Goal: Task Accomplishment & Management: Complete application form

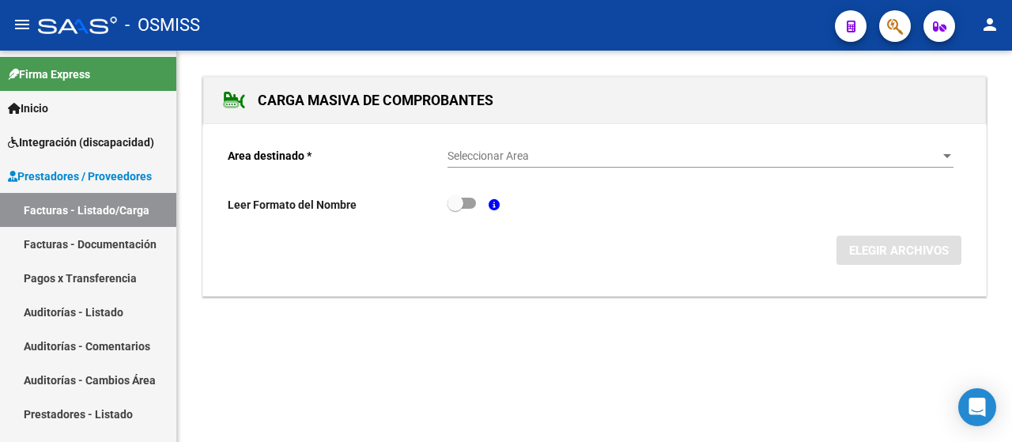
click at [944, 154] on div at bounding box center [948, 156] width 8 height 4
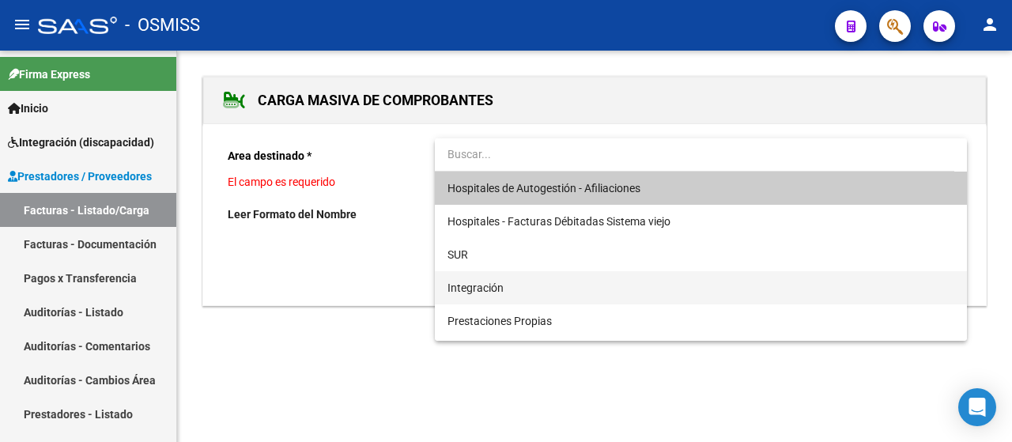
click at [544, 290] on span "Integración" at bounding box center [701, 287] width 507 height 33
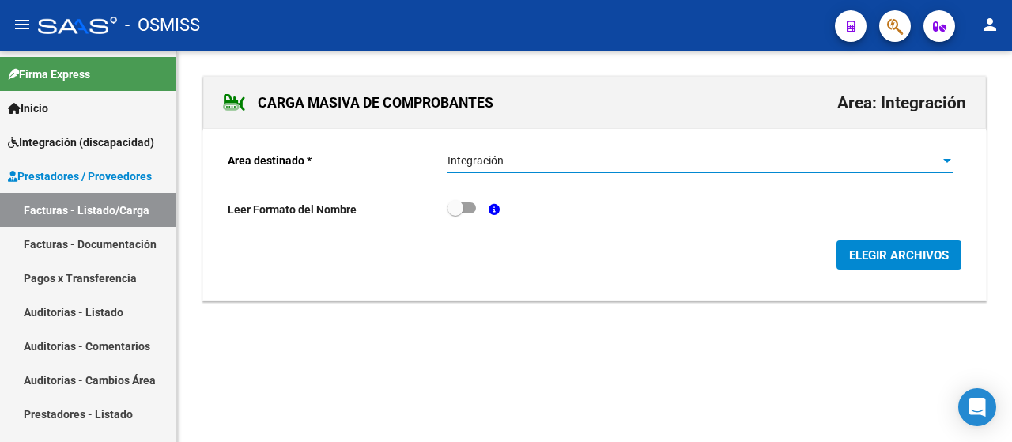
click at [887, 250] on span "ELEGIR ARCHIVOS" at bounding box center [899, 255] width 100 height 14
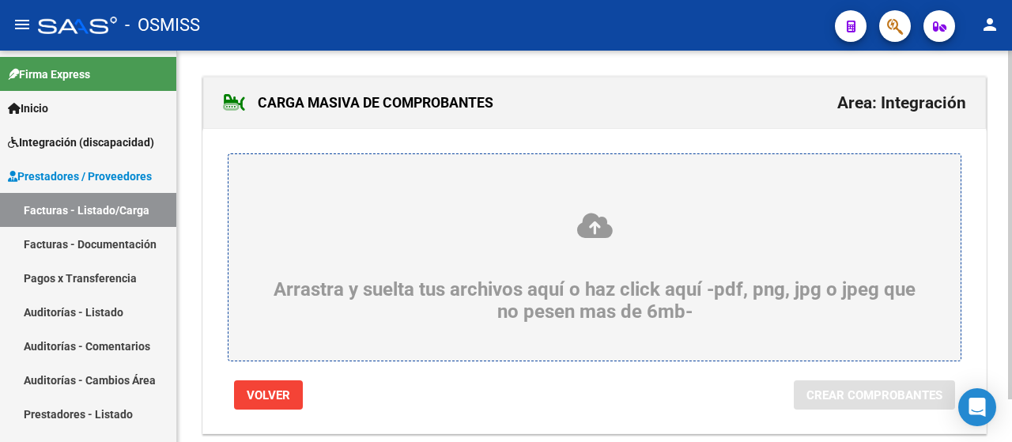
click at [452, 259] on div "Arrastra y suelta tus archivos aquí o haz click aquí -pdf, png, jpg o jpeg que …" at bounding box center [595, 267] width 656 height 112
click at [0, 0] on input "Arrastra y suelta tus archivos aquí o haz click aquí -pdf, png, jpg o jpeg que …" at bounding box center [0, 0] width 0 height 0
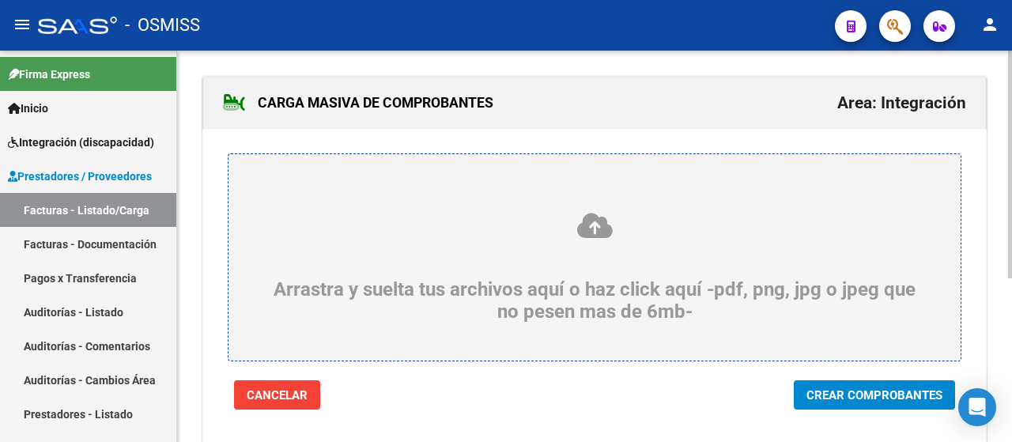
click at [889, 399] on span "Crear Comprobantes" at bounding box center [875, 395] width 136 height 14
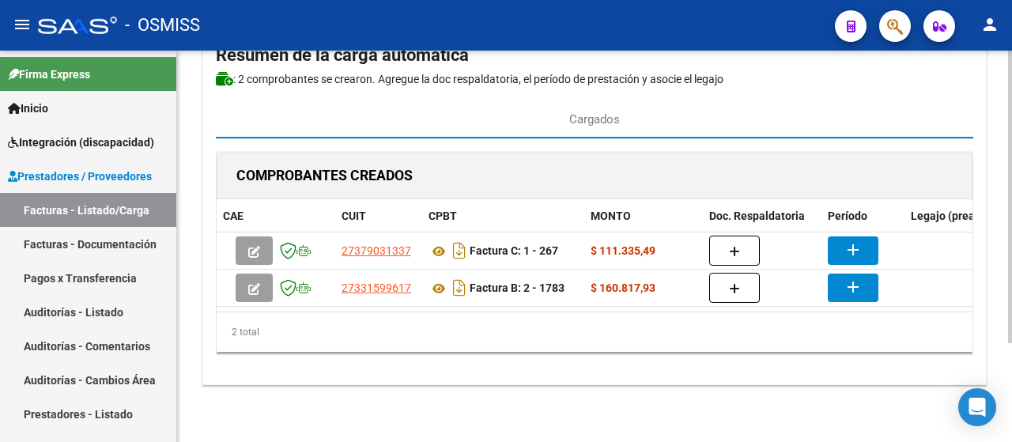
scroll to position [95, 0]
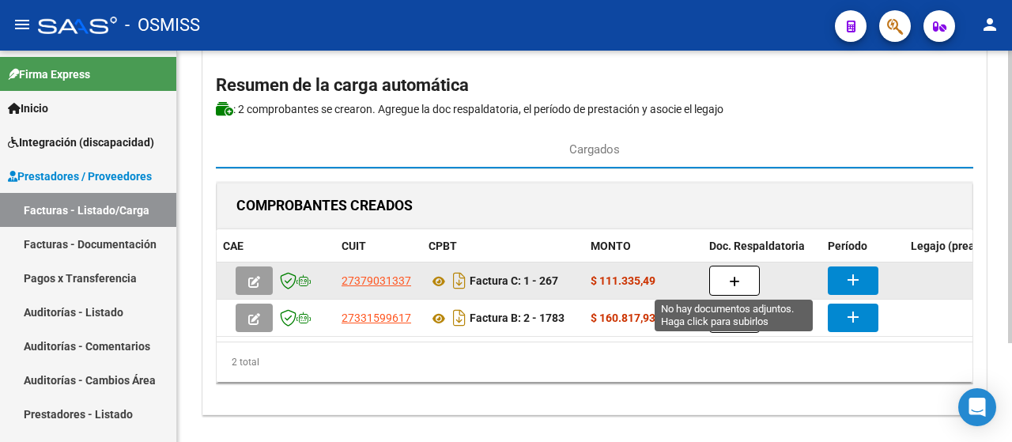
click at [736, 283] on icon "button" at bounding box center [734, 282] width 11 height 12
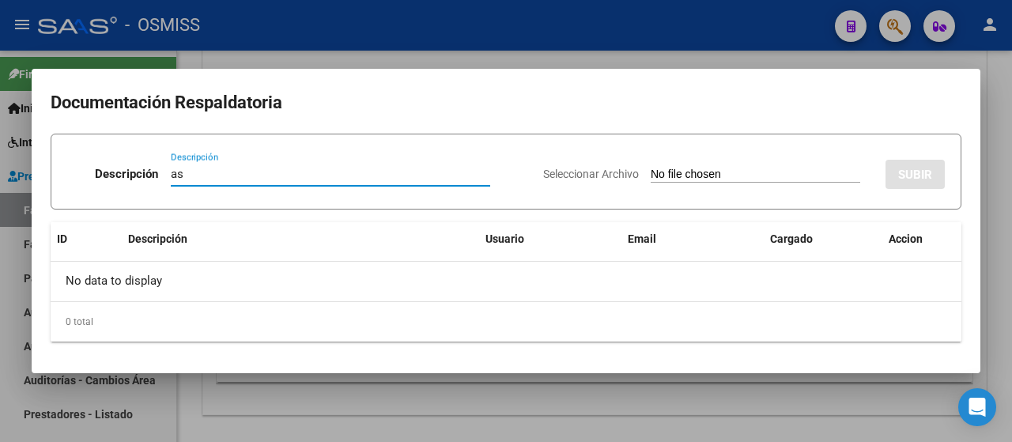
type input "as"
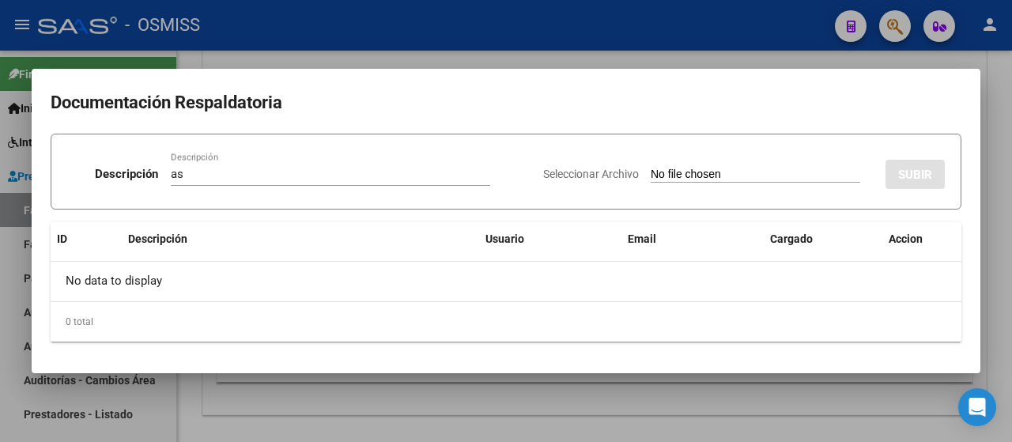
click at [698, 176] on input "Seleccionar Archivo" at bounding box center [756, 175] width 210 height 15
type input "C:\fakepath\Asistencia septiembre Yturres.pdf"
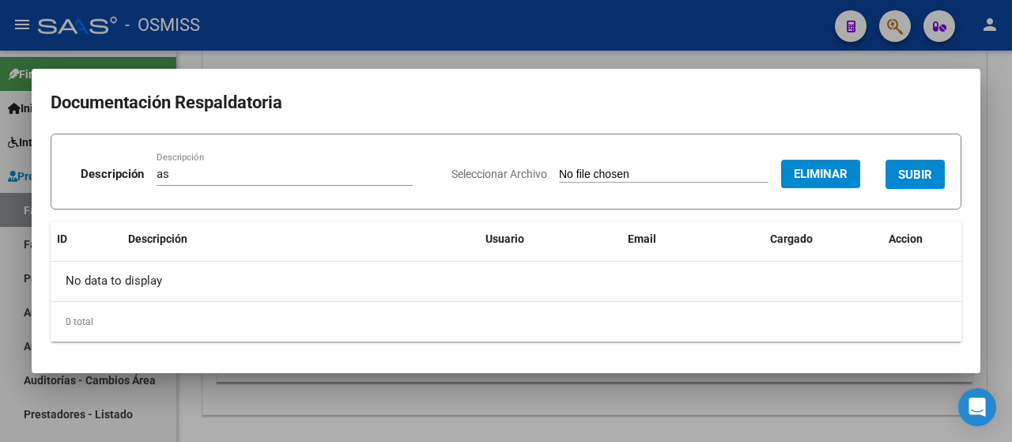
click at [921, 180] on span "SUBIR" at bounding box center [915, 175] width 34 height 14
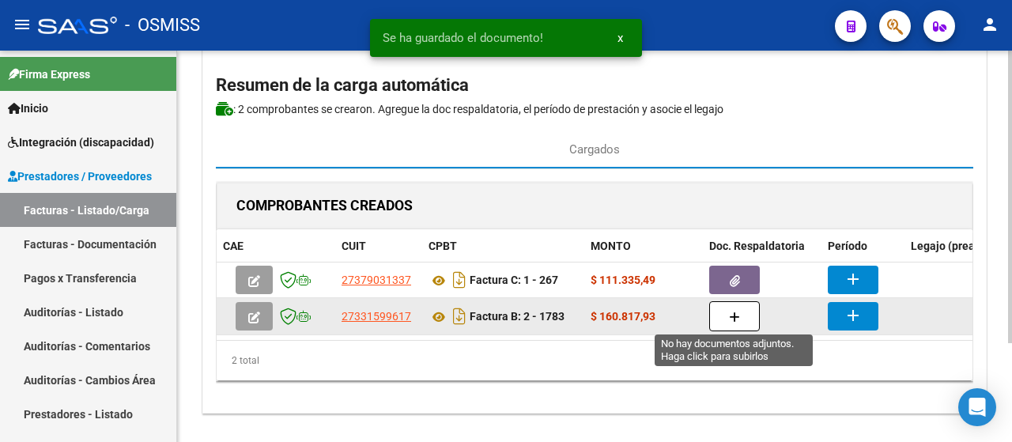
click at [744, 320] on button "button" at bounding box center [734, 316] width 51 height 30
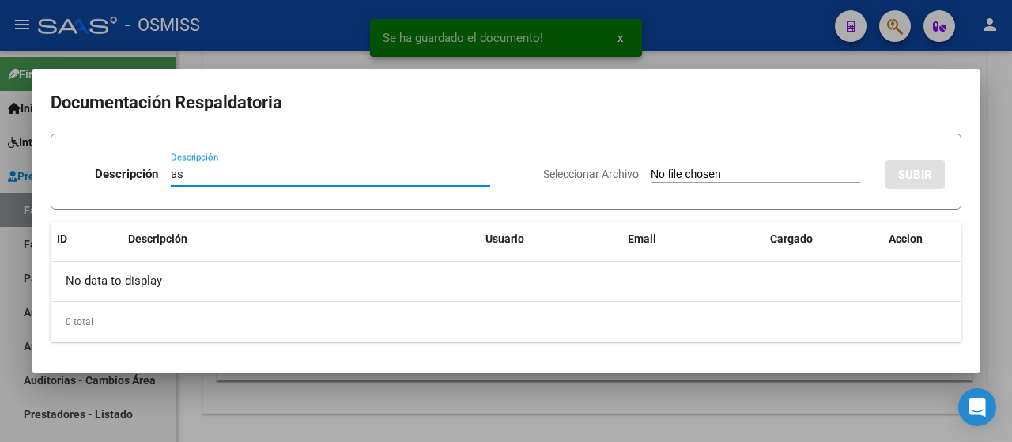
type input "as"
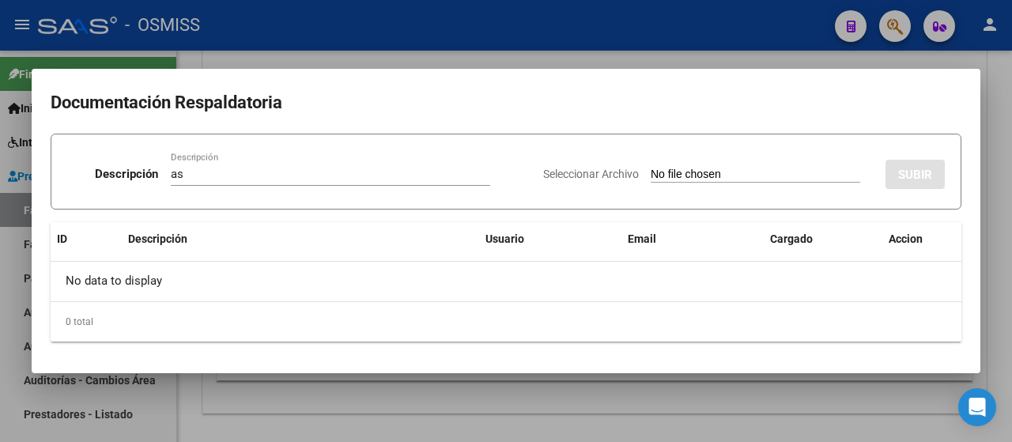
click at [731, 181] on input "Seleccionar Archivo" at bounding box center [756, 175] width 210 height 15
type input "C:\fakepath\CamScanner 25-09-2025 09.51 (1)[1].pdf"
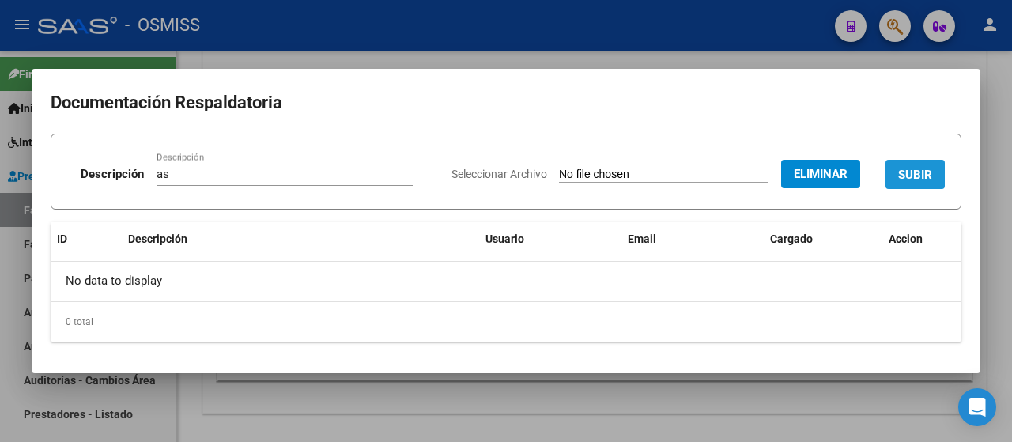
click at [919, 173] on span "SUBIR" at bounding box center [915, 175] width 34 height 14
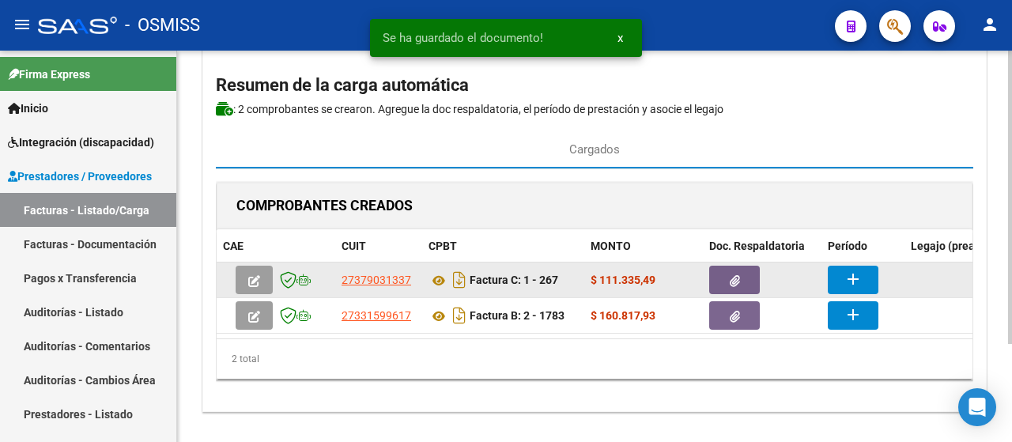
click at [858, 278] on mat-icon "add" at bounding box center [853, 279] width 19 height 19
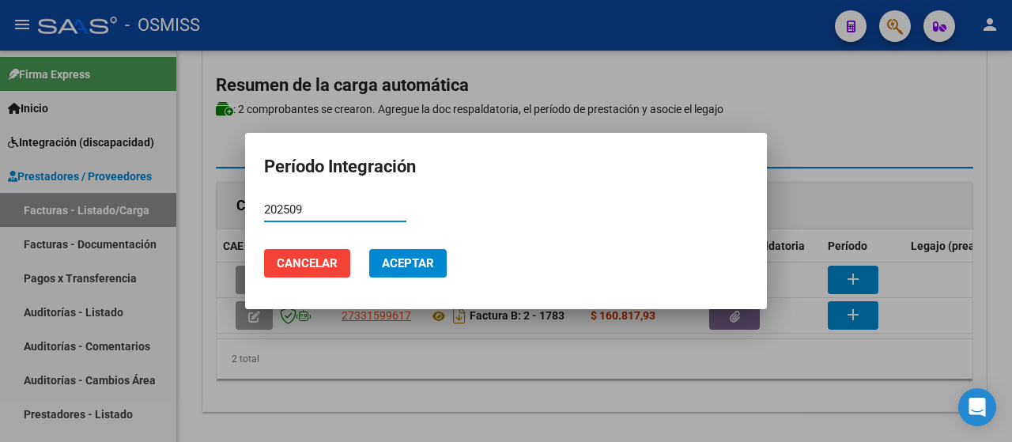
type input "202509"
click at [417, 267] on span "Aceptar" at bounding box center [408, 263] width 52 height 14
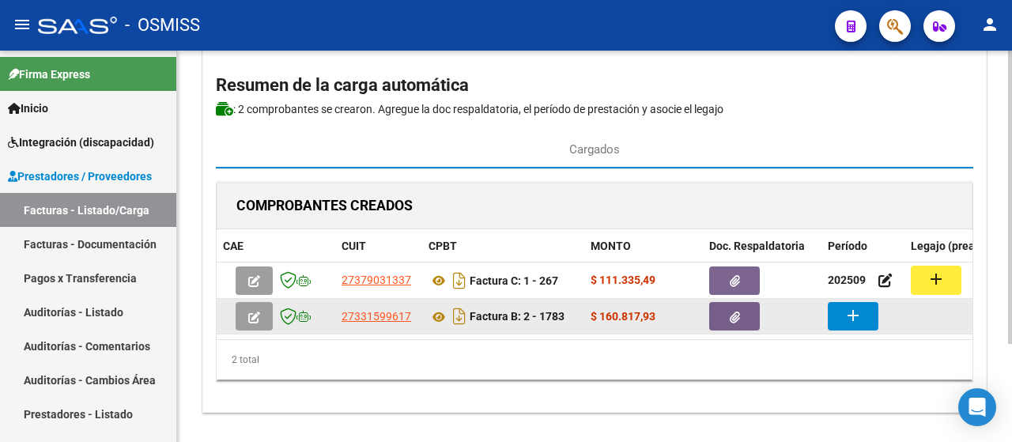
click at [852, 320] on mat-icon "add" at bounding box center [853, 315] width 19 height 19
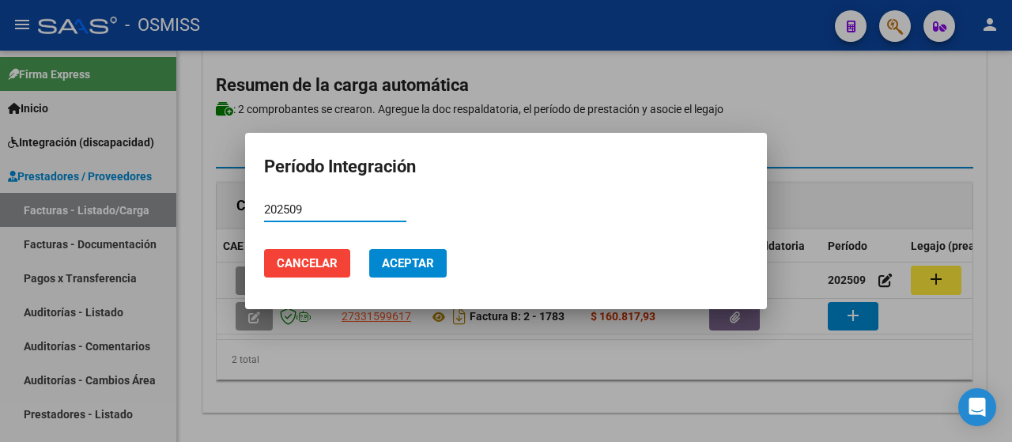
type input "202509"
click at [424, 270] on button "Aceptar" at bounding box center [408, 263] width 78 height 28
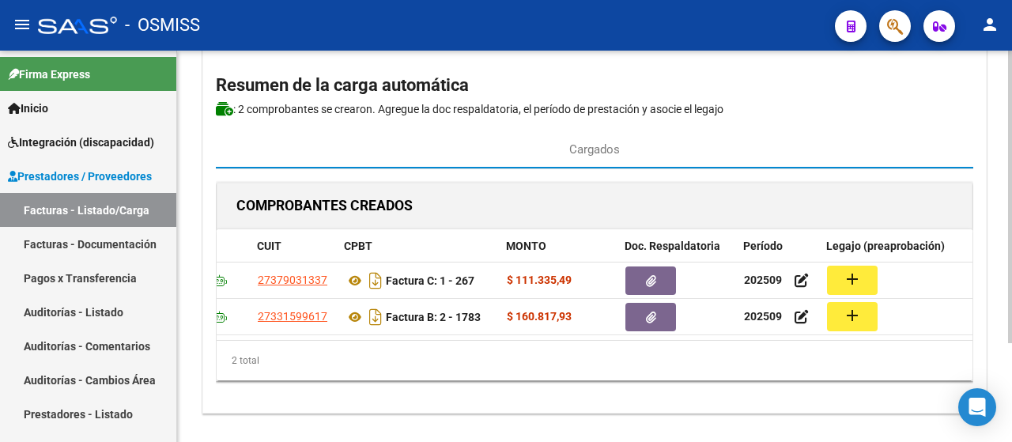
scroll to position [0, 168]
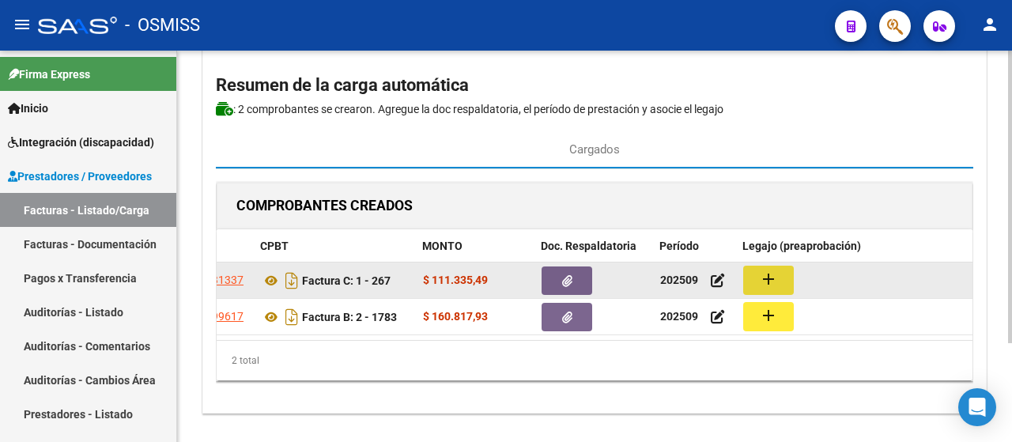
click at [767, 273] on mat-icon "add" at bounding box center [768, 279] width 19 height 19
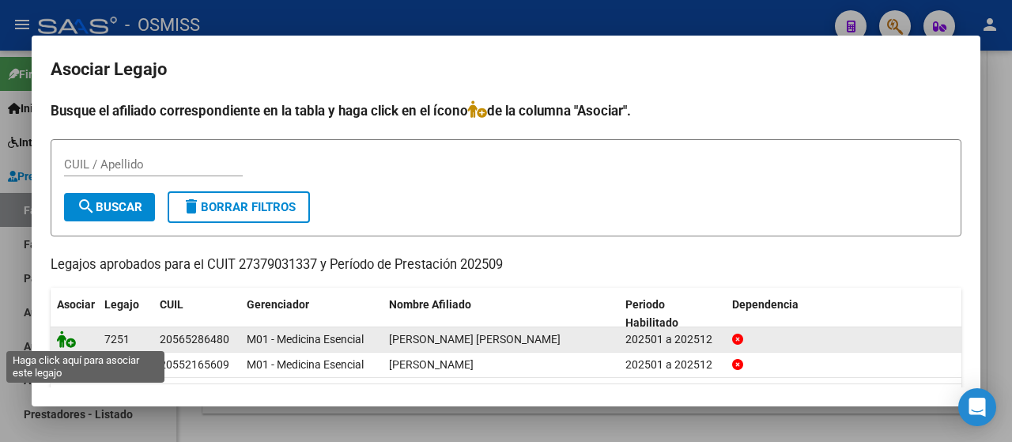
click at [69, 336] on icon at bounding box center [66, 339] width 19 height 17
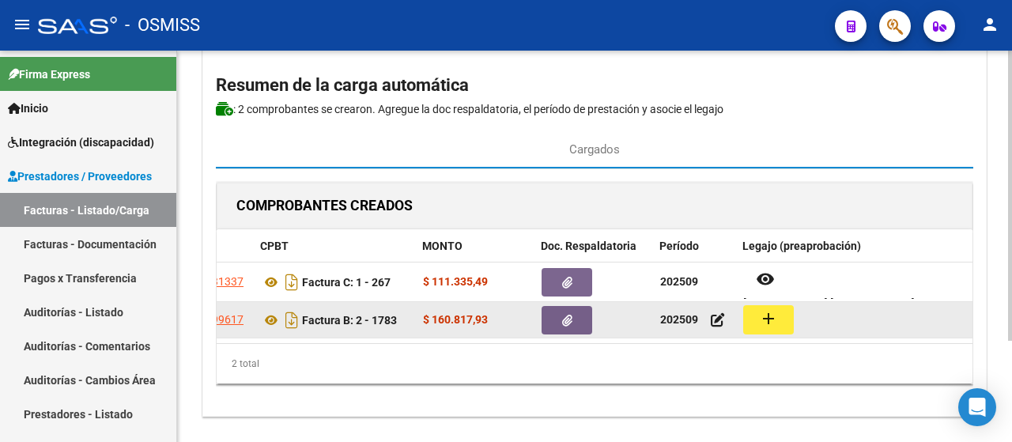
click at [778, 323] on button "add" at bounding box center [768, 319] width 51 height 29
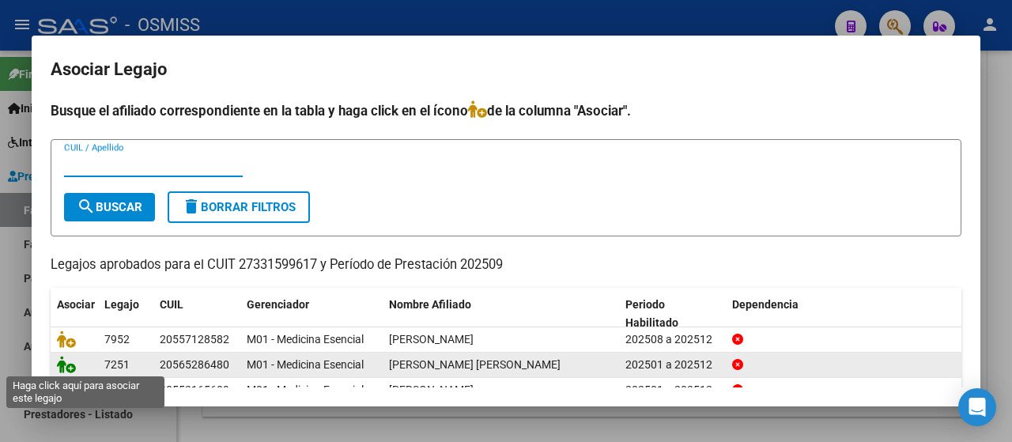
click at [72, 356] on icon at bounding box center [66, 364] width 19 height 17
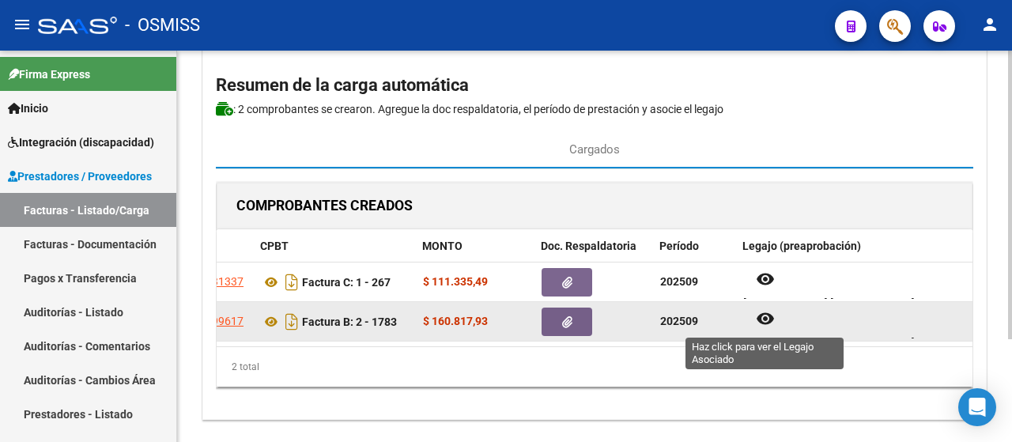
click at [762, 318] on mat-icon "remove_red_eye" at bounding box center [765, 318] width 19 height 19
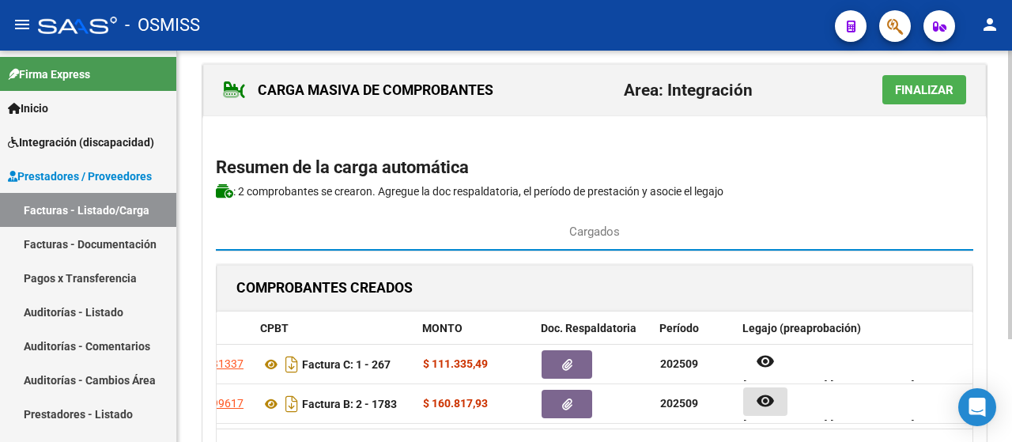
scroll to position [0, 0]
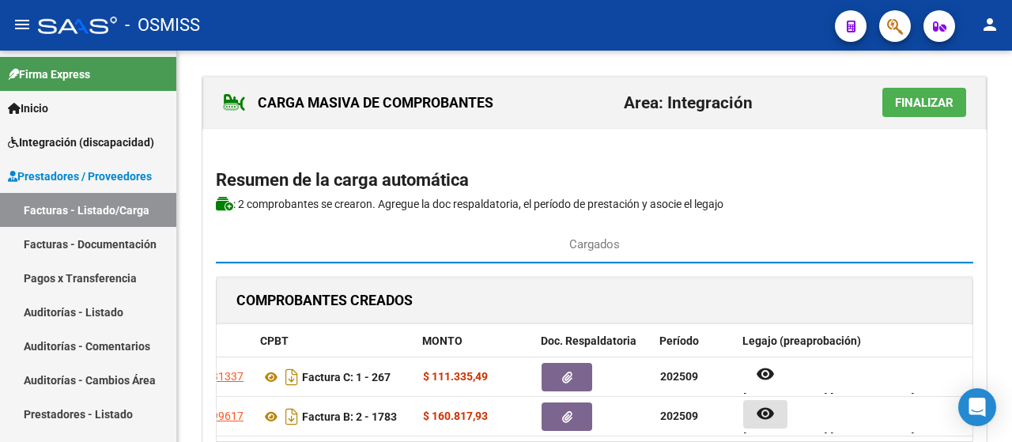
click at [936, 111] on button "Finalizar" at bounding box center [925, 102] width 84 height 29
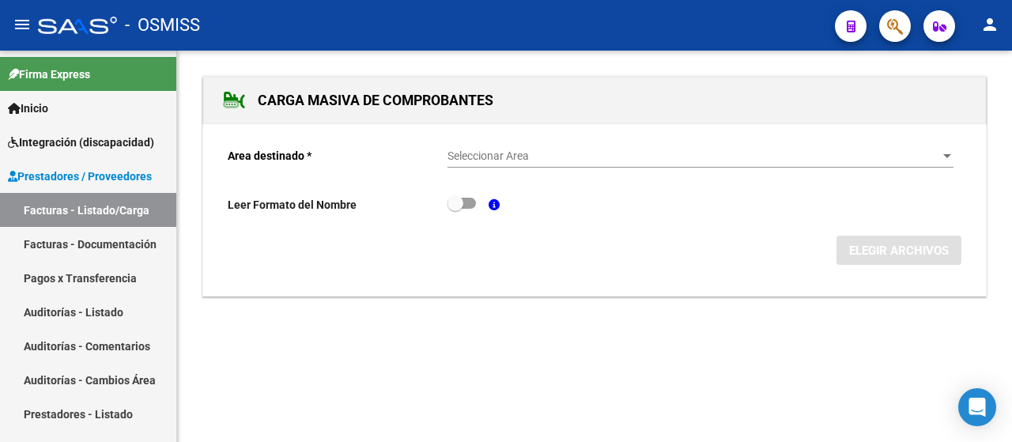
click at [947, 158] on div at bounding box center [947, 156] width 14 height 13
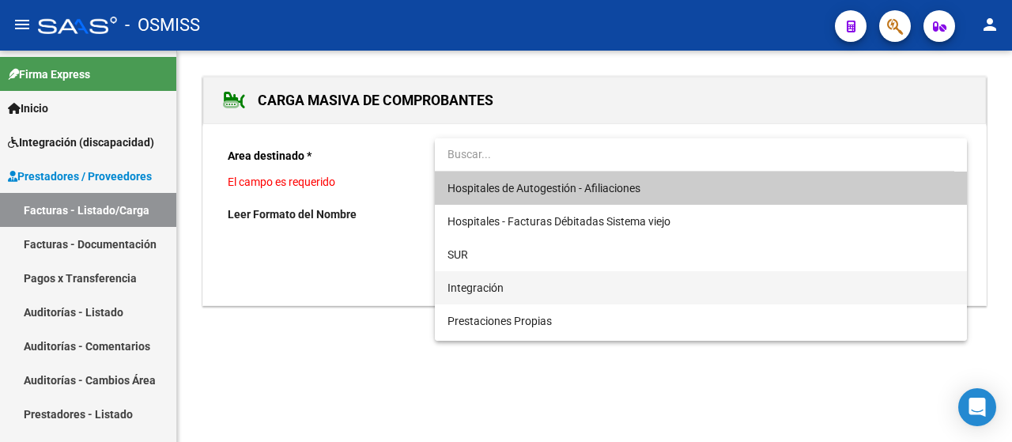
click at [547, 301] on span "Integración" at bounding box center [701, 287] width 507 height 33
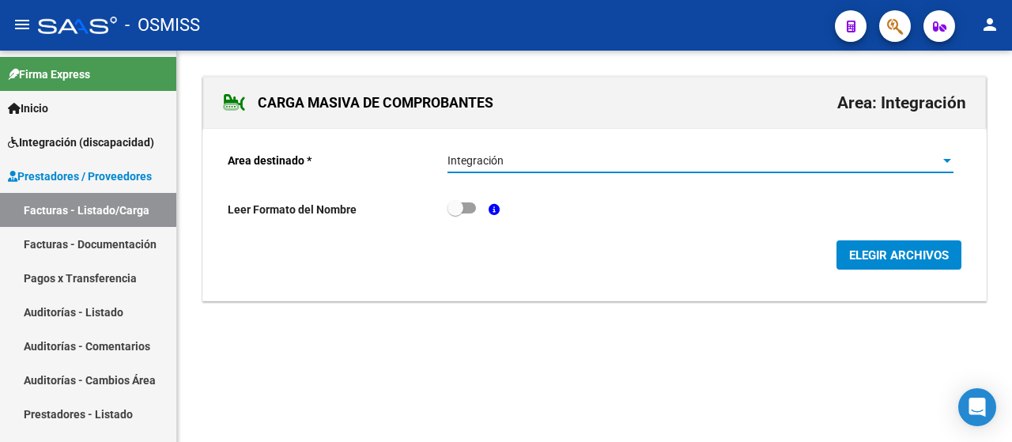
click at [891, 255] on span "ELEGIR ARCHIVOS" at bounding box center [899, 255] width 100 height 14
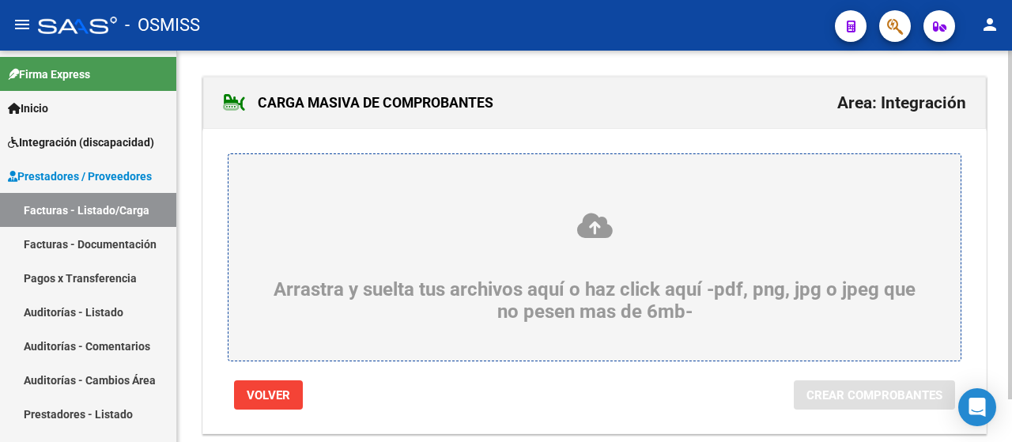
click at [378, 225] on icon at bounding box center [595, 225] width 656 height 29
click at [0, 0] on input "Arrastra y suelta tus archivos aquí o haz click aquí -pdf, png, jpg o jpeg que …" at bounding box center [0, 0] width 0 height 0
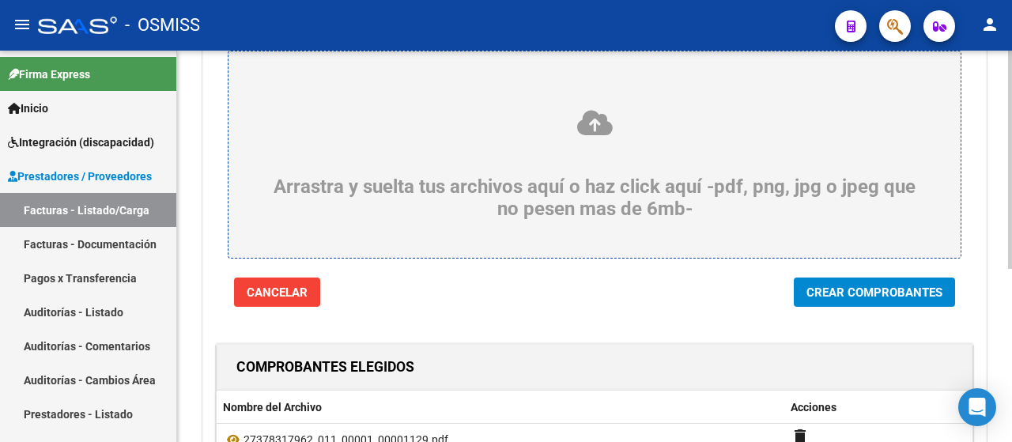
scroll to position [312, 0]
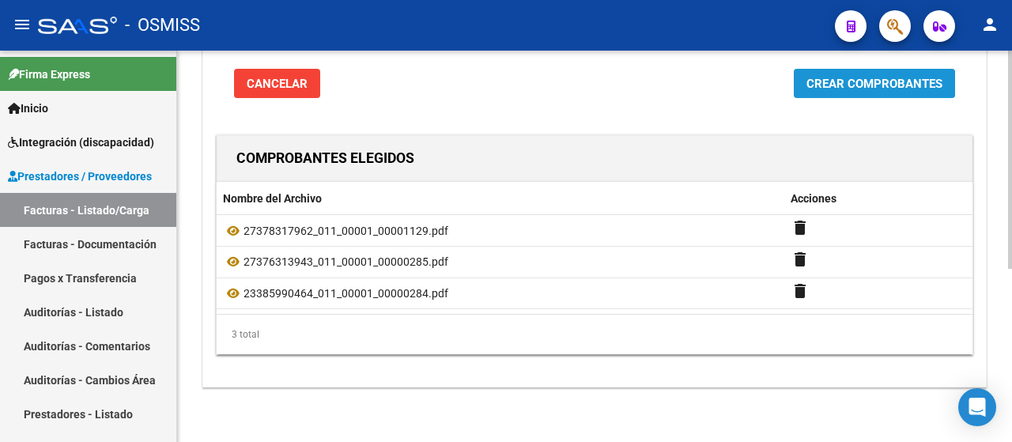
click at [862, 85] on span "Crear Comprobantes" at bounding box center [875, 84] width 136 height 14
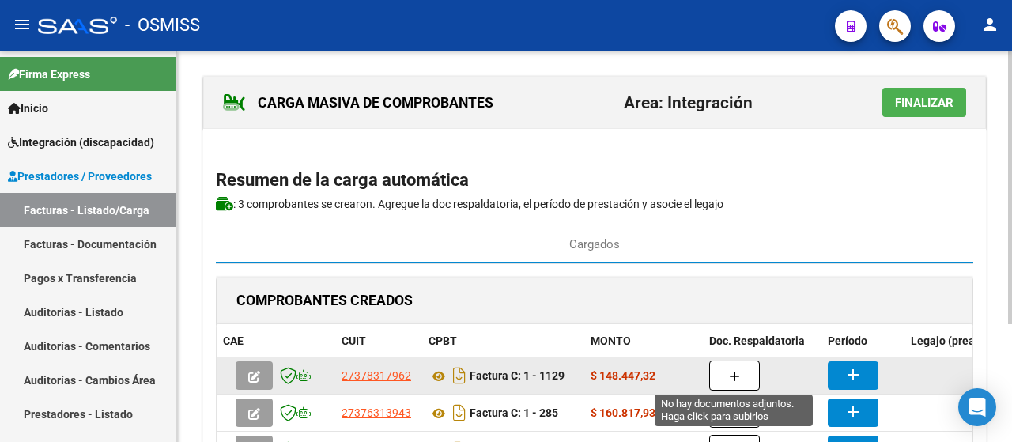
click at [740, 373] on button "button" at bounding box center [734, 376] width 51 height 30
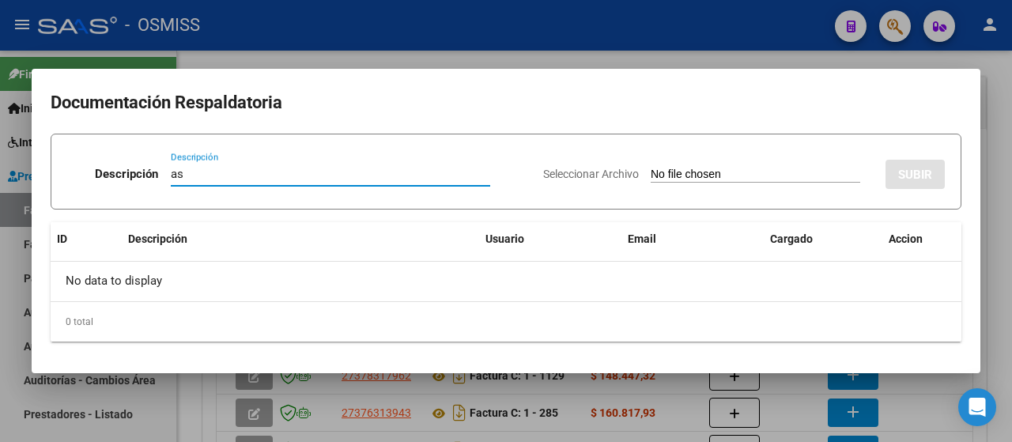
type input "as"
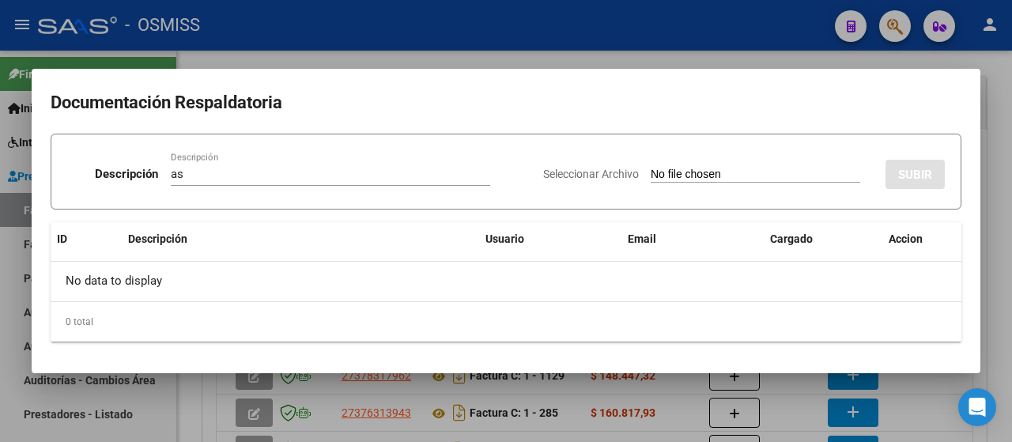
click at [709, 171] on input "Seleccionar Archivo" at bounding box center [756, 175] width 210 height 15
type input "C:\fakepath\YBALO SEPT 2025.pdf"
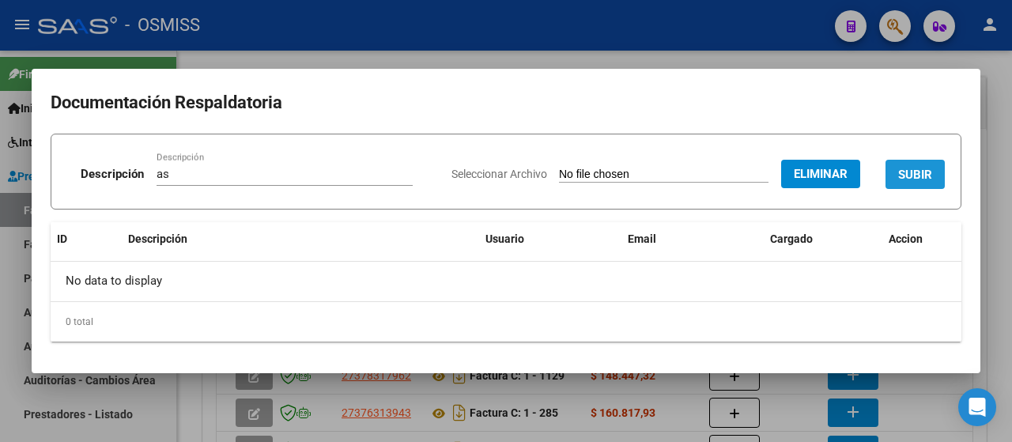
click at [929, 175] on span "SUBIR" at bounding box center [915, 175] width 34 height 14
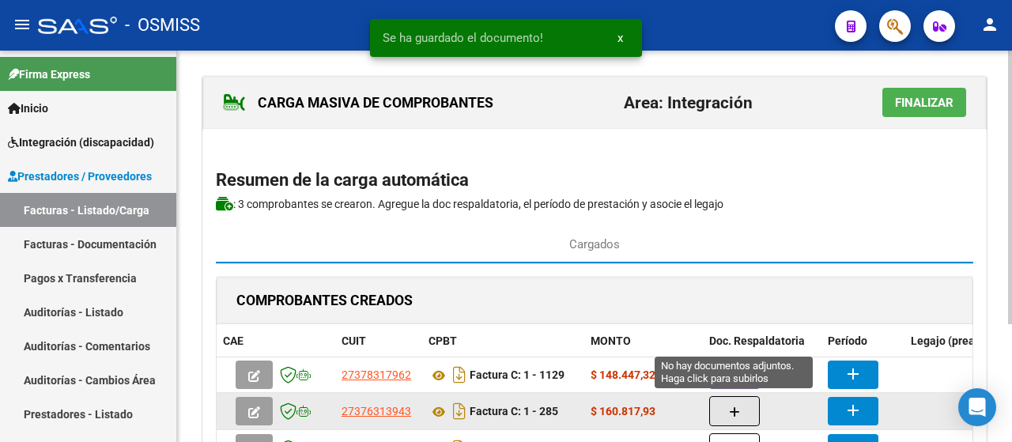
click at [739, 409] on icon "button" at bounding box center [734, 413] width 11 height 12
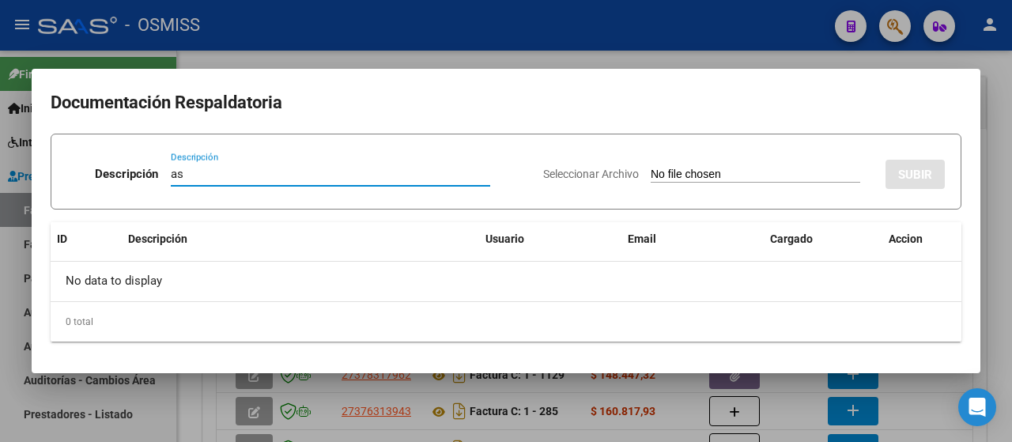
type input "as"
click at [713, 180] on input "Seleccionar Archivo" at bounding box center [756, 175] width 210 height 15
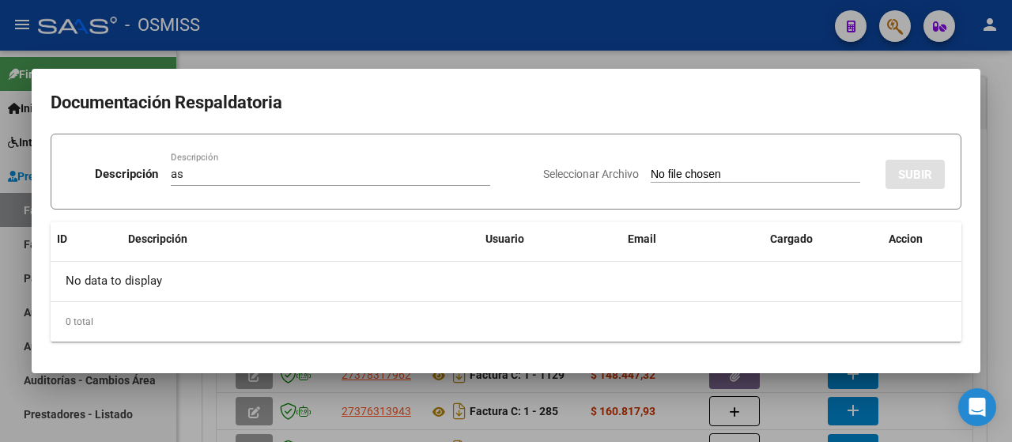
type input "C:\fakepath\CamScanner 5-10-25 16.43.pdf"
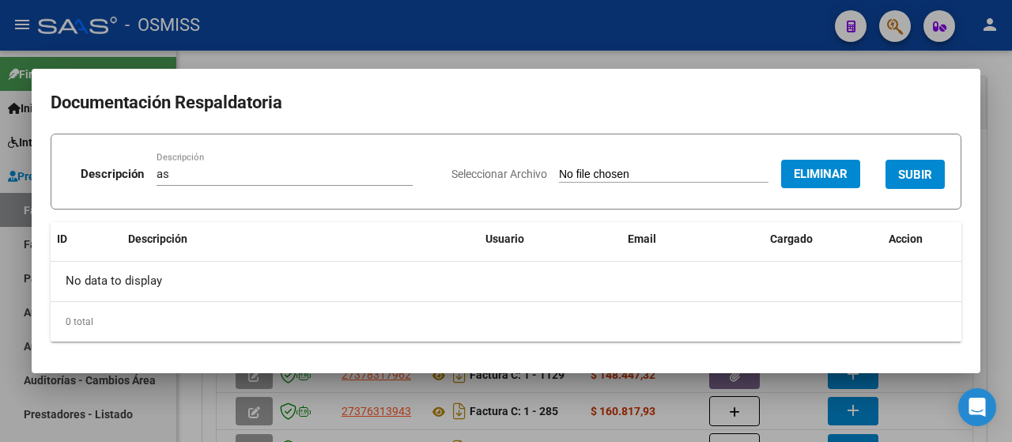
click at [913, 172] on span "SUBIR" at bounding box center [915, 175] width 34 height 14
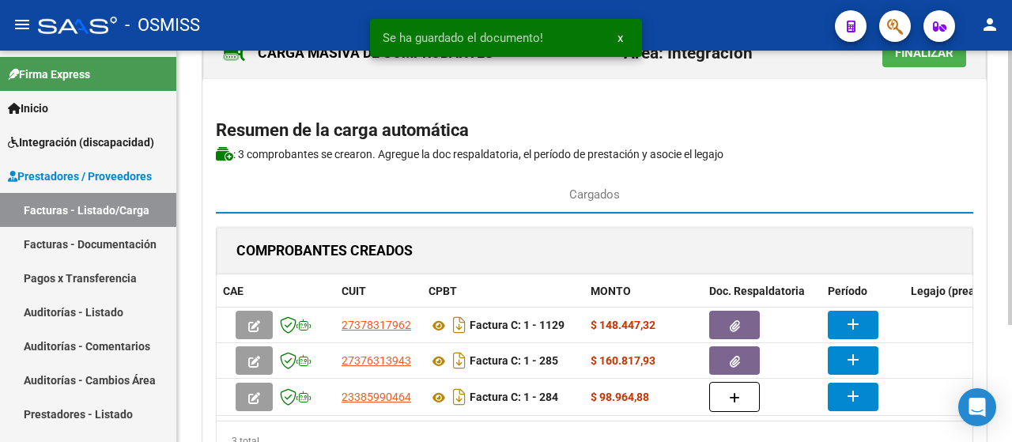
scroll to position [158, 0]
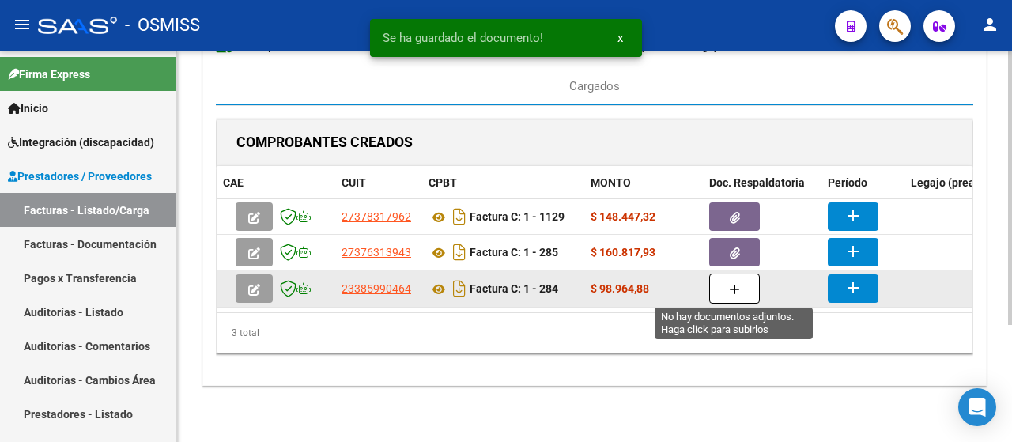
click at [735, 290] on icon "button" at bounding box center [734, 290] width 11 height 12
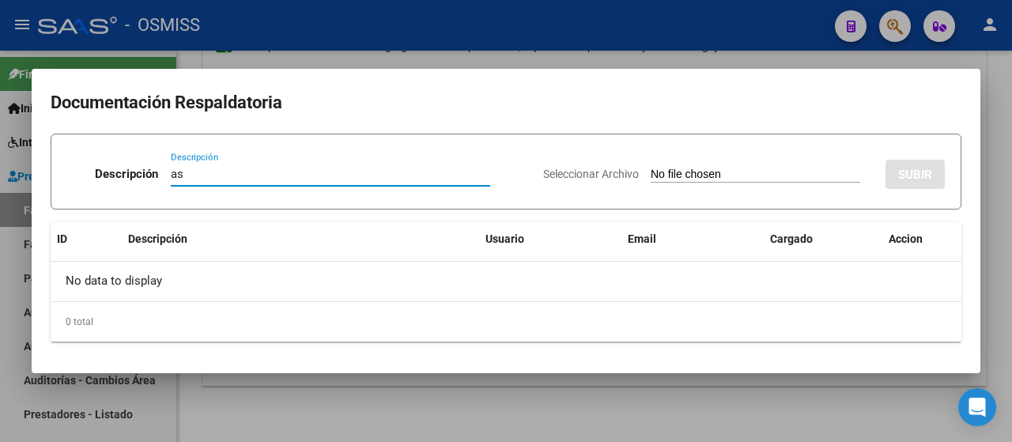
type input "as"
click at [692, 176] on input "Seleccionar Archivo" at bounding box center [756, 175] width 210 height 15
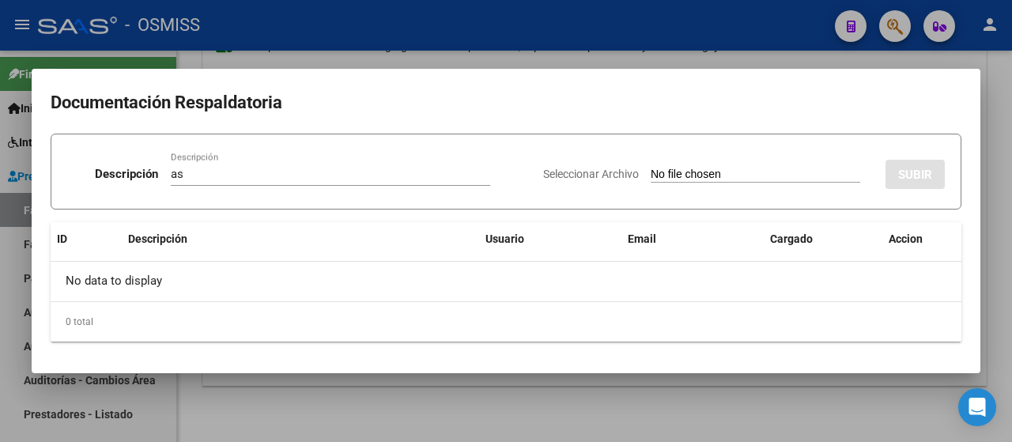
type input "C:\fakepath\Planilla asistencia .pdf"
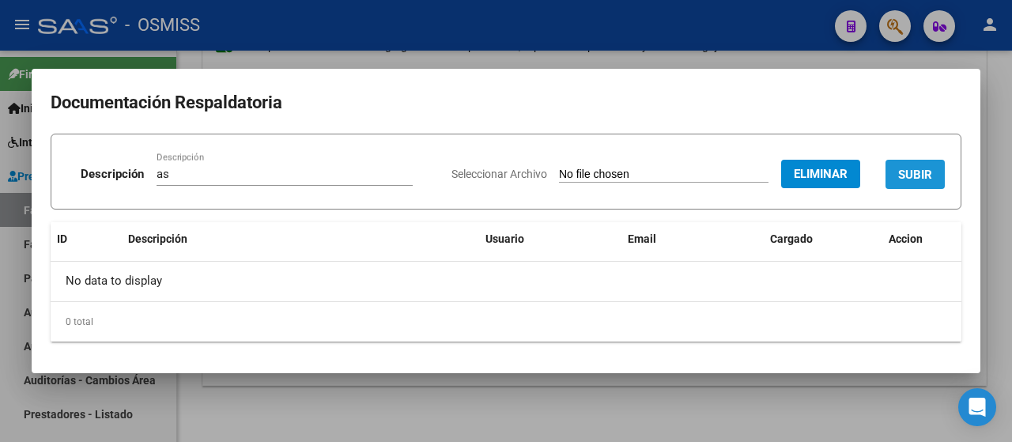
click at [916, 180] on span "SUBIR" at bounding box center [915, 175] width 34 height 14
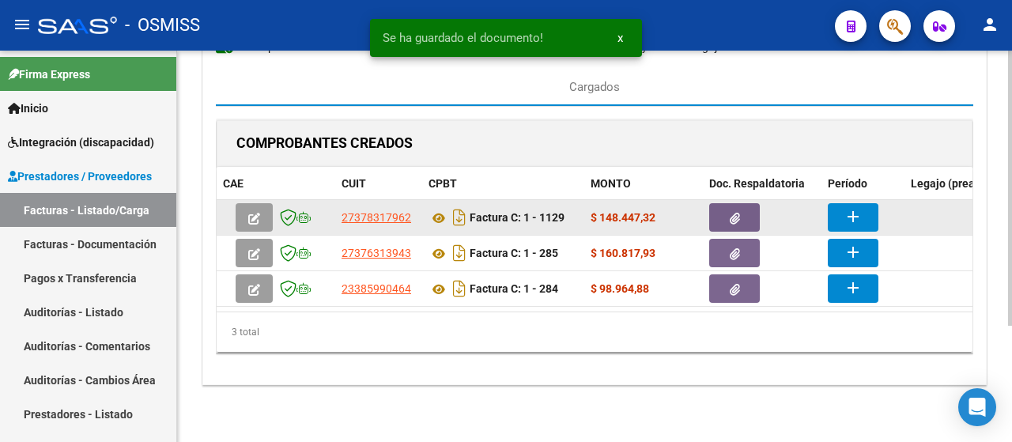
click at [872, 216] on button "add" at bounding box center [853, 217] width 51 height 28
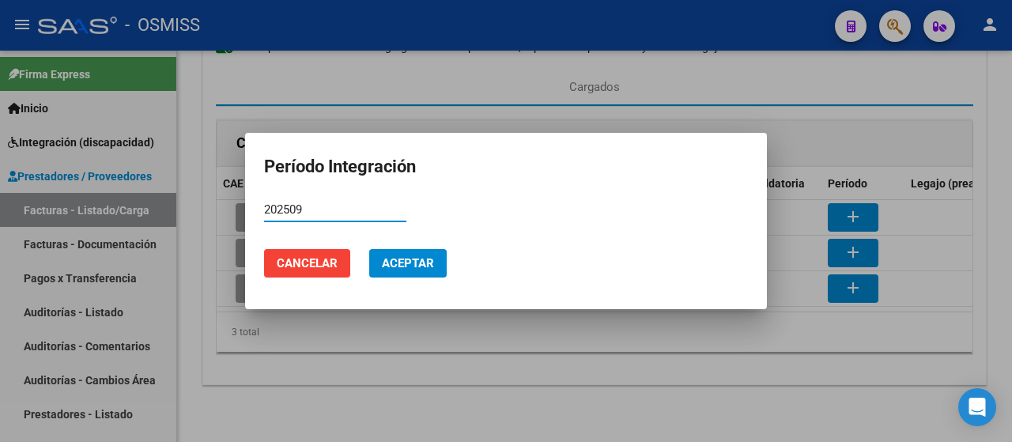
type input "202509"
click at [405, 267] on span "Aceptar" at bounding box center [408, 263] width 52 height 14
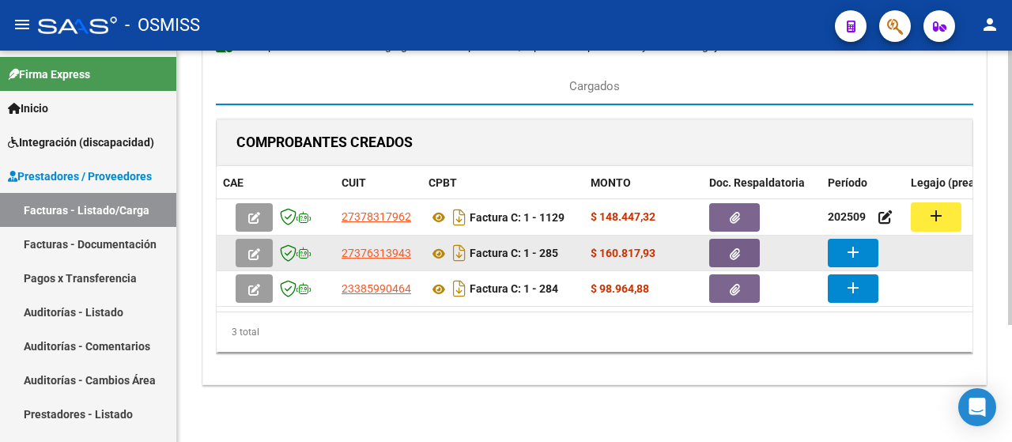
click at [864, 247] on button "add" at bounding box center [853, 253] width 51 height 28
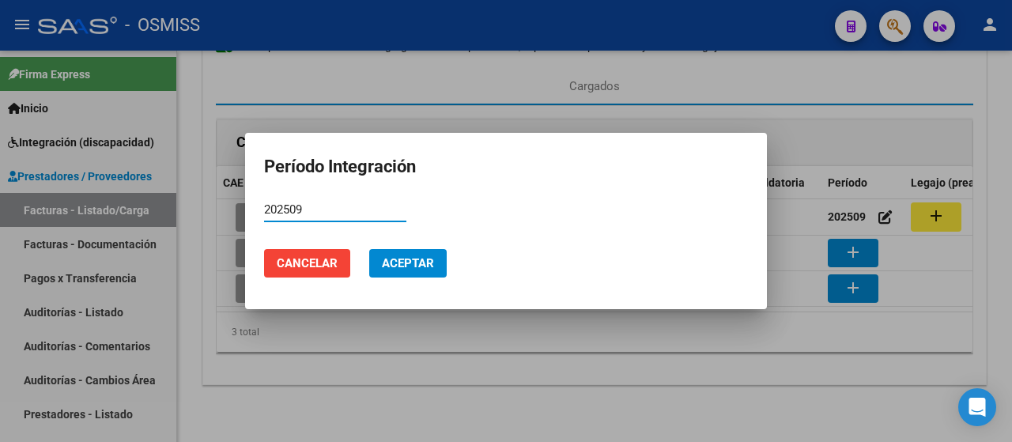
type input "202509"
click at [429, 263] on span "Aceptar" at bounding box center [408, 263] width 52 height 14
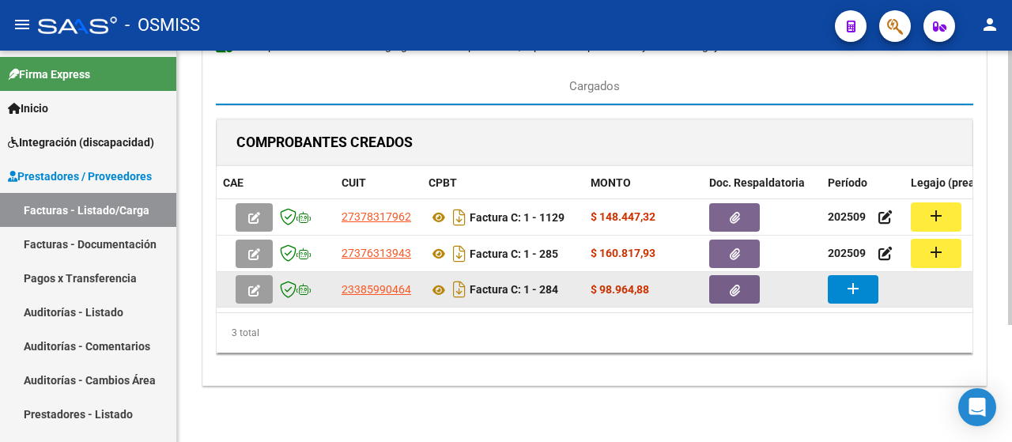
click at [856, 293] on mat-icon "add" at bounding box center [853, 288] width 19 height 19
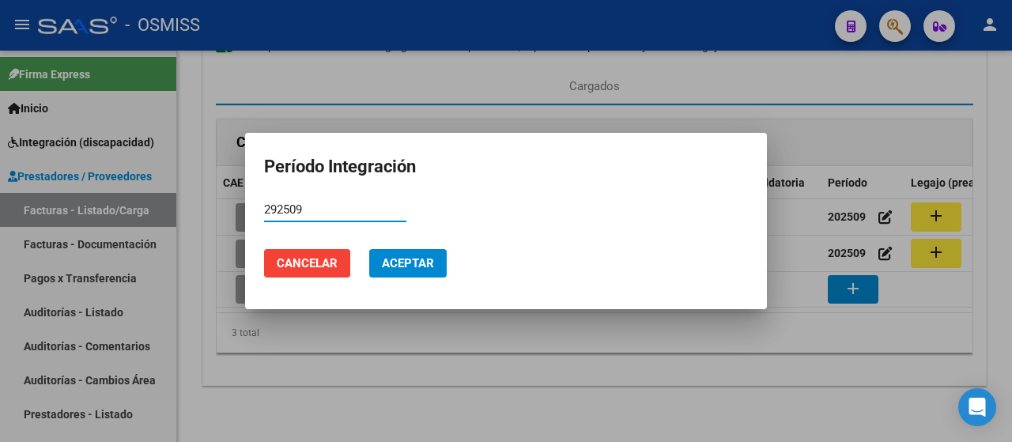
drag, startPoint x: 333, startPoint y: 214, endPoint x: 184, endPoint y: 210, distance: 148.7
click at [185, 210] on div "Período Integración 292509 Período (AAAAMM) Cancelar Aceptar" at bounding box center [506, 221] width 1012 height 442
type input "0"
type input "202509"
click at [401, 264] on span "Aceptar" at bounding box center [408, 263] width 52 height 14
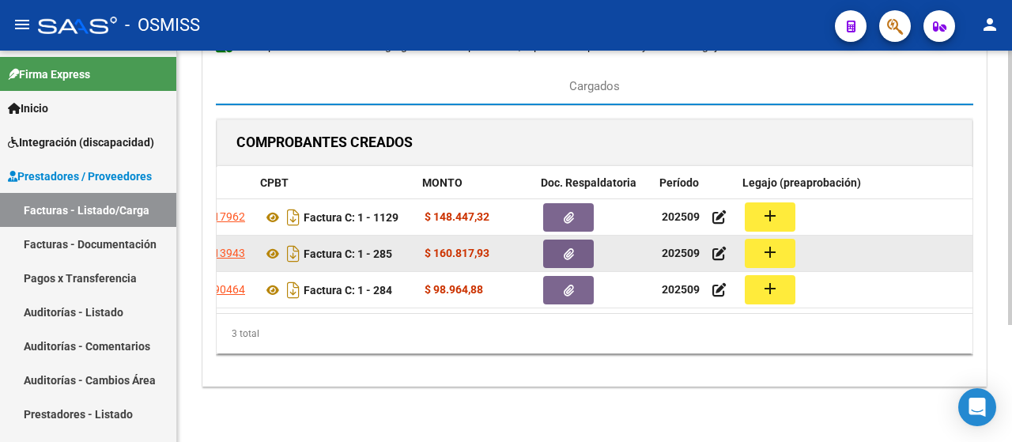
scroll to position [0, 168]
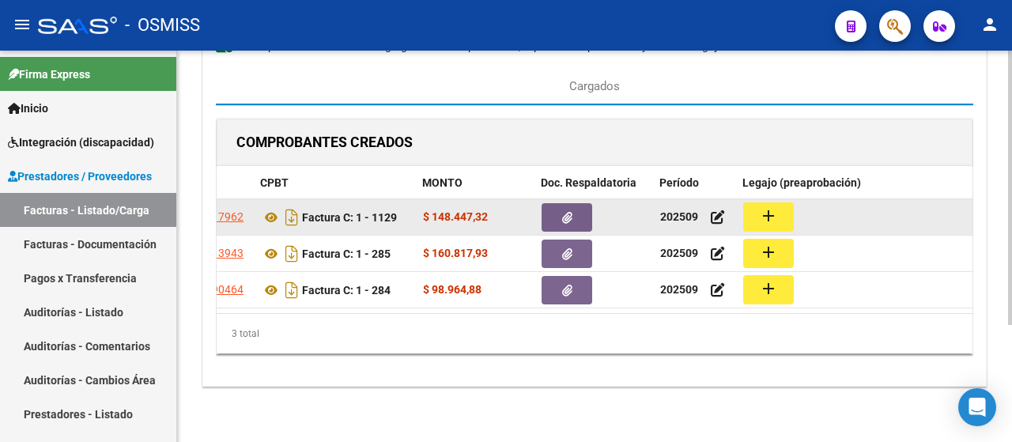
click at [786, 214] on button "add" at bounding box center [768, 216] width 51 height 29
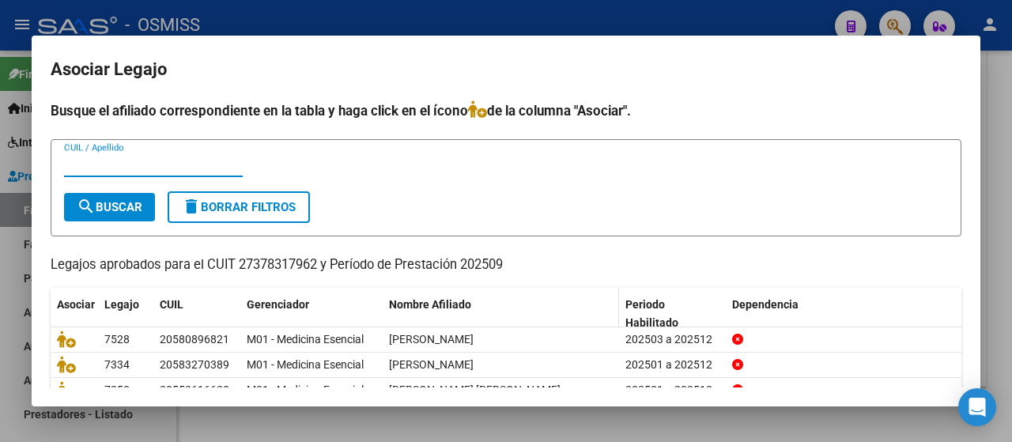
scroll to position [71, 0]
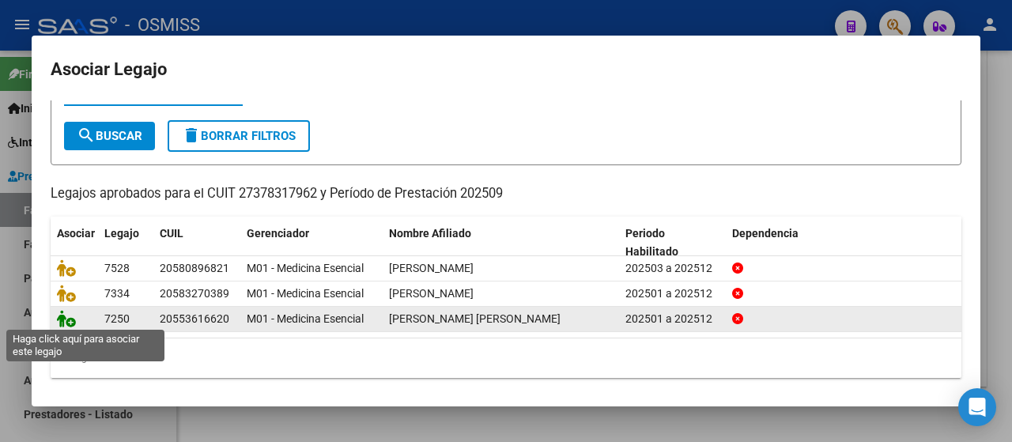
click at [66, 316] on icon at bounding box center [66, 318] width 19 height 17
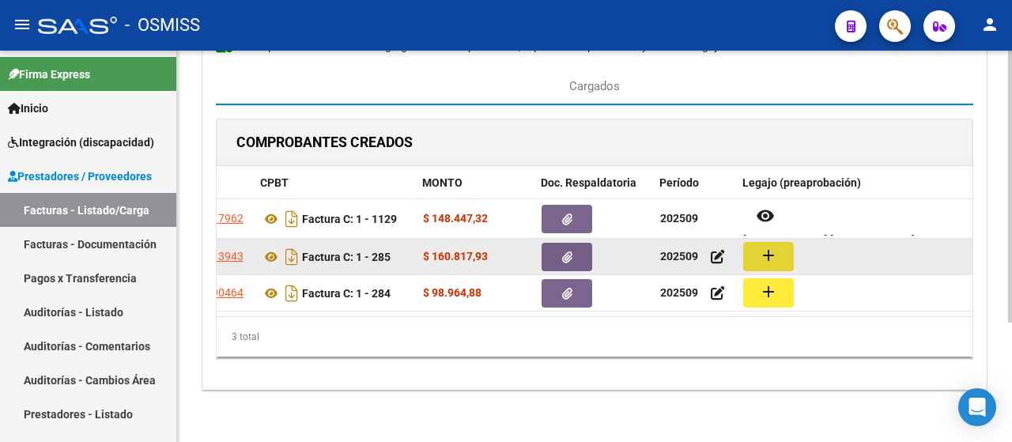
click at [762, 260] on mat-icon "add" at bounding box center [768, 255] width 19 height 19
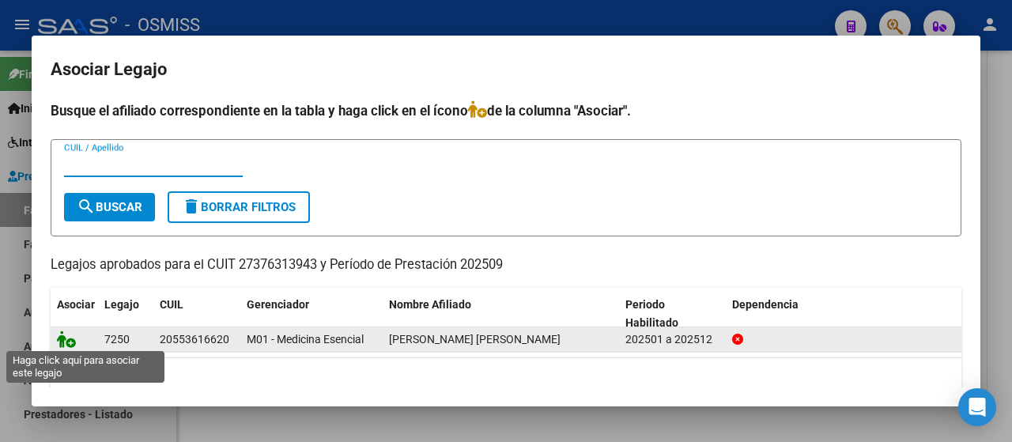
click at [60, 339] on icon at bounding box center [66, 339] width 19 height 17
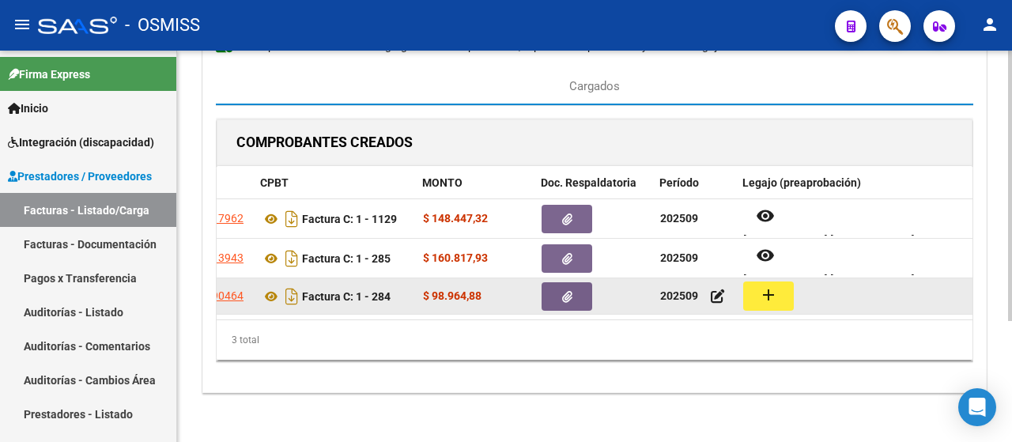
click at [780, 303] on button "add" at bounding box center [768, 296] width 51 height 29
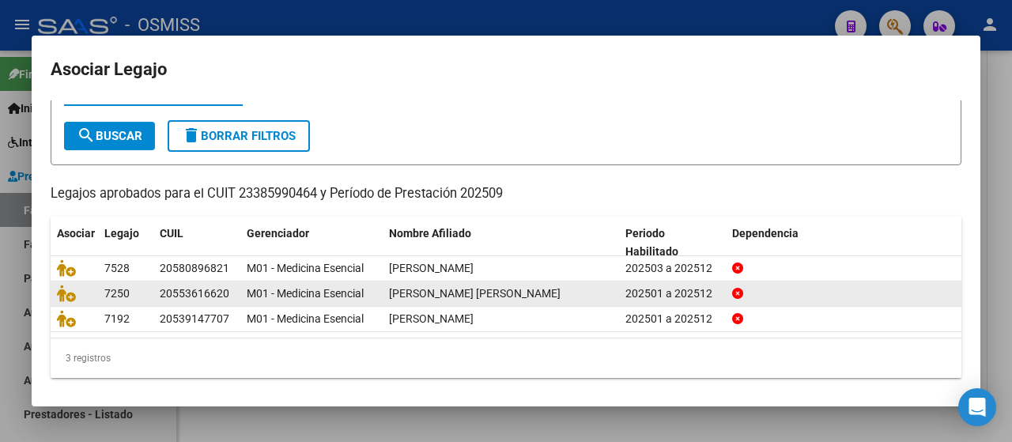
click at [64, 301] on div at bounding box center [74, 294] width 35 height 18
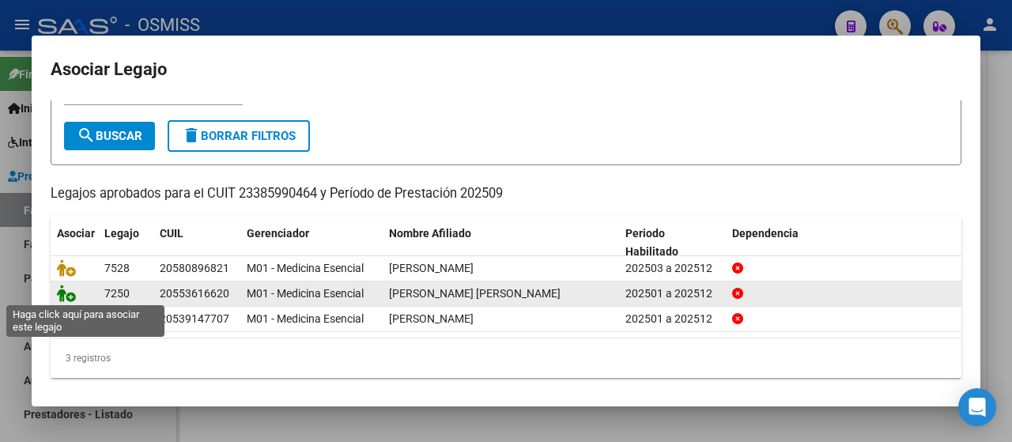
click at [65, 293] on icon at bounding box center [66, 293] width 19 height 17
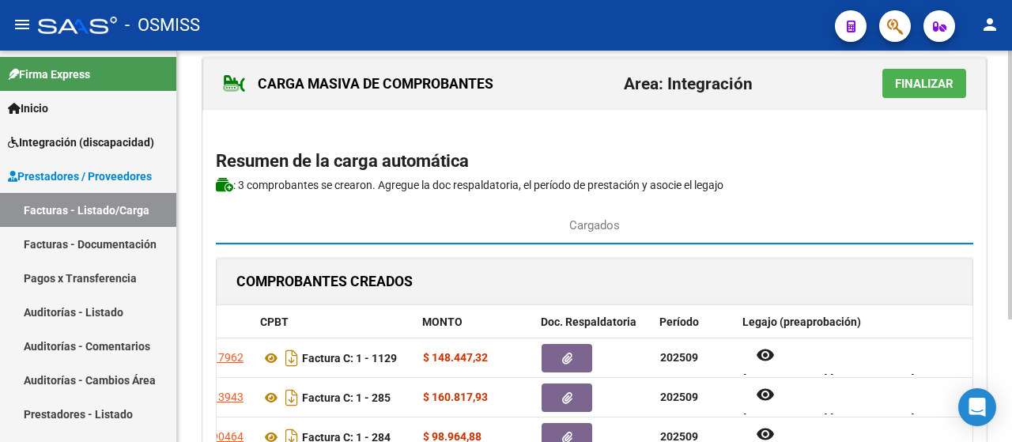
scroll to position [0, 0]
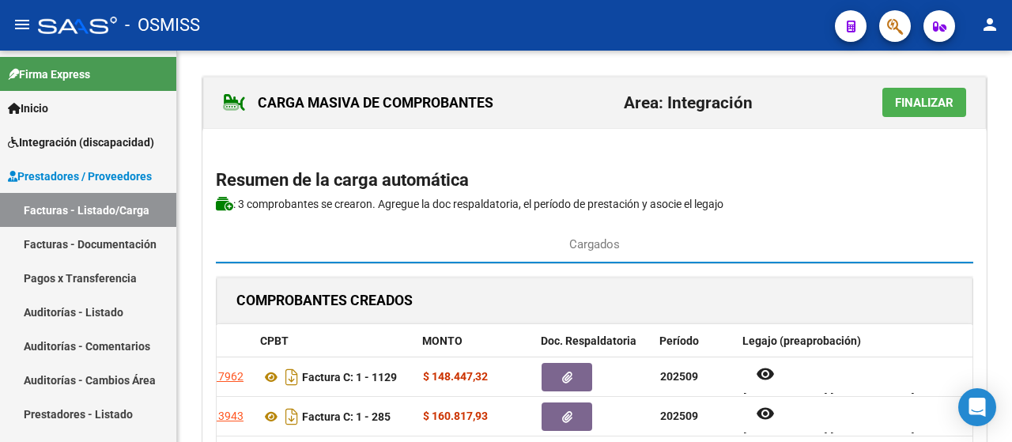
click at [922, 102] on span "Finalizar" at bounding box center [924, 103] width 59 height 14
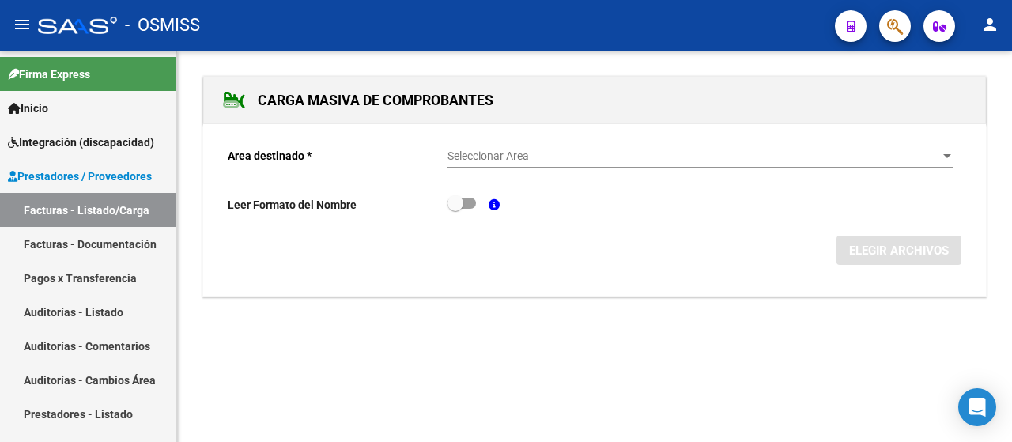
click at [950, 159] on div at bounding box center [947, 156] width 14 height 13
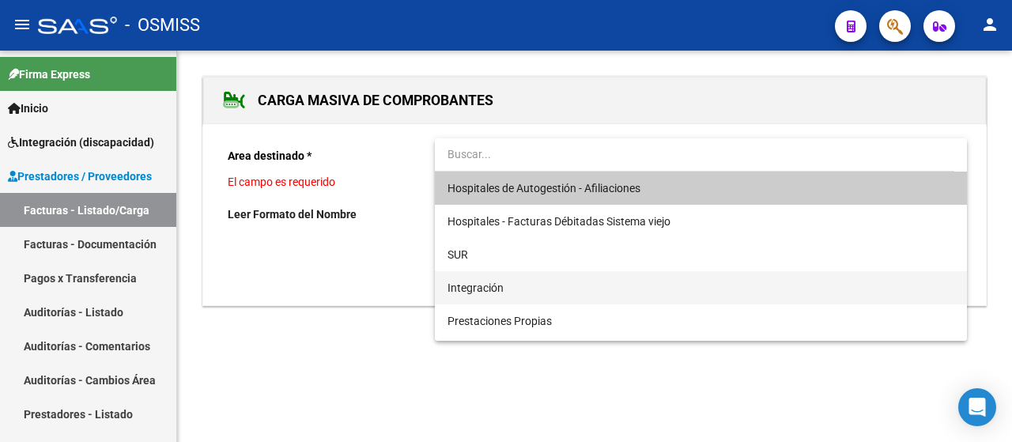
click at [540, 292] on span "Integración" at bounding box center [701, 287] width 507 height 33
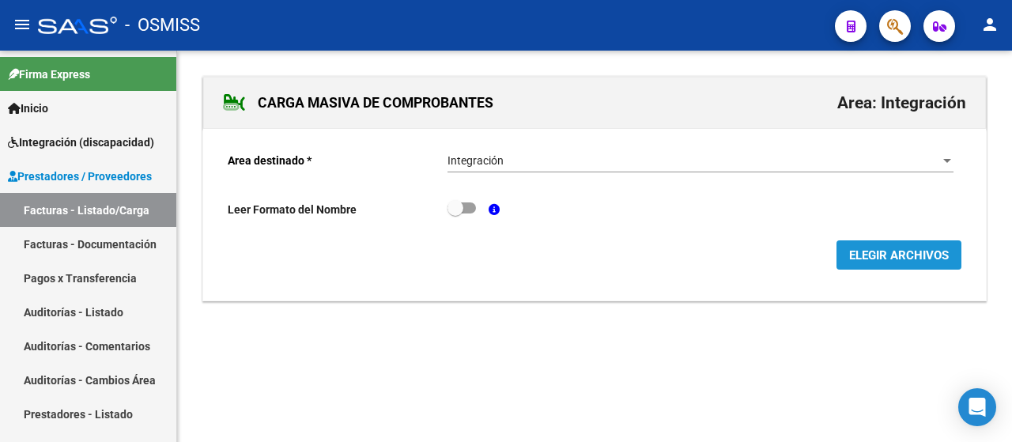
click at [887, 253] on span "ELEGIR ARCHIVOS" at bounding box center [899, 255] width 100 height 14
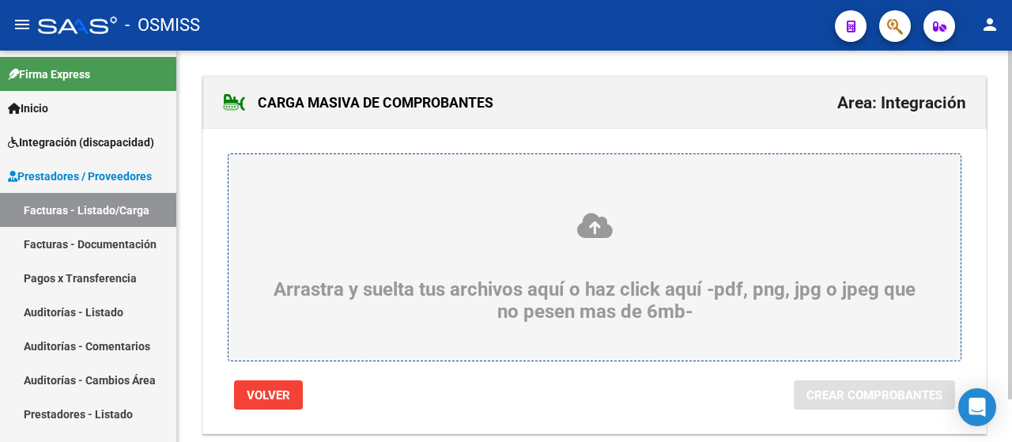
click at [267, 257] on div "Arrastra y suelta tus archivos aquí o haz click aquí -pdf, png, jpg o jpeg que …" at bounding box center [595, 267] width 656 height 112
click at [0, 0] on input "Arrastra y suelta tus archivos aquí o haz click aquí -pdf, png, jpg o jpeg que …" at bounding box center [0, 0] width 0 height 0
click at [447, 260] on div "Arrastra y suelta tus archivos aquí o haz click aquí -pdf, png, jpg o jpeg que …" at bounding box center [595, 267] width 656 height 112
click at [0, 0] on input "Arrastra y suelta tus archivos aquí o haz click aquí -pdf, png, jpg o jpeg que …" at bounding box center [0, 0] width 0 height 0
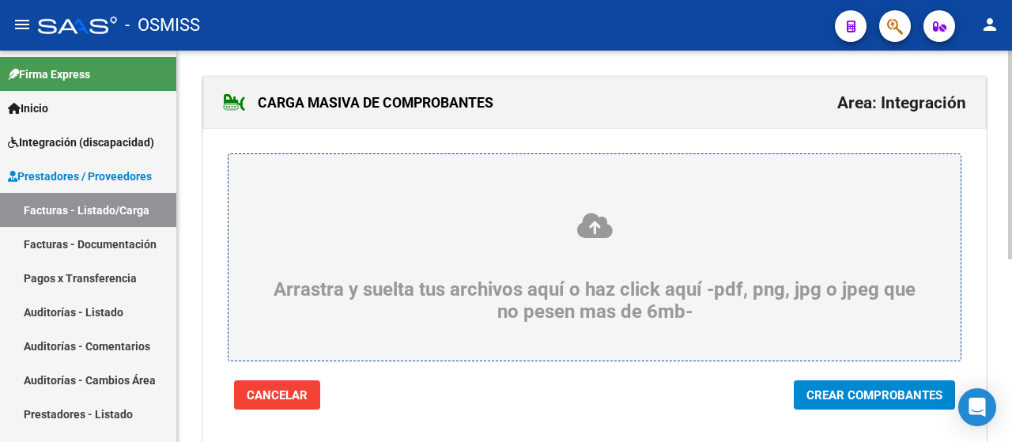
click at [878, 395] on span "Crear Comprobantes" at bounding box center [875, 395] width 136 height 14
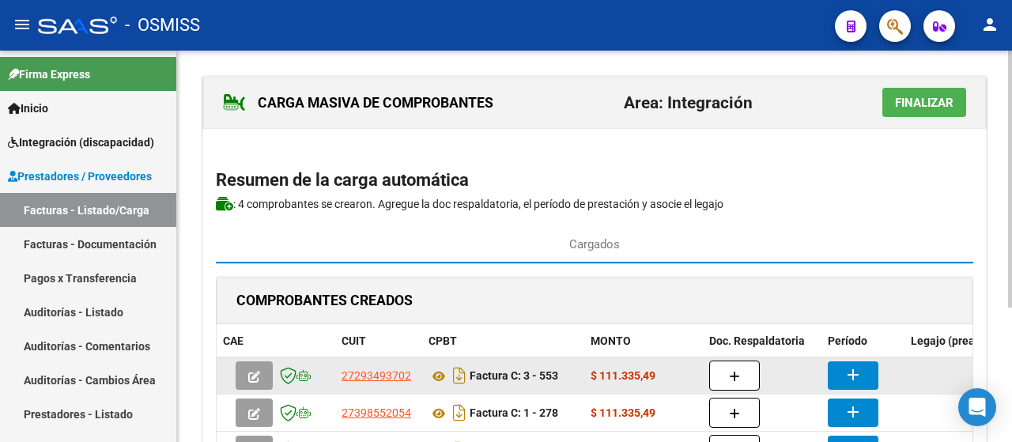
scroll to position [79, 0]
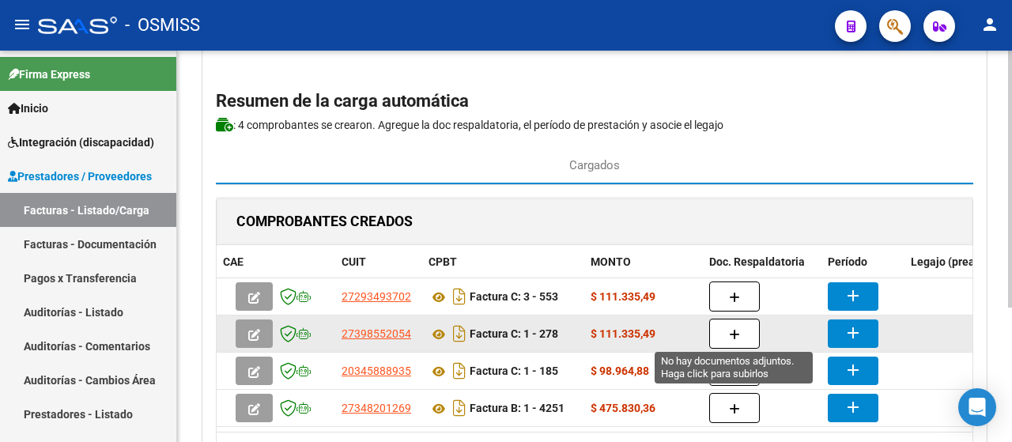
click at [728, 330] on button "button" at bounding box center [734, 334] width 51 height 30
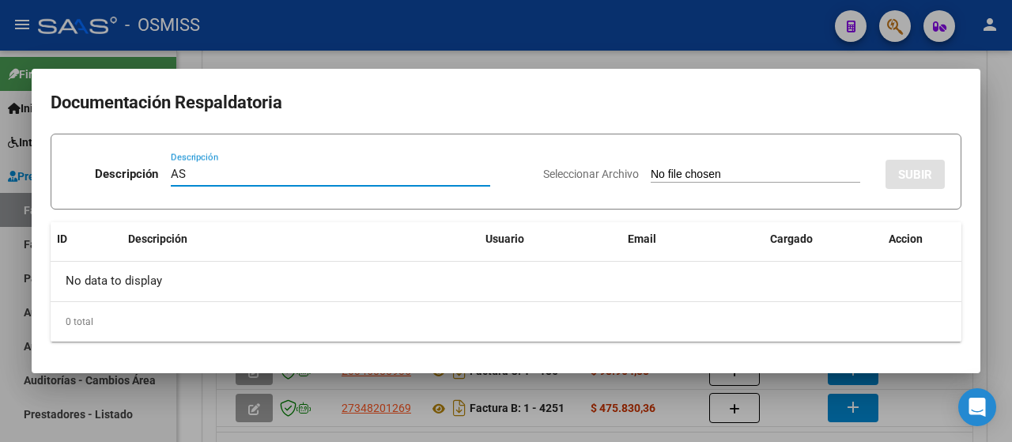
type input "AS"
click at [688, 176] on input "Seleccionar Archivo" at bounding box center [756, 175] width 210 height 15
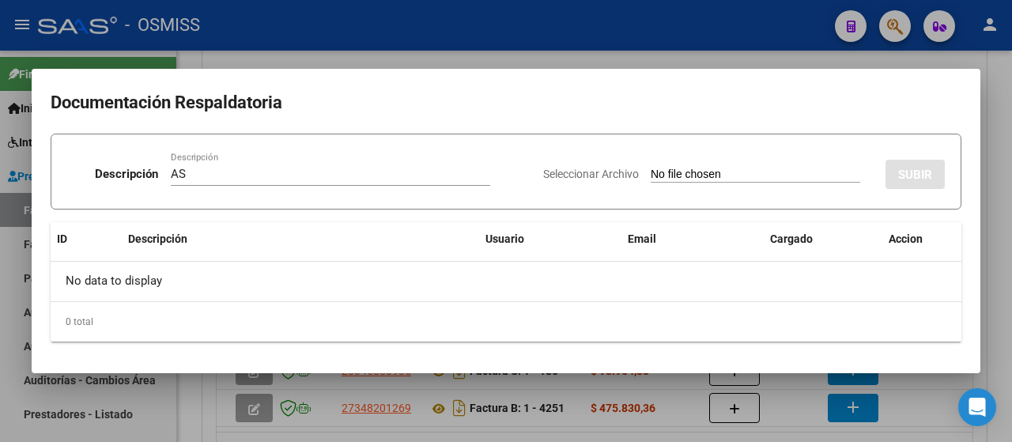
type input "C:\fakepath\Asistencia septiembre.pdf"
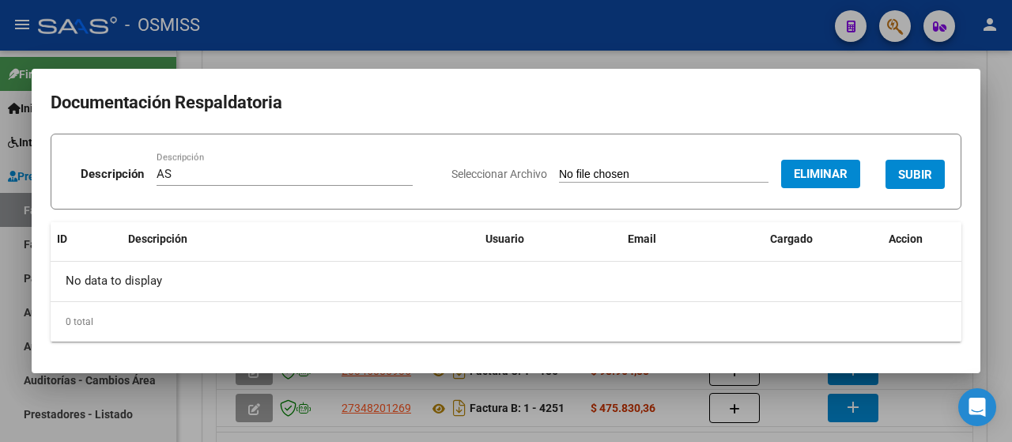
click at [909, 178] on span "SUBIR" at bounding box center [915, 175] width 34 height 14
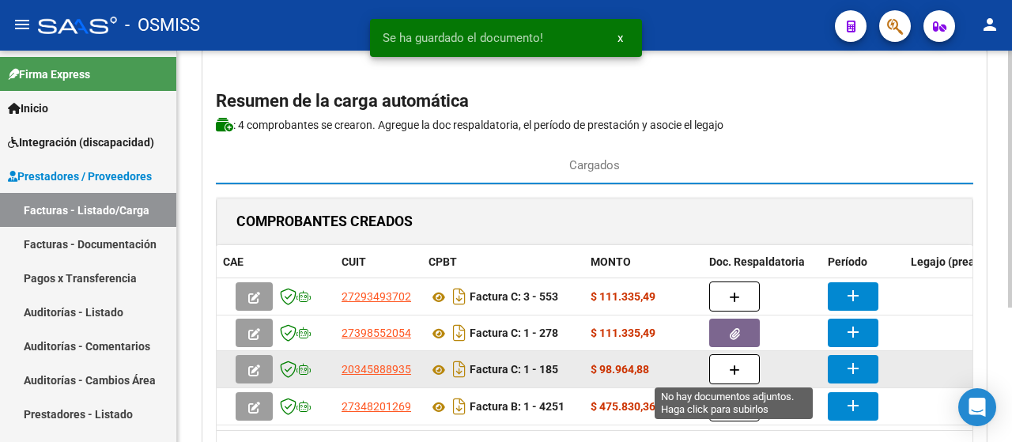
click at [734, 365] on icon "button" at bounding box center [734, 371] width 11 height 12
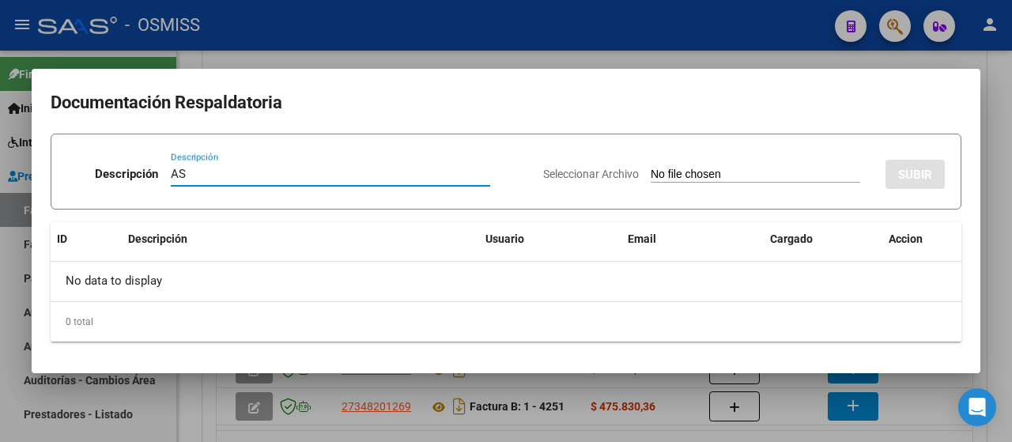
type input "AS"
click at [767, 173] on input "Seleccionar Archivo" at bounding box center [756, 175] width 210 height 15
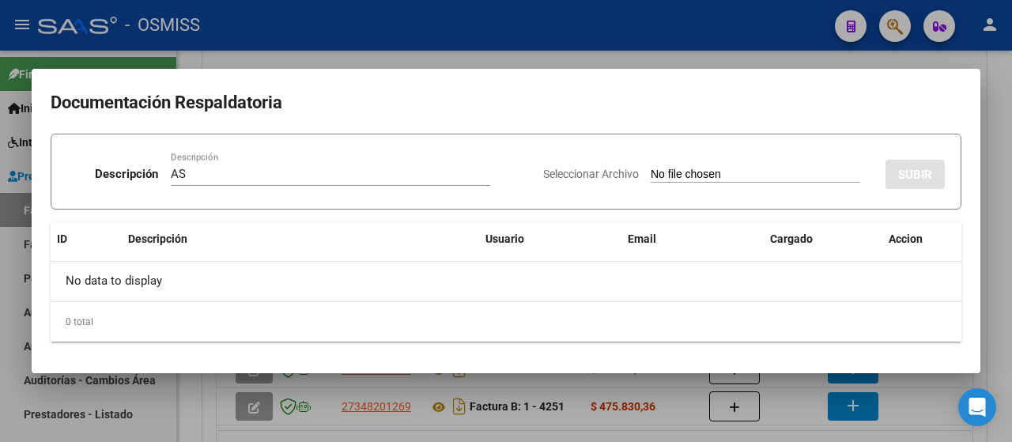
type input "C:\fakepath\Asistencia Sept.25 Yamada.pdf"
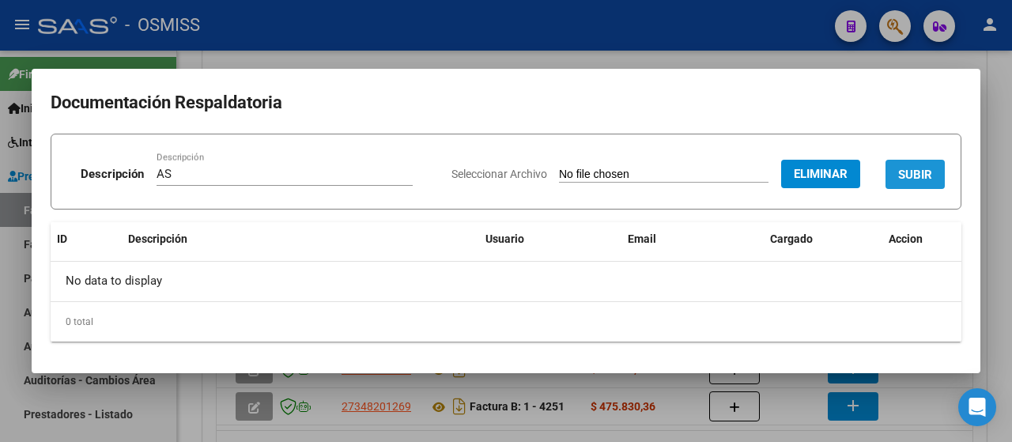
click at [911, 173] on span "SUBIR" at bounding box center [915, 175] width 34 height 14
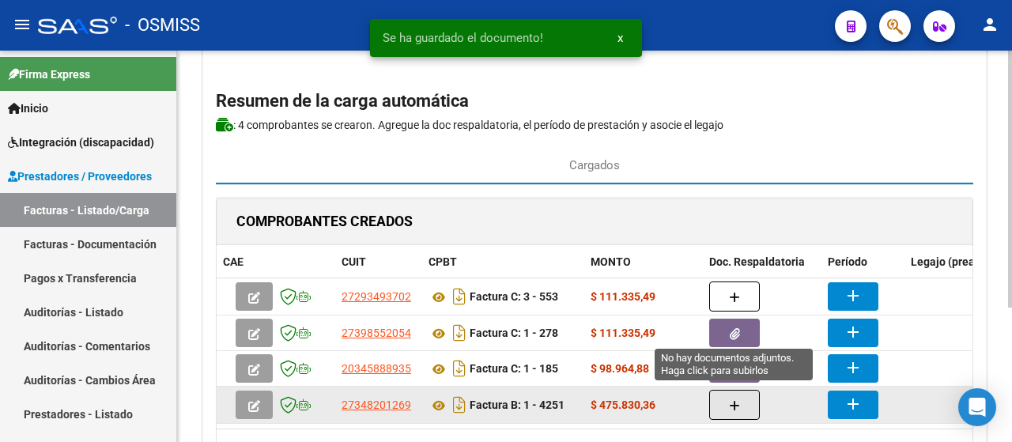
click at [747, 403] on button "button" at bounding box center [734, 405] width 51 height 30
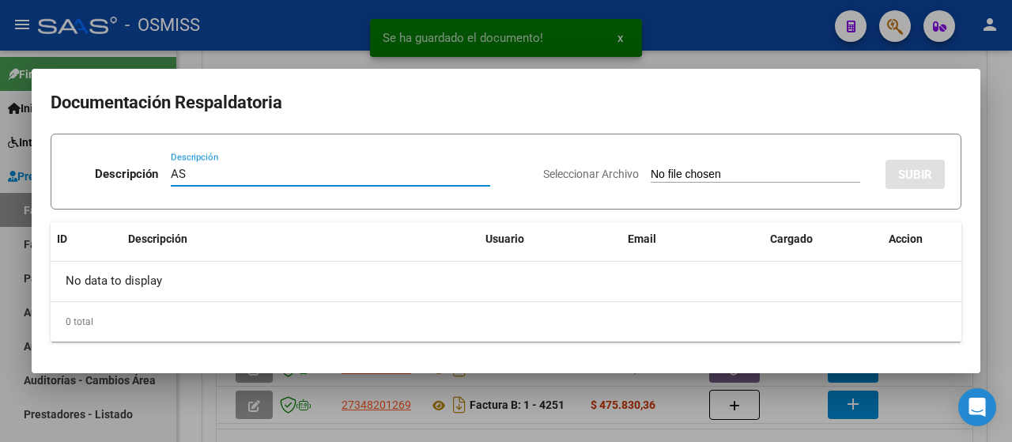
type input "AS"
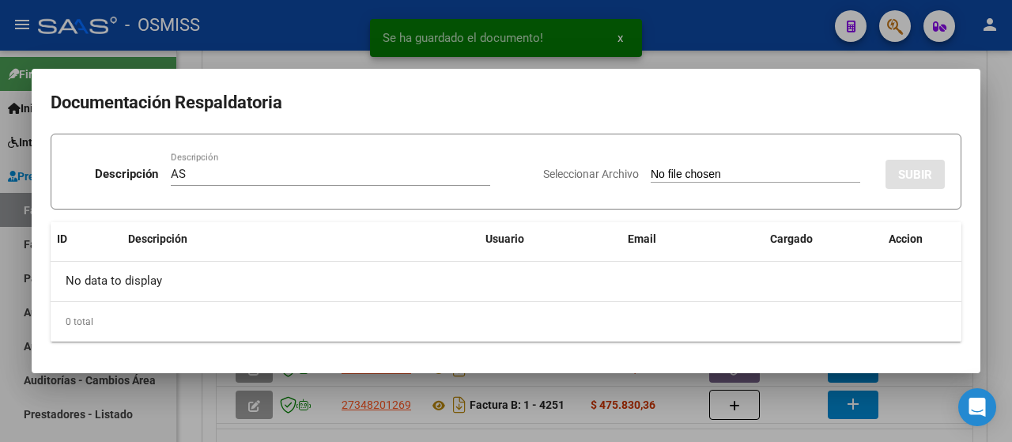
click at [707, 173] on input "Seleccionar Archivo" at bounding box center [756, 175] width 210 height 15
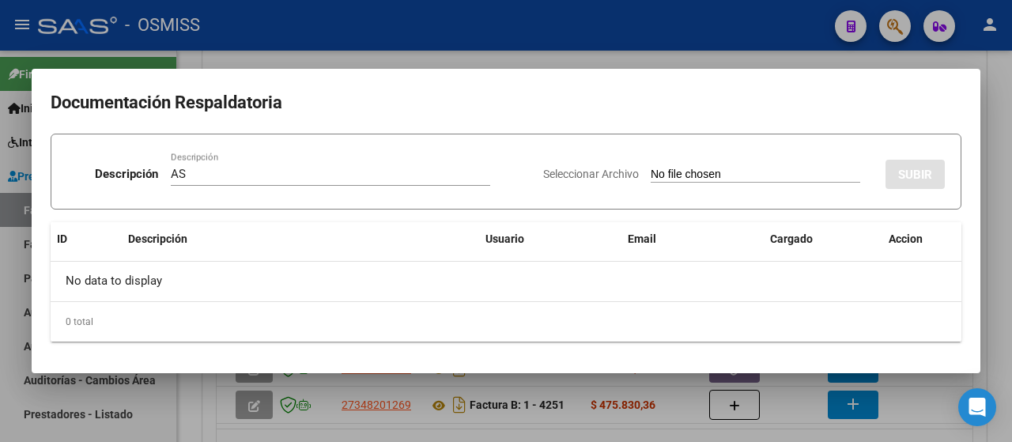
type input "C:\fakepath\asis 2_asist_merged.pdf"
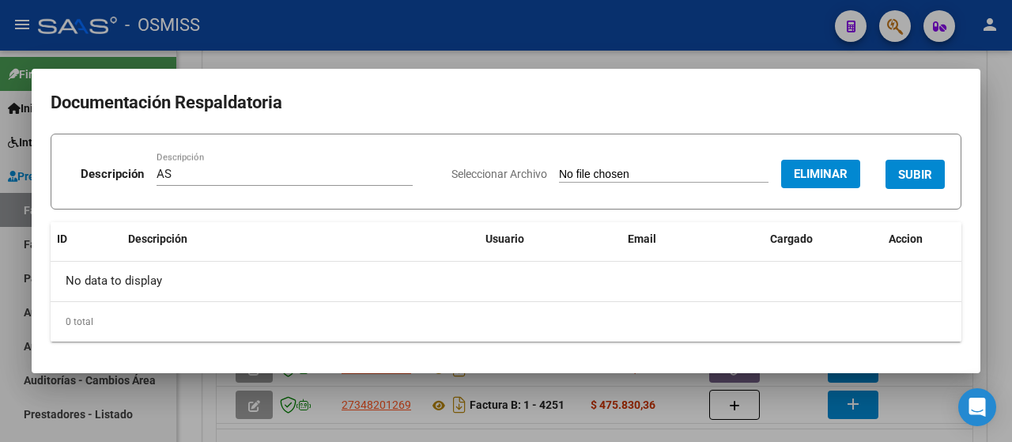
click at [911, 176] on span "SUBIR" at bounding box center [915, 175] width 34 height 14
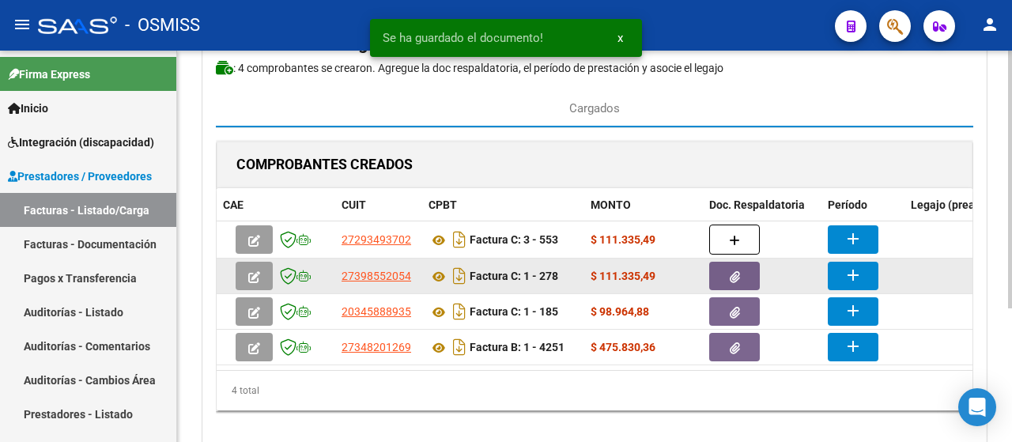
scroll to position [158, 0]
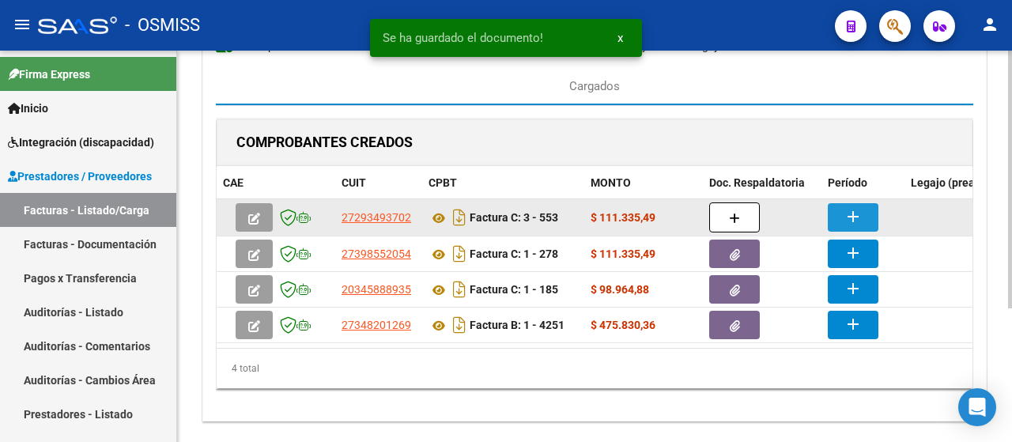
click at [865, 216] on button "add" at bounding box center [853, 217] width 51 height 28
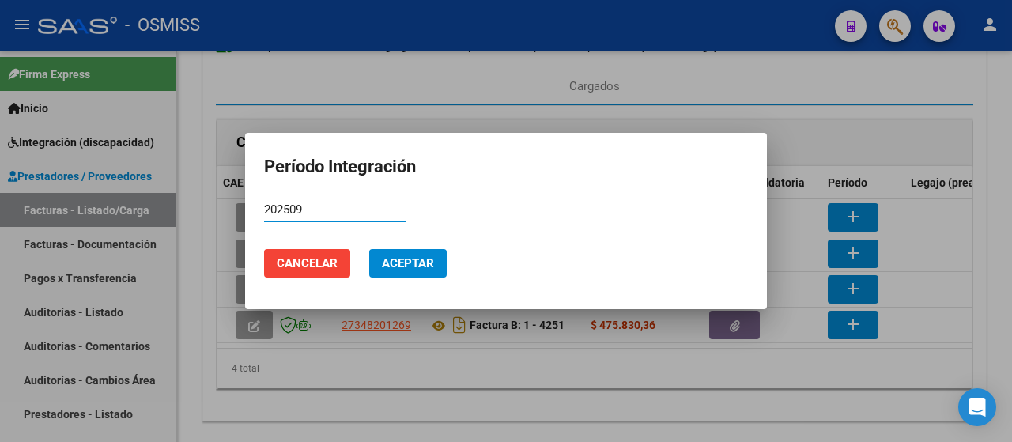
drag, startPoint x: 315, startPoint y: 213, endPoint x: 252, endPoint y: 216, distance: 63.4
click at [252, 216] on mat-dialog-content "202509 Período (AAAAMM)" at bounding box center [506, 217] width 522 height 39
type input "202509"
click at [416, 271] on button "Aceptar" at bounding box center [408, 263] width 78 height 28
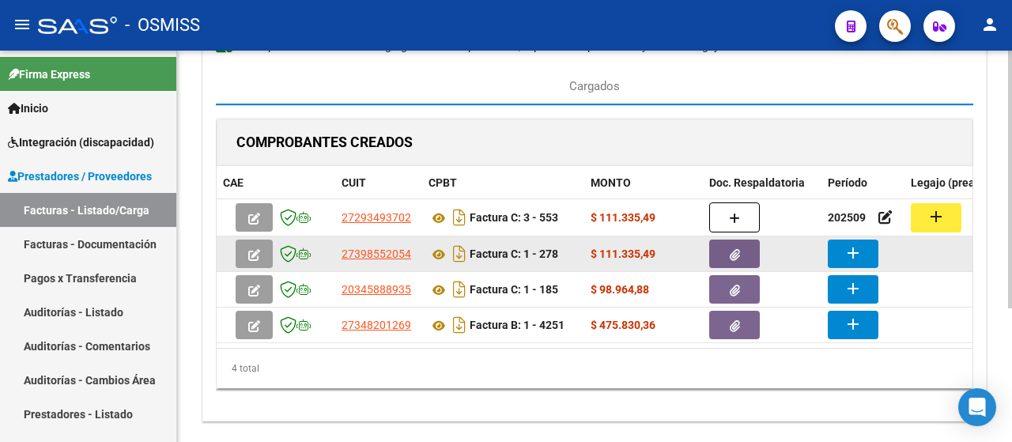
click at [850, 252] on mat-icon "add" at bounding box center [853, 253] width 19 height 19
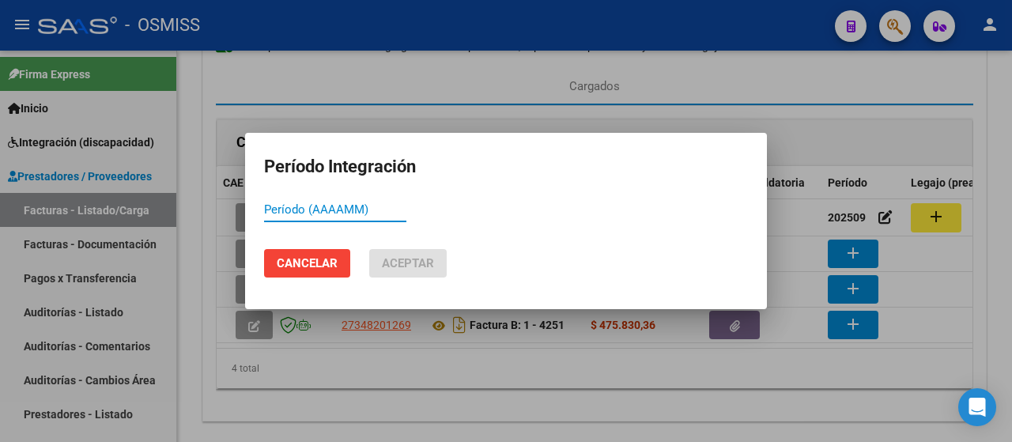
paste input "202509"
type input "202509"
click at [392, 259] on span "Aceptar" at bounding box center [408, 263] width 52 height 14
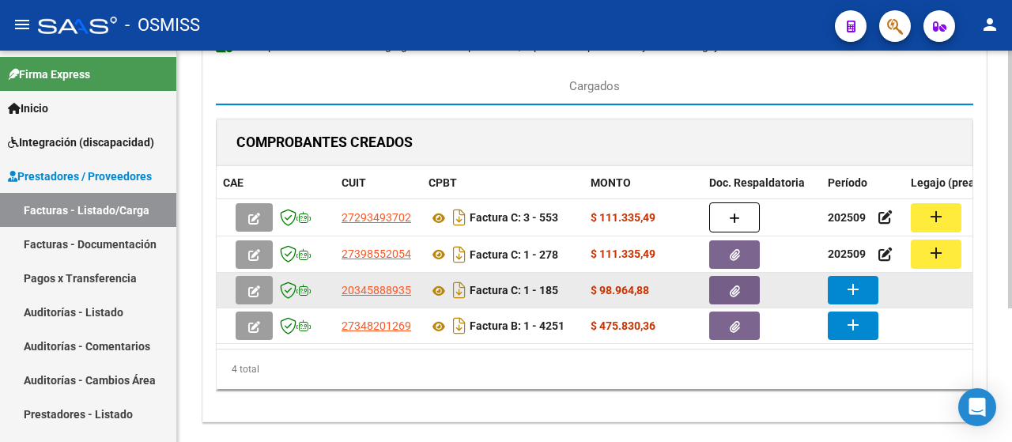
click at [857, 289] on mat-icon "add" at bounding box center [853, 289] width 19 height 19
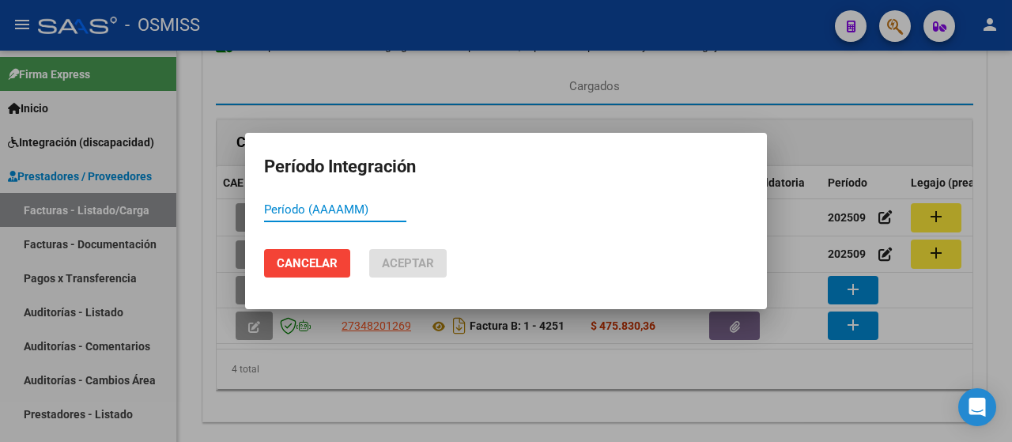
paste input "202509"
type input "202509"
click at [414, 265] on span "Aceptar" at bounding box center [408, 263] width 52 height 14
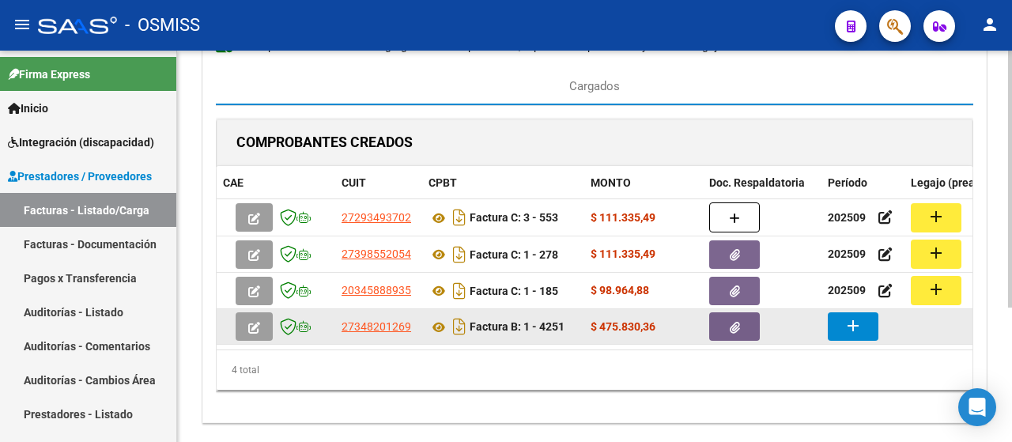
click at [857, 328] on mat-icon "add" at bounding box center [853, 325] width 19 height 19
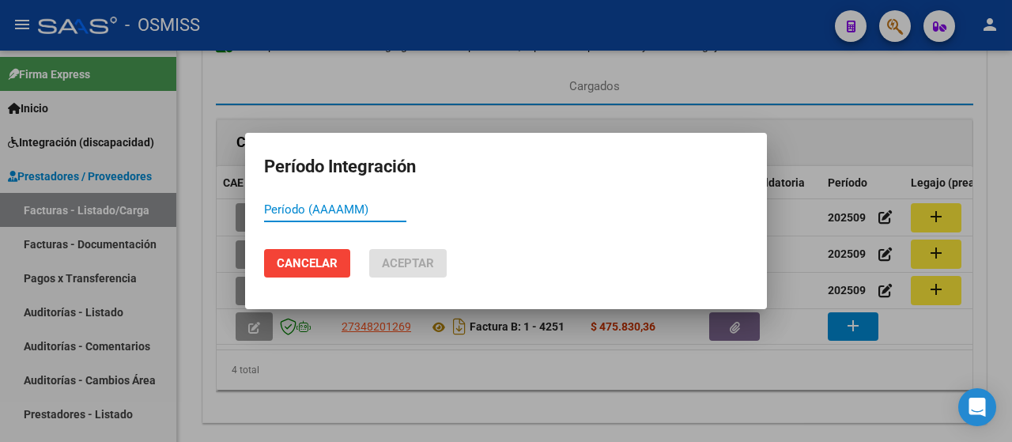
paste input "202509"
type input "202509"
click at [392, 263] on span "Aceptar" at bounding box center [408, 263] width 52 height 14
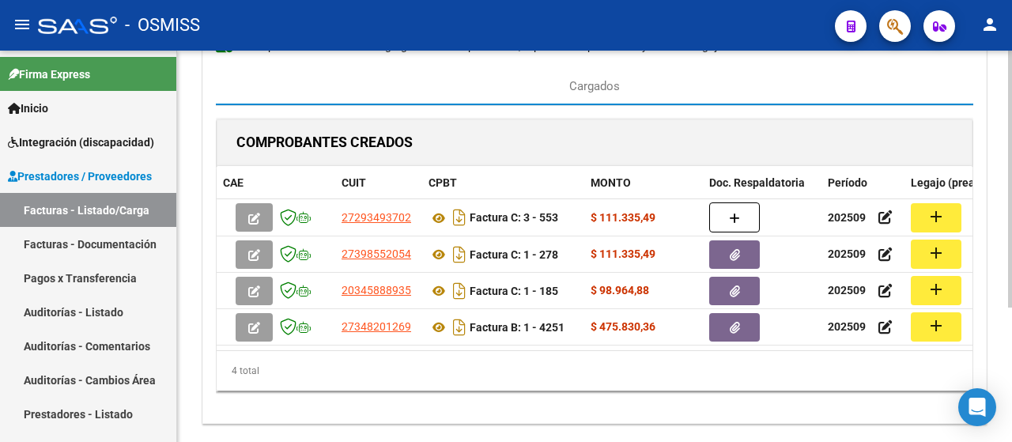
click at [615, 345] on datatable-body "27293493702 Factura C: 3 - 553 $ 111.335,49 202509 add 27398552054 Factura C: 1…" at bounding box center [595, 274] width 757 height 151
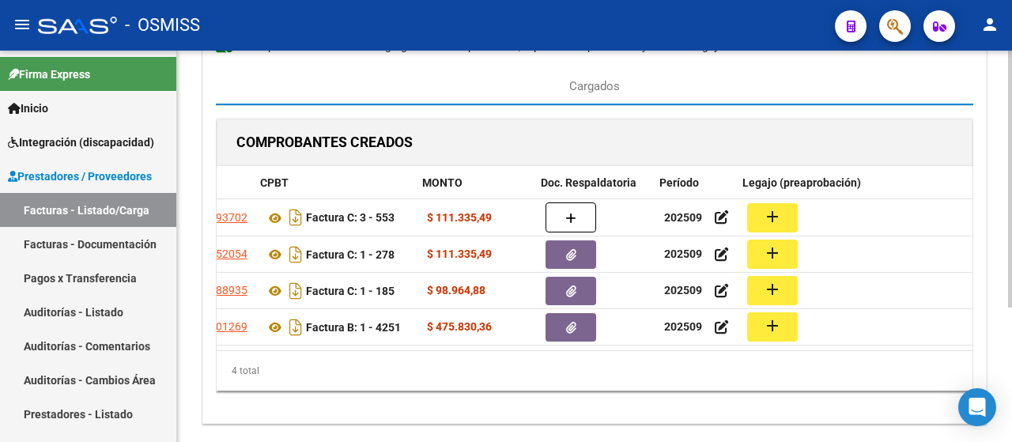
scroll to position [0, 168]
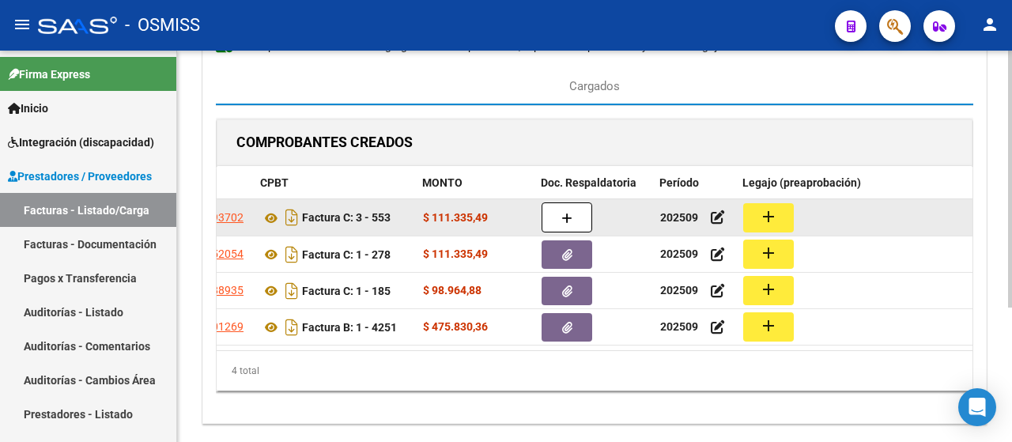
click at [777, 212] on button "add" at bounding box center [768, 217] width 51 height 29
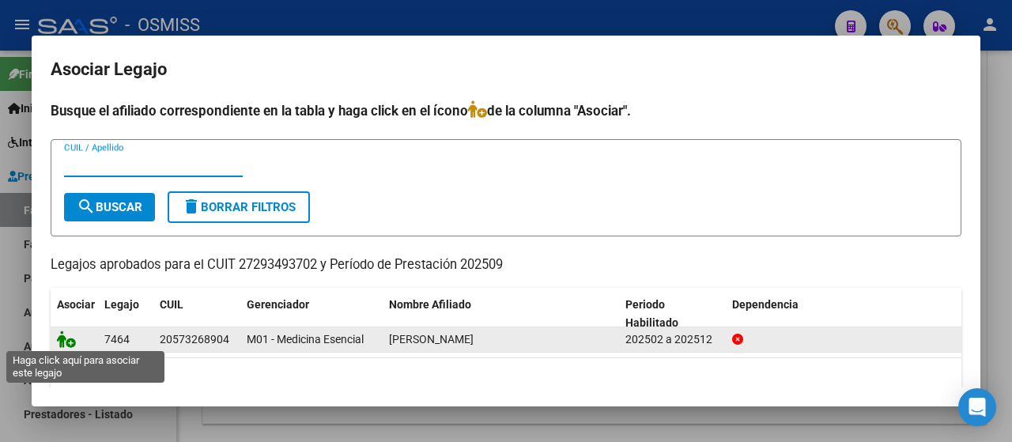
click at [61, 338] on icon at bounding box center [66, 339] width 19 height 17
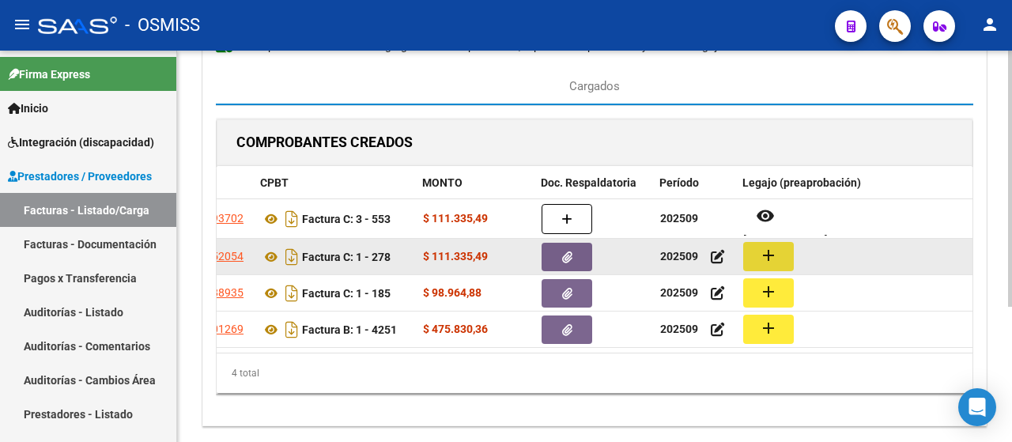
click at [767, 257] on mat-icon "add" at bounding box center [768, 255] width 19 height 19
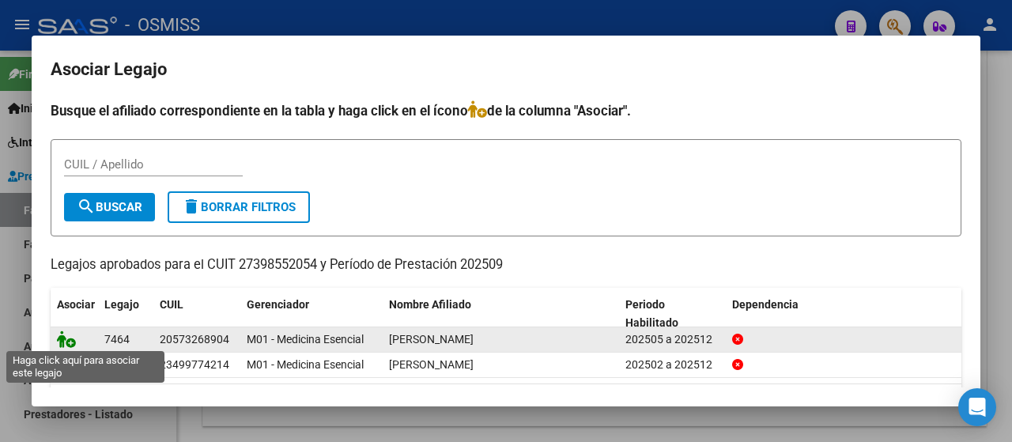
click at [61, 333] on icon at bounding box center [66, 339] width 19 height 17
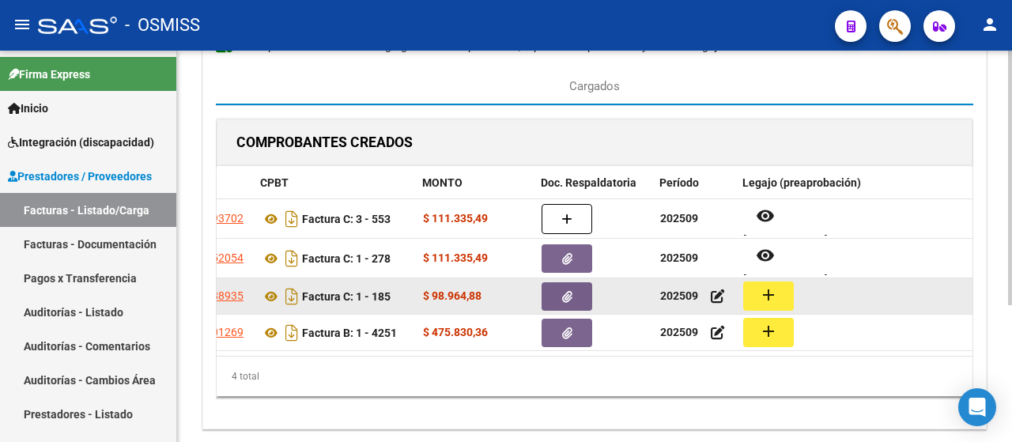
click at [765, 293] on mat-icon "add" at bounding box center [768, 295] width 19 height 19
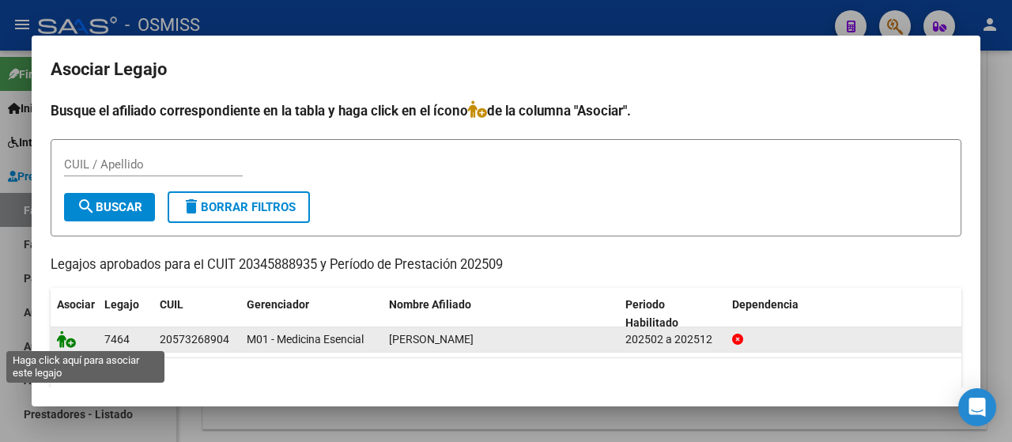
click at [57, 342] on icon at bounding box center [66, 339] width 19 height 17
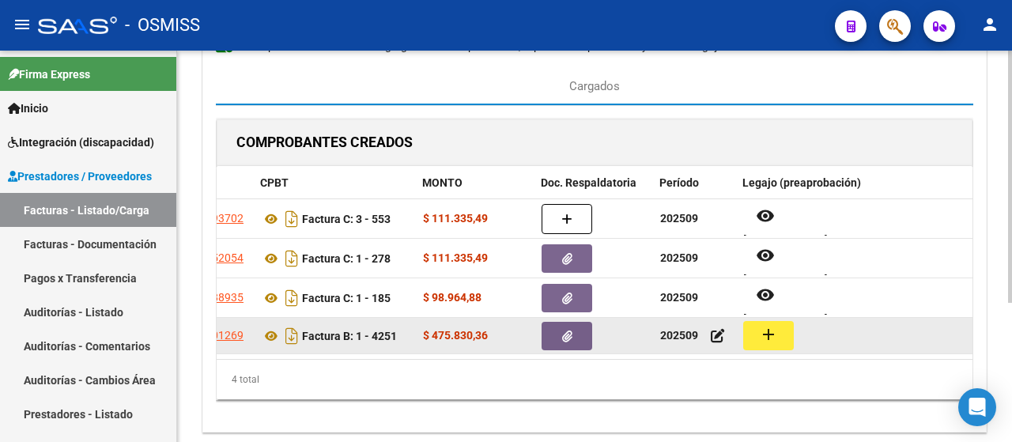
click at [770, 335] on mat-icon "add" at bounding box center [768, 334] width 19 height 19
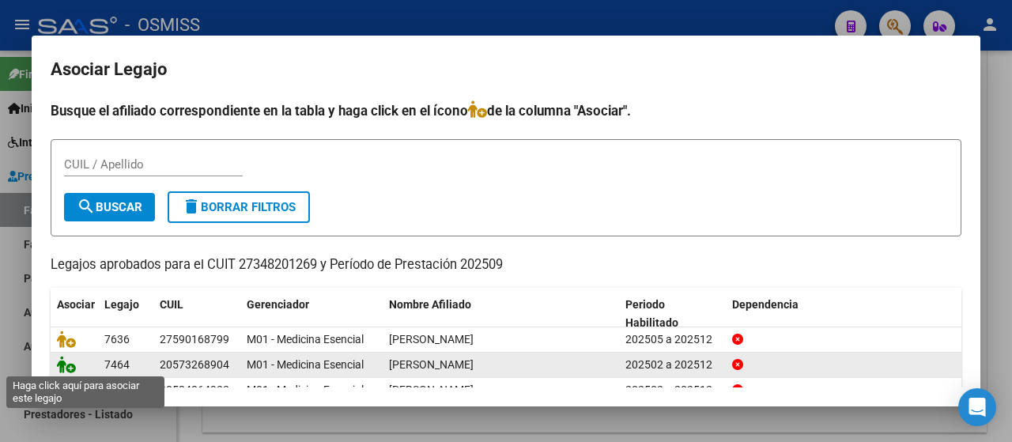
click at [62, 365] on icon at bounding box center [66, 364] width 19 height 17
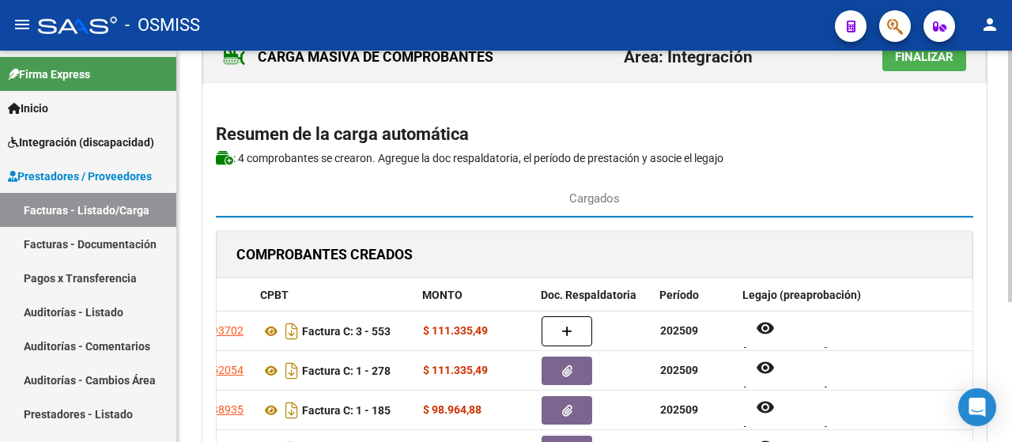
scroll to position [0, 0]
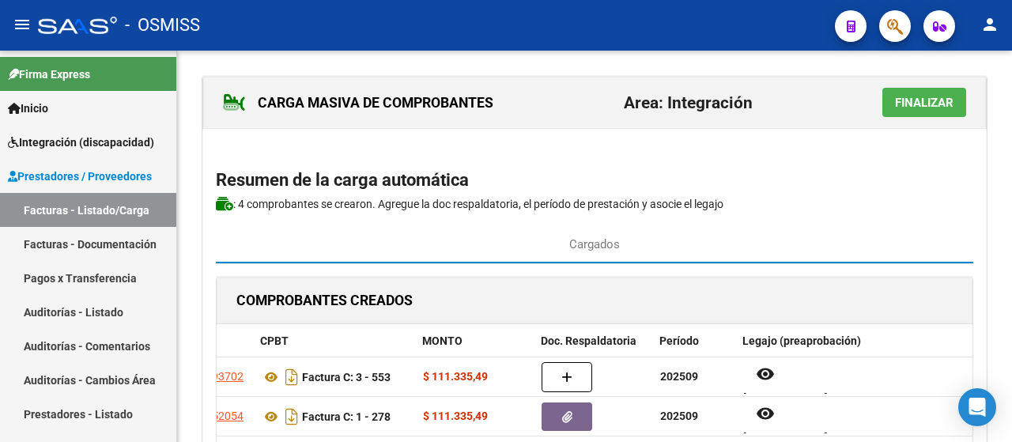
click at [948, 108] on span "Finalizar" at bounding box center [924, 103] width 59 height 14
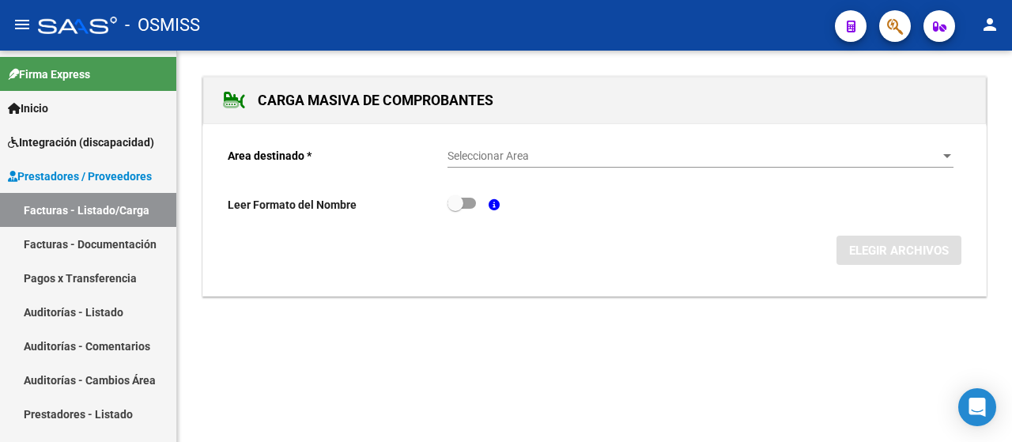
click at [942, 157] on div at bounding box center [947, 156] width 14 height 13
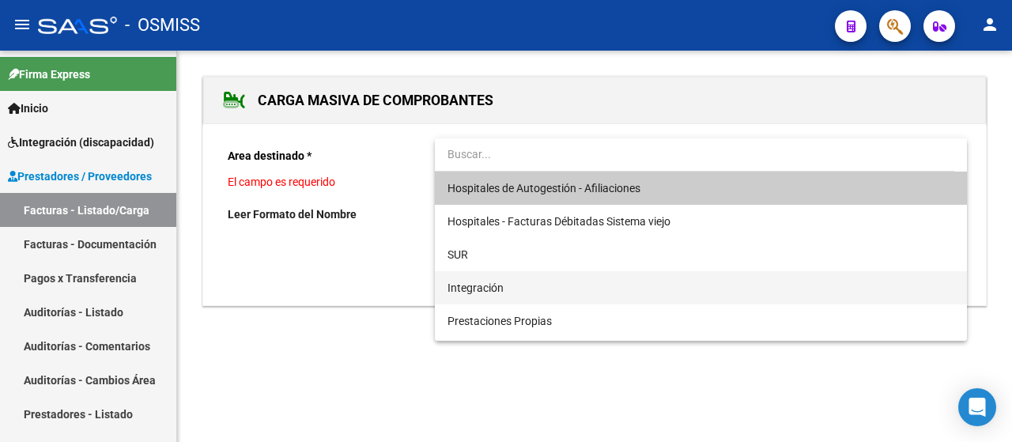
click at [526, 289] on span "Integración" at bounding box center [701, 287] width 507 height 33
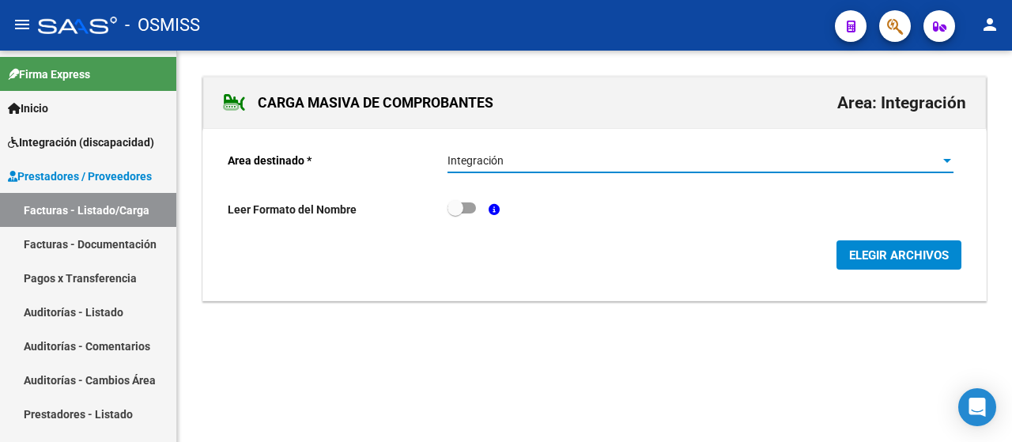
click at [906, 259] on span "ELEGIR ARCHIVOS" at bounding box center [899, 255] width 100 height 14
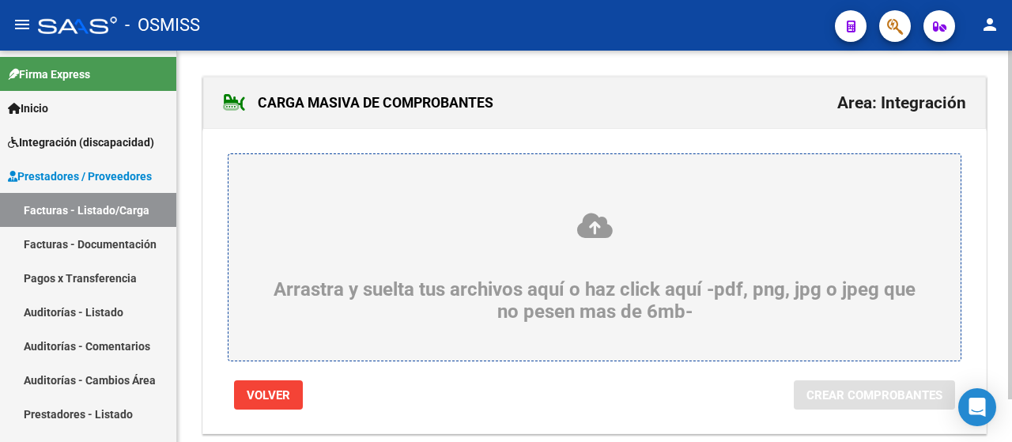
click at [441, 281] on div "Arrastra y suelta tus archivos aquí o haz click aquí -pdf, png, jpg o jpeg que …" at bounding box center [595, 267] width 656 height 112
click at [0, 0] on input "Arrastra y suelta tus archivos aquí o haz click aquí -pdf, png, jpg o jpeg que …" at bounding box center [0, 0] width 0 height 0
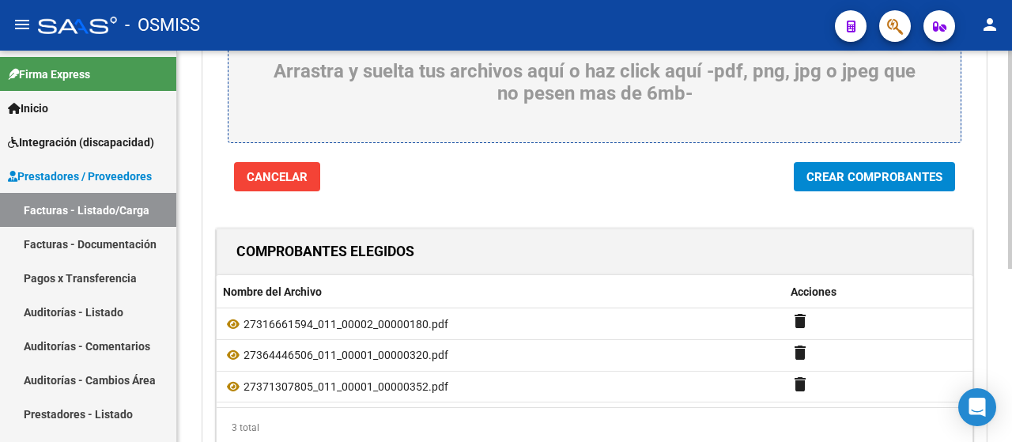
scroll to position [237, 0]
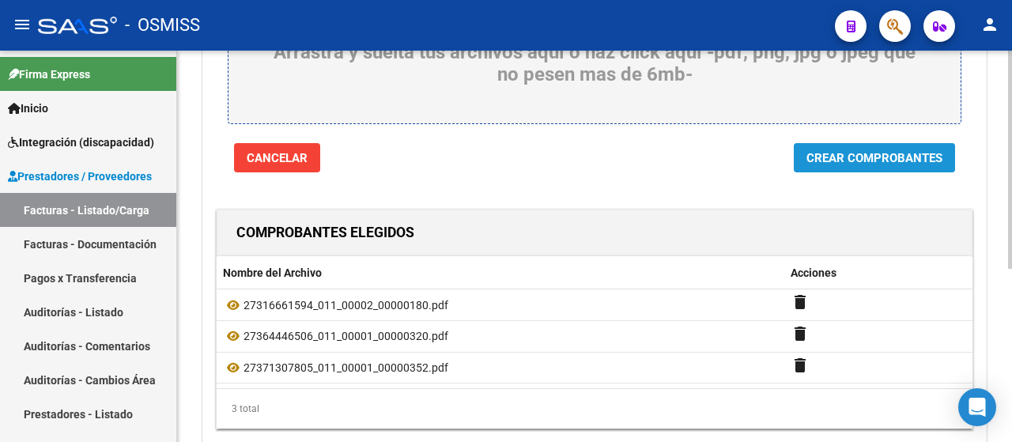
click at [875, 153] on span "Crear Comprobantes" at bounding box center [875, 158] width 136 height 14
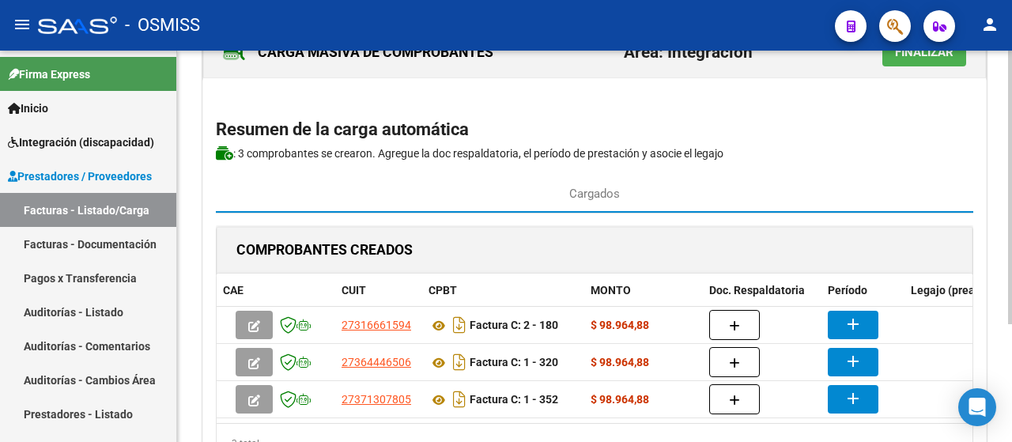
scroll to position [79, 0]
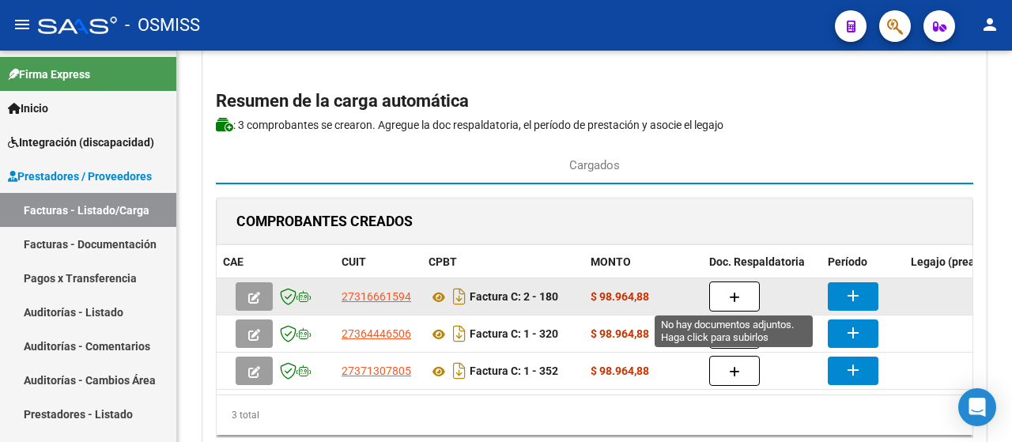
click at [734, 299] on icon "button" at bounding box center [734, 298] width 11 height 12
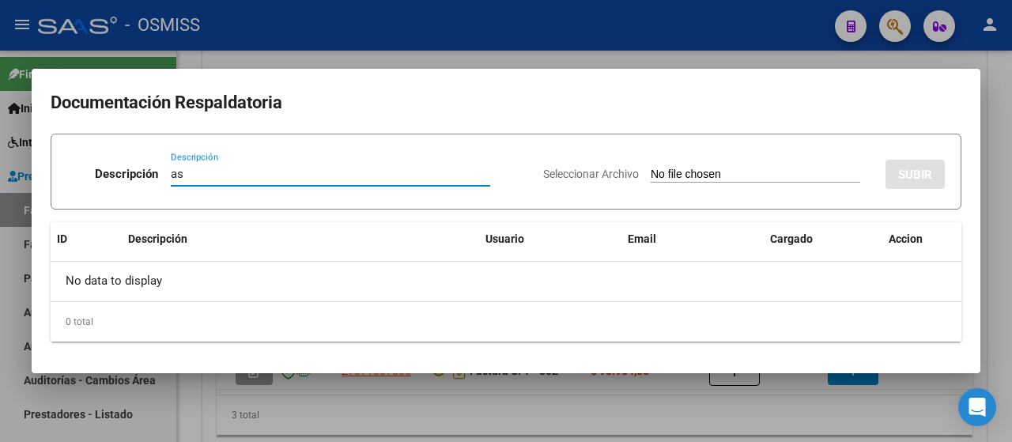
type input "as"
click at [717, 176] on input "Seleccionar Archivo" at bounding box center [756, 175] width 210 height 15
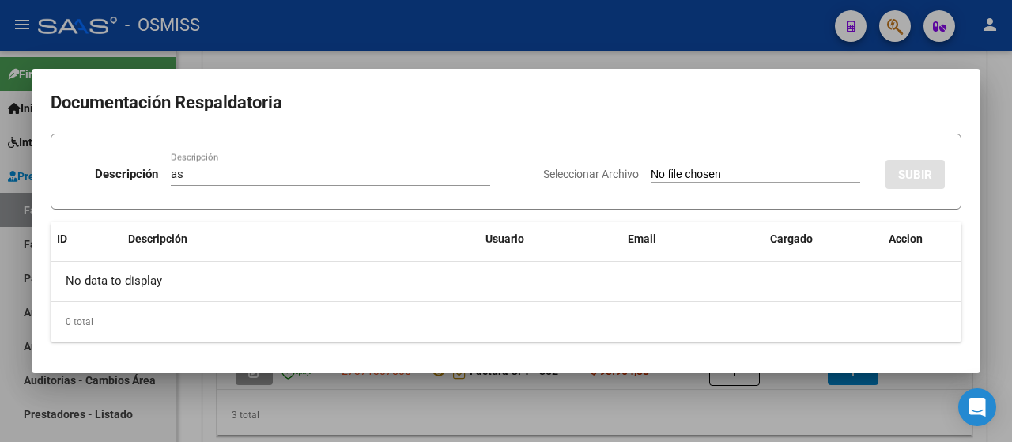
type input "C:\fakepath\Asistencia Septiembre 2025.pdf"
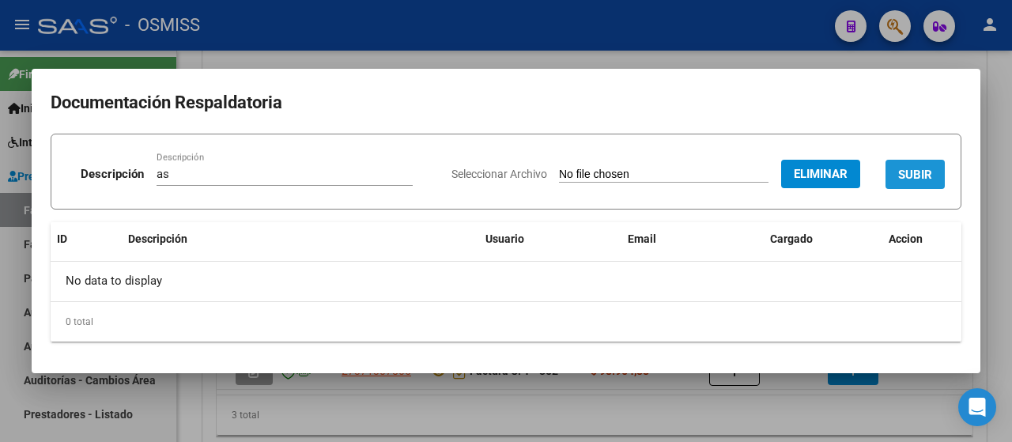
click at [911, 170] on span "SUBIR" at bounding box center [915, 175] width 34 height 14
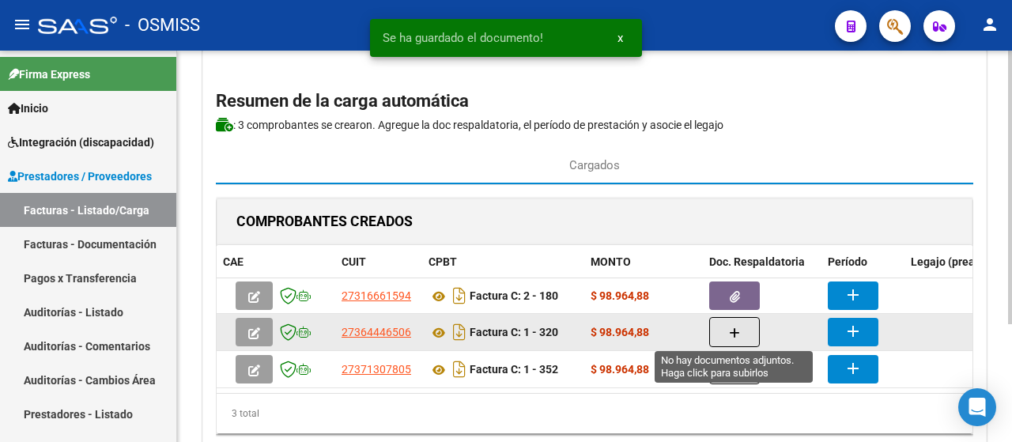
click at [743, 333] on button "button" at bounding box center [734, 332] width 51 height 30
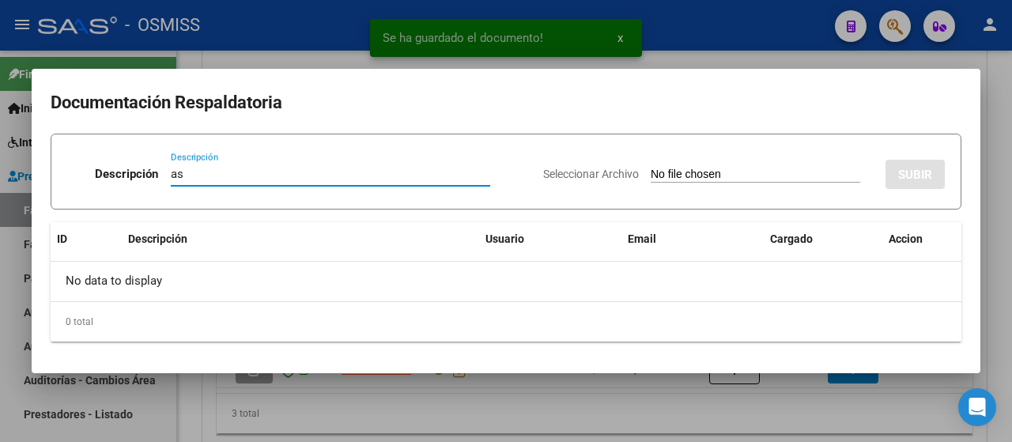
type input "as"
click at [693, 185] on div "Seleccionar Archivo SUBIR" at bounding box center [744, 171] width 402 height 48
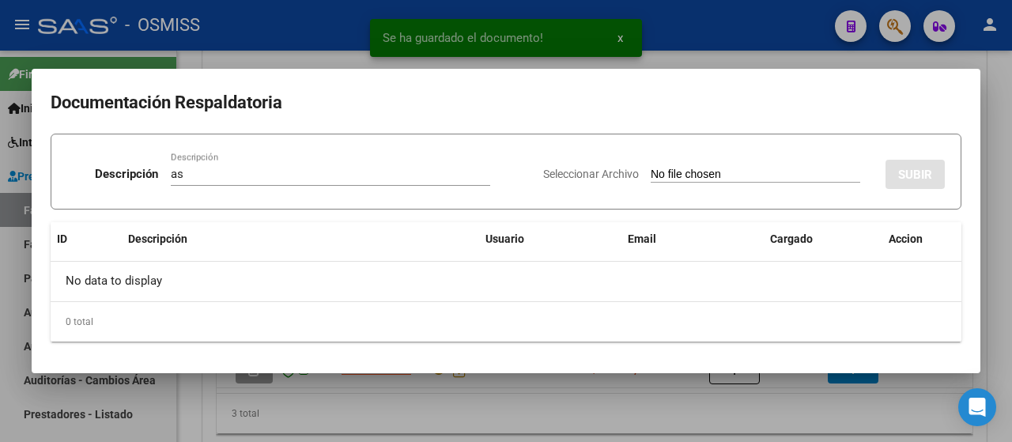
click at [693, 185] on div "Seleccionar Archivo SUBIR" at bounding box center [744, 171] width 402 height 48
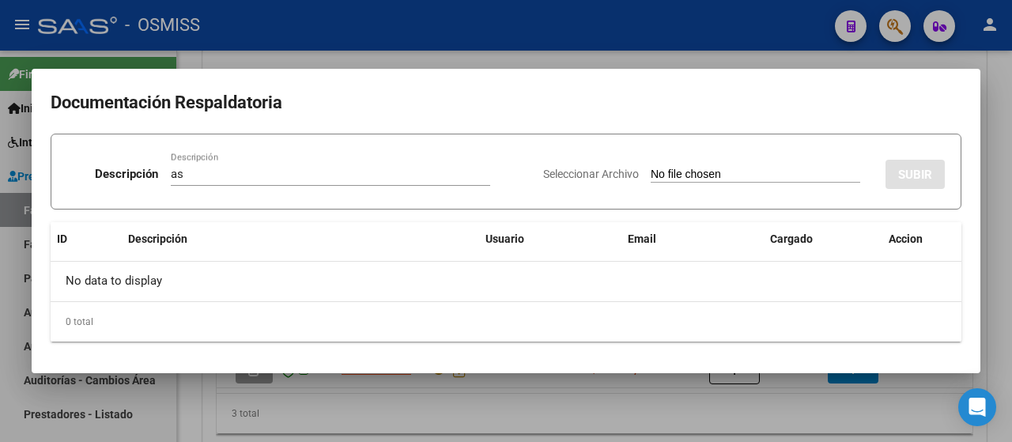
click at [694, 176] on input "Seleccionar Archivo" at bounding box center [756, 175] width 210 height 15
type input "C:\fakepath\ASISTENCIA SEPTIEMBRE.pdf"
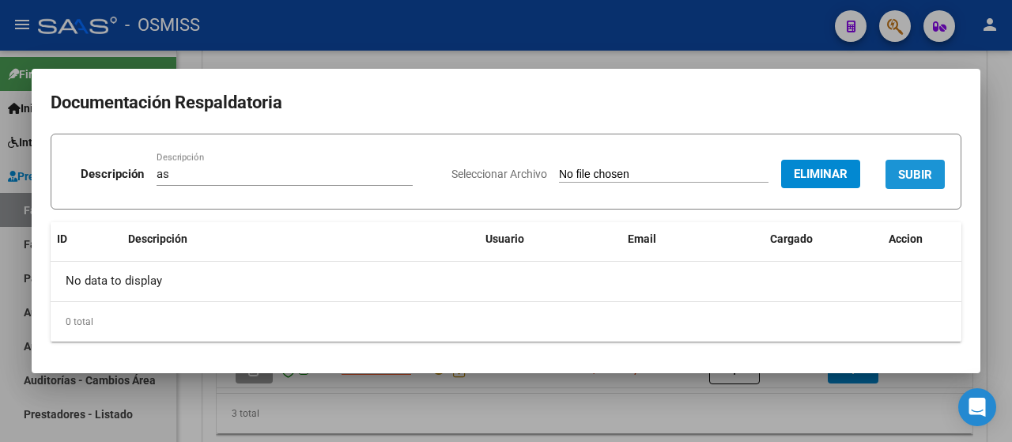
click at [932, 180] on button "SUBIR" at bounding box center [915, 174] width 59 height 29
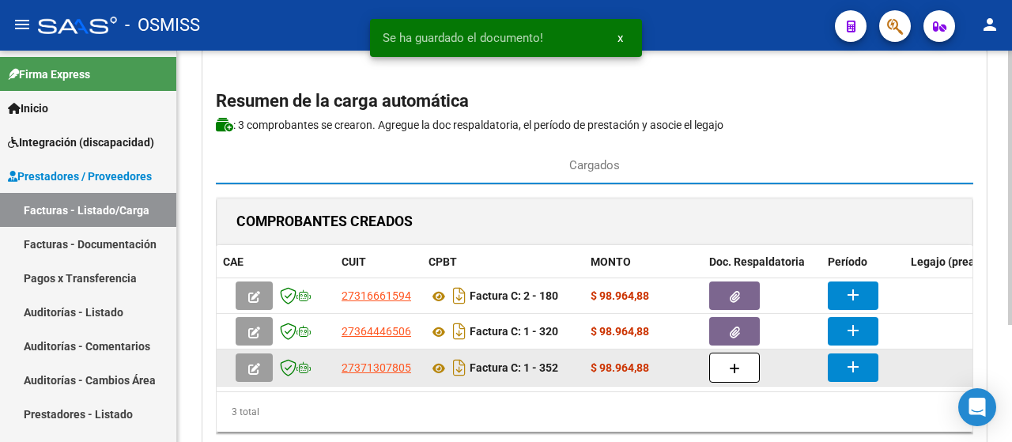
click at [728, 350] on datatable-body-cell at bounding box center [762, 368] width 119 height 36
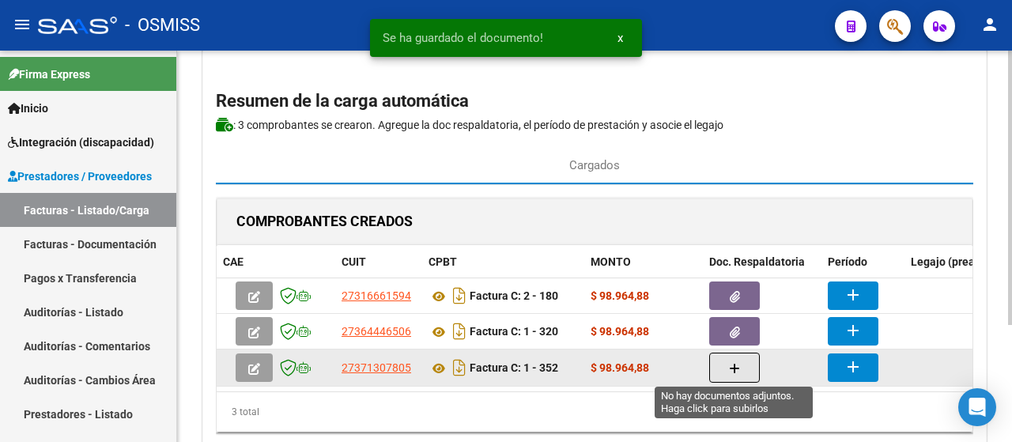
click at [731, 366] on icon "button" at bounding box center [734, 369] width 11 height 12
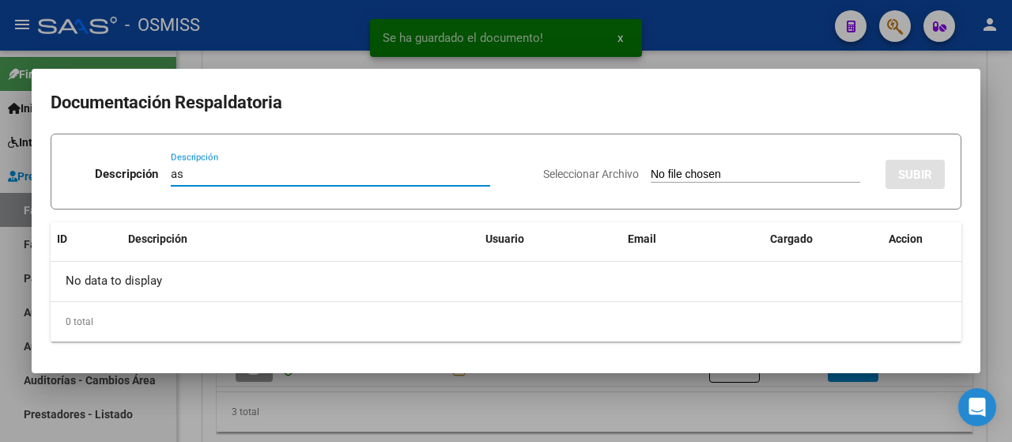
type input "as"
click at [742, 183] on div "Seleccionar Archivo SUBIR" at bounding box center [744, 171] width 402 height 48
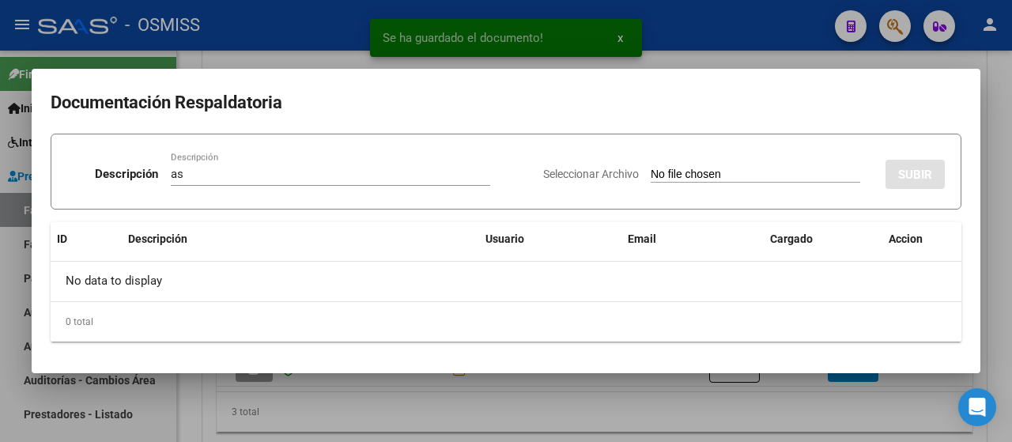
click at [742, 182] on input "Seleccionar Archivo" at bounding box center [756, 175] width 210 height 15
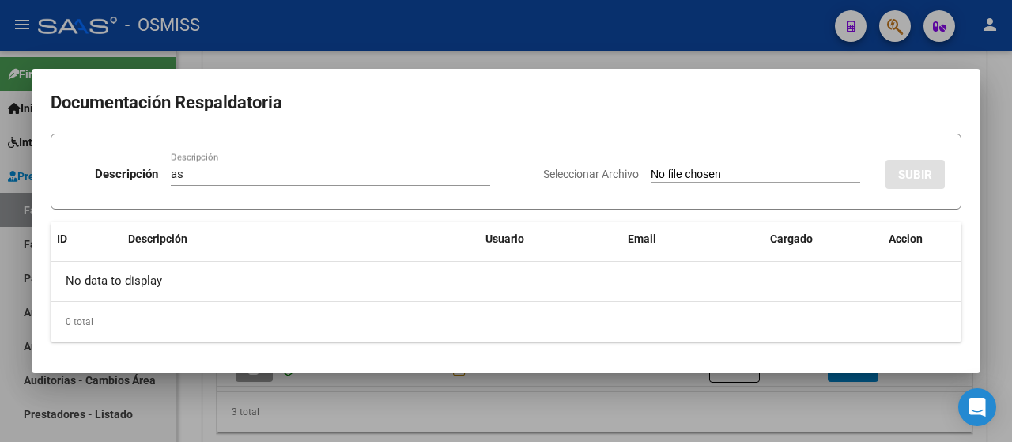
type input "C:\fakepath\Virga García Septiembre 25.pdf"
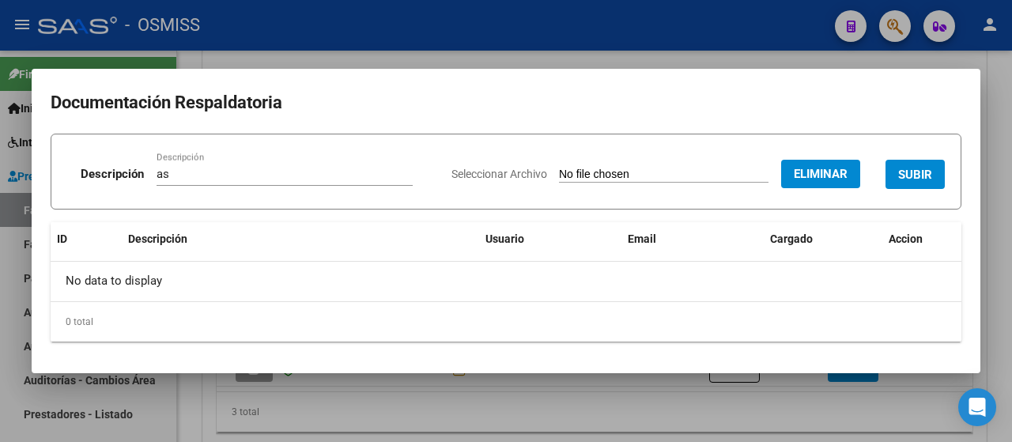
click at [929, 180] on span "SUBIR" at bounding box center [915, 175] width 34 height 14
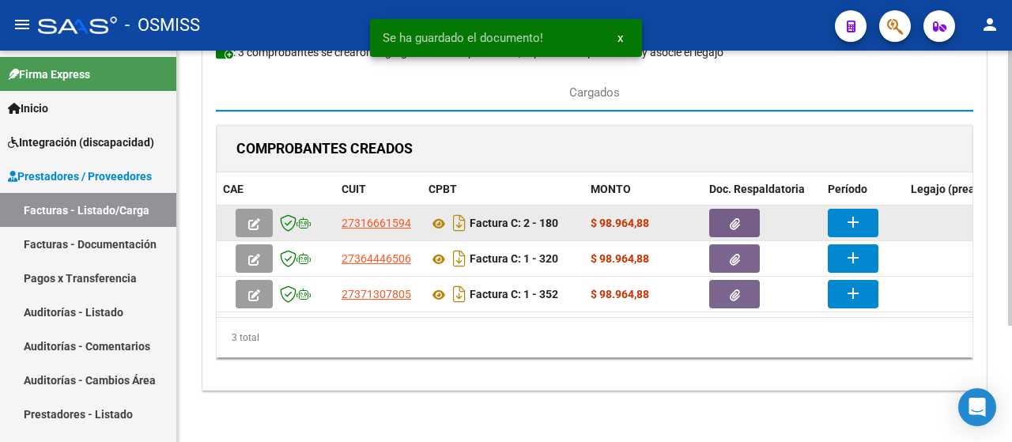
scroll to position [158, 0]
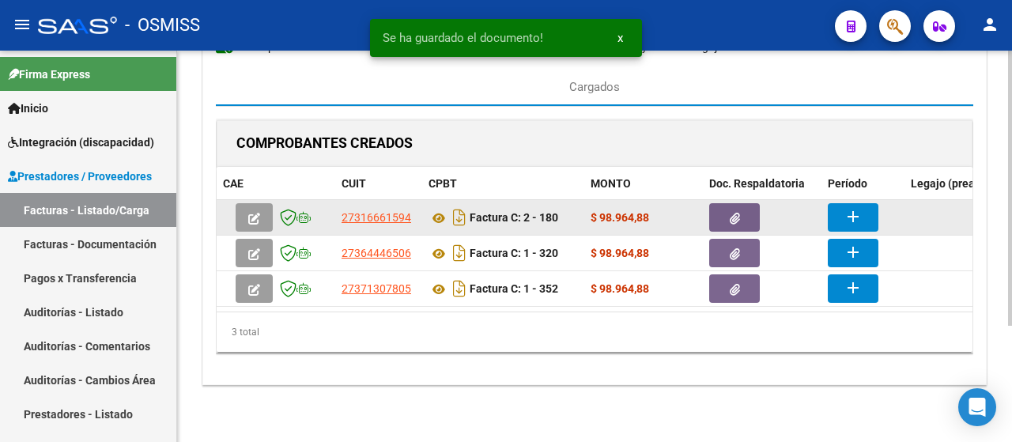
click at [858, 208] on mat-icon "add" at bounding box center [853, 216] width 19 height 19
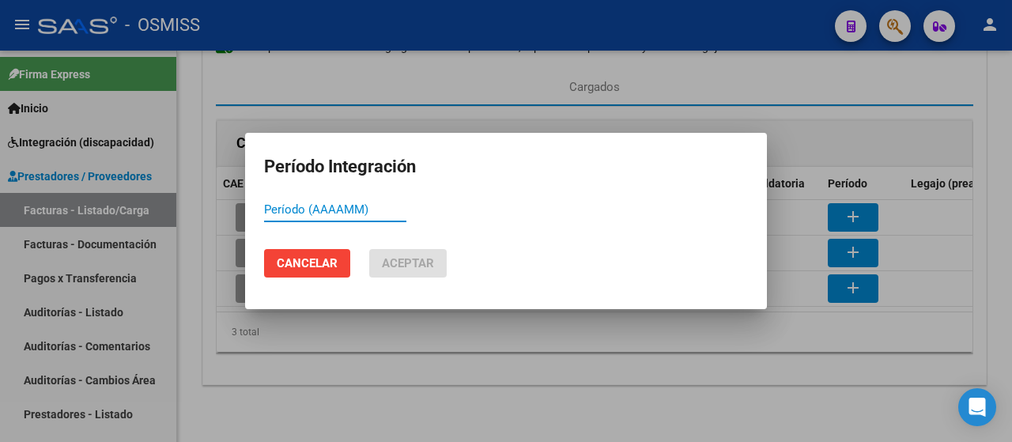
paste input "202509"
type input "202509"
click at [383, 254] on button "Aceptar" at bounding box center [408, 263] width 78 height 28
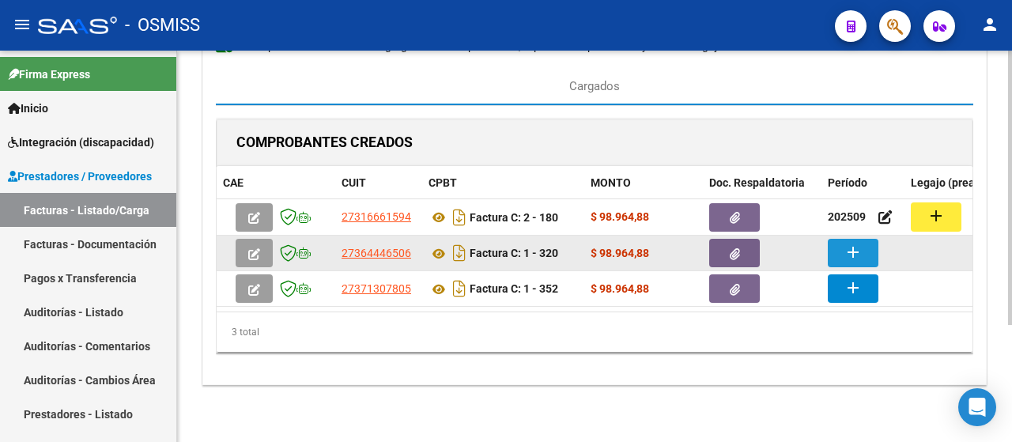
click at [866, 261] on button "add" at bounding box center [853, 253] width 51 height 28
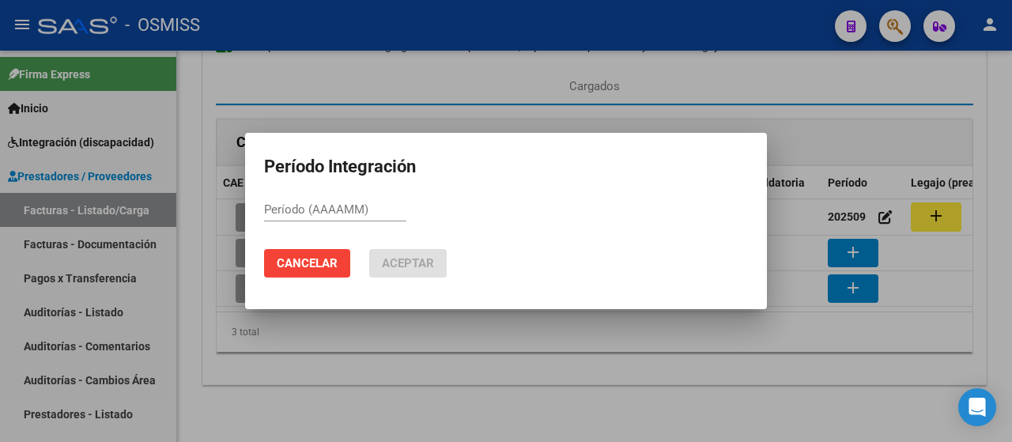
drag, startPoint x: 262, startPoint y: 209, endPoint x: 661, endPoint y: 248, distance: 401.4
click at [674, 254] on mat-dialog-actions "Cancelar Aceptar" at bounding box center [506, 263] width 484 height 54
paste input "202509"
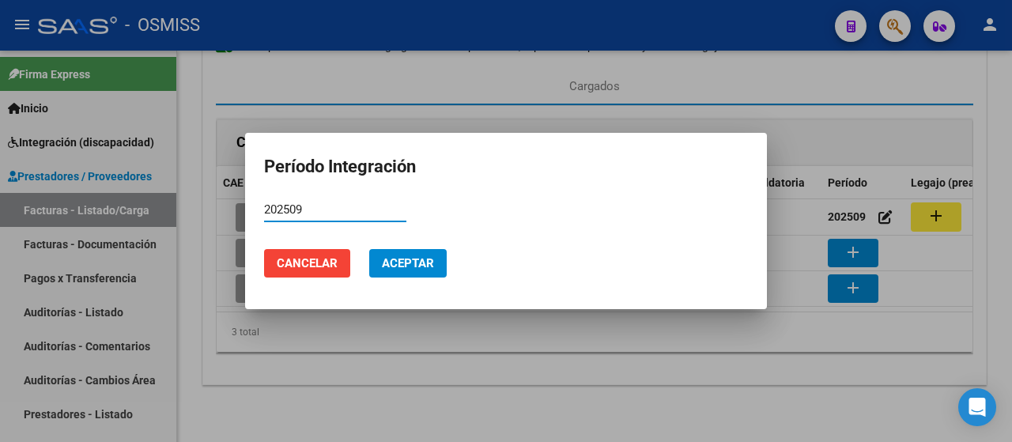
type input "202509"
click at [397, 273] on button "Aceptar" at bounding box center [408, 263] width 78 height 28
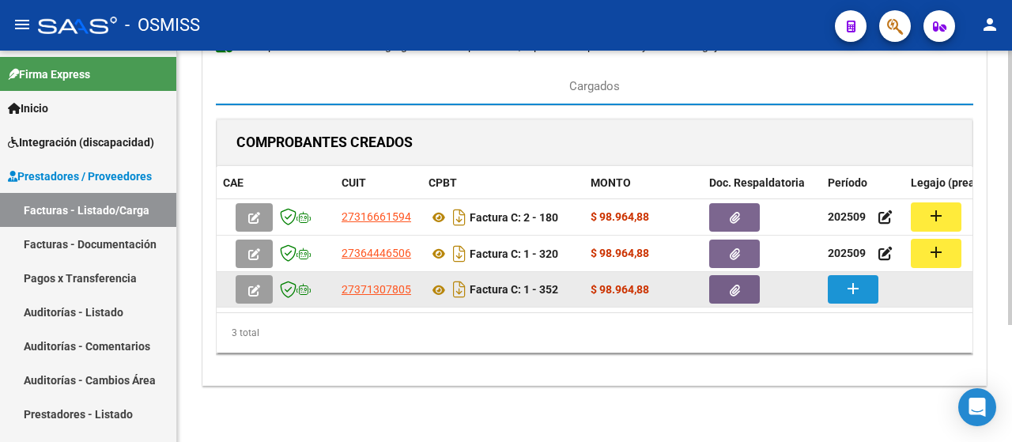
click at [865, 289] on button "add" at bounding box center [853, 289] width 51 height 28
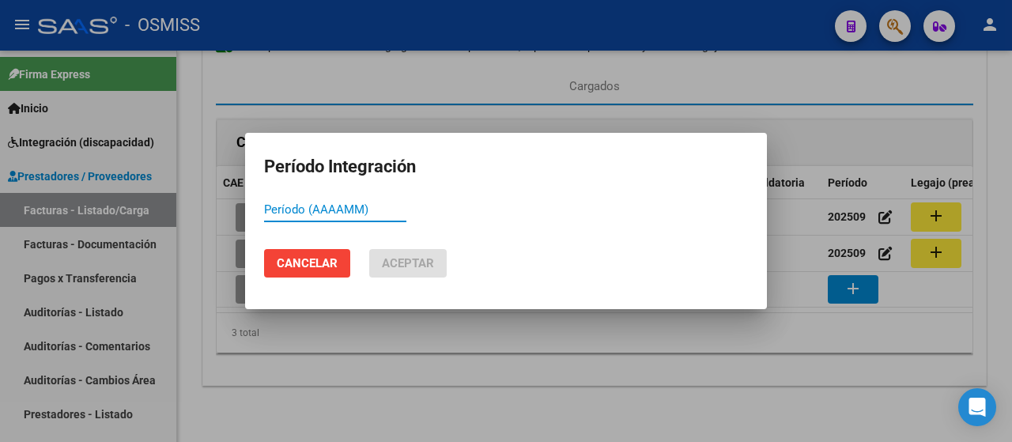
paste input "202509"
type input "202509"
click at [395, 262] on span "Aceptar" at bounding box center [408, 263] width 52 height 14
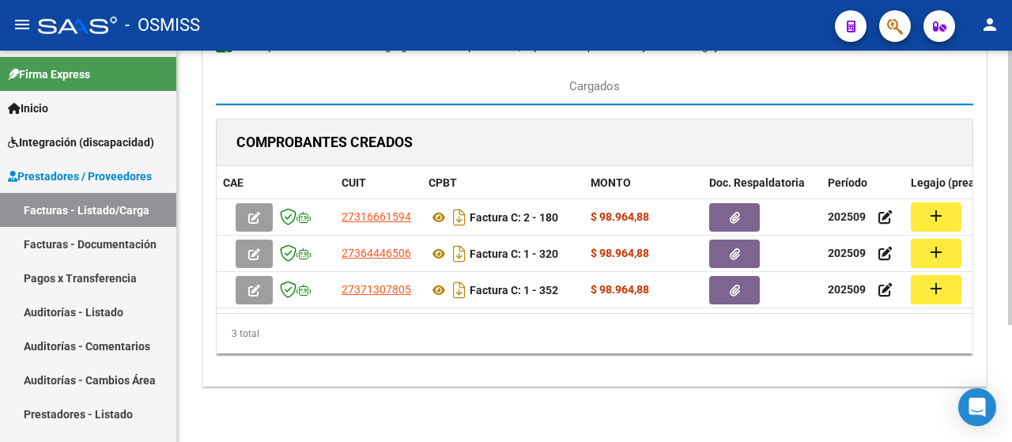
scroll to position [0, 168]
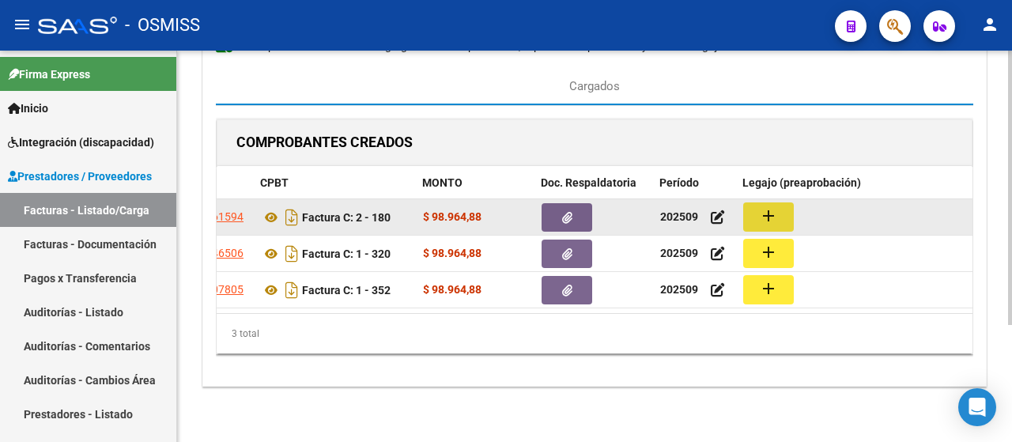
click at [770, 214] on mat-icon "add" at bounding box center [768, 215] width 19 height 19
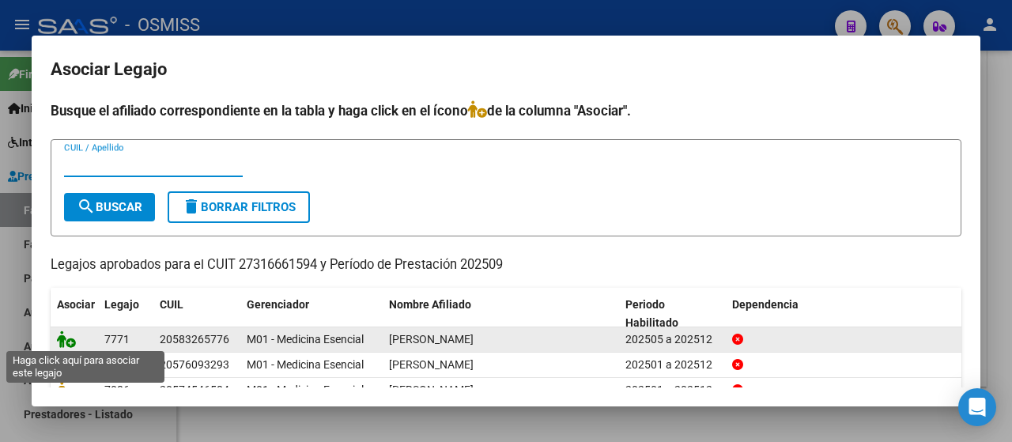
click at [62, 333] on icon at bounding box center [66, 339] width 19 height 17
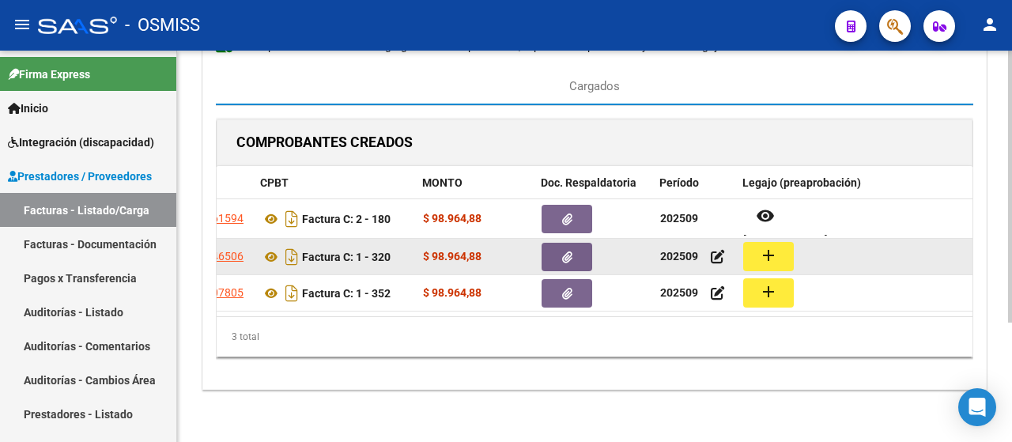
click at [764, 260] on mat-icon "add" at bounding box center [768, 255] width 19 height 19
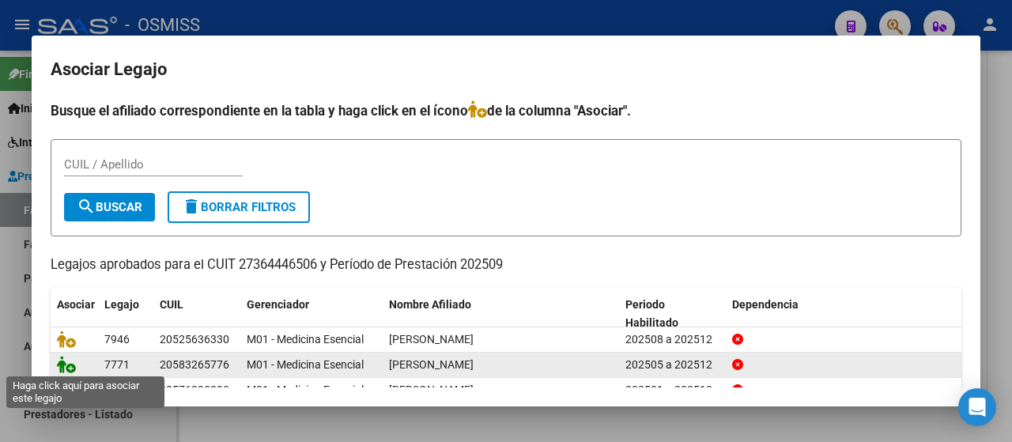
click at [62, 362] on icon at bounding box center [66, 364] width 19 height 17
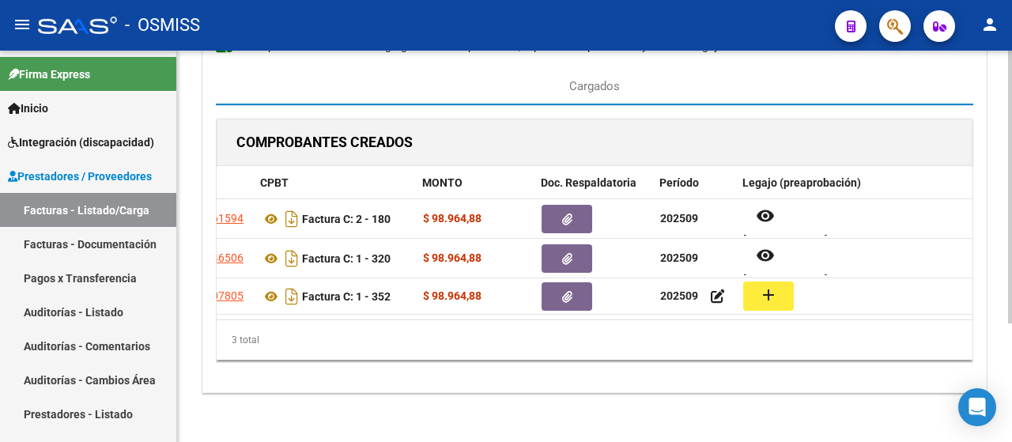
scroll to position [175, 0]
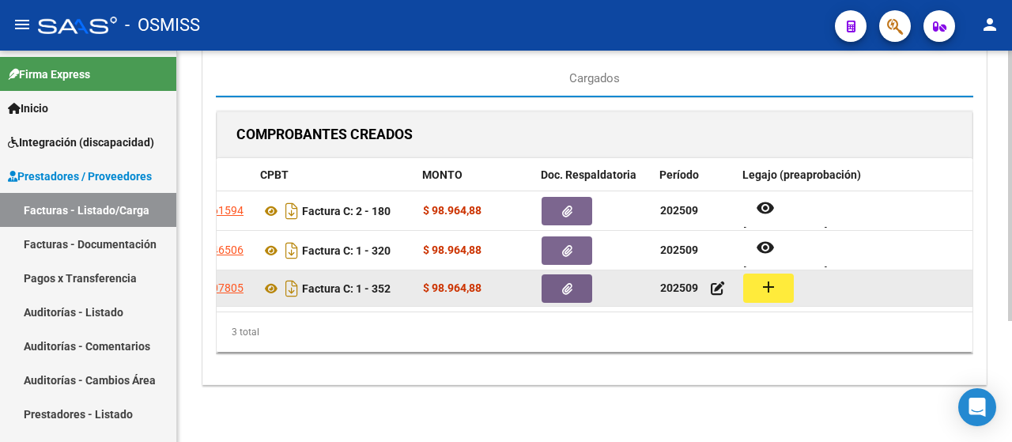
click at [785, 282] on button "add" at bounding box center [768, 288] width 51 height 29
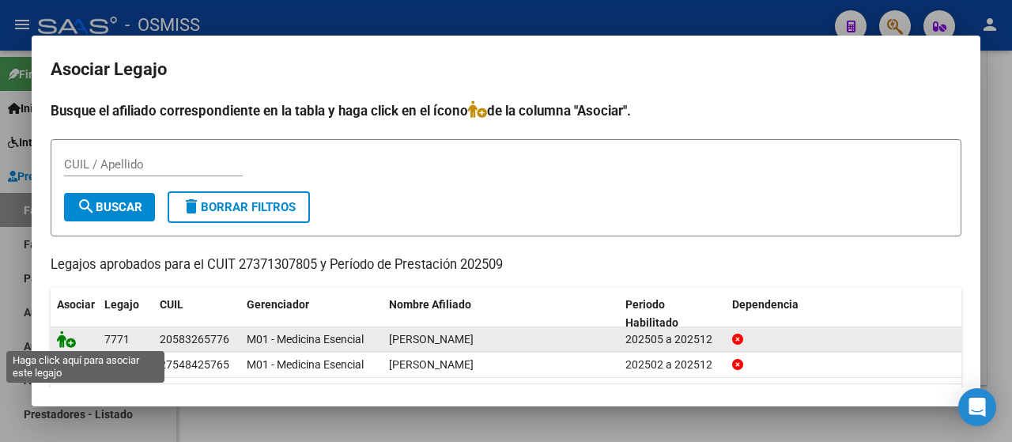
click at [63, 336] on icon at bounding box center [66, 339] width 19 height 17
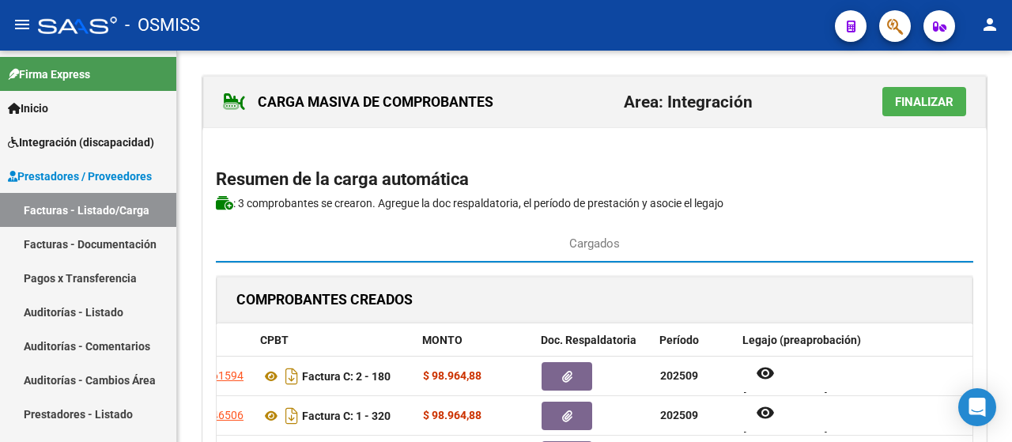
scroll to position [0, 0]
click at [929, 111] on button "Finalizar" at bounding box center [925, 102] width 84 height 29
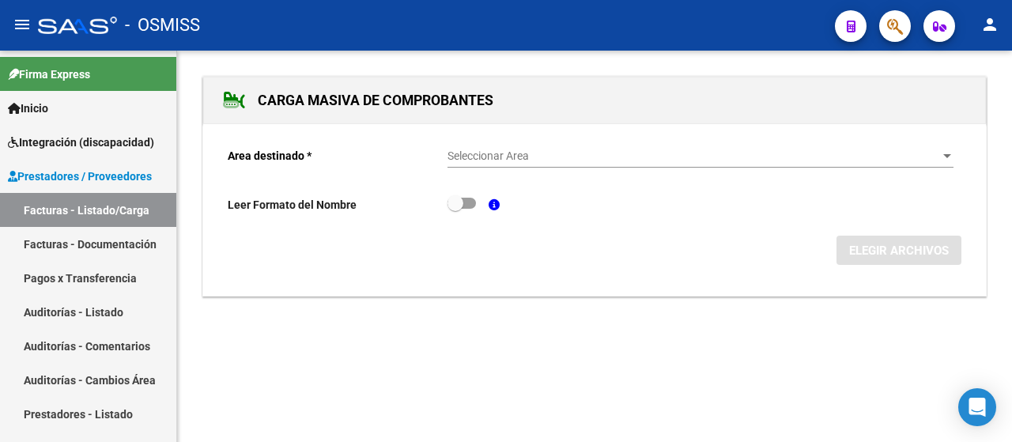
click at [949, 157] on div at bounding box center [947, 156] width 14 height 13
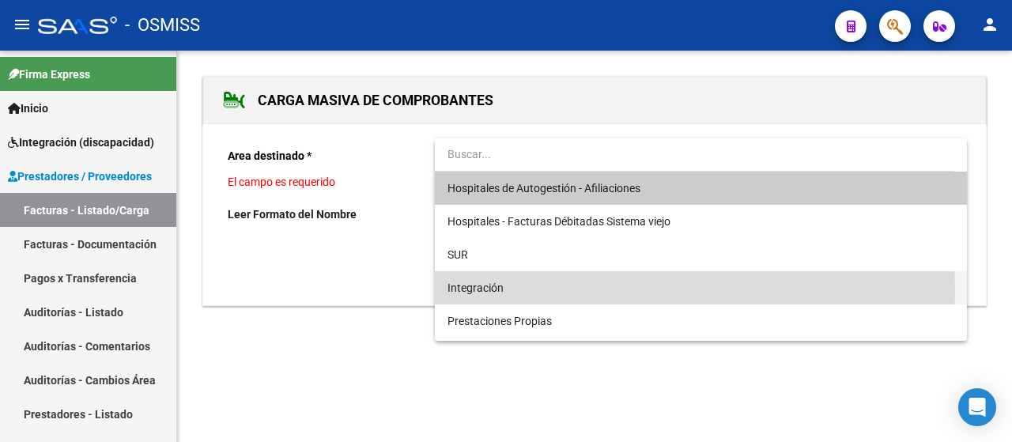
click at [519, 293] on span "Integración" at bounding box center [701, 287] width 507 height 33
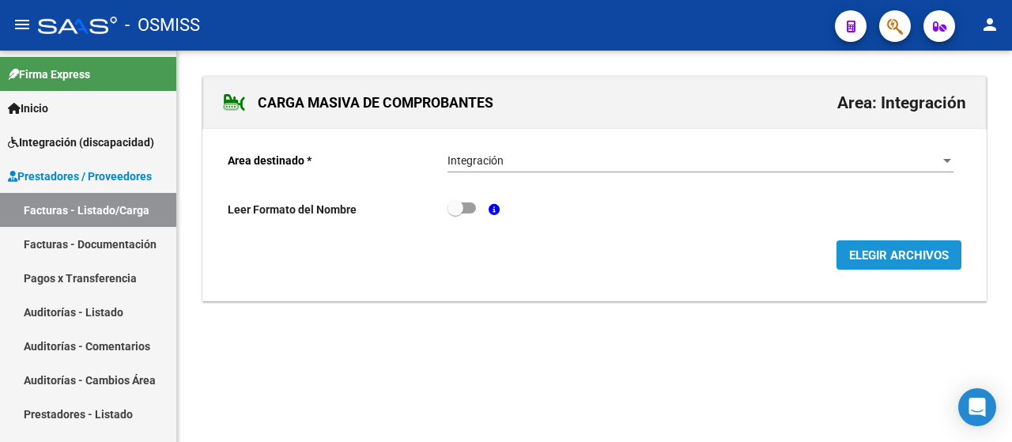
click at [898, 254] on span "ELEGIR ARCHIVOS" at bounding box center [899, 255] width 100 height 14
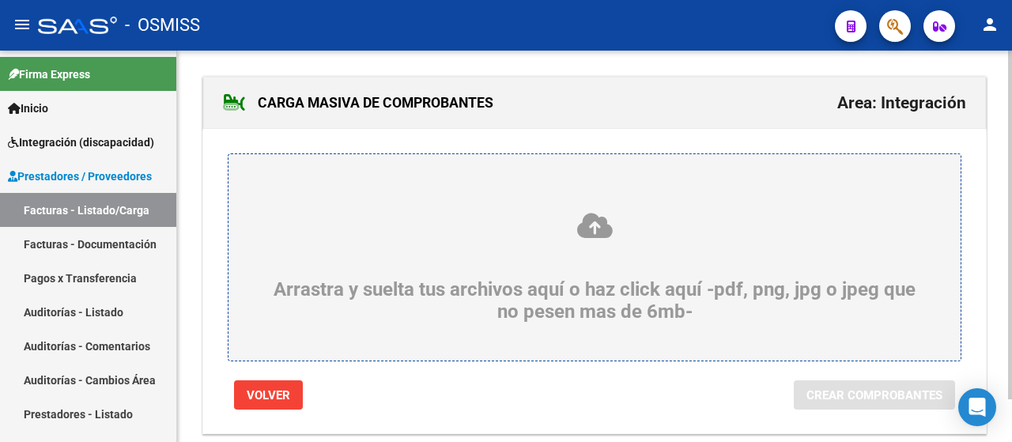
click at [282, 225] on icon at bounding box center [595, 225] width 656 height 29
click at [0, 0] on input "Arrastra y suelta tus archivos aquí o haz click aquí -pdf, png, jpg o jpeg que …" at bounding box center [0, 0] width 0 height 0
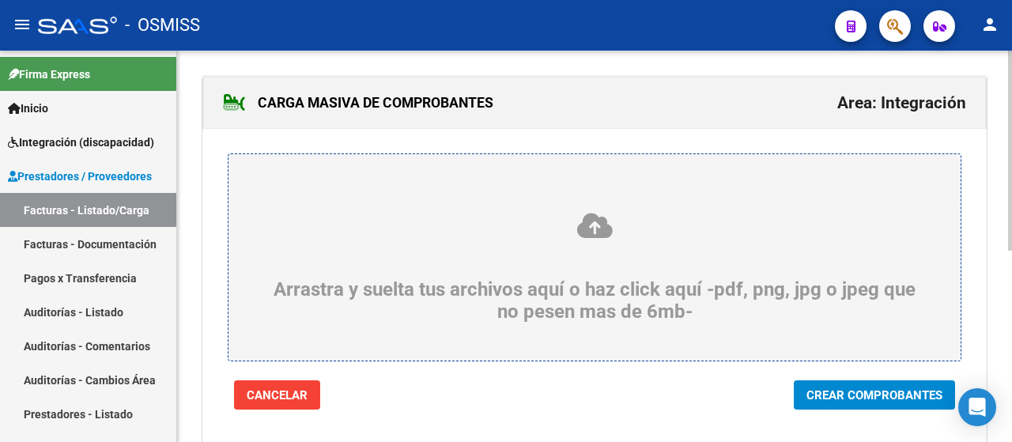
click at [852, 388] on span "Crear Comprobantes" at bounding box center [875, 395] width 136 height 14
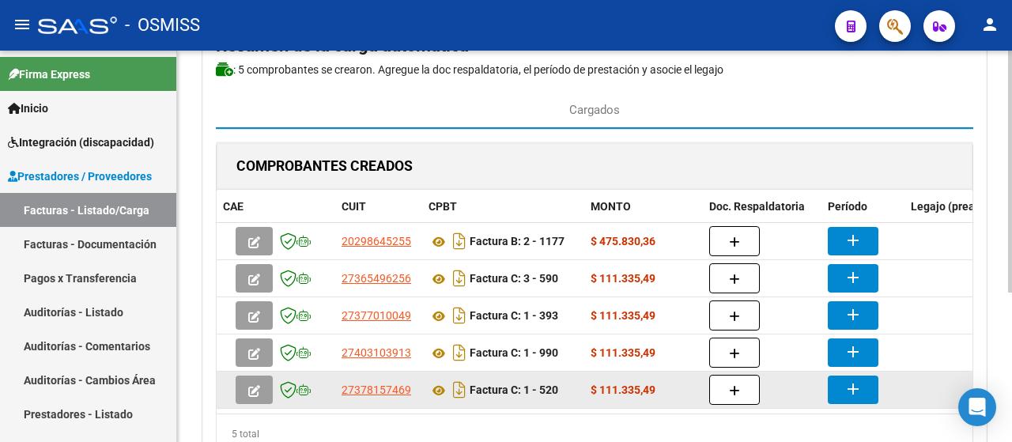
scroll to position [158, 0]
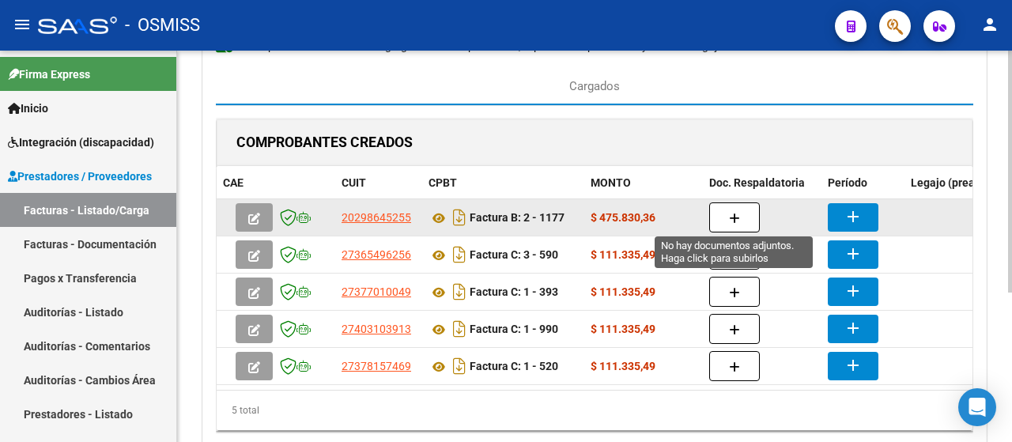
click at [745, 220] on button "button" at bounding box center [734, 217] width 51 height 30
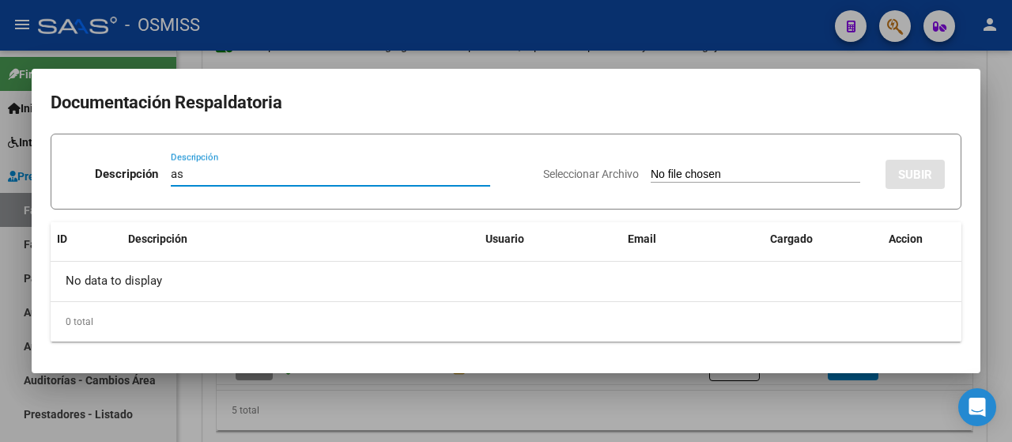
type input "as"
click at [685, 168] on input "Seleccionar Archivo" at bounding box center [756, 175] width 210 height 15
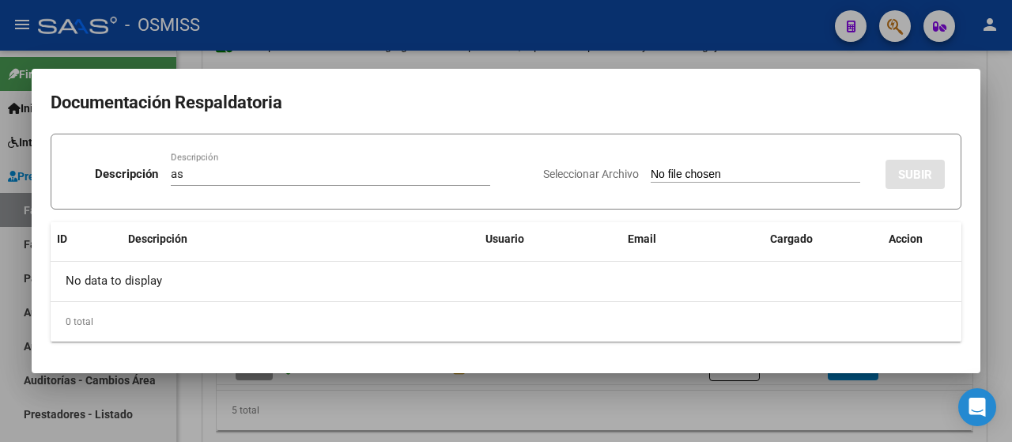
type input "C:\fakepath\SAIE PLANILLA.pdf"
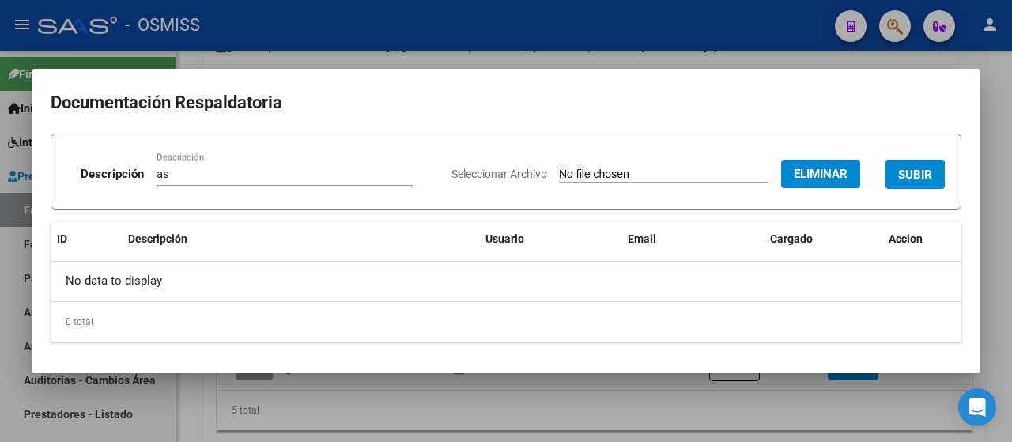
click at [910, 181] on span "SUBIR" at bounding box center [915, 175] width 34 height 14
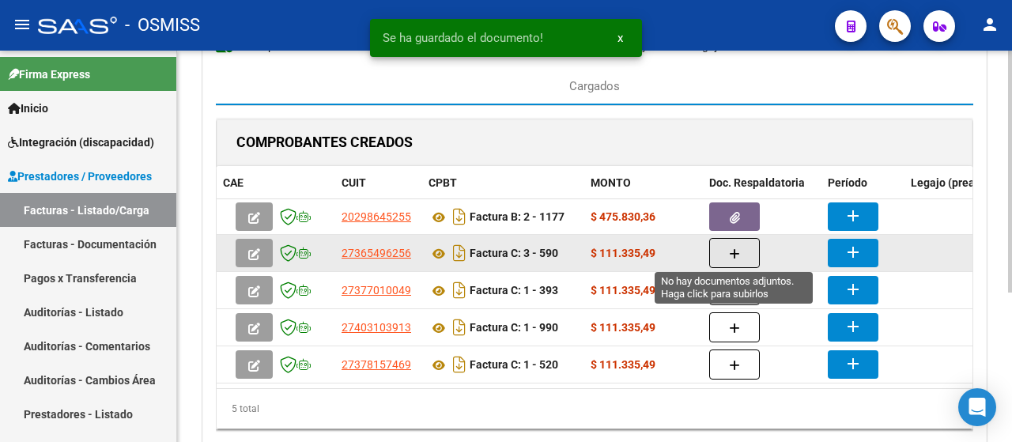
click at [729, 248] on icon "button" at bounding box center [734, 254] width 11 height 12
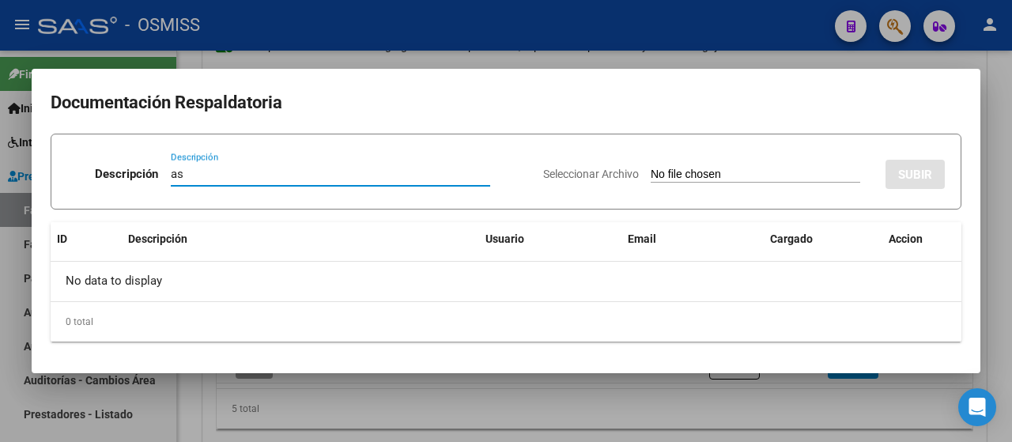
type input "as"
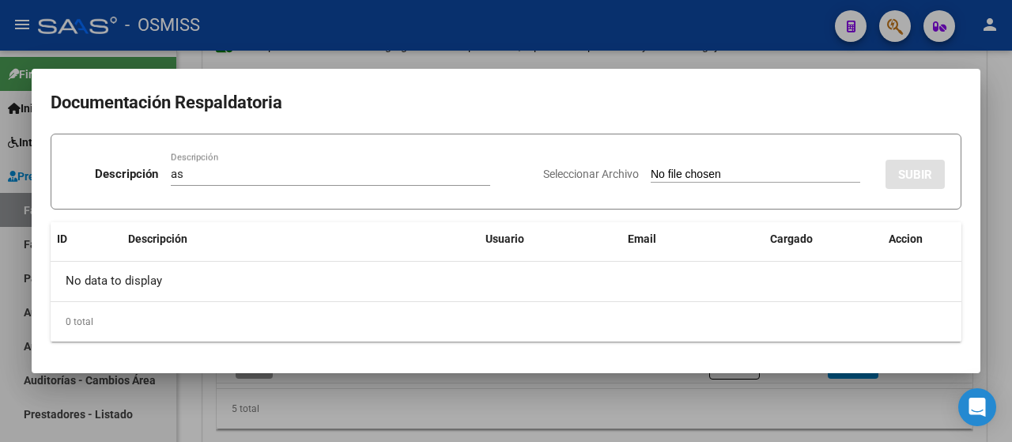
click at [737, 182] on input "Seleccionar Archivo" at bounding box center [756, 175] width 210 height 15
type input "C:\fakepath\PS PLANILLA.pdf"
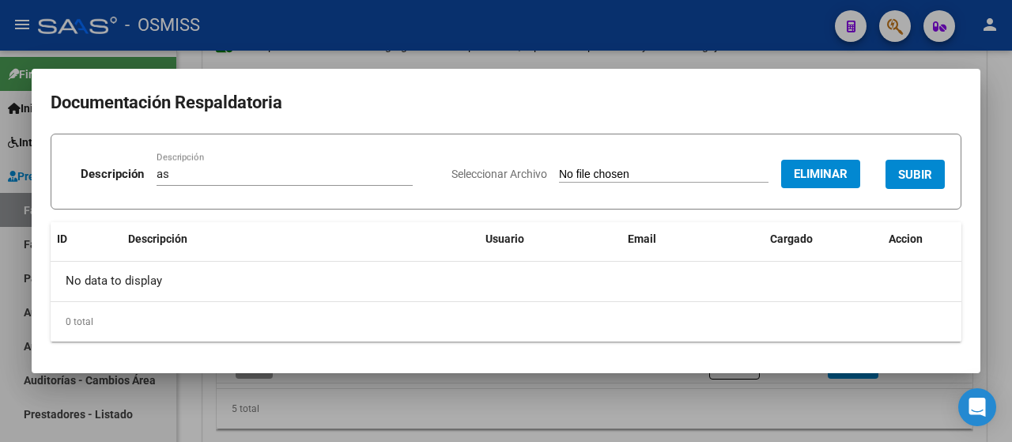
click at [916, 173] on span "SUBIR" at bounding box center [915, 175] width 34 height 14
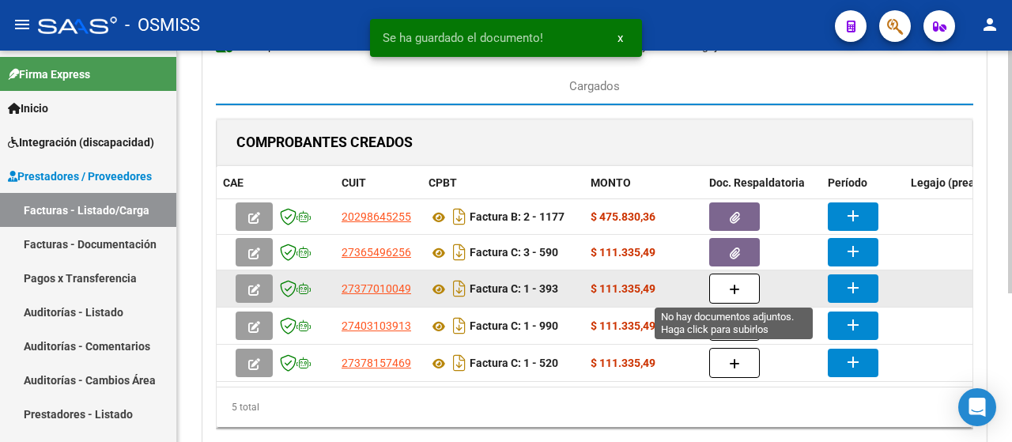
click at [739, 288] on icon "button" at bounding box center [734, 290] width 11 height 12
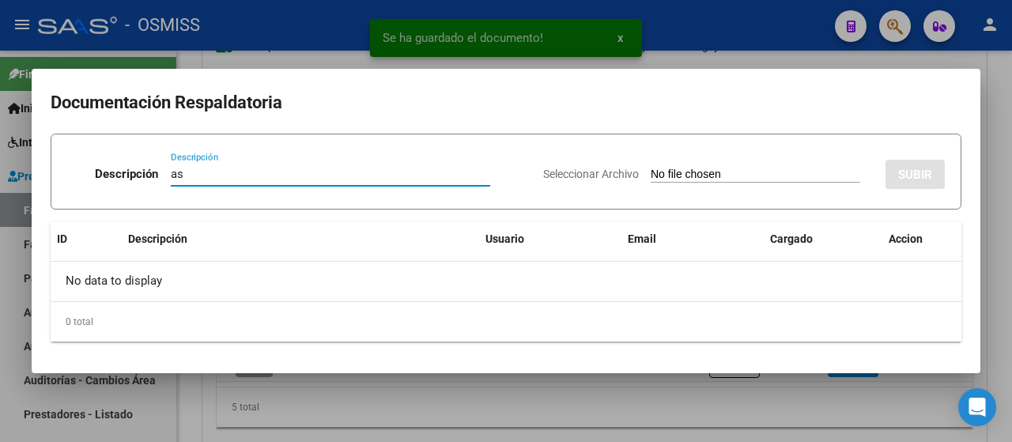
type input "as"
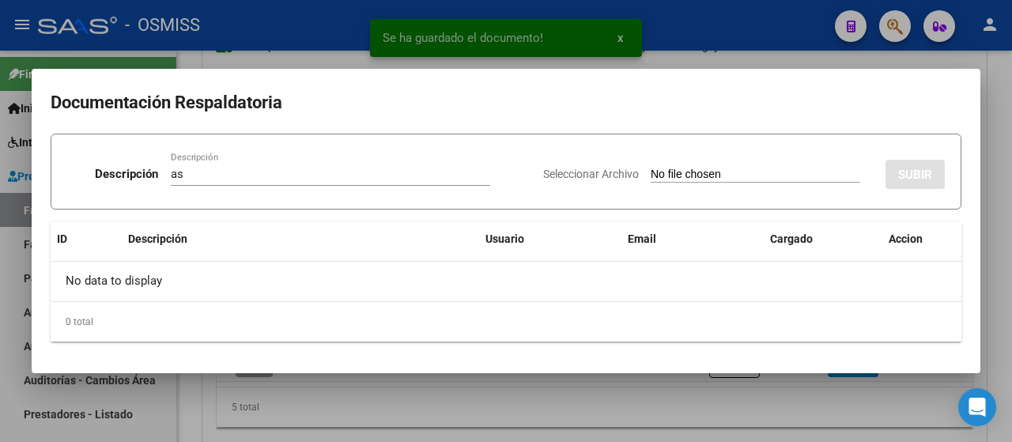
click at [691, 172] on input "Seleccionar Archivo" at bounding box center [756, 175] width 210 height 15
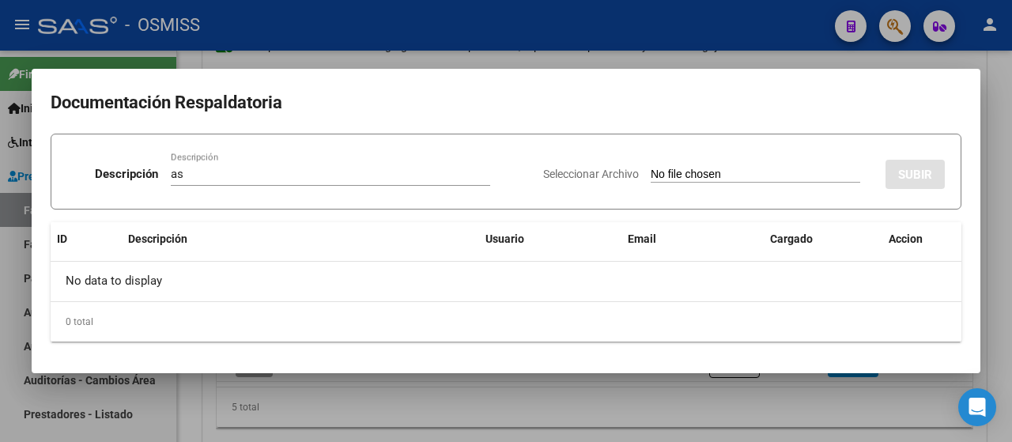
type input "C:\fakepath\PSP PLANILLA.pdf"
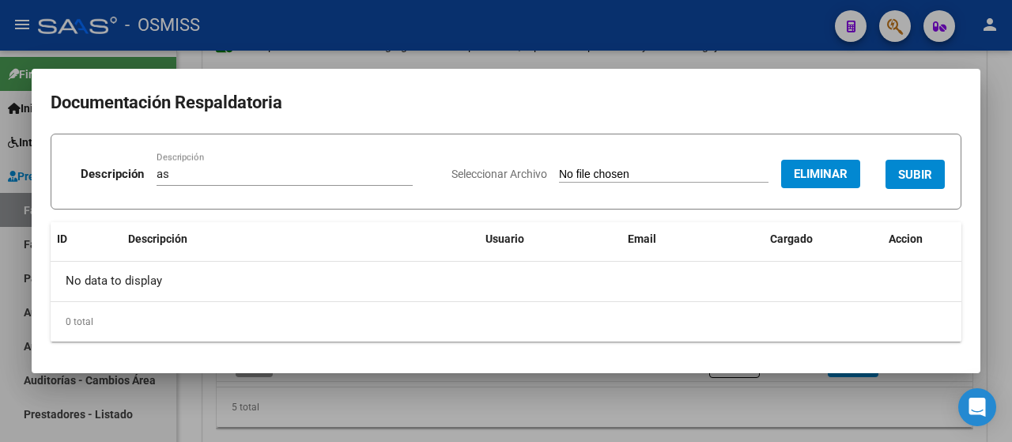
click at [910, 166] on button "SUBIR" at bounding box center [915, 174] width 59 height 29
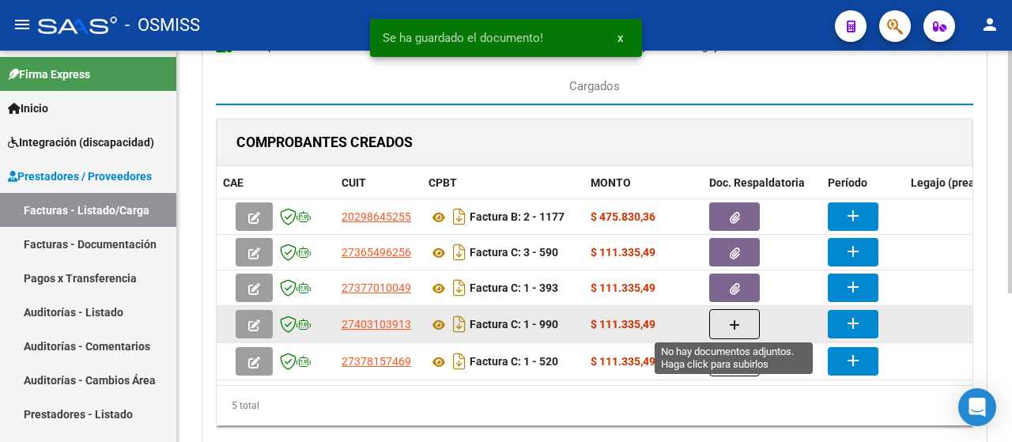
click at [736, 320] on icon "button" at bounding box center [734, 326] width 11 height 12
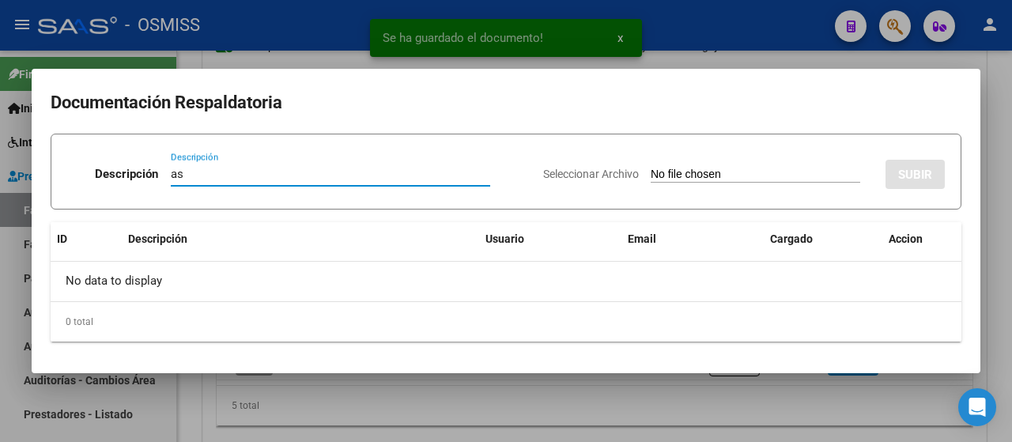
type input "as"
click at [736, 176] on input "Seleccionar Archivo" at bounding box center [756, 175] width 210 height 15
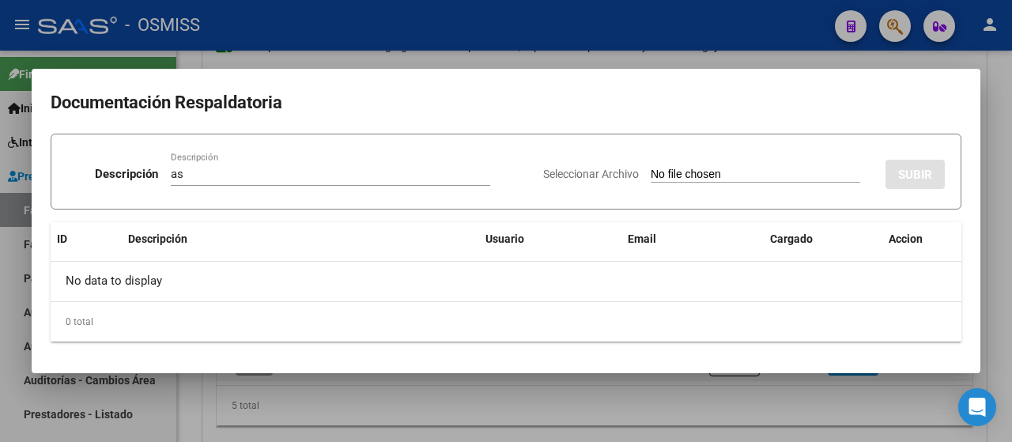
type input "C:\fakepath\TO PLANILLA.pdf"
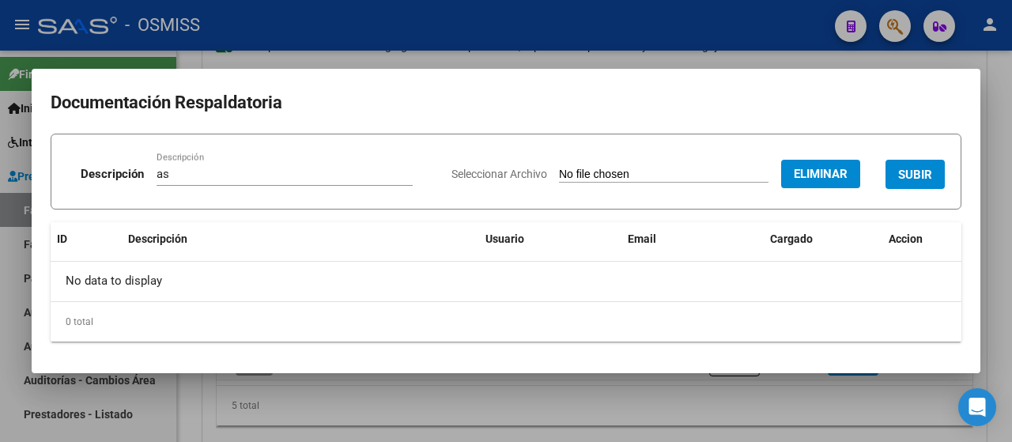
click at [918, 180] on span "SUBIR" at bounding box center [915, 175] width 34 height 14
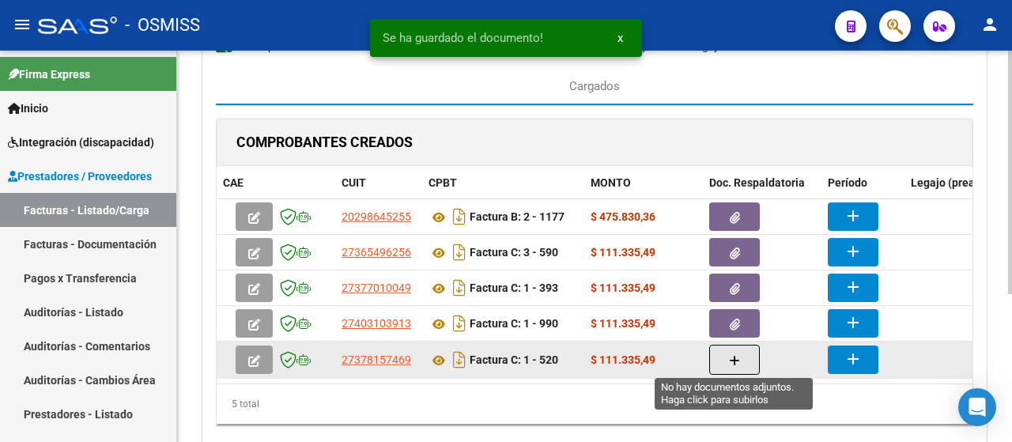
click at [731, 362] on icon "button" at bounding box center [734, 361] width 11 height 12
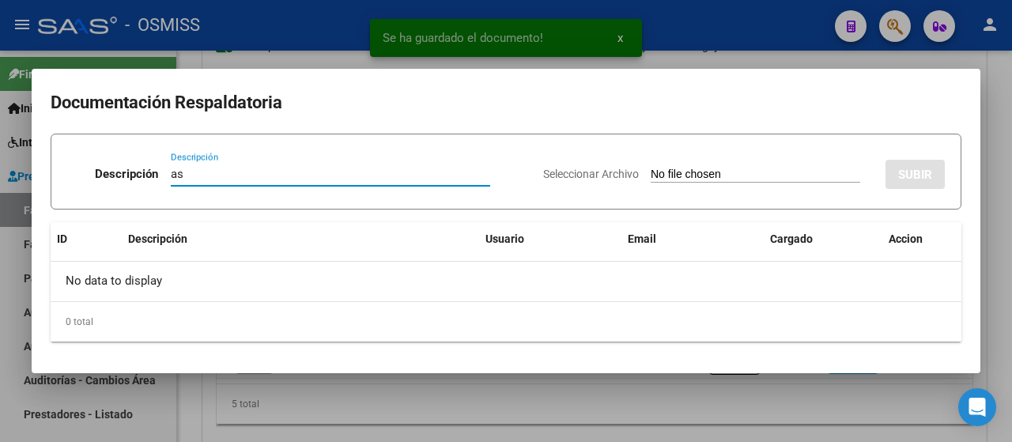
type input "as"
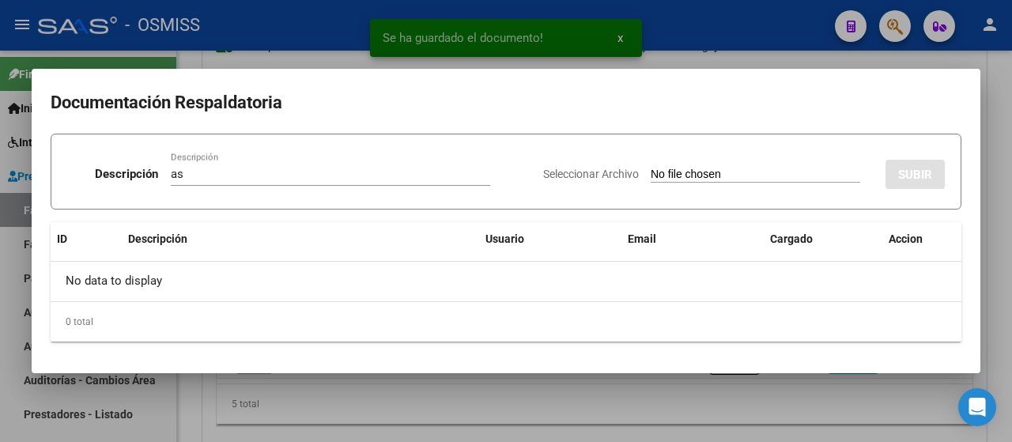
click at [718, 175] on input "Seleccionar Archivo" at bounding box center [756, 175] width 210 height 15
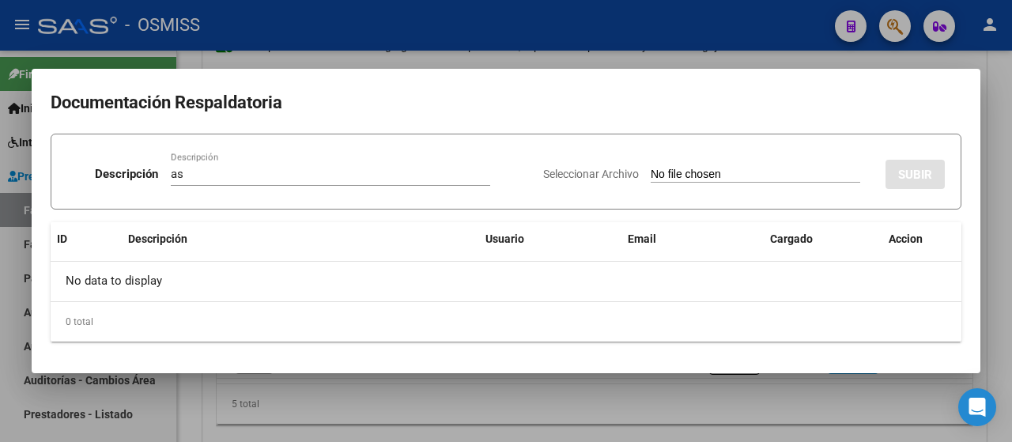
type input "C:\fakepath\FONO PLANILLA.pdf"
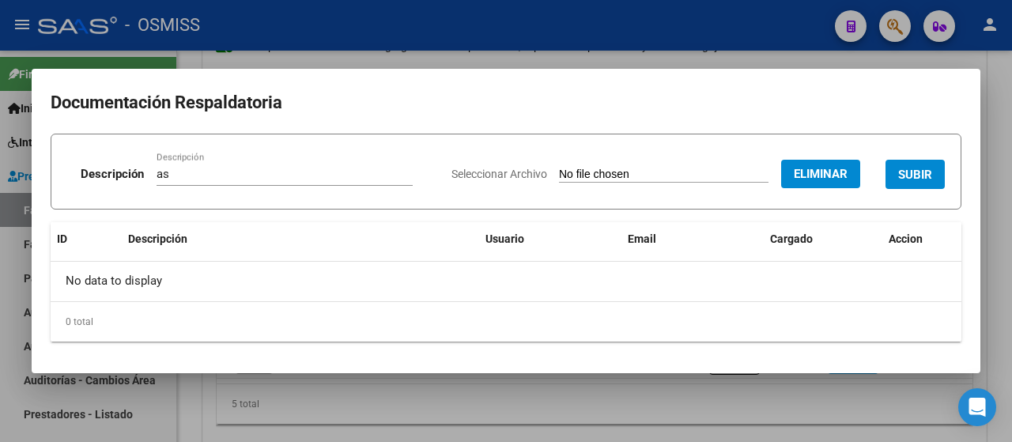
click at [908, 176] on span "SUBIR" at bounding box center [915, 175] width 34 height 14
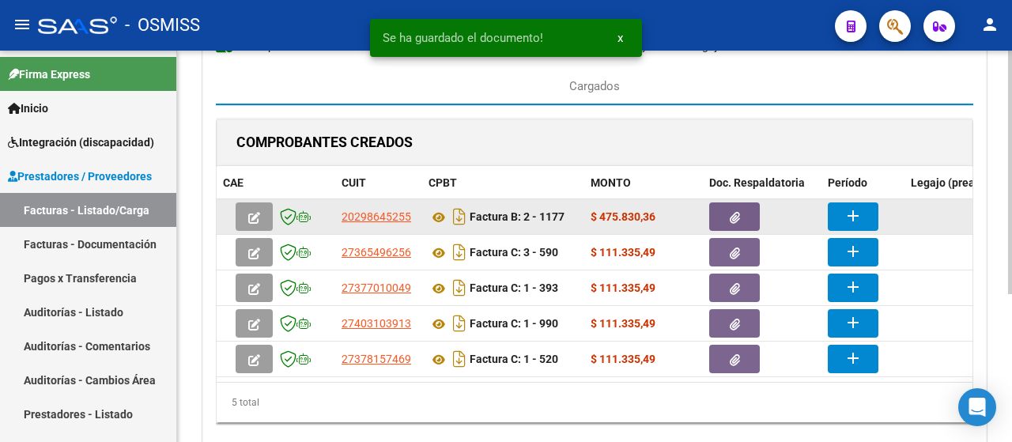
click at [865, 217] on button "add" at bounding box center [853, 216] width 51 height 28
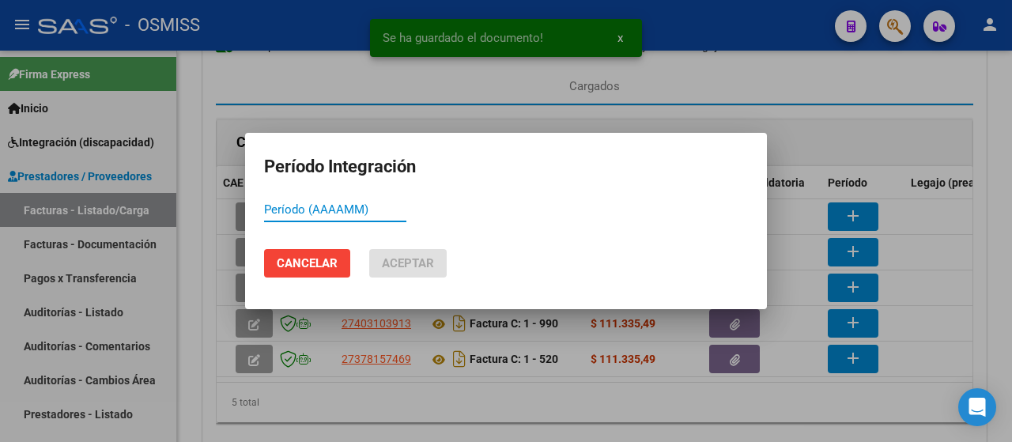
paste input "202509"
type input "202509"
click at [421, 270] on button "Aceptar" at bounding box center [408, 263] width 78 height 28
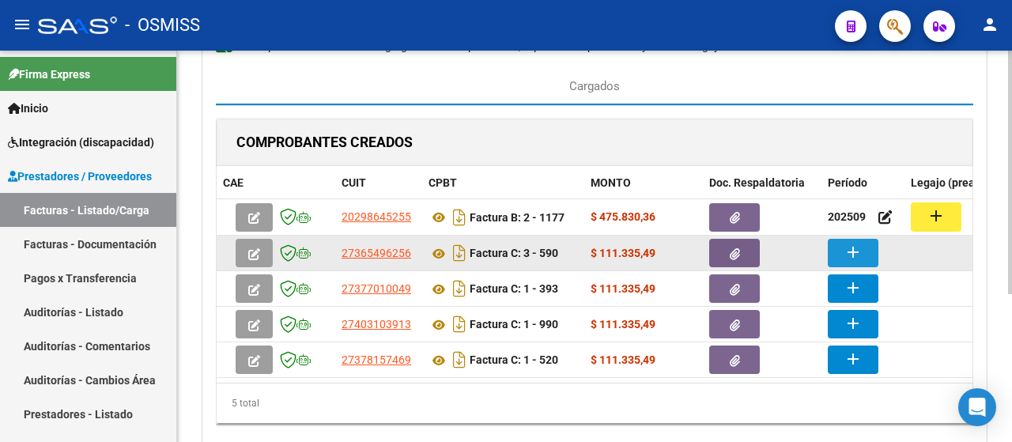
click at [861, 248] on mat-icon "add" at bounding box center [853, 252] width 19 height 19
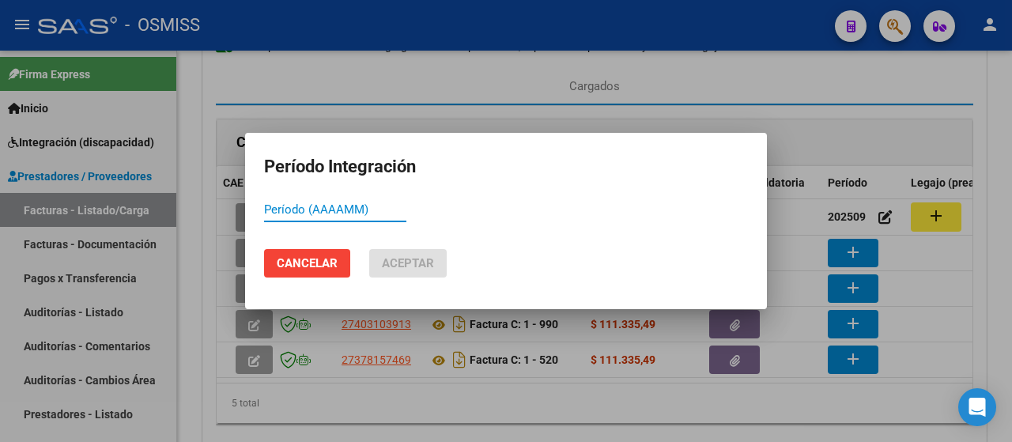
paste input "202509"
type input "202509"
click at [403, 257] on span "Aceptar" at bounding box center [408, 263] width 52 height 14
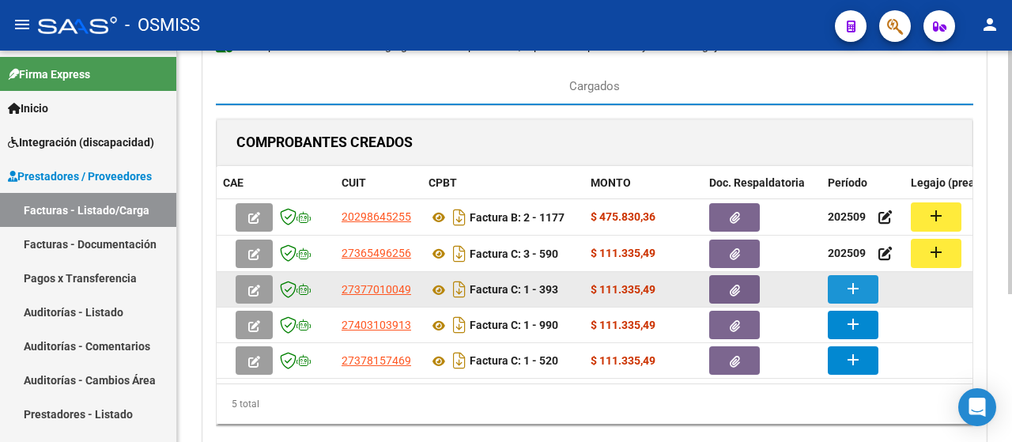
click at [853, 286] on mat-icon "add" at bounding box center [853, 288] width 19 height 19
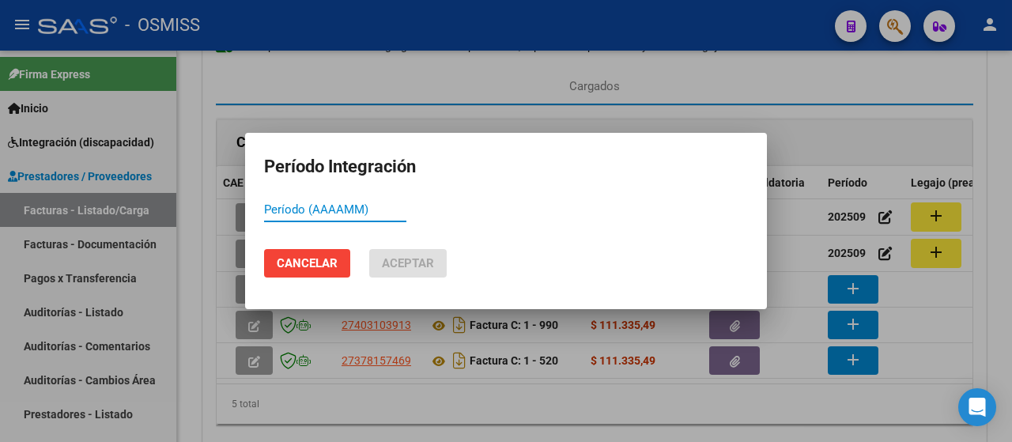
paste input "202509"
type input "202509"
click at [396, 266] on span "Aceptar" at bounding box center [408, 263] width 52 height 14
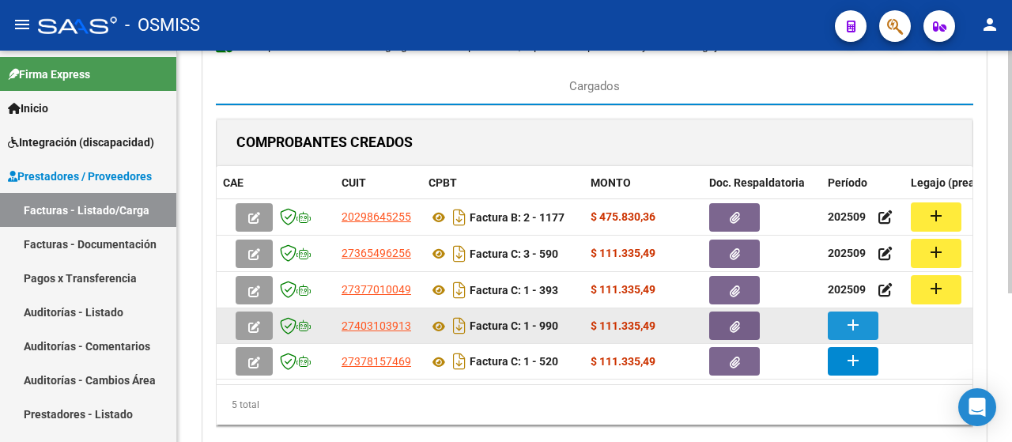
click at [859, 335] on button "add" at bounding box center [853, 326] width 51 height 28
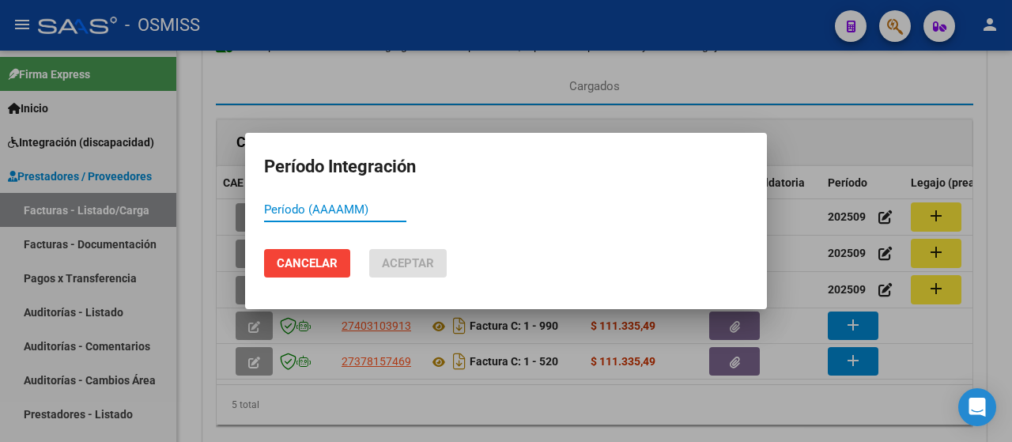
paste input "202509"
type input "202509"
click at [389, 265] on span "Aceptar" at bounding box center [408, 263] width 52 height 14
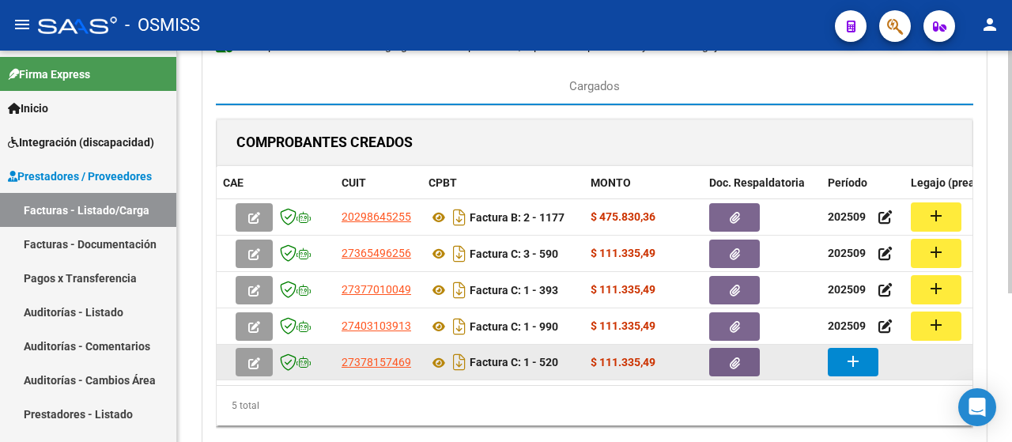
click at [850, 362] on mat-icon "add" at bounding box center [853, 361] width 19 height 19
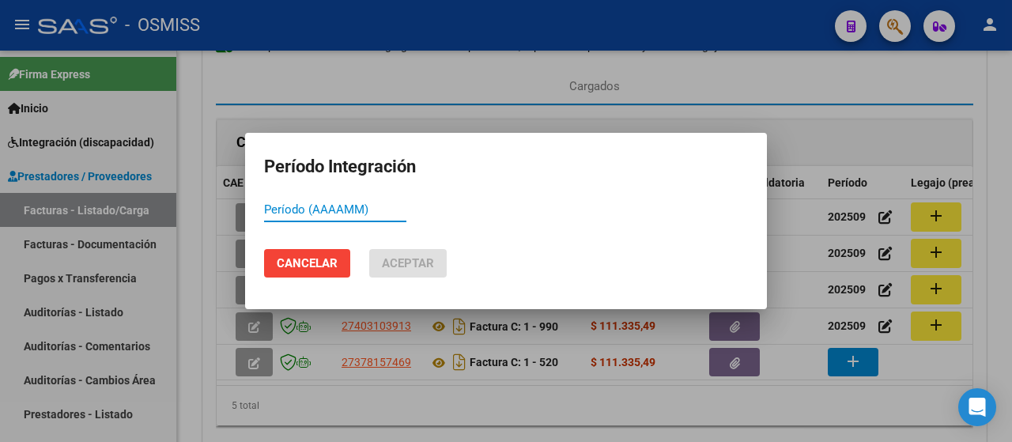
paste input "202509"
type input "202509"
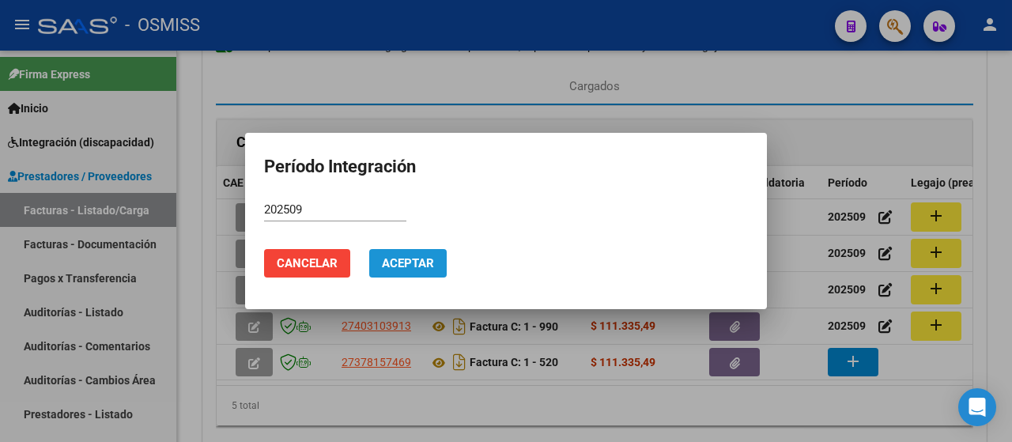
click at [386, 259] on span "Aceptar" at bounding box center [408, 263] width 52 height 14
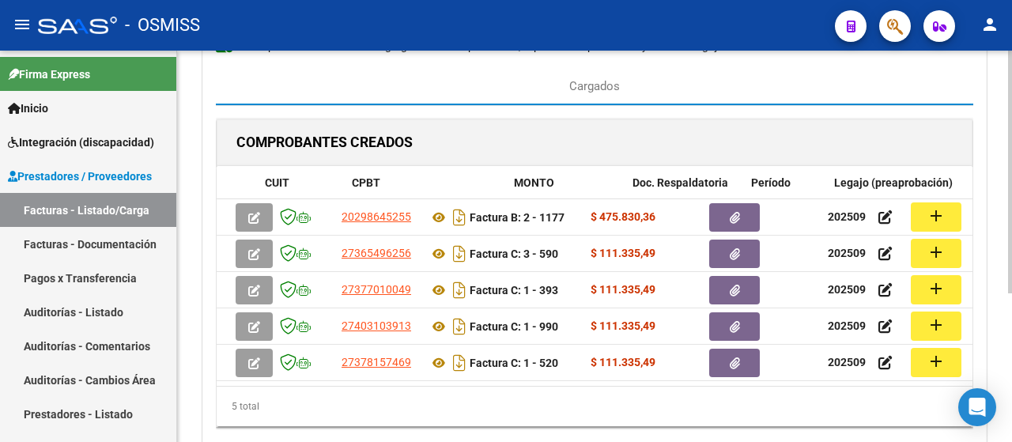
scroll to position [0, 168]
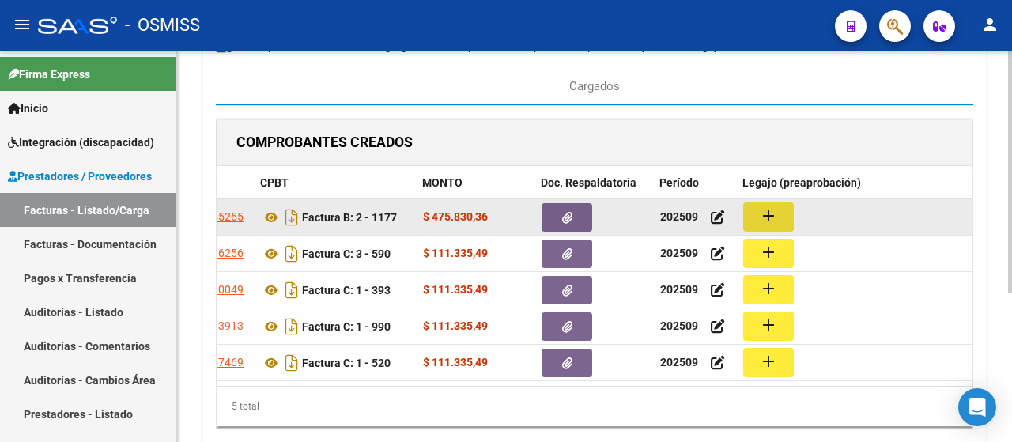
click at [774, 215] on mat-icon "add" at bounding box center [768, 215] width 19 height 19
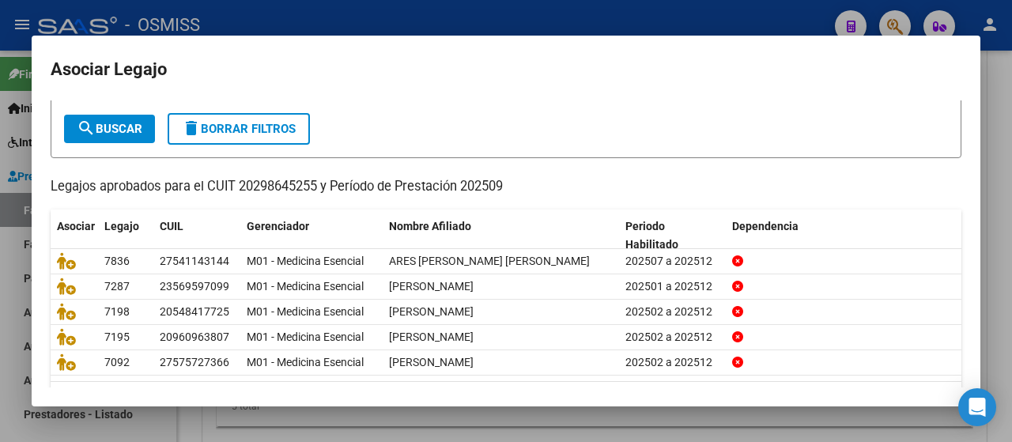
scroll to position [79, 0]
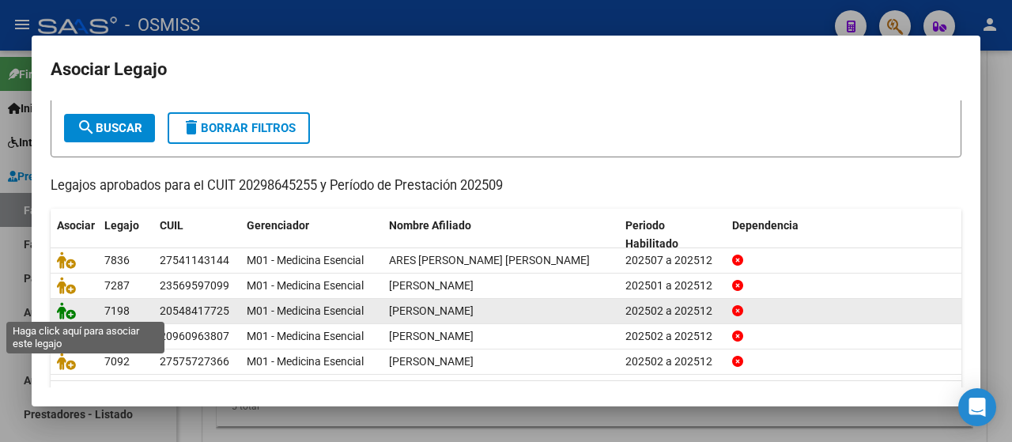
click at [61, 310] on icon at bounding box center [66, 310] width 19 height 17
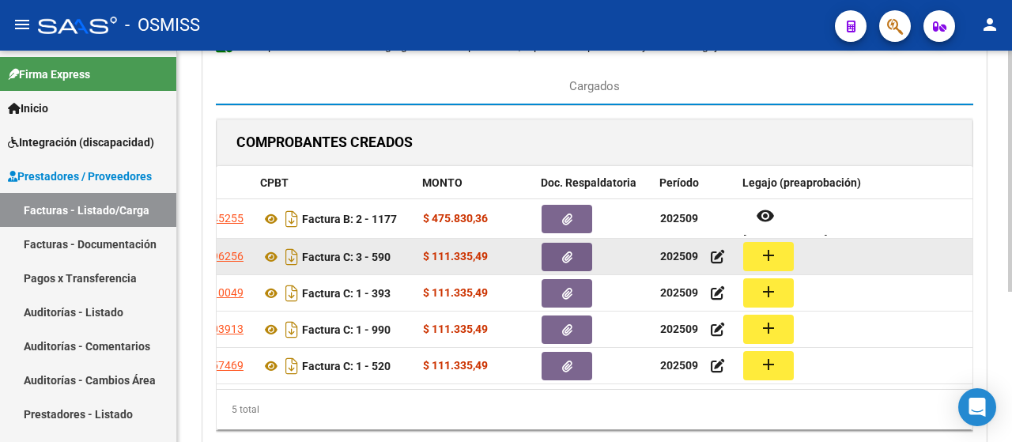
click at [775, 257] on mat-icon "add" at bounding box center [768, 255] width 19 height 19
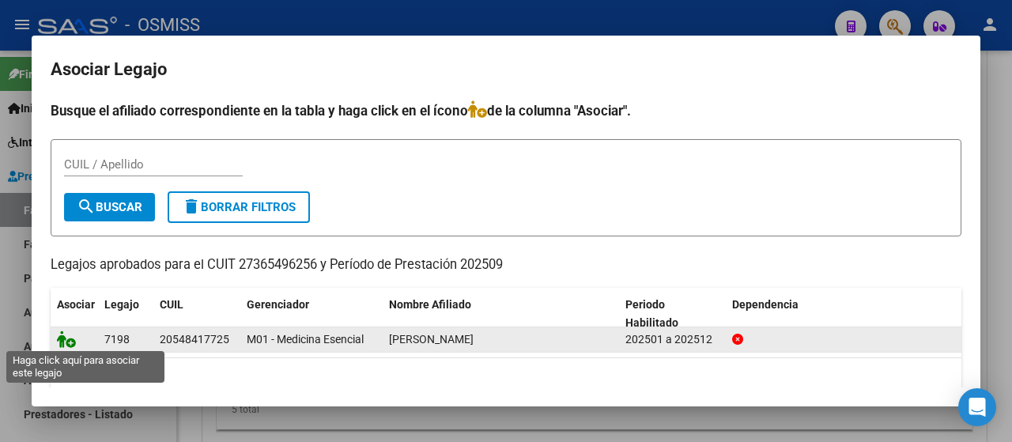
click at [70, 338] on icon at bounding box center [66, 339] width 19 height 17
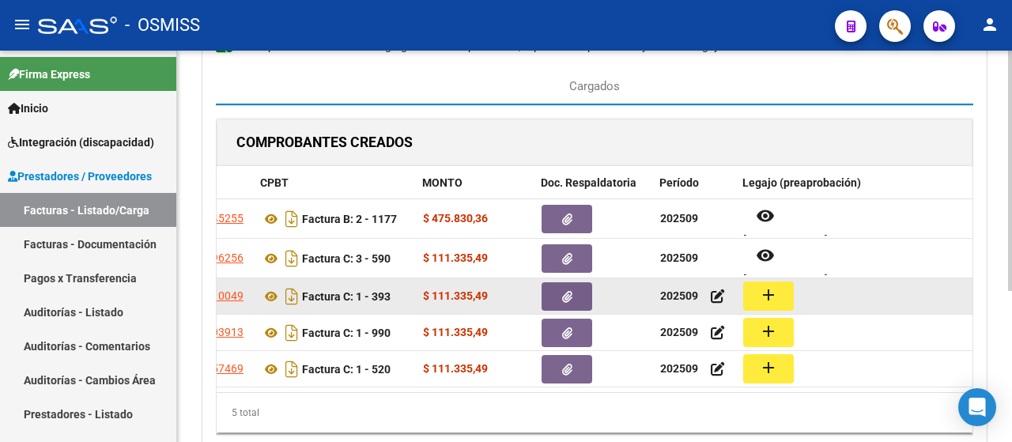
click at [768, 292] on mat-icon "add" at bounding box center [768, 295] width 19 height 19
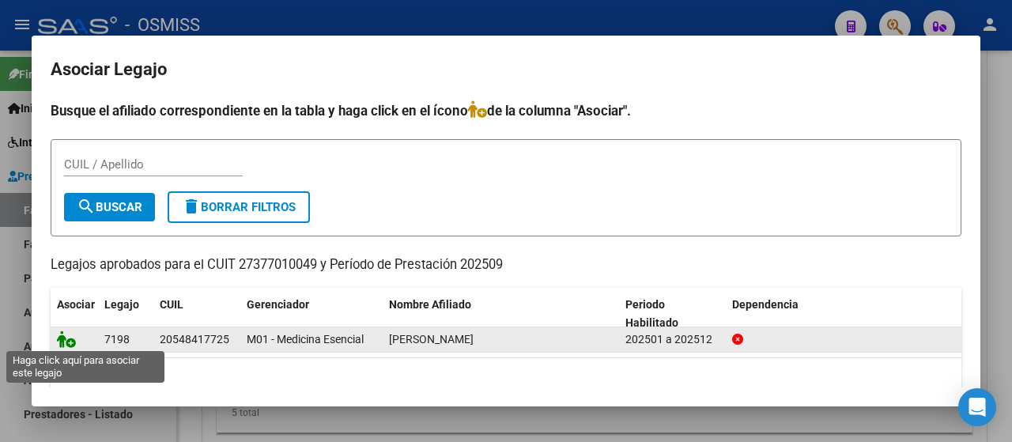
click at [68, 343] on icon at bounding box center [66, 339] width 19 height 17
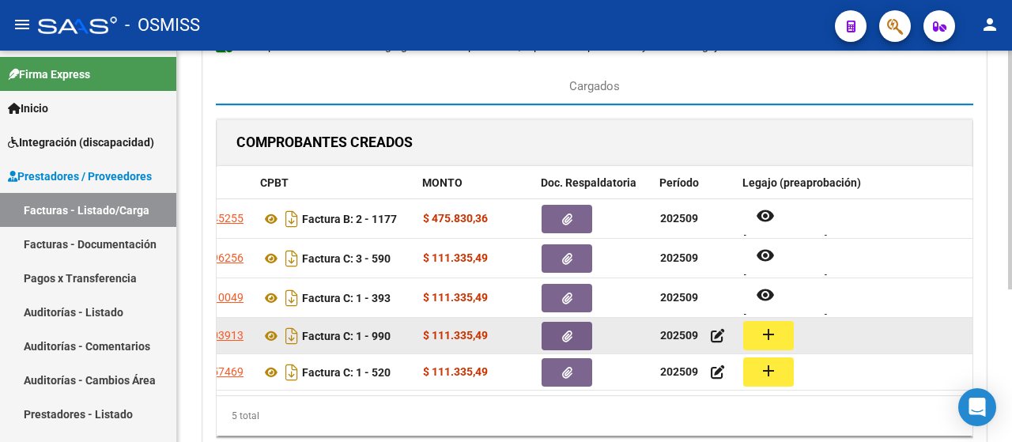
click at [770, 330] on mat-icon "add" at bounding box center [768, 334] width 19 height 19
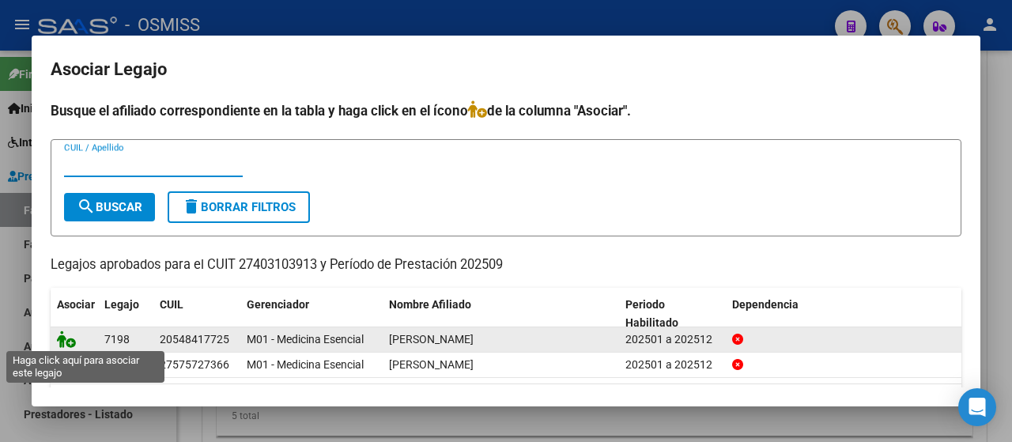
click at [63, 333] on icon at bounding box center [66, 339] width 19 height 17
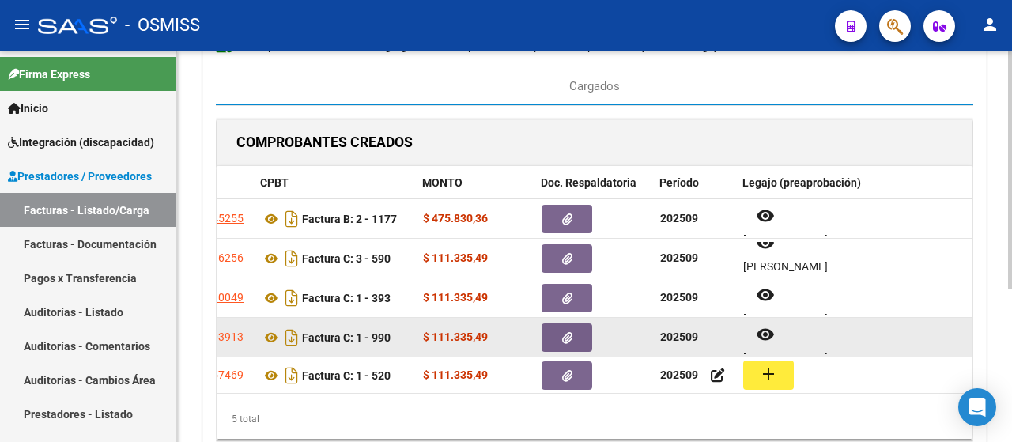
scroll to position [13, 0]
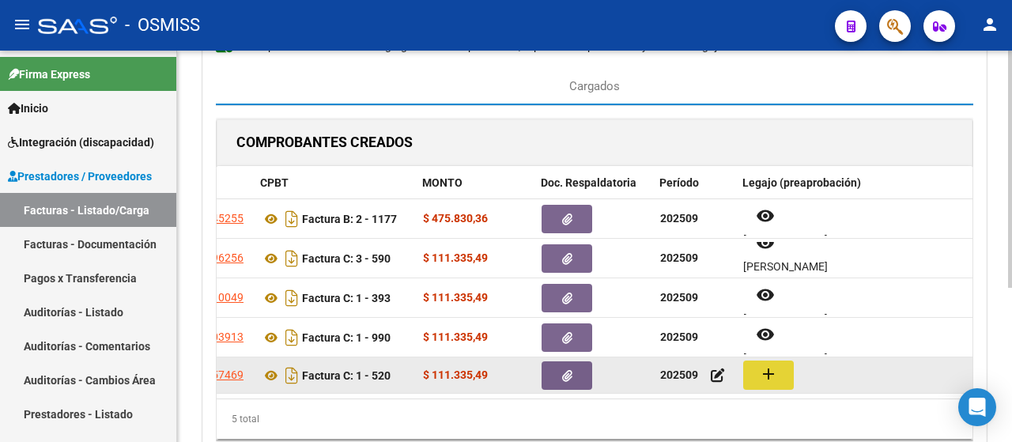
click at [773, 373] on mat-icon "add" at bounding box center [768, 374] width 19 height 19
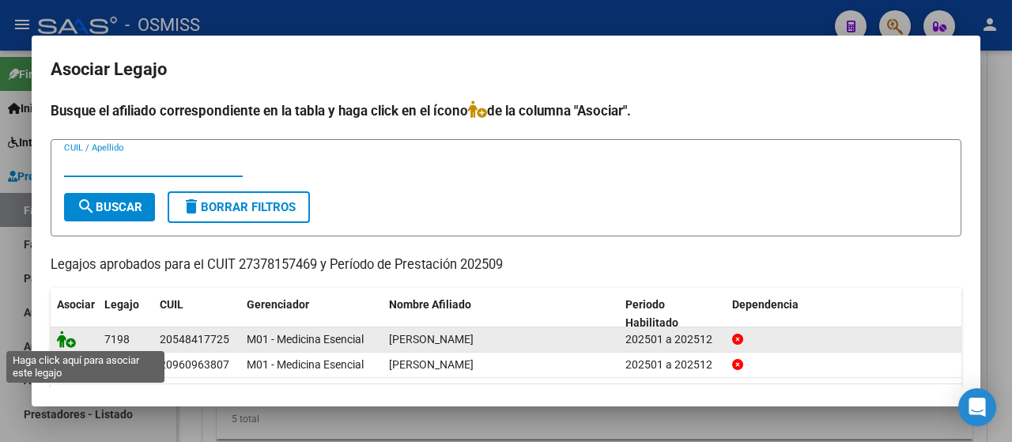
click at [66, 332] on icon at bounding box center [66, 339] width 19 height 17
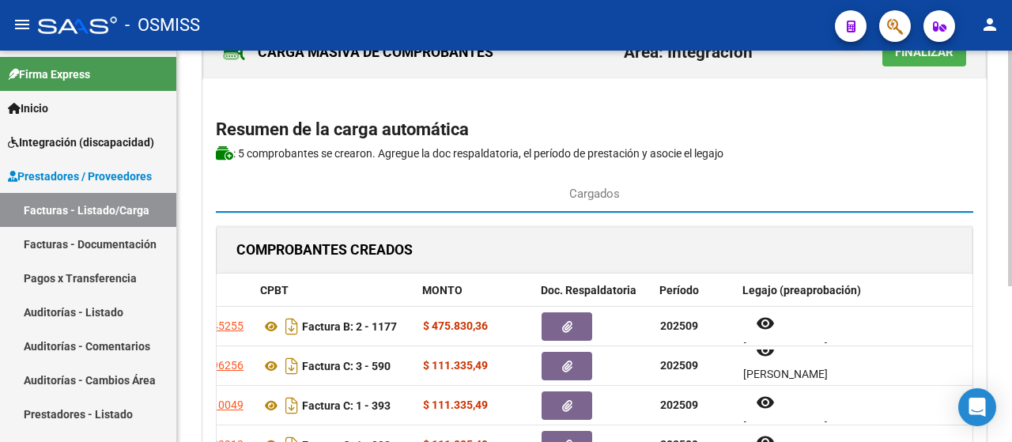
scroll to position [0, 0]
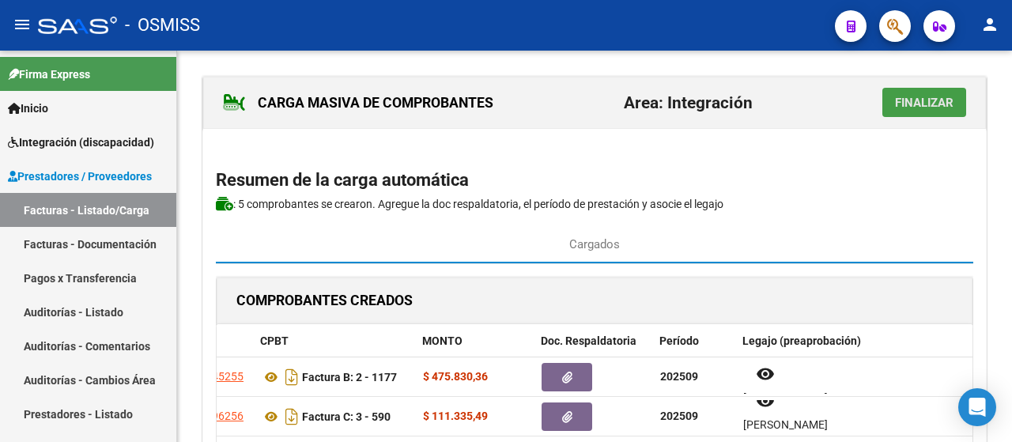
click at [929, 105] on span "Finalizar" at bounding box center [924, 103] width 59 height 14
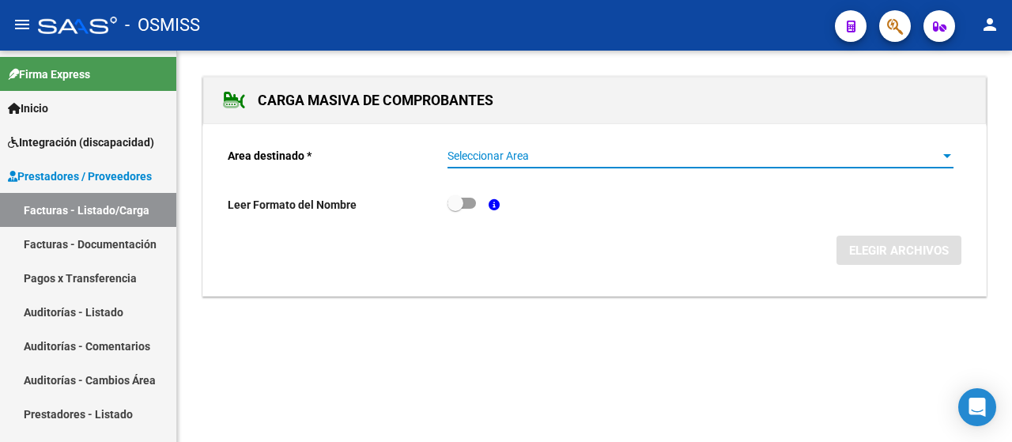
click at [940, 154] on span "Seleccionar Area" at bounding box center [694, 155] width 492 height 13
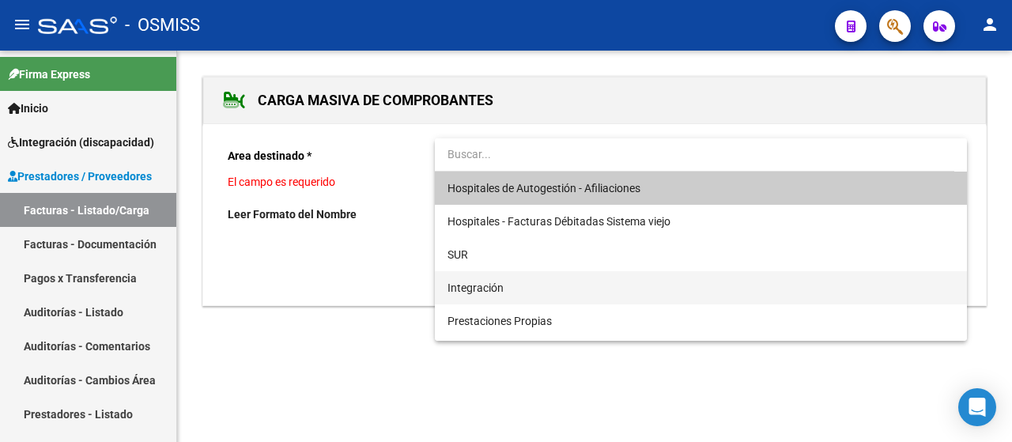
click at [537, 295] on span "Integración" at bounding box center [701, 287] width 507 height 33
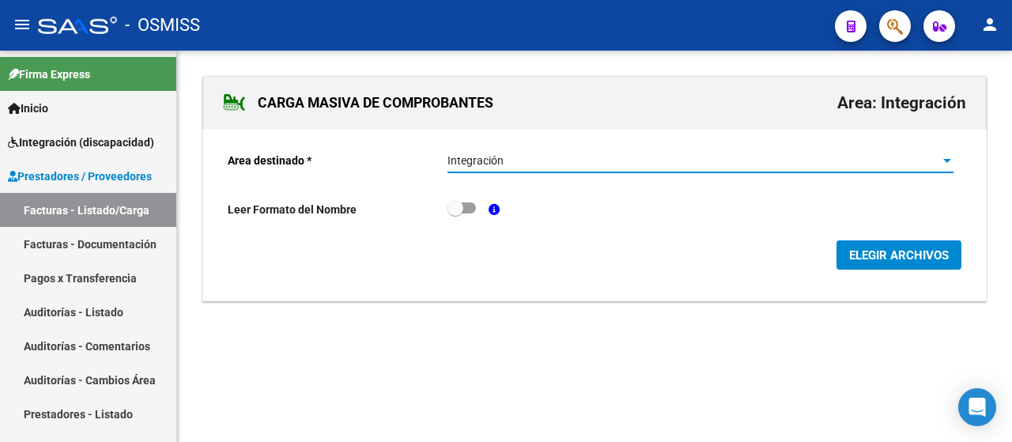
click at [891, 261] on span "ELEGIR ARCHIVOS" at bounding box center [899, 255] width 100 height 14
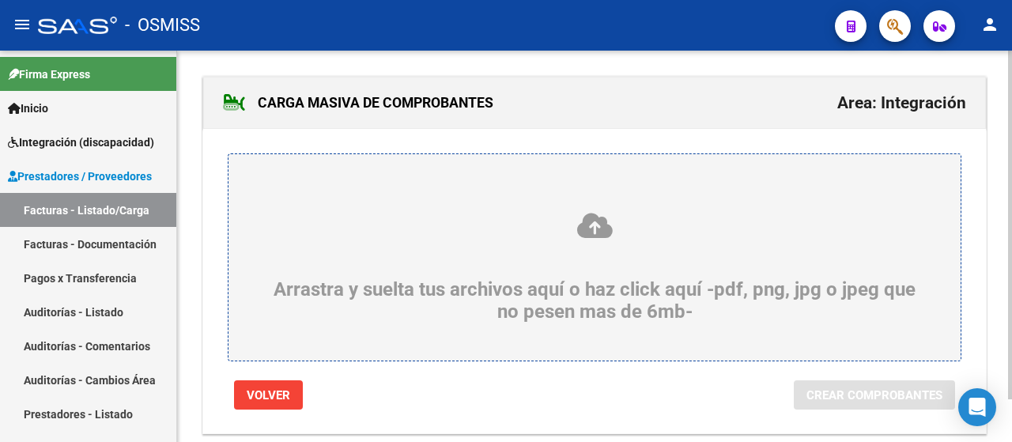
click at [320, 262] on div "Arrastra y suelta tus archivos aquí o haz click aquí -pdf, png, jpg o jpeg que …" at bounding box center [595, 267] width 656 height 112
click at [0, 0] on input "Arrastra y suelta tus archivos aquí o haz click aquí -pdf, png, jpg o jpeg que …" at bounding box center [0, 0] width 0 height 0
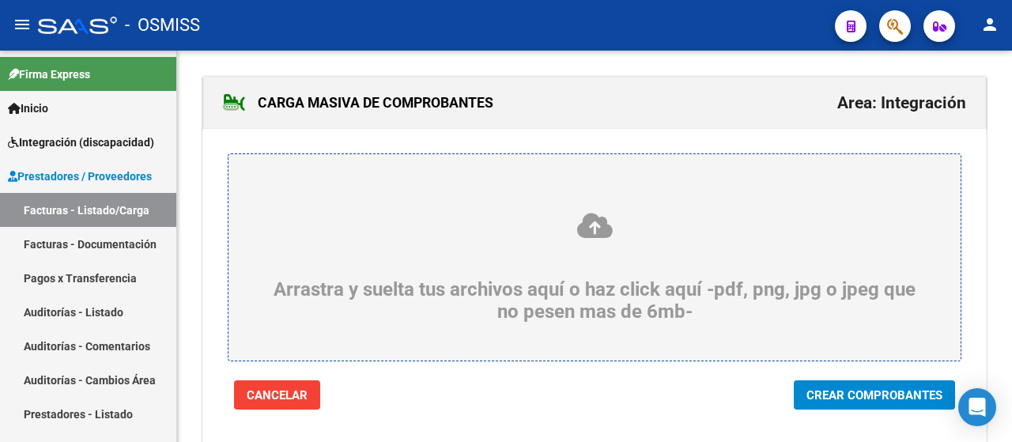
click at [857, 395] on span "Crear Comprobantes" at bounding box center [875, 395] width 136 height 14
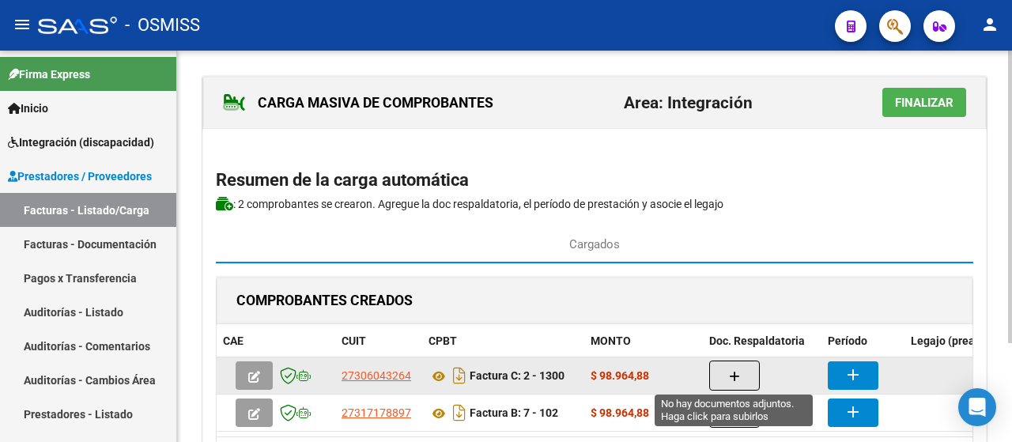
click at [740, 384] on button "button" at bounding box center [734, 376] width 51 height 30
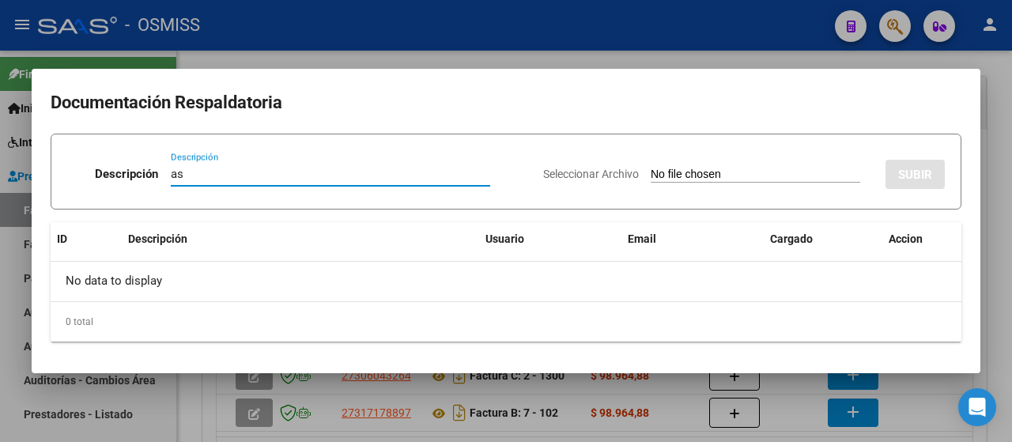
type input "as"
click at [687, 179] on input "Seleccionar Archivo" at bounding box center [756, 175] width 210 height 15
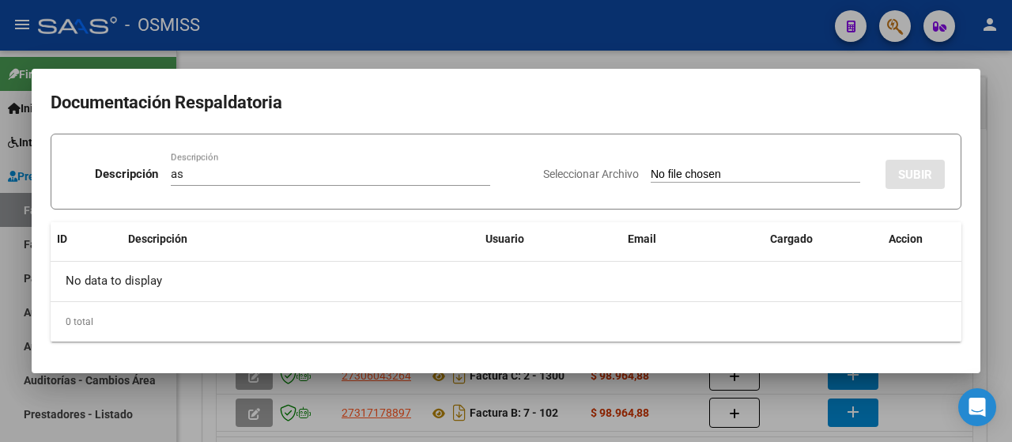
type input "C:\fakepath\Asistencia Nicanor Viapiano. Septiembre 2025.pdf"
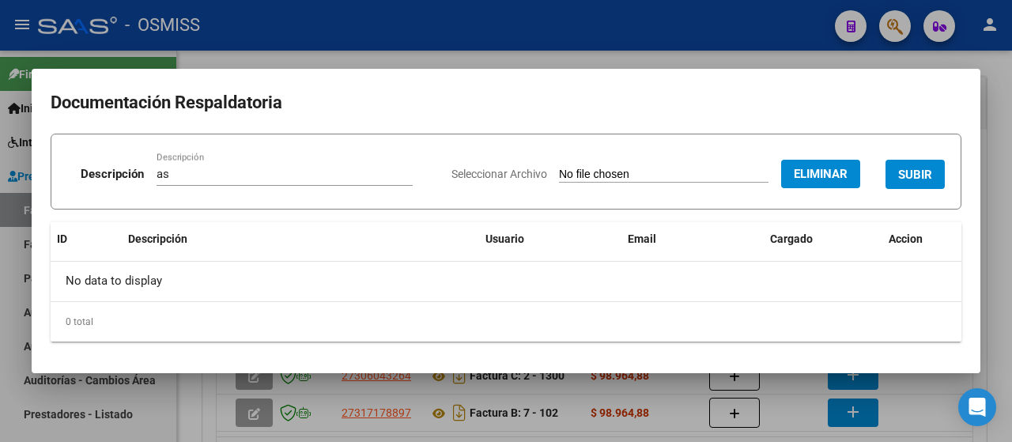
click at [906, 177] on span "SUBIR" at bounding box center [915, 175] width 34 height 14
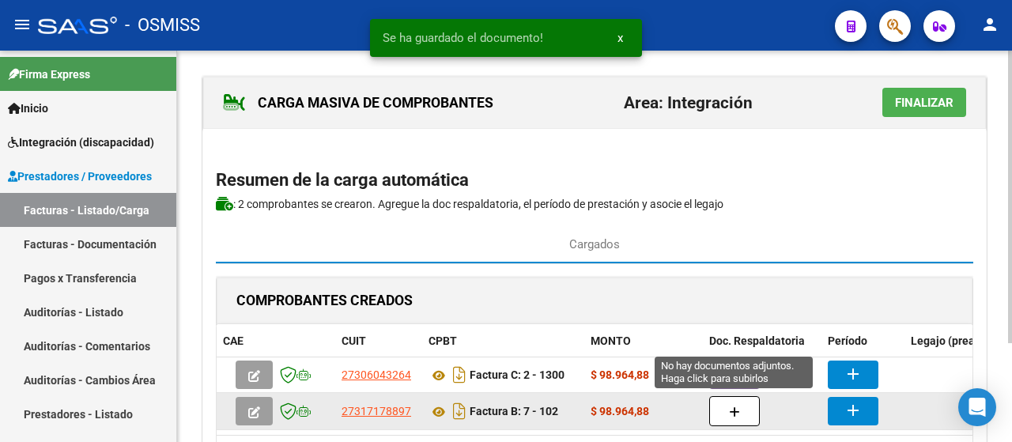
click at [736, 414] on icon "button" at bounding box center [734, 413] width 11 height 12
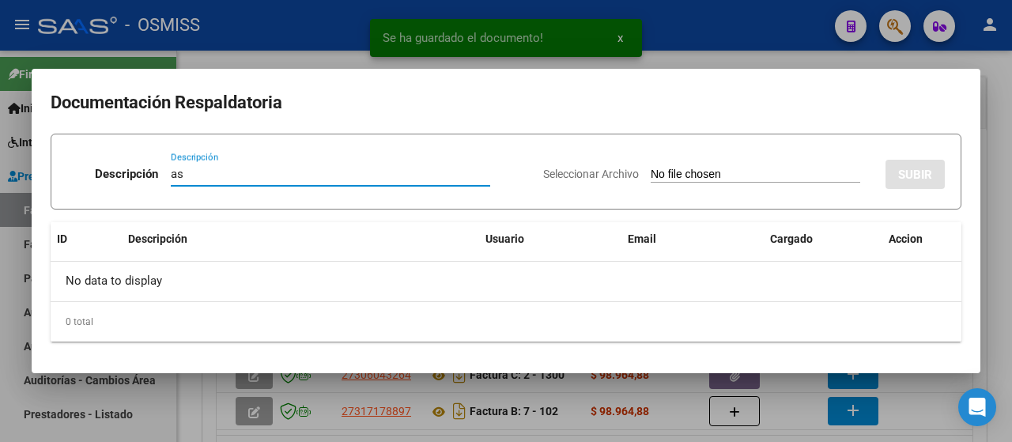
type input "as"
click at [737, 177] on input "Seleccionar Archivo" at bounding box center [756, 175] width 210 height 15
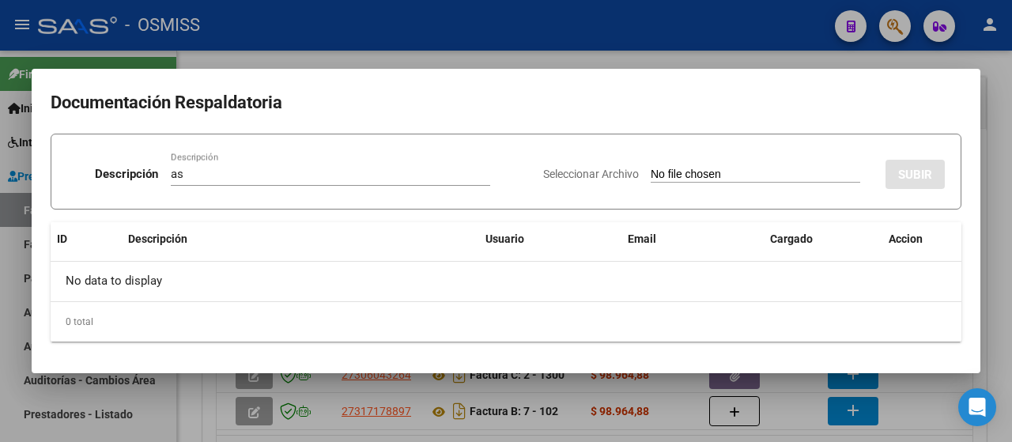
type input "C:\fakepath\asistencia nicanor.pdf"
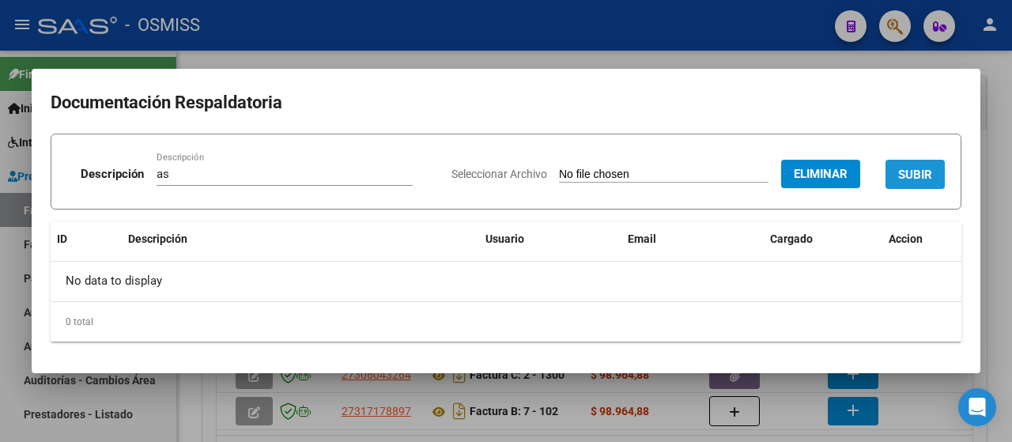
click at [923, 183] on button "SUBIR" at bounding box center [915, 174] width 59 height 29
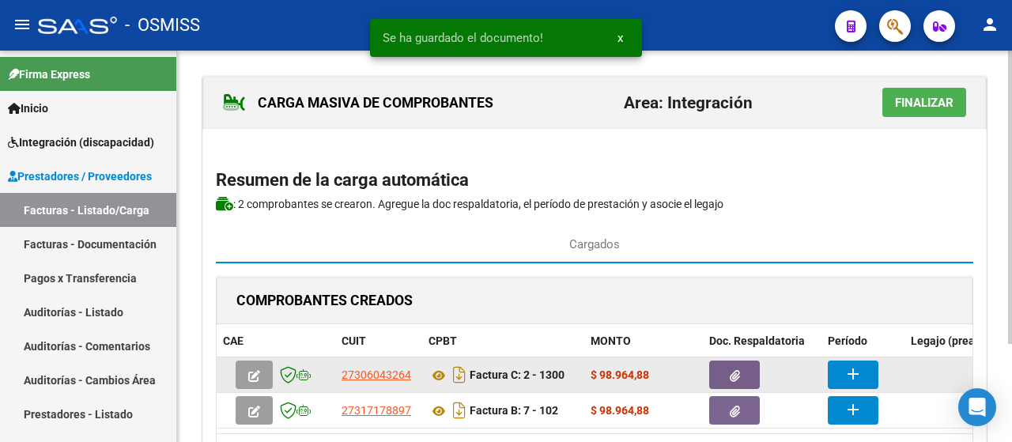
click at [859, 370] on mat-icon "add" at bounding box center [853, 374] width 19 height 19
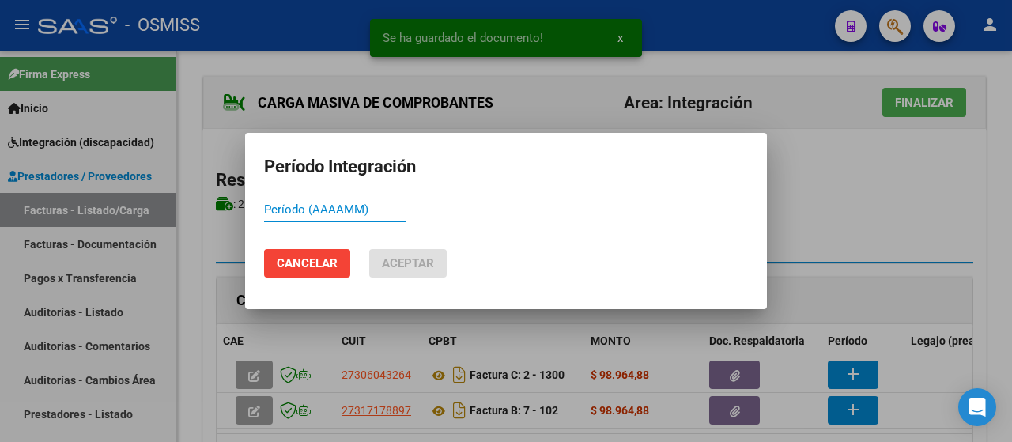
paste input "202509"
type input "202509"
click at [414, 261] on span "Aceptar" at bounding box center [408, 263] width 52 height 14
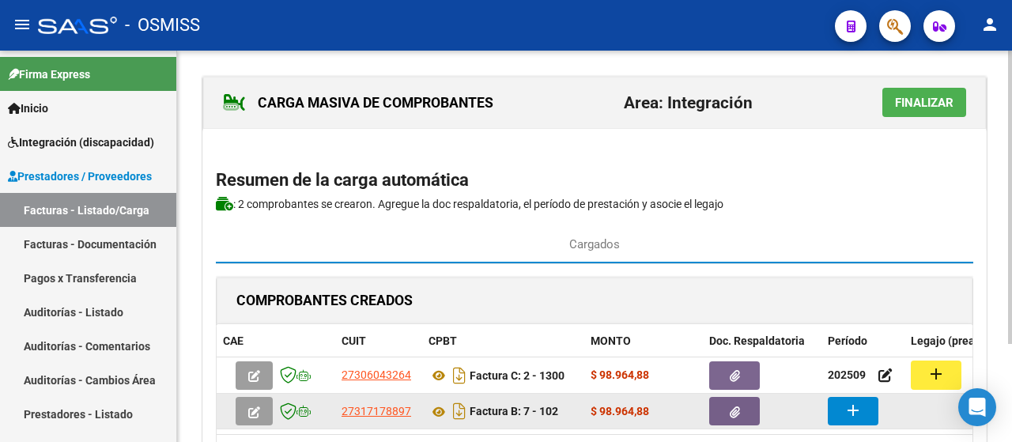
click at [849, 409] on mat-icon "add" at bounding box center [853, 410] width 19 height 19
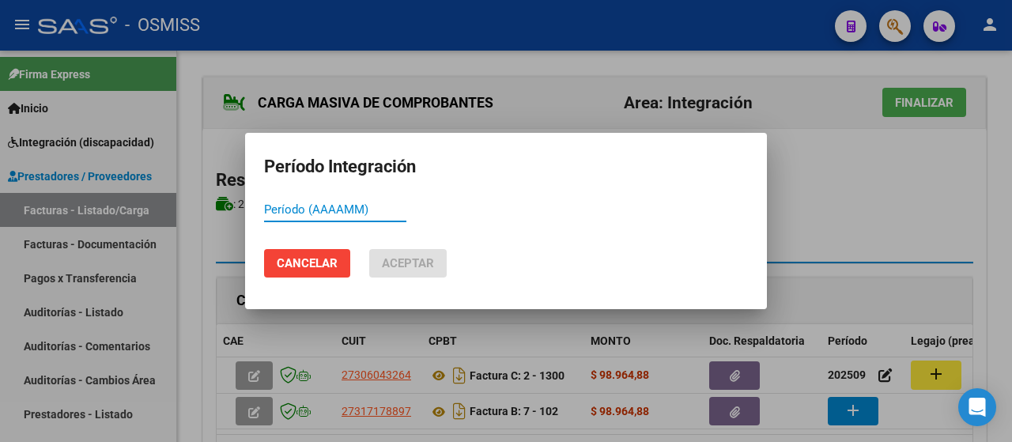
paste input "202509"
type input "202509"
click at [402, 263] on span "Aceptar" at bounding box center [408, 263] width 52 height 14
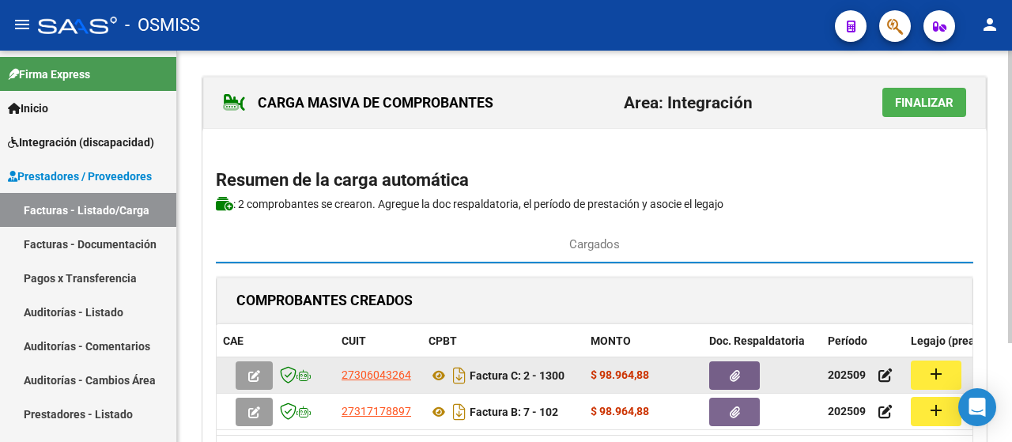
click at [943, 377] on mat-icon "add" at bounding box center [936, 374] width 19 height 19
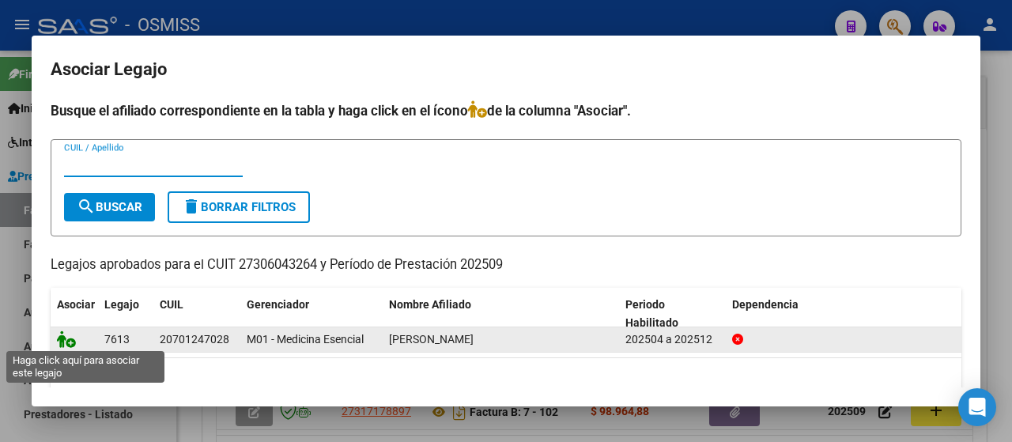
click at [62, 336] on icon at bounding box center [66, 339] width 19 height 17
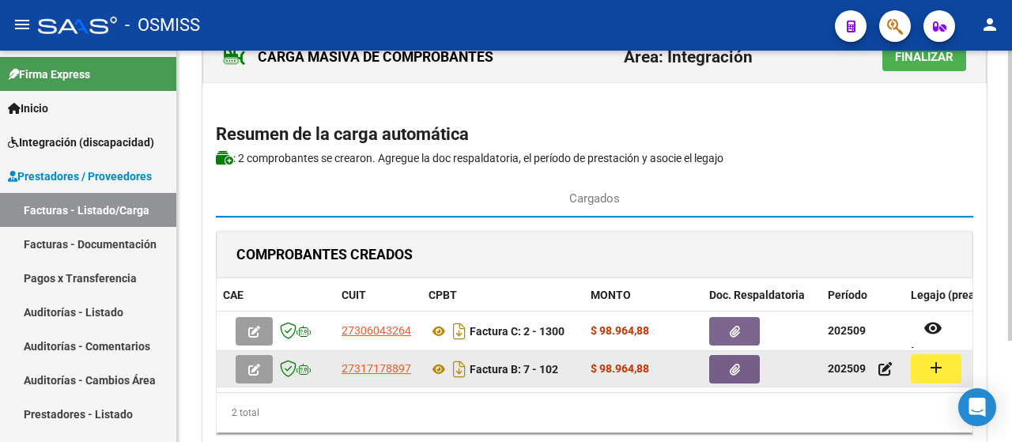
scroll to position [79, 0]
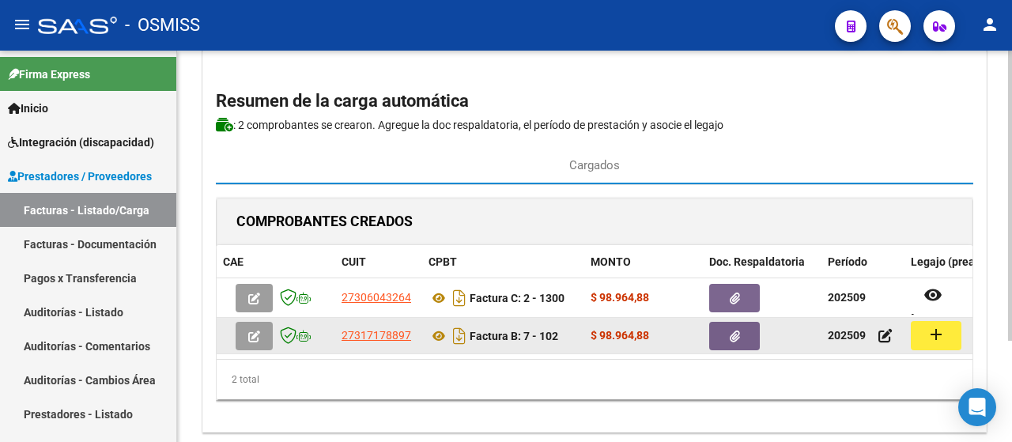
click at [949, 335] on button "add" at bounding box center [936, 335] width 51 height 29
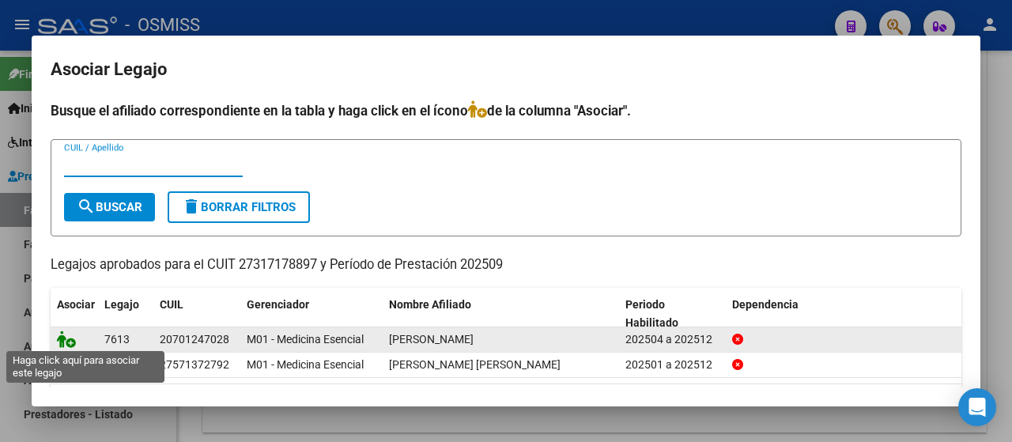
click at [66, 342] on icon at bounding box center [66, 339] width 19 height 17
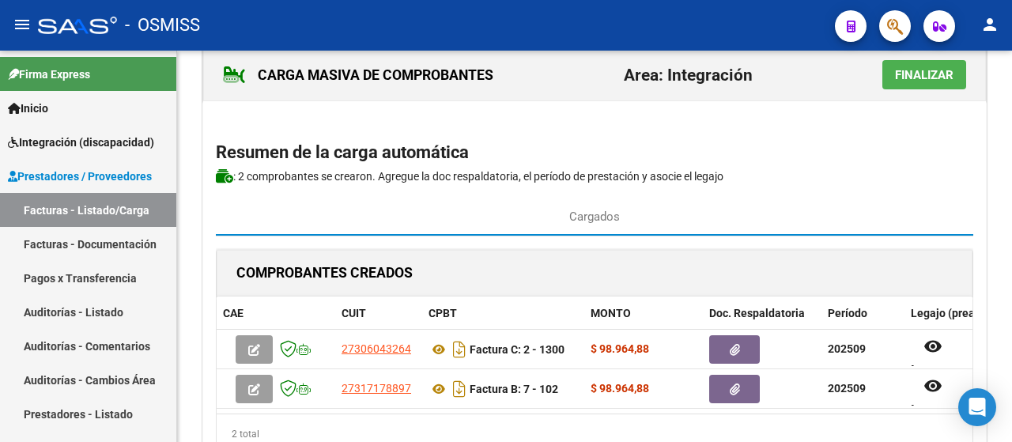
scroll to position [0, 0]
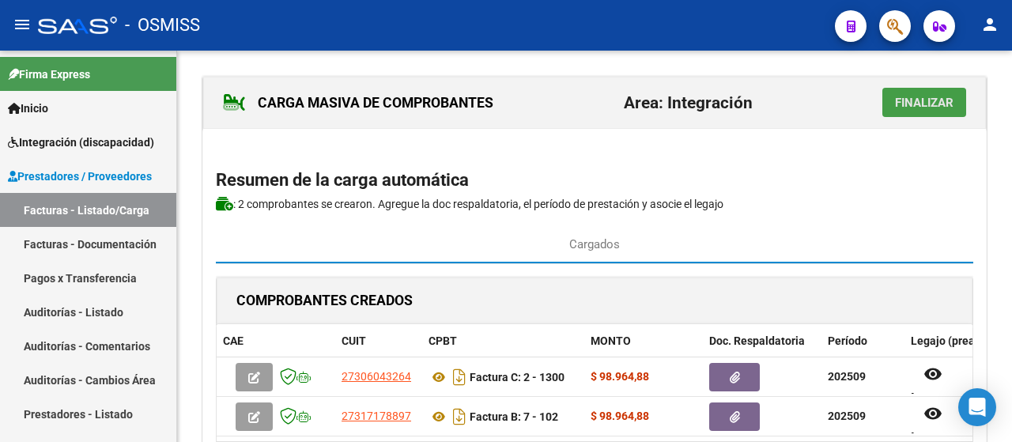
click at [933, 102] on span "Finalizar" at bounding box center [924, 103] width 59 height 14
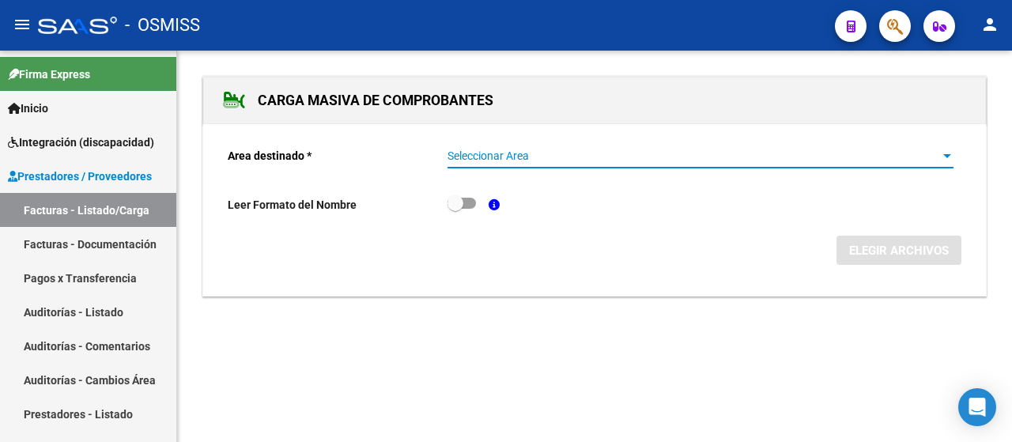
click at [948, 157] on div at bounding box center [947, 156] width 14 height 13
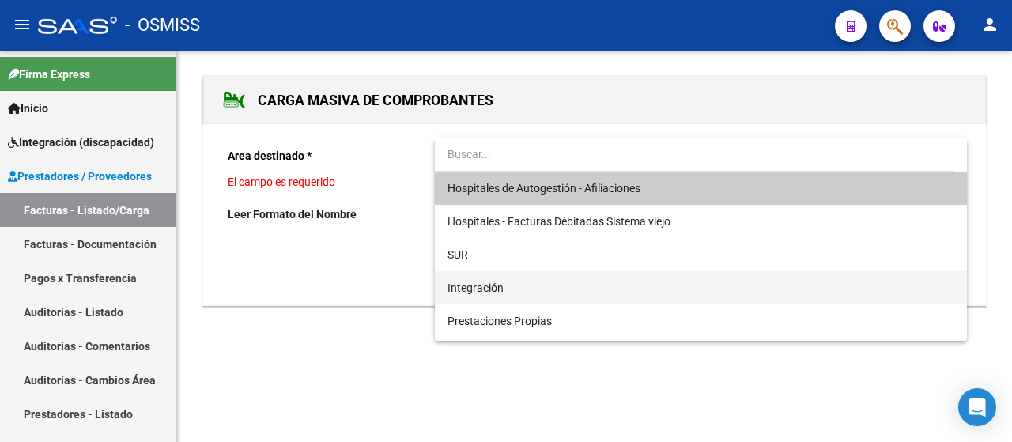
click at [577, 281] on span "Integración" at bounding box center [701, 287] width 507 height 33
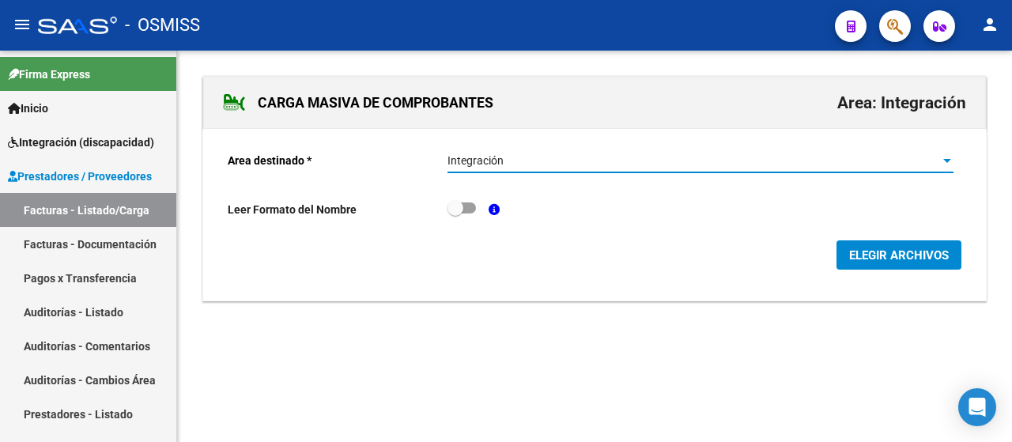
click at [929, 248] on span "ELEGIR ARCHIVOS" at bounding box center [899, 255] width 100 height 14
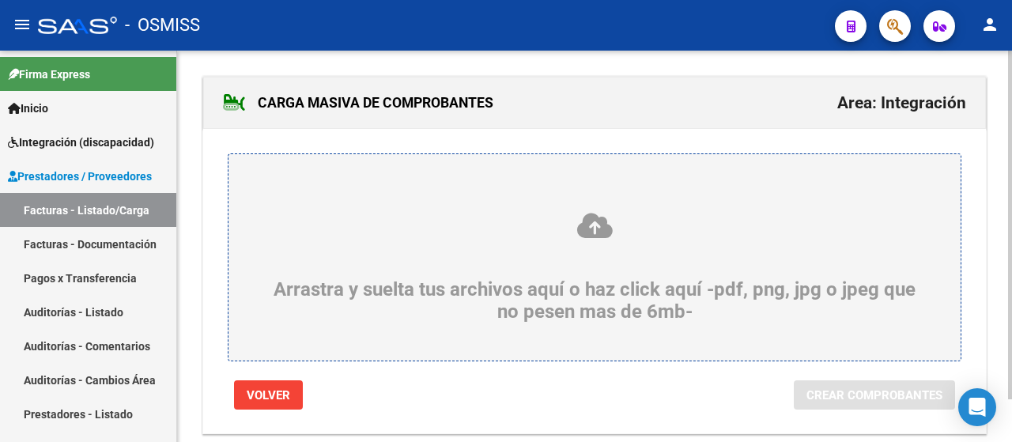
click at [354, 260] on div "Arrastra y suelta tus archivos aquí o haz click aquí -pdf, png, jpg o jpeg que …" at bounding box center [595, 267] width 656 height 112
click at [0, 0] on input "Arrastra y suelta tus archivos aquí o haz click aquí -pdf, png, jpg o jpeg que …" at bounding box center [0, 0] width 0 height 0
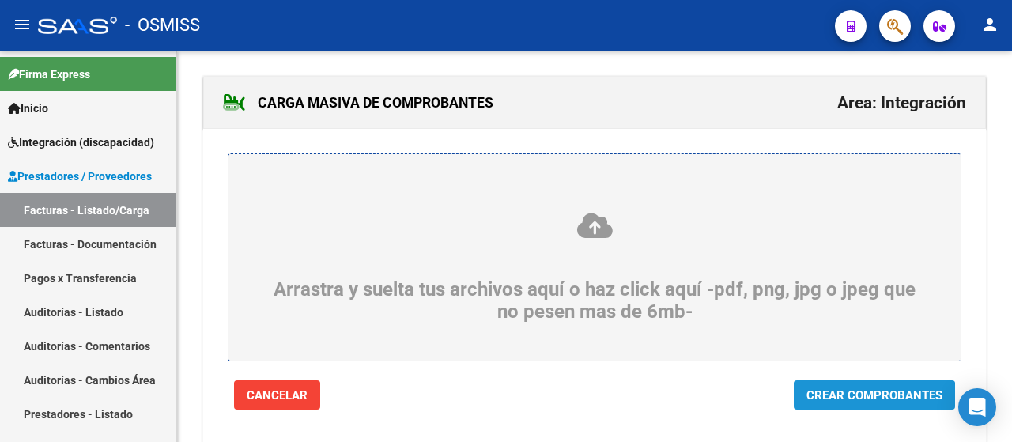
click at [849, 398] on span "Crear Comprobantes" at bounding box center [875, 395] width 136 height 14
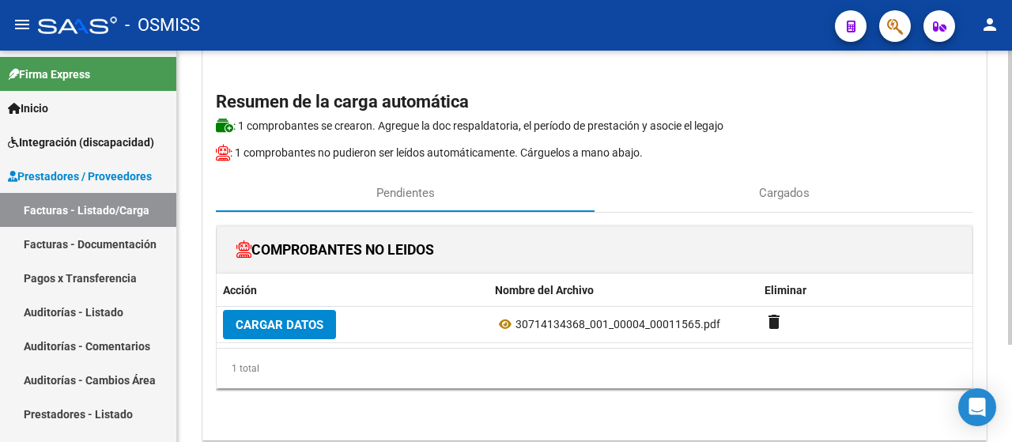
scroll to position [79, 0]
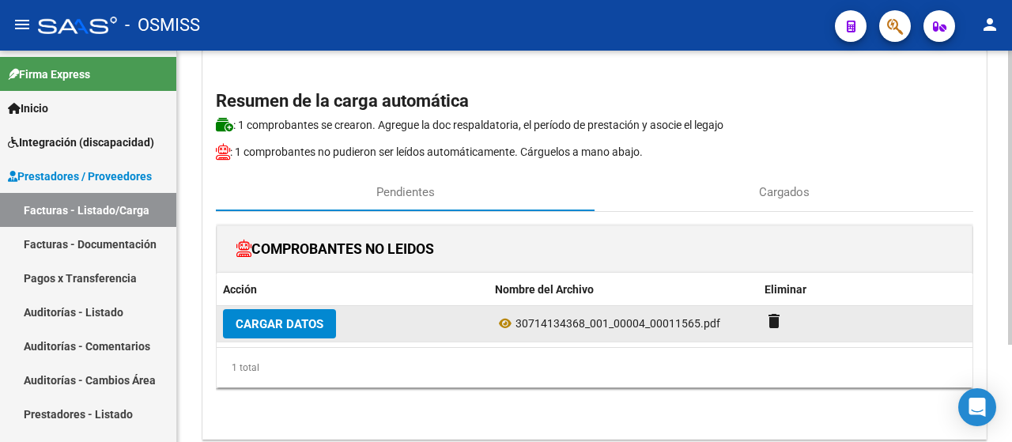
click at [265, 325] on span "Cargar Datos" at bounding box center [280, 324] width 88 height 14
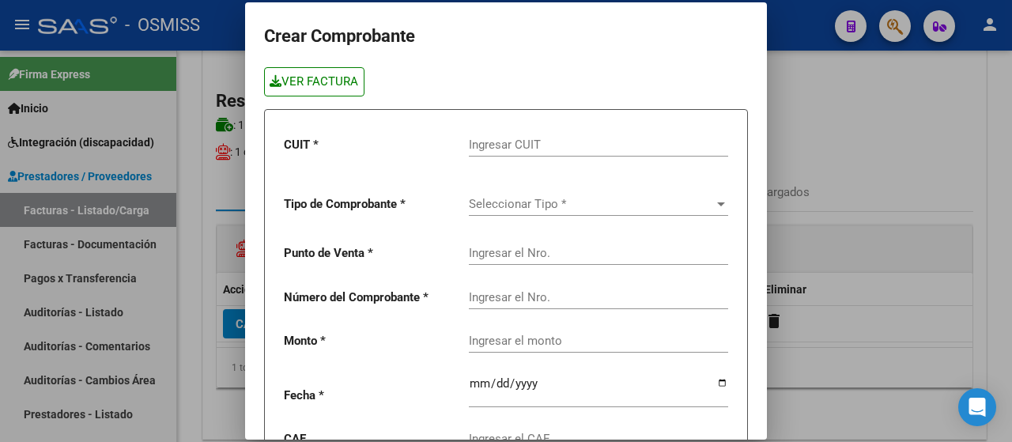
click at [342, 82] on link "VER FACTURA" at bounding box center [314, 81] width 100 height 29
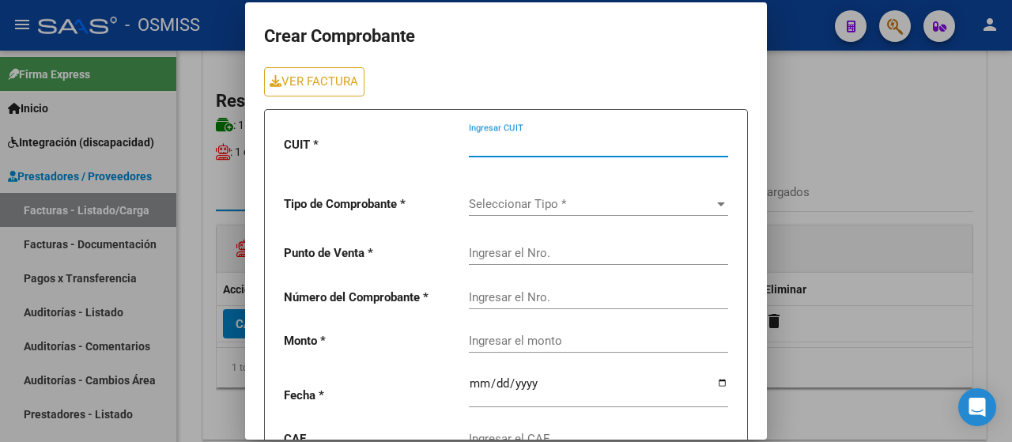
click at [557, 145] on input "Ingresar CUIT" at bounding box center [598, 145] width 259 height 14
type input "30-71413436-8"
click at [554, 203] on span "Seleccionar Tipo *" at bounding box center [591, 204] width 245 height 14
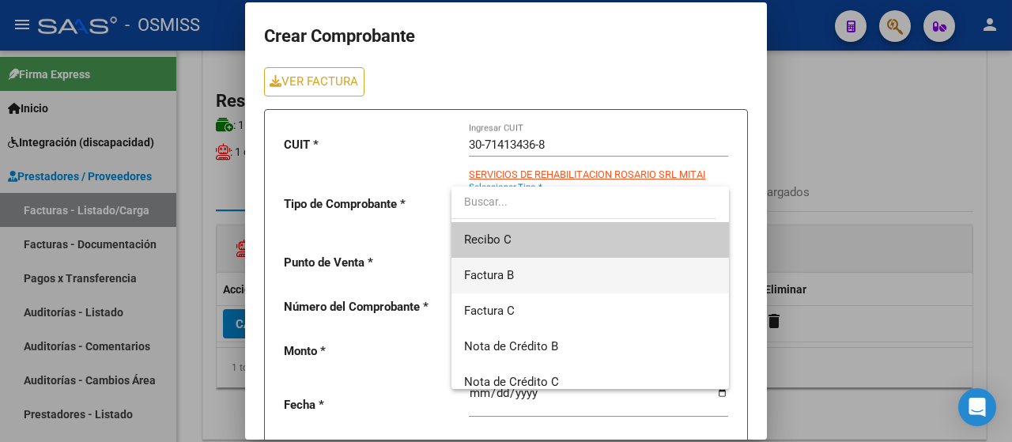
click at [521, 282] on span "Factura B" at bounding box center [590, 276] width 252 height 36
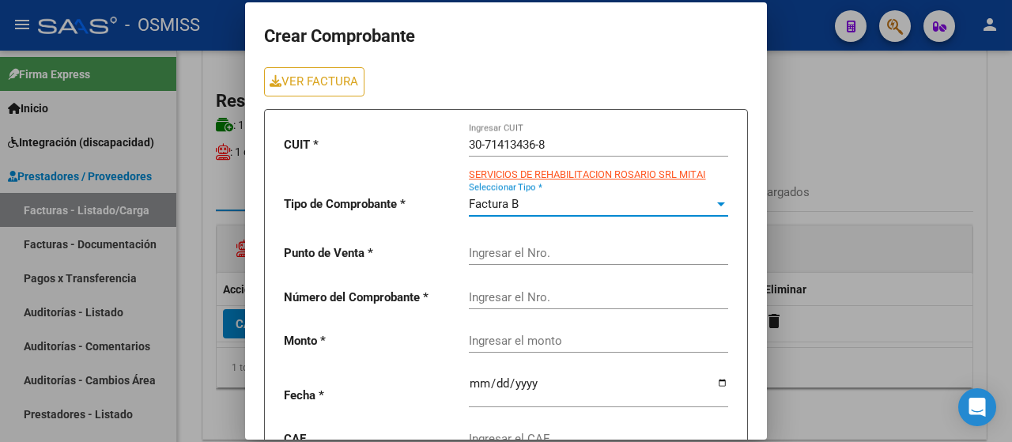
click at [498, 248] on input "Ingresar el Nro." at bounding box center [598, 253] width 259 height 14
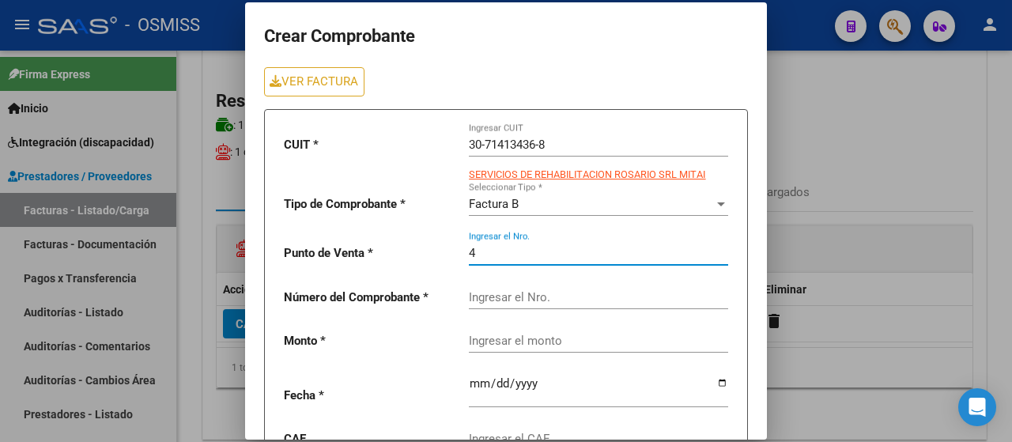
type input "4"
click at [512, 297] on input "Ingresar el Nro." at bounding box center [598, 297] width 259 height 14
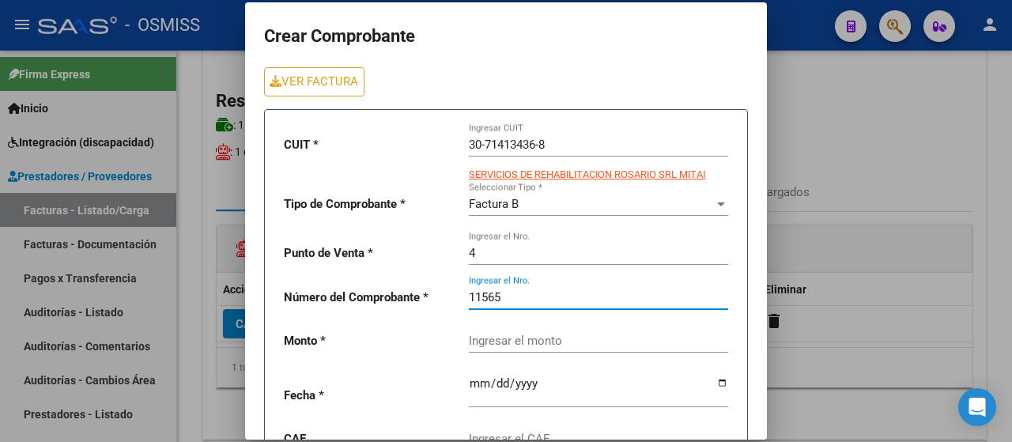
type input "11565"
click at [523, 347] on input "Ingresar el monto" at bounding box center [598, 341] width 259 height 14
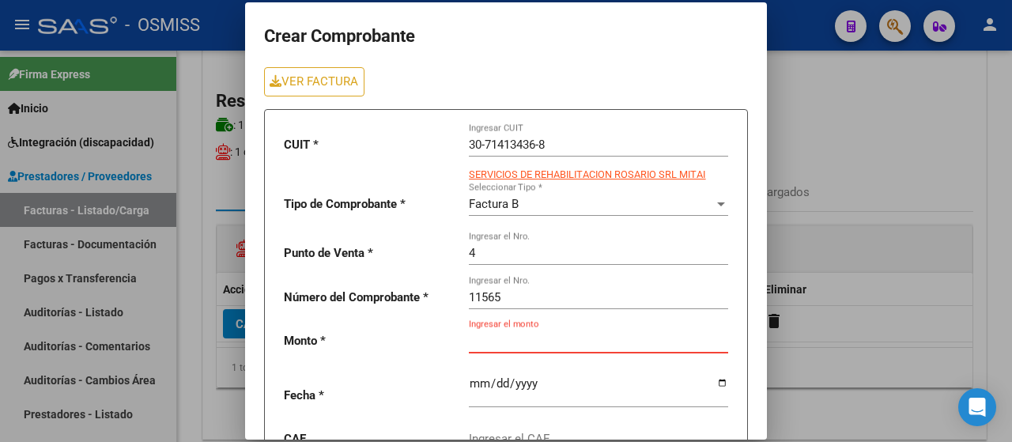
paste input "435376.56"
type input "435376.56"
click at [707, 382] on input "date" at bounding box center [598, 389] width 259 height 25
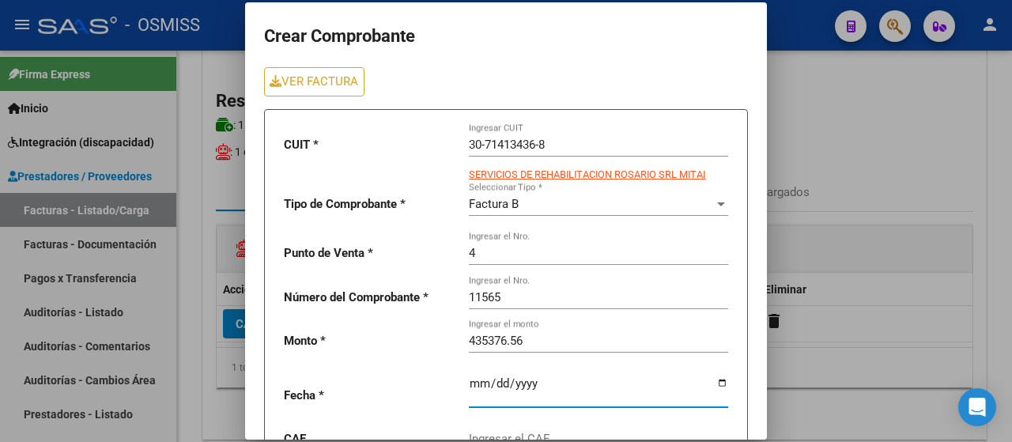
type input "[DATE]"
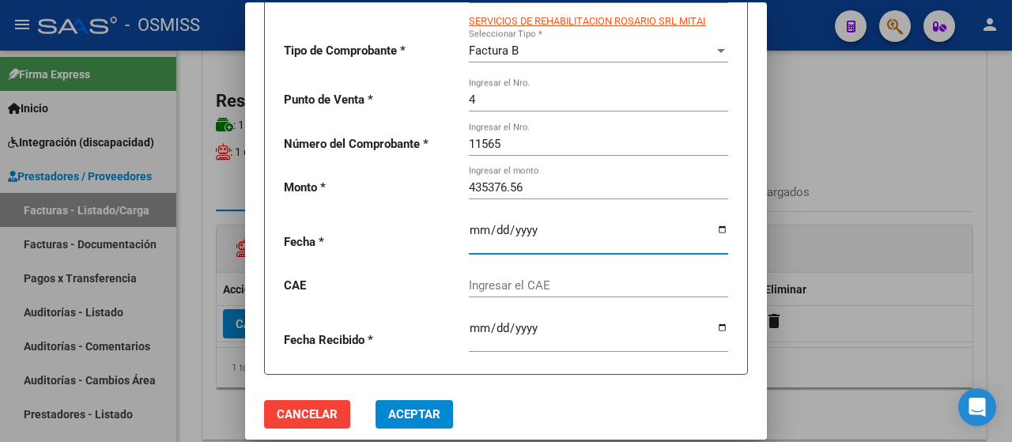
scroll to position [174, 0]
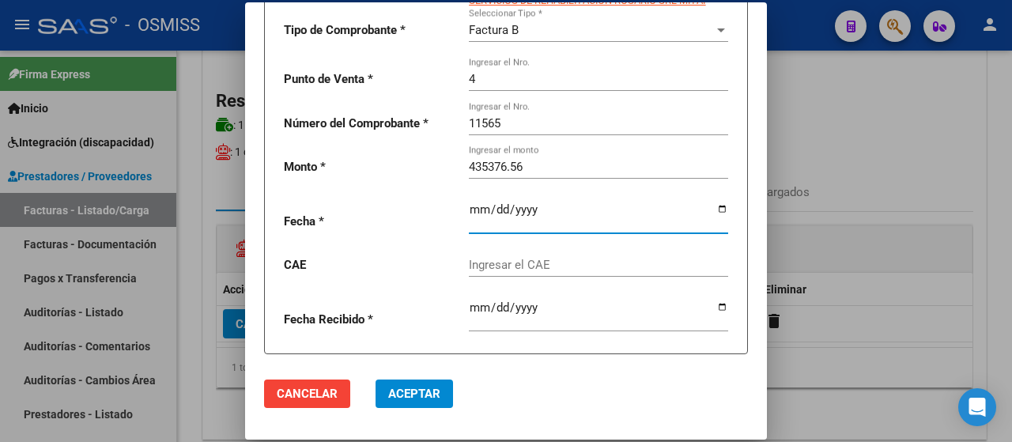
click at [504, 261] on input "Ingresar el CAE" at bounding box center [598, 265] width 259 height 14
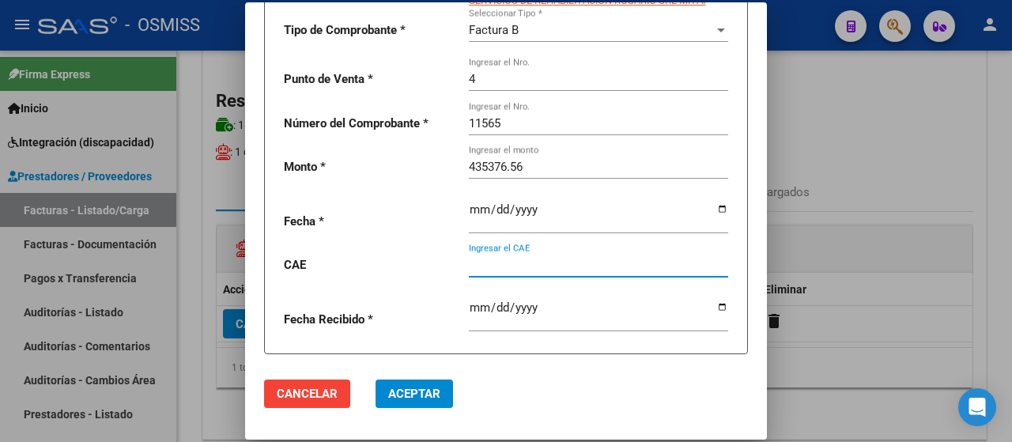
paste input "75408208491091"
type input "75408208491091"
click at [408, 399] on span "Aceptar" at bounding box center [414, 394] width 52 height 14
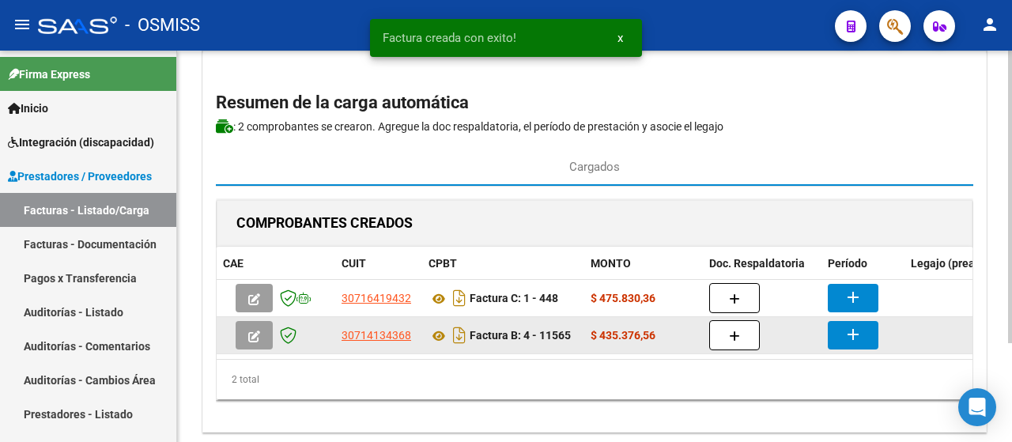
scroll to position [79, 0]
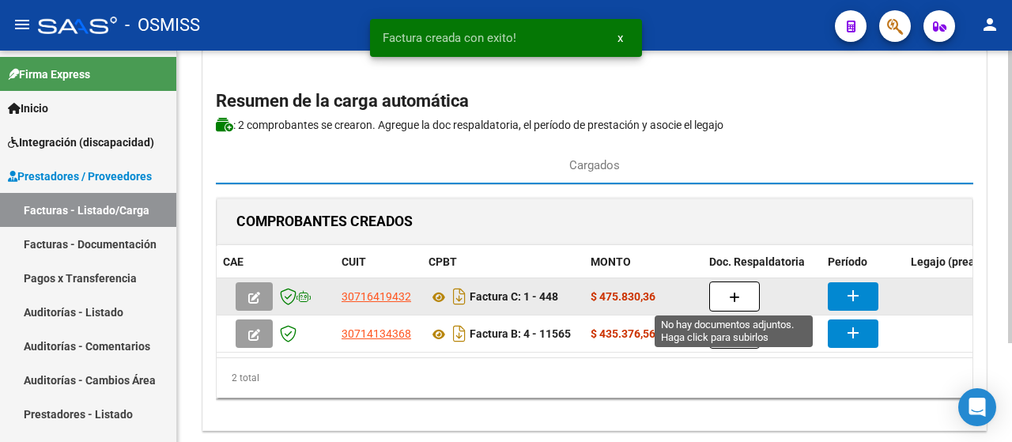
click at [742, 295] on button "button" at bounding box center [734, 297] width 51 height 30
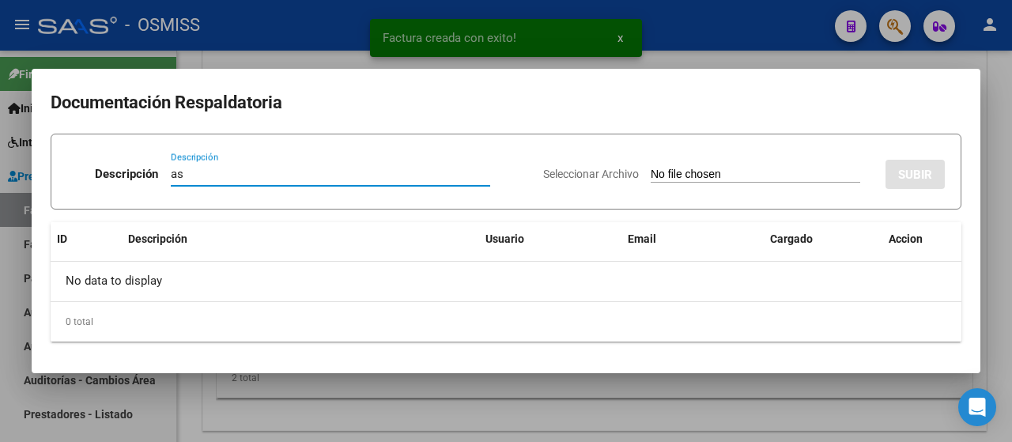
type input "as"
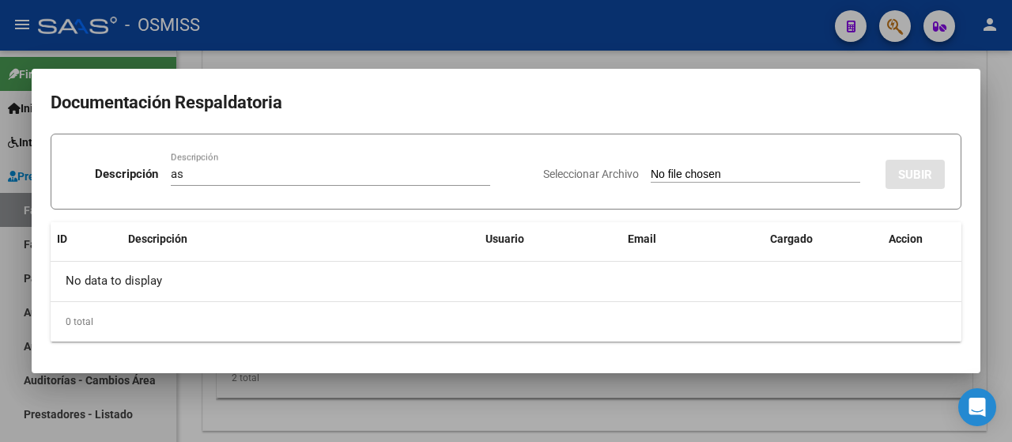
click at [708, 172] on input "Seleccionar Archivo" at bounding box center [756, 175] width 210 height 15
type input "C:\fakepath\Julia SEP saie.pdf"
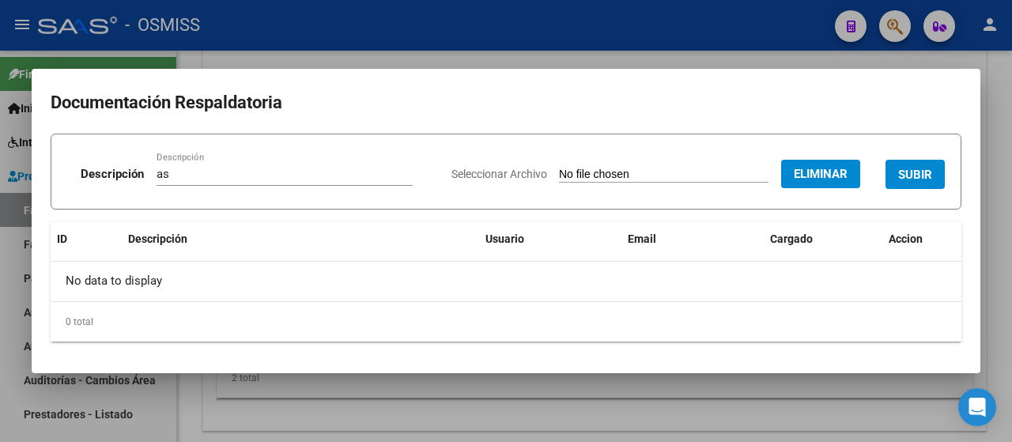
click at [936, 176] on button "SUBIR" at bounding box center [915, 174] width 59 height 29
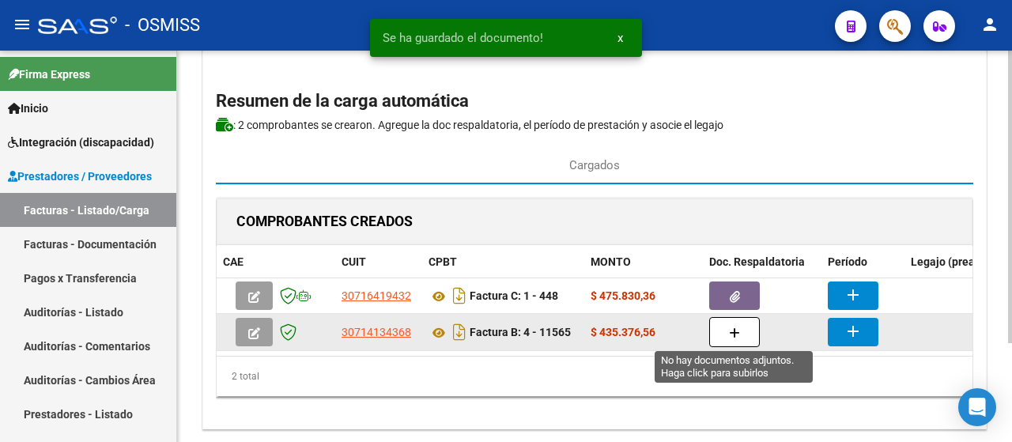
click at [739, 331] on icon "button" at bounding box center [734, 333] width 11 height 12
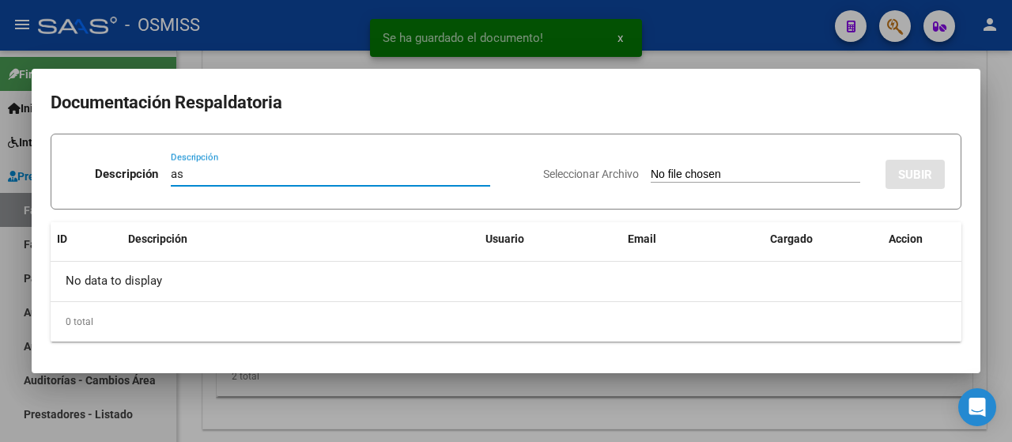
type input "as"
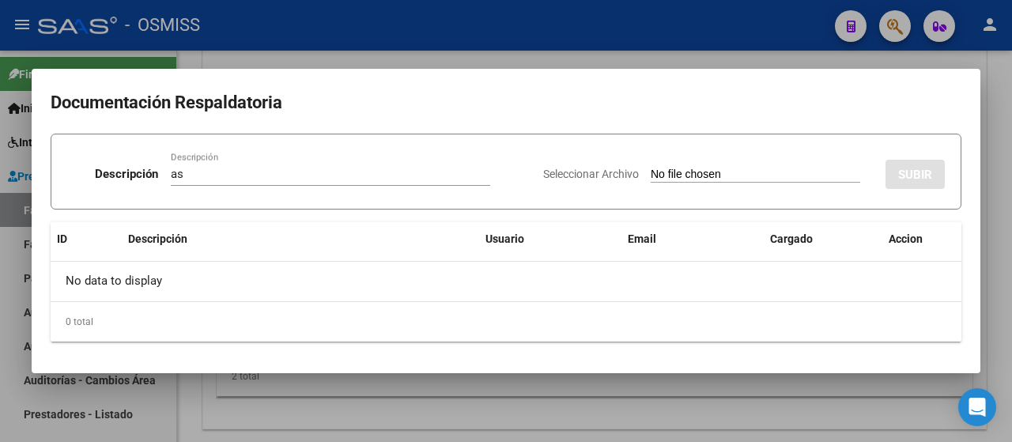
click at [738, 177] on input "Seleccionar Archivo" at bounding box center [756, 175] width 210 height 15
type input "C:\fakepath\Vera Julia.pdf"
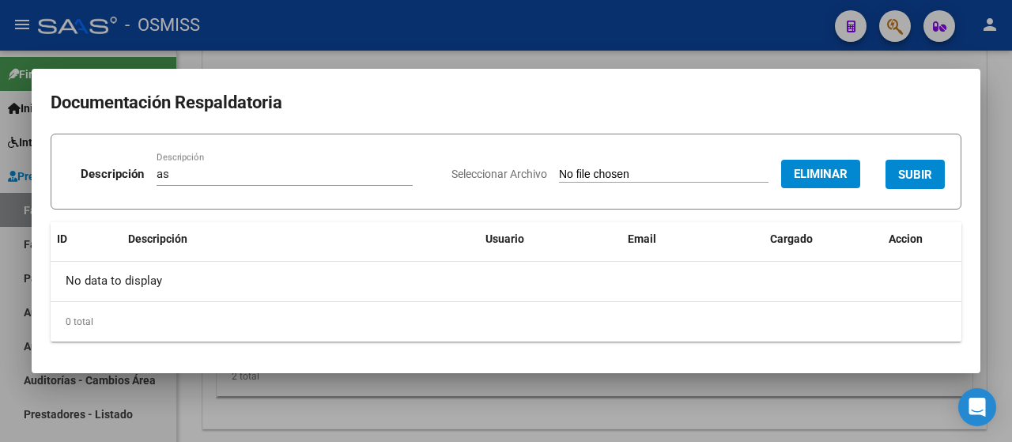
click at [922, 171] on span "SUBIR" at bounding box center [915, 175] width 34 height 14
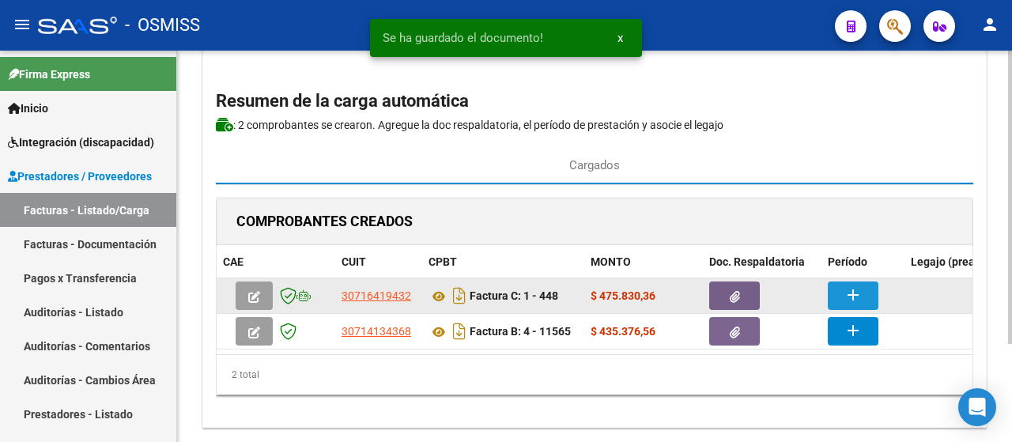
click at [865, 293] on button "add" at bounding box center [853, 296] width 51 height 28
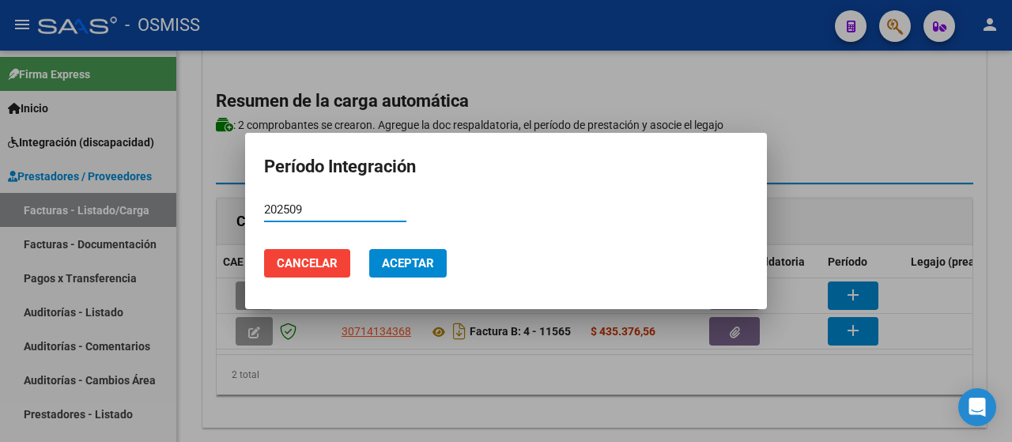
type input "202509"
click at [407, 267] on span "Aceptar" at bounding box center [408, 263] width 52 height 14
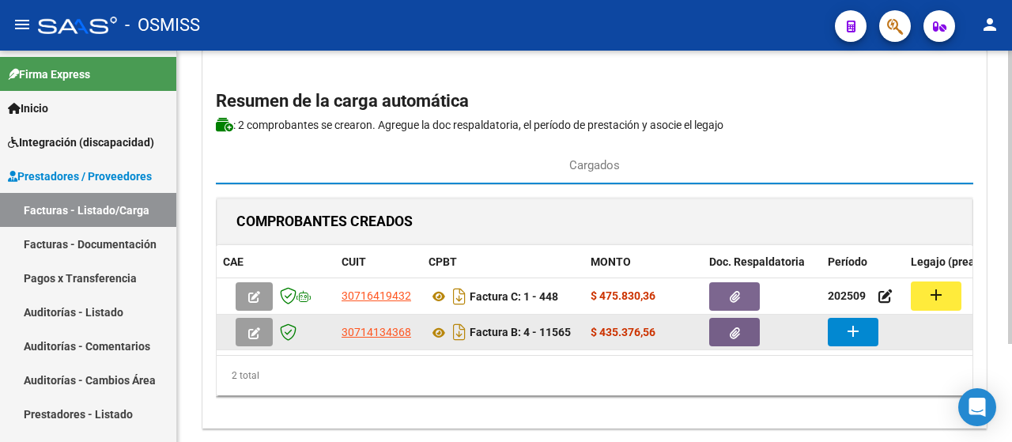
click at [867, 338] on button "add" at bounding box center [853, 332] width 51 height 28
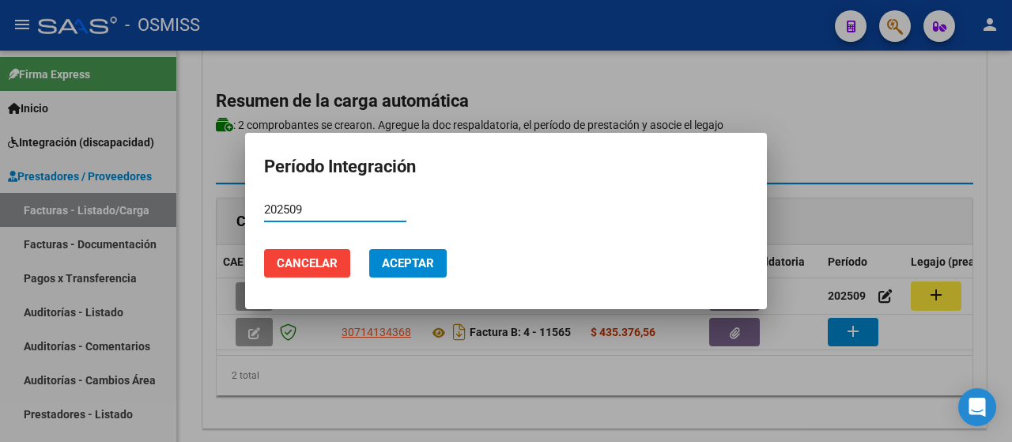
type input "202509"
click at [413, 263] on span "Aceptar" at bounding box center [408, 263] width 52 height 14
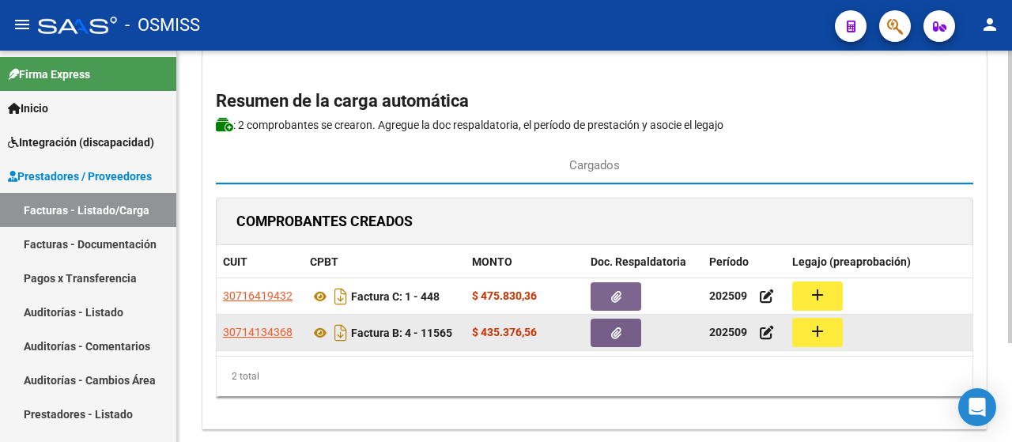
scroll to position [0, 168]
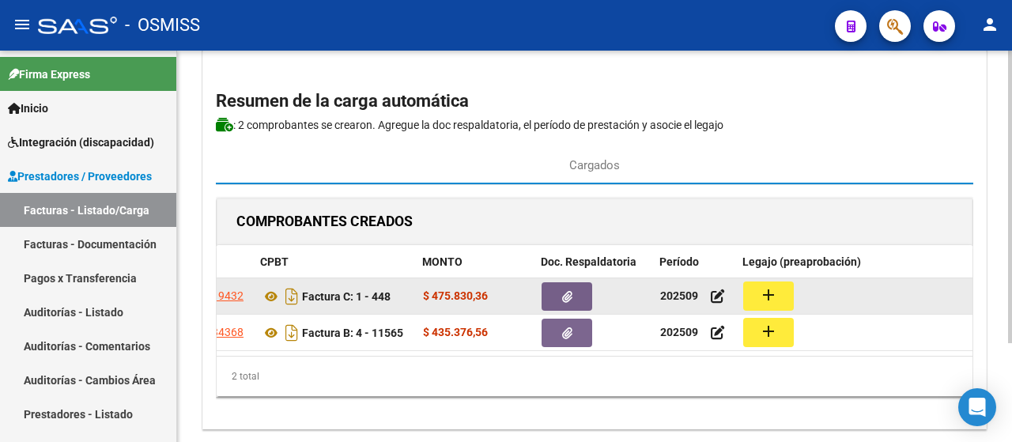
click at [770, 298] on mat-icon "add" at bounding box center [768, 295] width 19 height 19
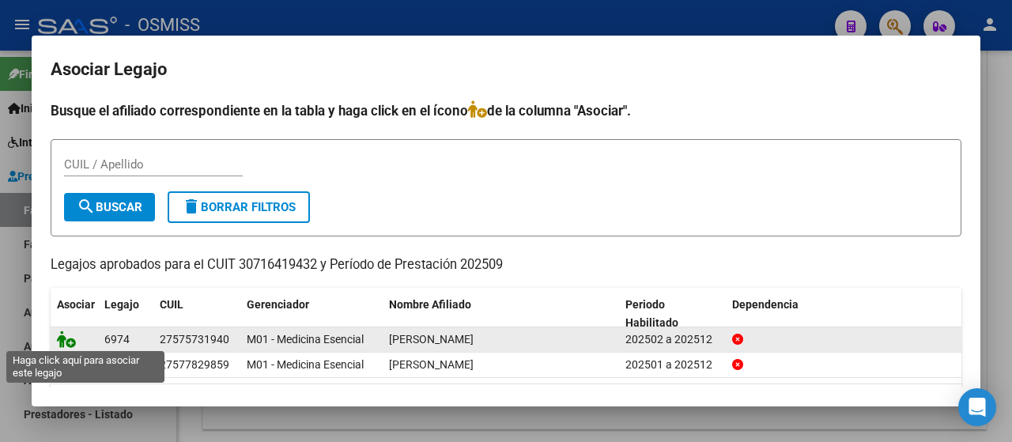
click at [64, 331] on icon at bounding box center [66, 339] width 19 height 17
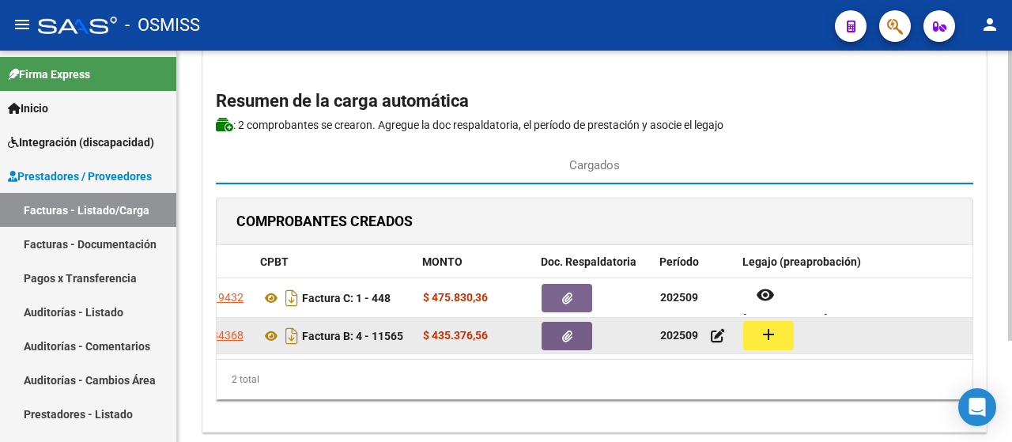
click at [770, 339] on mat-icon "add" at bounding box center [768, 334] width 19 height 19
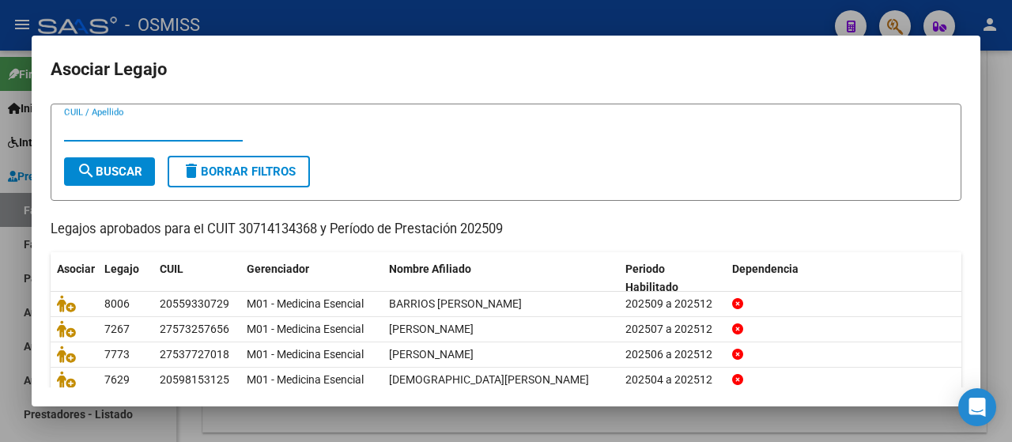
scroll to position [0, 0]
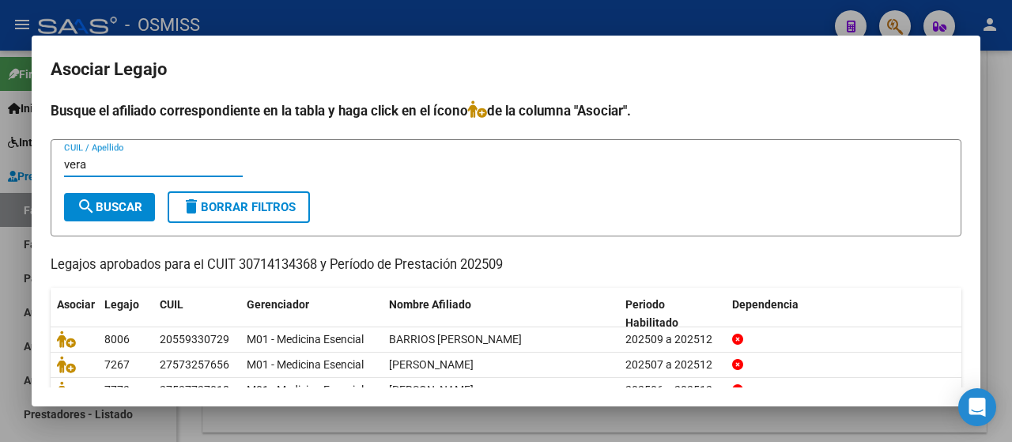
type input "vera"
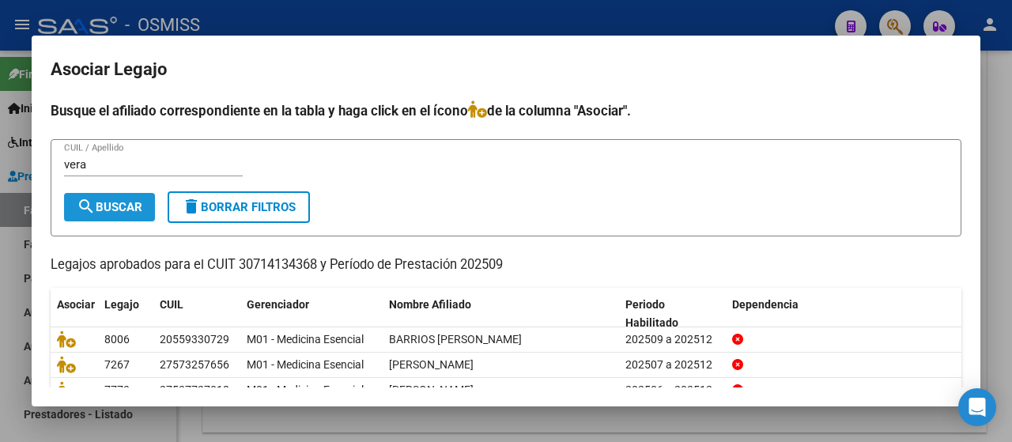
click at [112, 200] on span "search Buscar" at bounding box center [110, 207] width 66 height 14
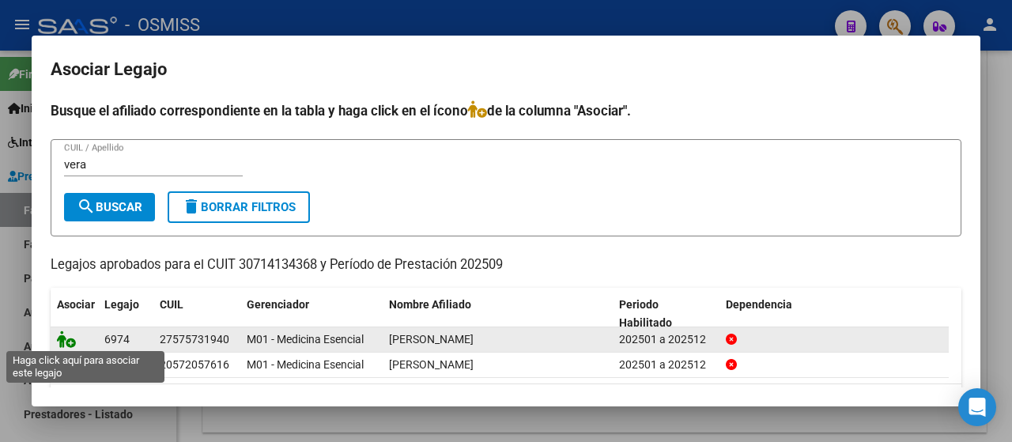
click at [70, 338] on icon at bounding box center [66, 339] width 19 height 17
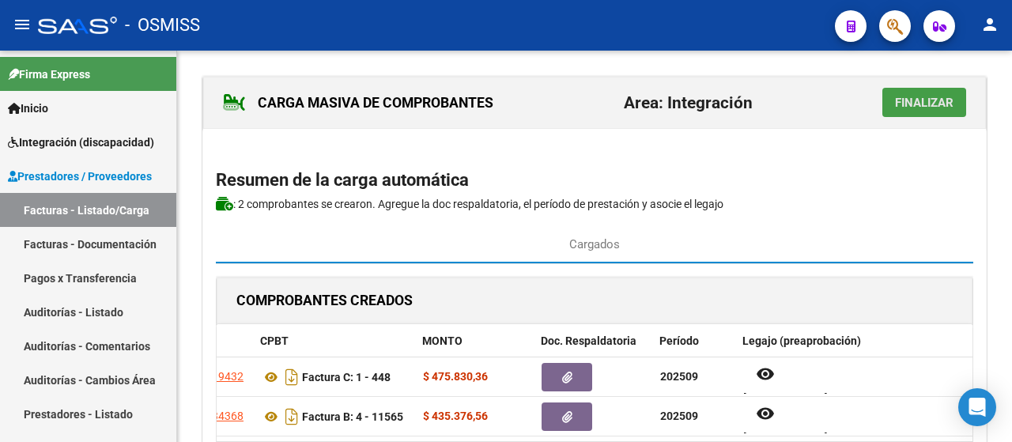
click at [924, 105] on span "Finalizar" at bounding box center [924, 103] width 59 height 14
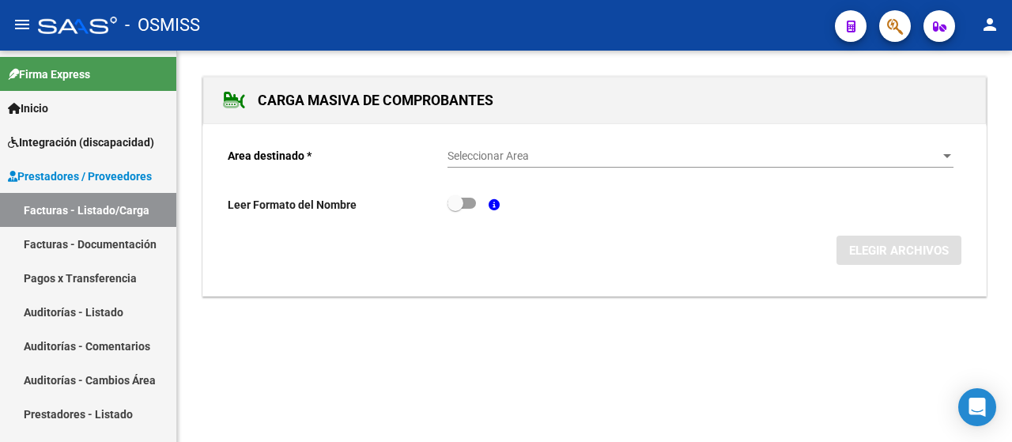
click at [946, 156] on div at bounding box center [948, 156] width 8 height 4
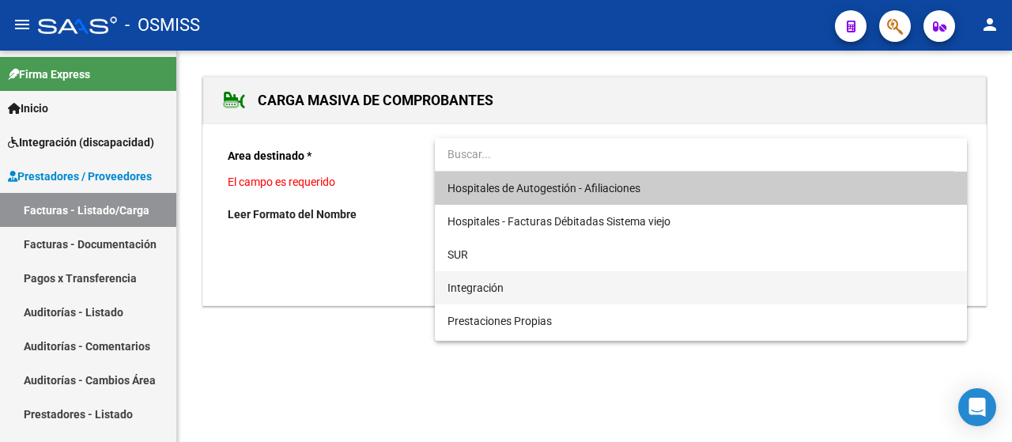
click at [544, 289] on span "Integración" at bounding box center [701, 287] width 507 height 33
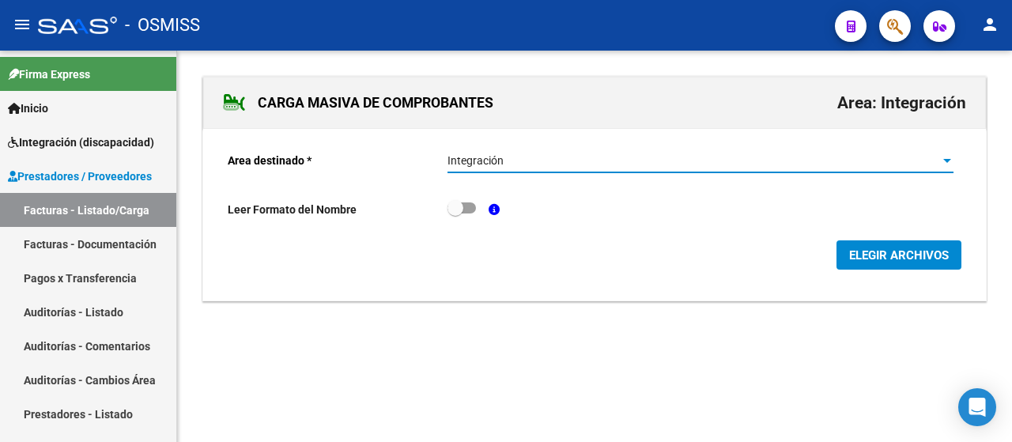
click at [902, 263] on button "ELEGIR ARCHIVOS" at bounding box center [899, 254] width 125 height 29
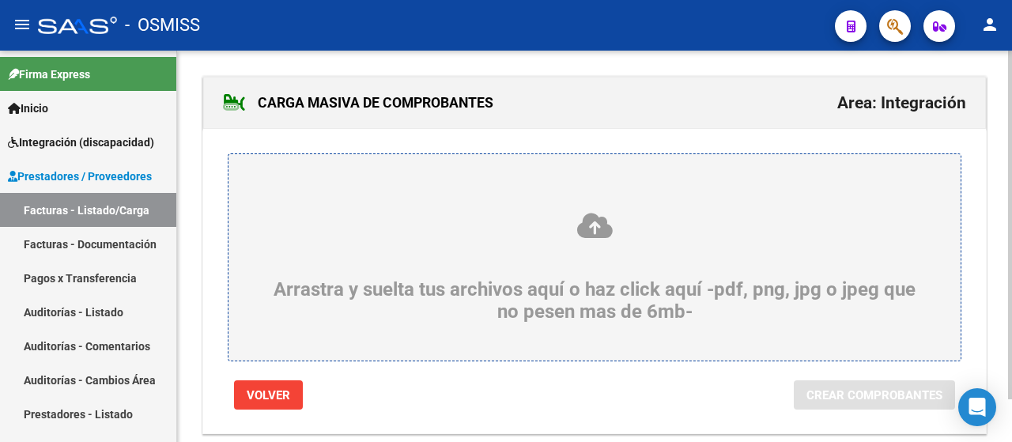
click at [411, 259] on div "Arrastra y suelta tus archivos aquí o haz click aquí -pdf, png, jpg o jpeg que …" at bounding box center [595, 267] width 656 height 112
click at [0, 0] on input "Arrastra y suelta tus archivos aquí o haz click aquí -pdf, png, jpg o jpeg que …" at bounding box center [0, 0] width 0 height 0
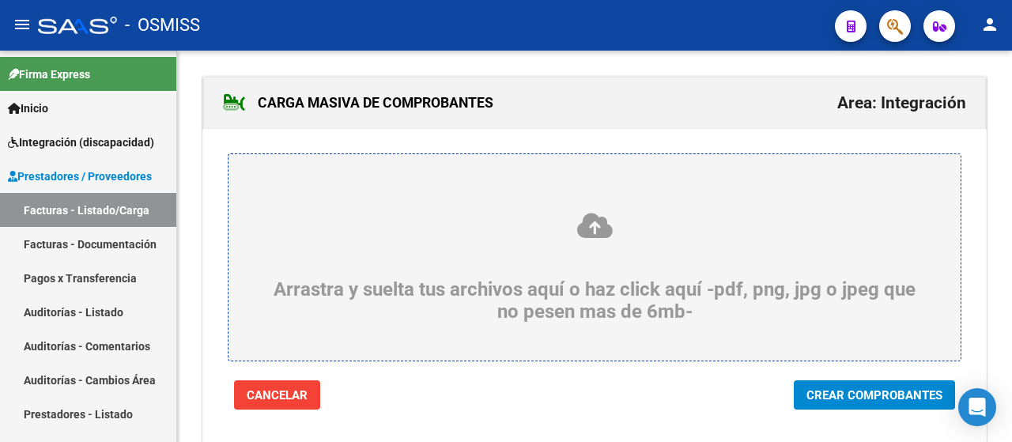
click at [868, 394] on span "Crear Comprobantes" at bounding box center [875, 395] width 136 height 14
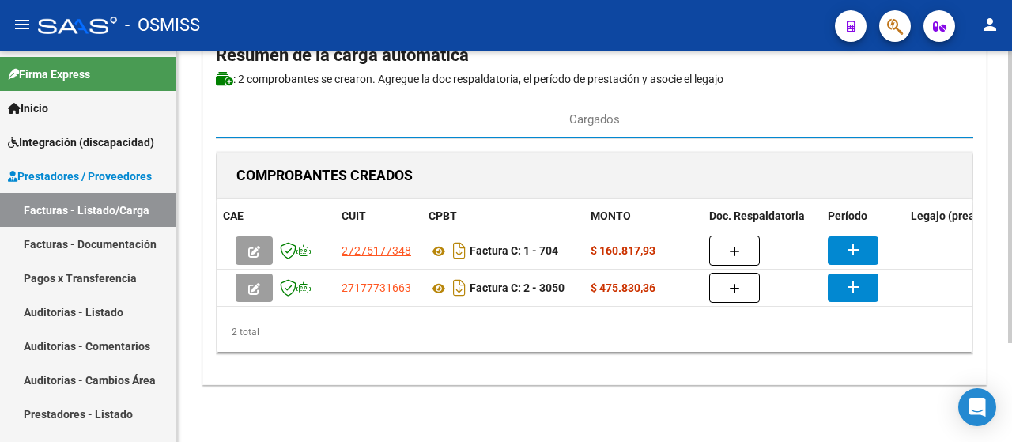
scroll to position [95, 0]
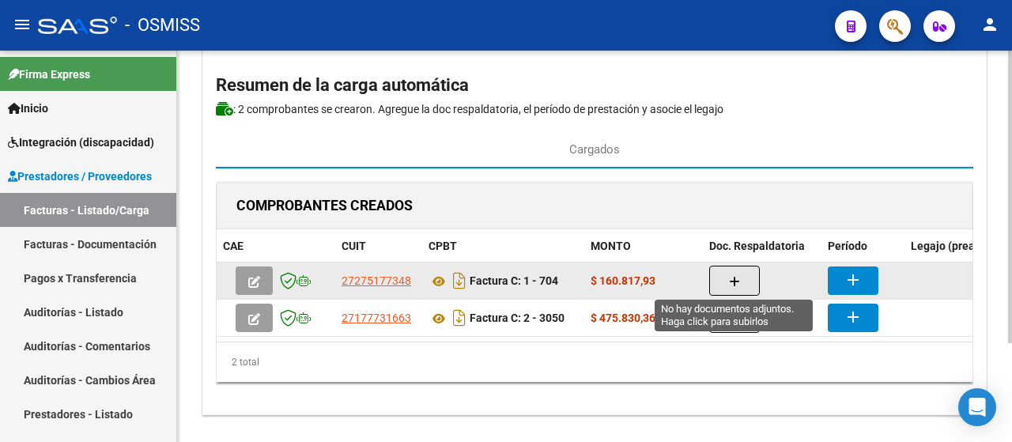
click at [755, 276] on button "button" at bounding box center [734, 281] width 51 height 30
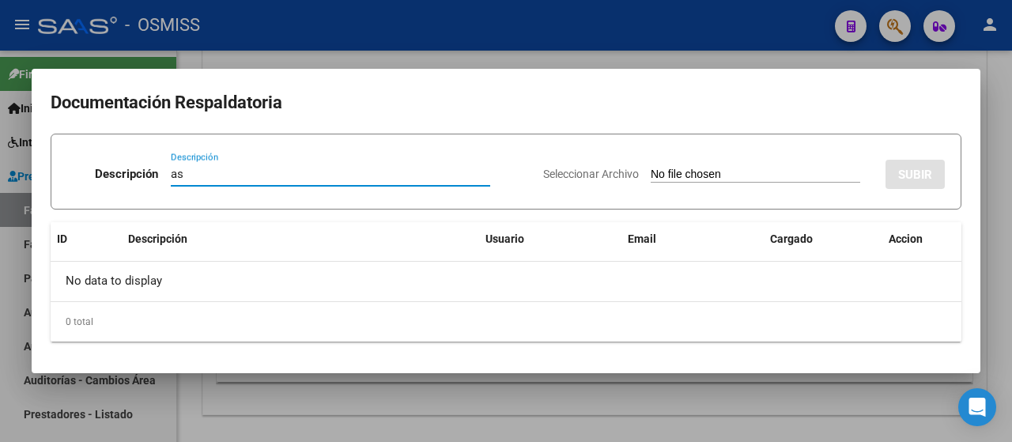
type input "as"
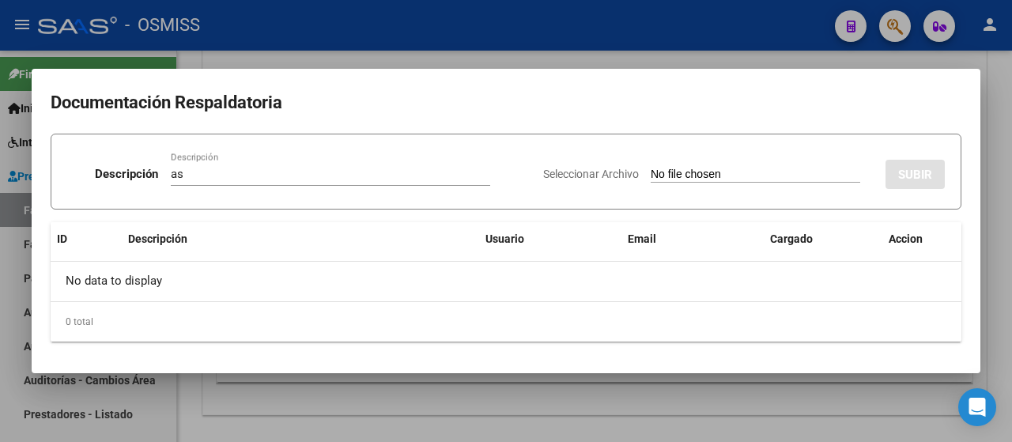
click at [717, 175] on input "Seleccionar Archivo" at bounding box center [756, 175] width 210 height 15
type input "C:\fakepath\Asistencia.pdf"
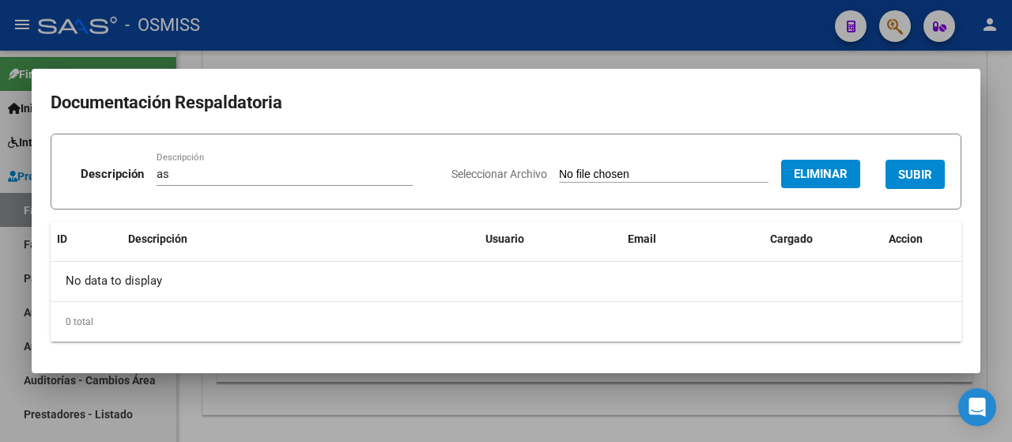
click at [916, 171] on span "SUBIR" at bounding box center [915, 175] width 34 height 14
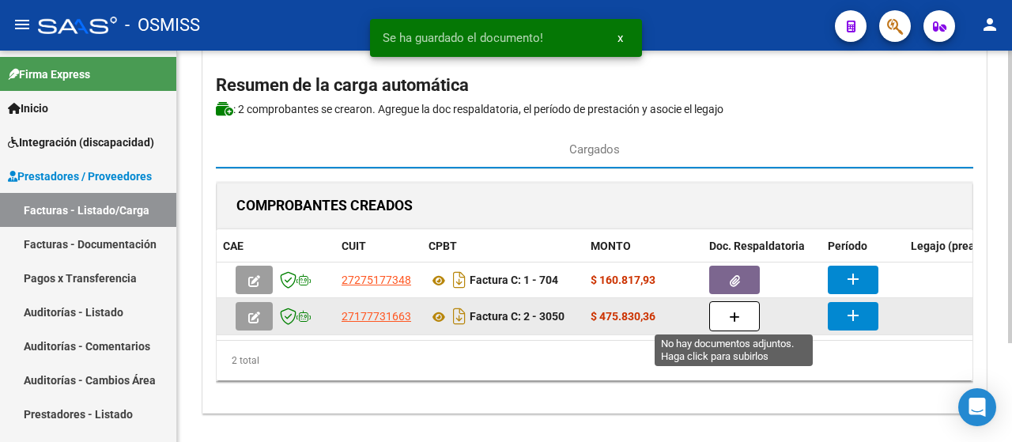
click at [725, 312] on button "button" at bounding box center [734, 316] width 51 height 30
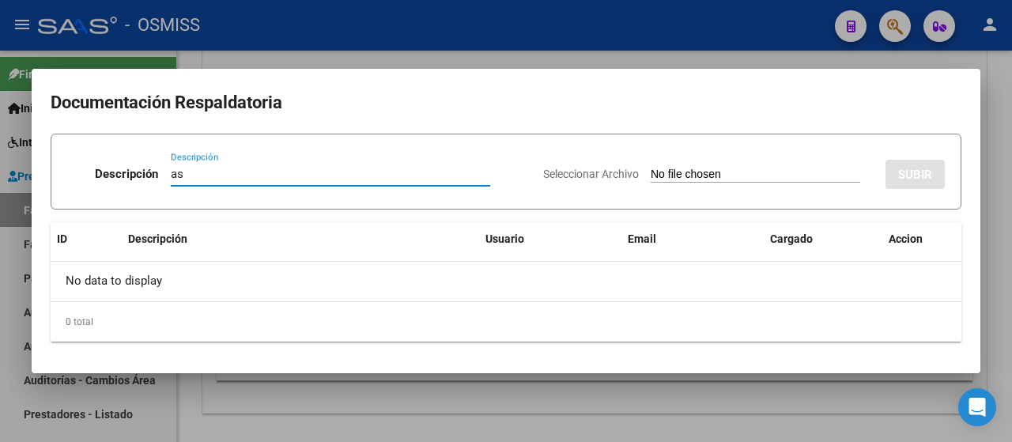
type input "as"
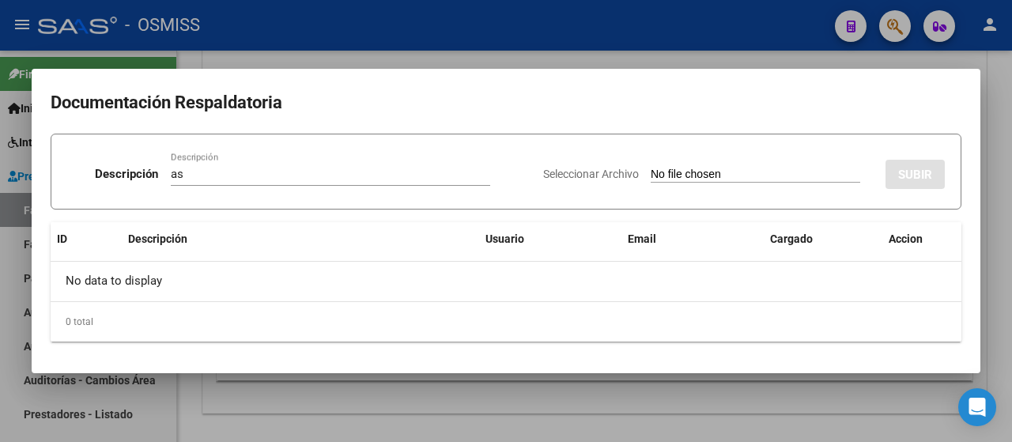
click at [736, 172] on input "Seleccionar Archivo" at bounding box center [756, 175] width 210 height 15
type input "C:\fakepath\Ventimiglia - asist.pdf"
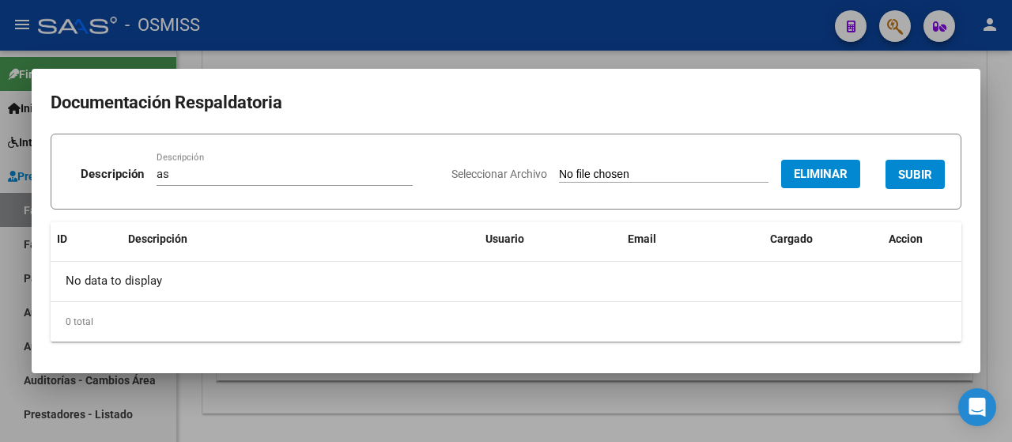
click at [935, 168] on button "SUBIR" at bounding box center [915, 174] width 59 height 29
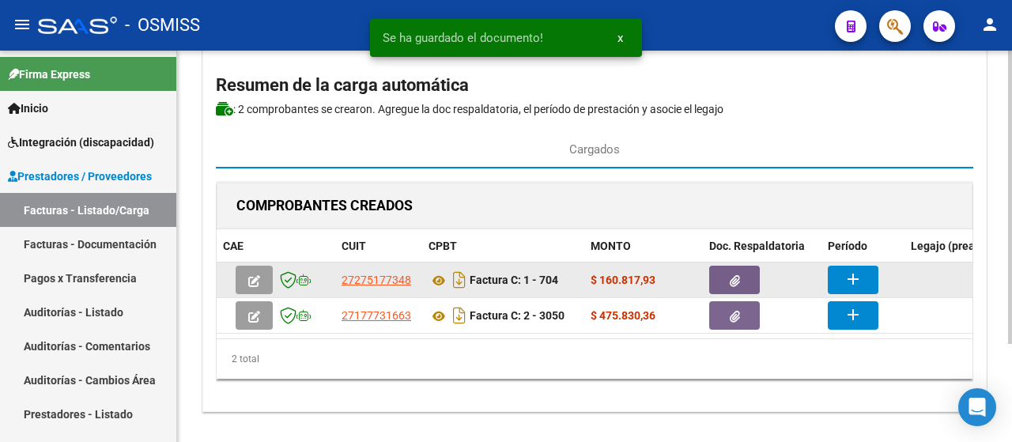
click at [851, 281] on mat-icon "add" at bounding box center [853, 279] width 19 height 19
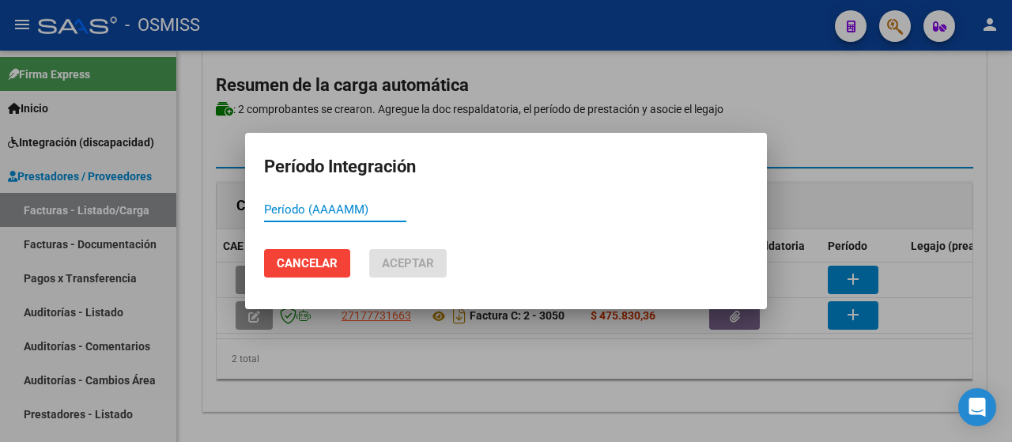
drag, startPoint x: 303, startPoint y: 212, endPoint x: 269, endPoint y: 200, distance: 36.0
click at [269, 200] on div "Período (AAAAMM)" at bounding box center [335, 210] width 142 height 24
type input "202509"
click at [426, 259] on span "Aceptar" at bounding box center [408, 263] width 52 height 14
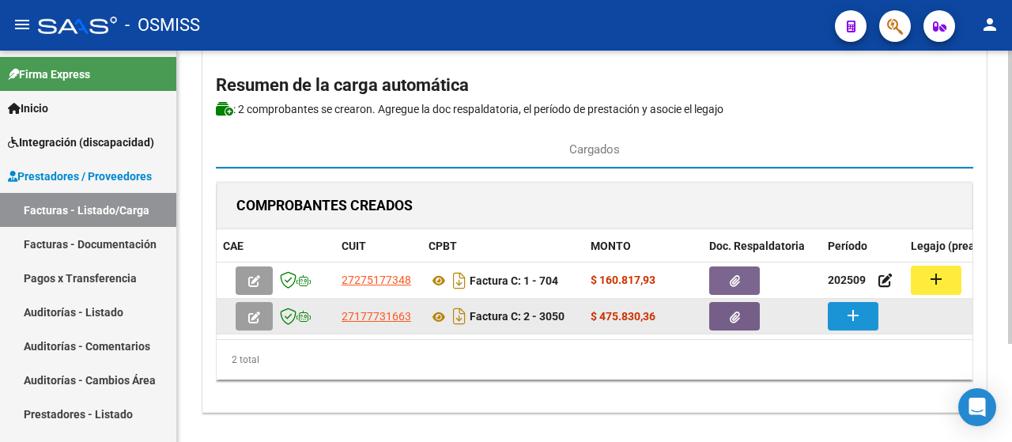
click at [853, 311] on mat-icon "add" at bounding box center [853, 315] width 19 height 19
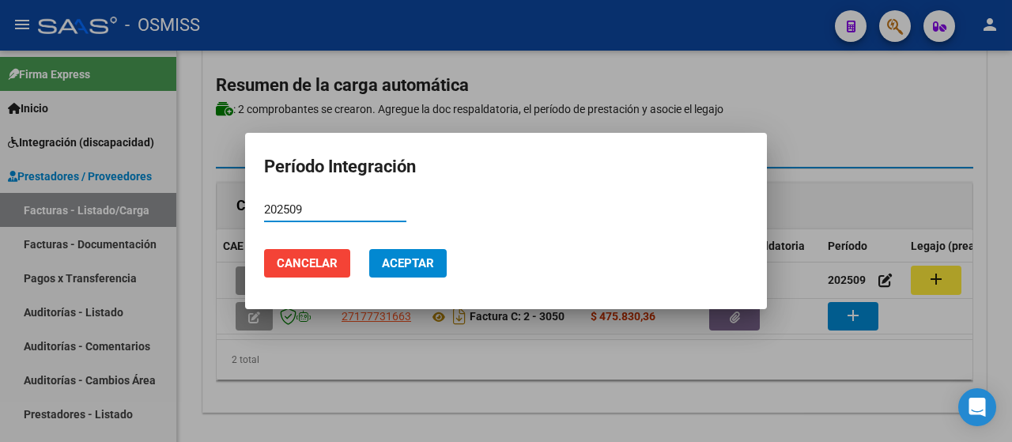
type input "202509"
click at [414, 264] on span "Aceptar" at bounding box center [408, 263] width 52 height 14
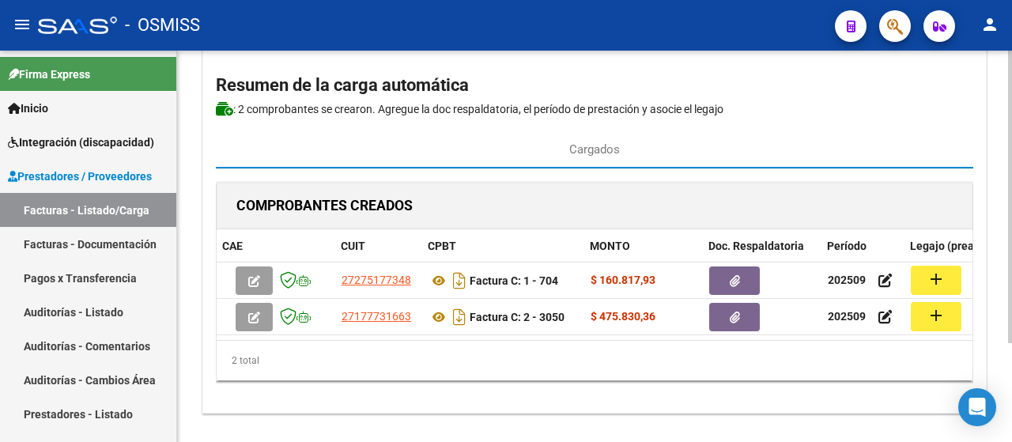
scroll to position [0, 168]
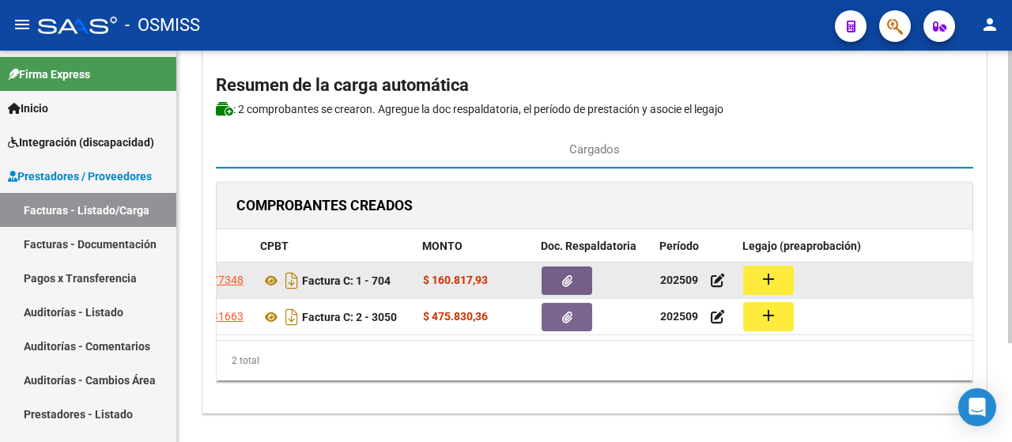
click at [737, 276] on datatable-body-cell "add" at bounding box center [855, 281] width 237 height 36
click at [757, 276] on button "add" at bounding box center [768, 280] width 51 height 29
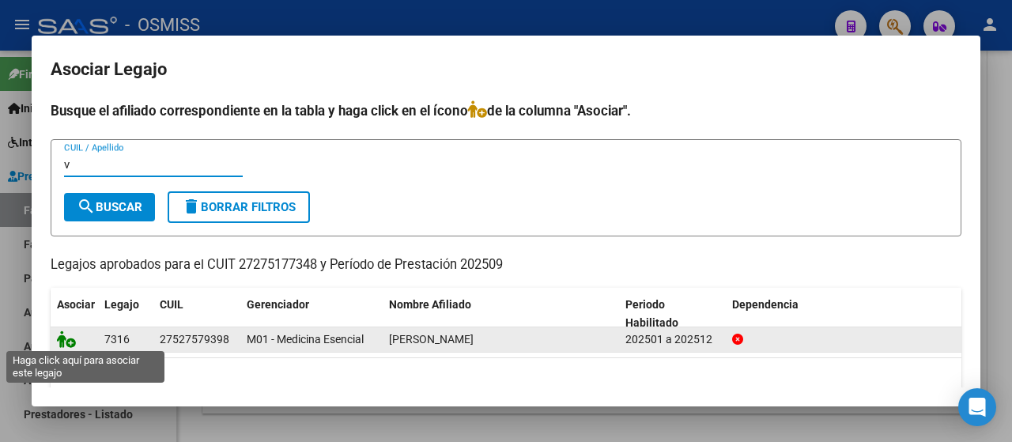
type input "v"
click at [62, 339] on icon at bounding box center [66, 339] width 19 height 17
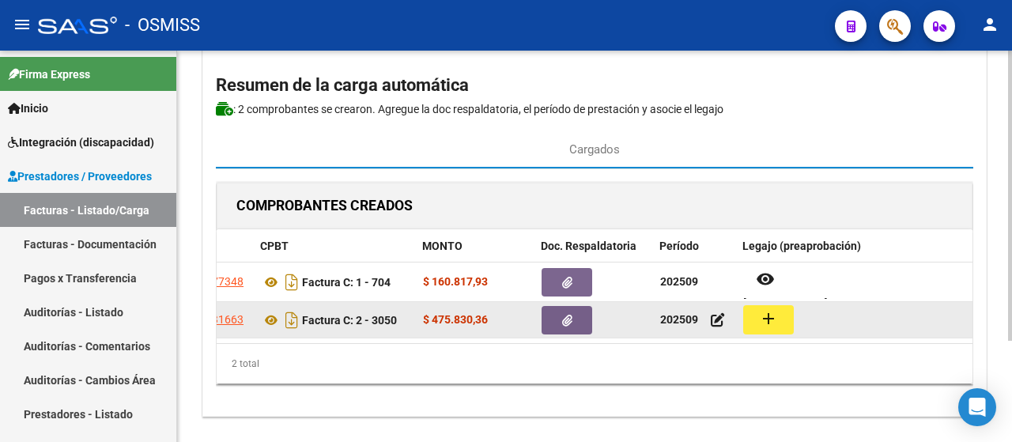
click at [777, 328] on button "add" at bounding box center [768, 319] width 51 height 29
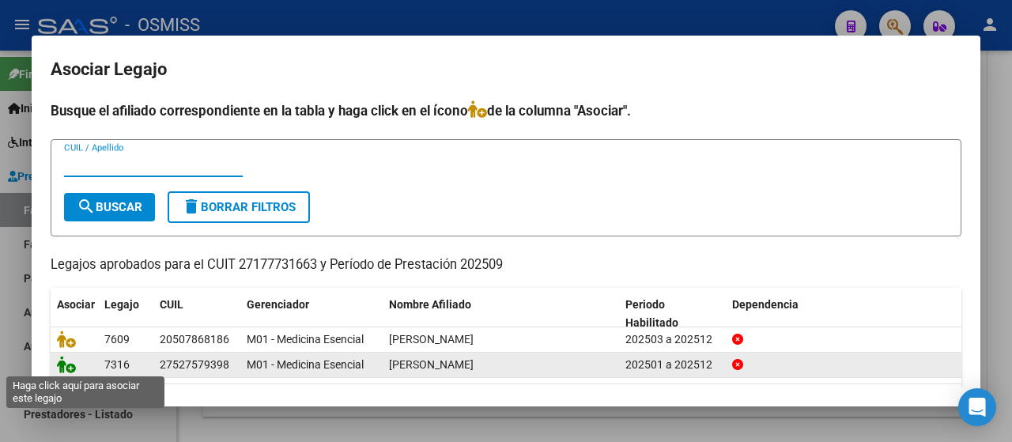
click at [59, 360] on icon at bounding box center [66, 364] width 19 height 17
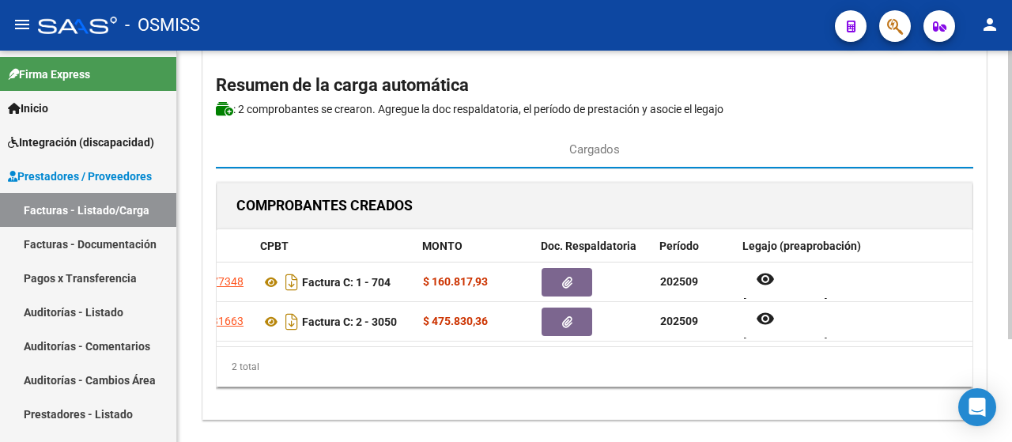
scroll to position [0, 0]
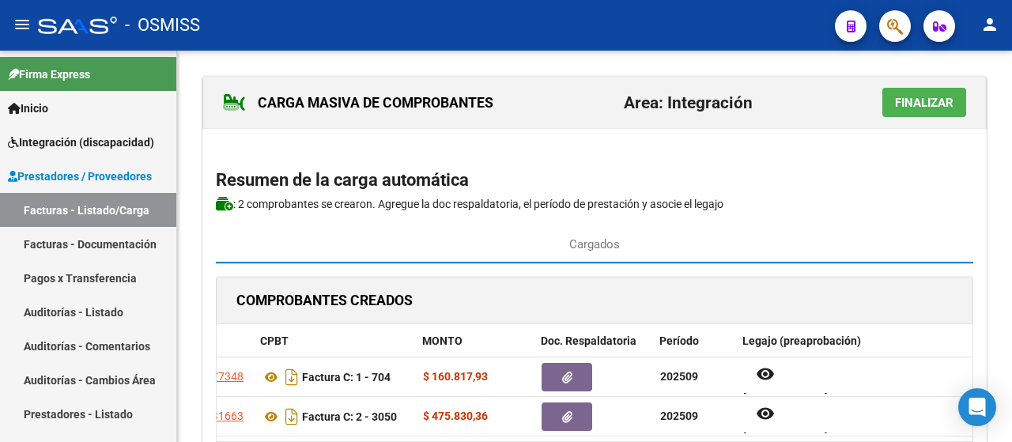
click at [929, 114] on button "Finalizar" at bounding box center [925, 102] width 84 height 29
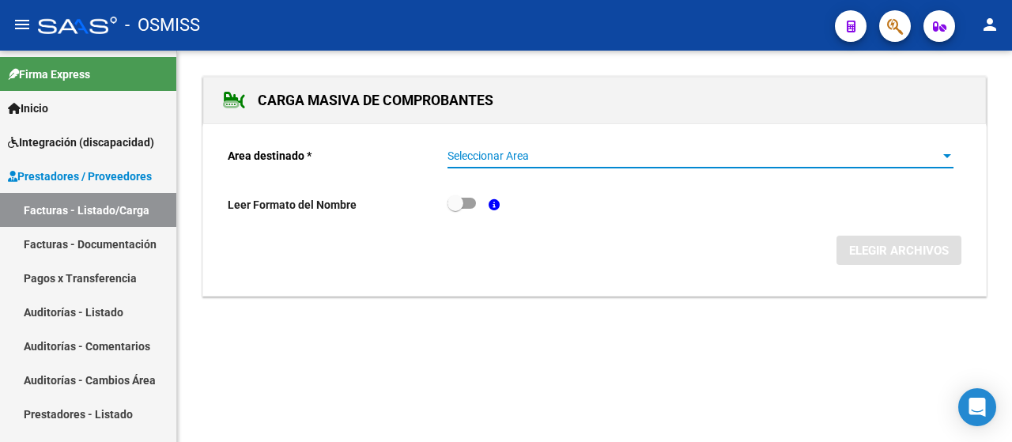
click at [945, 151] on div at bounding box center [947, 156] width 14 height 13
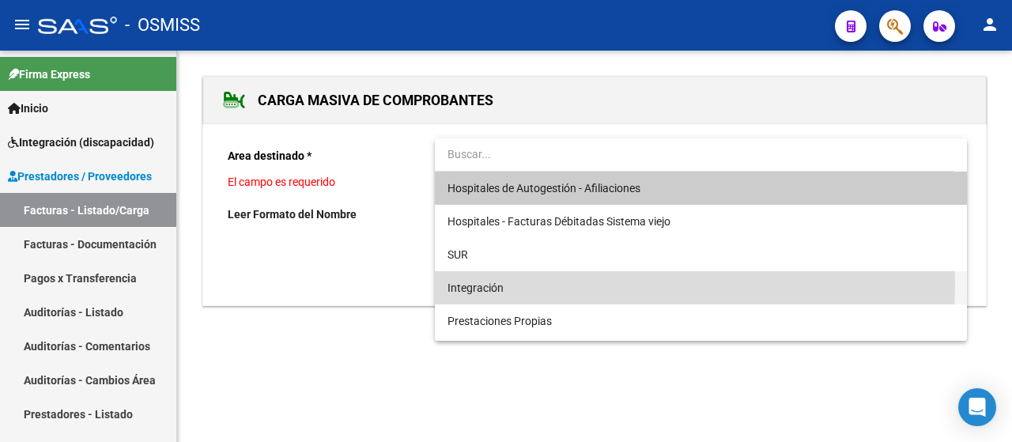
click at [607, 284] on span "Integración" at bounding box center [701, 287] width 507 height 33
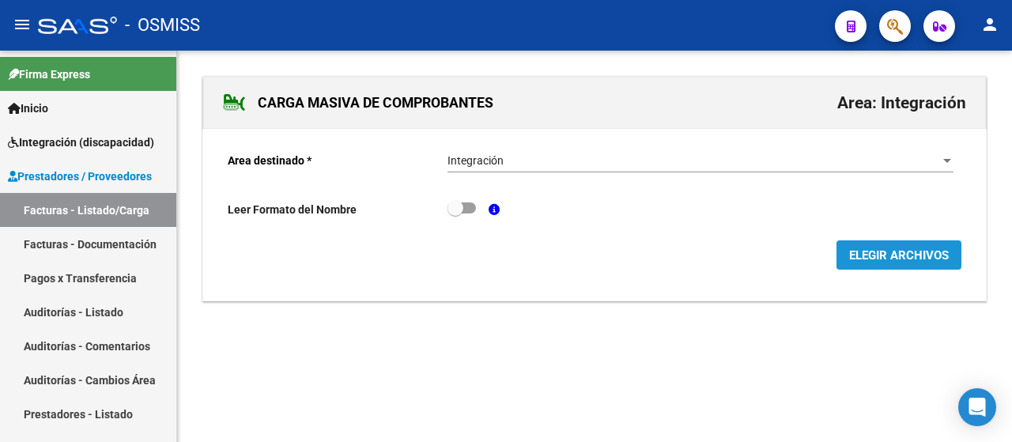
click at [911, 260] on span "ELEGIR ARCHIVOS" at bounding box center [899, 255] width 100 height 14
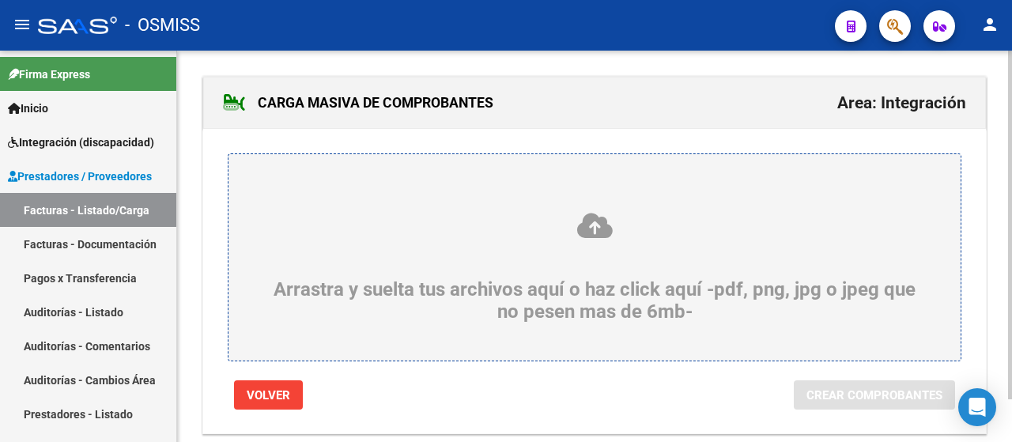
click at [364, 297] on div "Arrastra y suelta tus archivos aquí o haz click aquí -pdf, png, jpg o jpeg que …" at bounding box center [595, 267] width 656 height 112
click at [0, 0] on input "Arrastra y suelta tus archivos aquí o haz click aquí -pdf, png, jpg o jpeg que …" at bounding box center [0, 0] width 0 height 0
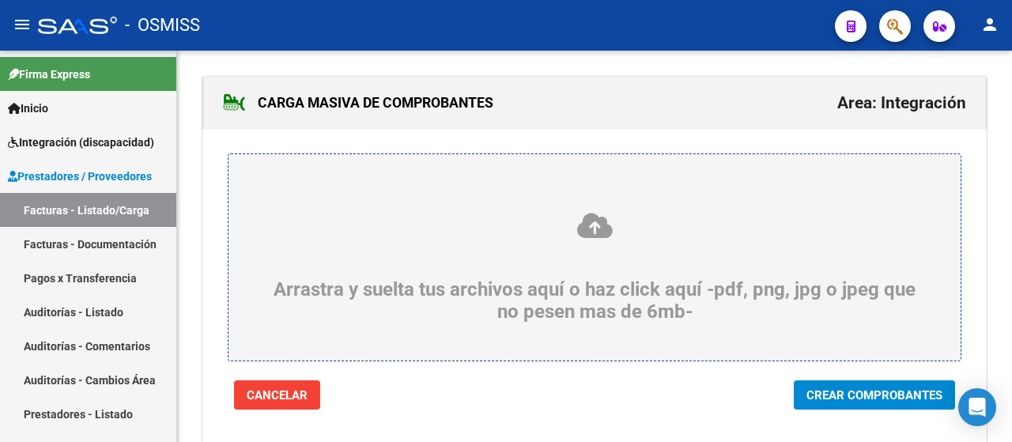
click at [865, 393] on span "Crear Comprobantes" at bounding box center [875, 395] width 136 height 14
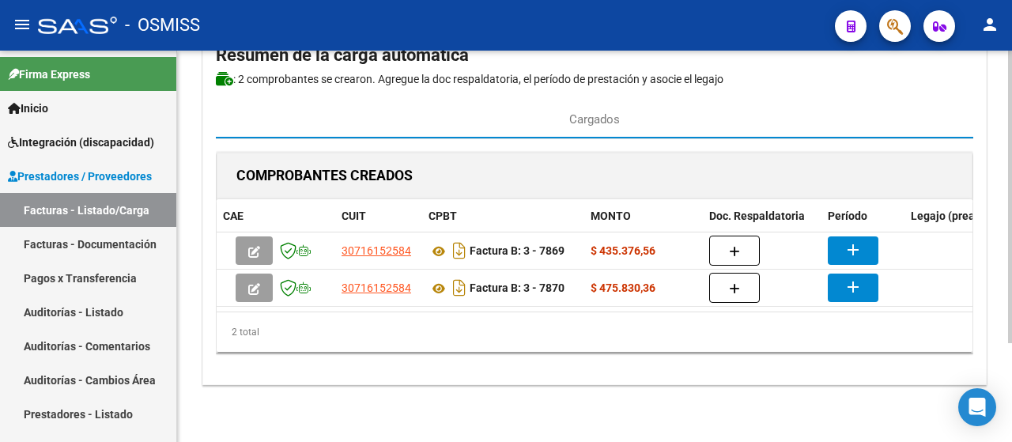
scroll to position [95, 0]
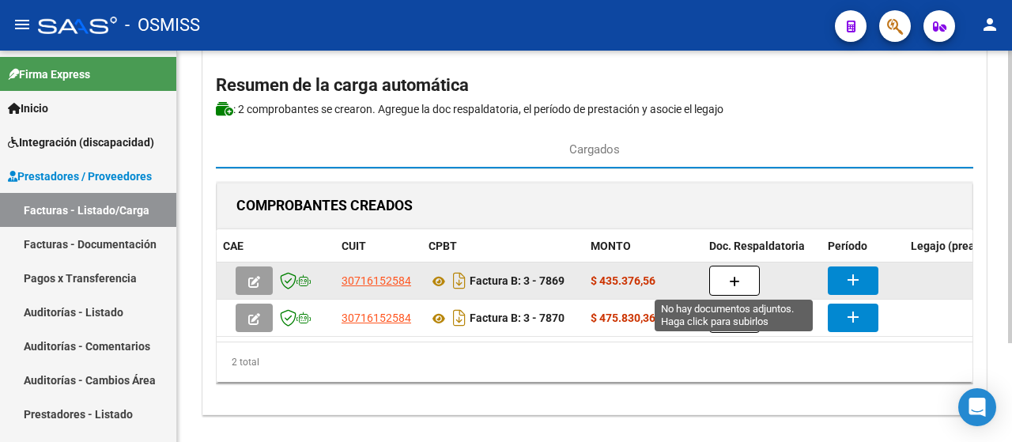
click at [736, 278] on icon "button" at bounding box center [734, 282] width 11 height 12
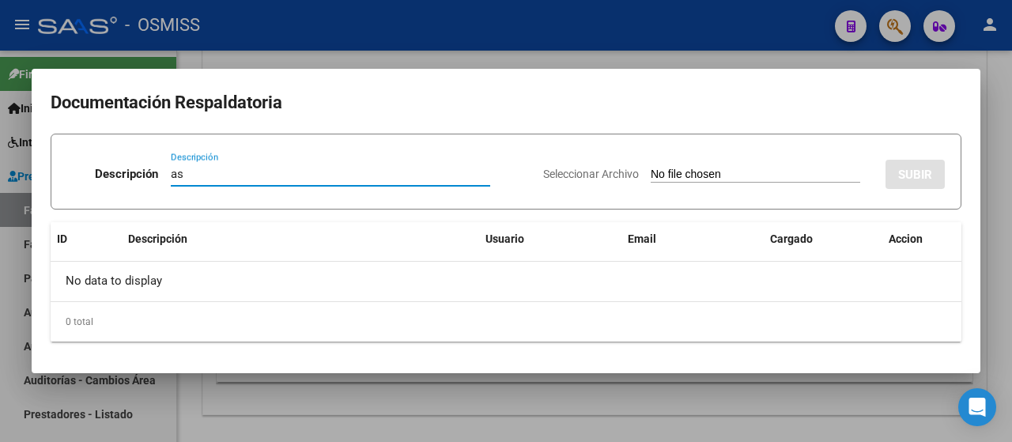
type input "as"
click at [713, 175] on input "Seleccionar Archivo" at bounding box center [756, 175] width 210 height 15
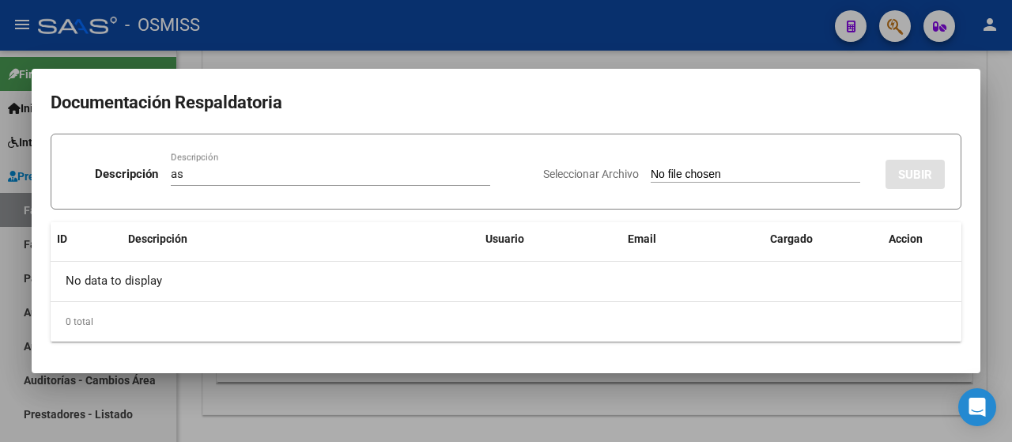
type input "C:\fakepath\09-2025.pdf"
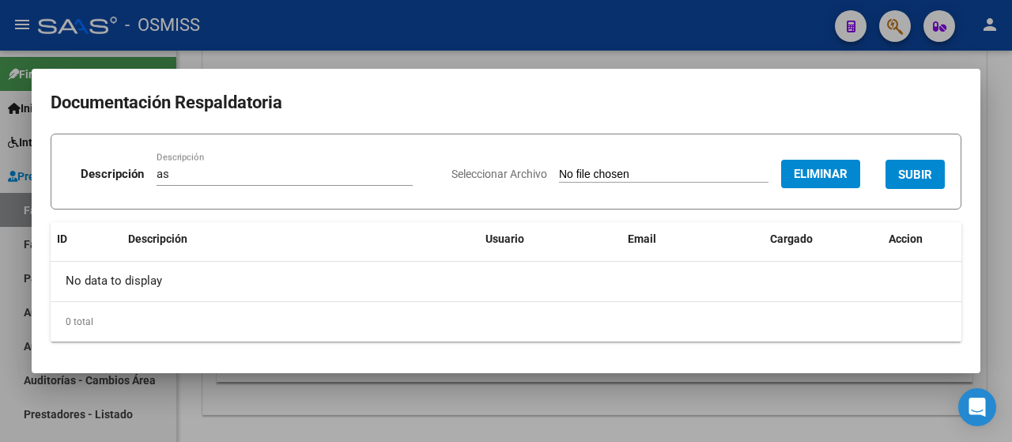
click at [917, 173] on span "SUBIR" at bounding box center [915, 175] width 34 height 14
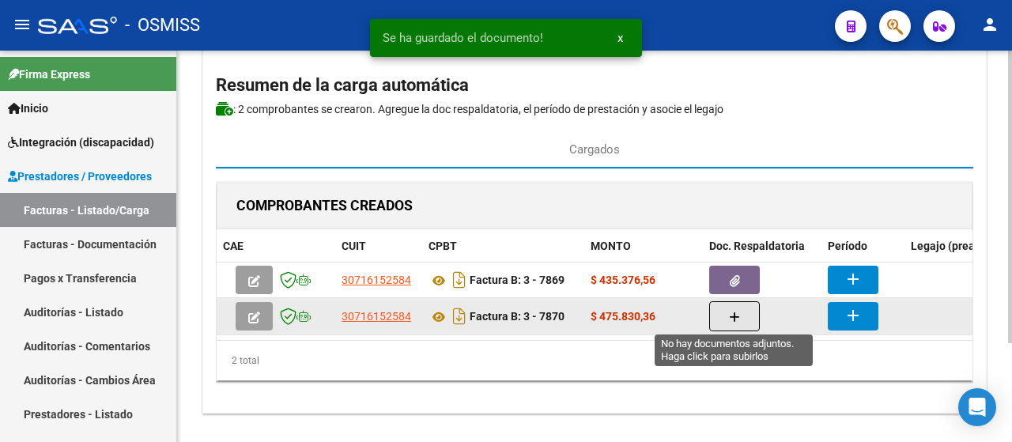
click at [739, 314] on icon "button" at bounding box center [734, 318] width 11 height 12
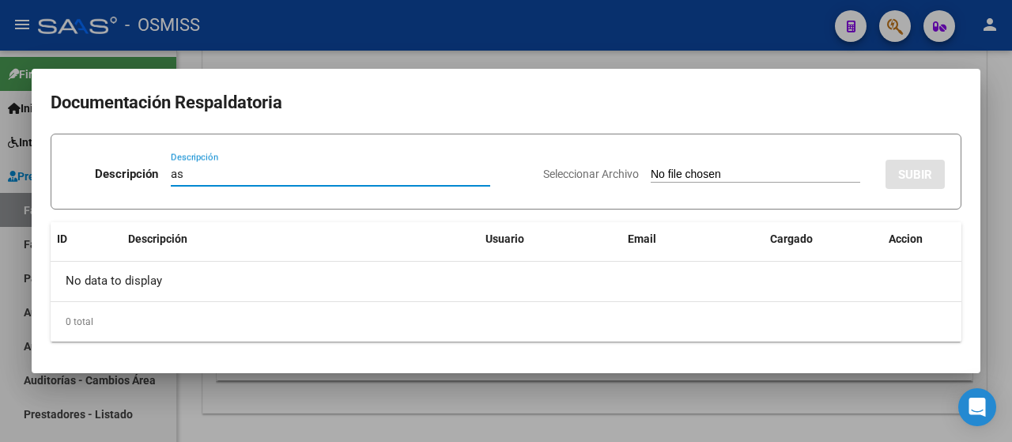
type input "as"
click at [733, 178] on input "Seleccionar Archivo" at bounding box center [756, 175] width 210 height 15
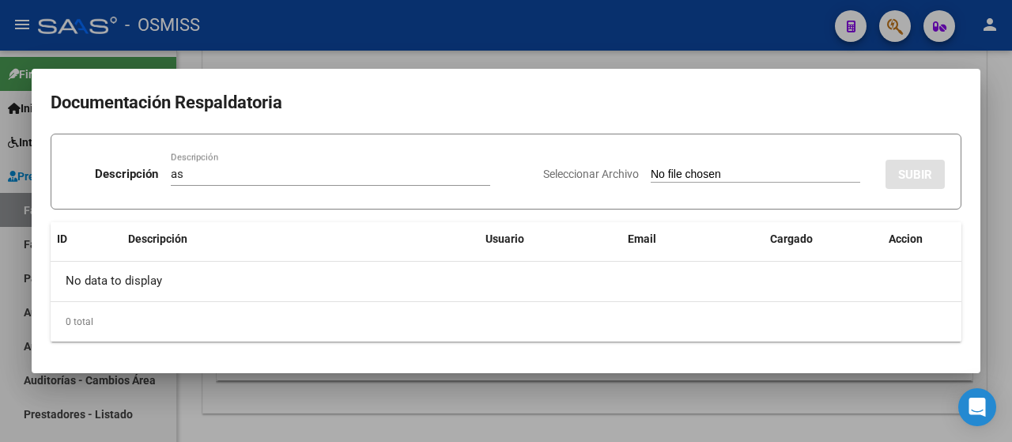
type input "C:\fakepath\09-2025.pdf"
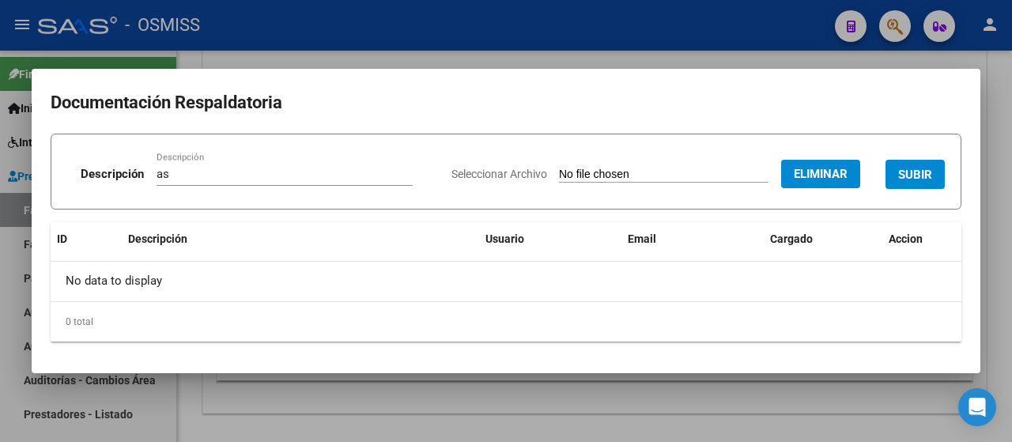
click at [916, 184] on button "SUBIR" at bounding box center [915, 174] width 59 height 29
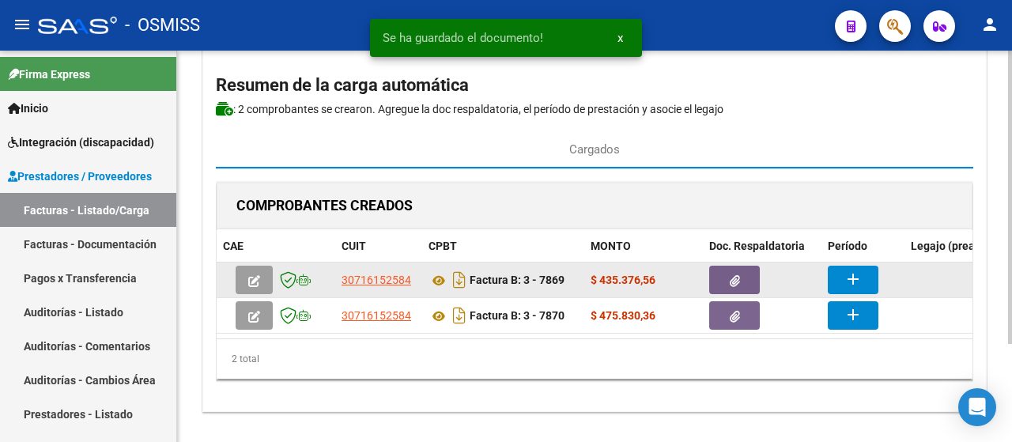
click at [870, 280] on button "add" at bounding box center [853, 280] width 51 height 28
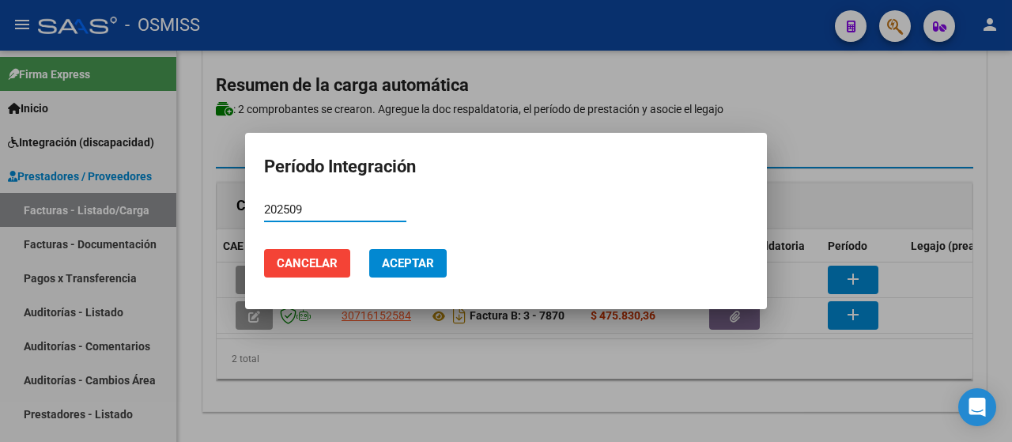
type input "202509"
click at [414, 263] on span "Aceptar" at bounding box center [408, 263] width 52 height 14
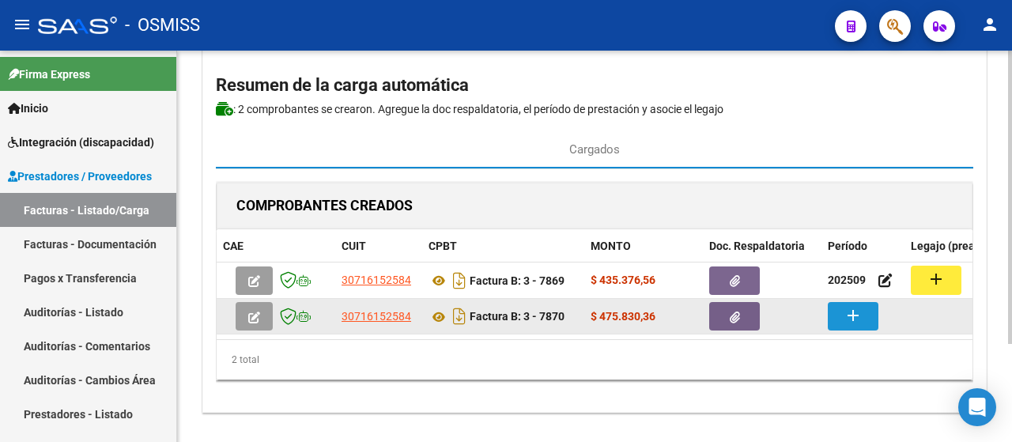
click at [844, 309] on mat-icon "add" at bounding box center [853, 315] width 19 height 19
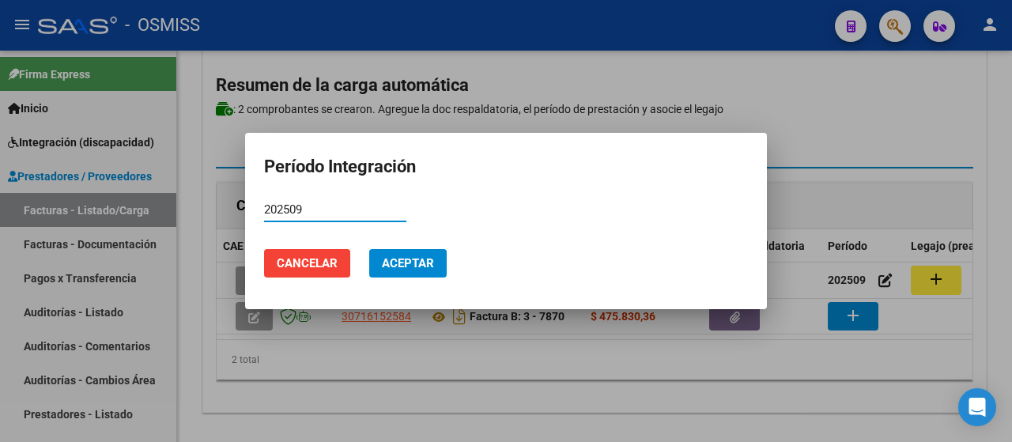
type input "202509"
click at [407, 263] on span "Aceptar" at bounding box center [408, 263] width 52 height 14
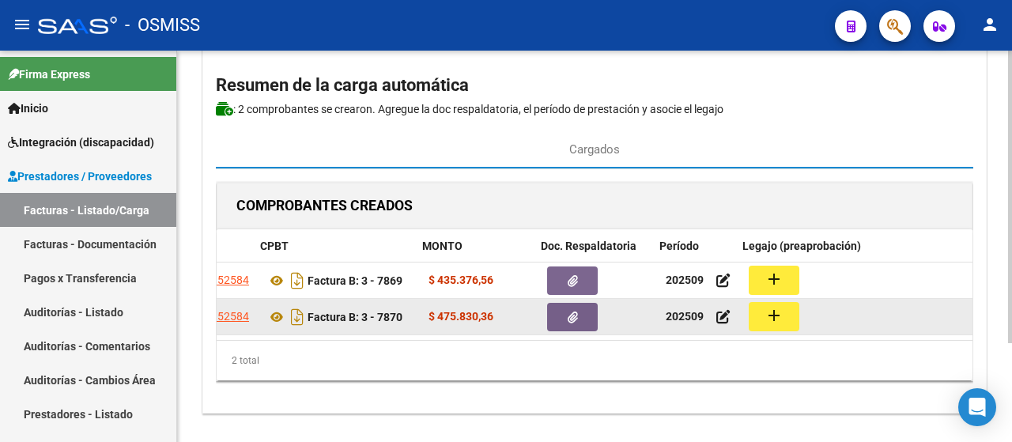
scroll to position [0, 168]
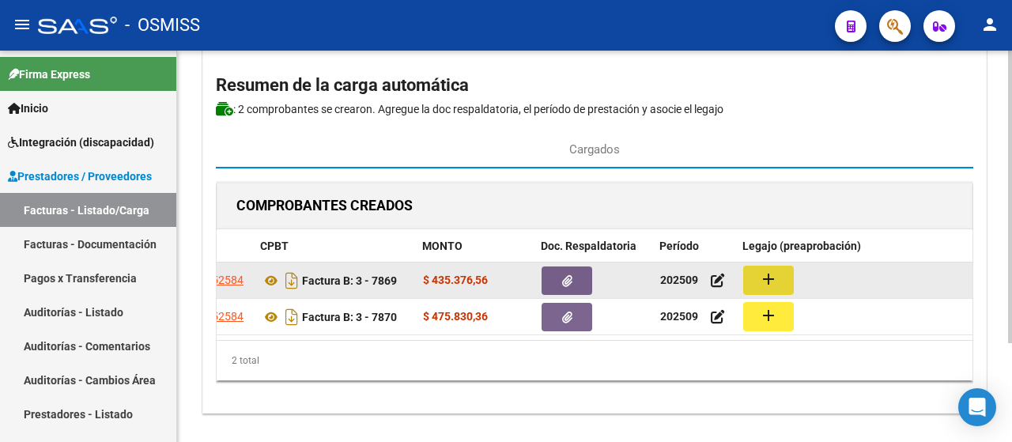
click at [776, 276] on mat-icon "add" at bounding box center [768, 279] width 19 height 19
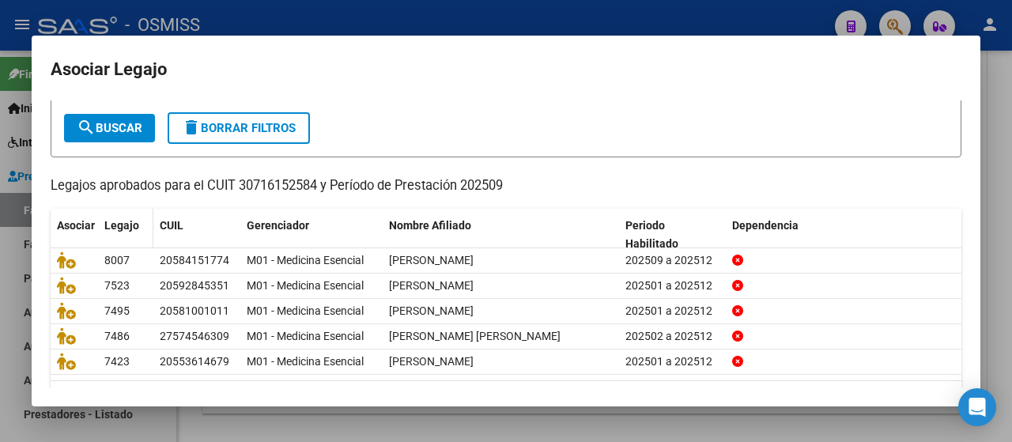
scroll to position [0, 0]
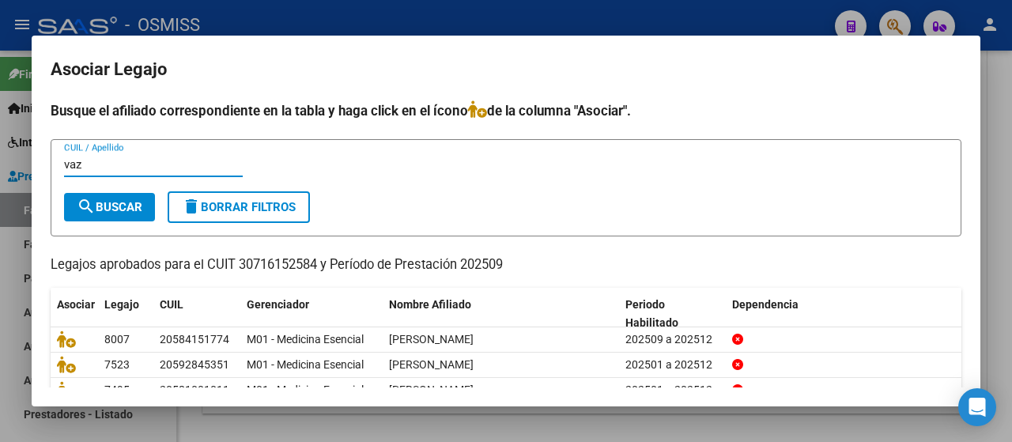
type input "vaz"
click at [101, 204] on span "search Buscar" at bounding box center [110, 207] width 66 height 14
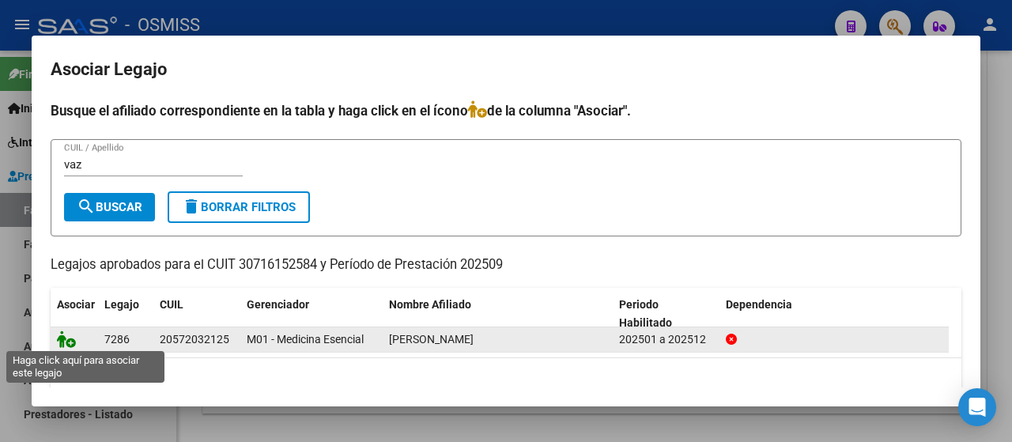
click at [62, 333] on icon at bounding box center [66, 339] width 19 height 17
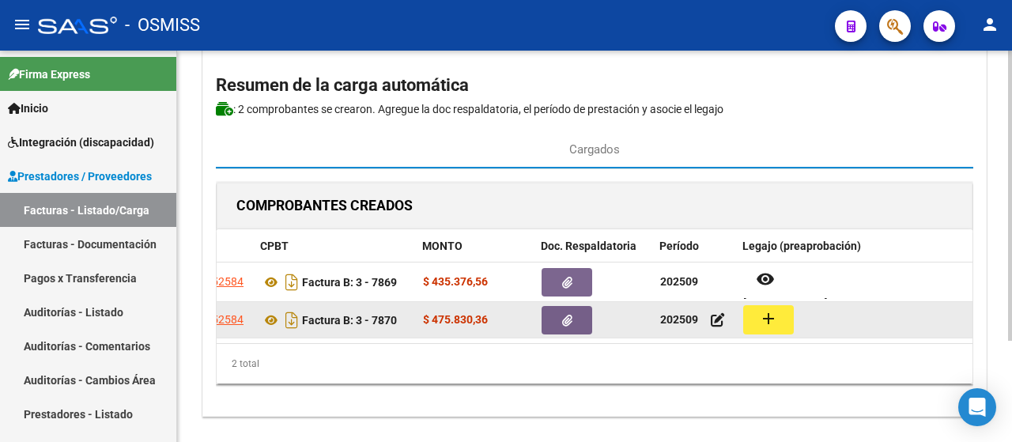
click at [762, 323] on mat-icon "add" at bounding box center [768, 318] width 19 height 19
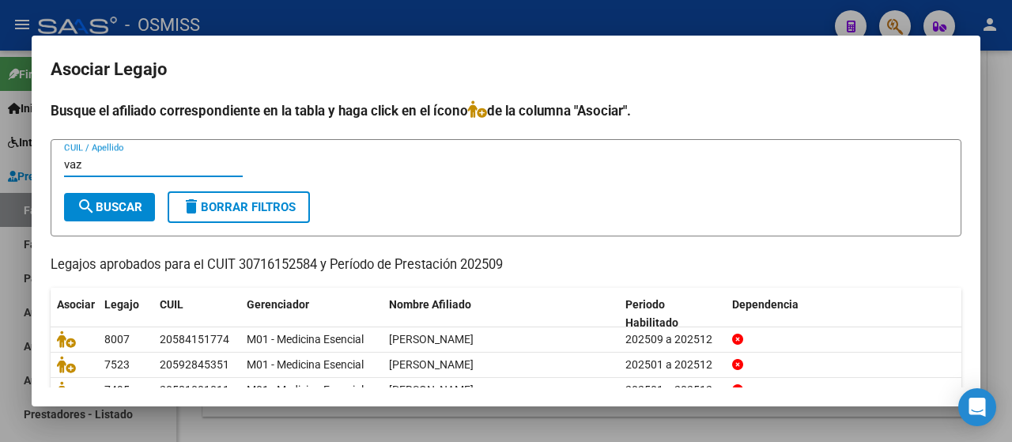
type input "vaz"
click at [112, 200] on span "search Buscar" at bounding box center [110, 207] width 66 height 14
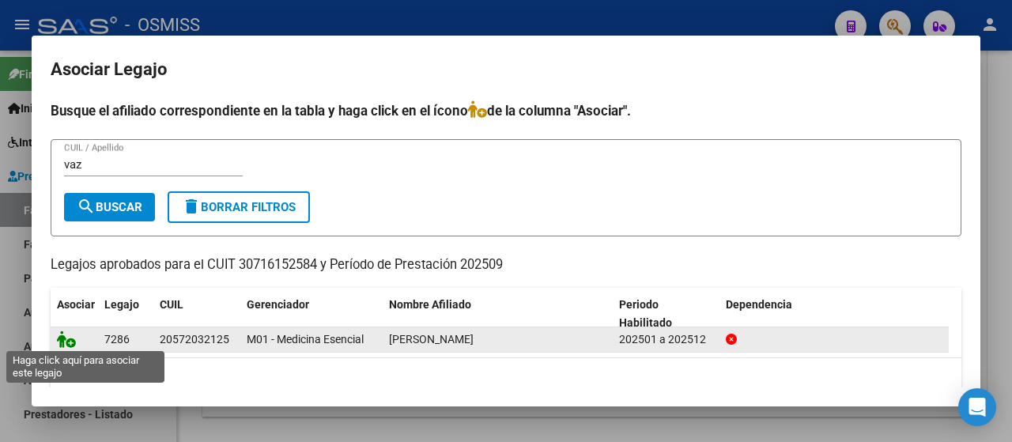
click at [68, 340] on icon at bounding box center [66, 339] width 19 height 17
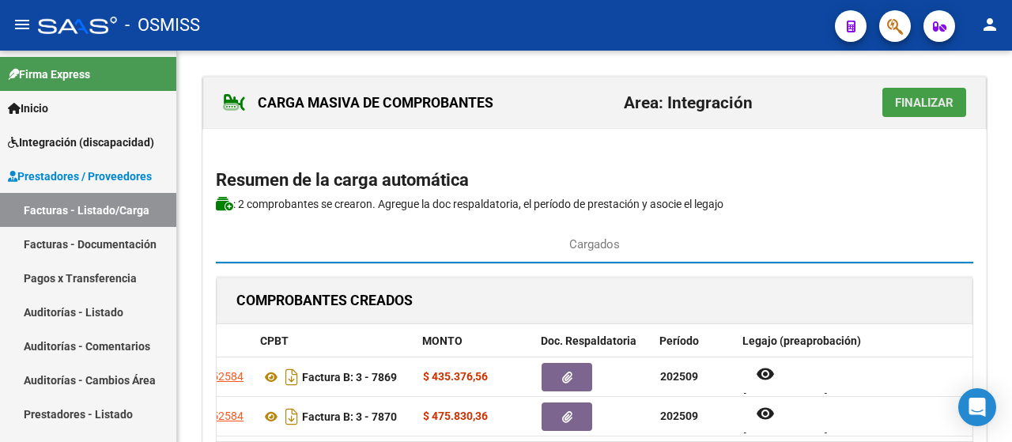
click at [943, 107] on span "Finalizar" at bounding box center [924, 103] width 59 height 14
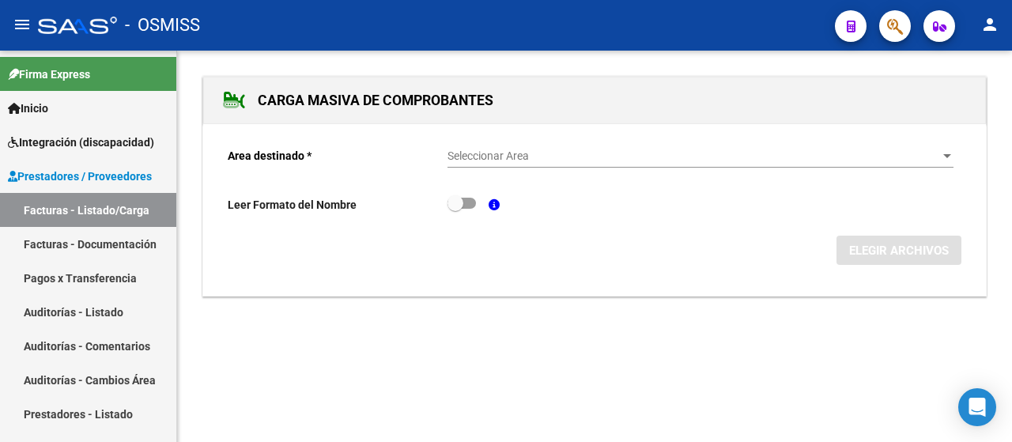
click at [938, 146] on div "Seleccionar Area Seleccionar Area" at bounding box center [701, 152] width 506 height 32
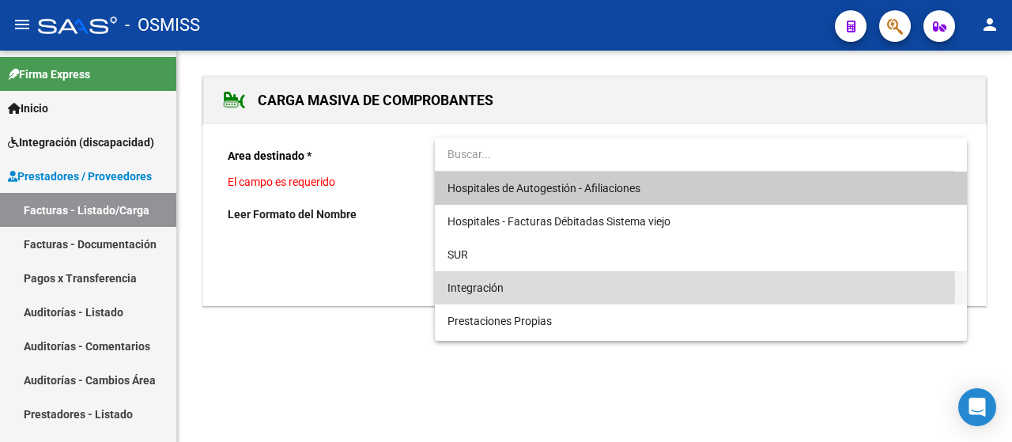
click at [531, 291] on span "Integración" at bounding box center [701, 287] width 507 height 33
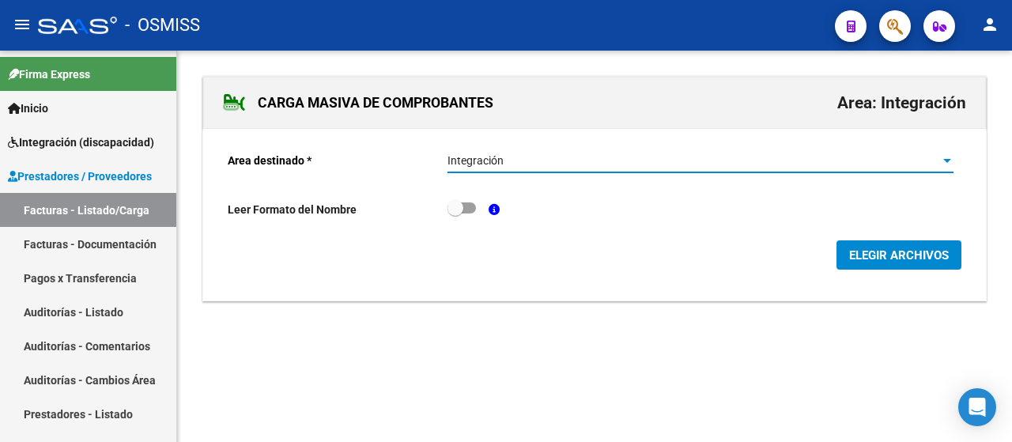
click at [887, 251] on span "ELEGIR ARCHIVOS" at bounding box center [899, 255] width 100 height 14
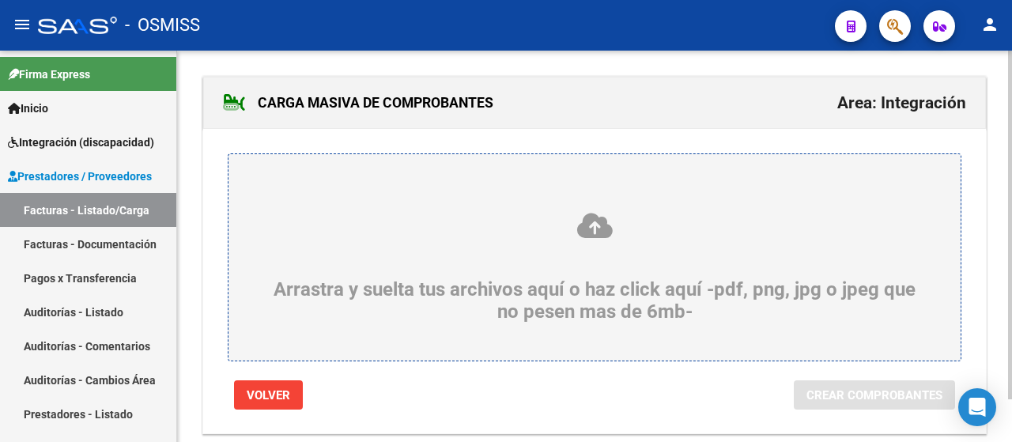
click at [584, 305] on div "Arrastra y suelta tus archivos aquí o haz click aquí -pdf, png, jpg o jpeg que …" at bounding box center [595, 267] width 656 height 112
click at [0, 0] on input "Arrastra y suelta tus archivos aquí o haz click aquí -pdf, png, jpg o jpeg que …" at bounding box center [0, 0] width 0 height 0
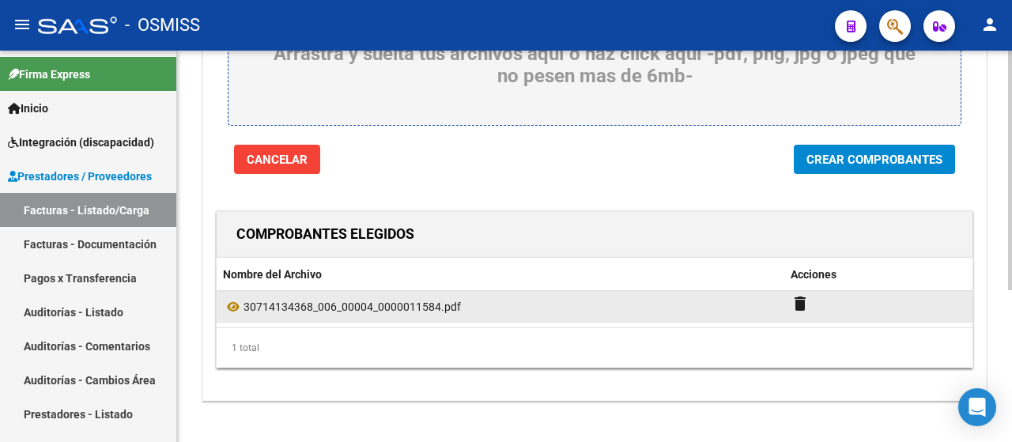
scroll to position [237, 0]
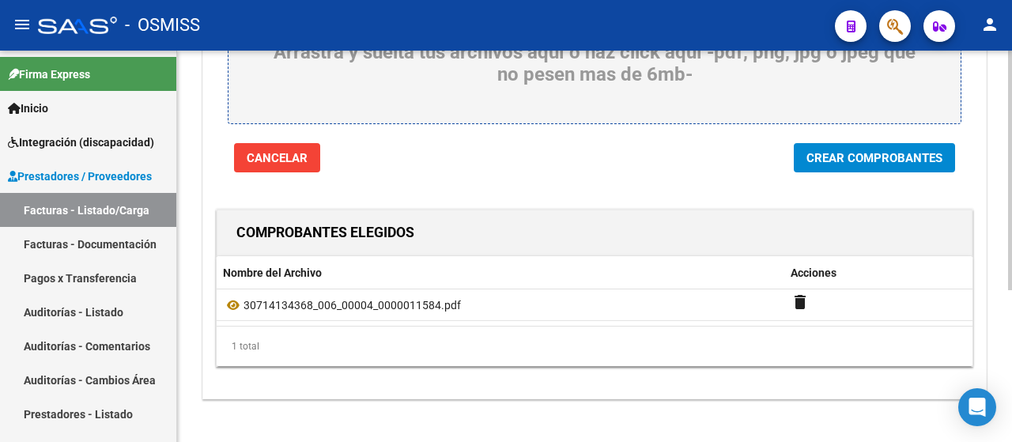
click at [882, 157] on span "Crear Comprobantes" at bounding box center [875, 158] width 136 height 14
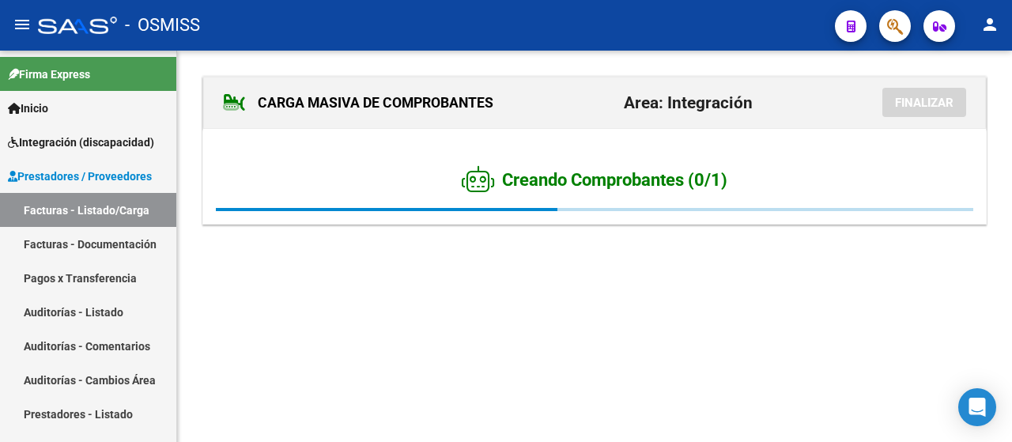
scroll to position [0, 0]
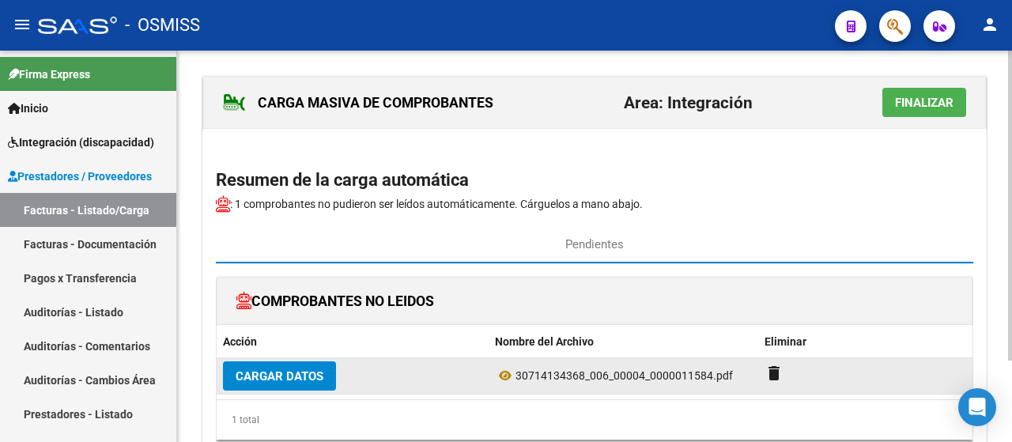
click at [262, 376] on span "Cargar Datos" at bounding box center [280, 376] width 88 height 14
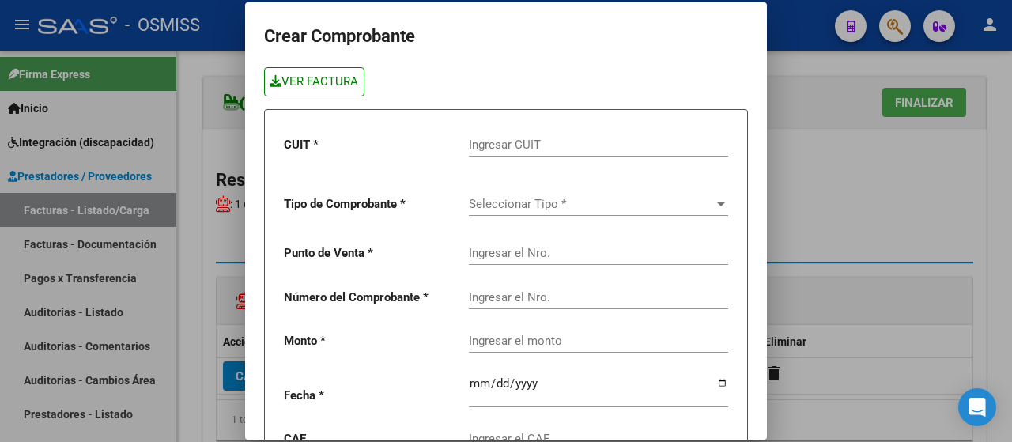
click at [312, 79] on link "VER FACTURA" at bounding box center [314, 81] width 100 height 29
click at [509, 142] on input "Ingresar CUIT" at bounding box center [598, 145] width 259 height 14
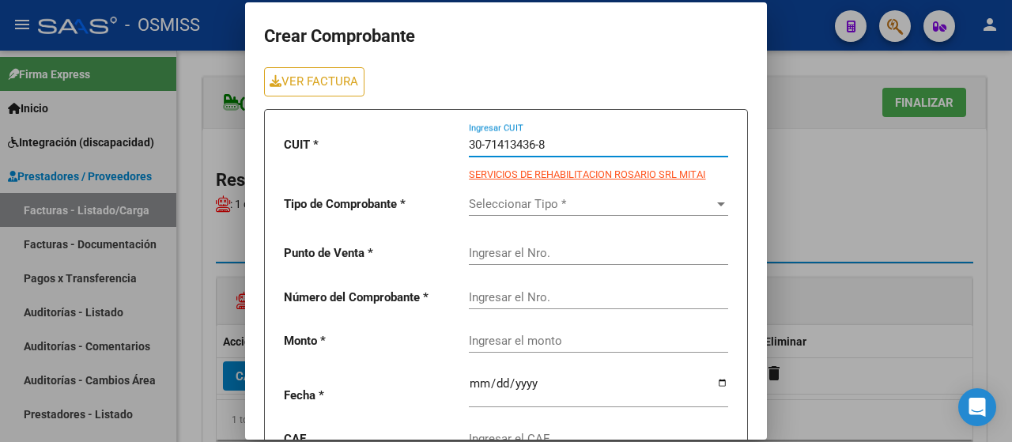
type input "30-71413436-8"
click at [538, 197] on span "Seleccionar Tipo *" at bounding box center [591, 204] width 245 height 14
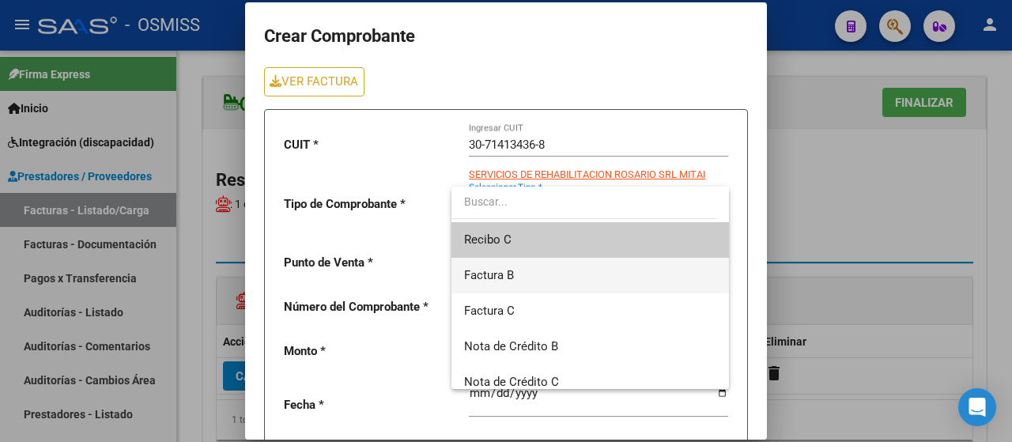
click at [519, 271] on span "Factura B" at bounding box center [590, 276] width 252 height 36
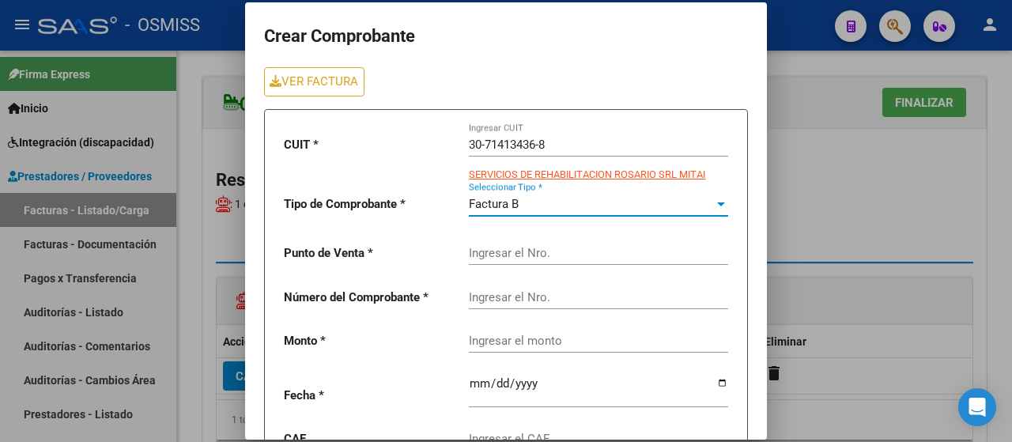
click at [522, 252] on input "Ingresar el Nro." at bounding box center [598, 253] width 259 height 14
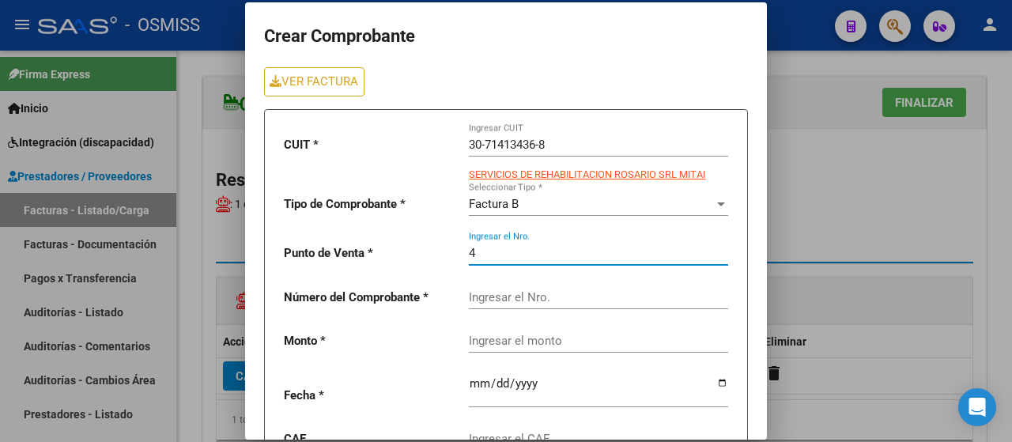
type input "4"
click at [519, 298] on input "Ingresar el Nro." at bounding box center [598, 297] width 259 height 14
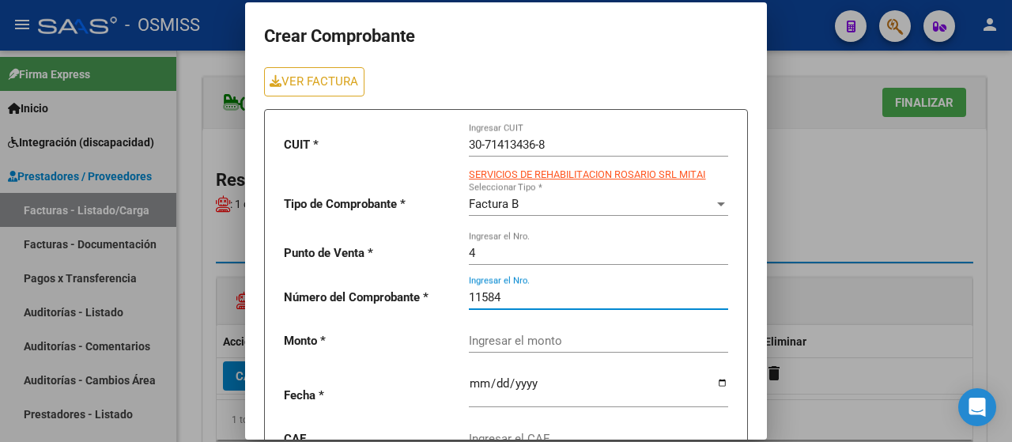
type input "11584"
click at [509, 341] on input "Ingresar el monto" at bounding box center [598, 341] width 259 height 14
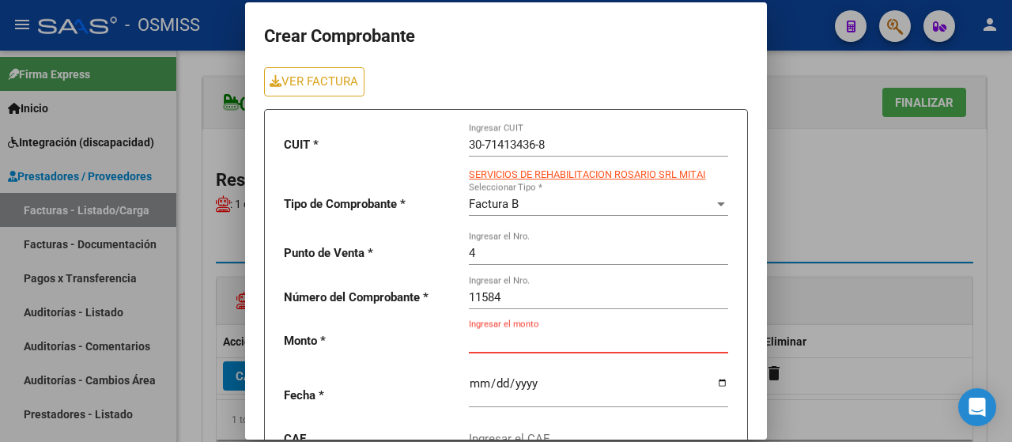
paste input "260908.16"
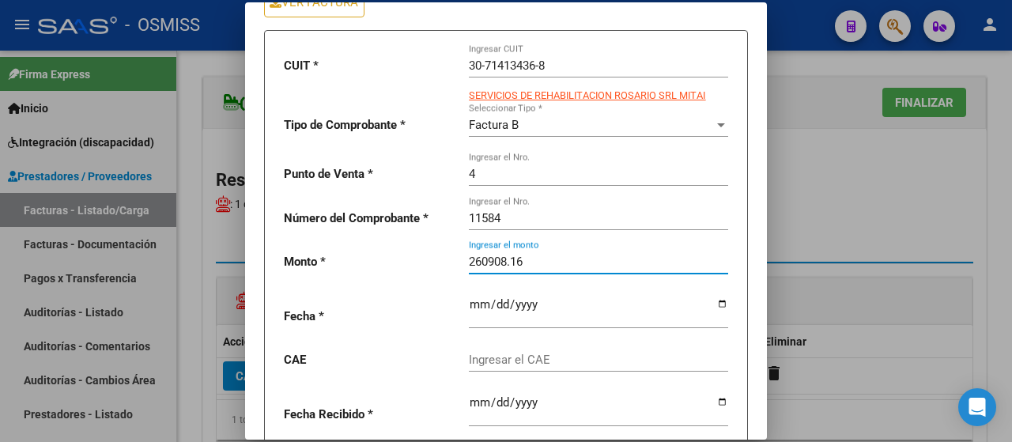
type input "260908.16"
click at [714, 305] on input "date" at bounding box center [598, 310] width 259 height 25
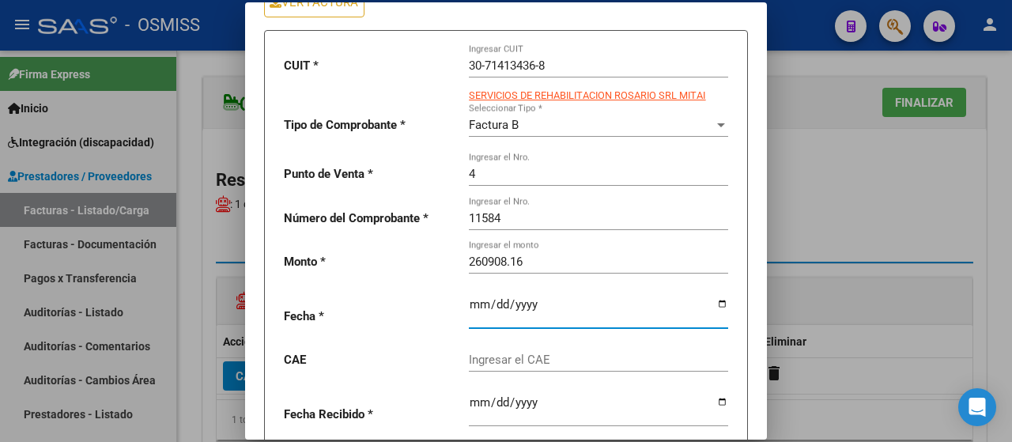
type input "[DATE]"
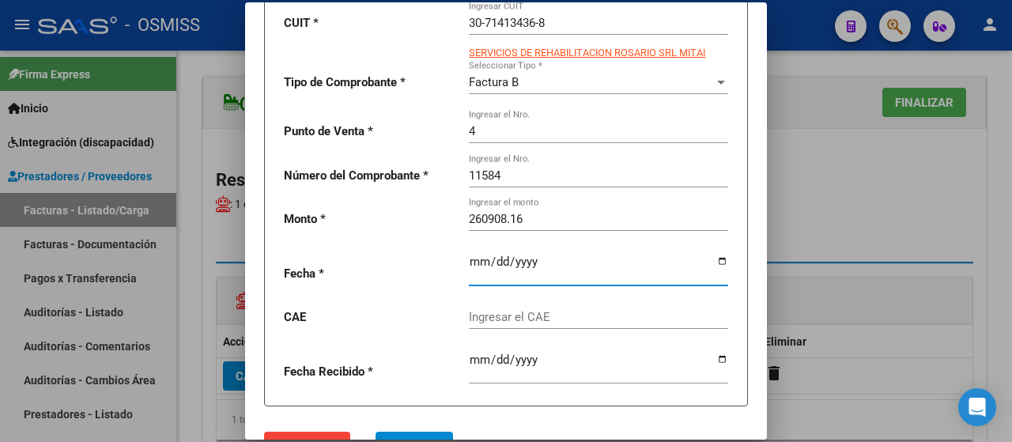
scroll to position [158, 0]
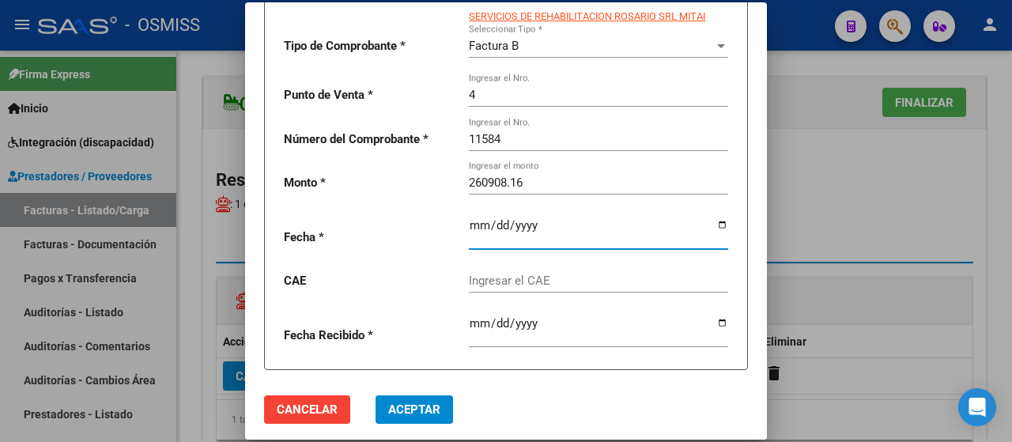
click at [502, 273] on div "Ingresar el CAE" at bounding box center [598, 276] width 259 height 34
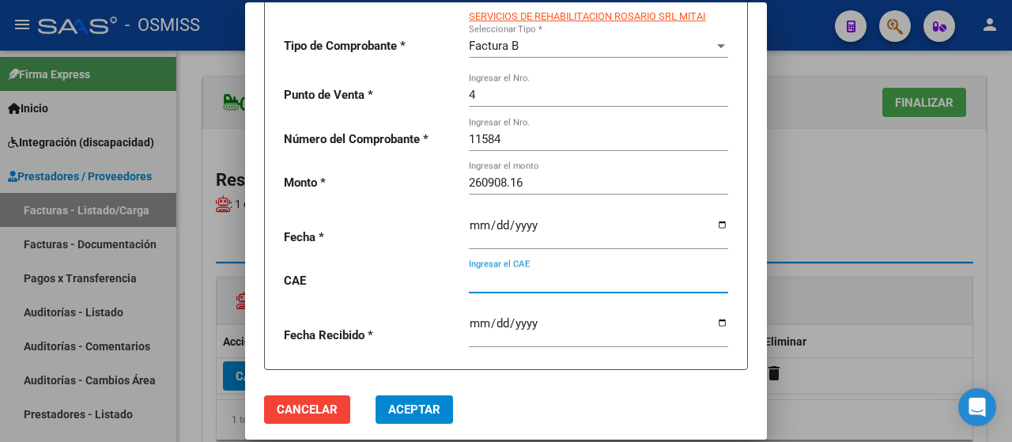
paste input "75408365546426"
type input "75408365546426"
click at [422, 414] on span "Aceptar" at bounding box center [414, 410] width 52 height 14
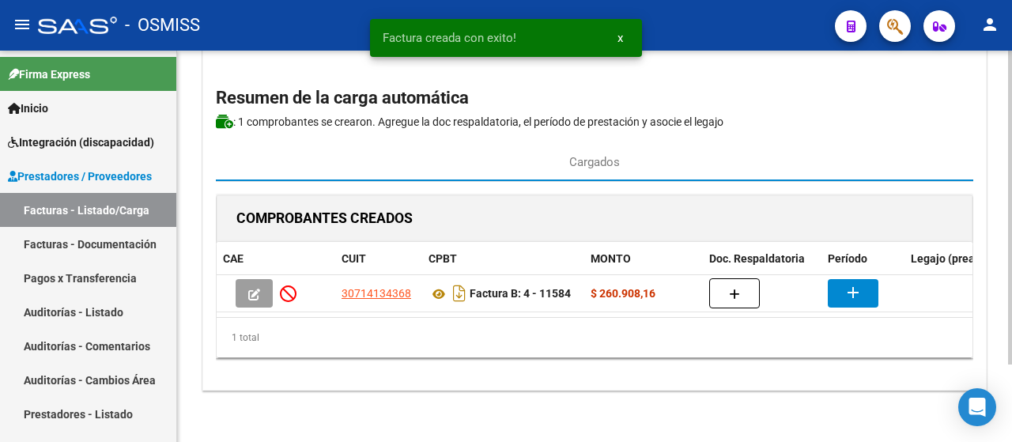
scroll to position [96, 0]
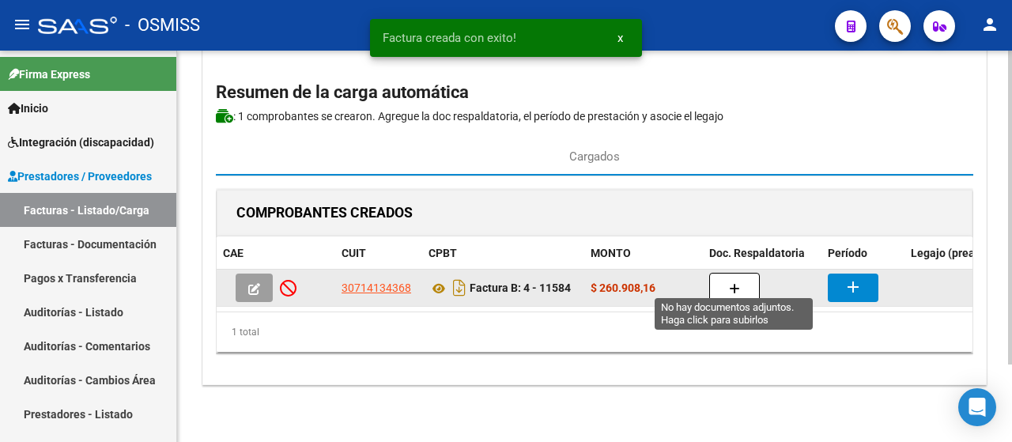
click at [732, 283] on icon "button" at bounding box center [734, 289] width 11 height 12
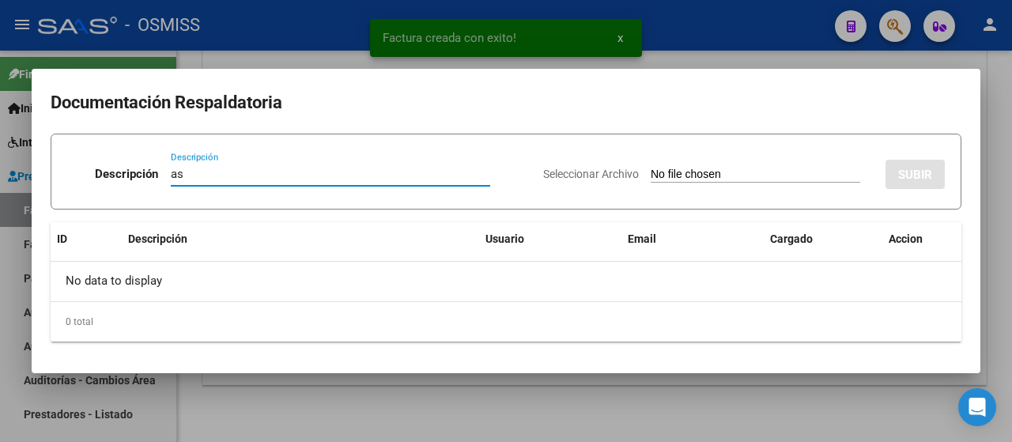
type input "as"
click at [726, 171] on input "Seleccionar Archivo" at bounding box center [756, 175] width 210 height 15
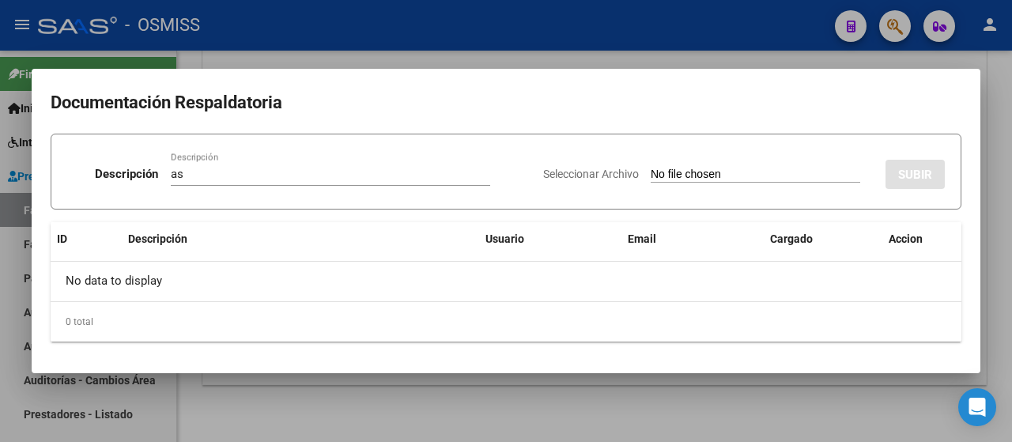
type input "C:\fakepath\Vangioni - Sept.pdf"
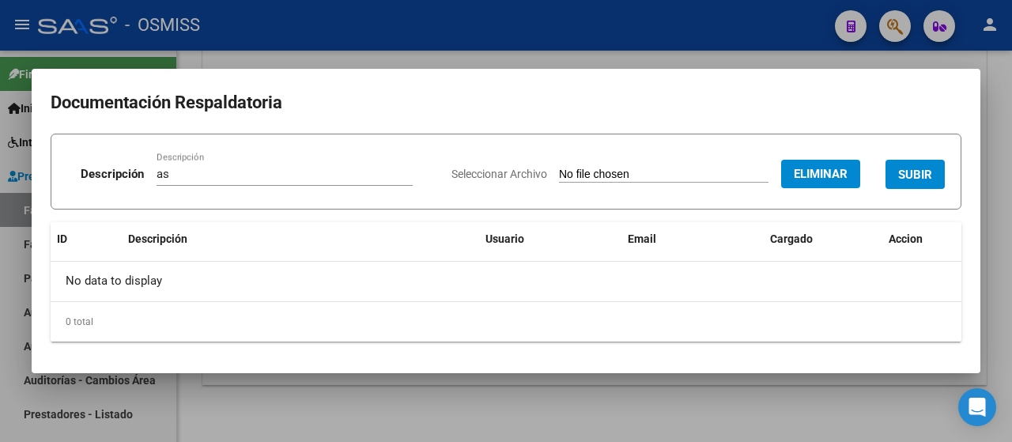
click at [926, 175] on span "SUBIR" at bounding box center [915, 175] width 34 height 14
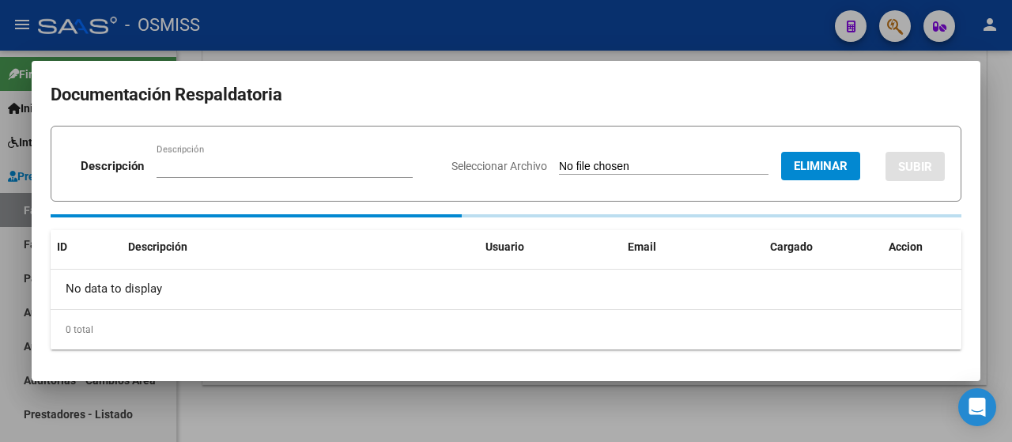
scroll to position [95, 0]
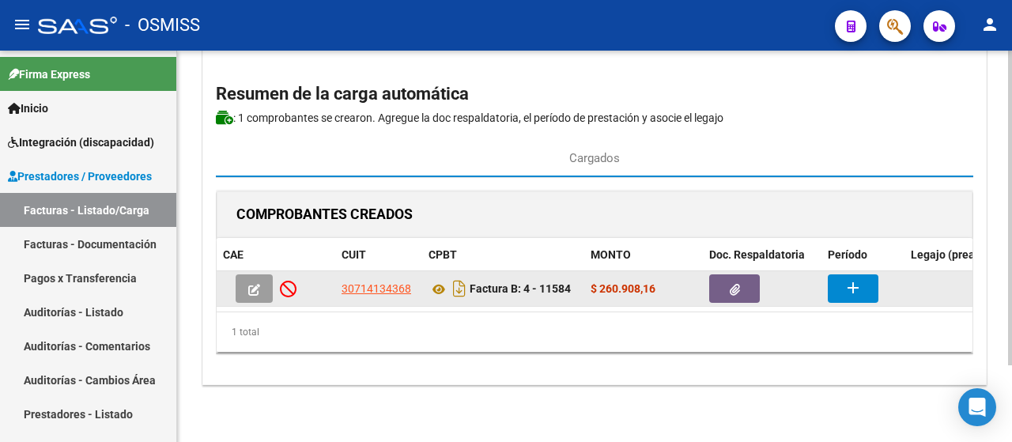
click at [844, 278] on mat-icon "add" at bounding box center [853, 287] width 19 height 19
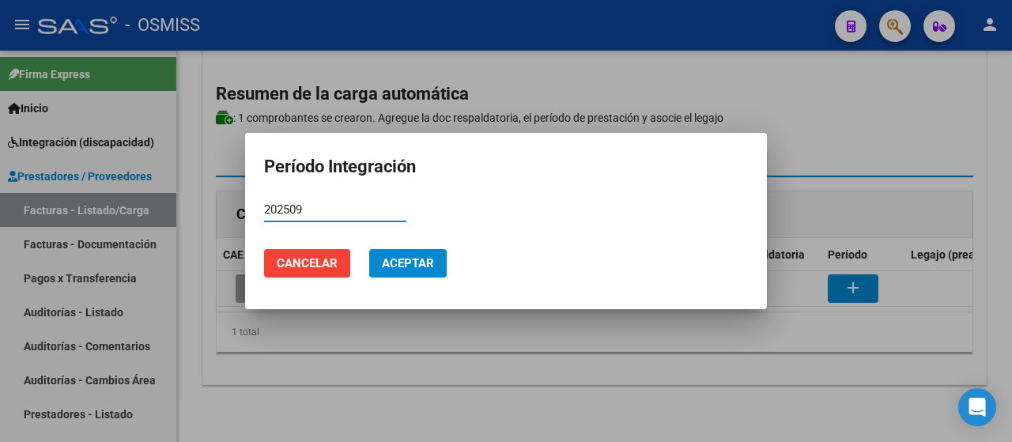
type input "202509"
click at [413, 263] on span "Aceptar" at bounding box center [408, 263] width 52 height 14
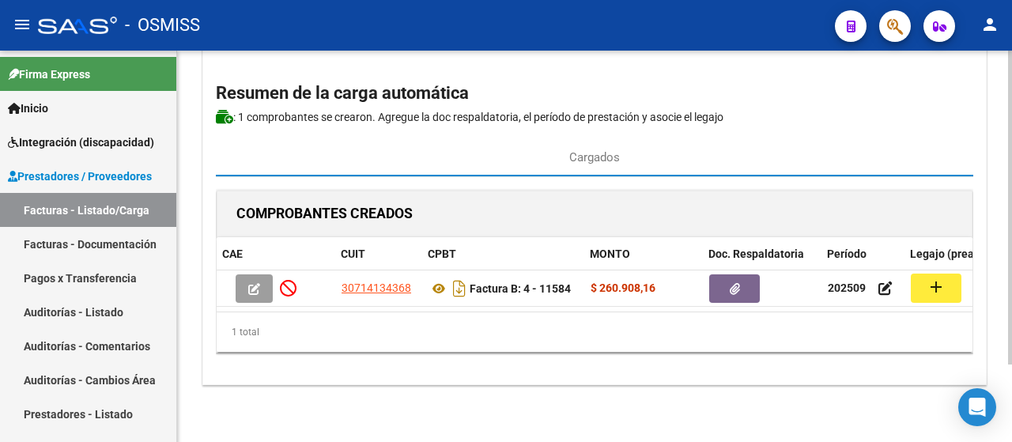
scroll to position [0, 168]
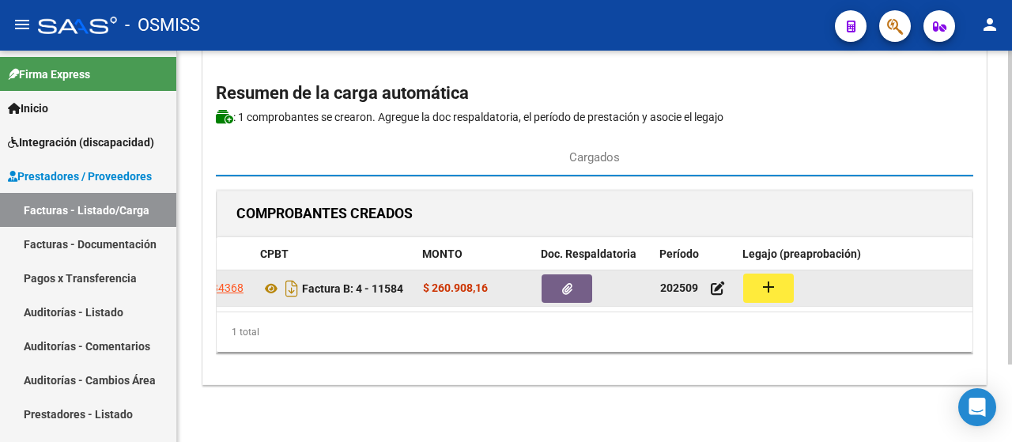
click at [767, 278] on mat-icon "add" at bounding box center [768, 287] width 19 height 19
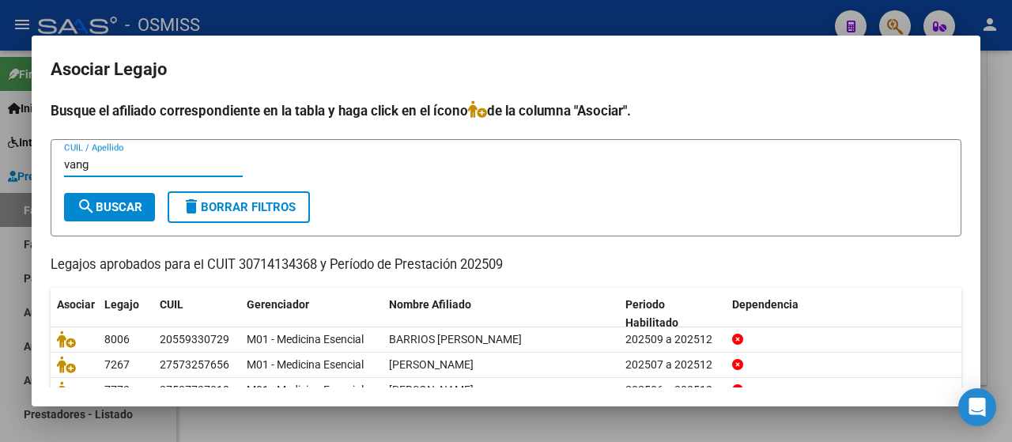
type input "vang"
click at [106, 205] on span "search Buscar" at bounding box center [110, 207] width 66 height 14
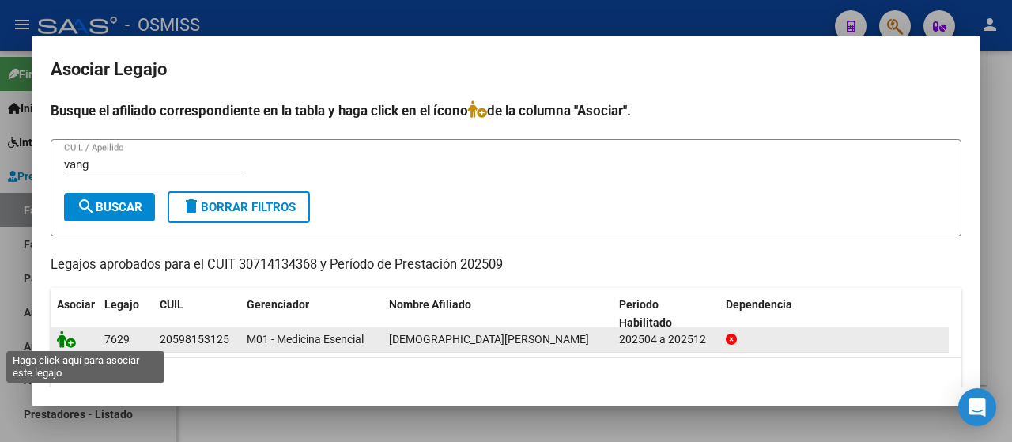
click at [69, 339] on icon at bounding box center [66, 339] width 19 height 17
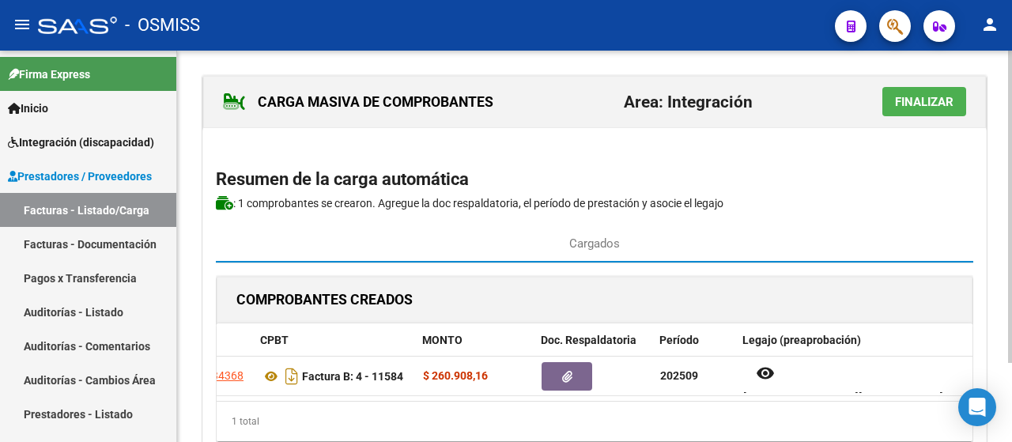
scroll to position [0, 0]
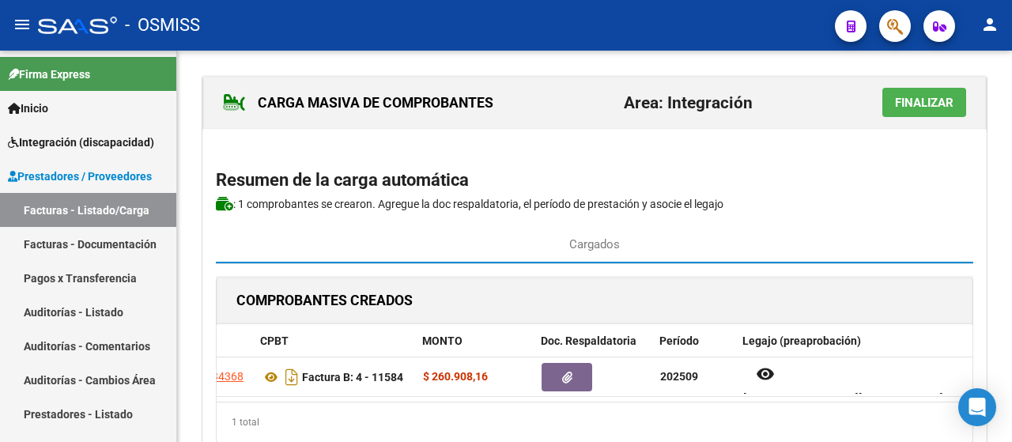
click at [916, 97] on span "Finalizar" at bounding box center [924, 103] width 59 height 14
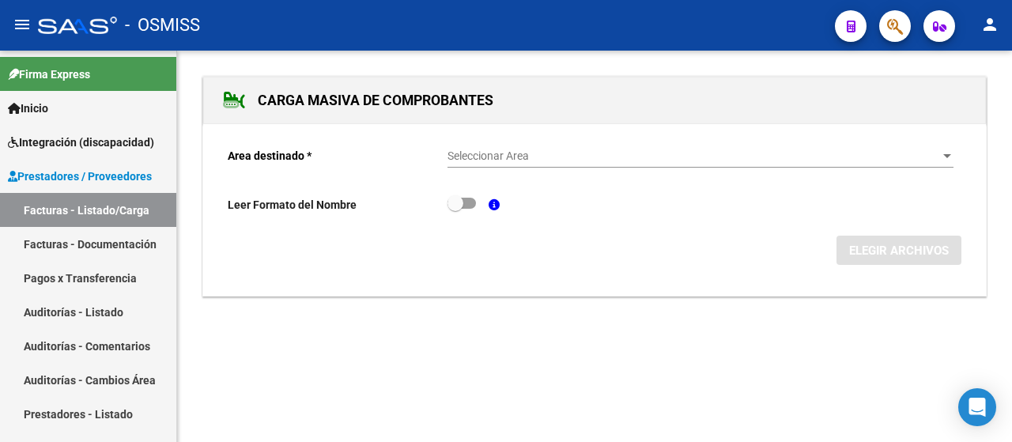
click at [955, 157] on form "Area destinado * Seleccionar Area Seleccionar Area Leer Formato del Nombre ELEG…" at bounding box center [595, 201] width 734 height 130
click at [935, 151] on span "Seleccionar Area" at bounding box center [694, 155] width 492 height 13
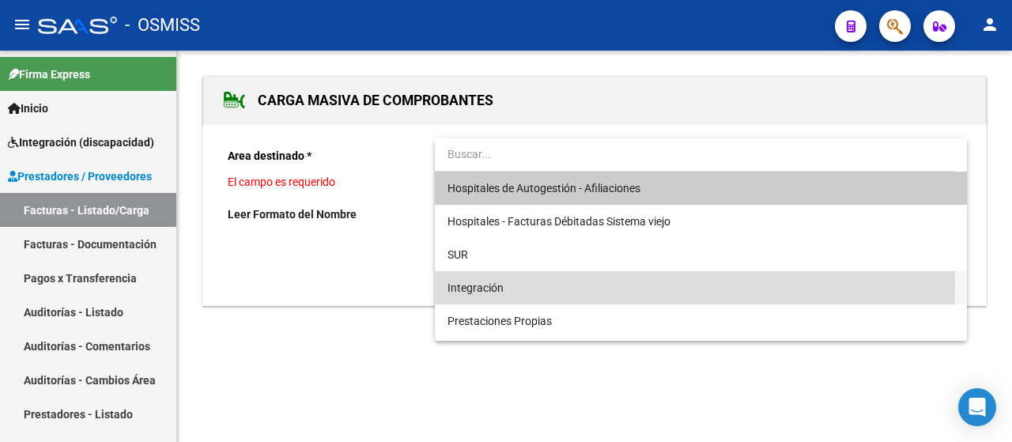
click at [557, 286] on span "Integración" at bounding box center [701, 287] width 507 height 33
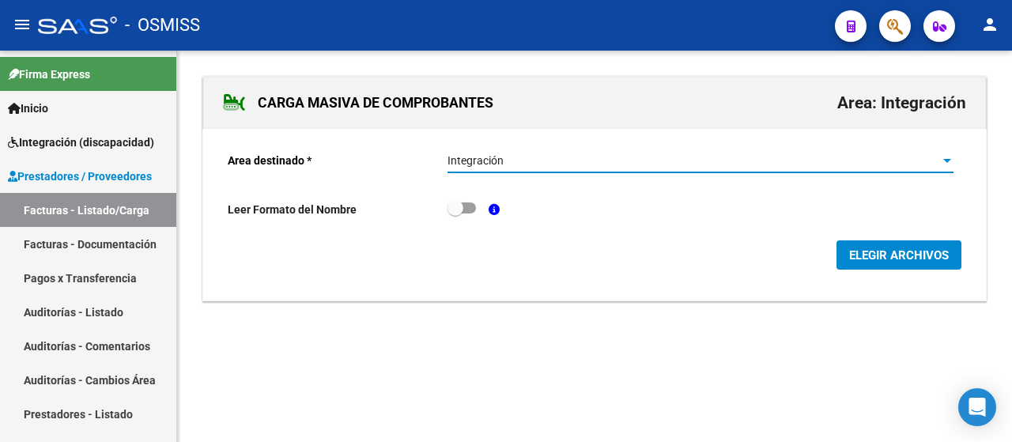
click at [884, 261] on span "ELEGIR ARCHIVOS" at bounding box center [899, 255] width 100 height 14
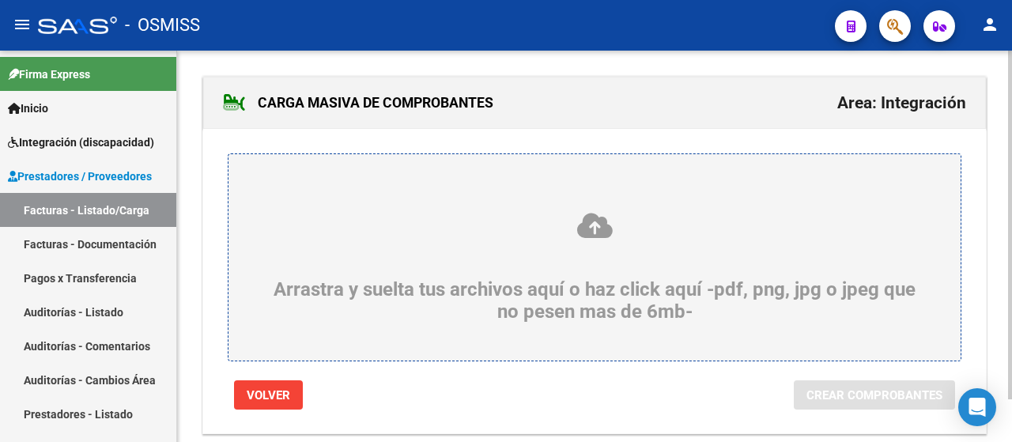
click at [350, 234] on icon at bounding box center [595, 225] width 656 height 29
click at [0, 0] on input "Arrastra y suelta tus archivos aquí o haz click aquí -pdf, png, jpg o jpeg que …" at bounding box center [0, 0] width 0 height 0
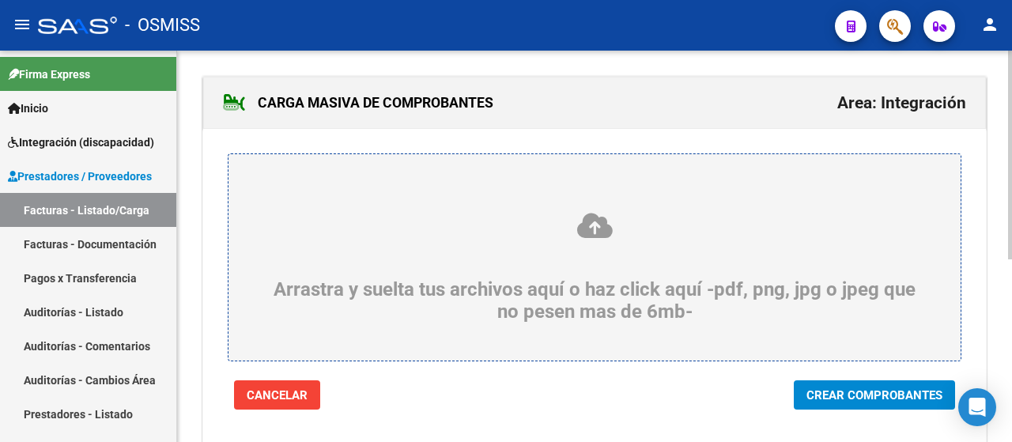
click at [853, 390] on span "Crear Comprobantes" at bounding box center [875, 395] width 136 height 14
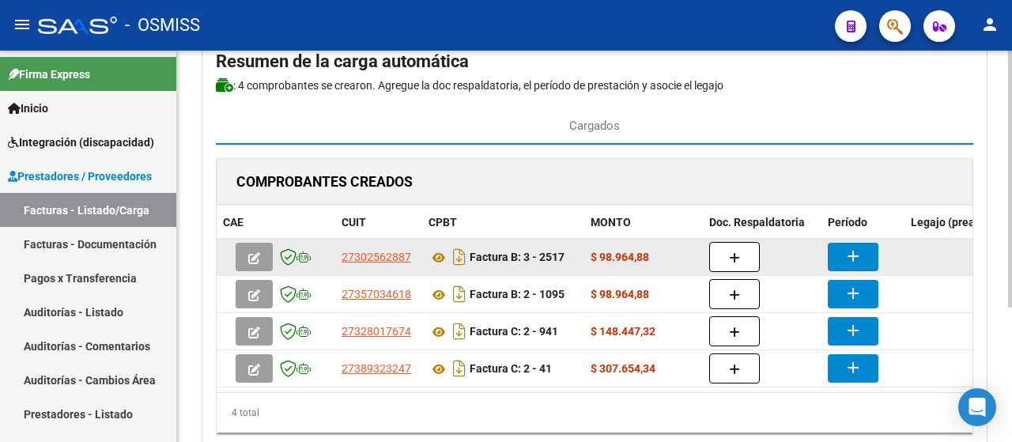
scroll to position [158, 0]
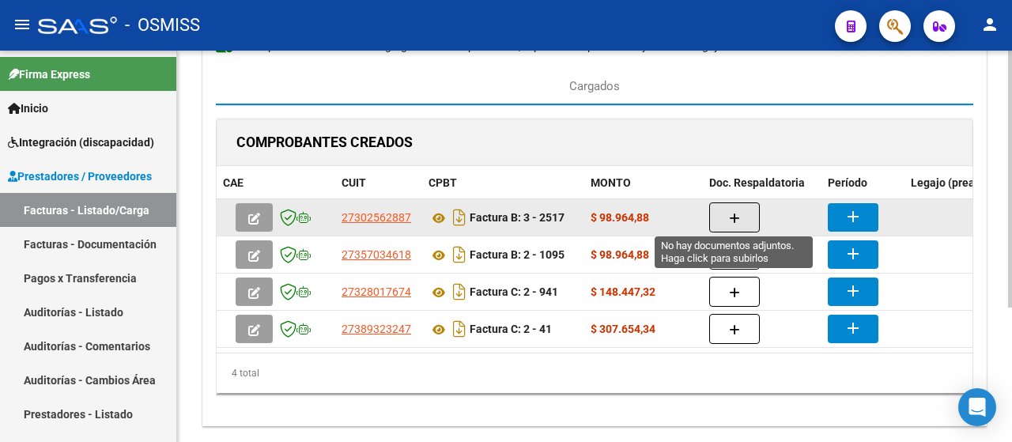
click at [728, 212] on button "button" at bounding box center [734, 217] width 51 height 30
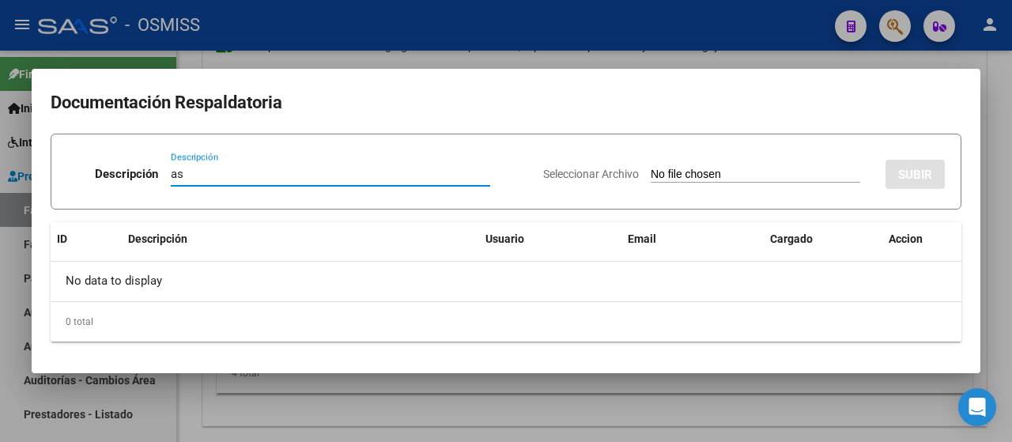
type input "as"
click at [754, 181] on input "Seleccionar Archivo" at bounding box center [756, 175] width 210 height 15
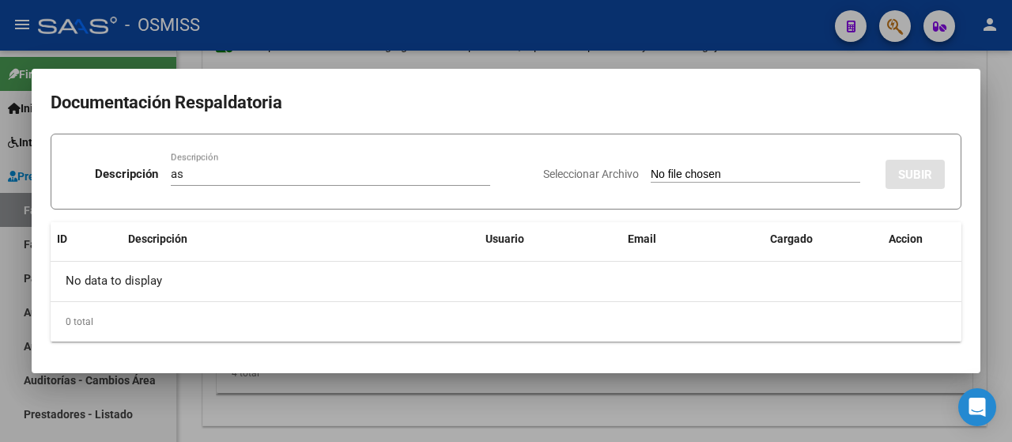
type input "C:\fakepath\pl SEP 25 vallejos.pdf"
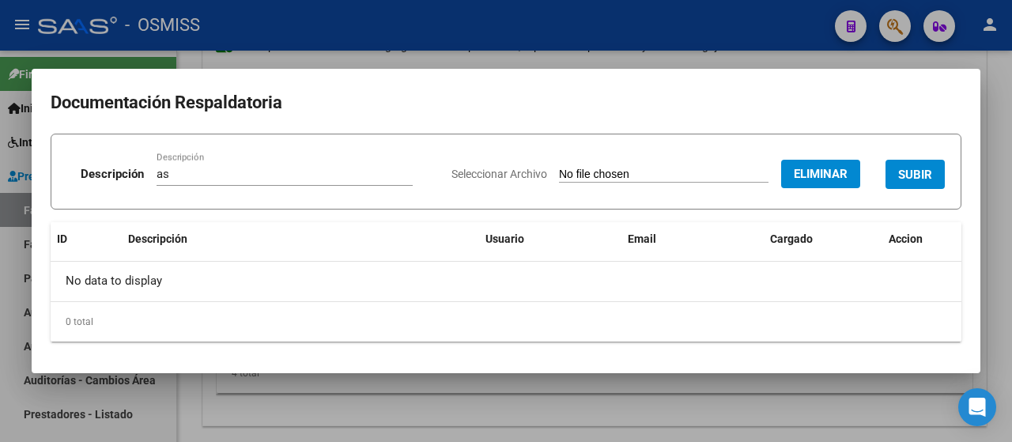
click at [928, 173] on span "SUBIR" at bounding box center [915, 175] width 34 height 14
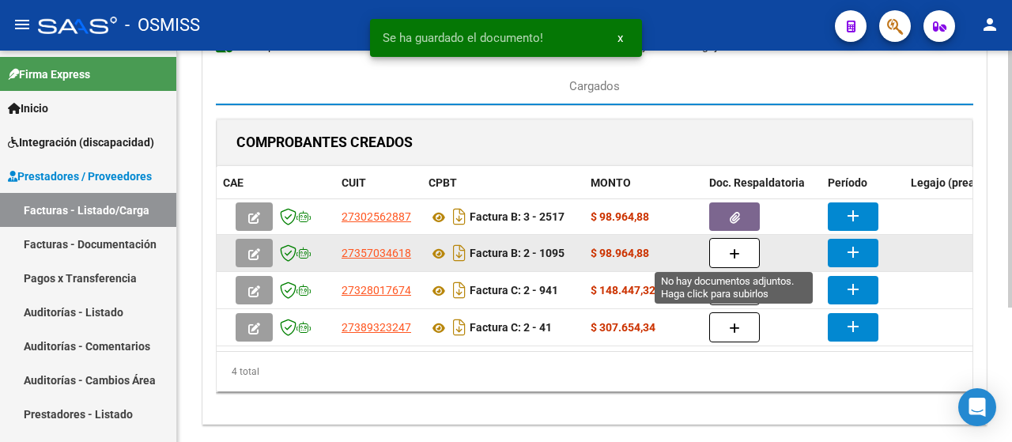
click at [743, 256] on button "button" at bounding box center [734, 253] width 51 height 30
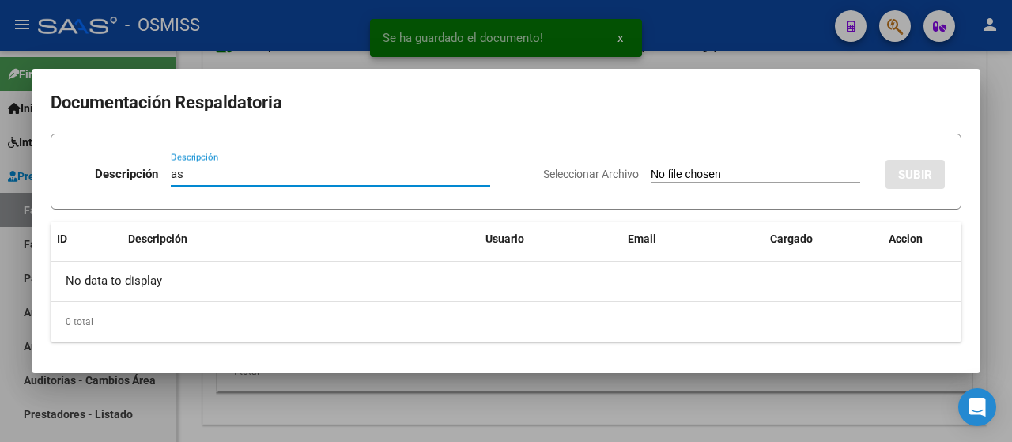
type input "as"
click at [728, 175] on input "Seleccionar Archivo" at bounding box center [756, 175] width 210 height 15
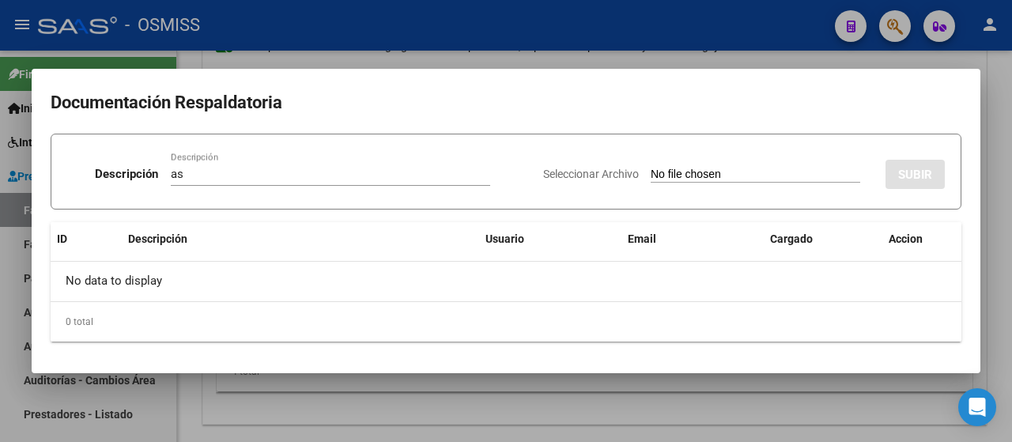
type input "C:\fakepath\Vallejos 09 2025(1).pdf"
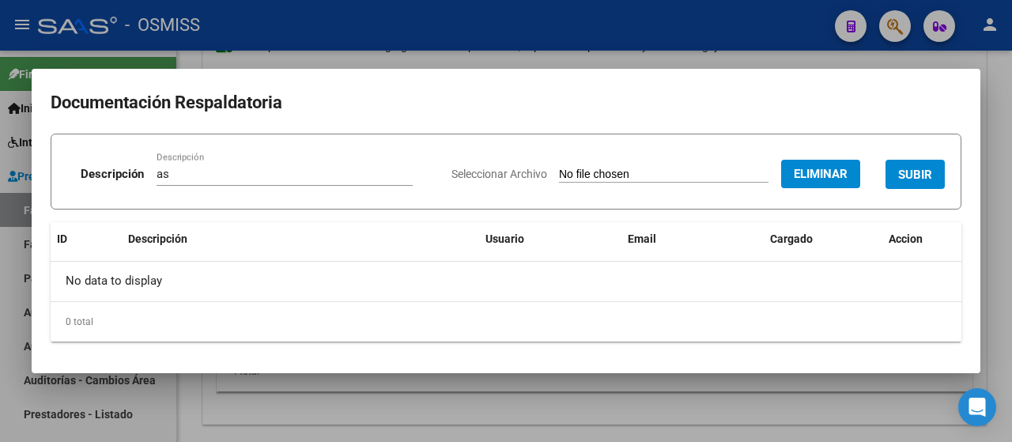
click at [918, 173] on span "SUBIR" at bounding box center [915, 175] width 34 height 14
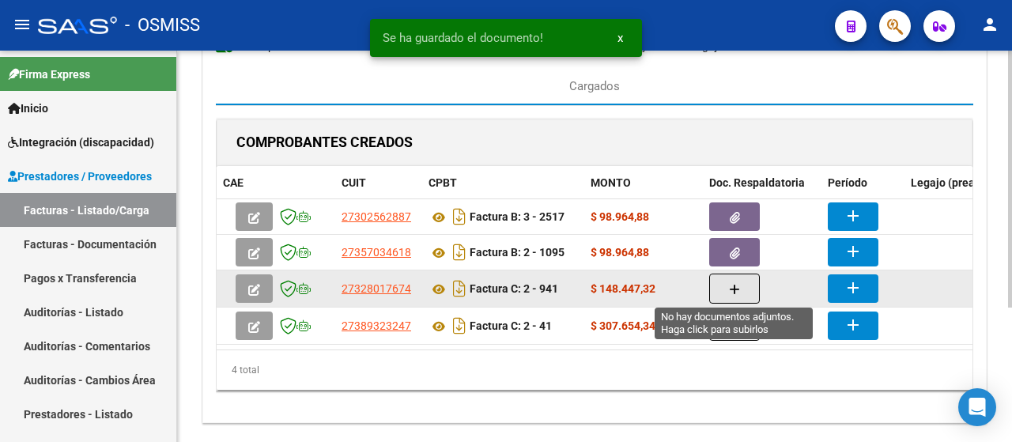
click at [740, 286] on button "button" at bounding box center [734, 289] width 51 height 30
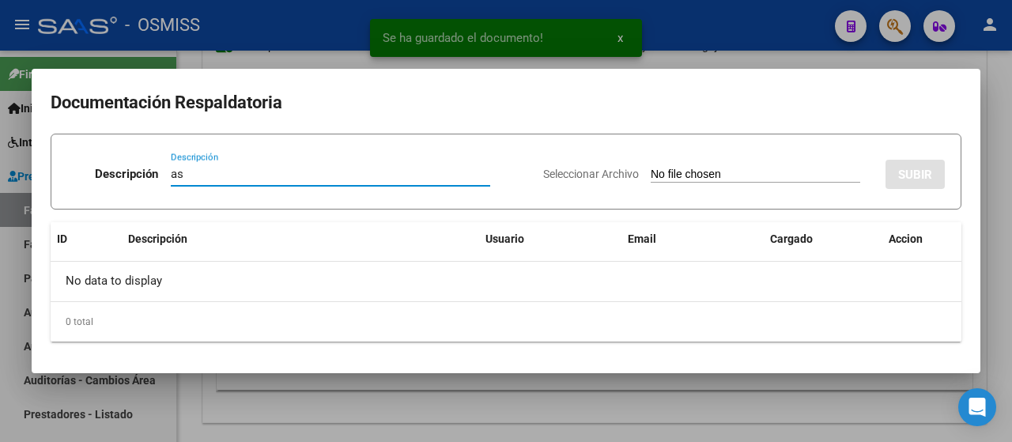
type input "as"
click at [691, 180] on input "Seleccionar Archivo" at bounding box center [756, 175] width 210 height 15
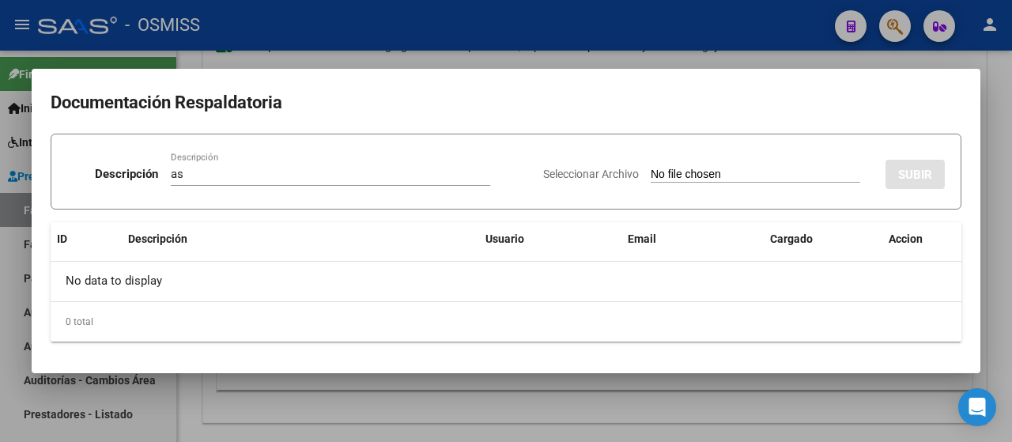
type input "C:\fakepath\Vallejos asis sep 25.pdf"
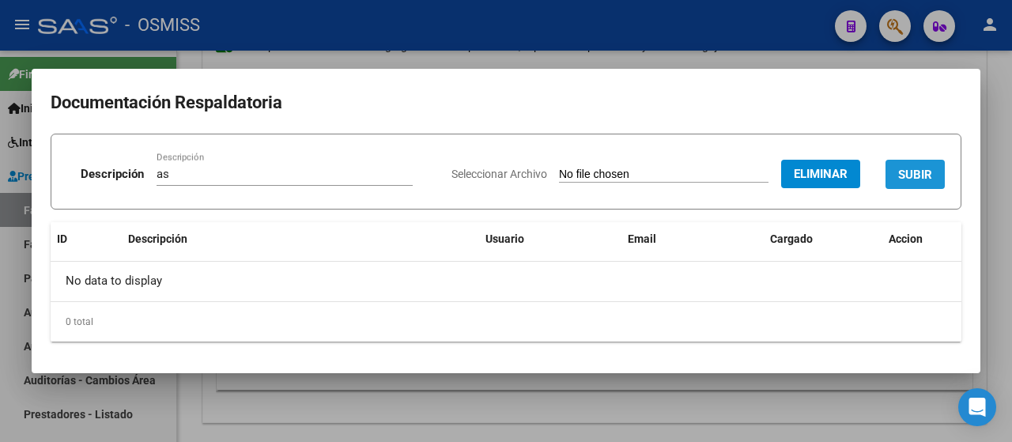
click at [917, 172] on span "SUBIR" at bounding box center [915, 175] width 34 height 14
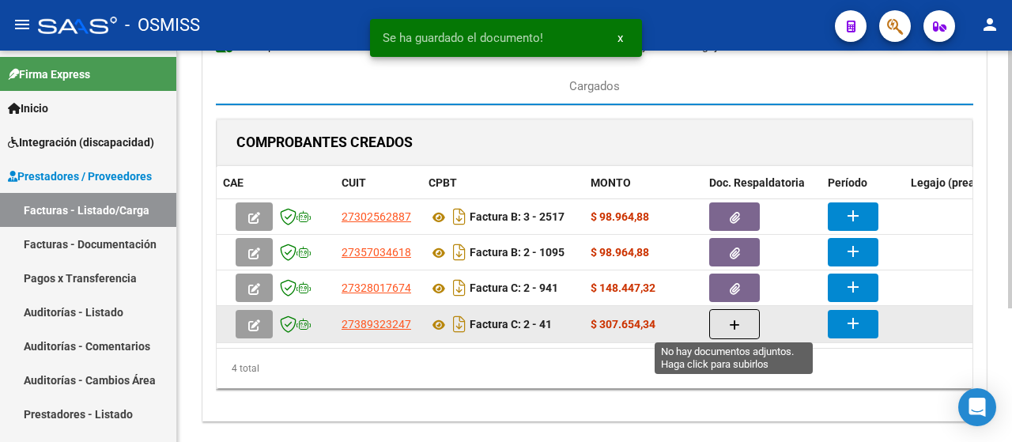
click at [724, 315] on button "button" at bounding box center [734, 324] width 51 height 30
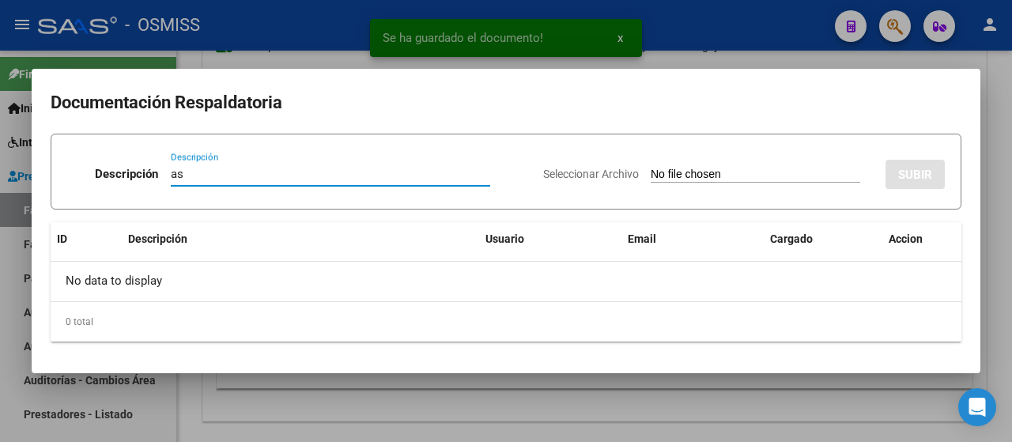
type input "as"
click at [713, 167] on app-file-uploader "Seleccionar Archivo" at bounding box center [708, 174] width 330 height 14
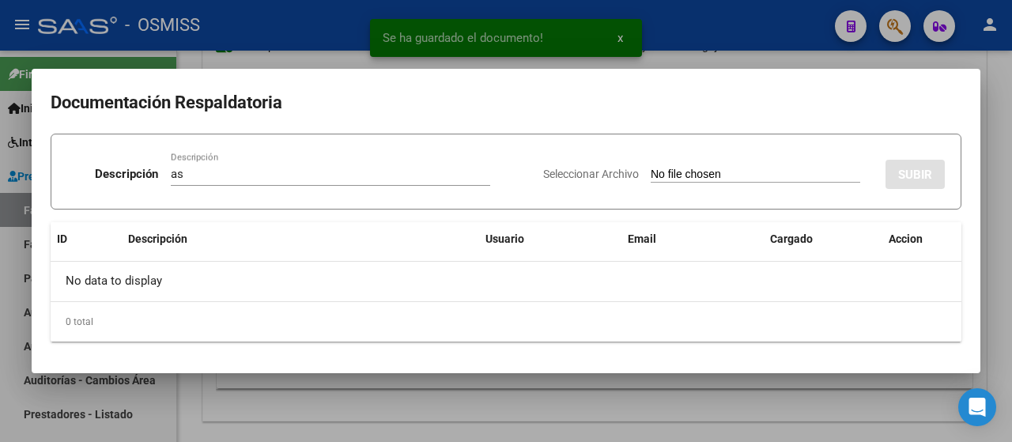
click at [709, 173] on input "Seleccionar Archivo" at bounding box center [756, 175] width 210 height 15
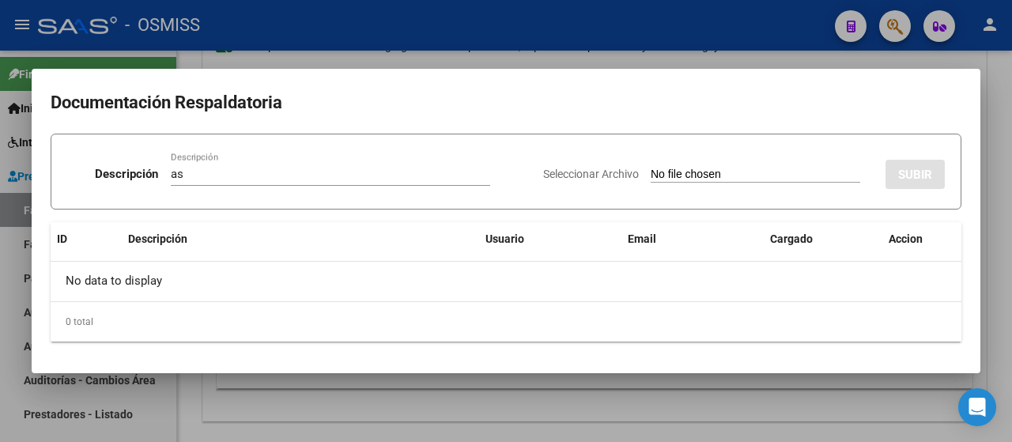
type input "C:\fakepath\asistencia sep.pdf"
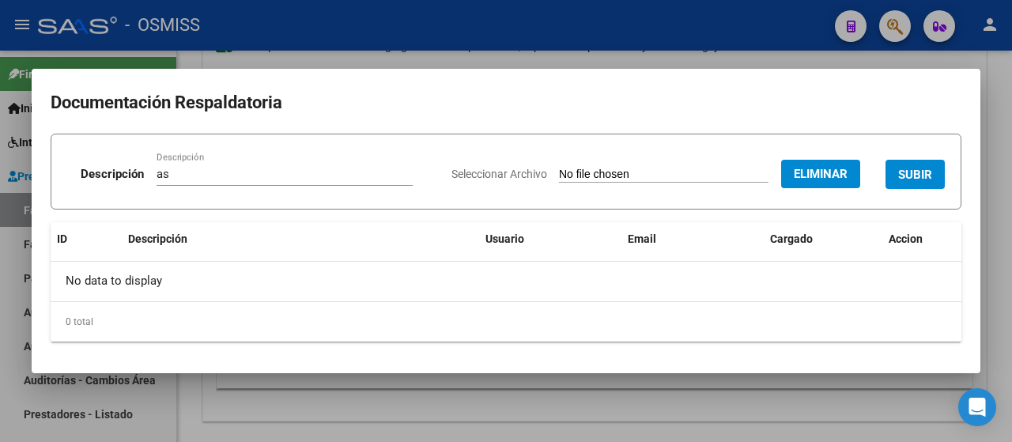
click at [910, 180] on span "SUBIR" at bounding box center [915, 175] width 34 height 14
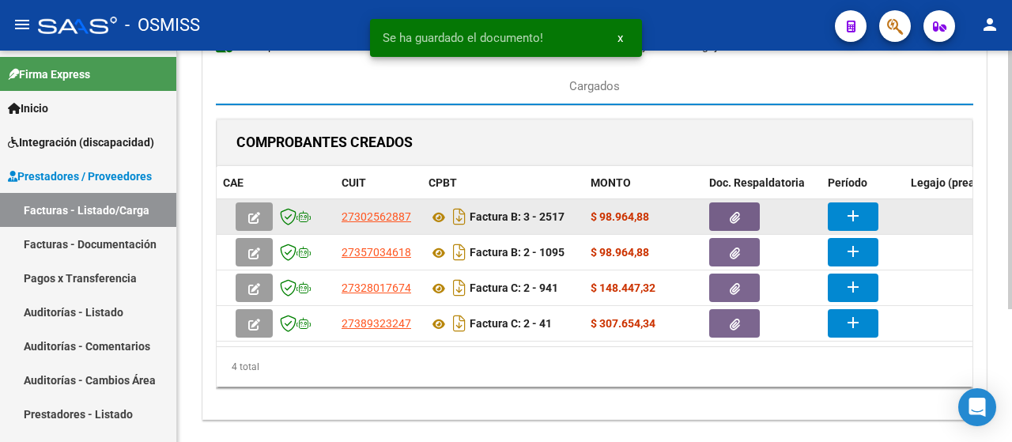
click at [862, 208] on button "add" at bounding box center [853, 216] width 51 height 28
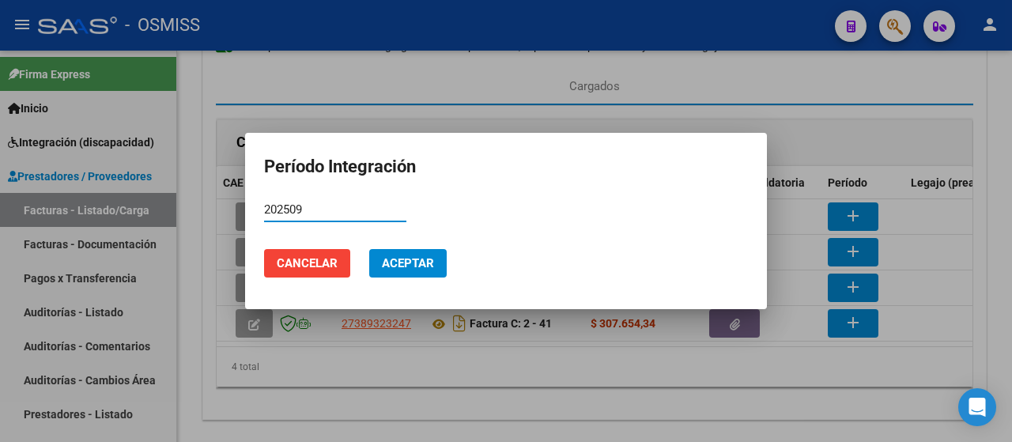
drag, startPoint x: 321, startPoint y: 210, endPoint x: 226, endPoint y: 185, distance: 98.2
click at [226, 185] on div "Período Integración 202509 Período (AAAAMM) Cancelar Aceptar" at bounding box center [506, 221] width 1012 height 442
type input "202509"
click at [401, 261] on span "Aceptar" at bounding box center [408, 263] width 52 height 14
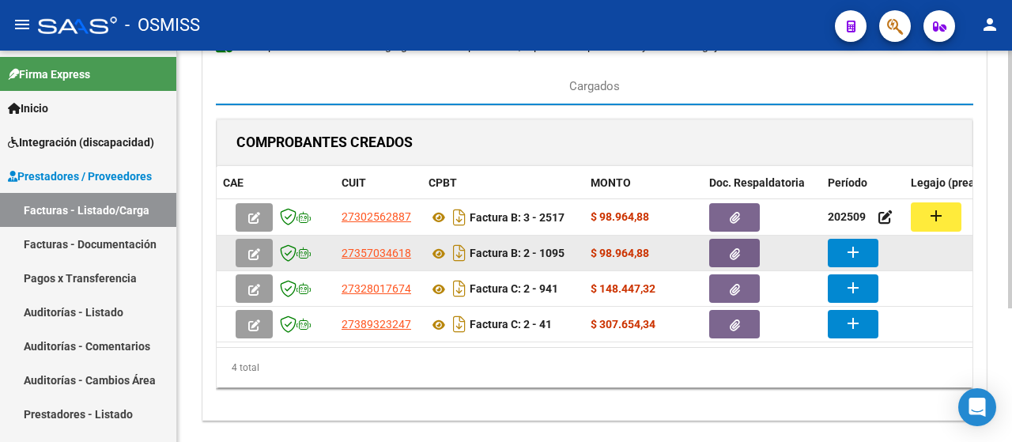
click at [862, 249] on mat-icon "add" at bounding box center [853, 252] width 19 height 19
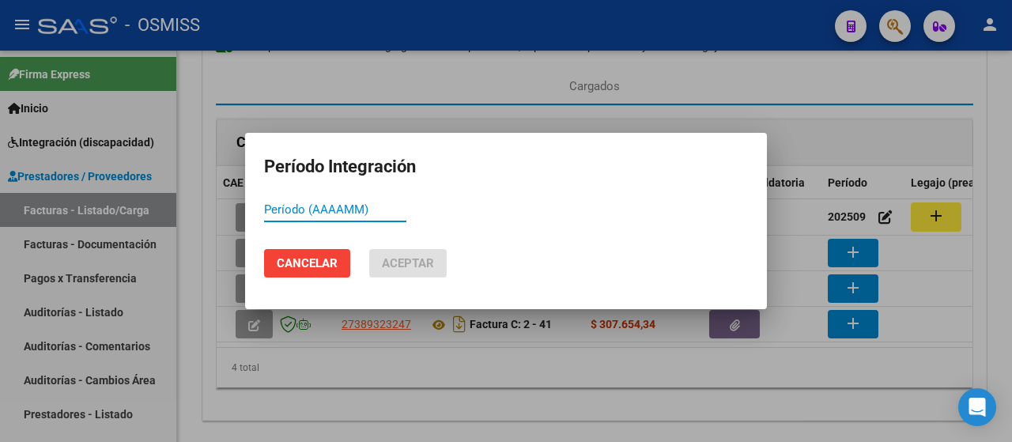
paste input "202509"
type input "202509"
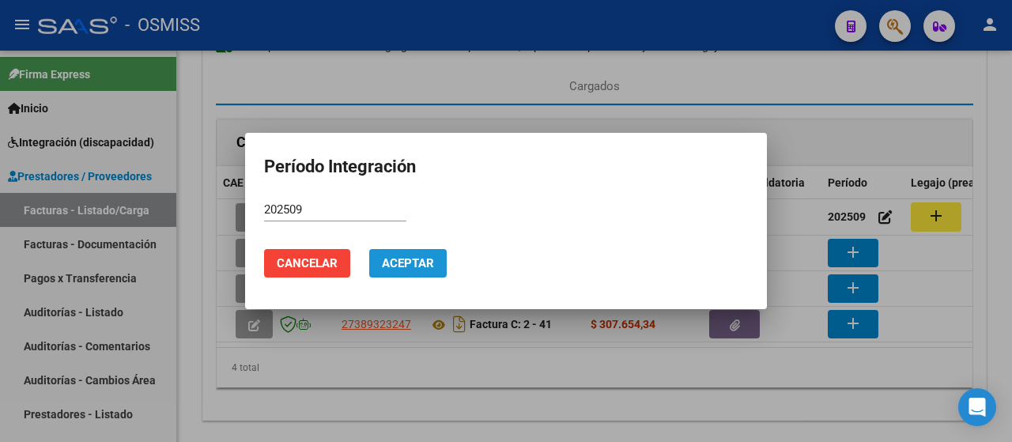
click at [429, 266] on span "Aceptar" at bounding box center [408, 263] width 52 height 14
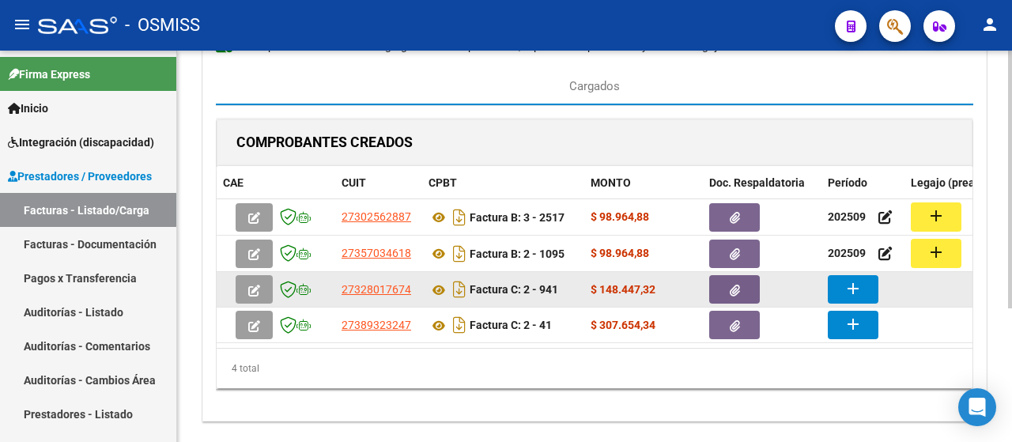
click at [866, 287] on button "add" at bounding box center [853, 289] width 51 height 28
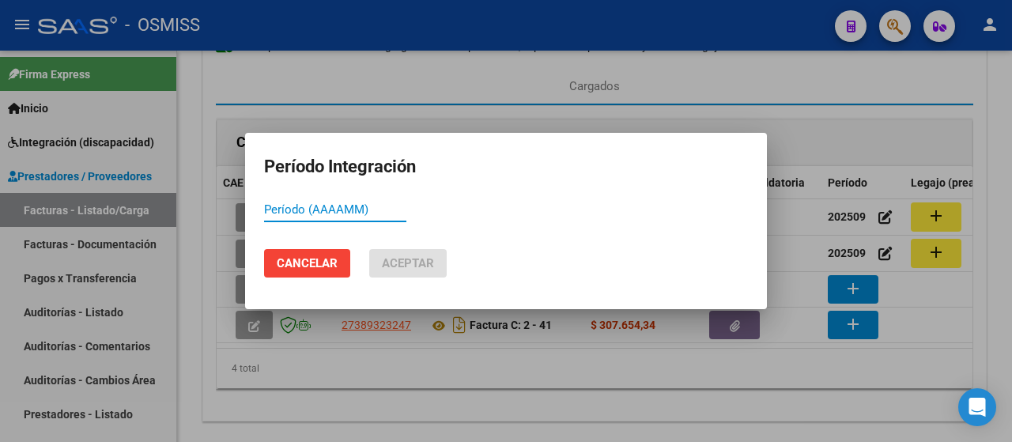
paste input "202509"
type input "202509"
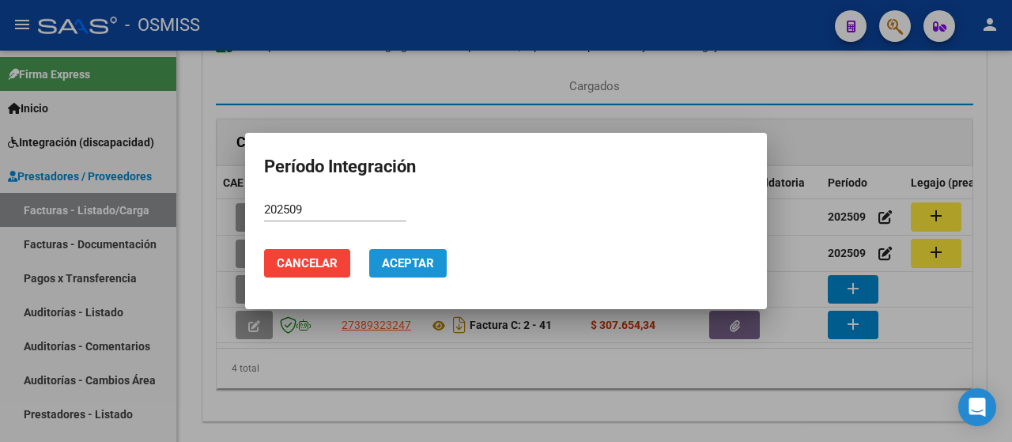
click at [407, 257] on span "Aceptar" at bounding box center [408, 263] width 52 height 14
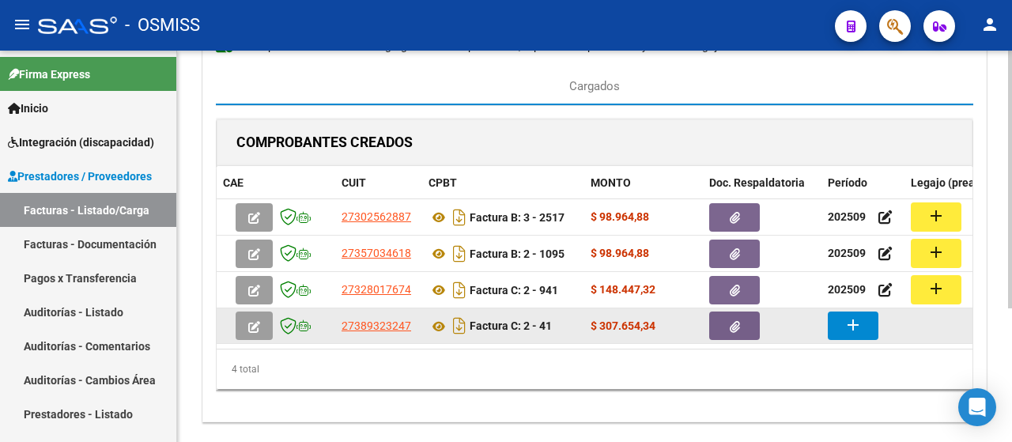
click at [848, 319] on mat-icon "add" at bounding box center [853, 325] width 19 height 19
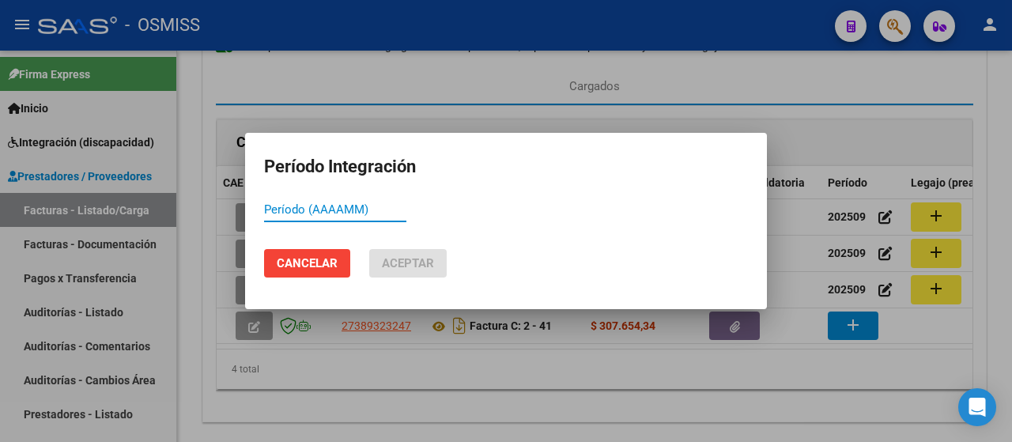
paste input "202509"
type input "202509"
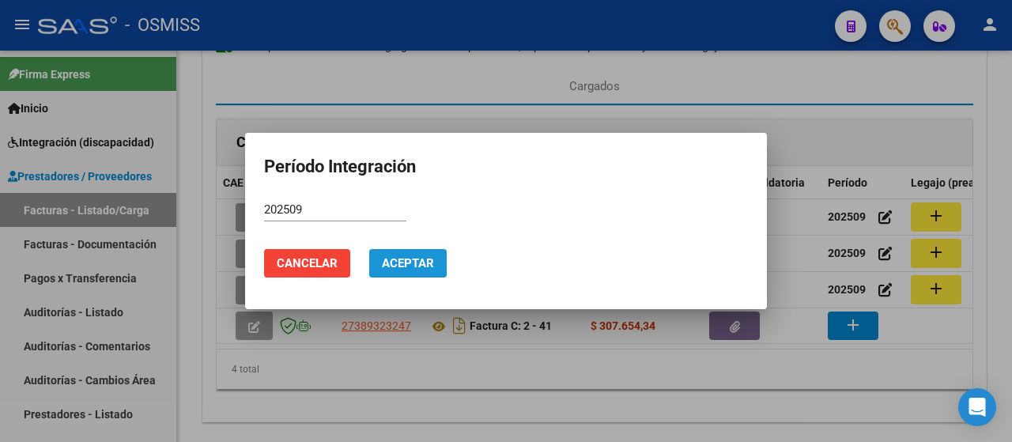
click at [408, 265] on span "Aceptar" at bounding box center [408, 263] width 52 height 14
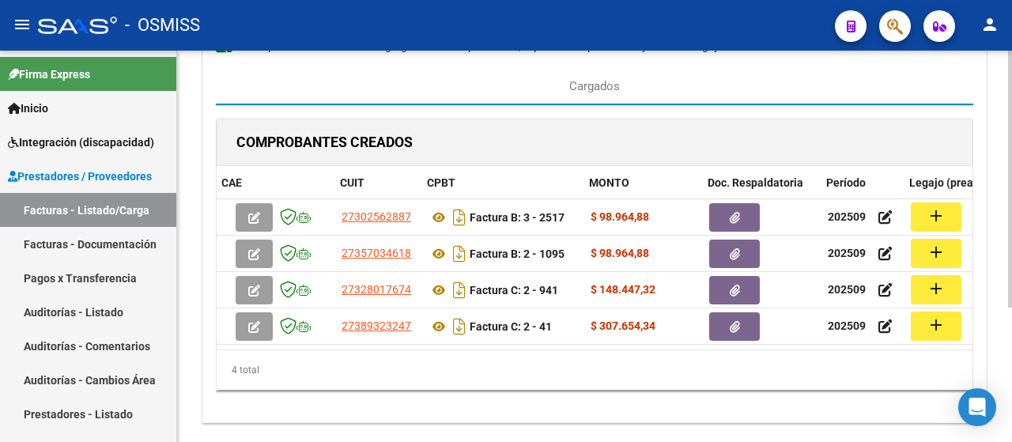
scroll to position [0, 168]
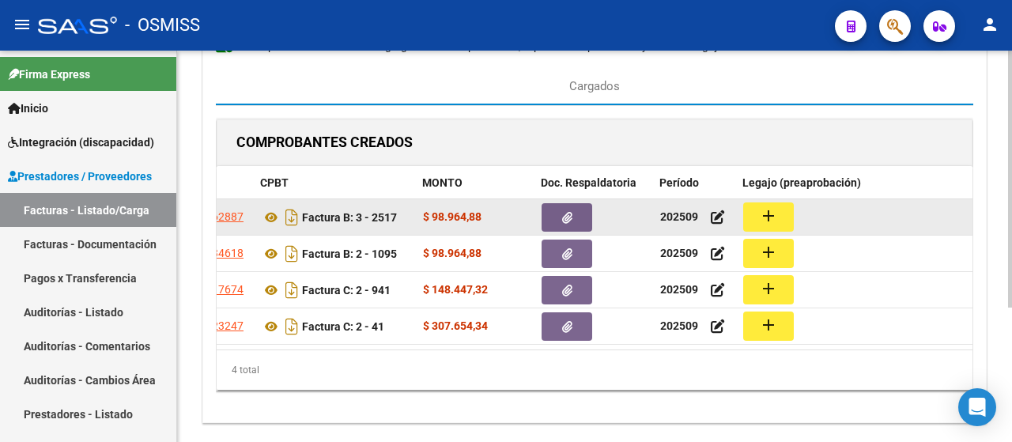
click at [768, 216] on mat-icon "add" at bounding box center [768, 215] width 19 height 19
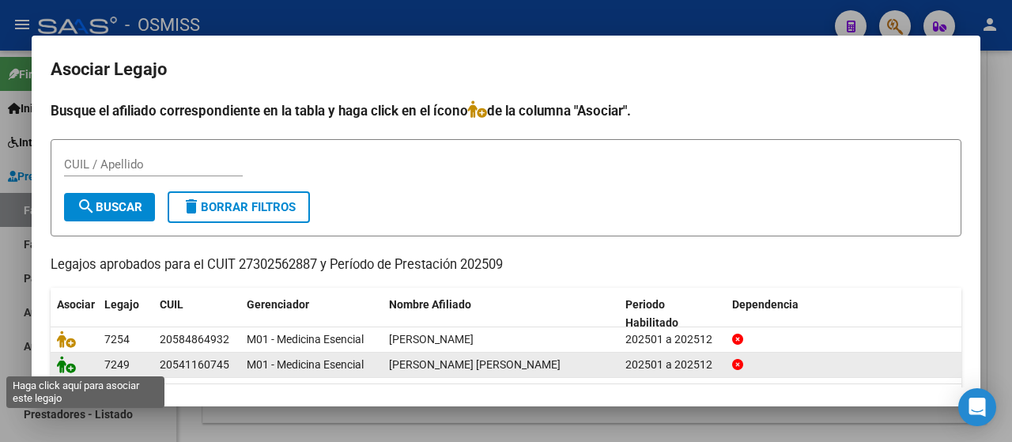
click at [62, 364] on icon at bounding box center [66, 364] width 19 height 17
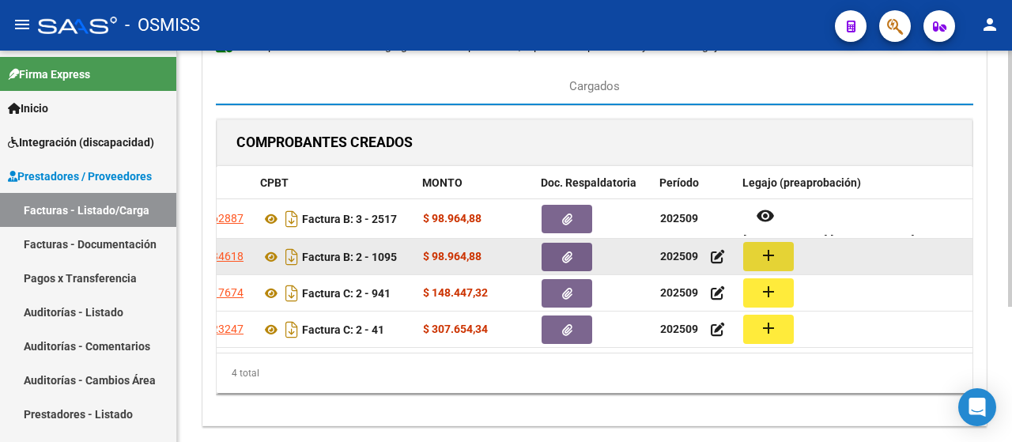
click at [761, 259] on mat-icon "add" at bounding box center [768, 255] width 19 height 19
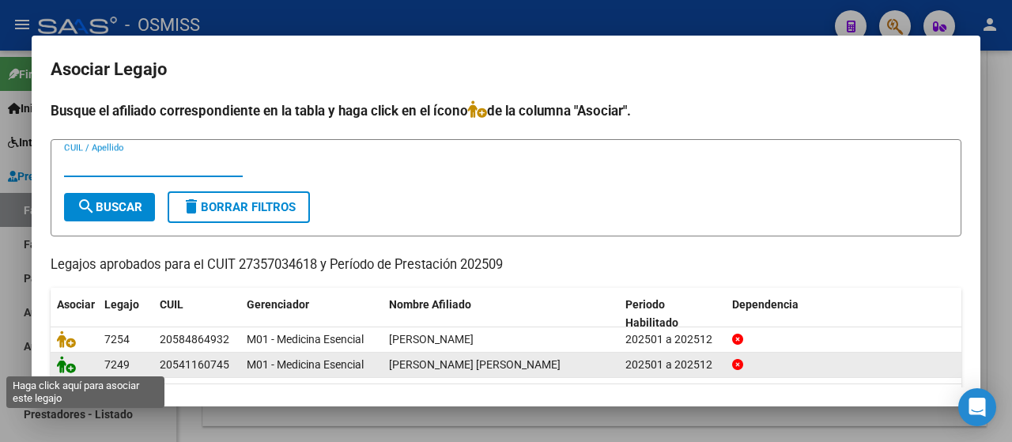
click at [65, 357] on icon at bounding box center [66, 364] width 19 height 17
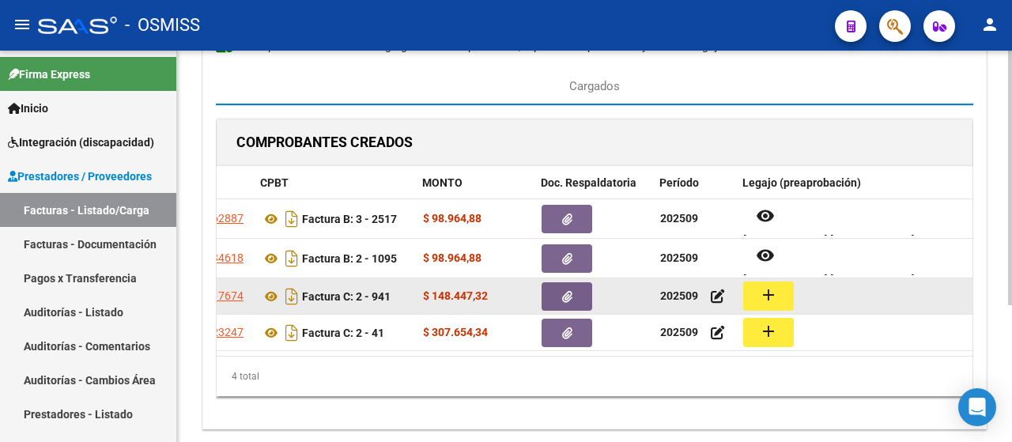
click at [767, 287] on mat-icon "add" at bounding box center [768, 295] width 19 height 19
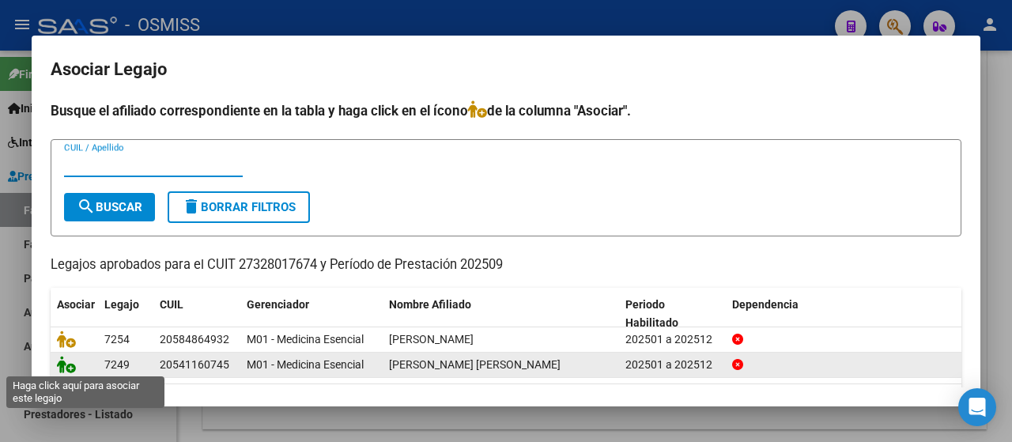
click at [70, 366] on icon at bounding box center [66, 364] width 19 height 17
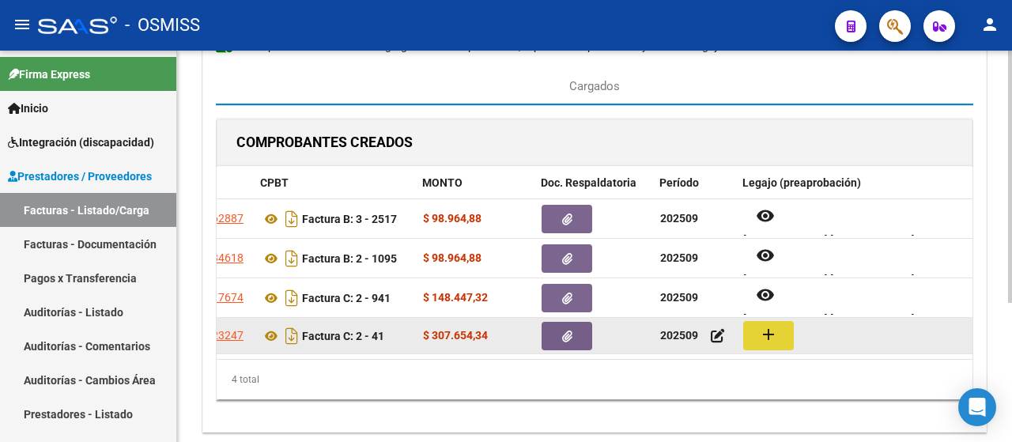
click at [765, 333] on mat-icon "add" at bounding box center [768, 334] width 19 height 19
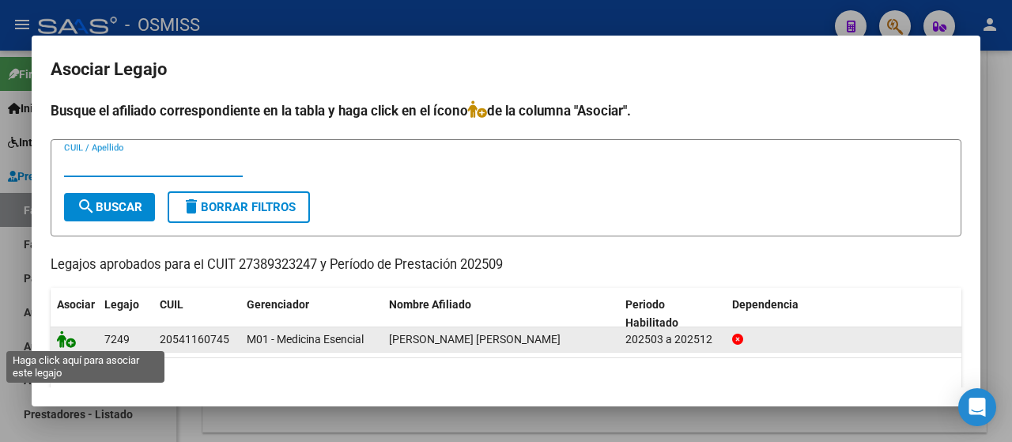
click at [70, 339] on icon at bounding box center [66, 339] width 19 height 17
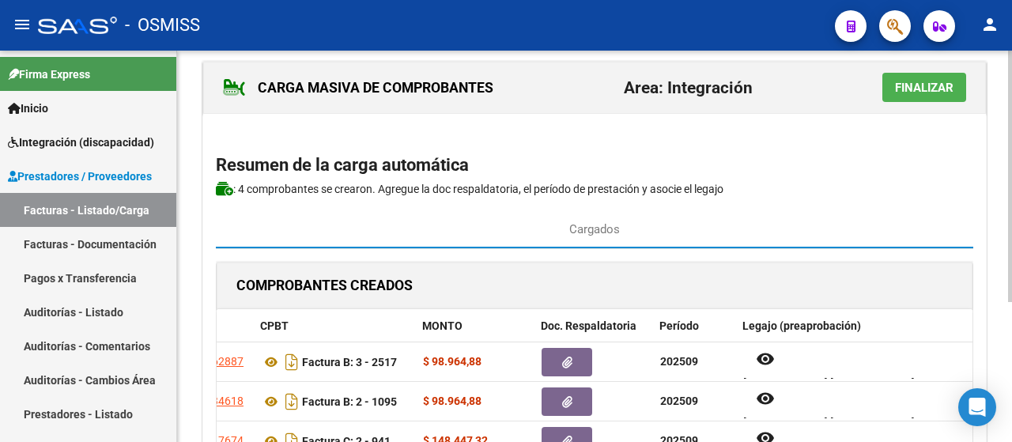
scroll to position [0, 0]
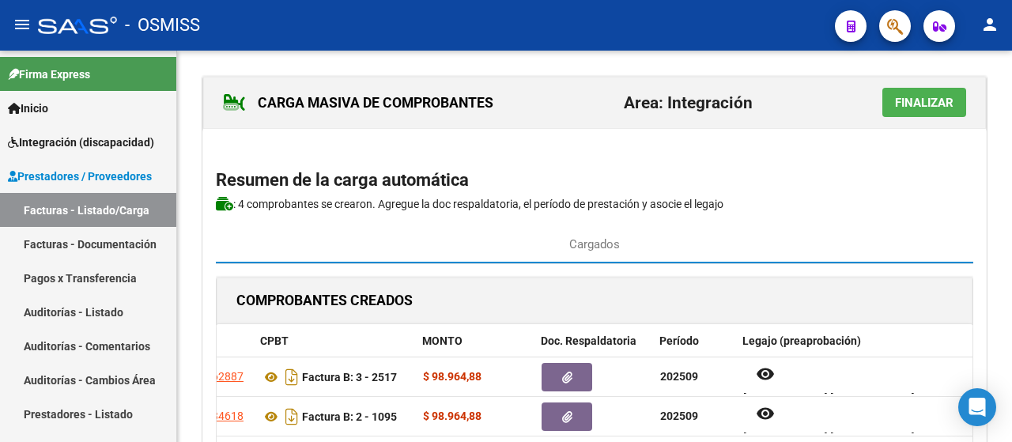
click at [922, 104] on span "Finalizar" at bounding box center [924, 103] width 59 height 14
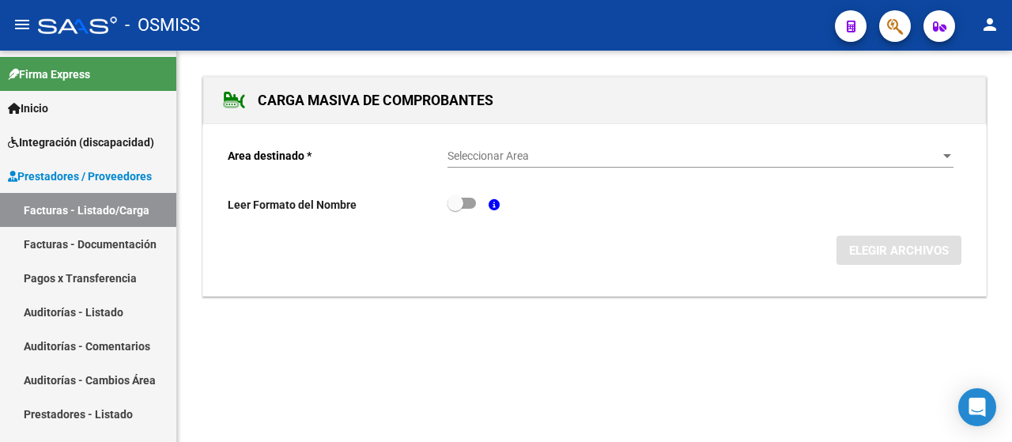
click at [949, 154] on div at bounding box center [948, 156] width 8 height 4
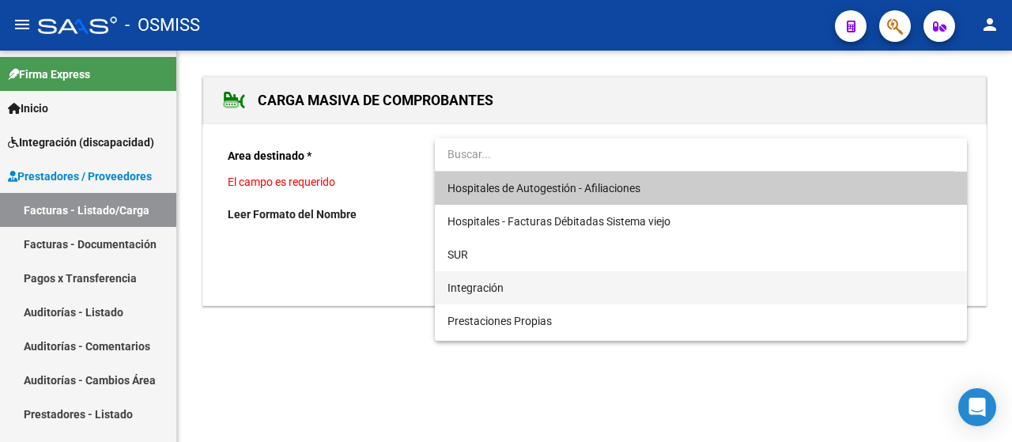
click at [506, 287] on span "Integración" at bounding box center [701, 287] width 507 height 33
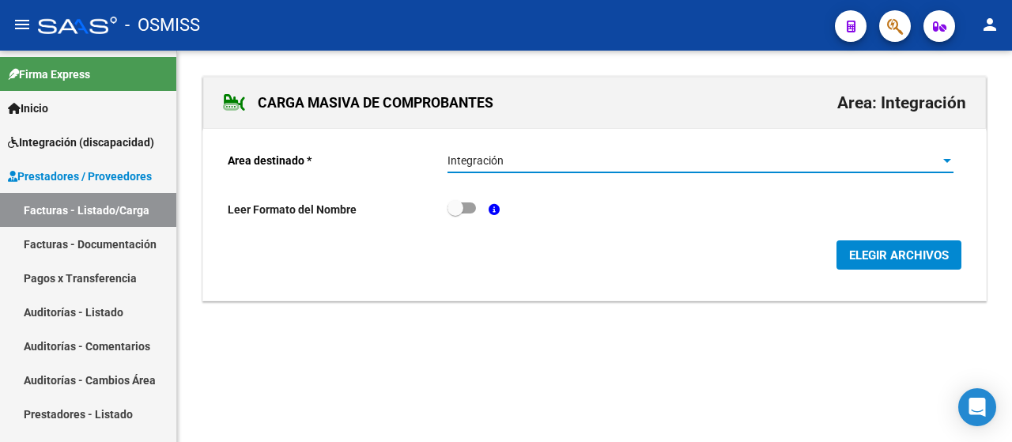
click at [894, 248] on span "ELEGIR ARCHIVOS" at bounding box center [899, 255] width 100 height 14
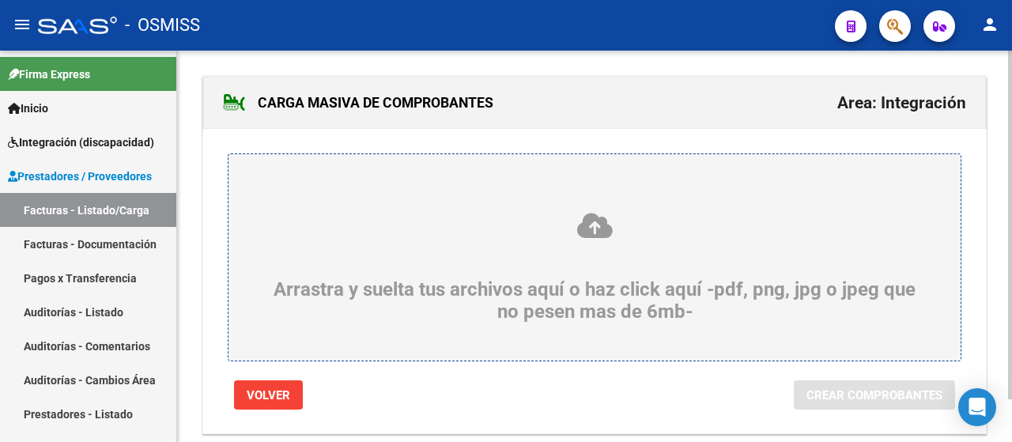
click at [359, 264] on div "Arrastra y suelta tus archivos aquí o haz click aquí -pdf, png, jpg o jpeg que …" at bounding box center [595, 267] width 656 height 112
click at [0, 0] on input "Arrastra y suelta tus archivos aquí o haz click aquí -pdf, png, jpg o jpeg que …" at bounding box center [0, 0] width 0 height 0
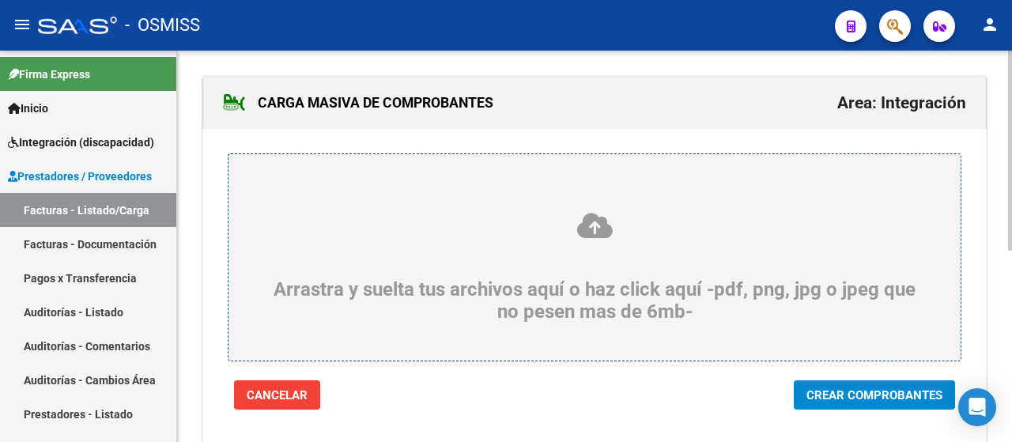
click at [856, 389] on span "Crear Comprobantes" at bounding box center [875, 395] width 136 height 14
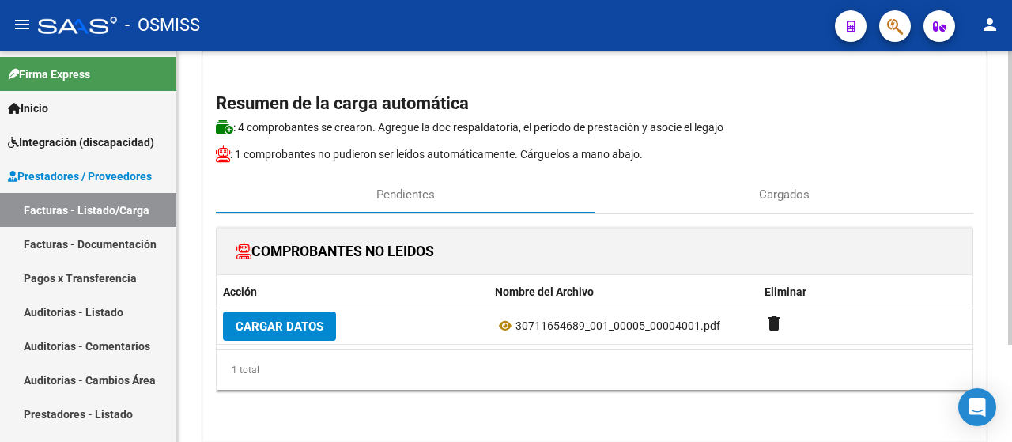
scroll to position [130, 0]
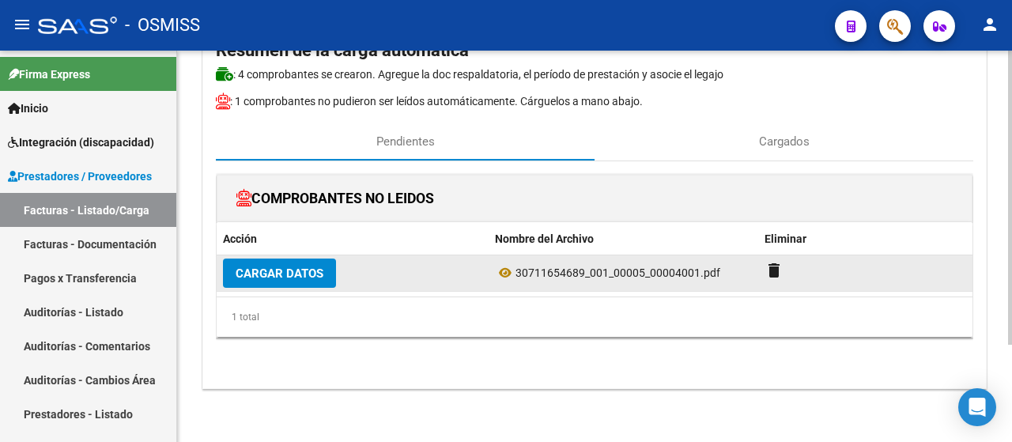
click at [297, 274] on span "Cargar Datos" at bounding box center [280, 274] width 88 height 14
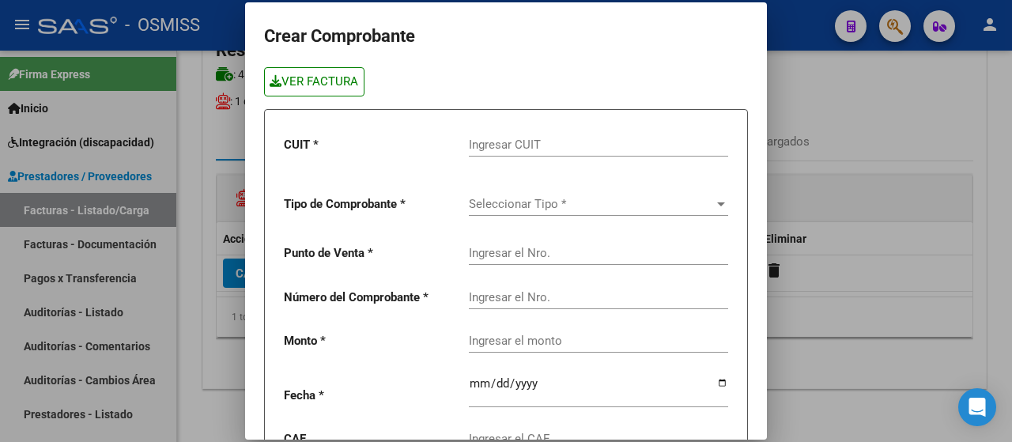
click at [314, 80] on link "VER FACTURA" at bounding box center [314, 81] width 100 height 29
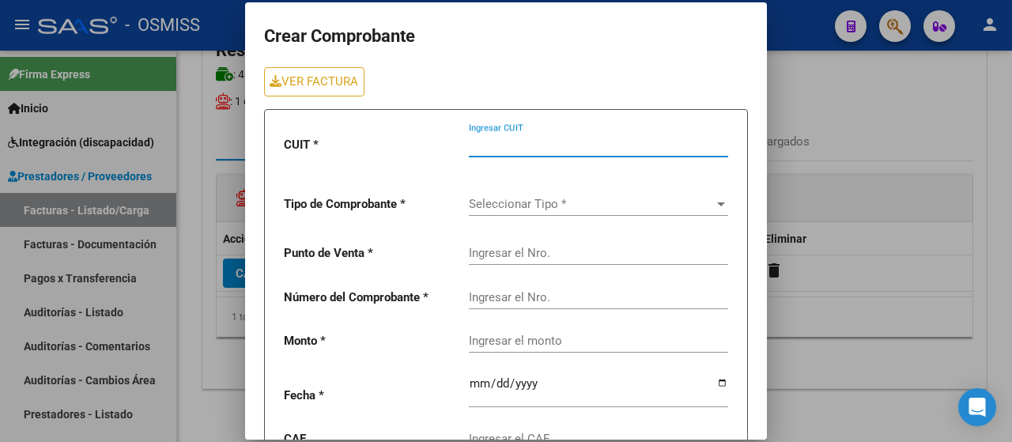
paste input "30-71165468-9"
type input "30-71165468-9"
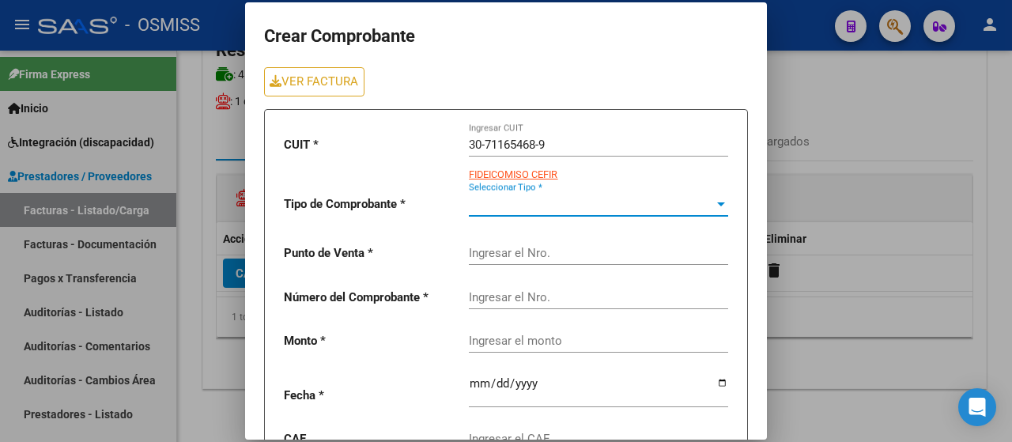
click at [520, 205] on span "Seleccionar Tipo *" at bounding box center [591, 204] width 245 height 14
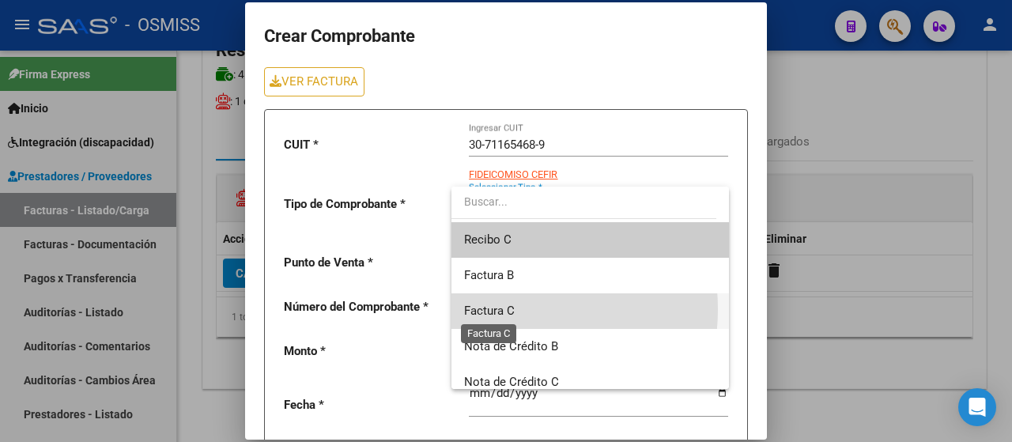
click at [494, 309] on span "Factura C" at bounding box center [489, 311] width 51 height 14
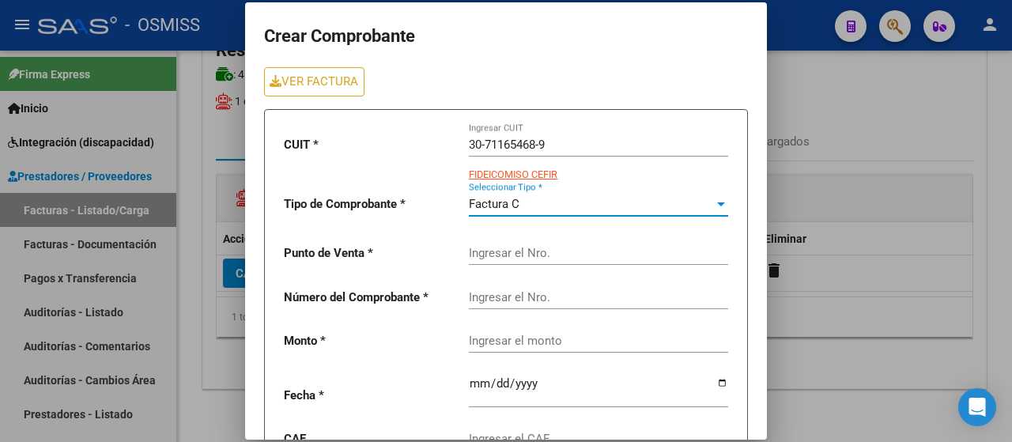
click at [699, 200] on div "Factura C" at bounding box center [591, 204] width 245 height 14
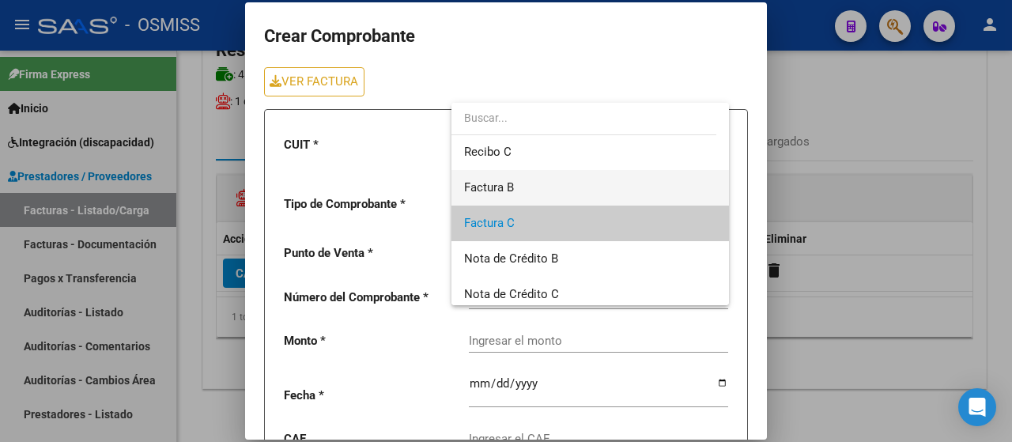
scroll to position [0, 0]
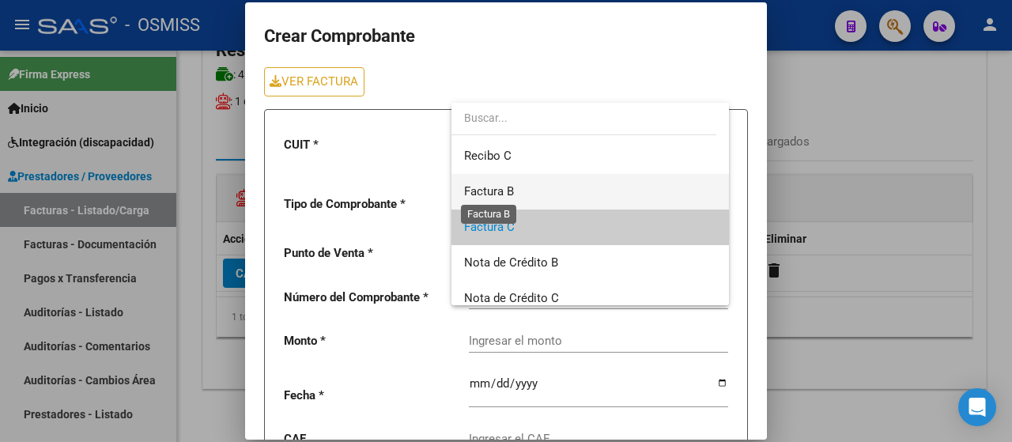
click at [501, 195] on span "Factura B" at bounding box center [489, 191] width 50 height 14
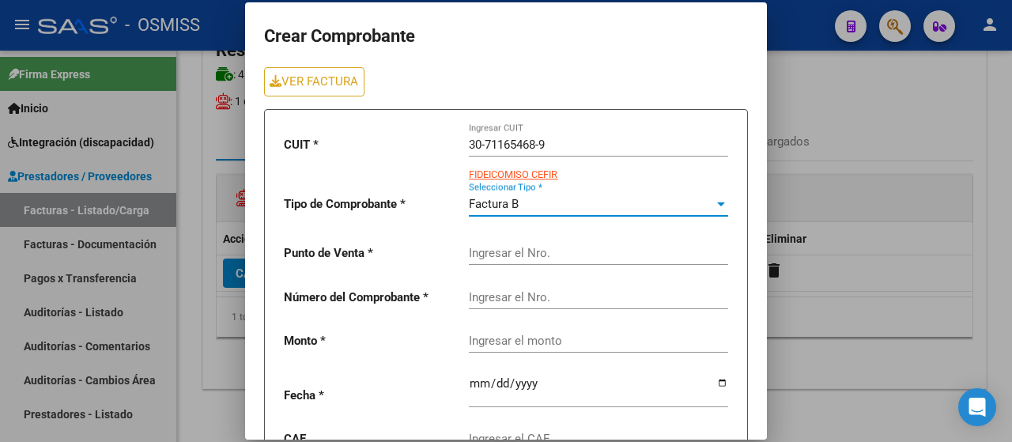
click at [475, 257] on input "Ingresar el Nro." at bounding box center [598, 253] width 259 height 14
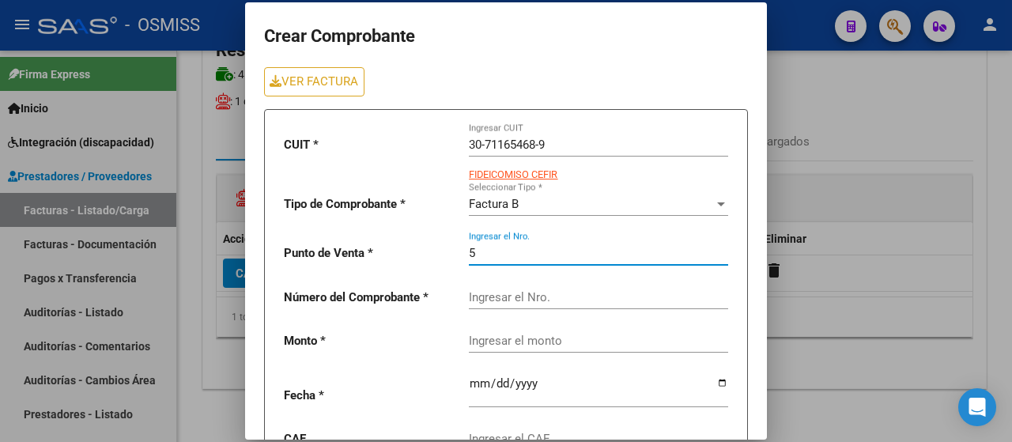
type input "5"
click at [524, 305] on div "Ingresar el Nro." at bounding box center [598, 292] width 259 height 34
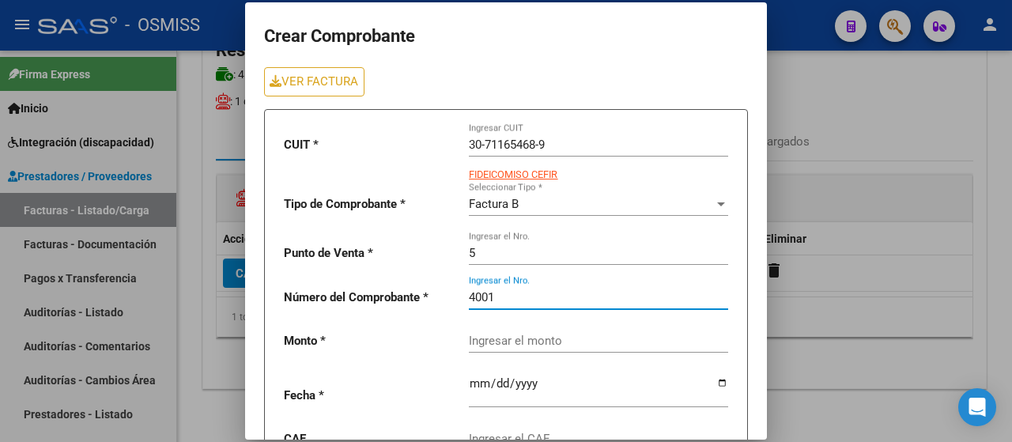
type input "4001"
click at [519, 342] on input "Ingresar el monto" at bounding box center [598, 341] width 259 height 14
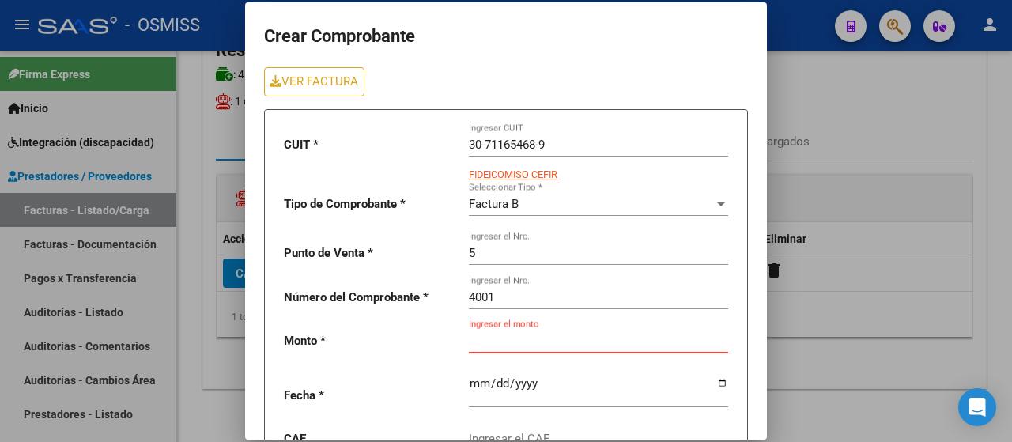
drag, startPoint x: 478, startPoint y: 349, endPoint x: 468, endPoint y: 341, distance: 12.4
paste input "475830.36"
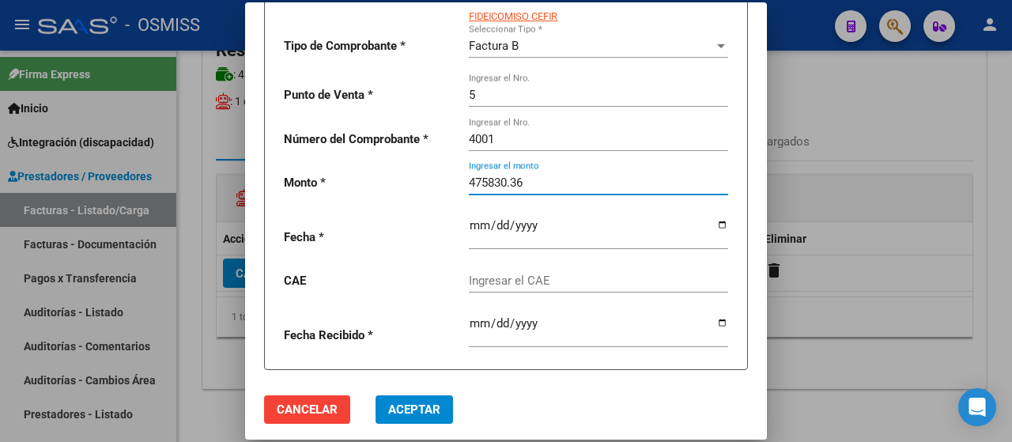
type input "475830.36"
click at [706, 225] on input "date" at bounding box center [598, 231] width 259 height 25
drag, startPoint x: 713, startPoint y: 225, endPoint x: 673, endPoint y: 213, distance: 42.3
click at [713, 225] on input "date" at bounding box center [598, 231] width 259 height 25
type input "[DATE]"
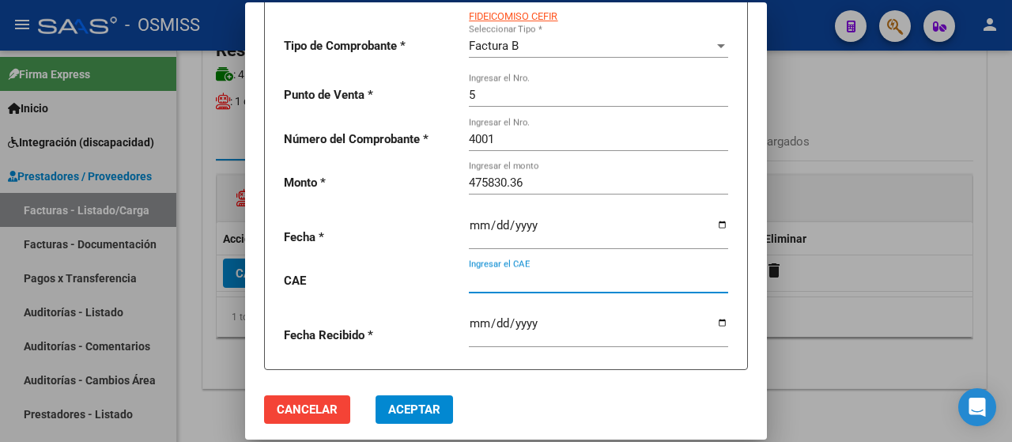
click at [505, 276] on input "Ingresar el CAE" at bounding box center [598, 281] width 259 height 14
paste input "75399950384487"
type input "75399950384487"
click at [441, 412] on button "Aceptar" at bounding box center [415, 409] width 78 height 28
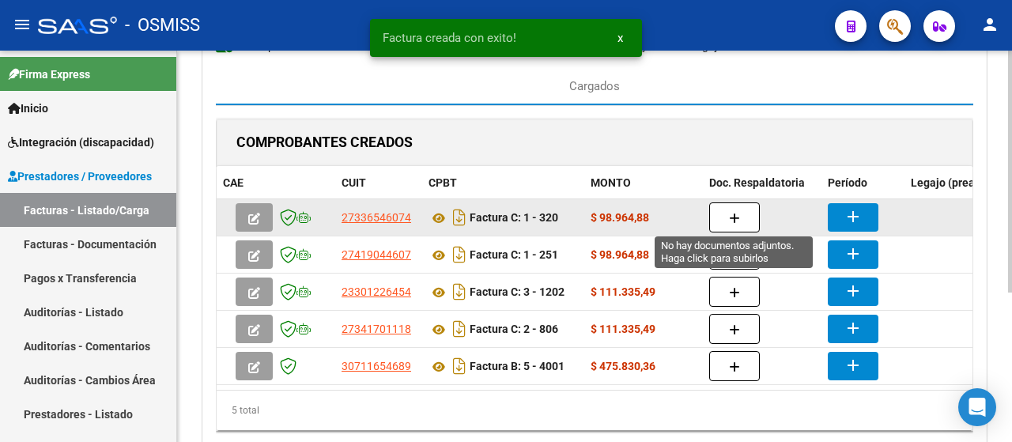
click at [743, 219] on button "button" at bounding box center [734, 217] width 51 height 30
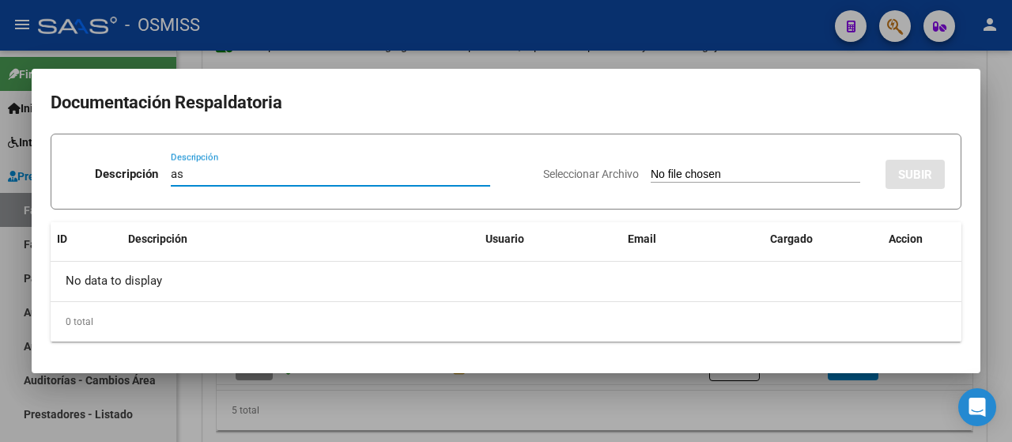
type input "as"
click at [713, 180] on input "Seleccionar Archivo" at bounding box center [756, 175] width 210 height 15
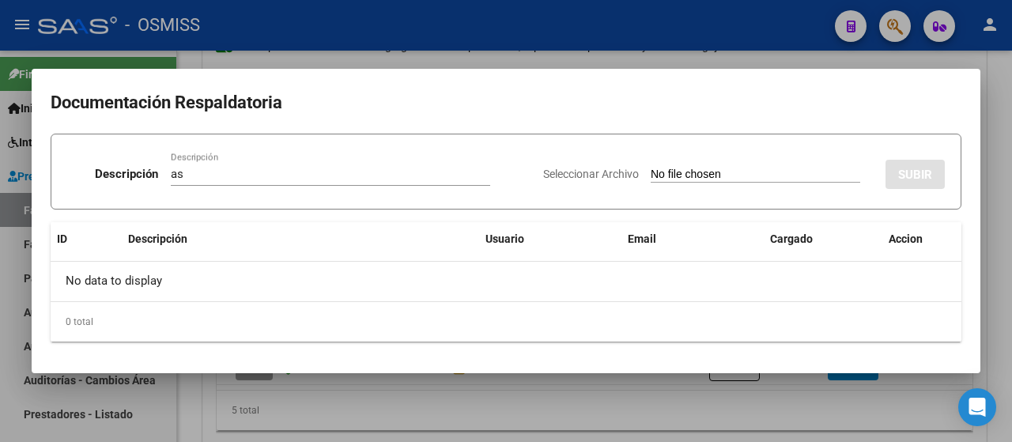
type input "C:\fakepath\Asistencia Fonoaudiología- Septiembre 2025- Valentini Facundo .pdf"
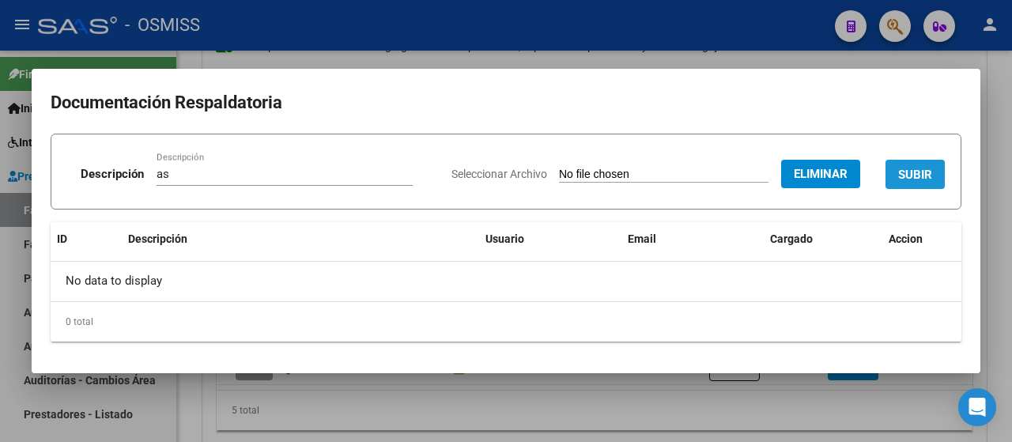
click at [915, 165] on button "SUBIR" at bounding box center [915, 174] width 59 height 29
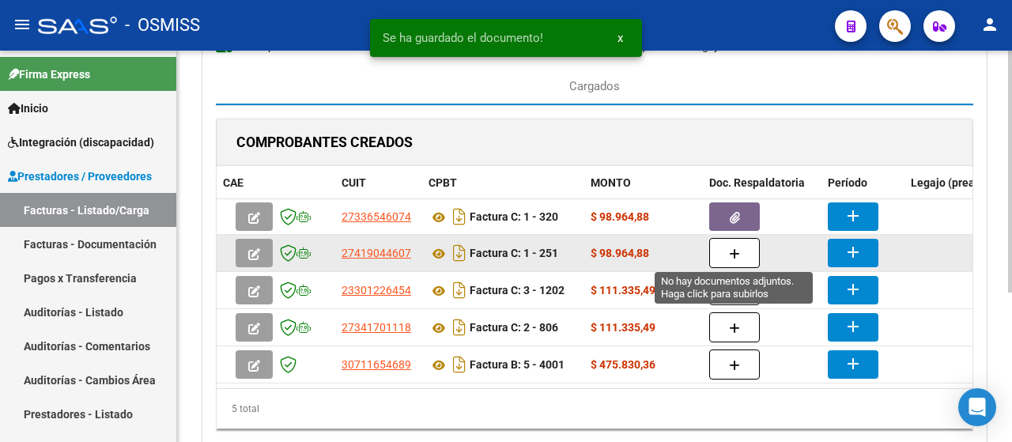
click at [740, 257] on button "button" at bounding box center [734, 253] width 51 height 30
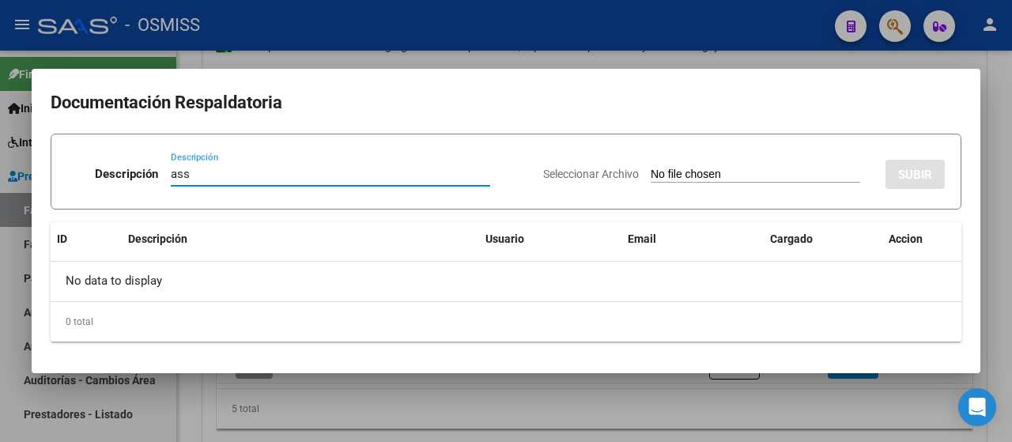
type input "ass"
click at [740, 175] on input "Seleccionar Archivo" at bounding box center [756, 175] width 210 height 15
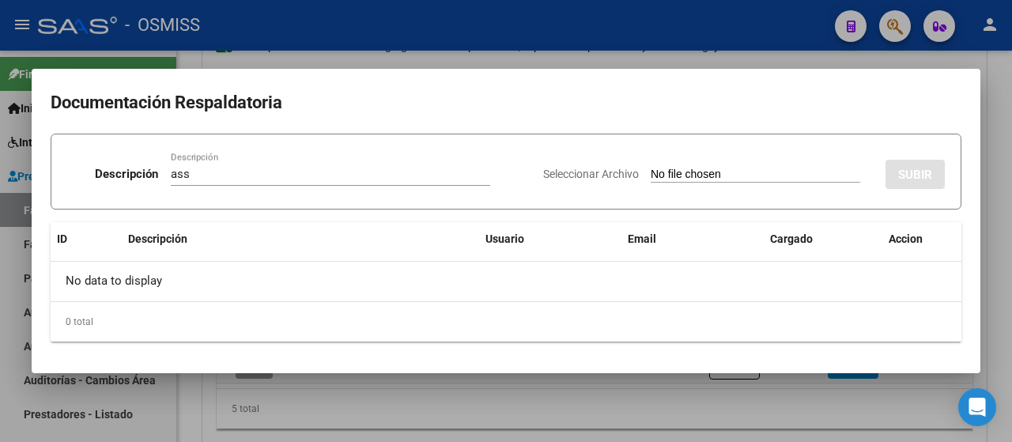
type input "C:\fakepath\SAIE ASISTENCIA.pdf"
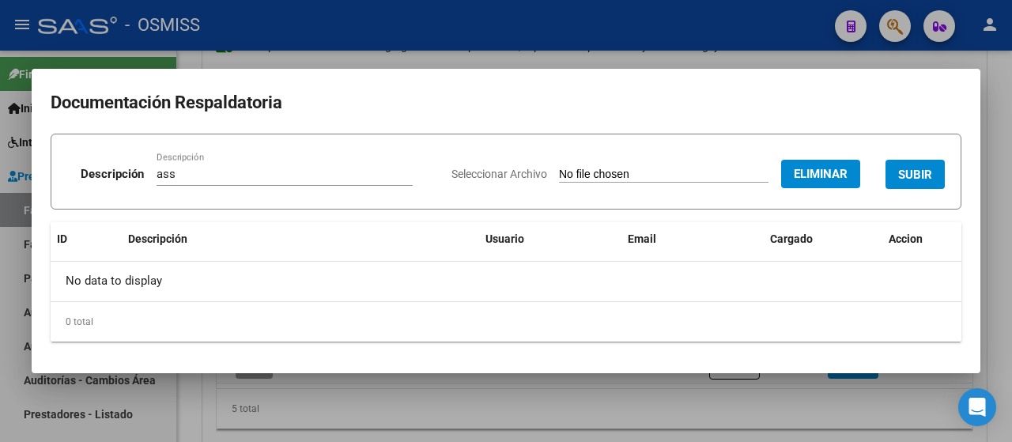
click at [941, 178] on button "SUBIR" at bounding box center [915, 174] width 59 height 29
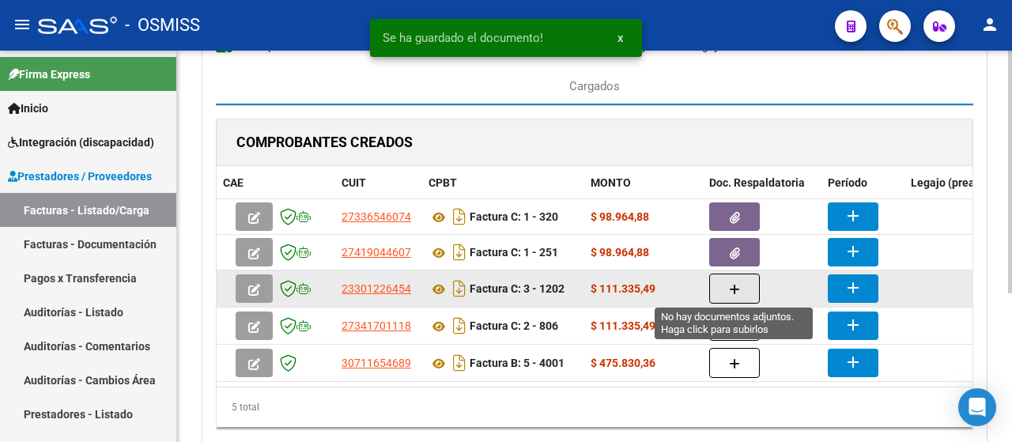
click at [745, 292] on button "button" at bounding box center [734, 289] width 51 height 30
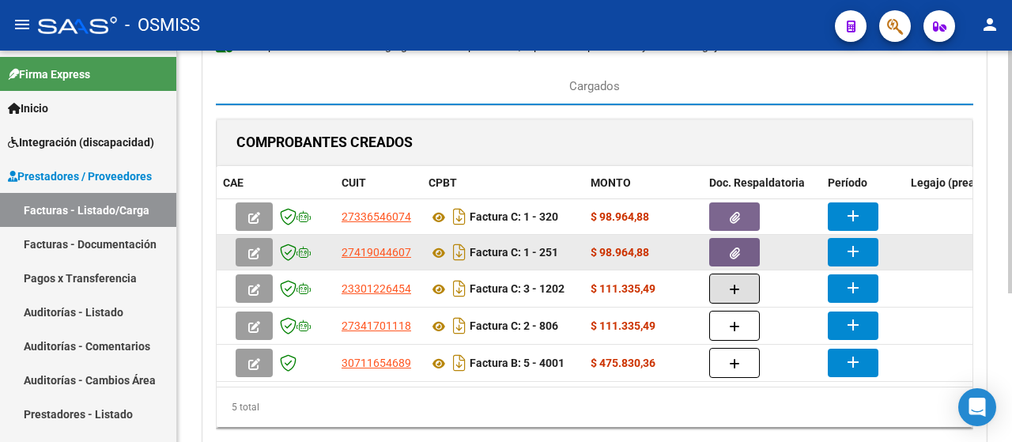
click at [734, 249] on icon "button" at bounding box center [735, 254] width 10 height 12
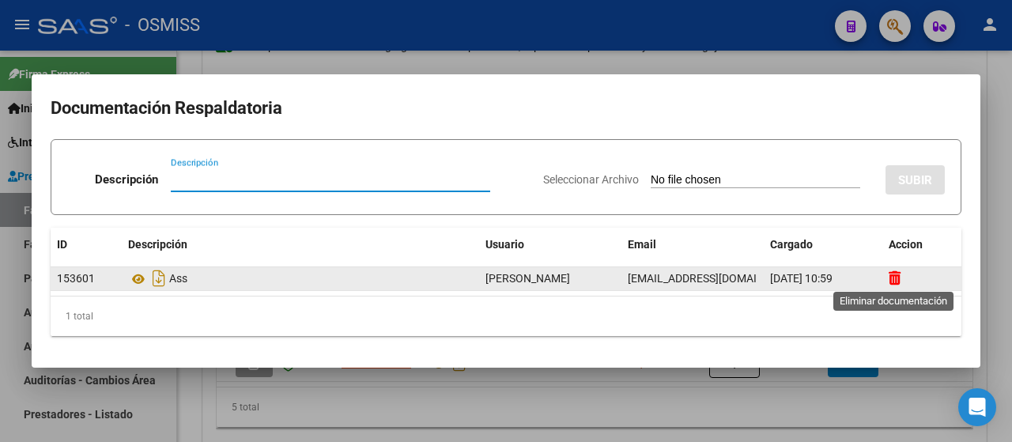
click at [898, 284] on icon at bounding box center [895, 277] width 12 height 15
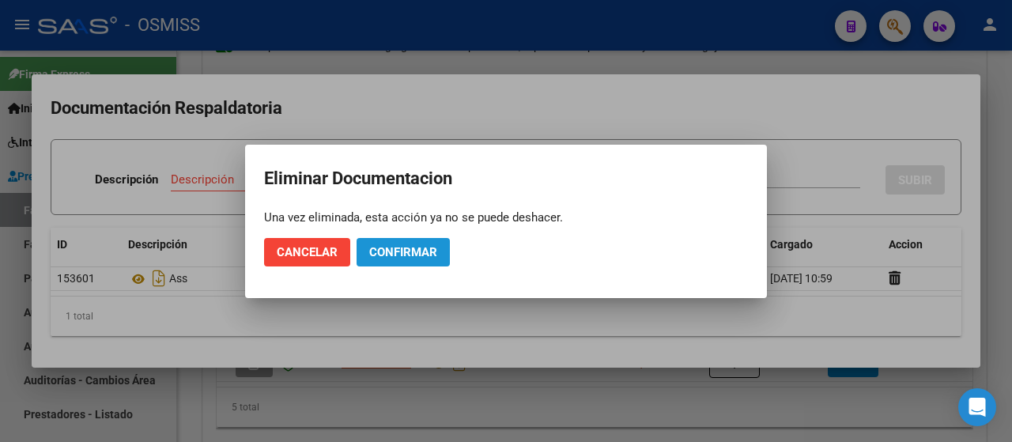
click at [386, 255] on span "Confirmar" at bounding box center [403, 252] width 68 height 14
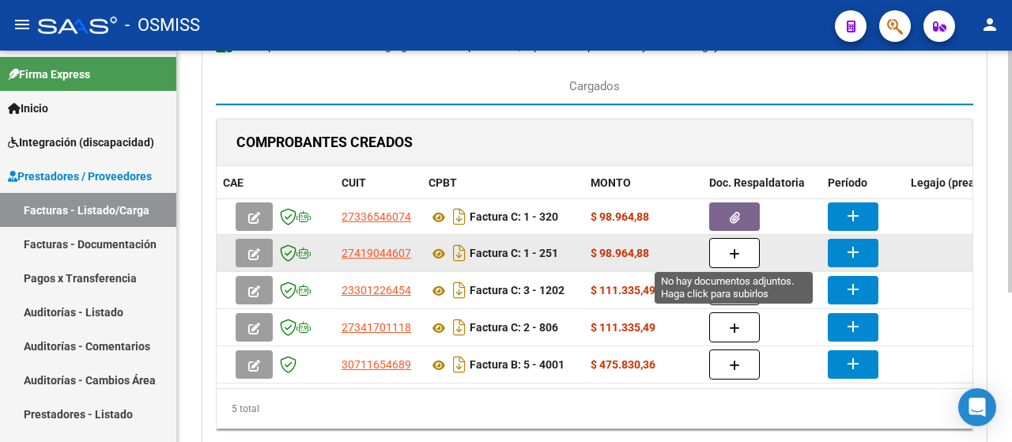
click at [731, 249] on icon "button" at bounding box center [734, 254] width 11 height 12
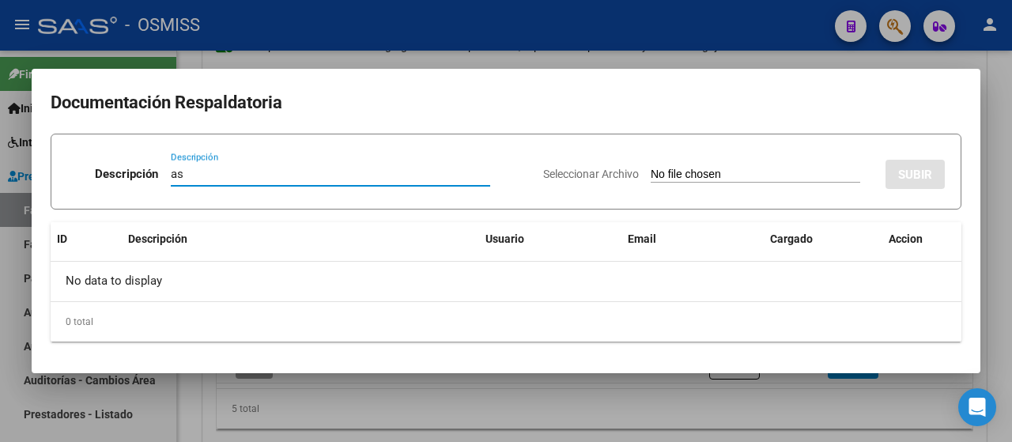
type input "as"
click at [683, 176] on input "Seleccionar Archivo" at bounding box center [756, 175] width 210 height 15
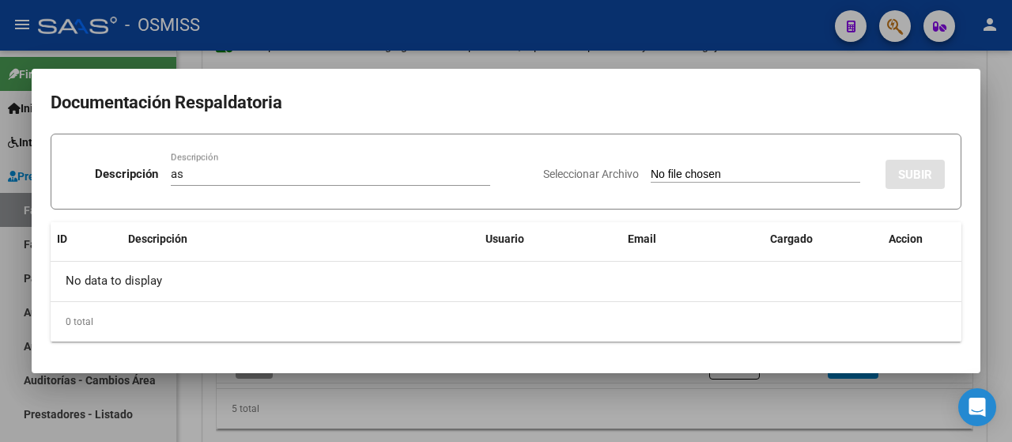
type input "C:\fakepath\CamScanner 1-10-25 12.39.pdf"
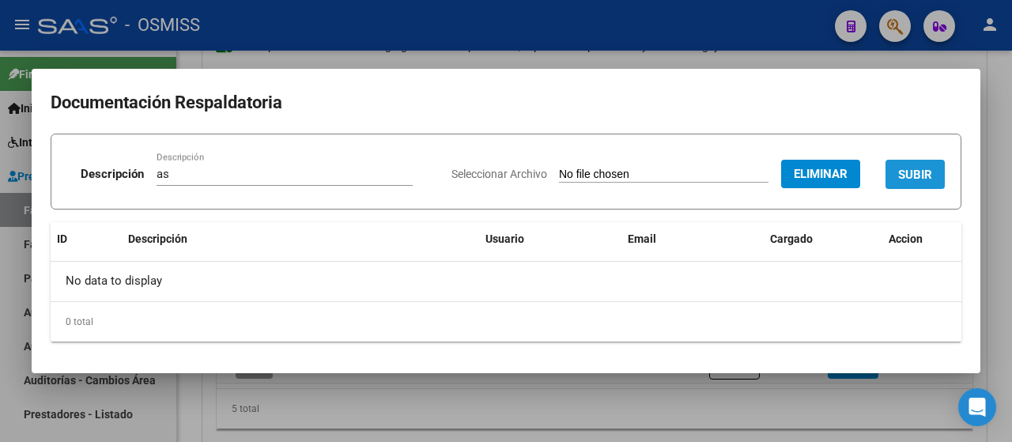
click at [921, 174] on span "SUBIR" at bounding box center [915, 175] width 34 height 14
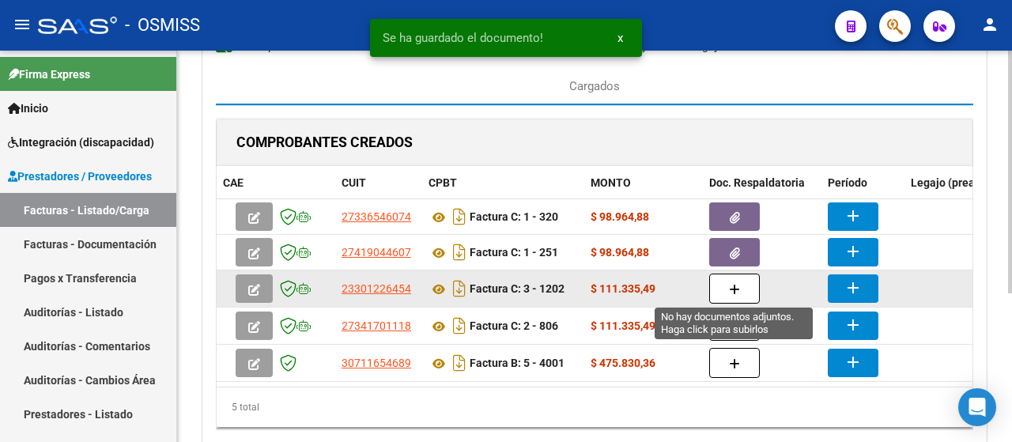
click at [720, 290] on button "button" at bounding box center [734, 289] width 51 height 30
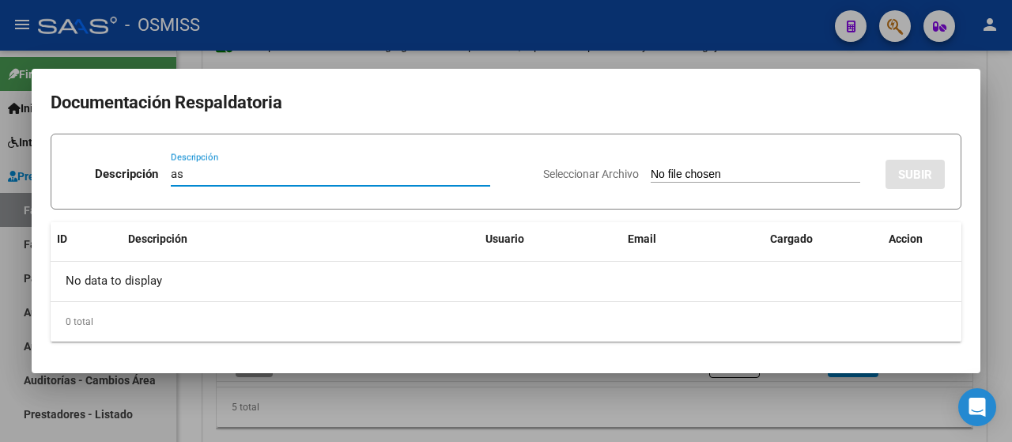
type input "as"
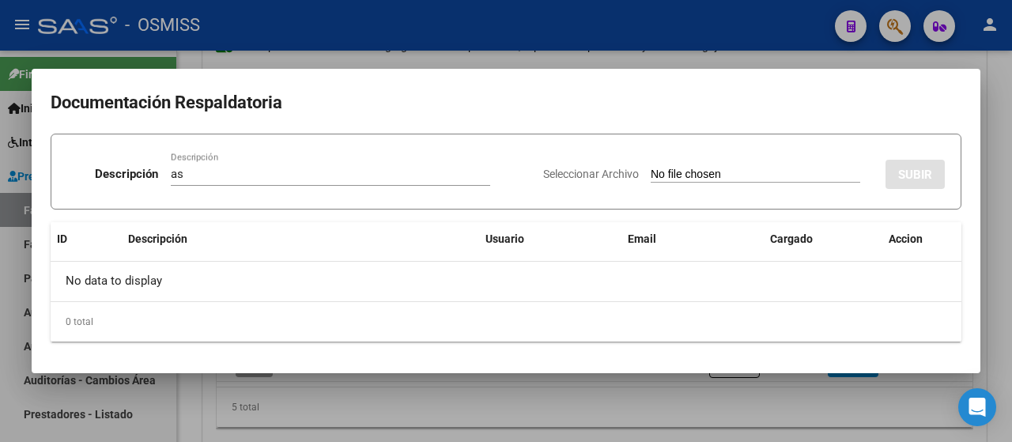
click at [710, 176] on input "Seleccionar Archivo" at bounding box center [756, 175] width 210 height 15
type input "C:\fakepath\VALENTINI - SEPT.pdf"
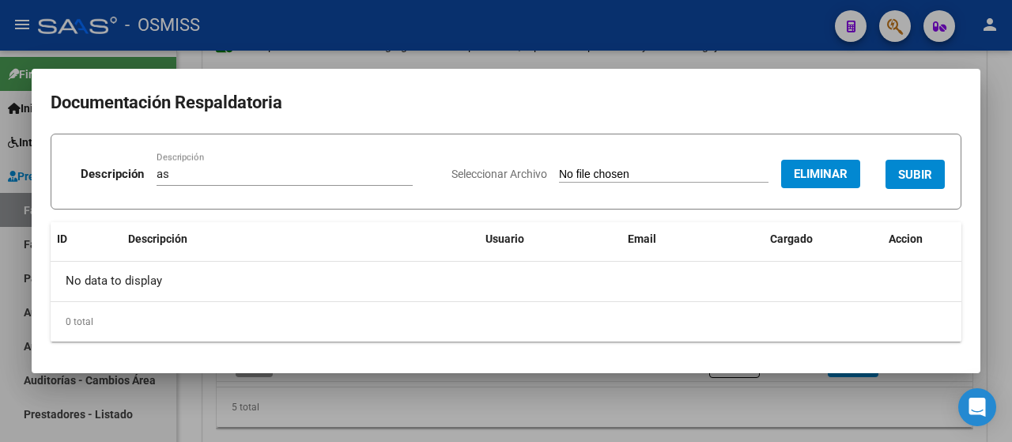
click at [932, 180] on button "SUBIR" at bounding box center [915, 174] width 59 height 29
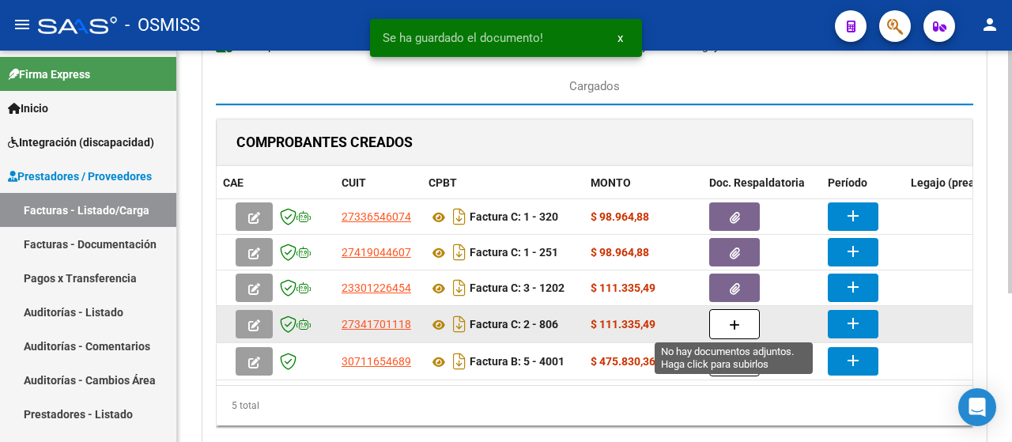
click at [736, 322] on icon "button" at bounding box center [734, 326] width 11 height 12
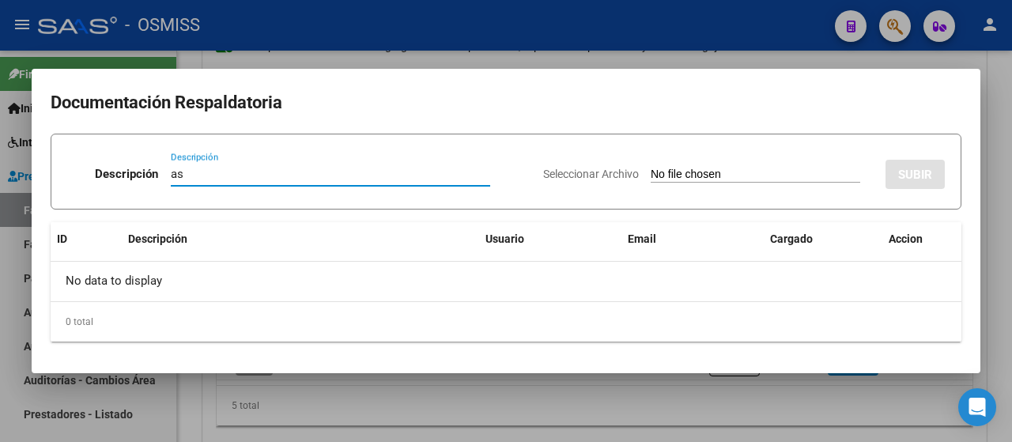
type input "as"
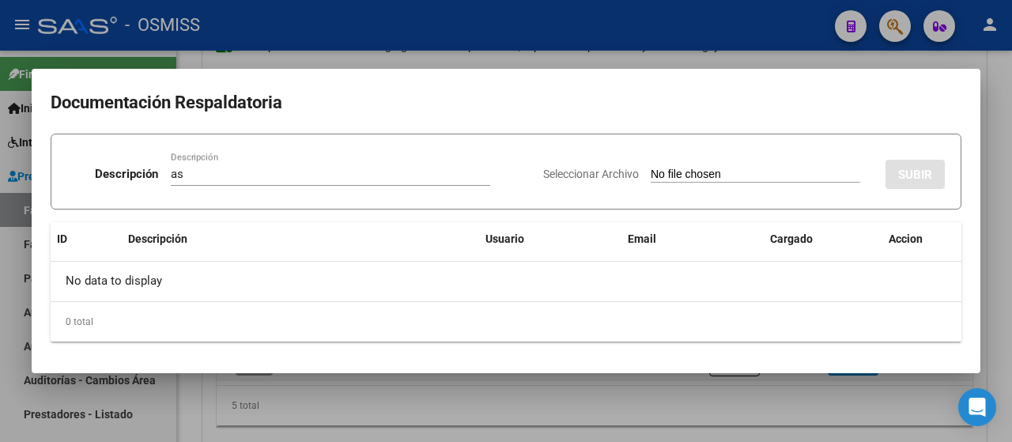
click at [712, 175] on input "Seleccionar Archivo" at bounding box center [756, 175] width 210 height 15
type input "C:\fakepath\facu sept25.pdf"
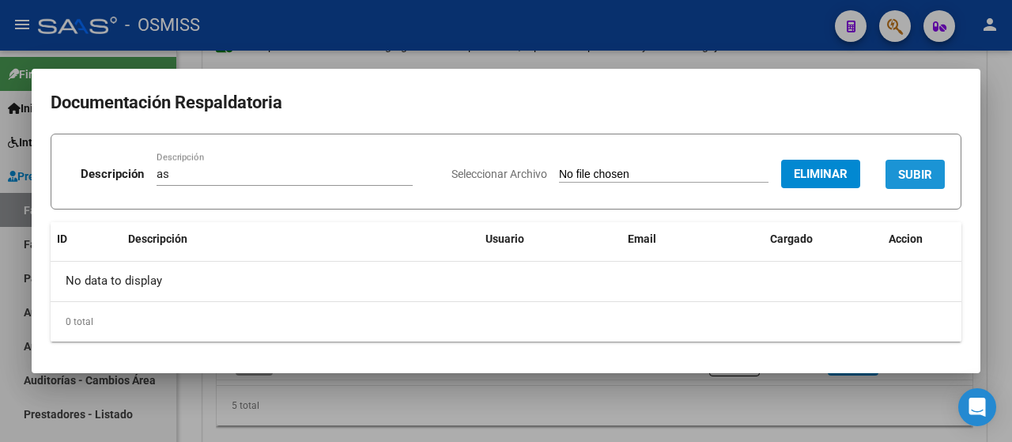
click at [920, 170] on span "SUBIR" at bounding box center [915, 175] width 34 height 14
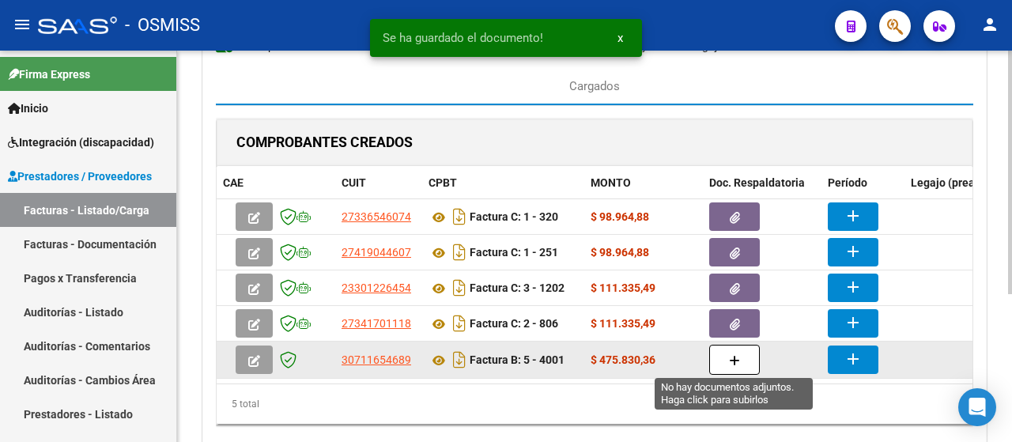
click at [739, 357] on icon "button" at bounding box center [734, 361] width 11 height 12
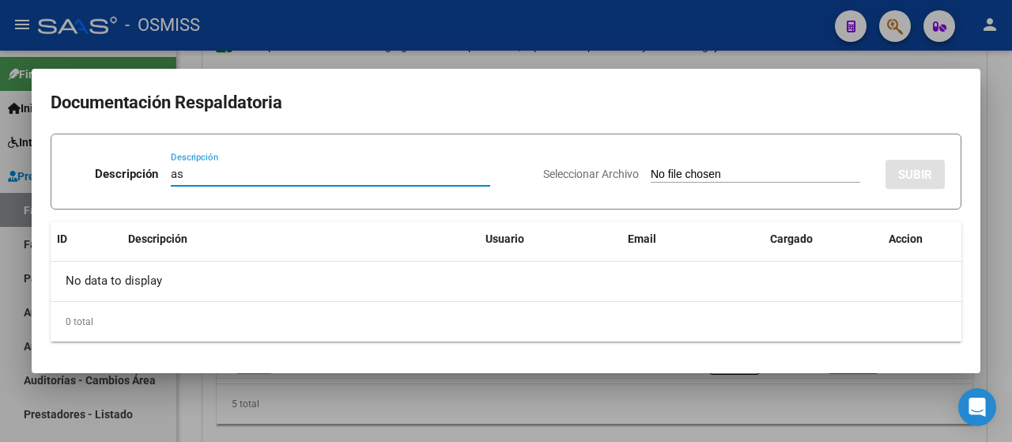
type input "as"
click at [709, 177] on input "Seleccionar Archivo" at bounding box center [756, 175] width 210 height 15
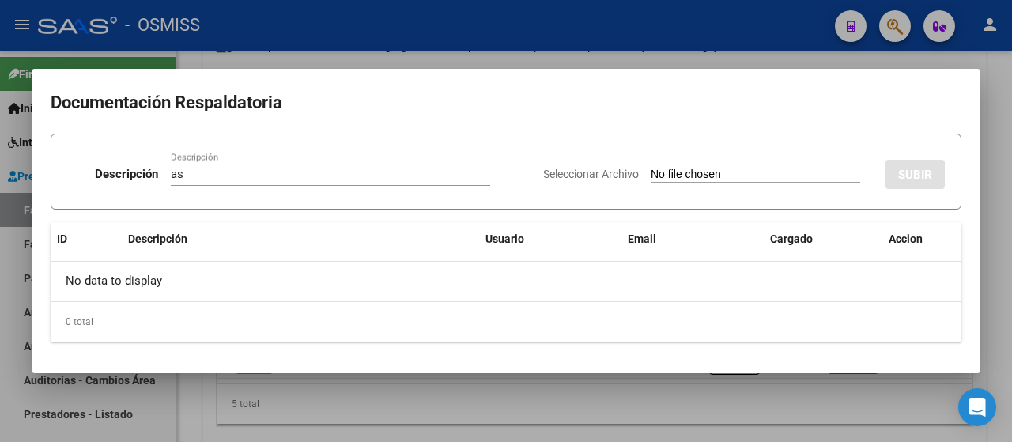
type input "C:\fakepath\SAIE ASISTENCIA.pdf"
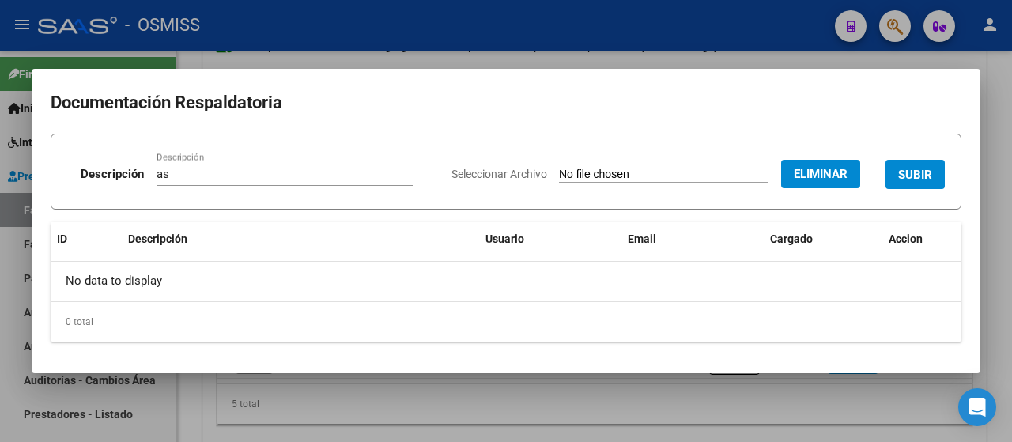
click at [922, 168] on span "SUBIR" at bounding box center [915, 175] width 34 height 14
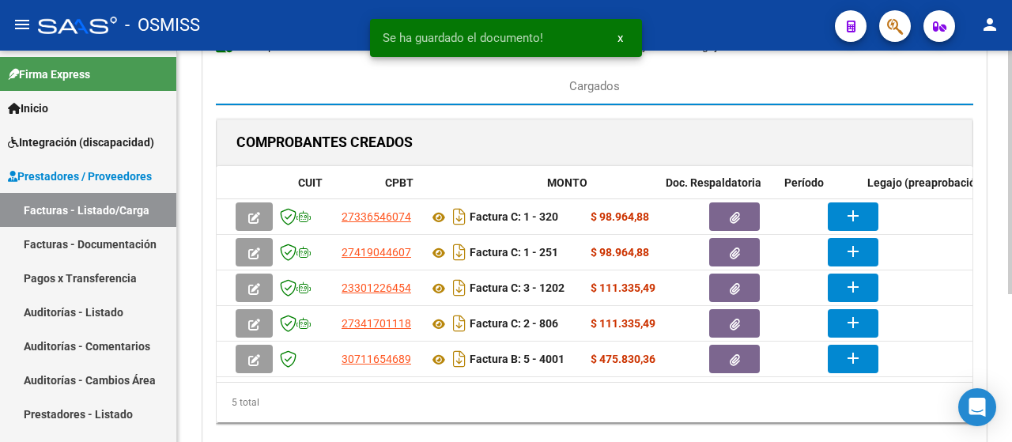
scroll to position [0, 155]
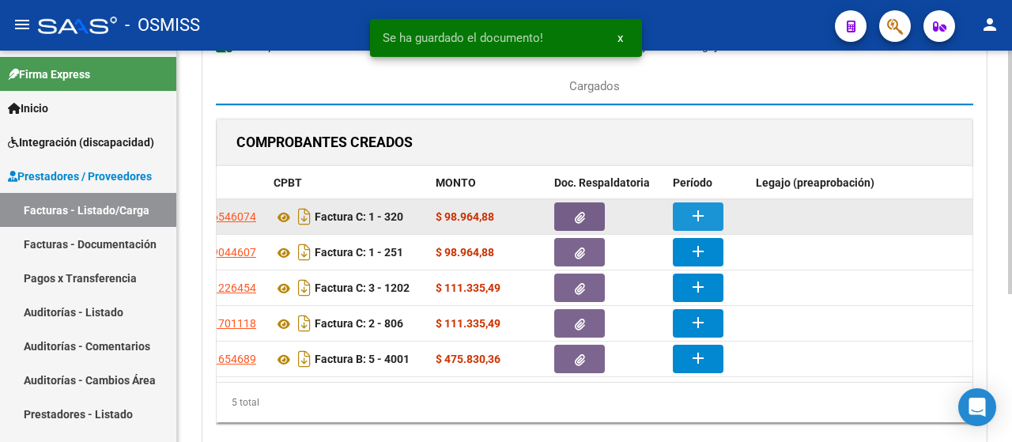
click at [702, 207] on mat-icon "add" at bounding box center [698, 215] width 19 height 19
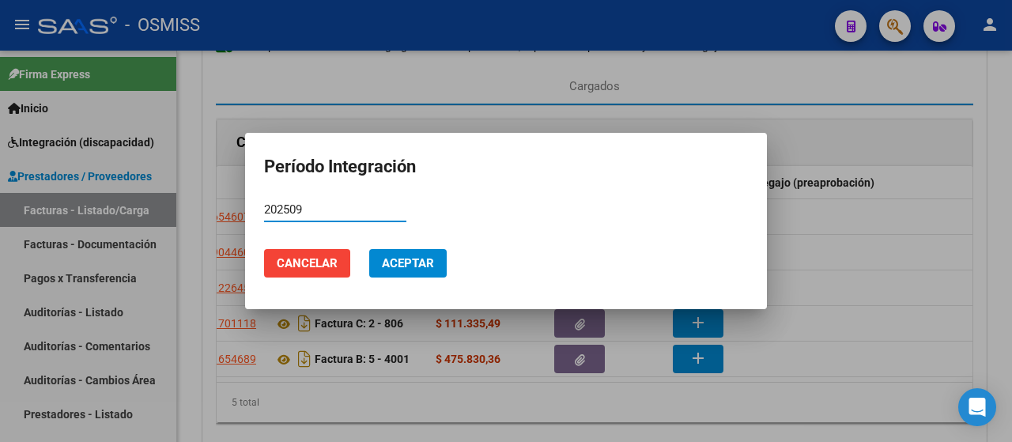
drag, startPoint x: 305, startPoint y: 206, endPoint x: 262, endPoint y: 221, distance: 45.8
click at [262, 221] on mat-dialog-content "202509 Período (AAAAMM)" at bounding box center [506, 217] width 522 height 39
type input "202509"
drag, startPoint x: 263, startPoint y: 208, endPoint x: 643, endPoint y: 202, distance: 379.7
click at [643, 202] on div "202509 Período (AAAAMM)" at bounding box center [506, 217] width 484 height 39
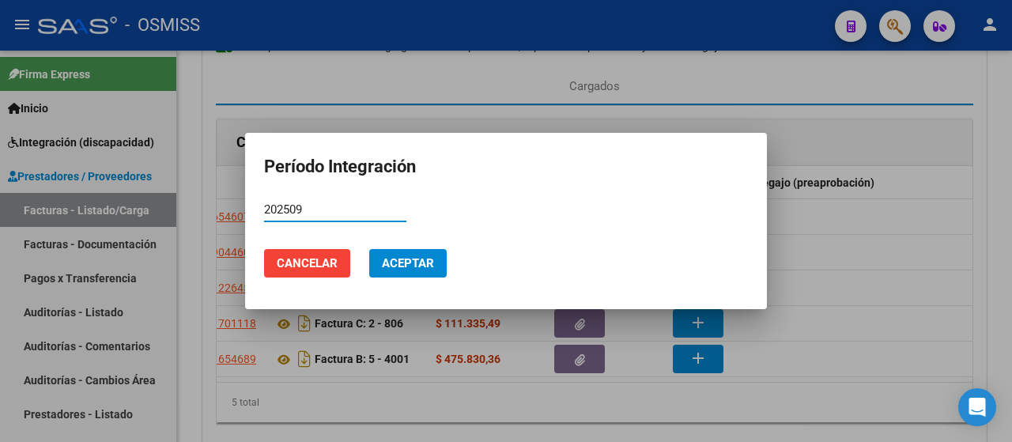
drag, startPoint x: 264, startPoint y: 206, endPoint x: 305, endPoint y: 205, distance: 41.2
click at [305, 205] on input "202509" at bounding box center [335, 209] width 142 height 14
click at [405, 259] on span "Aceptar" at bounding box center [408, 263] width 52 height 14
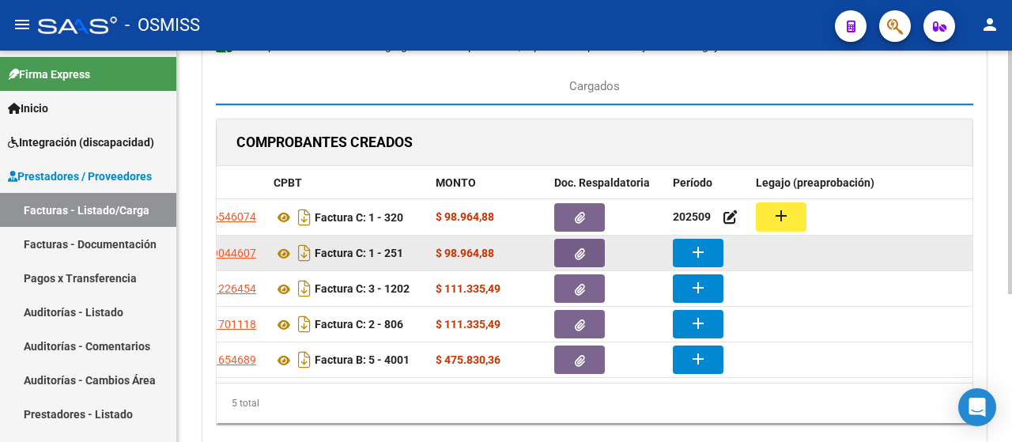
click at [709, 248] on button "add" at bounding box center [698, 253] width 51 height 28
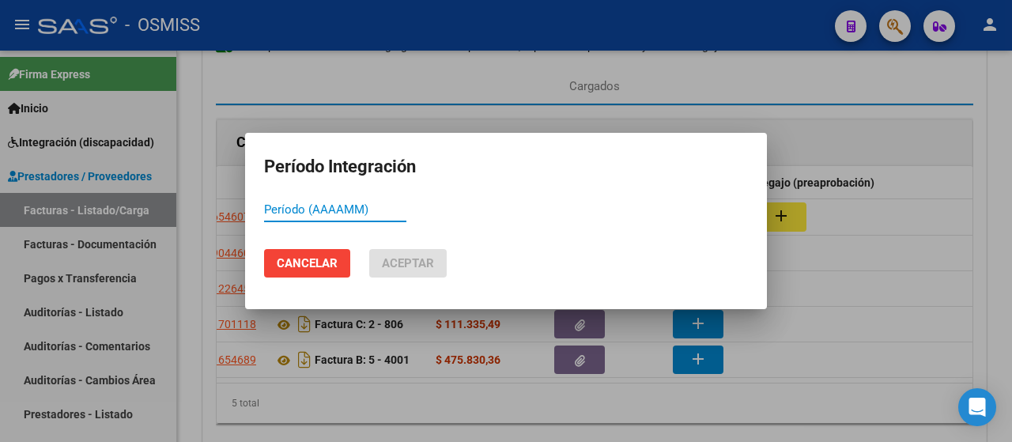
paste input "202509"
type input "202509"
click at [401, 256] on span "Aceptar" at bounding box center [408, 263] width 52 height 14
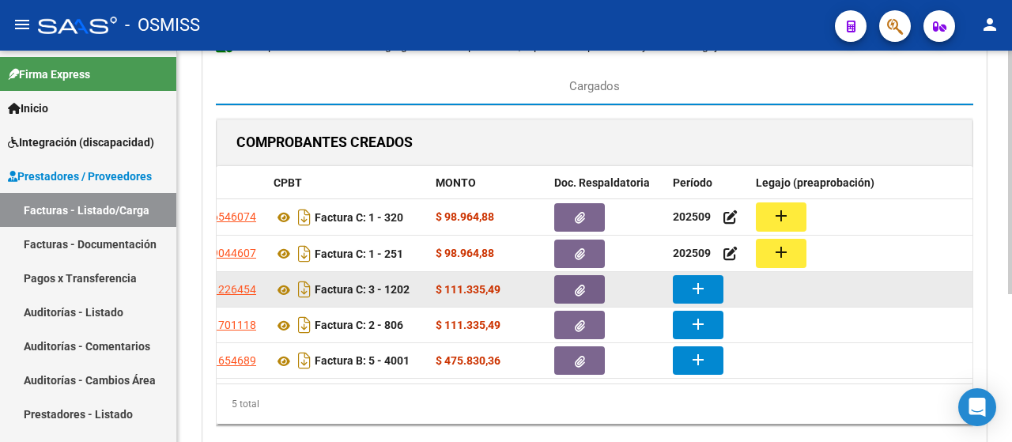
click at [690, 293] on mat-icon "add" at bounding box center [698, 288] width 19 height 19
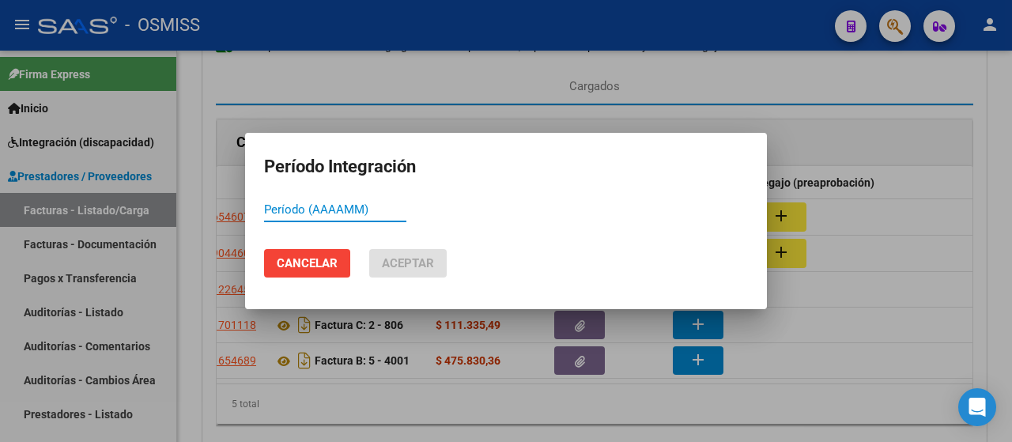
paste input "202509"
type input "202509"
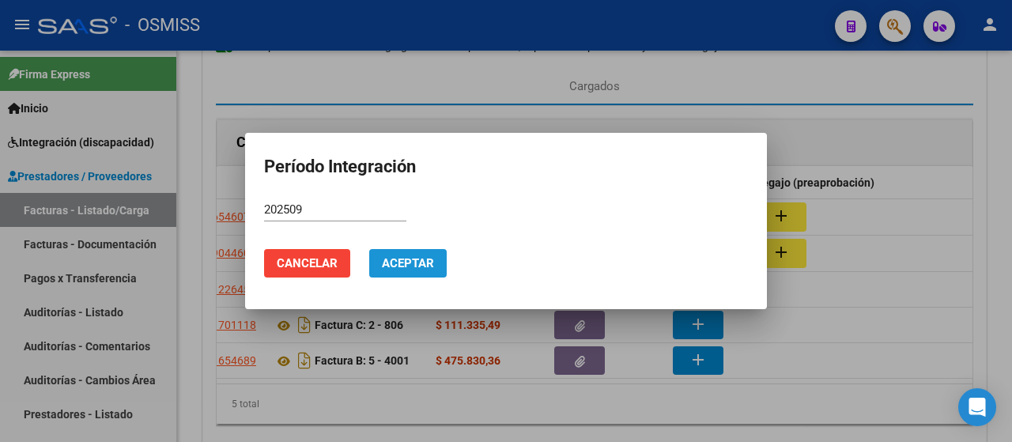
click at [418, 262] on span "Aceptar" at bounding box center [408, 263] width 52 height 14
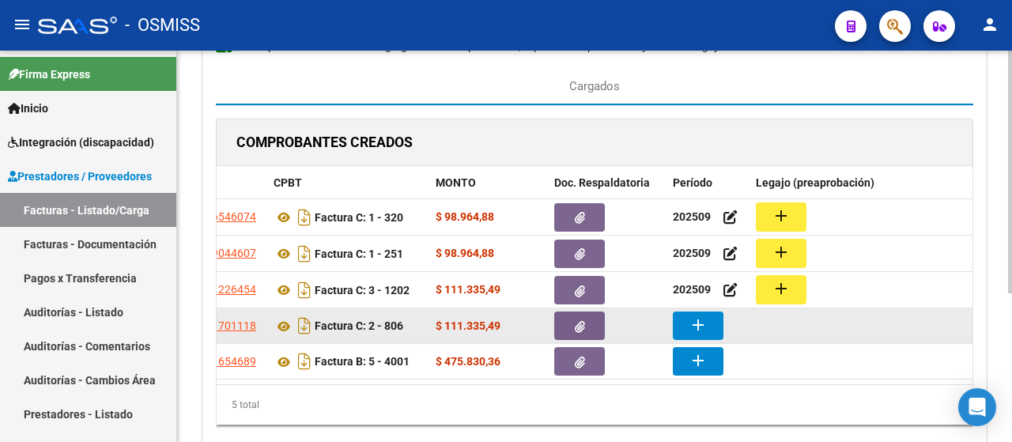
click at [699, 316] on mat-icon "add" at bounding box center [698, 325] width 19 height 19
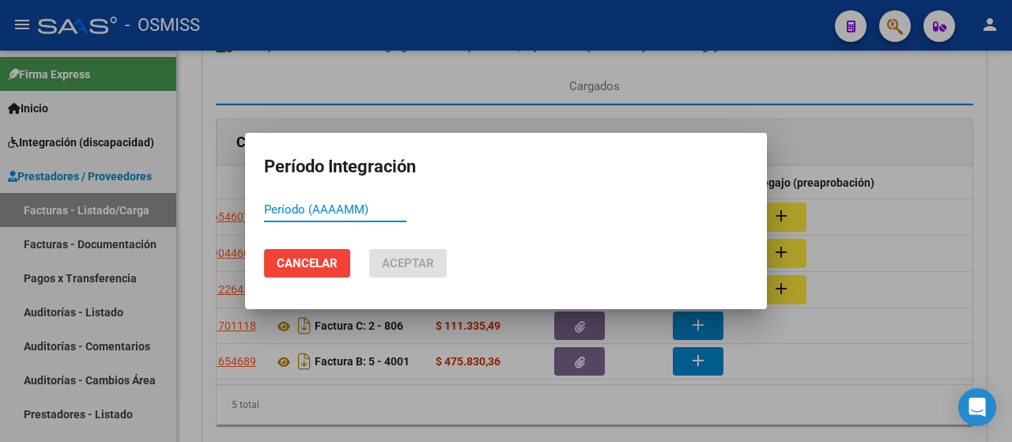
paste input "202509"
type input "202509"
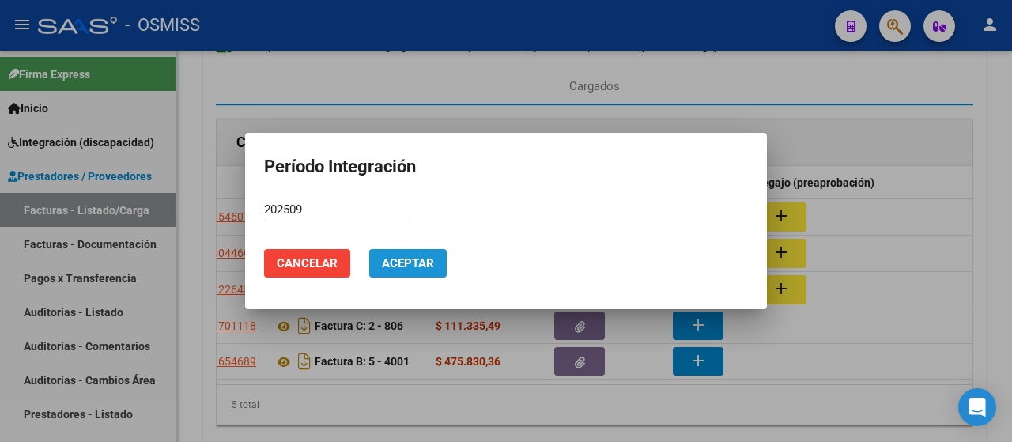
click at [412, 257] on span "Aceptar" at bounding box center [408, 263] width 52 height 14
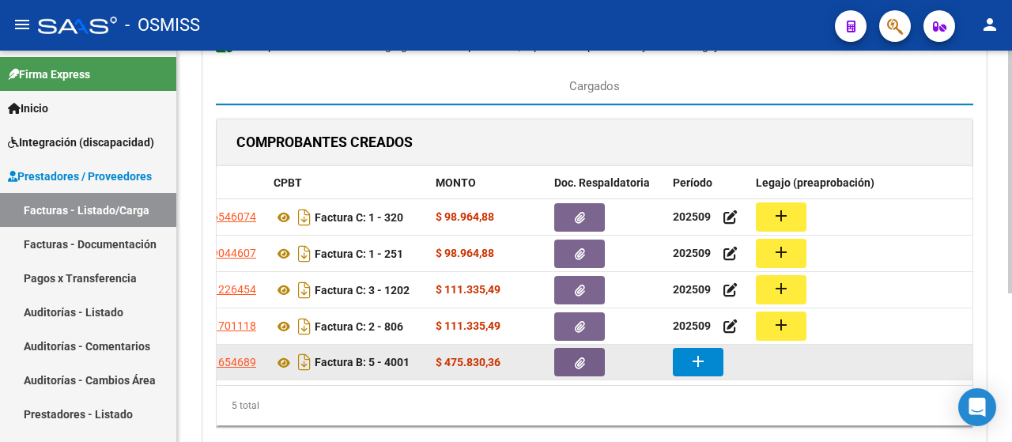
click at [689, 356] on mat-icon "add" at bounding box center [698, 361] width 19 height 19
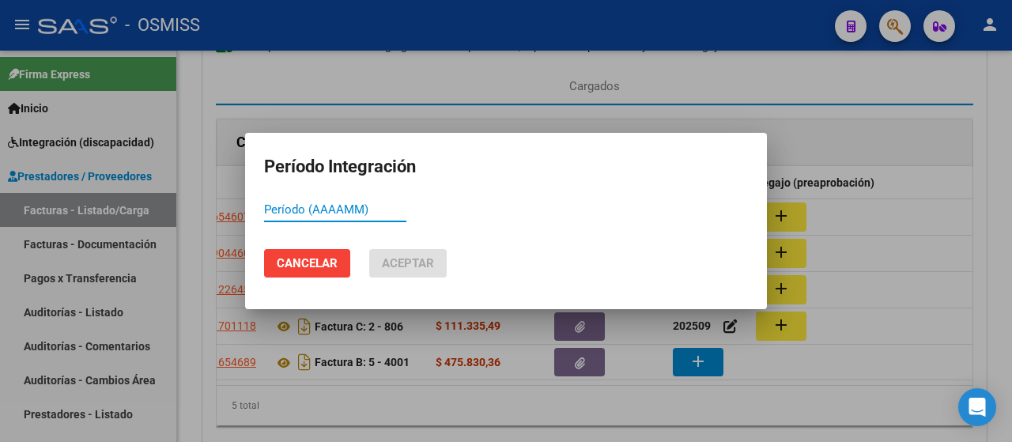
paste input "202509"
click at [400, 263] on span "Aceptar" at bounding box center [408, 263] width 52 height 14
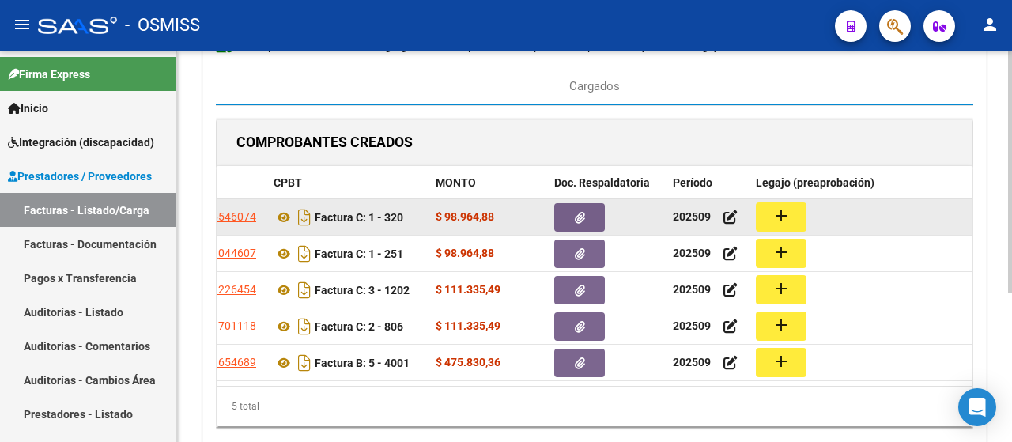
click at [778, 217] on mat-icon "add" at bounding box center [781, 215] width 19 height 19
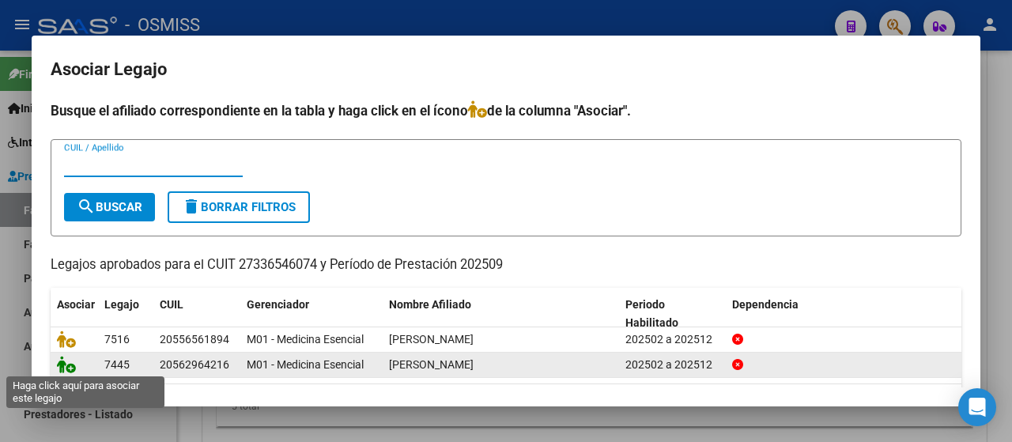
click at [62, 362] on icon at bounding box center [66, 364] width 19 height 17
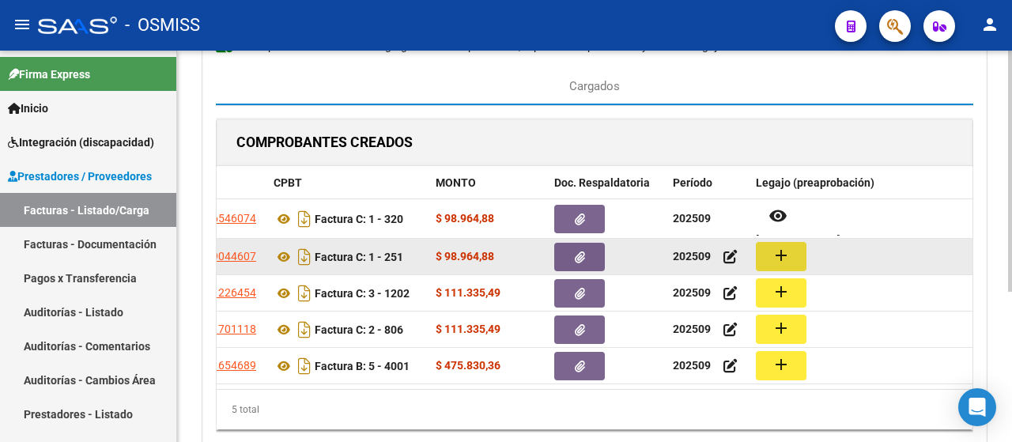
click at [780, 251] on mat-icon "add" at bounding box center [781, 255] width 19 height 19
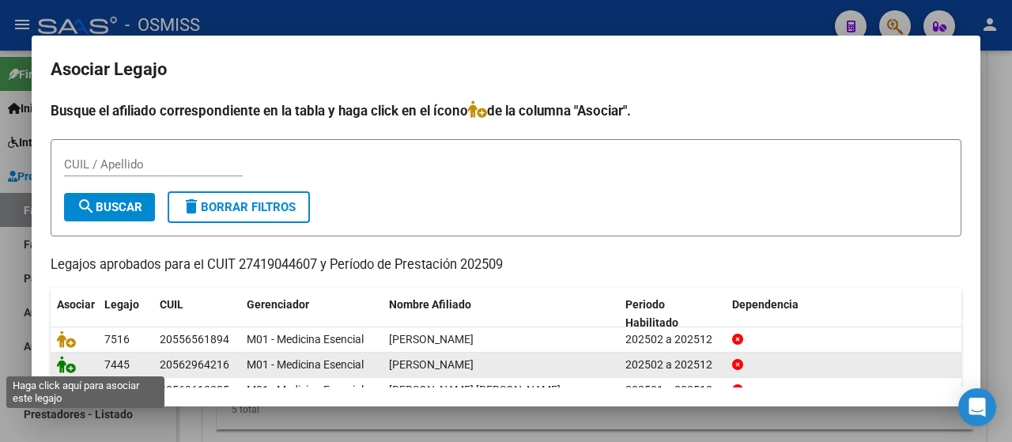
click at [60, 360] on icon at bounding box center [66, 364] width 19 height 17
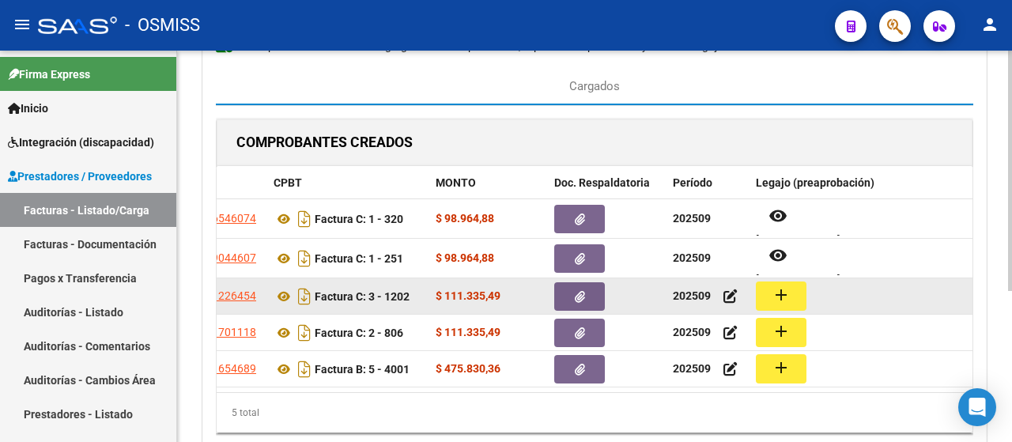
click at [788, 297] on mat-icon "add" at bounding box center [781, 295] width 19 height 19
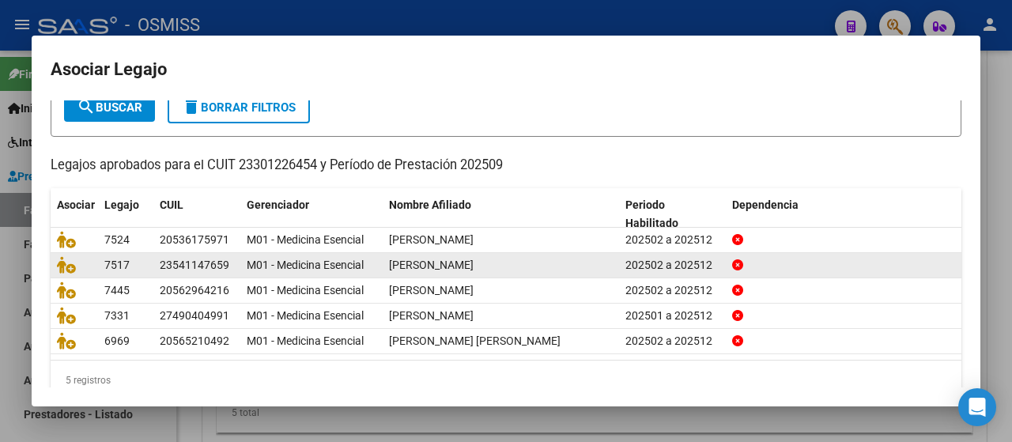
scroll to position [120, 0]
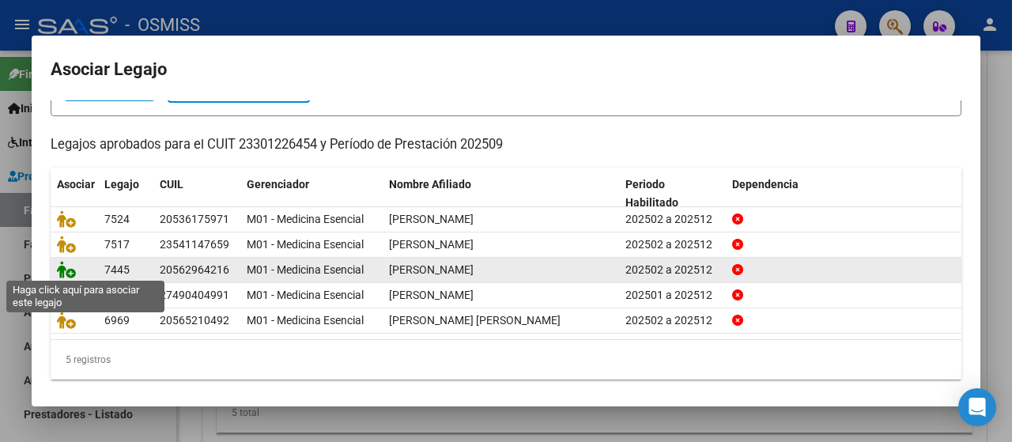
click at [66, 267] on icon at bounding box center [66, 269] width 19 height 17
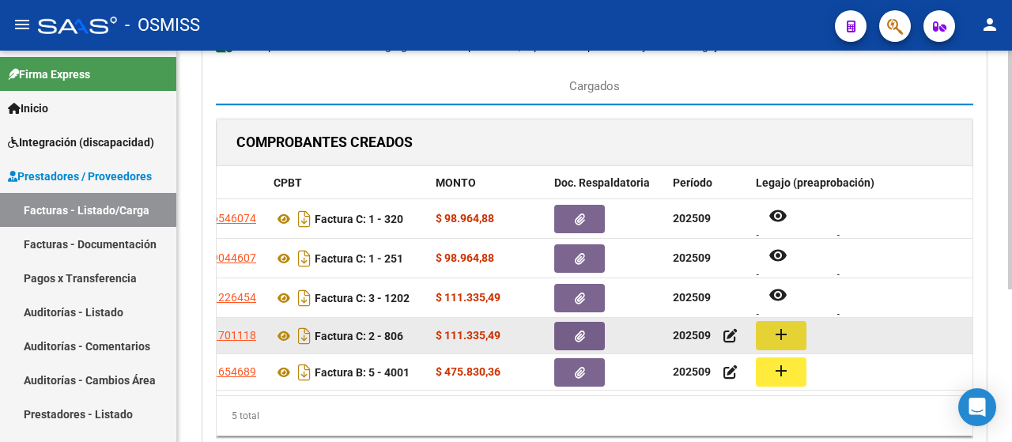
click at [787, 336] on mat-icon "add" at bounding box center [781, 334] width 19 height 19
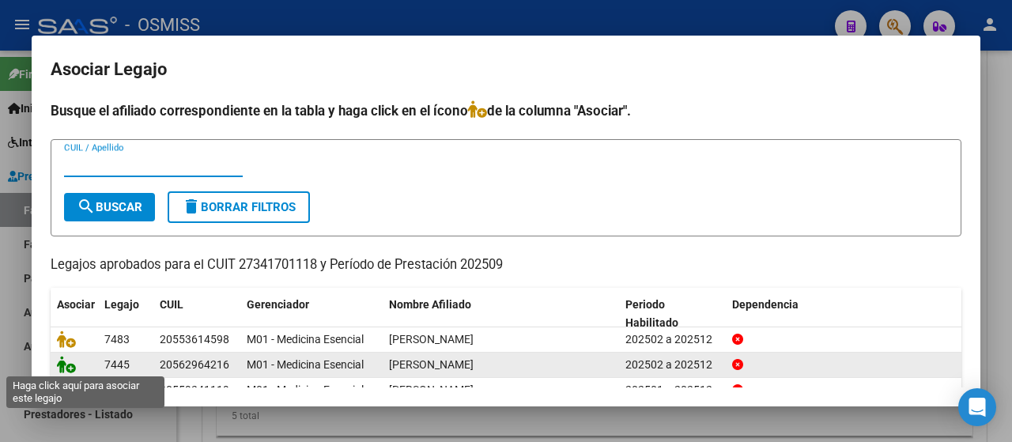
click at [70, 365] on icon at bounding box center [66, 364] width 19 height 17
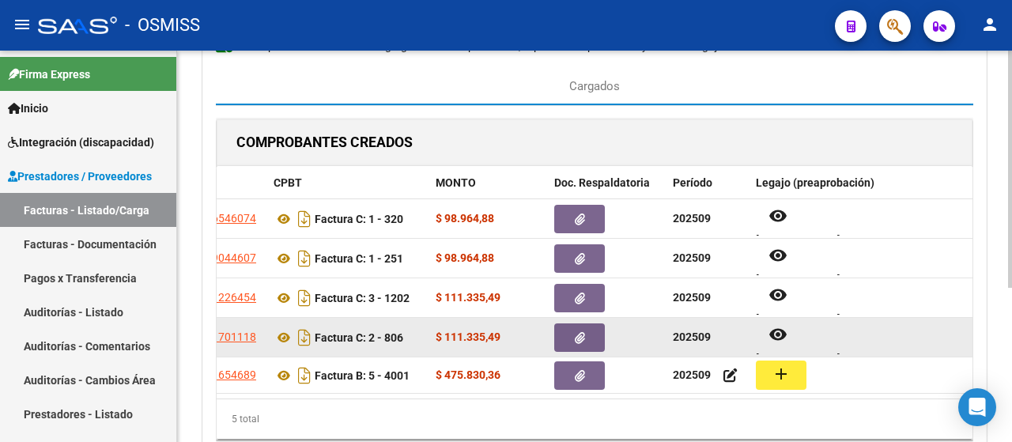
scroll to position [13, 0]
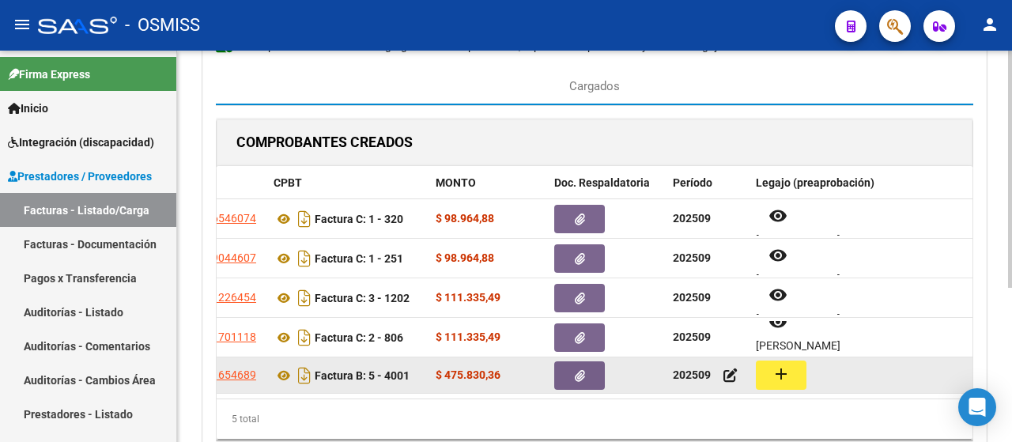
click at [779, 376] on mat-icon "add" at bounding box center [781, 374] width 19 height 19
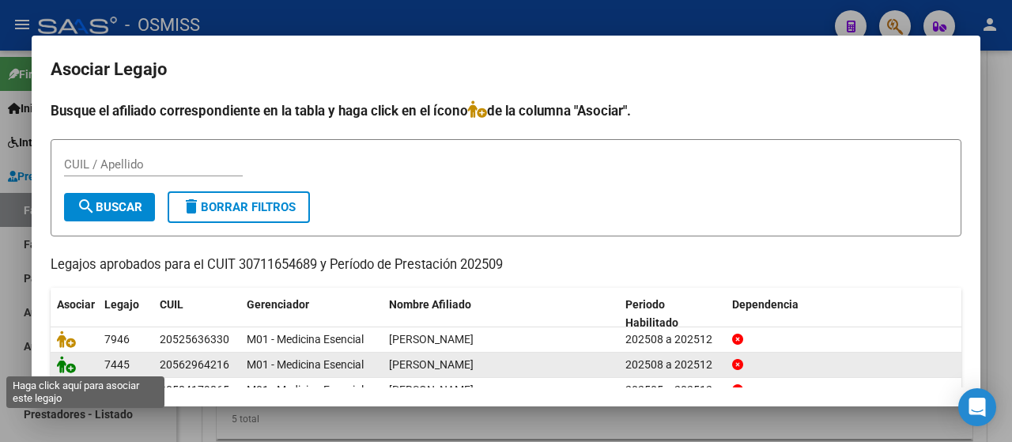
click at [67, 364] on icon at bounding box center [66, 364] width 19 height 17
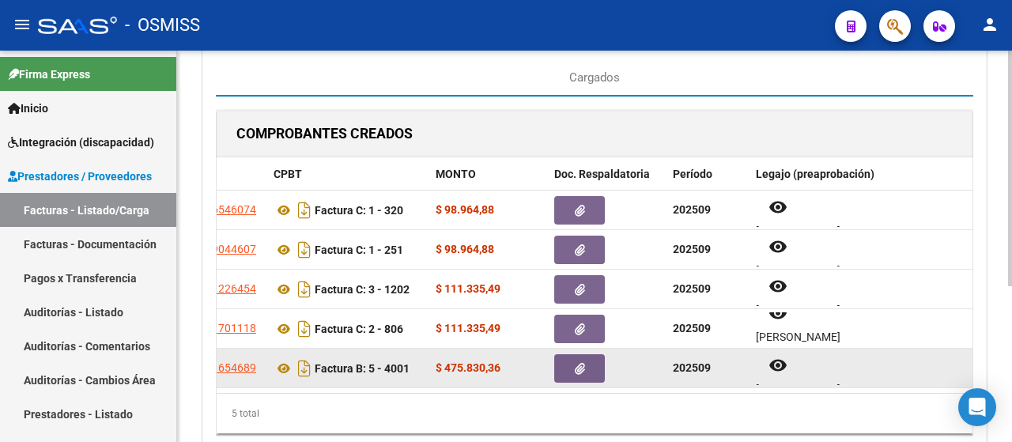
scroll to position [21, 0]
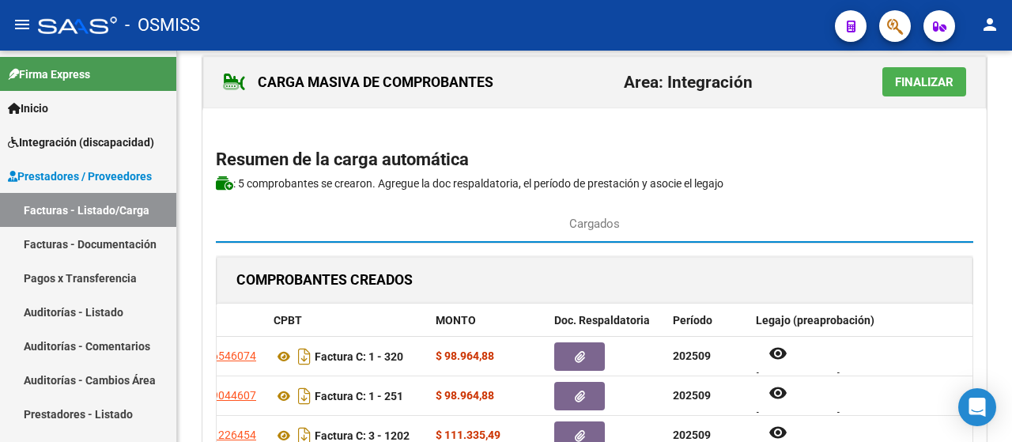
click at [917, 81] on span "Finalizar" at bounding box center [924, 82] width 59 height 14
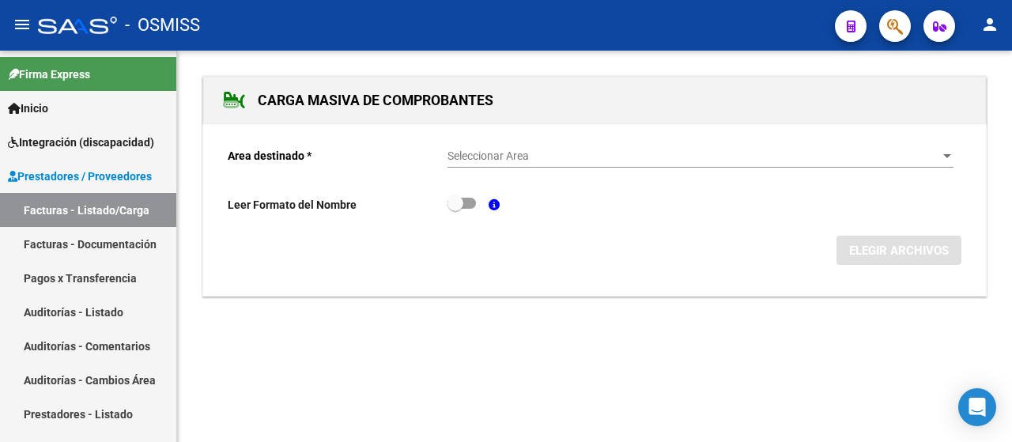
scroll to position [0, 0]
click at [944, 158] on div at bounding box center [947, 156] width 14 height 13
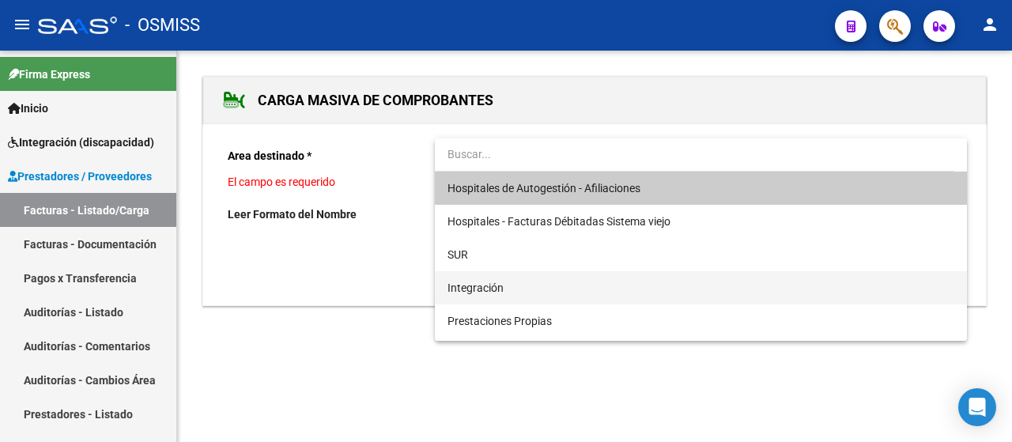
click at [535, 284] on span "Integración" at bounding box center [701, 287] width 507 height 33
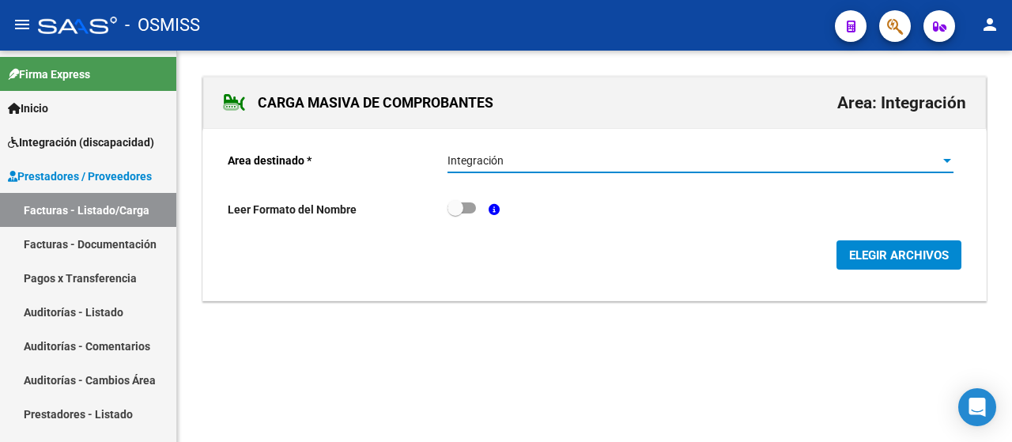
click at [919, 260] on span "ELEGIR ARCHIVOS" at bounding box center [899, 255] width 100 height 14
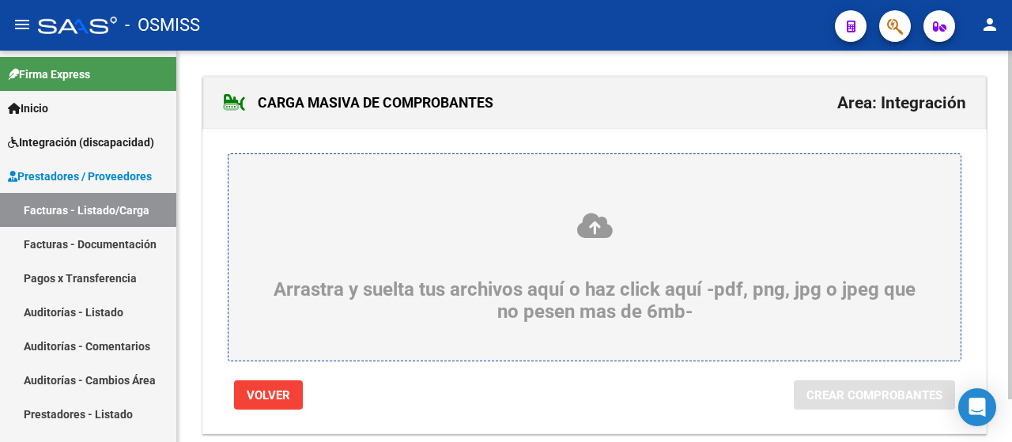
click at [274, 244] on div "Arrastra y suelta tus archivos aquí o haz click aquí -pdf, png, jpg o jpeg que …" at bounding box center [595, 267] width 656 height 112
click at [0, 0] on input "Arrastra y suelta tus archivos aquí o haz click aquí -pdf, png, jpg o jpeg que …" at bounding box center [0, 0] width 0 height 0
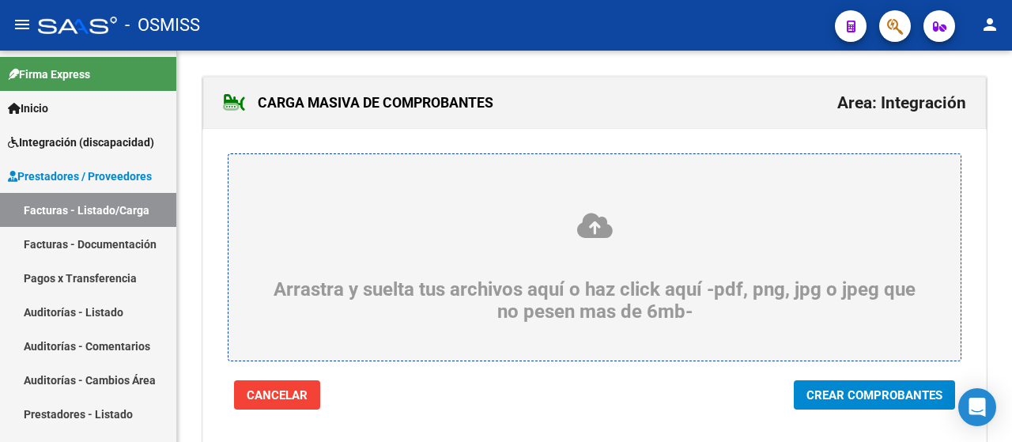
click at [855, 398] on span "Crear Comprobantes" at bounding box center [875, 395] width 136 height 14
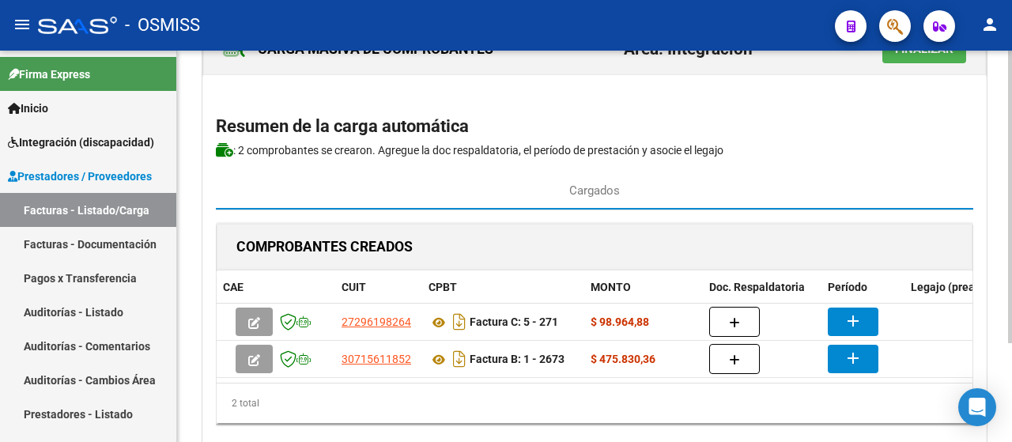
scroll to position [133, 0]
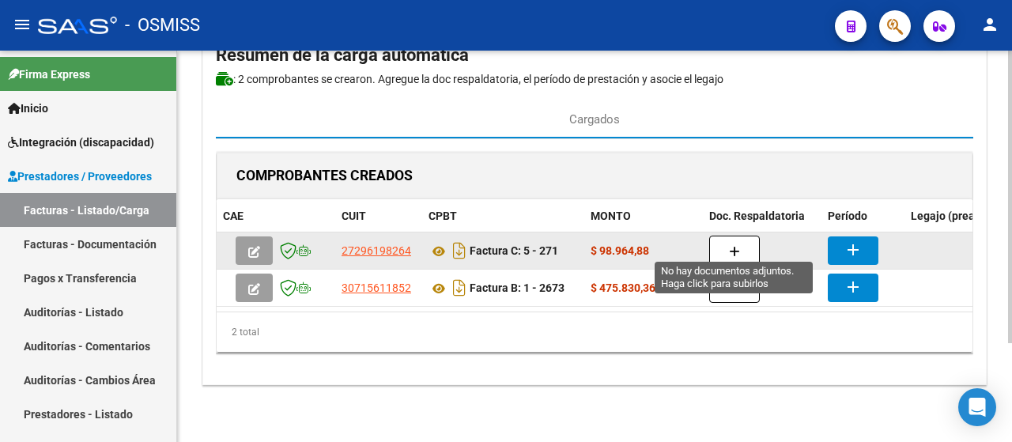
click at [730, 246] on icon "button" at bounding box center [734, 252] width 11 height 12
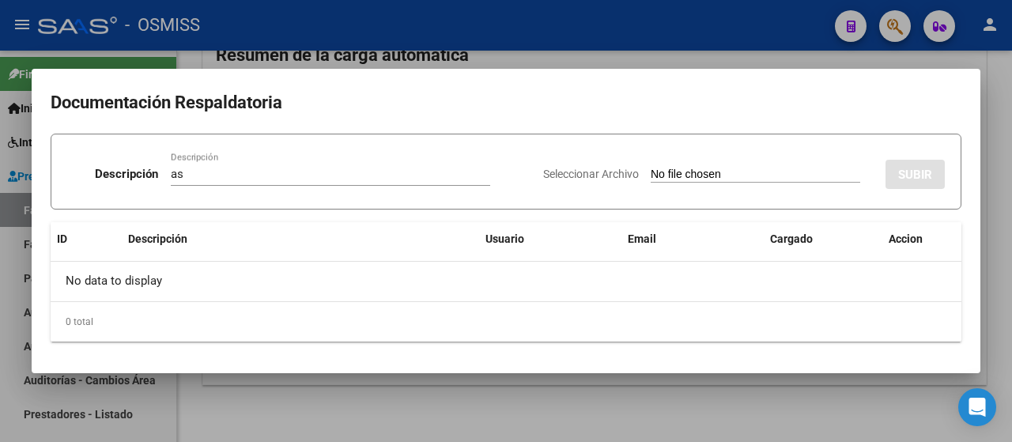
click at [718, 176] on input "Seleccionar Archivo" at bounding box center [756, 175] width 210 height 15
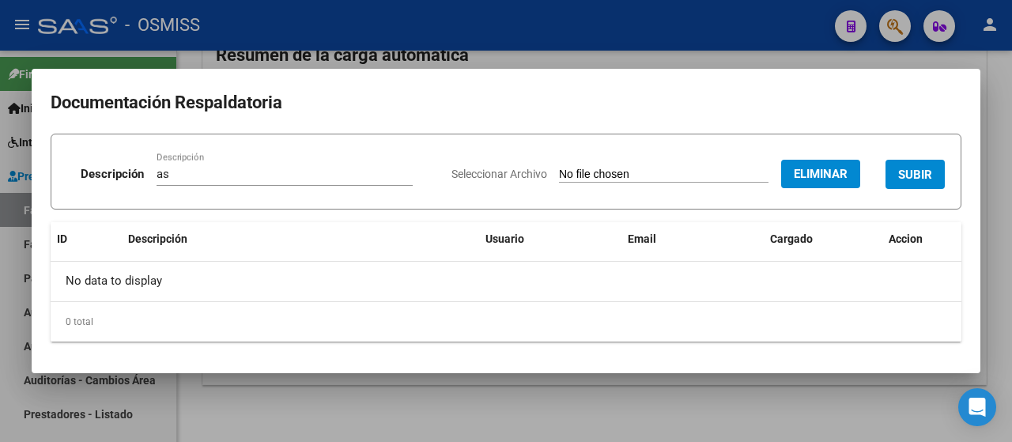
click at [924, 172] on span "SUBIR" at bounding box center [915, 175] width 34 height 14
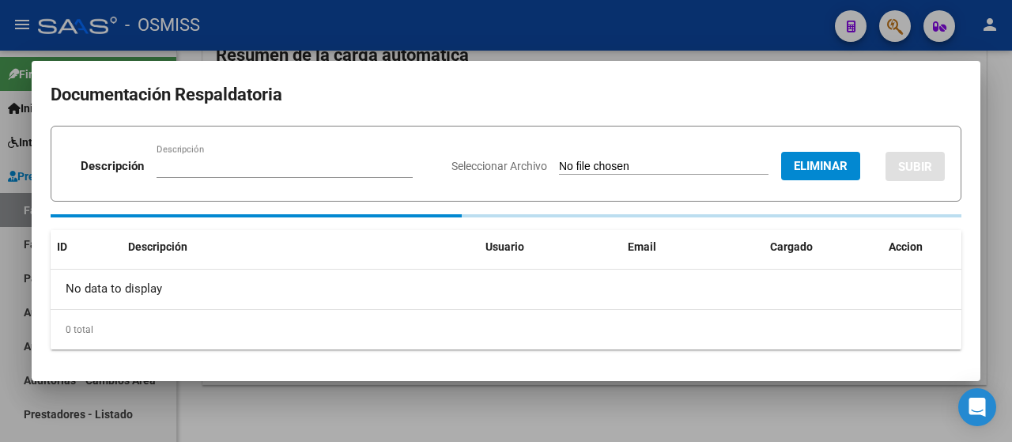
scroll to position [131, 0]
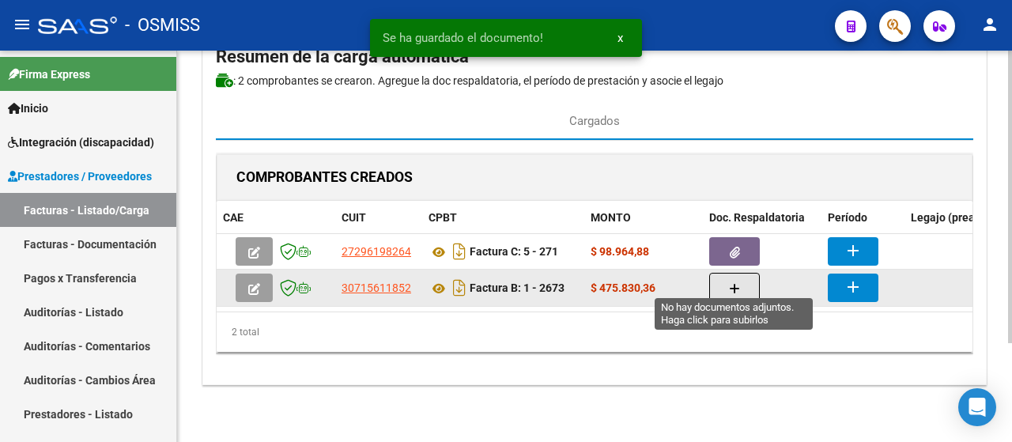
click at [747, 280] on button "button" at bounding box center [734, 288] width 51 height 30
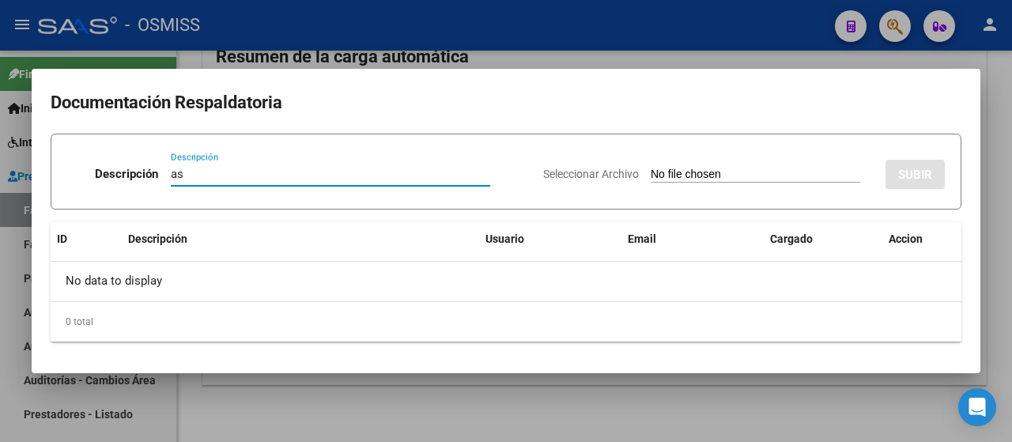
click at [720, 178] on input "Seleccionar Archivo" at bounding box center [756, 175] width 210 height 15
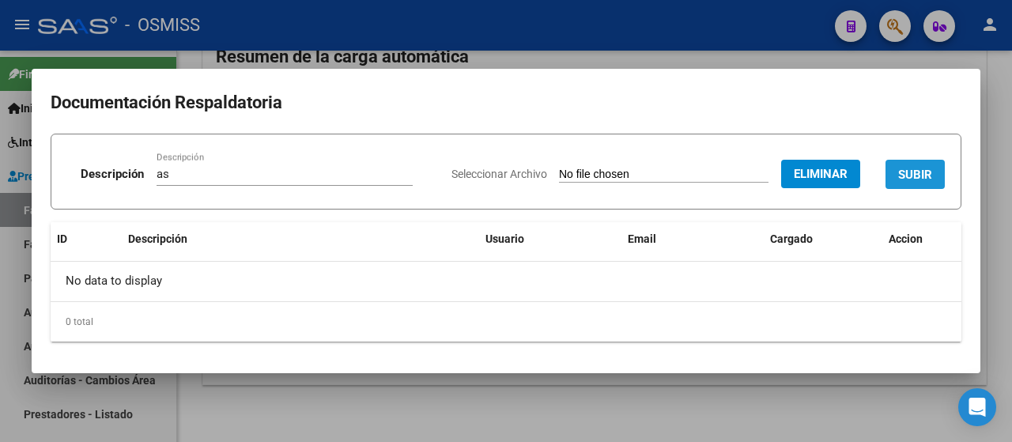
click at [916, 180] on span "SUBIR" at bounding box center [915, 175] width 34 height 14
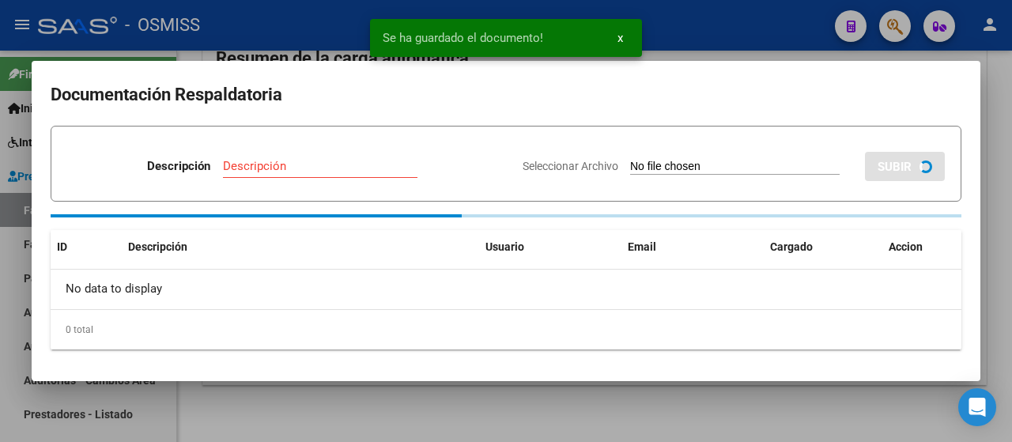
scroll to position [131, 0]
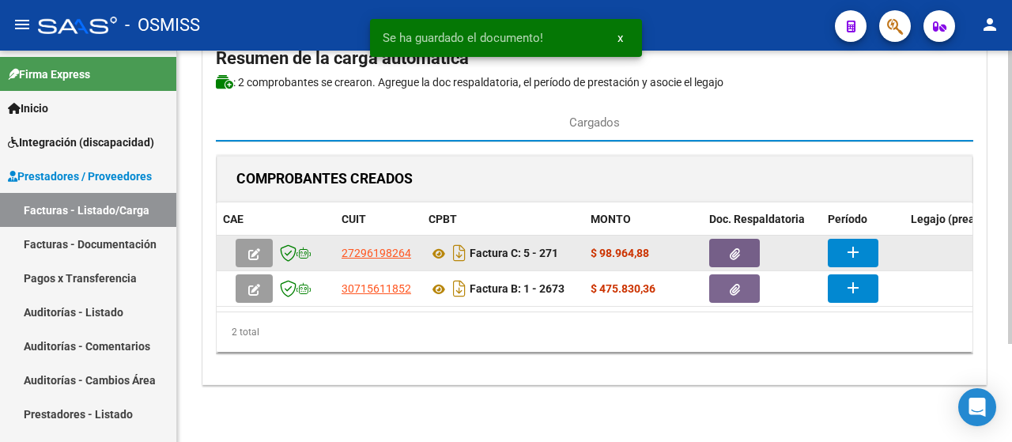
click at [864, 248] on button "add" at bounding box center [853, 253] width 51 height 28
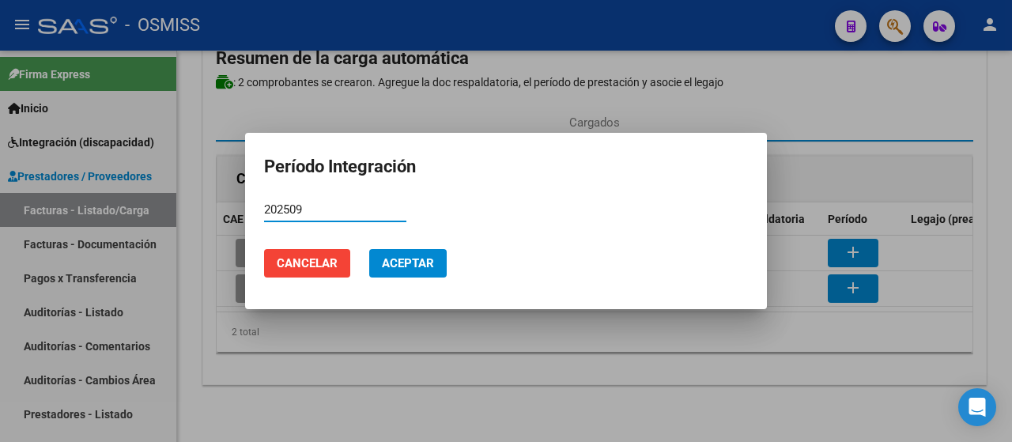
click at [410, 262] on span "Aceptar" at bounding box center [408, 263] width 52 height 14
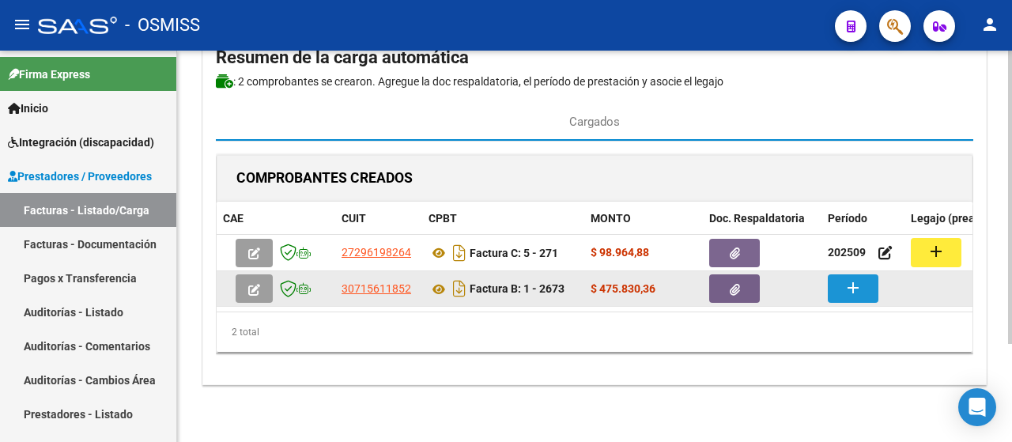
click at [861, 278] on mat-icon "add" at bounding box center [853, 287] width 19 height 19
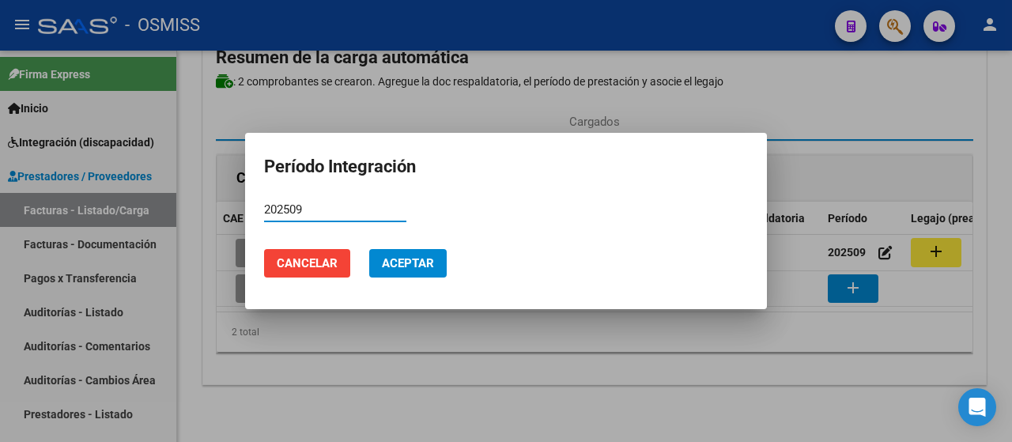
click at [418, 266] on span "Aceptar" at bounding box center [408, 263] width 52 height 14
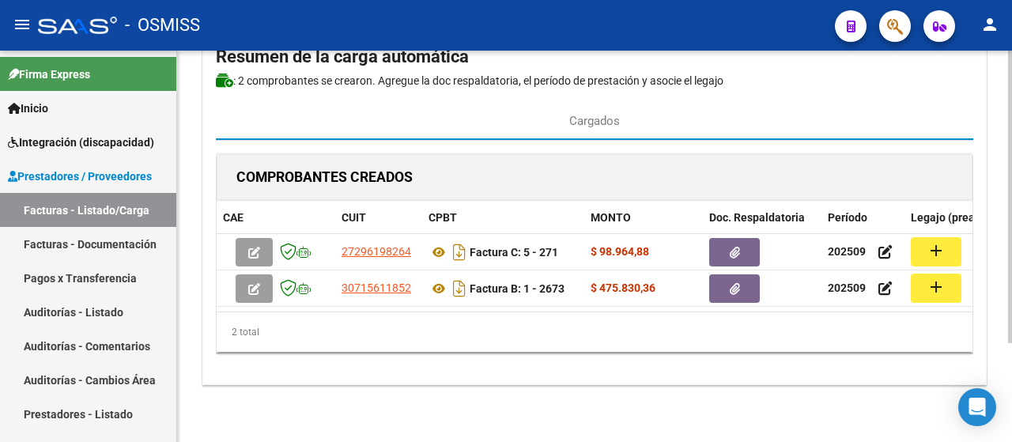
scroll to position [0, 168]
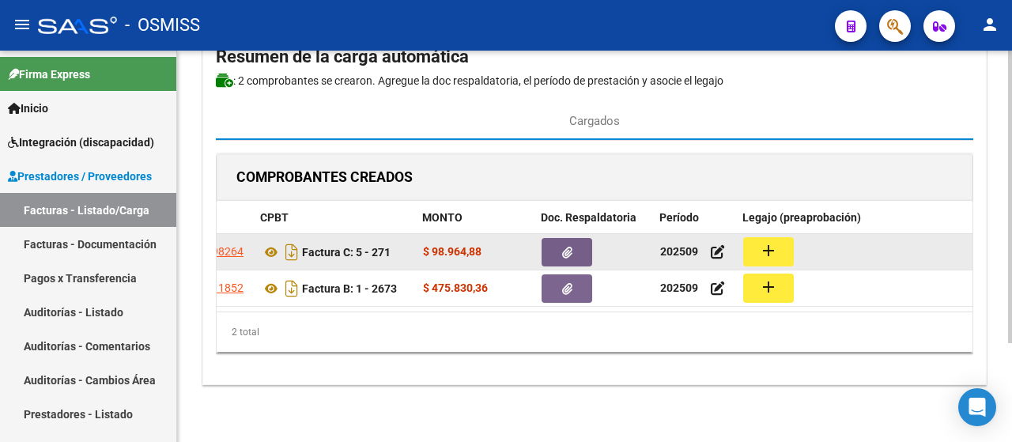
click at [777, 246] on button "add" at bounding box center [768, 251] width 51 height 29
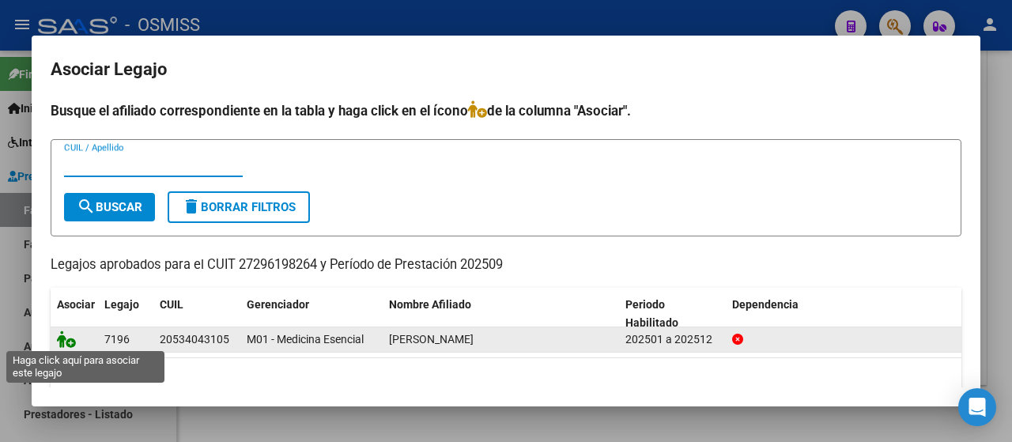
click at [59, 338] on icon at bounding box center [66, 339] width 19 height 17
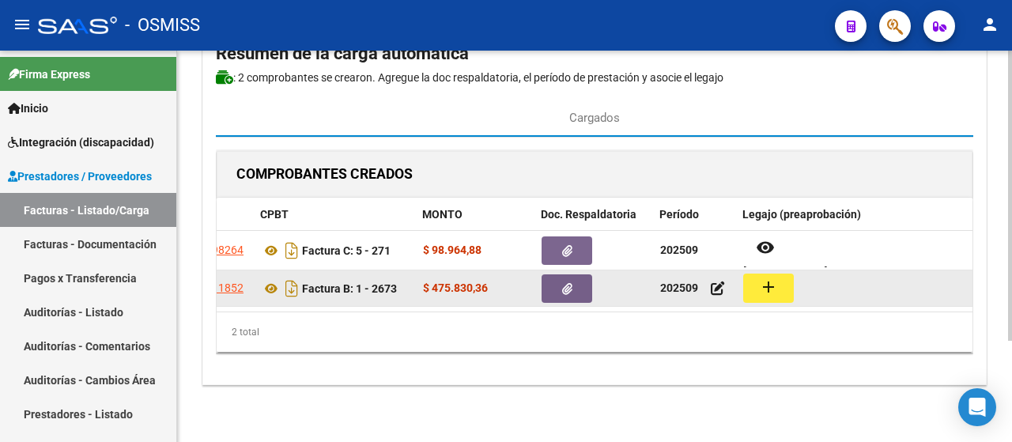
click at [755, 286] on button "add" at bounding box center [768, 288] width 51 height 29
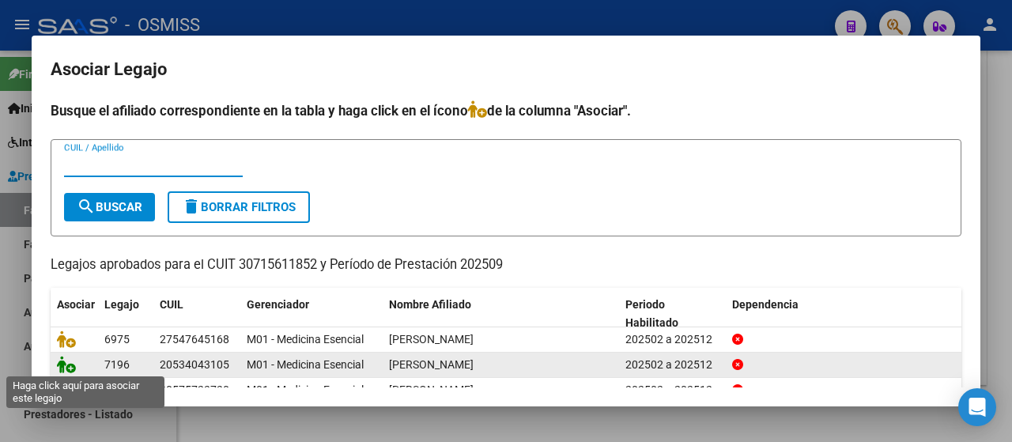
click at [70, 368] on icon at bounding box center [66, 364] width 19 height 17
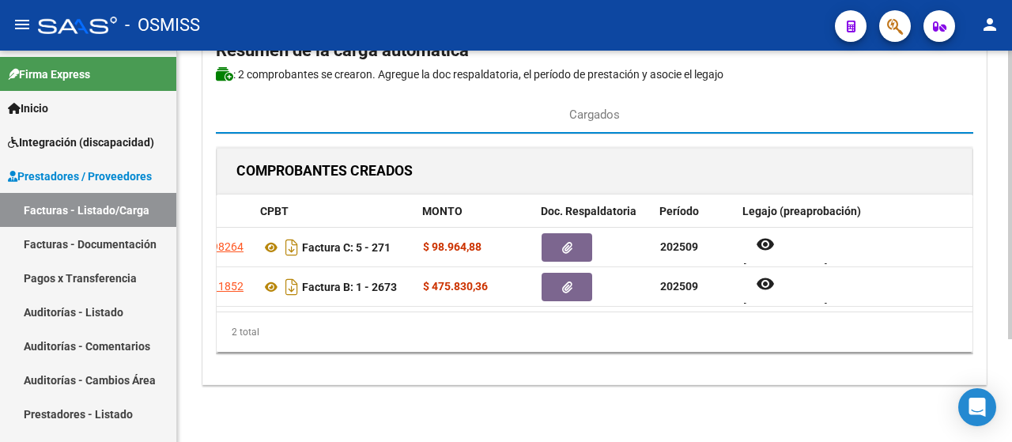
scroll to position [0, 0]
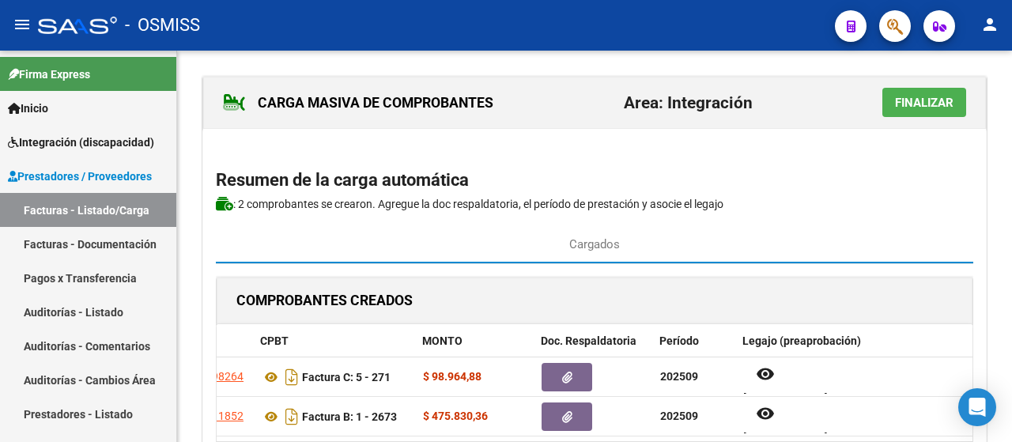
click at [941, 106] on span "Finalizar" at bounding box center [924, 103] width 59 height 14
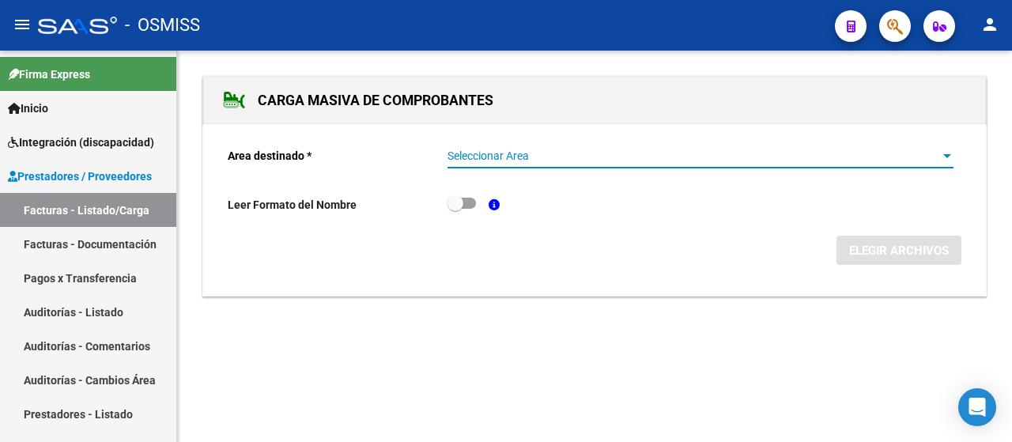
click at [953, 158] on div at bounding box center [947, 156] width 14 height 13
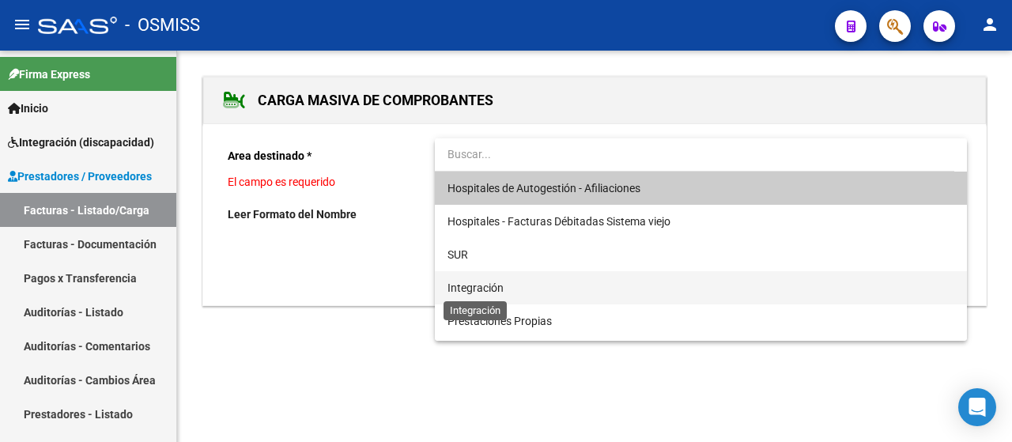
click at [496, 284] on span "Integración" at bounding box center [476, 288] width 56 height 13
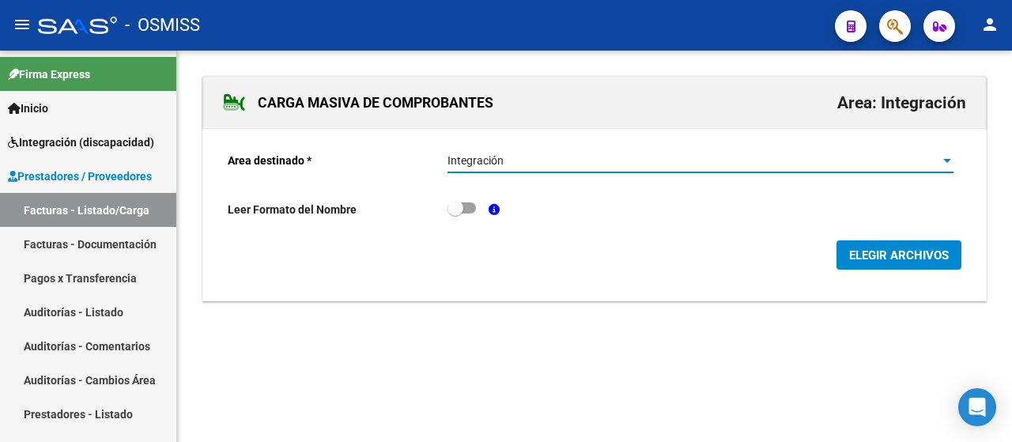
click at [884, 257] on span "ELEGIR ARCHIVOS" at bounding box center [899, 255] width 100 height 14
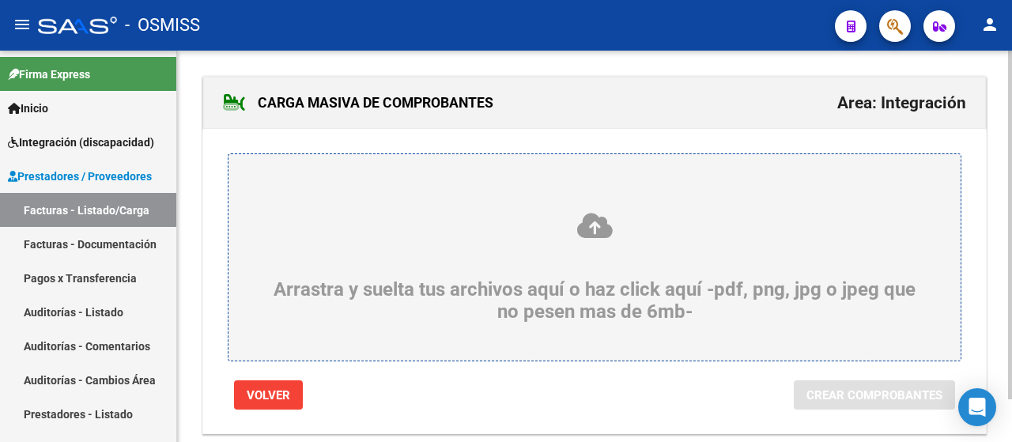
click at [408, 259] on div "Arrastra y suelta tus archivos aquí o haz click aquí -pdf, png, jpg o jpeg que …" at bounding box center [595, 267] width 656 height 112
click at [0, 0] on input "Arrastra y suelta tus archivos aquí o haz click aquí -pdf, png, jpg o jpeg que …" at bounding box center [0, 0] width 0 height 0
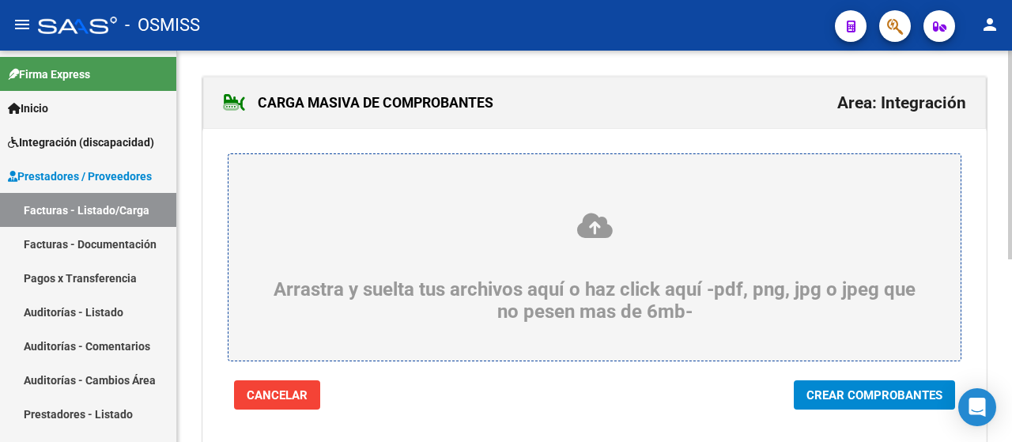
click at [867, 395] on span "Crear Comprobantes" at bounding box center [875, 395] width 136 height 14
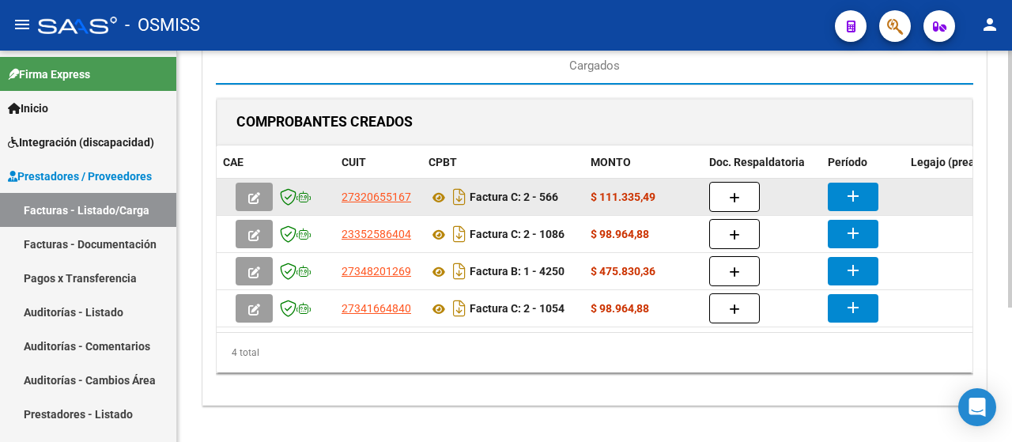
scroll to position [206, 0]
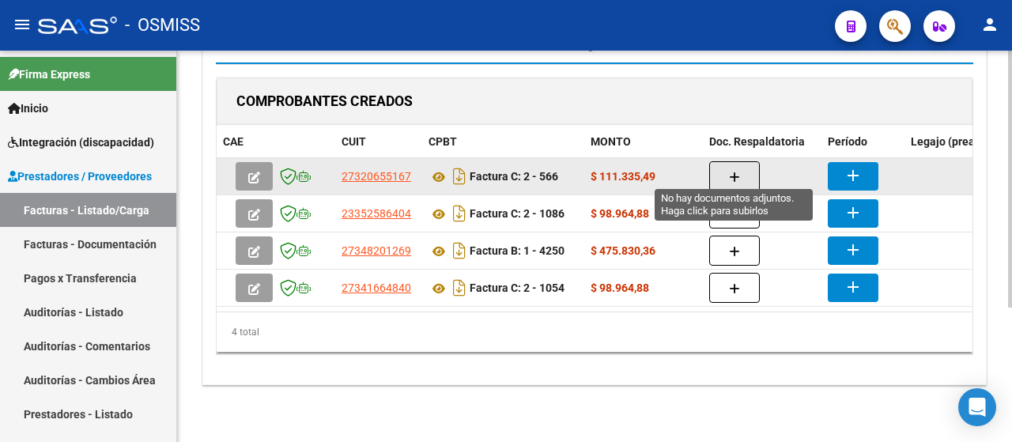
click at [729, 172] on icon "button" at bounding box center [734, 178] width 11 height 12
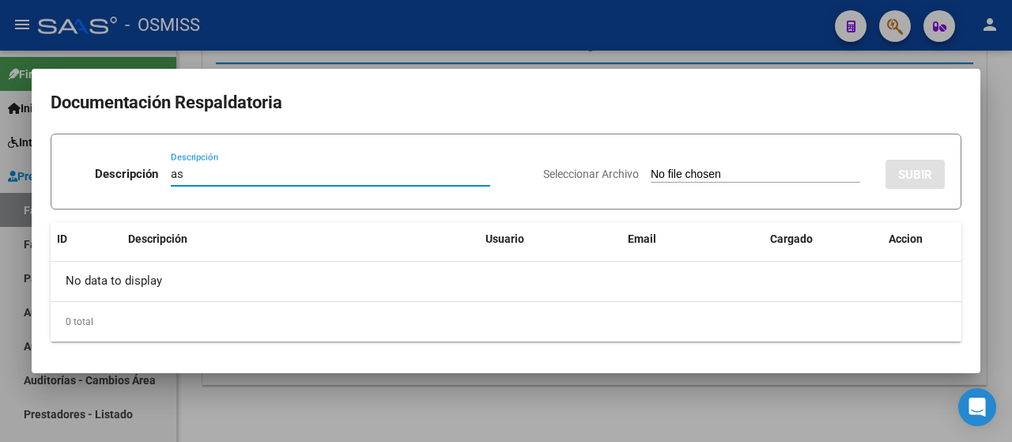
click at [734, 178] on input "Seleccionar Archivo" at bounding box center [756, 175] width 210 height 15
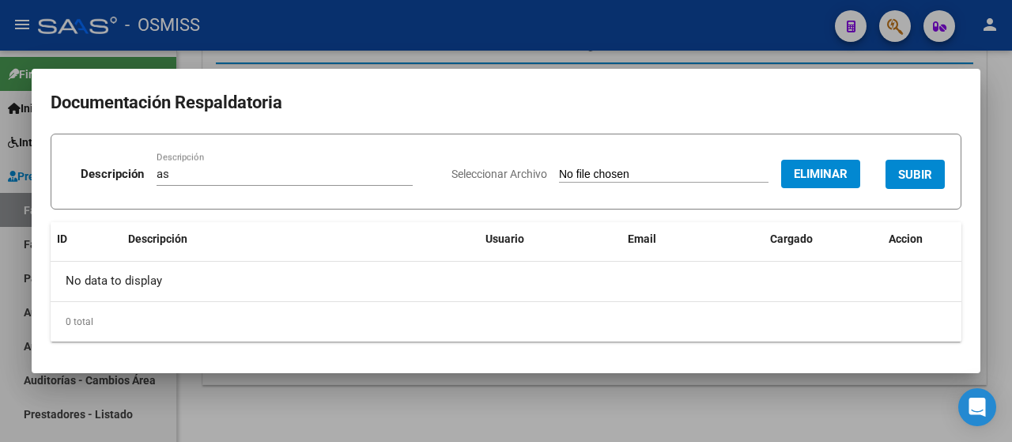
click at [910, 168] on span "SUBIR" at bounding box center [915, 175] width 34 height 14
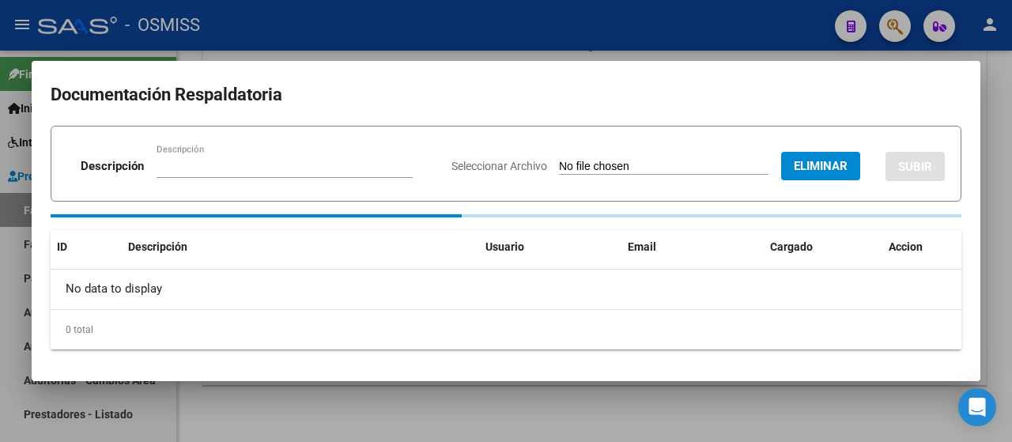
scroll to position [204, 0]
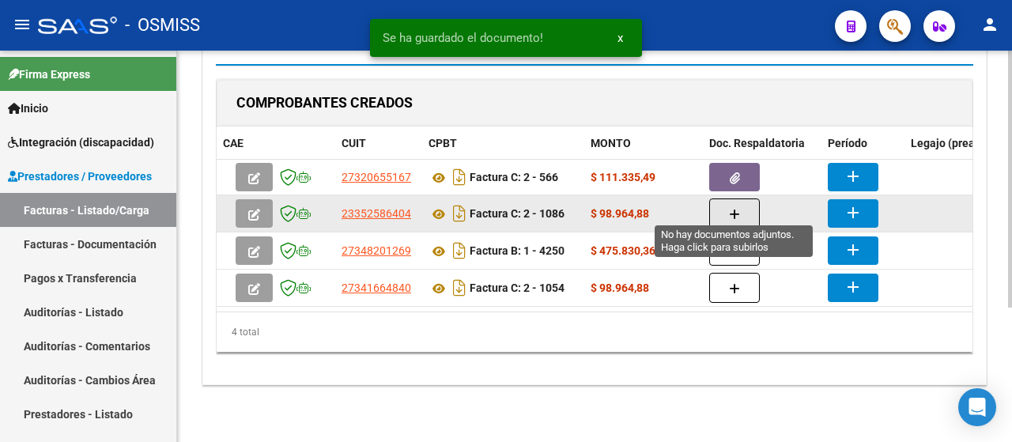
click at [724, 203] on button "button" at bounding box center [734, 214] width 51 height 30
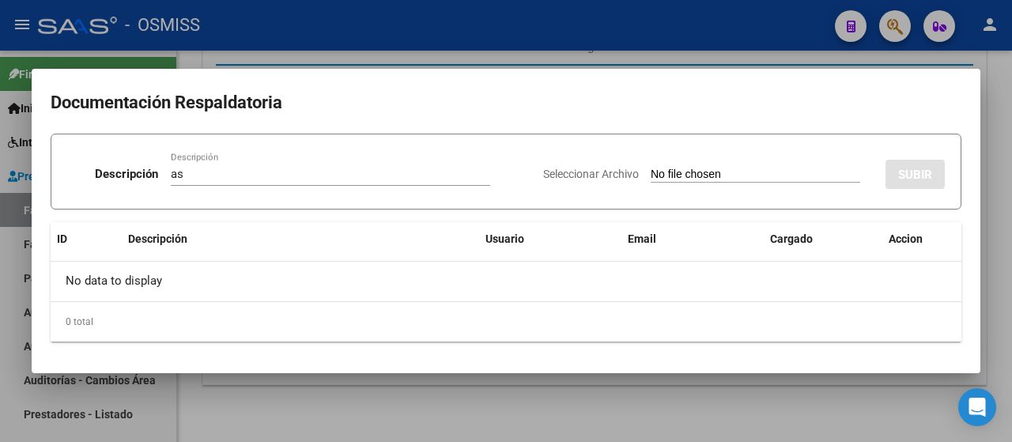
click at [712, 179] on input "Seleccionar Archivo" at bounding box center [756, 175] width 210 height 15
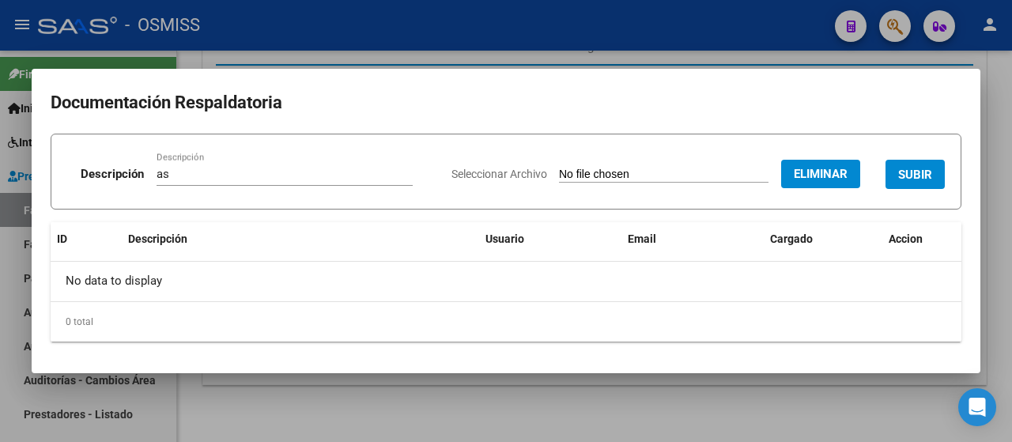
click at [916, 173] on span "SUBIR" at bounding box center [915, 175] width 34 height 14
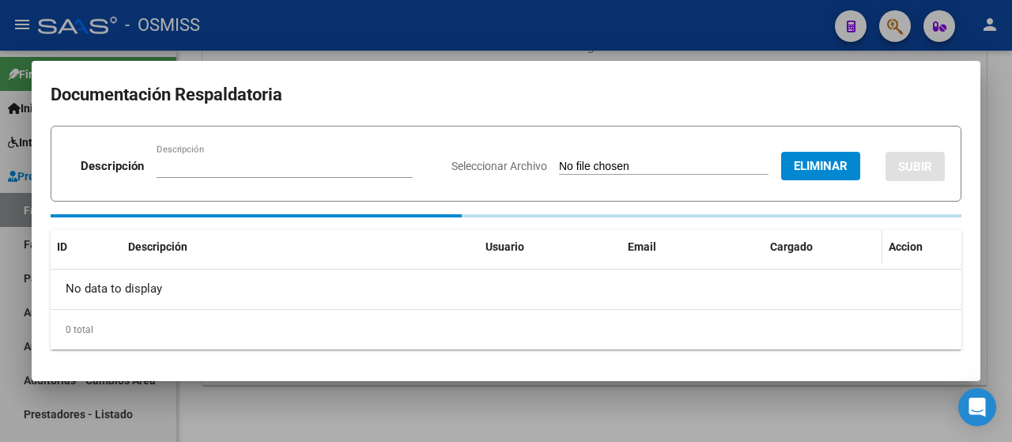
scroll to position [203, 0]
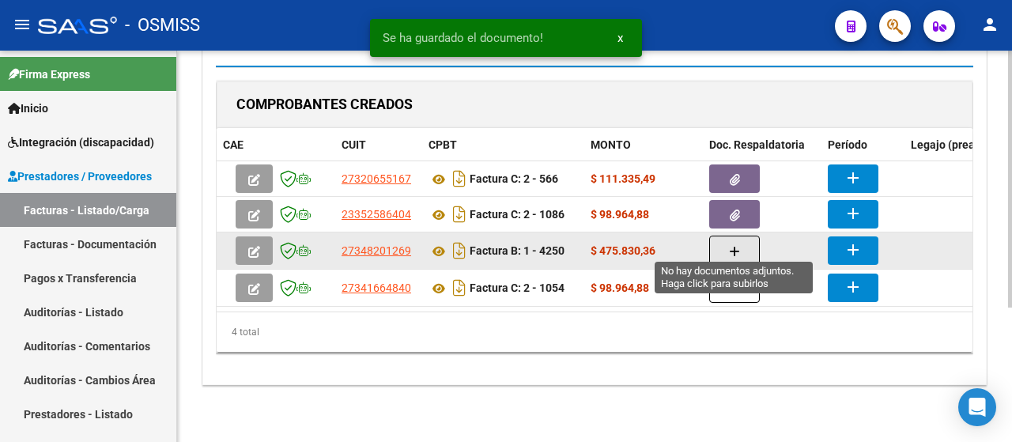
click at [728, 236] on button "button" at bounding box center [734, 251] width 51 height 30
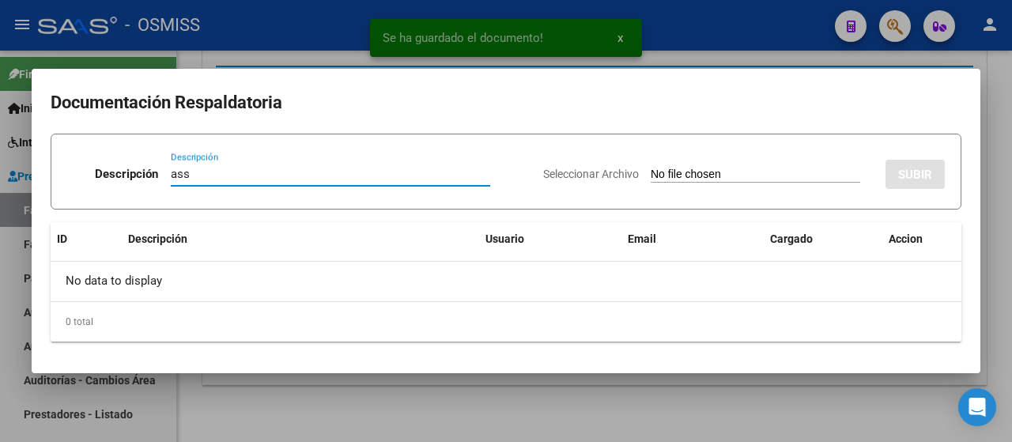
click at [696, 173] on input "Seleccionar Archivo" at bounding box center [756, 175] width 210 height 15
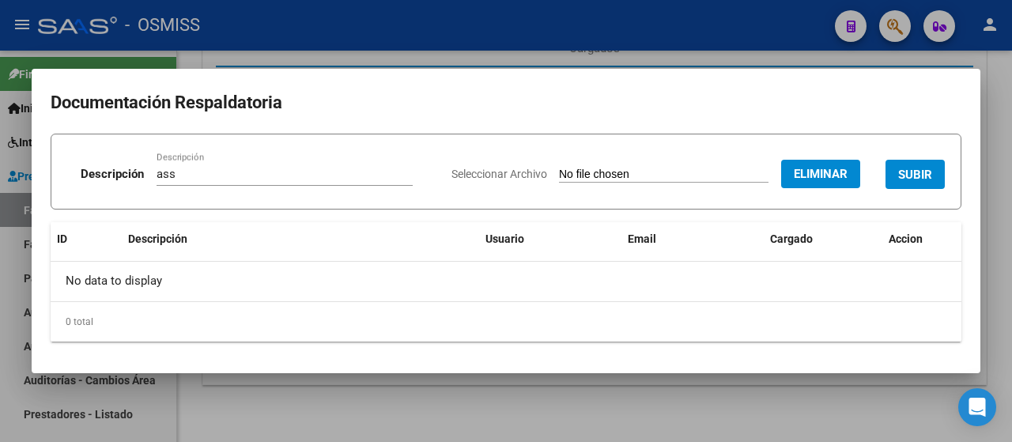
click at [913, 172] on span "SUBIR" at bounding box center [915, 175] width 34 height 14
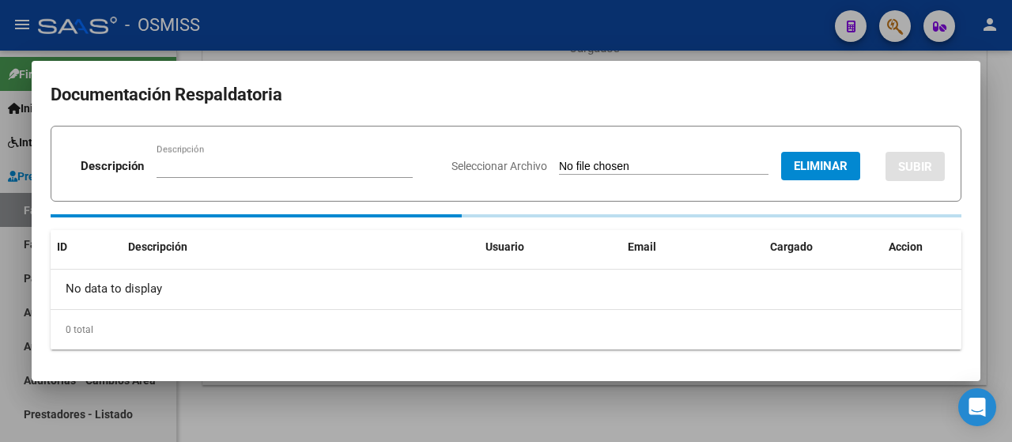
scroll to position [202, 0]
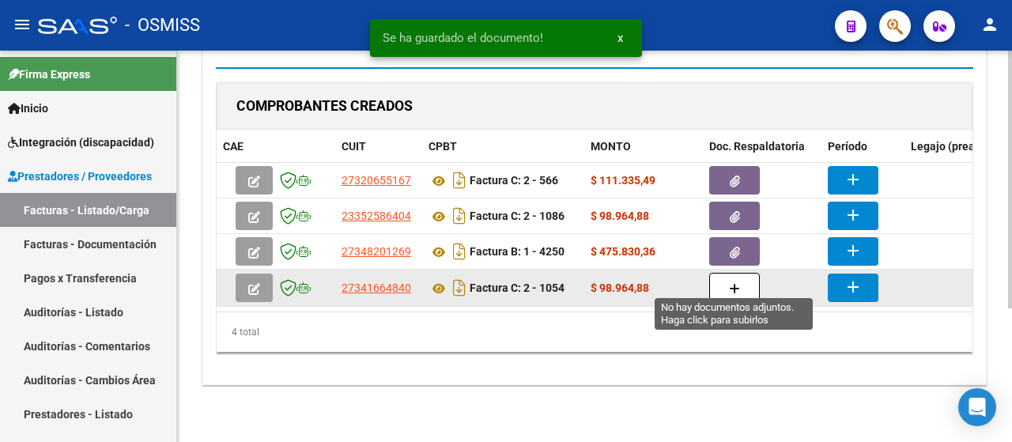
click at [721, 273] on button "button" at bounding box center [734, 288] width 51 height 30
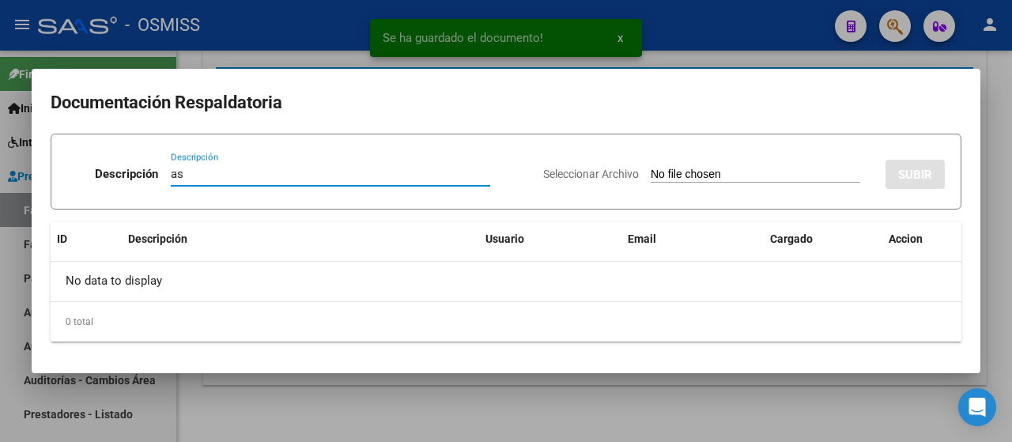
click at [709, 172] on input "Seleccionar Archivo" at bounding box center [756, 175] width 210 height 15
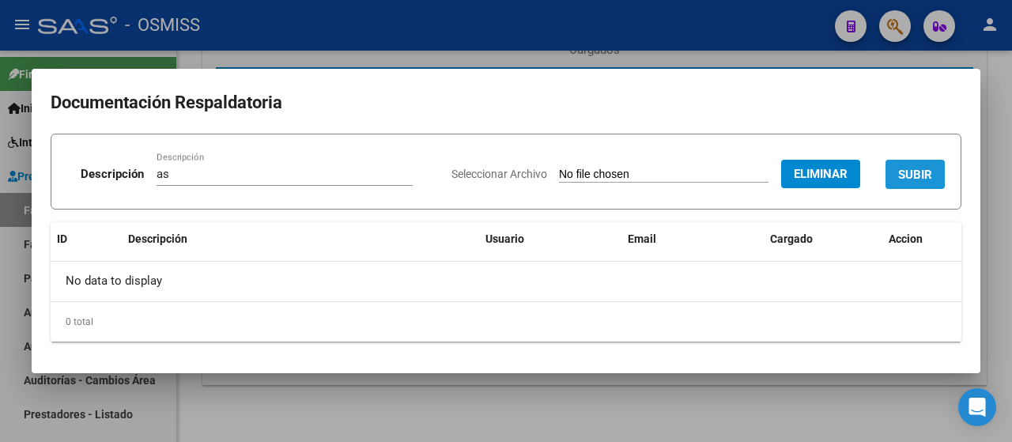
click at [929, 176] on span "SUBIR" at bounding box center [915, 175] width 34 height 14
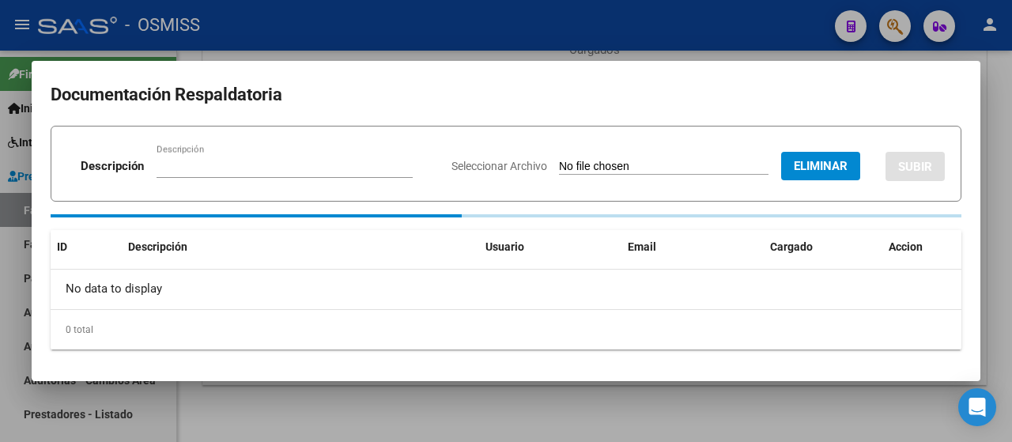
scroll to position [201, 0]
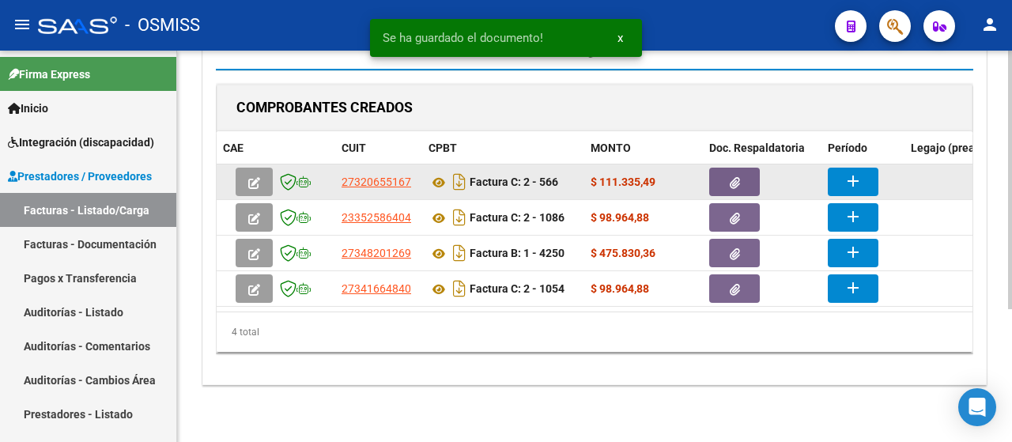
click at [851, 175] on mat-icon "add" at bounding box center [853, 181] width 19 height 19
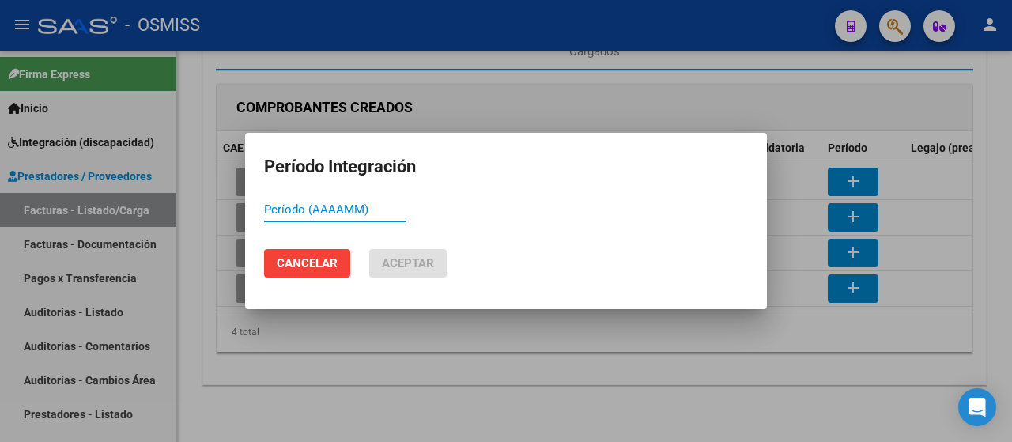
paste input "202509"
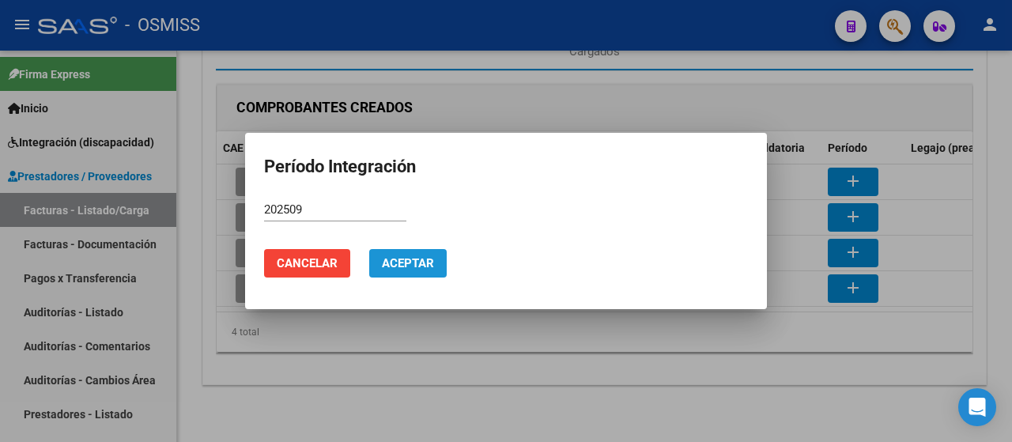
click at [406, 265] on span "Aceptar" at bounding box center [408, 263] width 52 height 14
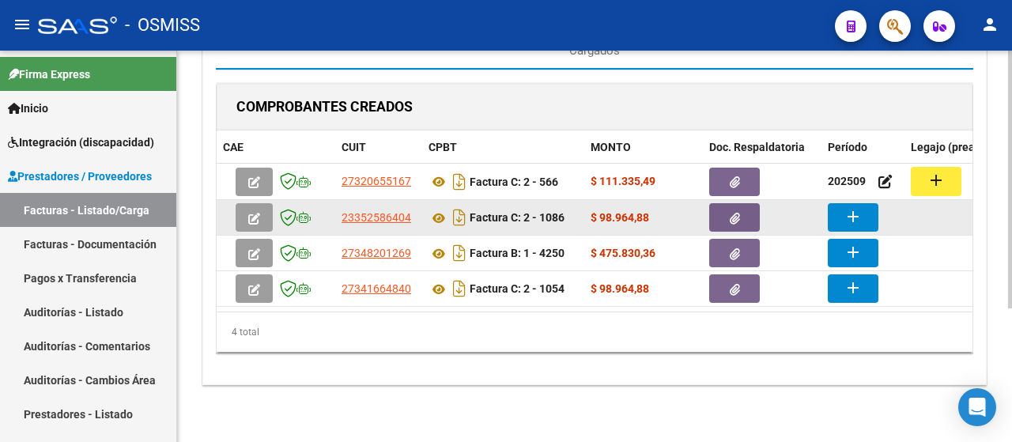
click at [858, 213] on mat-icon "add" at bounding box center [853, 216] width 19 height 19
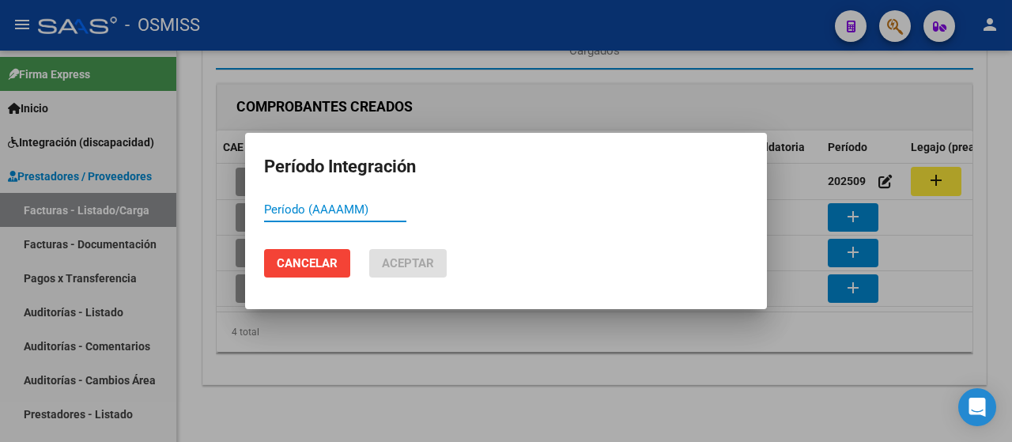
paste input "202509"
click at [407, 260] on span "Aceptar" at bounding box center [408, 263] width 52 height 14
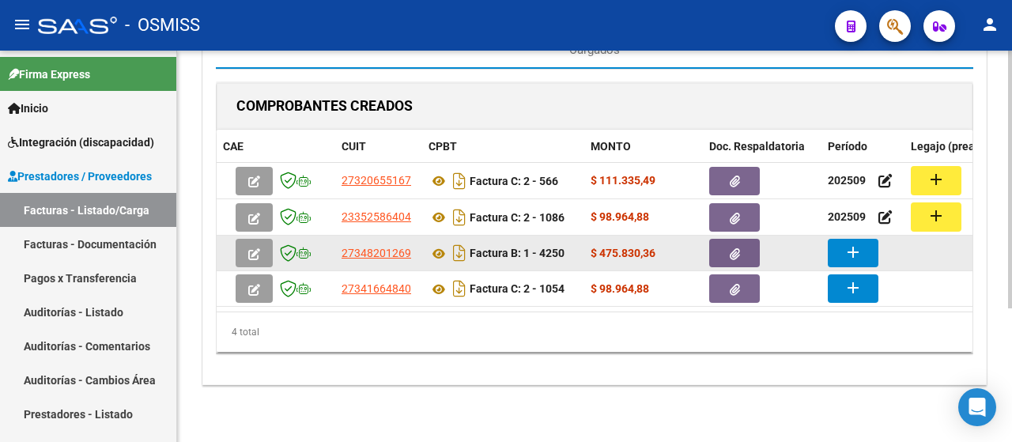
click at [863, 249] on button "add" at bounding box center [853, 253] width 51 height 28
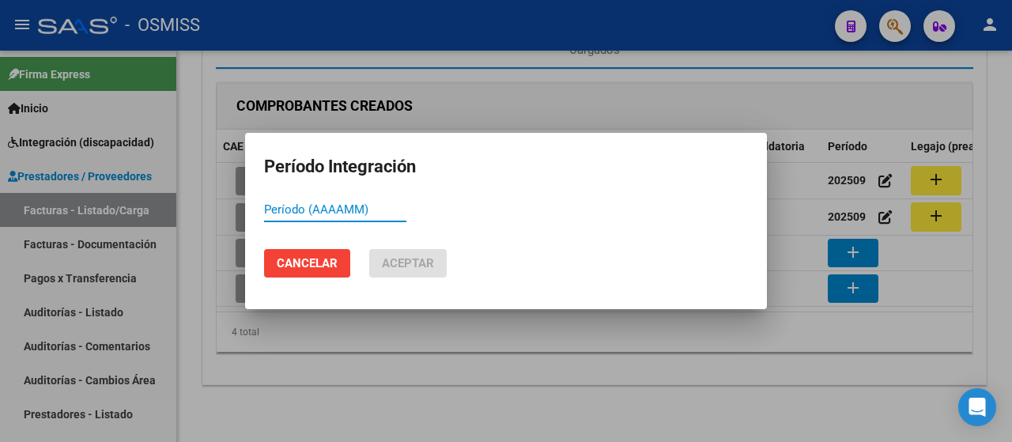
paste input "202509"
click at [408, 263] on span "Aceptar" at bounding box center [408, 263] width 52 height 14
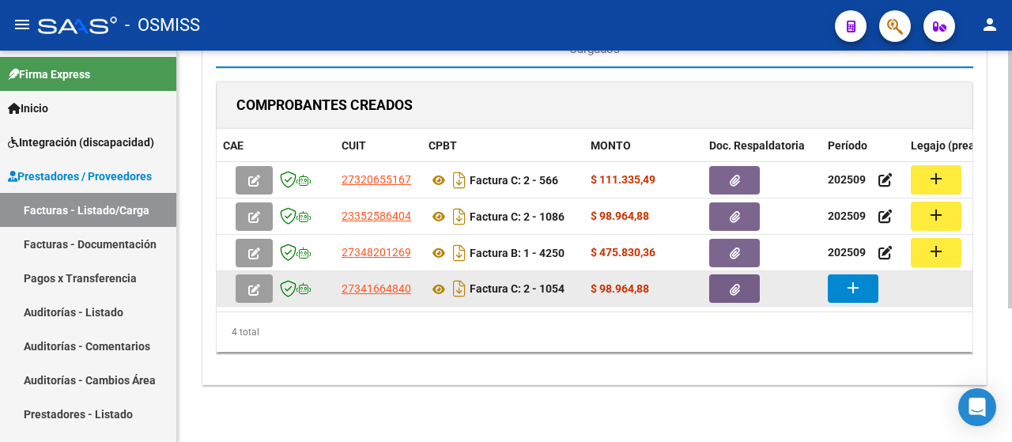
click at [849, 278] on mat-icon "add" at bounding box center [853, 287] width 19 height 19
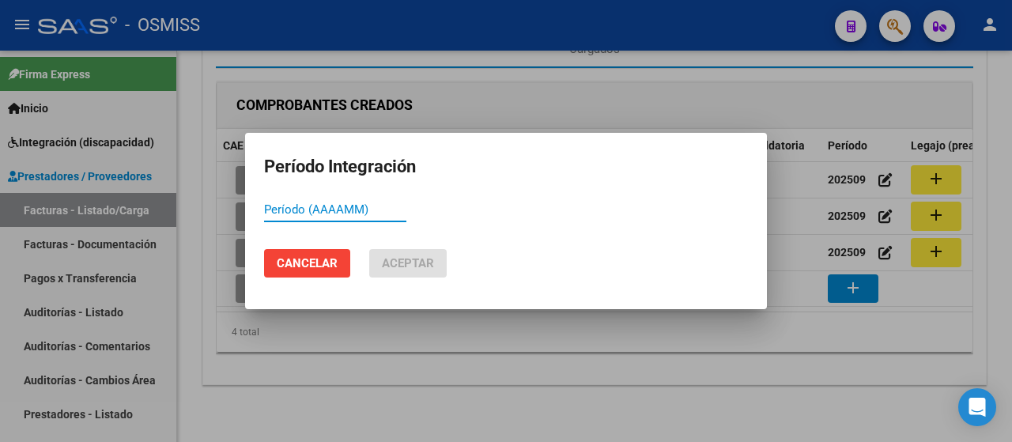
paste input "202509"
click at [407, 265] on span "Aceptar" at bounding box center [408, 263] width 52 height 14
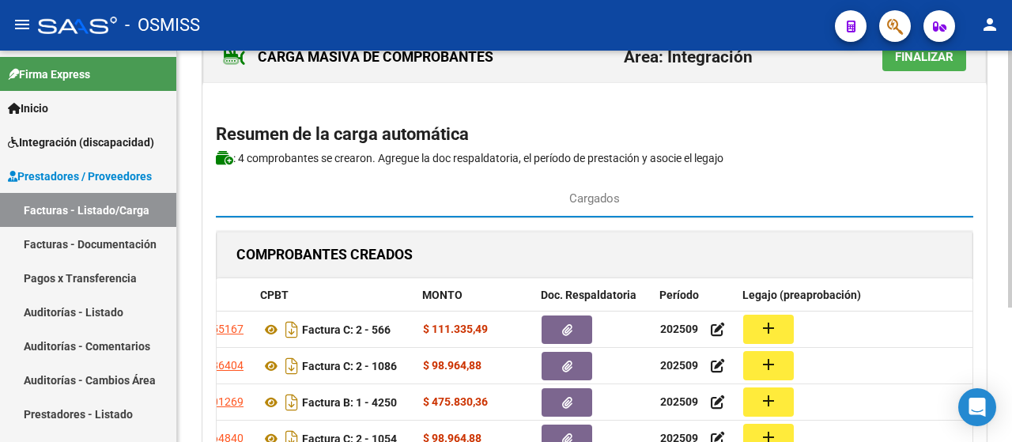
scroll to position [0, 0]
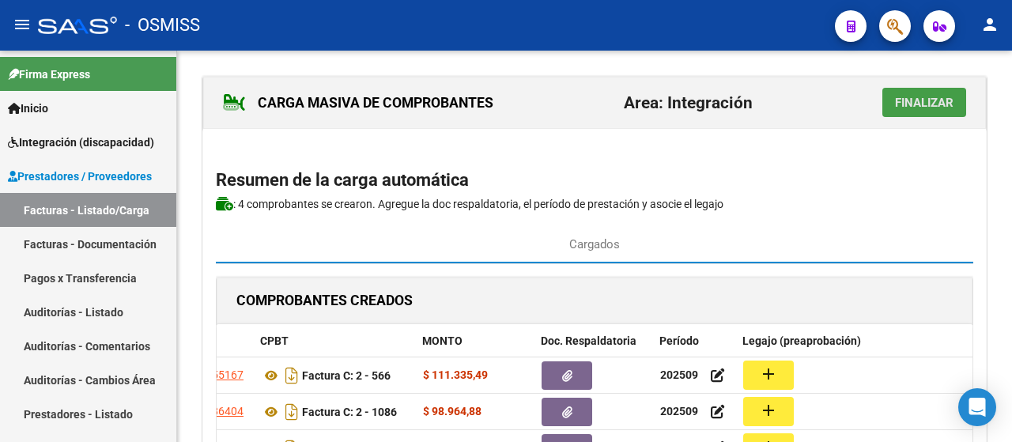
click at [925, 110] on button "Finalizar" at bounding box center [925, 102] width 84 height 29
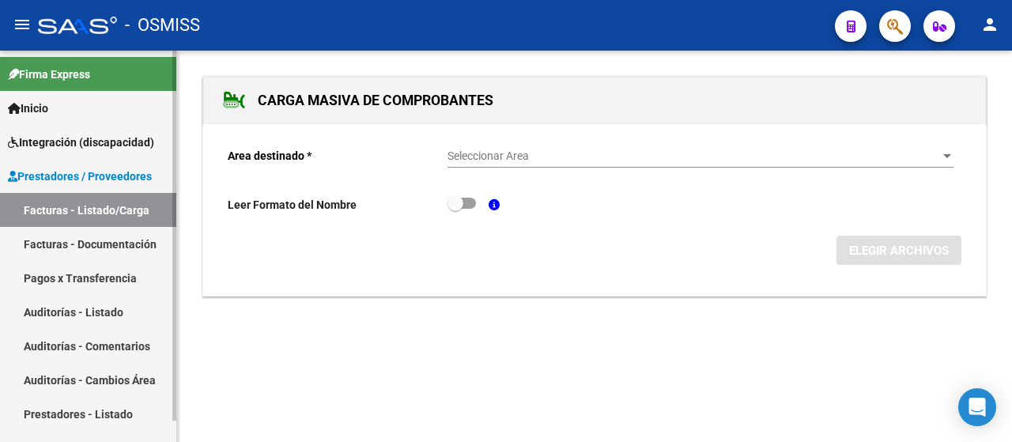
click at [57, 202] on link "Facturas - Listado/Carga" at bounding box center [88, 210] width 176 height 34
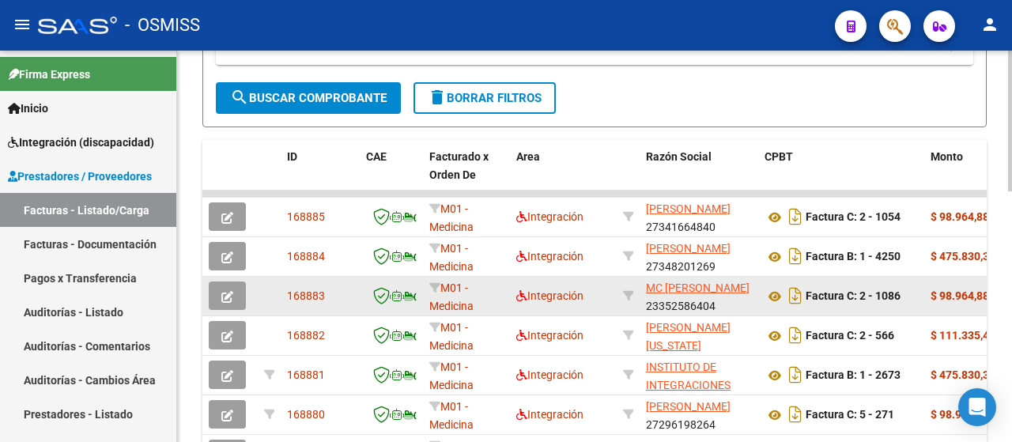
scroll to position [21, 0]
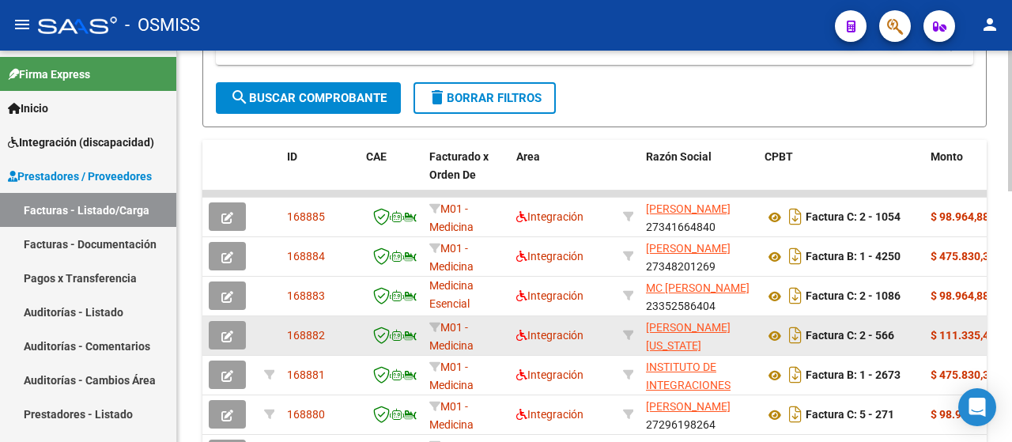
click at [222, 335] on icon "button" at bounding box center [227, 337] width 12 height 12
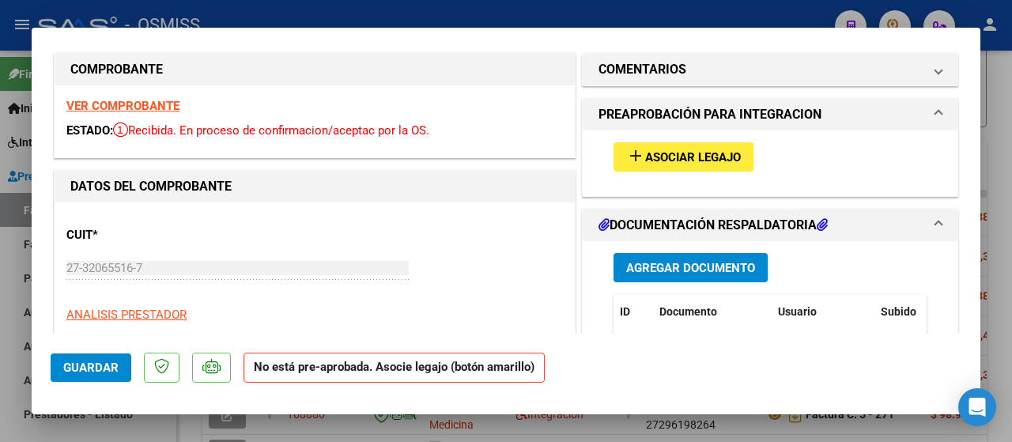
scroll to position [0, 0]
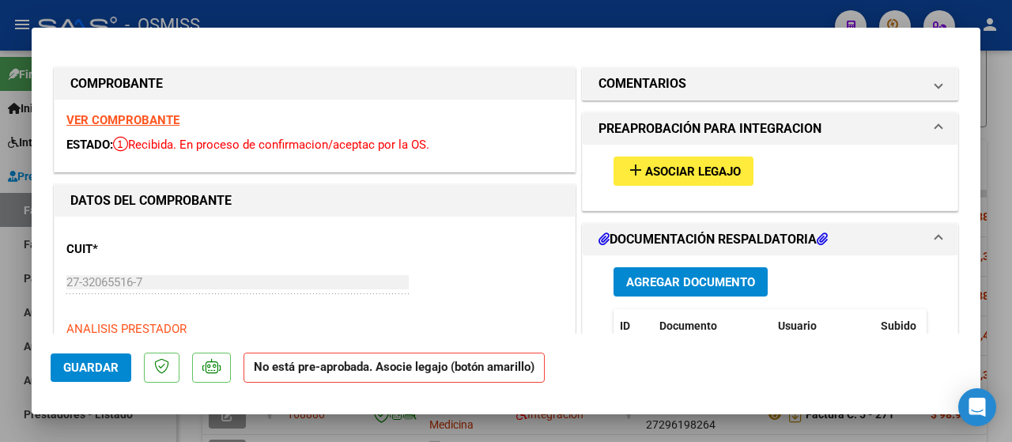
click at [652, 173] on span "Asociar Legajo" at bounding box center [693, 172] width 96 height 14
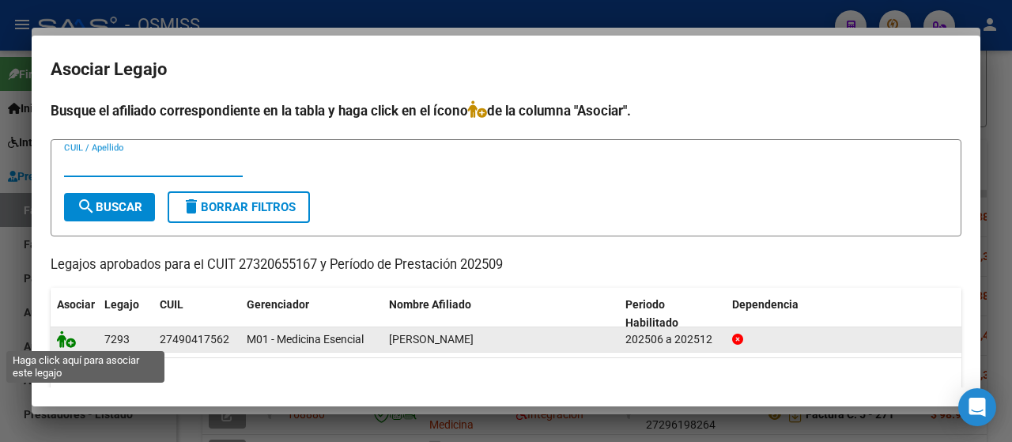
click at [69, 335] on icon at bounding box center [66, 339] width 19 height 17
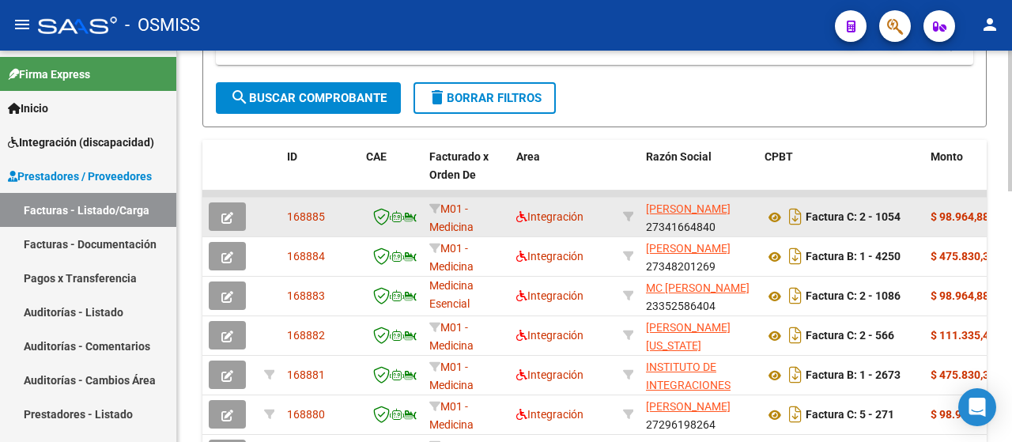
scroll to position [438, 0]
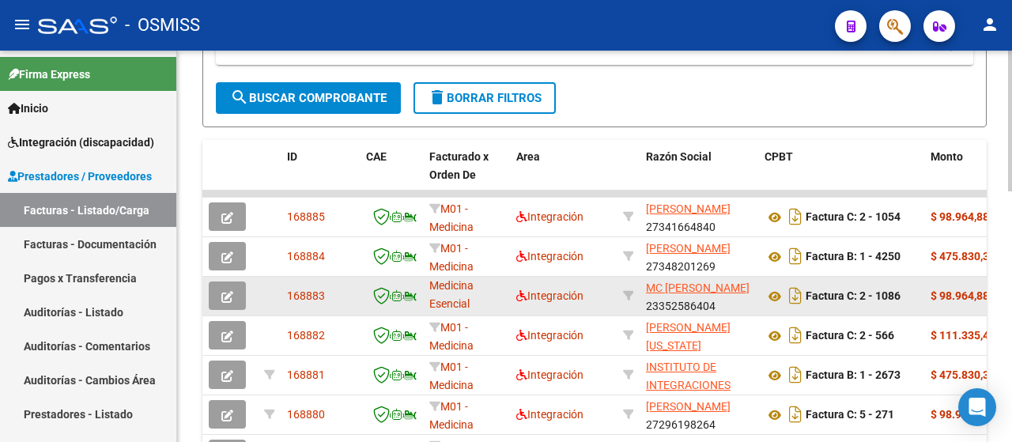
click at [228, 289] on span "button" at bounding box center [227, 296] width 12 height 14
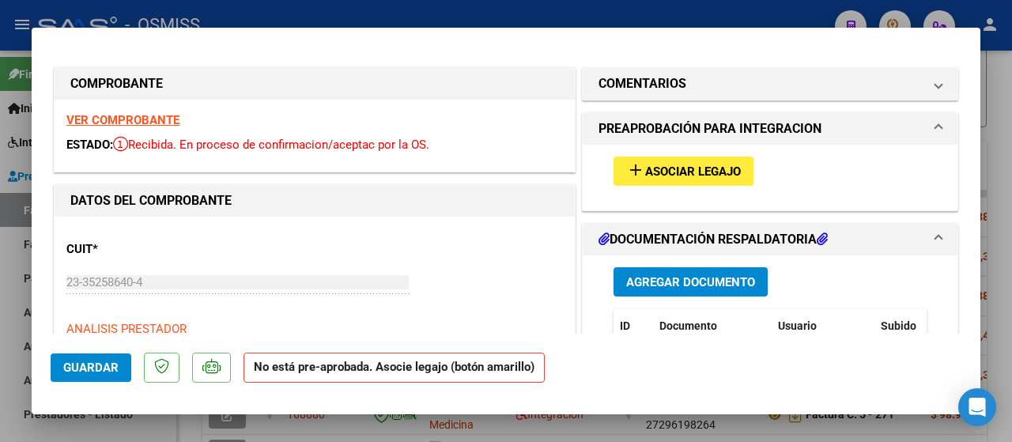
click at [728, 175] on span "Asociar Legajo" at bounding box center [693, 172] width 96 height 14
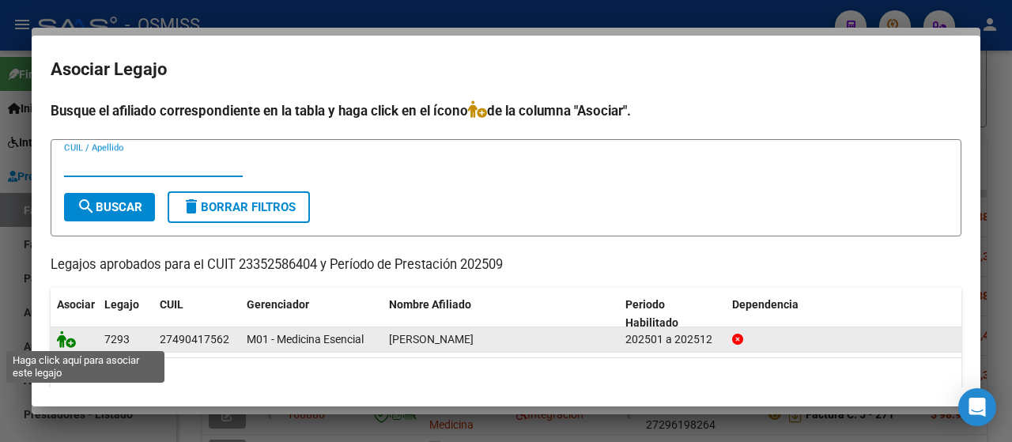
click at [62, 331] on icon at bounding box center [66, 339] width 19 height 17
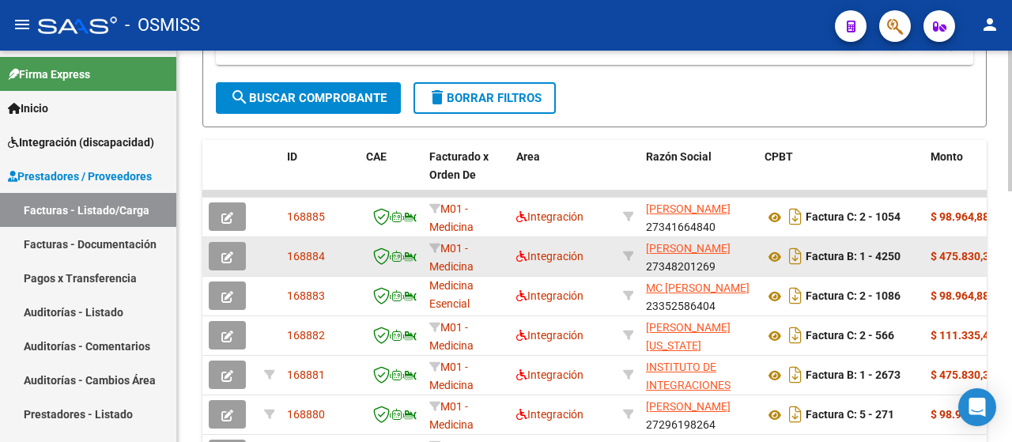
click at [233, 255] on icon "button" at bounding box center [227, 258] width 12 height 12
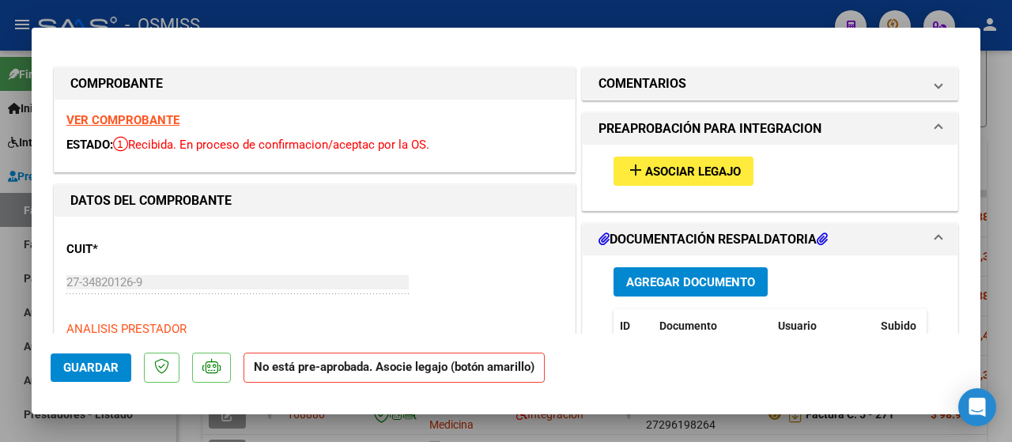
click at [669, 172] on span "Asociar Legajo" at bounding box center [693, 172] width 96 height 14
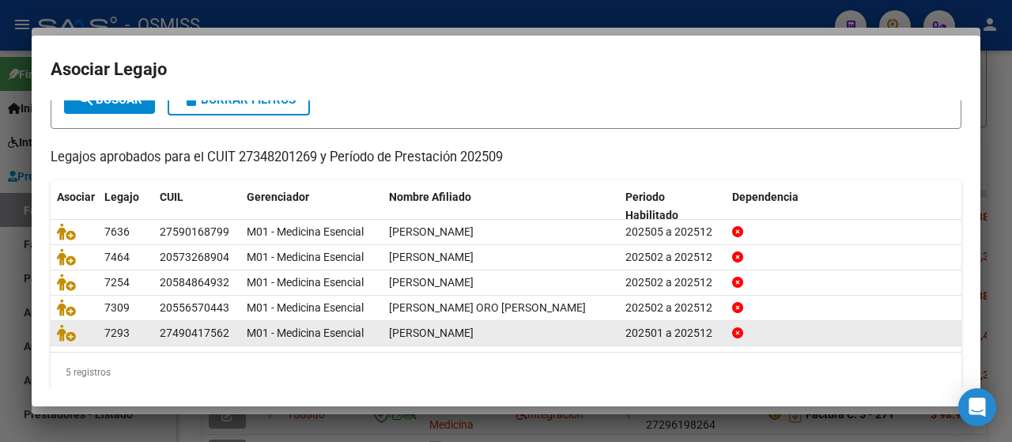
scroll to position [120, 0]
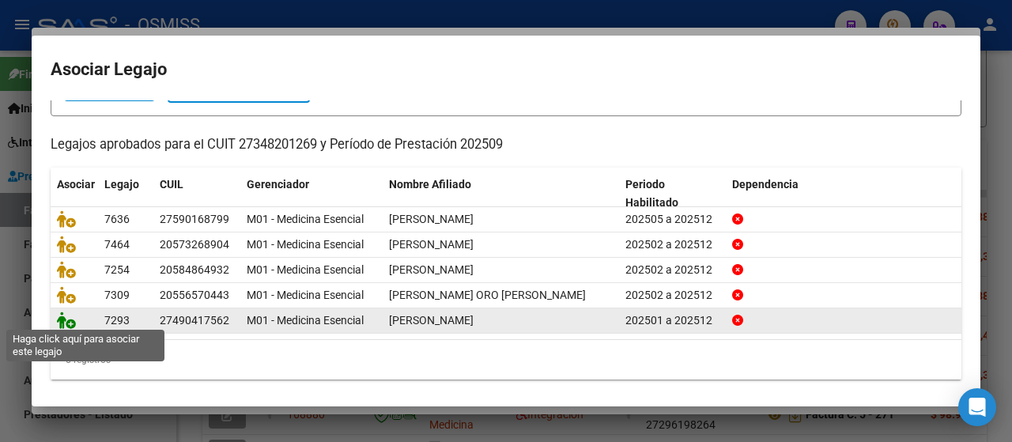
click at [66, 323] on icon at bounding box center [66, 320] width 19 height 17
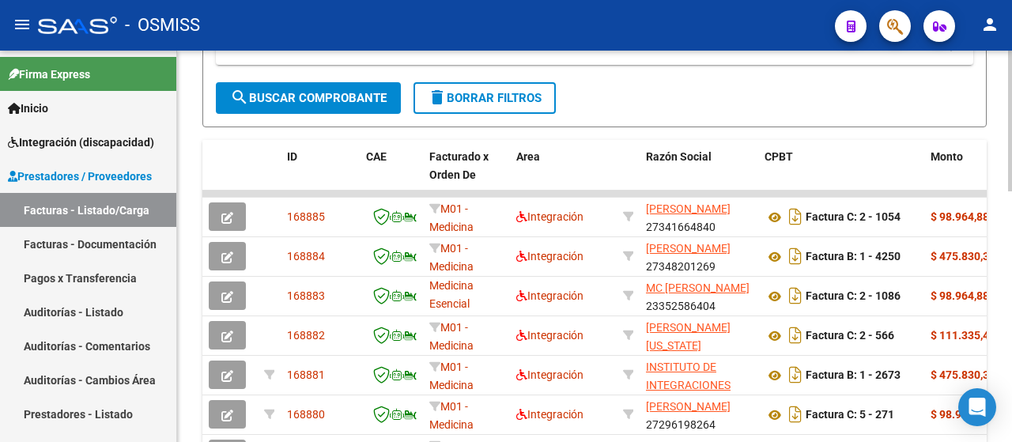
scroll to position [438, 0]
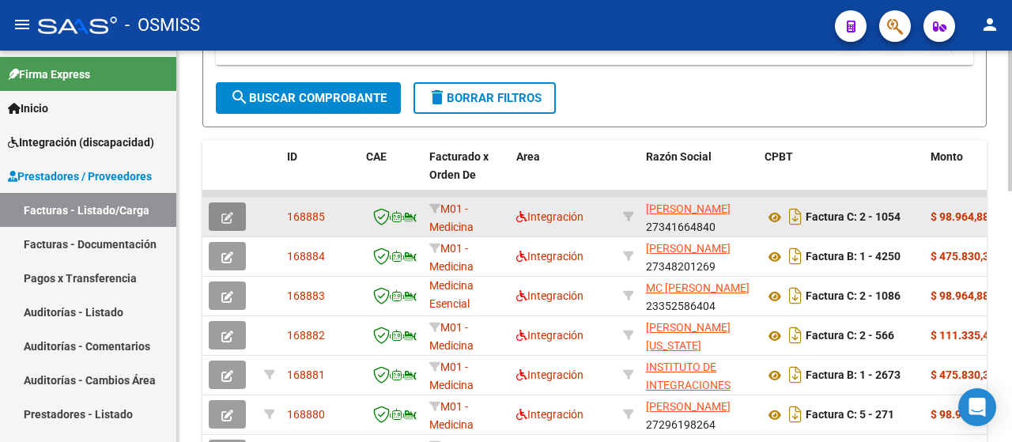
click at [231, 221] on icon "button" at bounding box center [227, 218] width 12 height 12
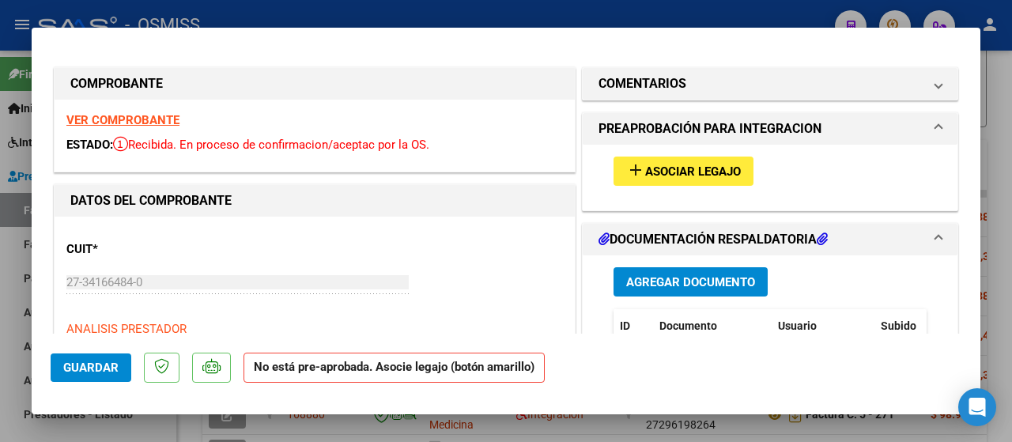
click at [670, 176] on span "Asociar Legajo" at bounding box center [693, 172] width 96 height 14
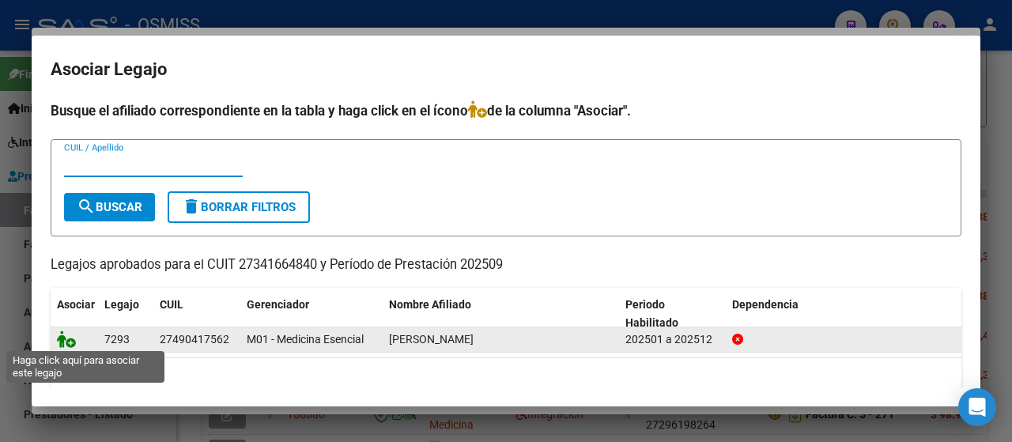
click at [62, 335] on icon at bounding box center [66, 339] width 19 height 17
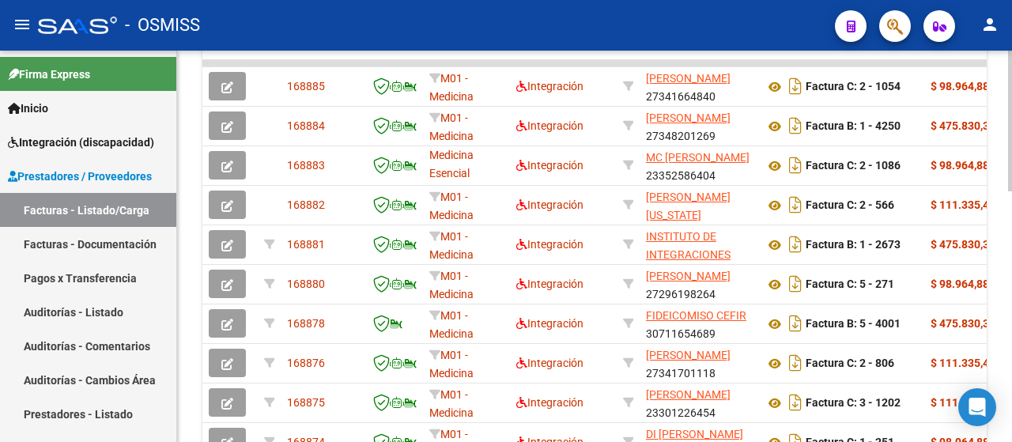
scroll to position [573, 0]
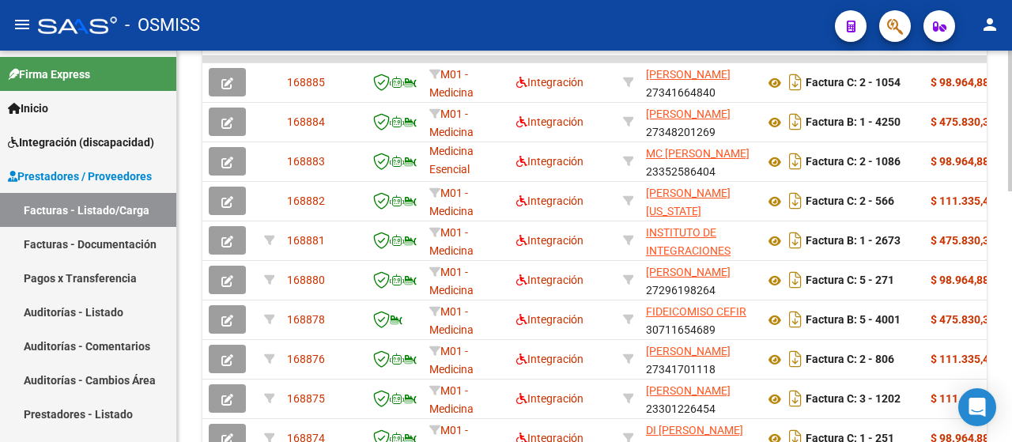
click at [1009, 312] on div at bounding box center [1010, 330] width 4 height 141
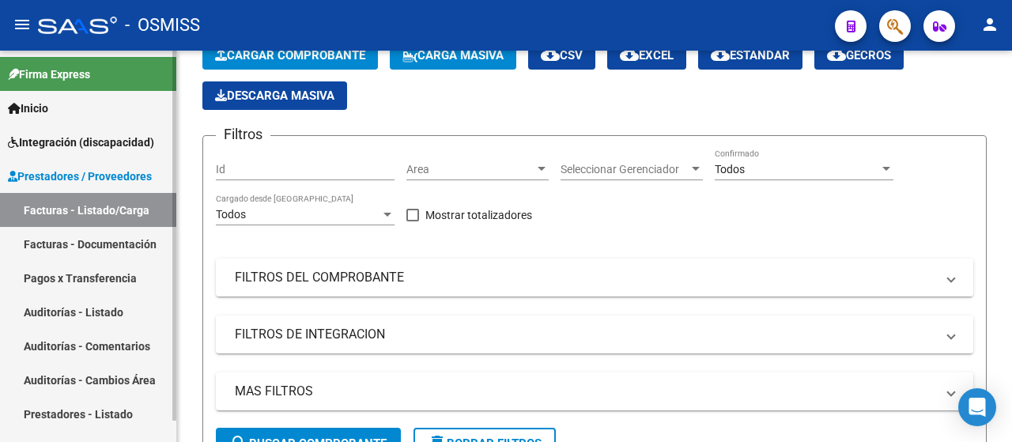
scroll to position [0, 0]
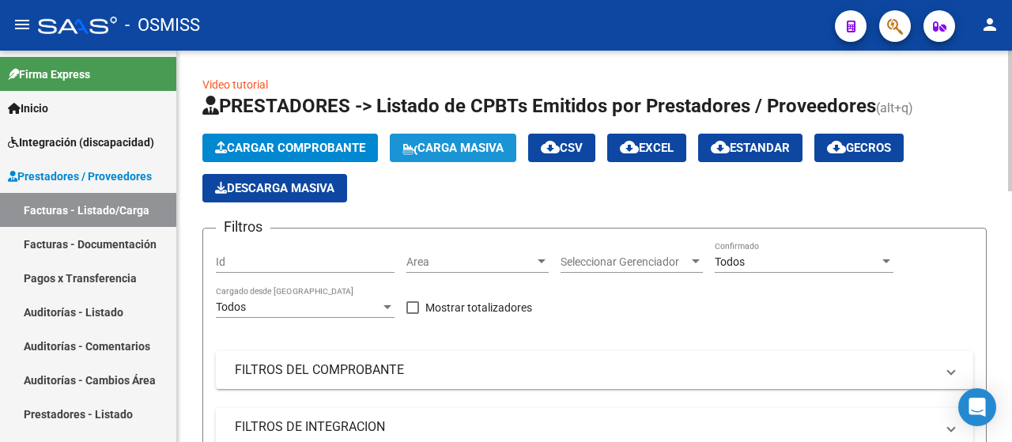
click at [460, 150] on span "Carga Masiva" at bounding box center [453, 148] width 101 height 14
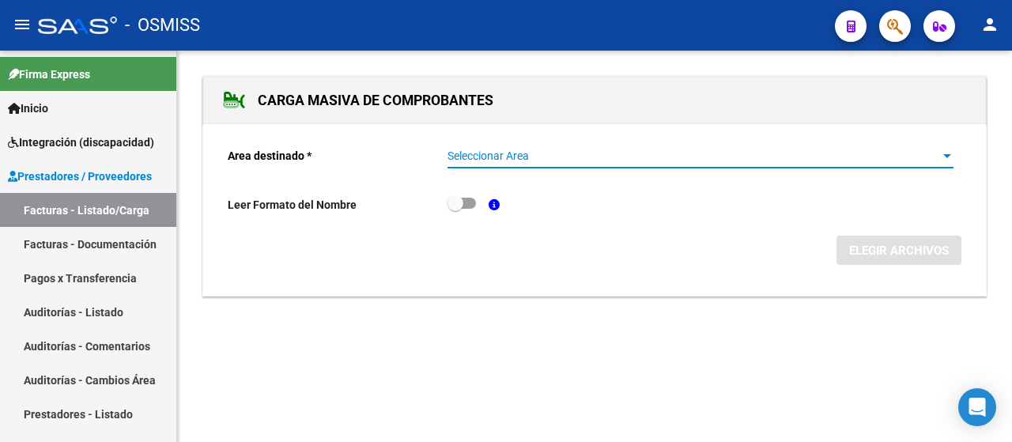
click at [953, 157] on div at bounding box center [947, 156] width 14 height 13
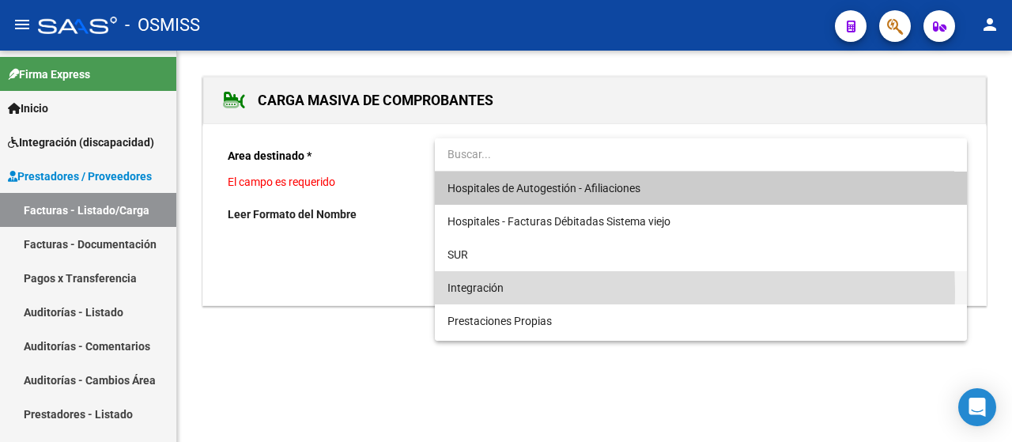
click at [568, 291] on span "Integración" at bounding box center [701, 287] width 507 height 33
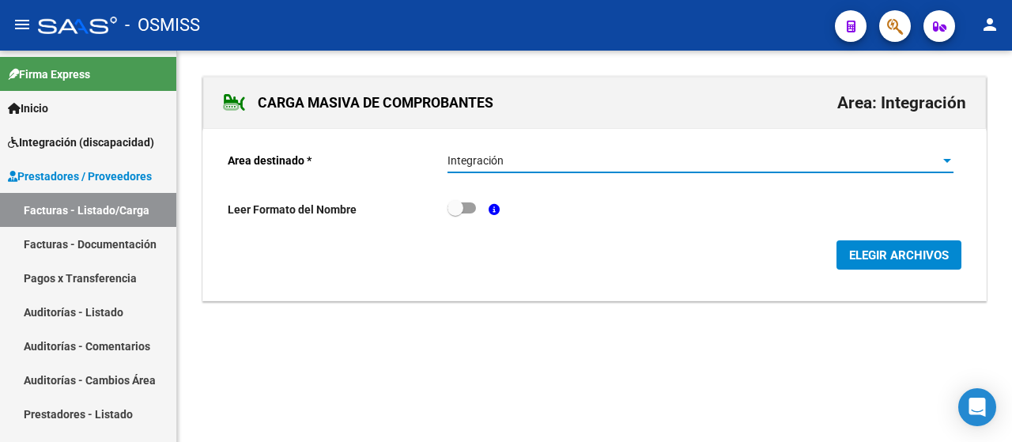
click at [926, 262] on button "ELEGIR ARCHIVOS" at bounding box center [899, 254] width 125 height 29
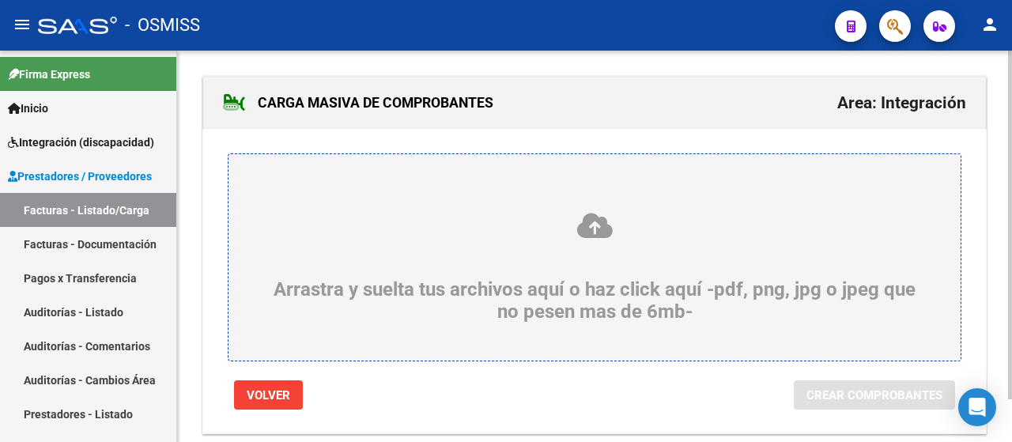
click at [337, 224] on icon at bounding box center [595, 225] width 656 height 29
click at [0, 0] on input "Arrastra y suelta tus archivos aquí o haz click aquí -pdf, png, jpg o jpeg que …" at bounding box center [0, 0] width 0 height 0
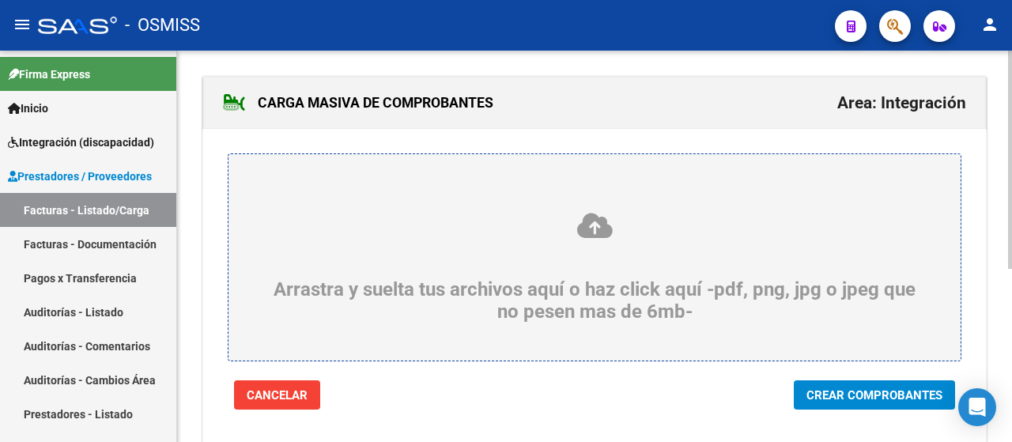
click at [845, 396] on span "Crear Comprobantes" at bounding box center [875, 395] width 136 height 14
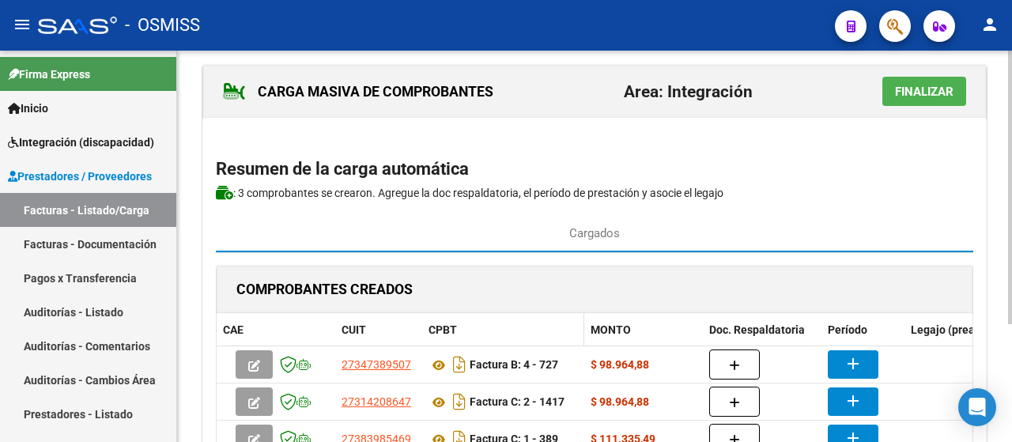
scroll to position [90, 0]
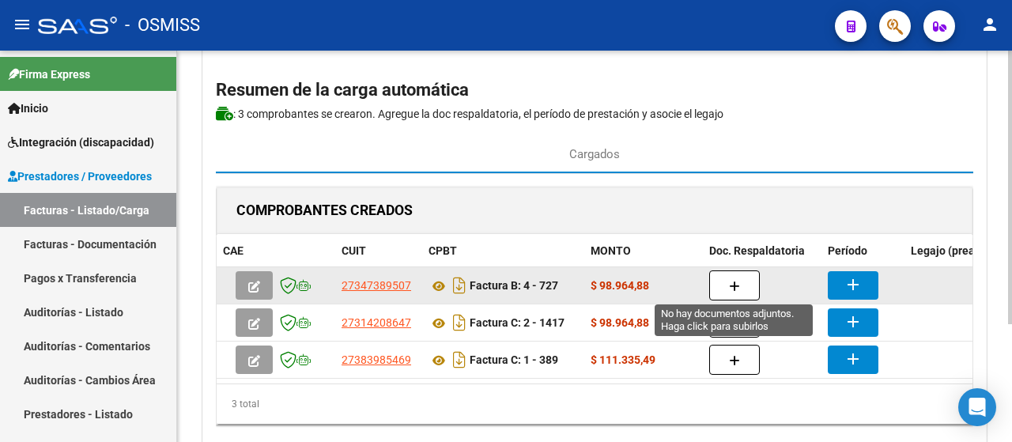
click at [735, 281] on icon "button" at bounding box center [734, 287] width 11 height 12
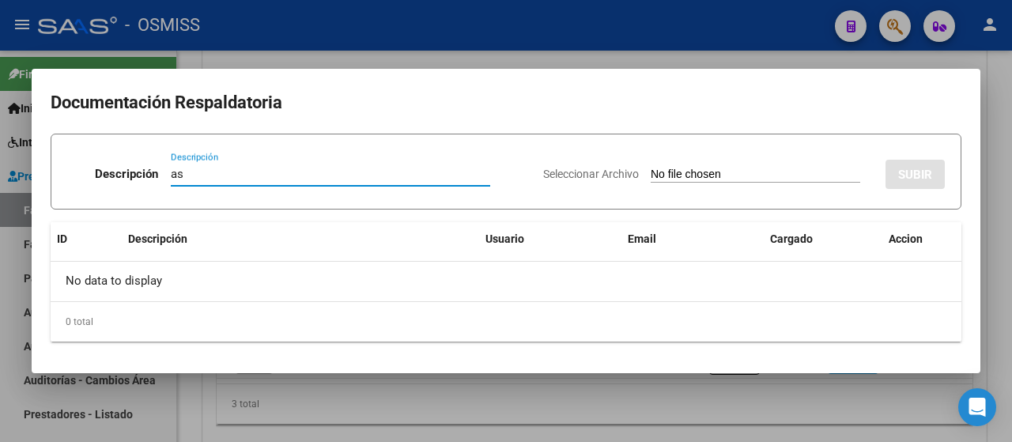
click at [683, 185] on div "Seleccionar Archivo SUBIR" at bounding box center [744, 171] width 402 height 48
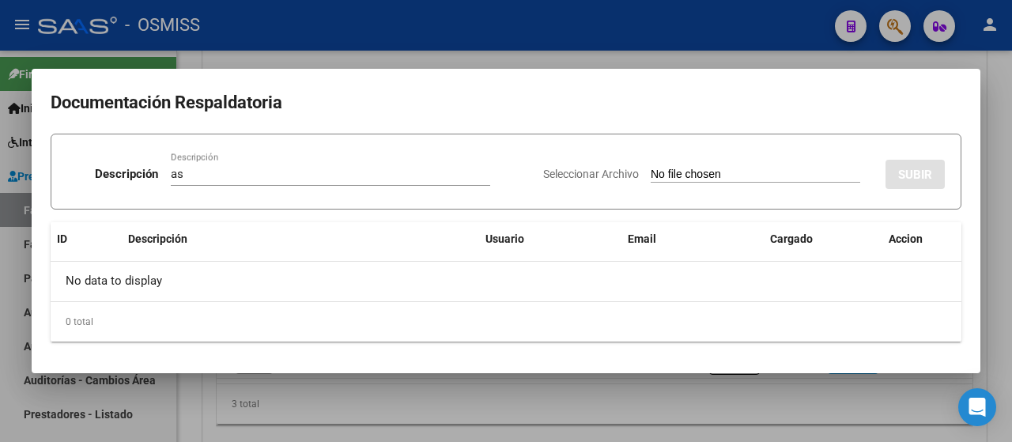
click at [683, 183] on input "Seleccionar Archivo" at bounding box center [756, 175] width 210 height 15
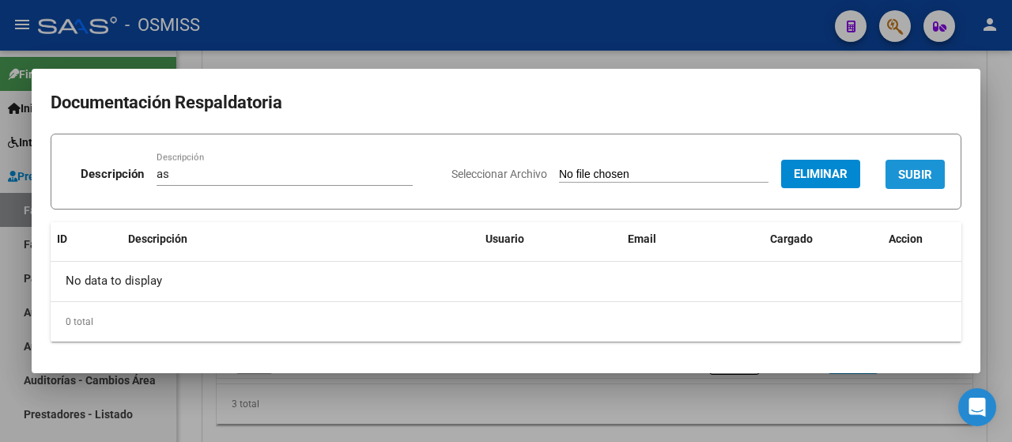
click at [925, 172] on span "SUBIR" at bounding box center [915, 175] width 34 height 14
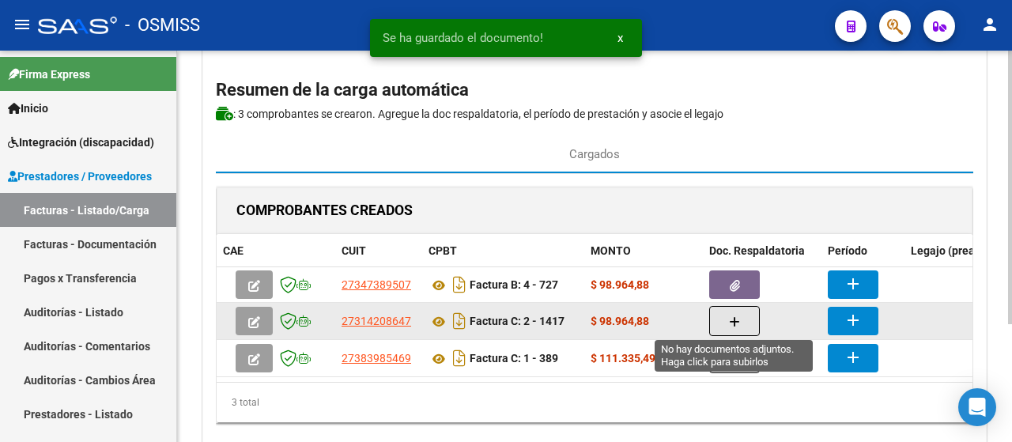
click at [724, 316] on button "button" at bounding box center [734, 321] width 51 height 30
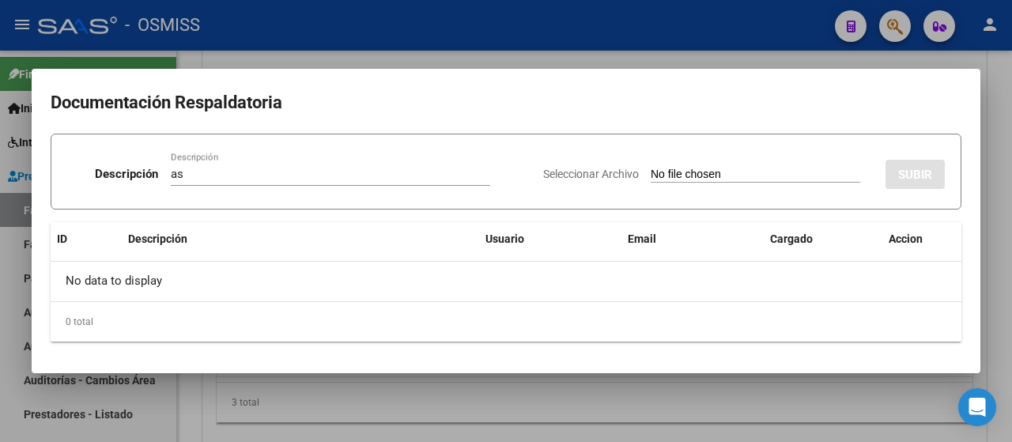
click at [685, 176] on input "Seleccionar Archivo" at bounding box center [756, 175] width 210 height 15
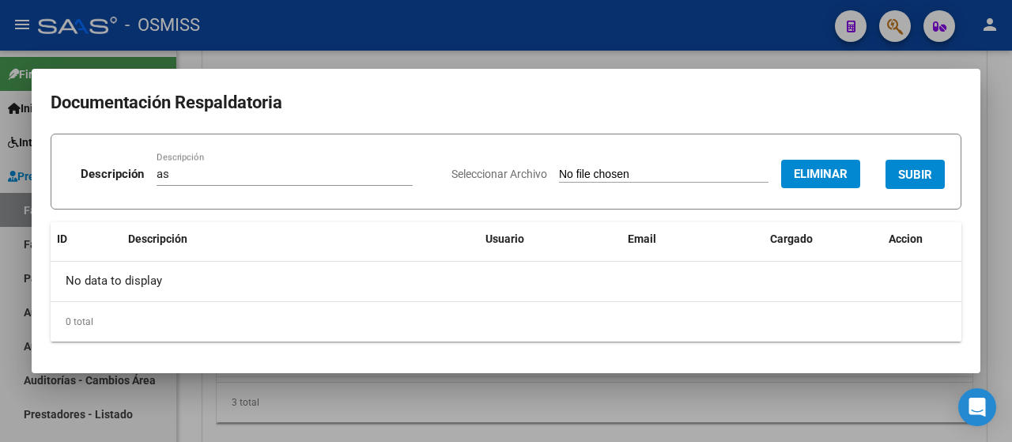
click at [914, 179] on span "SUBIR" at bounding box center [915, 175] width 34 height 14
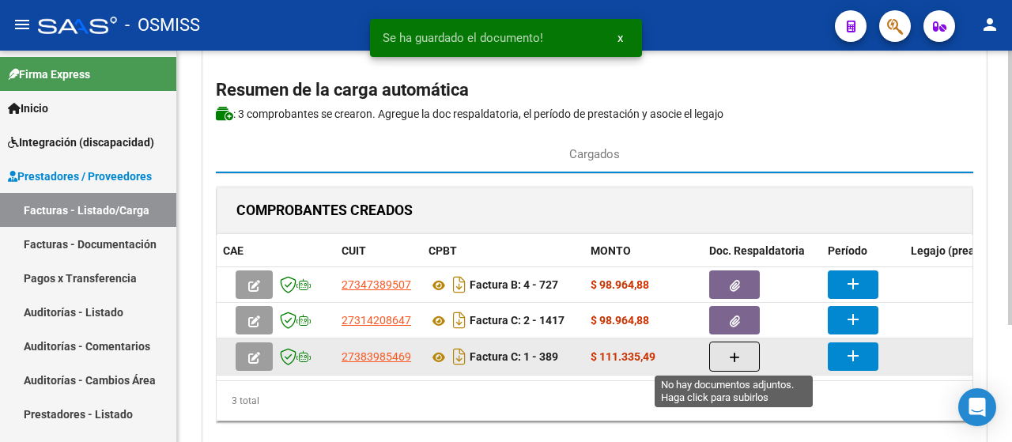
click at [728, 357] on button "button" at bounding box center [734, 357] width 51 height 30
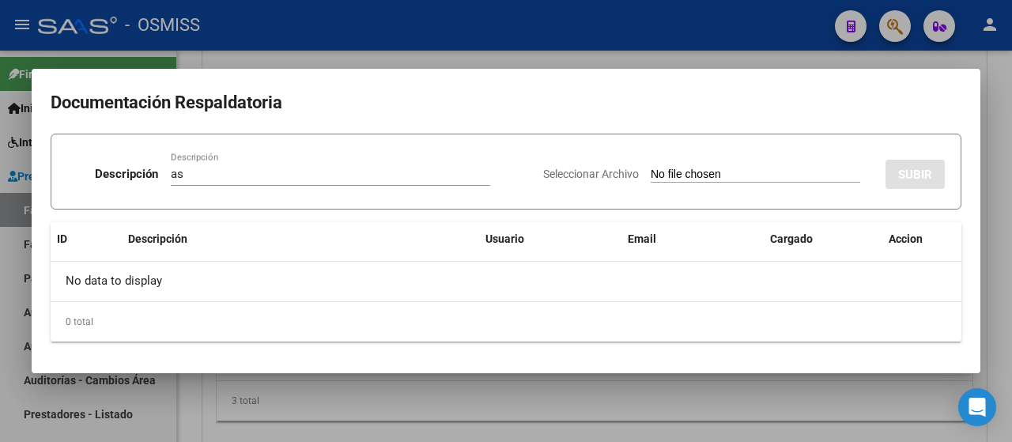
click at [712, 176] on input "Seleccionar Archivo" at bounding box center [756, 175] width 210 height 15
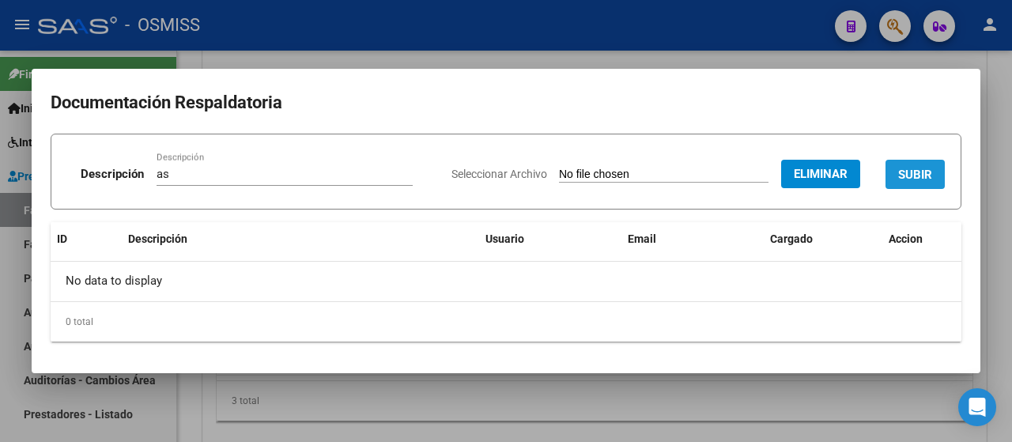
click at [914, 168] on span "SUBIR" at bounding box center [915, 175] width 34 height 14
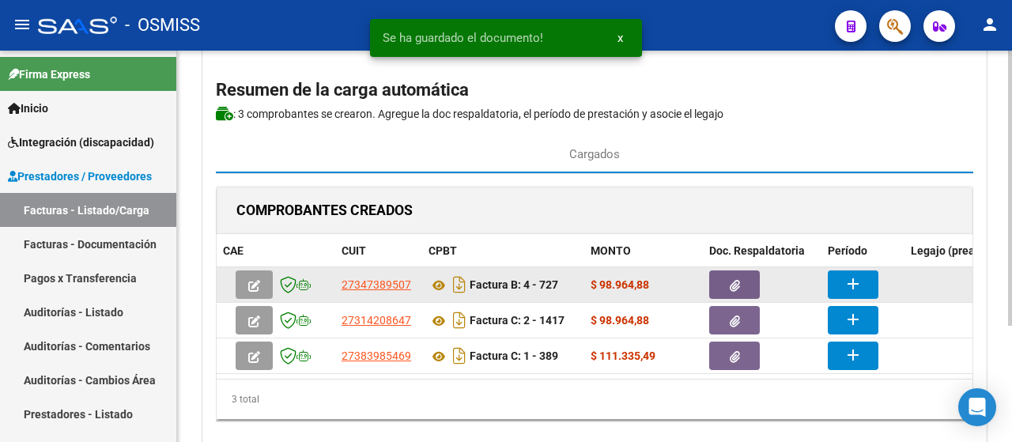
click at [864, 282] on button "add" at bounding box center [853, 284] width 51 height 28
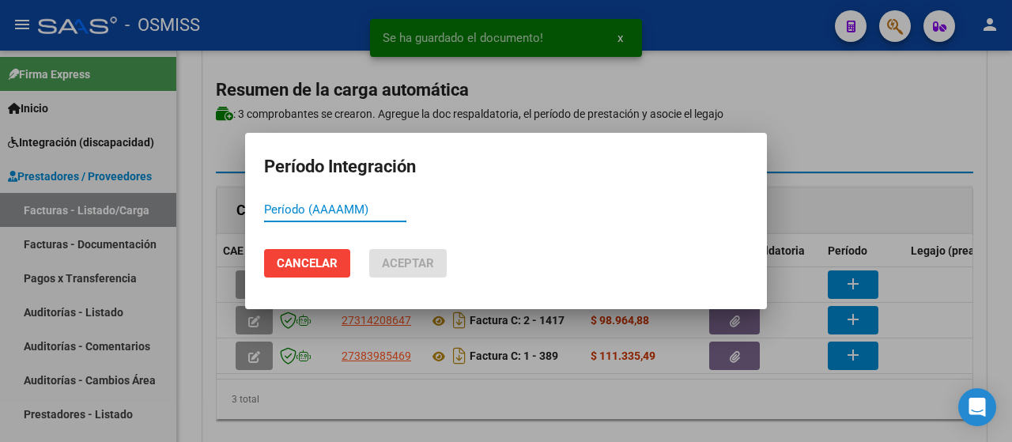
paste input "202509"
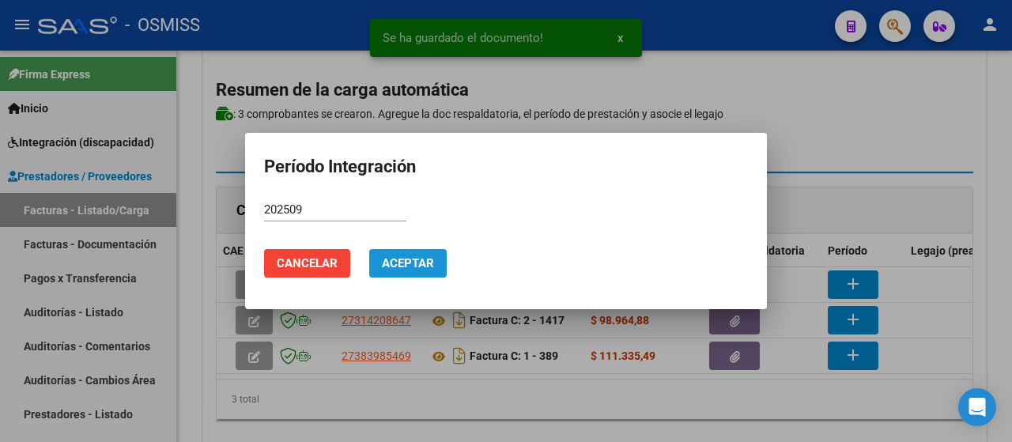
click at [390, 255] on button "Aceptar" at bounding box center [408, 263] width 78 height 28
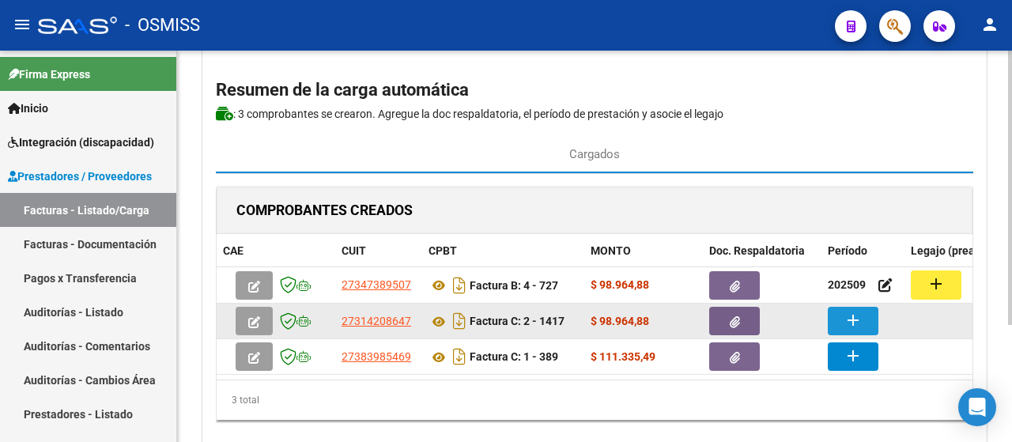
click at [850, 322] on mat-icon "add" at bounding box center [853, 320] width 19 height 19
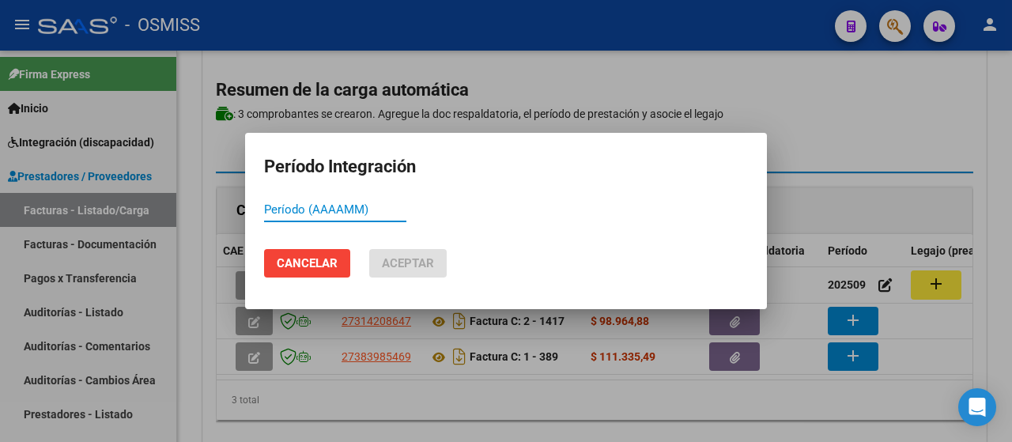
paste input "202509"
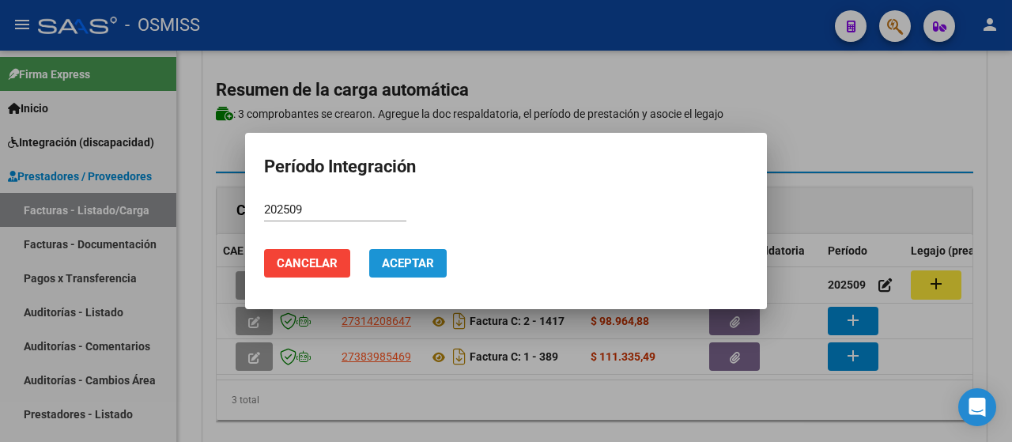
click at [403, 259] on span "Aceptar" at bounding box center [408, 263] width 52 height 14
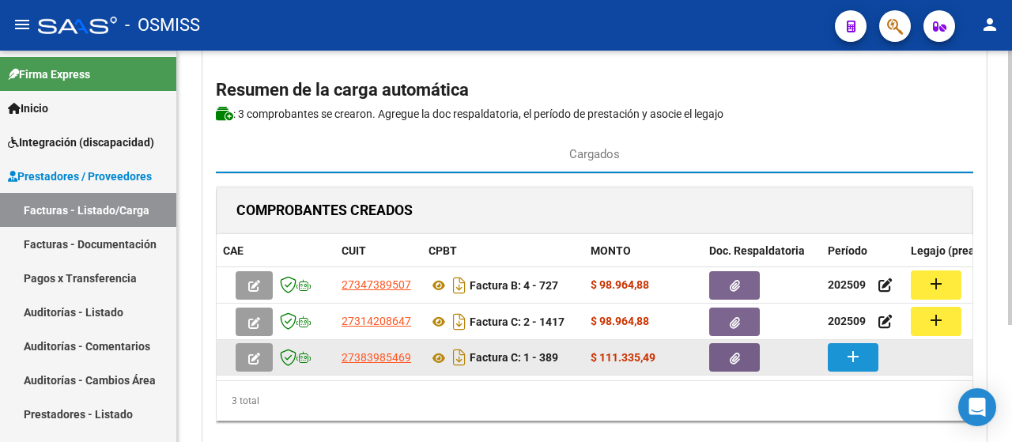
click at [862, 350] on mat-icon "add" at bounding box center [853, 356] width 19 height 19
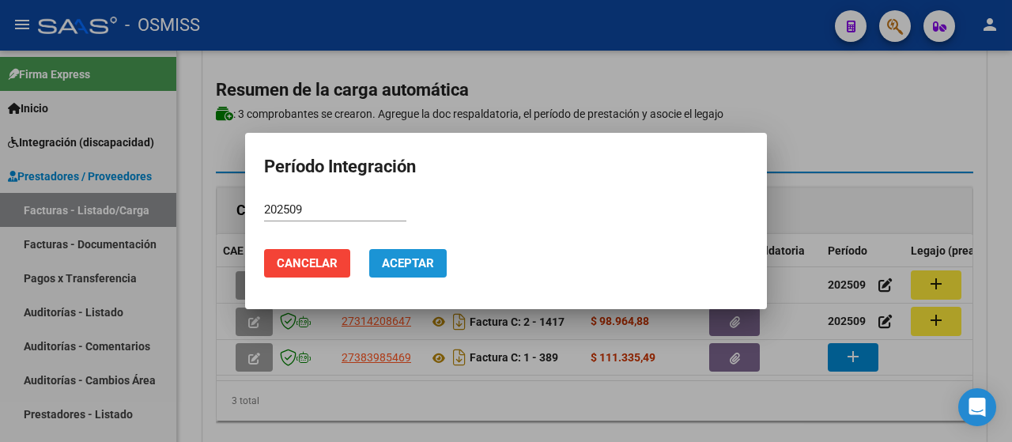
click at [410, 268] on span "Aceptar" at bounding box center [408, 263] width 52 height 14
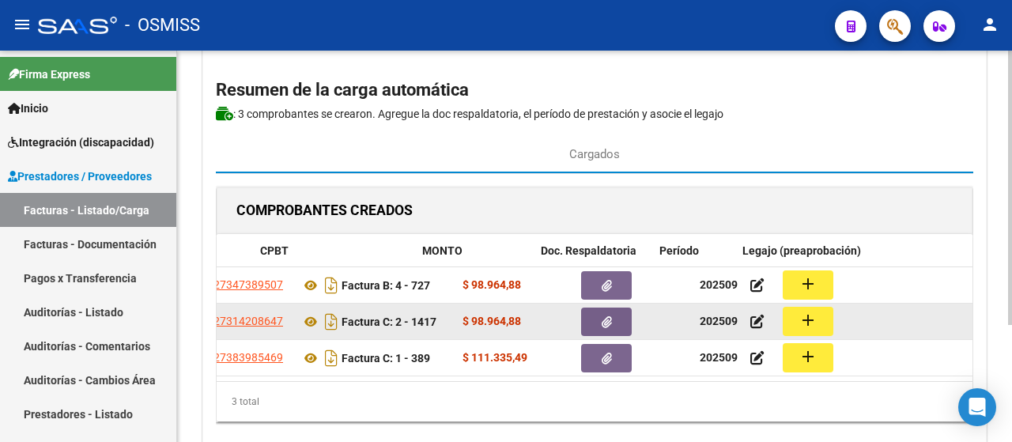
scroll to position [0, 168]
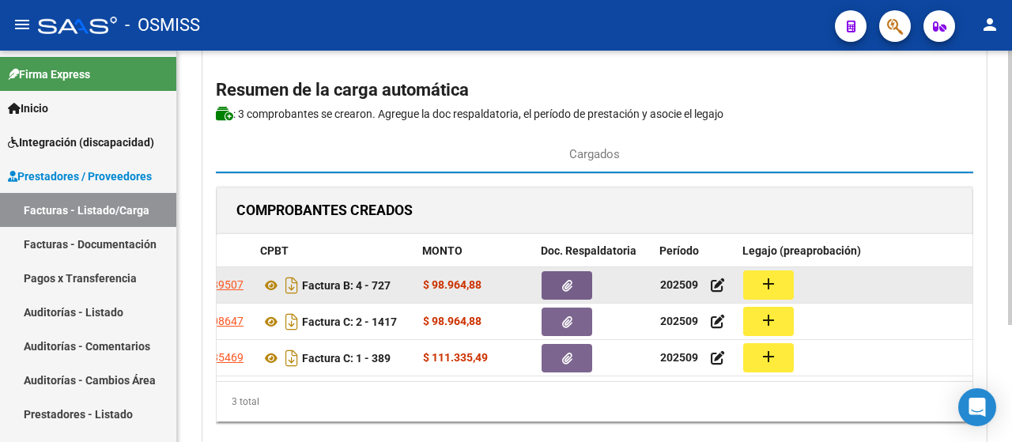
click at [777, 286] on button "add" at bounding box center [768, 284] width 51 height 29
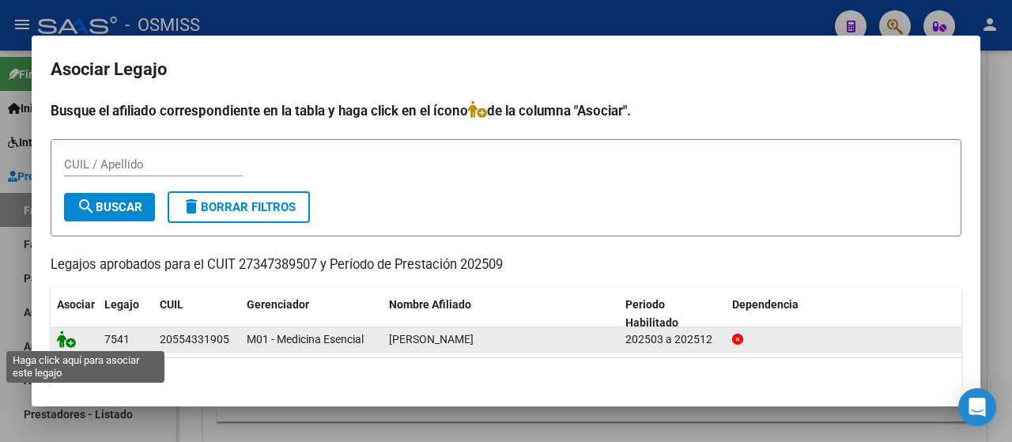
click at [71, 335] on icon at bounding box center [66, 339] width 19 height 17
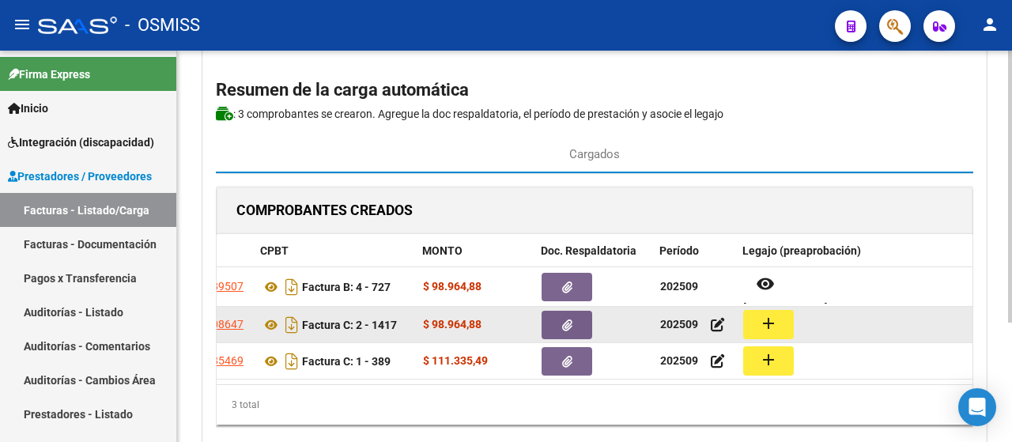
click at [766, 331] on button "add" at bounding box center [768, 324] width 51 height 29
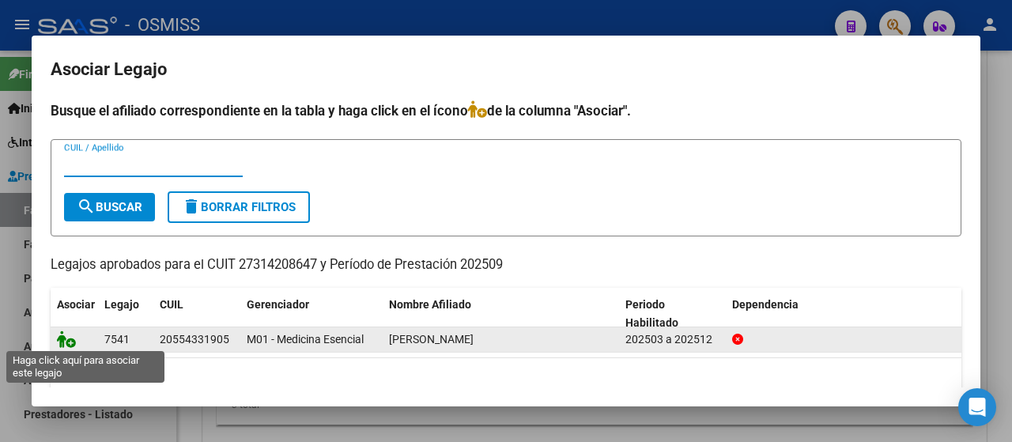
click at [71, 339] on icon at bounding box center [66, 339] width 19 height 17
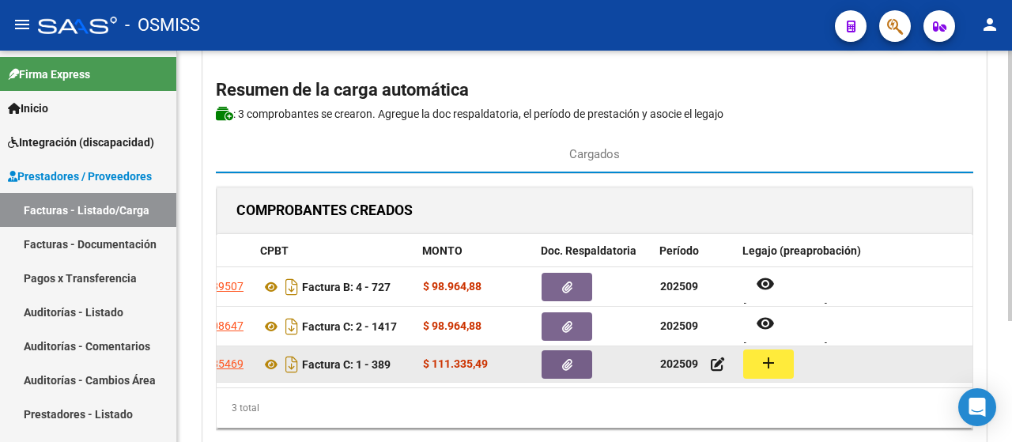
click at [767, 365] on mat-icon "add" at bounding box center [768, 363] width 19 height 19
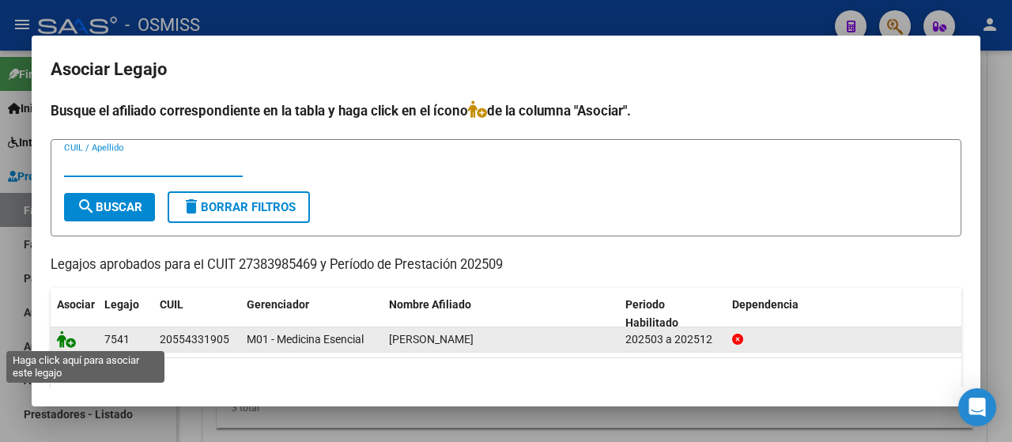
click at [68, 338] on icon at bounding box center [66, 339] width 19 height 17
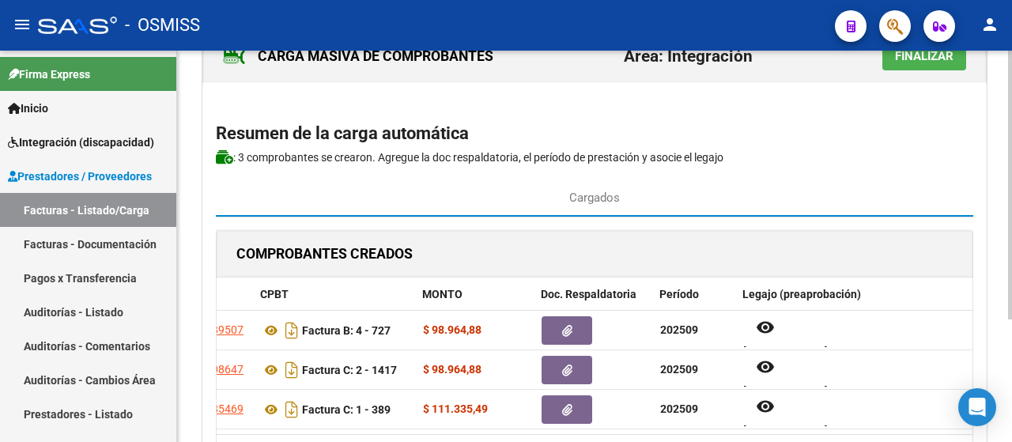
scroll to position [0, 0]
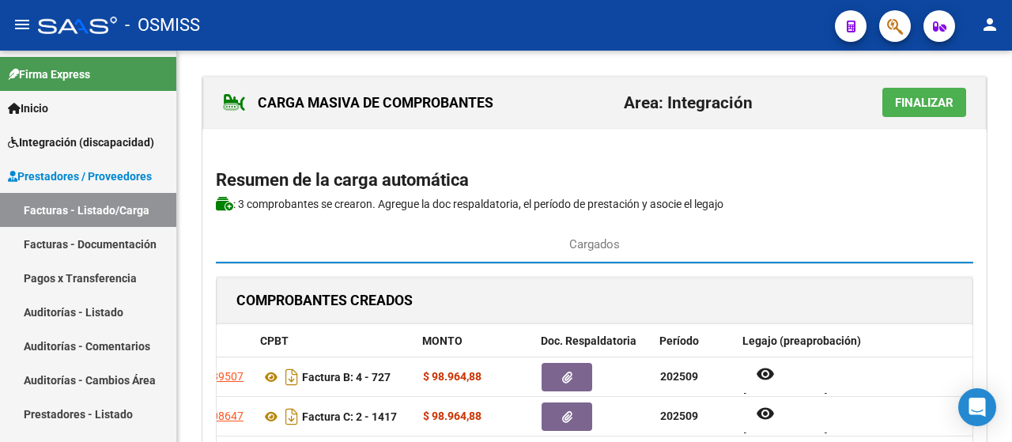
click at [925, 104] on span "Finalizar" at bounding box center [924, 103] width 59 height 14
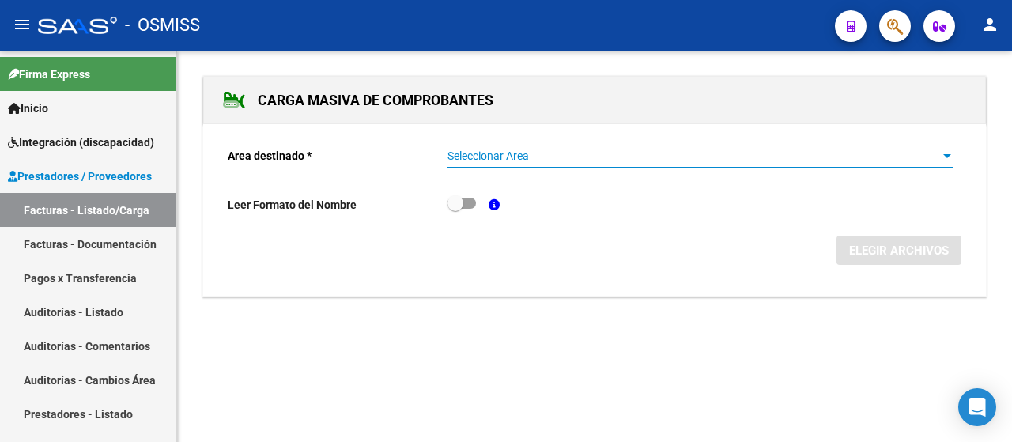
click at [939, 149] on span "Seleccionar Area" at bounding box center [694, 155] width 492 height 13
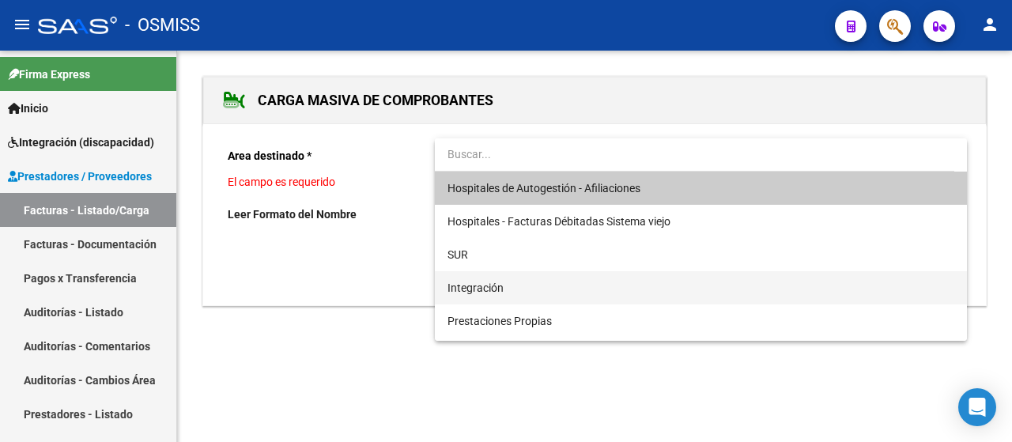
click at [601, 293] on span "Integración" at bounding box center [701, 287] width 507 height 33
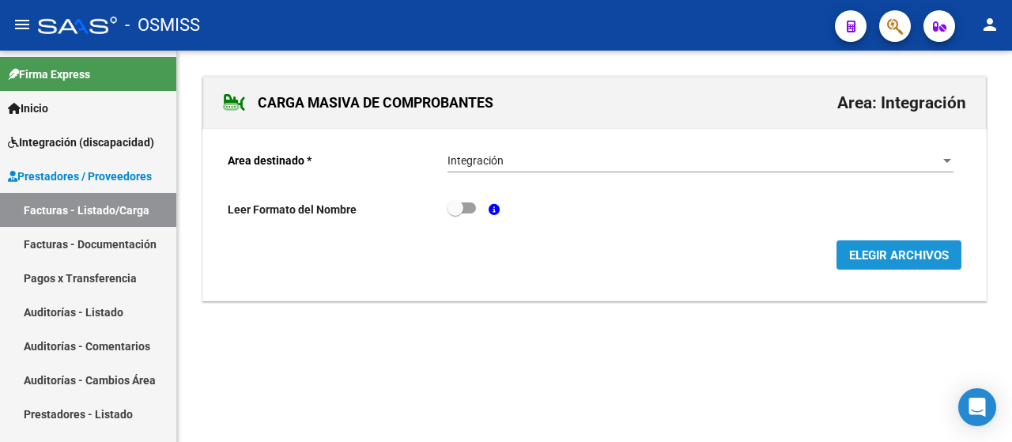
click at [898, 257] on span "ELEGIR ARCHIVOS" at bounding box center [899, 255] width 100 height 14
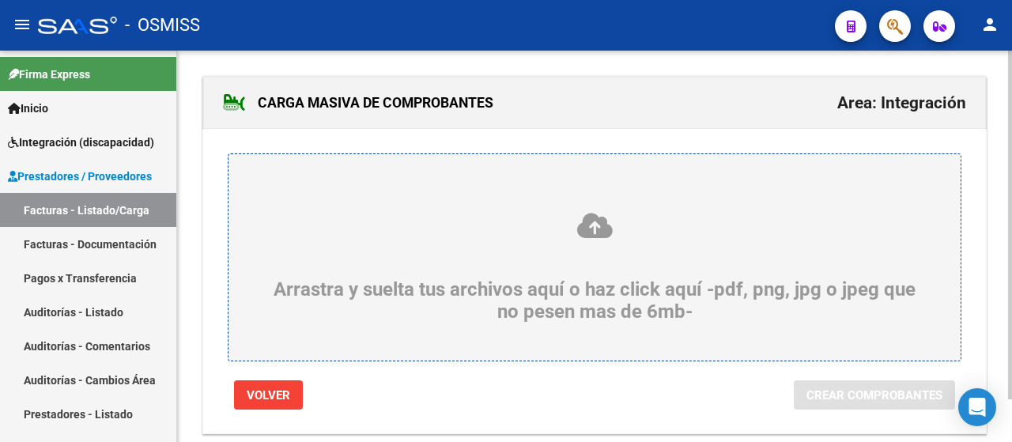
click at [449, 258] on div "Arrastra y suelta tus archivos aquí o haz click aquí -pdf, png, jpg o jpeg que …" at bounding box center [595, 267] width 656 height 112
click at [0, 0] on input "Arrastra y suelta tus archivos aquí o haz click aquí -pdf, png, jpg o jpeg que …" at bounding box center [0, 0] width 0 height 0
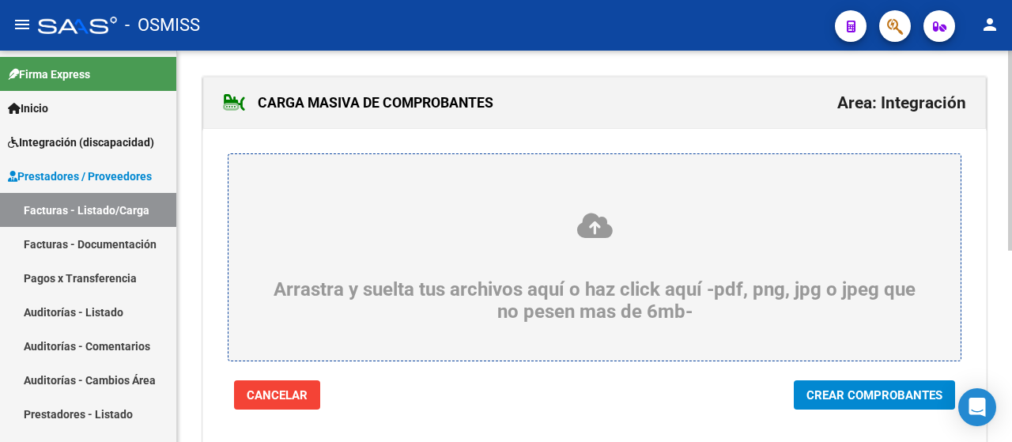
click at [839, 400] on span "Crear Comprobantes" at bounding box center [875, 395] width 136 height 14
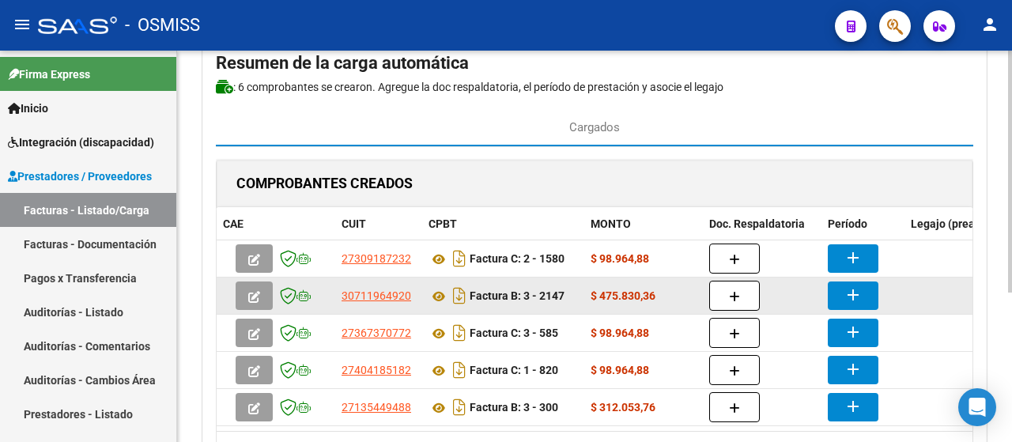
scroll to position [158, 0]
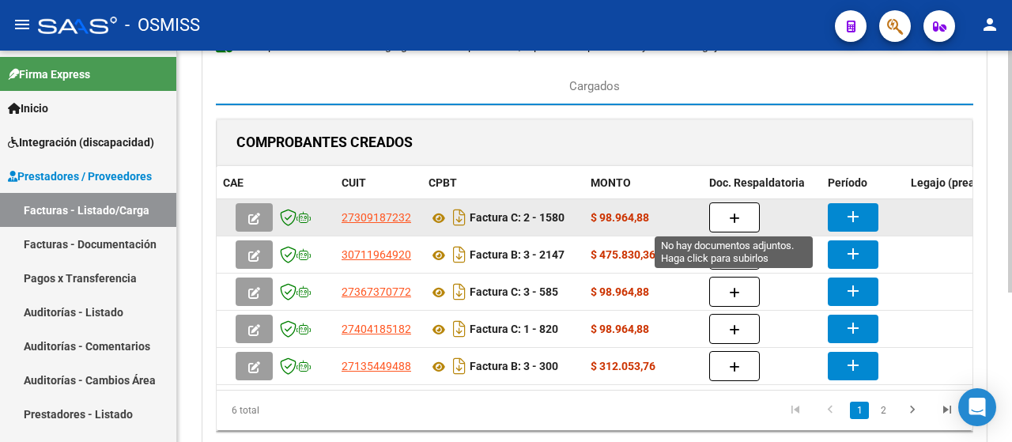
click at [744, 208] on button "button" at bounding box center [734, 217] width 51 height 30
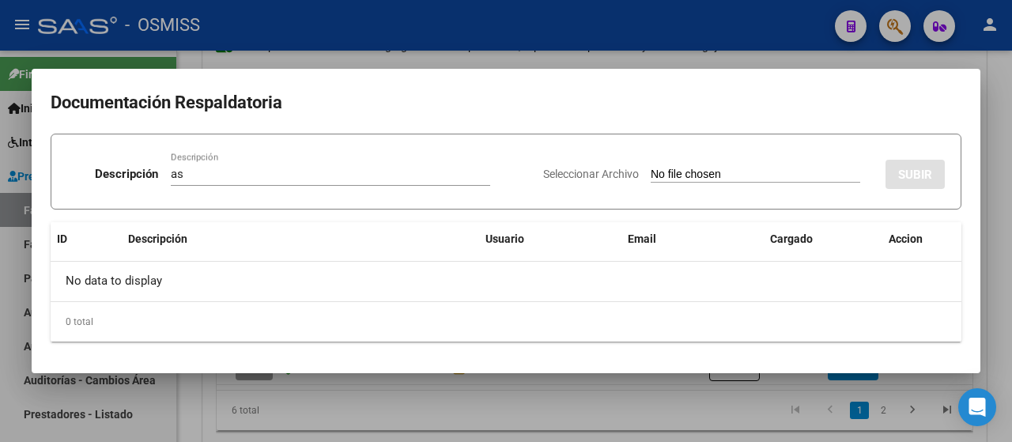
click at [717, 175] on input "Seleccionar Archivo" at bounding box center [756, 175] width 210 height 15
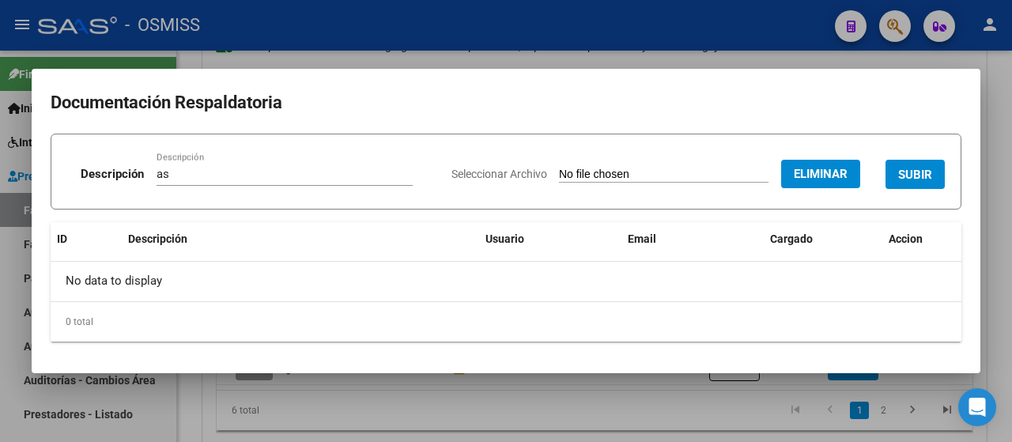
click at [906, 169] on span "SUBIR" at bounding box center [915, 175] width 34 height 14
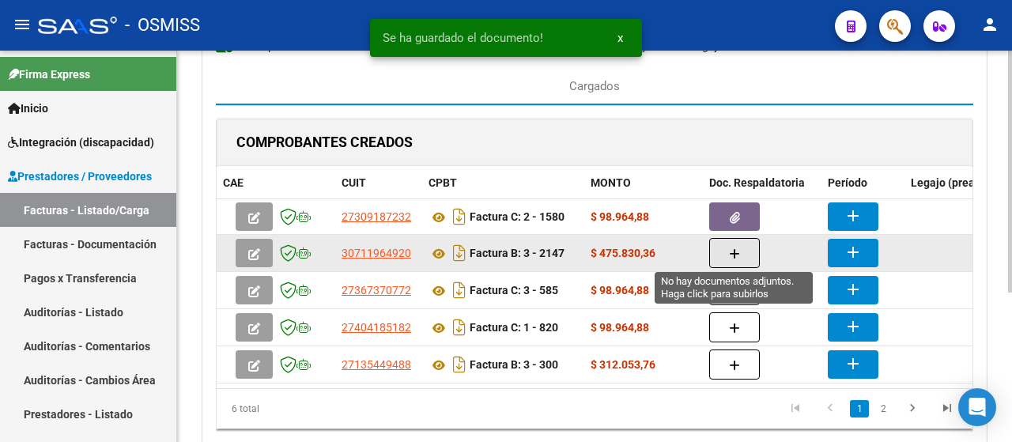
click at [736, 256] on icon "button" at bounding box center [734, 254] width 11 height 12
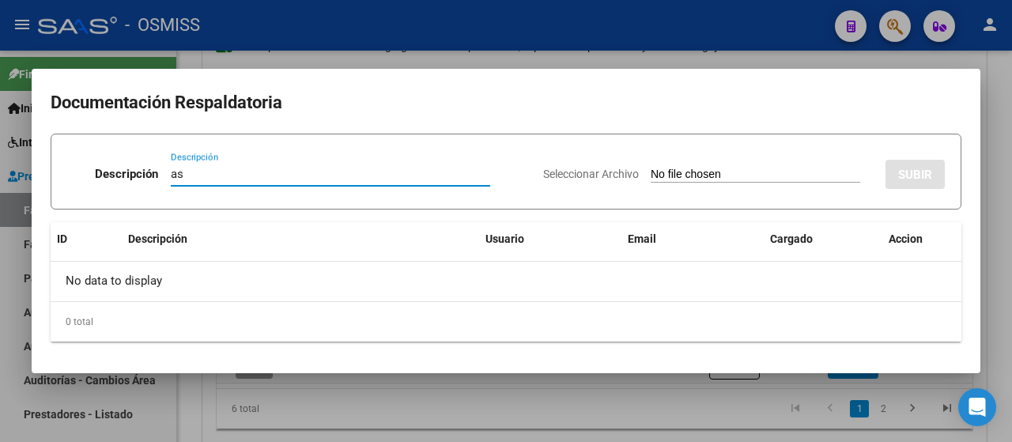
click at [753, 178] on input "Seleccionar Archivo" at bounding box center [756, 175] width 210 height 15
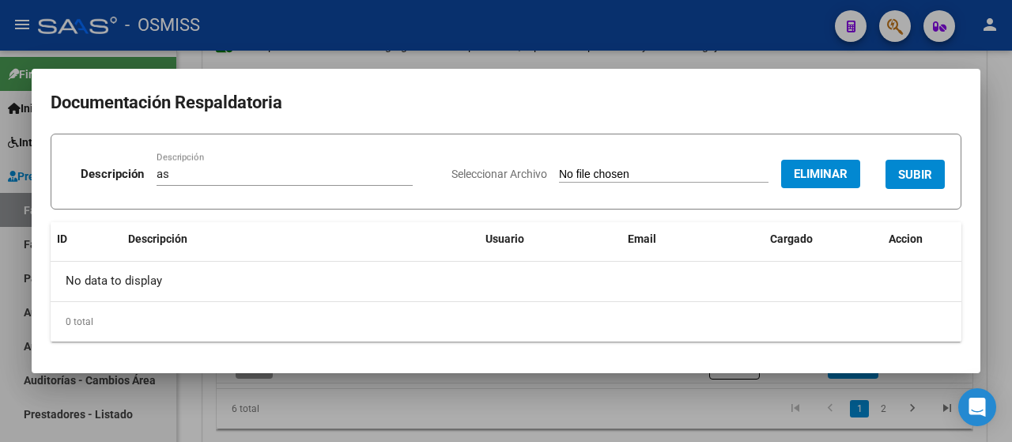
click at [905, 168] on span "SUBIR" at bounding box center [915, 175] width 34 height 14
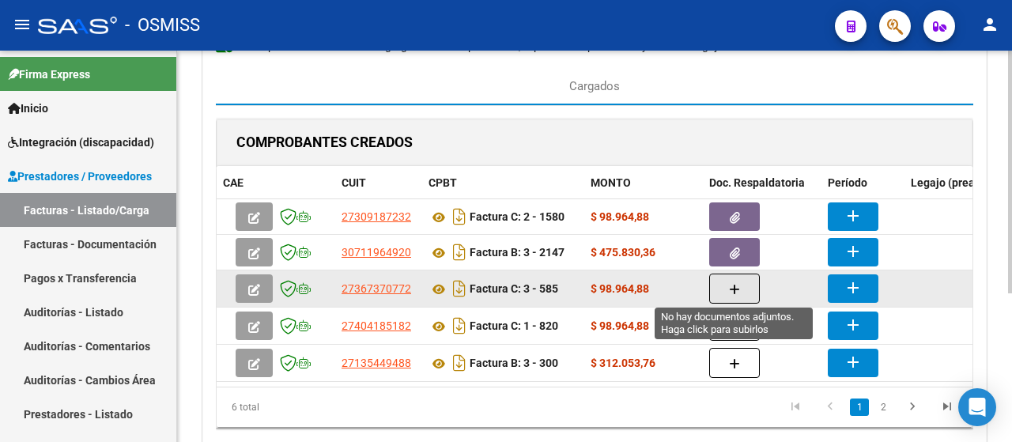
click at [723, 286] on button "button" at bounding box center [734, 289] width 51 height 30
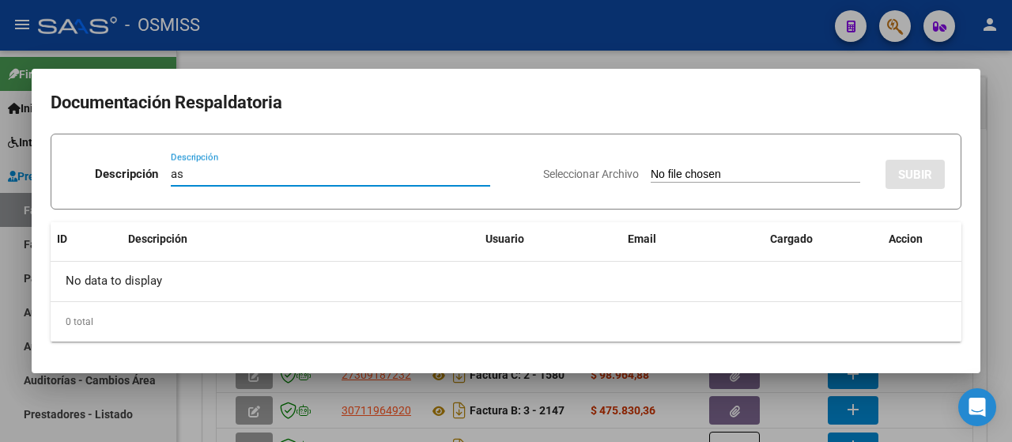
scroll to position [158, 0]
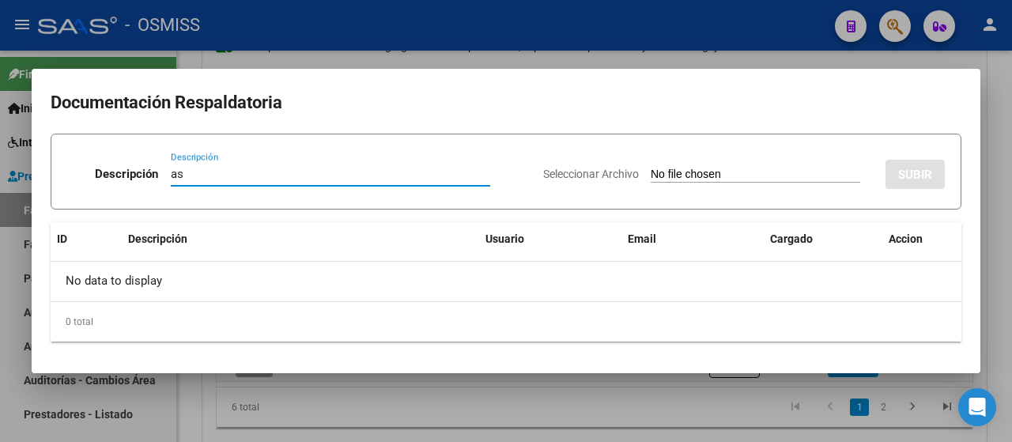
type input "as"
click at [716, 183] on div "Seleccionar Archivo SUBIR" at bounding box center [744, 171] width 402 height 48
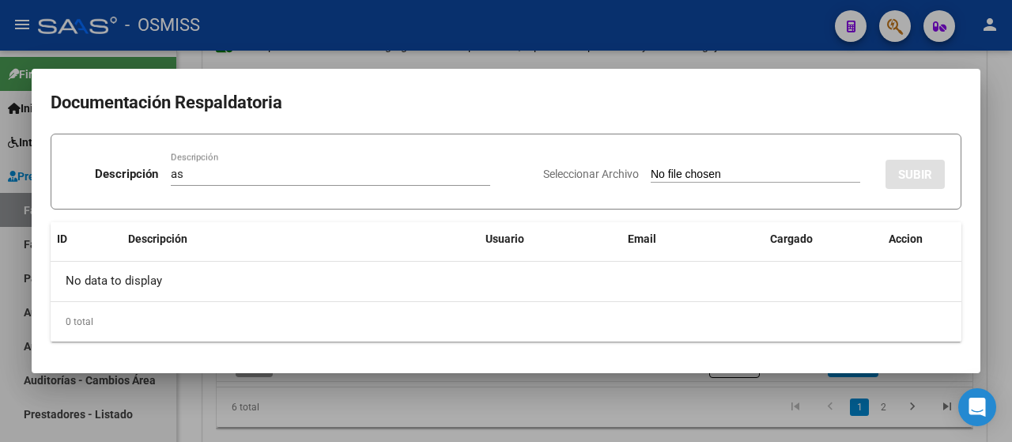
click at [716, 183] on div "Seleccionar Archivo SUBIR" at bounding box center [744, 171] width 402 height 48
click at [711, 179] on input "Seleccionar Archivo" at bounding box center [756, 175] width 210 height 15
type input "C:\fakepath\Asistencia.pdf"
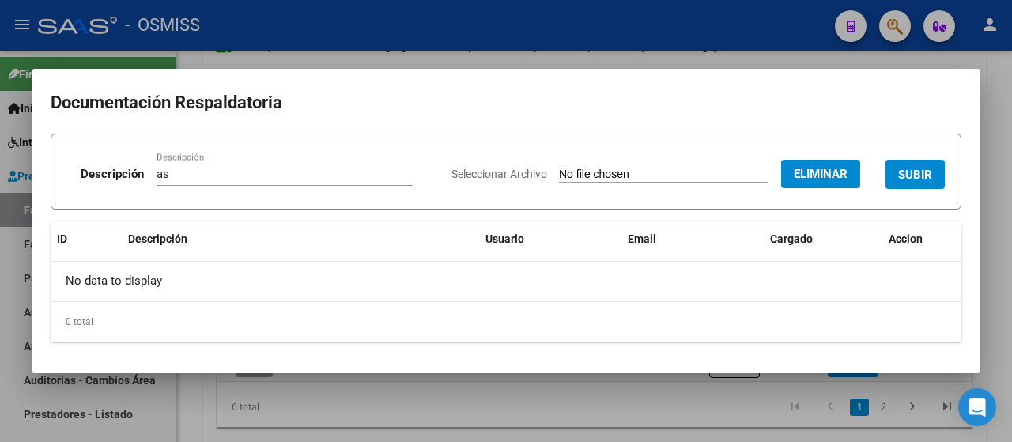
click at [898, 165] on button "SUBIR" at bounding box center [915, 174] width 59 height 29
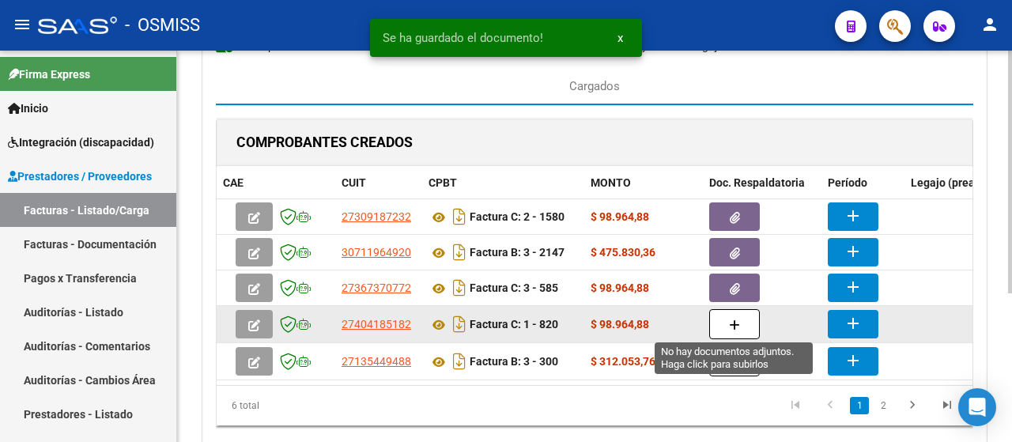
click at [730, 320] on icon "button" at bounding box center [734, 326] width 11 height 12
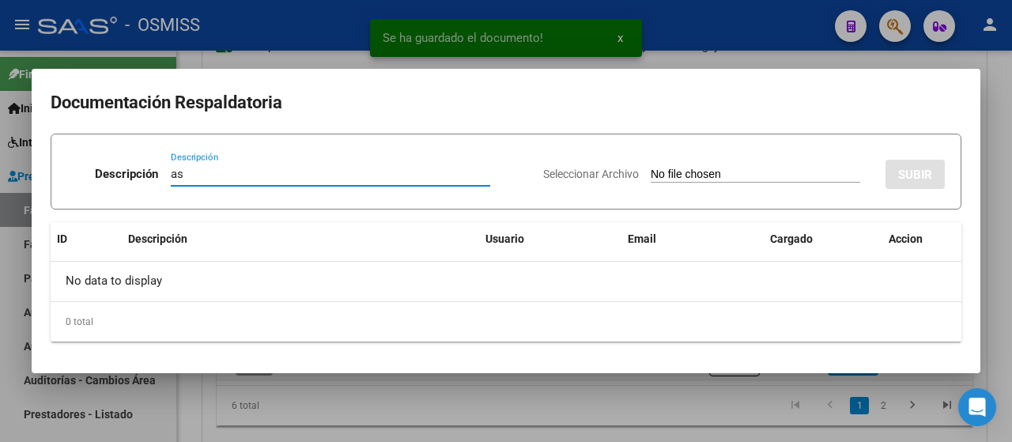
type input "as"
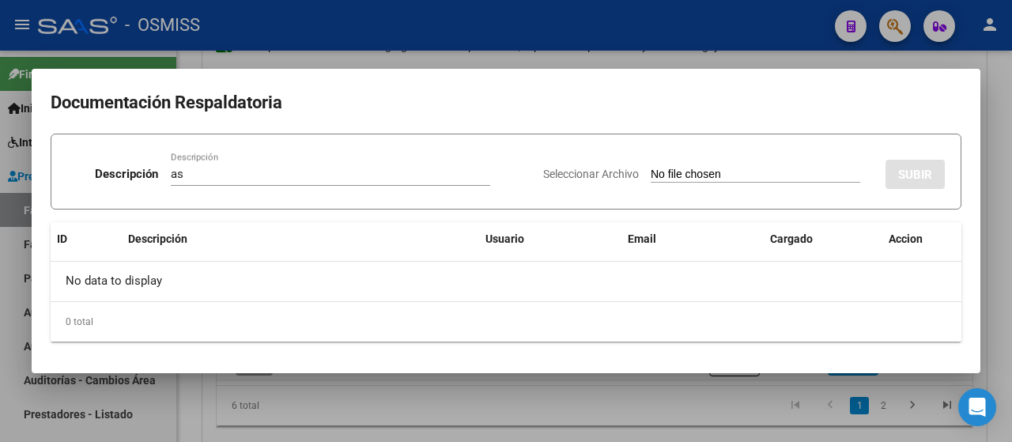
click at [722, 176] on input "Seleccionar Archivo" at bounding box center [756, 175] width 210 height 15
type input "C:\fakepath\Asistencia septiembre David Troncozo (1).pdf"
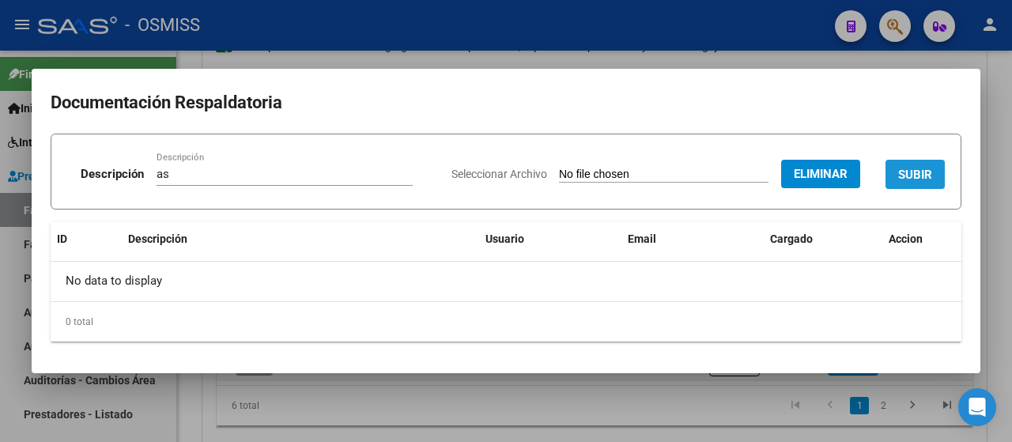
click at [923, 180] on span "SUBIR" at bounding box center [915, 175] width 34 height 14
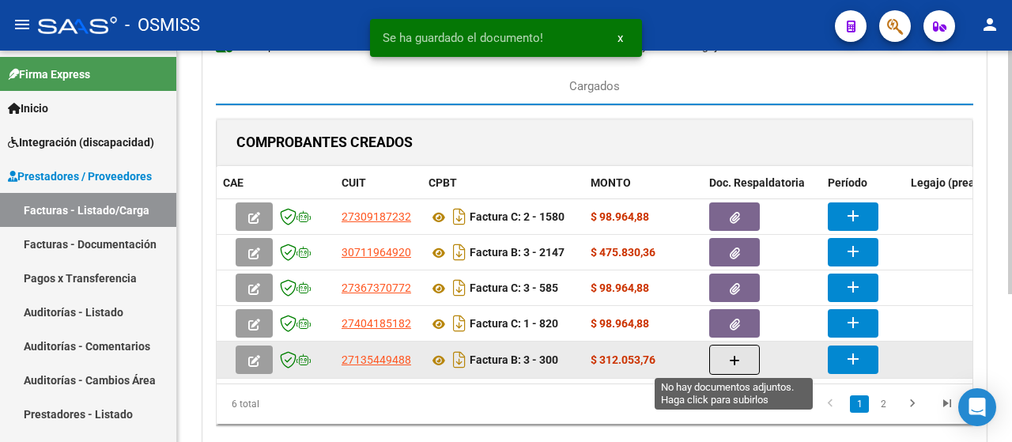
click at [732, 357] on icon "button" at bounding box center [734, 361] width 11 height 12
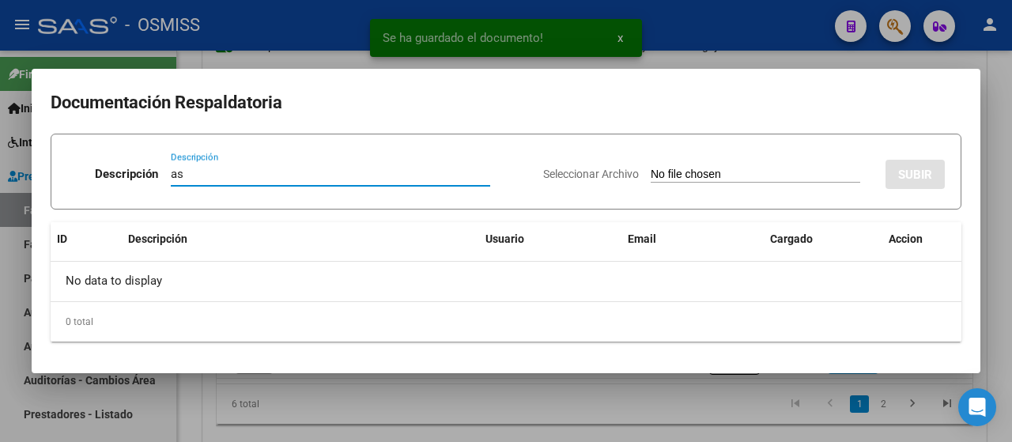
type input "as"
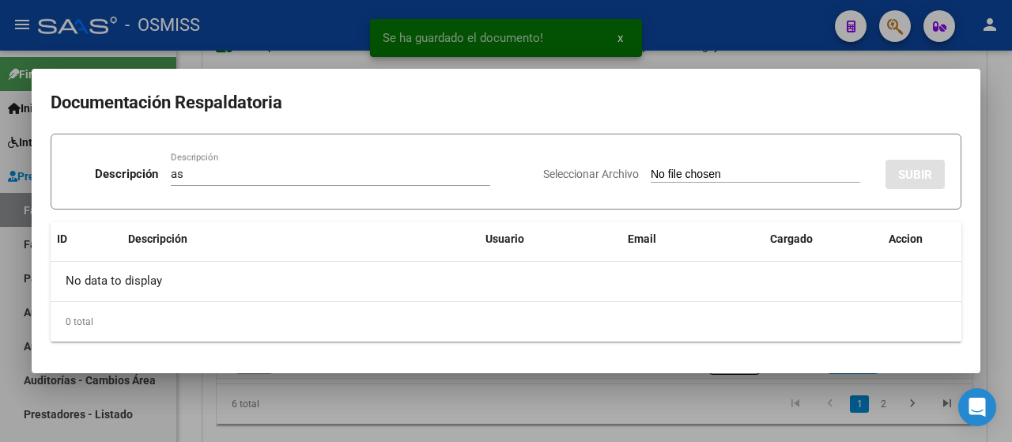
click at [694, 183] on input "Seleccionar Archivo" at bounding box center [756, 175] width 210 height 15
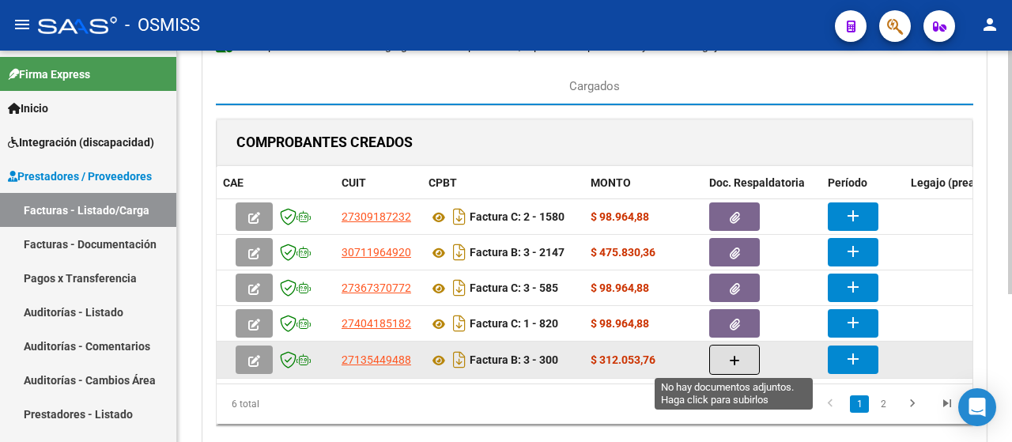
scroll to position [237, 0]
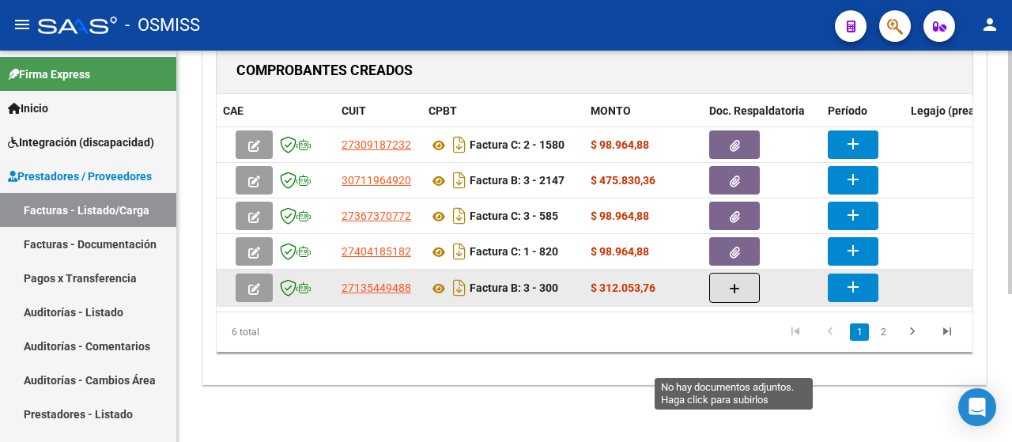
click at [745, 282] on button "button" at bounding box center [734, 288] width 51 height 30
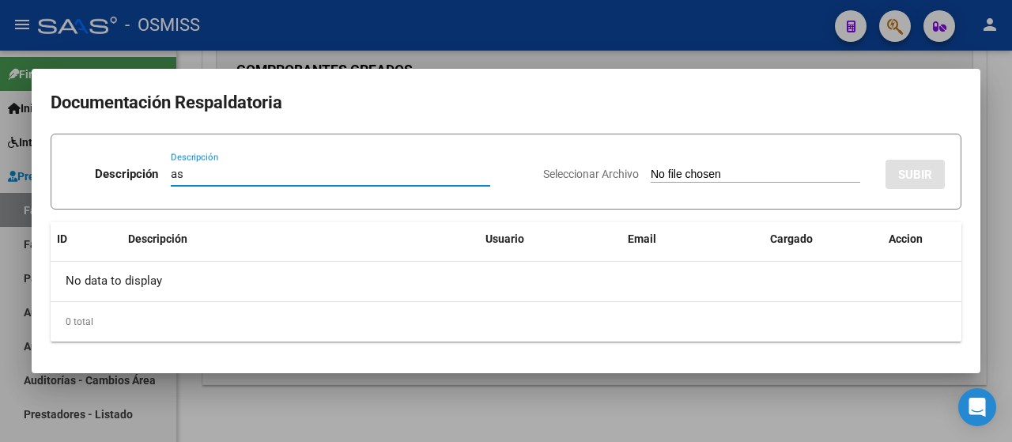
type input "as"
click at [679, 176] on input "Seleccionar Archivo" at bounding box center [756, 175] width 210 height 15
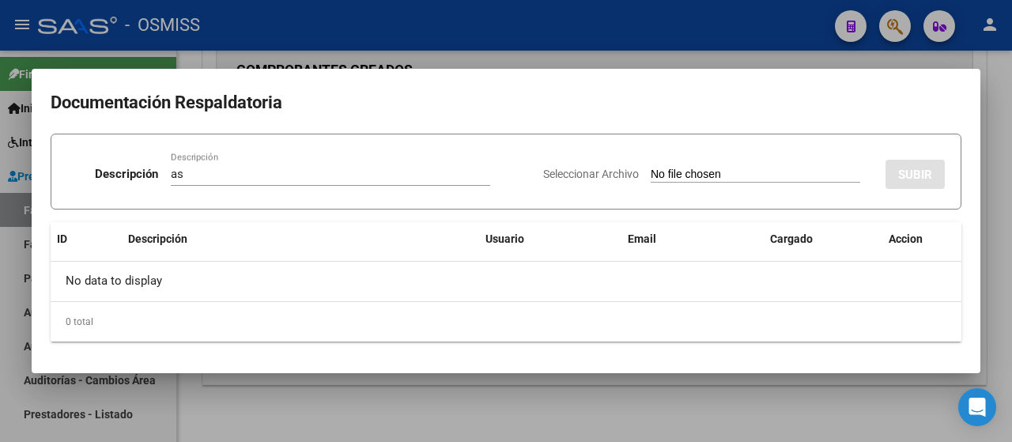
type input "C:\fakepath\ASIST.SETIEMBRE-DAVID.pdf"
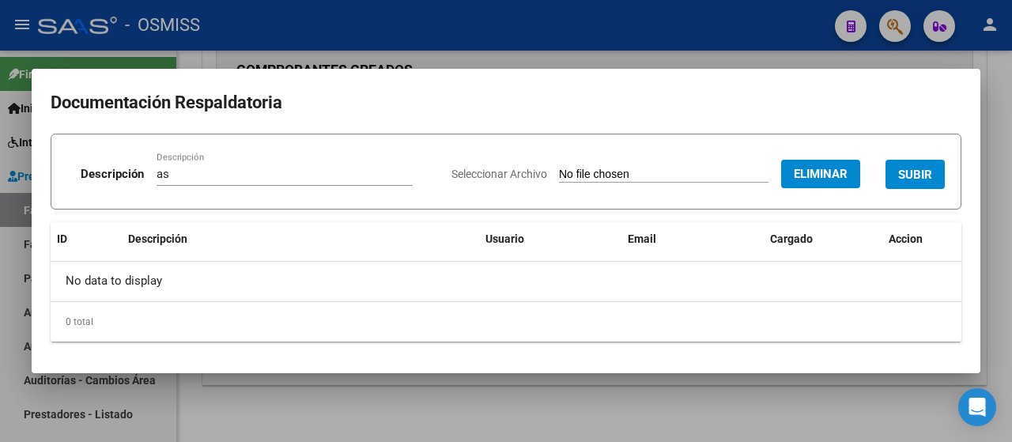
click at [932, 176] on span "SUBIR" at bounding box center [915, 175] width 34 height 14
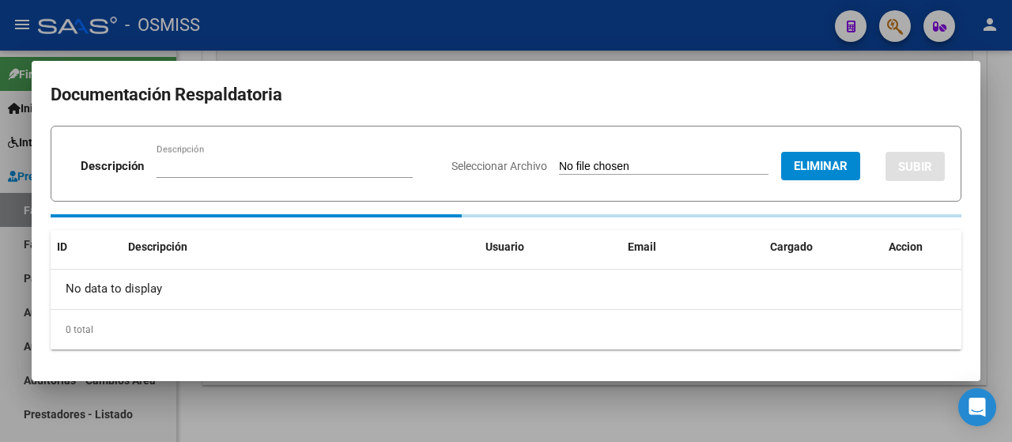
scroll to position [236, 0]
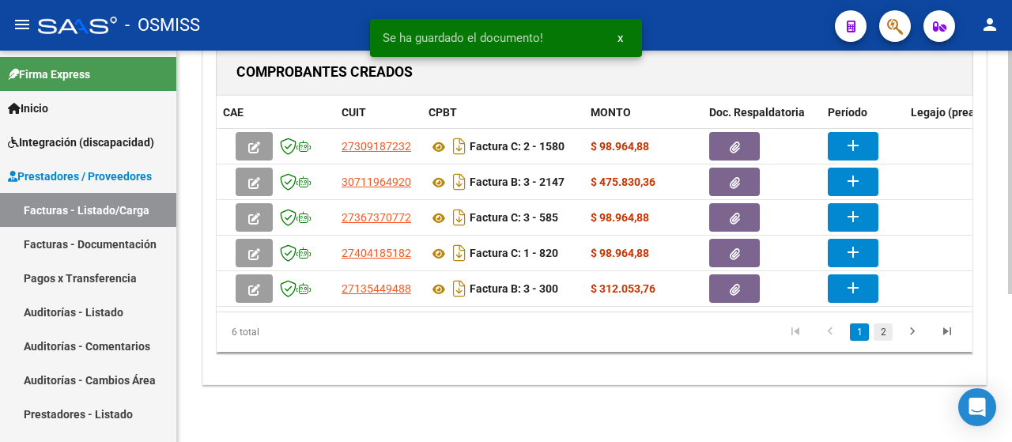
click at [881, 336] on link "2" at bounding box center [883, 331] width 19 height 17
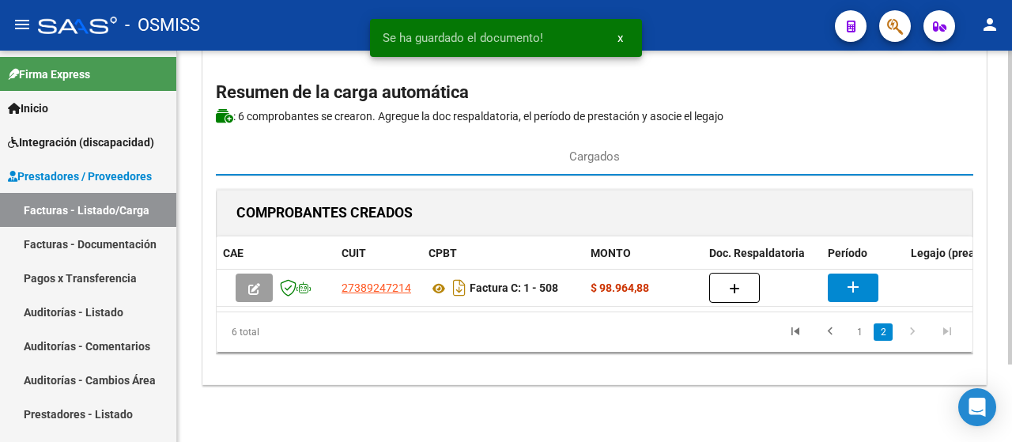
scroll to position [96, 0]
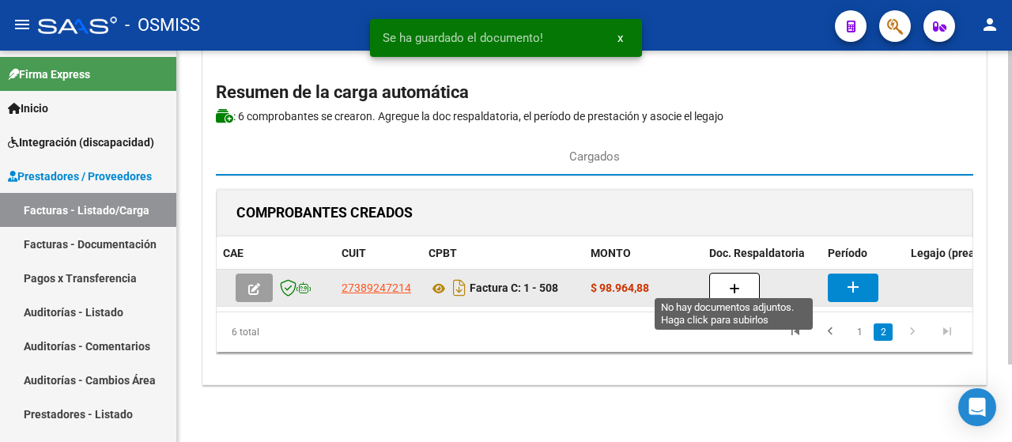
click at [736, 283] on icon "button" at bounding box center [734, 289] width 11 height 12
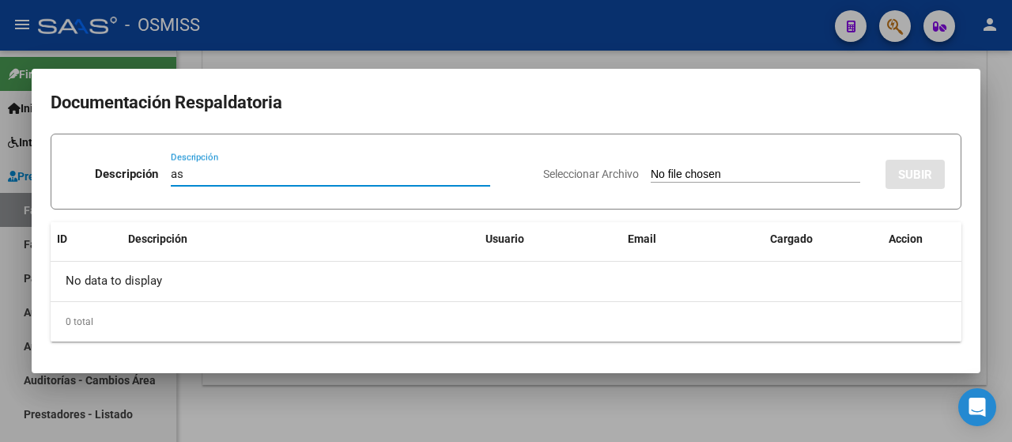
type input "as"
click at [694, 177] on input "Seleccionar Archivo" at bounding box center [756, 175] width 210 height 15
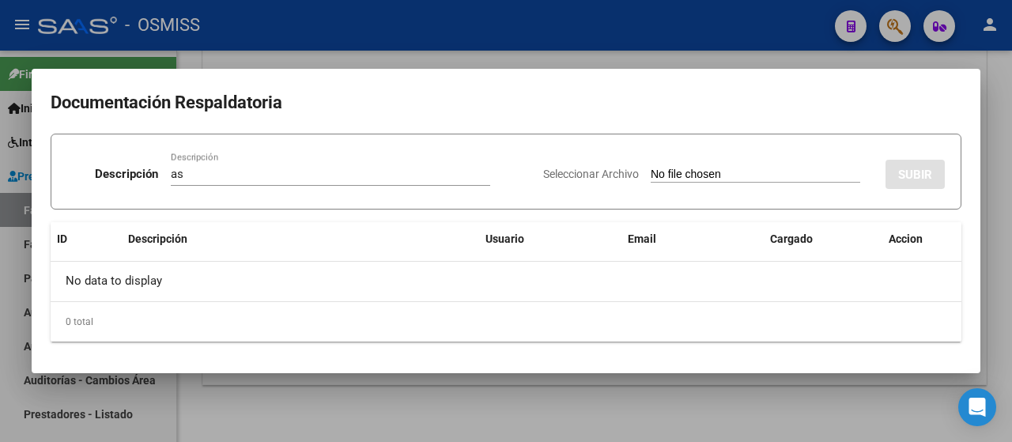
type input "C:\fakepath\Asistencia David Troncozo sept 25.pdf"
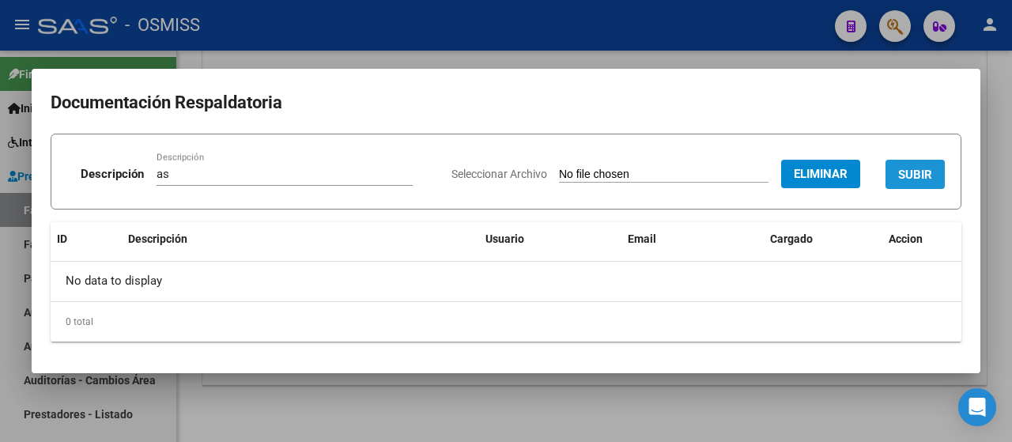
click at [923, 178] on span "SUBIR" at bounding box center [915, 175] width 34 height 14
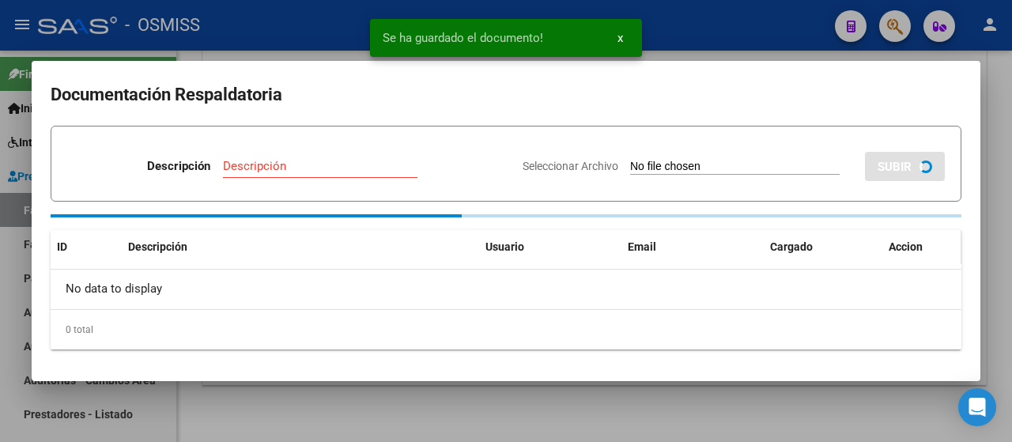
scroll to position [95, 0]
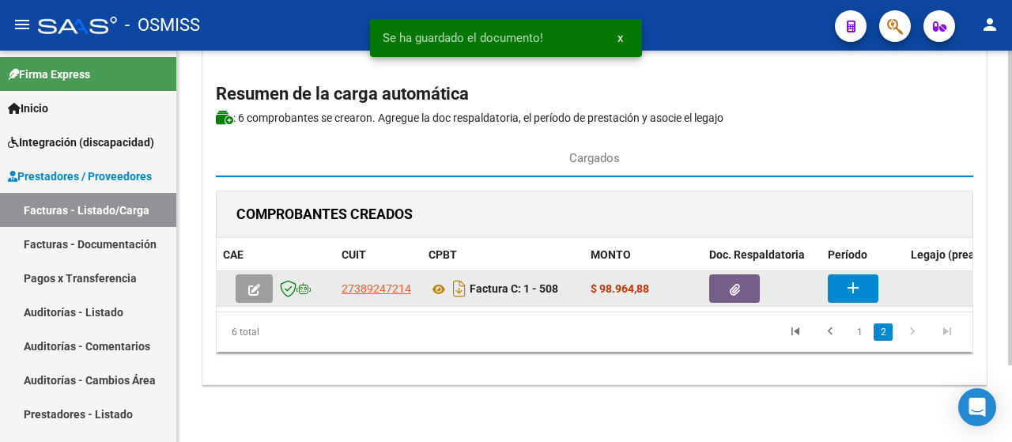
click at [849, 278] on mat-icon "add" at bounding box center [853, 287] width 19 height 19
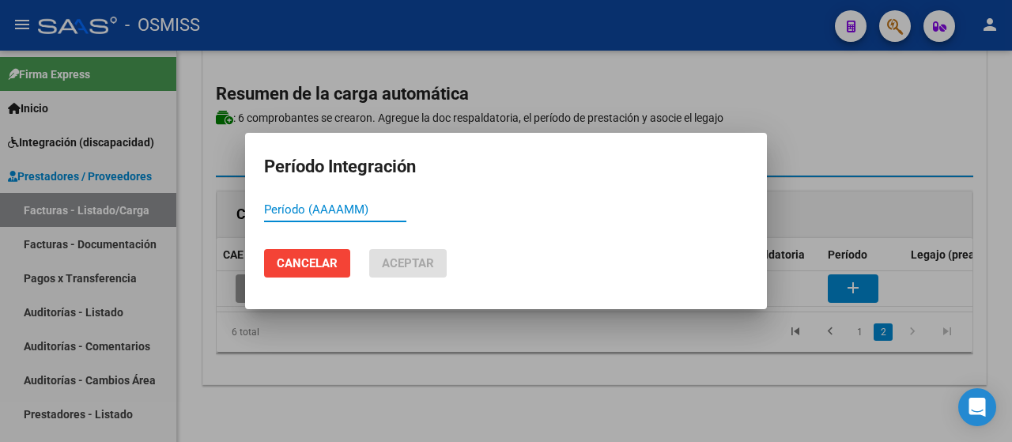
paste input "202509"
type input "202509"
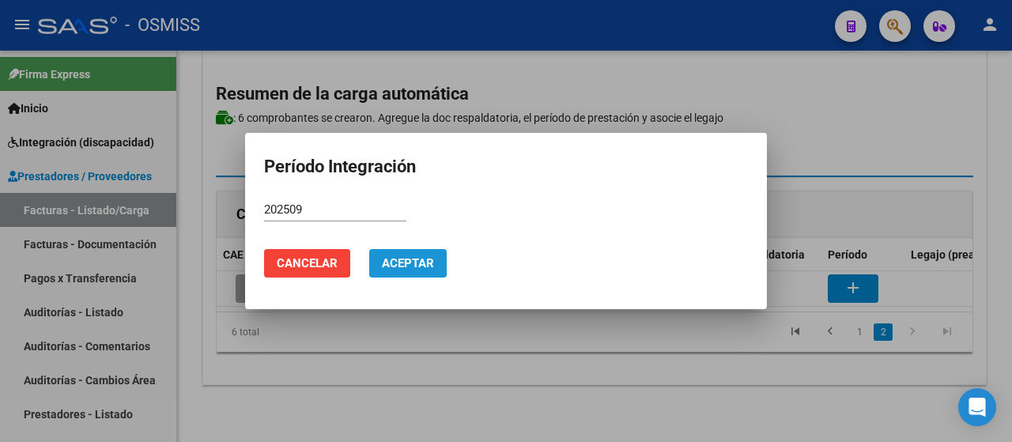
click at [422, 260] on span "Aceptar" at bounding box center [408, 263] width 52 height 14
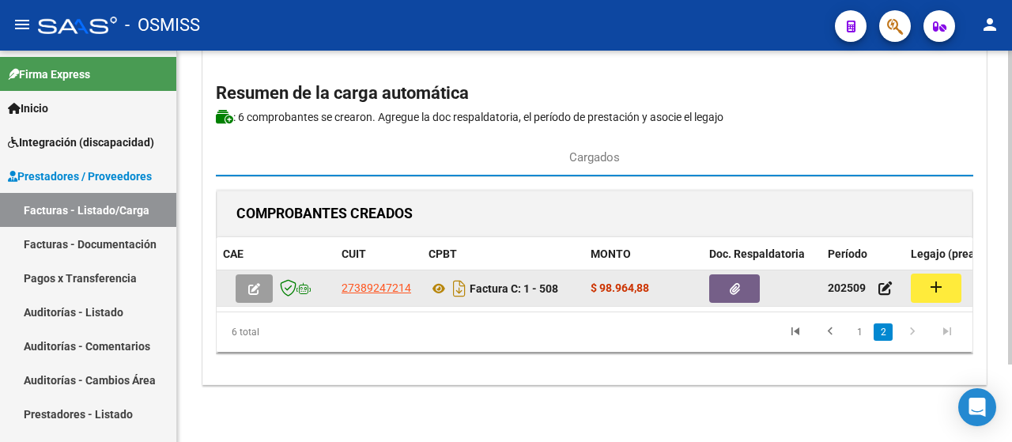
click at [931, 282] on mat-icon "add" at bounding box center [936, 287] width 19 height 19
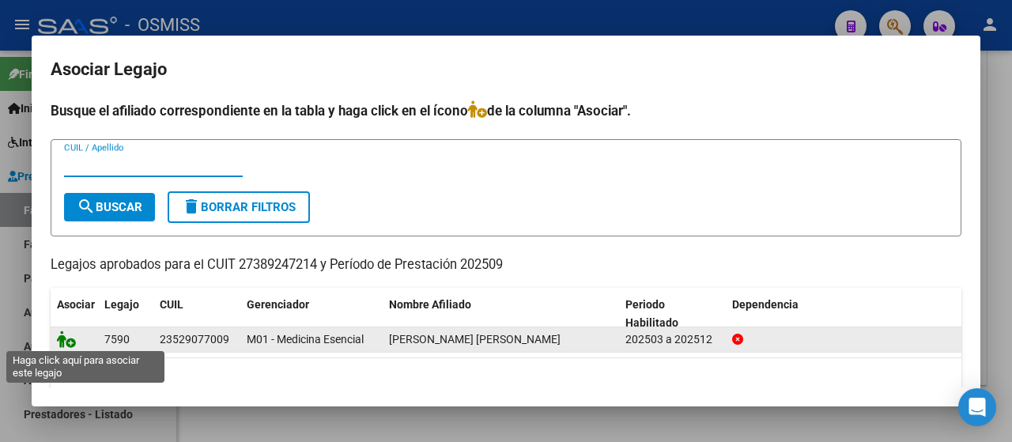
click at [62, 339] on icon at bounding box center [66, 339] width 19 height 17
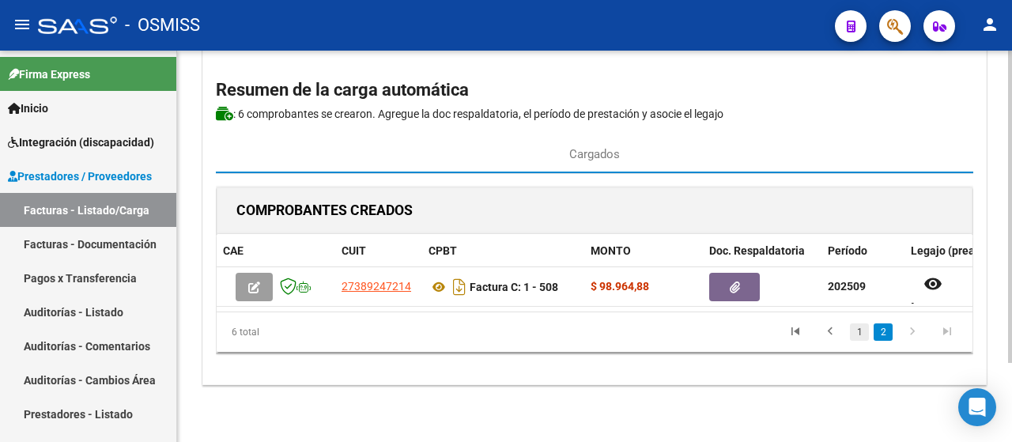
click at [861, 333] on link "1" at bounding box center [859, 331] width 19 height 17
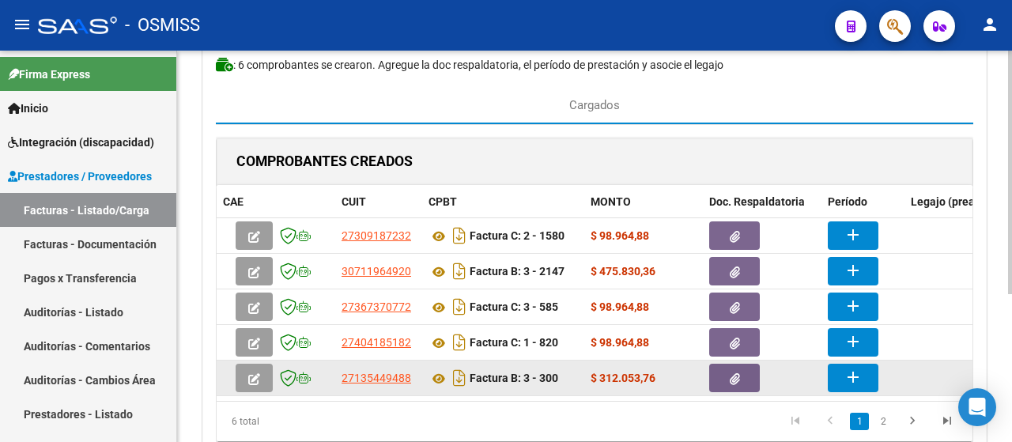
scroll to position [236, 0]
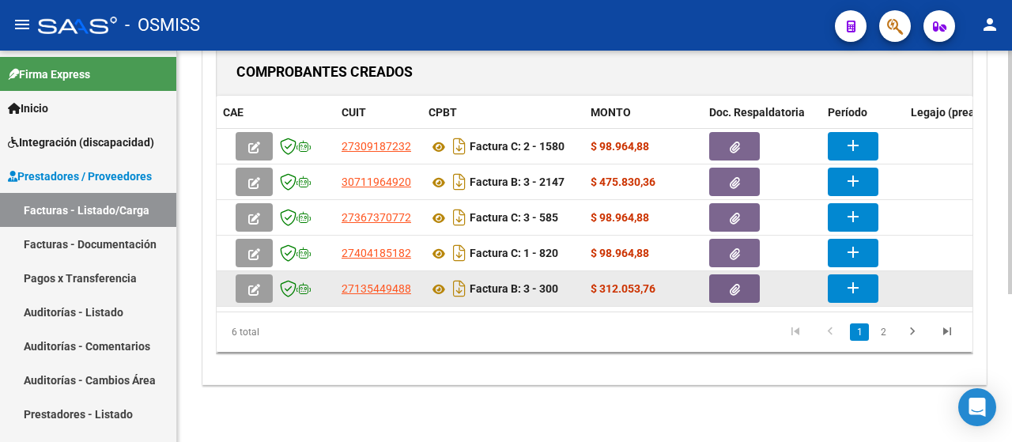
click at [855, 281] on mat-icon "add" at bounding box center [853, 287] width 19 height 19
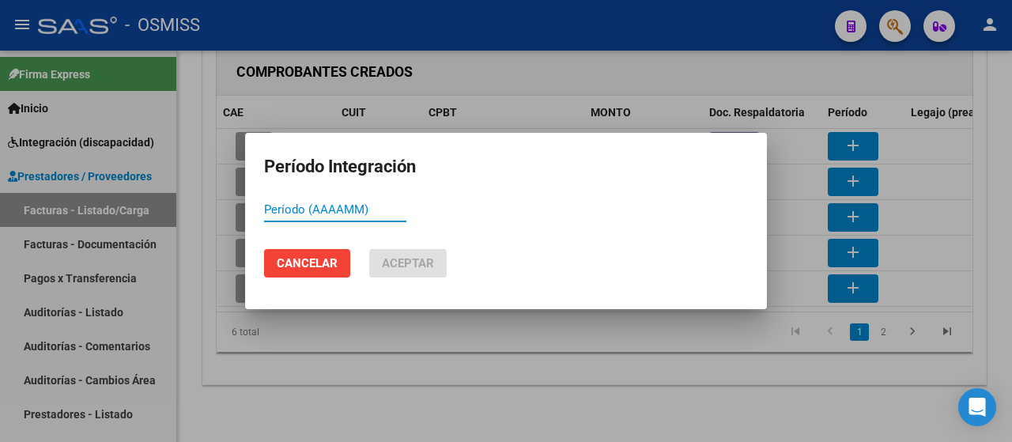
paste input "202509"
type input "202509"
click at [415, 270] on button "Aceptar" at bounding box center [408, 263] width 78 height 28
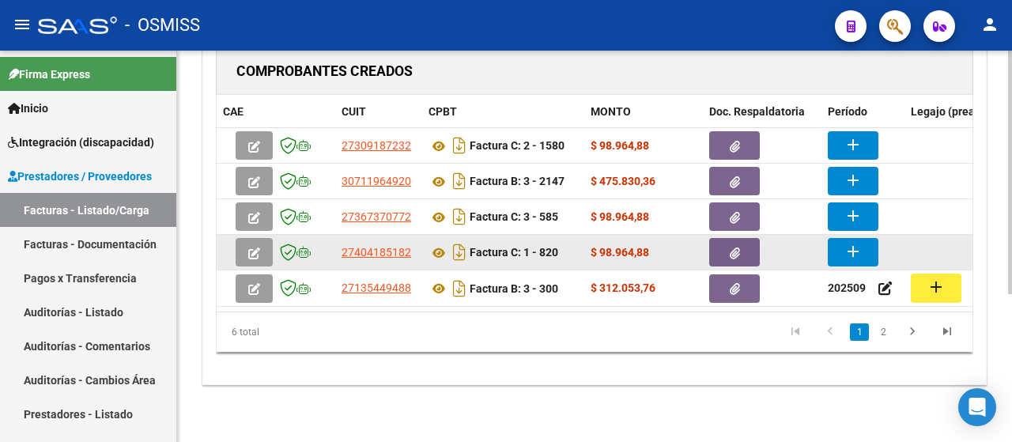
click at [846, 242] on mat-icon "add" at bounding box center [853, 251] width 19 height 19
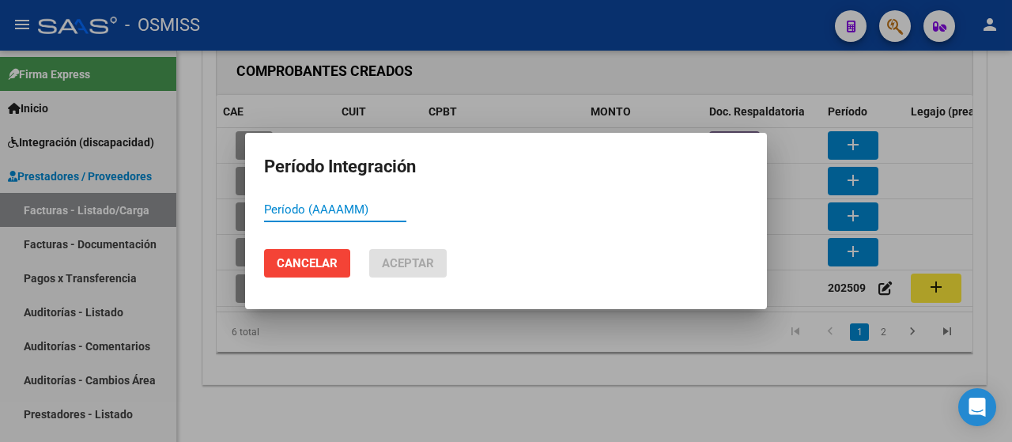
paste input "202509"
type input "202509"
click at [414, 263] on span "Aceptar" at bounding box center [408, 263] width 52 height 14
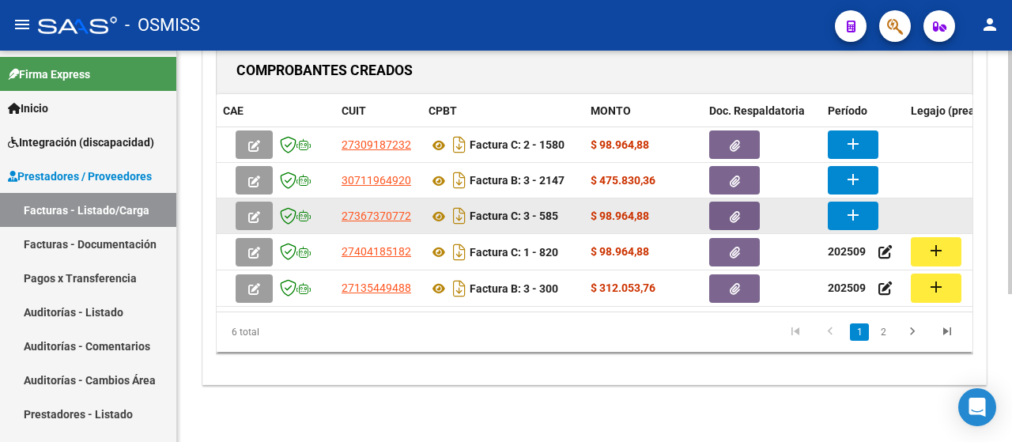
click at [861, 211] on mat-icon "add" at bounding box center [853, 215] width 19 height 19
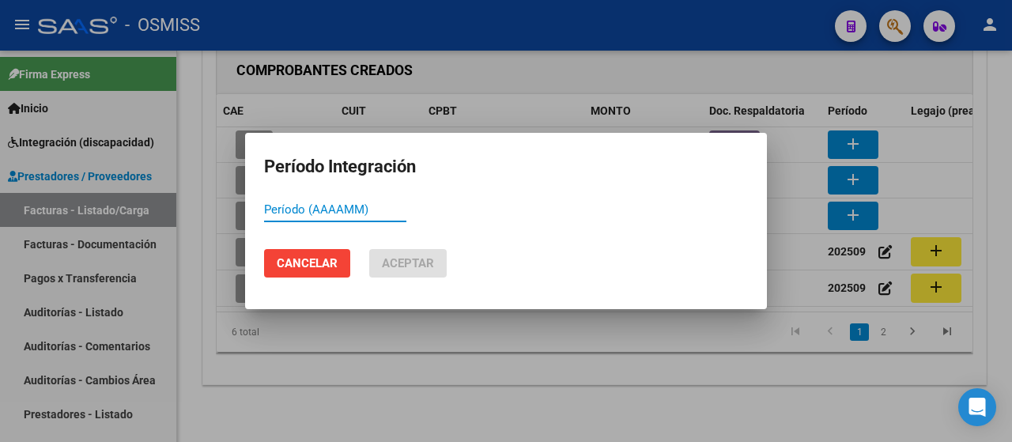
paste input "202509"
type input "202509"
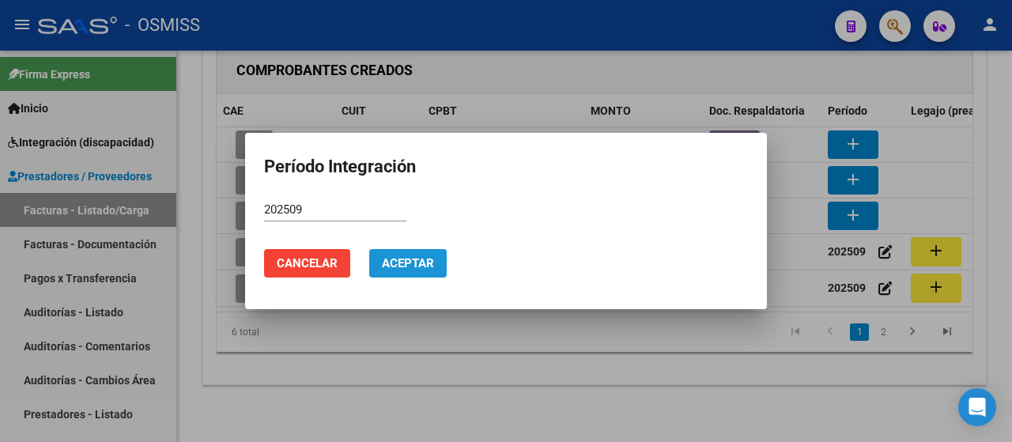
click at [413, 267] on span "Aceptar" at bounding box center [408, 263] width 52 height 14
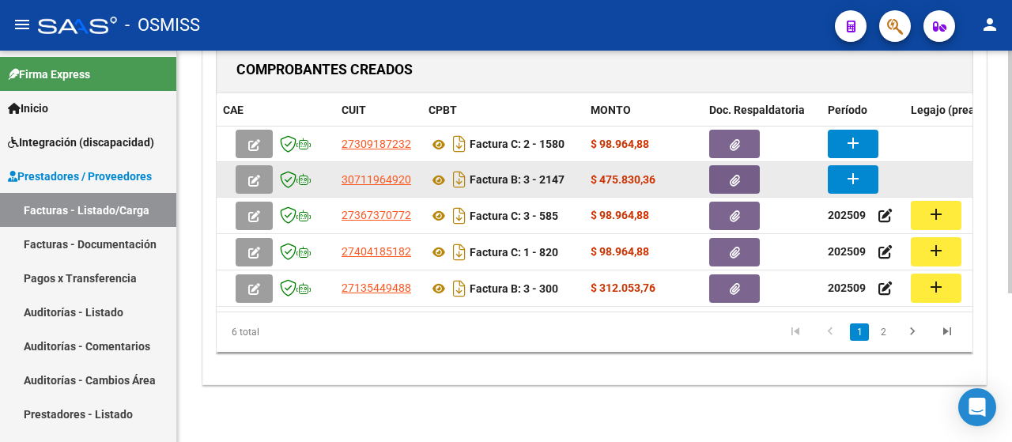
click at [872, 183] on button "add" at bounding box center [853, 179] width 51 height 28
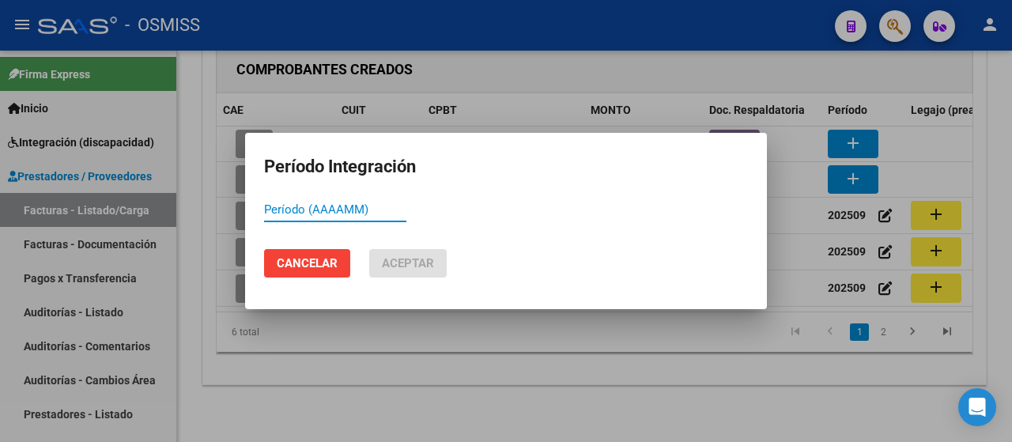
paste input "202509"
type input "202509"
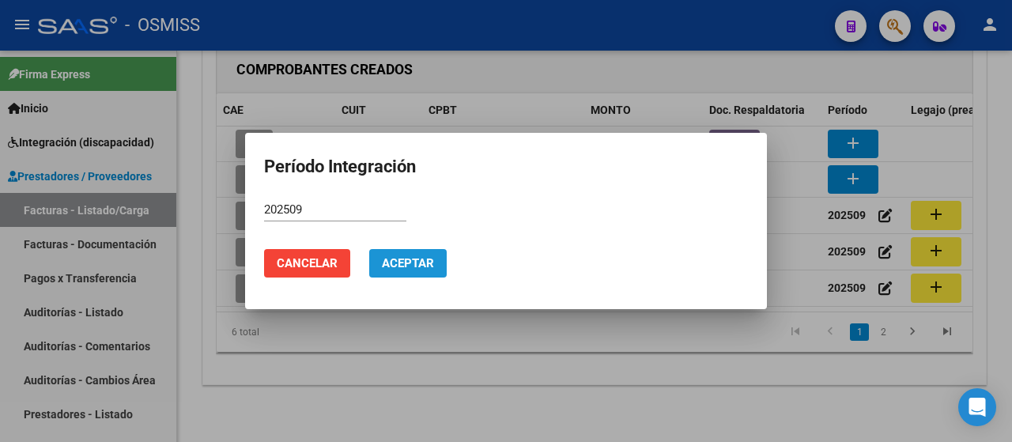
click at [388, 267] on span "Aceptar" at bounding box center [408, 263] width 52 height 14
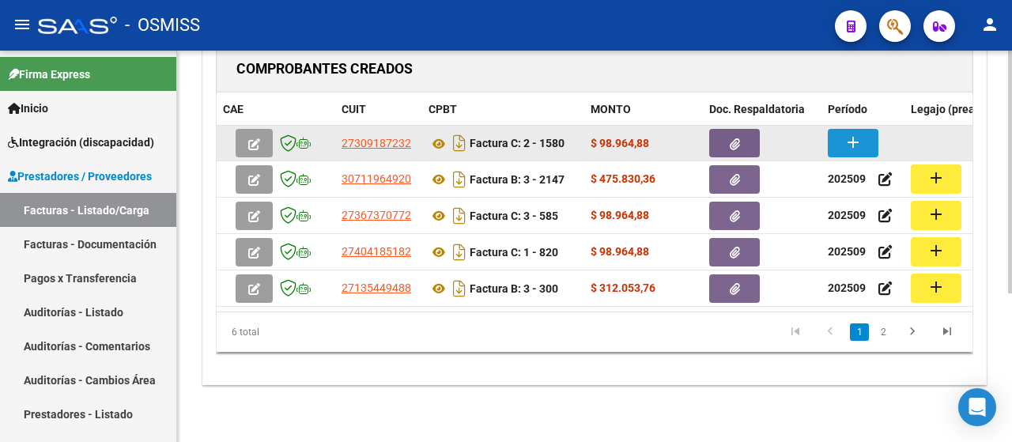
click at [856, 134] on mat-icon "add" at bounding box center [853, 142] width 19 height 19
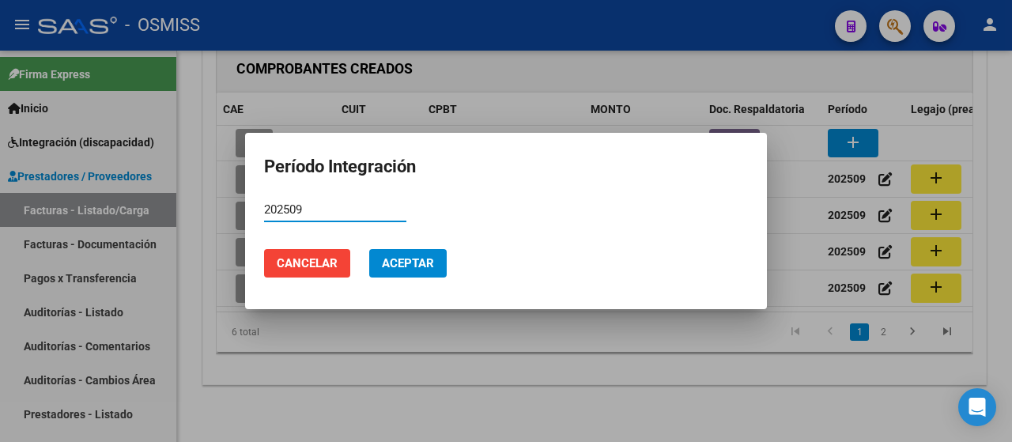
type input "202509"
click at [432, 265] on span "Aceptar" at bounding box center [408, 263] width 52 height 14
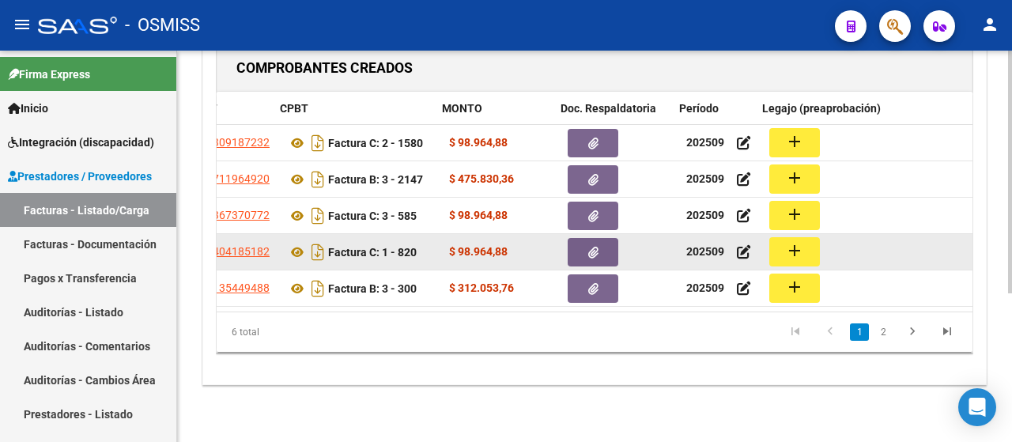
scroll to position [0, 149]
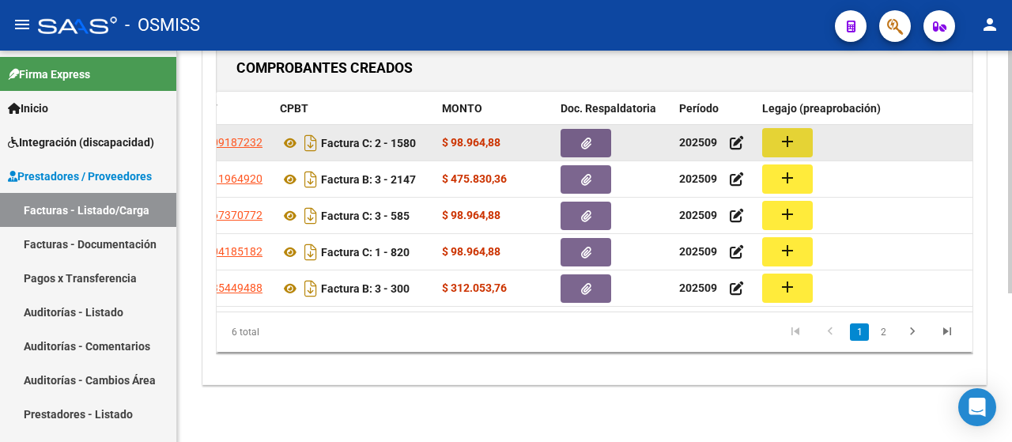
click at [795, 140] on mat-icon "add" at bounding box center [787, 141] width 19 height 19
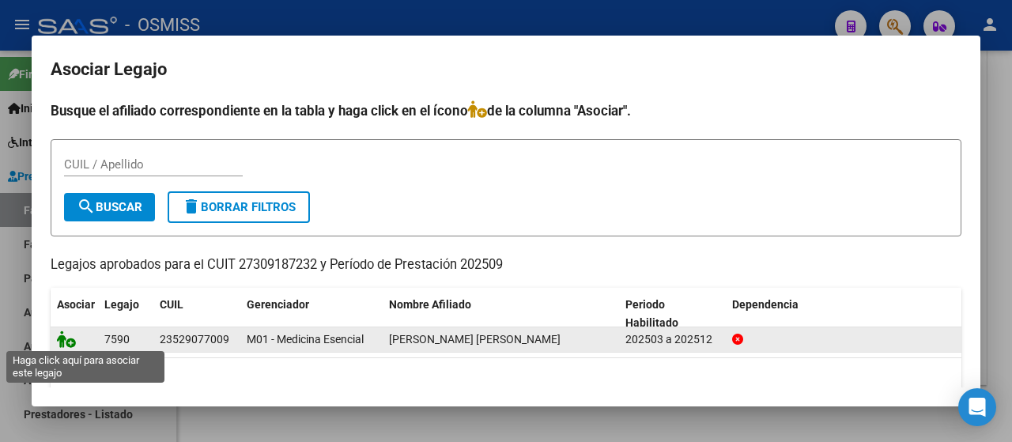
click at [70, 340] on icon at bounding box center [66, 339] width 19 height 17
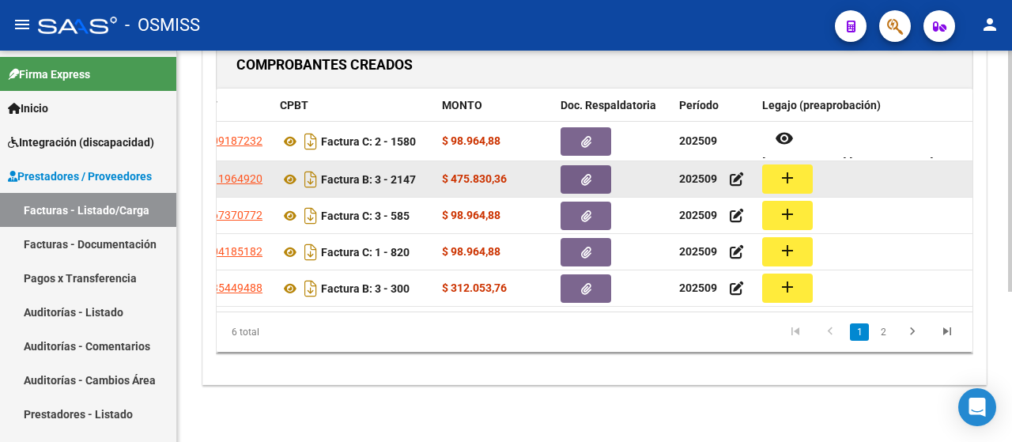
click at [796, 174] on button "add" at bounding box center [787, 179] width 51 height 29
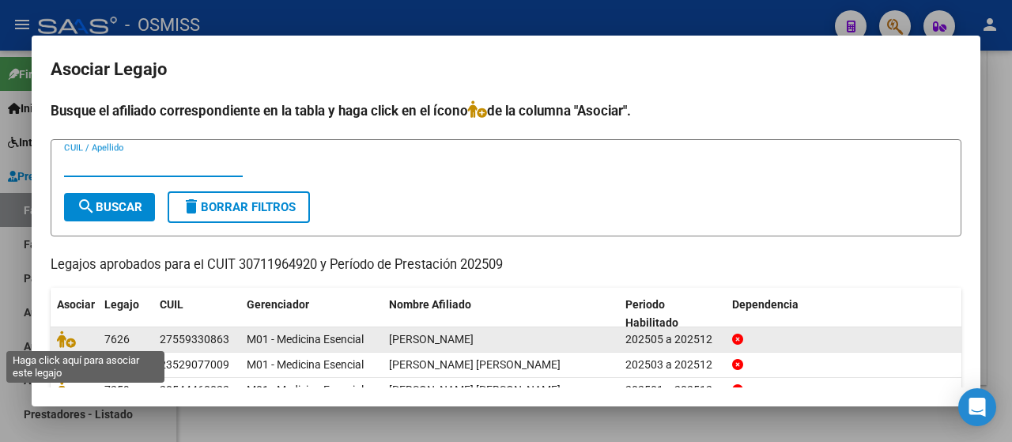
scroll to position [71, 0]
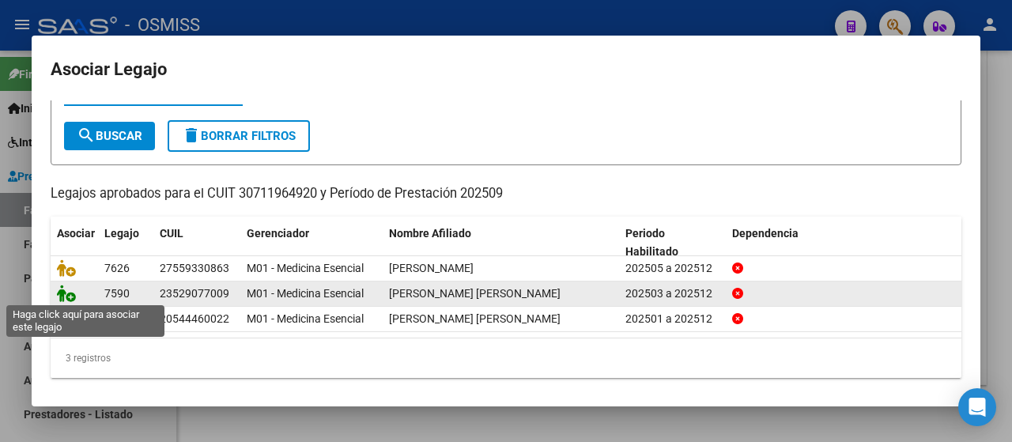
click at [70, 291] on icon at bounding box center [66, 293] width 19 height 17
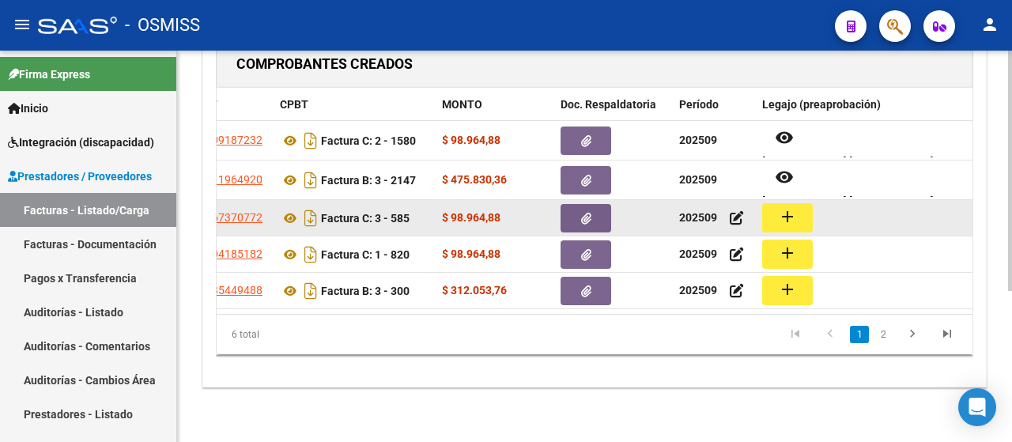
click at [797, 224] on button "add" at bounding box center [787, 217] width 51 height 29
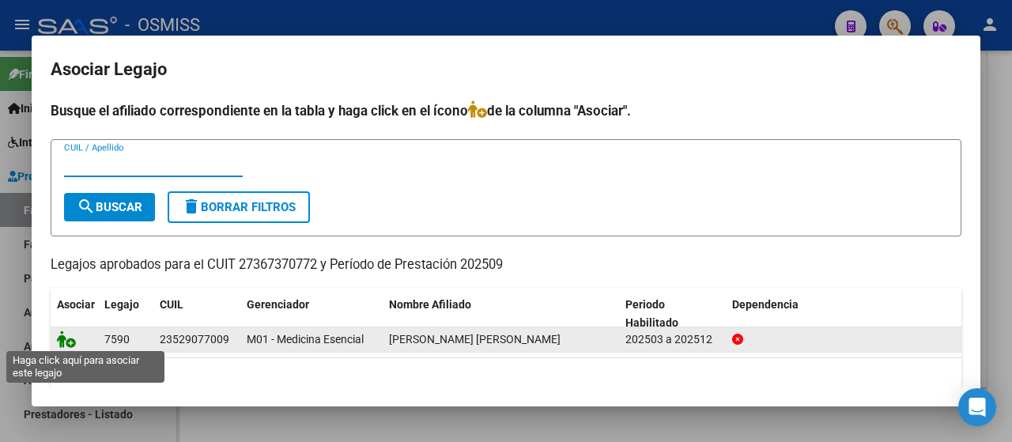
click at [68, 338] on icon at bounding box center [66, 339] width 19 height 17
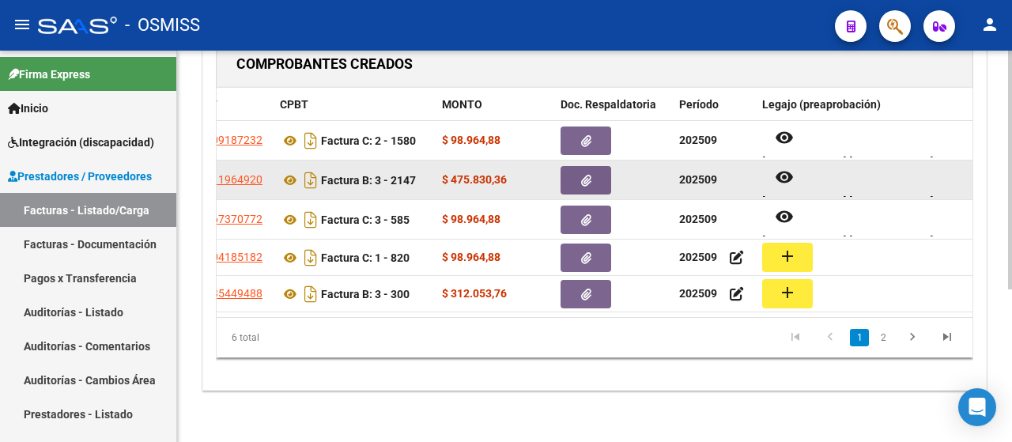
scroll to position [13, 0]
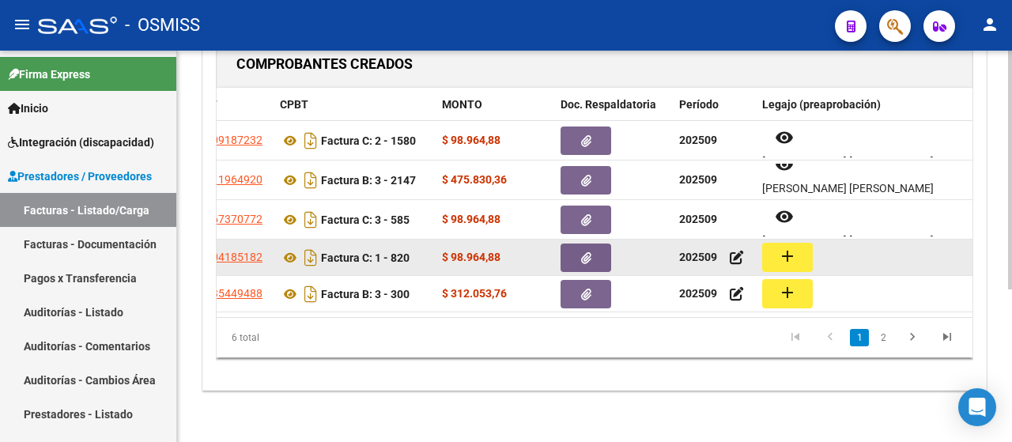
click at [789, 248] on mat-icon "add" at bounding box center [787, 256] width 19 height 19
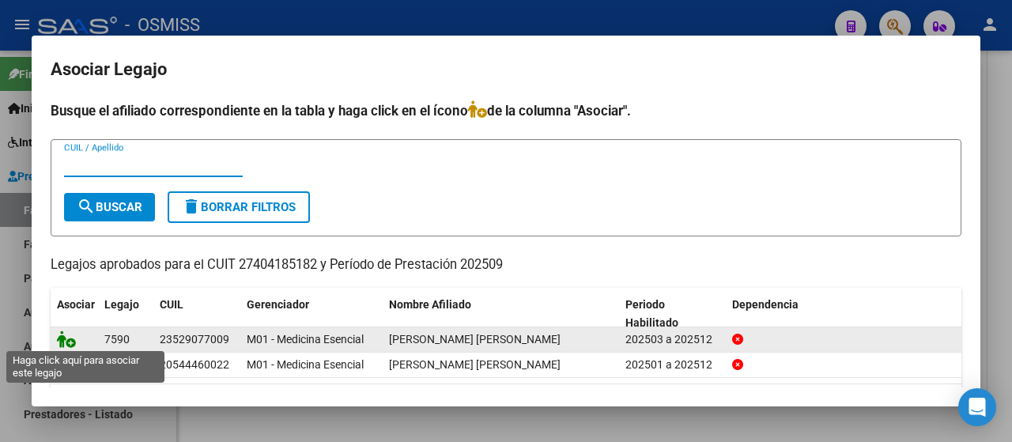
click at [68, 333] on icon at bounding box center [66, 339] width 19 height 17
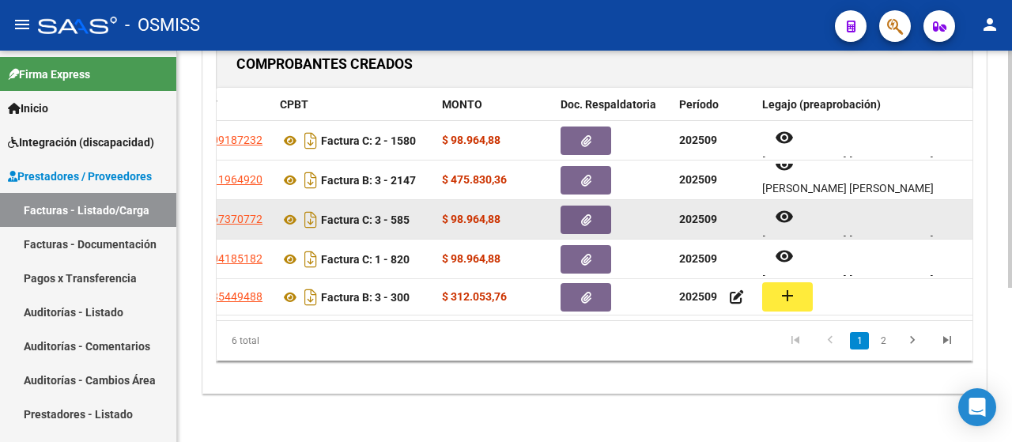
scroll to position [254, 0]
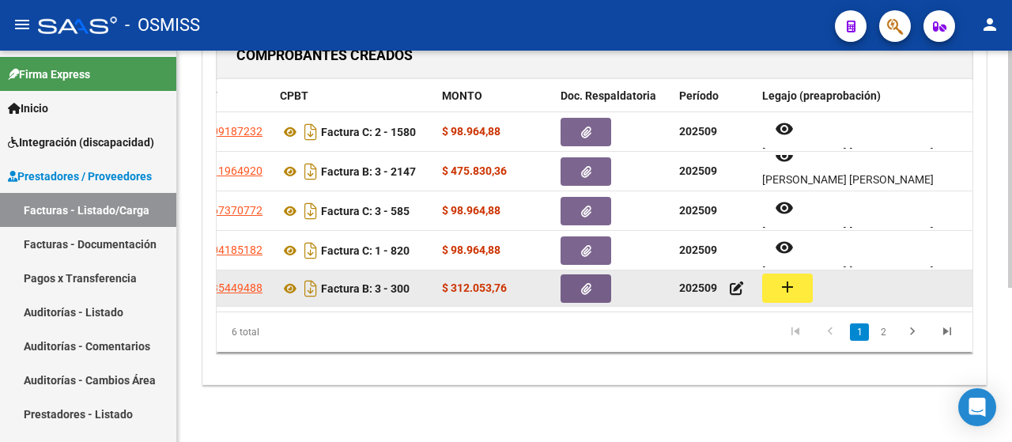
click at [785, 278] on mat-icon "add" at bounding box center [787, 287] width 19 height 19
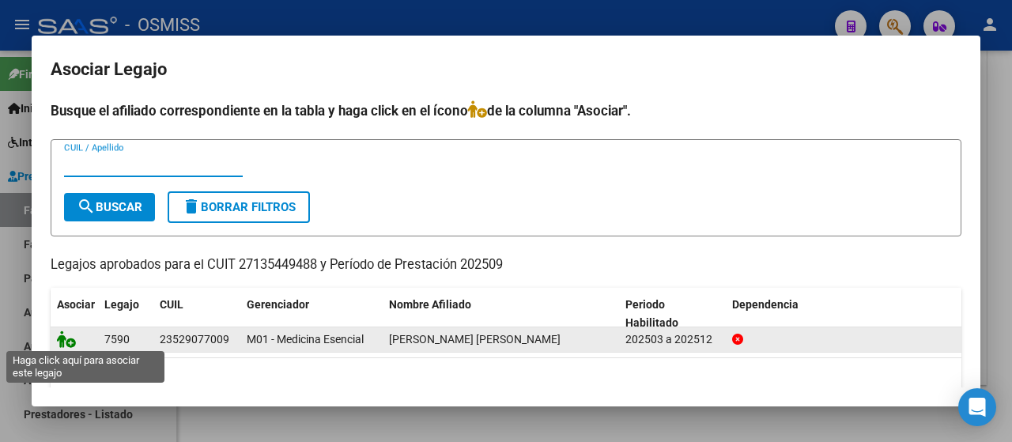
click at [68, 337] on icon at bounding box center [66, 339] width 19 height 17
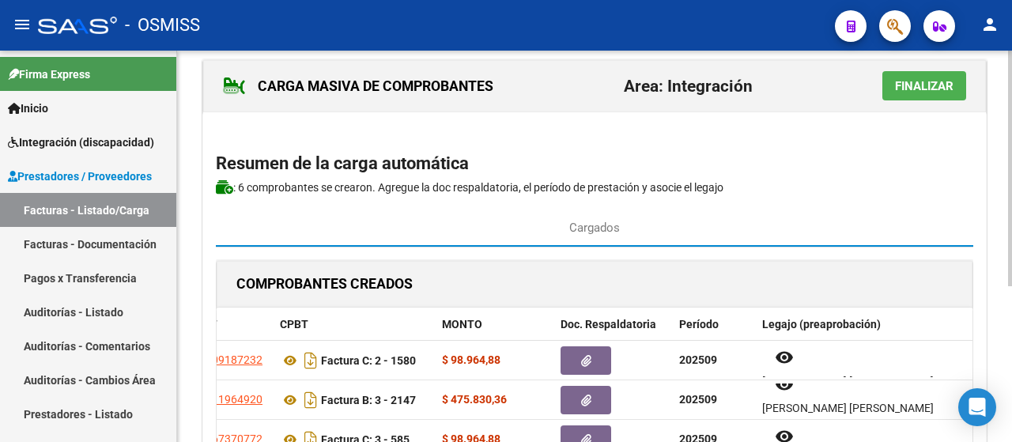
scroll to position [0, 0]
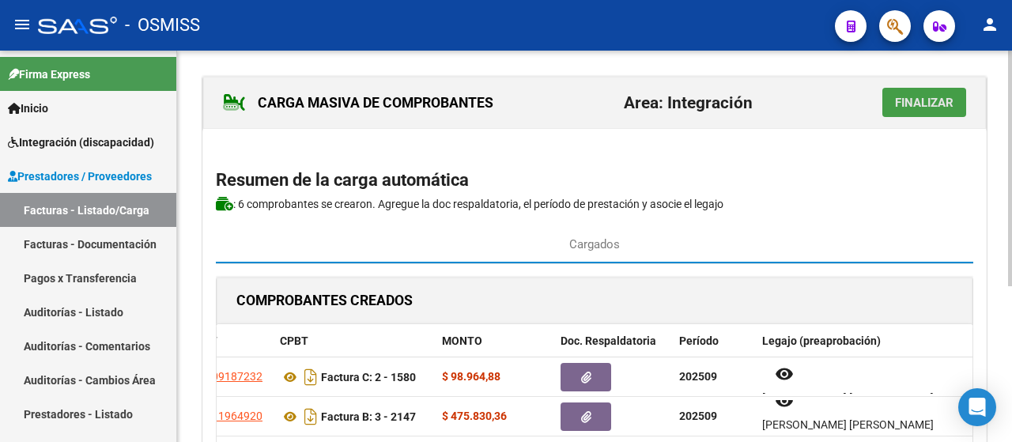
click at [957, 104] on button "Finalizar" at bounding box center [925, 102] width 84 height 29
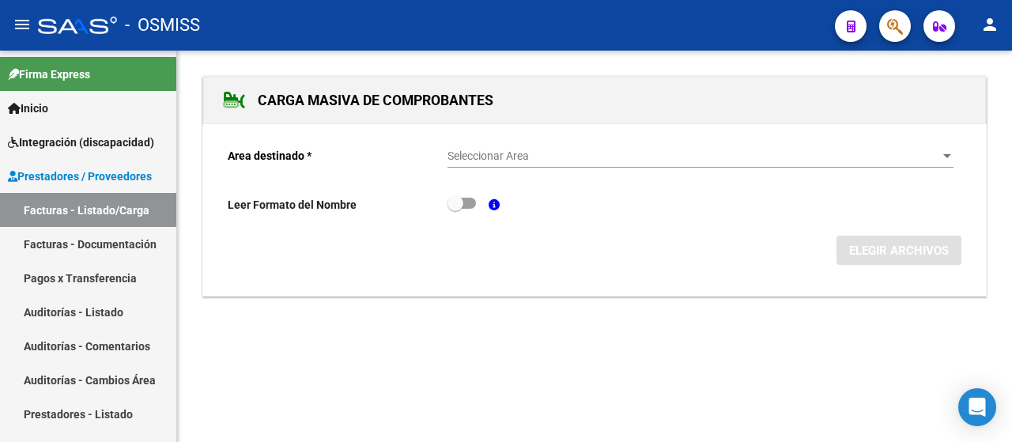
click at [940, 153] on span "Seleccionar Area" at bounding box center [694, 155] width 492 height 13
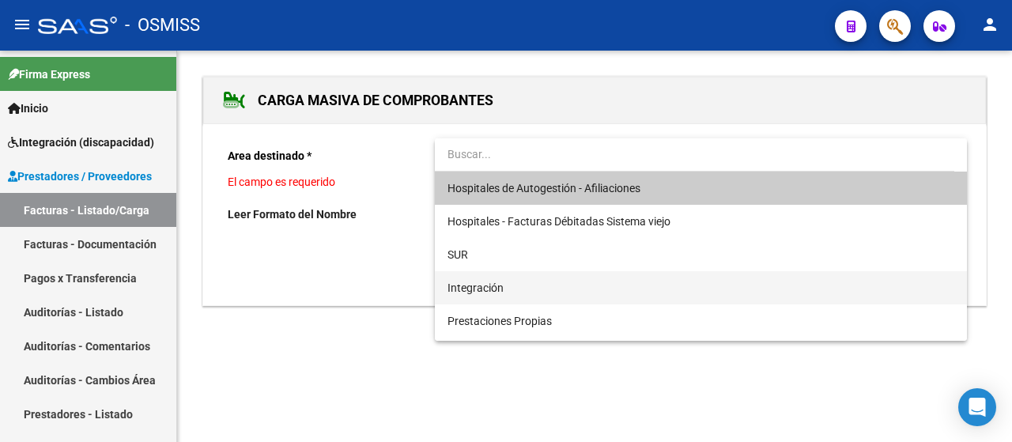
drag, startPoint x: 558, startPoint y: 287, endPoint x: 575, endPoint y: 291, distance: 17.8
click at [558, 288] on span "Integración" at bounding box center [701, 287] width 507 height 33
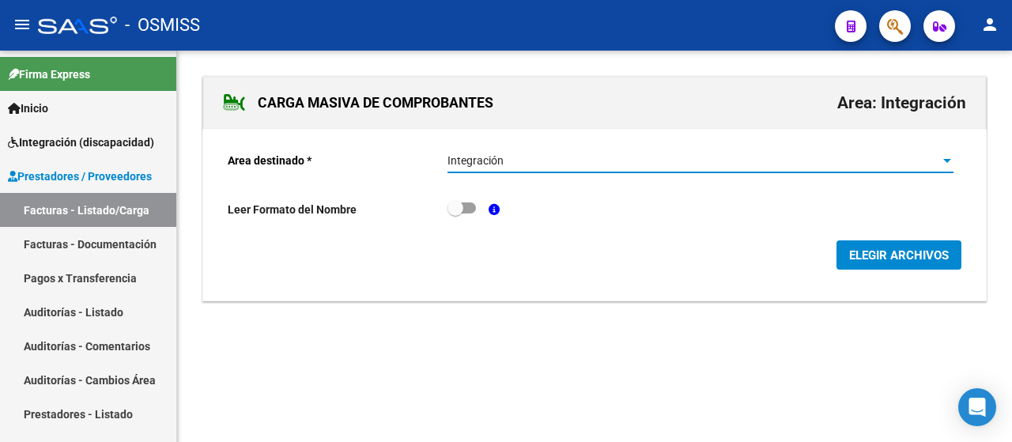
click at [908, 254] on span "ELEGIR ARCHIVOS" at bounding box center [899, 255] width 100 height 14
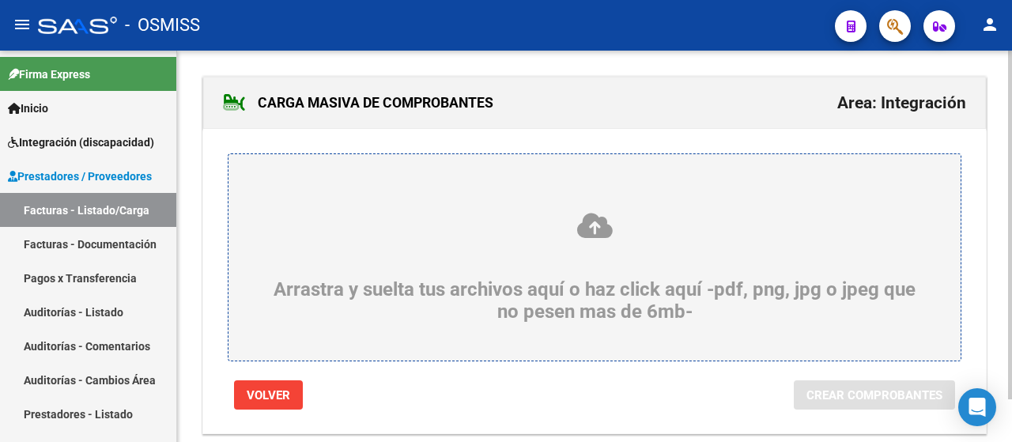
click at [441, 292] on div "Arrastra y suelta tus archivos aquí o haz click aquí -pdf, png, jpg o jpeg que …" at bounding box center [595, 267] width 656 height 112
click at [0, 0] on input "Arrastra y suelta tus archivos aquí o haz click aquí -pdf, png, jpg o jpeg que …" at bounding box center [0, 0] width 0 height 0
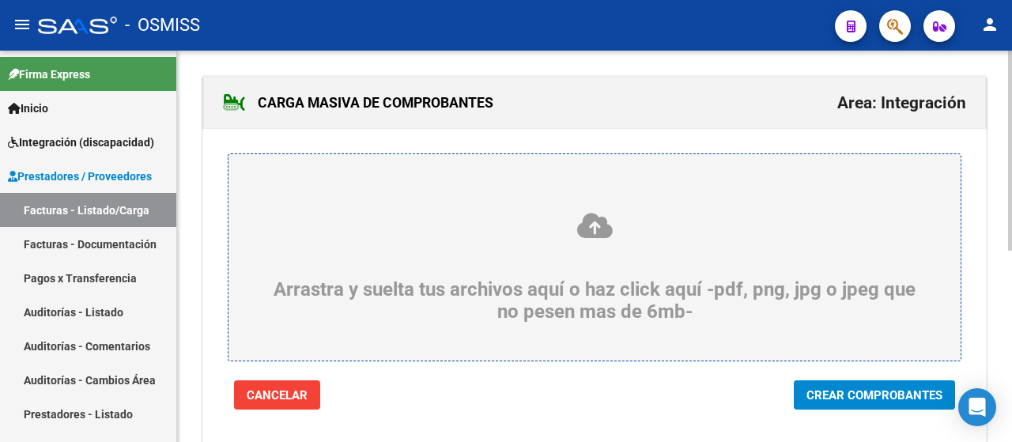
click at [862, 396] on span "Crear Comprobantes" at bounding box center [875, 395] width 136 height 14
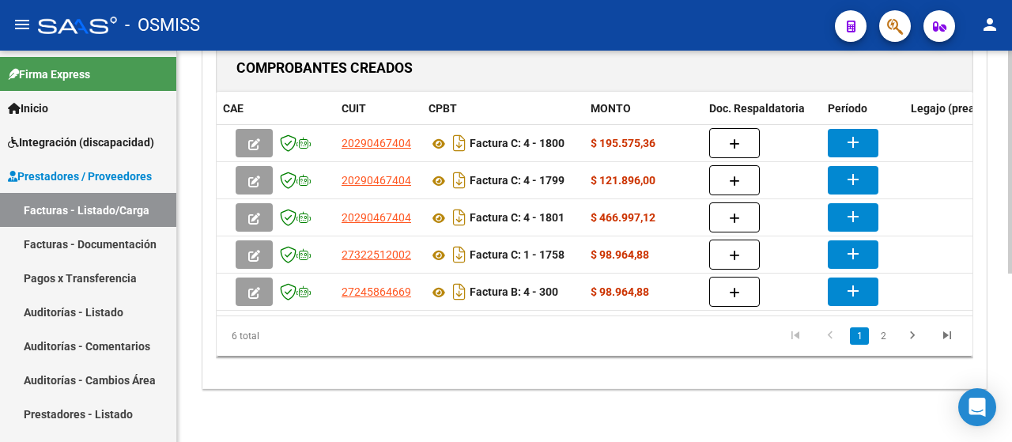
scroll to position [174, 0]
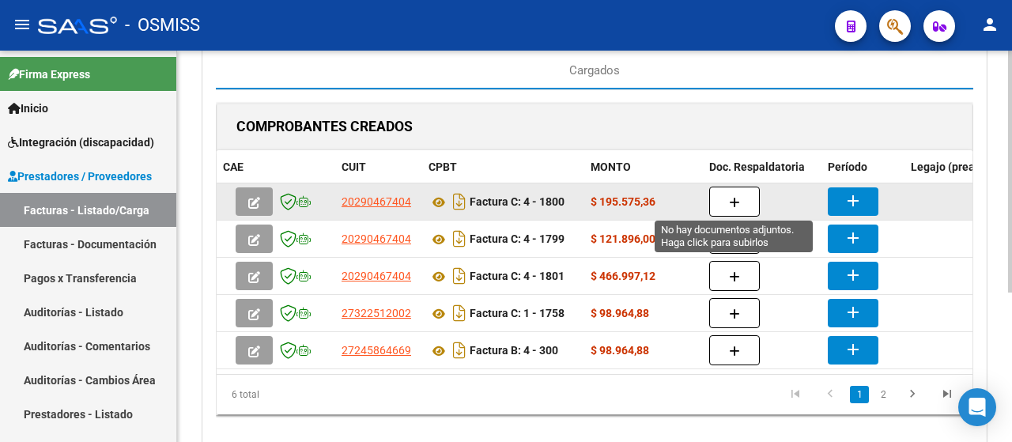
click at [737, 197] on icon "button" at bounding box center [734, 203] width 11 height 12
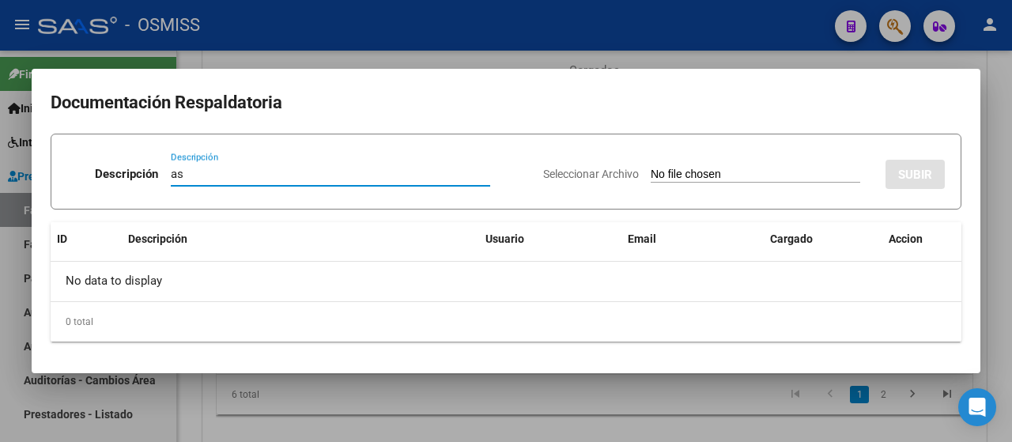
type input "as"
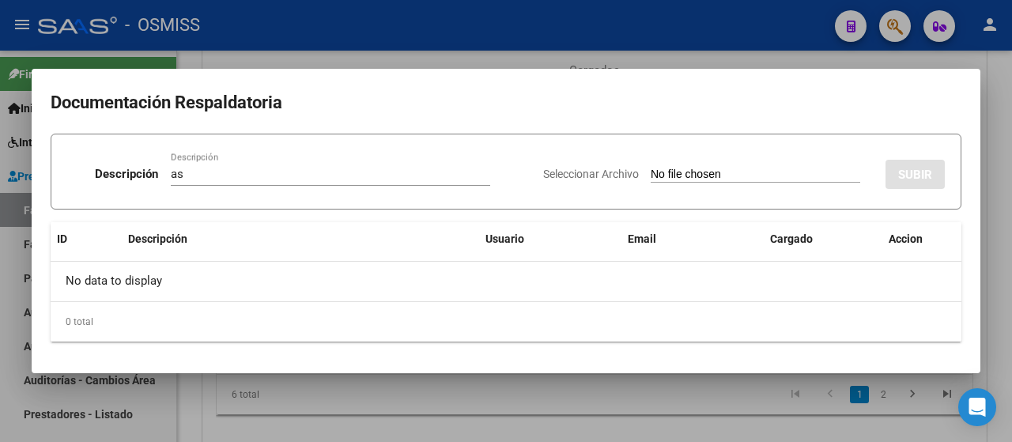
click at [695, 176] on input "Seleccionar Archivo" at bounding box center [756, 175] width 210 height 15
type input "C:\fakepath\TONSO_planilla asistencia terapias_SETIEMBRE-2025.pdf"
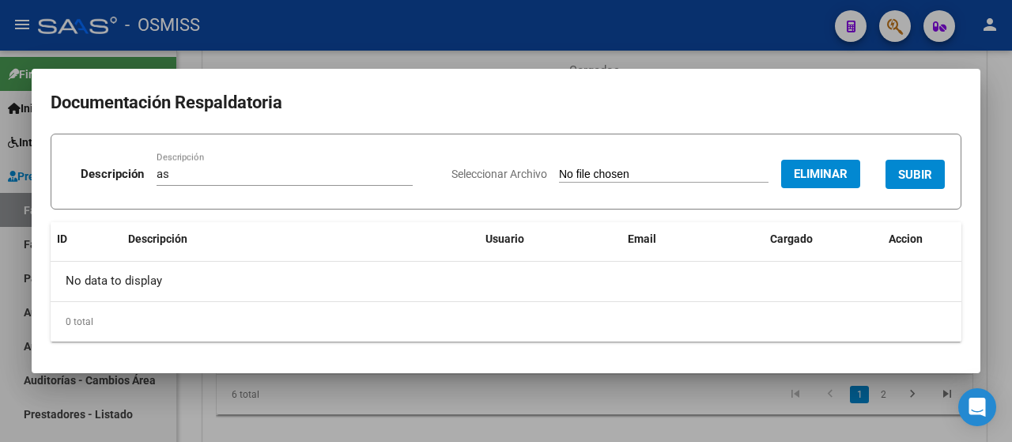
click at [920, 178] on span "SUBIR" at bounding box center [915, 175] width 34 height 14
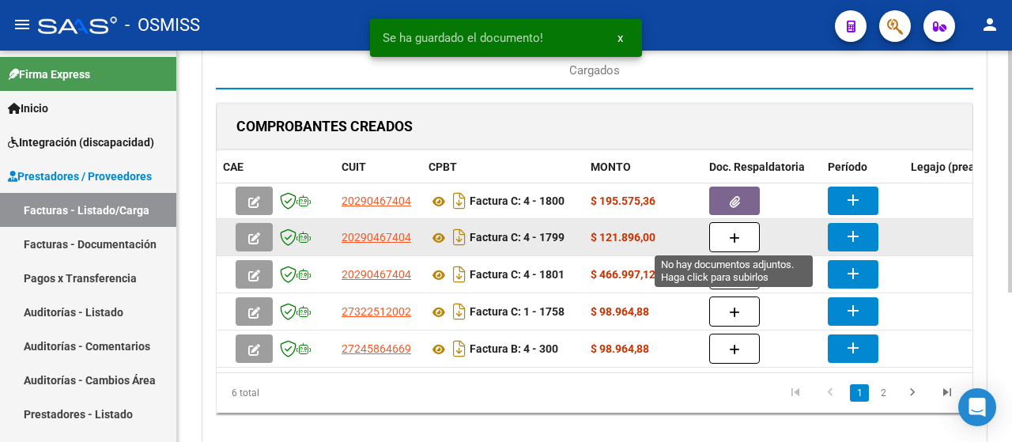
click at [730, 243] on button "button" at bounding box center [734, 237] width 51 height 30
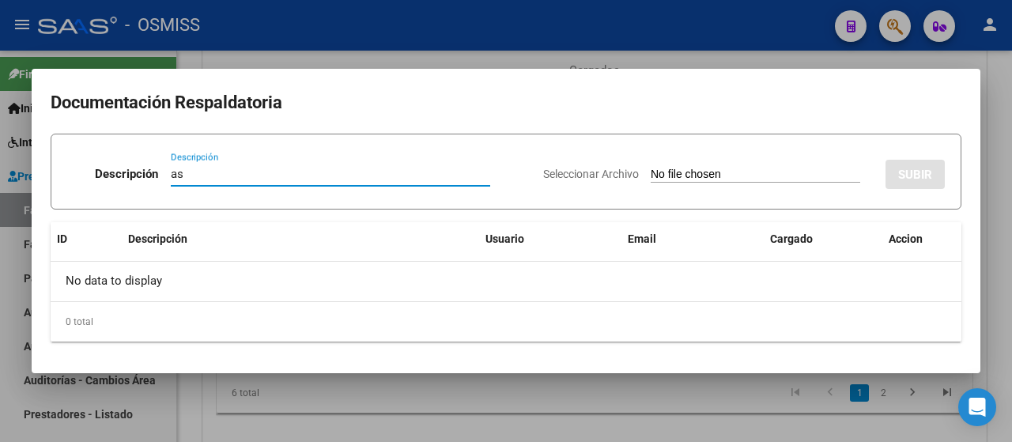
type input "as"
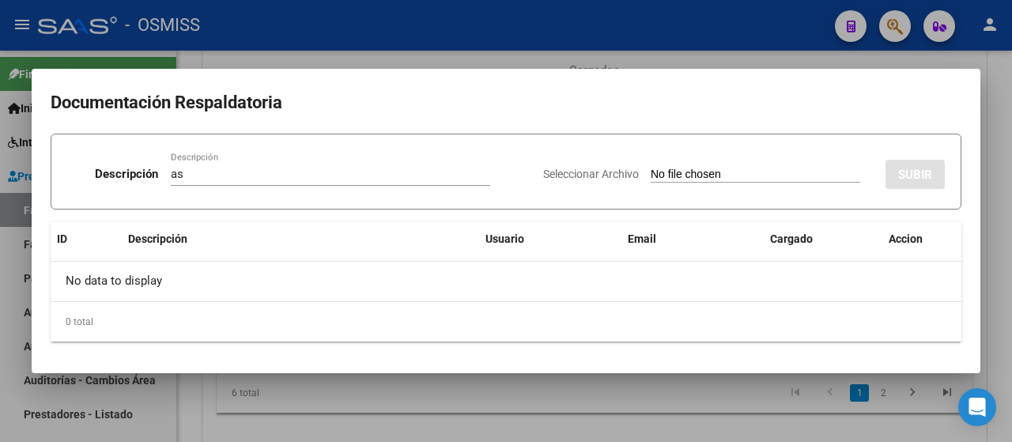
click at [679, 179] on input "Seleccionar Archivo" at bounding box center [756, 175] width 210 height 15
type input "C:\fakepath\TONSO_planilla asistencia psicopedagogia_SETIEMBRE-2025.pdf"
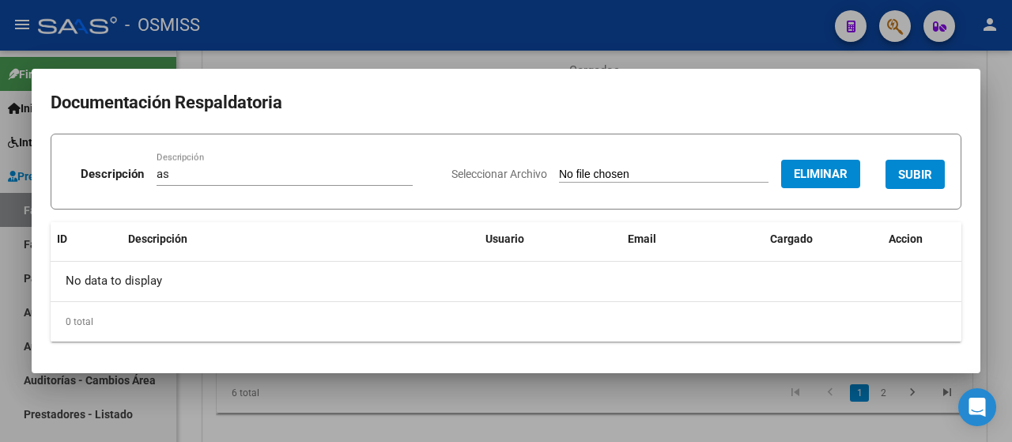
click at [925, 187] on button "SUBIR" at bounding box center [915, 174] width 59 height 29
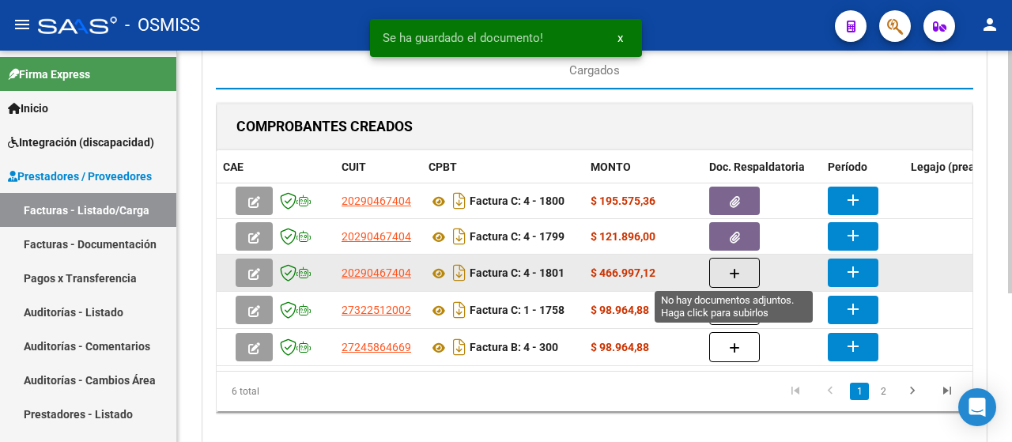
click at [733, 274] on icon "button" at bounding box center [734, 274] width 11 height 12
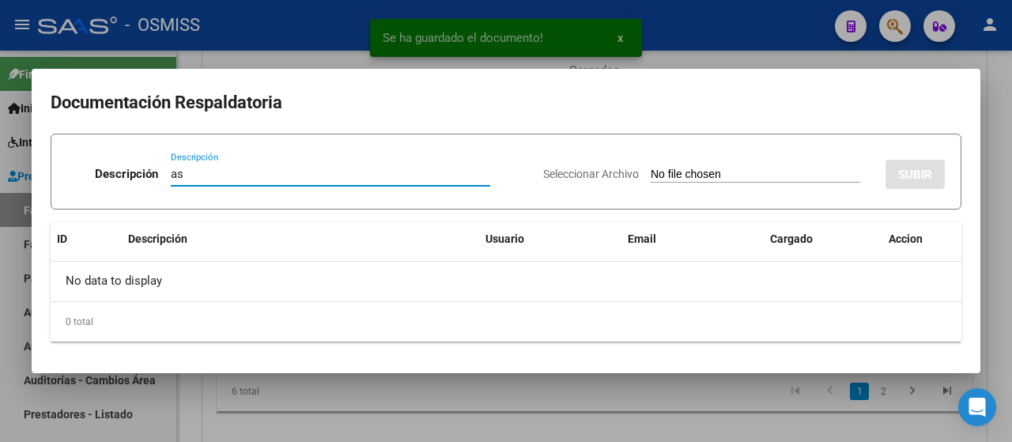
type input "as"
click at [691, 180] on input "Seleccionar Archivo" at bounding box center [756, 175] width 210 height 15
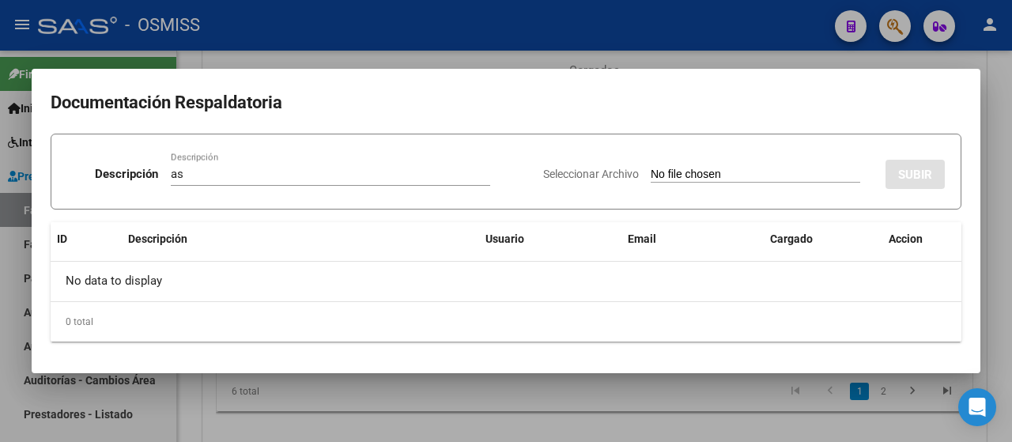
type input "C:\fakepath\TONSO_planilla asistencia escuela_SETIEMBRE-2025.pdf"
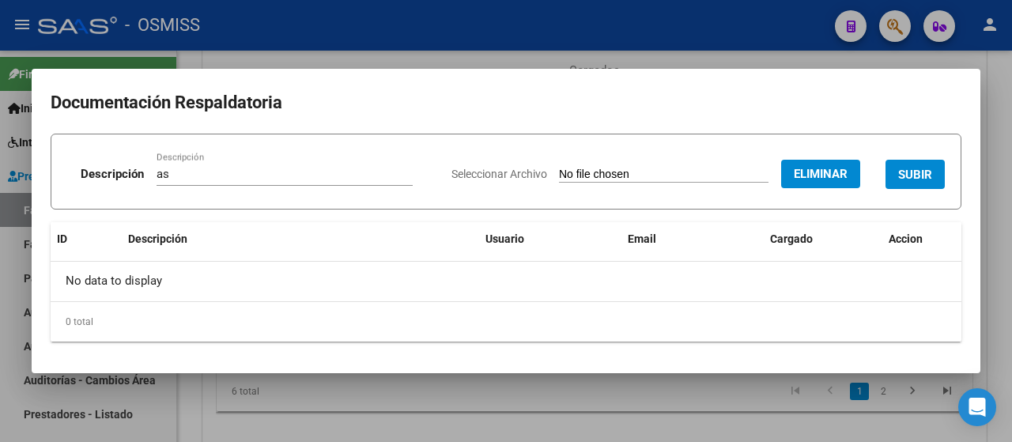
click at [916, 184] on button "SUBIR" at bounding box center [915, 174] width 59 height 29
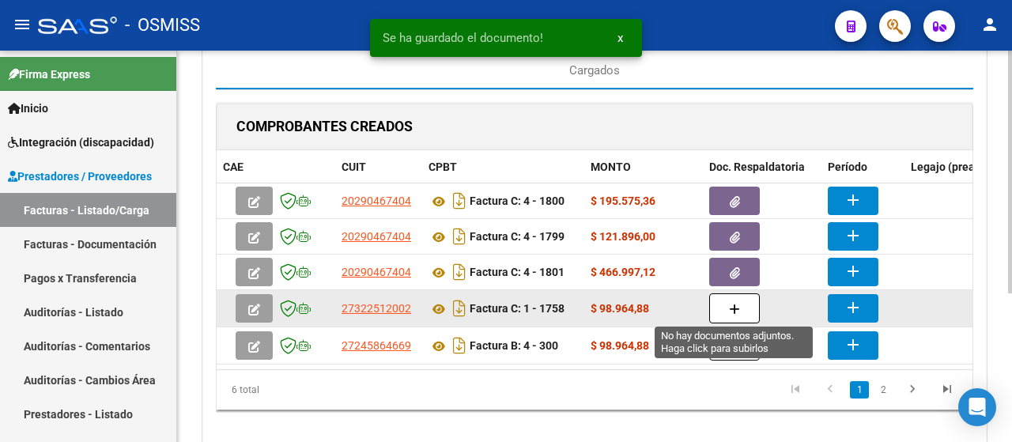
click at [720, 308] on button "button" at bounding box center [734, 308] width 51 height 30
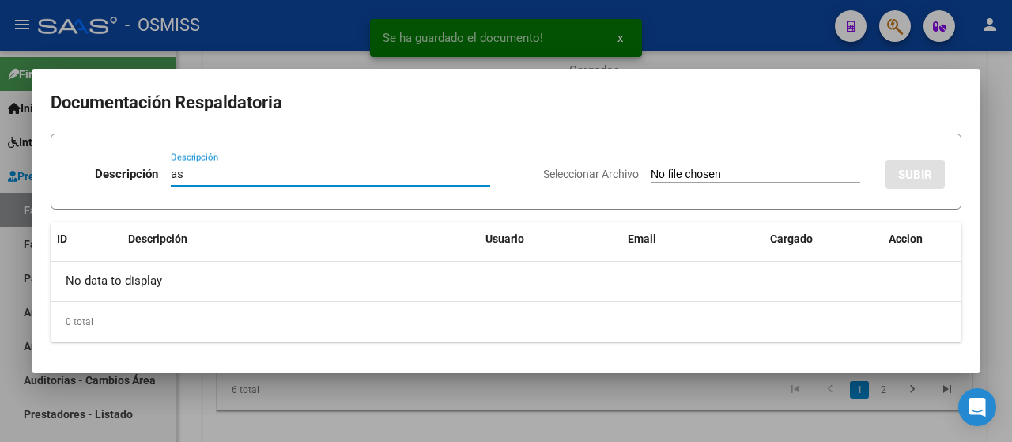
type input "as"
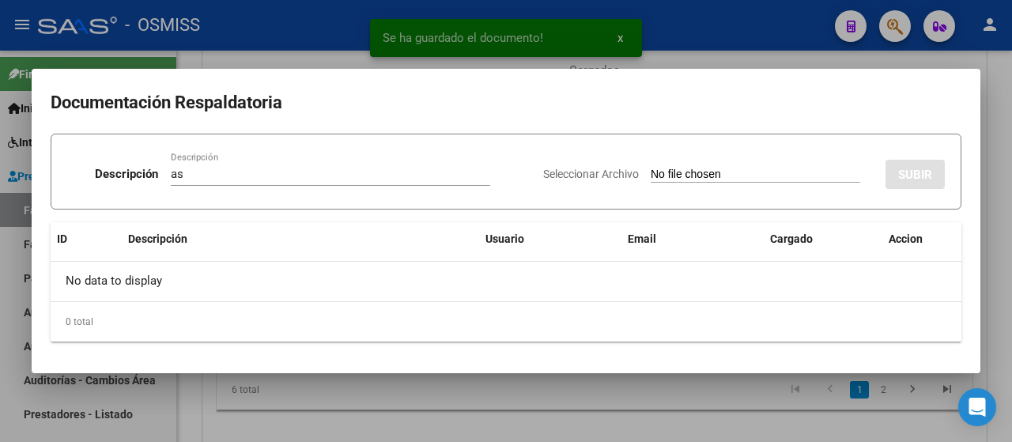
click at [687, 176] on input "Seleccionar Archivo" at bounding box center [756, 175] width 210 height 15
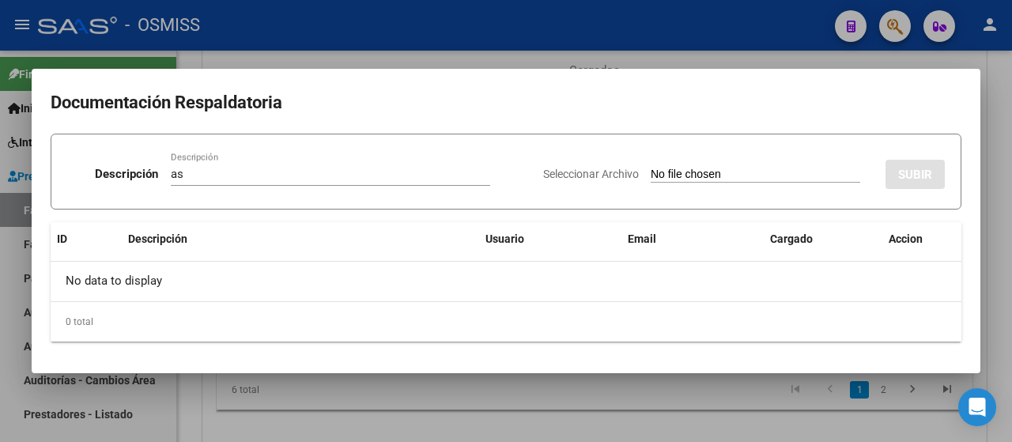
type input "C:\fakepath\PA Lucca Tonso.pdf"
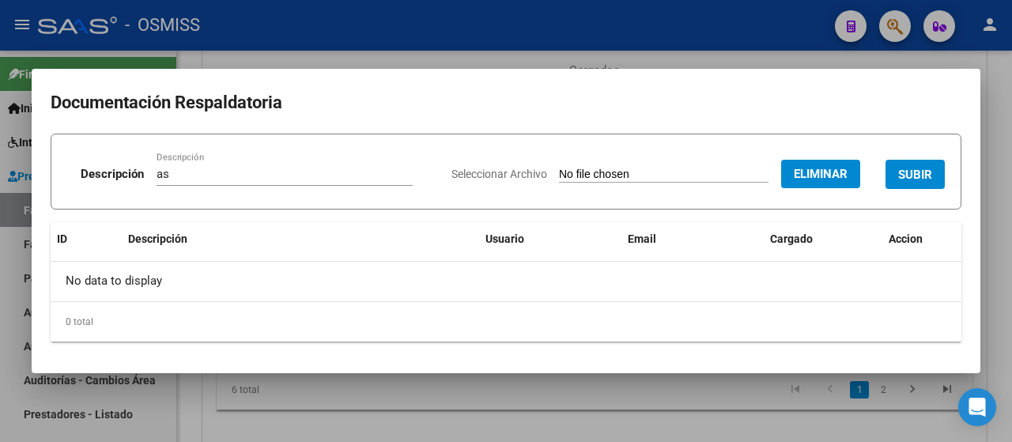
click at [936, 167] on button "SUBIR" at bounding box center [915, 174] width 59 height 29
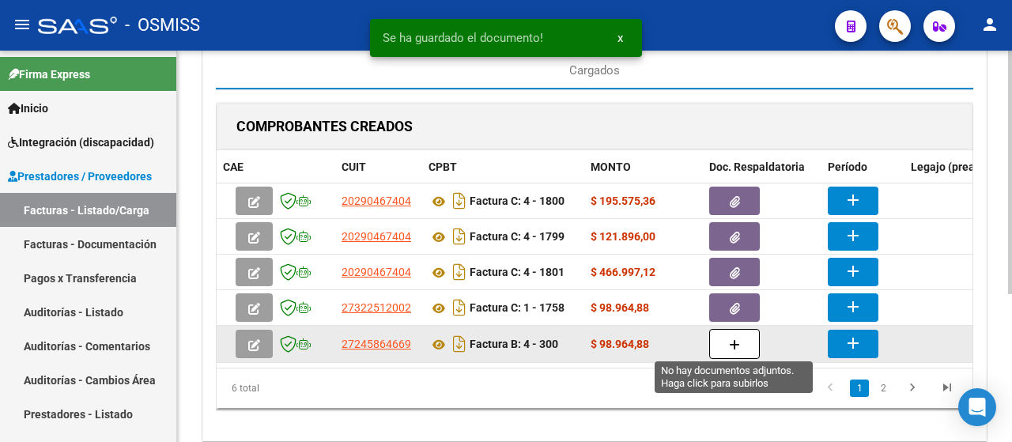
click at [738, 339] on icon "button" at bounding box center [734, 345] width 11 height 12
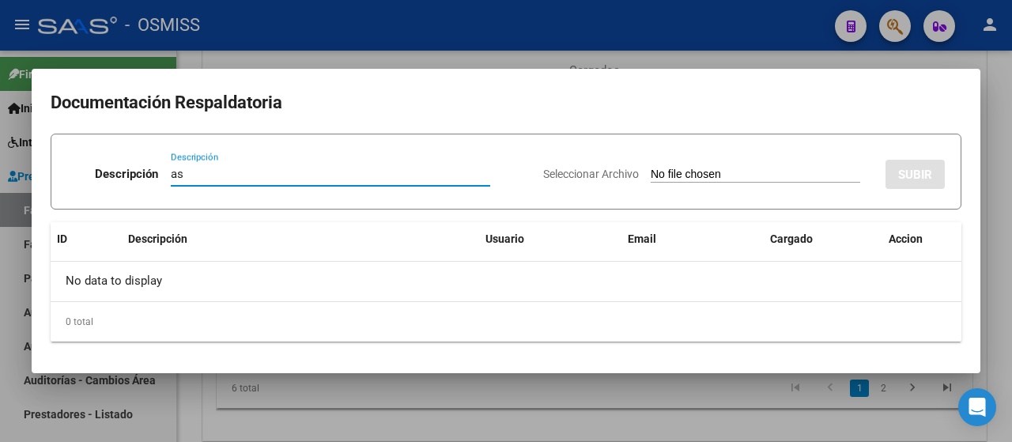
type input "as"
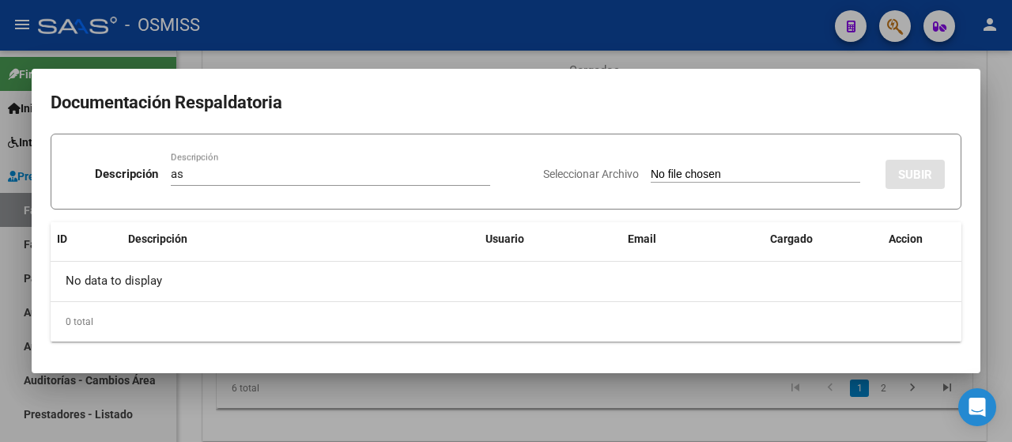
click at [713, 180] on input "Seleccionar Archivo" at bounding box center [756, 175] width 210 height 15
type input "C:\fakepath\AsistTonso0925.pdf"
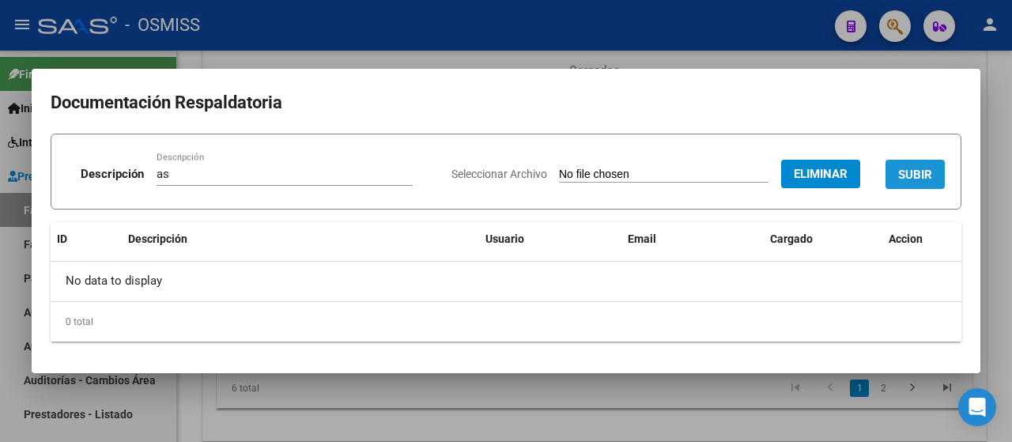
click at [927, 188] on button "SUBIR" at bounding box center [915, 174] width 59 height 29
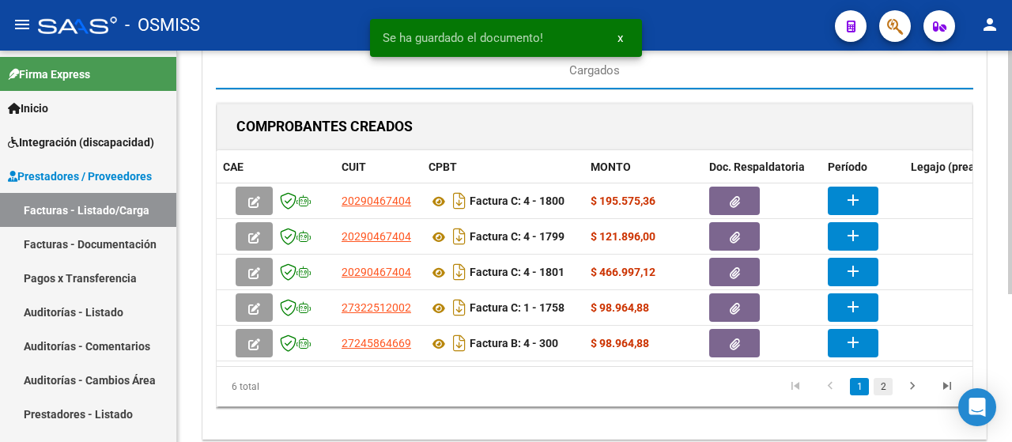
click at [879, 392] on link "2" at bounding box center [883, 386] width 19 height 17
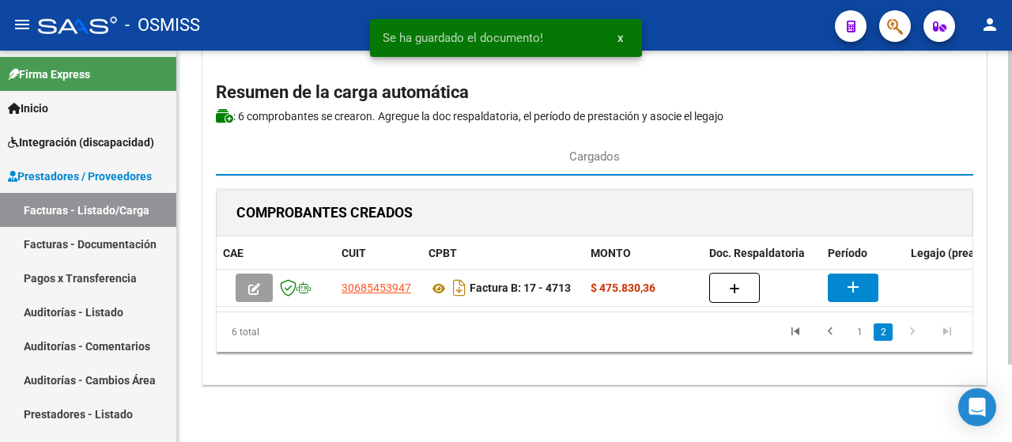
scroll to position [96, 0]
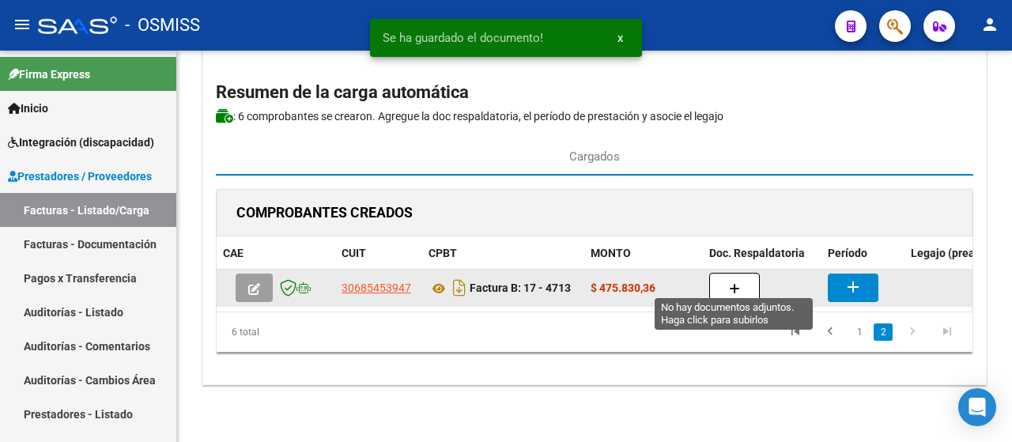
click at [747, 280] on button "button" at bounding box center [734, 288] width 51 height 30
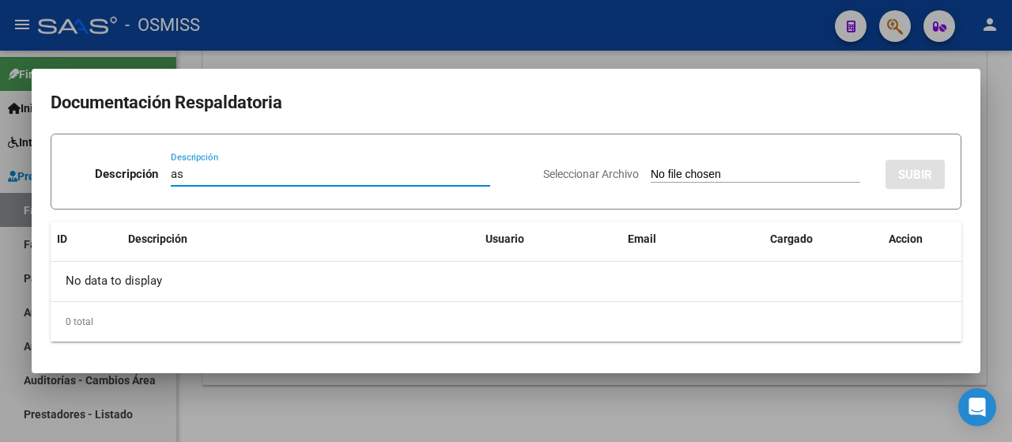
type input "as"
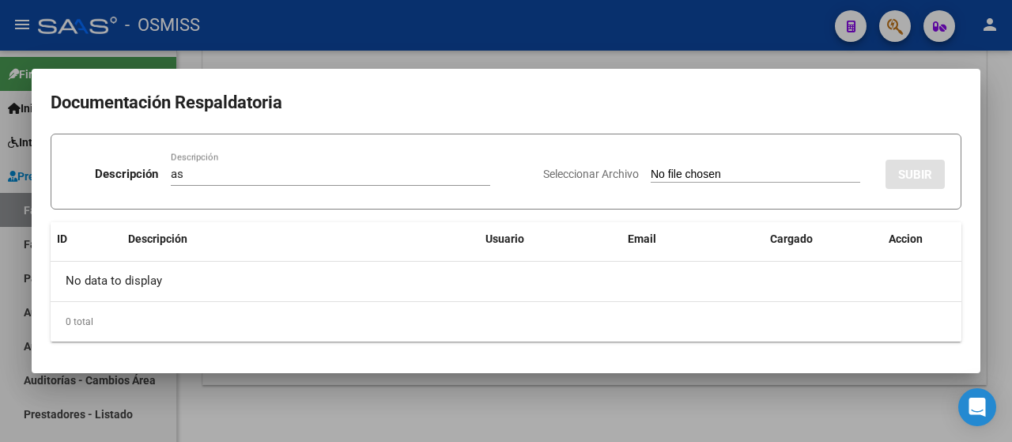
click at [721, 176] on input "Seleccionar Archivo" at bounding box center [756, 175] width 210 height 15
type input "C:\fakepath\TONSO LUCCA asistencia.pdf"
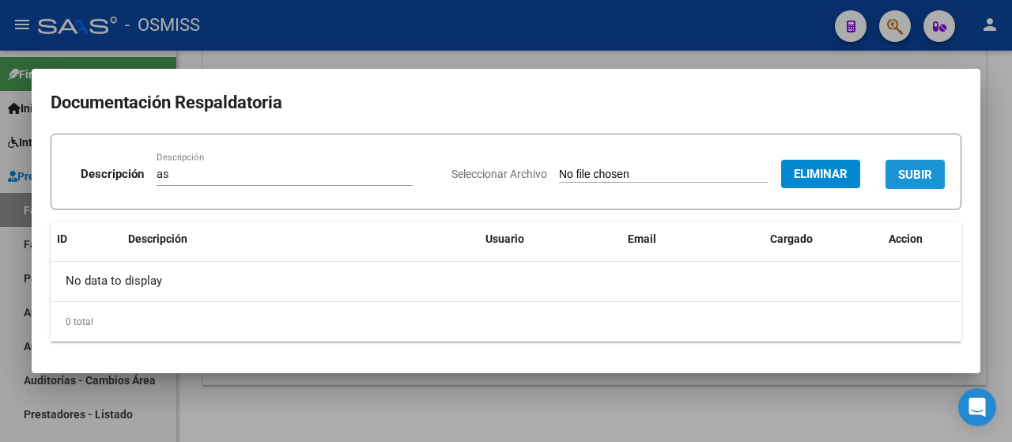
click at [916, 182] on button "SUBIR" at bounding box center [915, 174] width 59 height 29
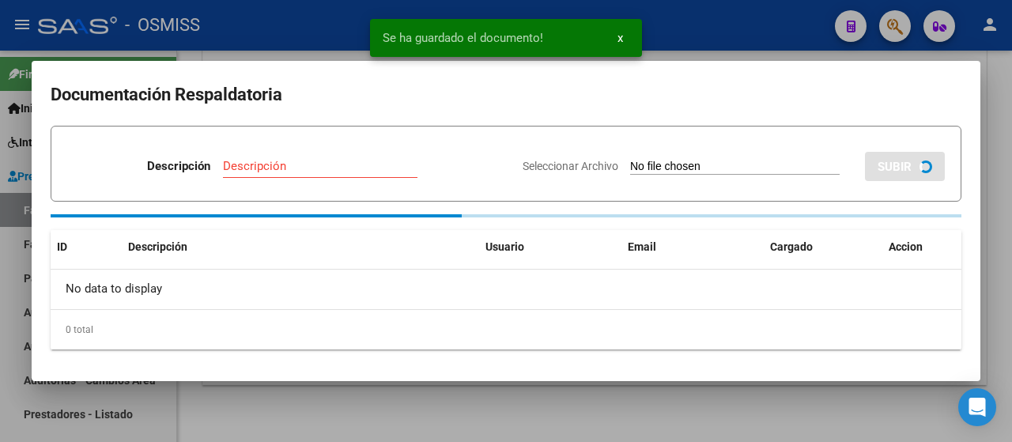
scroll to position [95, 0]
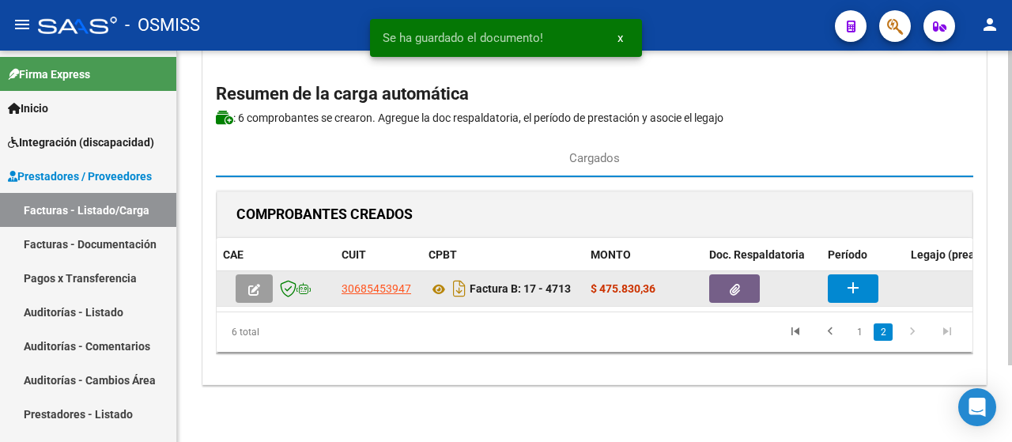
click at [864, 278] on button "add" at bounding box center [853, 288] width 51 height 28
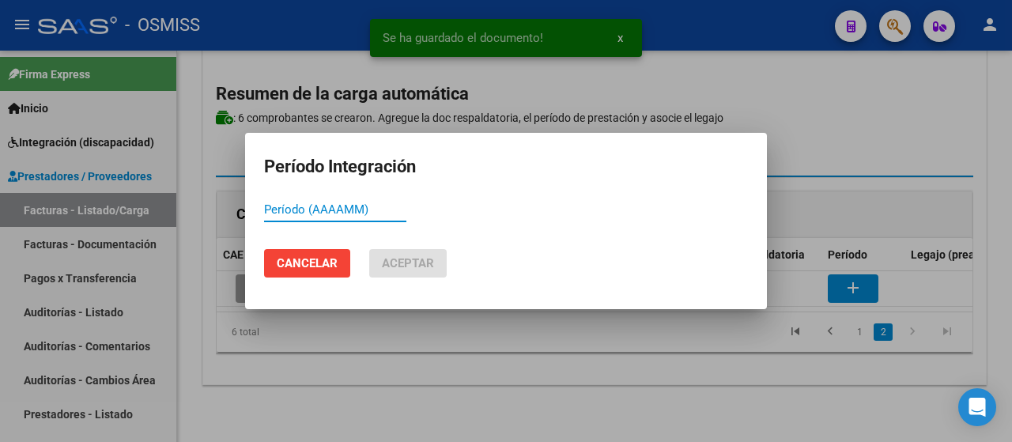
paste input "202509"
type input "202509"
click at [389, 266] on span "Aceptar" at bounding box center [408, 263] width 52 height 14
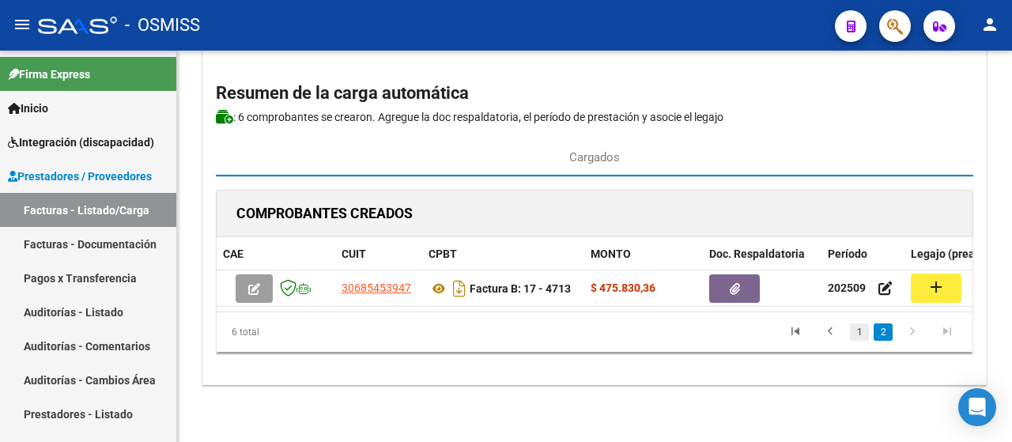
click at [861, 339] on link "1" at bounding box center [859, 331] width 19 height 17
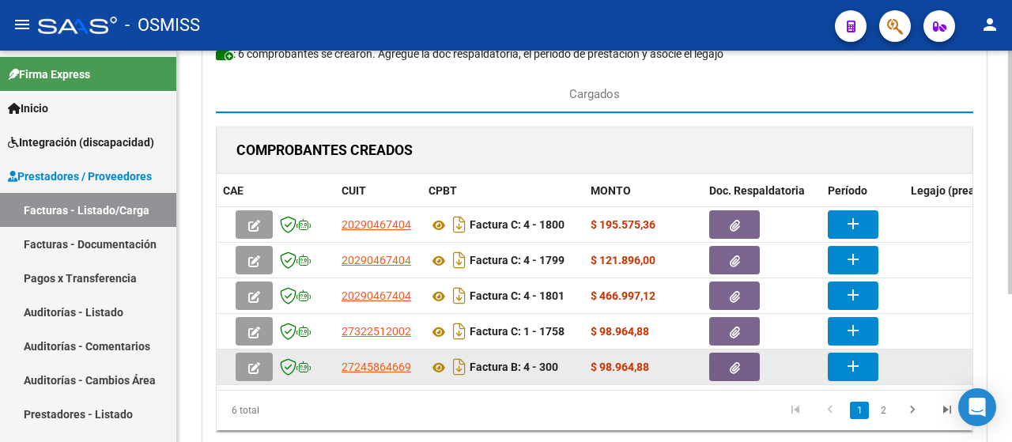
scroll to position [236, 0]
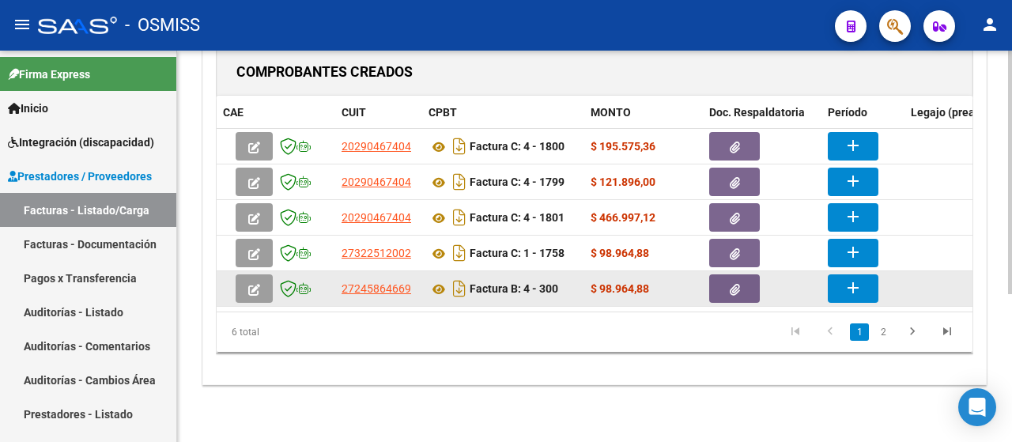
click at [850, 288] on button "add" at bounding box center [853, 288] width 51 height 28
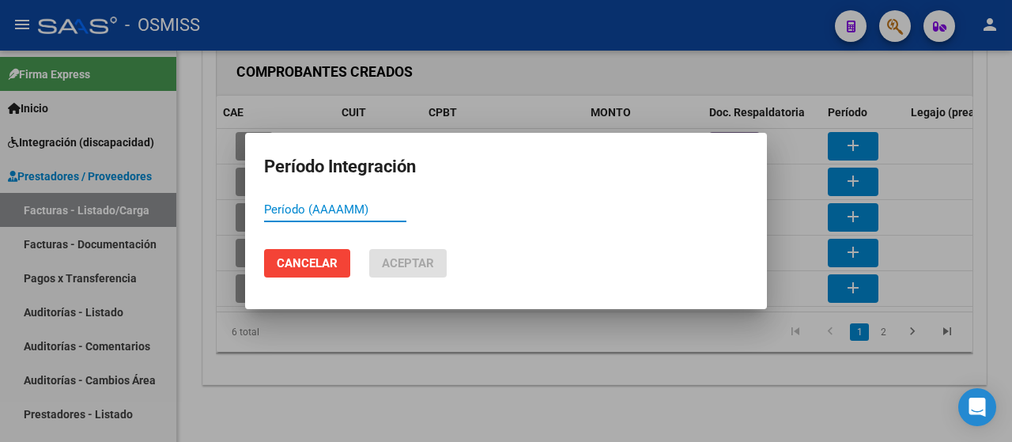
paste input "202509"
type input "202509"
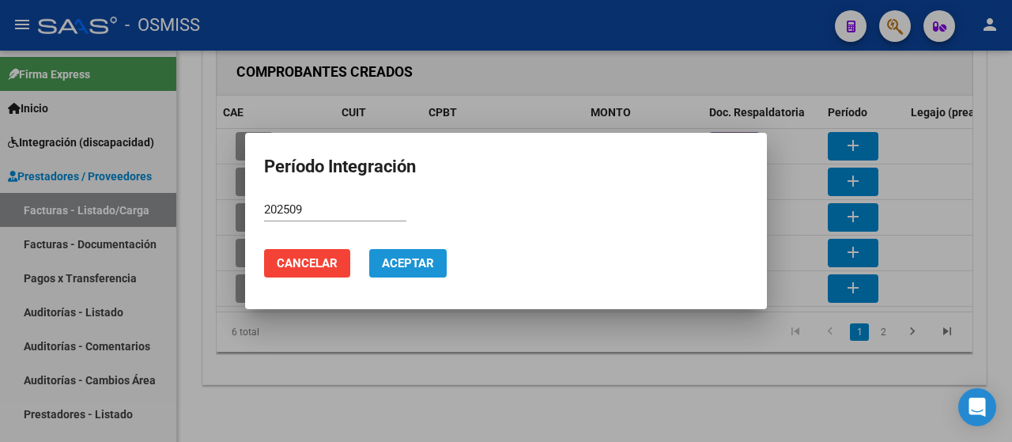
click at [399, 262] on span "Aceptar" at bounding box center [408, 263] width 52 height 14
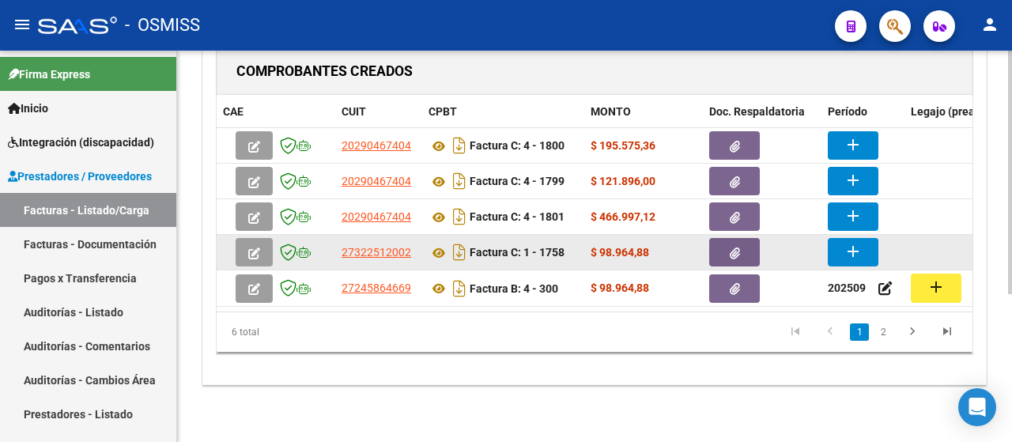
click at [853, 248] on mat-icon "add" at bounding box center [853, 251] width 19 height 19
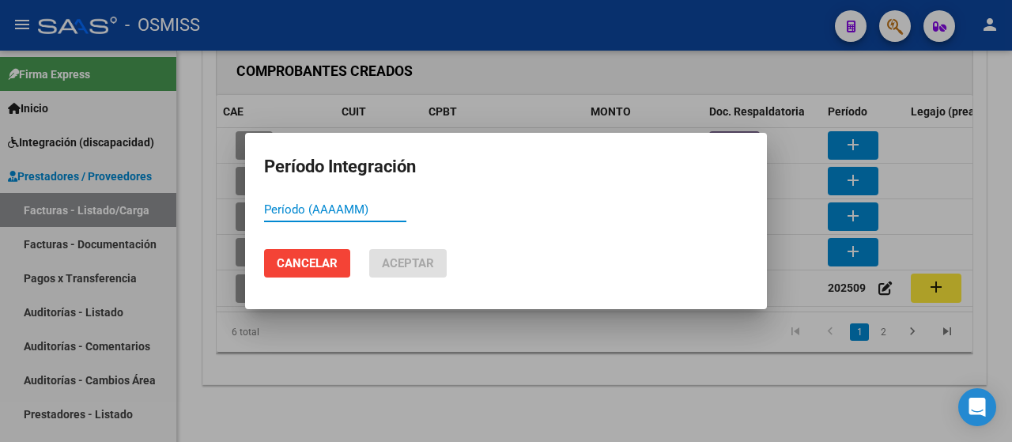
paste input "202509"
type input "202509"
click at [395, 252] on button "Aceptar" at bounding box center [408, 263] width 78 height 28
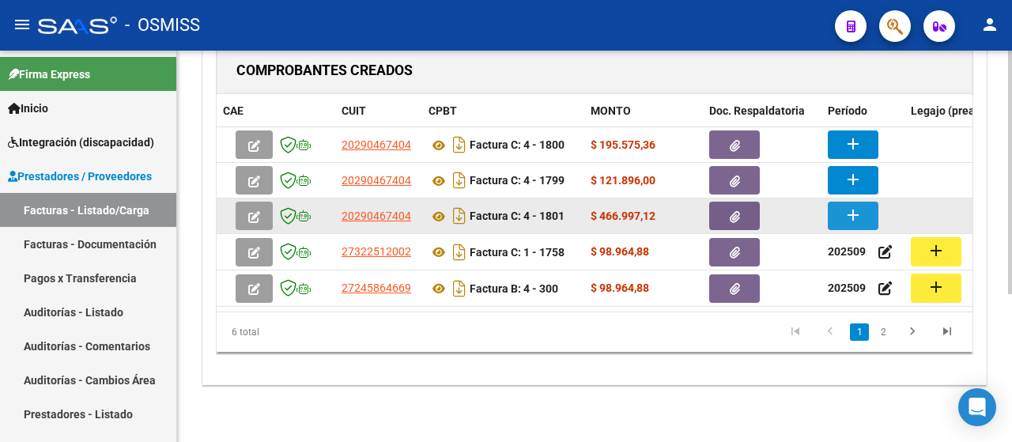
click at [858, 212] on mat-icon "add" at bounding box center [853, 215] width 19 height 19
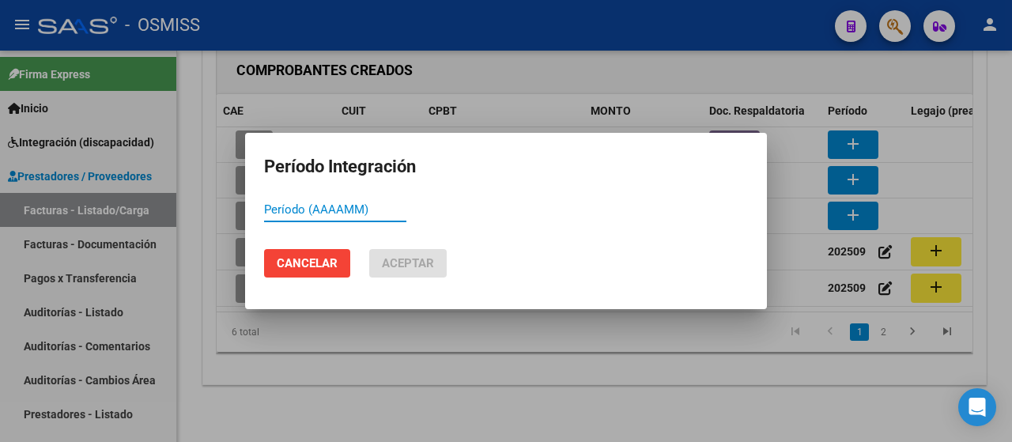
paste input "202509"
type input "202509"
click at [399, 257] on span "Aceptar" at bounding box center [408, 263] width 52 height 14
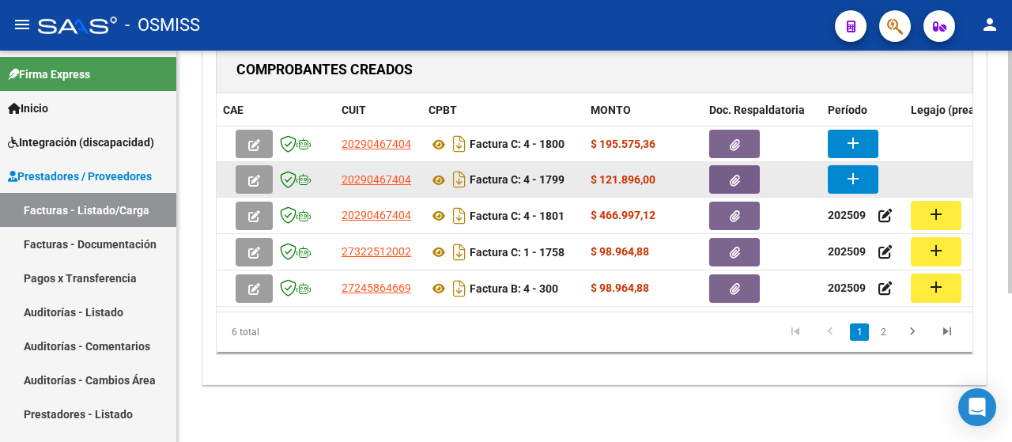
click at [851, 173] on mat-icon "add" at bounding box center [853, 178] width 19 height 19
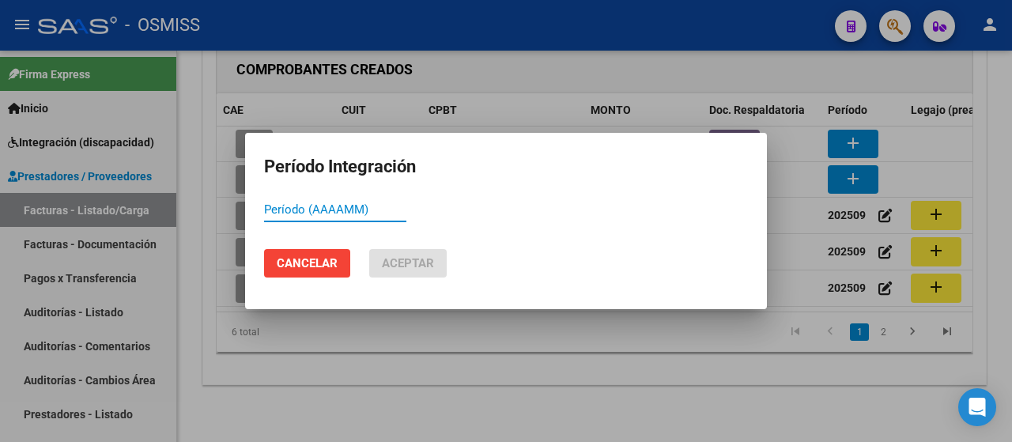
paste input "202509"
type input "202509"
click at [412, 267] on span "Aceptar" at bounding box center [408, 263] width 52 height 14
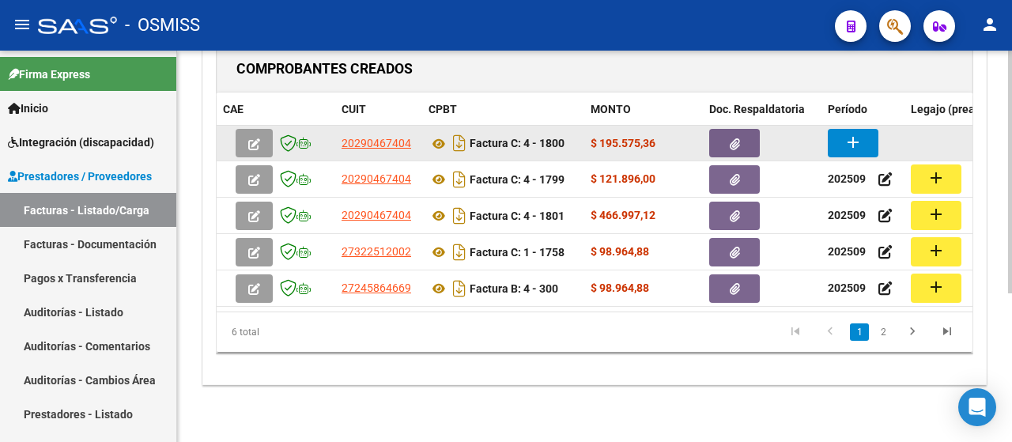
click at [849, 140] on mat-icon "add" at bounding box center [853, 142] width 19 height 19
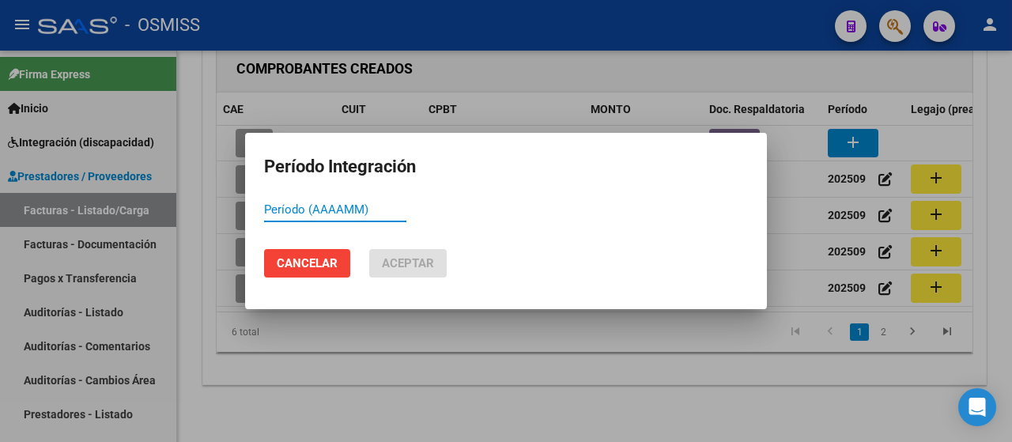
paste input "202509"
type input "202509"
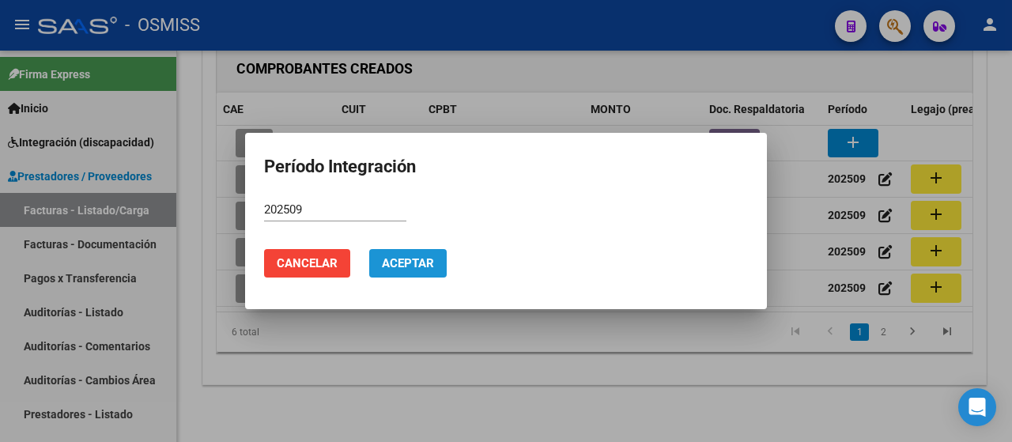
click at [380, 260] on button "Aceptar" at bounding box center [408, 263] width 78 height 28
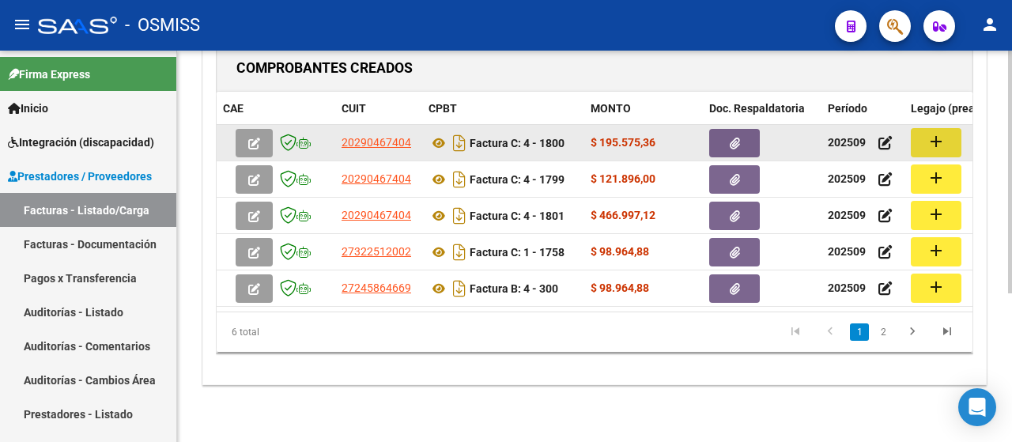
click at [952, 132] on button "add" at bounding box center [936, 142] width 51 height 29
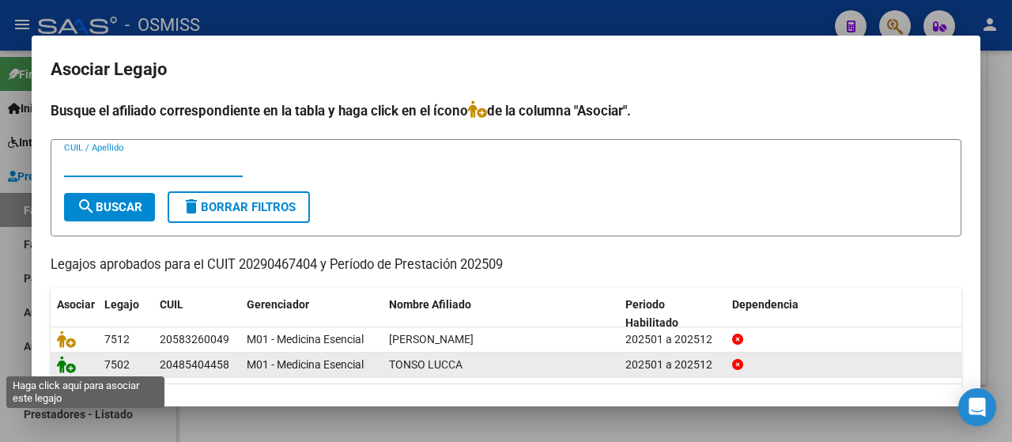
click at [59, 362] on icon at bounding box center [66, 364] width 19 height 17
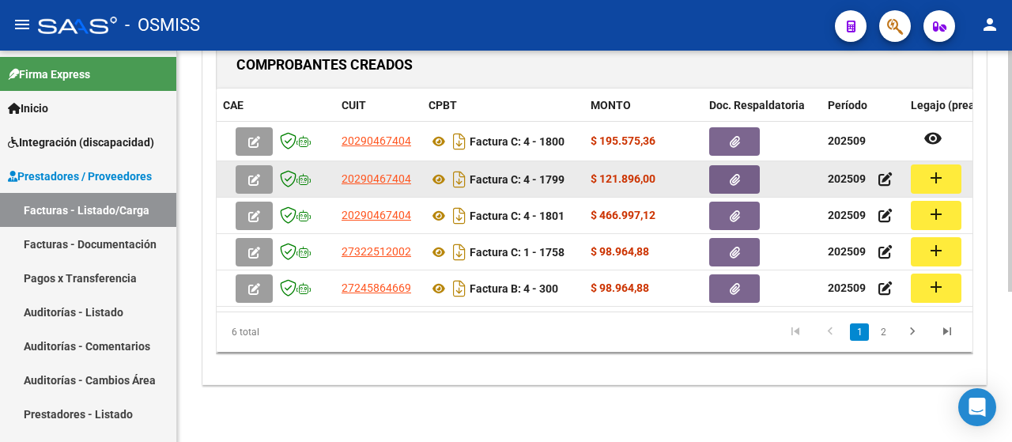
click at [951, 181] on button "add" at bounding box center [936, 179] width 51 height 29
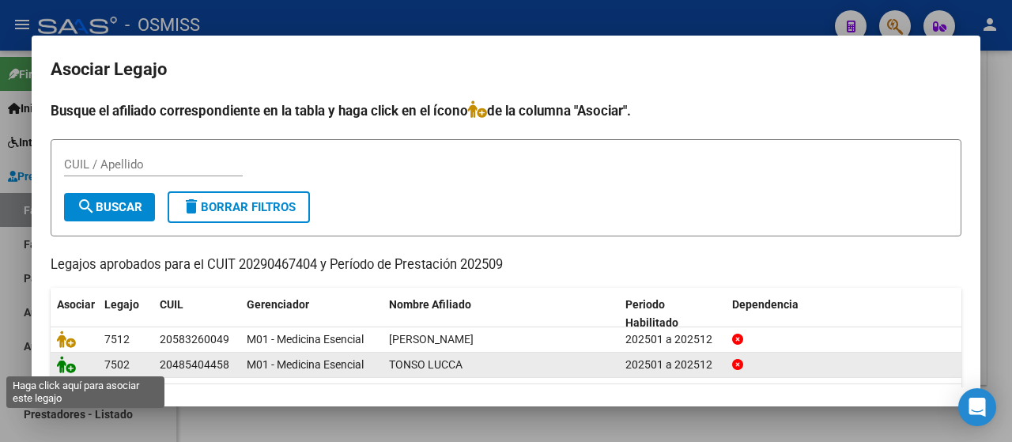
click at [68, 361] on icon at bounding box center [66, 364] width 19 height 17
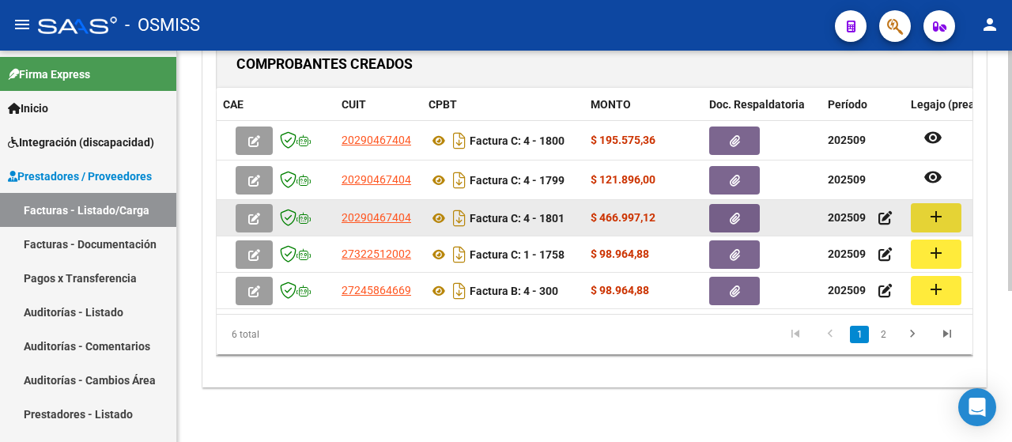
click at [940, 212] on mat-icon "add" at bounding box center [936, 216] width 19 height 19
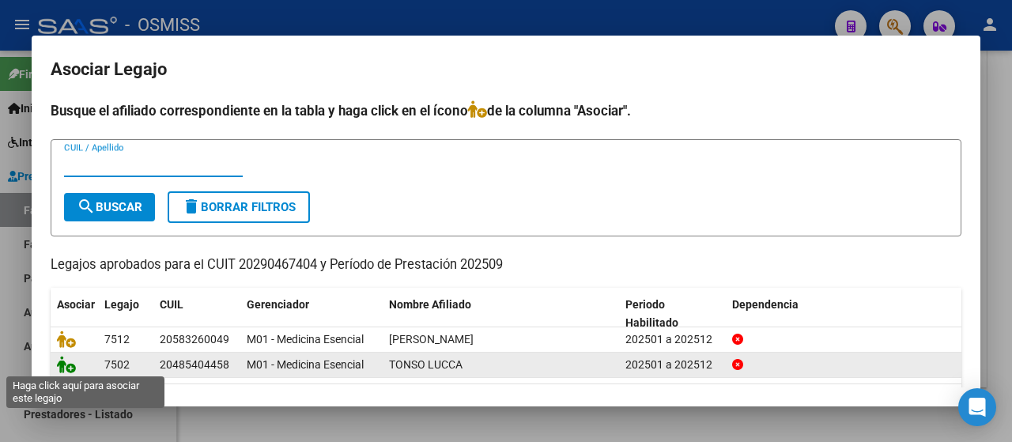
click at [65, 364] on icon at bounding box center [66, 364] width 19 height 17
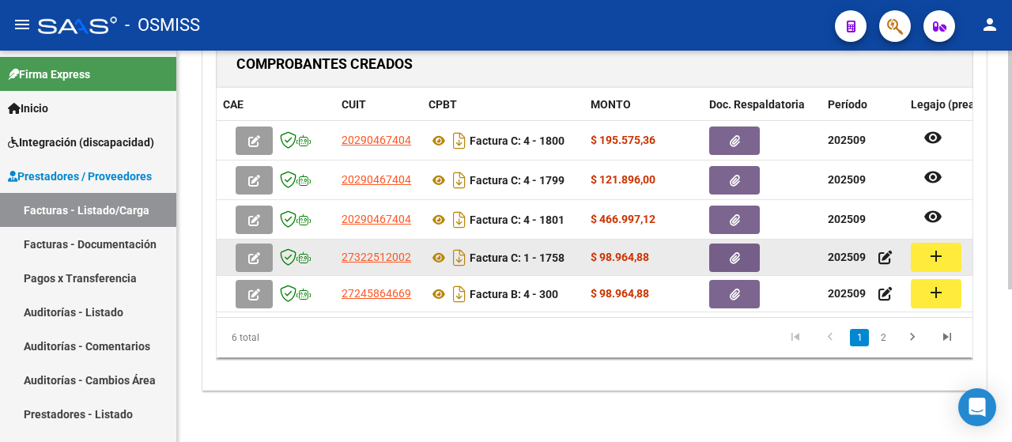
click at [941, 250] on mat-icon "add" at bounding box center [936, 256] width 19 height 19
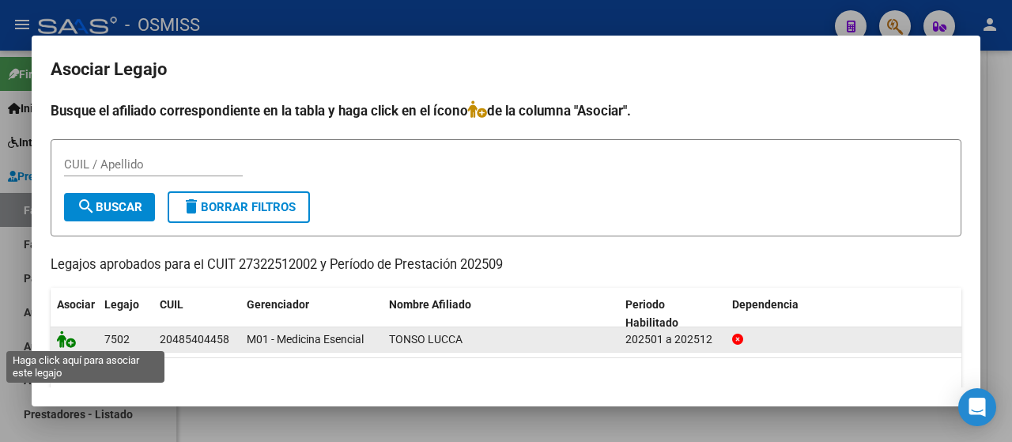
click at [71, 338] on icon at bounding box center [66, 339] width 19 height 17
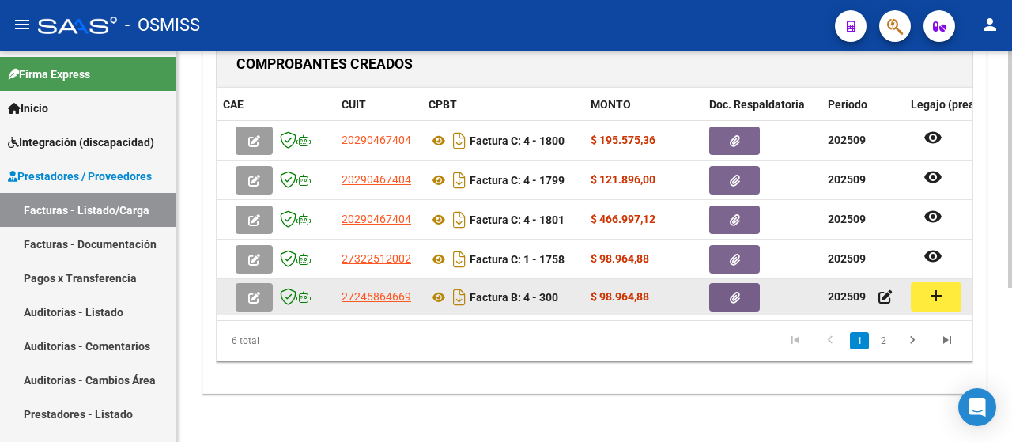
scroll to position [254, 0]
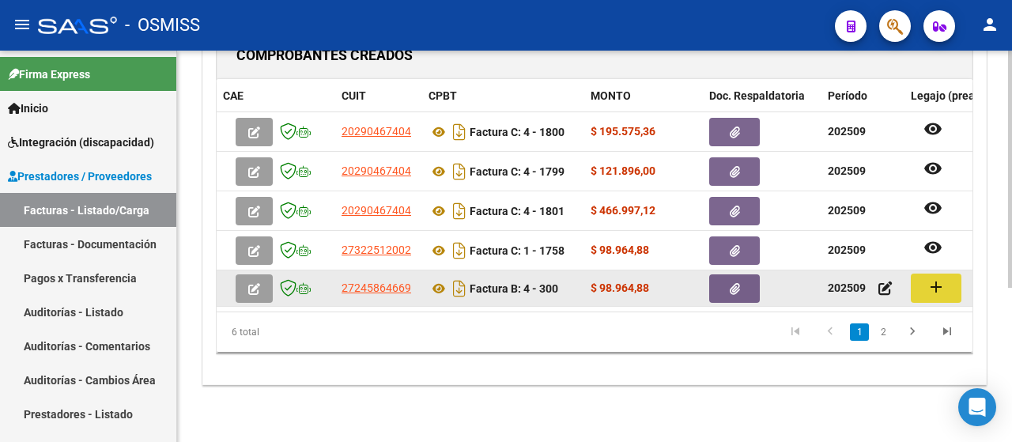
click at [929, 278] on mat-icon "add" at bounding box center [936, 287] width 19 height 19
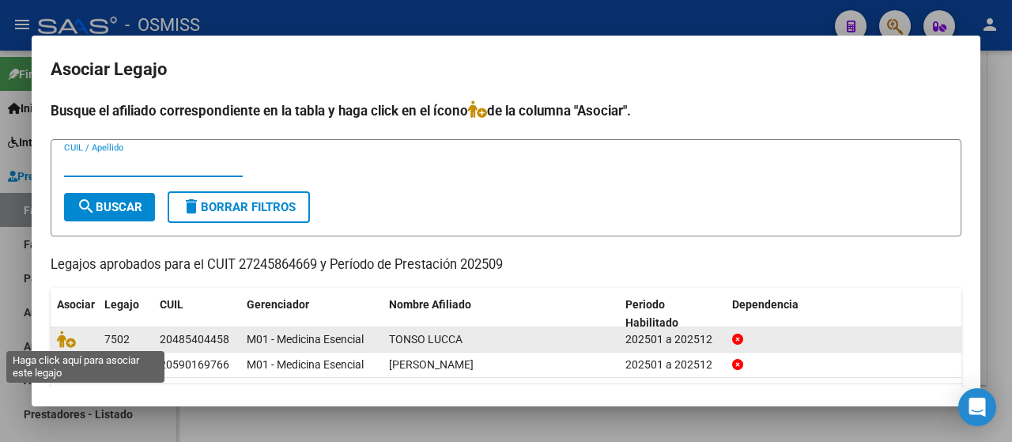
click at [70, 332] on icon at bounding box center [66, 339] width 19 height 17
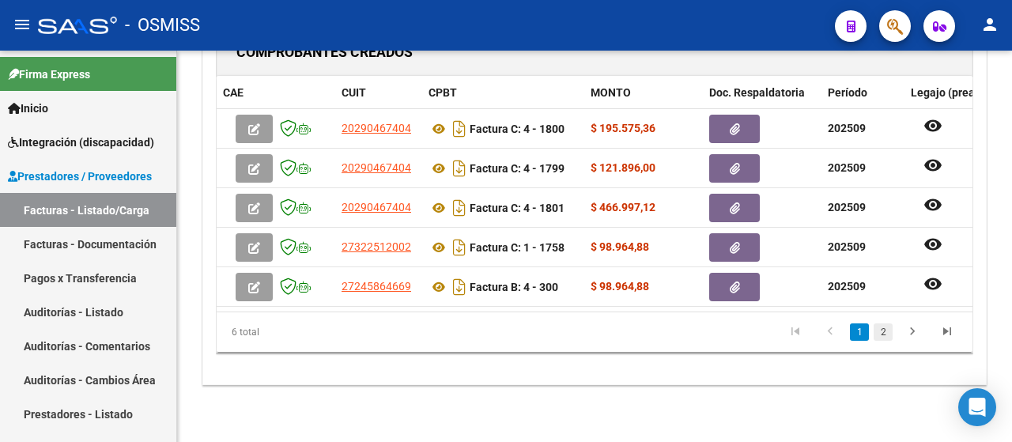
click at [880, 336] on link "2" at bounding box center [883, 331] width 19 height 17
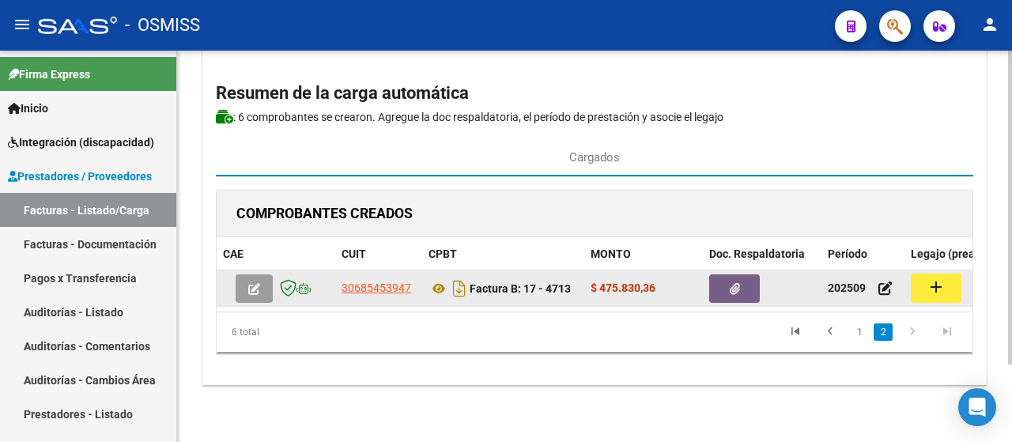
click at [953, 275] on button "add" at bounding box center [936, 288] width 51 height 29
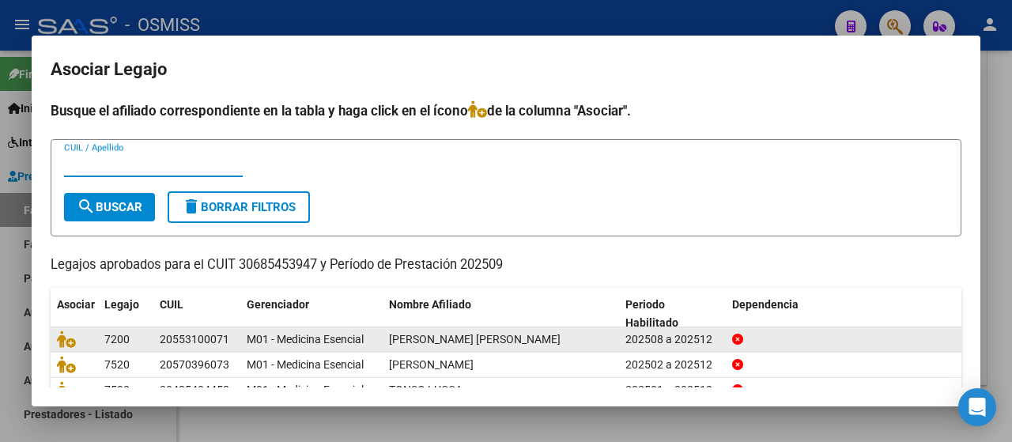
scroll to position [79, 0]
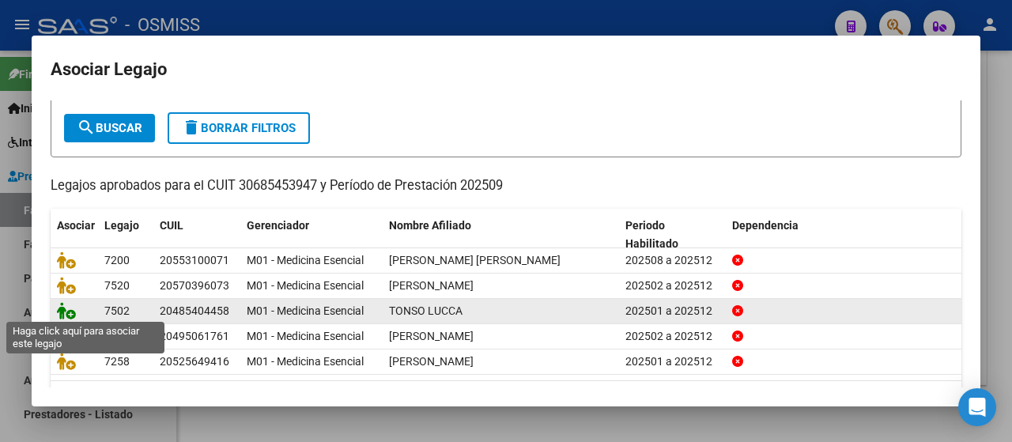
click at [66, 308] on icon at bounding box center [66, 310] width 19 height 17
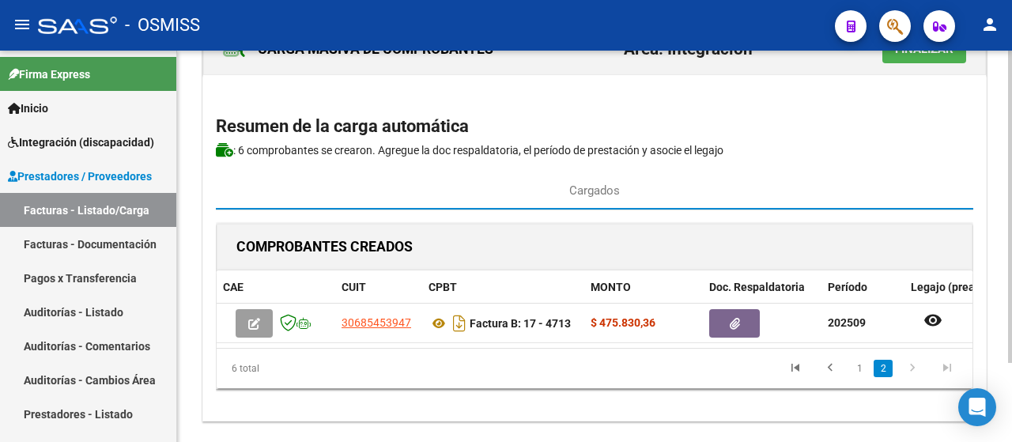
scroll to position [0, 0]
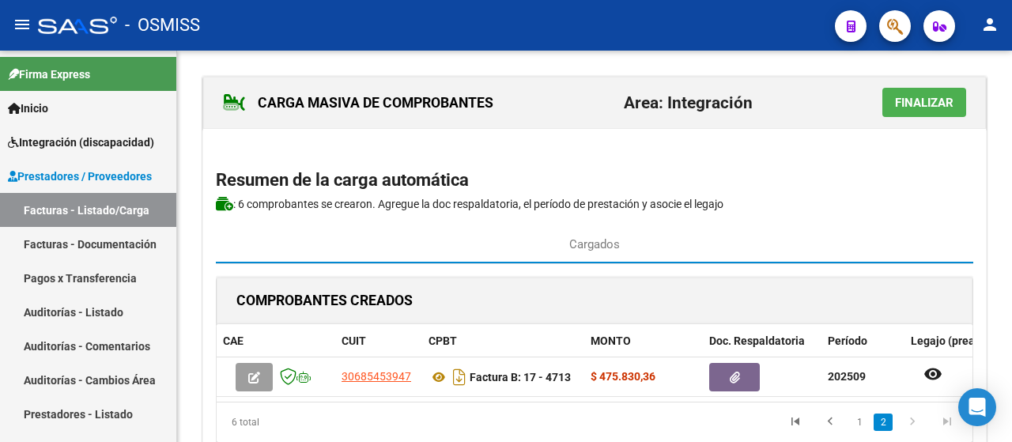
click at [935, 112] on button "Finalizar" at bounding box center [925, 102] width 84 height 29
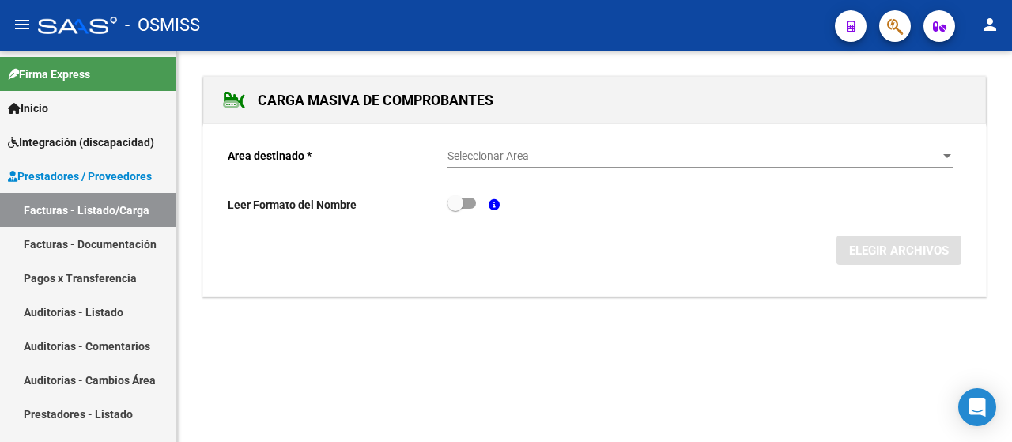
click at [944, 149] on div "Seleccionar Area" at bounding box center [701, 155] width 506 height 13
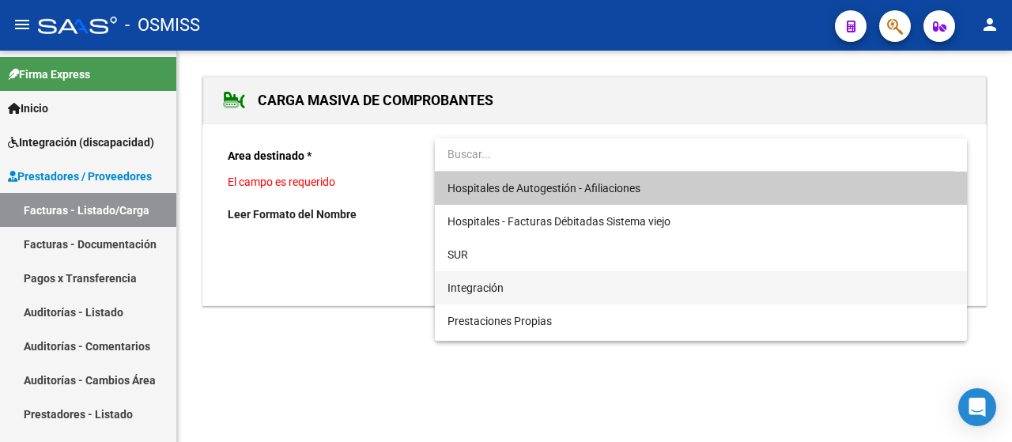
click at [524, 291] on span "Integración" at bounding box center [701, 287] width 507 height 33
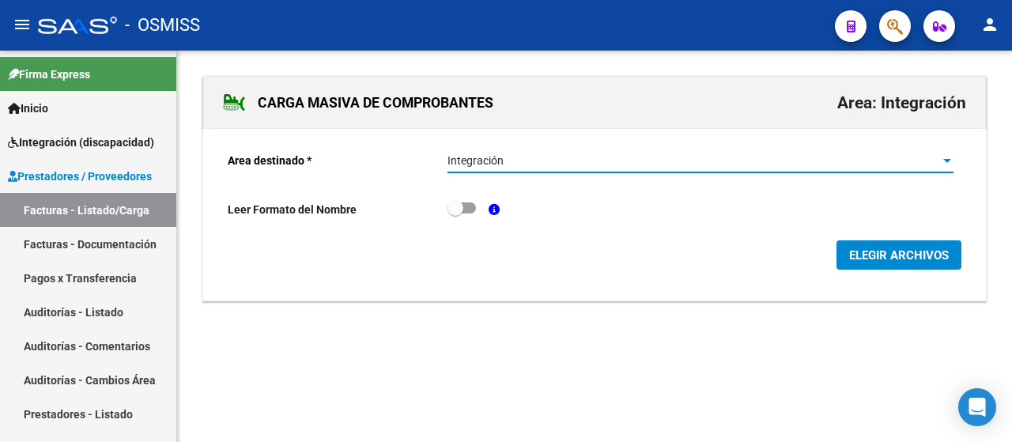
click at [898, 250] on span "ELEGIR ARCHIVOS" at bounding box center [899, 255] width 100 height 14
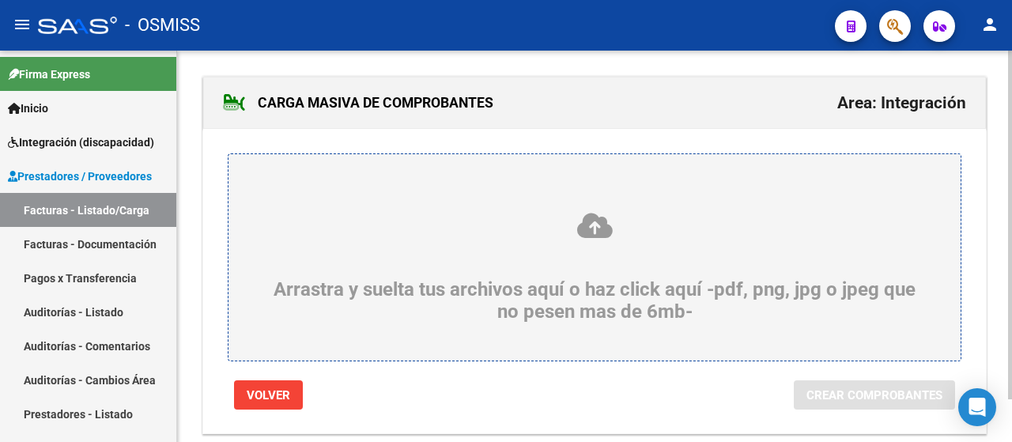
drag, startPoint x: 375, startPoint y: 265, endPoint x: 327, endPoint y: 237, distance: 55.6
click at [327, 237] on icon at bounding box center [595, 225] width 656 height 29
click at [0, 0] on input "Arrastra y suelta tus archivos aquí o haz click aquí -pdf, png, jpg o jpeg que …" at bounding box center [0, 0] width 0 height 0
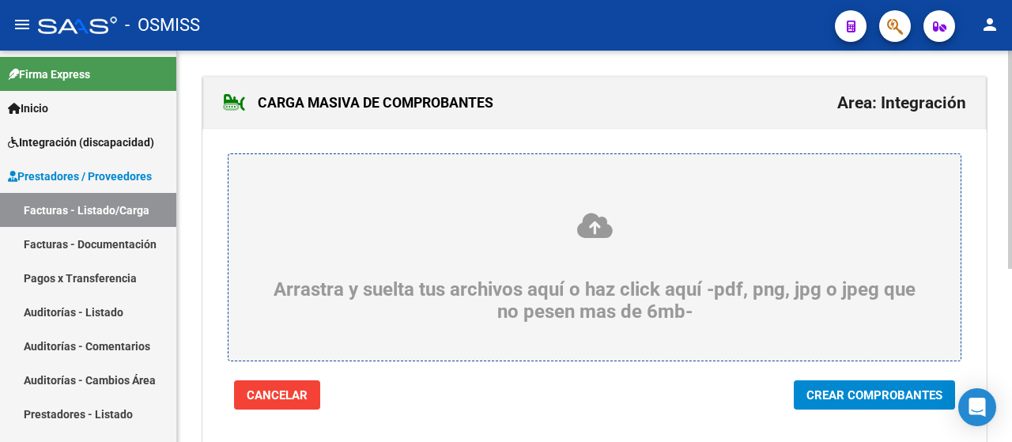
click at [864, 395] on span "Crear Comprobantes" at bounding box center [875, 395] width 136 height 14
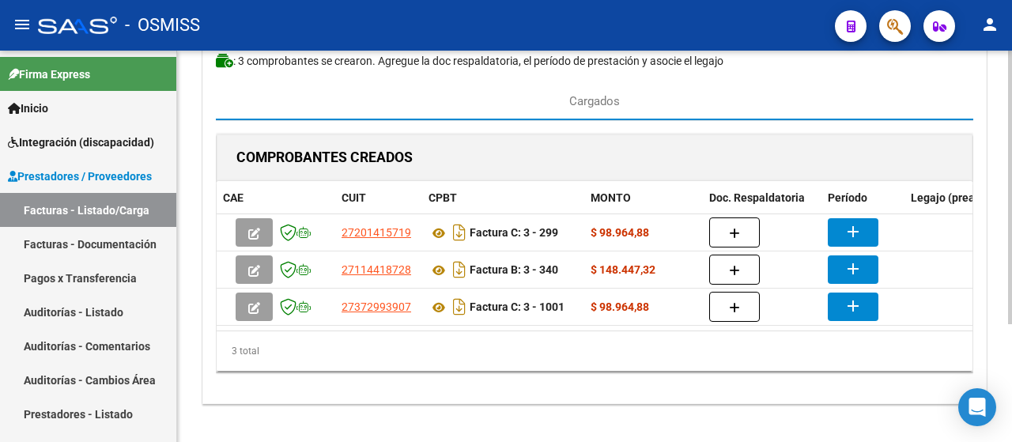
scroll to position [158, 0]
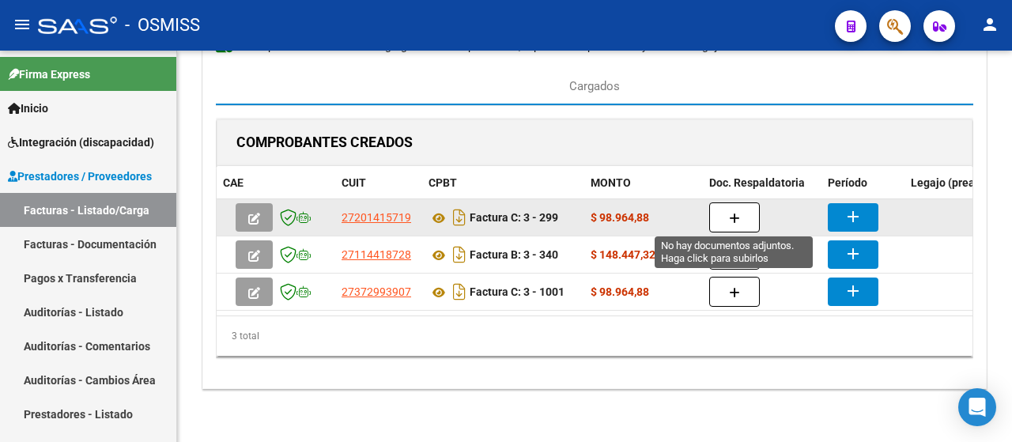
click at [740, 218] on button "button" at bounding box center [734, 217] width 51 height 30
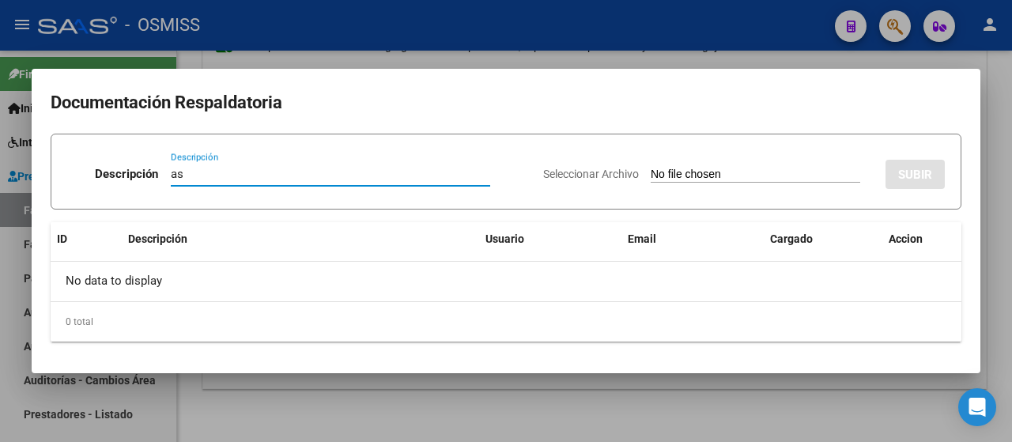
type input "as"
click at [708, 180] on input "Seleccionar Archivo" at bounding box center [756, 175] width 210 height 15
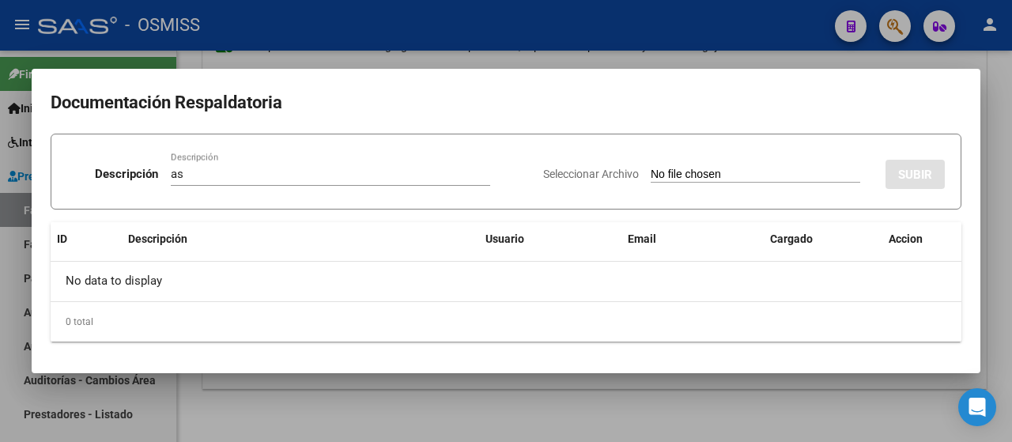
click at [713, 175] on input "Seleccionar Archivo" at bounding box center [756, 175] width 210 height 15
type input "C:\fakepath\Doc Talamonti sept 25.pdf"
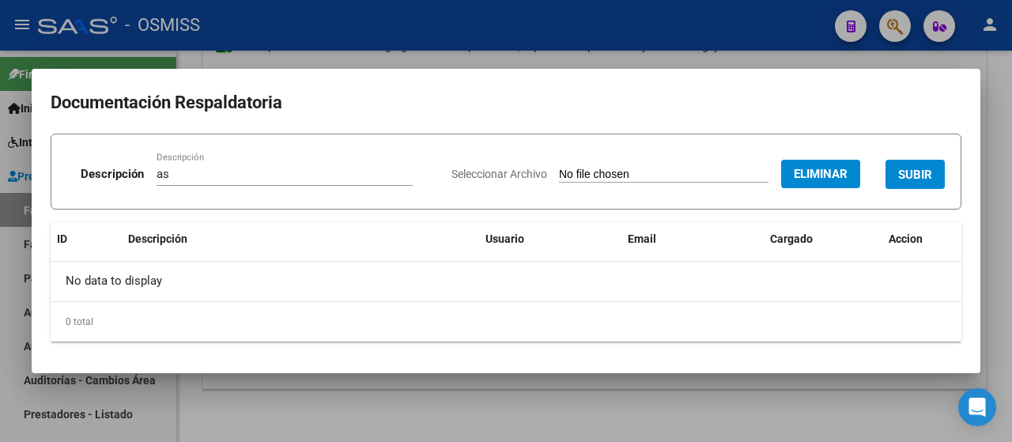
click at [910, 172] on span "SUBIR" at bounding box center [915, 175] width 34 height 14
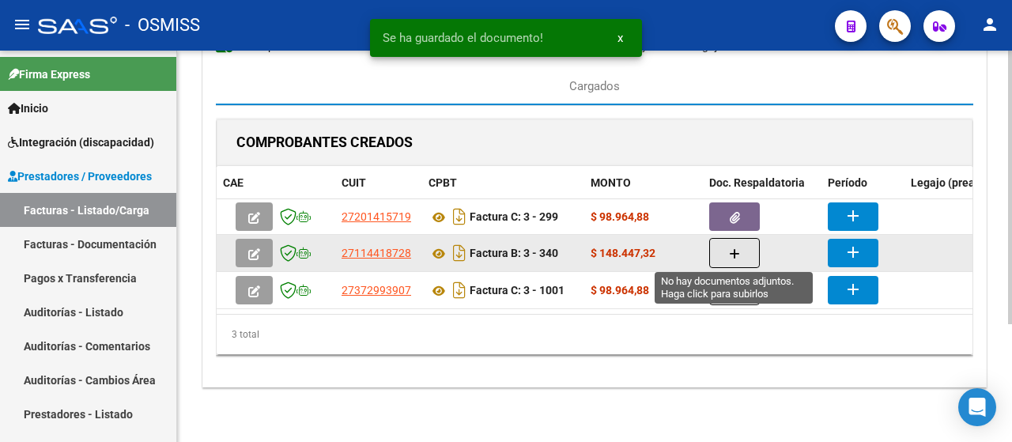
click at [732, 252] on icon "button" at bounding box center [734, 254] width 11 height 12
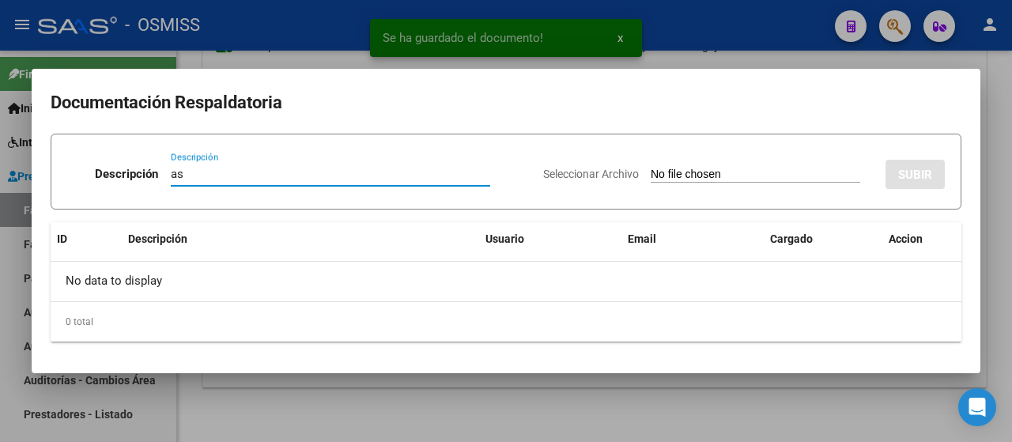
type input "as"
click at [739, 183] on input "Seleccionar Archivo" at bounding box center [756, 175] width 210 height 15
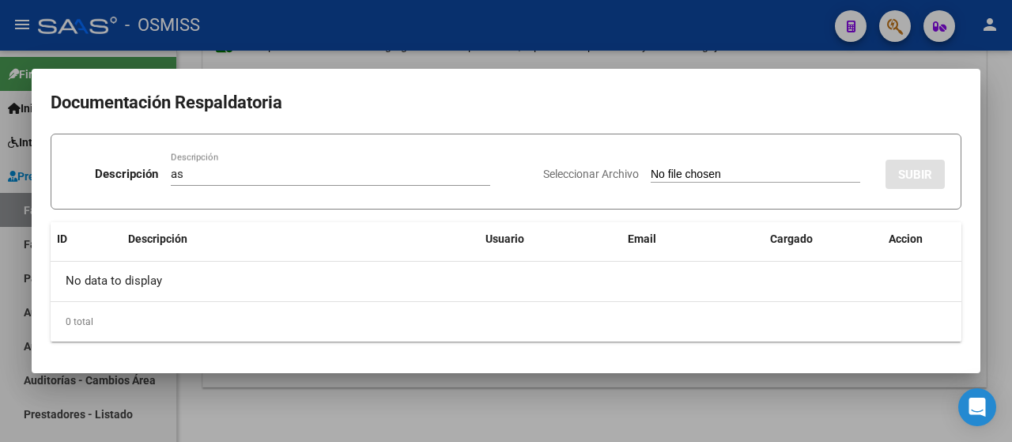
type input "C:\fakepath\asistencia sep.pdf"
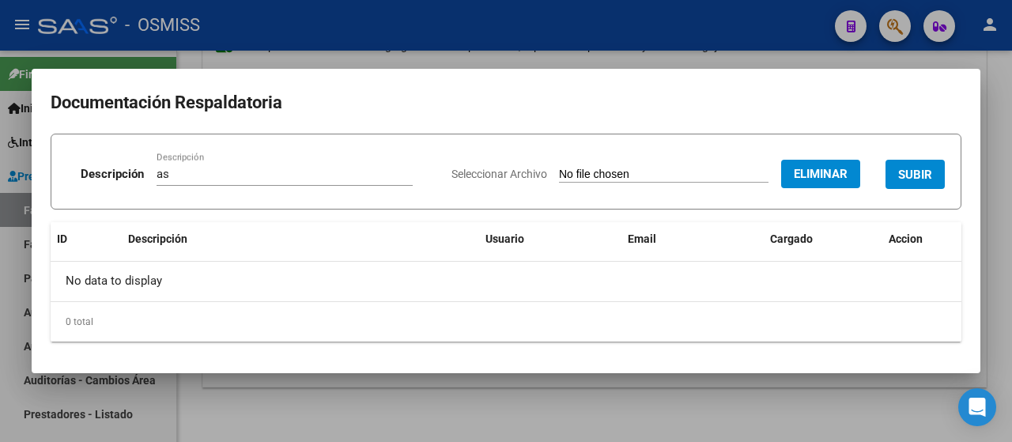
click at [921, 179] on span "SUBIR" at bounding box center [915, 175] width 34 height 14
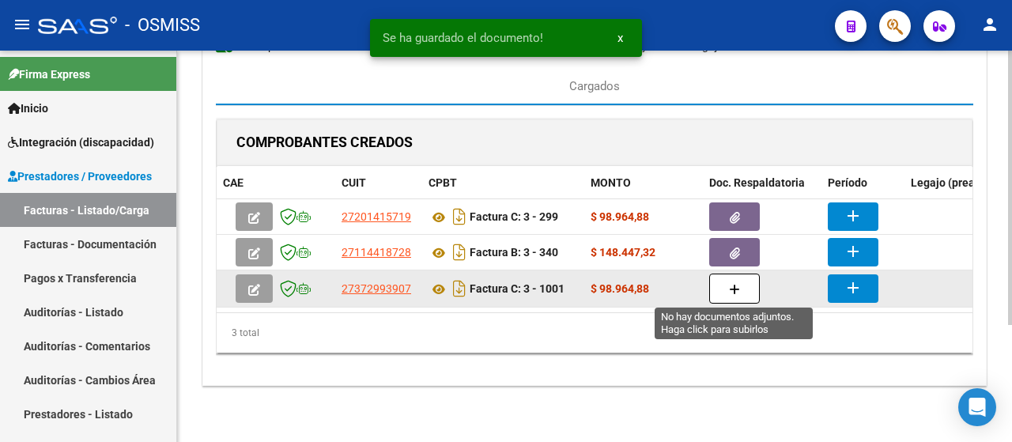
click at [744, 282] on button "button" at bounding box center [734, 289] width 51 height 30
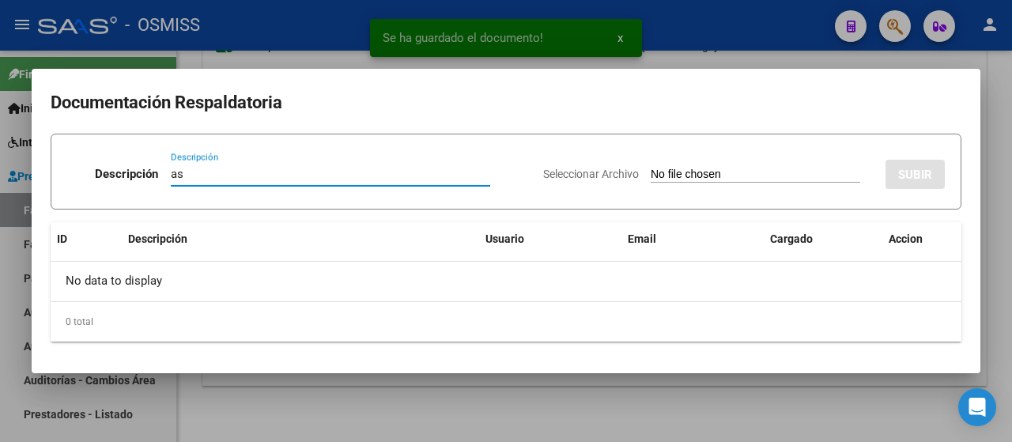
type input "as"
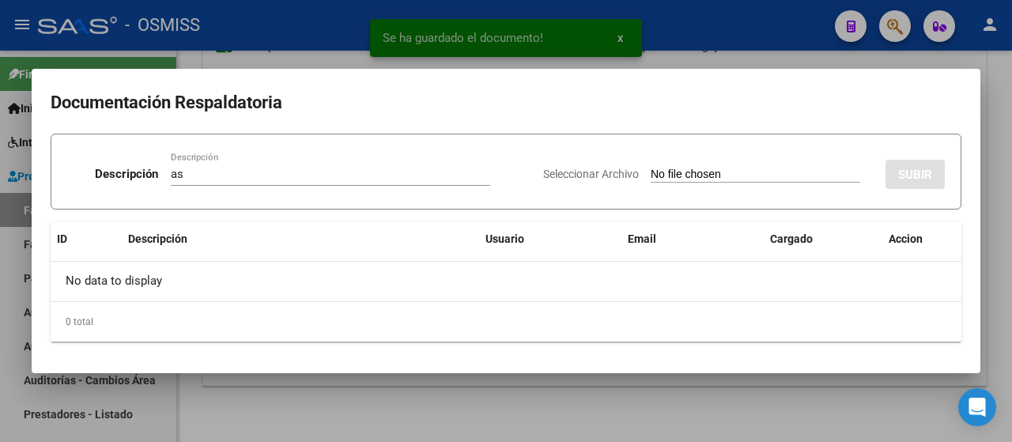
click at [711, 180] on input "Seleccionar Archivo" at bounding box center [756, 175] width 210 height 15
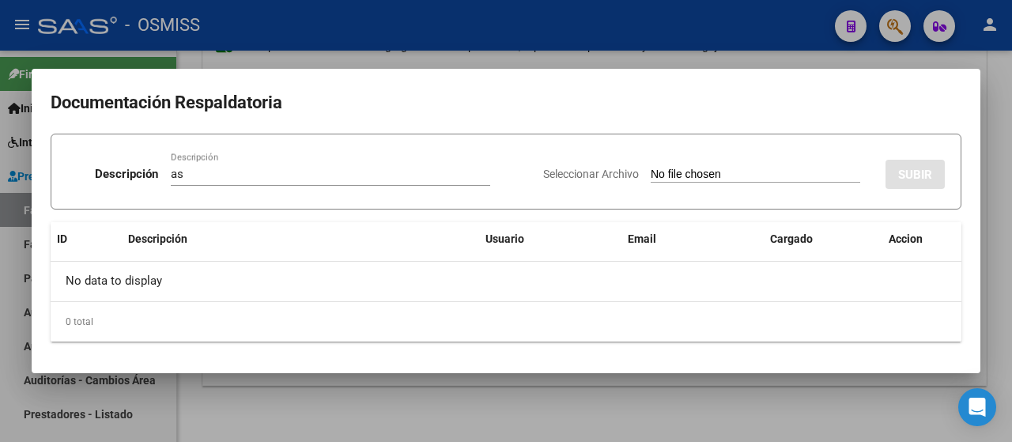
type input "C:\fakepath\PLANILLA FEDERICO TALAMONTI.pdf"
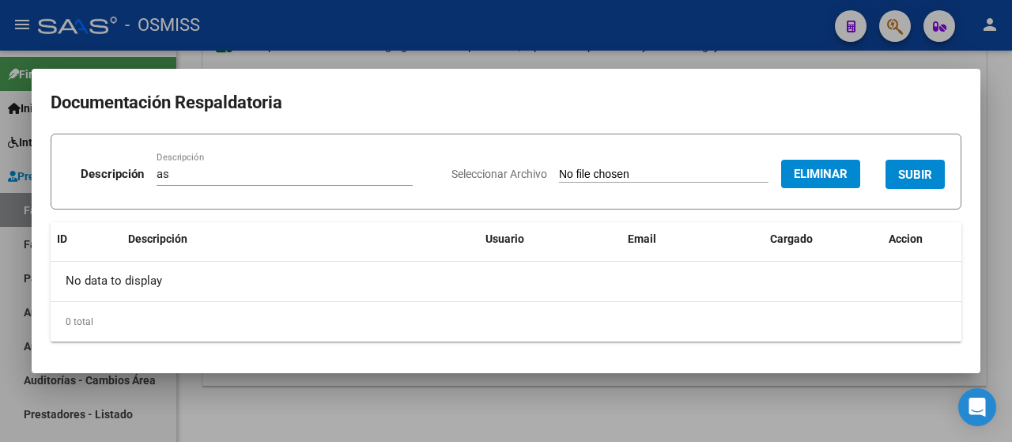
click at [899, 165] on button "SUBIR" at bounding box center [915, 174] width 59 height 29
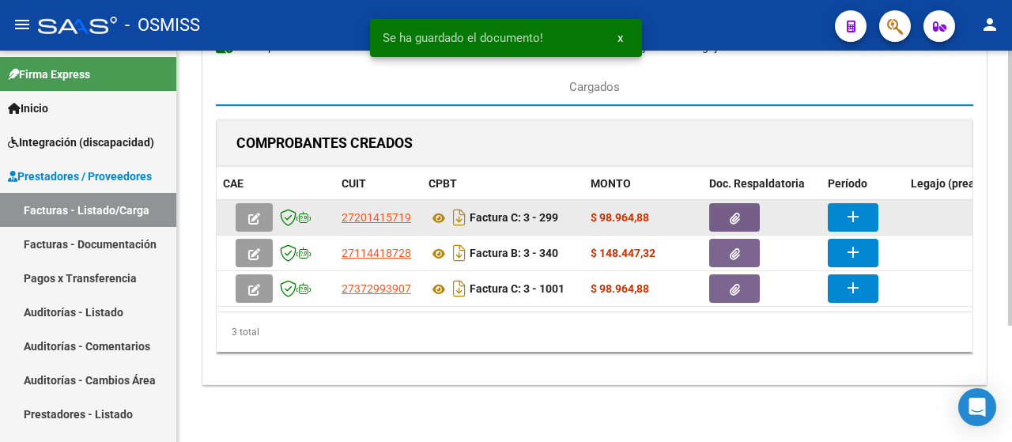
click at [845, 219] on mat-icon "add" at bounding box center [853, 216] width 19 height 19
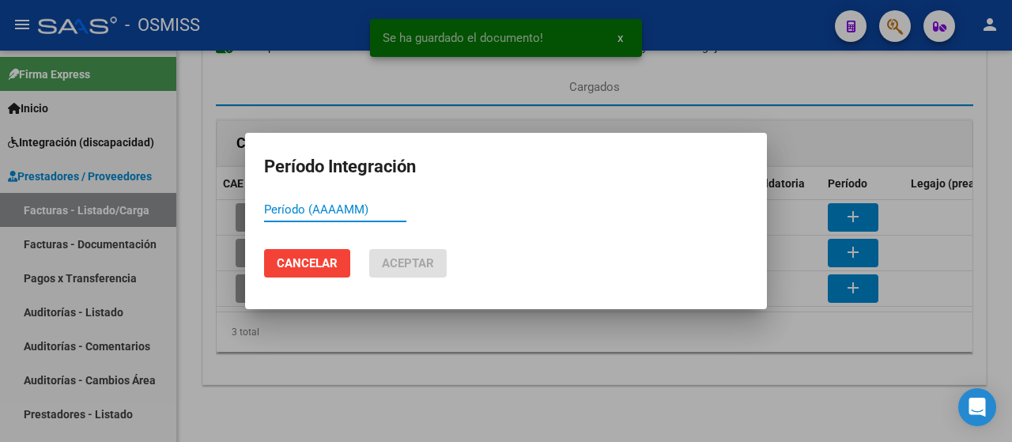
paste input "202509"
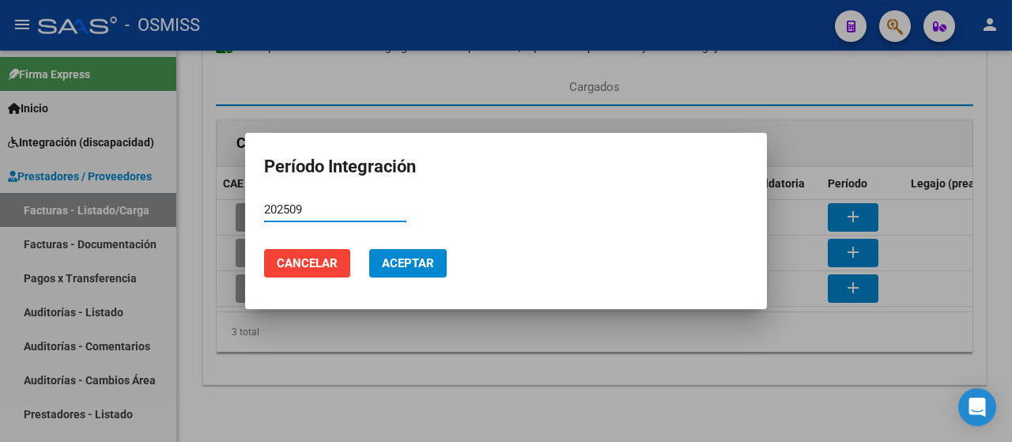
type input "202509"
click at [394, 258] on span "Aceptar" at bounding box center [408, 263] width 52 height 14
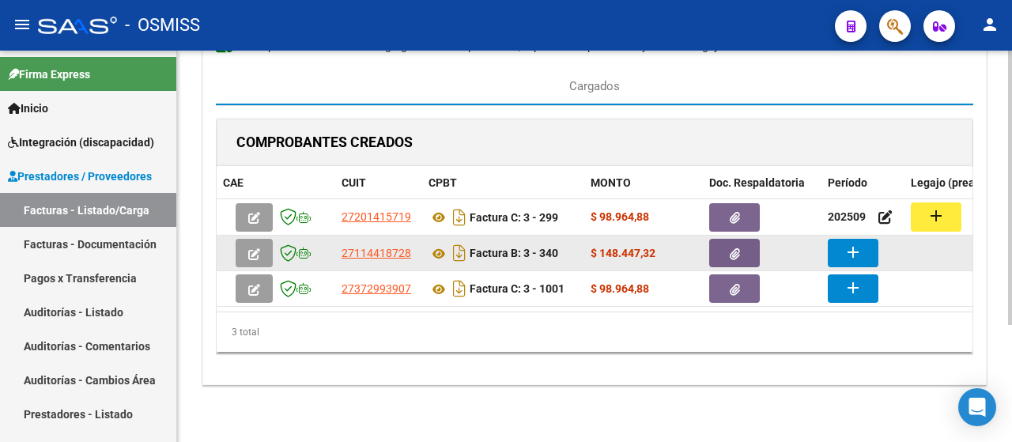
click at [848, 251] on mat-icon "add" at bounding box center [853, 252] width 19 height 19
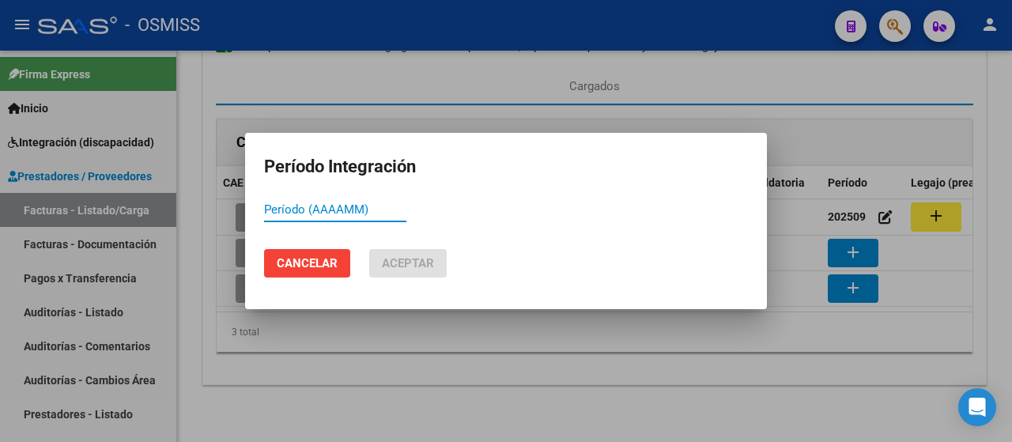
paste input "202509"
type input "202509"
click at [384, 254] on button "Aceptar" at bounding box center [408, 263] width 78 height 28
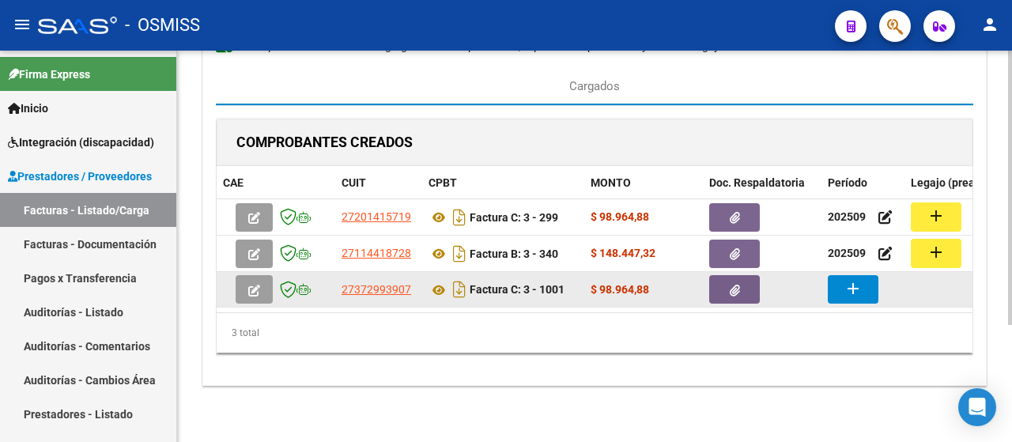
click at [856, 287] on mat-icon "add" at bounding box center [853, 288] width 19 height 19
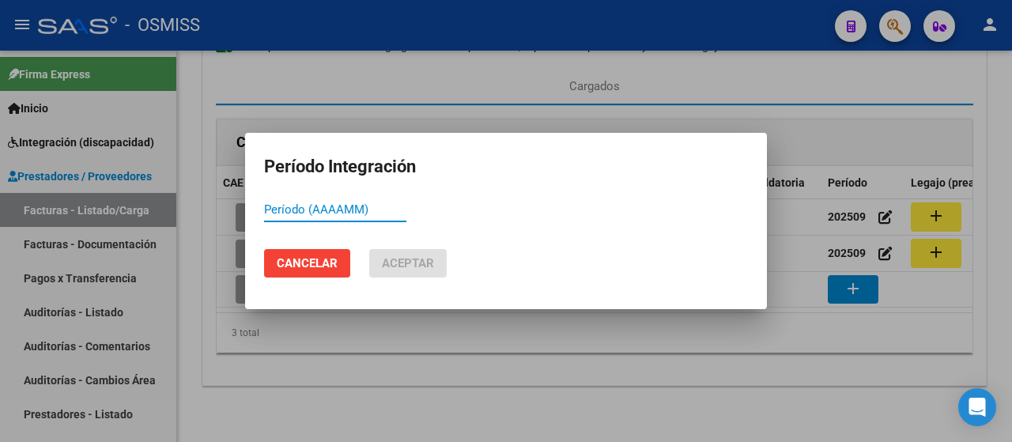
paste input "202509"
type input "202509"
click at [388, 262] on span "Aceptar" at bounding box center [408, 263] width 52 height 14
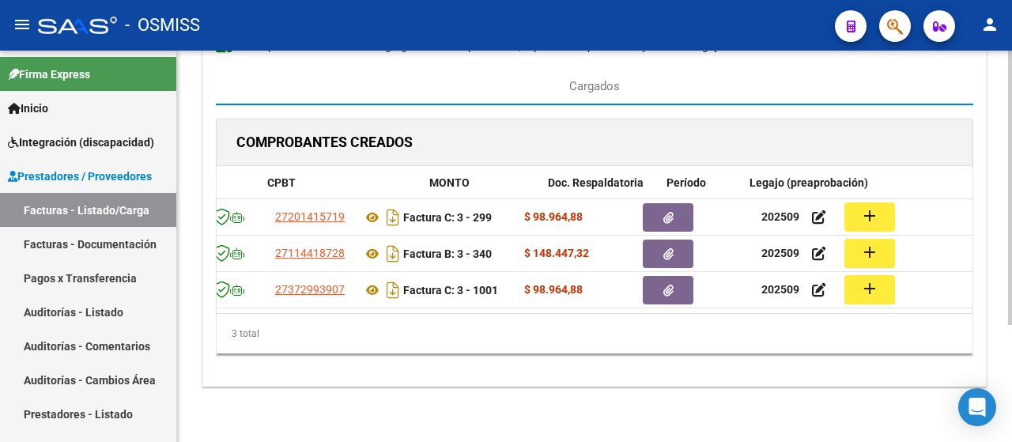
scroll to position [0, 161]
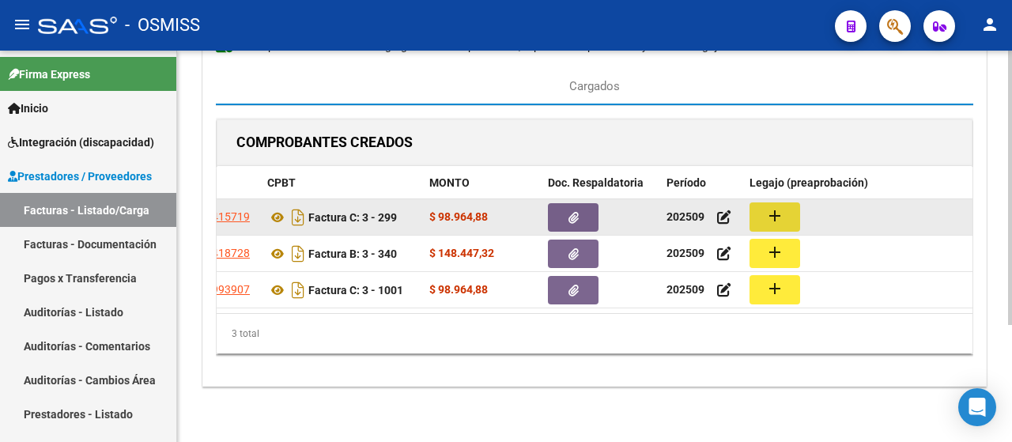
click at [777, 214] on mat-icon "add" at bounding box center [775, 215] width 19 height 19
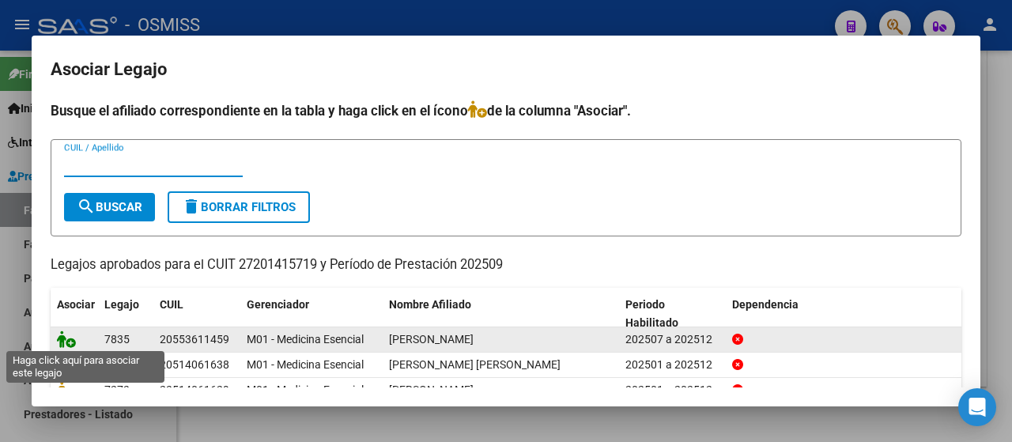
click at [65, 336] on icon at bounding box center [66, 339] width 19 height 17
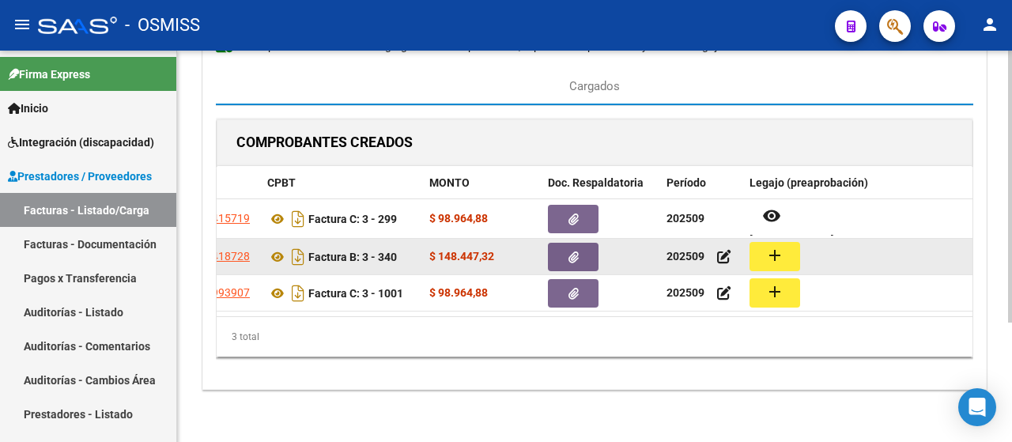
click at [780, 254] on mat-icon "add" at bounding box center [775, 255] width 19 height 19
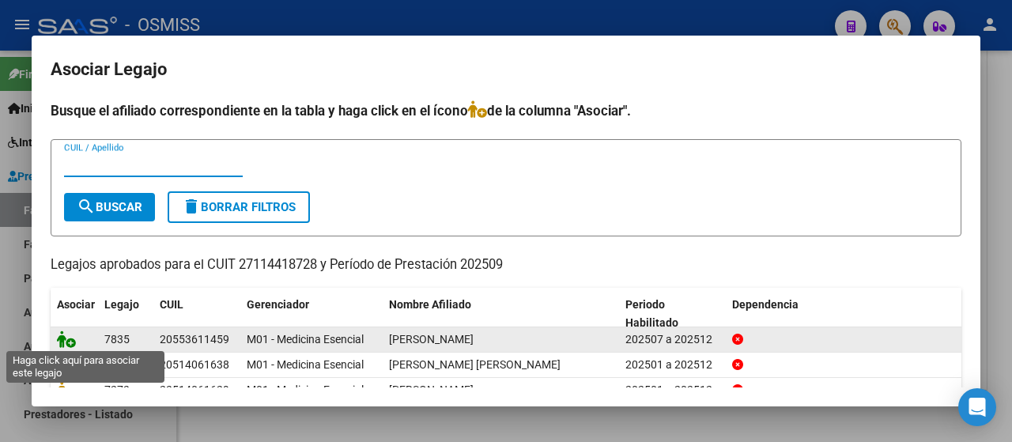
click at [68, 335] on icon at bounding box center [66, 339] width 19 height 17
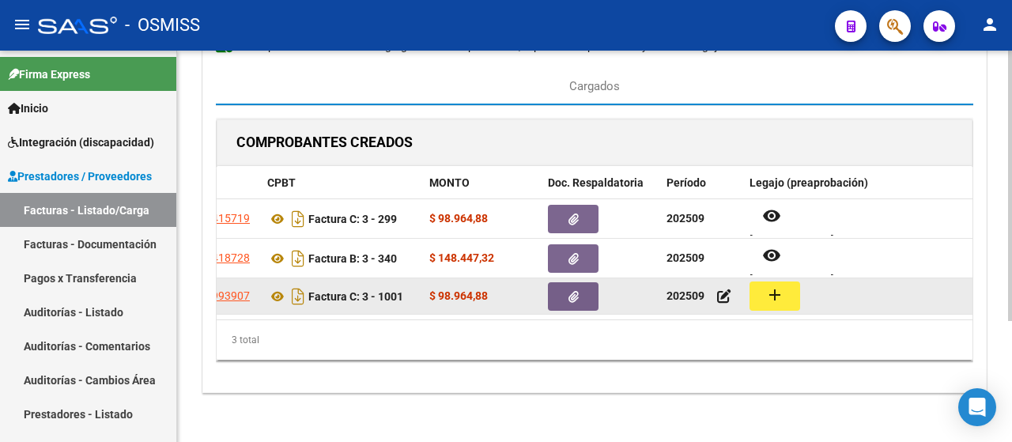
click at [770, 298] on mat-icon "add" at bounding box center [775, 295] width 19 height 19
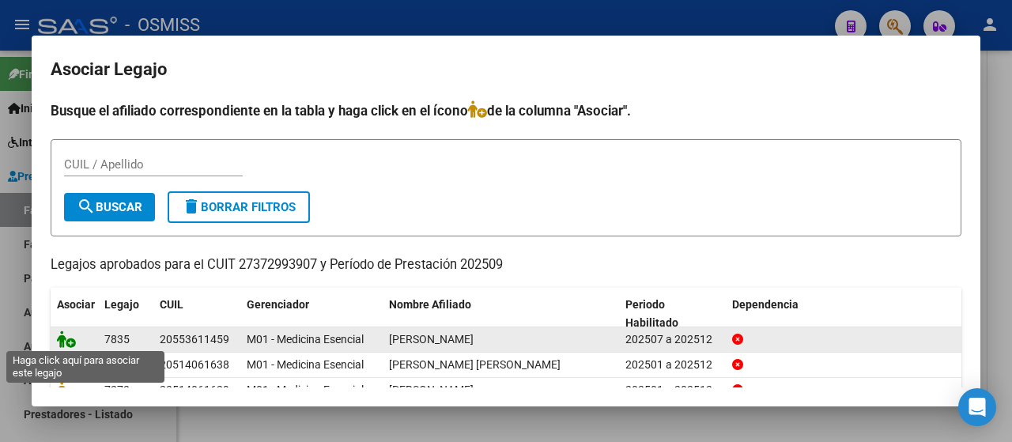
click at [62, 339] on icon at bounding box center [66, 339] width 19 height 17
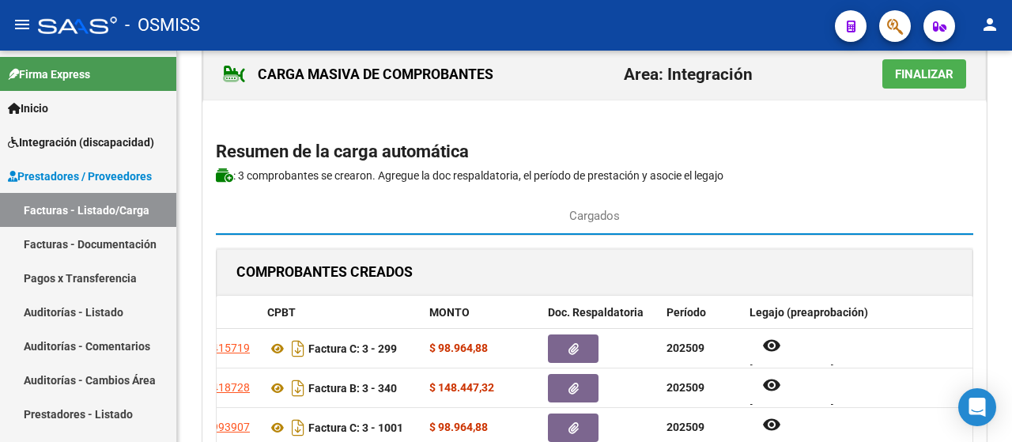
scroll to position [21, 0]
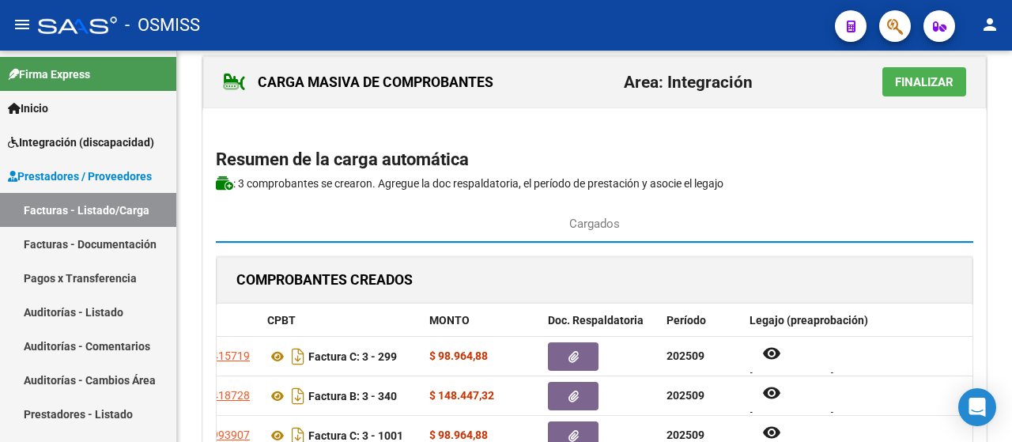
click at [954, 77] on span "Finalizar" at bounding box center [924, 82] width 59 height 14
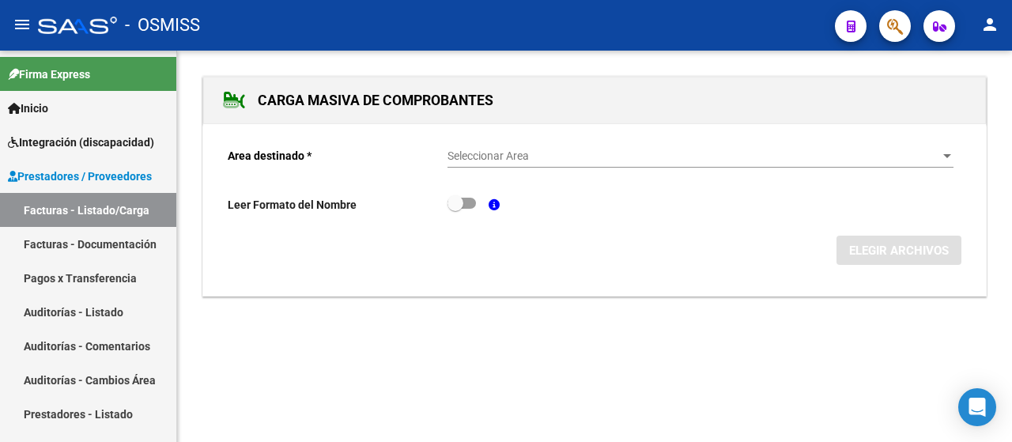
scroll to position [0, 0]
click at [951, 156] on div at bounding box center [948, 156] width 8 height 4
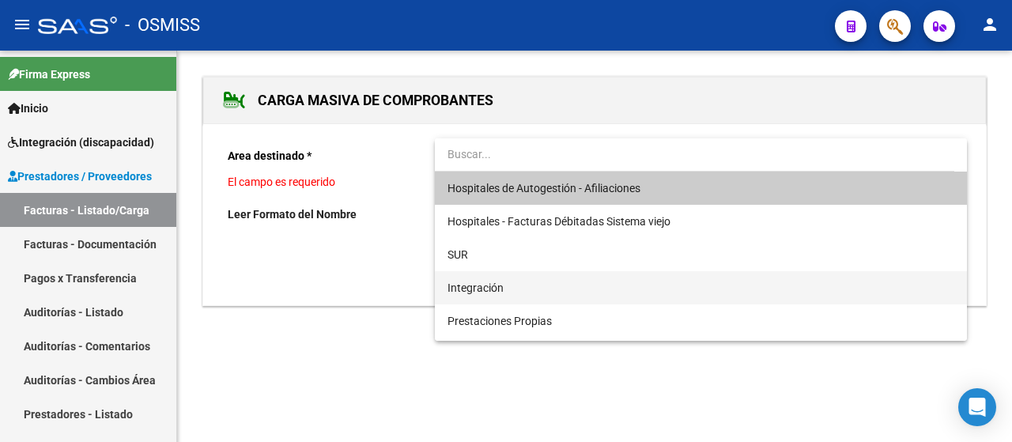
click at [547, 293] on span "Integración" at bounding box center [701, 287] width 507 height 33
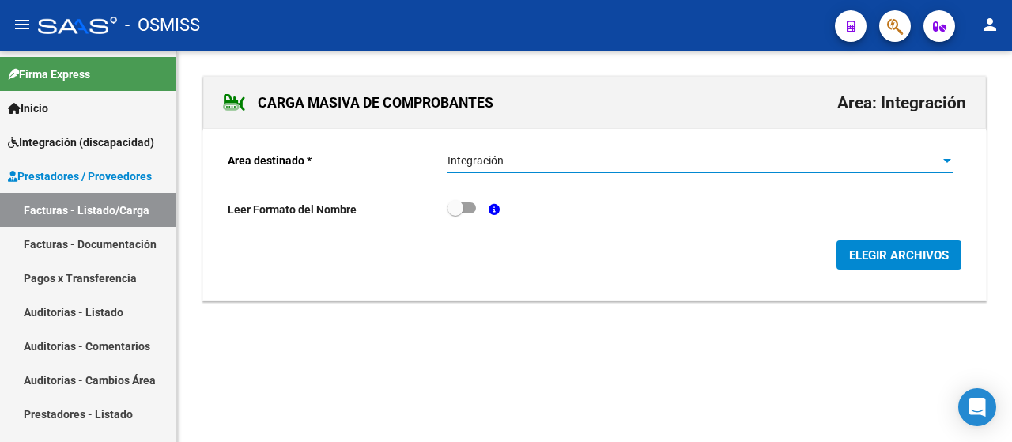
click at [892, 252] on span "ELEGIR ARCHIVOS" at bounding box center [899, 255] width 100 height 14
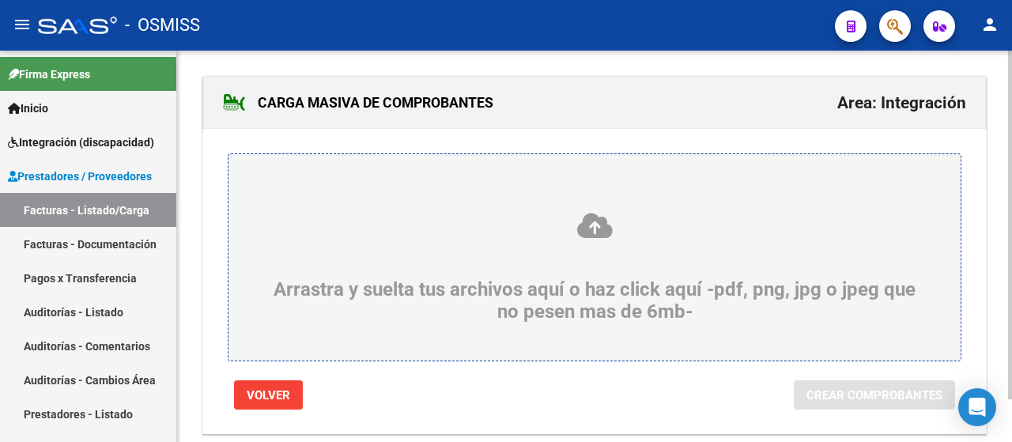
click at [531, 272] on div "Arrastra y suelta tus archivos aquí o haz click aquí -pdf, png, jpg o jpeg que …" at bounding box center [595, 267] width 656 height 112
click at [0, 0] on input "Arrastra y suelta tus archivos aquí o haz click aquí -pdf, png, jpg o jpeg que …" at bounding box center [0, 0] width 0 height 0
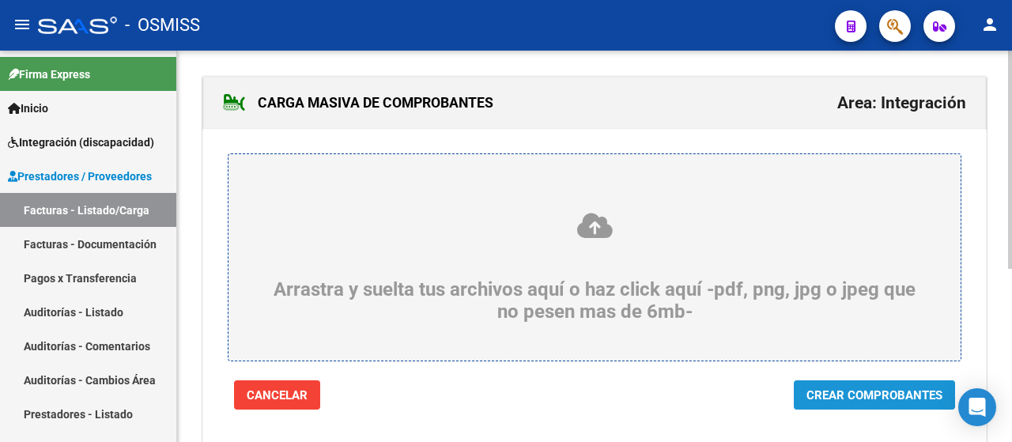
click at [834, 385] on button "Crear Comprobantes" at bounding box center [874, 394] width 161 height 29
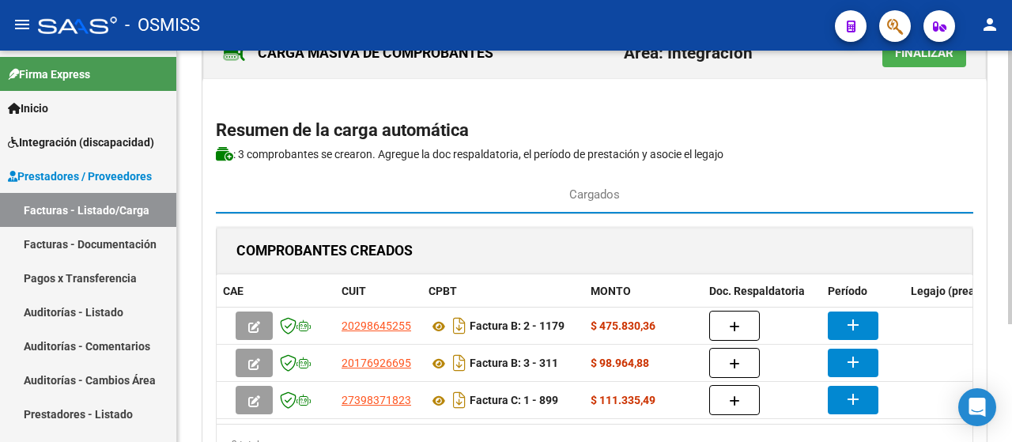
scroll to position [158, 0]
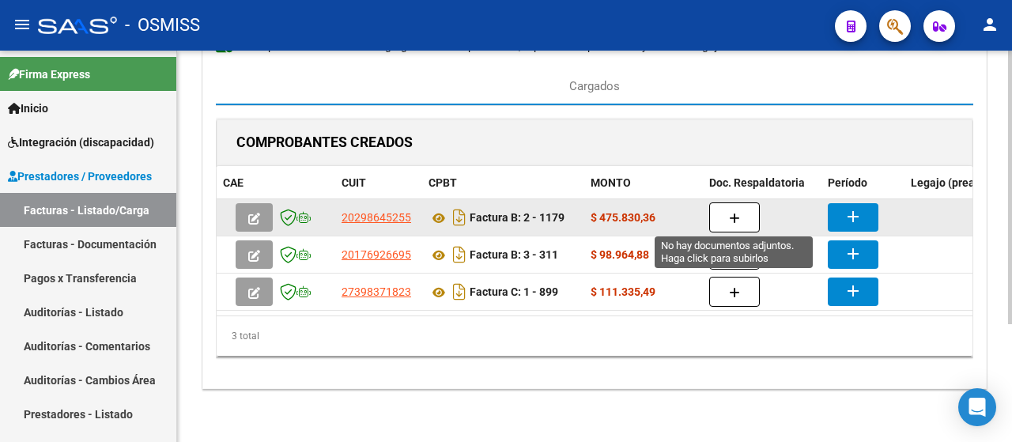
click at [743, 210] on button "button" at bounding box center [734, 217] width 51 height 30
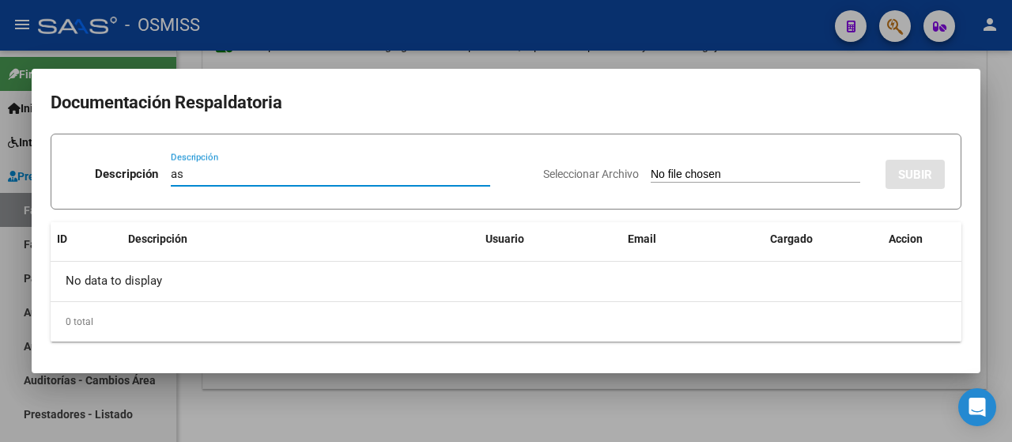
type input "as"
click at [690, 173] on input "Seleccionar Archivo" at bounding box center [756, 175] width 210 height 15
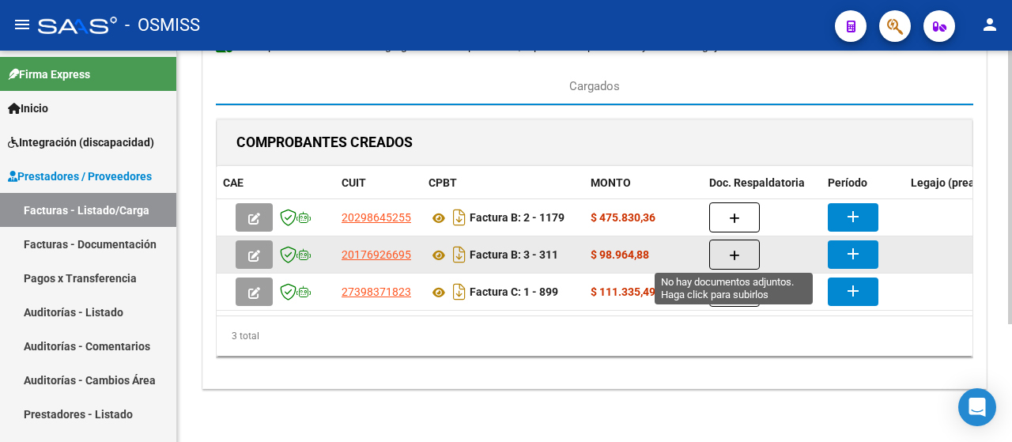
click at [727, 248] on button "button" at bounding box center [734, 255] width 51 height 30
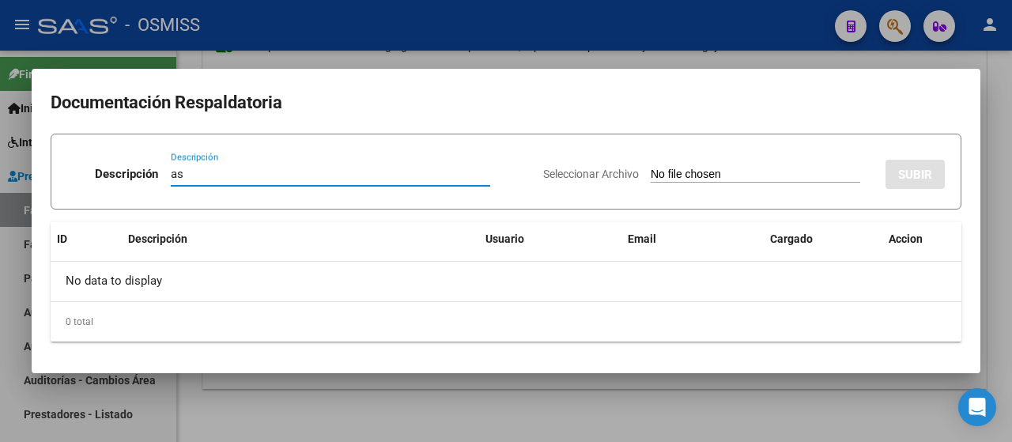
type input "as"
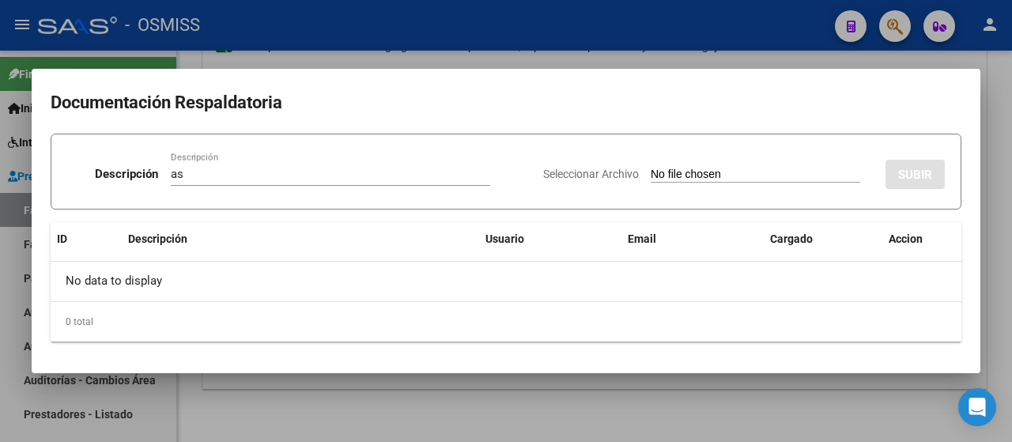
click at [709, 179] on input "Seleccionar Archivo" at bounding box center [756, 175] width 210 height 15
type input "C:\fakepath\202509 Sullivan Alexander.pdf"
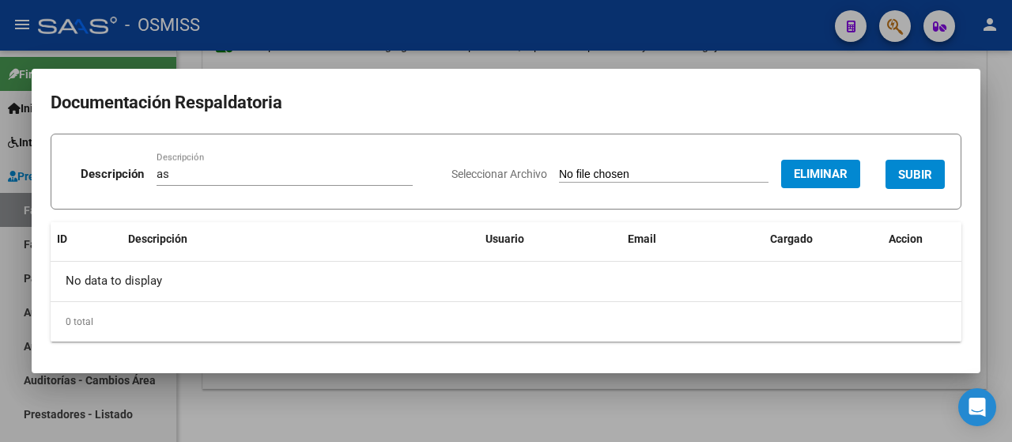
click at [919, 181] on span "SUBIR" at bounding box center [915, 175] width 34 height 14
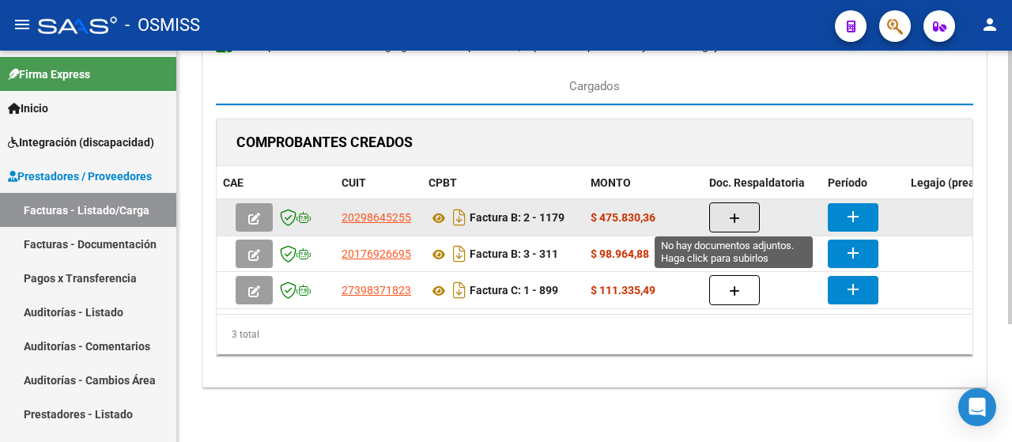
click at [738, 206] on button "button" at bounding box center [734, 217] width 51 height 30
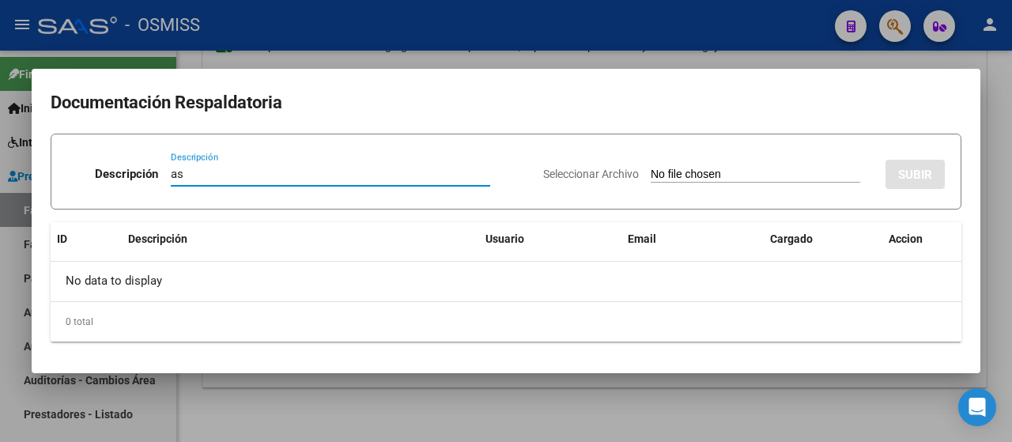
type input "as"
click at [723, 177] on input "Seleccionar Archivo" at bounding box center [756, 175] width 210 height 15
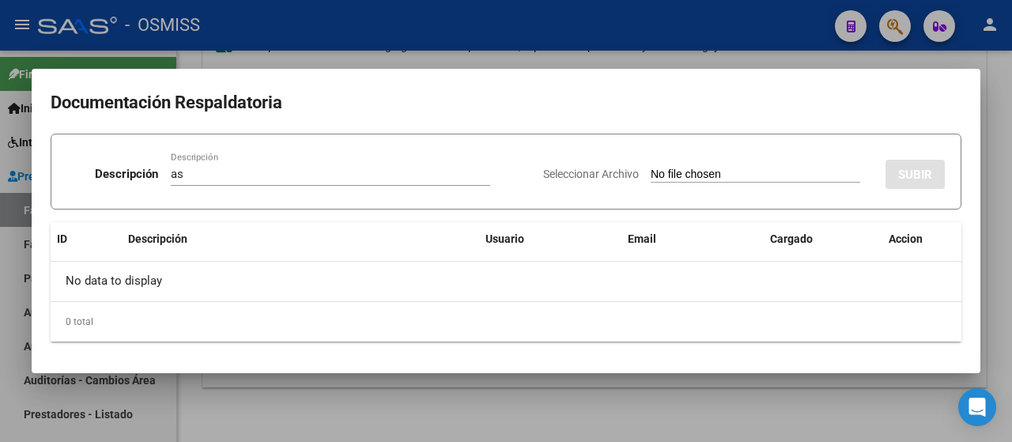
type input "C:\fakepath\SAIE PLANILLA.pdf"
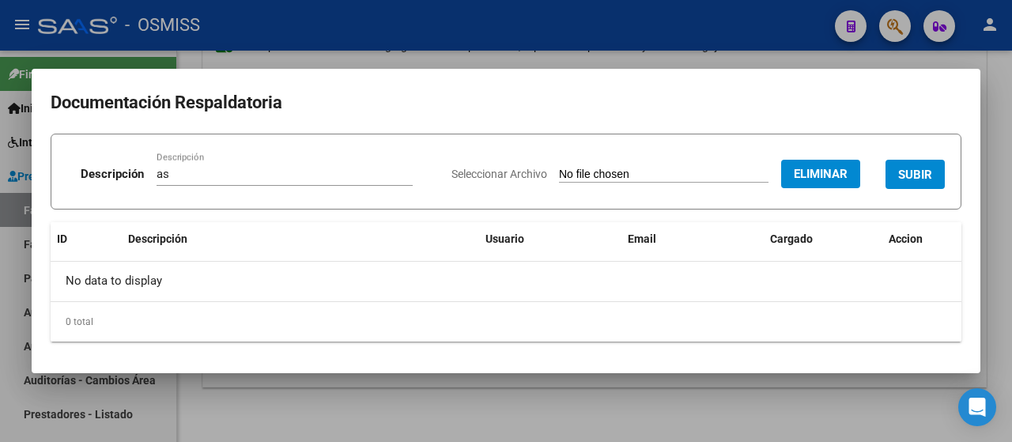
click at [913, 178] on span "SUBIR" at bounding box center [915, 175] width 34 height 14
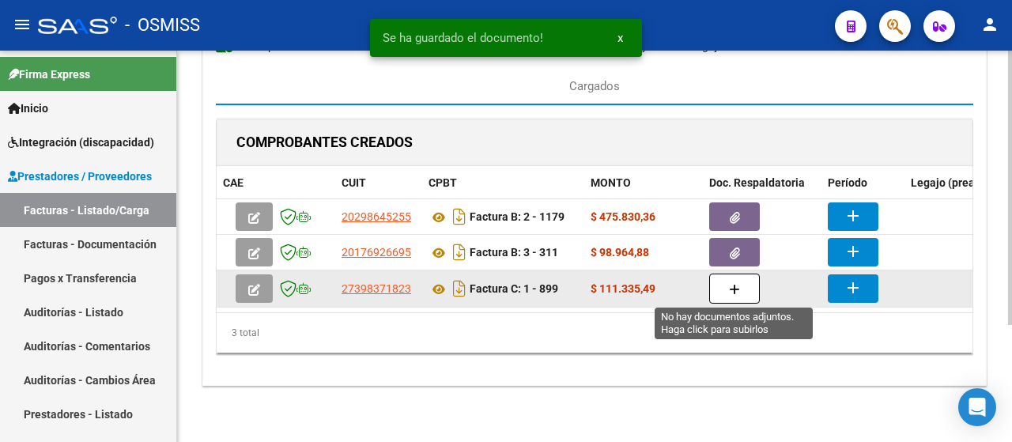
click at [729, 284] on icon "button" at bounding box center [734, 290] width 11 height 12
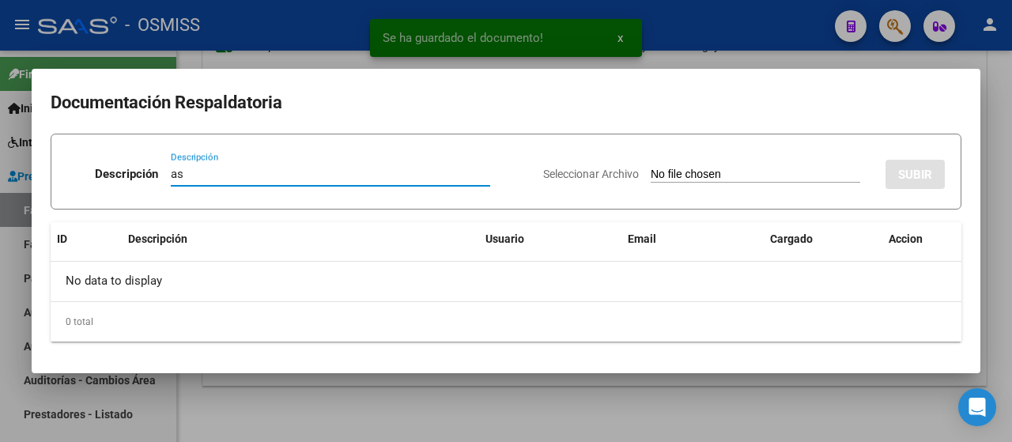
type input "as"
click at [717, 177] on input "Seleccionar Archivo" at bounding box center [756, 175] width 210 height 15
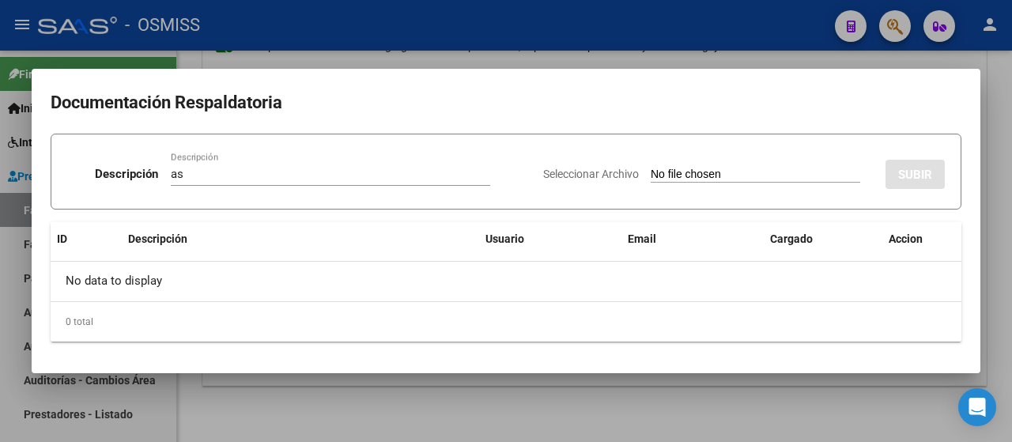
type input "C:\fakepath\PSP PLANILLA.pdf"
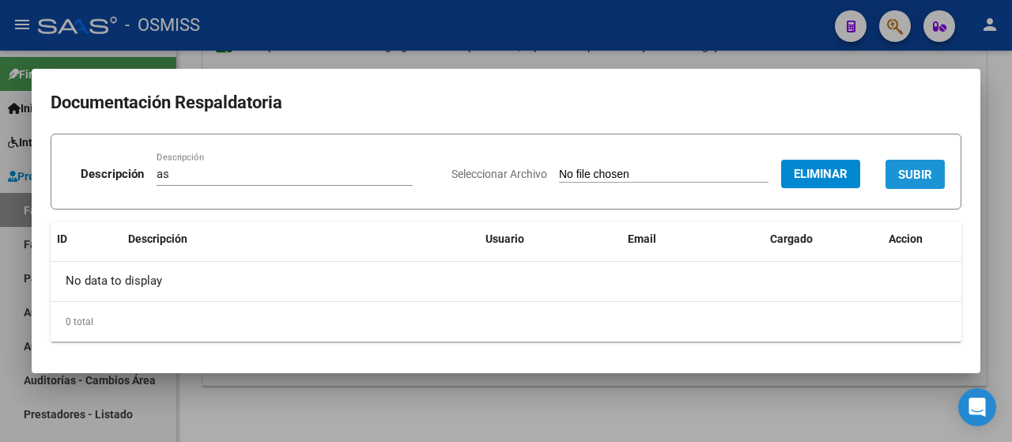
click at [927, 174] on span "SUBIR" at bounding box center [915, 175] width 34 height 14
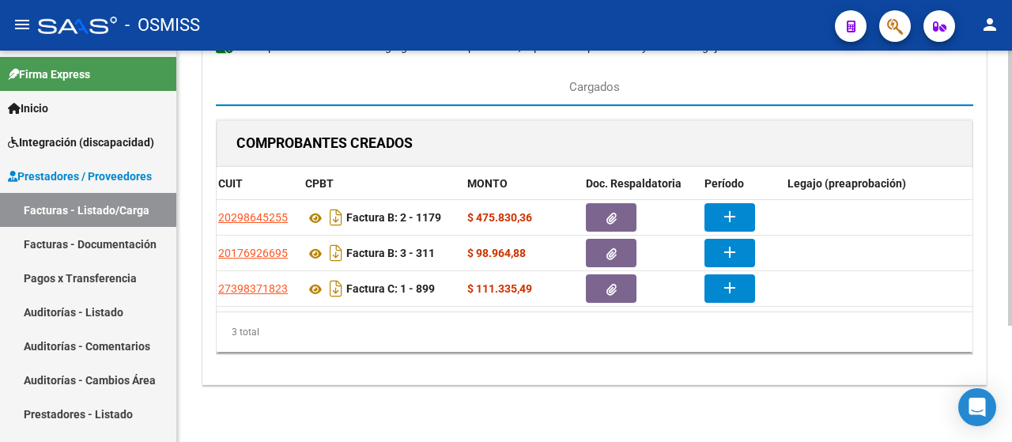
scroll to position [0, 124]
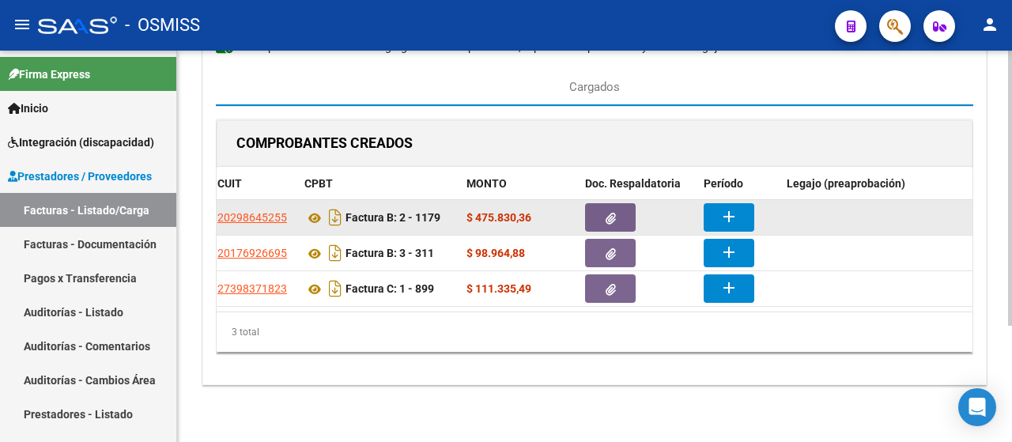
click at [732, 217] on mat-icon "add" at bounding box center [729, 216] width 19 height 19
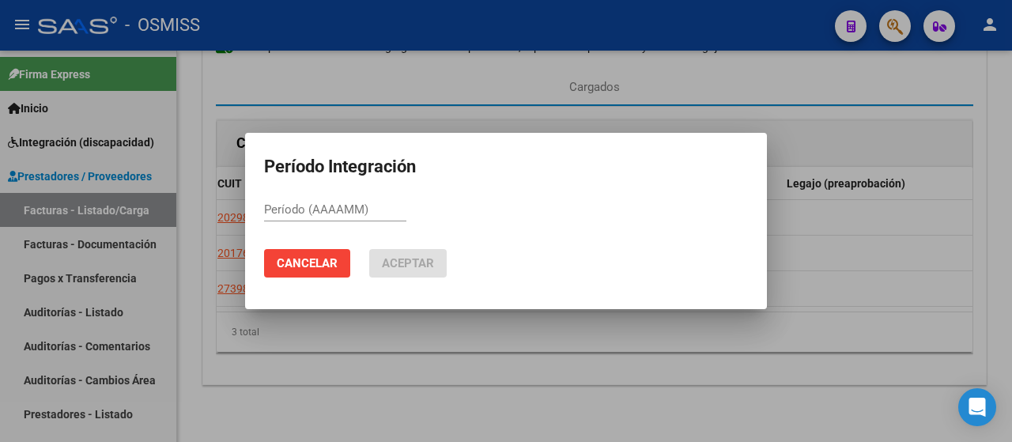
drag, startPoint x: 318, startPoint y: 219, endPoint x: 287, endPoint y: 202, distance: 35.0
drag, startPoint x: 287, startPoint y: 202, endPoint x: 281, endPoint y: 212, distance: 11.4
click at [281, 212] on input "Período (AAAAMM)" at bounding box center [335, 209] width 142 height 14
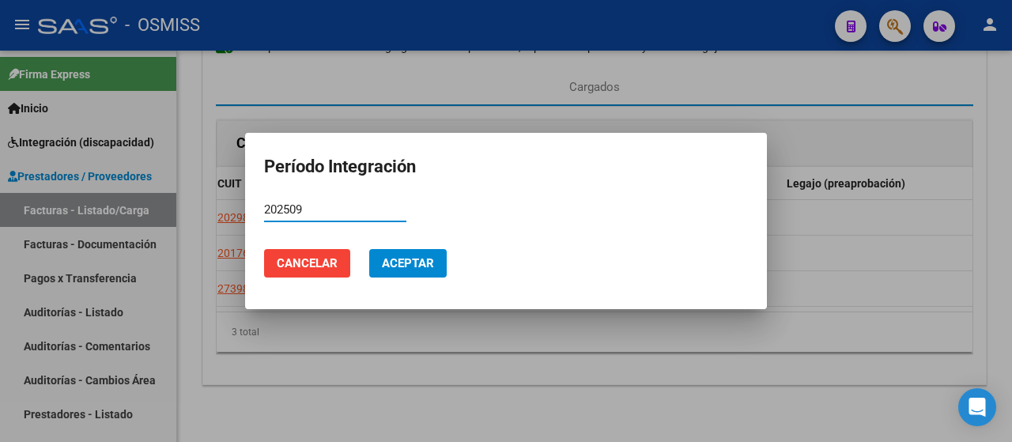
drag, startPoint x: 312, startPoint y: 206, endPoint x: 182, endPoint y: 184, distance: 132.4
click at [182, 184] on div "Período Integración 202509 Período (AAAAMM) Cancelar Aceptar" at bounding box center [506, 221] width 1012 height 442
type input "202509"
click at [407, 251] on button "Aceptar" at bounding box center [408, 263] width 78 height 28
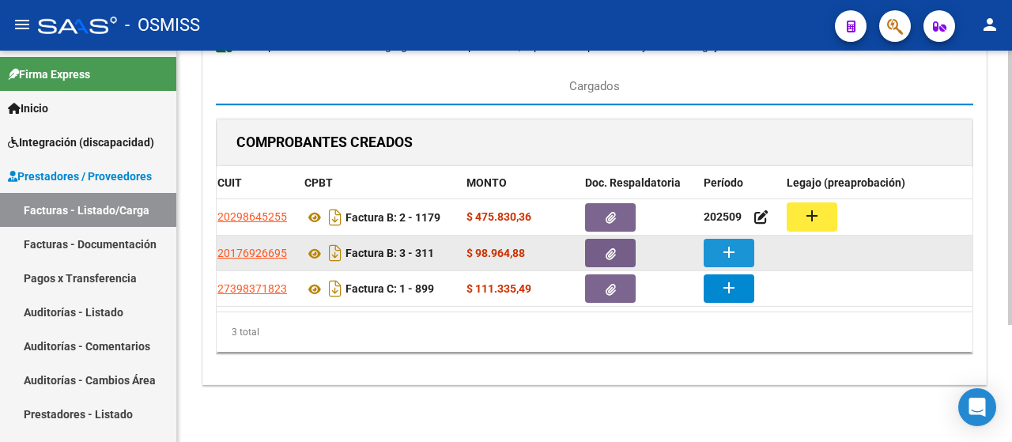
click at [732, 252] on mat-icon "add" at bounding box center [729, 252] width 19 height 19
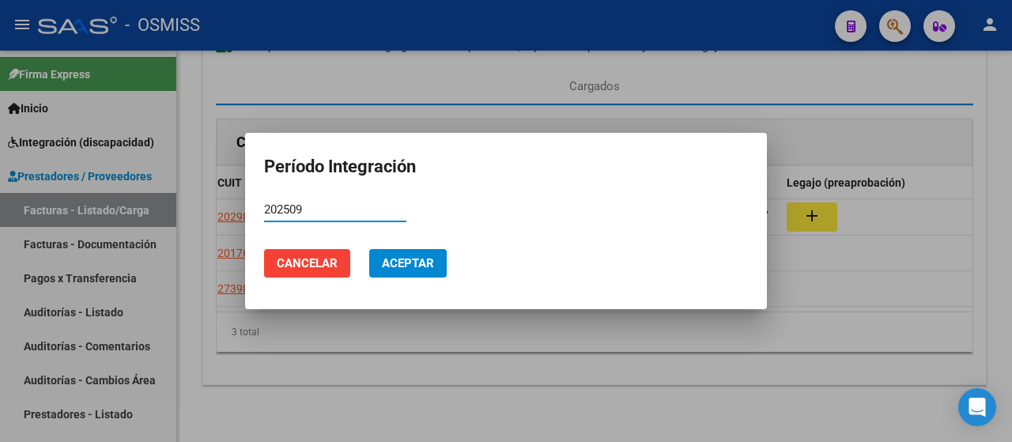
type input "202509"
click at [409, 248] on mat-dialog-actions "Cancelar Aceptar" at bounding box center [506, 263] width 484 height 54
click at [407, 261] on span "Aceptar" at bounding box center [408, 263] width 52 height 14
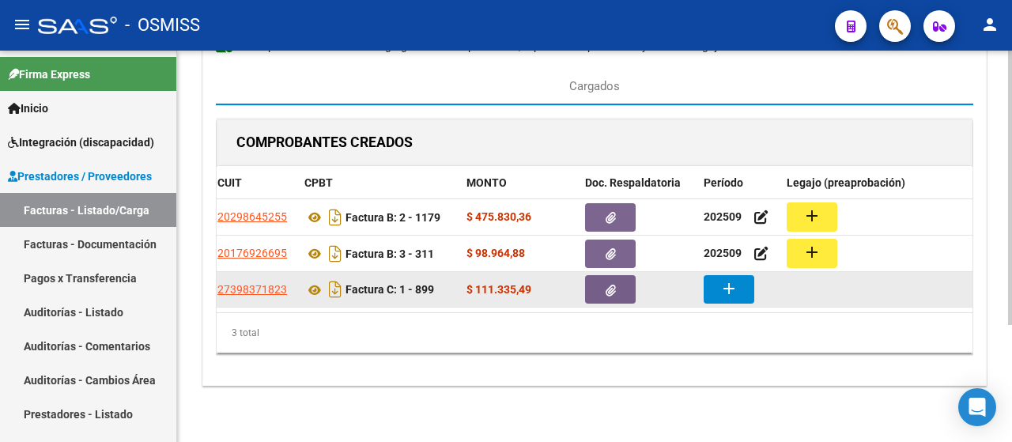
click at [726, 286] on mat-icon "add" at bounding box center [729, 288] width 19 height 19
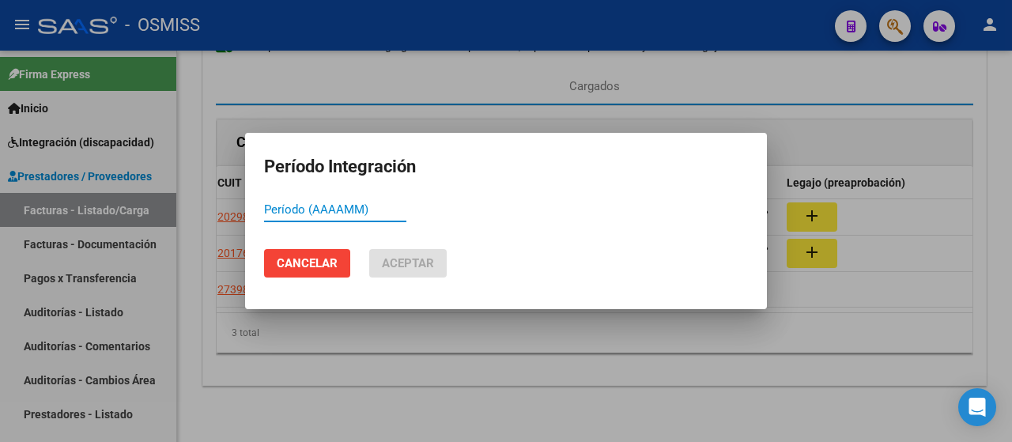
paste input "202509"
type input "202509"
click at [402, 258] on span "Aceptar" at bounding box center [408, 263] width 52 height 14
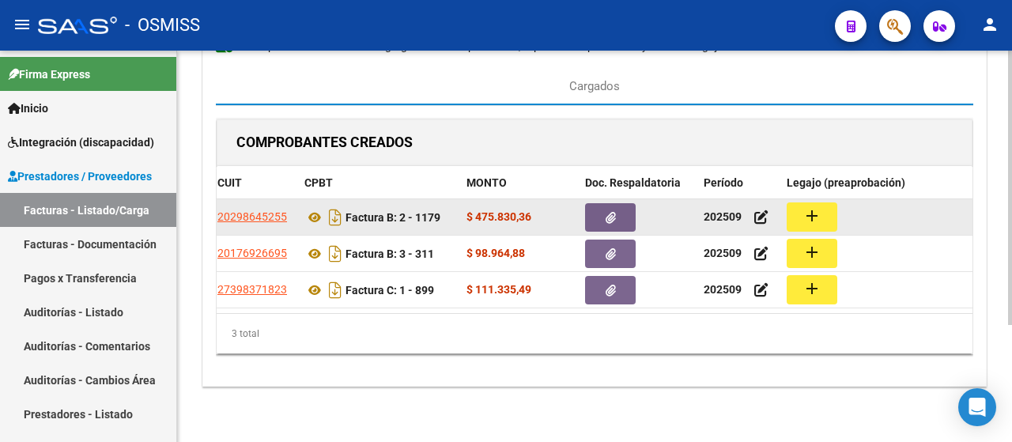
click at [811, 202] on button "add" at bounding box center [812, 216] width 51 height 29
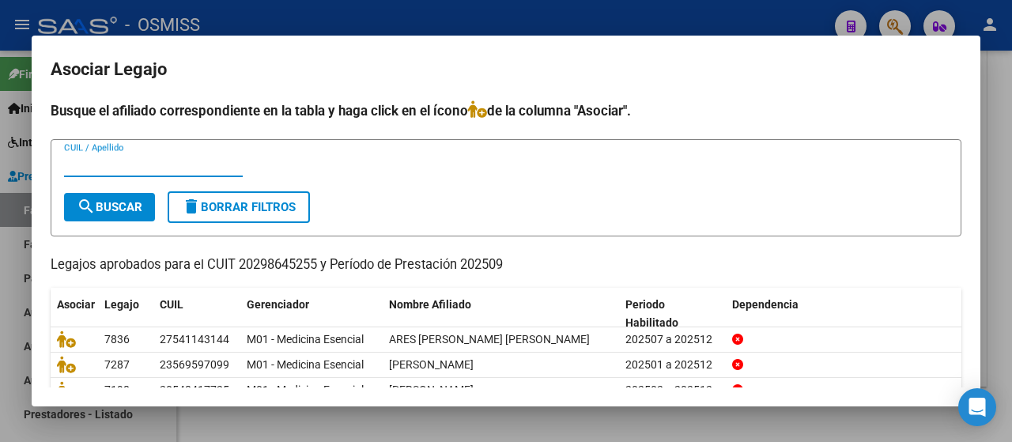
scroll to position [79, 0]
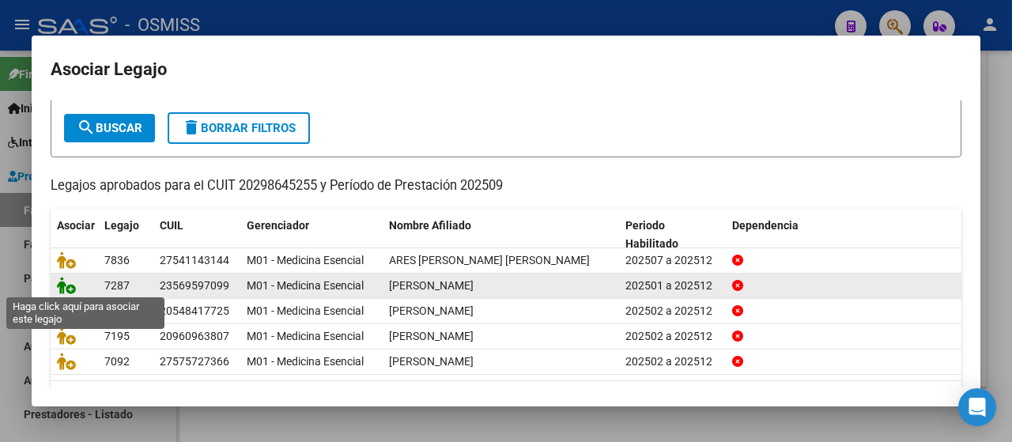
click at [65, 287] on icon at bounding box center [66, 285] width 19 height 17
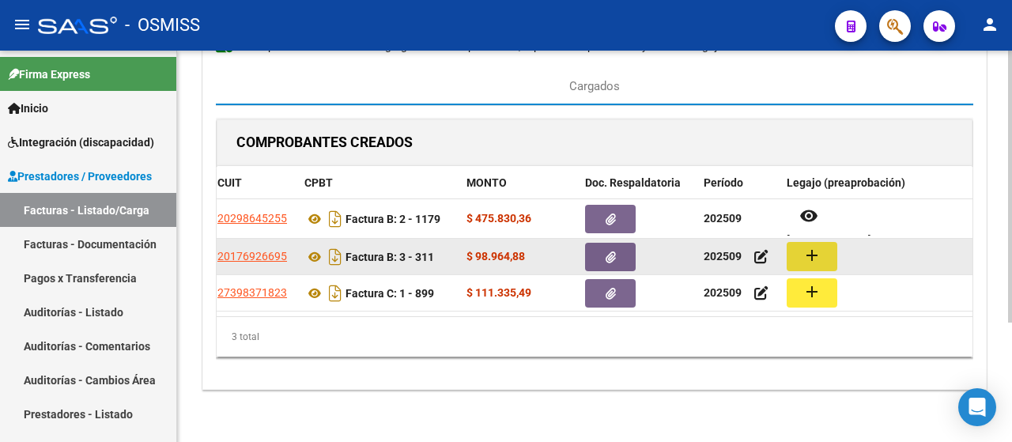
click at [814, 259] on mat-icon "add" at bounding box center [812, 255] width 19 height 19
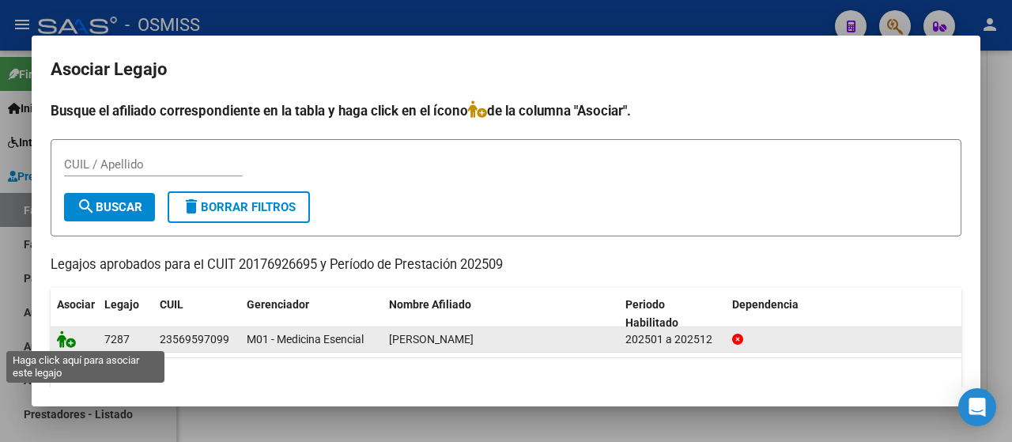
click at [62, 338] on icon at bounding box center [66, 339] width 19 height 17
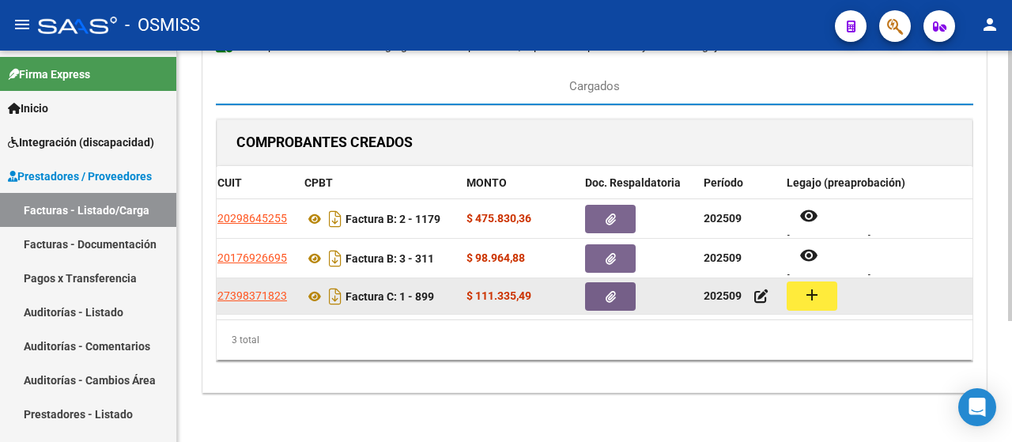
click at [816, 303] on button "add" at bounding box center [812, 296] width 51 height 29
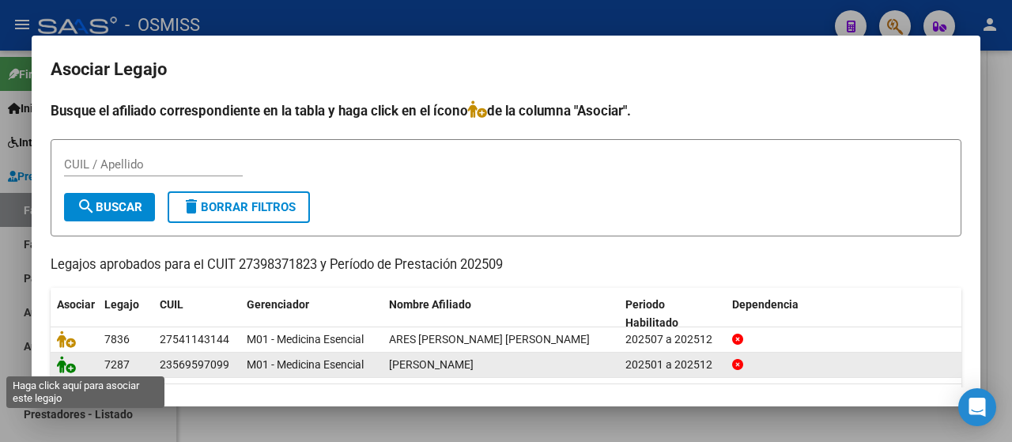
click at [62, 362] on icon at bounding box center [66, 364] width 19 height 17
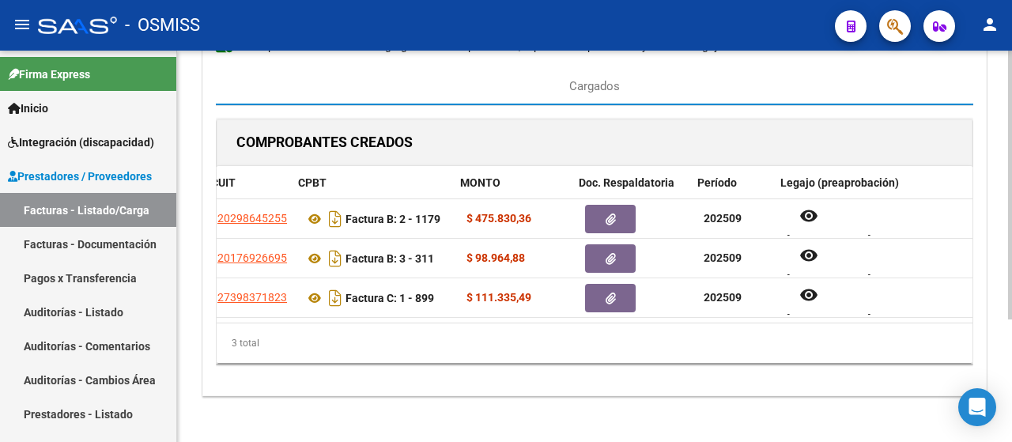
scroll to position [0, 168]
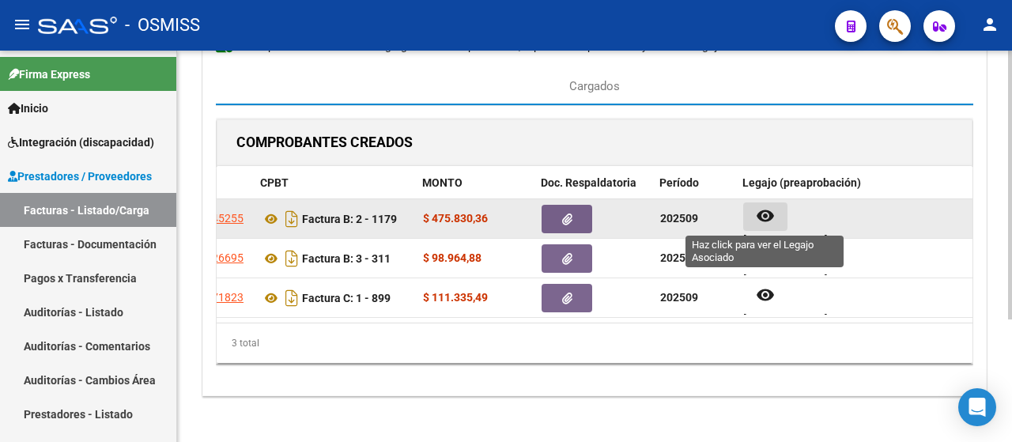
click at [767, 209] on mat-icon "remove_red_eye" at bounding box center [765, 215] width 19 height 19
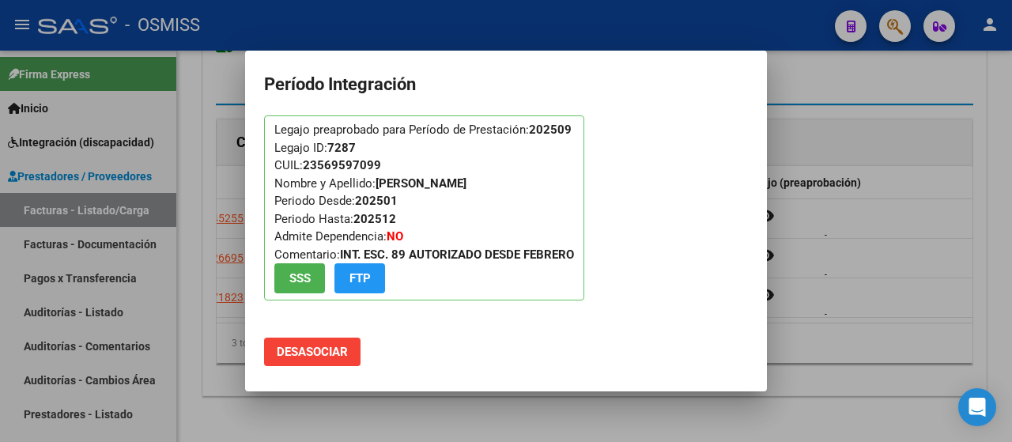
click at [868, 231] on div at bounding box center [506, 221] width 1012 height 442
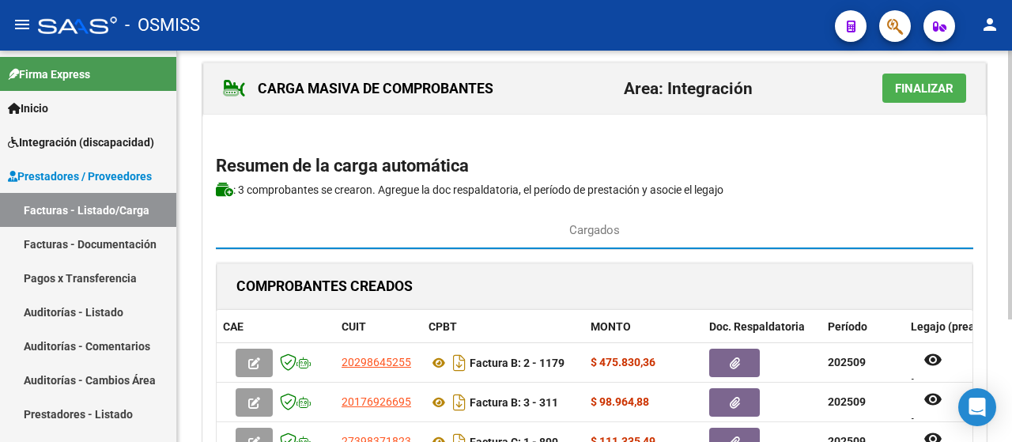
scroll to position [0, 0]
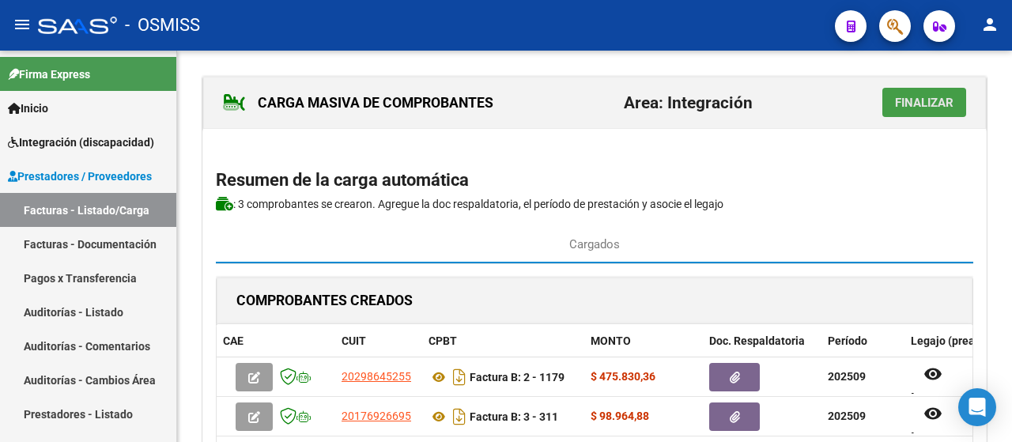
click at [924, 109] on button "Finalizar" at bounding box center [925, 102] width 84 height 29
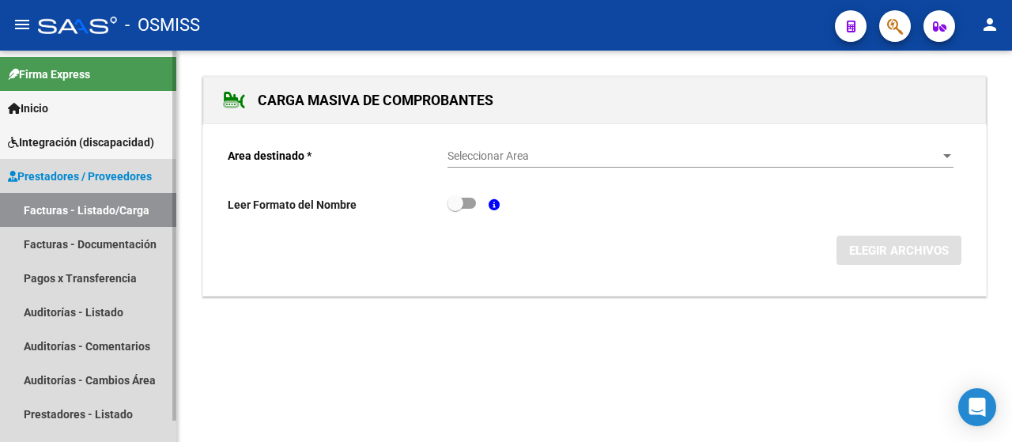
click at [130, 199] on link "Facturas - Listado/Carga" at bounding box center [88, 210] width 176 height 34
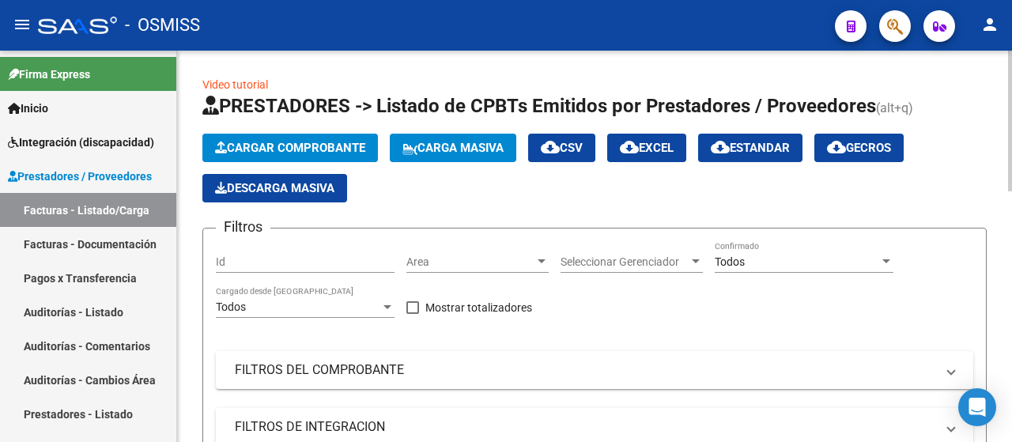
click at [457, 146] on span "Carga Masiva" at bounding box center [453, 148] width 101 height 14
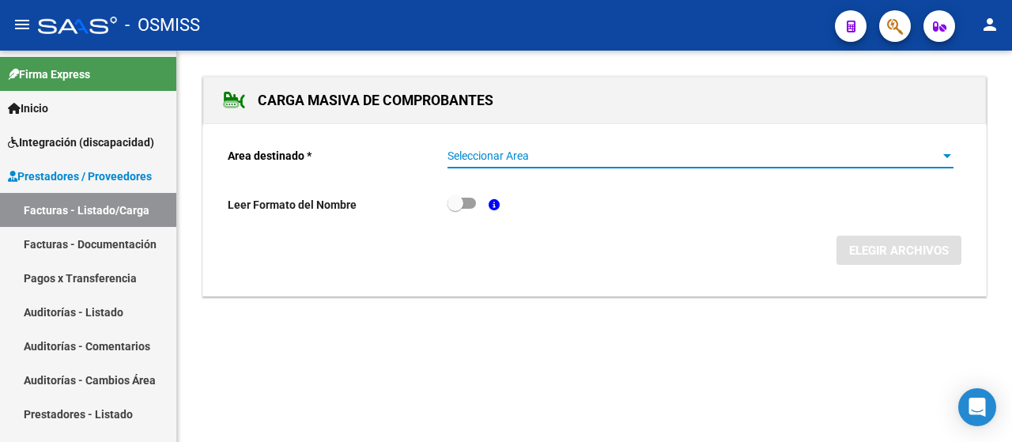
click at [943, 157] on div at bounding box center [947, 156] width 14 height 13
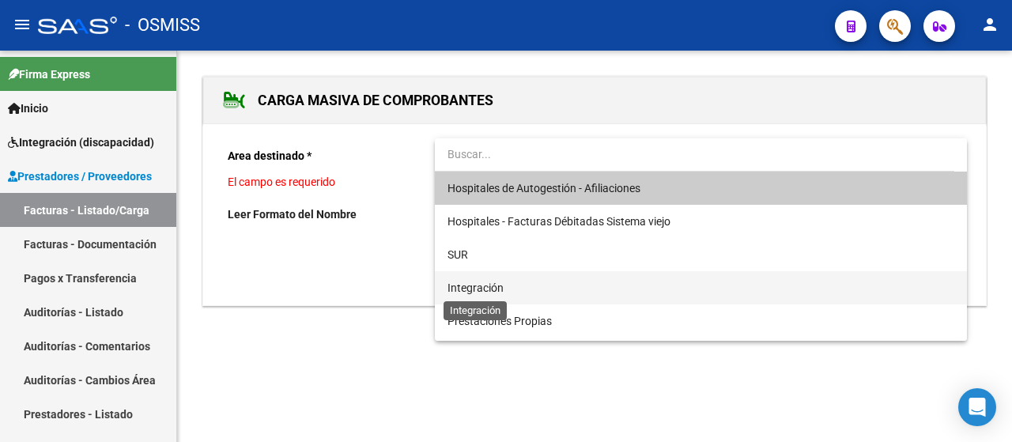
click at [467, 285] on span "Integración" at bounding box center [476, 288] width 56 height 13
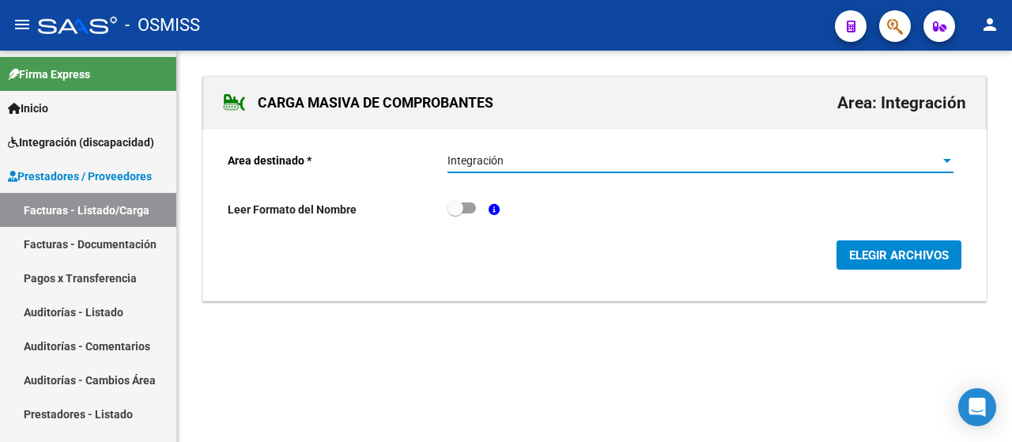
click at [868, 253] on span "ELEGIR ARCHIVOS" at bounding box center [899, 255] width 100 height 14
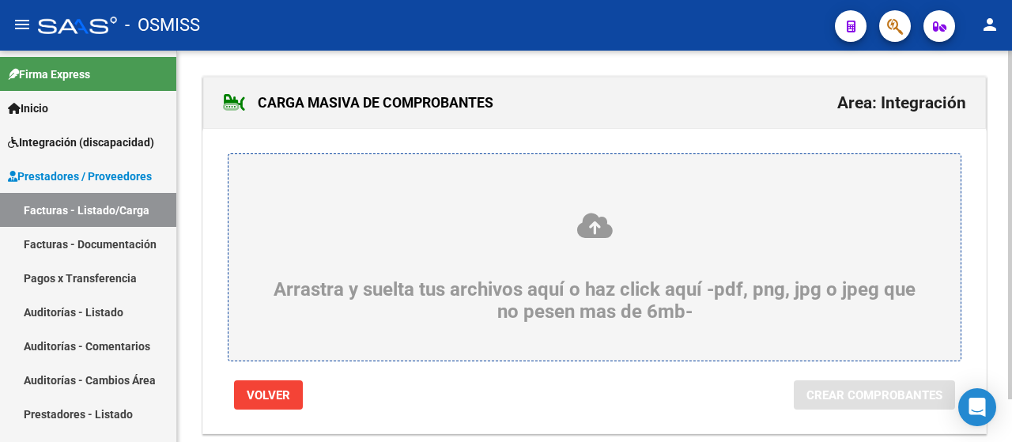
click at [497, 270] on div "Arrastra y suelta tus archivos aquí o haz click aquí -pdf, png, jpg o jpeg que …" at bounding box center [595, 267] width 656 height 112
click at [0, 0] on input "Arrastra y suelta tus archivos aquí o haz click aquí -pdf, png, jpg o jpeg que …" at bounding box center [0, 0] width 0 height 0
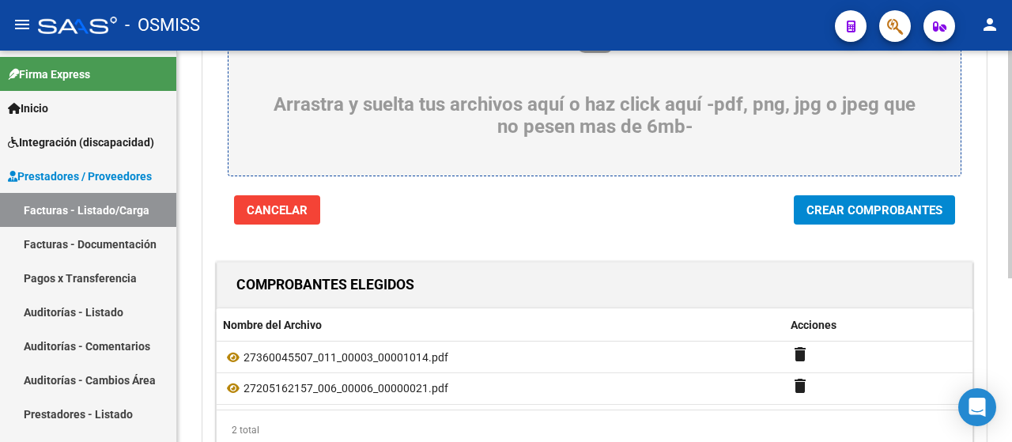
scroll to position [237, 0]
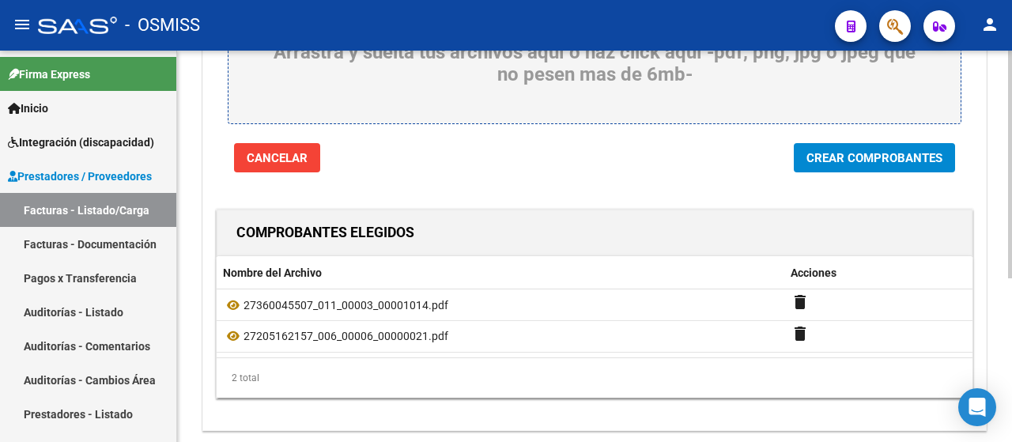
click at [855, 159] on span "Crear Comprobantes" at bounding box center [875, 158] width 136 height 14
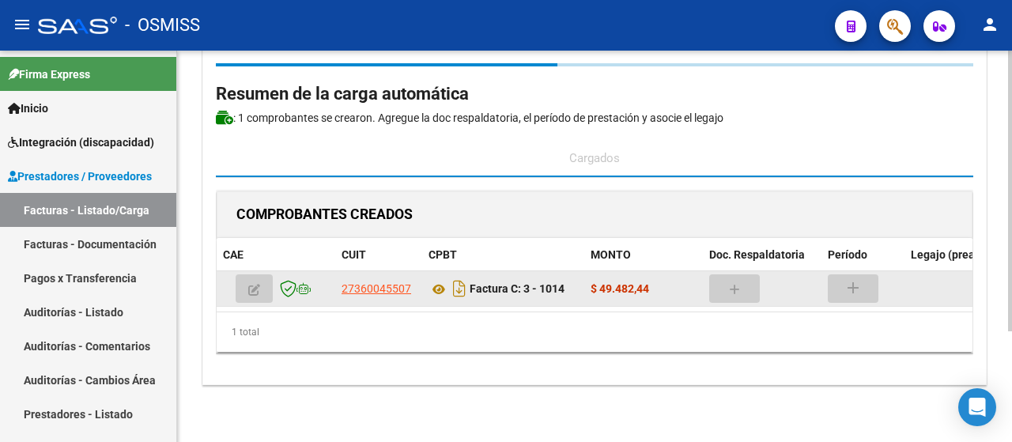
scroll to position [95, 0]
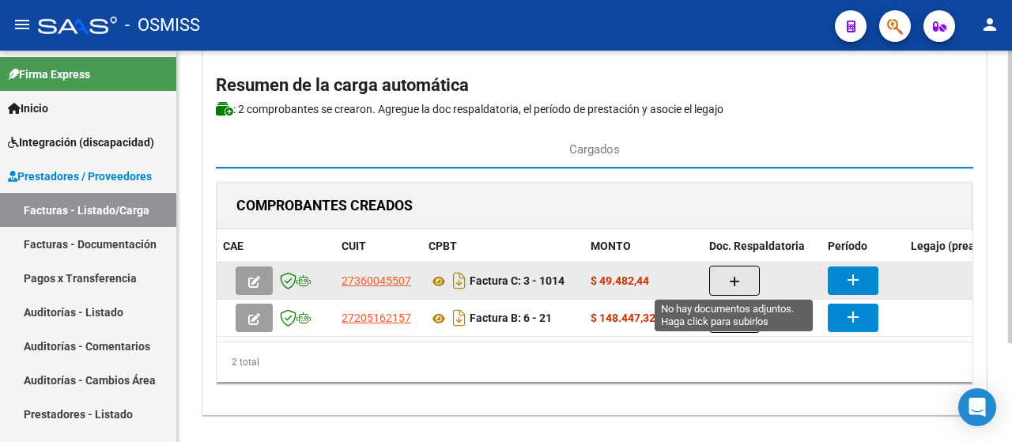
click at [732, 276] on icon "button" at bounding box center [734, 282] width 11 height 12
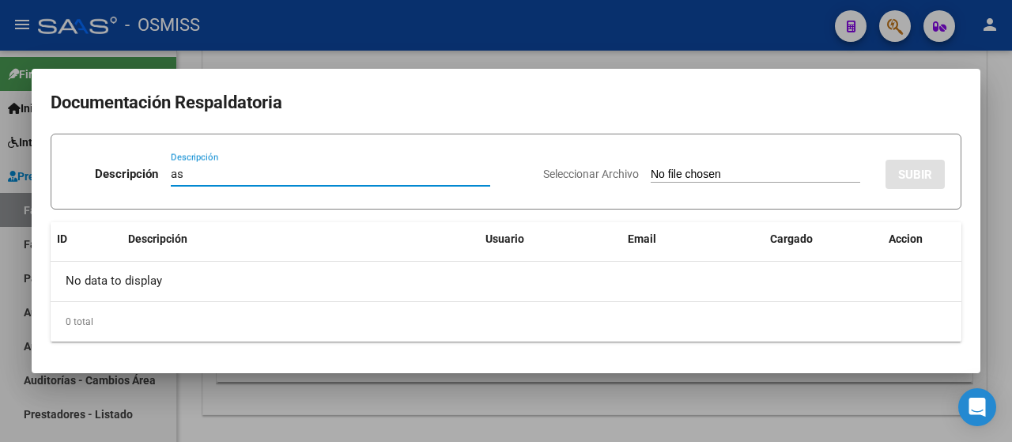
type input "as"
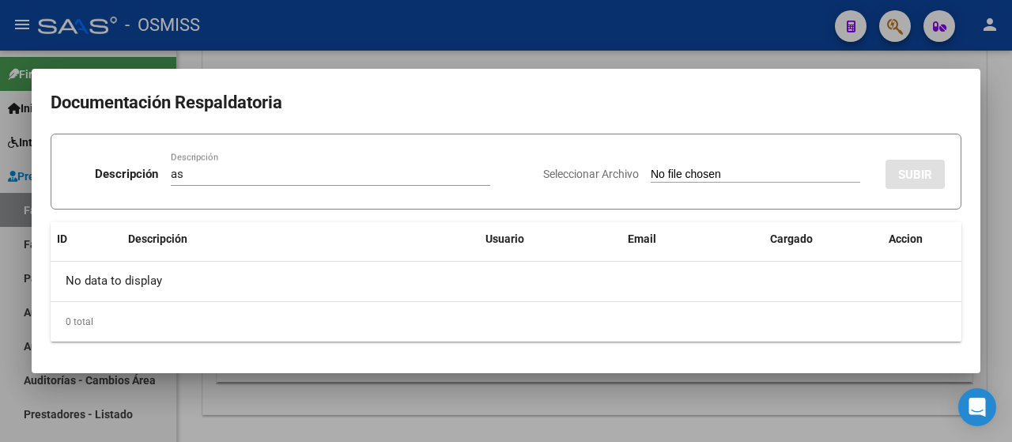
click at [693, 165] on div "Seleccionar Archivo SUBIR" at bounding box center [744, 171] width 402 height 48
click at [693, 179] on input "Seleccionar Archivo" at bounding box center [756, 175] width 210 height 15
type input "C:\fakepath\CamScanner [DATE] 17.56.pdf"
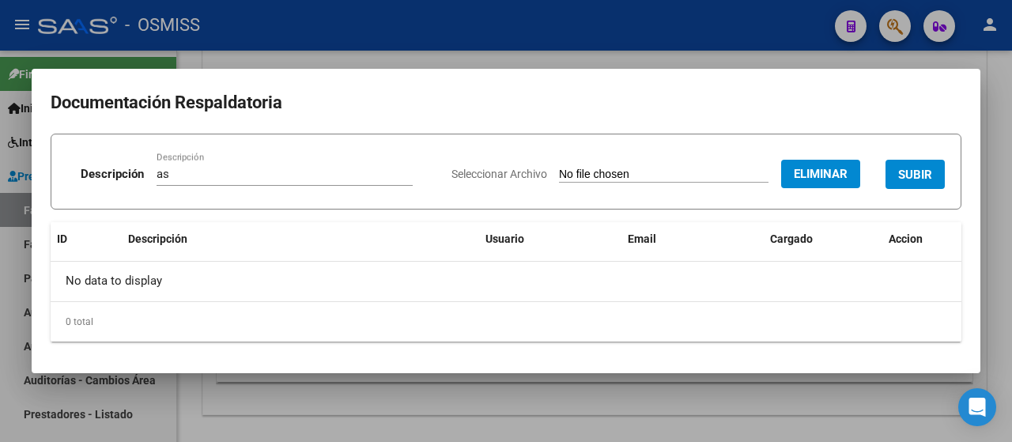
click at [927, 170] on span "SUBIR" at bounding box center [915, 175] width 34 height 14
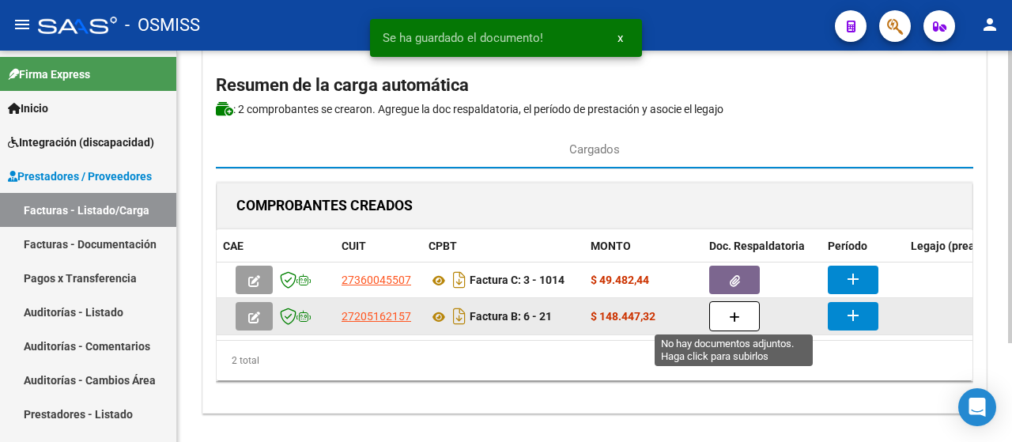
click at [732, 322] on button "button" at bounding box center [734, 316] width 51 height 30
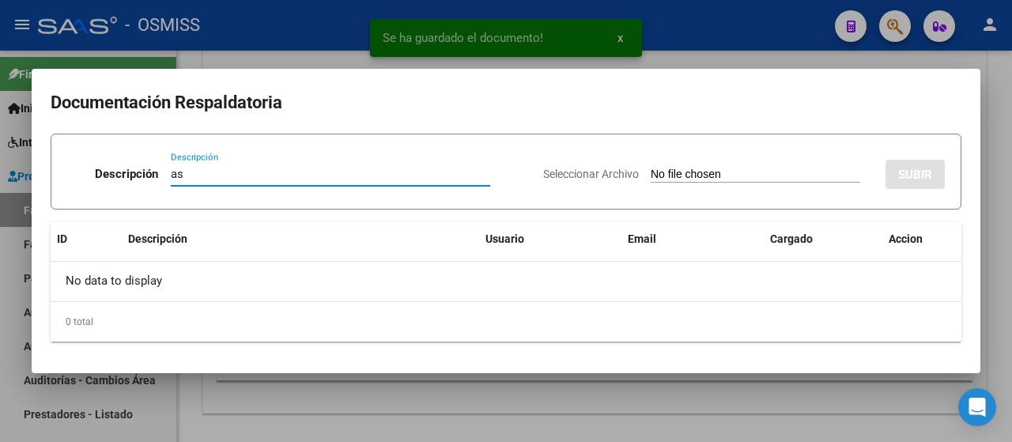
type input "as"
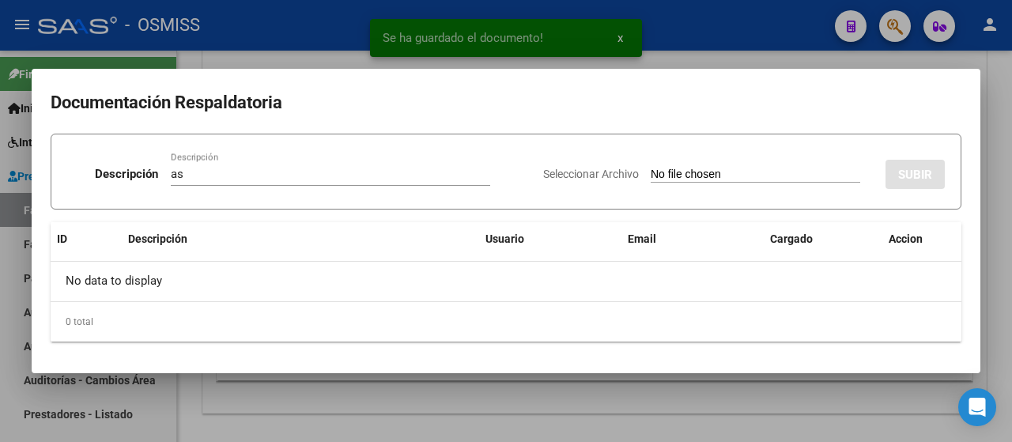
click at [723, 179] on input "Seleccionar Archivo" at bounding box center [756, 175] width 210 height 15
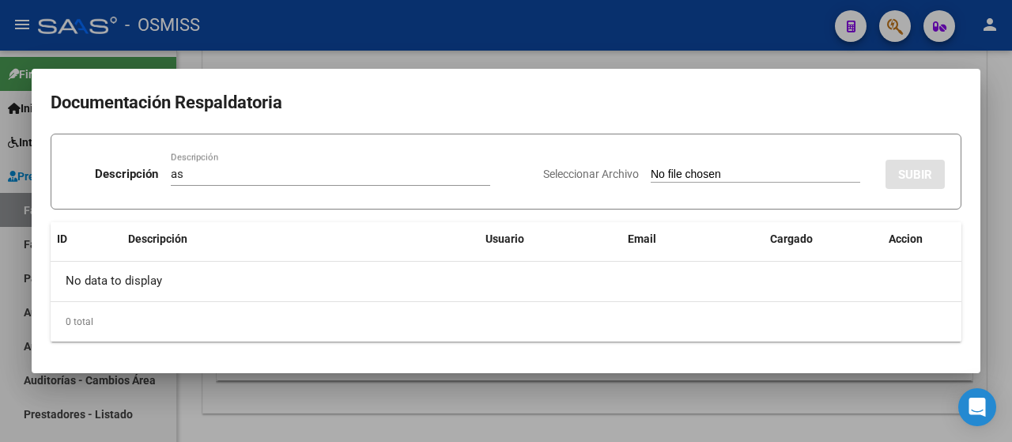
type input "C:\fakepath\Asistencia septiembre.pdf"
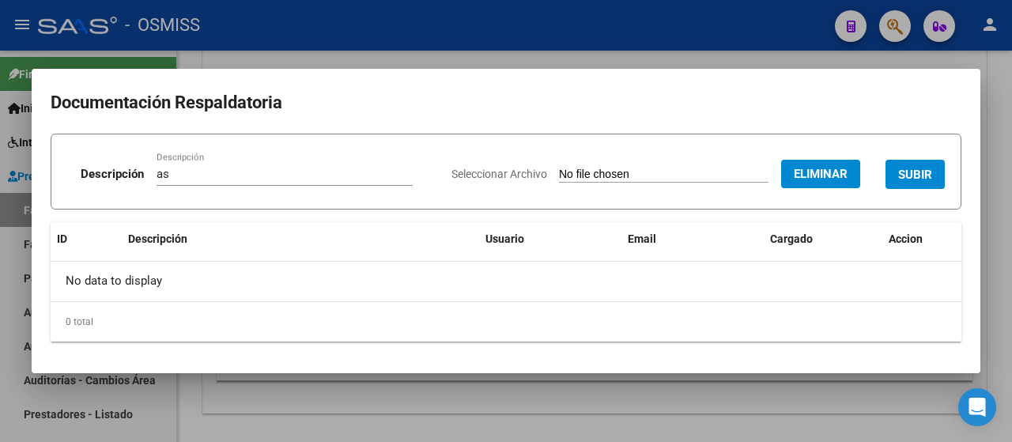
click at [918, 166] on button "SUBIR" at bounding box center [915, 174] width 59 height 29
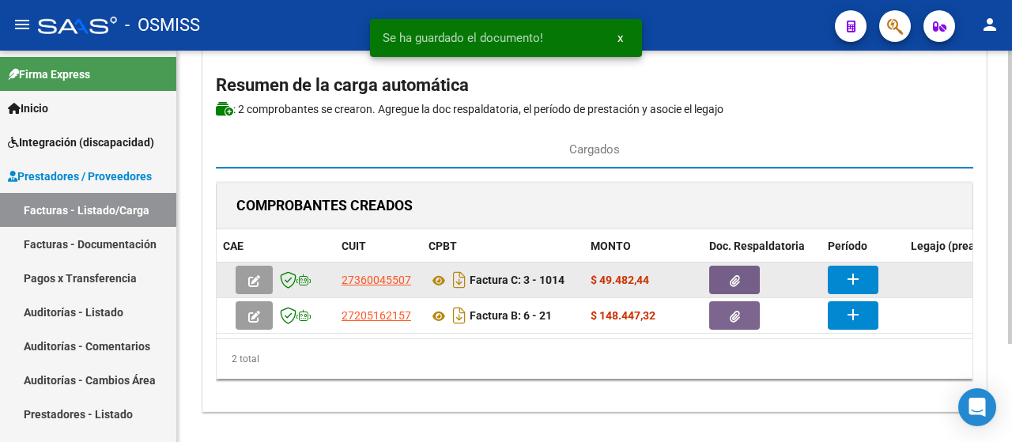
click at [736, 277] on icon "button" at bounding box center [735, 281] width 10 height 12
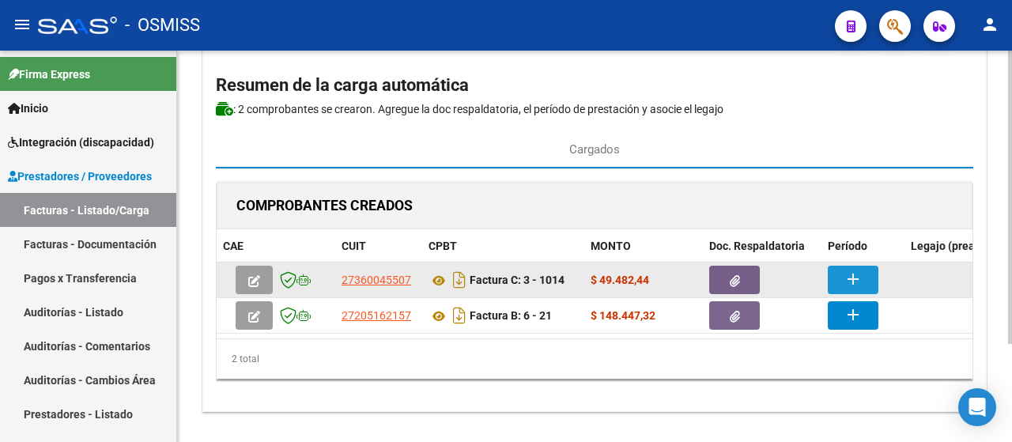
click at [839, 284] on button "add" at bounding box center [853, 280] width 51 height 28
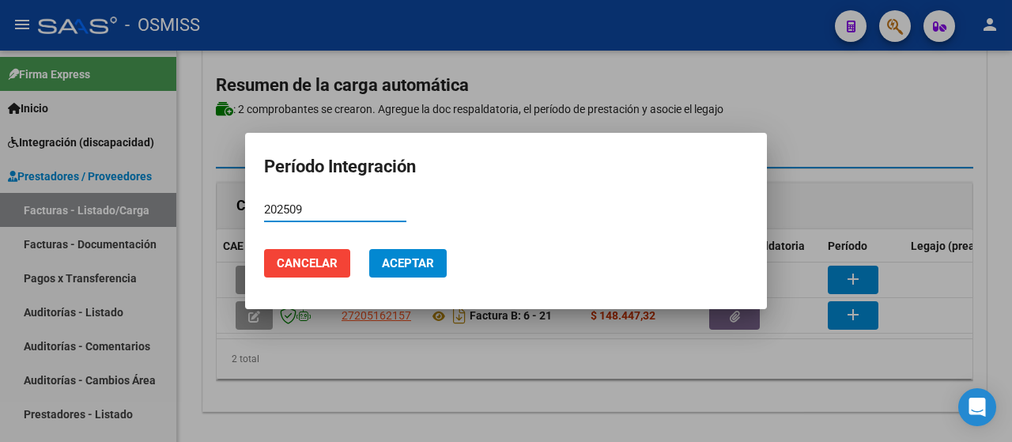
type input "202509"
drag, startPoint x: 419, startPoint y: 260, endPoint x: 427, endPoint y: 261, distance: 7.9
click at [419, 261] on span "Aceptar" at bounding box center [408, 263] width 52 height 14
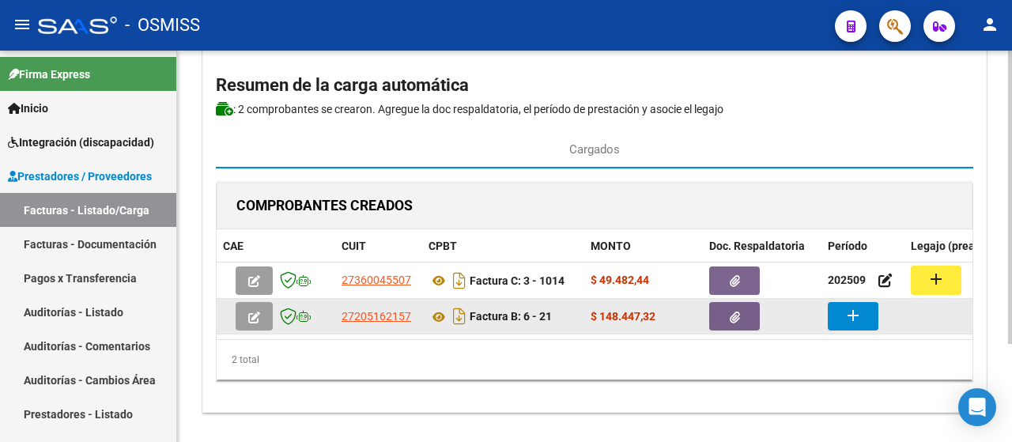
click at [856, 312] on mat-icon "add" at bounding box center [853, 315] width 19 height 19
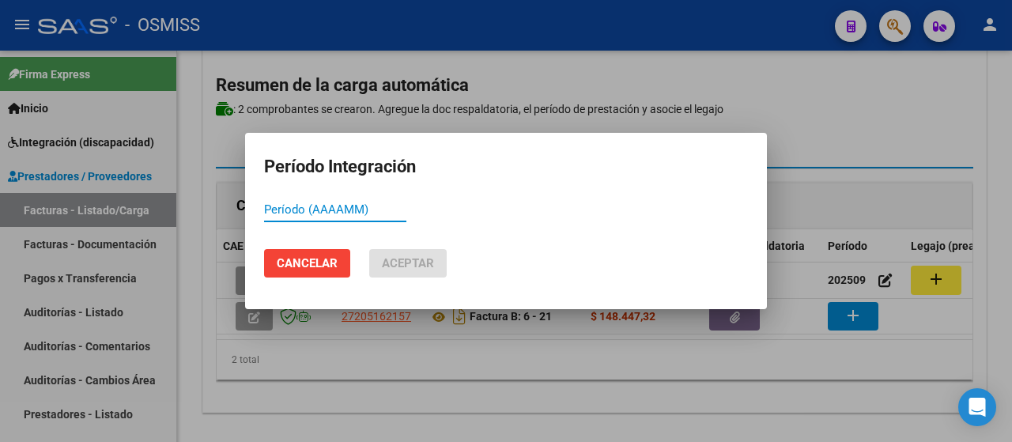
paste input "202509"
type input "202509"
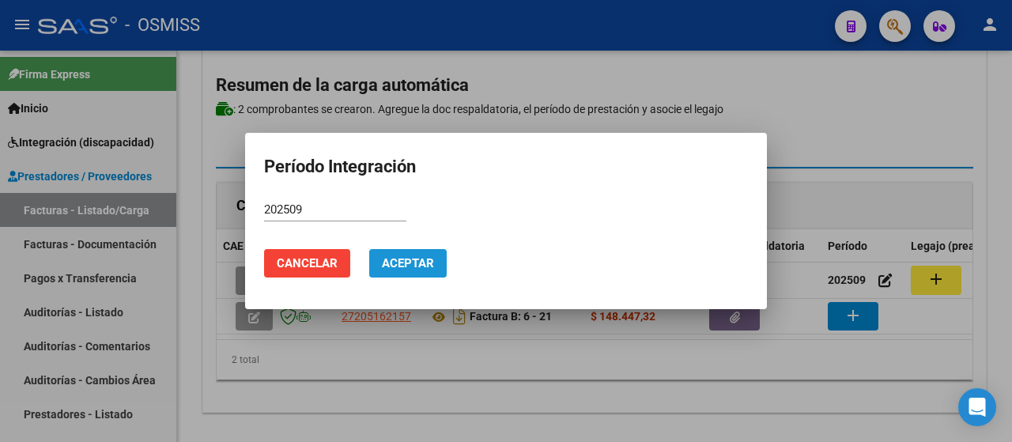
click at [395, 253] on button "Aceptar" at bounding box center [408, 263] width 78 height 28
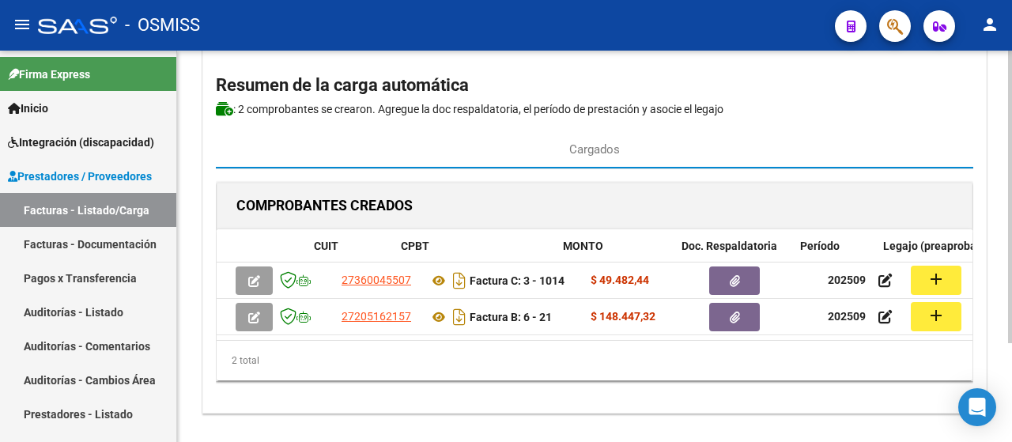
scroll to position [0, 168]
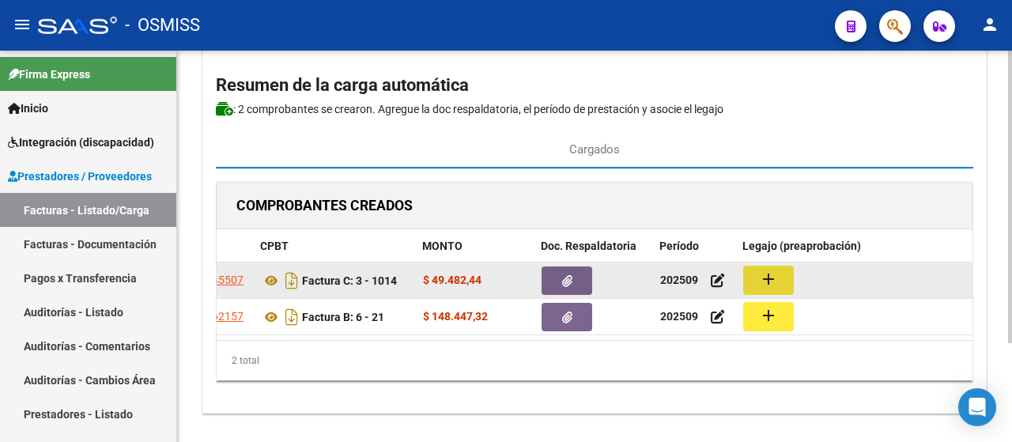
click at [762, 274] on mat-icon "add" at bounding box center [768, 279] width 19 height 19
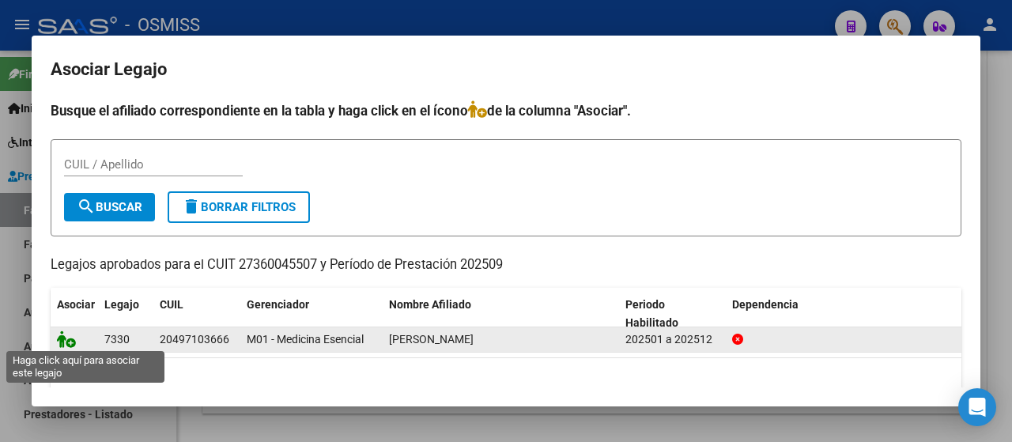
click at [64, 338] on icon at bounding box center [66, 339] width 19 height 17
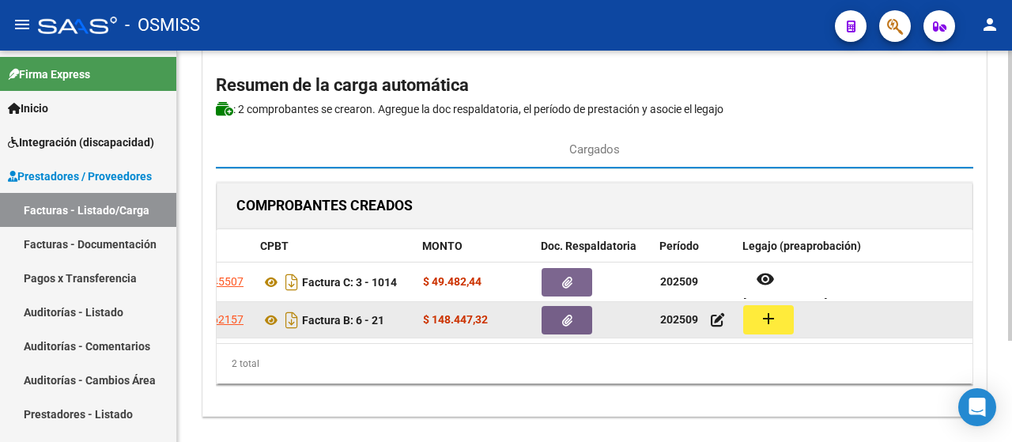
click at [756, 311] on button "add" at bounding box center [768, 319] width 51 height 29
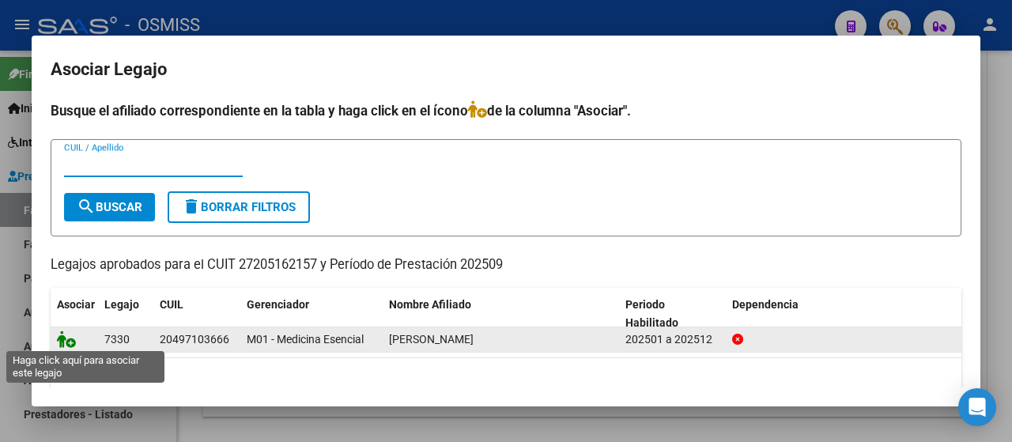
click at [66, 336] on icon at bounding box center [66, 339] width 19 height 17
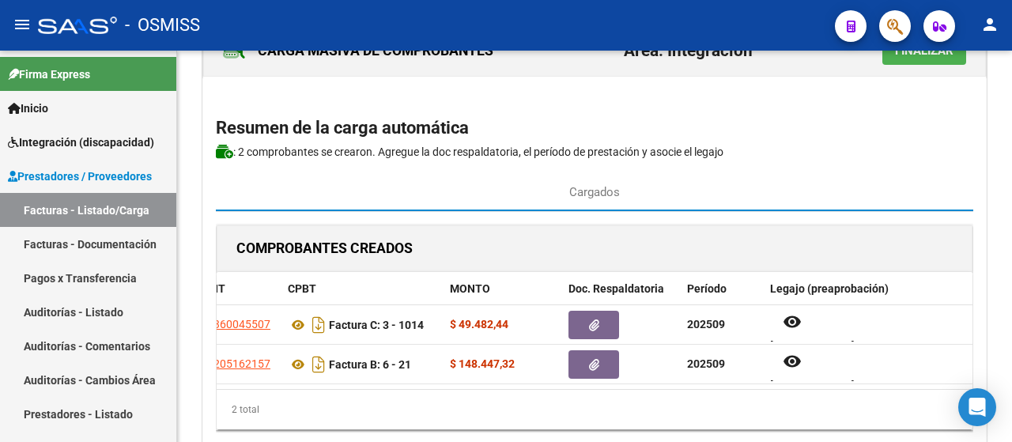
scroll to position [0, 0]
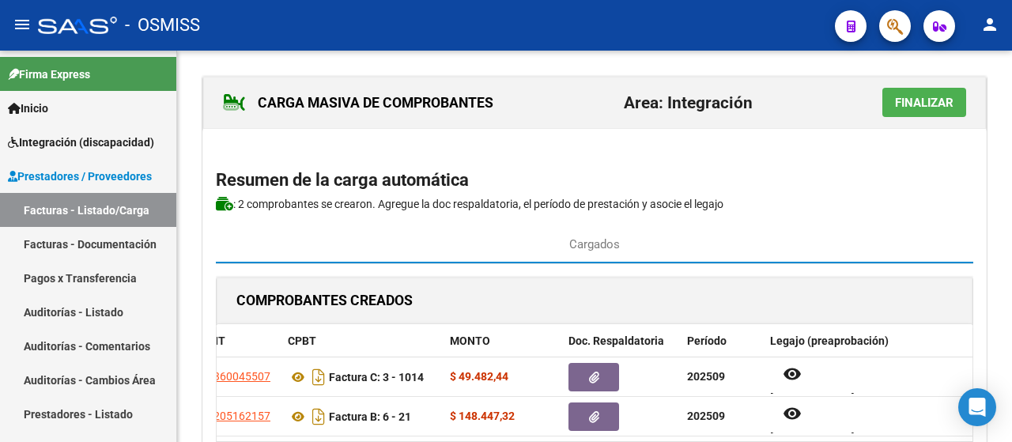
click at [935, 104] on span "Finalizar" at bounding box center [924, 103] width 59 height 14
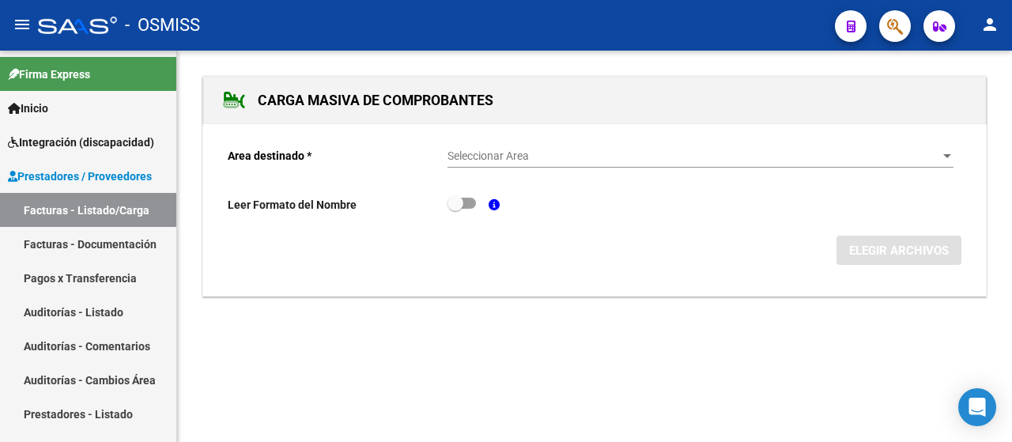
click at [946, 160] on div at bounding box center [947, 156] width 14 height 13
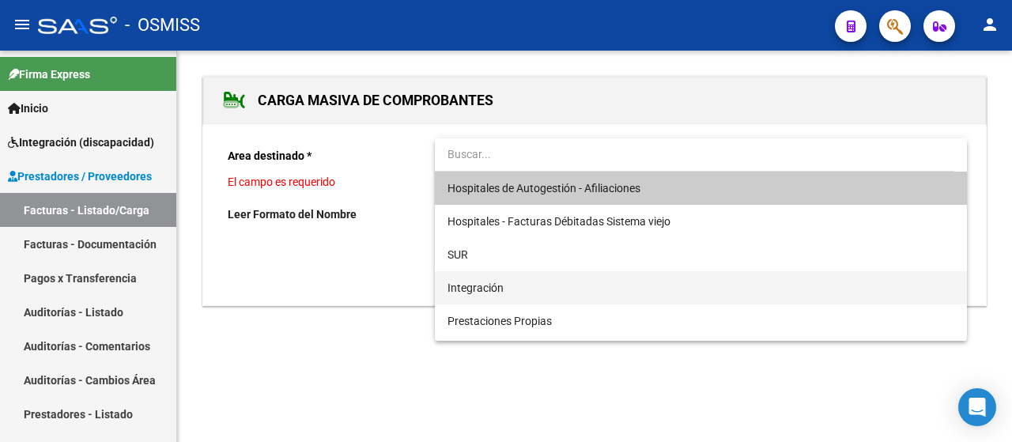
click at [588, 291] on span "Integración" at bounding box center [701, 287] width 507 height 33
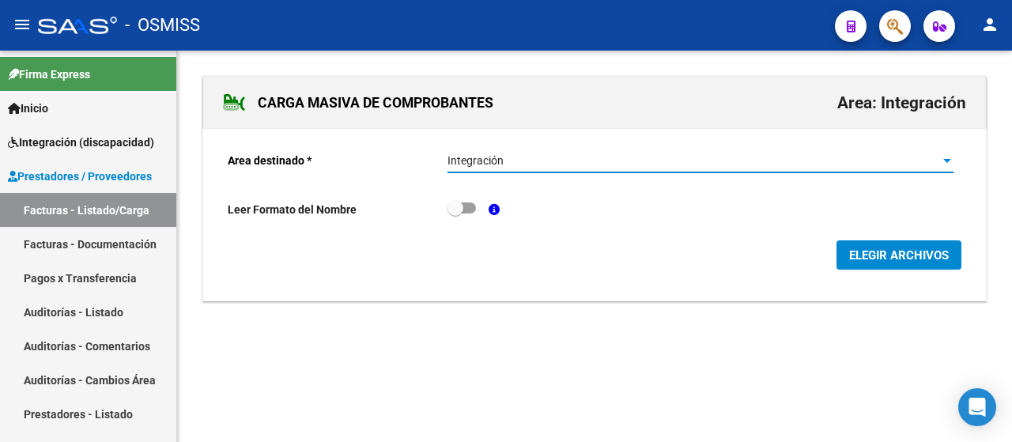
click at [900, 260] on span "ELEGIR ARCHIVOS" at bounding box center [899, 255] width 100 height 14
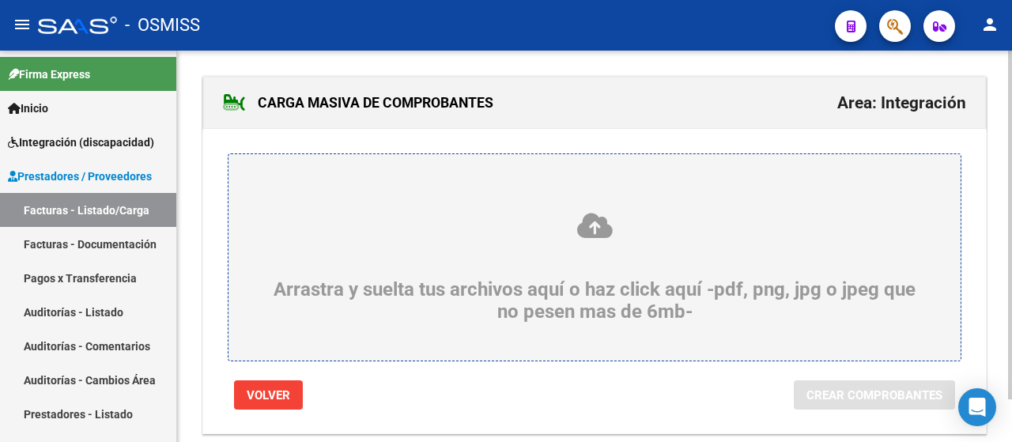
click at [369, 299] on div "Arrastra y suelta tus archivos aquí o haz click aquí -pdf, png, jpg o jpeg que …" at bounding box center [595, 267] width 656 height 112
click at [0, 0] on input "Arrastra y suelta tus archivos aquí o haz click aquí -pdf, png, jpg o jpeg que …" at bounding box center [0, 0] width 0 height 0
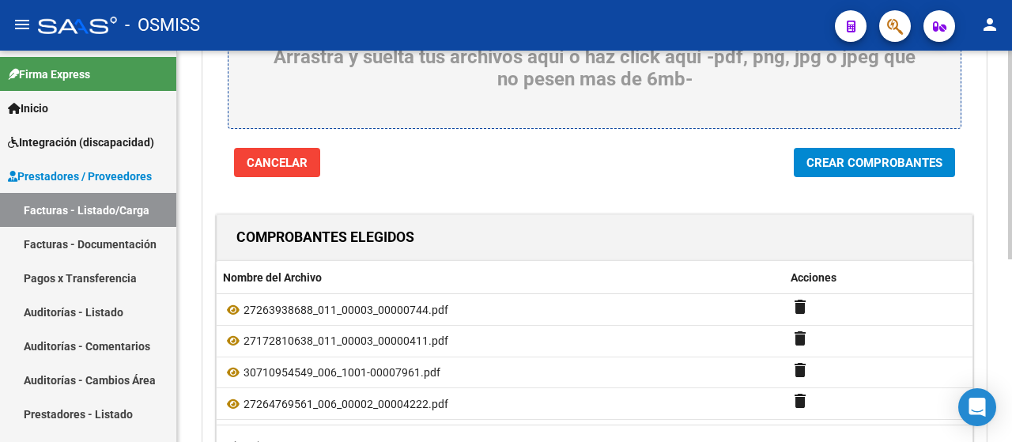
scroll to position [316, 0]
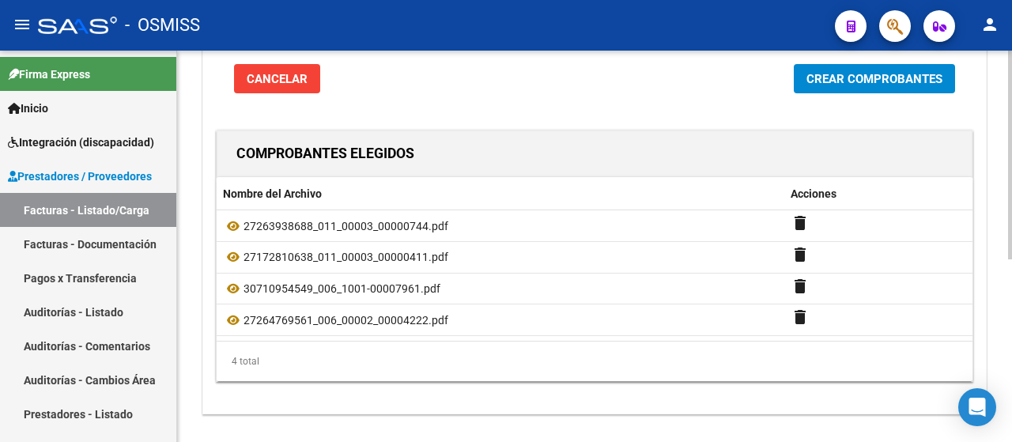
click at [903, 83] on span "Crear Comprobantes" at bounding box center [875, 79] width 136 height 14
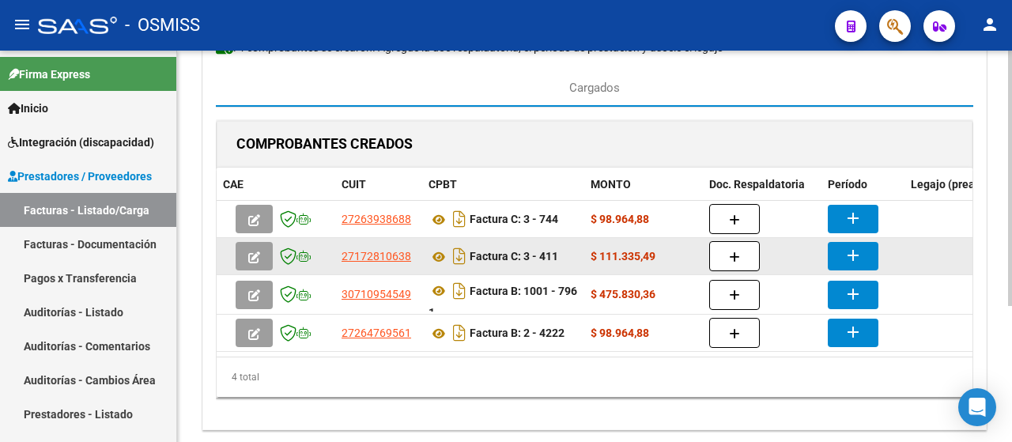
scroll to position [130, 0]
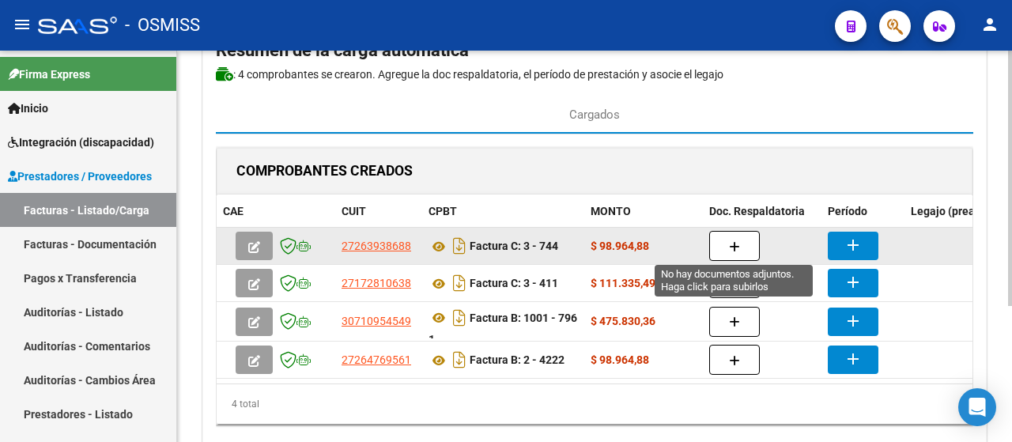
click at [733, 245] on icon "button" at bounding box center [734, 247] width 11 height 12
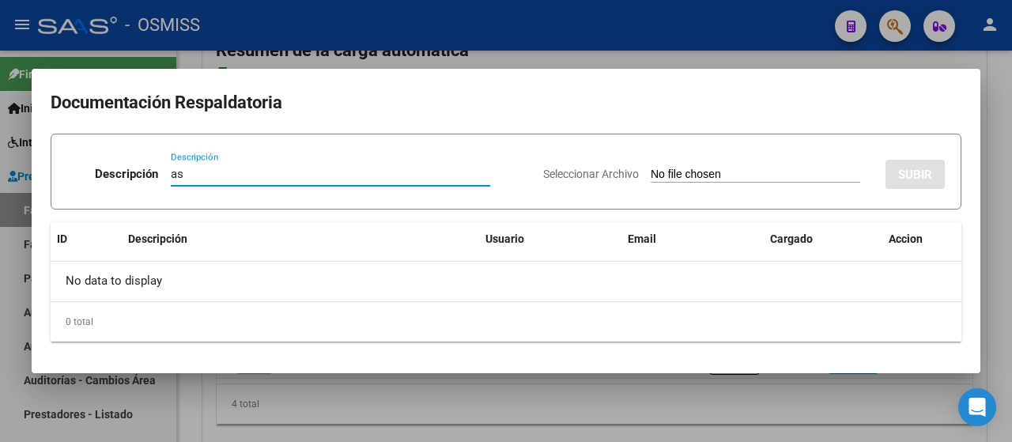
type input "as"
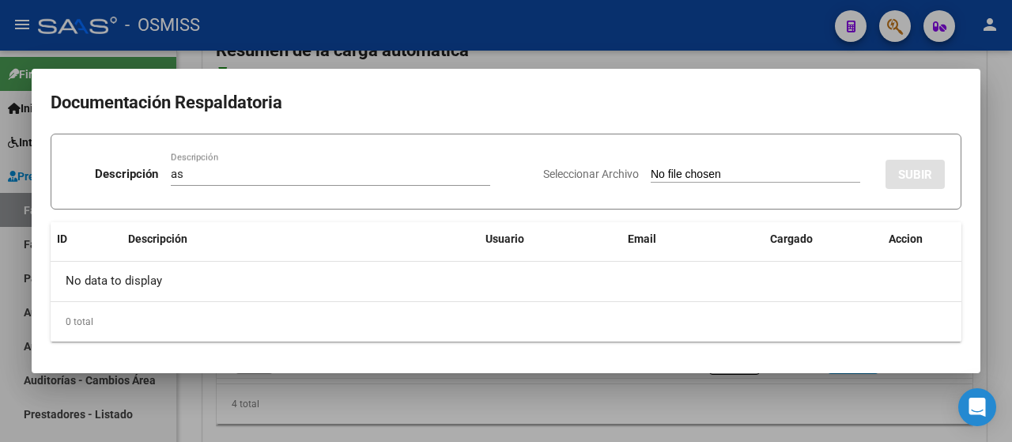
click at [732, 177] on input "Seleccionar Archivo" at bounding box center [756, 175] width 210 height 15
type input "C:\fakepath\[PERSON_NAME] septiembre psl.pdf"
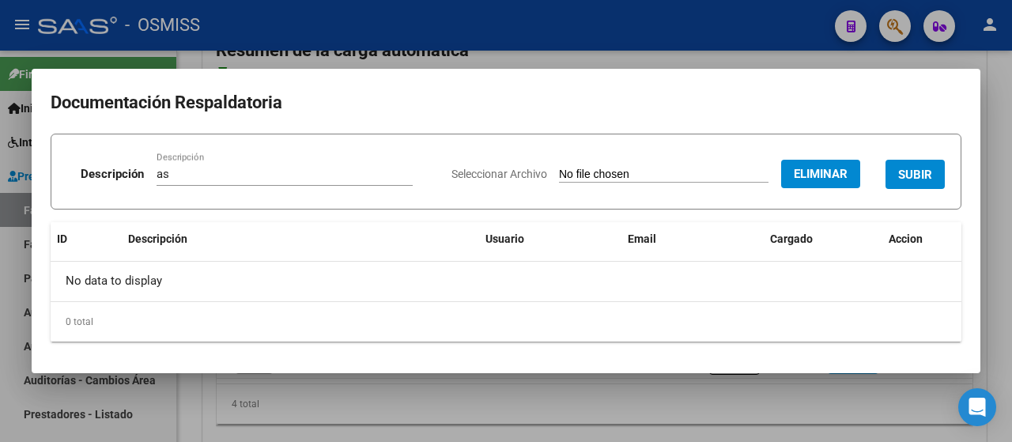
click at [919, 176] on span "SUBIR" at bounding box center [915, 175] width 34 height 14
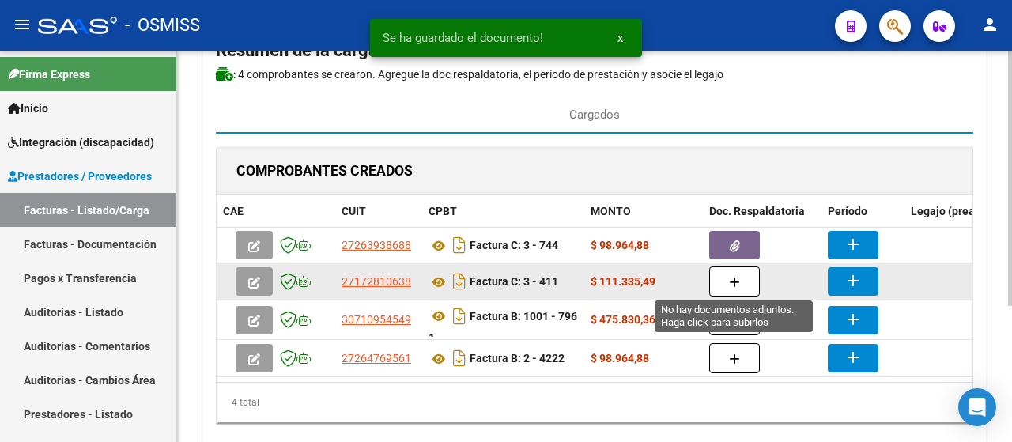
click at [734, 282] on icon "button" at bounding box center [734, 283] width 11 height 12
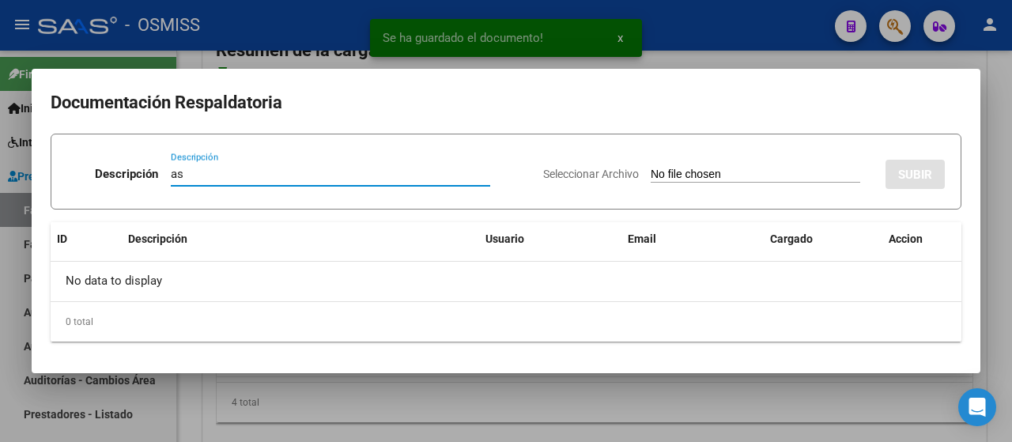
type input "as"
click at [709, 175] on input "Seleccionar Archivo" at bounding box center [756, 175] width 210 height 15
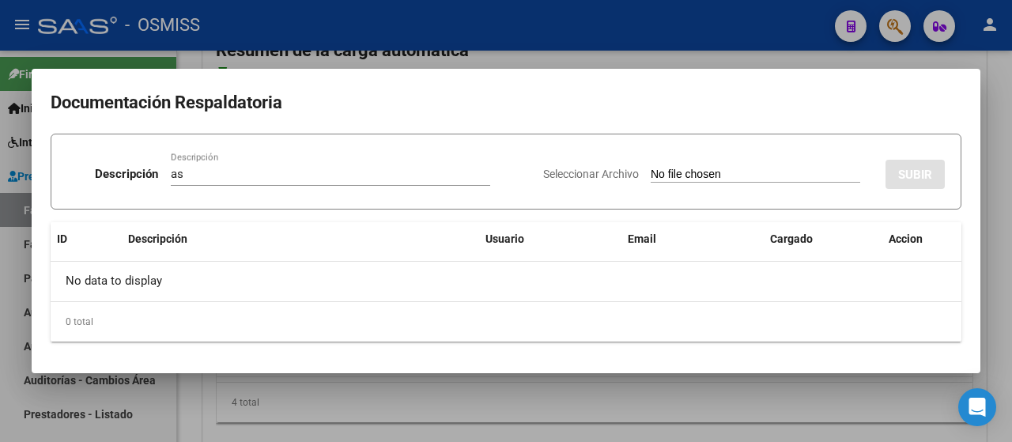
type input "C:\fakepath\[PERSON_NAME] BULOX - SEPT.pdf"
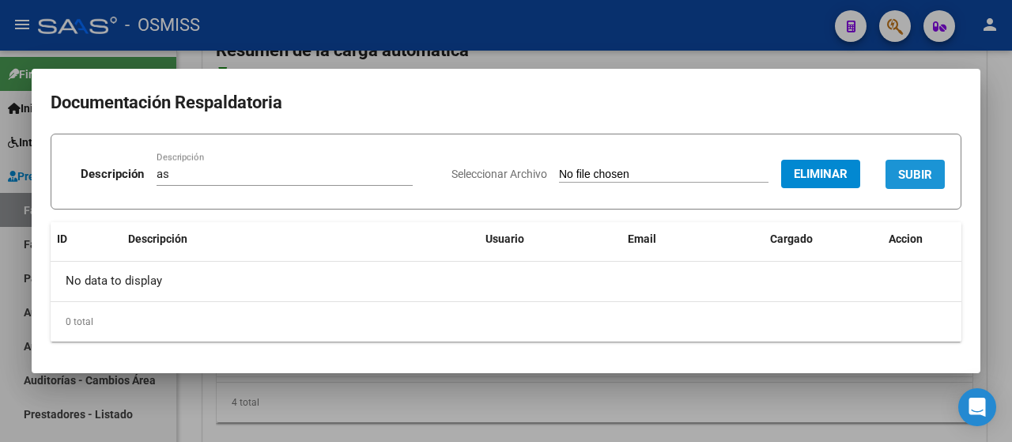
click at [927, 180] on span "SUBIR" at bounding box center [915, 175] width 34 height 14
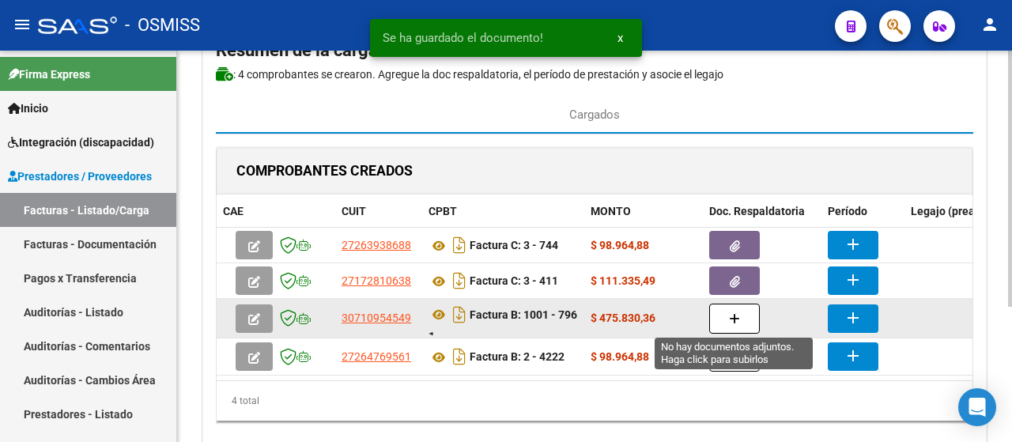
click at [739, 314] on icon "button" at bounding box center [734, 319] width 11 height 12
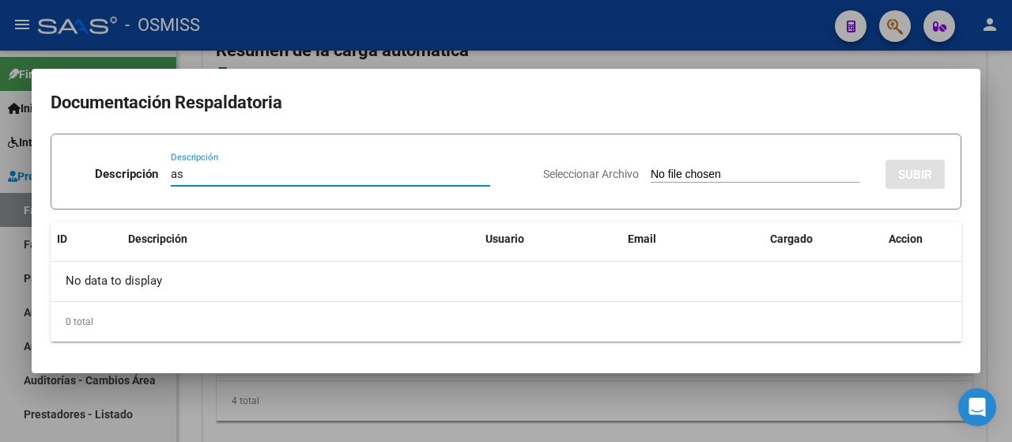
type input "as"
click at [714, 180] on input "Seleccionar Archivo" at bounding box center [756, 175] width 210 height 15
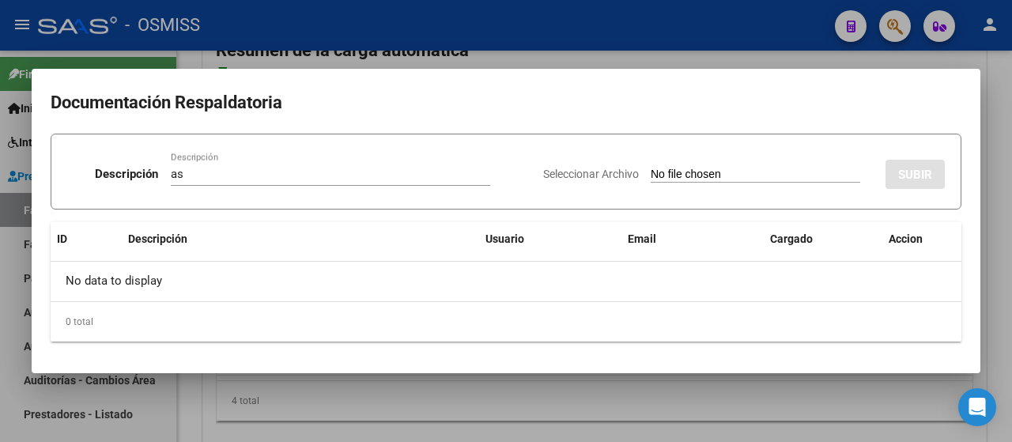
type input "C:\fakepath\aisst sept.pdf"
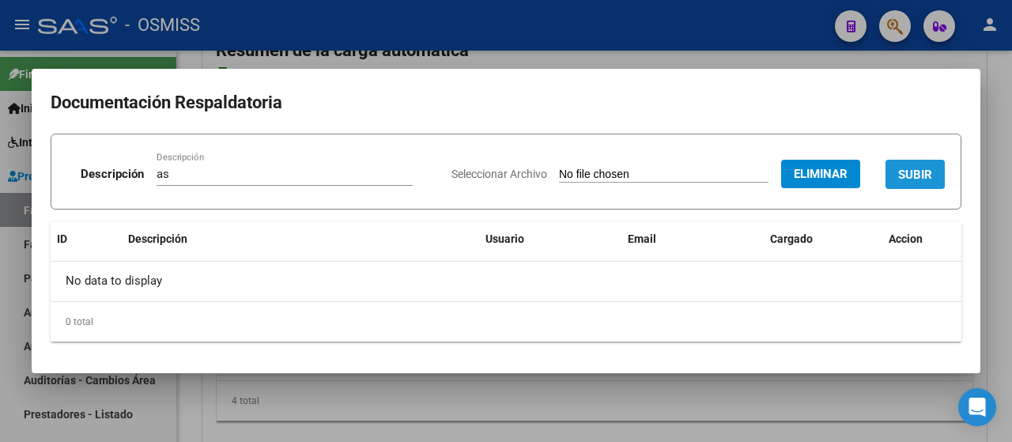
click at [906, 176] on span "SUBIR" at bounding box center [915, 175] width 34 height 14
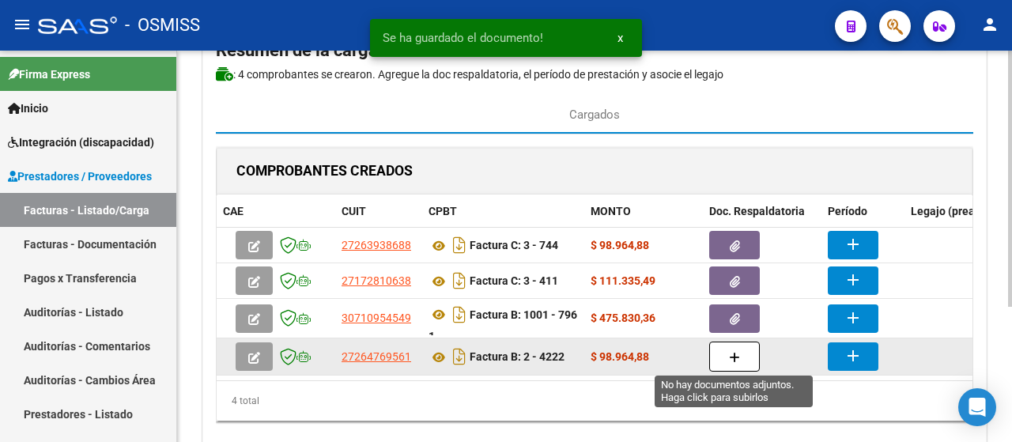
click at [732, 352] on icon "button" at bounding box center [734, 358] width 11 height 12
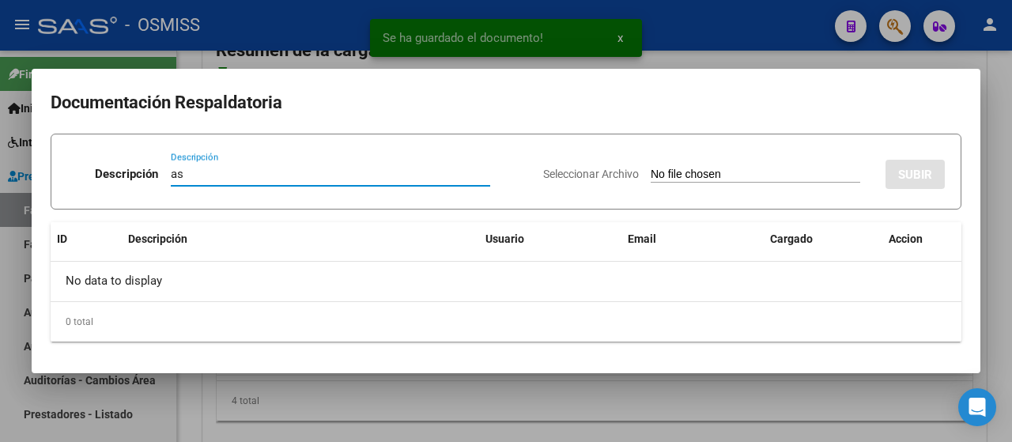
type input "as"
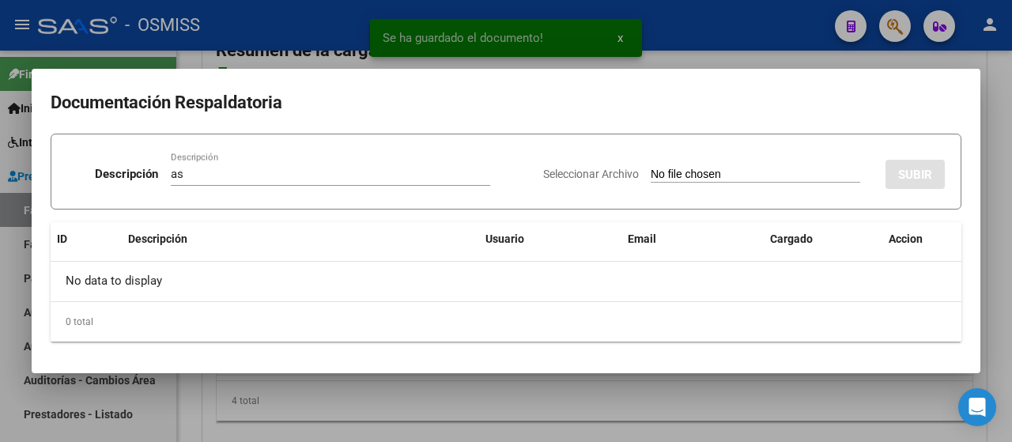
click at [698, 178] on input "Seleccionar Archivo" at bounding box center [756, 175] width 210 height 15
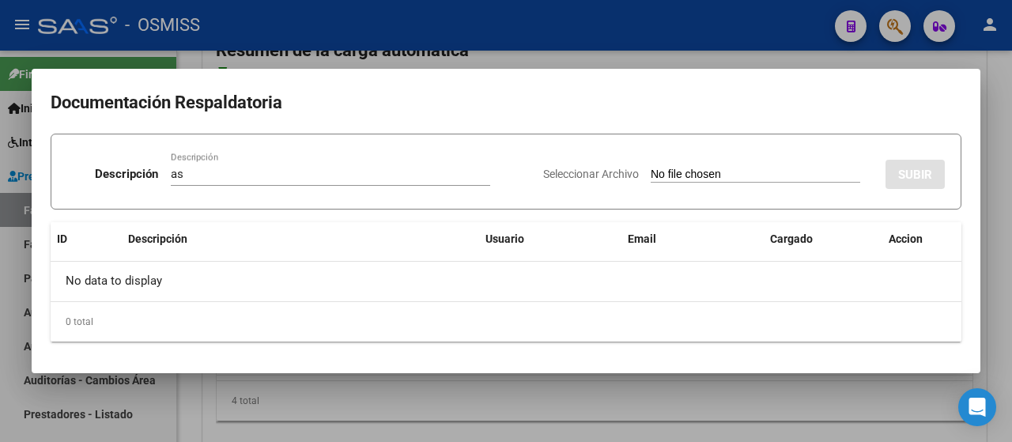
type input "C:\fakepath\[PERSON_NAME] BULOX - SEPT.pdf"
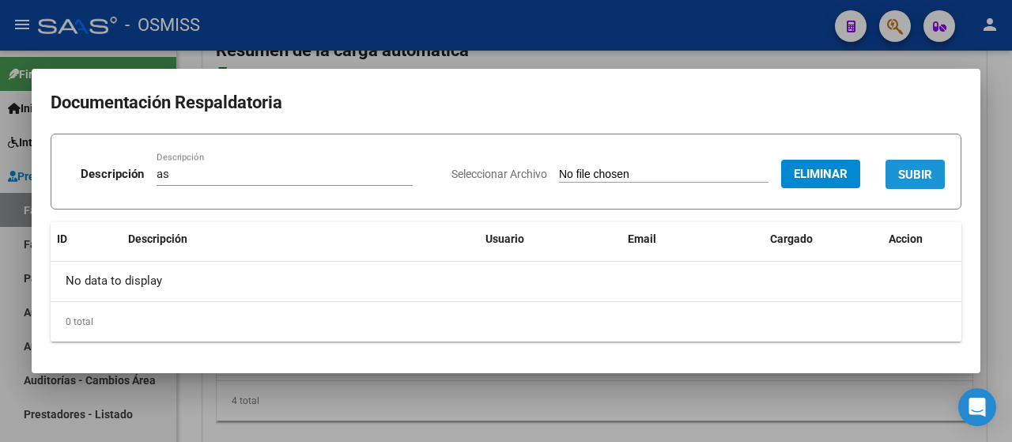
click at [928, 174] on span "SUBIR" at bounding box center [915, 175] width 34 height 14
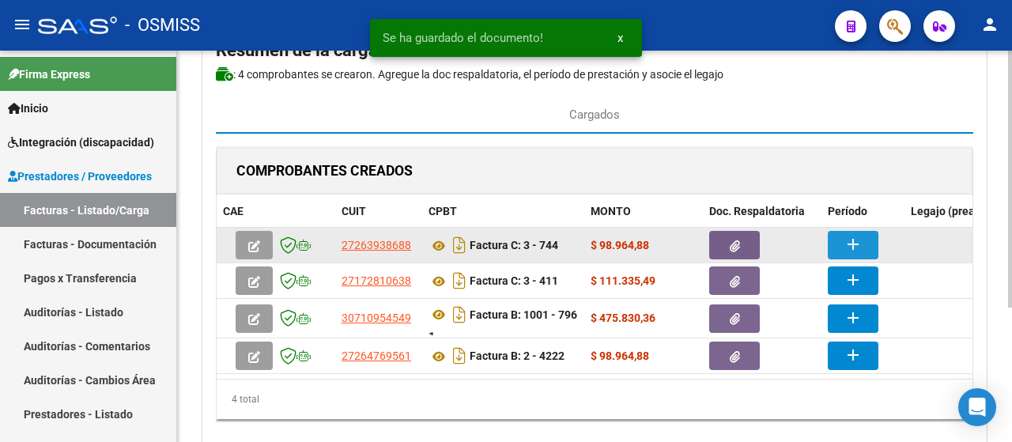
click at [864, 248] on button "add" at bounding box center [853, 245] width 51 height 28
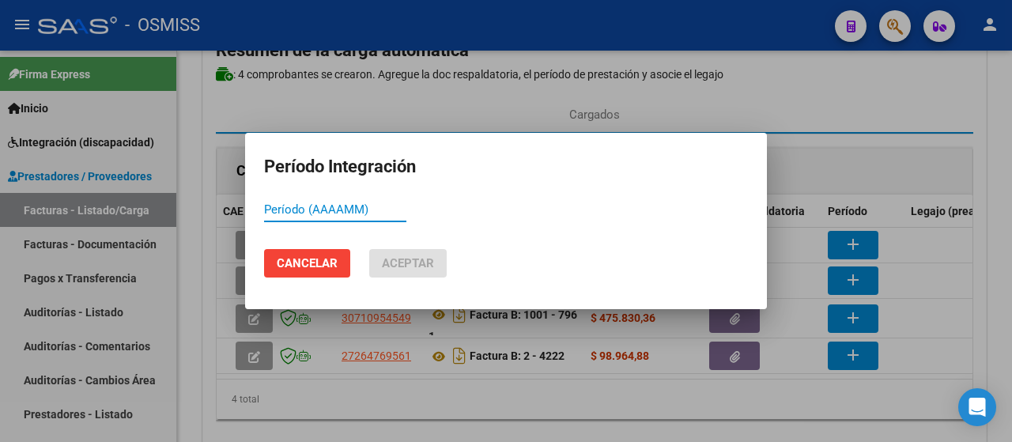
paste input "202509"
type input "202509"
click at [407, 258] on span "Aceptar" at bounding box center [408, 263] width 52 height 14
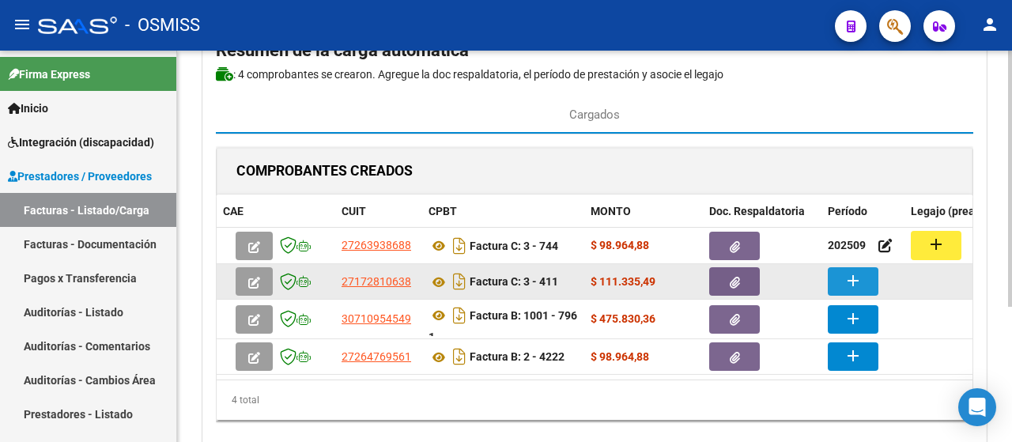
click at [861, 282] on mat-icon "add" at bounding box center [853, 280] width 19 height 19
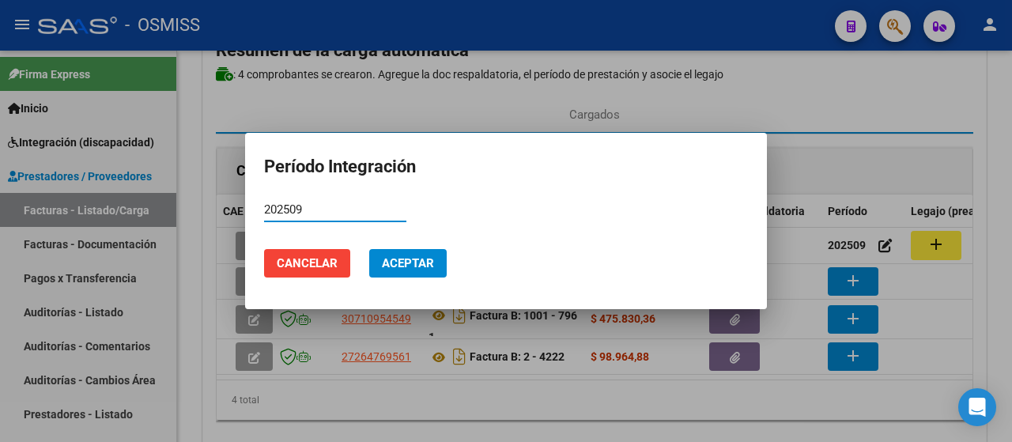
type input "202509"
click at [389, 258] on span "Aceptar" at bounding box center [408, 263] width 52 height 14
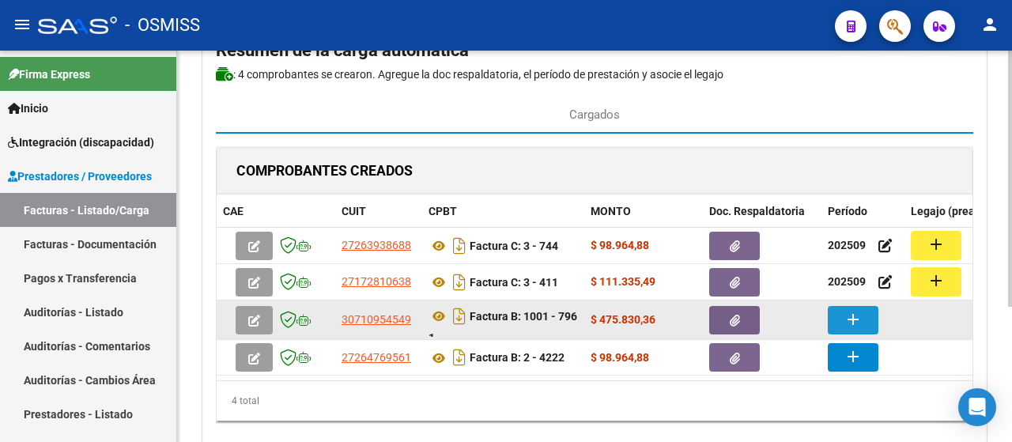
click at [850, 320] on mat-icon "add" at bounding box center [853, 319] width 19 height 19
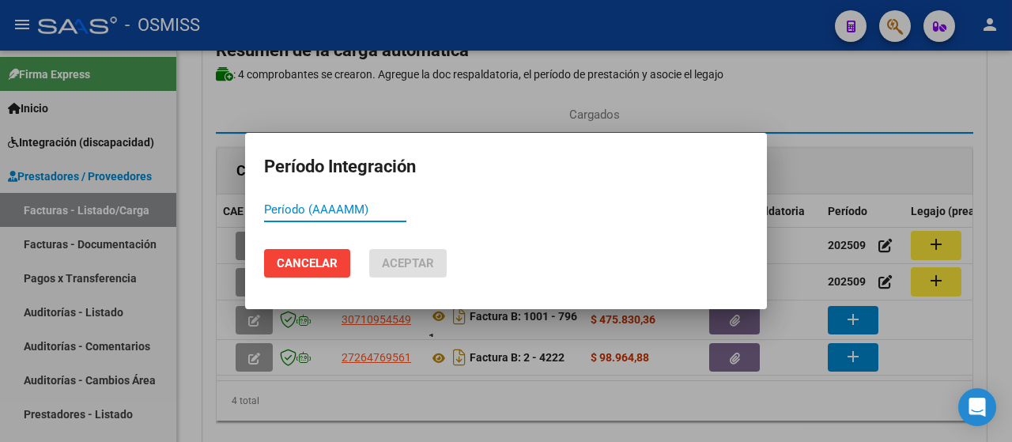
paste input "202509"
type input "202509"
click at [391, 257] on span "Aceptar" at bounding box center [408, 263] width 52 height 14
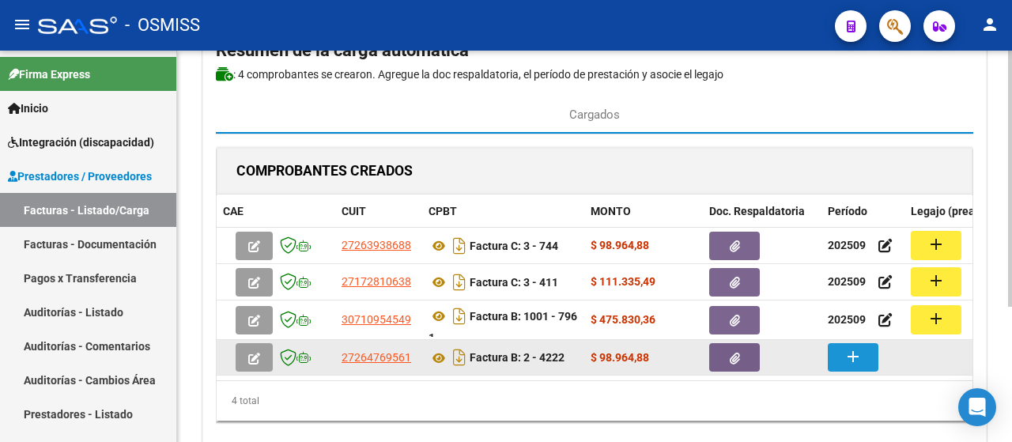
click at [861, 357] on mat-icon "add" at bounding box center [853, 356] width 19 height 19
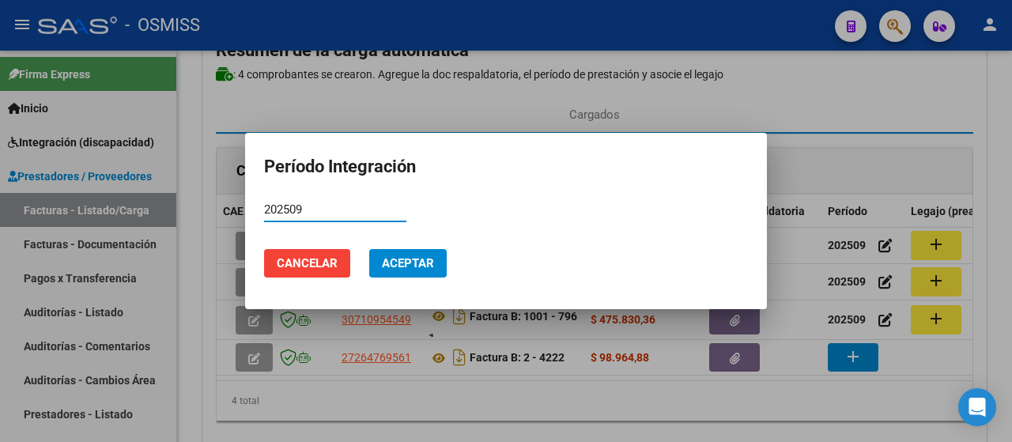
type input "202509"
click at [391, 259] on span "Aceptar" at bounding box center [408, 263] width 52 height 14
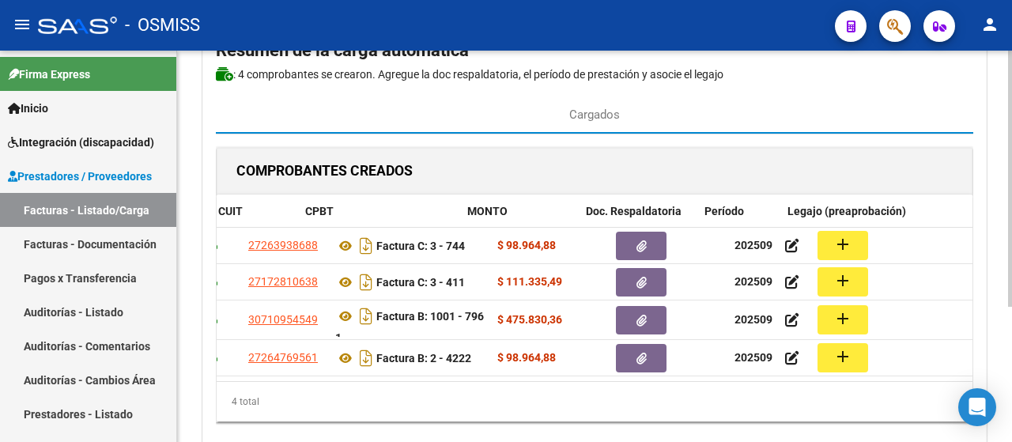
scroll to position [0, 168]
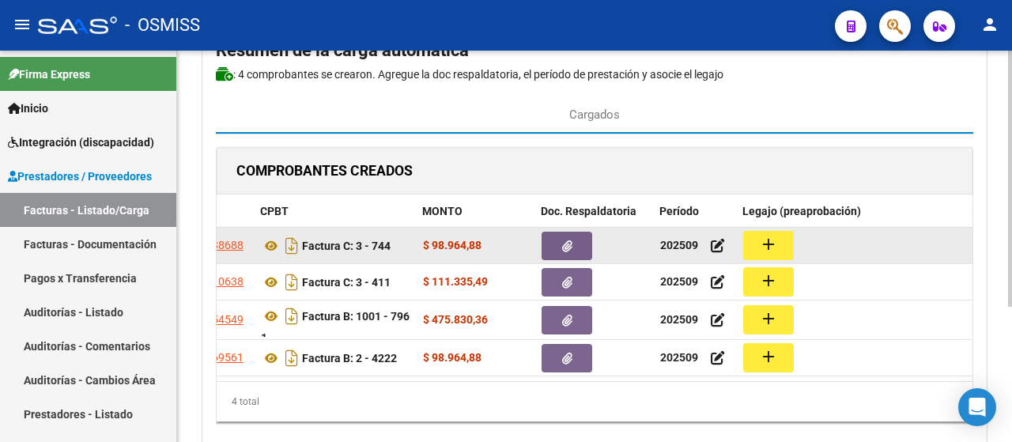
click at [785, 238] on button "add" at bounding box center [768, 245] width 51 height 29
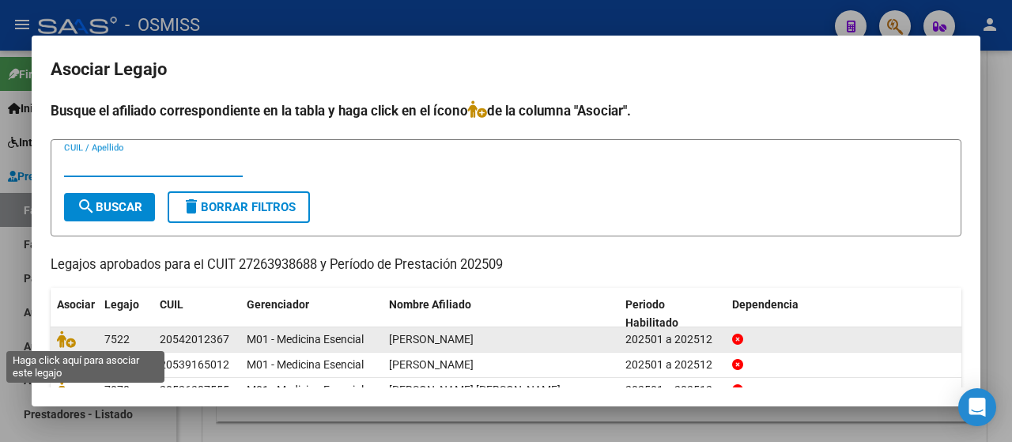
click at [78, 339] on span at bounding box center [69, 339] width 24 height 13
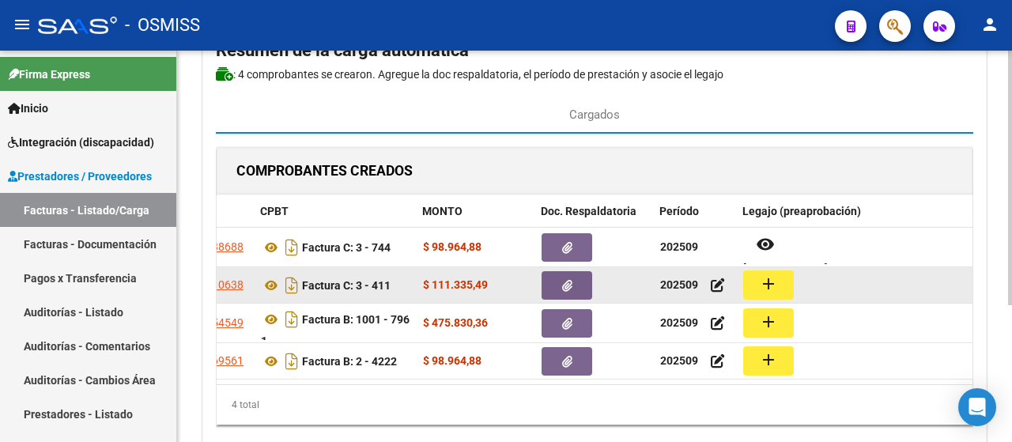
click at [781, 286] on button "add" at bounding box center [768, 284] width 51 height 29
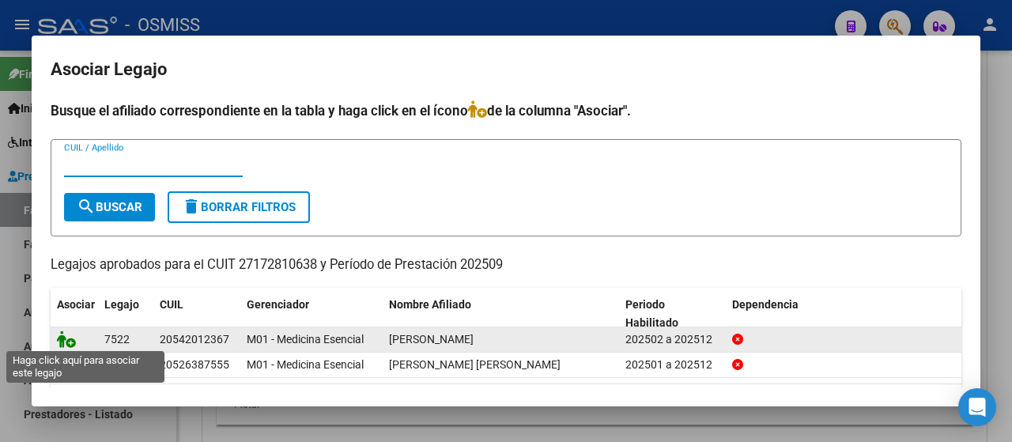
click at [66, 333] on icon at bounding box center [66, 339] width 19 height 17
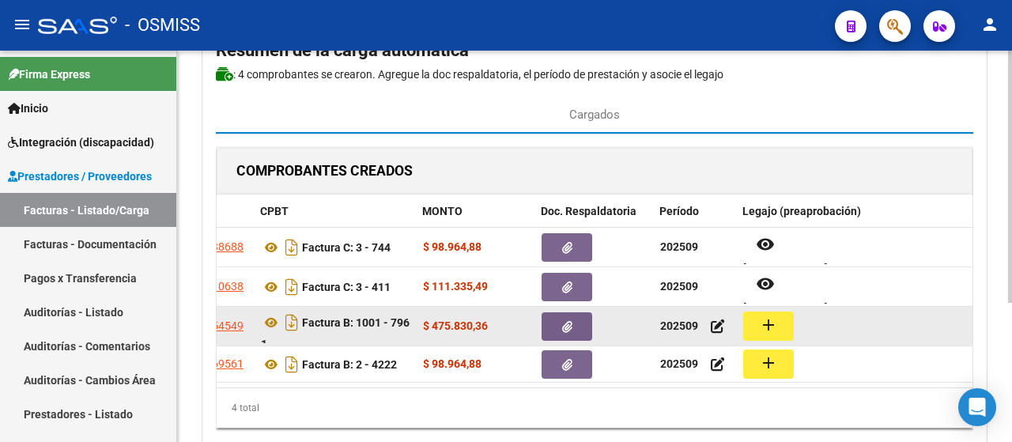
click at [777, 320] on button "add" at bounding box center [768, 326] width 51 height 29
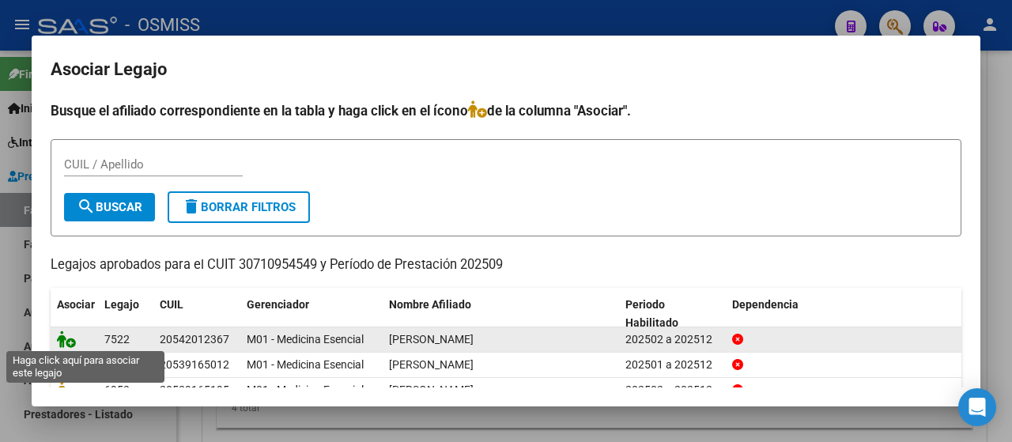
click at [74, 339] on icon at bounding box center [66, 339] width 19 height 17
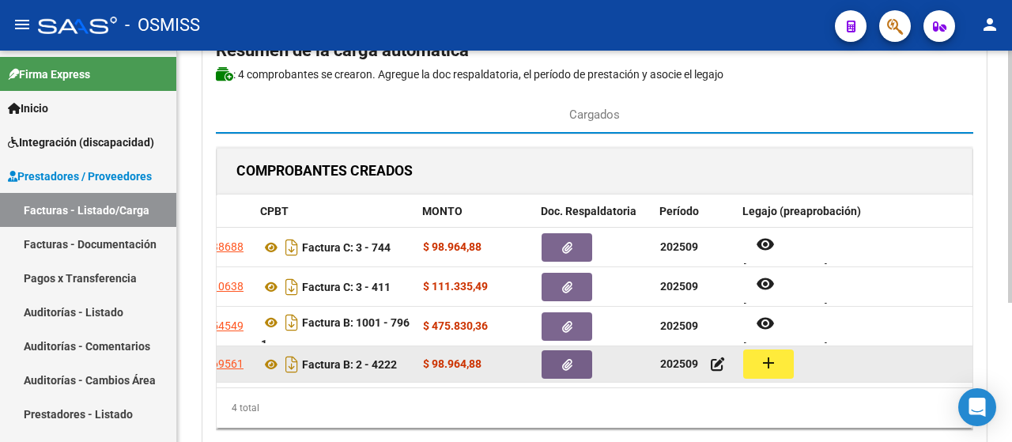
click at [761, 365] on mat-icon "add" at bounding box center [768, 363] width 19 height 19
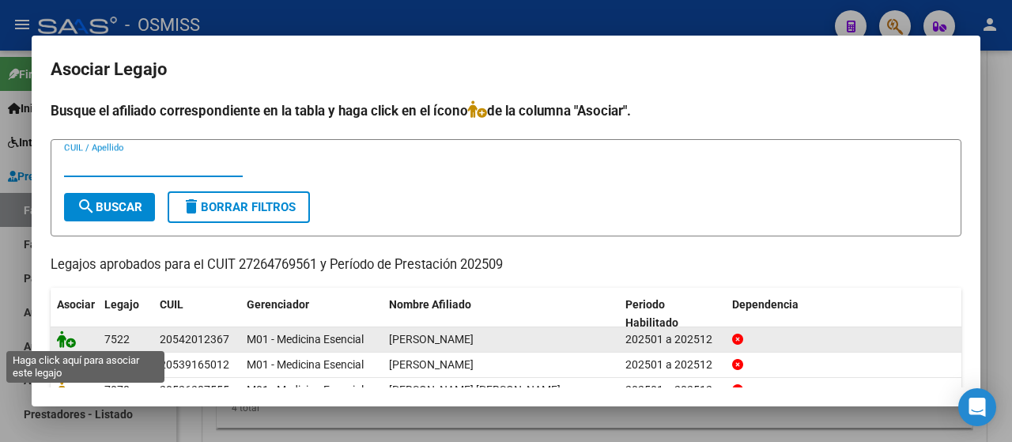
click at [67, 341] on icon at bounding box center [66, 339] width 19 height 17
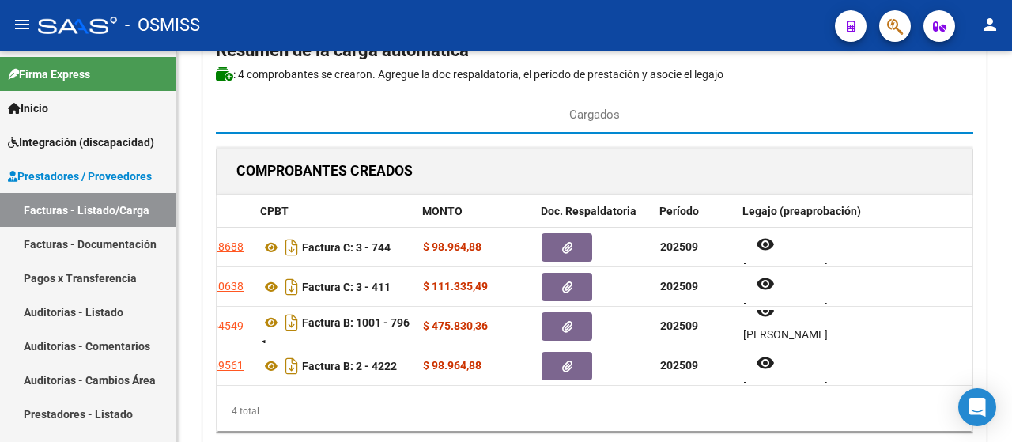
scroll to position [0, 0]
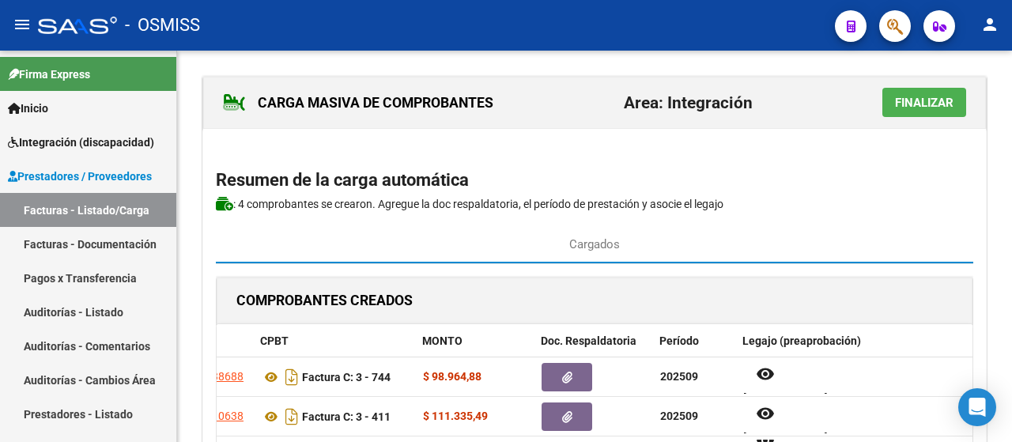
click at [927, 103] on span "Finalizar" at bounding box center [924, 103] width 59 height 14
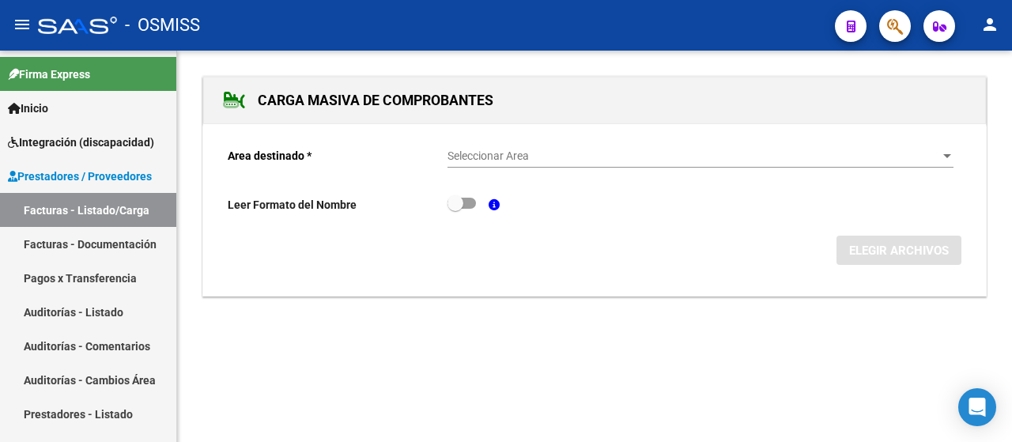
click at [951, 164] on div "Seleccionar Area Seleccionar Area" at bounding box center [701, 152] width 506 height 32
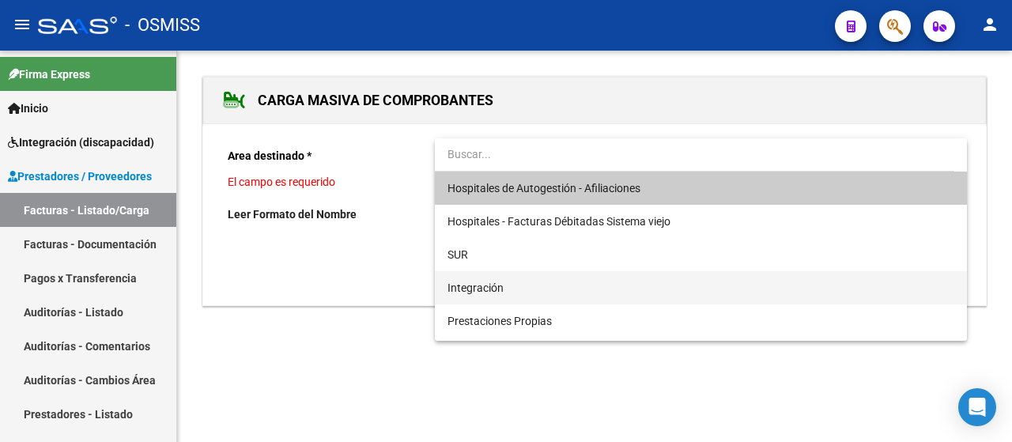
click at [581, 282] on span "Integración" at bounding box center [701, 287] width 507 height 33
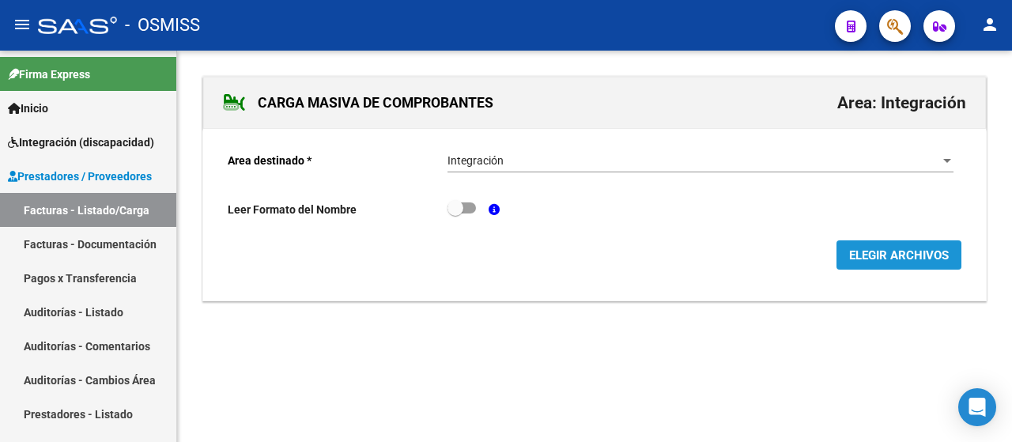
click at [876, 249] on span "ELEGIR ARCHIVOS" at bounding box center [899, 255] width 100 height 14
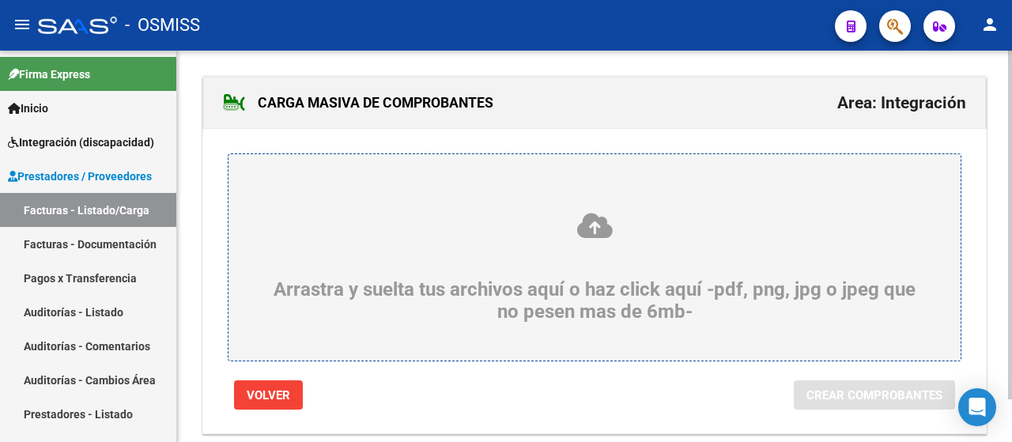
click at [487, 281] on div "Arrastra y suelta tus archivos aquí o haz click aquí -pdf, png, jpg o jpeg que …" at bounding box center [595, 267] width 656 height 112
click at [0, 0] on input "Arrastra y suelta tus archivos aquí o haz click aquí -pdf, png, jpg o jpeg que …" at bounding box center [0, 0] width 0 height 0
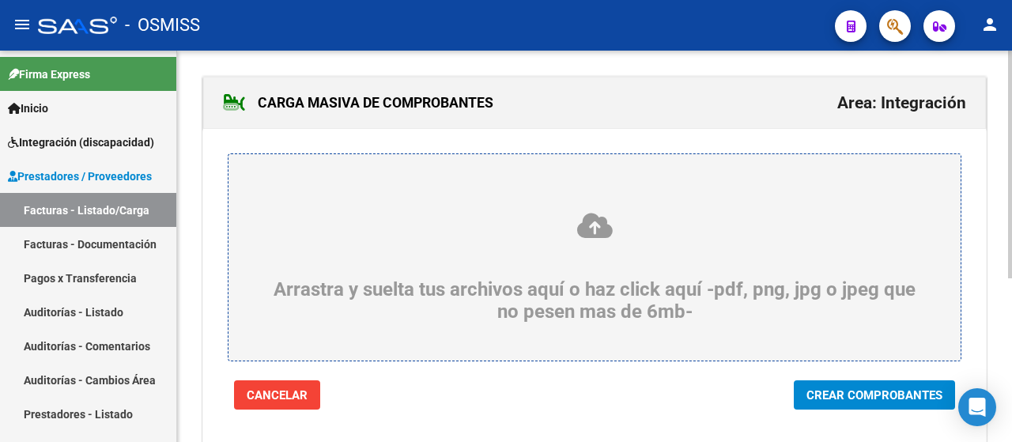
click at [829, 396] on span "Crear Comprobantes" at bounding box center [875, 395] width 136 height 14
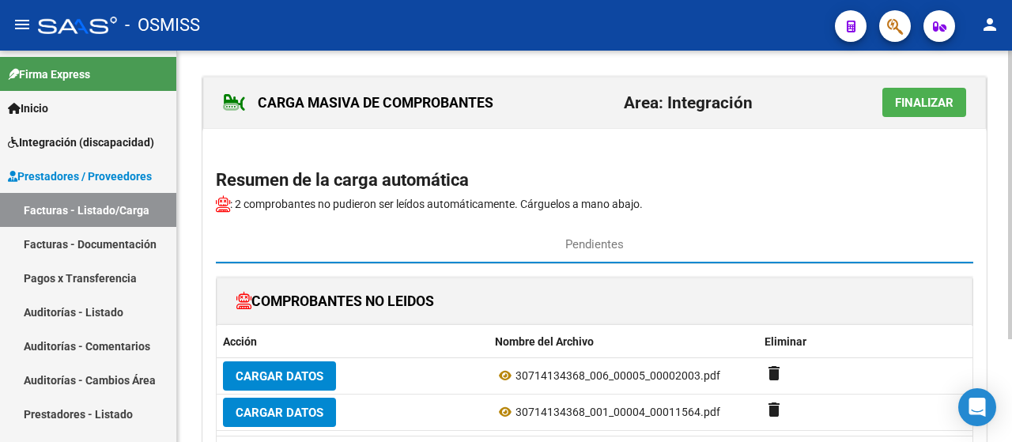
scroll to position [79, 0]
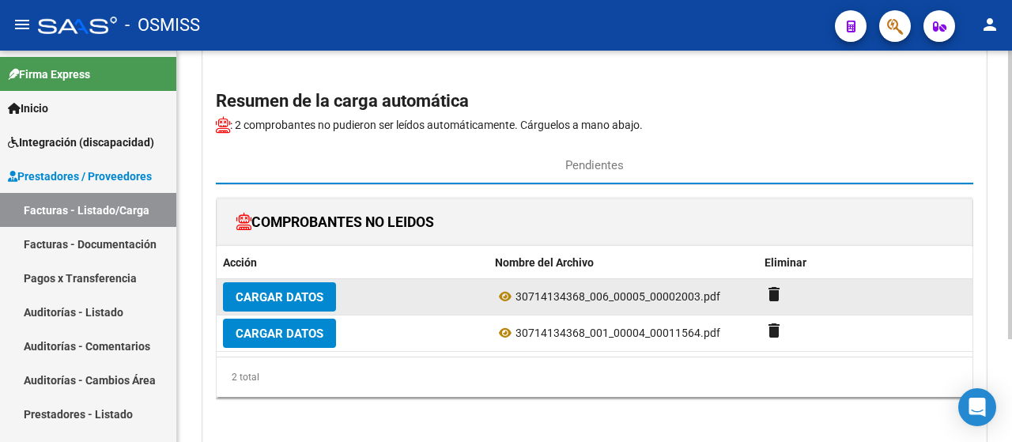
click at [295, 290] on span "Cargar Datos" at bounding box center [280, 297] width 88 height 14
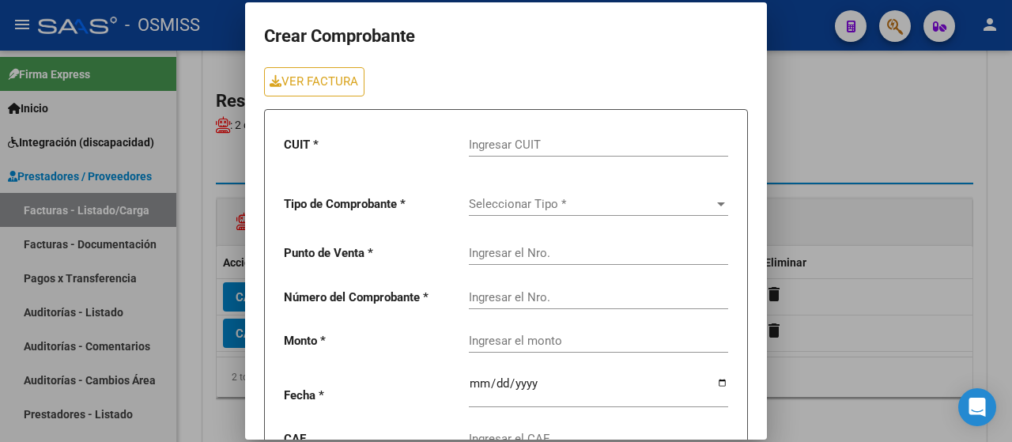
click at [503, 152] on div "Ingresar CUIT" at bounding box center [598, 140] width 259 height 34
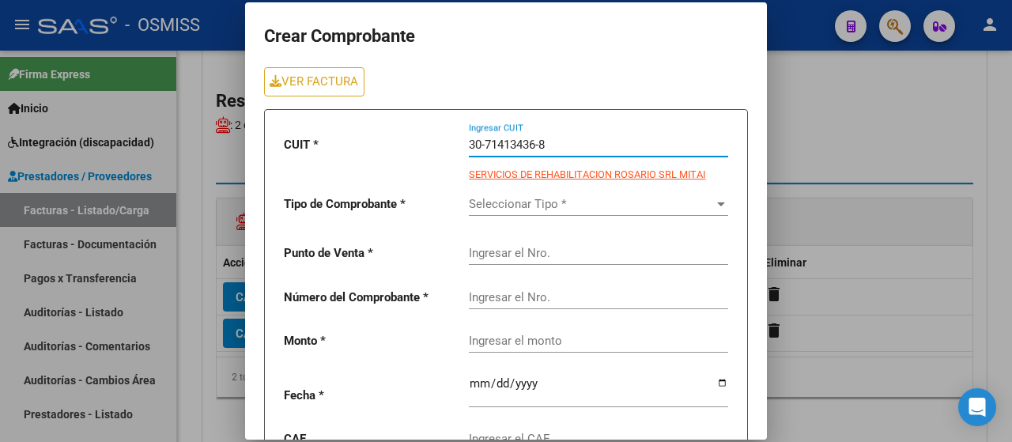
type input "30-71413436-8"
click at [512, 201] on span "Seleccionar Tipo *" at bounding box center [591, 204] width 245 height 14
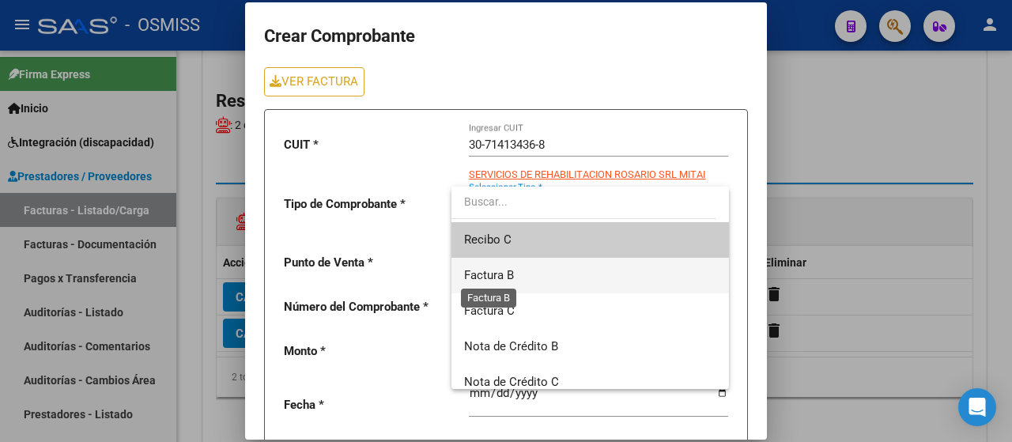
click at [496, 276] on span "Factura B" at bounding box center [489, 275] width 50 height 14
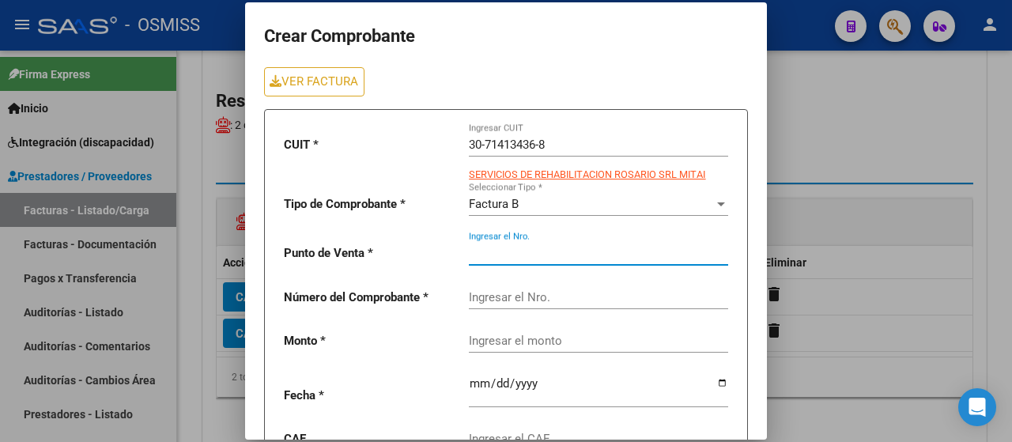
click at [503, 252] on input "Ingresar el Nro." at bounding box center [598, 253] width 259 height 14
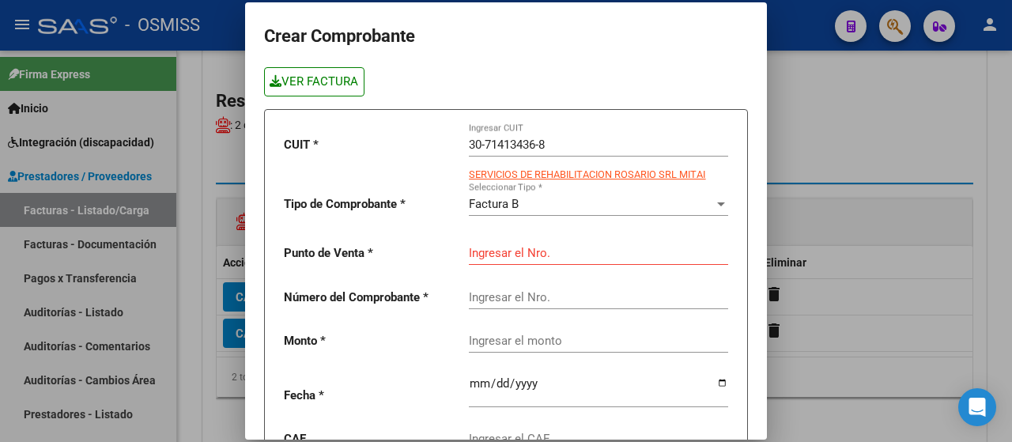
click at [319, 81] on link "VER FACTURA" at bounding box center [314, 81] width 100 height 29
click at [528, 246] on input "Ingresar el Nro." at bounding box center [598, 253] width 259 height 14
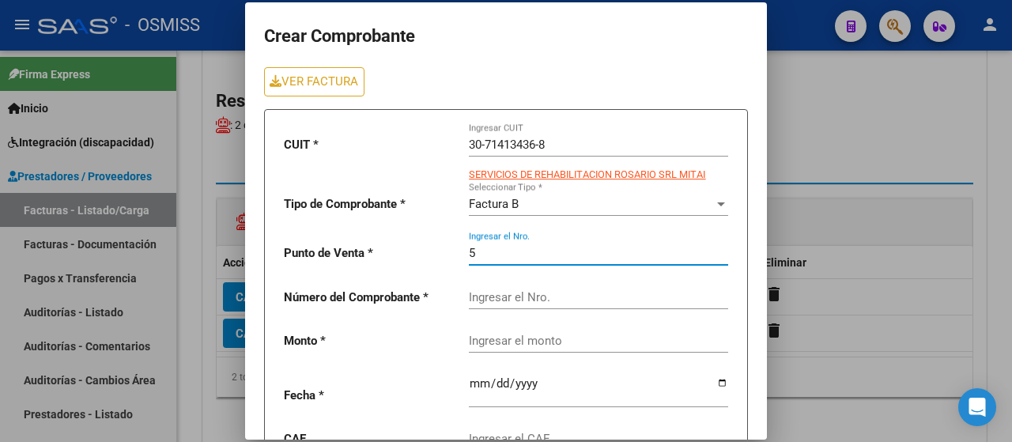
type input "5"
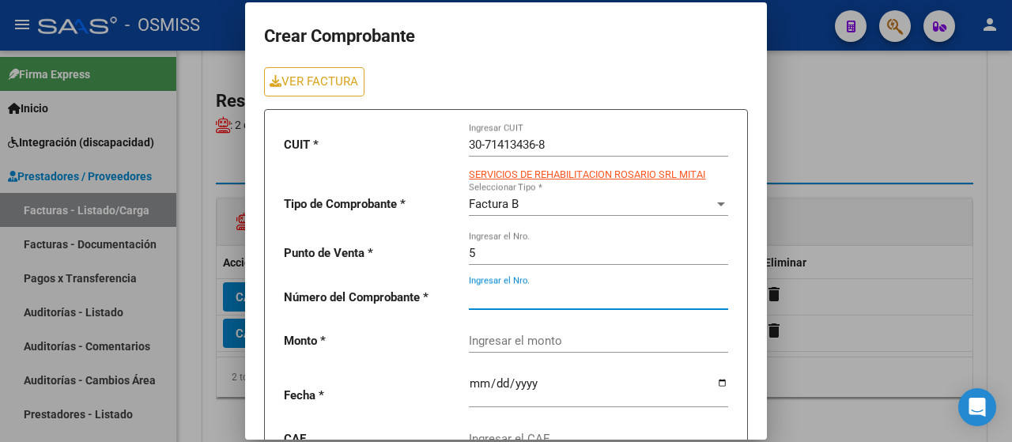
click at [535, 298] on input "Ingresar el Nro." at bounding box center [598, 297] width 259 height 14
type input "2003"
click at [508, 335] on input "Ingresar el monto" at bounding box center [598, 341] width 259 height 14
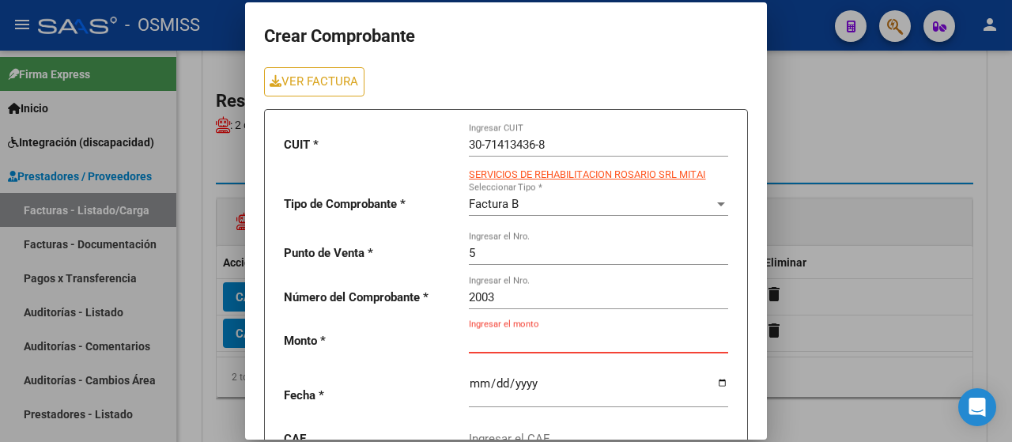
paste input "475830.36"
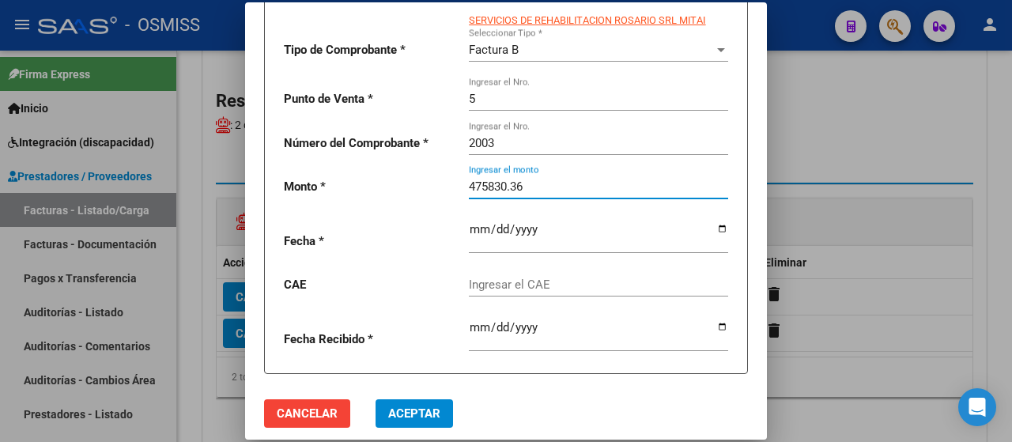
scroll to position [158, 0]
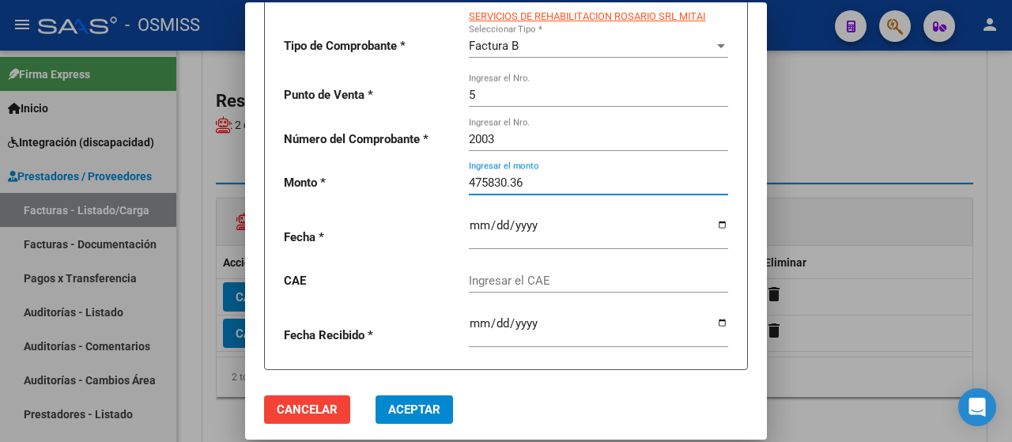
type input "475830.36"
click at [706, 227] on input "date" at bounding box center [598, 231] width 259 height 25
type input "[DATE]"
click at [509, 278] on input "Ingresar el CAE" at bounding box center [598, 281] width 259 height 14
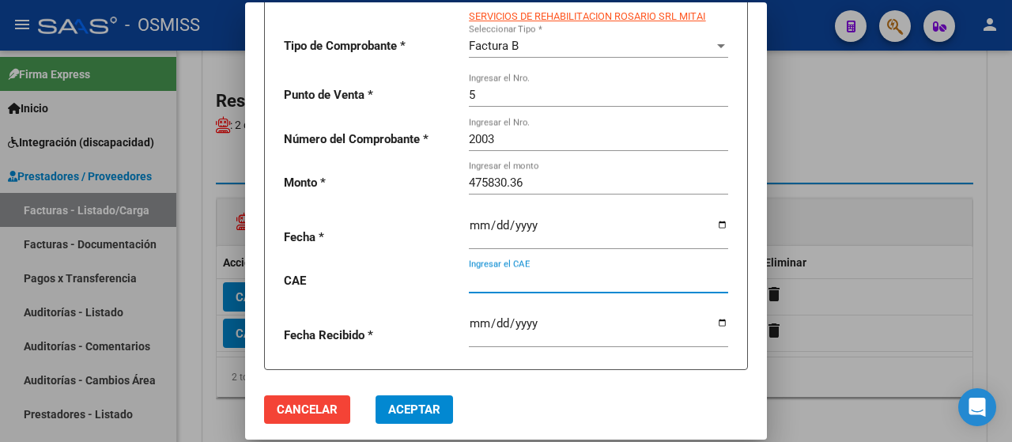
paste input "75408159781839"
type input "75408159781839"
click at [426, 410] on span "Aceptar" at bounding box center [414, 410] width 52 height 14
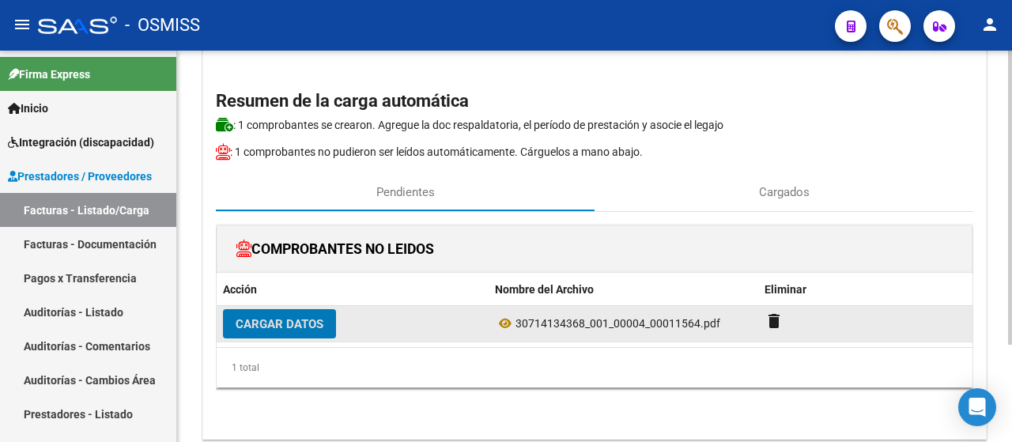
click at [266, 317] on span "Cargar Datos" at bounding box center [280, 324] width 88 height 14
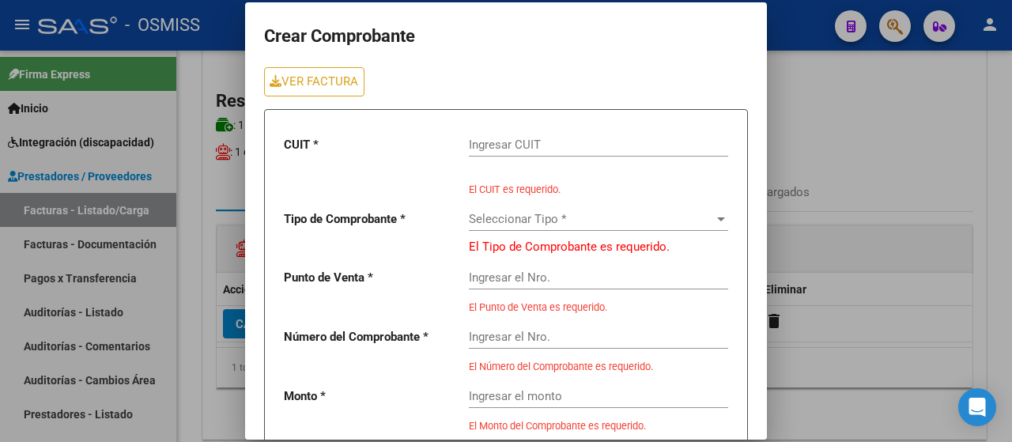
click at [498, 146] on input "Ingresar CUIT" at bounding box center [598, 145] width 259 height 14
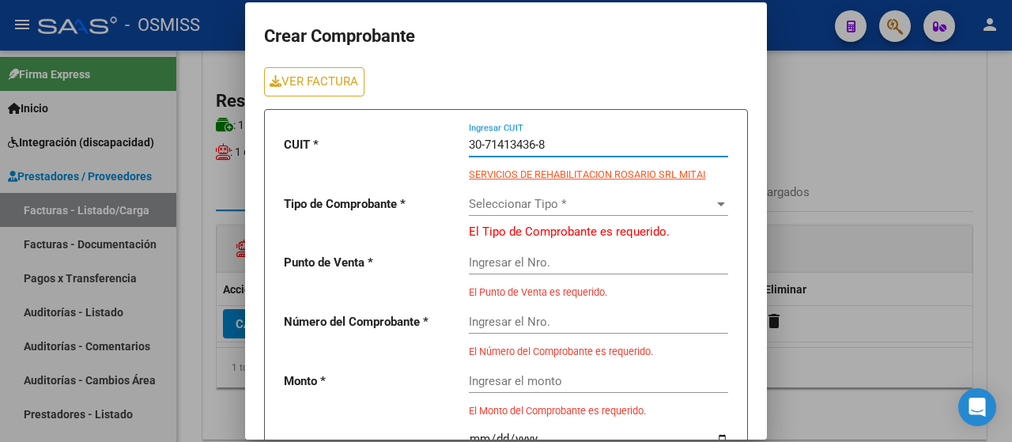
type input "30-71413436-8"
click at [479, 202] on span "Seleccionar Tipo *" at bounding box center [591, 204] width 245 height 14
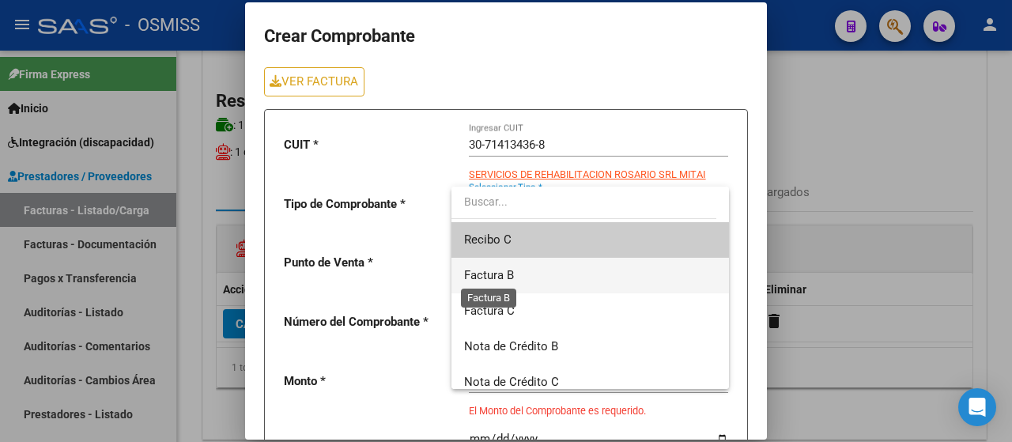
click at [489, 270] on span "Factura B" at bounding box center [489, 275] width 50 height 14
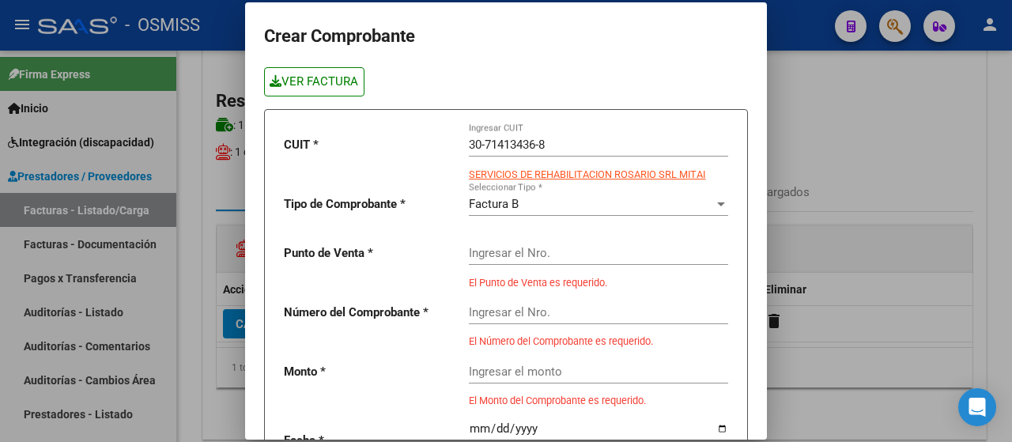
click at [320, 89] on link "VER FACTURA" at bounding box center [314, 81] width 100 height 29
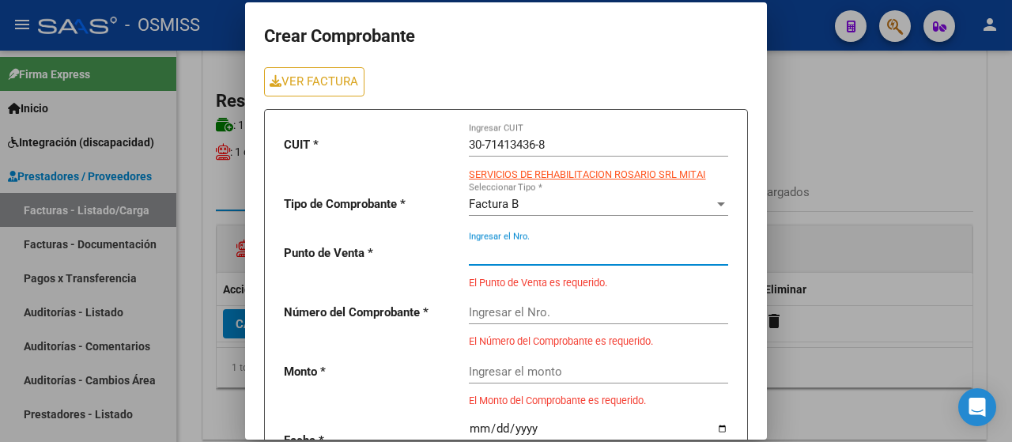
click at [501, 256] on input "Ingresar el Nro." at bounding box center [598, 253] width 259 height 14
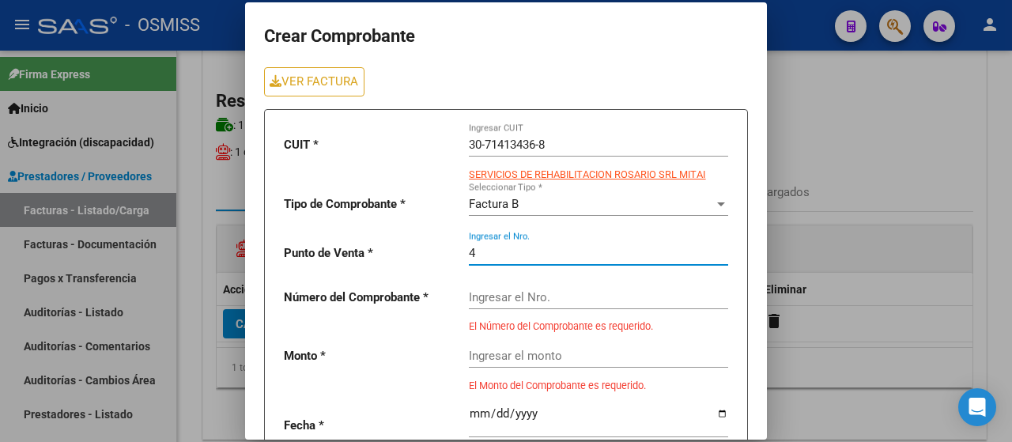
type input "4"
click at [502, 302] on input "Ingresar el Nro." at bounding box center [598, 297] width 259 height 14
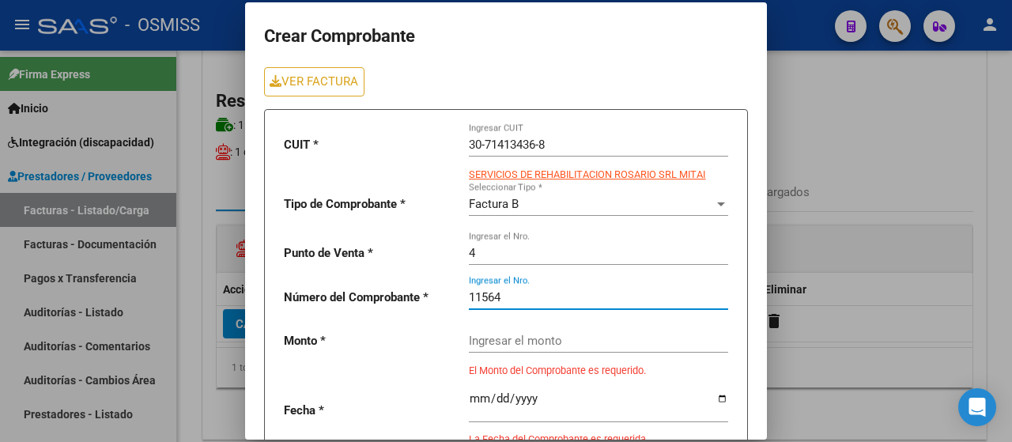
type input "11564"
click at [479, 346] on input "Ingresar el monto" at bounding box center [598, 341] width 259 height 14
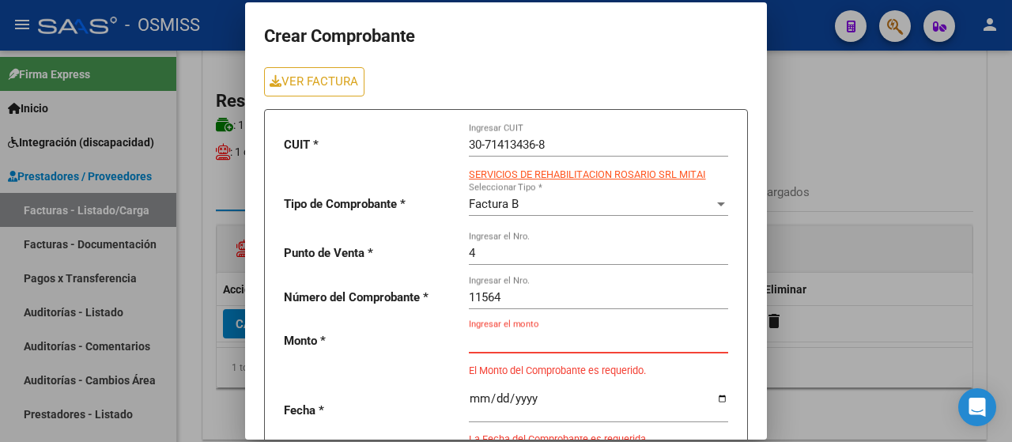
paste input "435376.56"
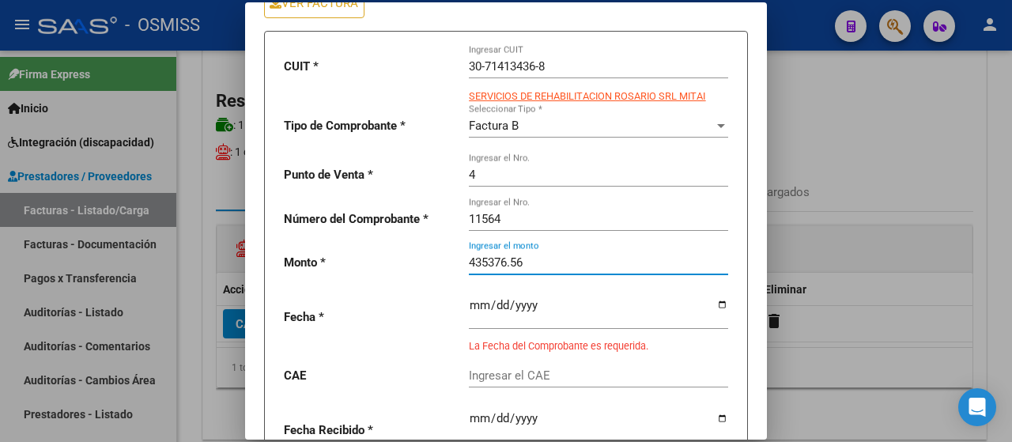
scroll to position [79, 0]
type input "435376.56"
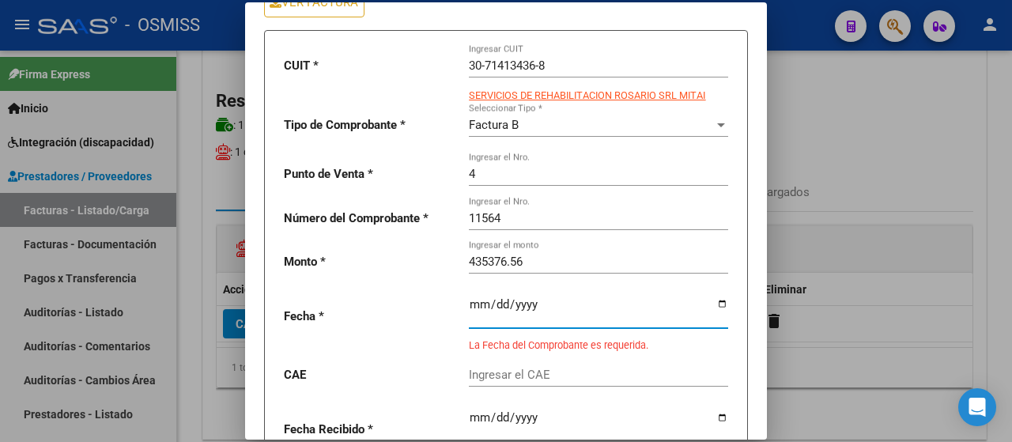
click at [712, 305] on input "date" at bounding box center [598, 310] width 259 height 25
type input "[DATE]"
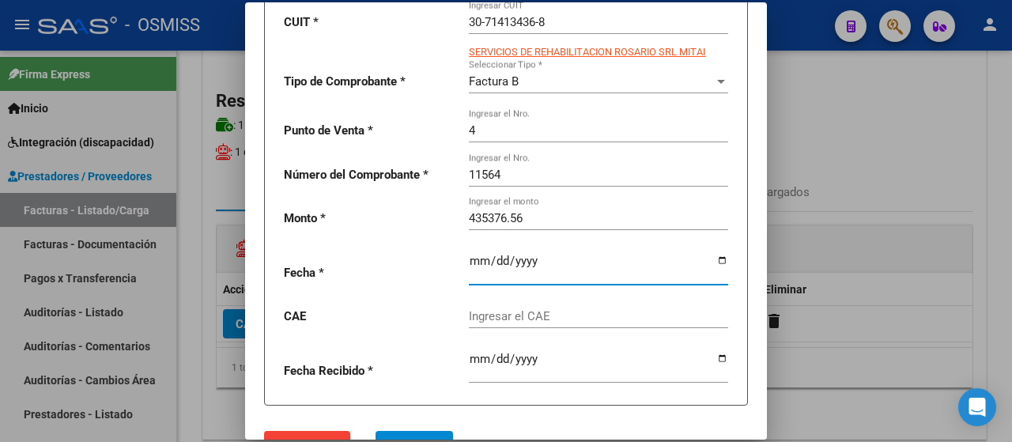
scroll to position [158, 0]
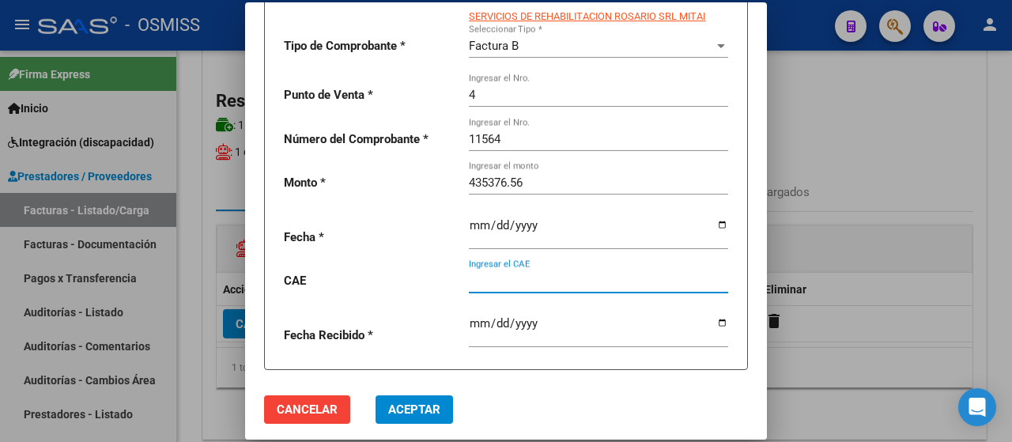
click at [476, 279] on input "Ingresar el CAE" at bounding box center [598, 281] width 259 height 14
paste input "75408208201011"
type input "75408208201011"
click at [427, 418] on button "Aceptar" at bounding box center [415, 409] width 78 height 28
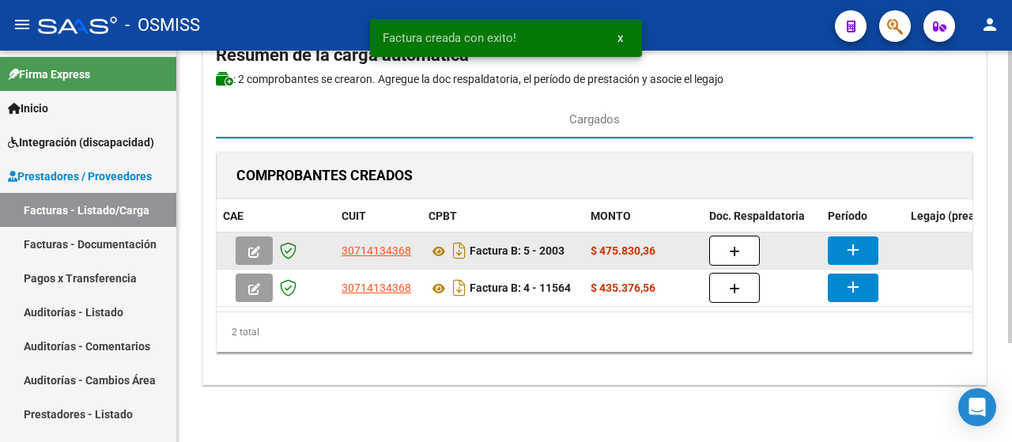
scroll to position [133, 0]
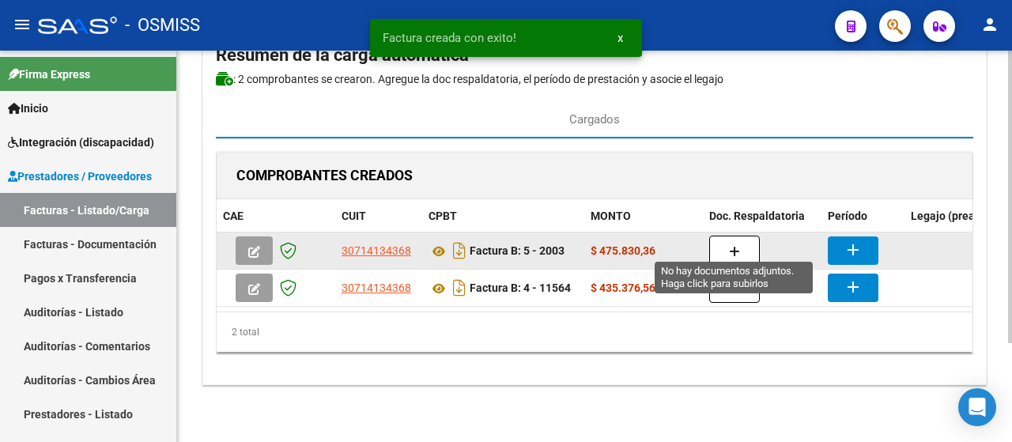
click at [751, 248] on button "button" at bounding box center [734, 251] width 51 height 30
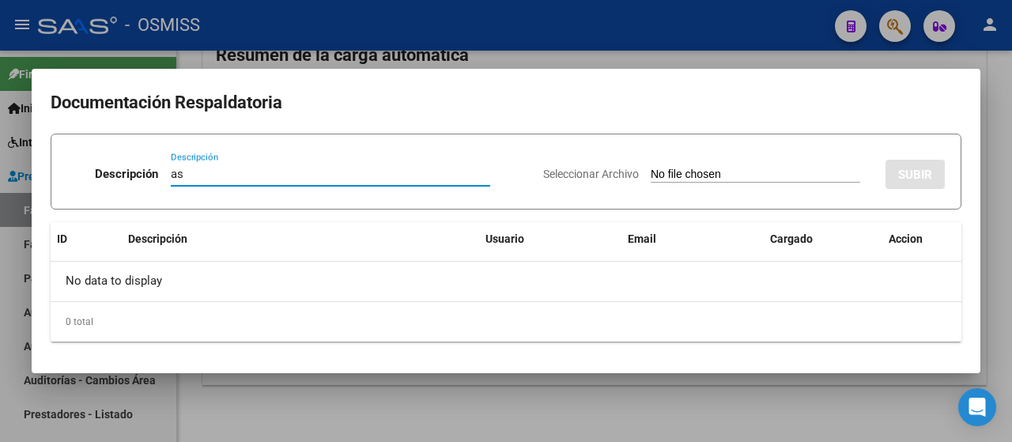
type input "as"
click at [746, 180] on input "Seleccionar Archivo" at bounding box center [756, 175] width 210 height 15
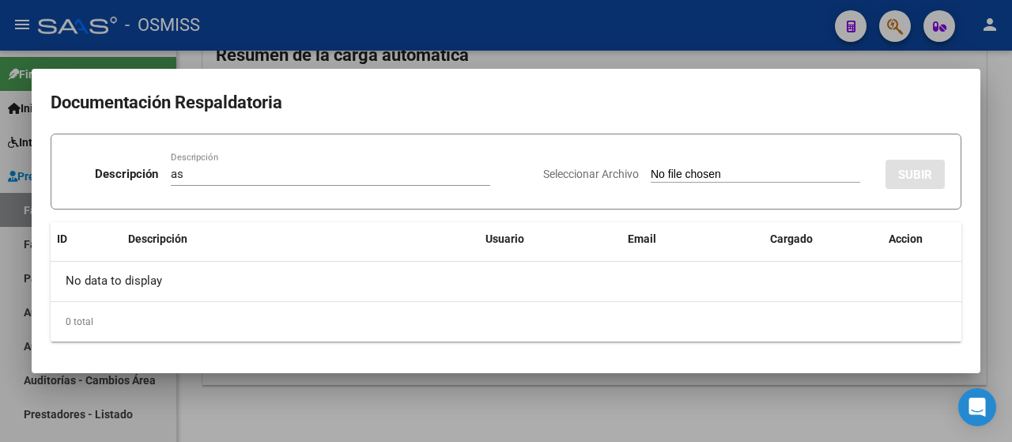
type input "C:\fakepath\[PERSON_NAME].pdf"
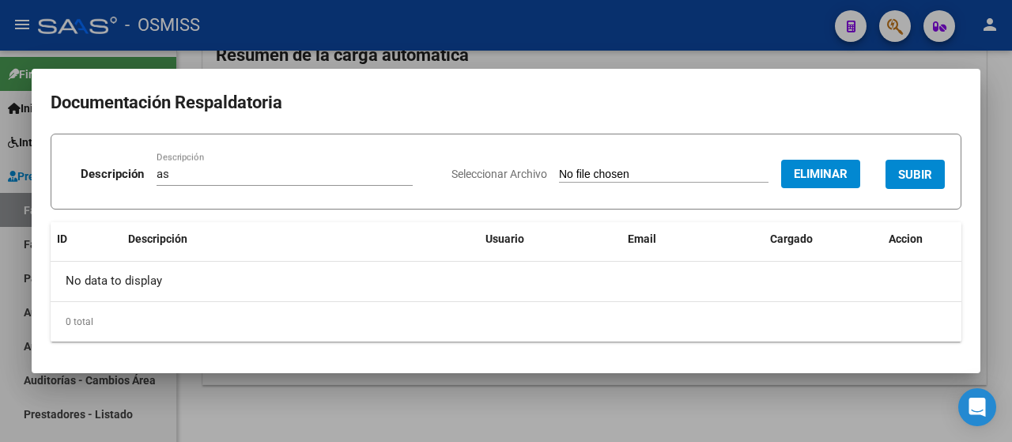
click at [932, 173] on button "SUBIR" at bounding box center [915, 174] width 59 height 29
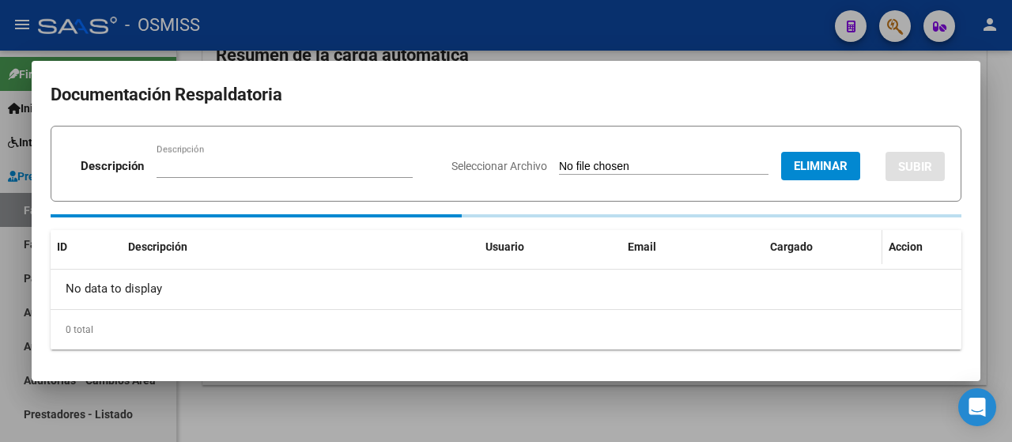
scroll to position [131, 0]
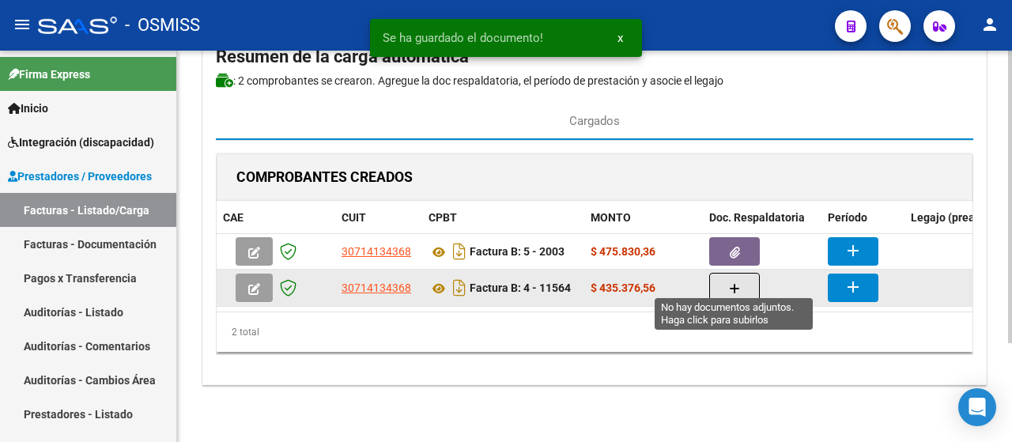
click at [729, 283] on icon "button" at bounding box center [734, 289] width 11 height 12
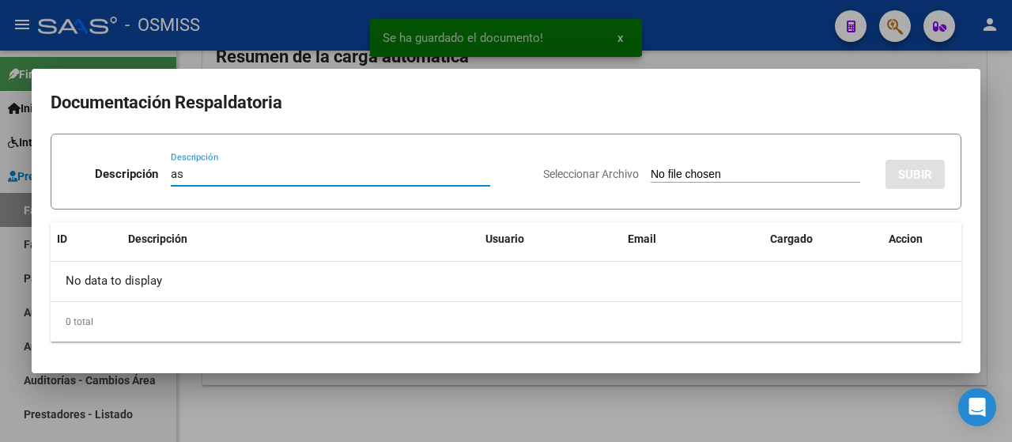
type input "as"
click at [704, 172] on input "Seleccionar Archivo" at bounding box center [756, 175] width 210 height 15
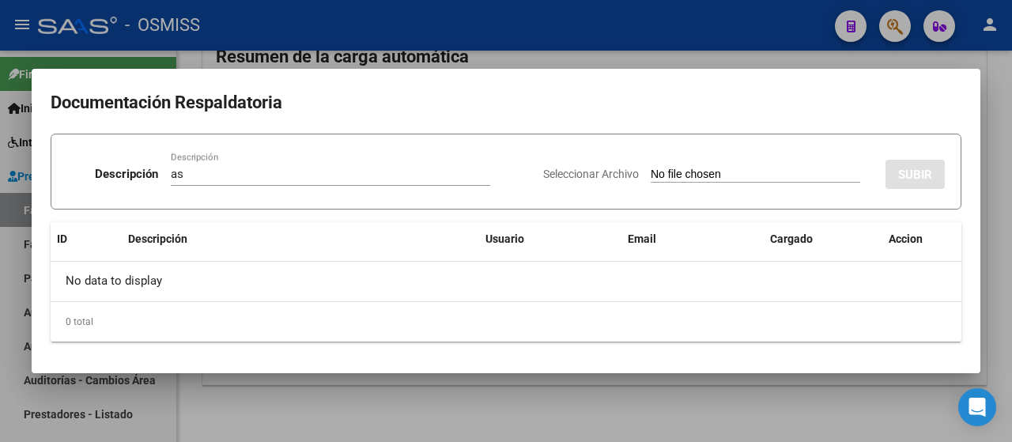
type input "C:\fakepath\[PERSON_NAME].pdf"
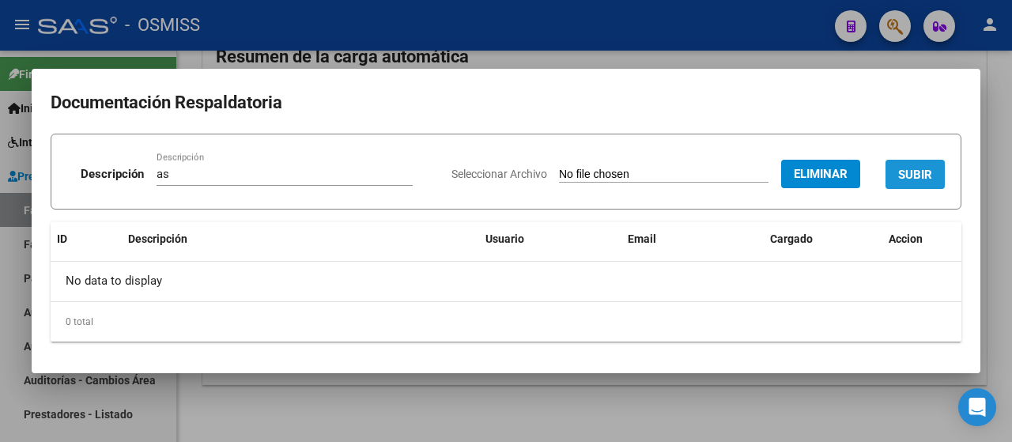
click at [923, 176] on span "SUBIR" at bounding box center [915, 175] width 34 height 14
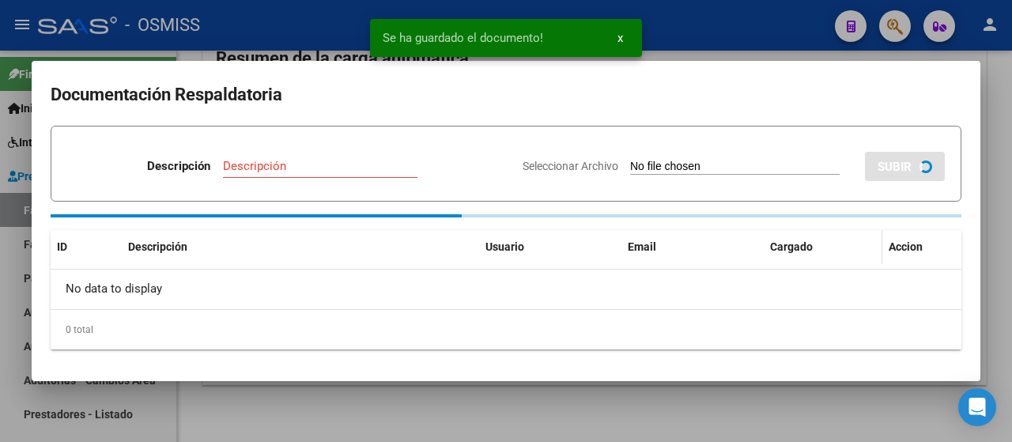
scroll to position [131, 0]
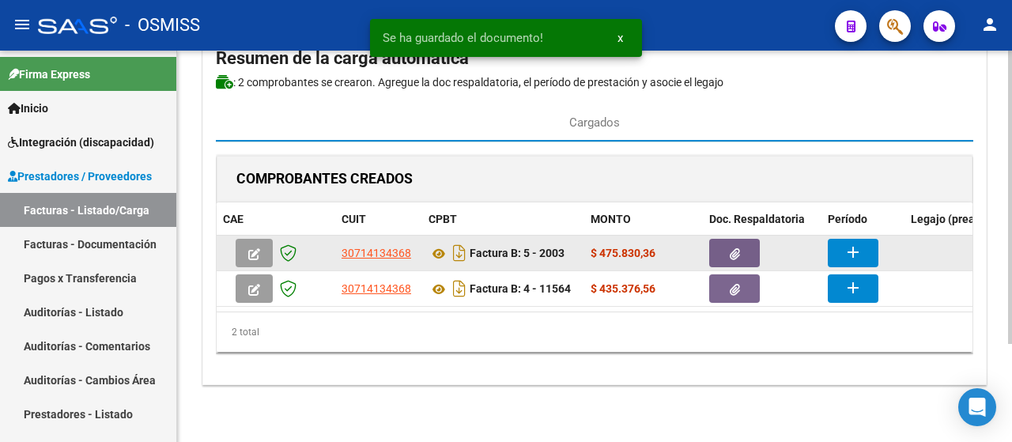
click at [849, 243] on mat-icon "add" at bounding box center [853, 252] width 19 height 19
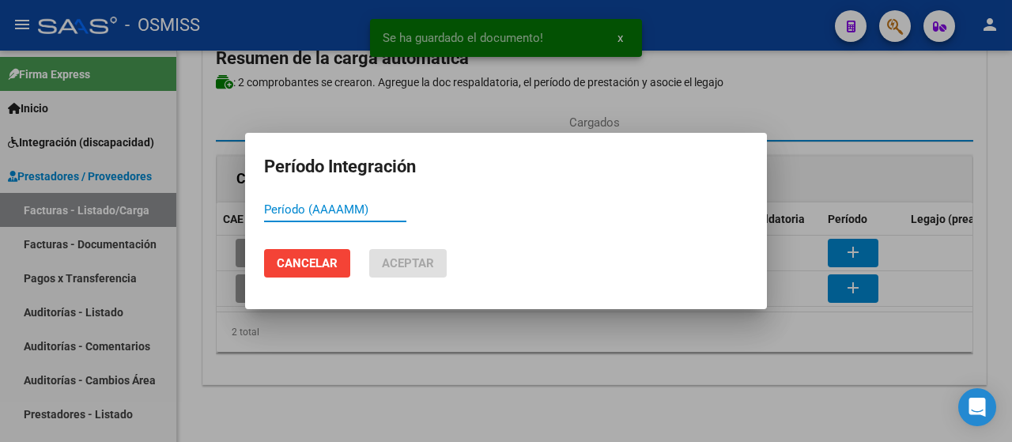
paste input "754082"
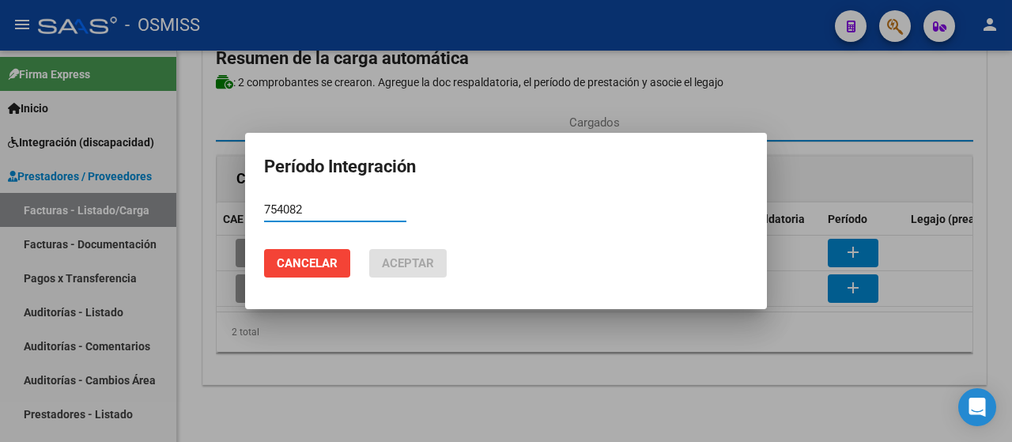
drag, startPoint x: 320, startPoint y: 210, endPoint x: 30, endPoint y: 148, distance: 296.9
click at [32, 155] on div "Período Integración 754082 Período (AAAAMM) Cancelar Aceptar" at bounding box center [506, 221] width 1012 height 442
drag, startPoint x: 309, startPoint y: 213, endPoint x: 232, endPoint y: 206, distance: 77.8
click at [232, 206] on div "Período Integración 202509 Período (AAAAMM) Cancelar Aceptar" at bounding box center [506, 221] width 1012 height 442
type input "202509"
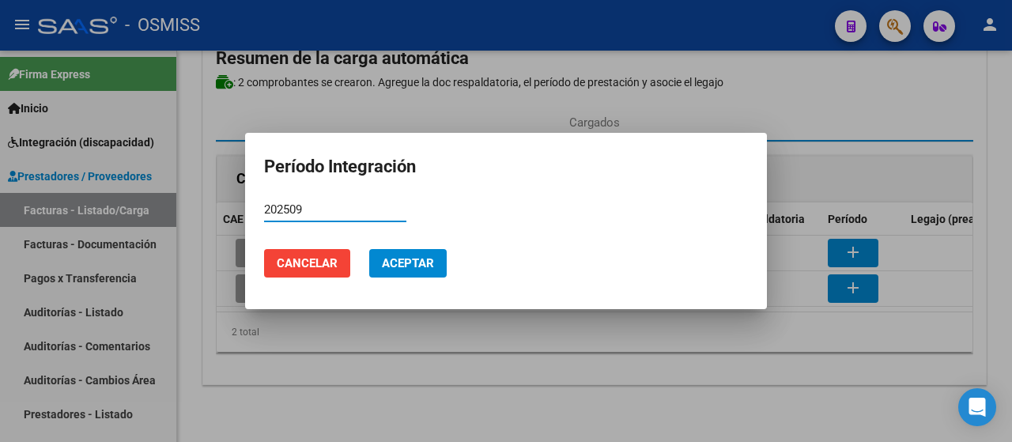
click at [414, 265] on span "Aceptar" at bounding box center [408, 263] width 52 height 14
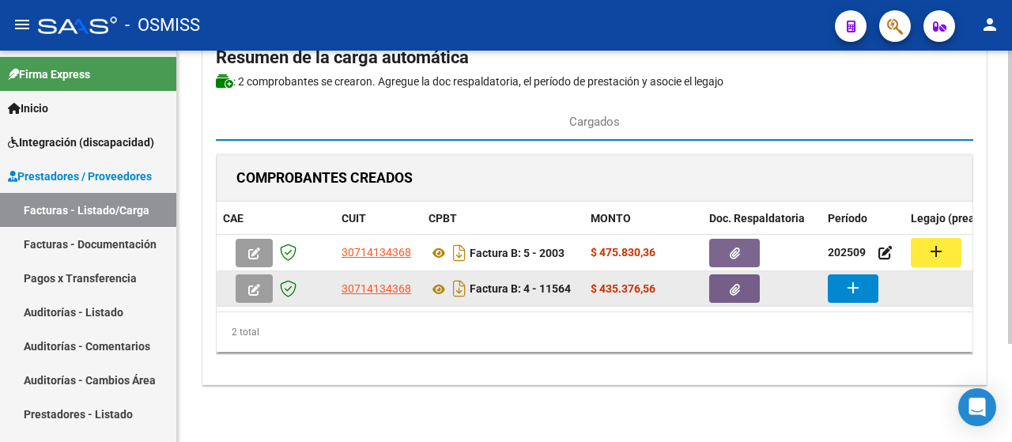
click at [858, 285] on mat-icon "add" at bounding box center [853, 287] width 19 height 19
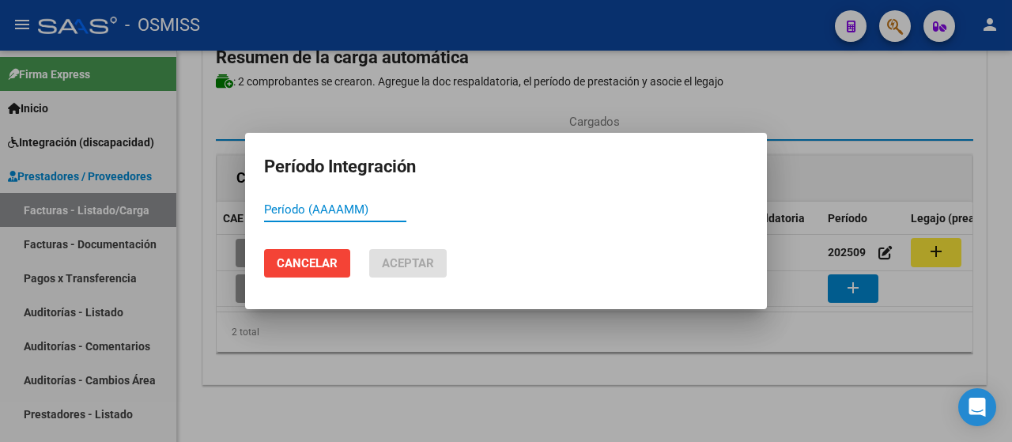
paste input "202509"
type input "202509"
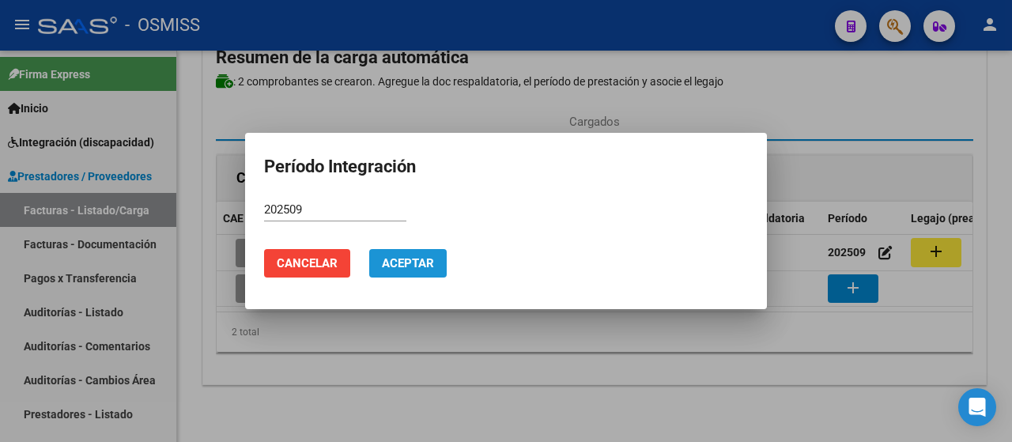
click at [408, 259] on span "Aceptar" at bounding box center [408, 263] width 52 height 14
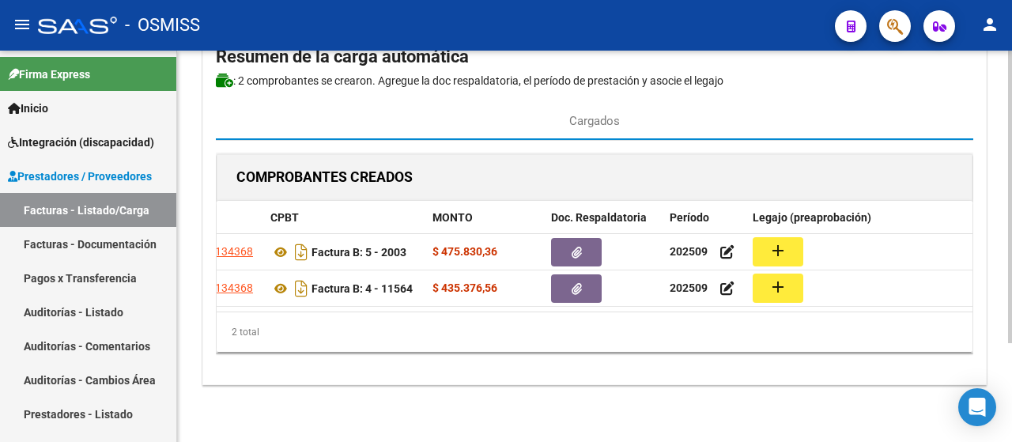
scroll to position [0, 168]
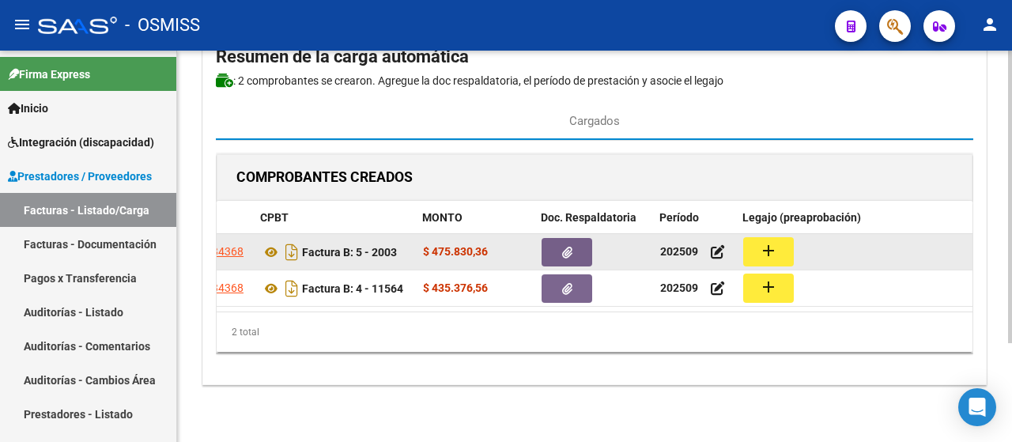
click at [767, 243] on mat-icon "add" at bounding box center [768, 250] width 19 height 19
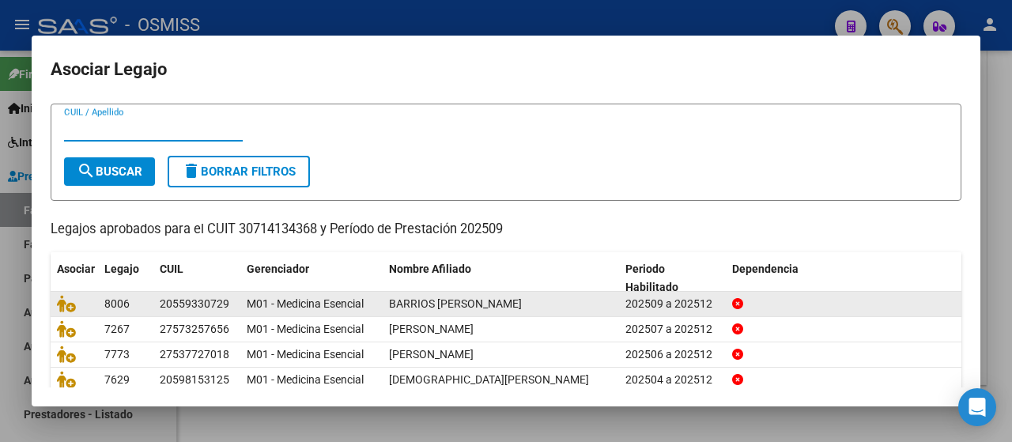
scroll to position [0, 0]
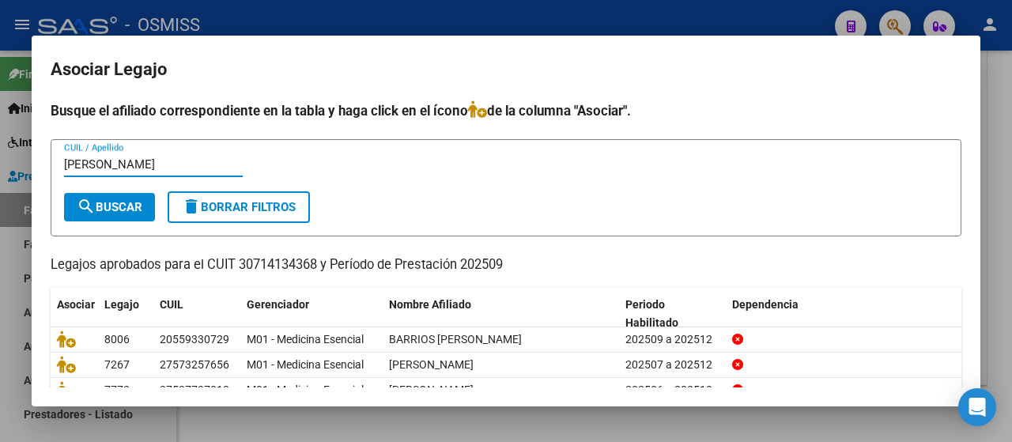
type input "[PERSON_NAME]"
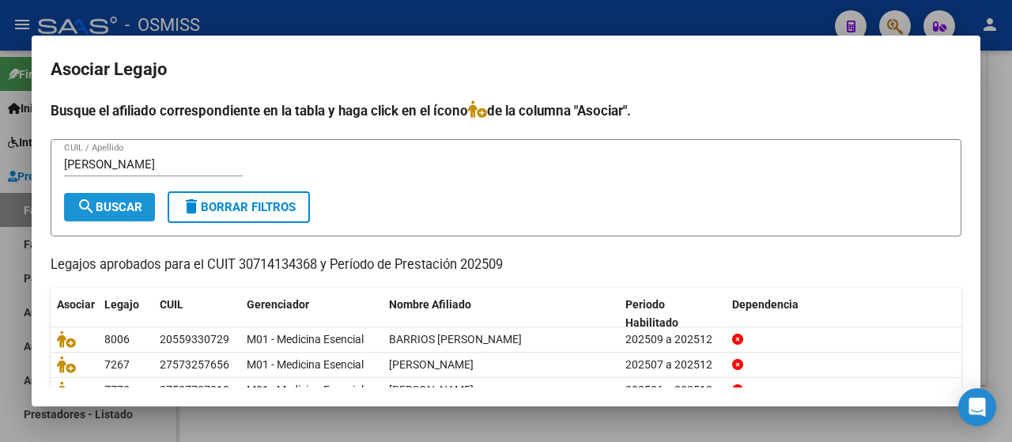
click at [93, 207] on mat-icon "search" at bounding box center [86, 206] width 19 height 19
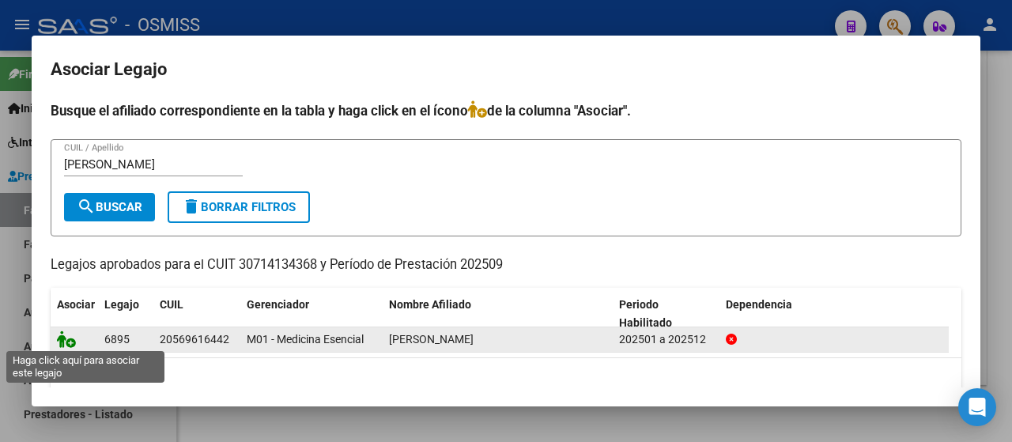
click at [66, 331] on icon at bounding box center [66, 339] width 19 height 17
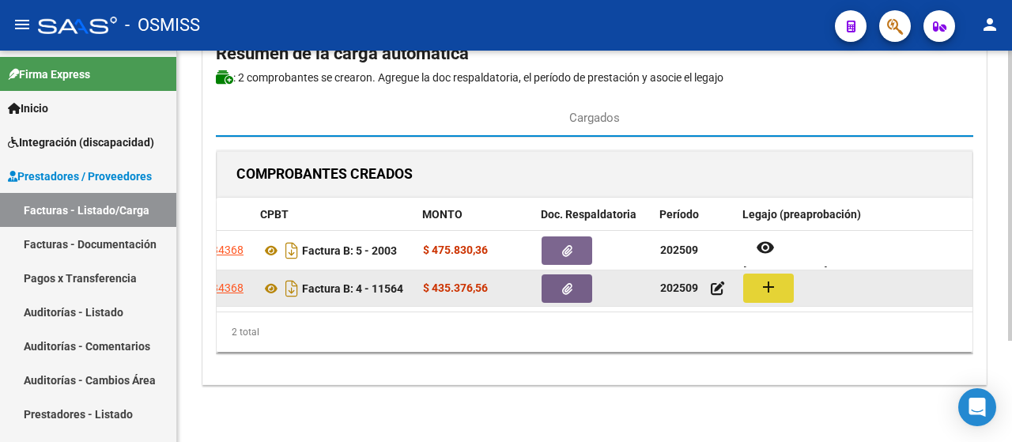
click at [762, 278] on mat-icon "add" at bounding box center [768, 287] width 19 height 19
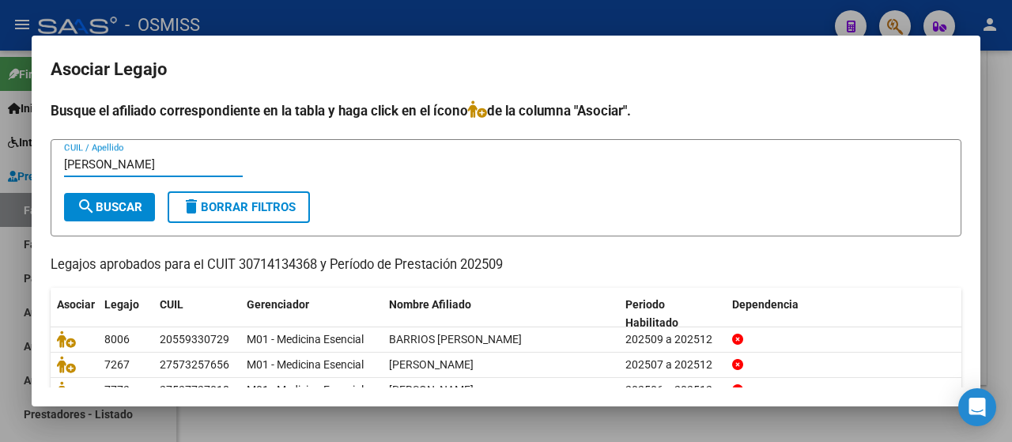
type input "[PERSON_NAME]"
click at [117, 200] on span "search Buscar" at bounding box center [110, 207] width 66 height 14
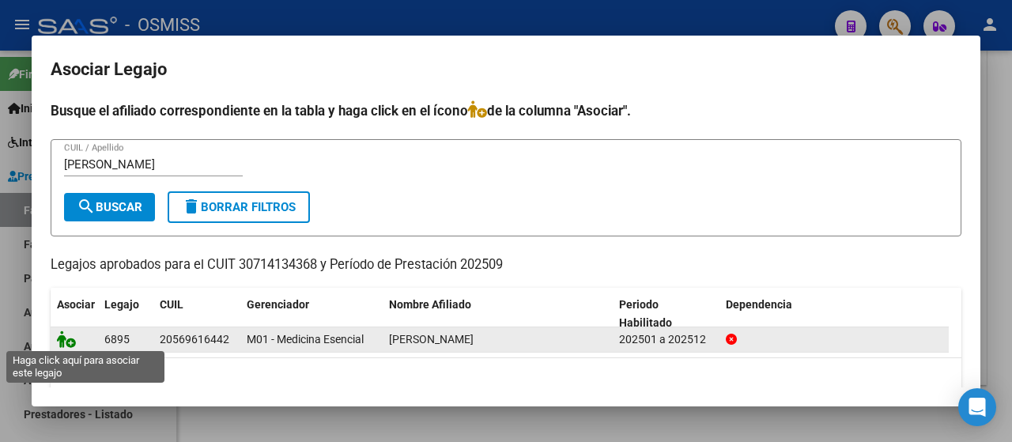
click at [59, 339] on icon at bounding box center [66, 339] width 19 height 17
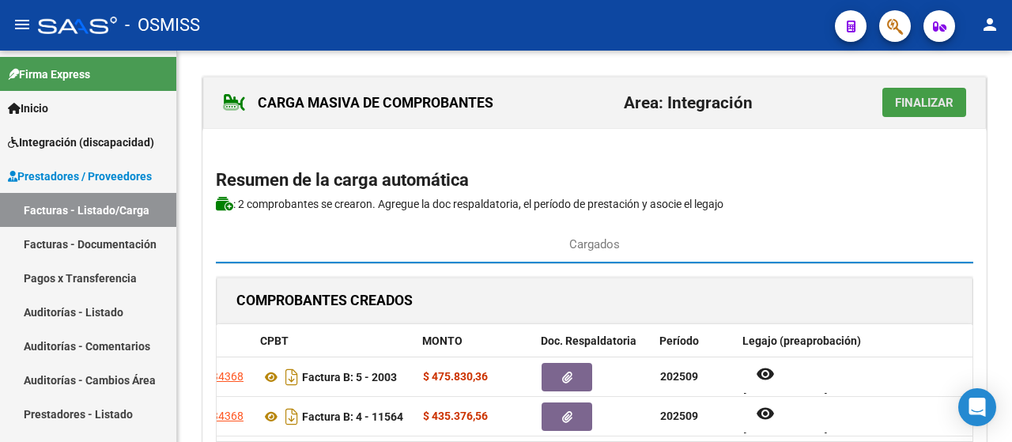
click at [932, 108] on span "Finalizar" at bounding box center [924, 103] width 59 height 14
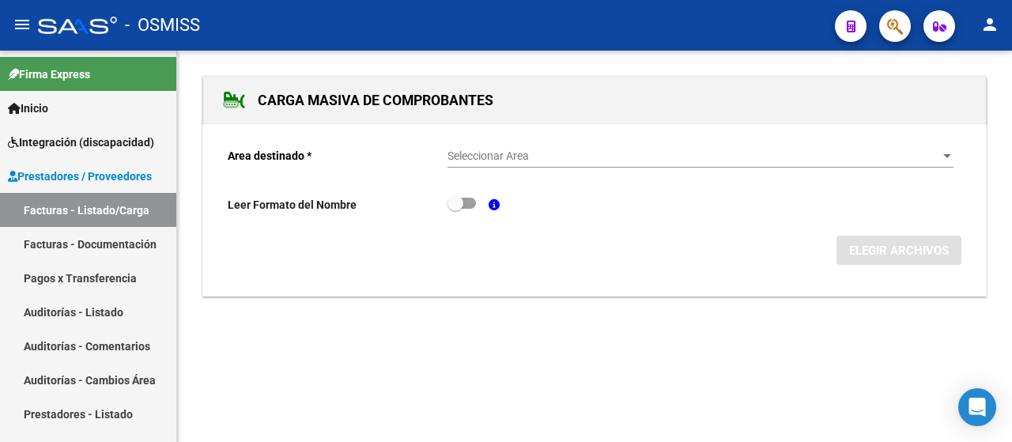
click at [950, 154] on div at bounding box center [948, 156] width 8 height 4
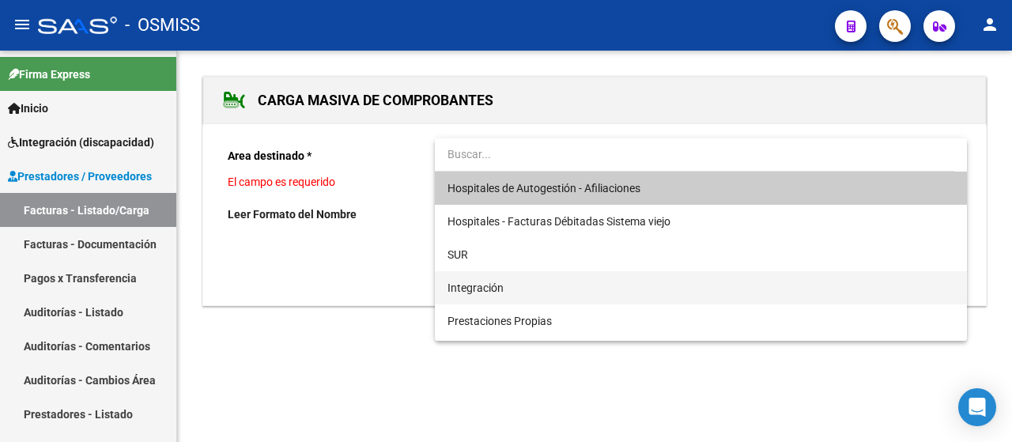
click at [547, 293] on span "Integración" at bounding box center [701, 287] width 507 height 33
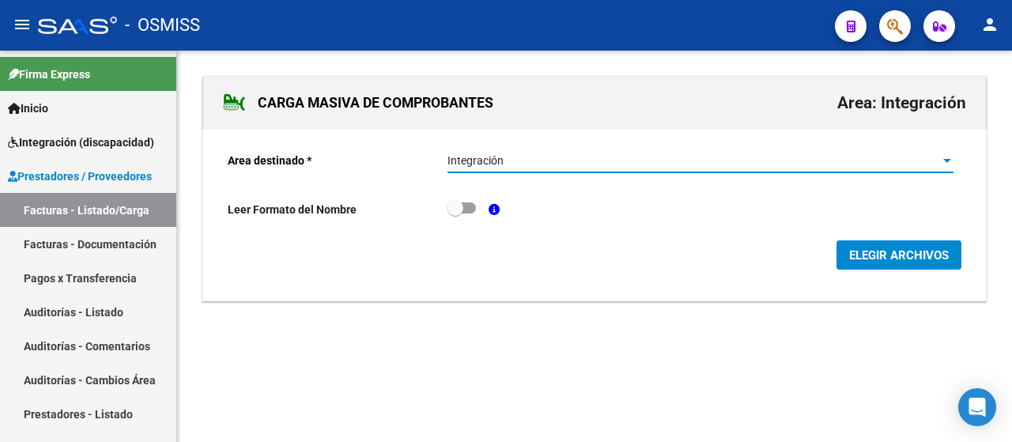
click at [889, 252] on span "ELEGIR ARCHIVOS" at bounding box center [899, 255] width 100 height 14
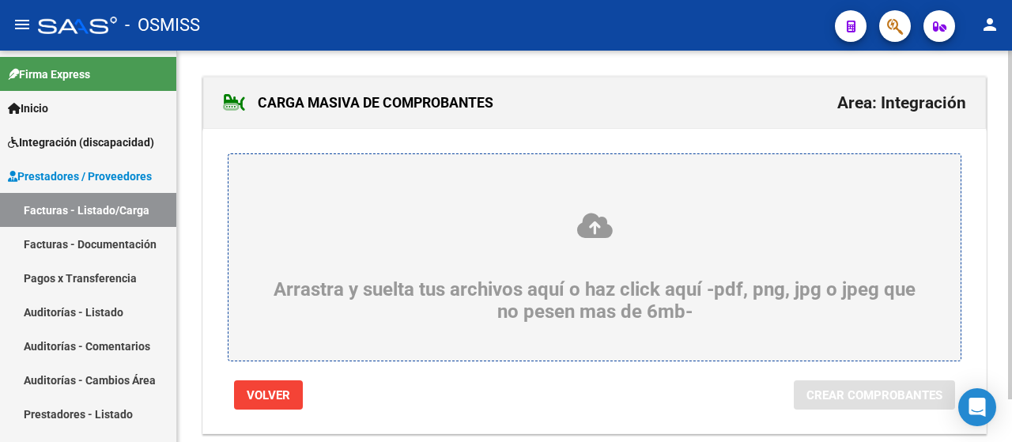
click at [384, 241] on div "Arrastra y suelta tus archivos aquí o haz click aquí -pdf, png, jpg o jpeg que …" at bounding box center [595, 267] width 656 height 112
click at [0, 0] on input "Arrastra y suelta tus archivos aquí o haz click aquí -pdf, png, jpg o jpeg que …" at bounding box center [0, 0] width 0 height 0
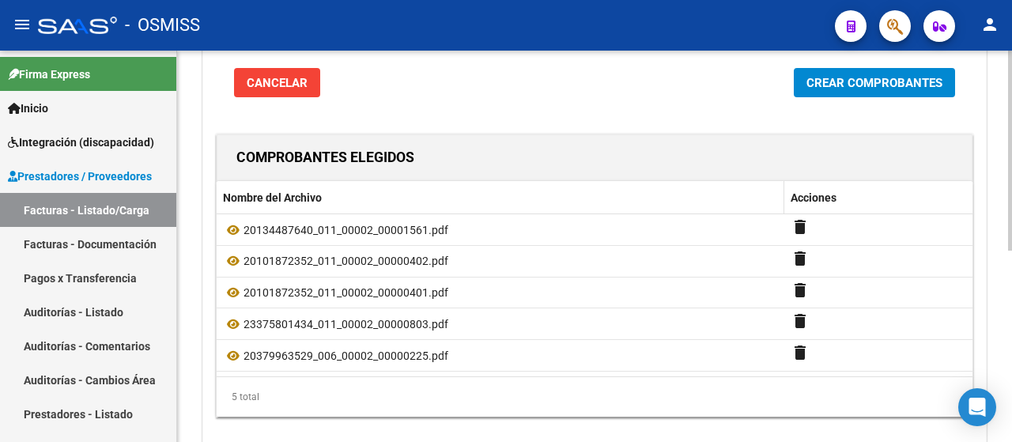
scroll to position [316, 0]
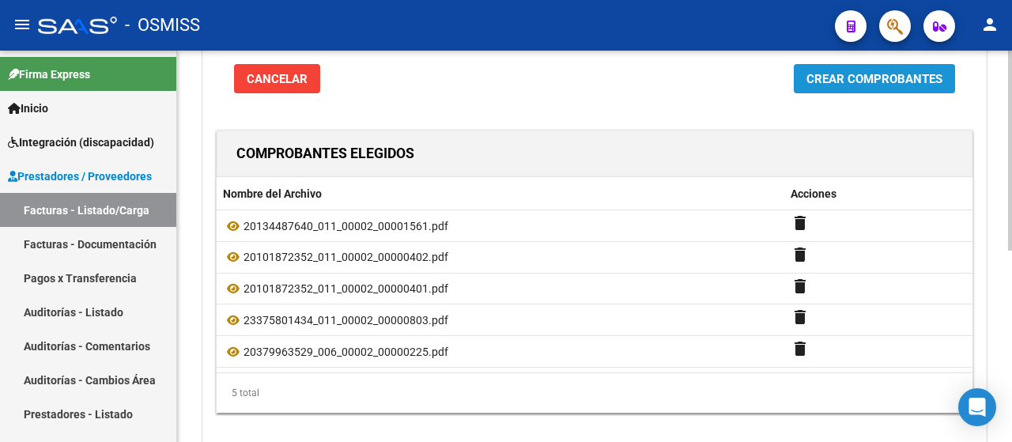
click at [857, 85] on span "Crear Comprobantes" at bounding box center [875, 79] width 136 height 14
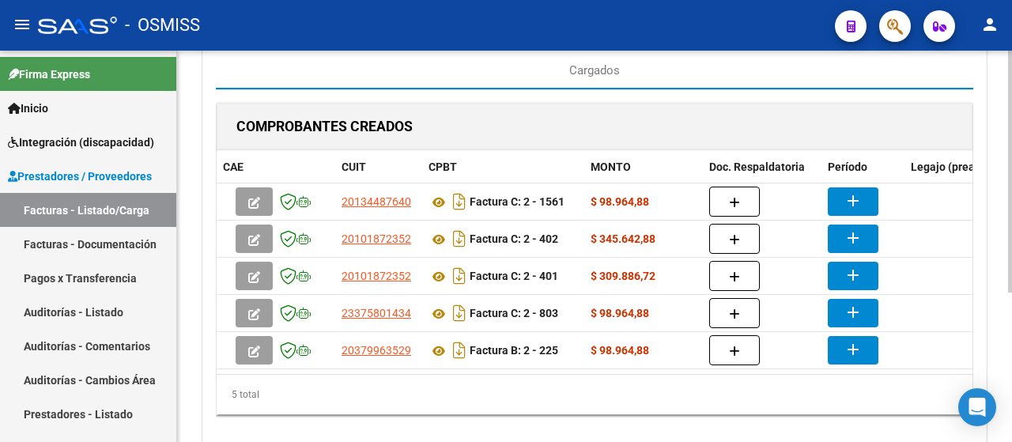
scroll to position [174, 0]
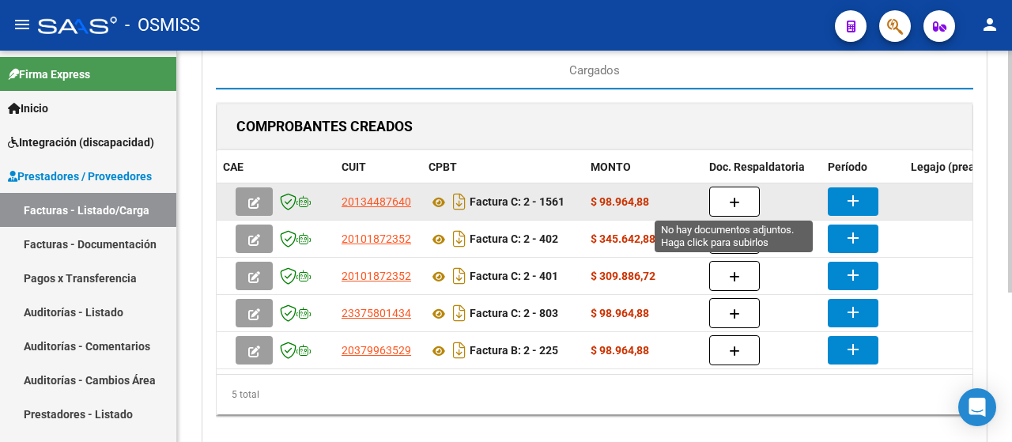
click at [736, 200] on icon "button" at bounding box center [734, 203] width 11 height 12
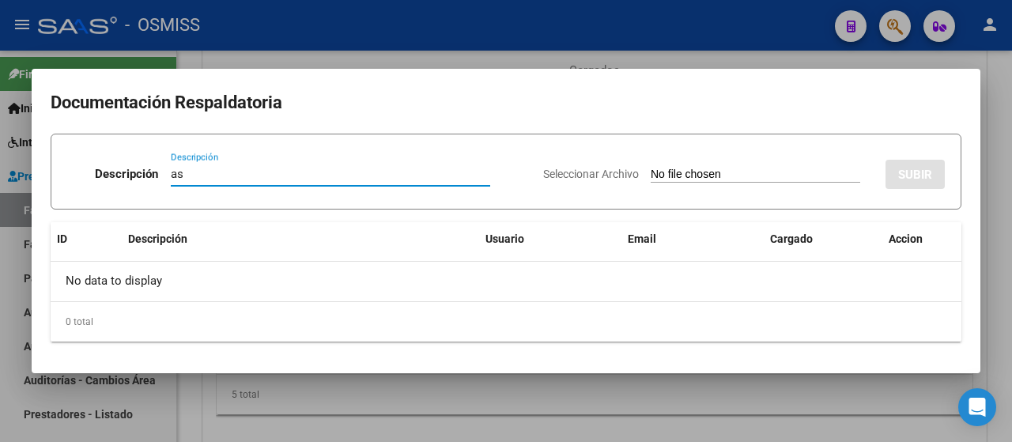
type input "as"
click at [704, 175] on input "Seleccionar Archivo" at bounding box center [756, 175] width 210 height 15
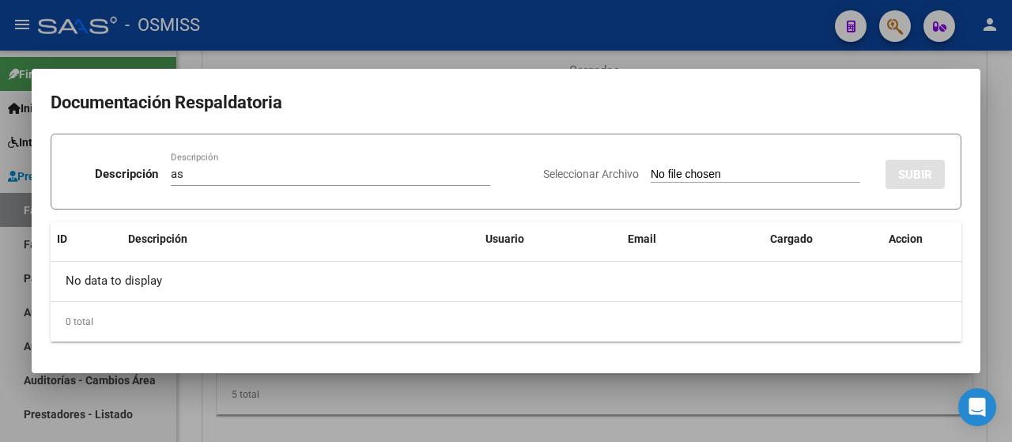
type input "C:\fakepath\Doc SOSO Psico septiembre.pdf"
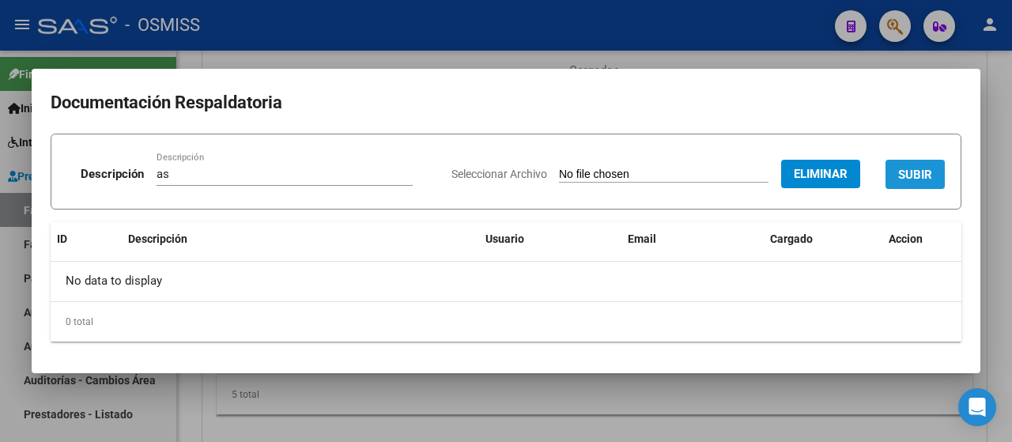
click at [899, 176] on span "SUBIR" at bounding box center [915, 175] width 34 height 14
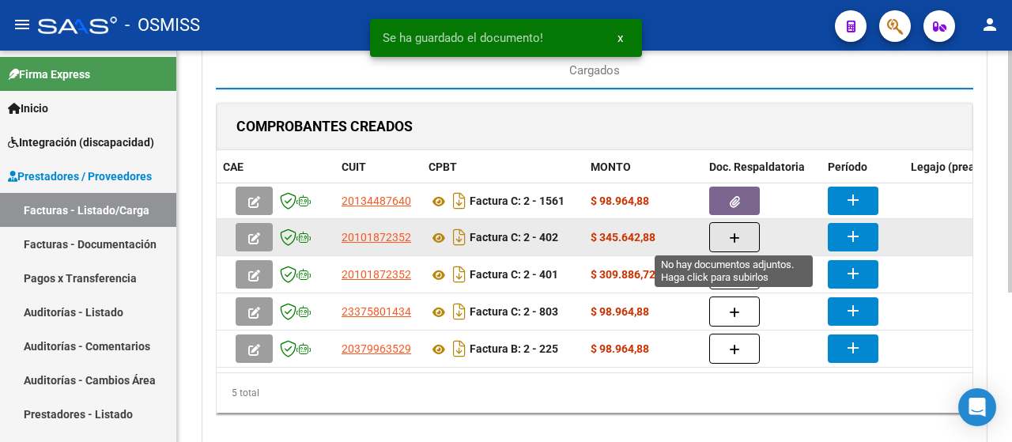
click at [740, 241] on button "button" at bounding box center [734, 237] width 51 height 30
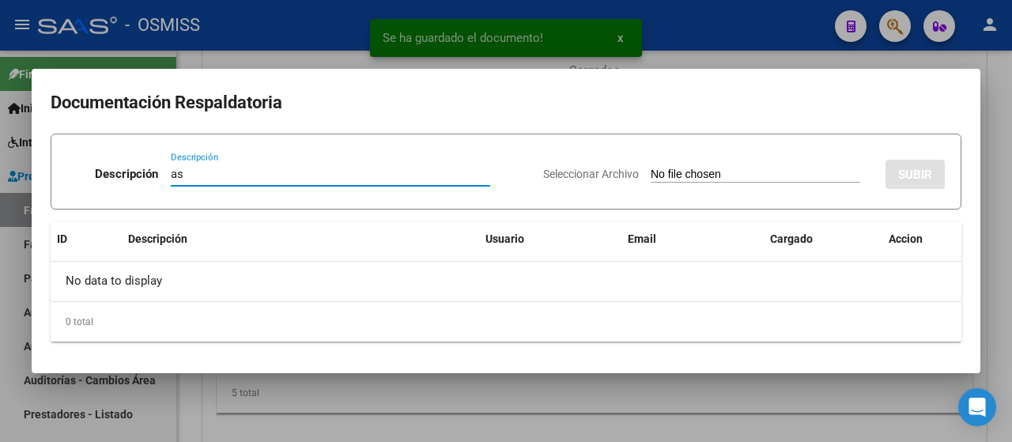
type input "as"
click at [704, 180] on input "Seleccionar Archivo" at bounding box center [756, 175] width 210 height 15
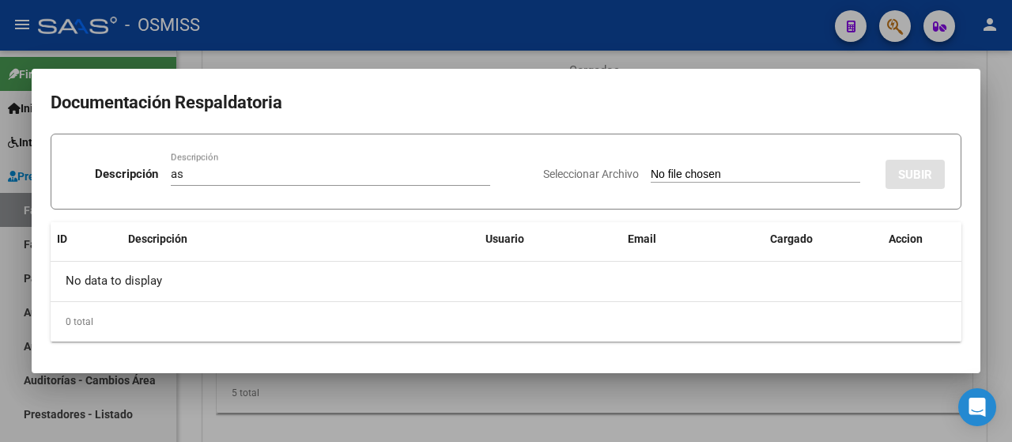
type input "C:\fakepath\[PERSON_NAME] Soso Tratamientos doble.pdf"
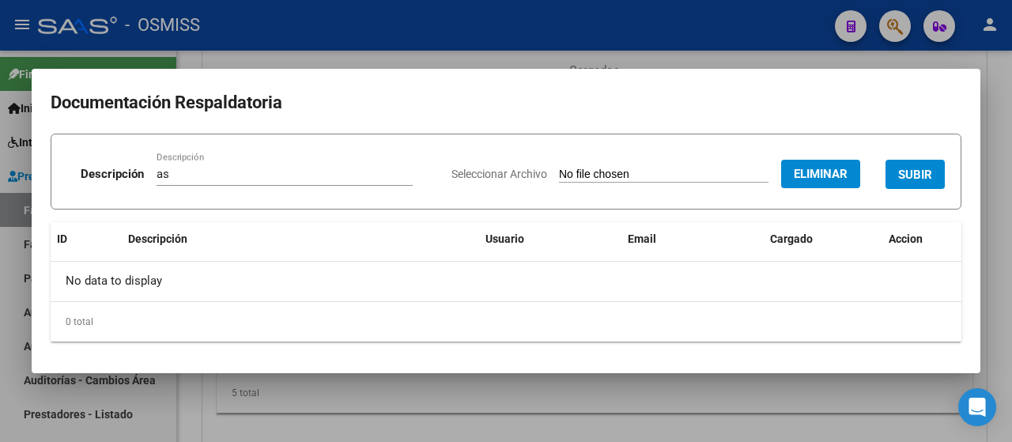
click at [925, 175] on span "SUBIR" at bounding box center [915, 175] width 34 height 14
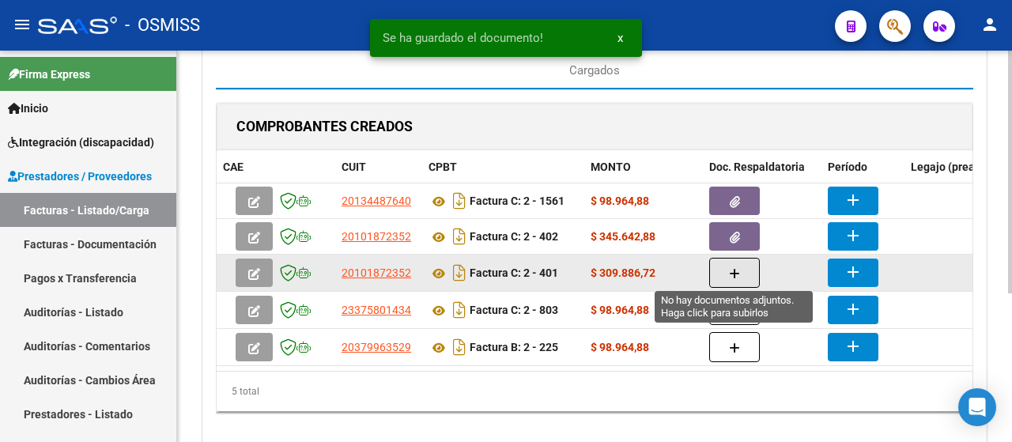
click at [751, 269] on button "button" at bounding box center [734, 273] width 51 height 30
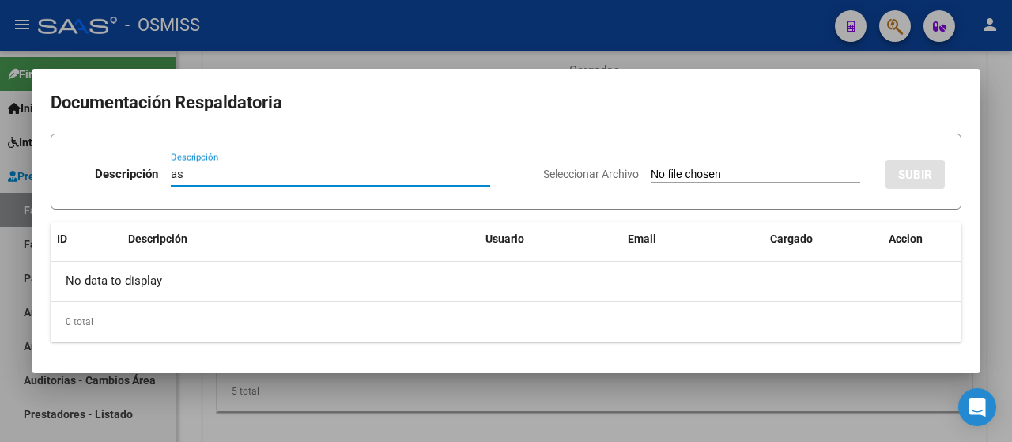
type input "as"
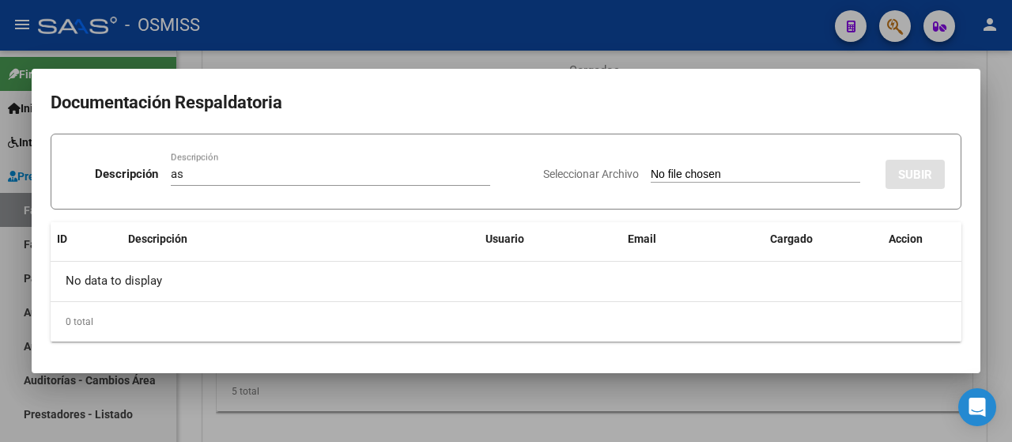
click at [723, 182] on input "Seleccionar Archivo" at bounding box center [756, 175] width 210 height 15
type input "C:\fakepath\[PERSON_NAME] Soso Institucion doble.pdf"
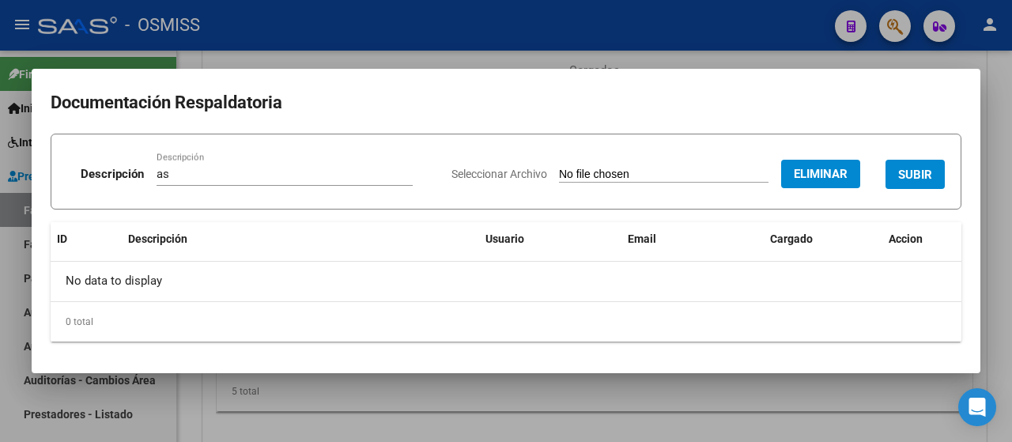
click at [931, 168] on span "SUBIR" at bounding box center [915, 175] width 34 height 14
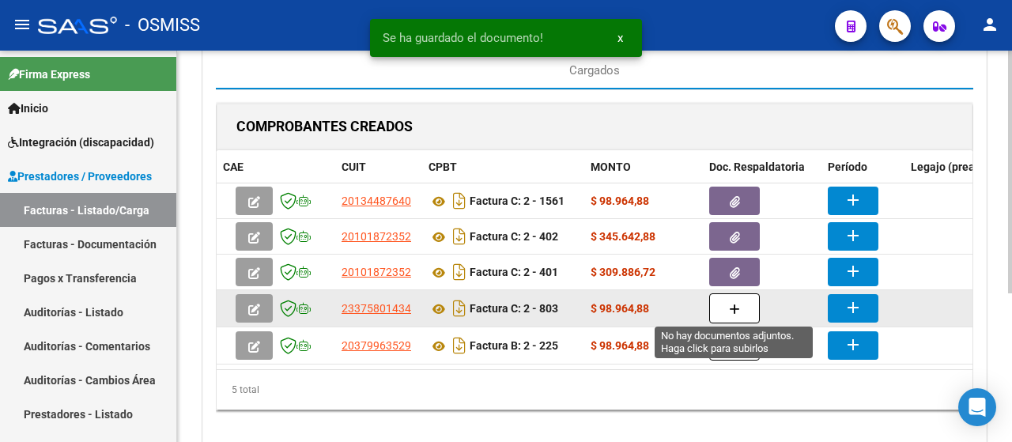
click at [719, 308] on button "button" at bounding box center [734, 308] width 51 height 30
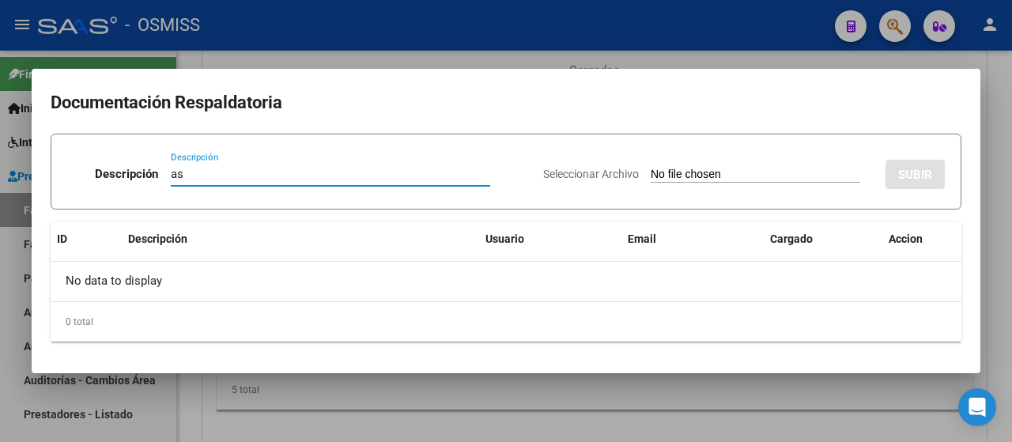
type input "as"
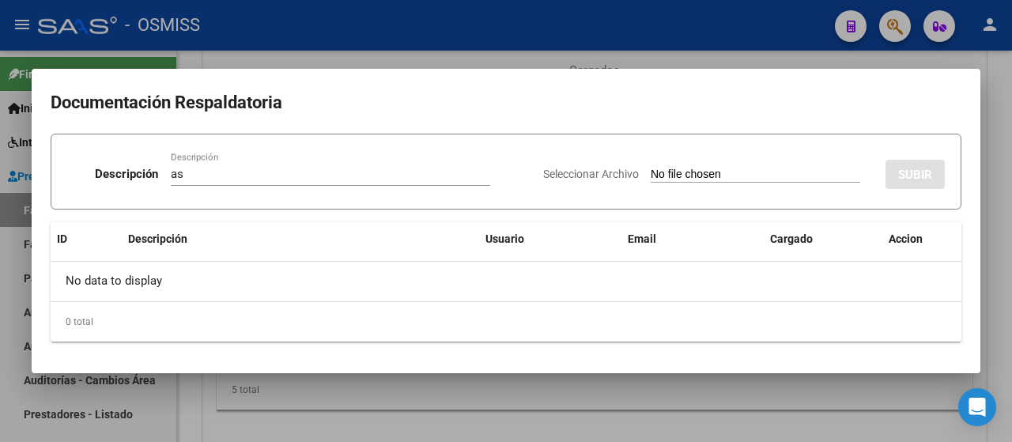
click at [691, 175] on input "Seleccionar Archivo" at bounding box center [756, 175] width 210 height 15
type input "C:\fakepath\Doc SOSO TO septiembre.pdf"
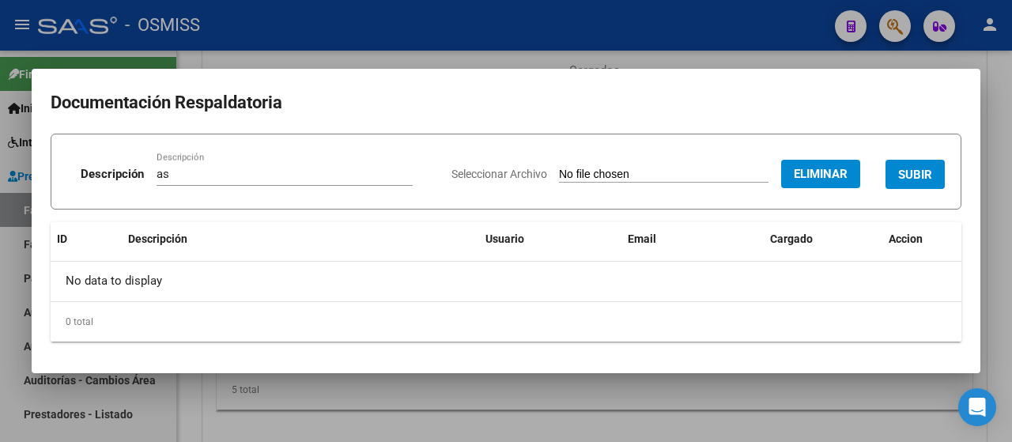
click at [931, 179] on span "SUBIR" at bounding box center [915, 175] width 34 height 14
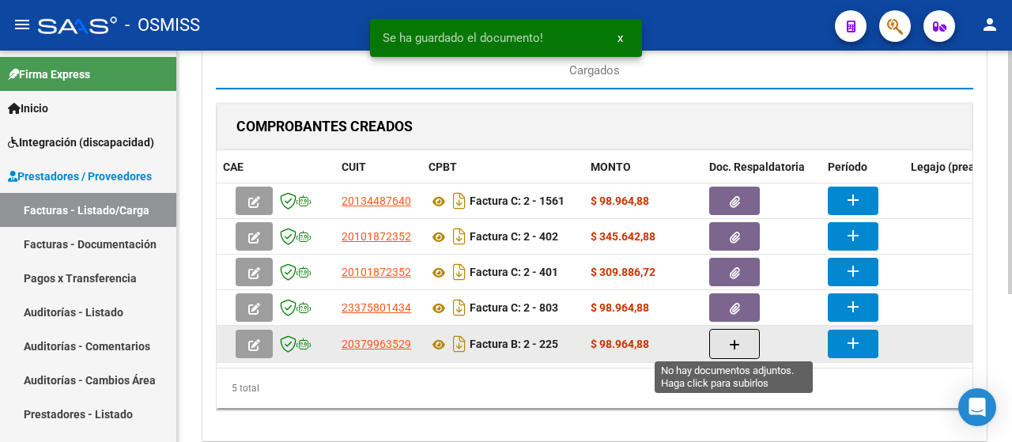
click at [739, 348] on button "button" at bounding box center [734, 344] width 51 height 30
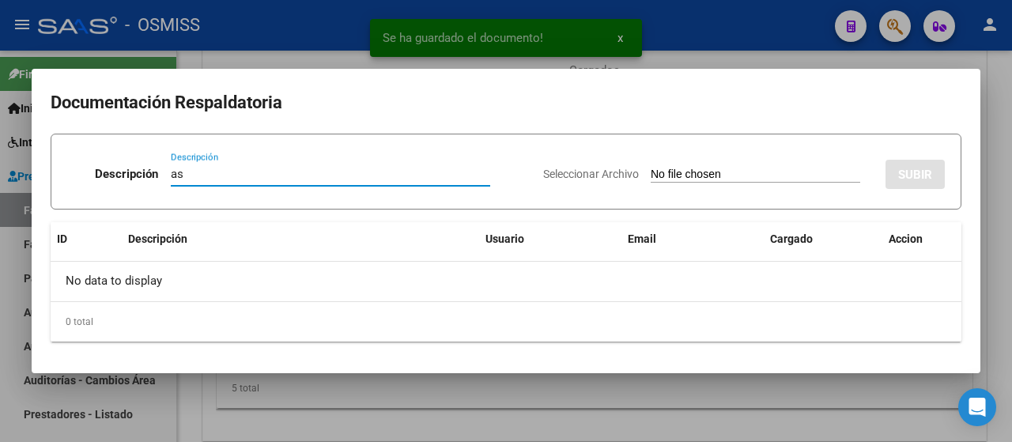
type input "as"
click at [725, 177] on input "Seleccionar Archivo" at bounding box center [756, 175] width 210 height 15
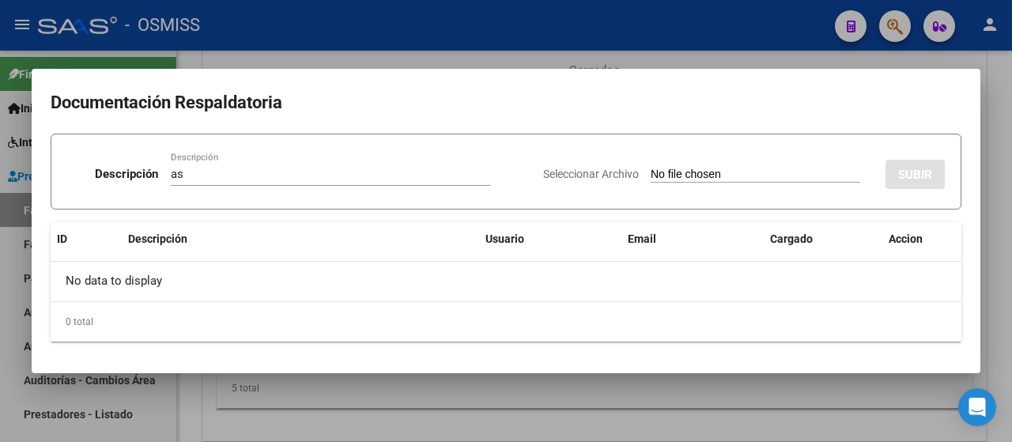
type input "C:\fakepath\Doc SOSO Fono septiembre.pdf"
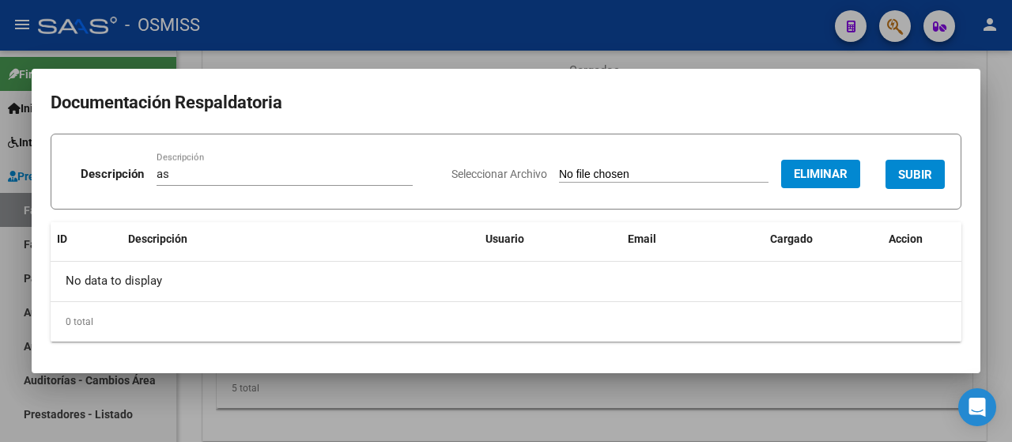
click at [921, 177] on span "SUBIR" at bounding box center [915, 175] width 34 height 14
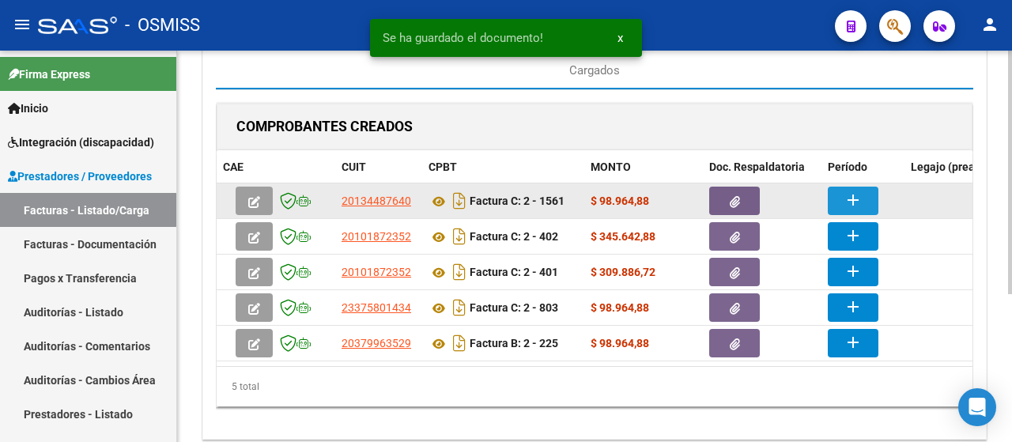
click at [864, 199] on button "add" at bounding box center [853, 201] width 51 height 28
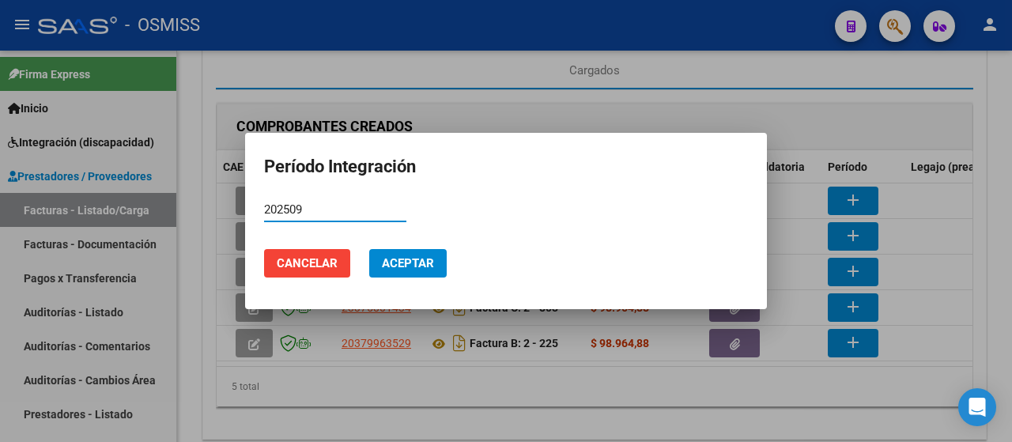
type input "202509"
click at [388, 254] on button "Aceptar" at bounding box center [408, 263] width 78 height 28
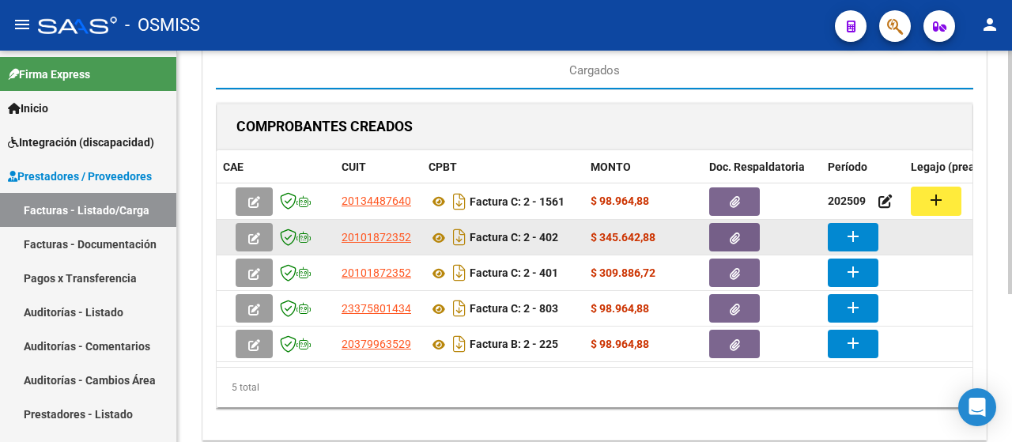
click at [859, 240] on mat-icon "add" at bounding box center [853, 236] width 19 height 19
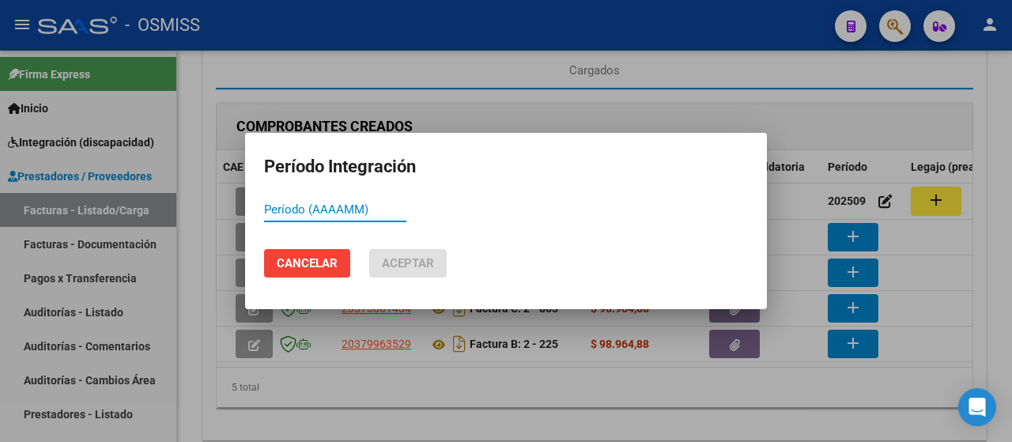
paste input "202509"
type input "202509"
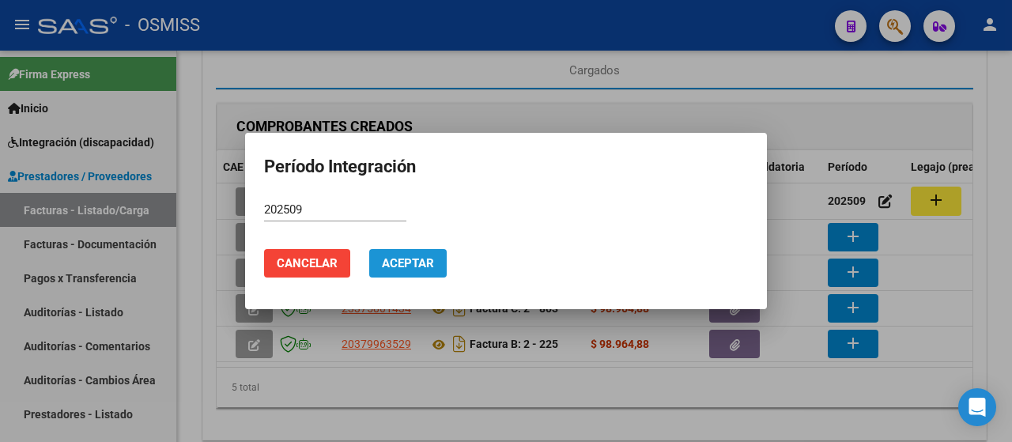
click at [419, 264] on span "Aceptar" at bounding box center [408, 263] width 52 height 14
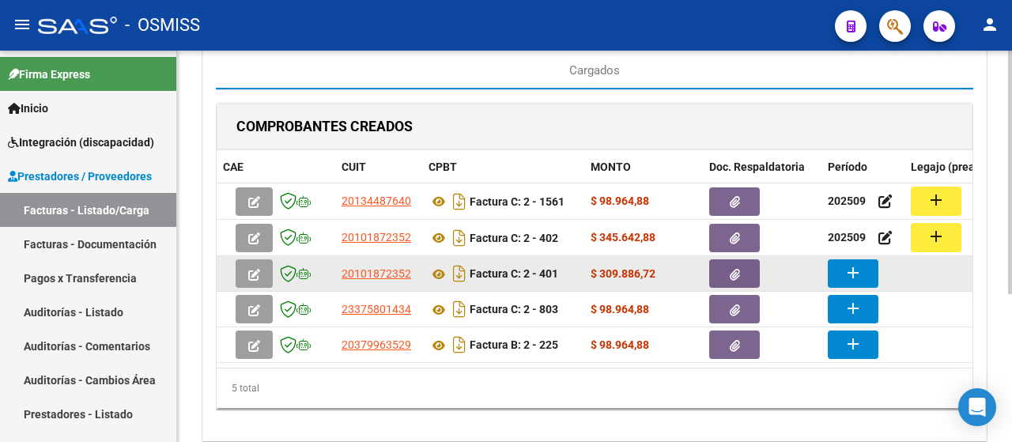
click at [853, 277] on mat-icon "add" at bounding box center [853, 272] width 19 height 19
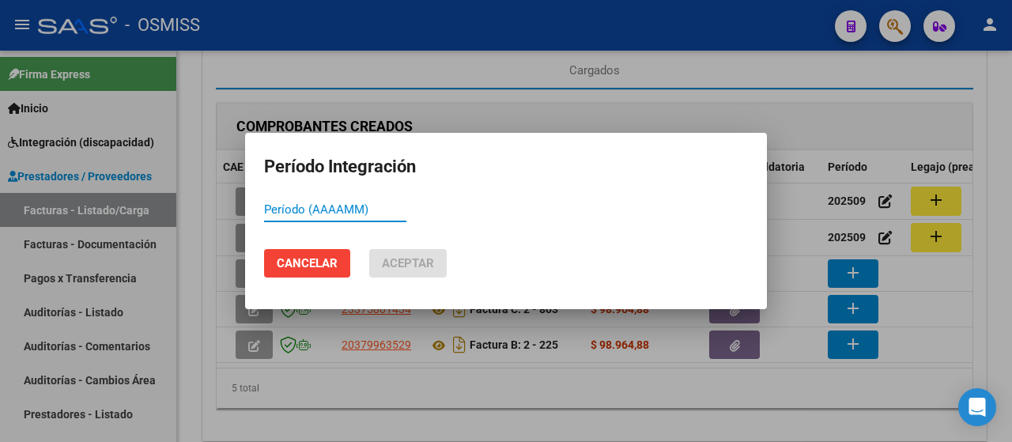
paste input "202509"
type input "202509"
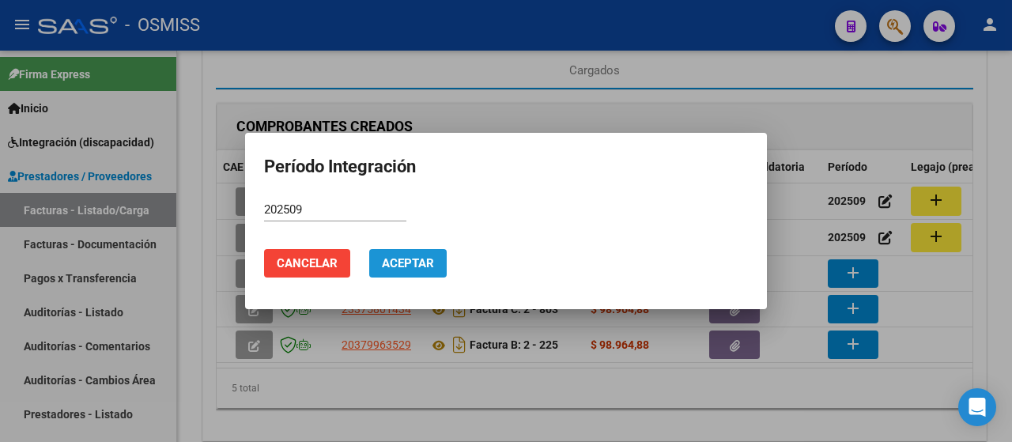
click at [391, 259] on span "Aceptar" at bounding box center [408, 263] width 52 height 14
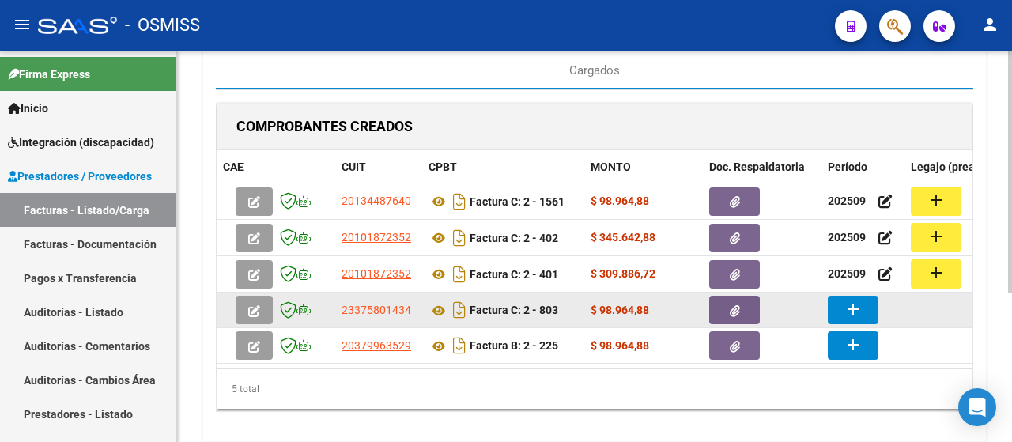
click at [857, 300] on mat-icon "add" at bounding box center [853, 309] width 19 height 19
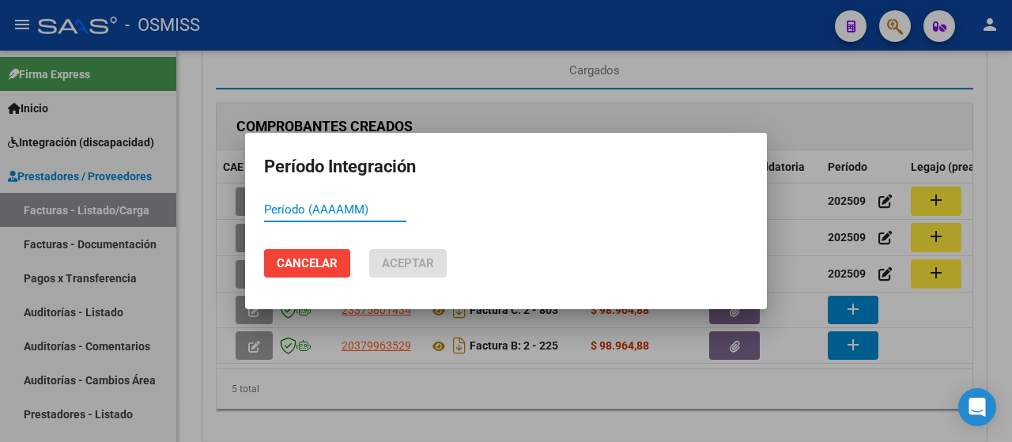
paste input "202509"
type input "202509"
click at [416, 267] on span "Aceptar" at bounding box center [408, 263] width 52 height 14
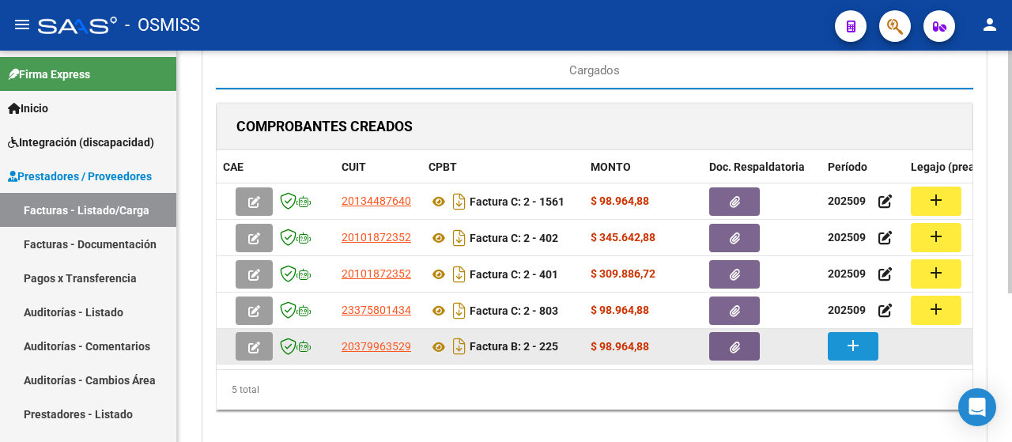
click at [853, 341] on mat-icon "add" at bounding box center [853, 345] width 19 height 19
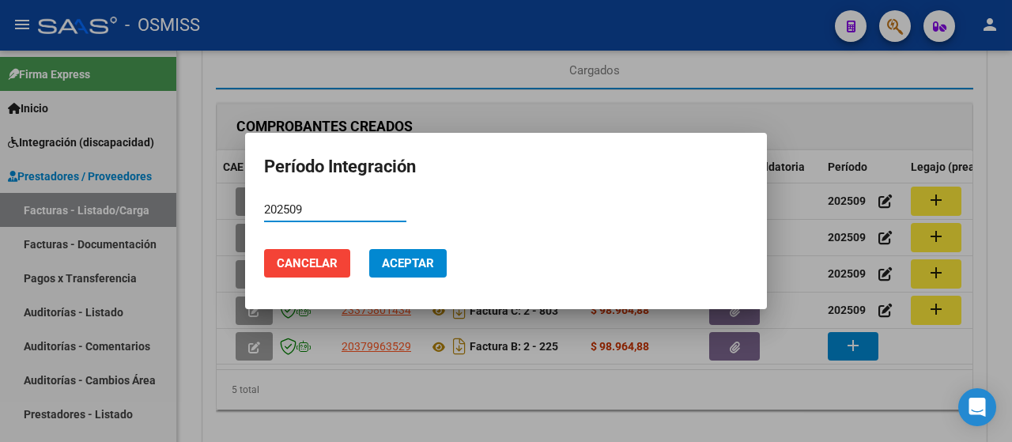
type input "202509"
click at [403, 257] on span "Aceptar" at bounding box center [408, 263] width 52 height 14
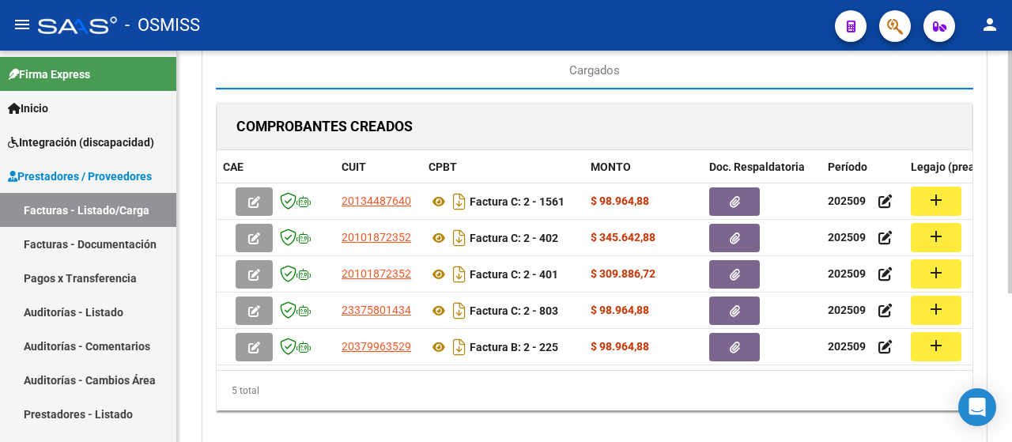
scroll to position [0, 168]
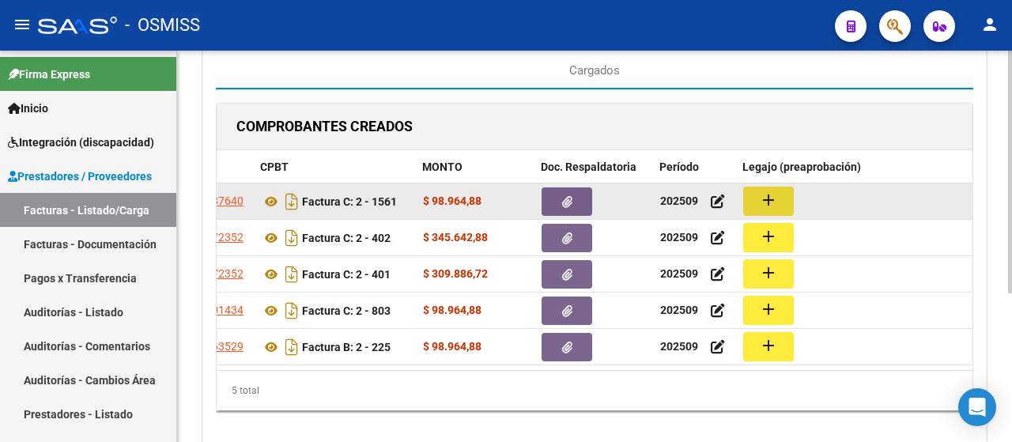
click at [776, 199] on mat-icon "add" at bounding box center [768, 200] width 19 height 19
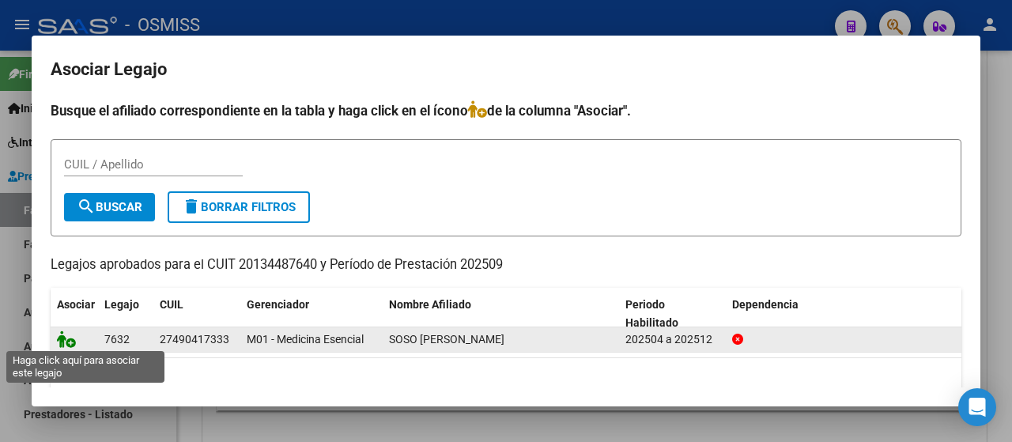
click at [64, 338] on icon at bounding box center [66, 339] width 19 height 17
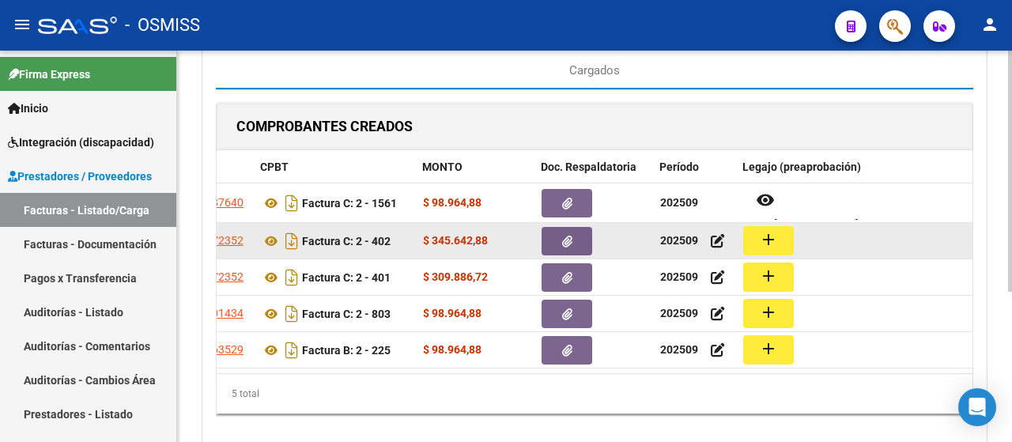
click at [777, 236] on mat-icon "add" at bounding box center [768, 239] width 19 height 19
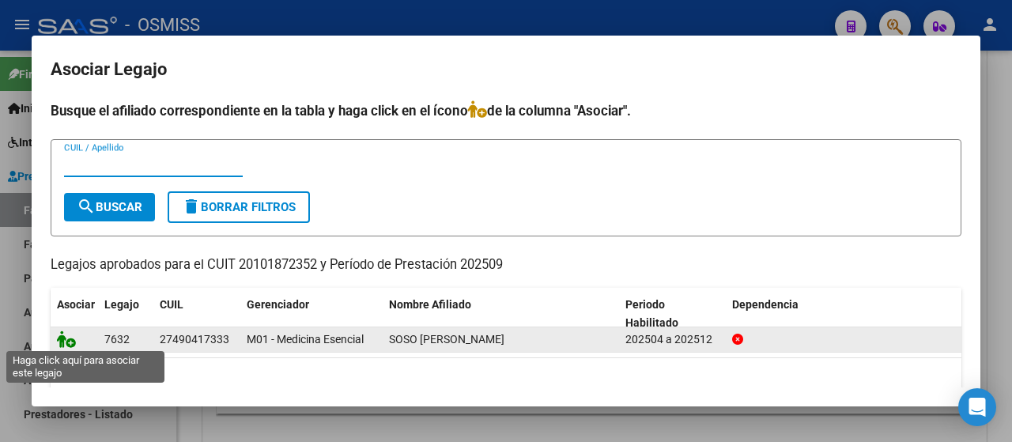
click at [70, 339] on icon at bounding box center [66, 339] width 19 height 17
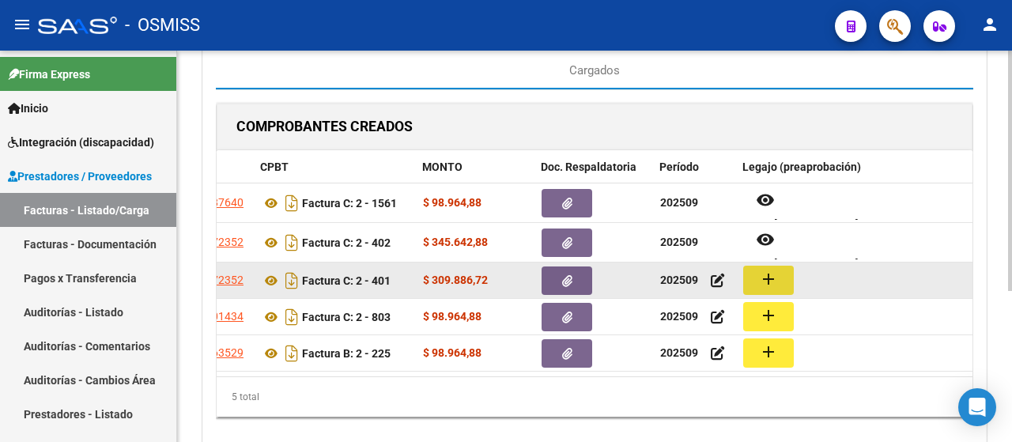
click at [771, 279] on mat-icon "add" at bounding box center [768, 279] width 19 height 19
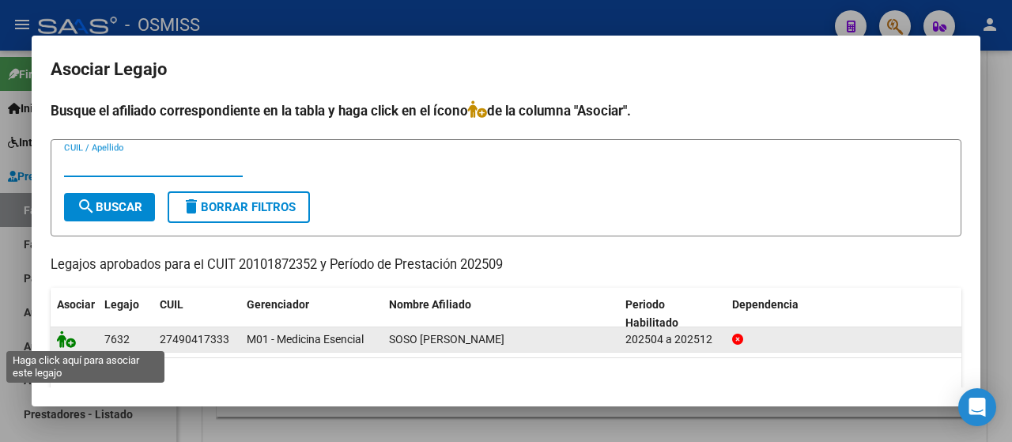
click at [60, 335] on icon at bounding box center [66, 339] width 19 height 17
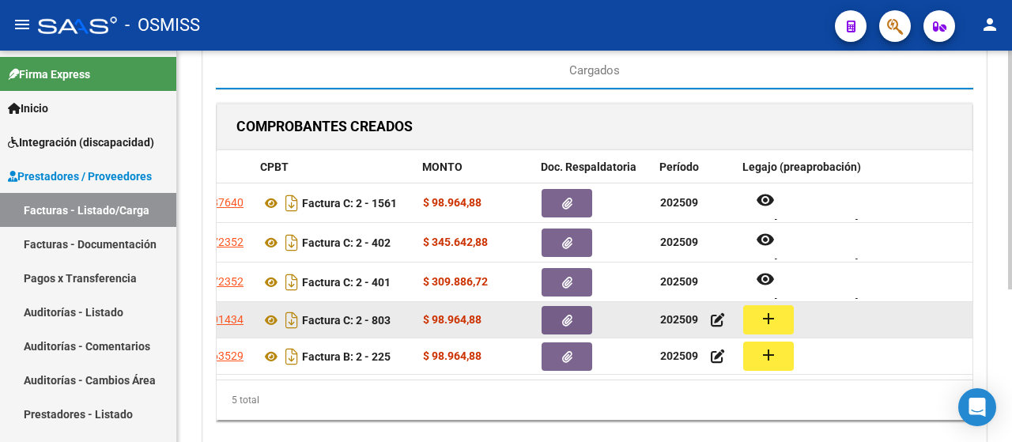
click at [758, 319] on button "add" at bounding box center [768, 319] width 51 height 29
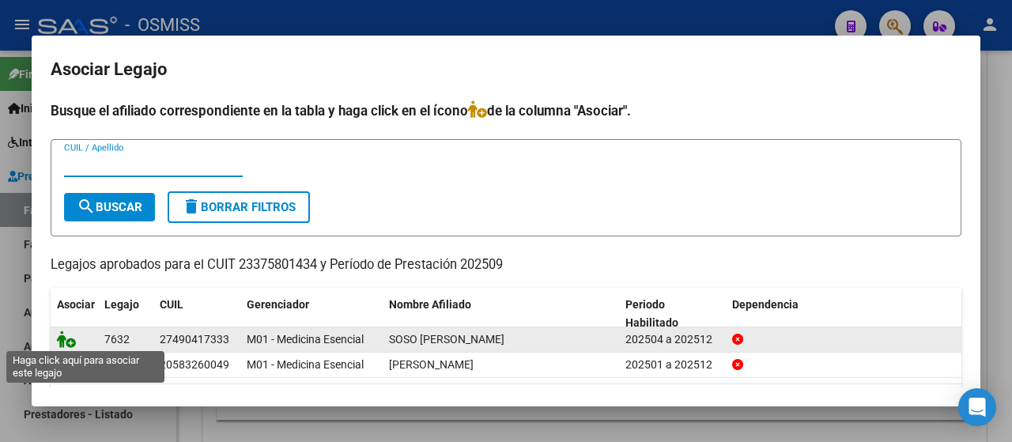
click at [66, 335] on icon at bounding box center [66, 339] width 19 height 17
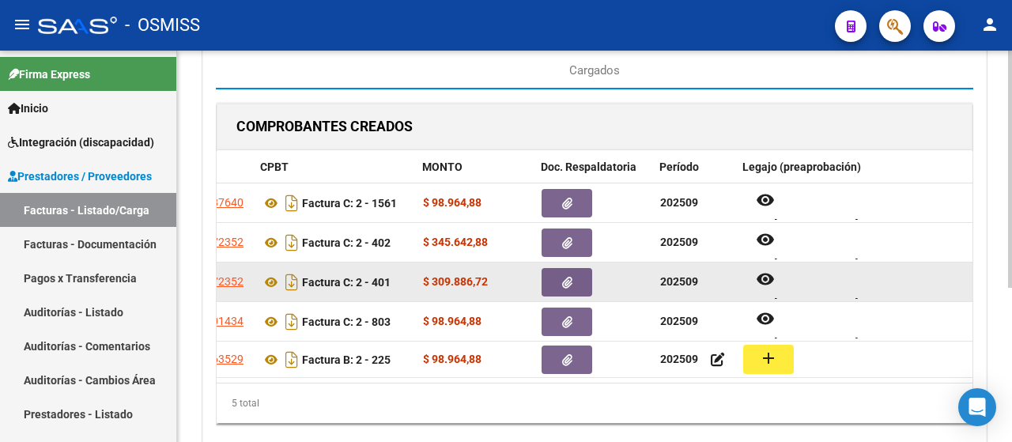
scroll to position [253, 0]
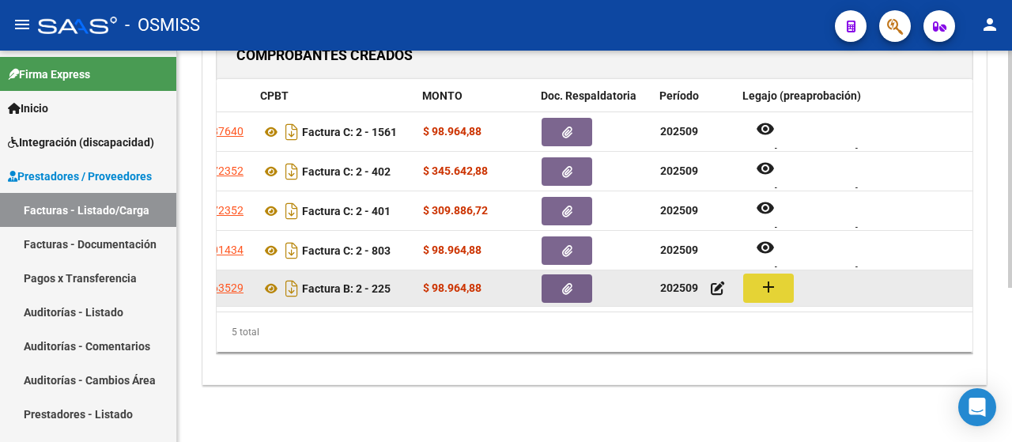
click at [759, 281] on mat-icon "add" at bounding box center [768, 287] width 19 height 19
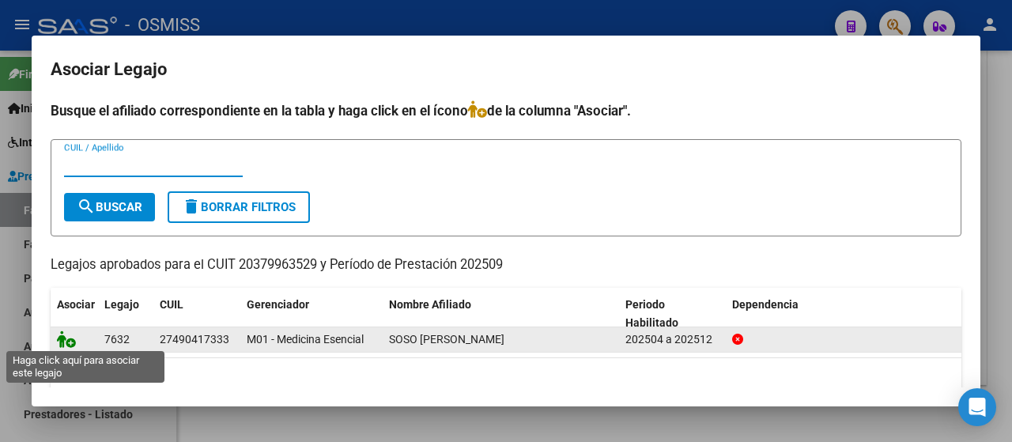
click at [72, 341] on icon at bounding box center [66, 339] width 19 height 17
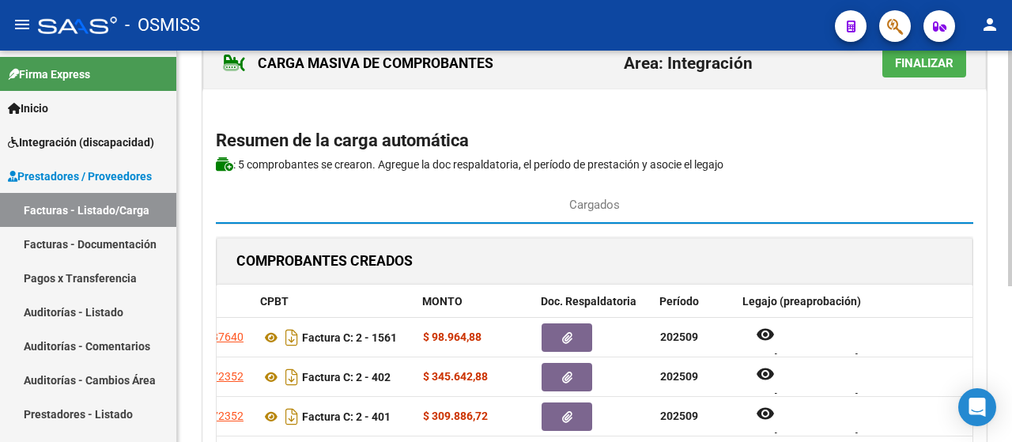
scroll to position [16, 0]
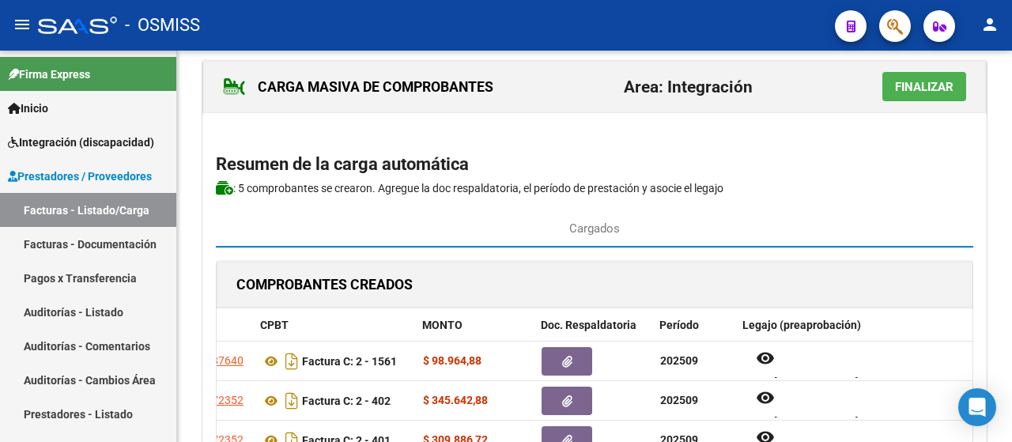
click at [907, 79] on span "Finalizar" at bounding box center [924, 86] width 59 height 14
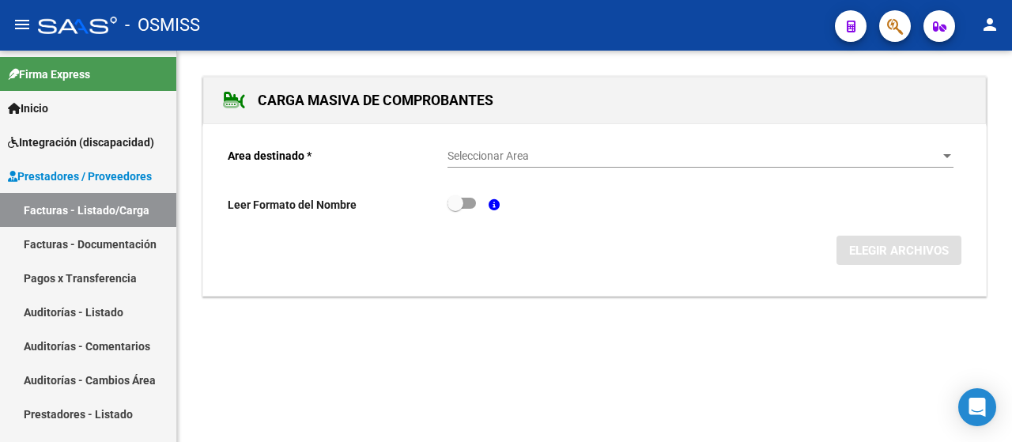
scroll to position [0, 0]
click at [938, 143] on div "Seleccionar Area Seleccionar Area" at bounding box center [701, 152] width 506 height 32
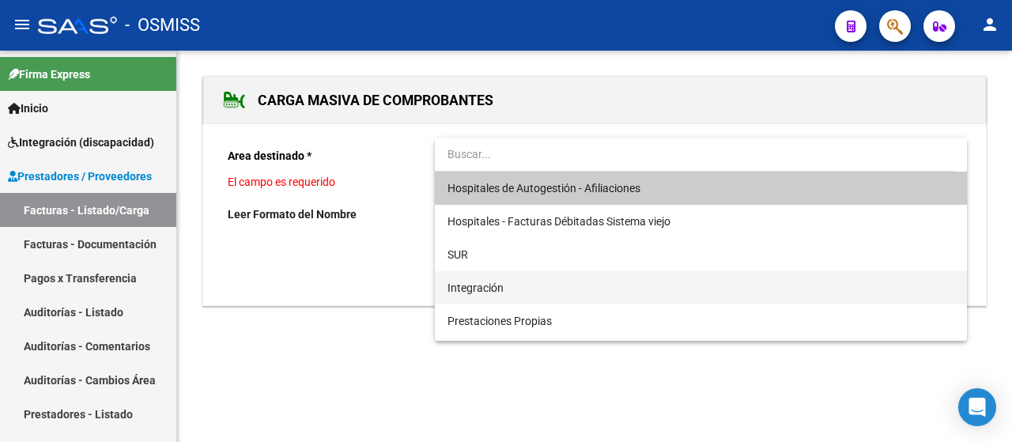
click at [538, 293] on span "Integración" at bounding box center [701, 287] width 507 height 33
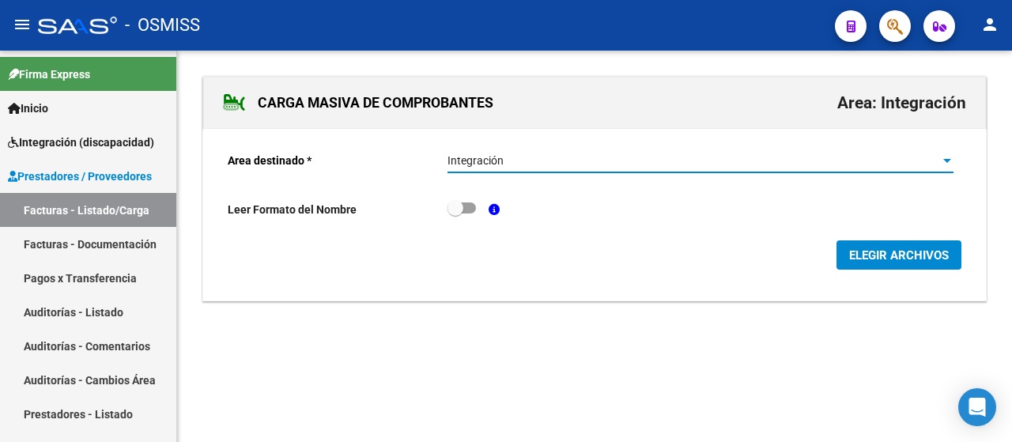
click at [906, 259] on span "ELEGIR ARCHIVOS" at bounding box center [899, 255] width 100 height 14
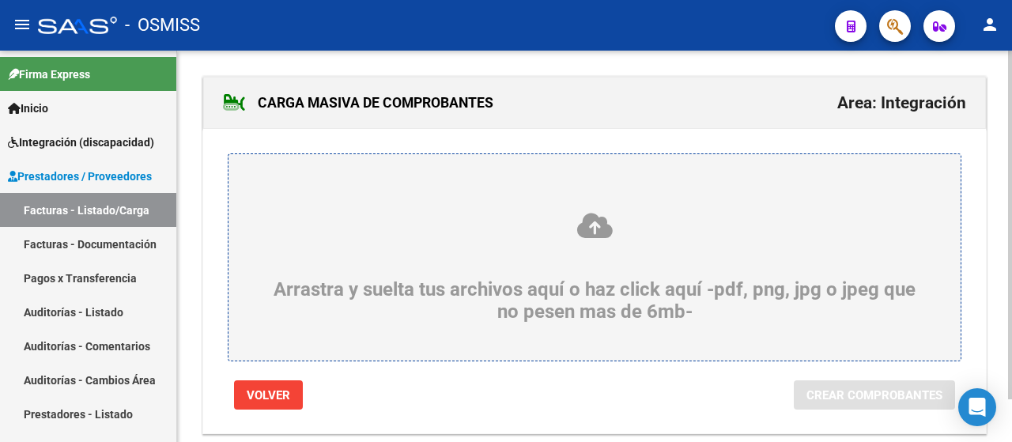
click at [356, 255] on div "Arrastra y suelta tus archivos aquí o haz click aquí -pdf, png, jpg o jpeg que …" at bounding box center [595, 267] width 656 height 112
click at [0, 0] on input "Arrastra y suelta tus archivos aquí o haz click aquí -pdf, png, jpg o jpeg que …" at bounding box center [0, 0] width 0 height 0
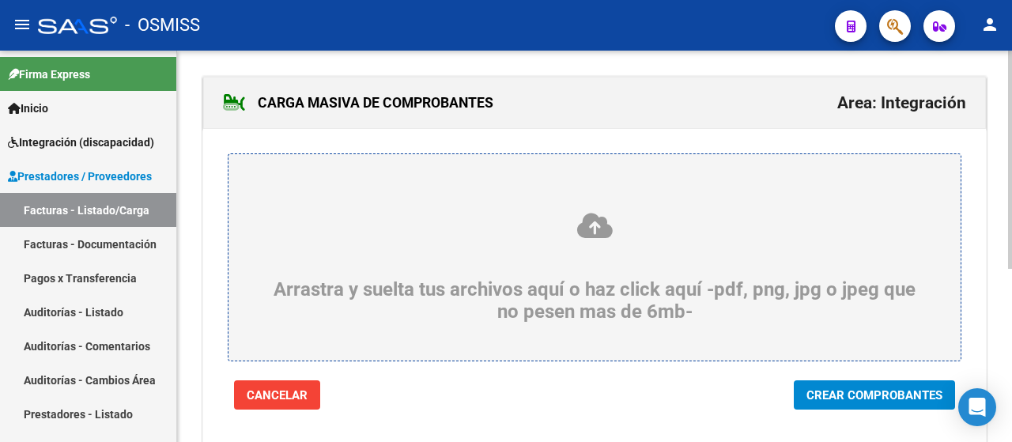
click at [864, 394] on span "Crear Comprobantes" at bounding box center [875, 395] width 136 height 14
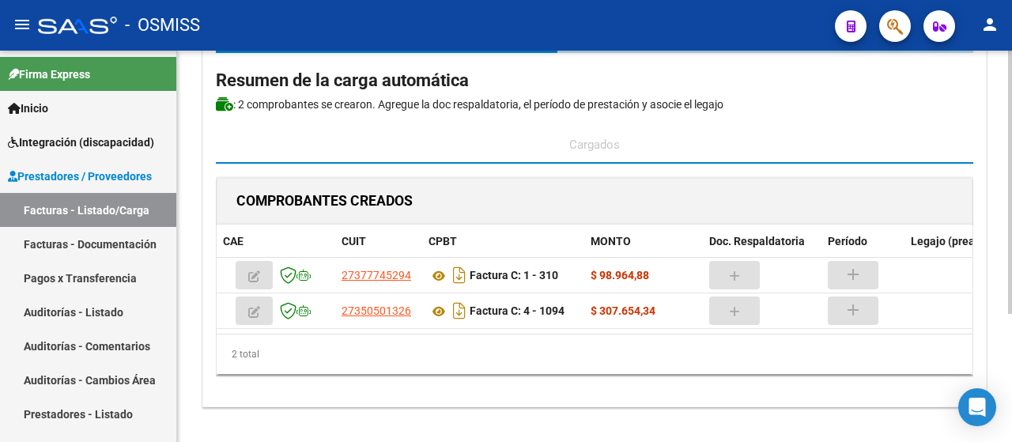
scroll to position [100, 0]
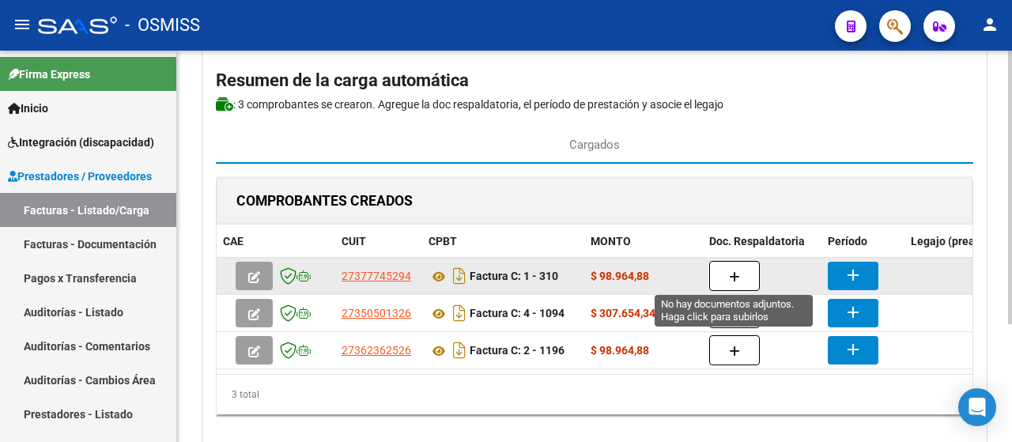
click at [746, 276] on button "button" at bounding box center [734, 276] width 51 height 30
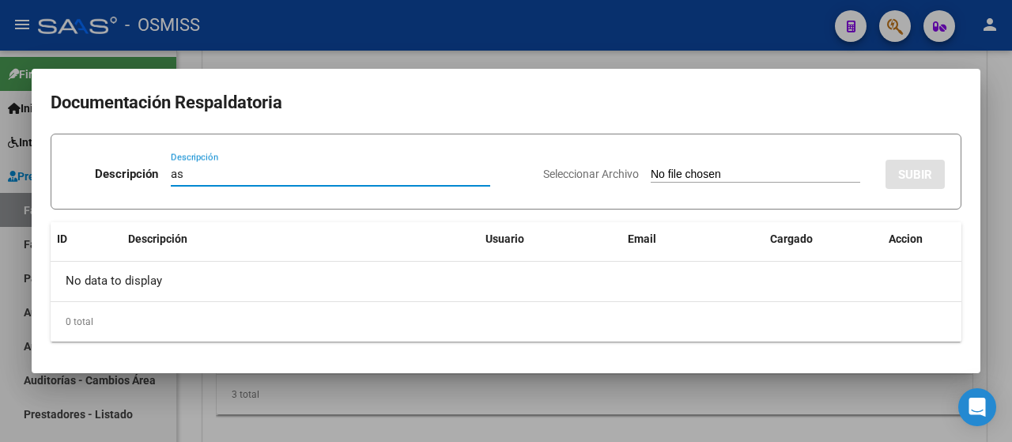
type input "as"
click at [702, 178] on input "Seleccionar Archivo" at bounding box center [756, 175] width 210 height 15
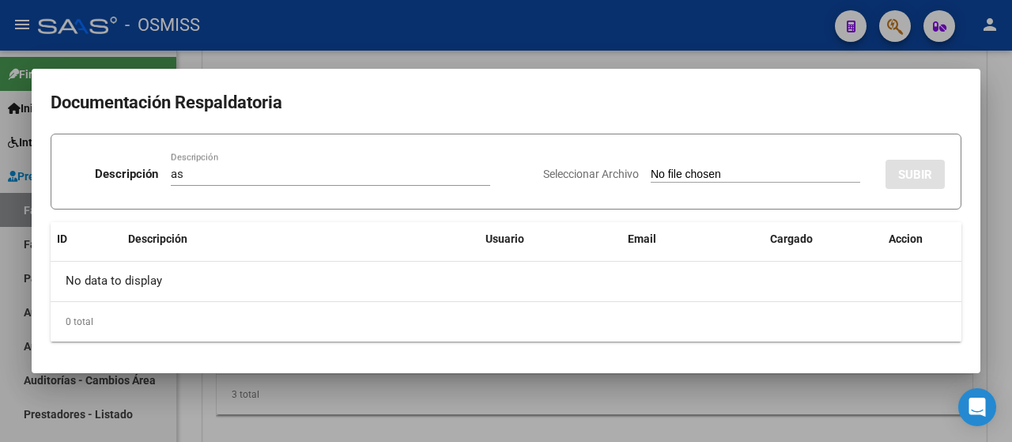
type input "C:\fakepath\Asistencia 9.25.pdf"
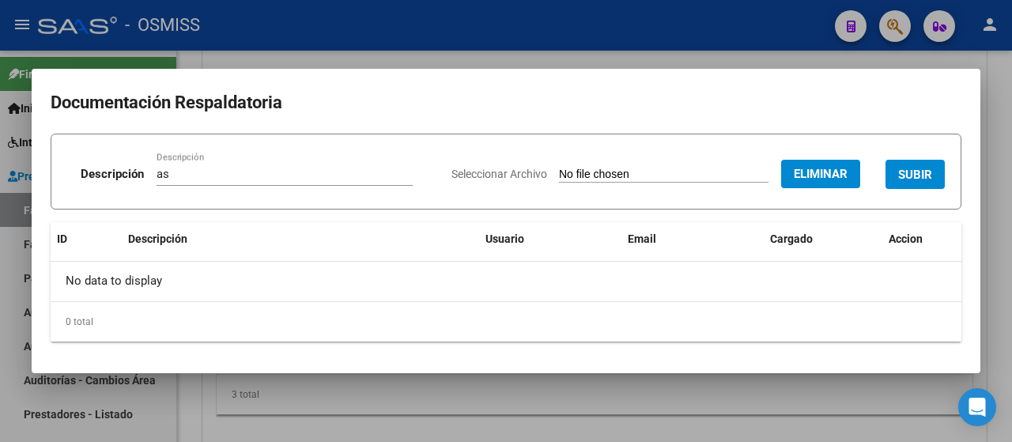
click at [913, 182] on button "SUBIR" at bounding box center [915, 174] width 59 height 29
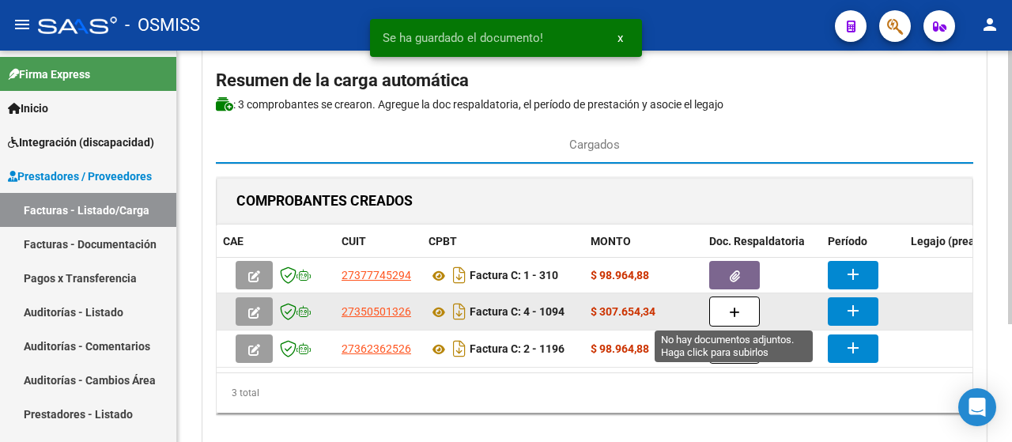
click at [732, 312] on icon "button" at bounding box center [734, 313] width 11 height 12
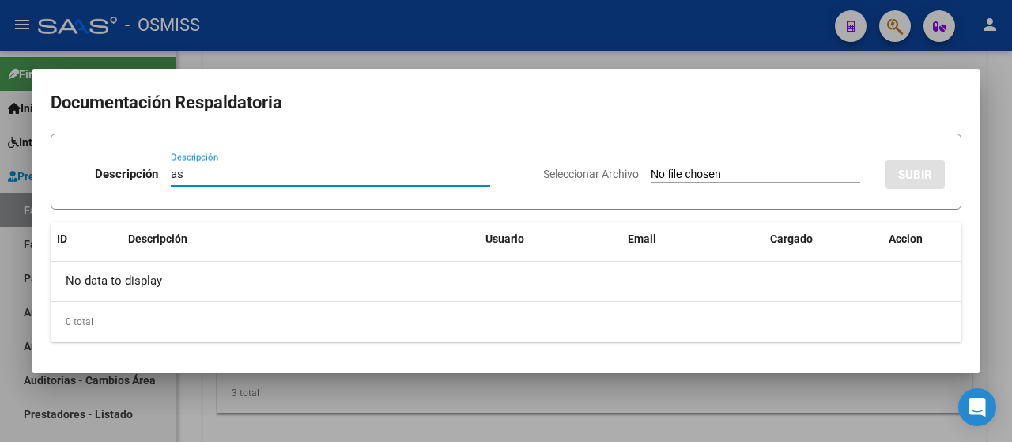
type input "as"
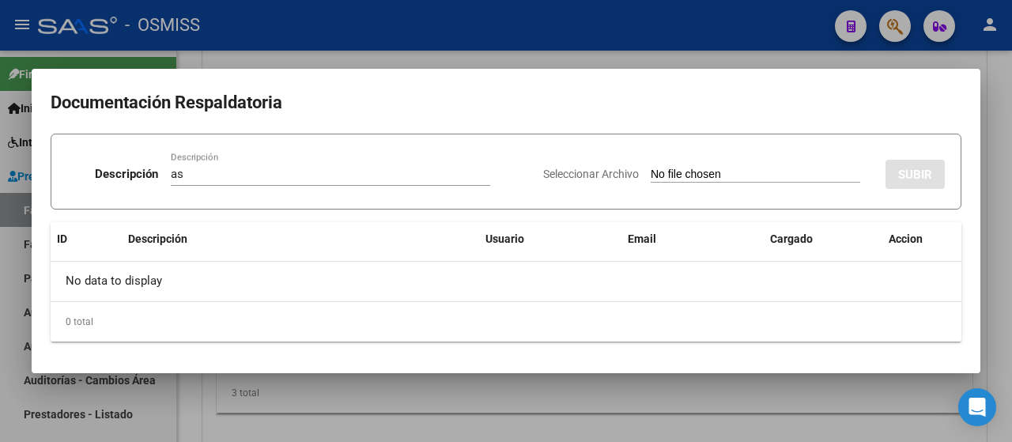
click at [723, 180] on input "Seleccionar Archivo" at bounding box center [756, 175] width 210 height 15
type input "C:\fakepath\[DATE] [PERSON_NAME] asistencia integracion.pdf"
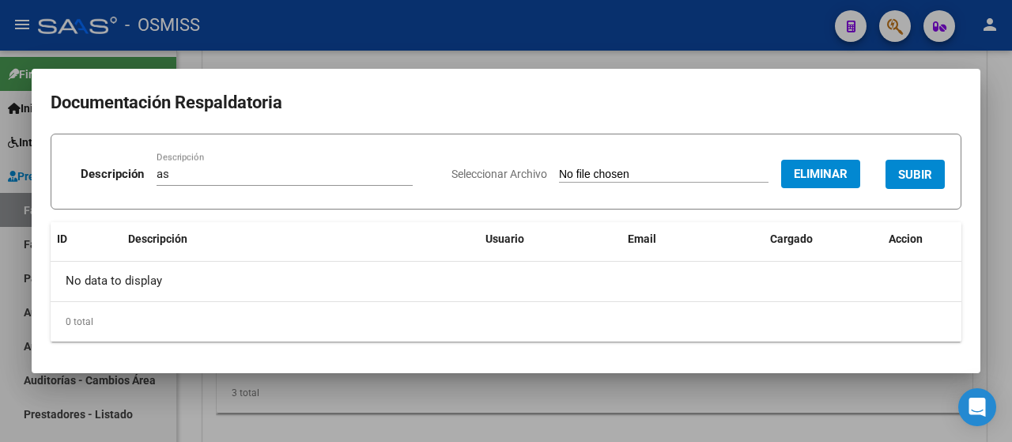
click at [910, 175] on span "SUBIR" at bounding box center [915, 175] width 34 height 14
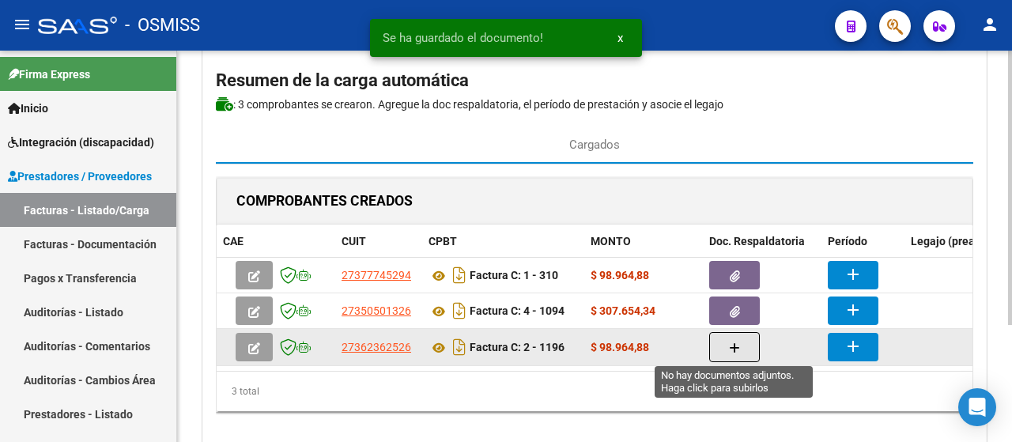
click at [739, 348] on icon "button" at bounding box center [734, 348] width 11 height 12
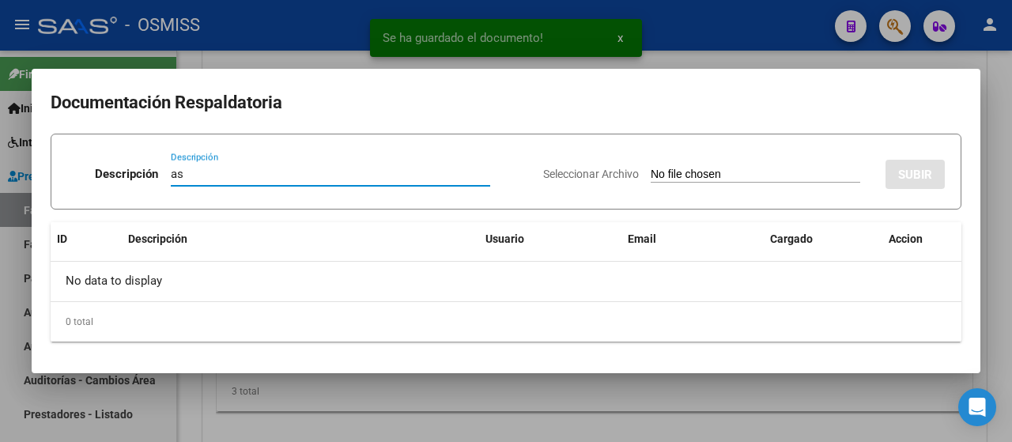
type input "as"
click at [718, 173] on input "Seleccionar Archivo" at bounding box center [756, 175] width 210 height 15
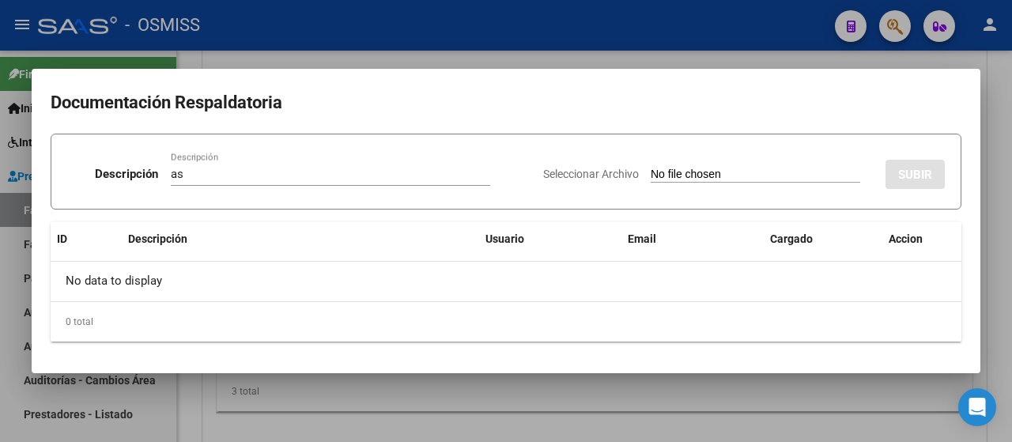
type input "C:\fakepath\Planilla [PERSON_NAME].pdf"
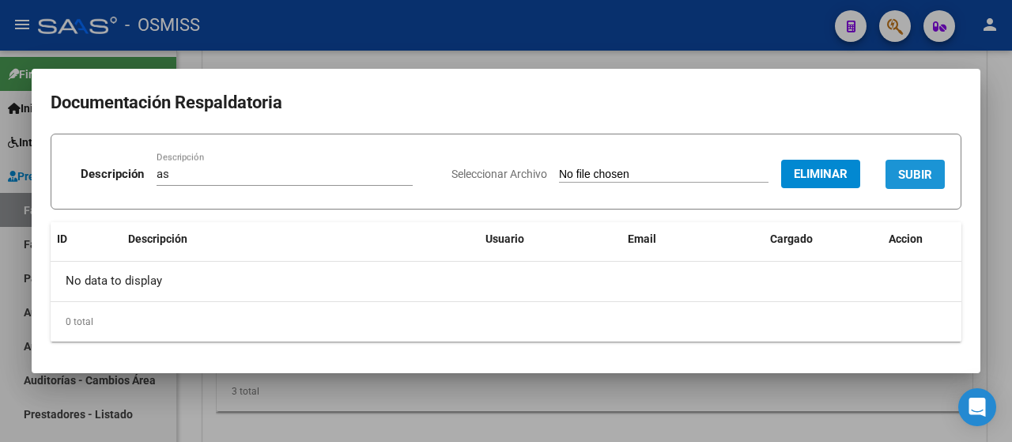
click at [924, 170] on span "SUBIR" at bounding box center [915, 175] width 34 height 14
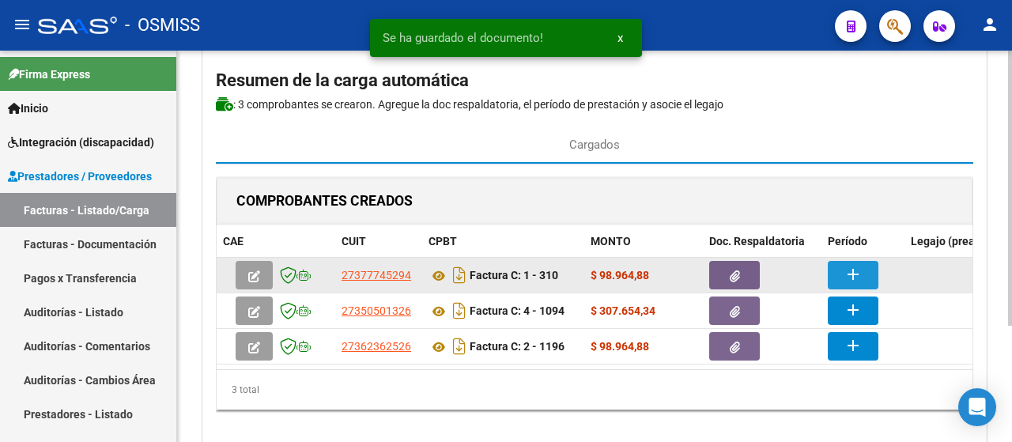
click at [854, 272] on mat-icon "add" at bounding box center [853, 274] width 19 height 19
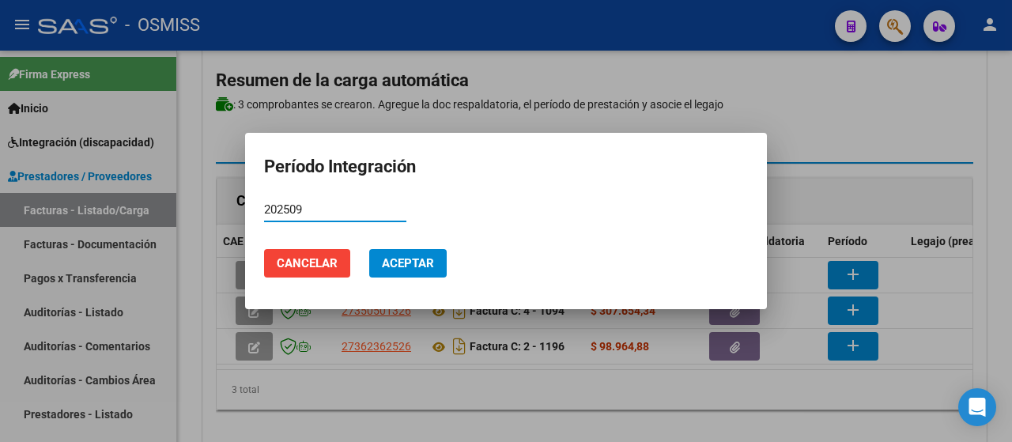
type input "202509"
click at [429, 273] on button "Aceptar" at bounding box center [408, 263] width 78 height 28
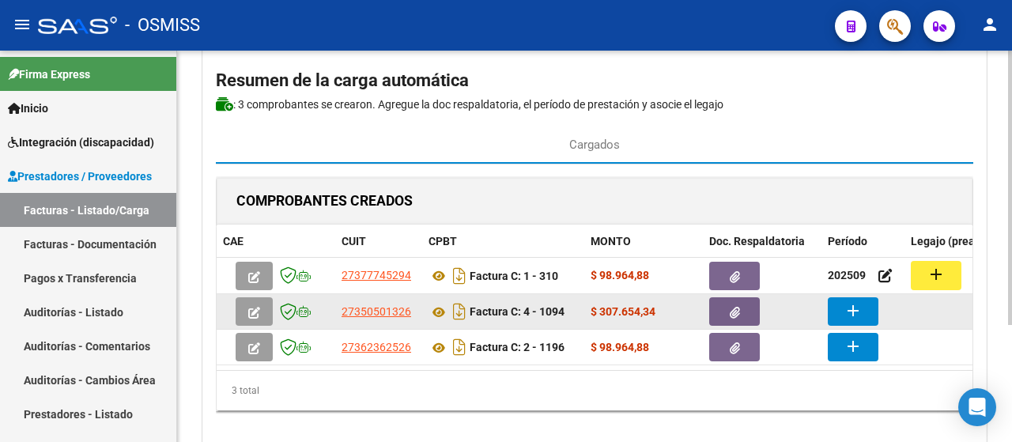
click at [867, 318] on button "add" at bounding box center [853, 311] width 51 height 28
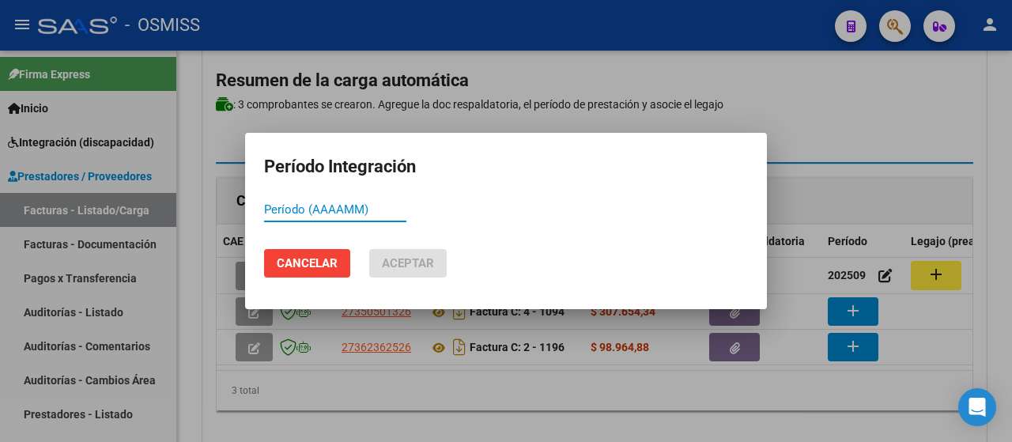
paste input "202509"
type input "202509"
click at [401, 259] on span "Aceptar" at bounding box center [408, 263] width 52 height 14
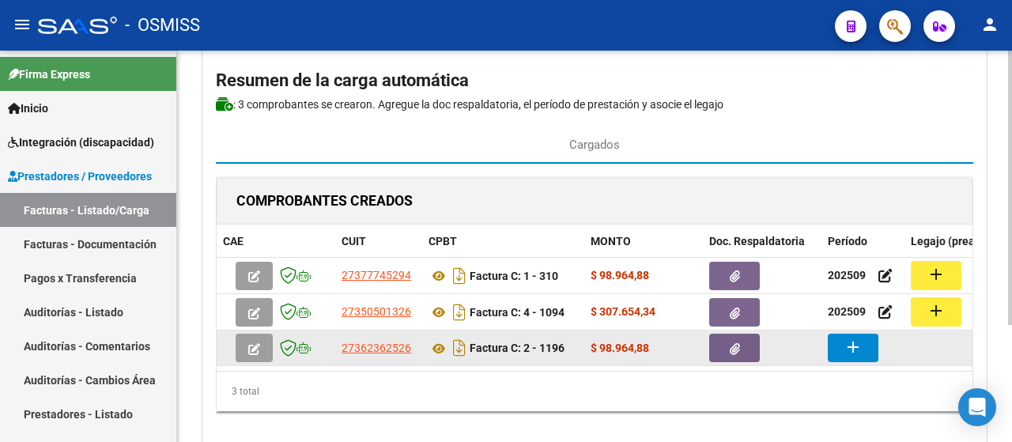
click at [842, 352] on button "add" at bounding box center [853, 348] width 51 height 28
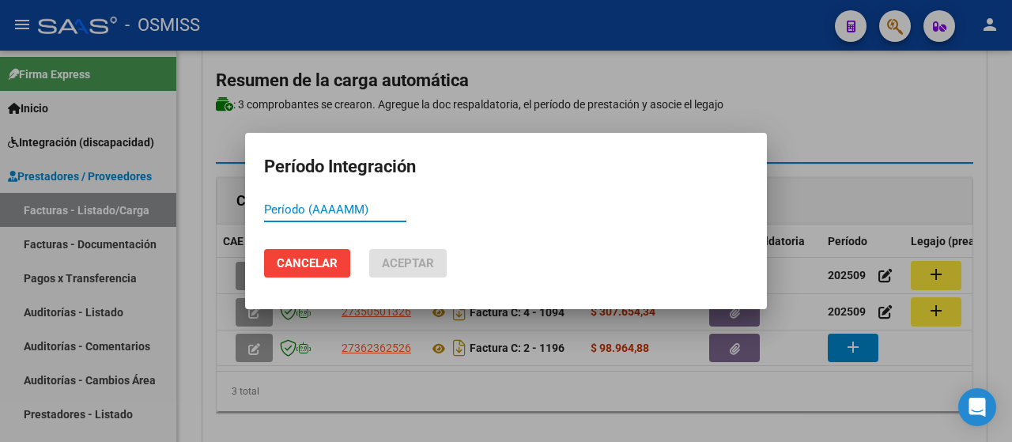
paste input "202509"
type input "202509"
click at [403, 269] on span "Aceptar" at bounding box center [408, 263] width 52 height 14
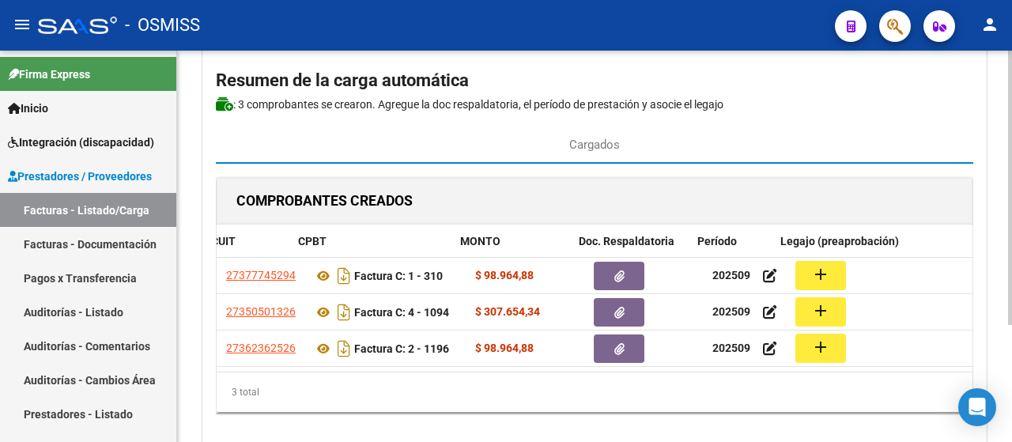
scroll to position [0, 168]
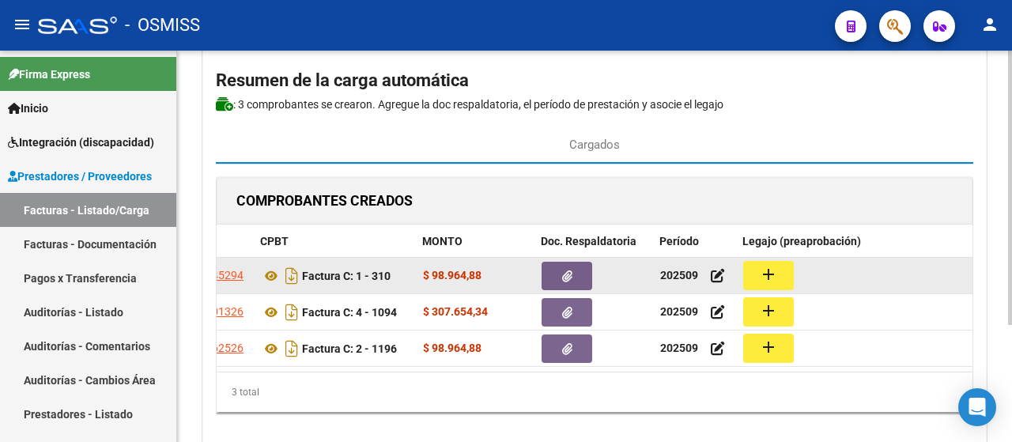
click at [775, 270] on mat-icon "add" at bounding box center [768, 274] width 19 height 19
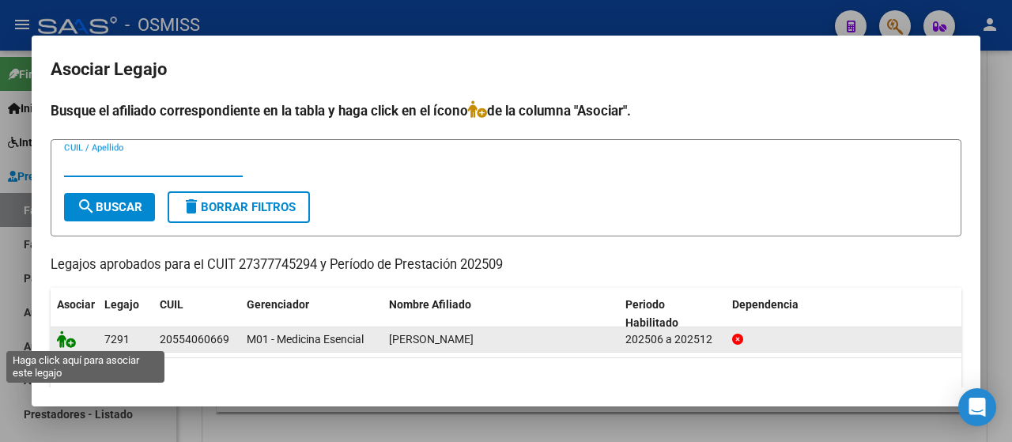
click at [63, 339] on icon at bounding box center [66, 339] width 19 height 17
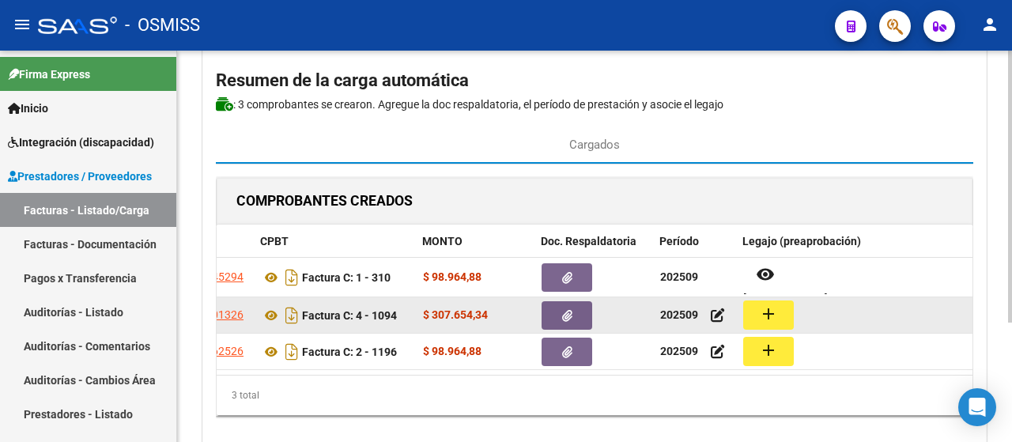
click at [759, 312] on mat-icon "add" at bounding box center [768, 314] width 19 height 19
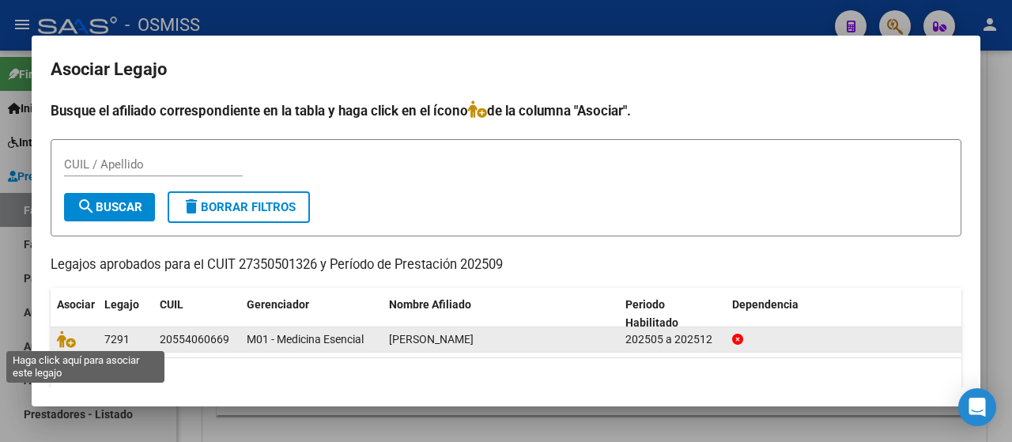
click at [77, 339] on span at bounding box center [69, 339] width 24 height 13
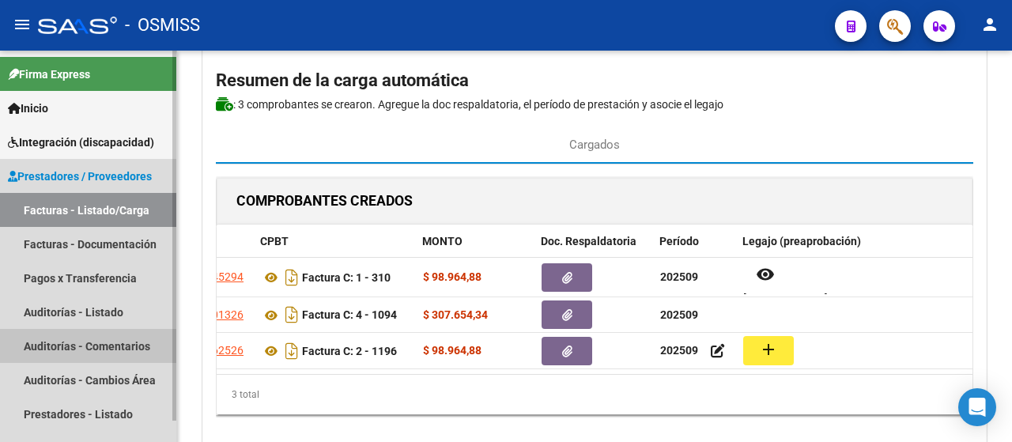
click at [65, 338] on link "Auditorías - Comentarios" at bounding box center [88, 346] width 176 height 34
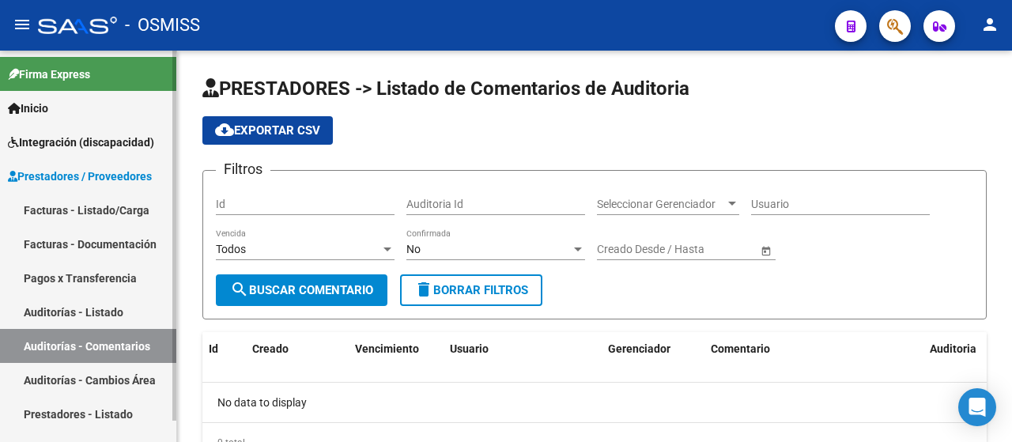
click at [97, 206] on link "Facturas - Listado/Carga" at bounding box center [88, 210] width 176 height 34
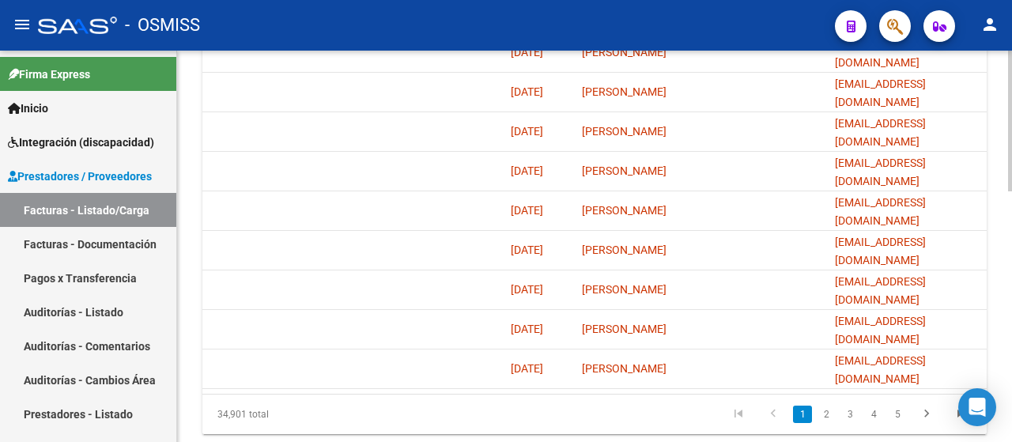
scroll to position [675, 0]
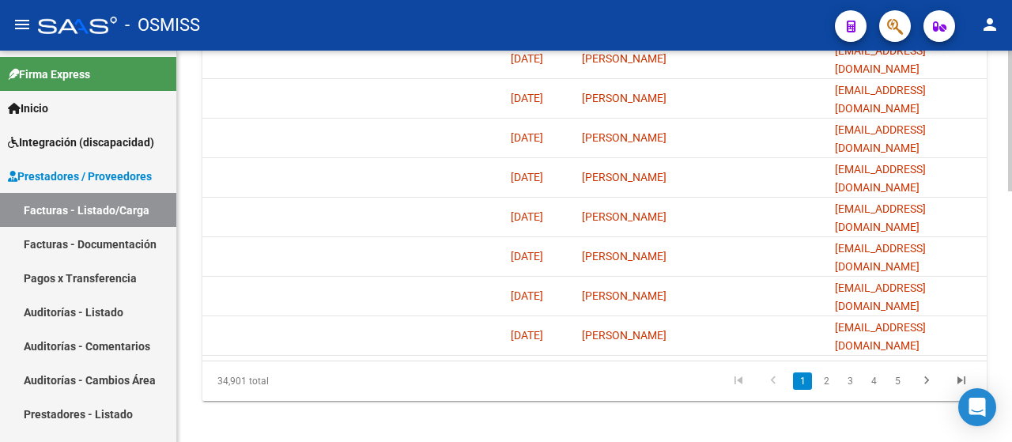
drag, startPoint x: 864, startPoint y: 376, endPoint x: 845, endPoint y: 370, distance: 19.8
click at [849, 373] on div "34,901 total 1 2 3 4 5" at bounding box center [594, 381] width 785 height 40
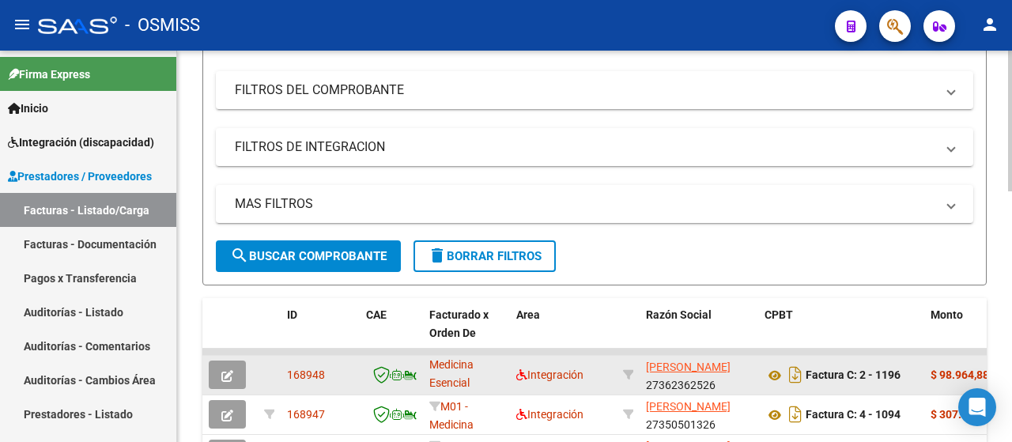
scroll to position [359, 0]
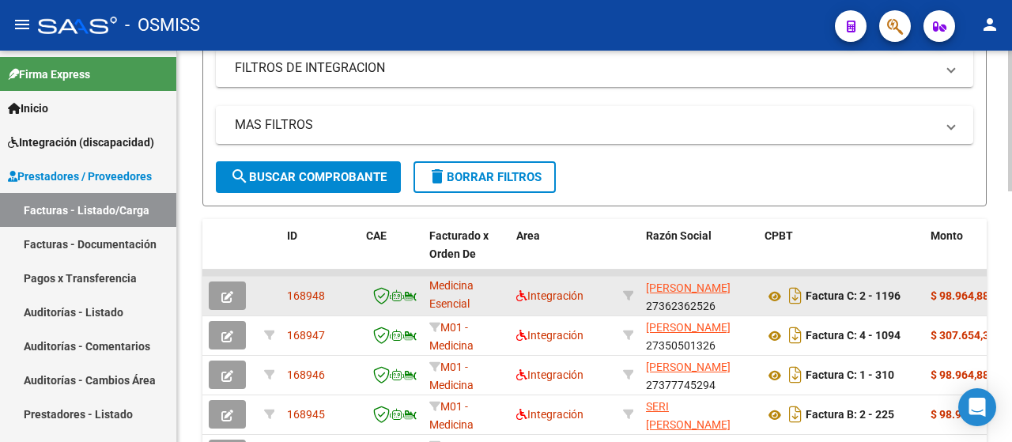
click at [237, 299] on button "button" at bounding box center [227, 296] width 37 height 28
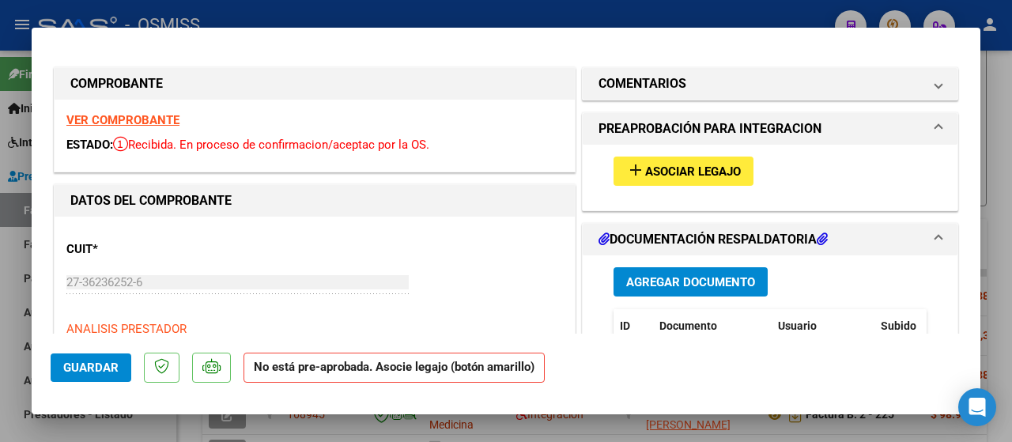
click at [720, 178] on button "add Asociar Legajo" at bounding box center [684, 171] width 140 height 29
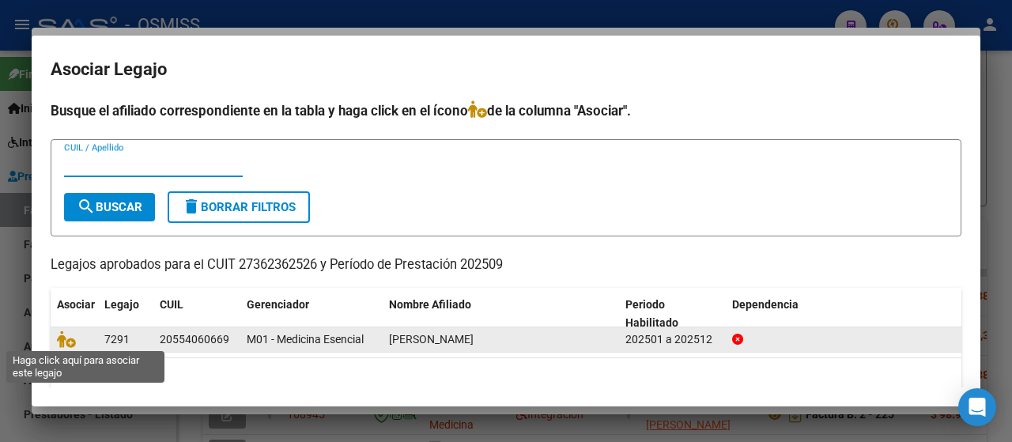
click at [62, 331] on icon at bounding box center [66, 339] width 19 height 17
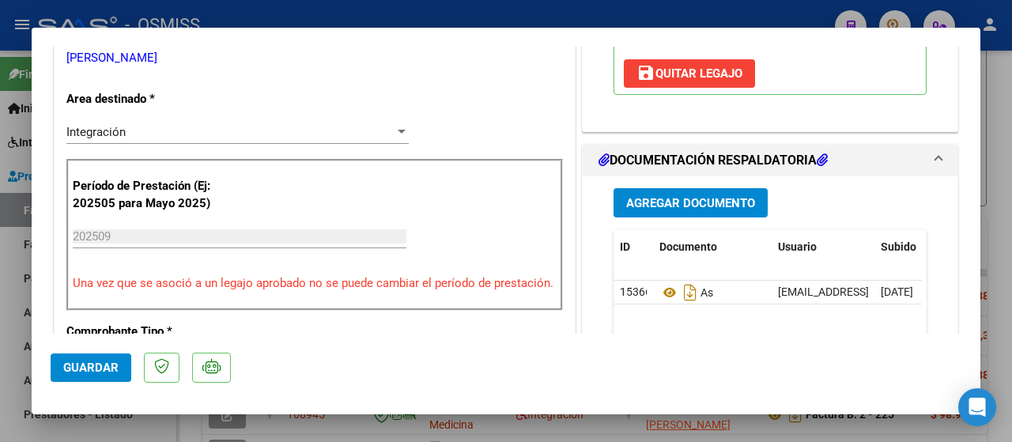
scroll to position [316, 0]
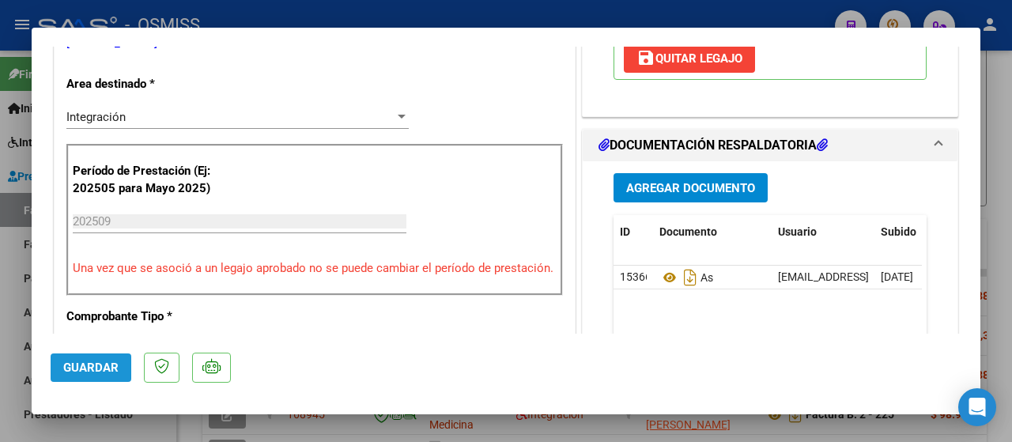
click at [70, 358] on button "Guardar" at bounding box center [91, 368] width 81 height 28
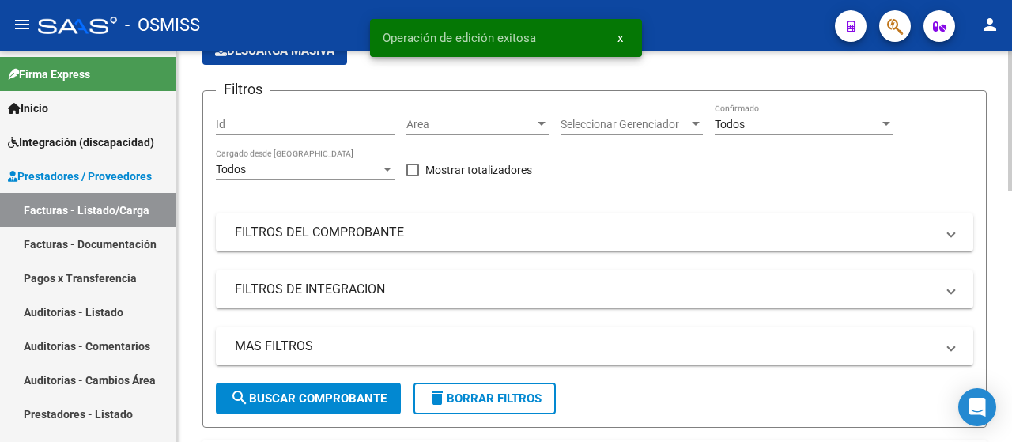
scroll to position [43, 0]
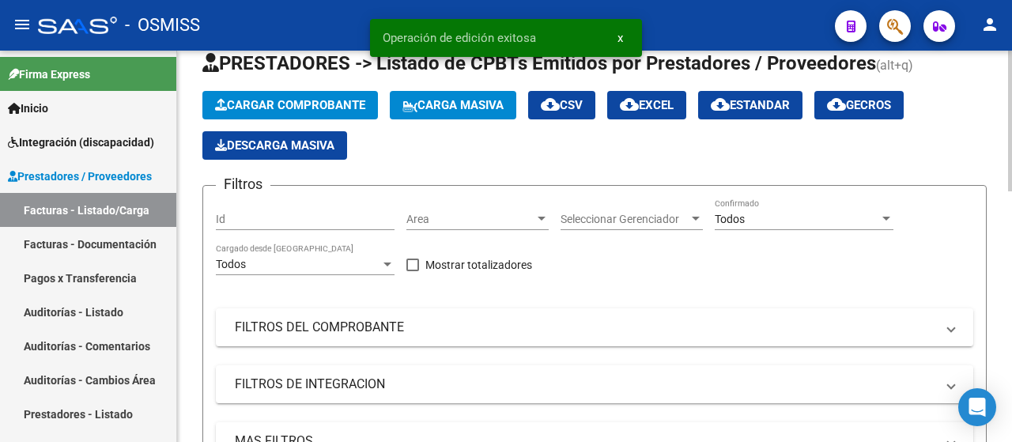
click at [479, 110] on span "Carga Masiva" at bounding box center [453, 105] width 101 height 14
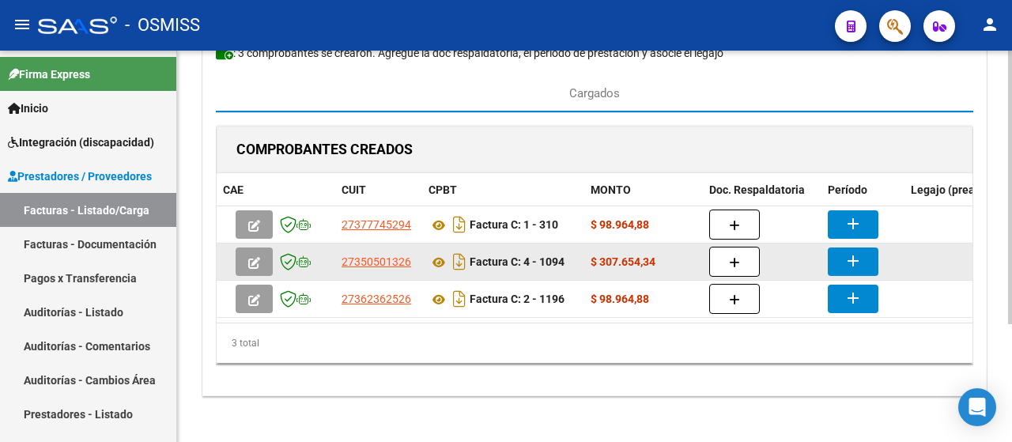
scroll to position [158, 0]
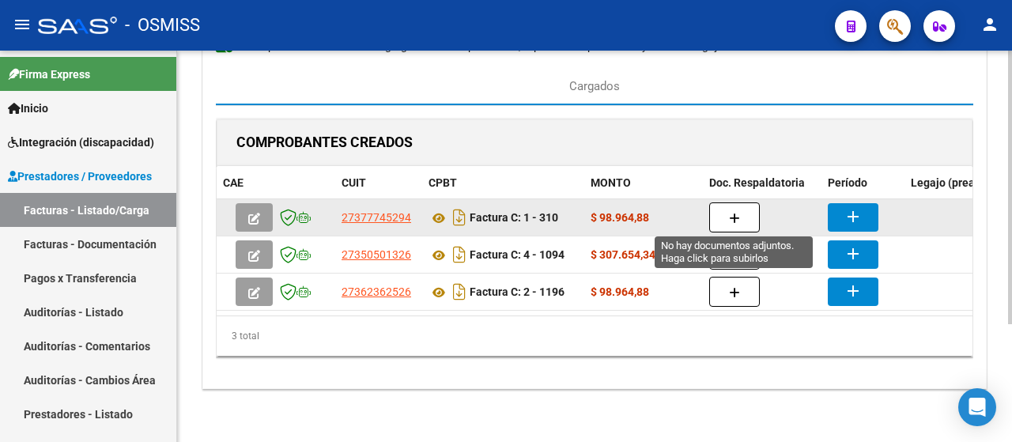
click at [743, 216] on button "button" at bounding box center [734, 217] width 51 height 30
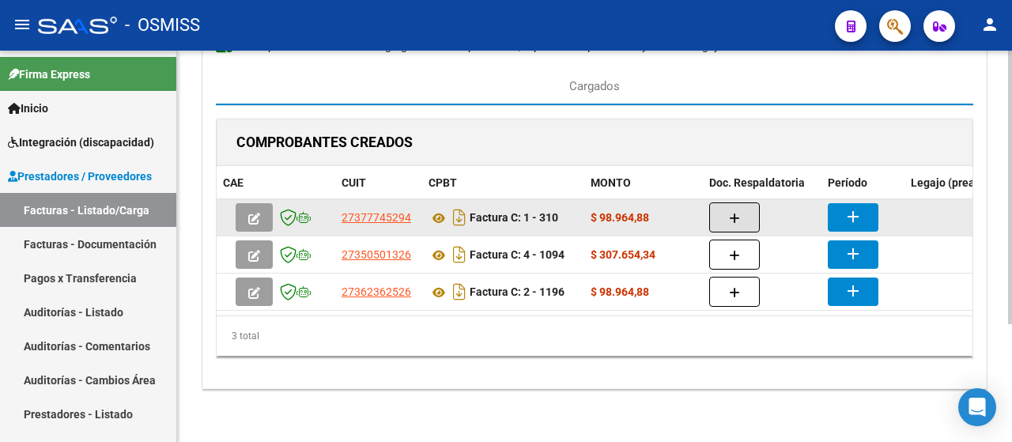
click at [865, 216] on button "add" at bounding box center [853, 217] width 51 height 28
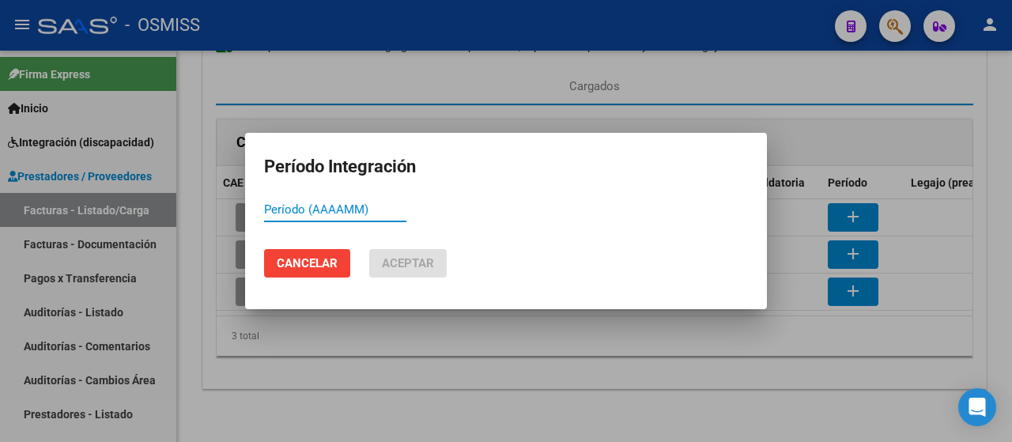
paste input "202509"
type input "202509"
click at [398, 261] on span "Aceptar" at bounding box center [408, 263] width 52 height 14
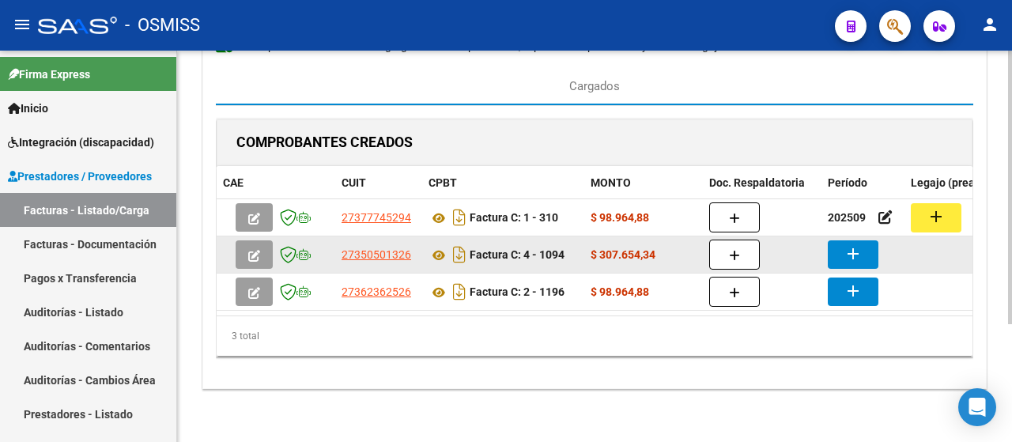
click at [842, 244] on button "add" at bounding box center [853, 254] width 51 height 28
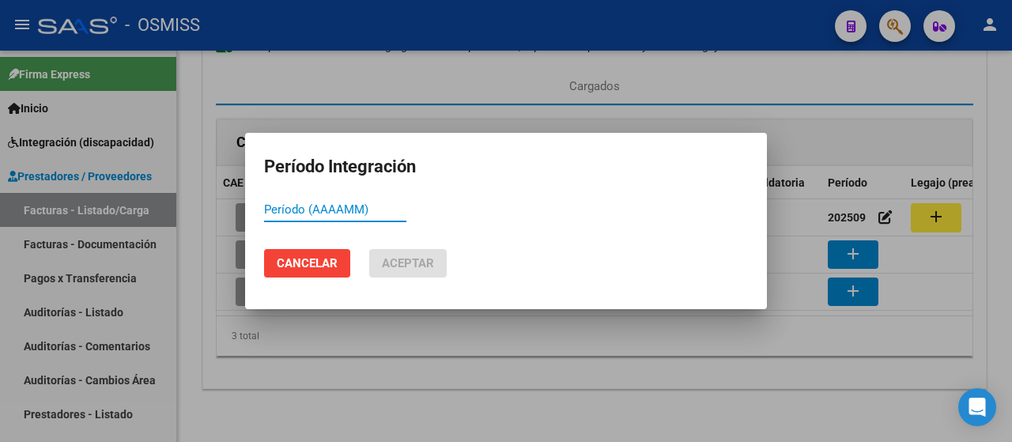
paste input "202509"
type input "202509"
click at [384, 255] on button "Aceptar" at bounding box center [408, 263] width 78 height 28
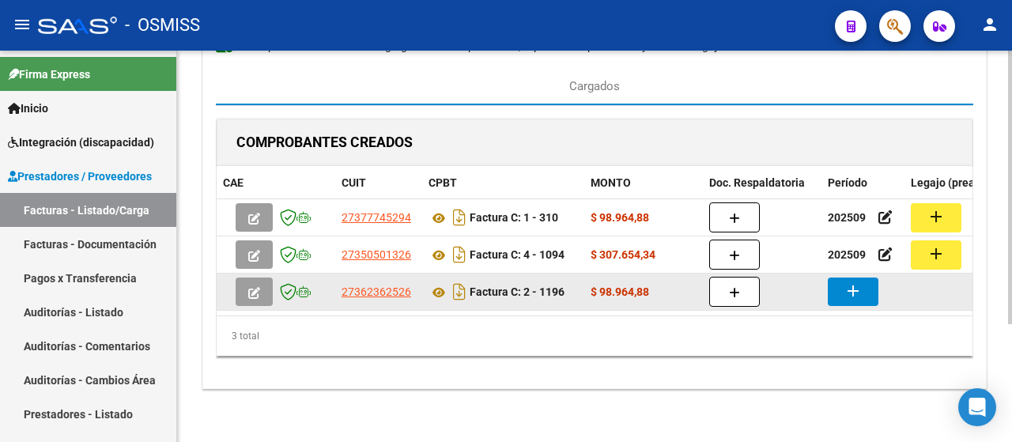
click at [861, 295] on mat-icon "add" at bounding box center [853, 291] width 19 height 19
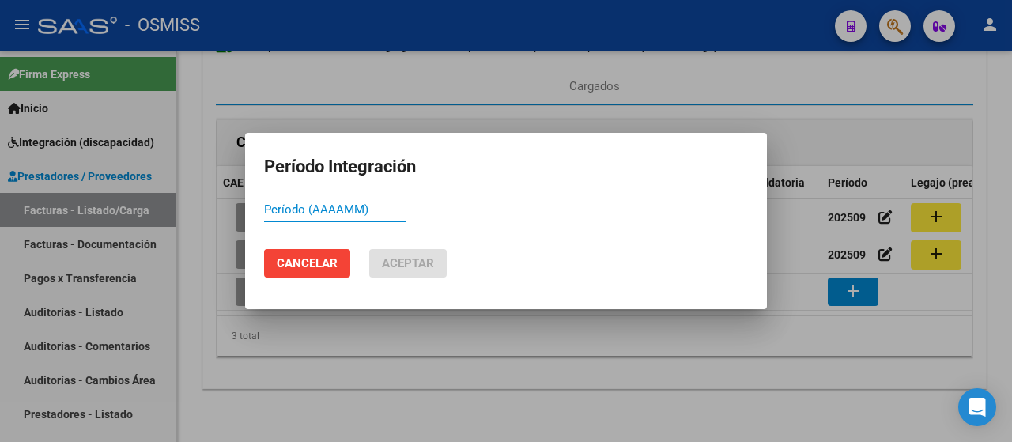
paste input "202509"
type input "202509"
click at [405, 270] on button "Aceptar" at bounding box center [408, 263] width 78 height 28
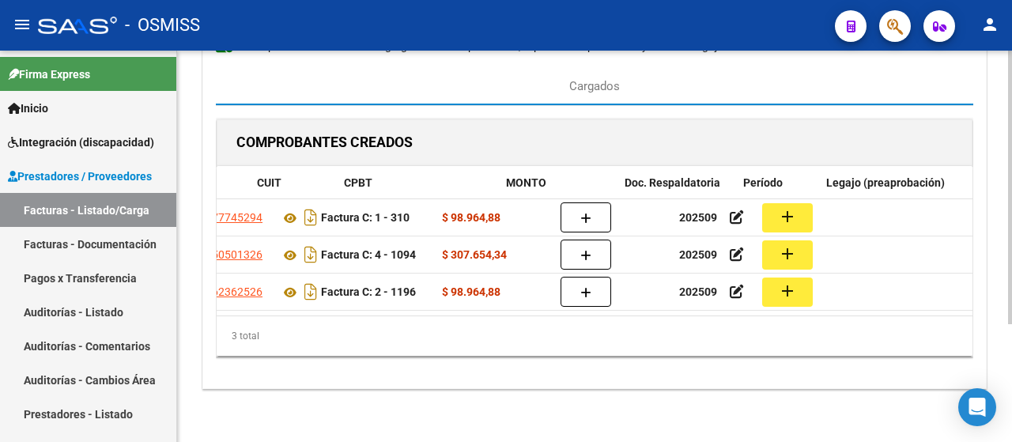
scroll to position [0, 168]
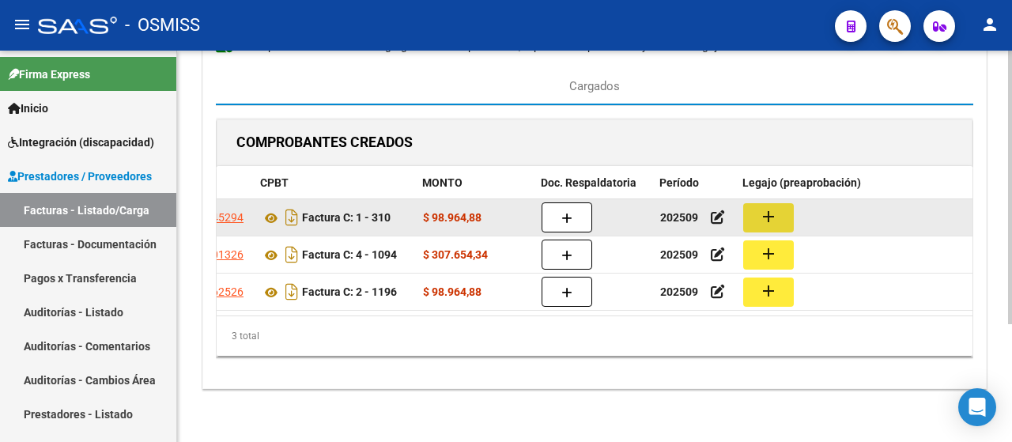
click at [784, 218] on button "add" at bounding box center [768, 217] width 51 height 29
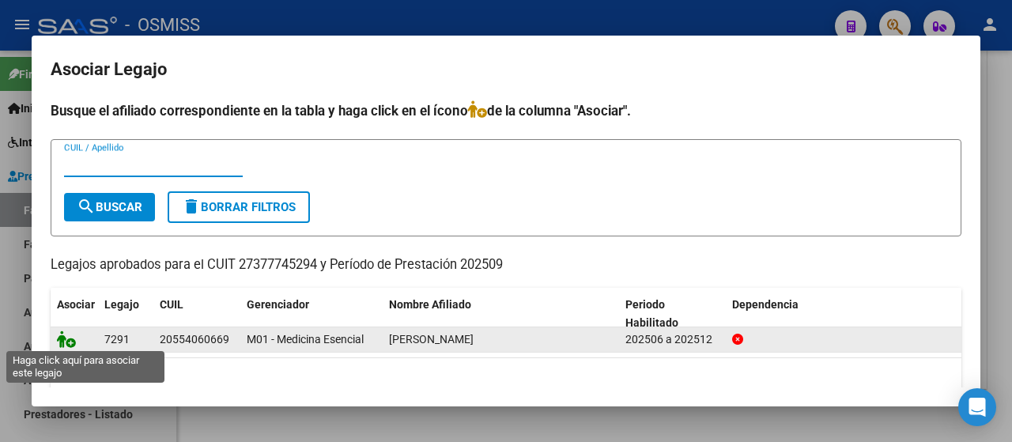
click at [71, 341] on icon at bounding box center [66, 339] width 19 height 17
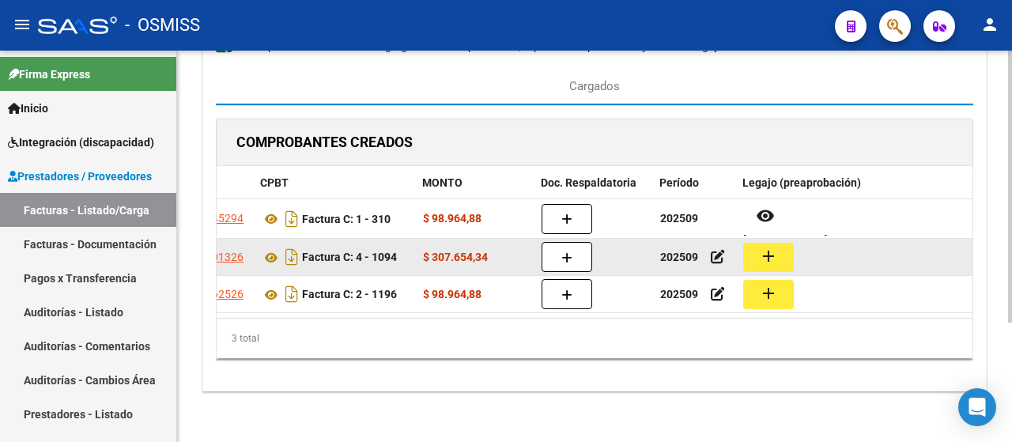
click at [770, 253] on mat-icon "add" at bounding box center [768, 256] width 19 height 19
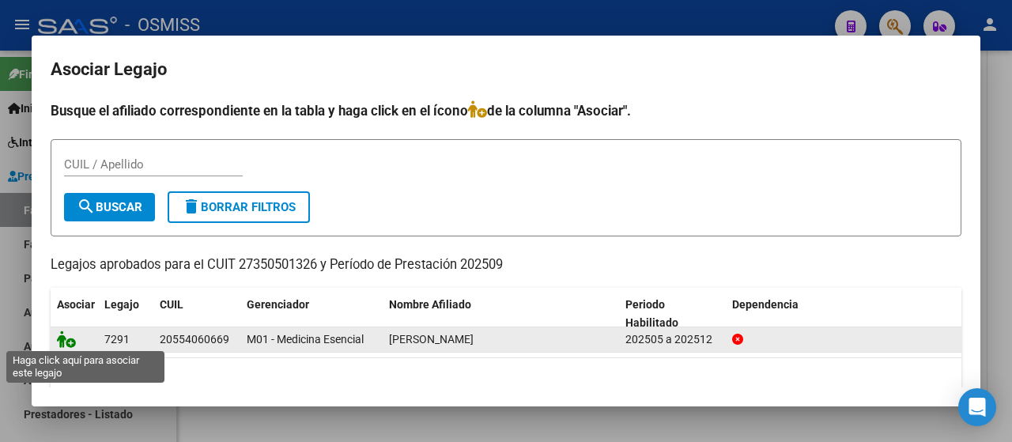
click at [59, 339] on icon at bounding box center [66, 339] width 19 height 17
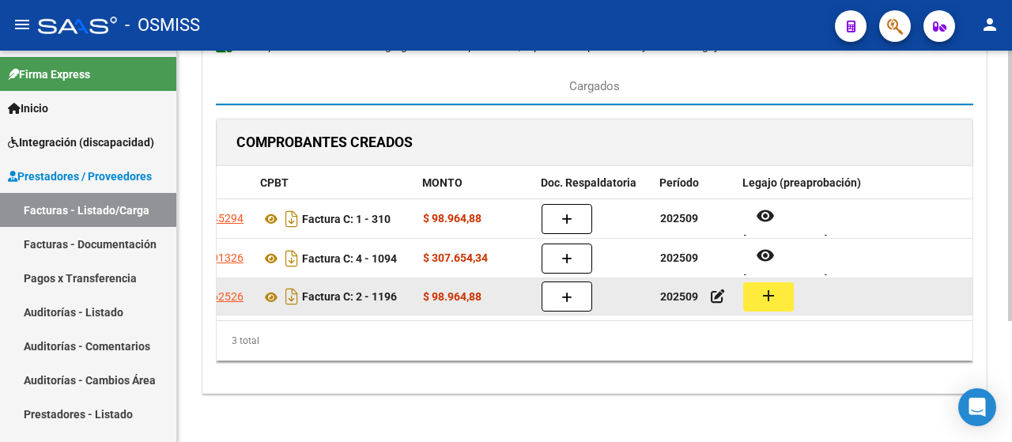
click at [777, 302] on button "add" at bounding box center [768, 296] width 51 height 29
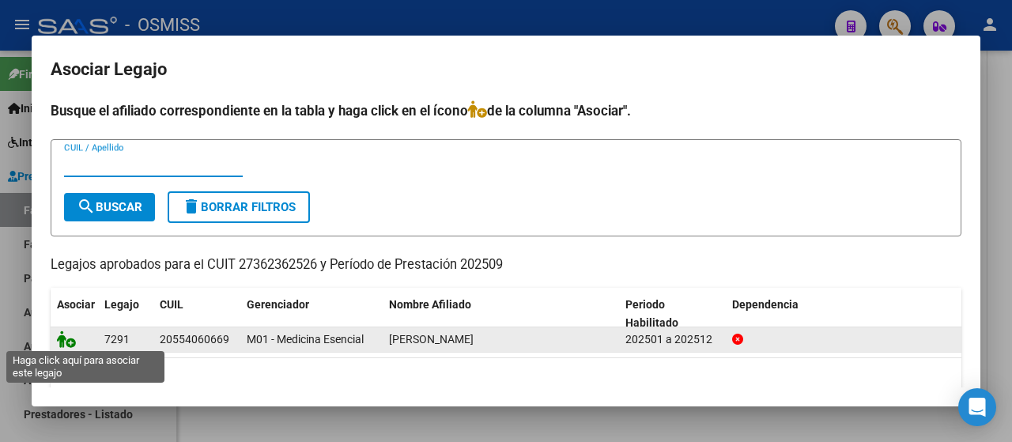
click at [62, 339] on icon at bounding box center [66, 339] width 19 height 17
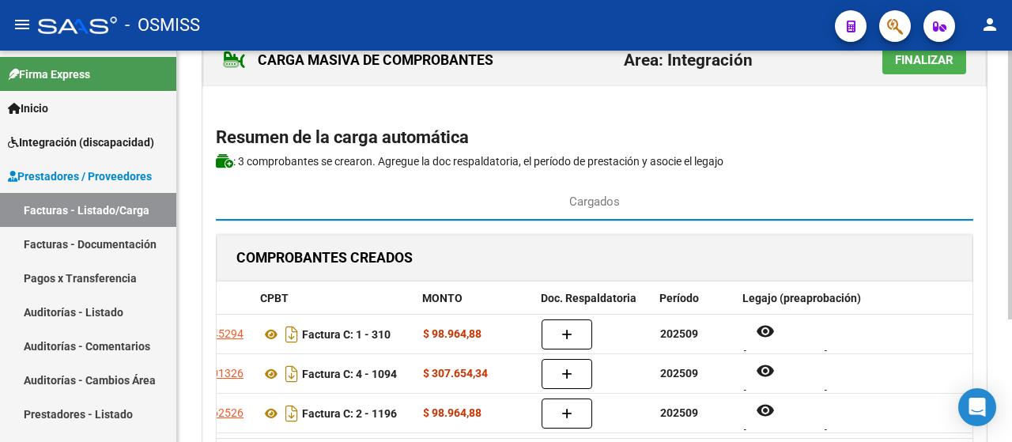
scroll to position [0, 0]
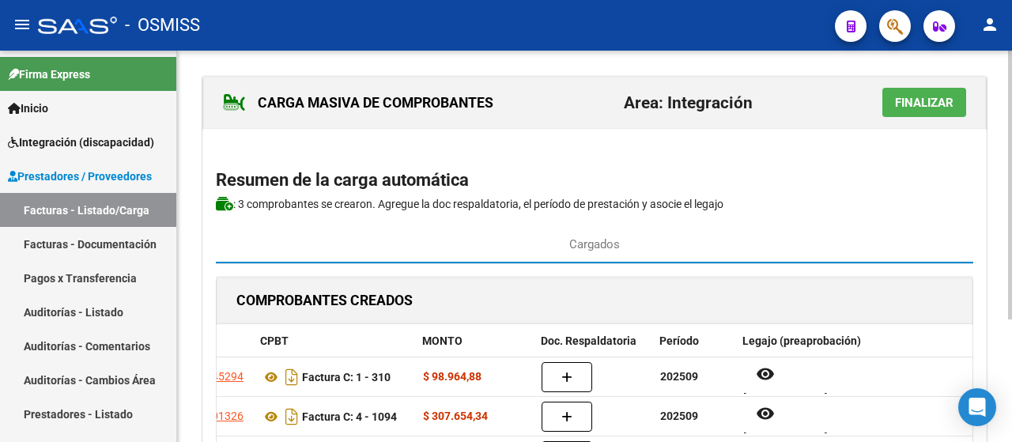
click at [930, 116] on button "Finalizar" at bounding box center [925, 102] width 84 height 29
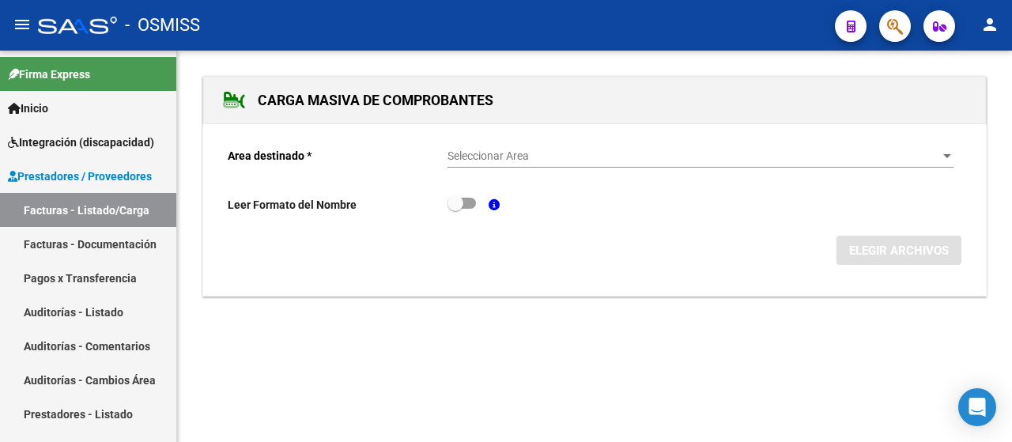
click at [953, 156] on div at bounding box center [947, 156] width 14 height 13
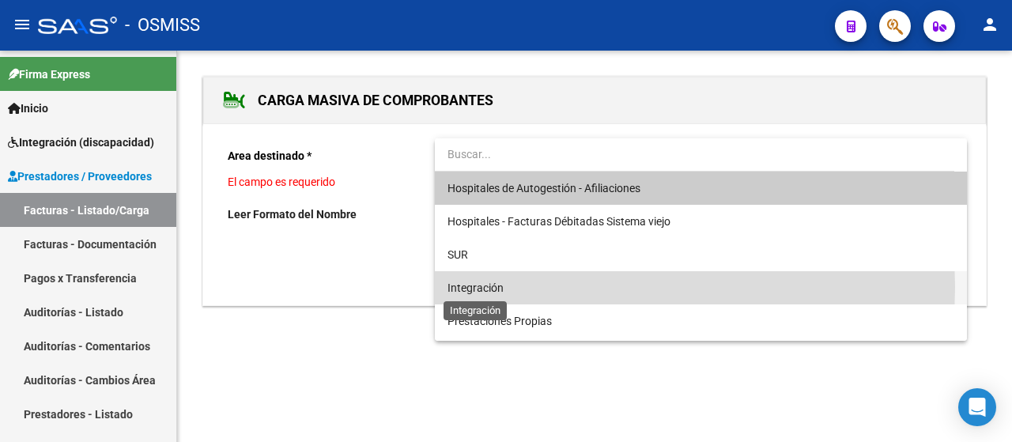
click at [480, 287] on span "Integración" at bounding box center [476, 288] width 56 height 13
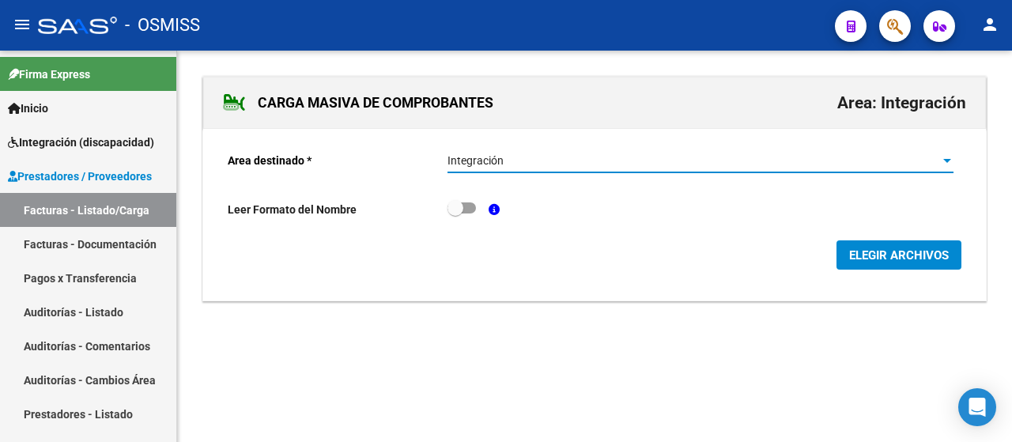
click at [916, 259] on span "ELEGIR ARCHIVOS" at bounding box center [899, 255] width 100 height 14
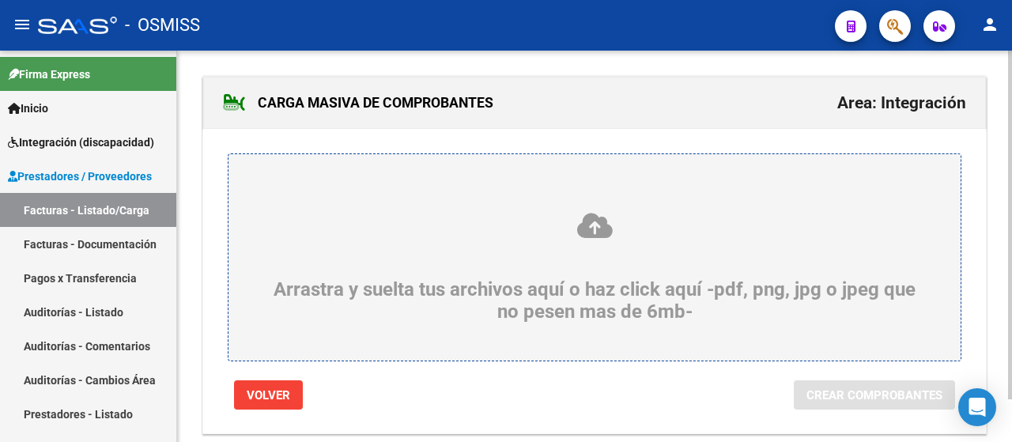
click at [356, 234] on icon at bounding box center [595, 225] width 656 height 29
click at [0, 0] on input "Arrastra y suelta tus archivos aquí o haz click aquí -pdf, png, jpg o jpeg que …" at bounding box center [0, 0] width 0 height 0
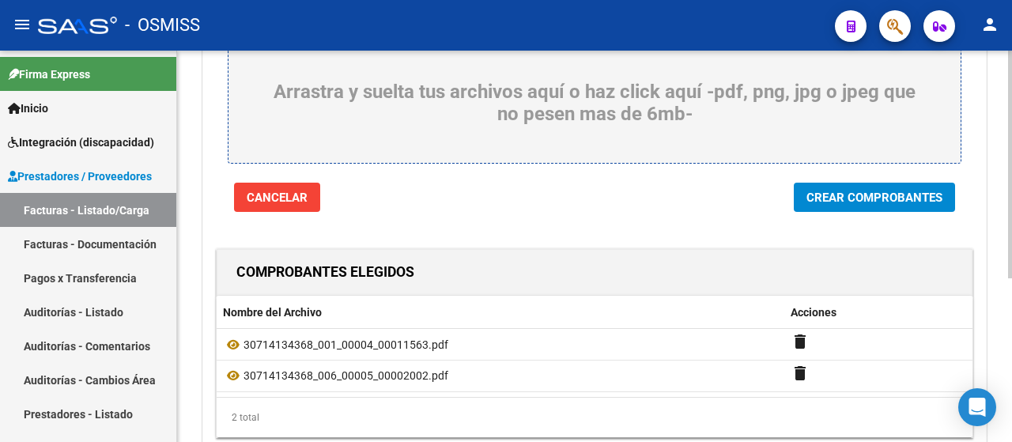
scroll to position [237, 0]
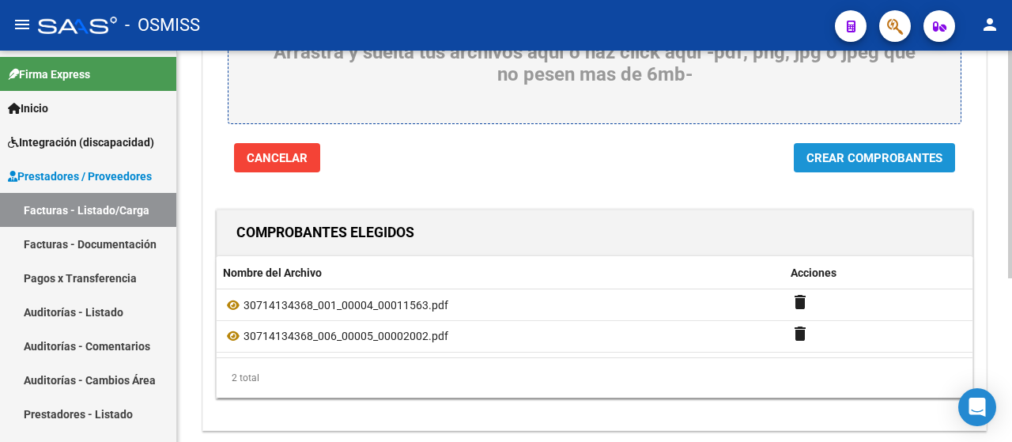
click at [859, 157] on span "Crear Comprobantes" at bounding box center [875, 158] width 136 height 14
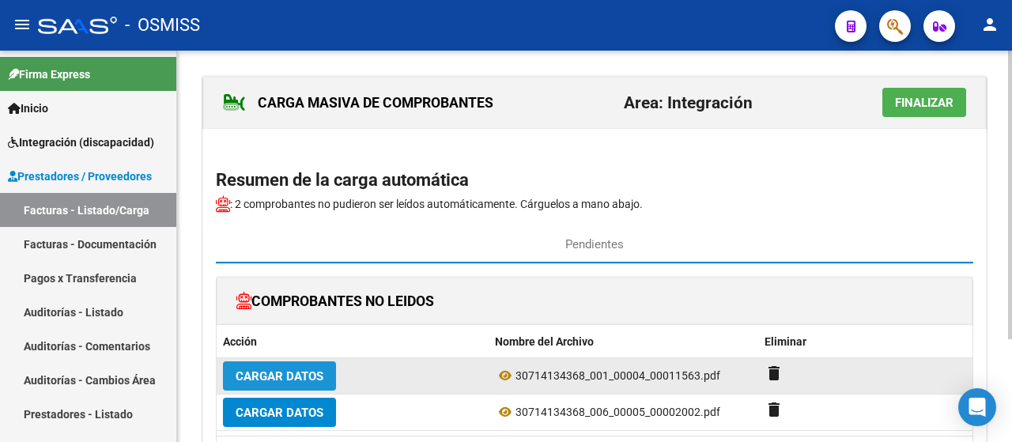
click at [300, 375] on span "Cargar Datos" at bounding box center [280, 376] width 88 height 14
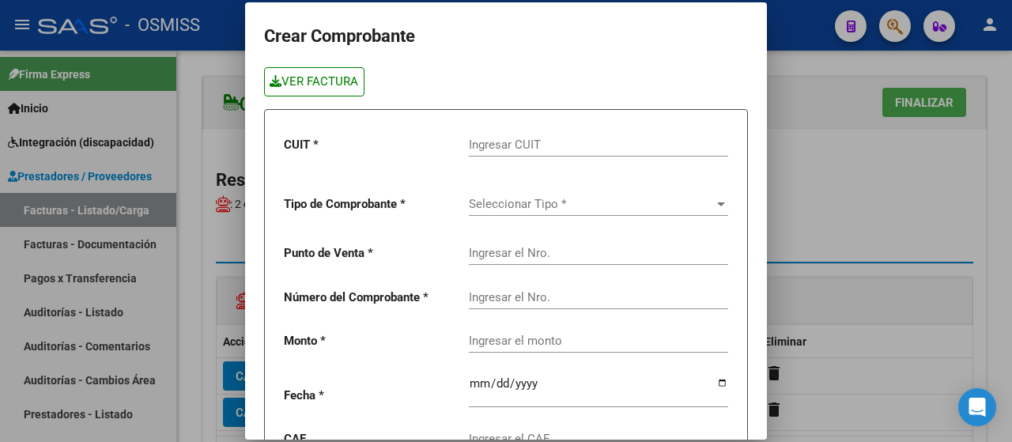
click at [291, 82] on link "VER FACTURA" at bounding box center [314, 81] width 100 height 29
click at [494, 138] on input "Ingresar CUIT" at bounding box center [598, 145] width 259 height 14
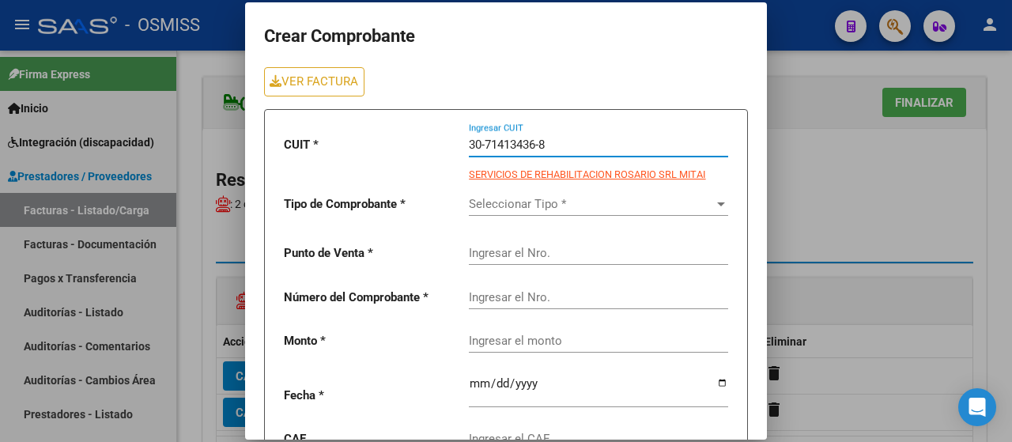
type input "30-71413436-8"
click at [513, 205] on span "Seleccionar Tipo *" at bounding box center [591, 204] width 245 height 14
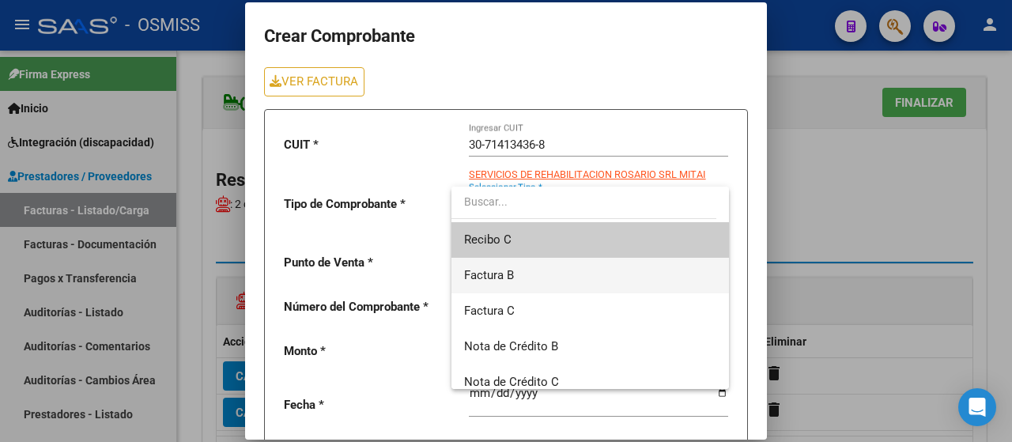
click at [516, 281] on span "Factura B" at bounding box center [590, 276] width 252 height 36
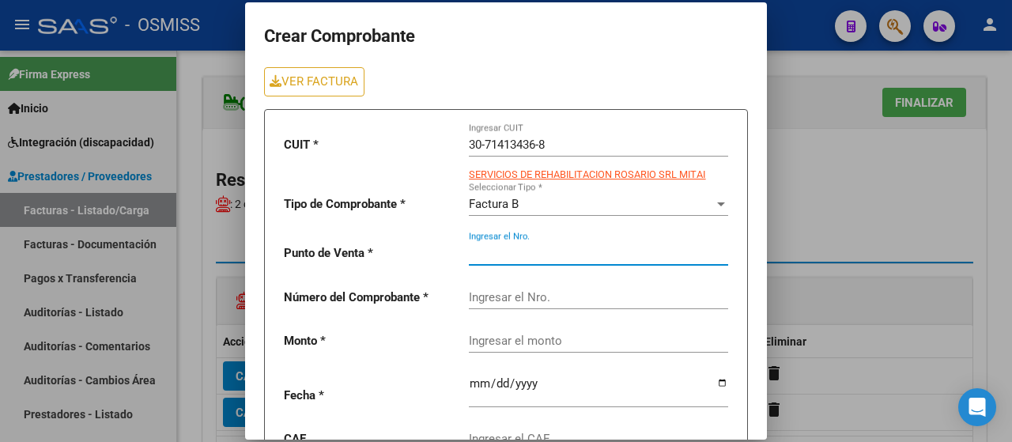
click at [490, 248] on input "Ingresar el Nro." at bounding box center [598, 253] width 259 height 14
type input "4"
click at [602, 306] on div "Ingresar el Nro." at bounding box center [598, 292] width 259 height 34
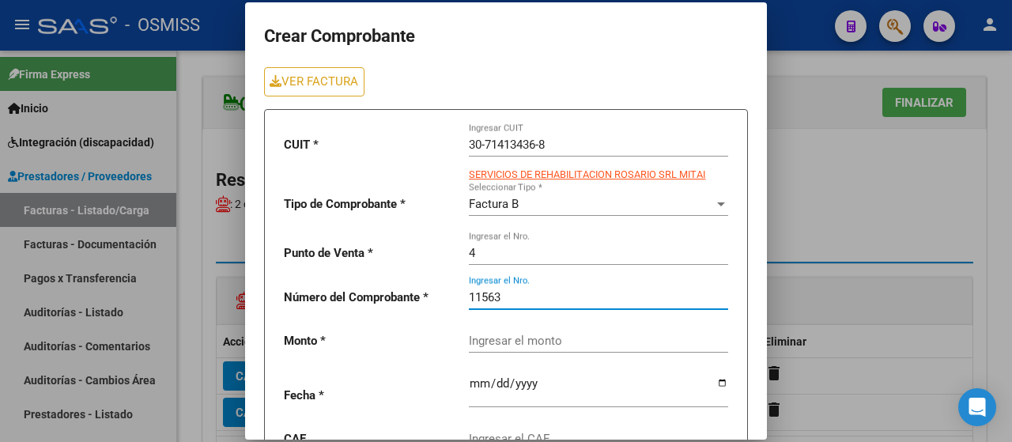
type input "11563"
click at [516, 349] on div "Ingresar el monto" at bounding box center [598, 336] width 259 height 34
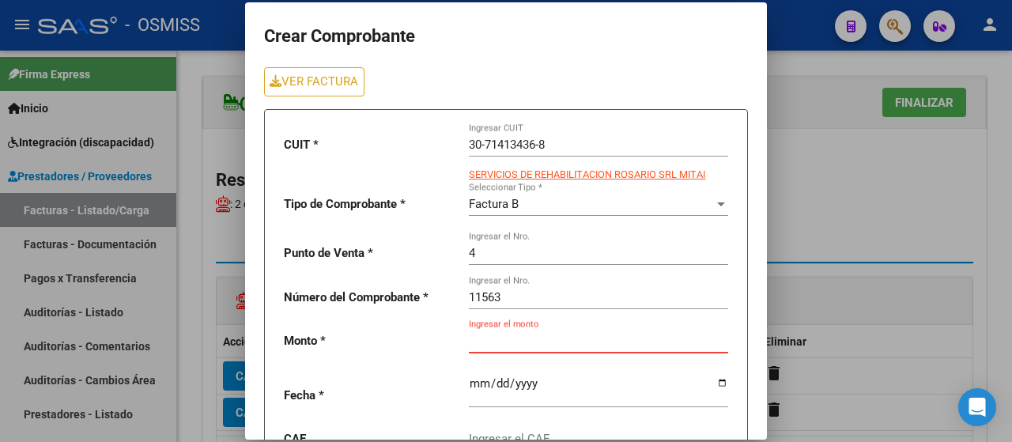
paste input "261883.04"
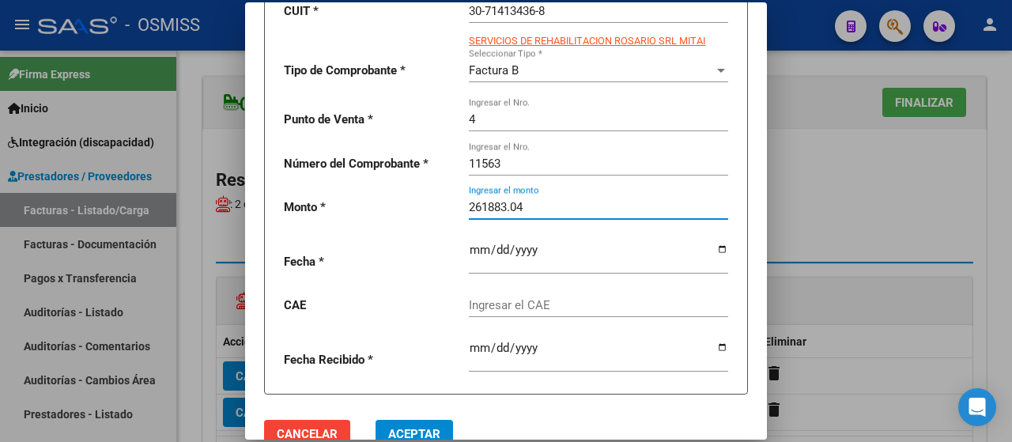
scroll to position [158, 0]
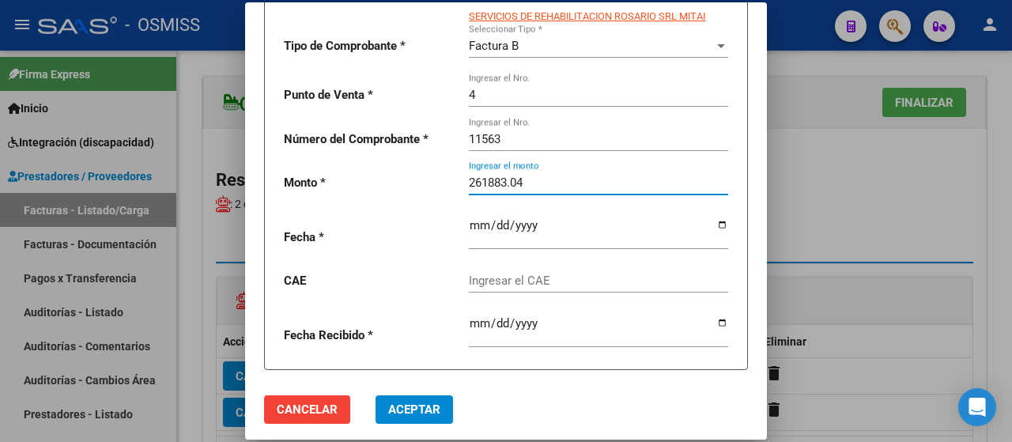
type input "261883.04"
click at [710, 228] on input "date" at bounding box center [598, 231] width 259 height 25
type input "[DATE]"
click at [519, 284] on input "Ingresar el CAE" at bounding box center [598, 281] width 259 height 14
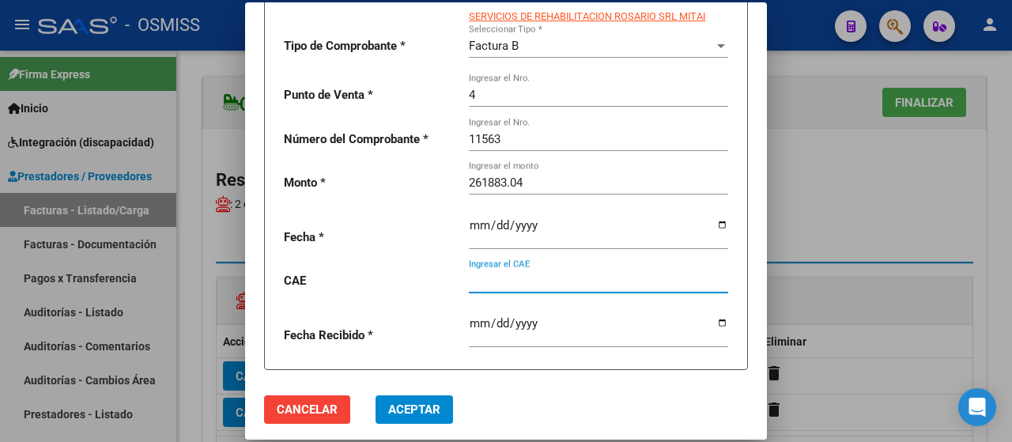
paste input "75408207943005"
type input "75408207943005"
click at [424, 412] on span "Aceptar" at bounding box center [414, 410] width 52 height 14
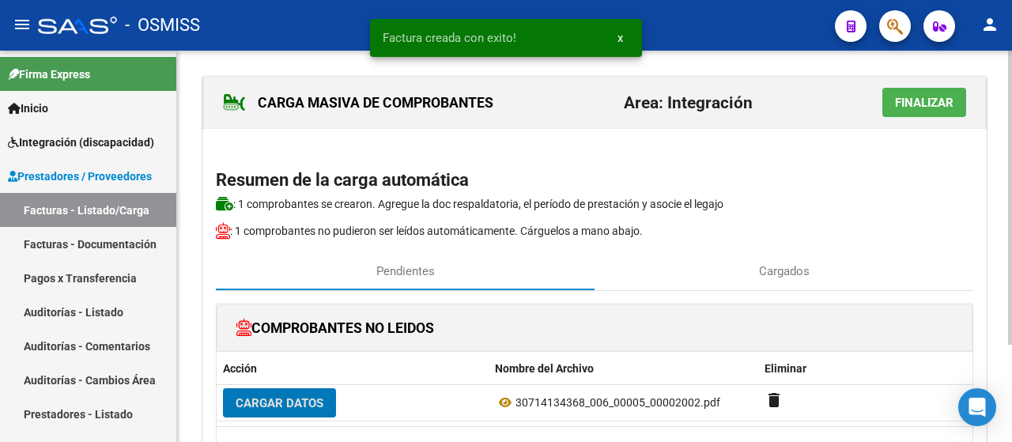
scroll to position [79, 0]
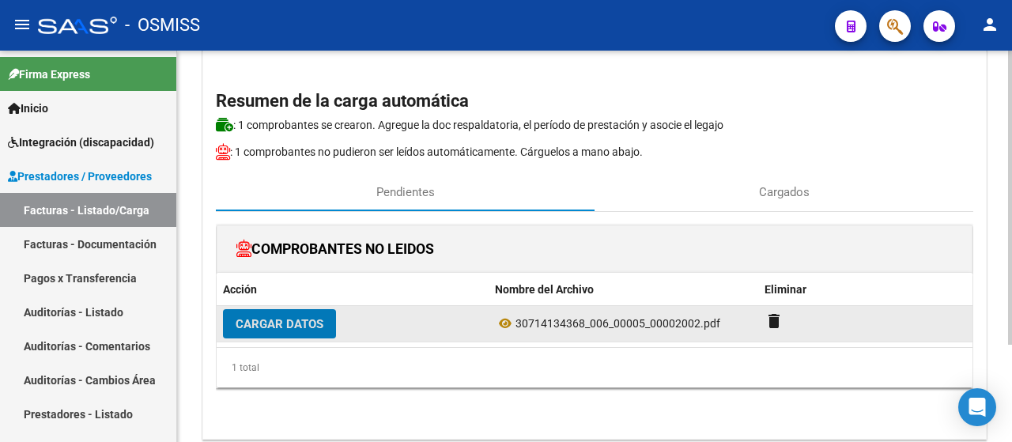
click at [263, 320] on span "Cargar Datos" at bounding box center [280, 324] width 88 height 14
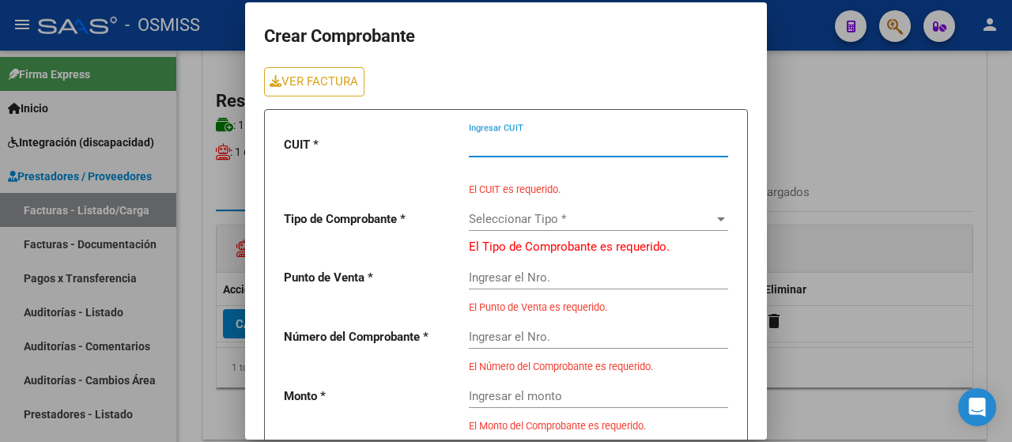
click at [525, 142] on input "Ingresar CUIT" at bounding box center [598, 145] width 259 height 14
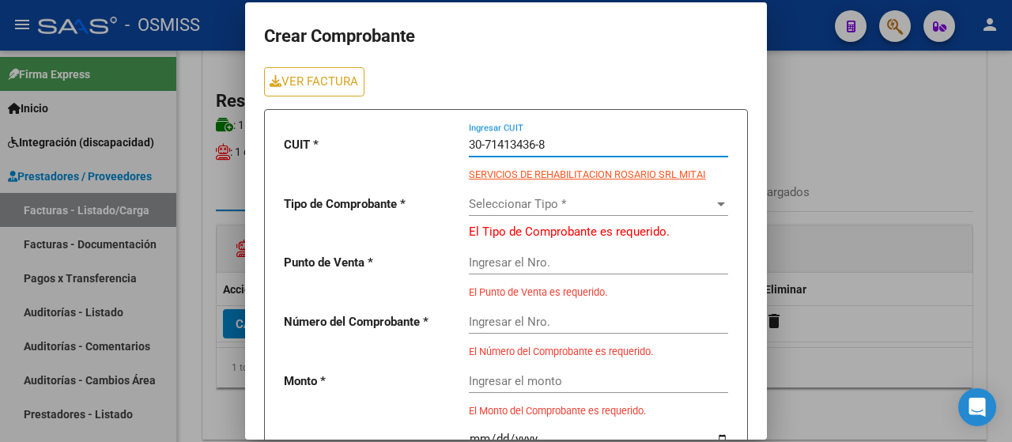
type input "30-71413436-8"
click at [717, 203] on div at bounding box center [721, 204] width 8 height 4
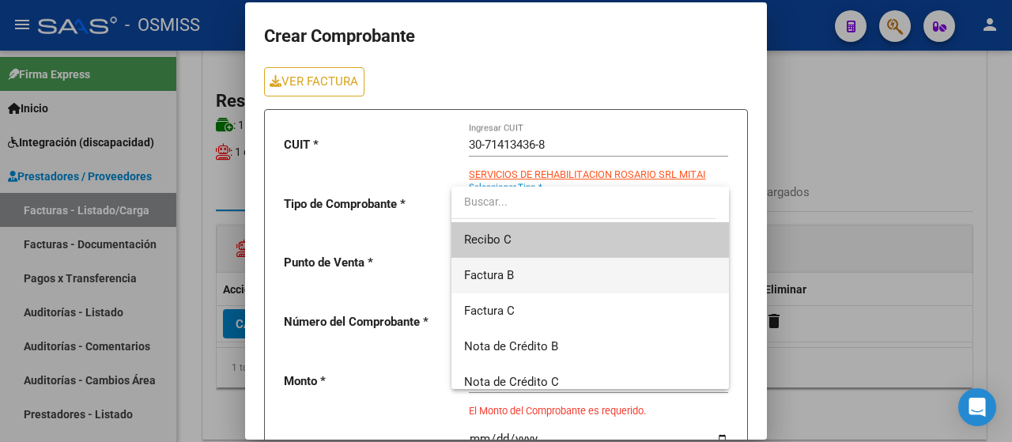
click at [543, 270] on span "Factura B" at bounding box center [590, 276] width 252 height 36
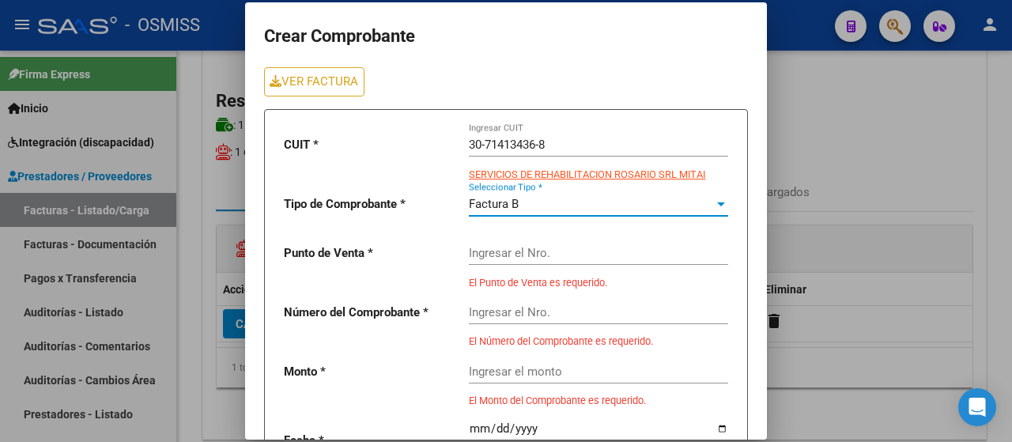
click at [288, 64] on form "Crear Comprobante VER FACTURA CUIT * 30-71413436-8 Ingresar CUIT SERVICIOS DE R…" at bounding box center [506, 305] width 484 height 568
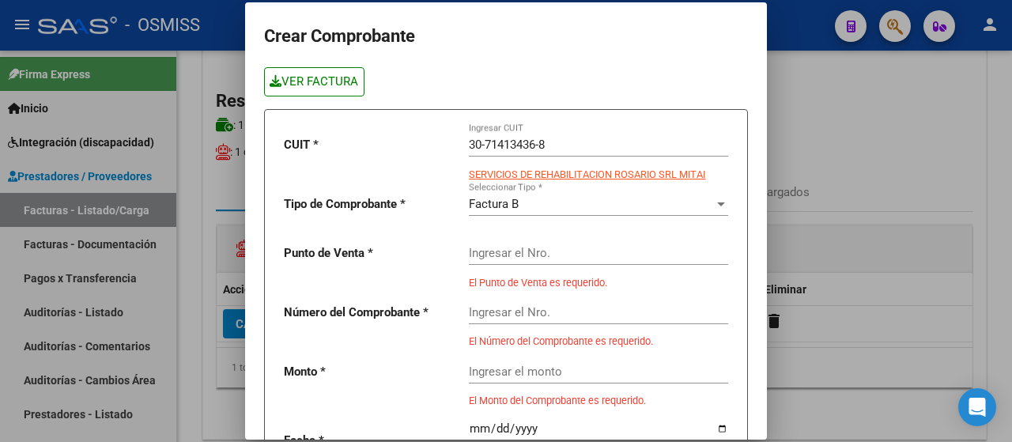
click at [288, 75] on link "VER FACTURA" at bounding box center [314, 81] width 100 height 29
click at [545, 254] on input "Ingresar el Nro." at bounding box center [598, 253] width 259 height 14
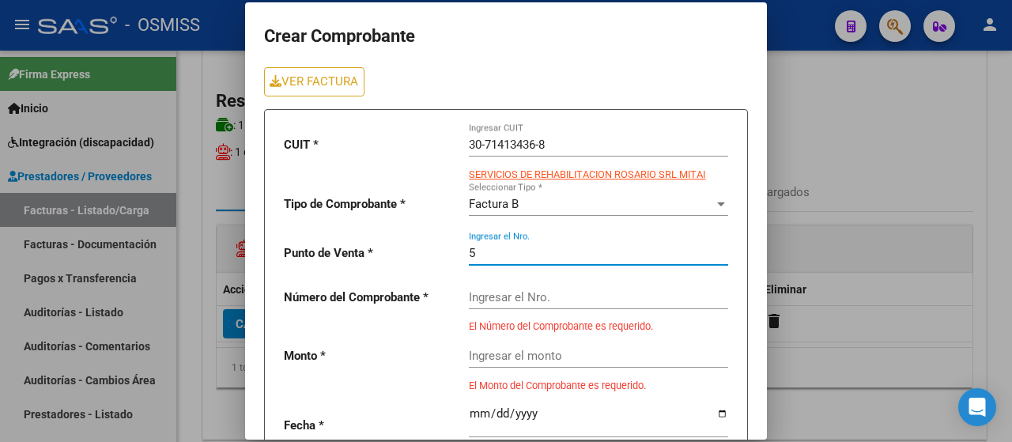
type input "5"
click at [533, 309] on div "Ingresar el Nro." at bounding box center [598, 299] width 259 height 49
click at [527, 298] on input "Ingresar el Nro." at bounding box center [598, 297] width 259 height 14
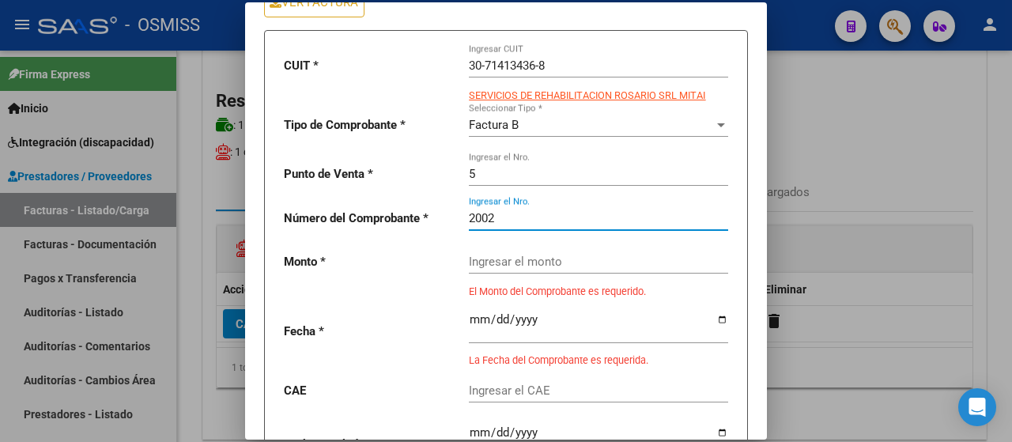
type input "2002"
click at [523, 271] on div "Ingresar el monto" at bounding box center [598, 257] width 259 height 34
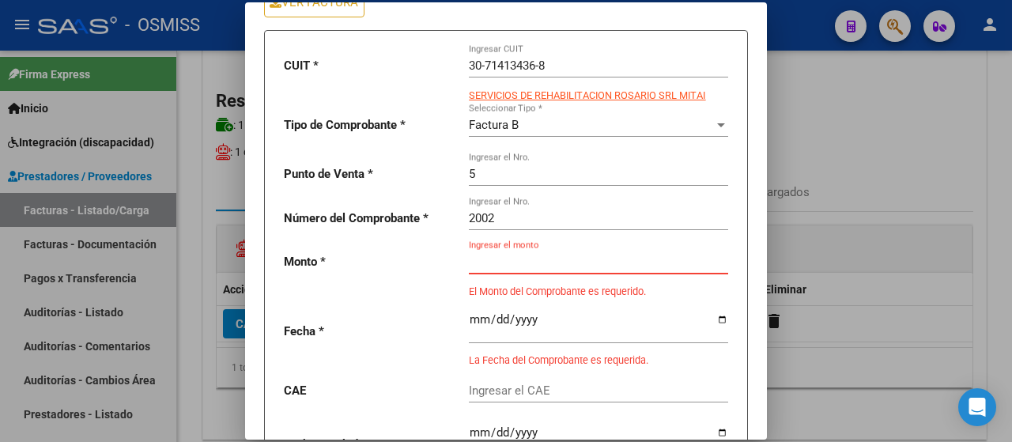
paste input "475830.36"
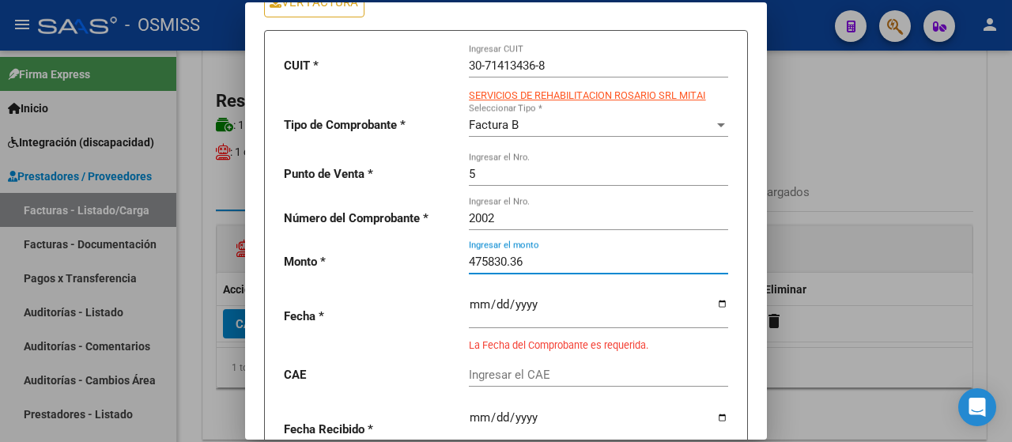
type input "475830.36"
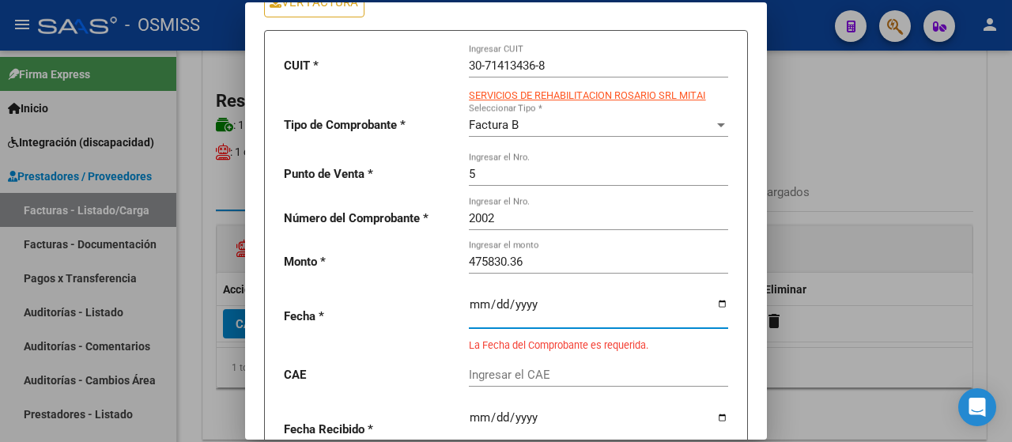
click at [712, 304] on input "date" at bounding box center [598, 310] width 259 height 25
type input "[DATE]"
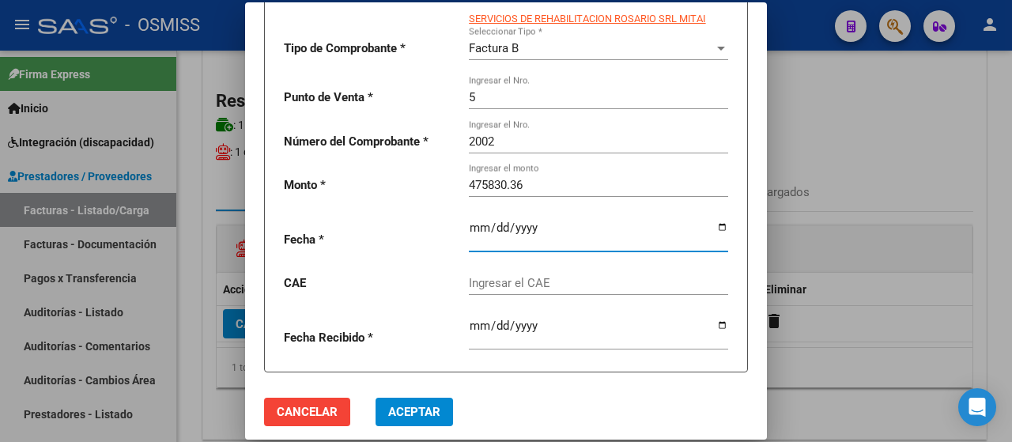
scroll to position [158, 0]
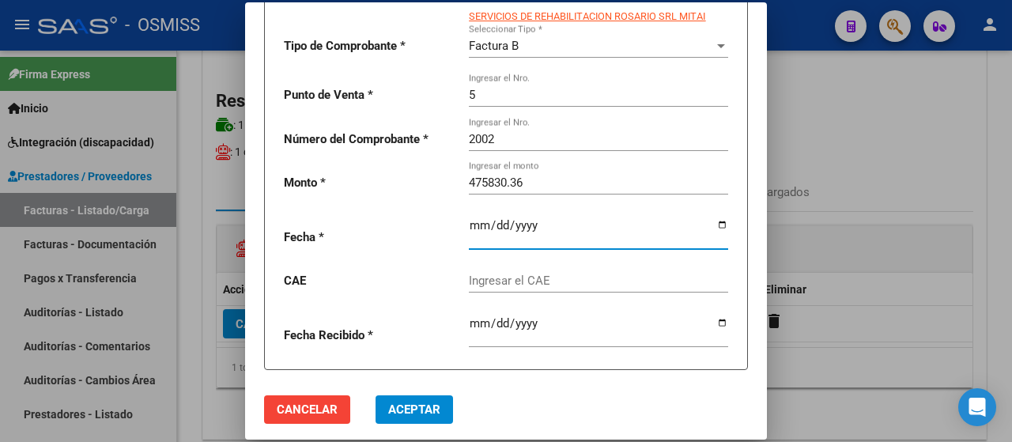
click at [474, 288] on input "Ingresar el CAE" at bounding box center [598, 281] width 259 height 14
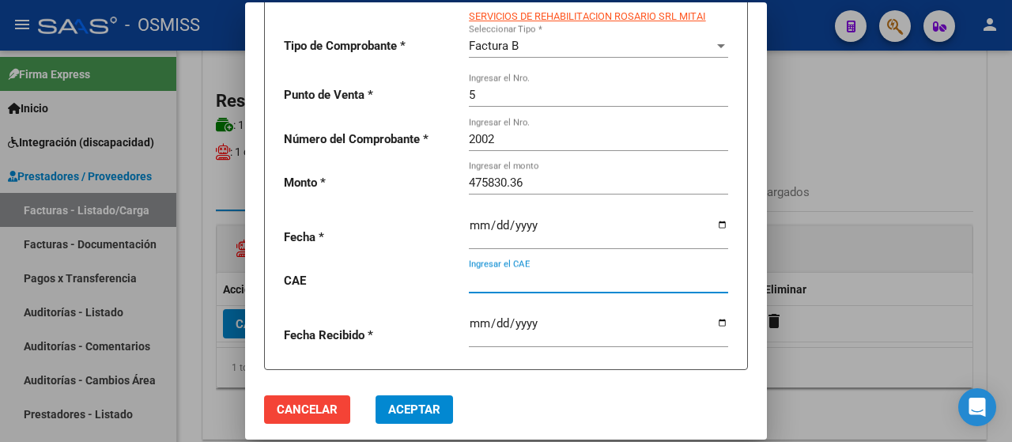
paste input "75408159447594"
type input "75408159447594"
click at [422, 417] on span "Aceptar" at bounding box center [414, 410] width 52 height 14
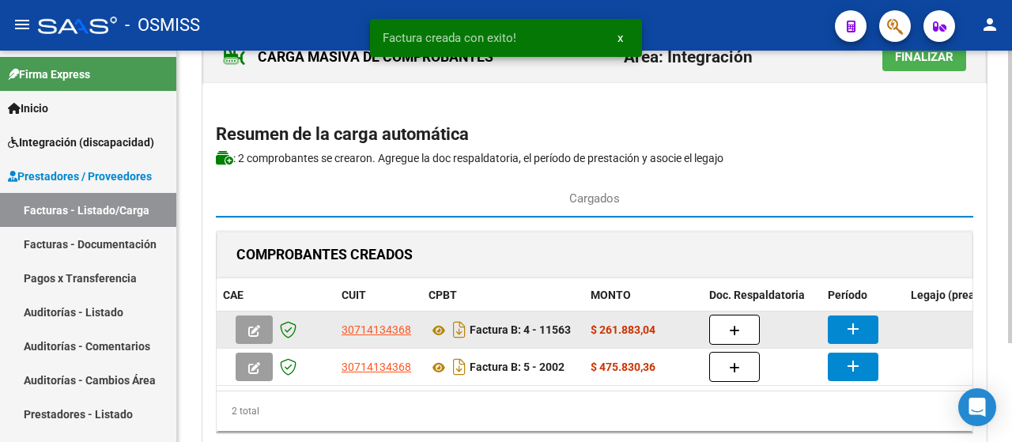
scroll to position [133, 0]
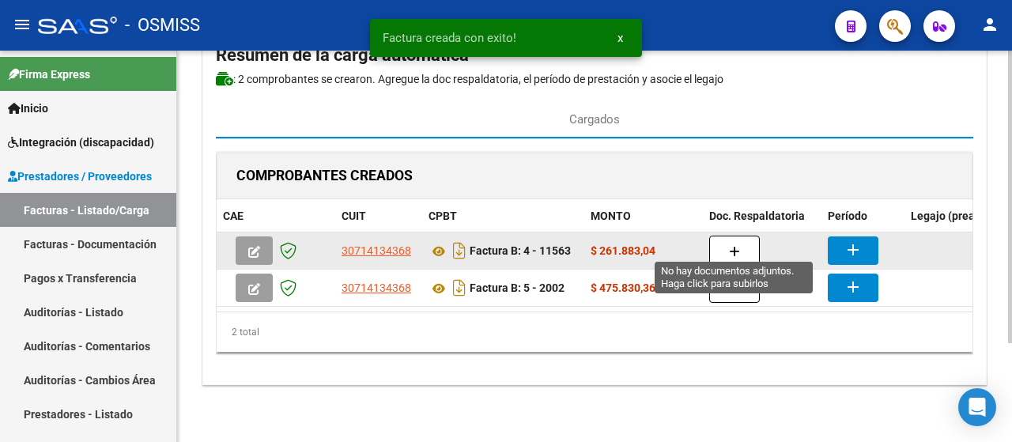
click at [721, 236] on button "button" at bounding box center [734, 251] width 51 height 30
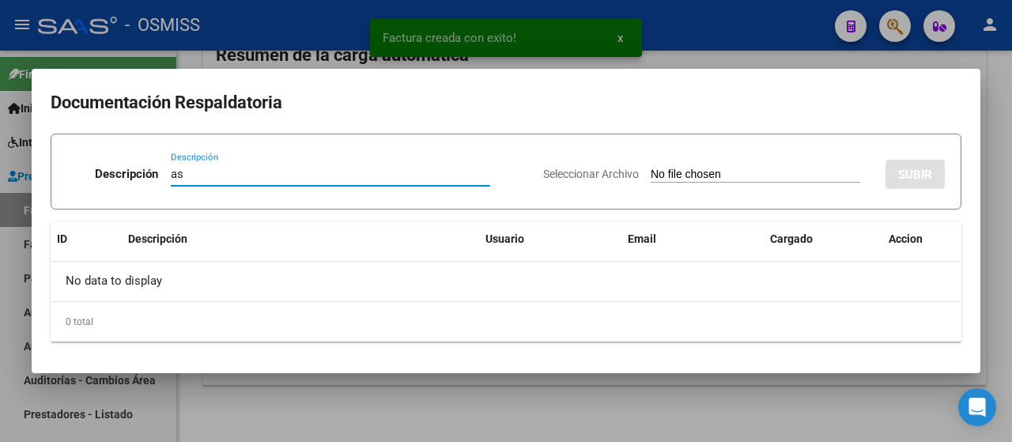
type input "as"
click at [677, 174] on input "Seleccionar Archivo" at bounding box center [756, 175] width 210 height 15
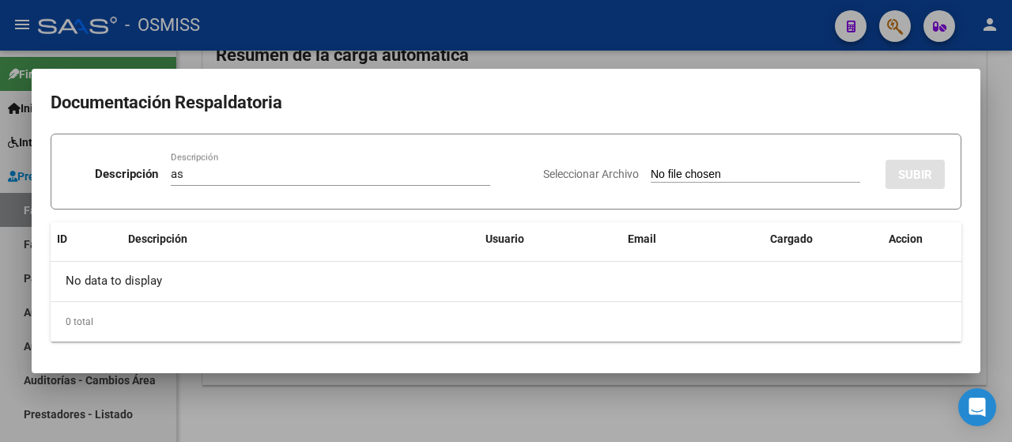
type input "C:\fakepath\[PERSON_NAME].pdf"
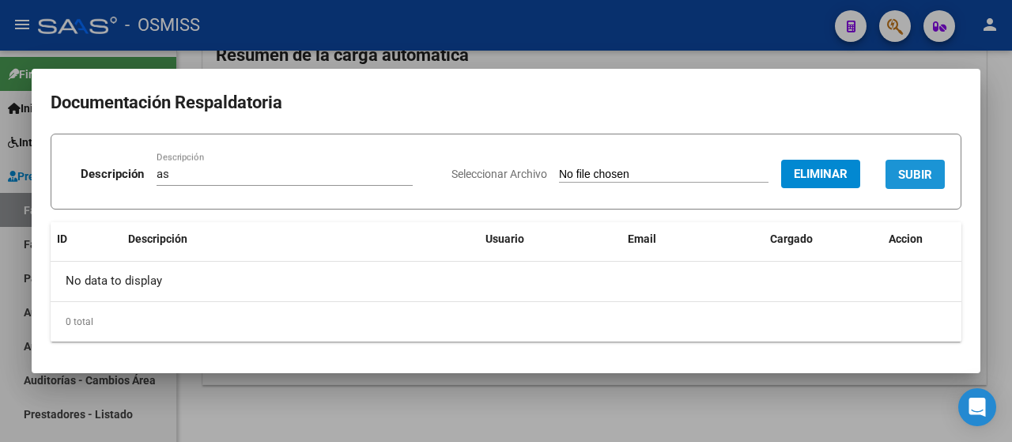
click at [921, 184] on button "SUBIR" at bounding box center [915, 174] width 59 height 29
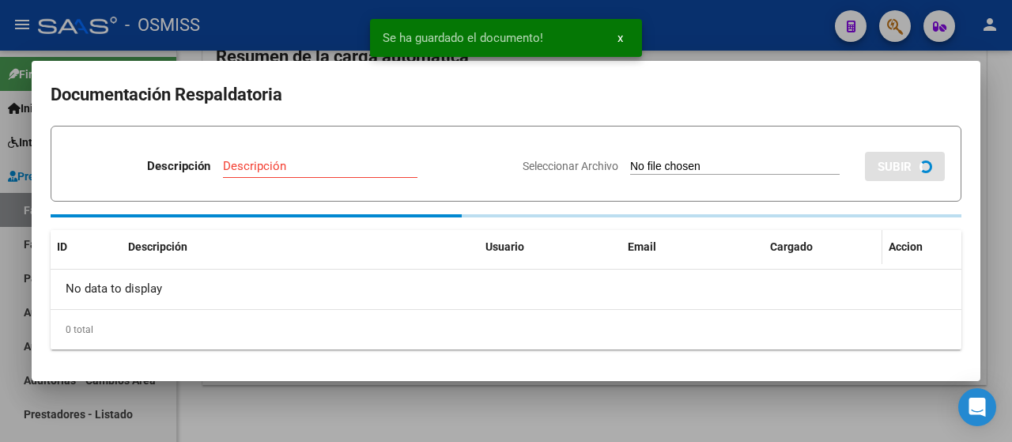
scroll to position [131, 0]
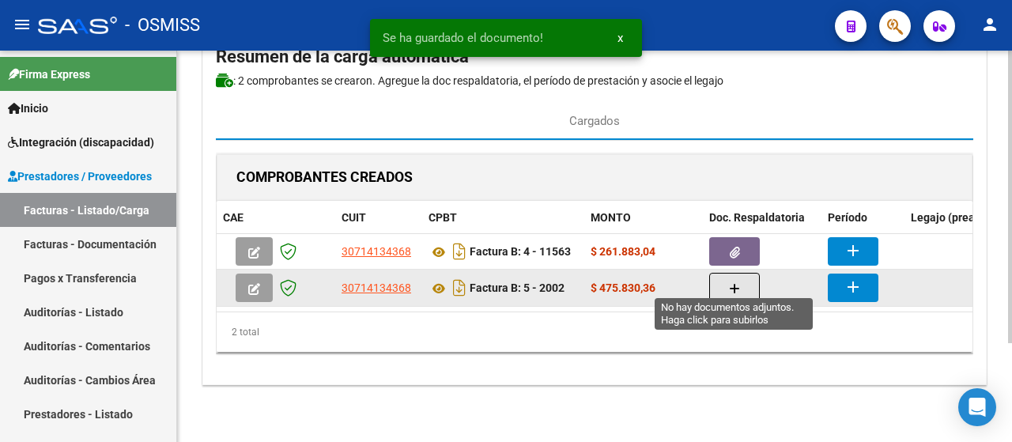
click at [720, 282] on button "button" at bounding box center [734, 288] width 51 height 30
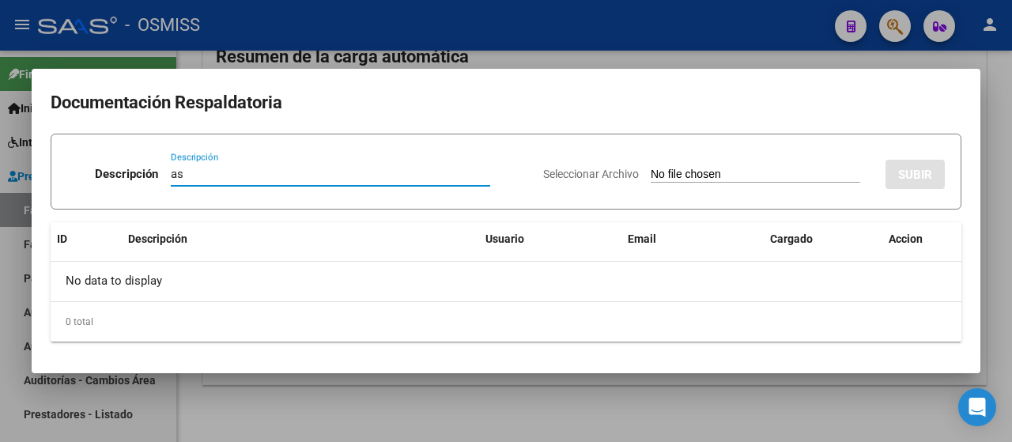
type input "as"
click at [721, 180] on input "Seleccionar Archivo" at bounding box center [756, 175] width 210 height 15
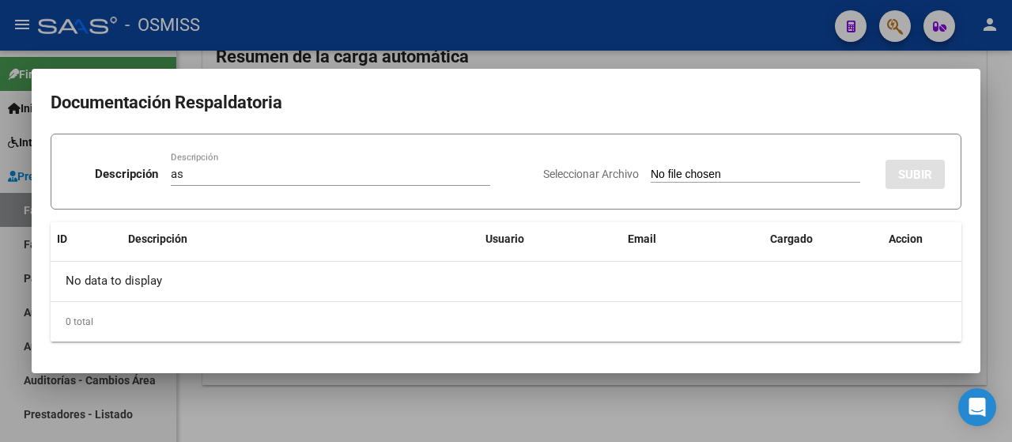
type input "C:\fakepath\[PERSON_NAME].pdf"
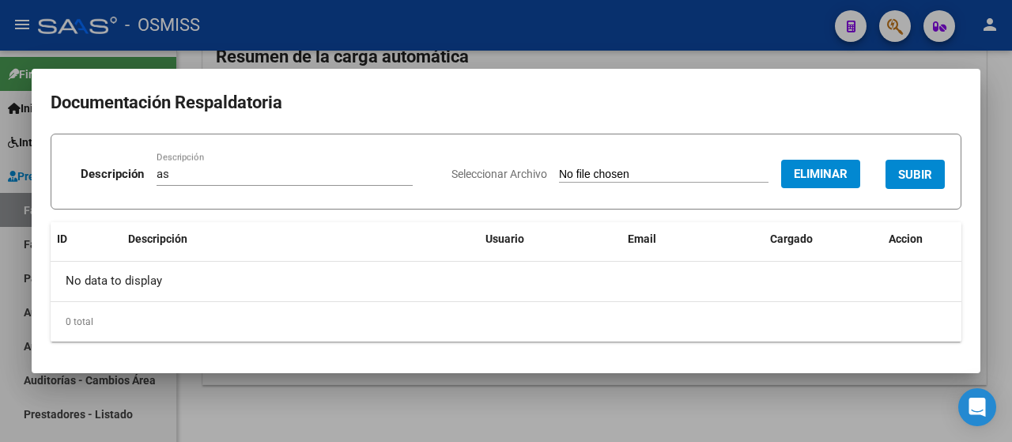
click at [937, 183] on button "SUBIR" at bounding box center [915, 174] width 59 height 29
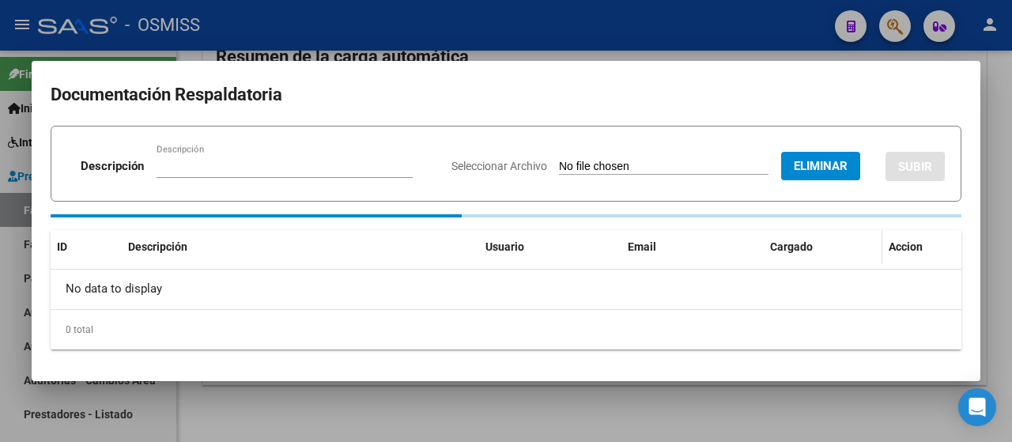
scroll to position [131, 0]
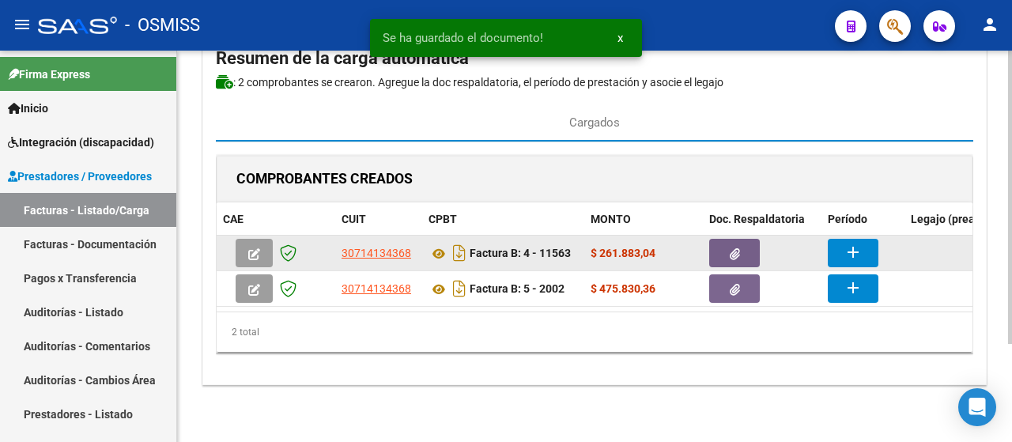
click at [836, 239] on button "add" at bounding box center [853, 253] width 51 height 28
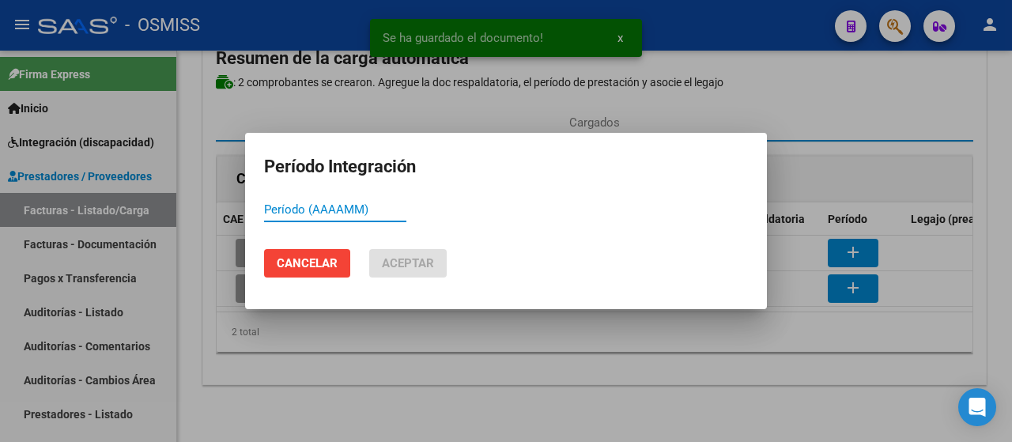
paste input "754081"
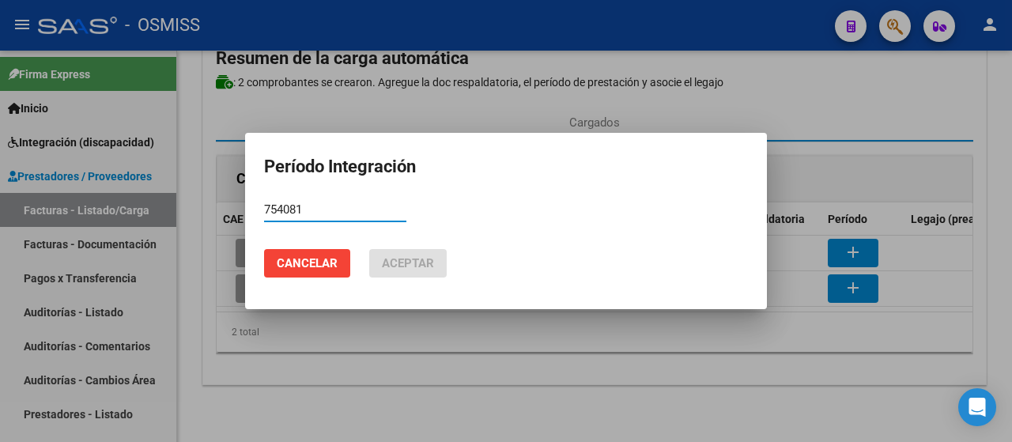
drag, startPoint x: 318, startPoint y: 206, endPoint x: 134, endPoint y: 187, distance: 184.6
click at [134, 187] on div "Período Integración 754081 Período (AAAAMM) Cancelar Aceptar" at bounding box center [506, 221] width 1012 height 442
type input "202509"
click at [406, 270] on button "Aceptar" at bounding box center [408, 263] width 78 height 28
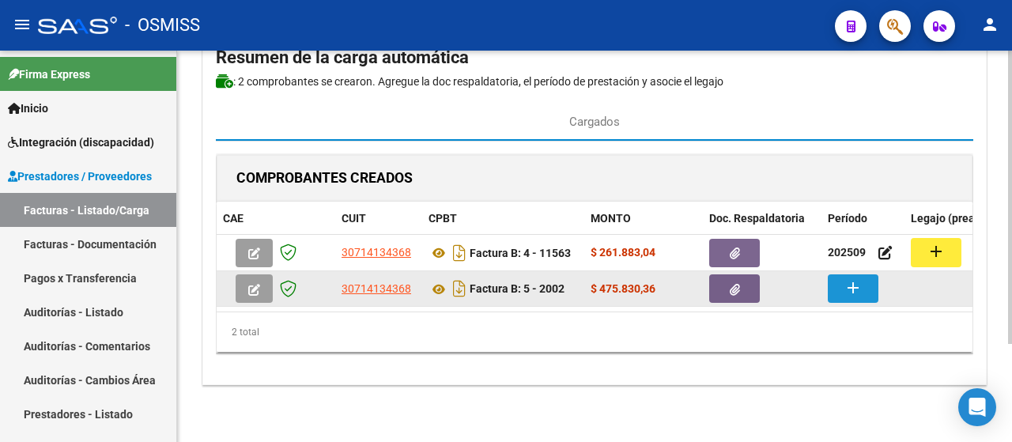
click at [865, 279] on button "add" at bounding box center [853, 288] width 51 height 28
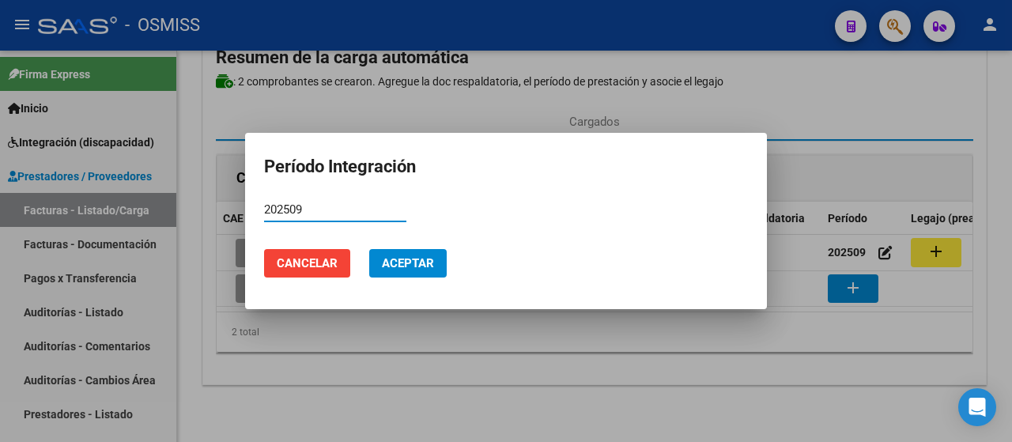
type input "202509"
click at [411, 270] on span "Aceptar" at bounding box center [408, 263] width 52 height 14
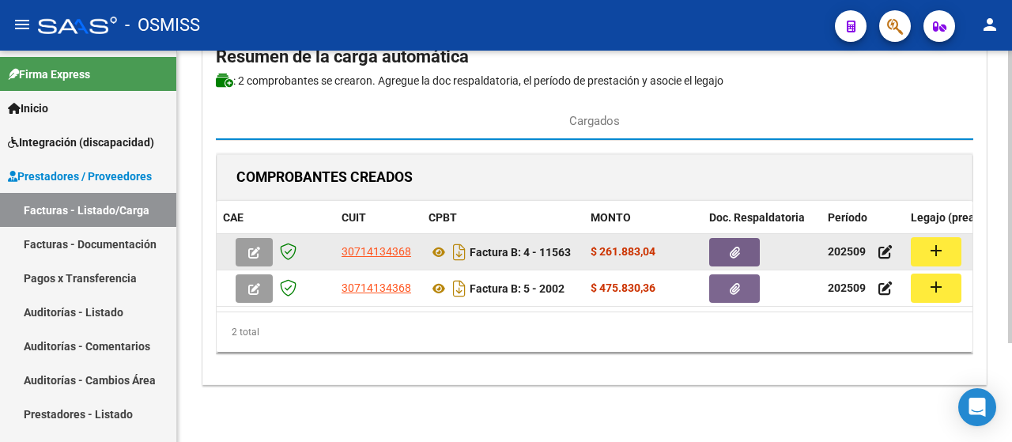
click at [932, 241] on mat-icon "add" at bounding box center [936, 250] width 19 height 19
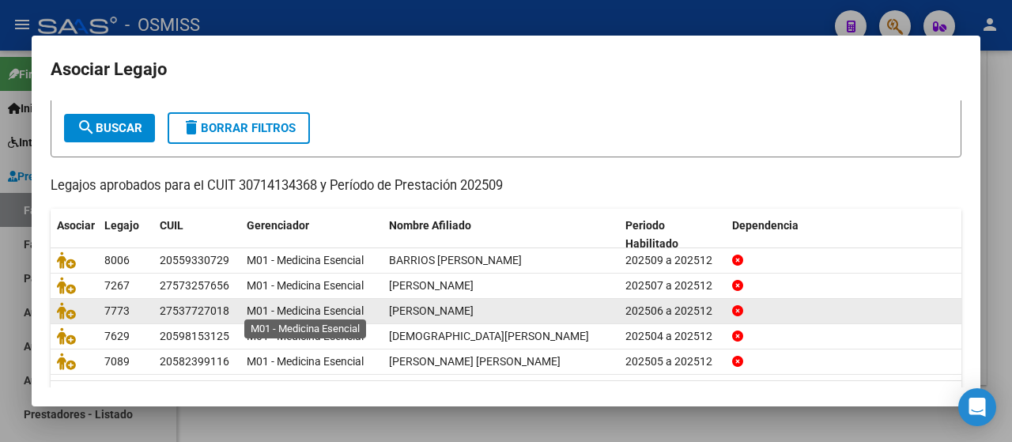
scroll to position [56, 0]
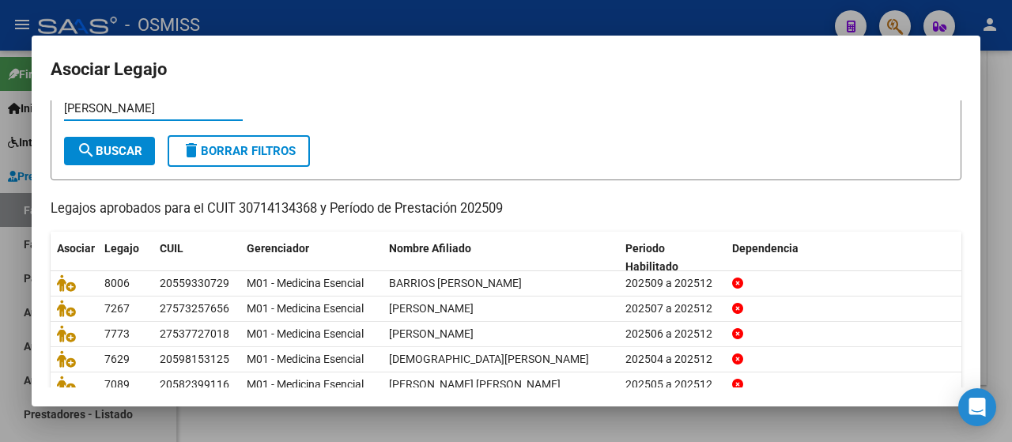
type input "[PERSON_NAME]"
click at [113, 159] on button "search Buscar" at bounding box center [109, 151] width 91 height 28
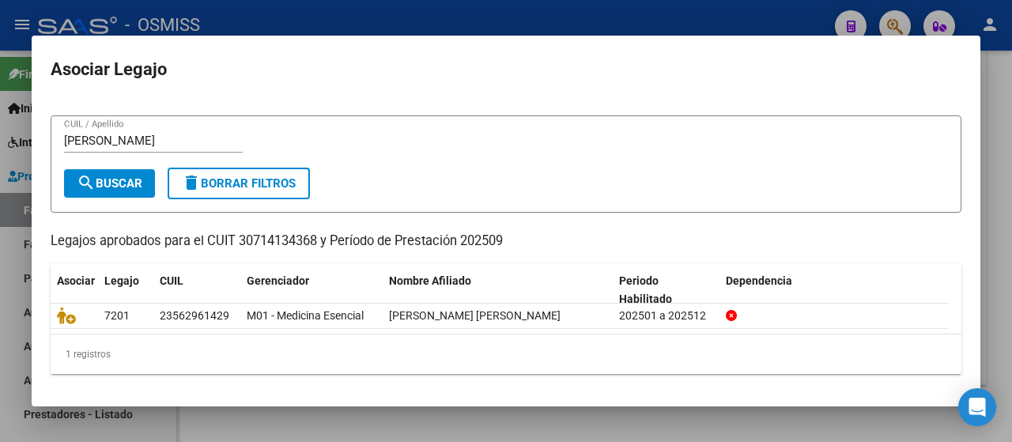
scroll to position [21, 0]
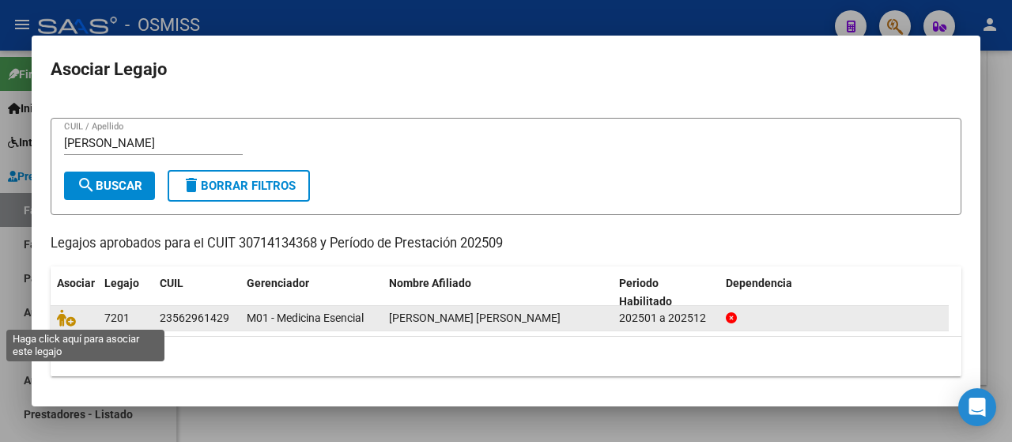
click at [82, 319] on div at bounding box center [74, 318] width 35 height 18
click at [67, 316] on icon at bounding box center [66, 317] width 19 height 17
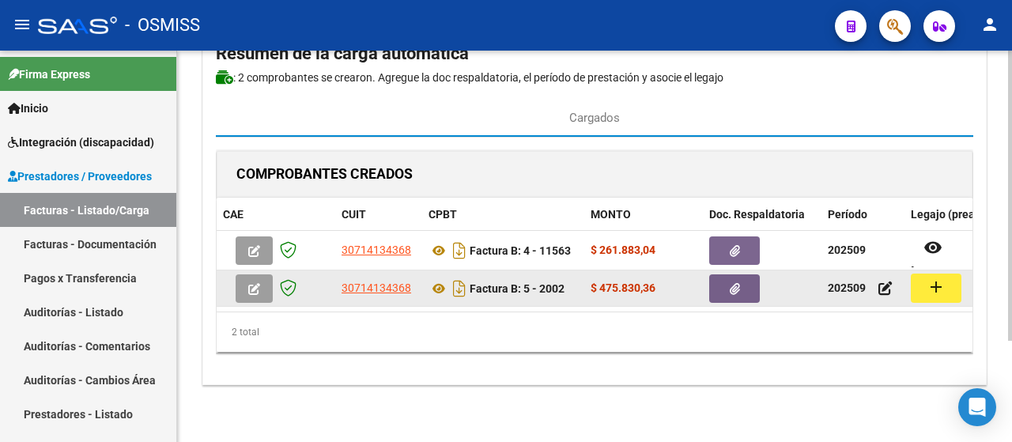
click at [940, 285] on mat-icon "add" at bounding box center [936, 287] width 19 height 19
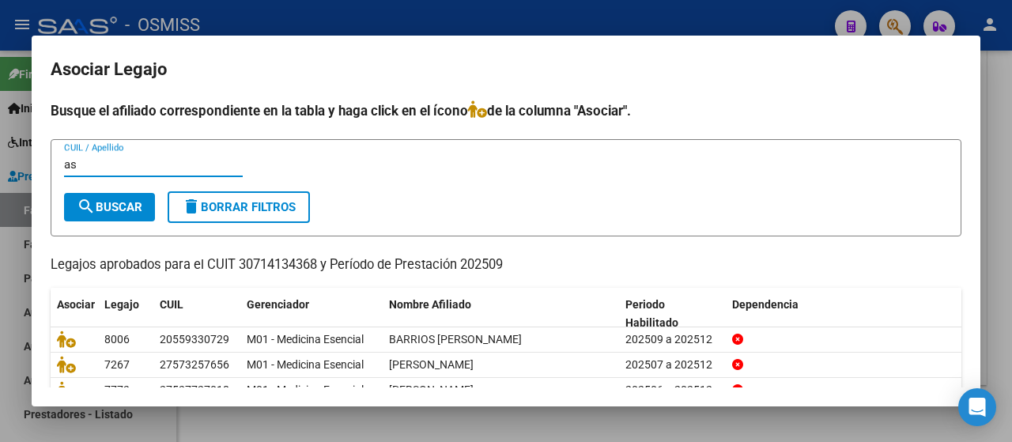
type input "a"
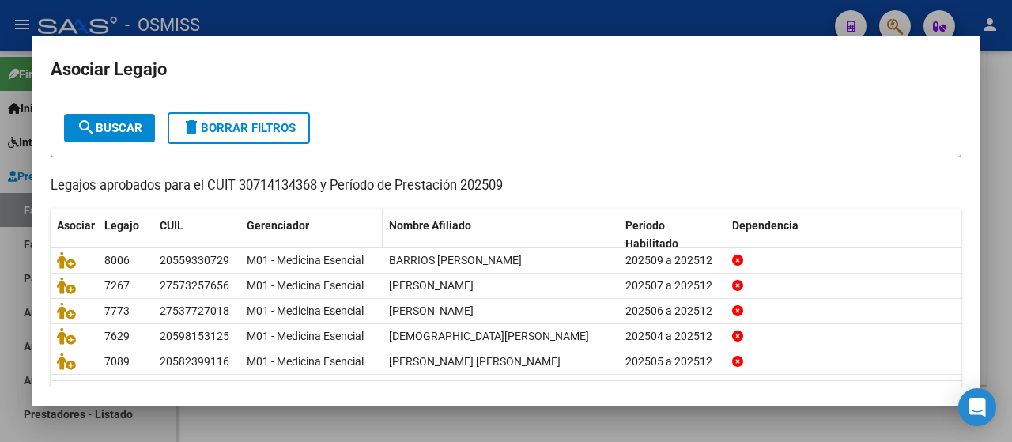
scroll to position [0, 0]
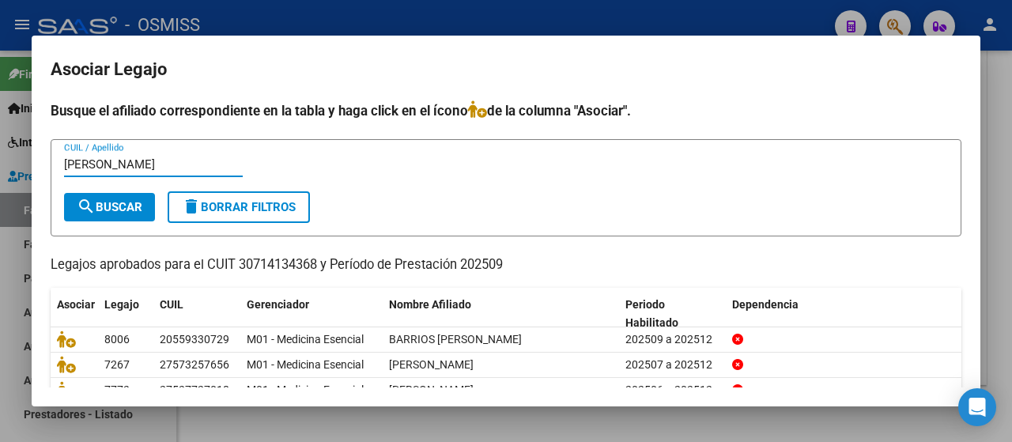
type input "[PERSON_NAME]"
click at [120, 202] on span "search Buscar" at bounding box center [110, 207] width 66 height 14
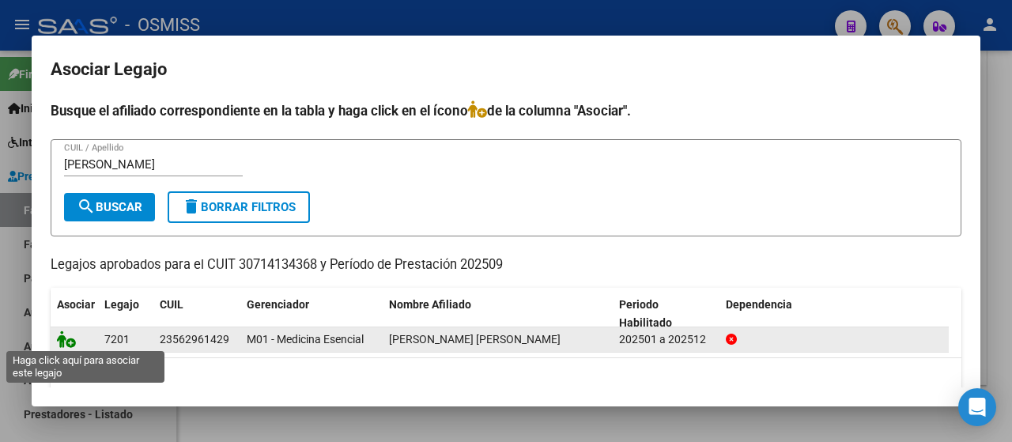
click at [66, 339] on icon at bounding box center [66, 339] width 19 height 17
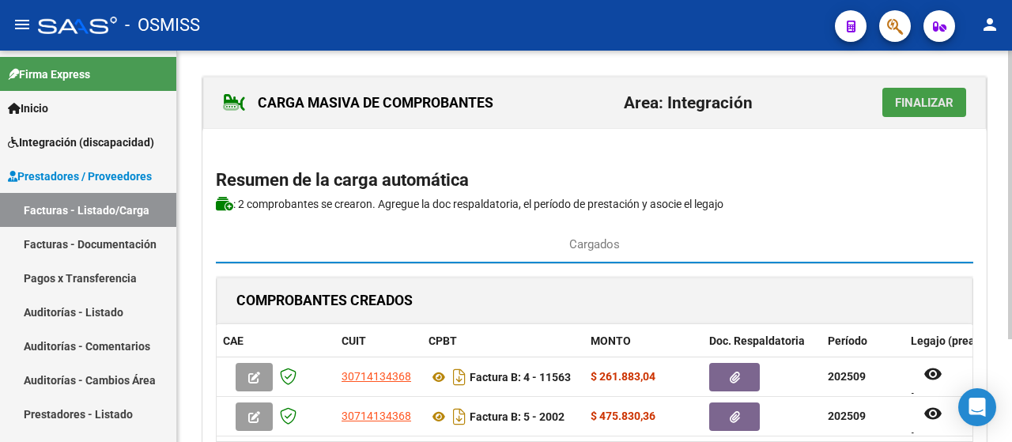
click at [925, 115] on button "Finalizar" at bounding box center [925, 102] width 84 height 29
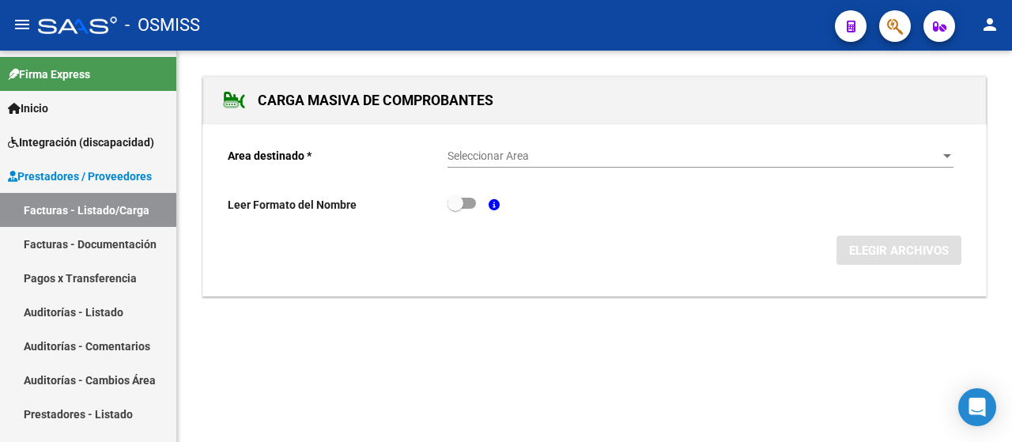
click at [939, 145] on div "Seleccionar Area Seleccionar Area" at bounding box center [701, 152] width 506 height 32
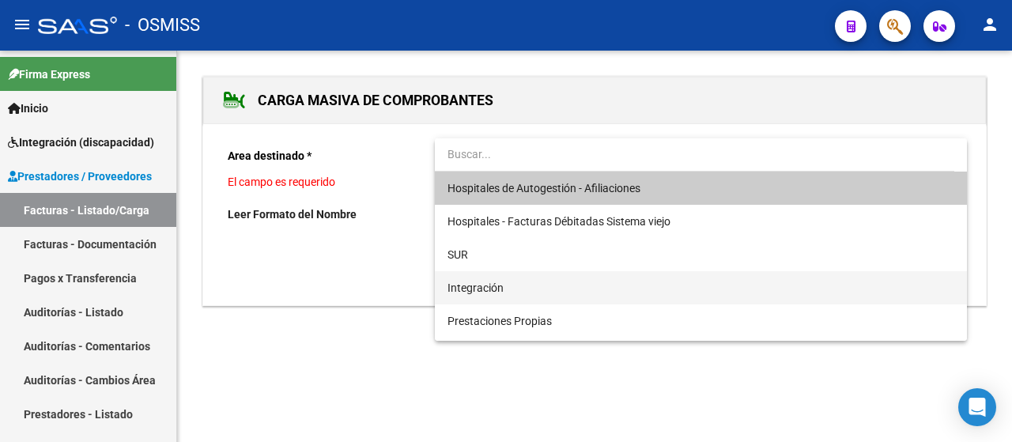
click at [602, 292] on span "Integración" at bounding box center [701, 287] width 507 height 33
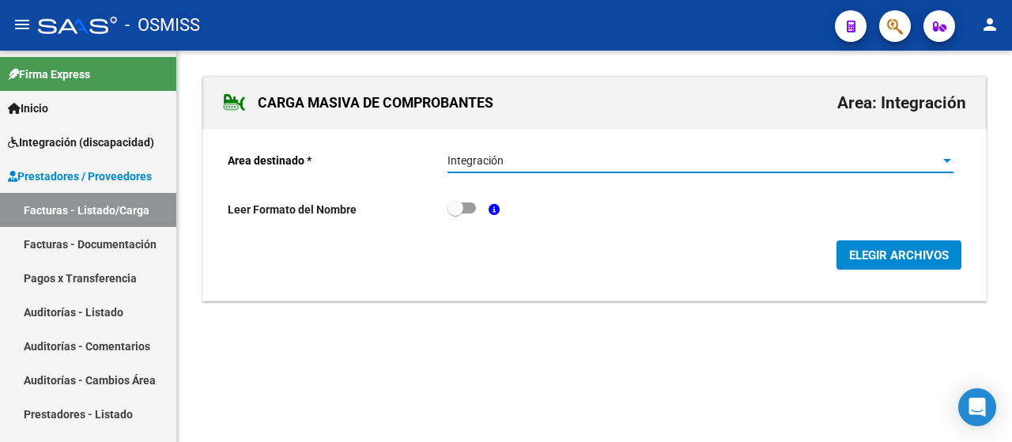
click at [898, 263] on button "ELEGIR ARCHIVOS" at bounding box center [899, 254] width 125 height 29
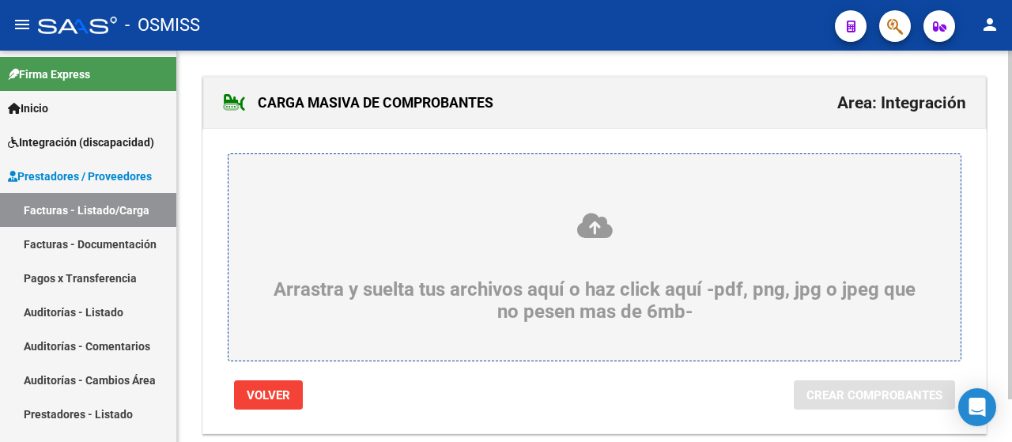
click at [361, 274] on div "Arrastra y suelta tus archivos aquí o haz click aquí -pdf, png, jpg o jpeg que …" at bounding box center [595, 267] width 656 height 112
click at [0, 0] on input "Arrastra y suelta tus archivos aquí o haz click aquí -pdf, png, jpg o jpeg que …" at bounding box center [0, 0] width 0 height 0
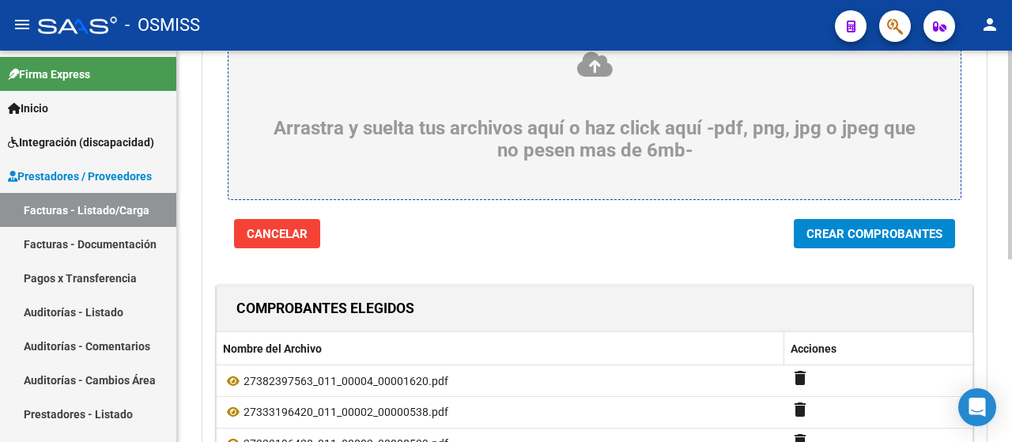
scroll to position [237, 0]
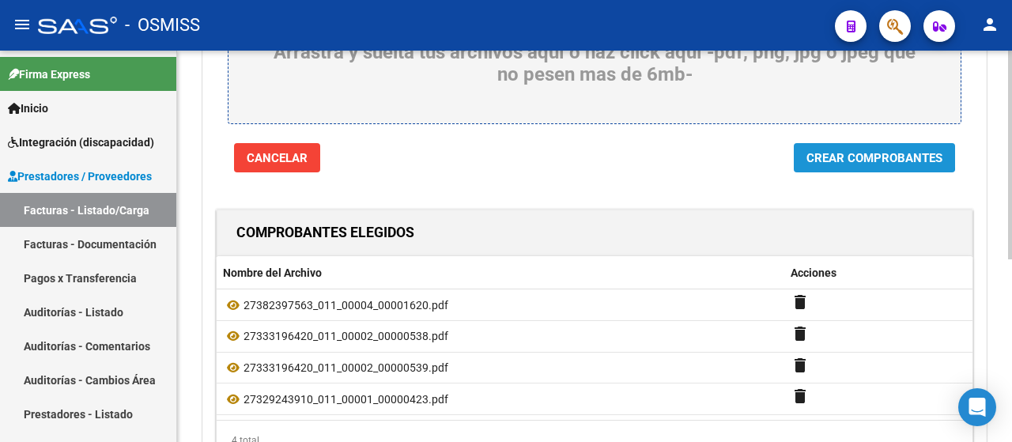
click at [861, 151] on span "Crear Comprobantes" at bounding box center [875, 158] width 136 height 14
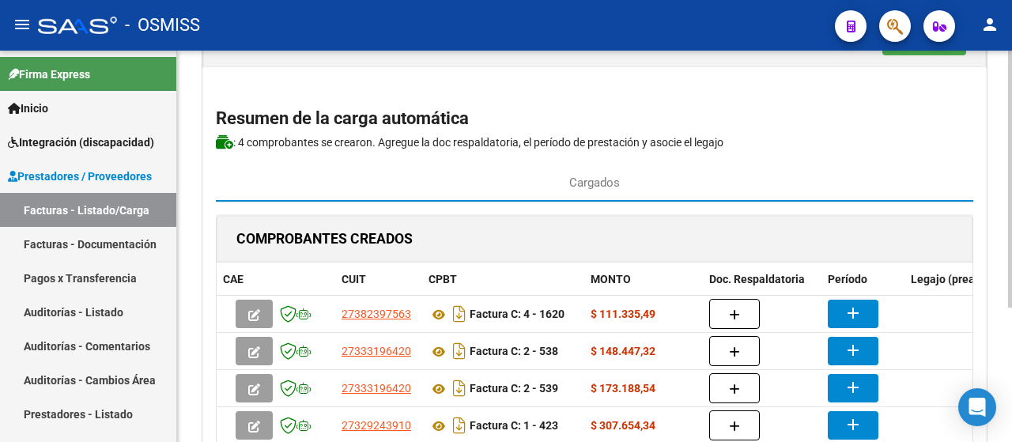
scroll to position [206, 0]
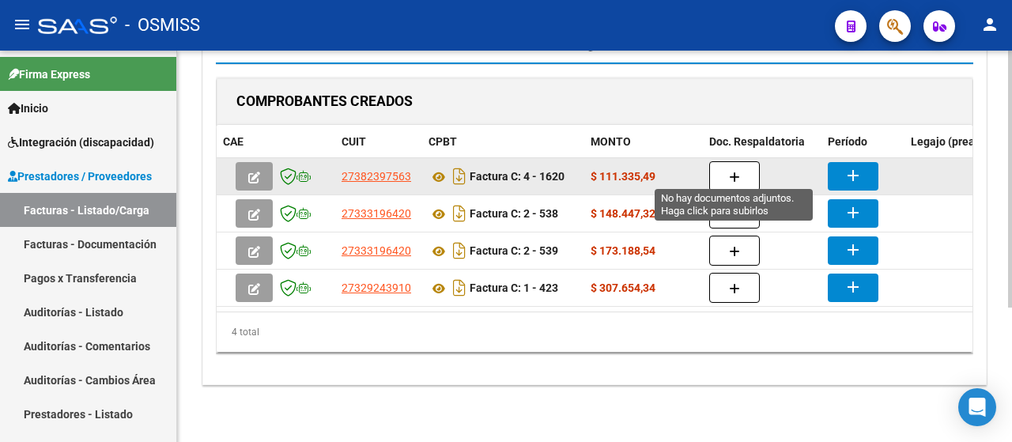
click at [726, 168] on button "button" at bounding box center [734, 176] width 51 height 30
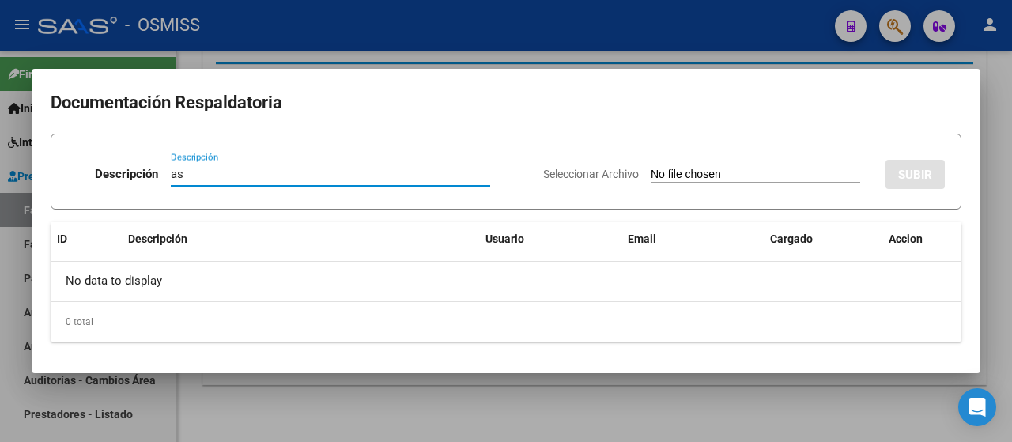
type input "as"
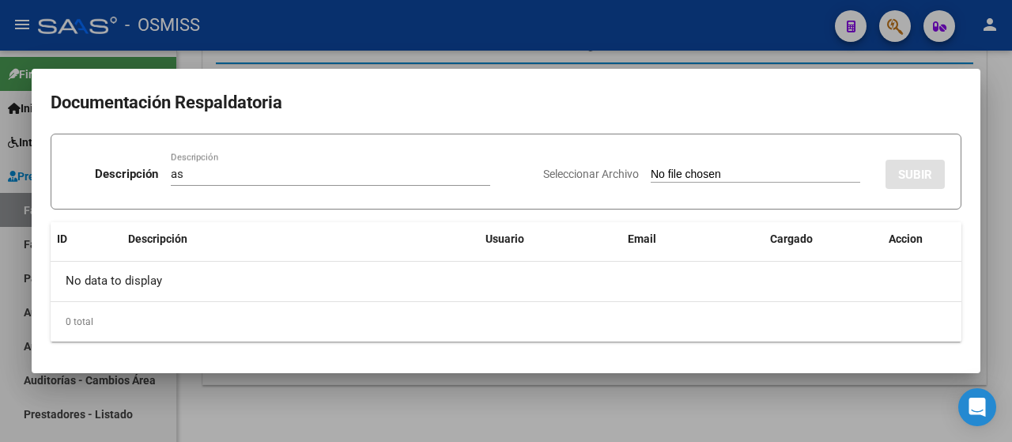
click at [726, 167] on app-file-uploader "Seleccionar Archivo" at bounding box center [708, 174] width 330 height 14
click at [719, 172] on input "Seleccionar Archivo" at bounding box center [756, 175] width 210 height 15
type input "C:\fakepath\27382397563_011_00004_00001620.pdf"
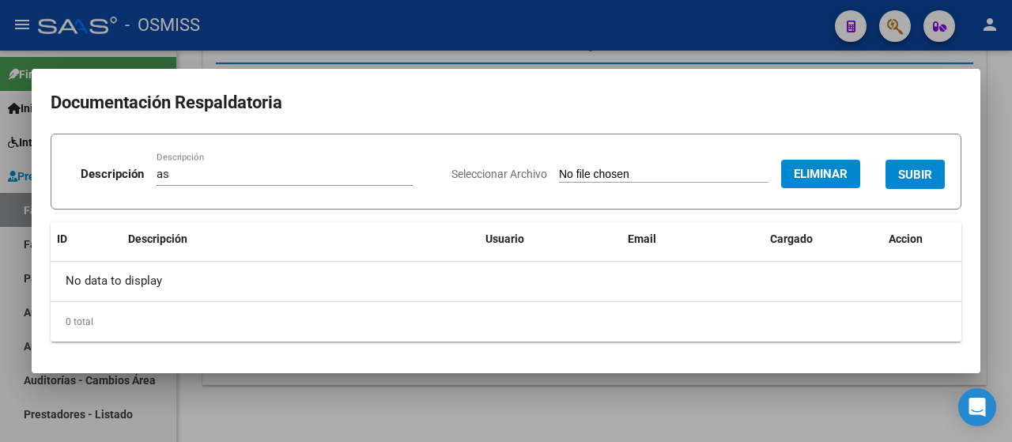
click at [834, 172] on span "Eliminar" at bounding box center [821, 174] width 54 height 14
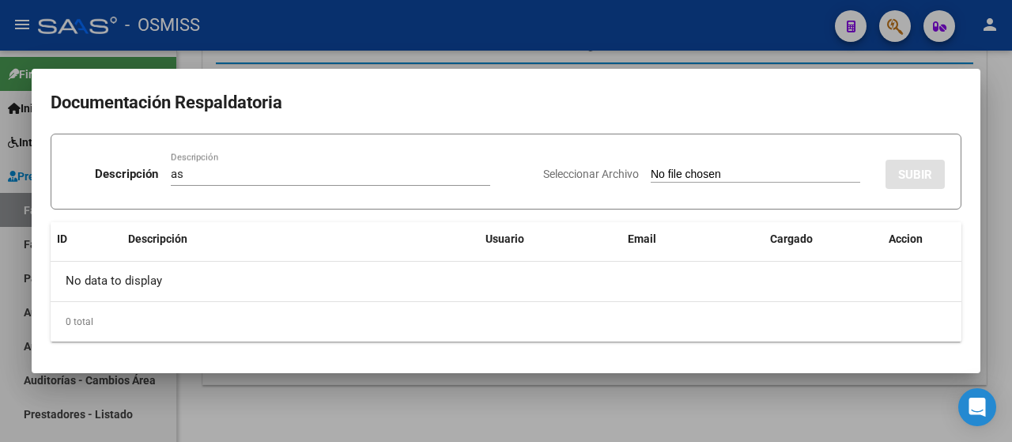
click at [248, 180] on input "as" at bounding box center [331, 174] width 320 height 14
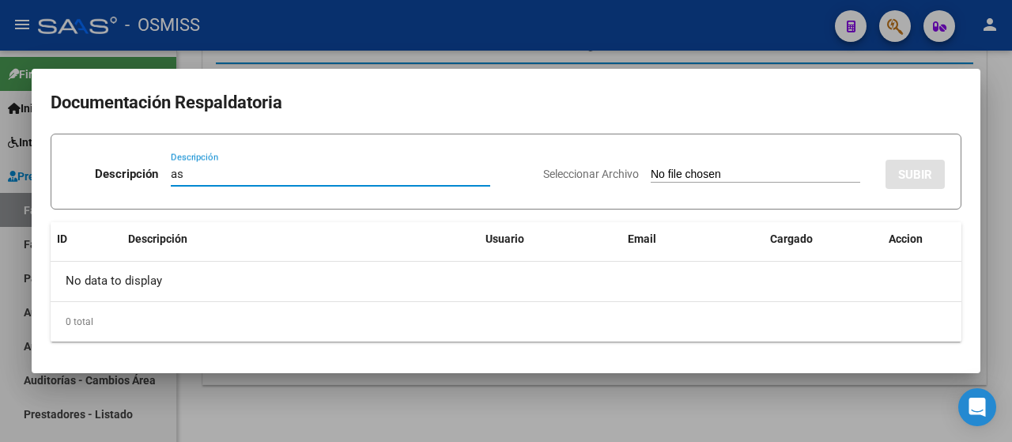
click at [248, 180] on input "as" at bounding box center [331, 174] width 320 height 14
click at [732, 176] on input "Seleccionar Archivo" at bounding box center [756, 175] width 210 height 15
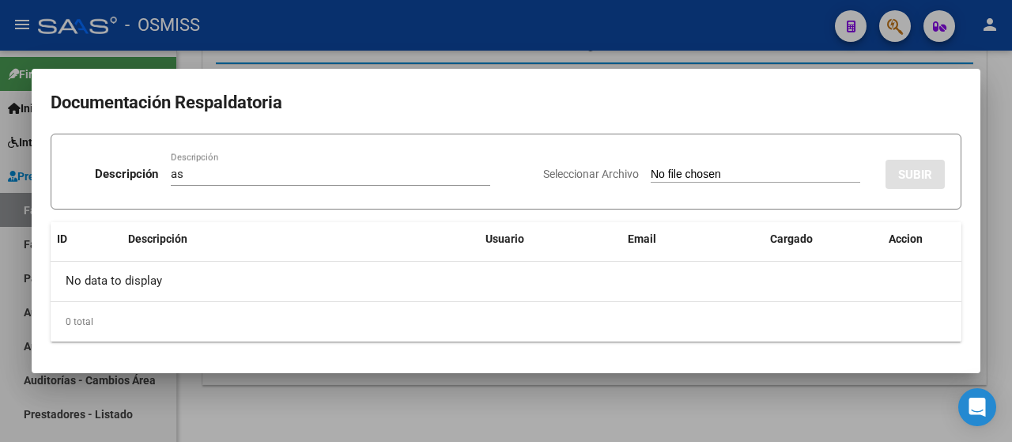
type input "C:\fakepath\Planilla septiembre TO [PERSON_NAME].pdf"
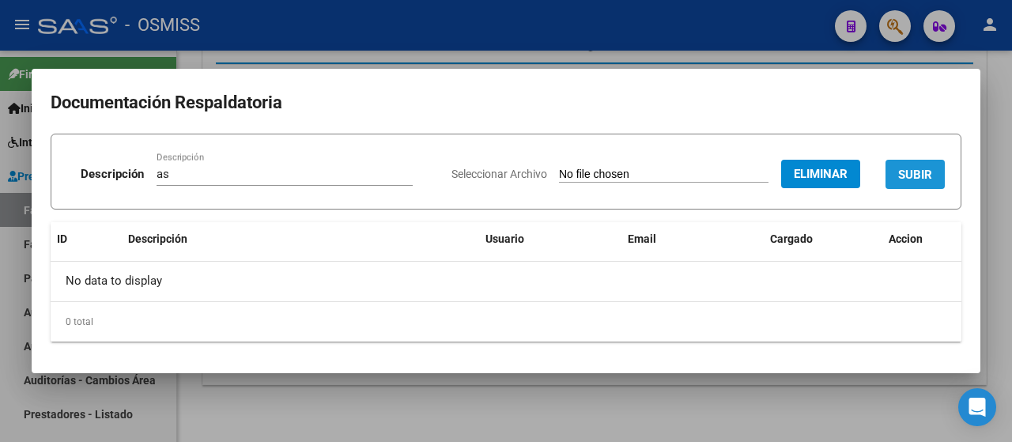
click at [932, 170] on span "SUBIR" at bounding box center [915, 175] width 34 height 14
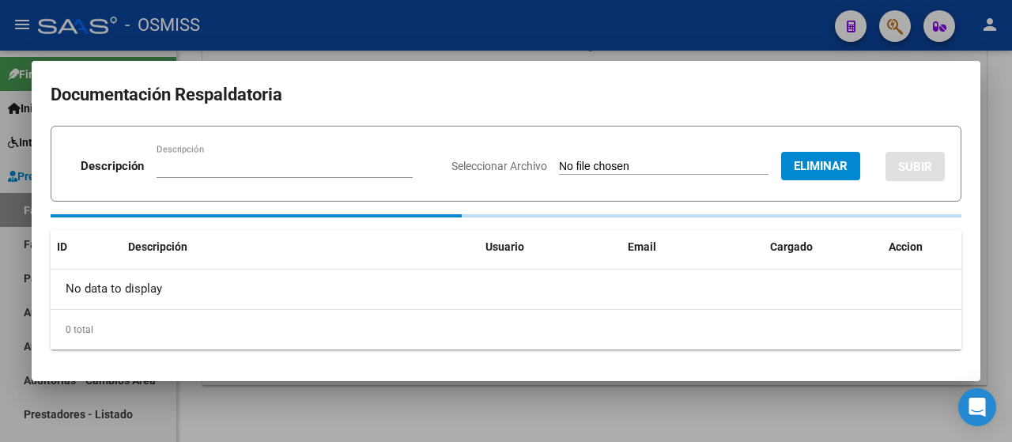
scroll to position [204, 0]
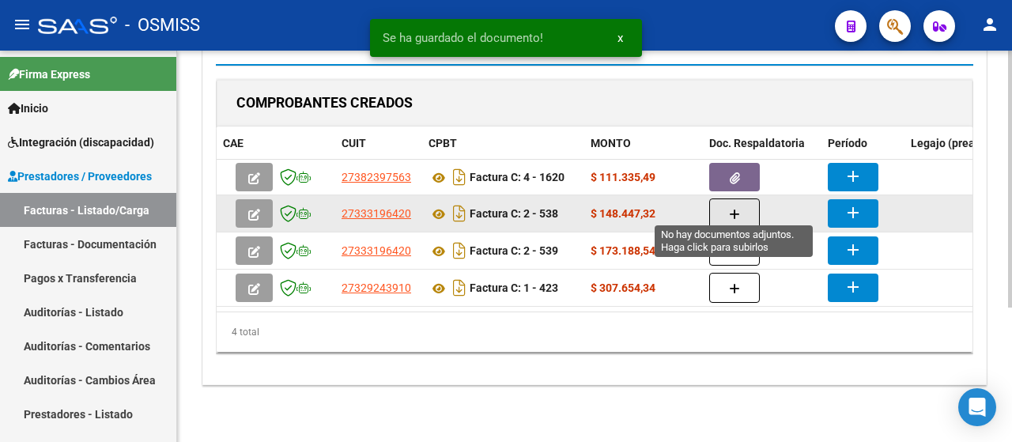
click at [739, 210] on icon "button" at bounding box center [734, 215] width 11 height 12
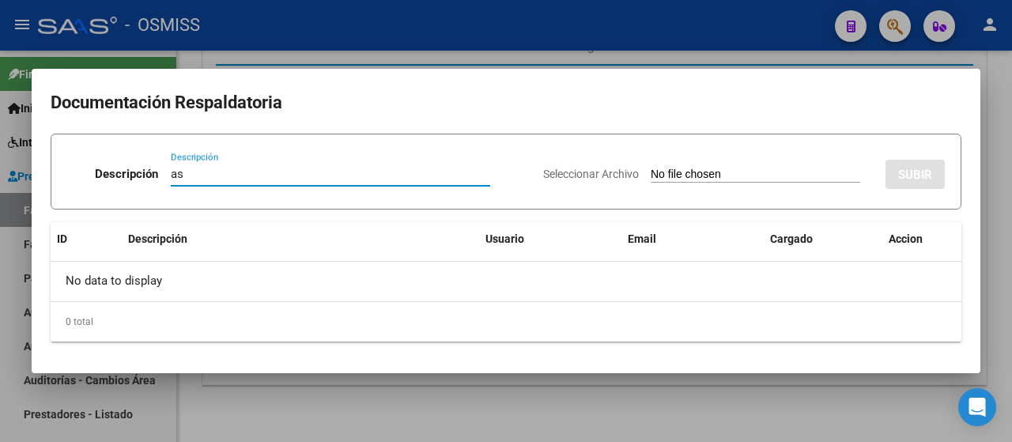
type input "as"
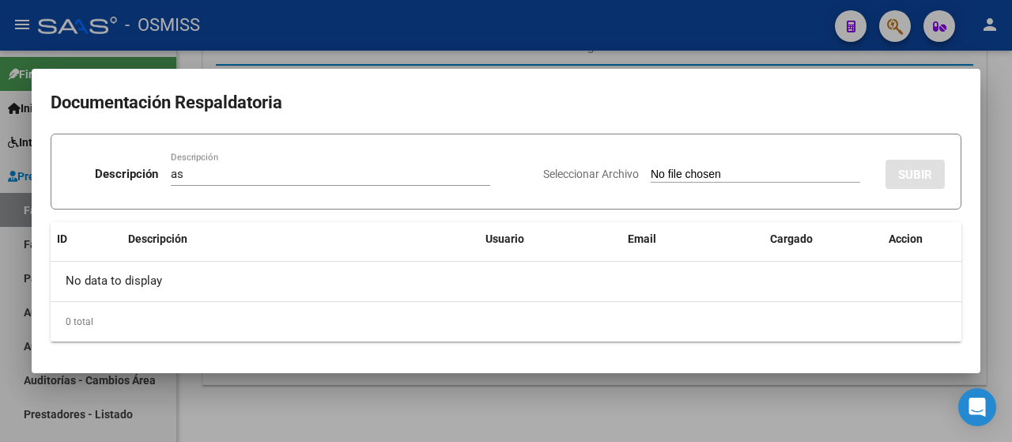
click at [721, 176] on input "Seleccionar Archivo" at bounding box center [756, 175] width 210 height 15
type input "C:\fakepath\ASISTENCIA 08-24.pdf"
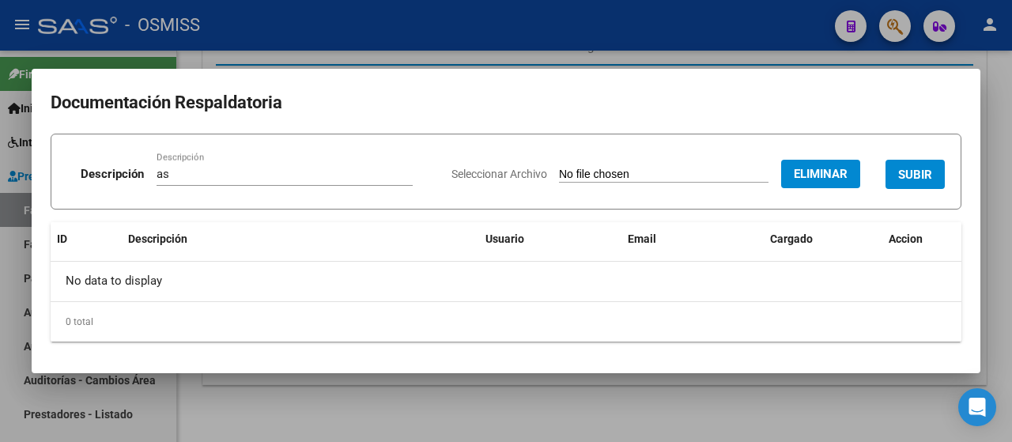
click at [928, 173] on span "SUBIR" at bounding box center [915, 175] width 34 height 14
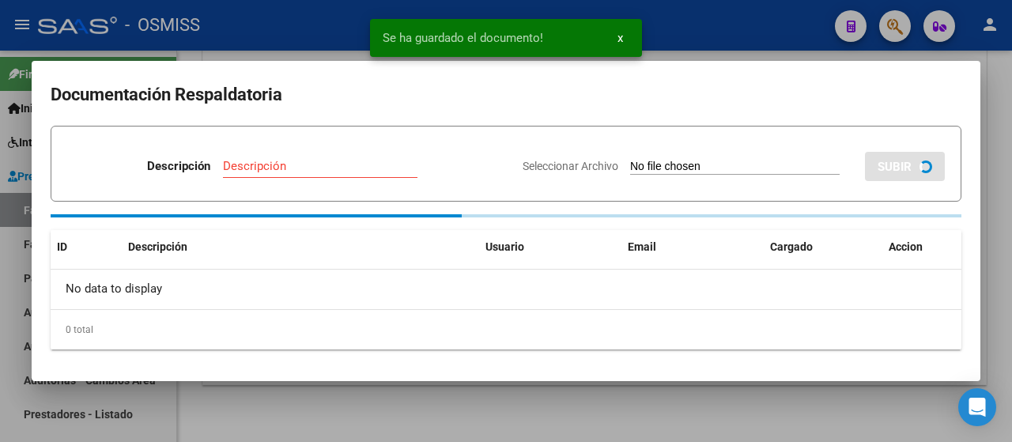
scroll to position [203, 0]
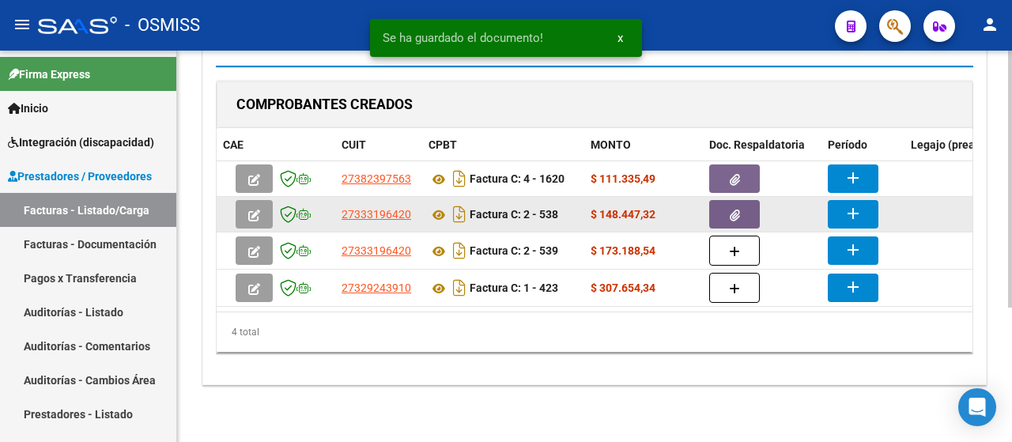
click at [849, 211] on mat-icon "add" at bounding box center [853, 213] width 19 height 19
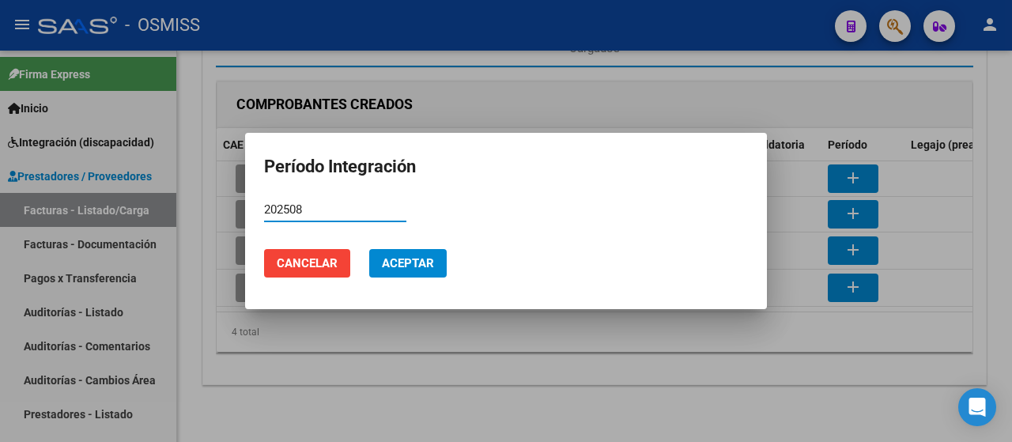
type input "202508"
click at [383, 262] on span "Aceptar" at bounding box center [408, 263] width 52 height 14
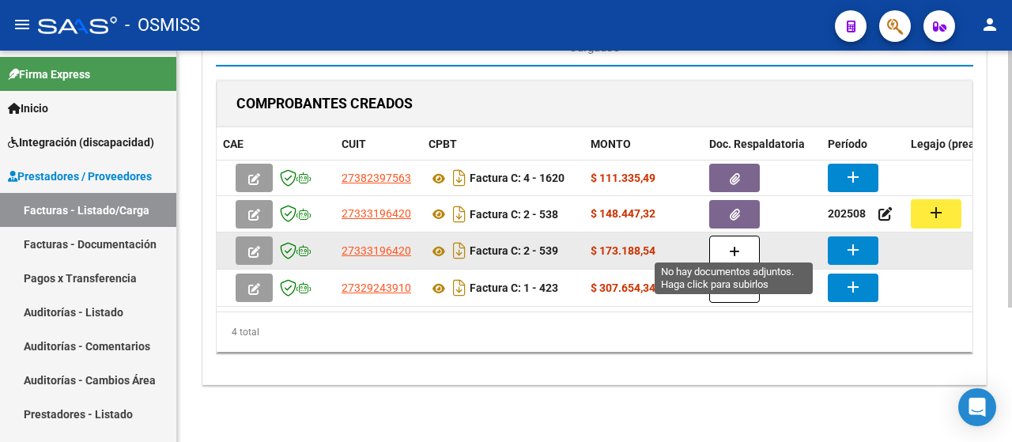
click at [721, 246] on button "button" at bounding box center [734, 251] width 51 height 30
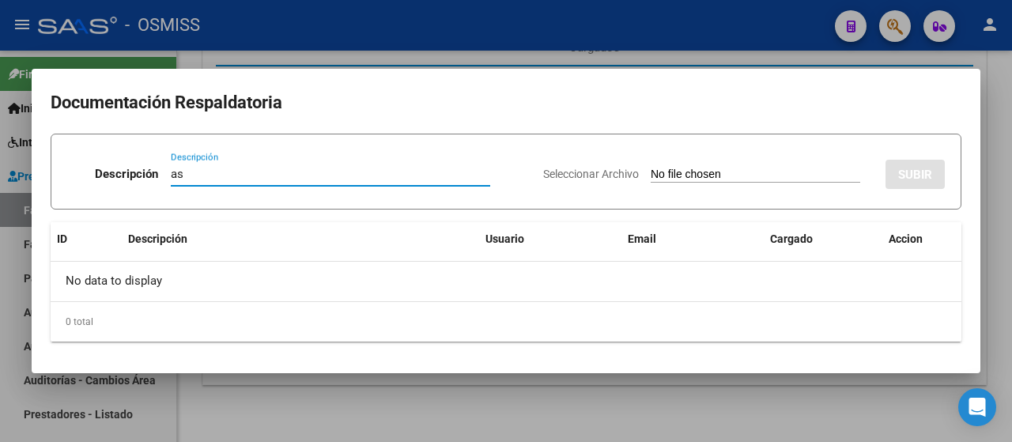
type input "as"
click at [713, 177] on input "Seleccionar Archivo" at bounding box center [756, 175] width 210 height 15
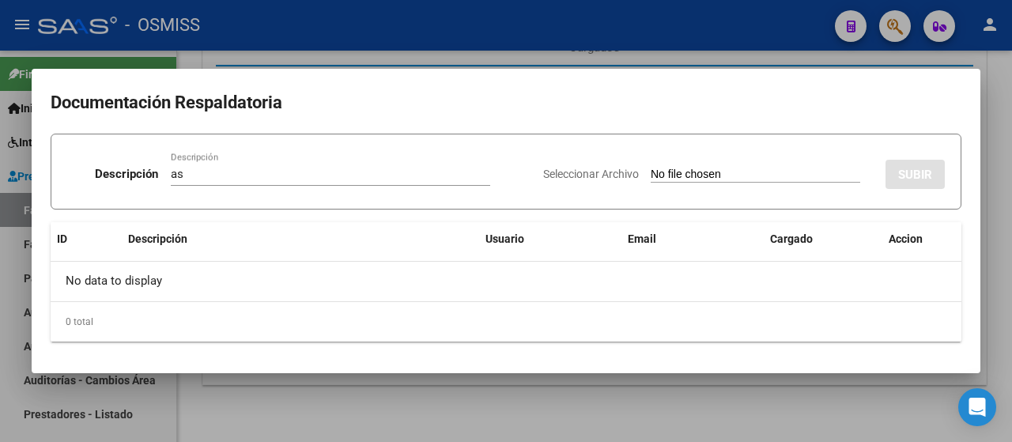
type input "C:\fakepath\ASISTENCIA 09-24.pdf"
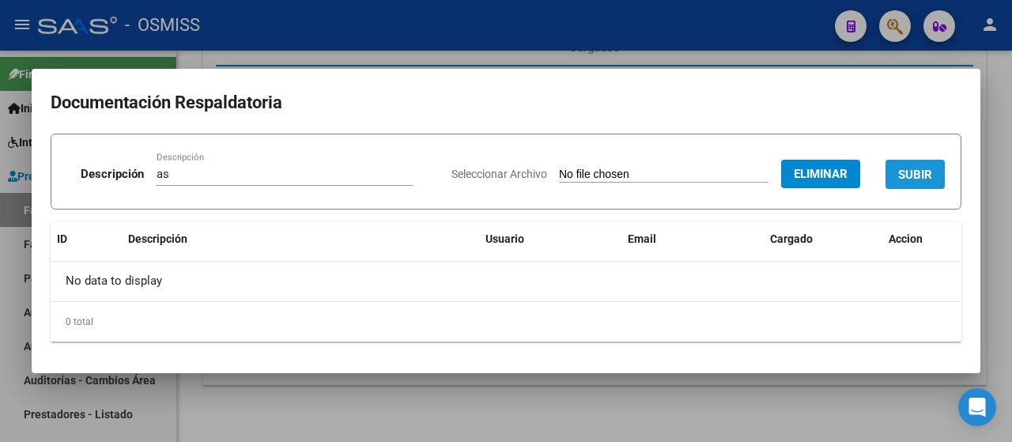
click at [906, 170] on span "SUBIR" at bounding box center [915, 175] width 34 height 14
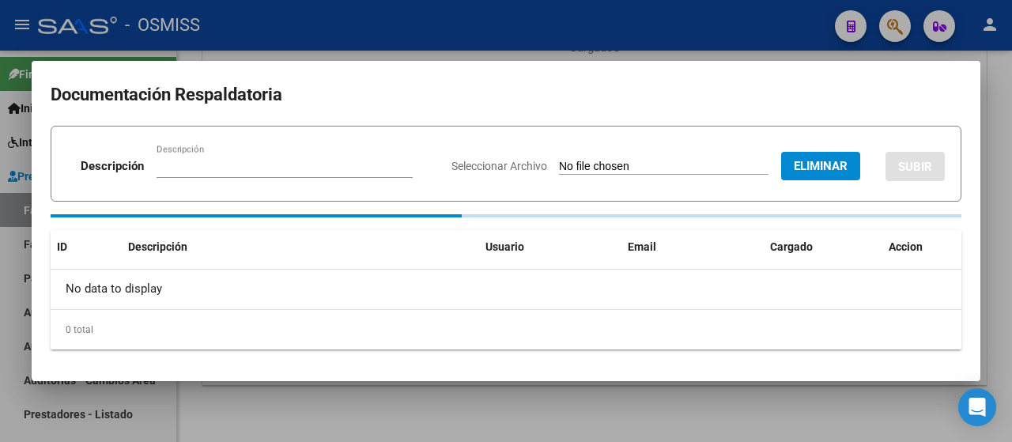
scroll to position [202, 0]
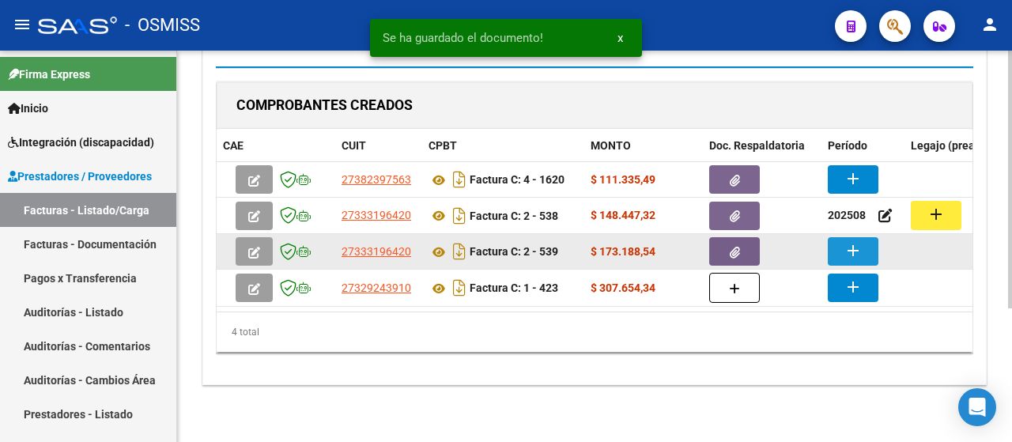
click at [853, 251] on button "add" at bounding box center [853, 251] width 51 height 28
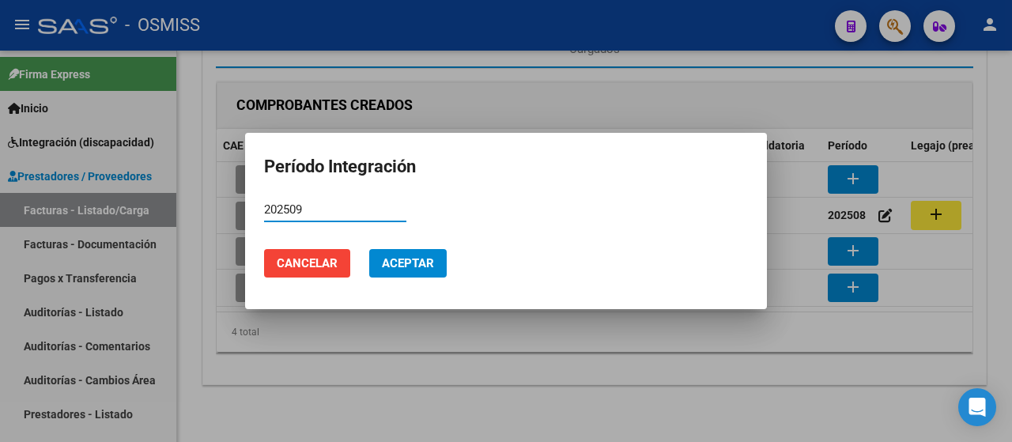
type input "202509"
click at [422, 260] on span "Aceptar" at bounding box center [408, 263] width 52 height 14
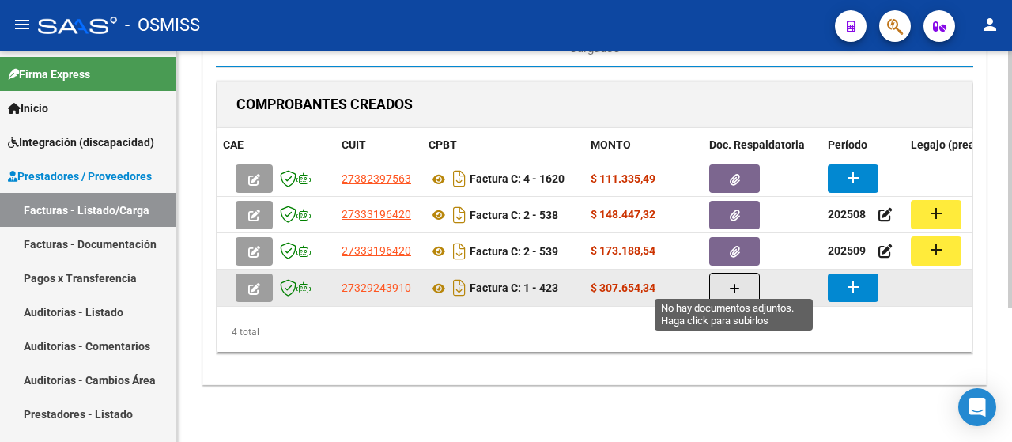
click at [736, 284] on span "button" at bounding box center [734, 288] width 11 height 14
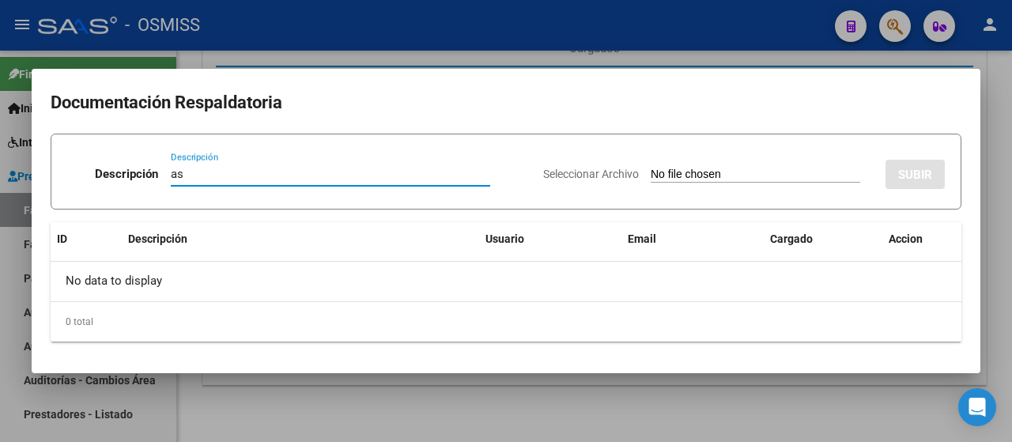
type input "as"
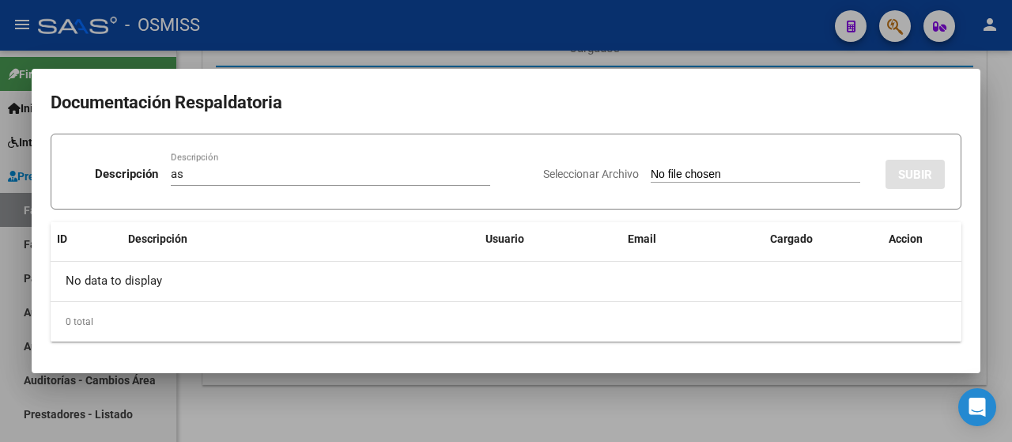
click at [685, 179] on input "Seleccionar Archivo" at bounding box center [756, 175] width 210 height 15
type input "C:\fakepath\ASISTENCIA SEPTIEMBRE [PERSON_NAME].pdf"
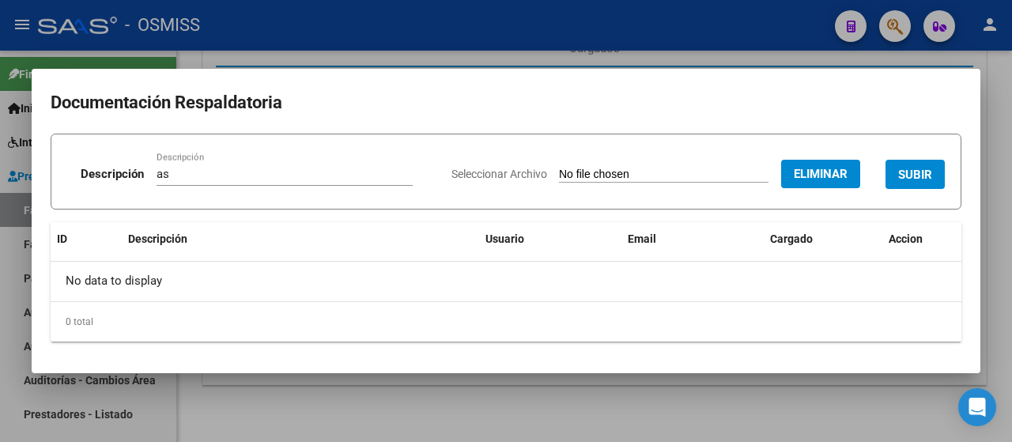
click at [925, 175] on span "SUBIR" at bounding box center [915, 175] width 34 height 14
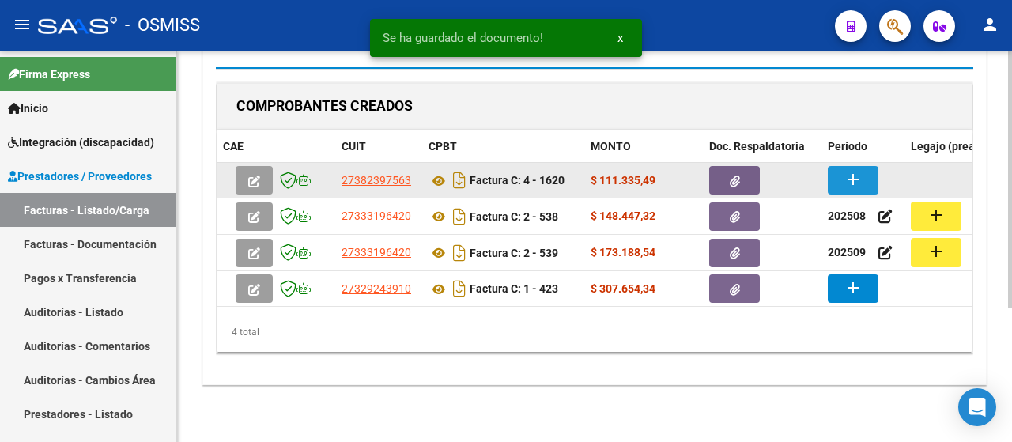
click at [845, 172] on mat-icon "add" at bounding box center [853, 179] width 19 height 19
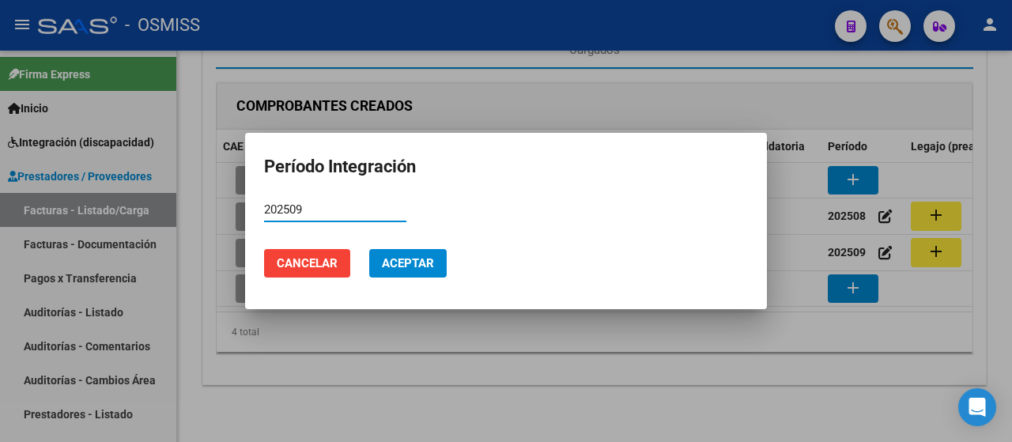
type input "202509"
click at [403, 263] on span "Aceptar" at bounding box center [408, 263] width 52 height 14
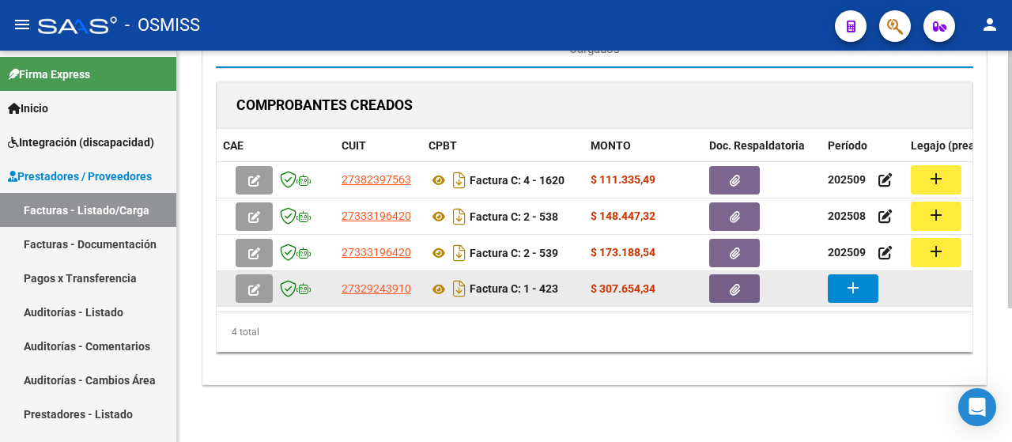
click at [846, 278] on mat-icon "add" at bounding box center [853, 287] width 19 height 19
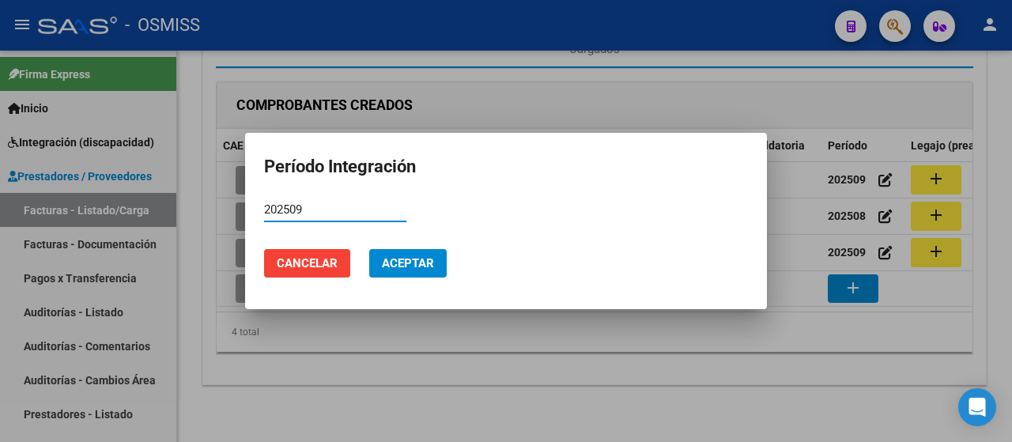
type input "202509"
click at [403, 256] on span "Aceptar" at bounding box center [408, 263] width 52 height 14
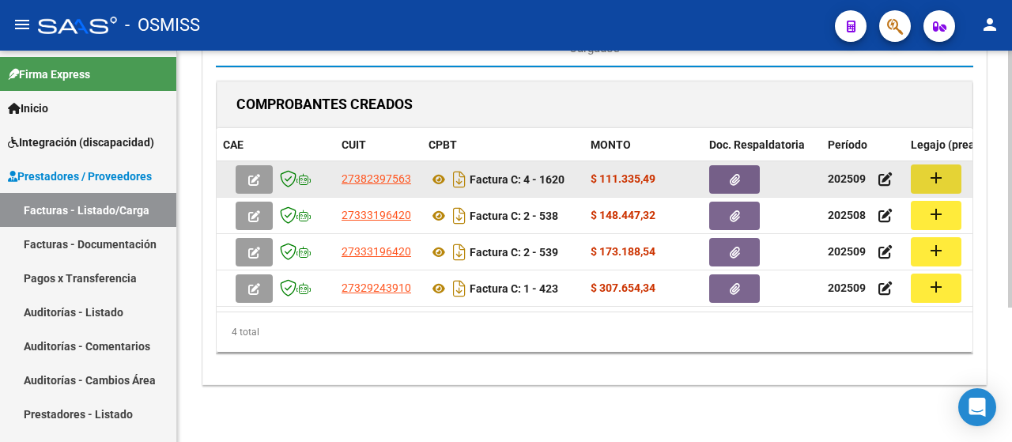
click at [948, 169] on button "add" at bounding box center [936, 179] width 51 height 29
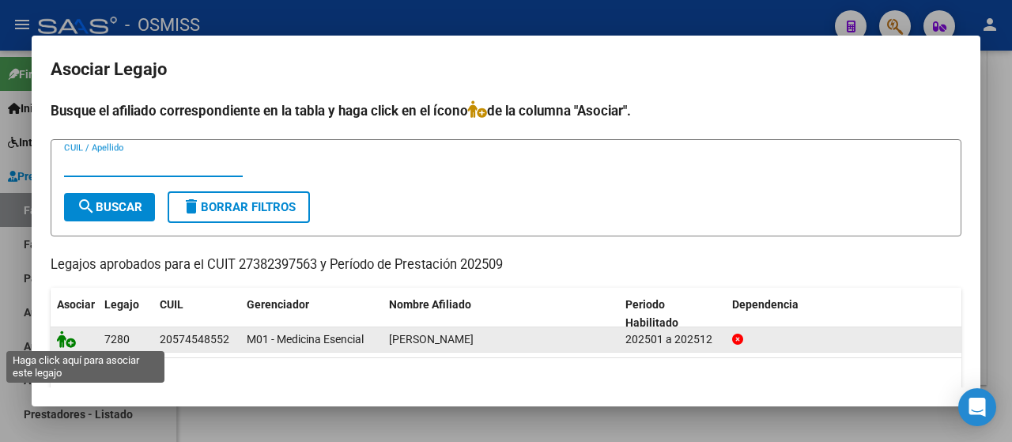
click at [69, 338] on icon at bounding box center [66, 339] width 19 height 17
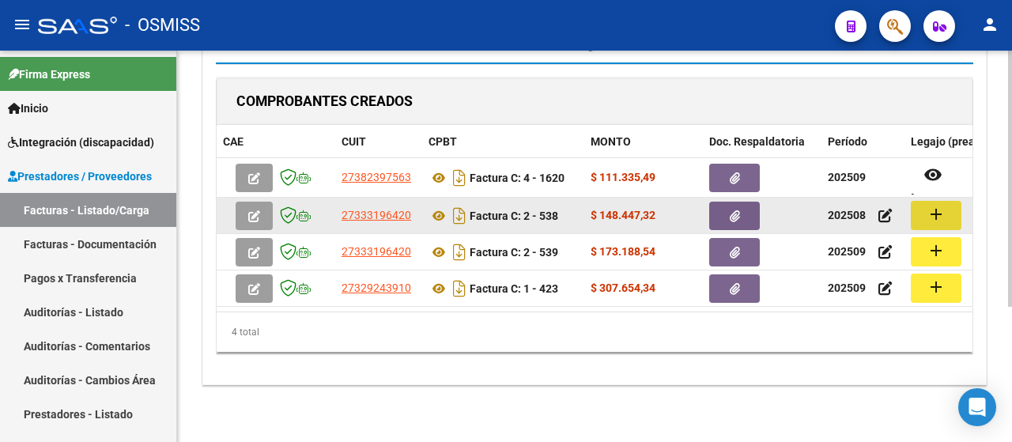
click at [937, 212] on mat-icon "add" at bounding box center [936, 214] width 19 height 19
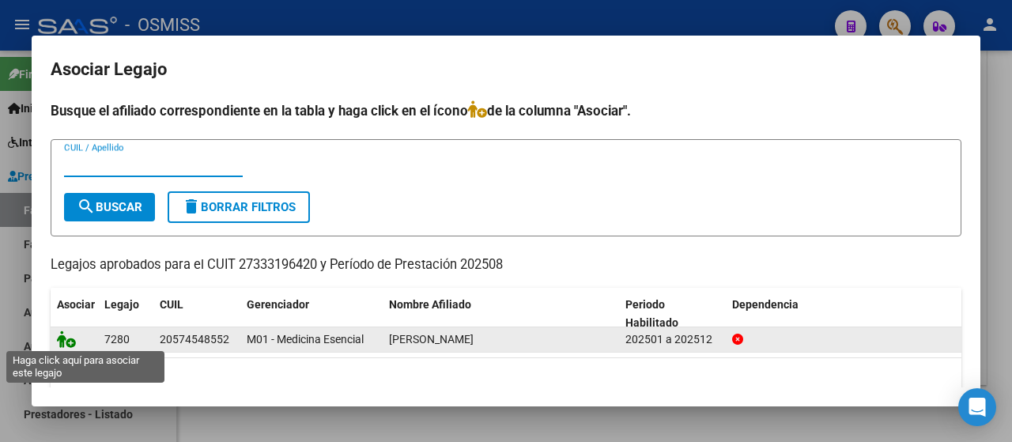
click at [71, 337] on icon at bounding box center [66, 339] width 19 height 17
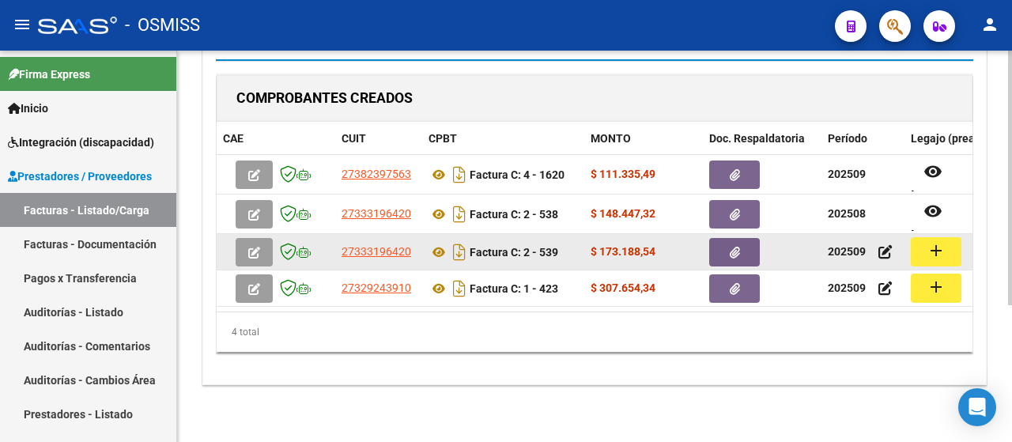
click at [943, 248] on mat-icon "add" at bounding box center [936, 250] width 19 height 19
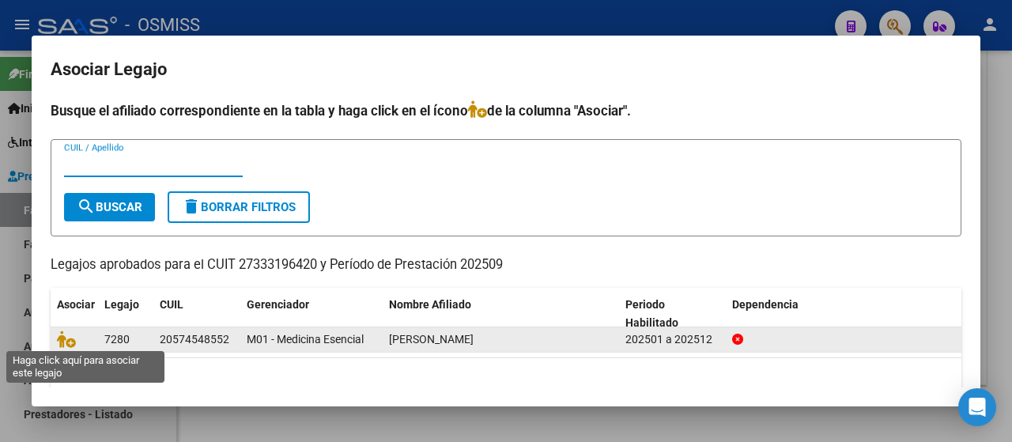
click at [70, 342] on icon at bounding box center [66, 339] width 19 height 17
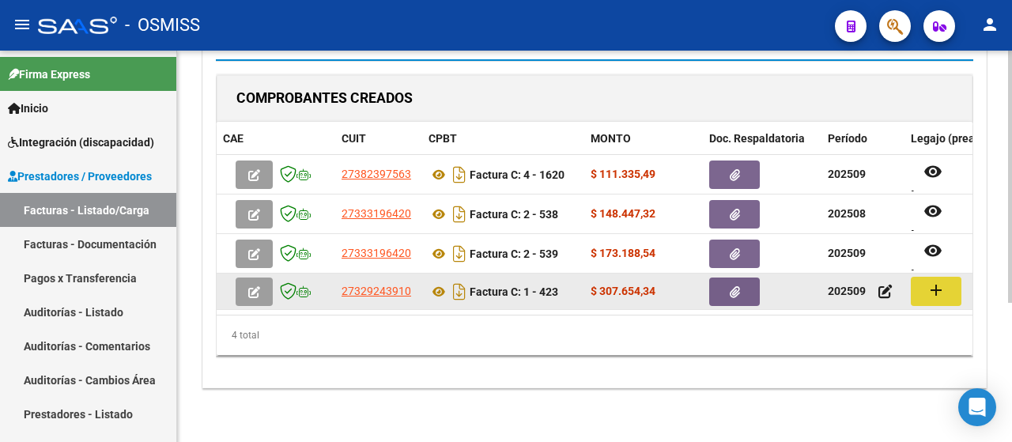
click at [944, 290] on mat-icon "add" at bounding box center [936, 290] width 19 height 19
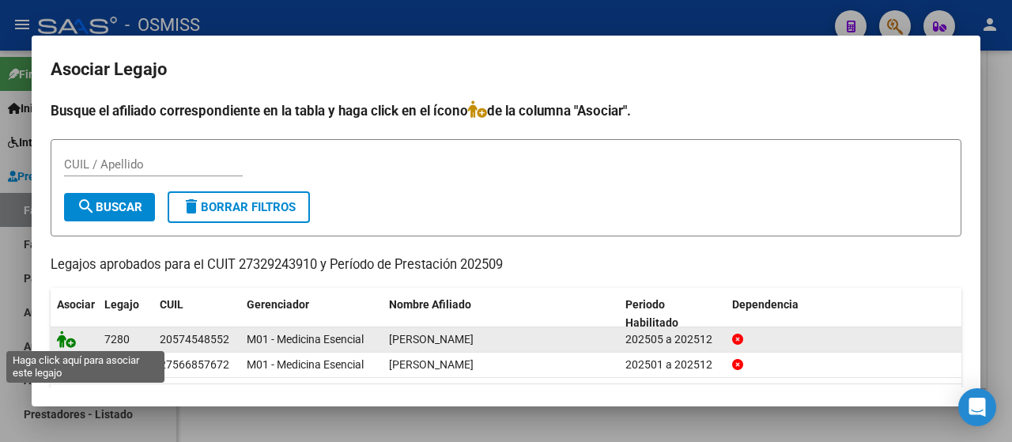
click at [66, 336] on icon at bounding box center [66, 339] width 19 height 17
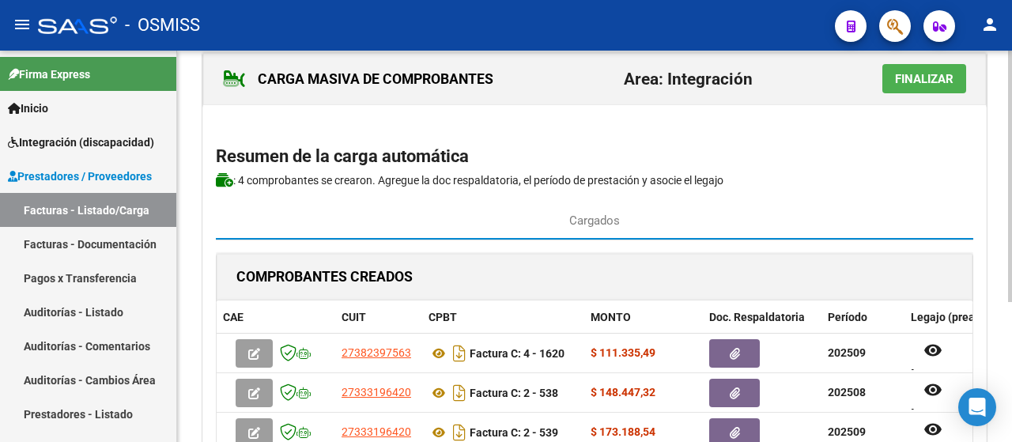
scroll to position [0, 0]
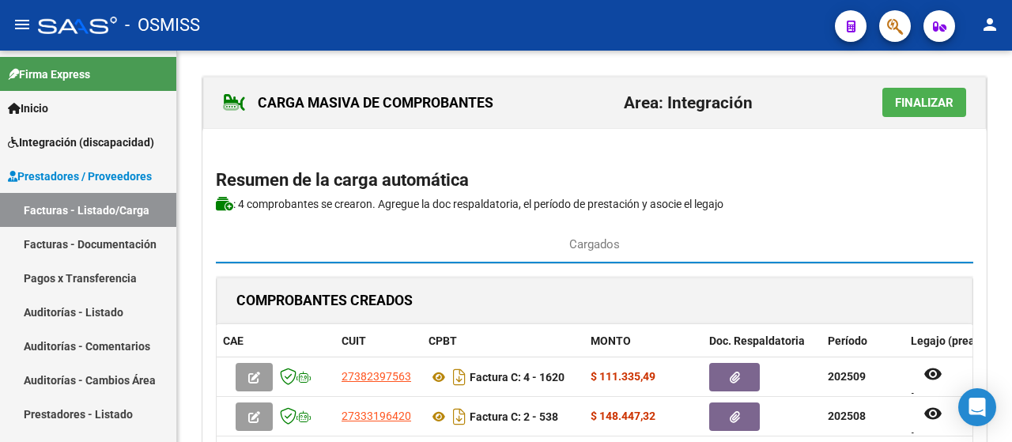
click at [913, 101] on span "Finalizar" at bounding box center [924, 103] width 59 height 14
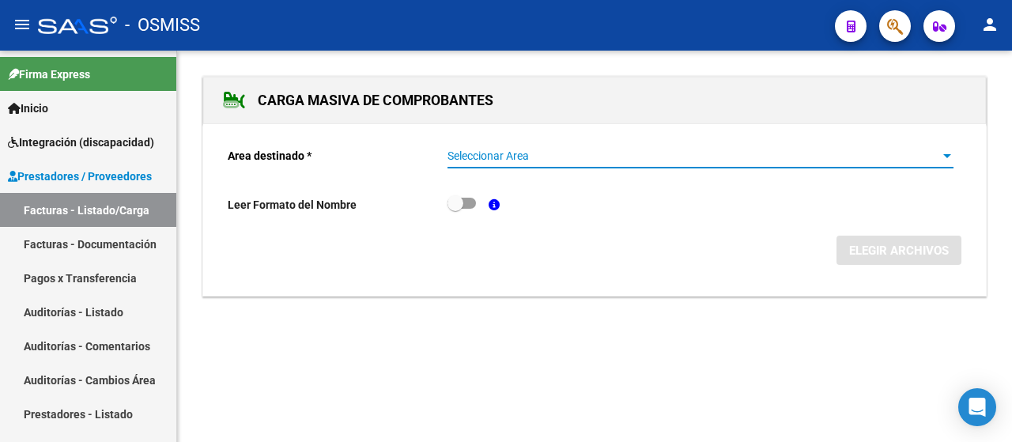
click at [941, 150] on div at bounding box center [947, 156] width 14 height 13
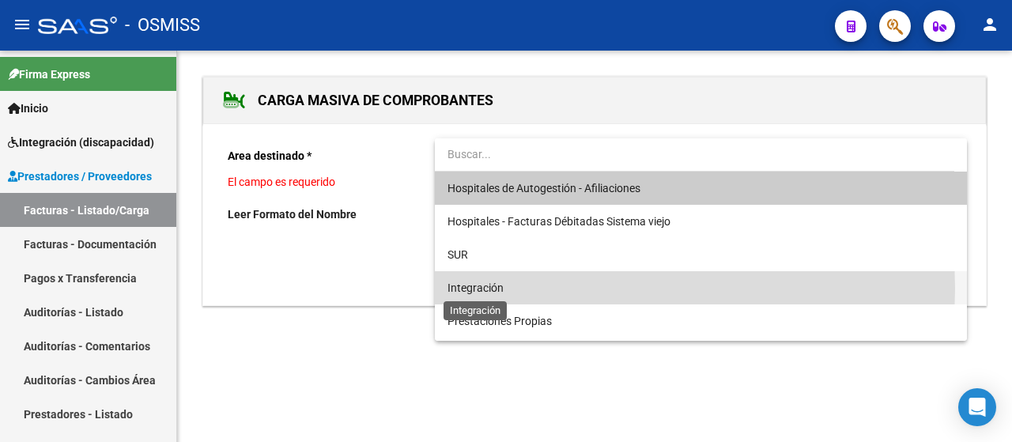
click at [500, 289] on span "Integración" at bounding box center [476, 288] width 56 height 13
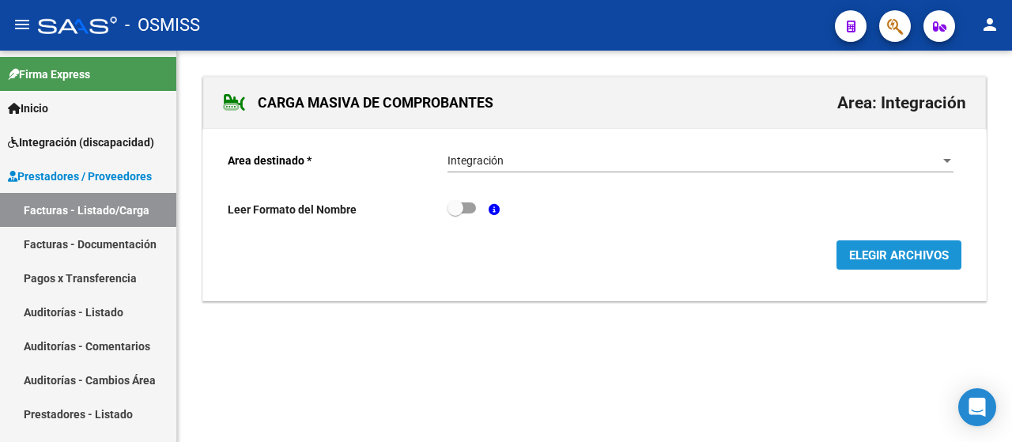
click at [891, 254] on span "ELEGIR ARCHIVOS" at bounding box center [899, 255] width 100 height 14
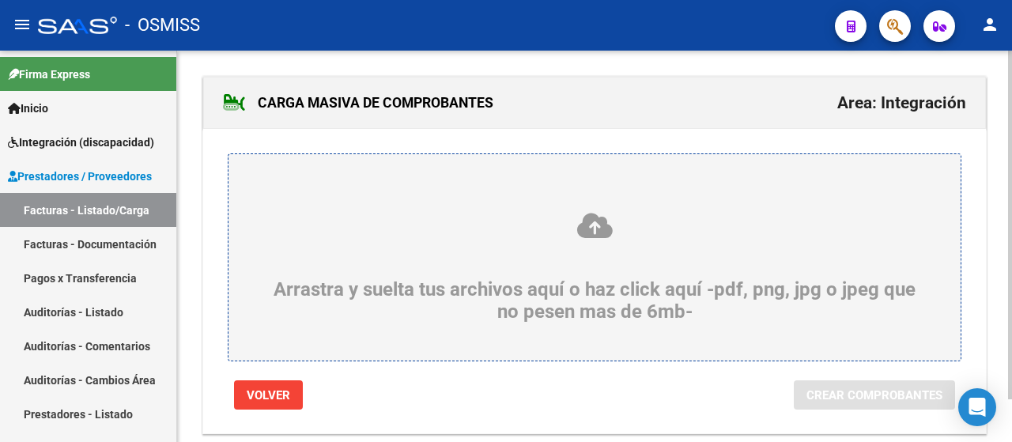
click at [419, 282] on div "Arrastra y suelta tus archivos aquí o haz click aquí -pdf, png, jpg o jpeg que …" at bounding box center [595, 267] width 656 height 112
click at [0, 0] on input "Arrastra y suelta tus archivos aquí o haz click aquí -pdf, png, jpg o jpeg que …" at bounding box center [0, 0] width 0 height 0
click at [430, 280] on div "Arrastra y suelta tus archivos aquí o haz click aquí -pdf, png, jpg o jpeg que …" at bounding box center [595, 267] width 656 height 112
click at [0, 0] on input "Arrastra y suelta tus archivos aquí o haz click aquí -pdf, png, jpg o jpeg que …" at bounding box center [0, 0] width 0 height 0
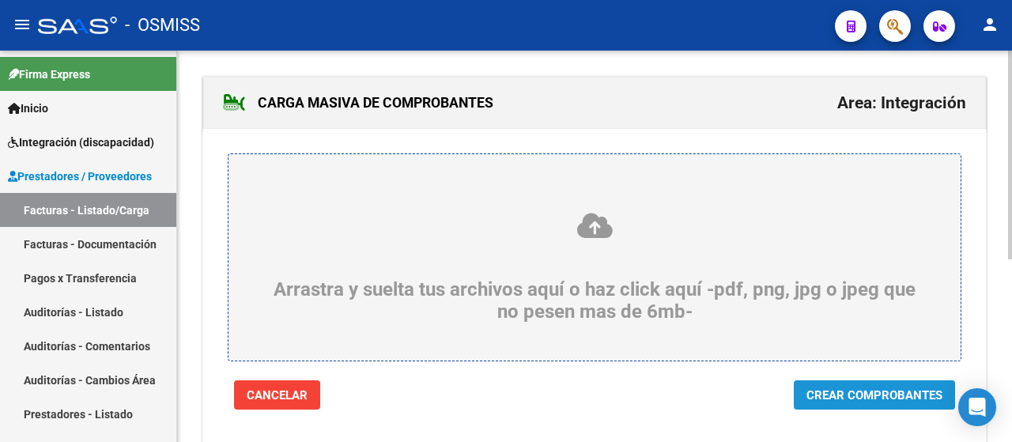
click at [841, 396] on span "Crear Comprobantes" at bounding box center [875, 395] width 136 height 14
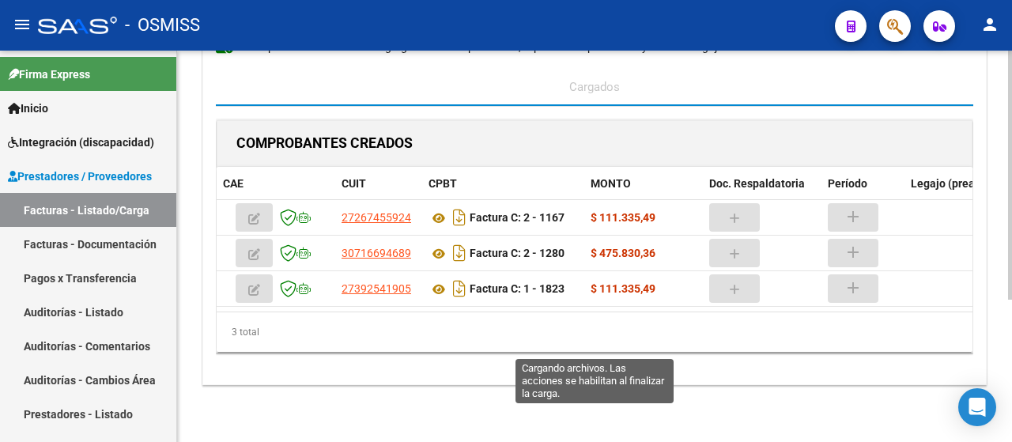
scroll to position [166, 0]
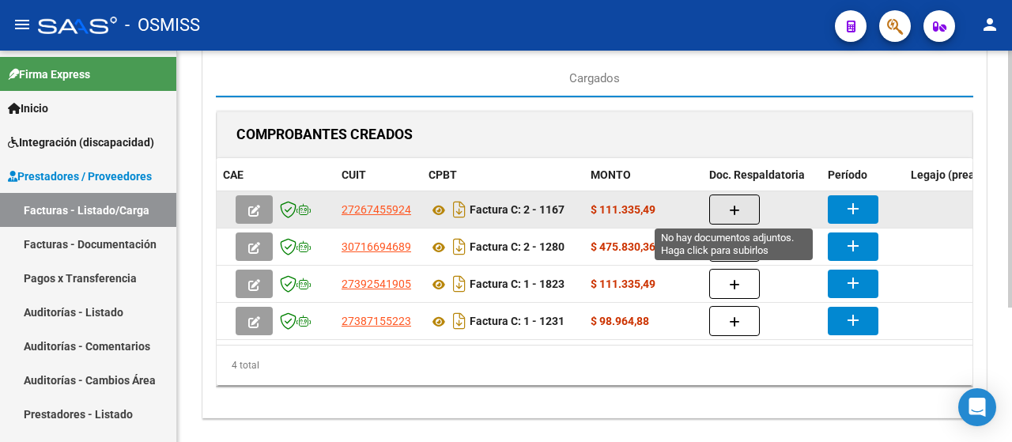
click at [742, 218] on button "button" at bounding box center [734, 210] width 51 height 30
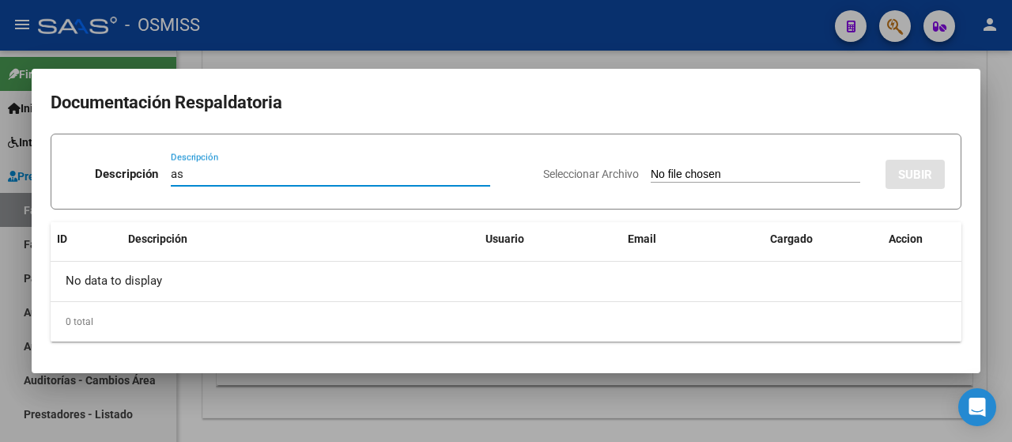
type input "as"
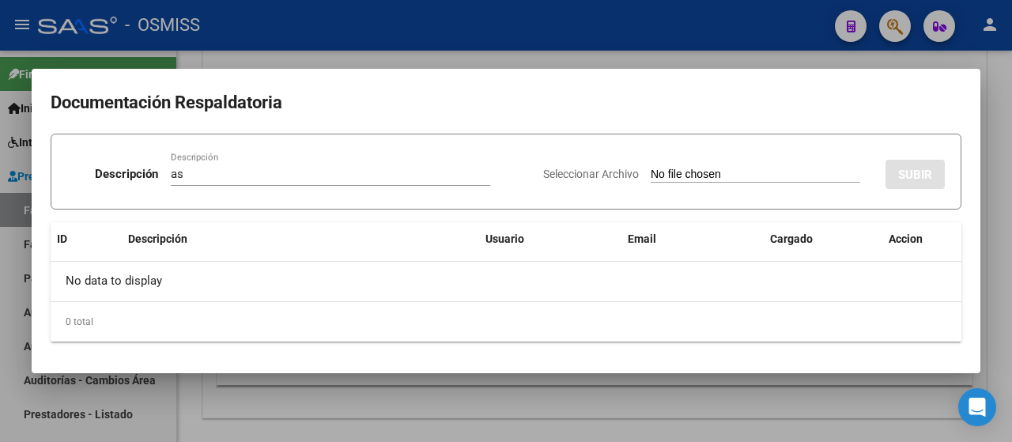
click at [717, 178] on input "Seleccionar Archivo" at bounding box center [756, 175] width 210 height 15
type input "C:\fakepath\[PERSON_NAME] A.pdf"
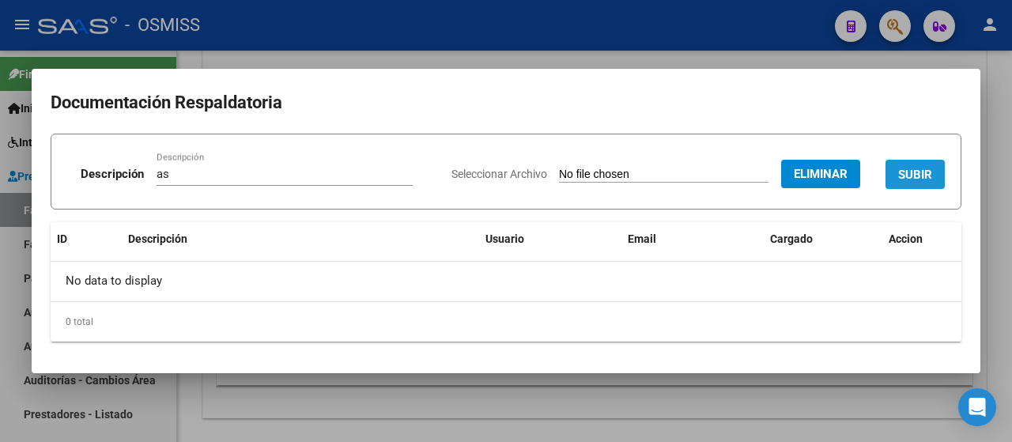
click at [917, 175] on span "SUBIR" at bounding box center [915, 175] width 34 height 14
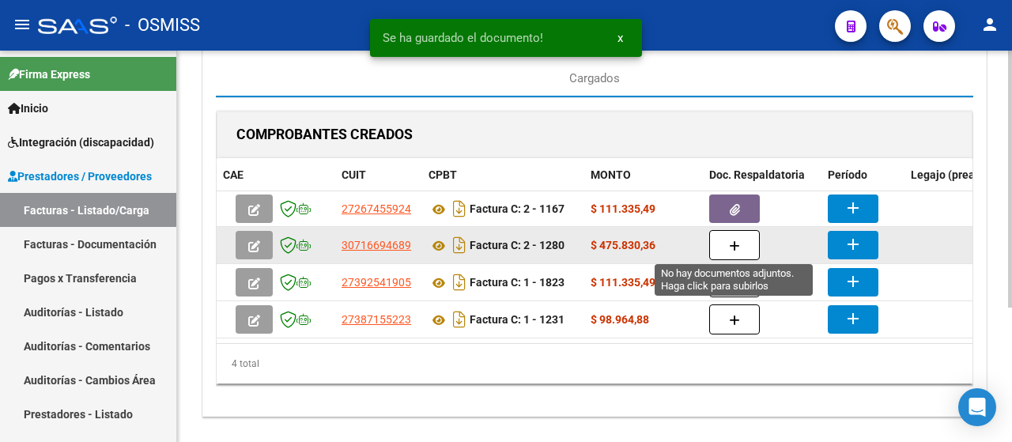
click at [734, 240] on icon "button" at bounding box center [734, 246] width 11 height 12
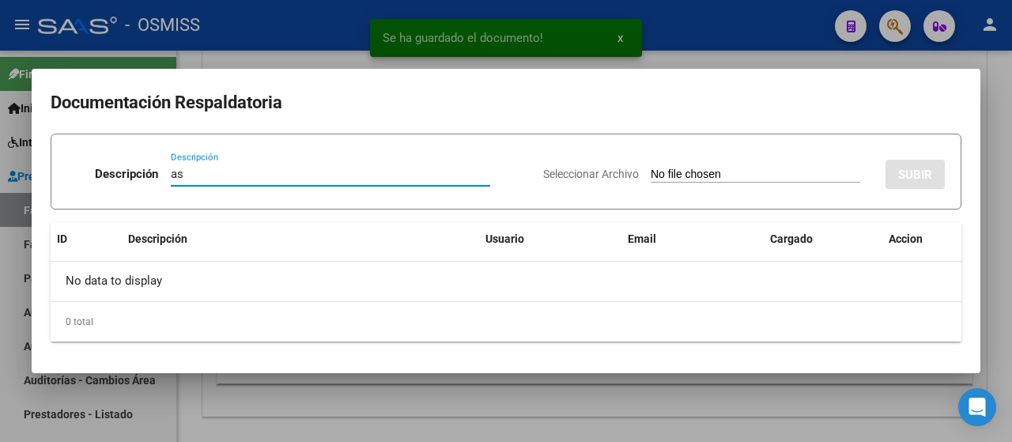
type input "as"
click at [732, 181] on input "Seleccionar Archivo" at bounding box center [756, 175] width 210 height 15
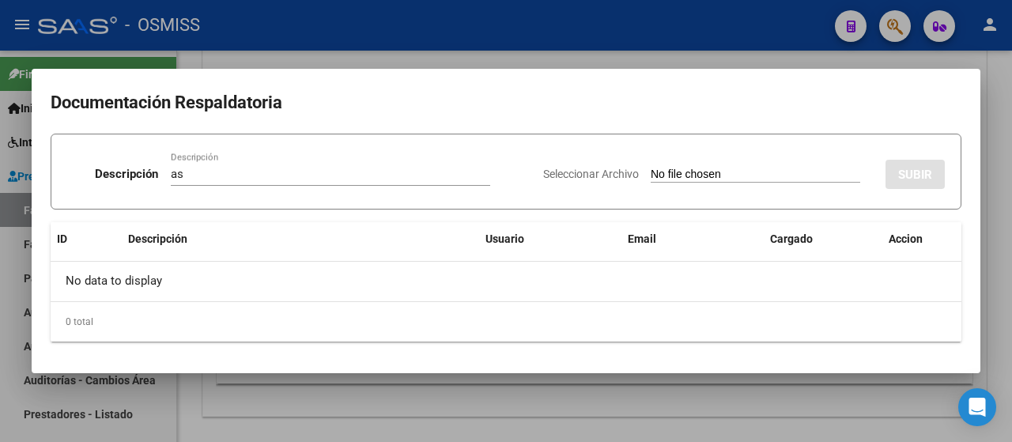
type input "C:\fakepath\Asist1-[PERSON_NAME]-[DATE] (2).pdf"
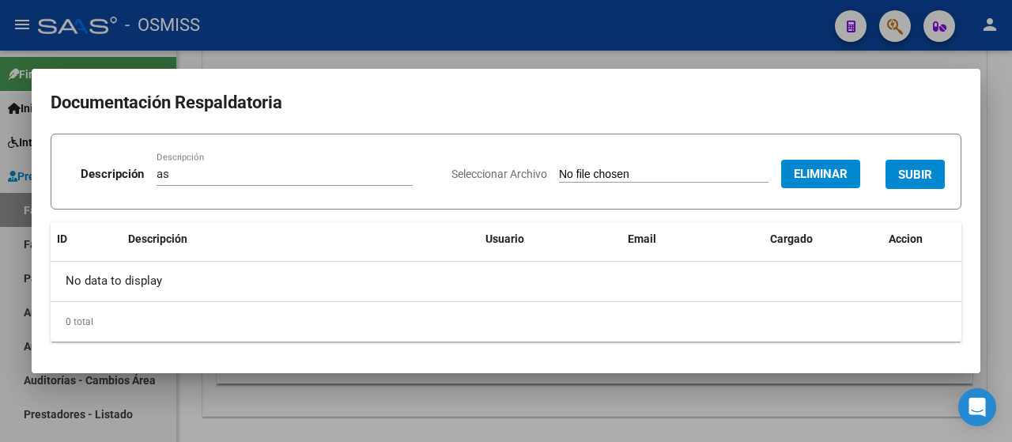
click at [944, 168] on button "SUBIR" at bounding box center [915, 174] width 59 height 29
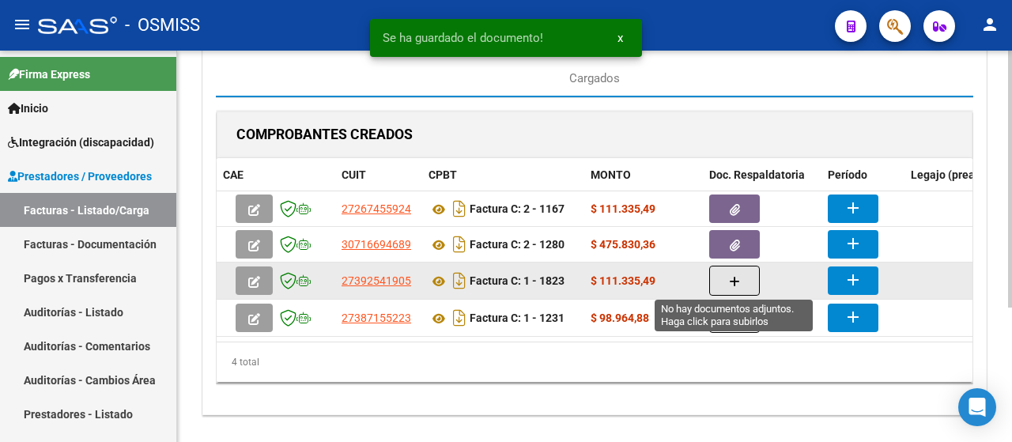
click at [722, 274] on button "button" at bounding box center [734, 281] width 51 height 30
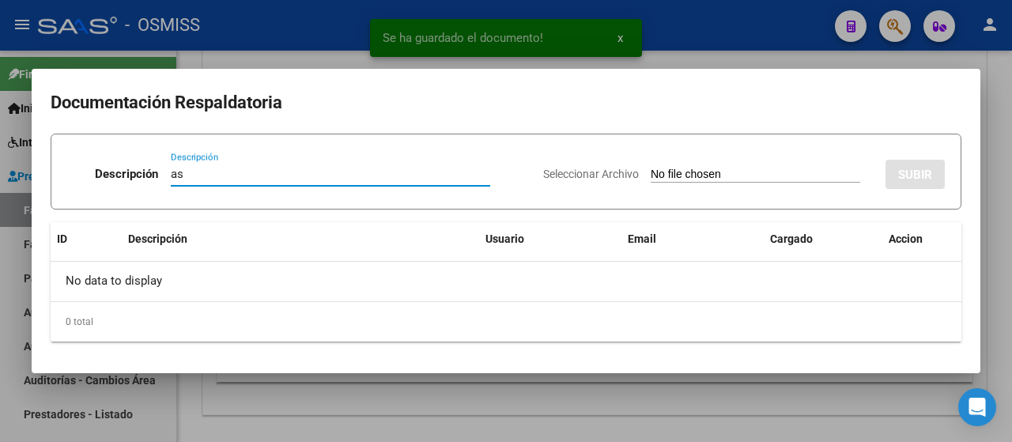
type input "as"
click at [713, 175] on input "Seleccionar Archivo" at bounding box center [756, 175] width 210 height 15
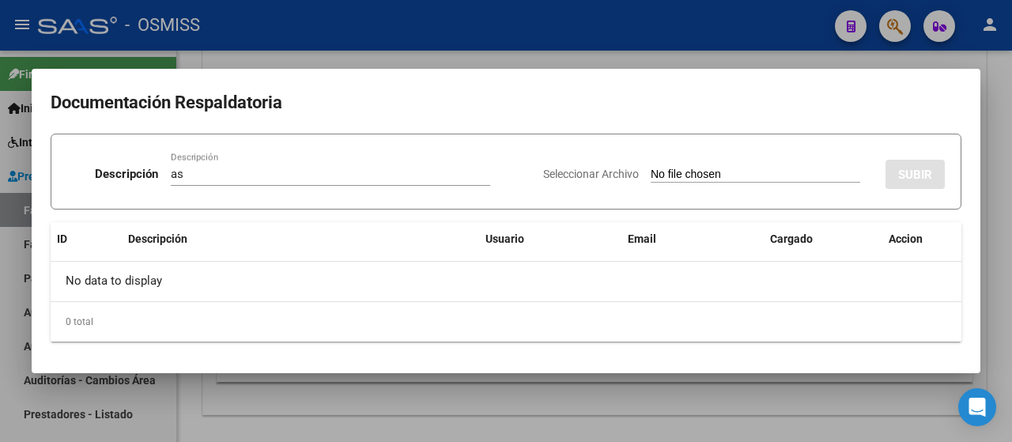
type input "C:\fakepath\Planilla [PERSON_NAME] septiembre.pdf"
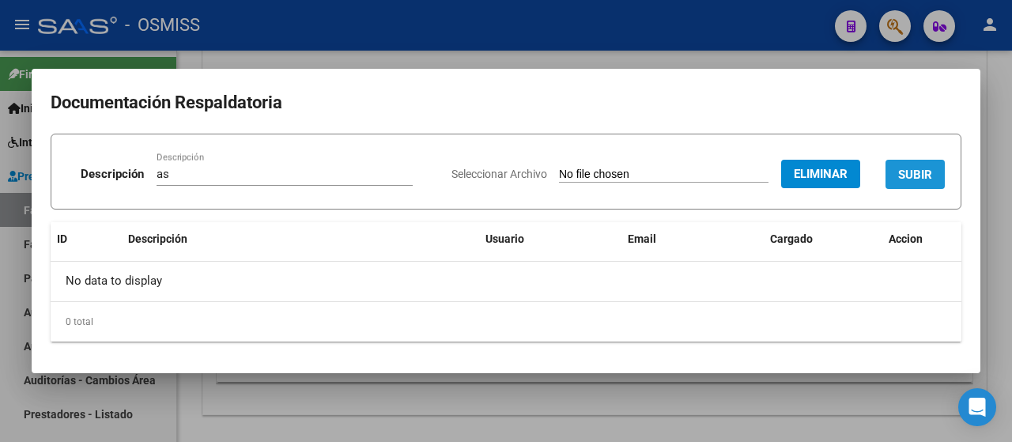
click at [921, 176] on span "SUBIR" at bounding box center [915, 175] width 34 height 14
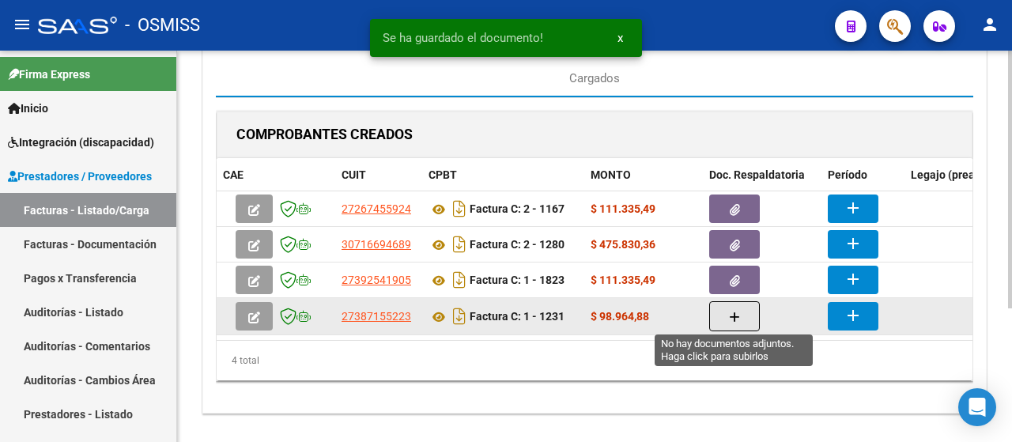
click at [746, 322] on button "button" at bounding box center [734, 316] width 51 height 30
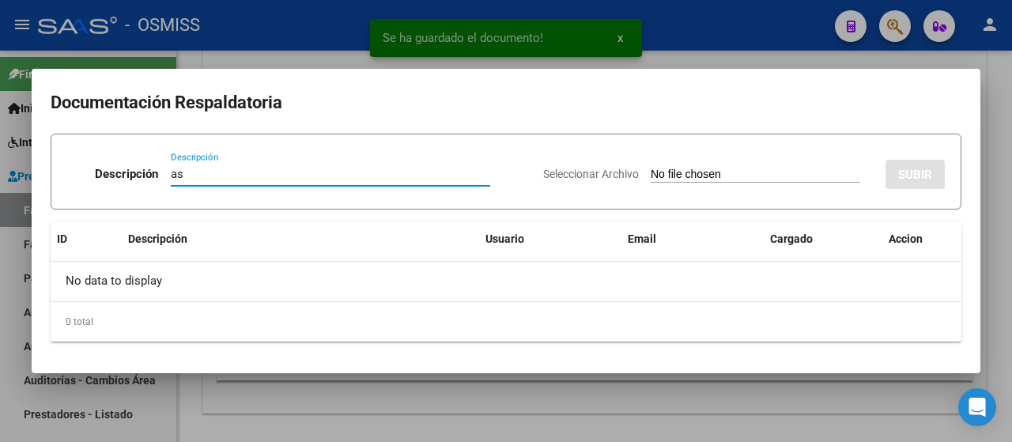
type input "as"
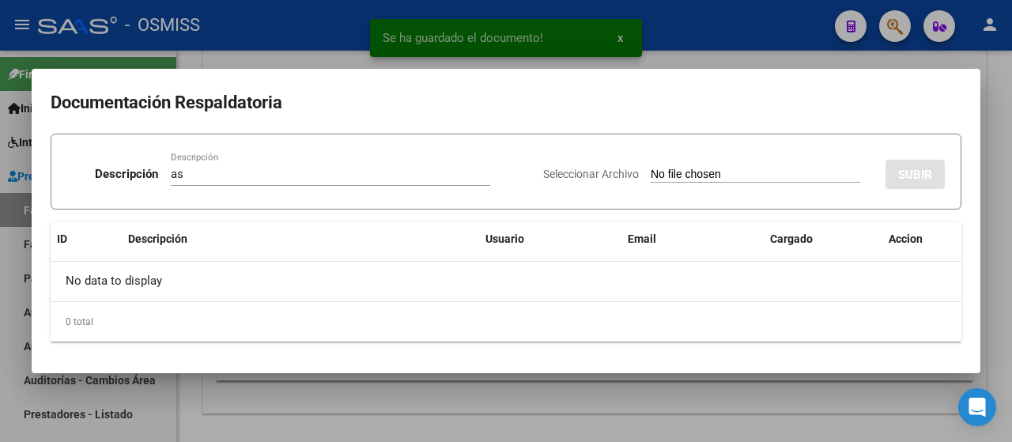
click at [703, 180] on input "Seleccionar Archivo" at bounding box center [756, 175] width 210 height 15
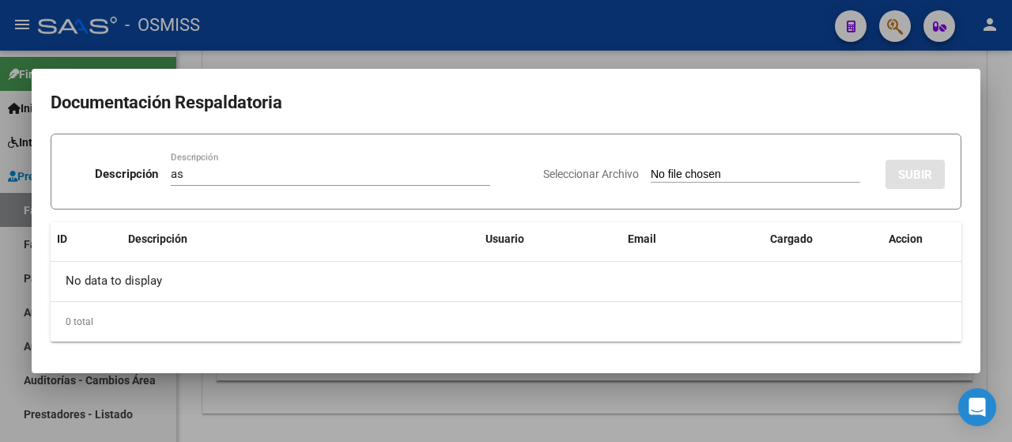
type input "C:\fakepath\Asistencia [PERSON_NAME] [PERSON_NAME] - [DATE].pdf"
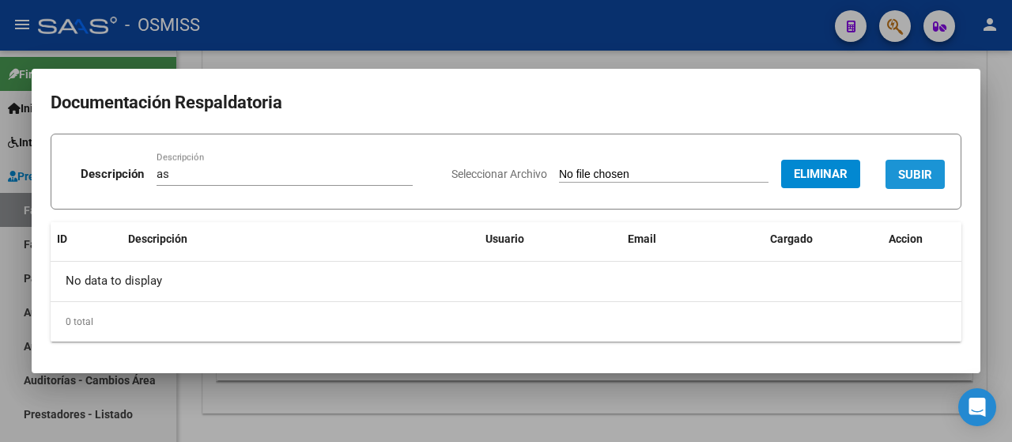
click at [910, 182] on button "SUBIR" at bounding box center [915, 174] width 59 height 29
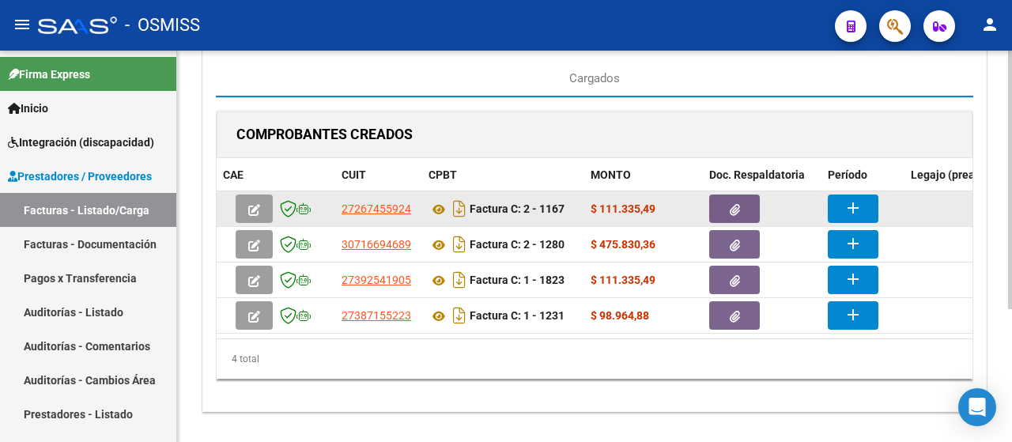
click at [868, 209] on button "add" at bounding box center [853, 209] width 51 height 28
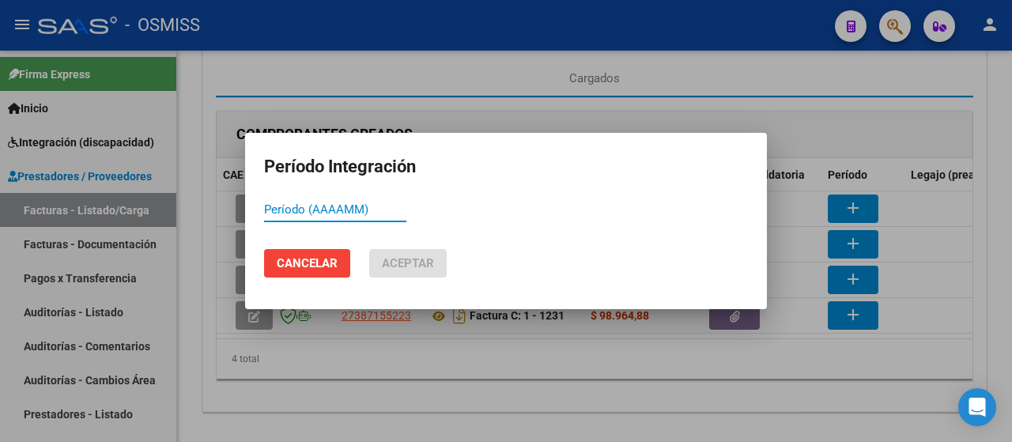
drag, startPoint x: 316, startPoint y: 214, endPoint x: 293, endPoint y: 210, distance: 24.1
click at [293, 210] on input "Período (AAAAMM)" at bounding box center [335, 209] width 142 height 14
type input "202509"
click at [410, 259] on span "Aceptar" at bounding box center [408, 263] width 52 height 14
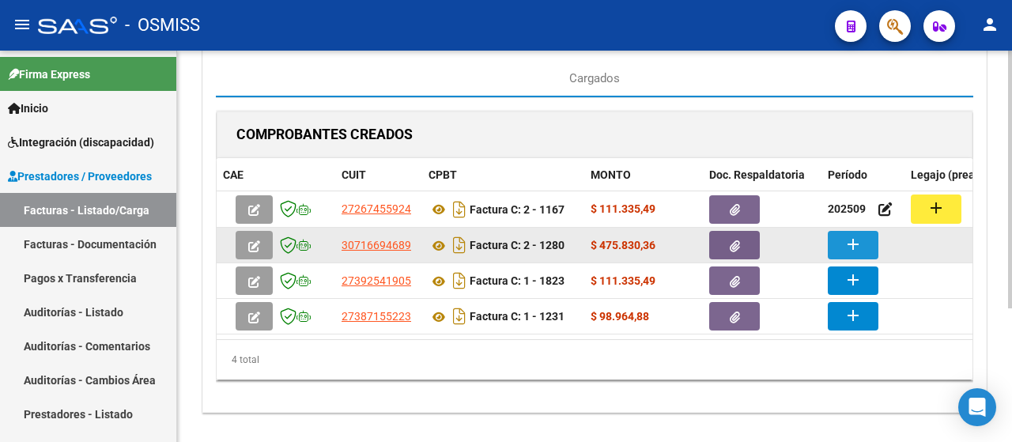
click at [861, 236] on mat-icon "add" at bounding box center [853, 244] width 19 height 19
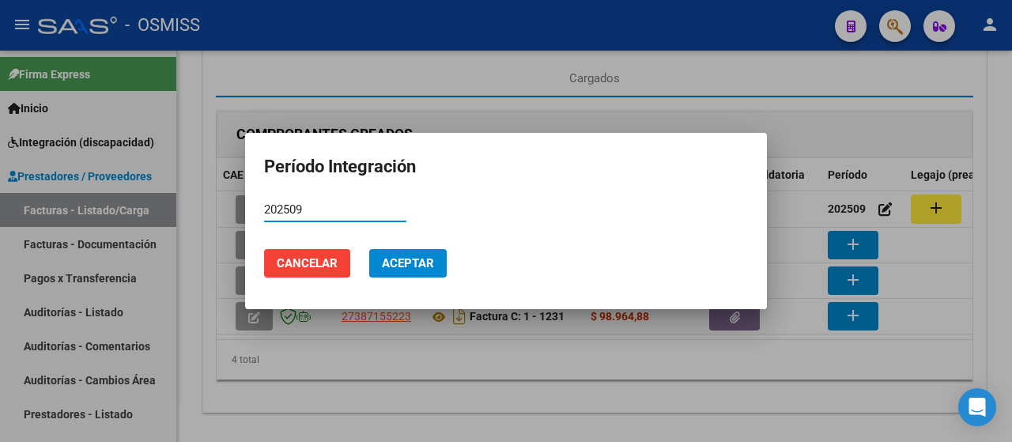
type input "202509"
click at [405, 273] on button "Aceptar" at bounding box center [408, 263] width 78 height 28
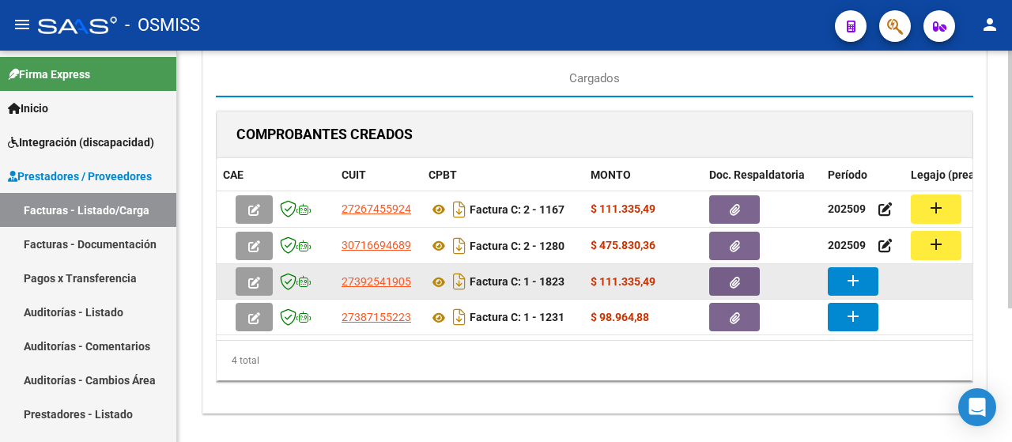
click at [853, 274] on mat-icon "add" at bounding box center [853, 280] width 19 height 19
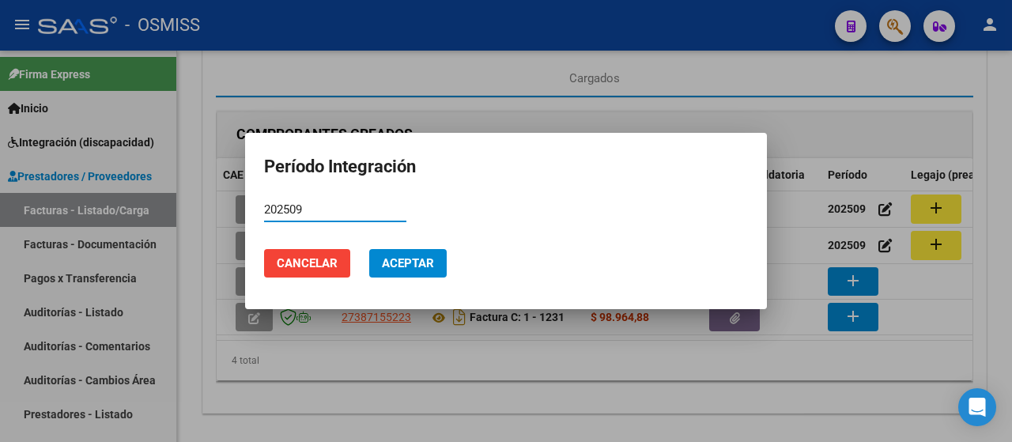
type input "202509"
click at [409, 263] on span "Aceptar" at bounding box center [408, 263] width 52 height 14
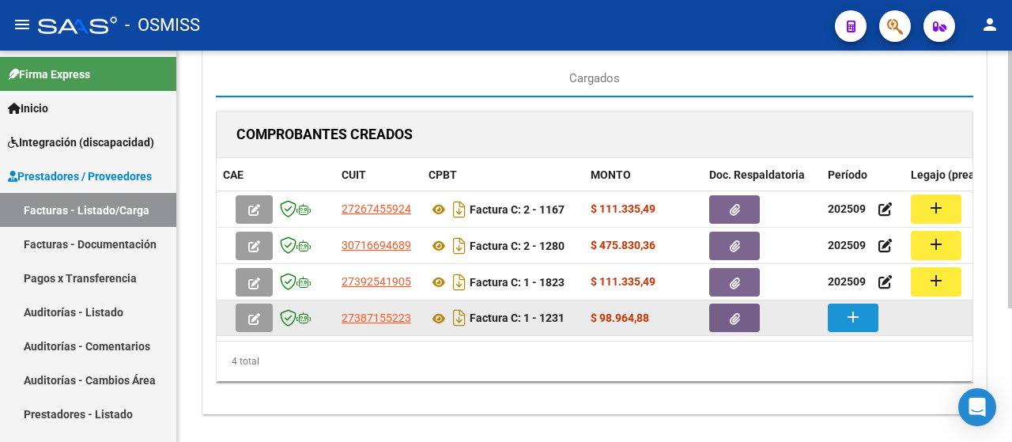
click at [847, 312] on mat-icon "add" at bounding box center [853, 317] width 19 height 19
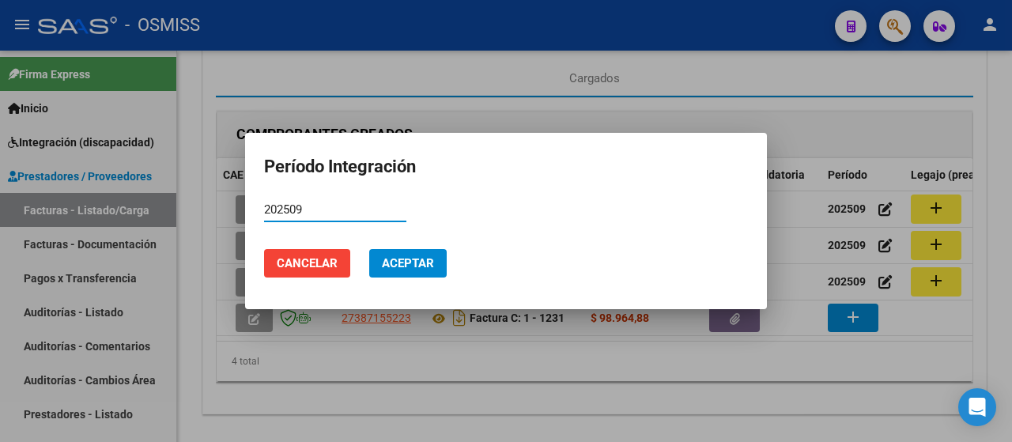
type input "202509"
click at [419, 257] on span "Aceptar" at bounding box center [408, 263] width 52 height 14
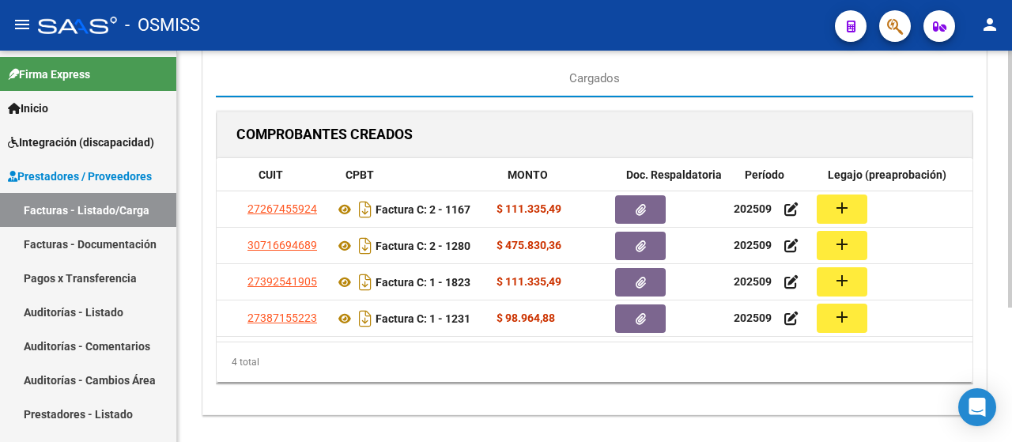
scroll to position [0, 101]
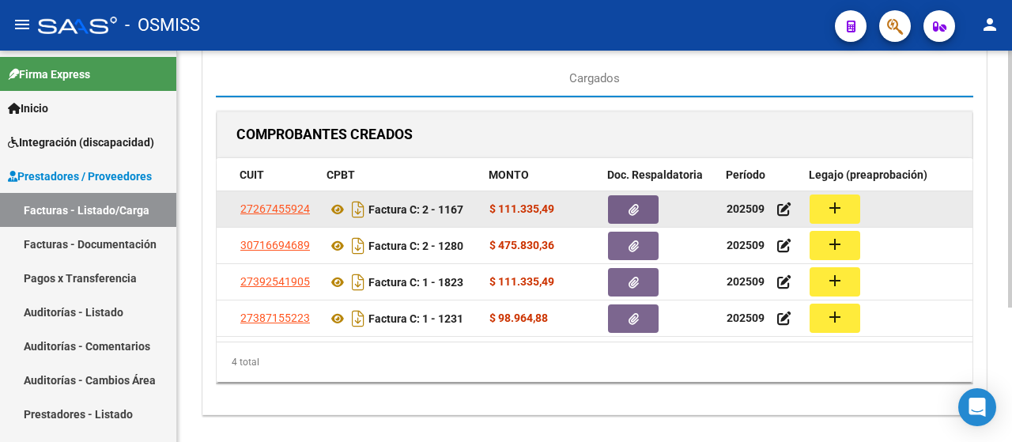
click at [837, 204] on mat-icon "add" at bounding box center [835, 208] width 19 height 19
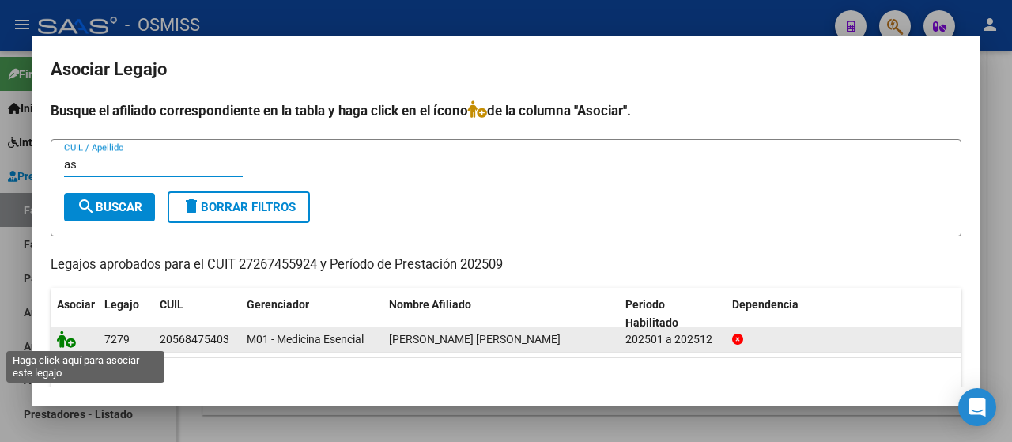
type input "as"
click at [60, 339] on icon at bounding box center [66, 339] width 19 height 17
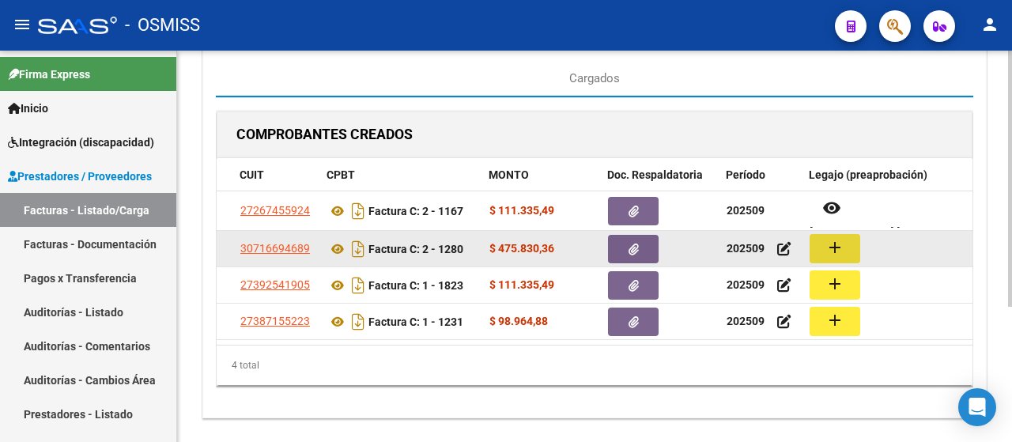
click at [819, 247] on button "add" at bounding box center [835, 248] width 51 height 29
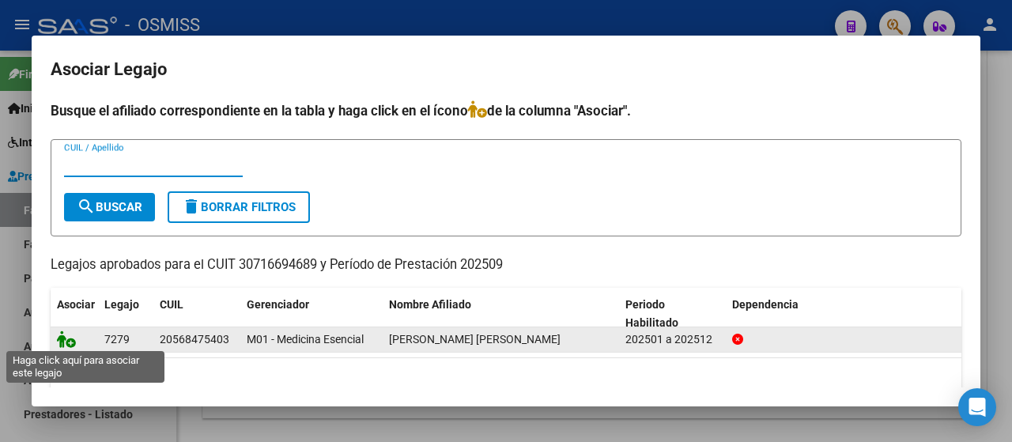
click at [64, 332] on icon at bounding box center [66, 339] width 19 height 17
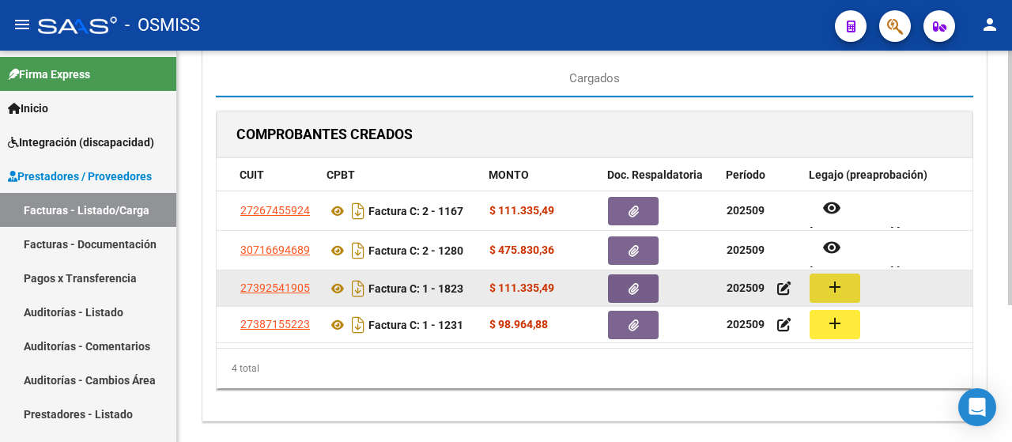
click at [827, 287] on mat-icon "add" at bounding box center [835, 287] width 19 height 19
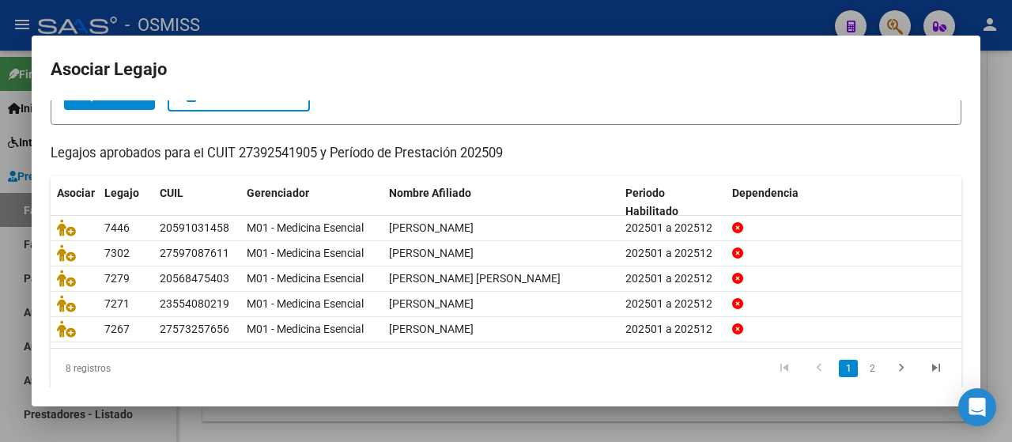
scroll to position [120, 0]
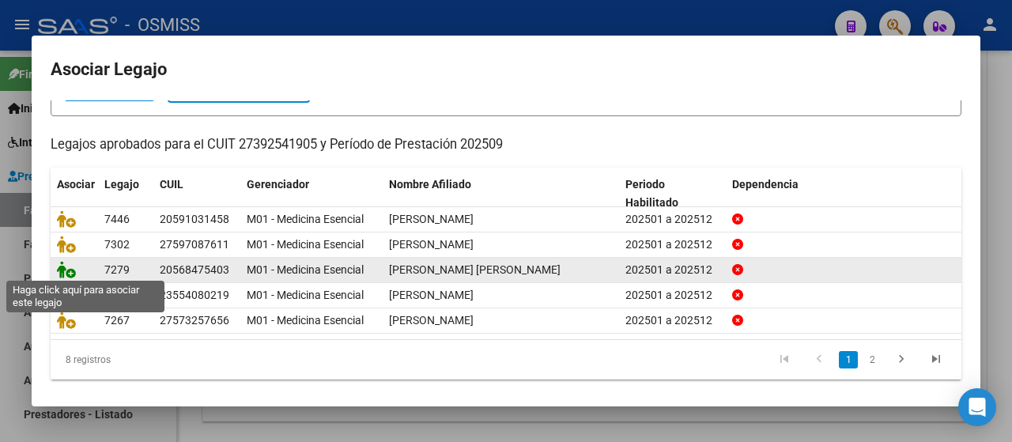
click at [63, 271] on icon at bounding box center [66, 269] width 19 height 17
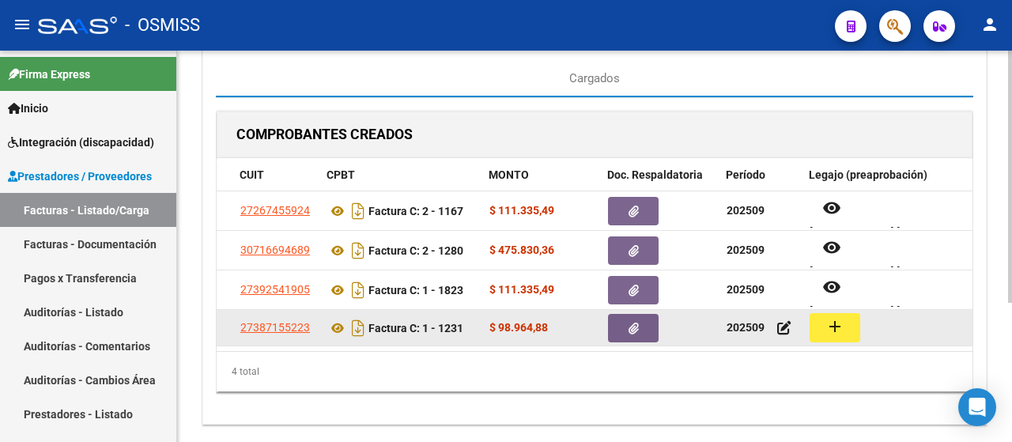
click at [833, 335] on button "add" at bounding box center [835, 327] width 51 height 29
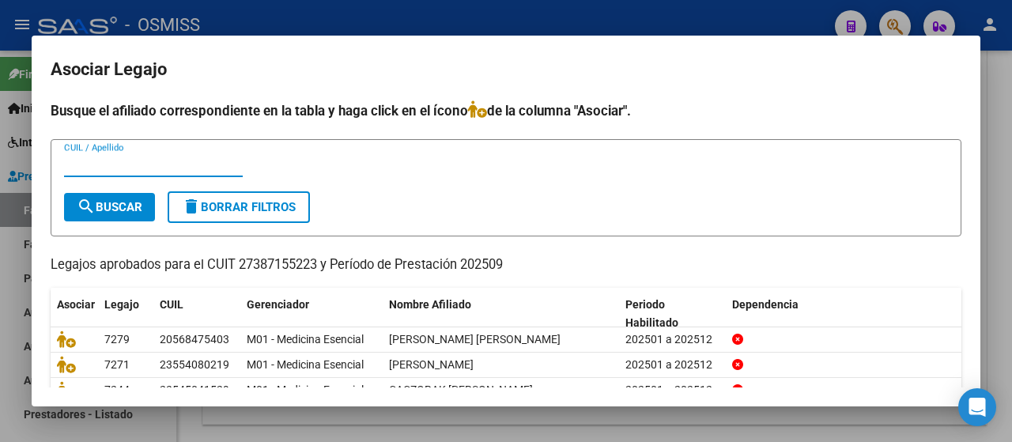
scroll to position [71, 0]
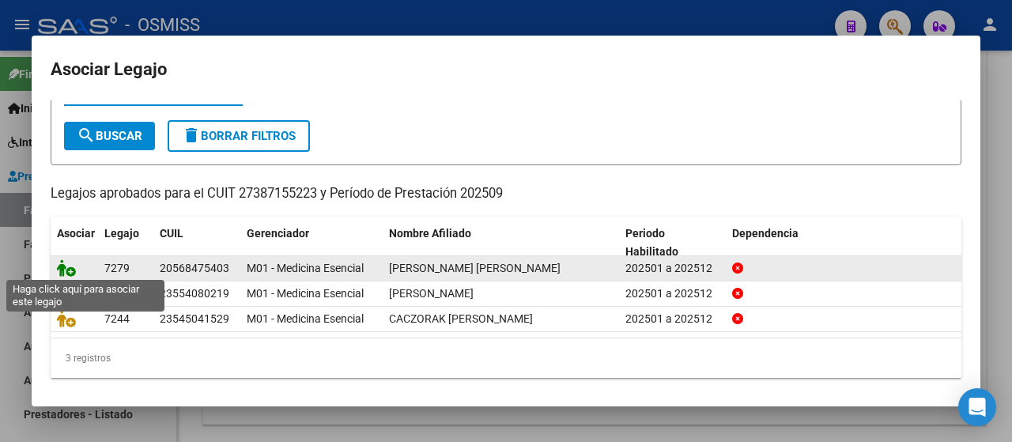
click at [64, 274] on icon at bounding box center [66, 267] width 19 height 17
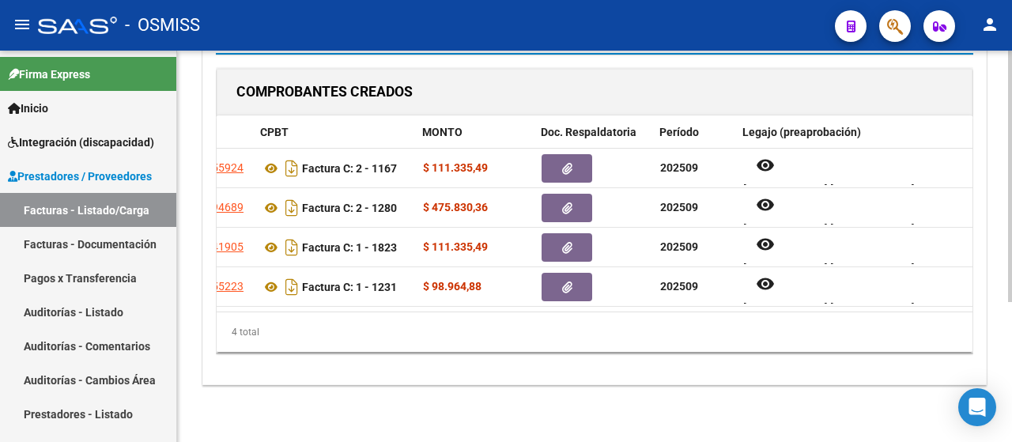
scroll to position [0, 0]
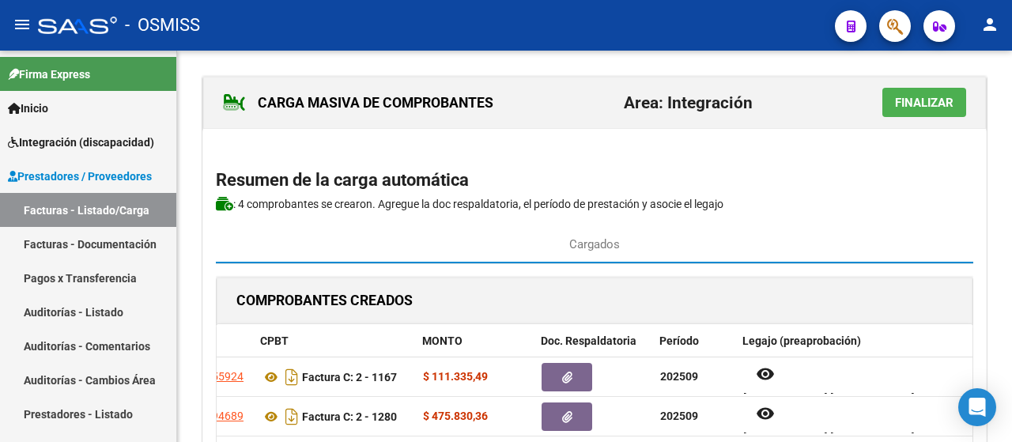
click at [913, 96] on span "Finalizar" at bounding box center [924, 103] width 59 height 14
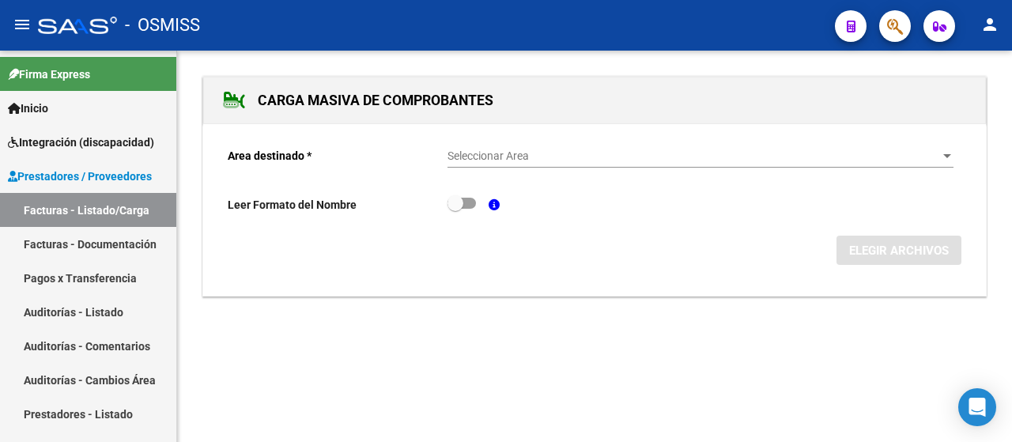
click at [942, 164] on div "Seleccionar Area Seleccionar Area" at bounding box center [701, 152] width 506 height 32
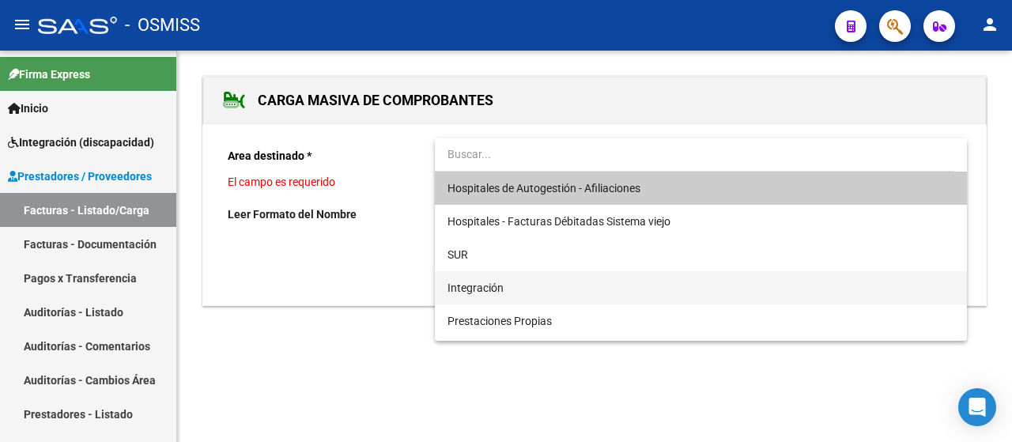
click at [714, 287] on span "Integración" at bounding box center [701, 287] width 507 height 33
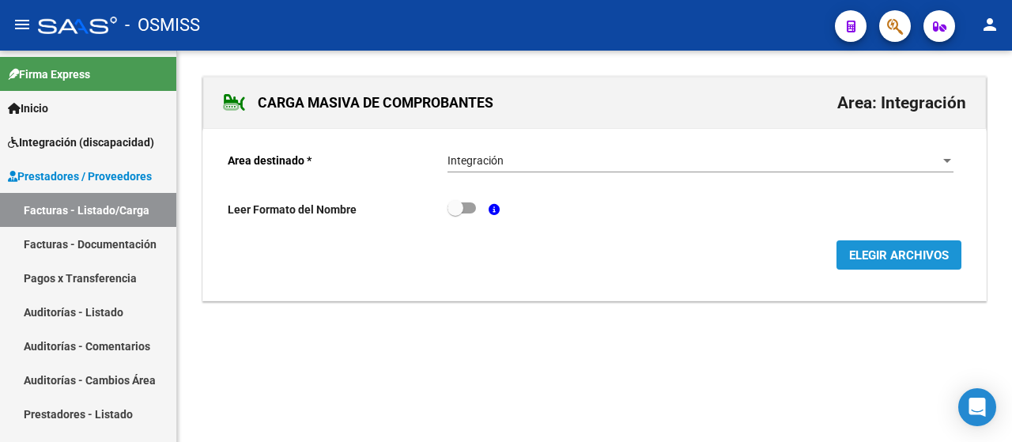
click at [924, 263] on button "ELEGIR ARCHIVOS" at bounding box center [899, 254] width 125 height 29
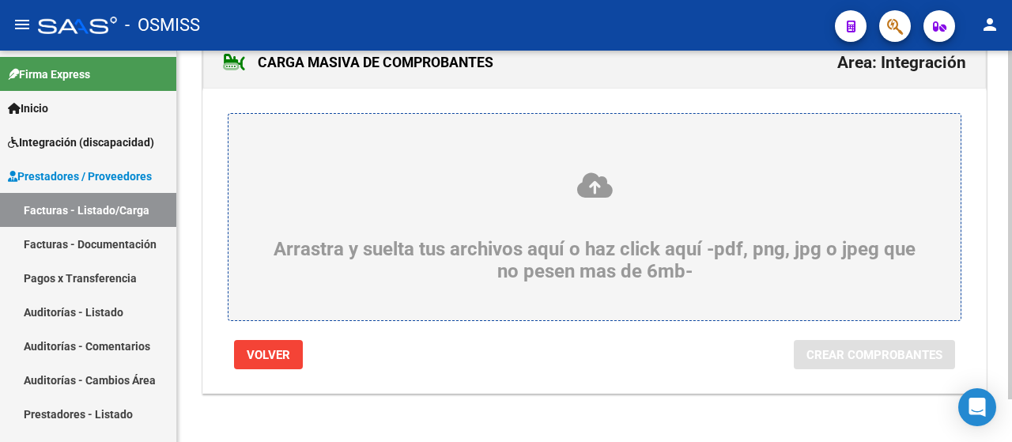
scroll to position [47, 0]
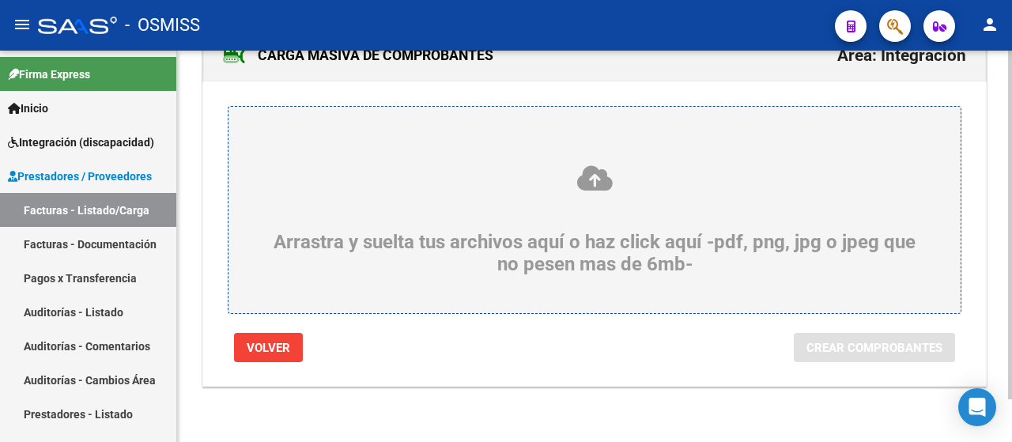
click at [479, 248] on div "Arrastra y suelta tus archivos aquí o haz click aquí -pdf, png, jpg o jpeg que …" at bounding box center [595, 220] width 656 height 112
click at [0, 0] on input "Arrastra y suelta tus archivos aquí o haz click aquí -pdf, png, jpg o jpeg que …" at bounding box center [0, 0] width 0 height 0
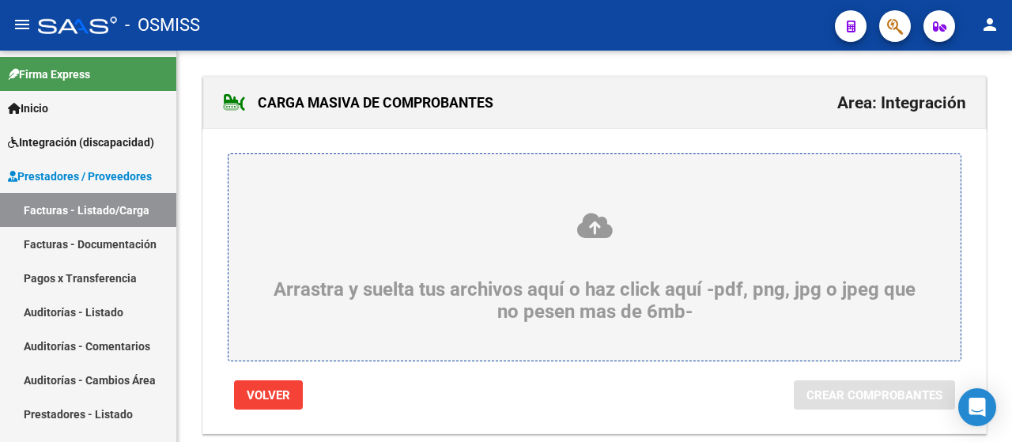
scroll to position [0, 0]
